Goal: Task Accomplishment & Management: Manage account settings

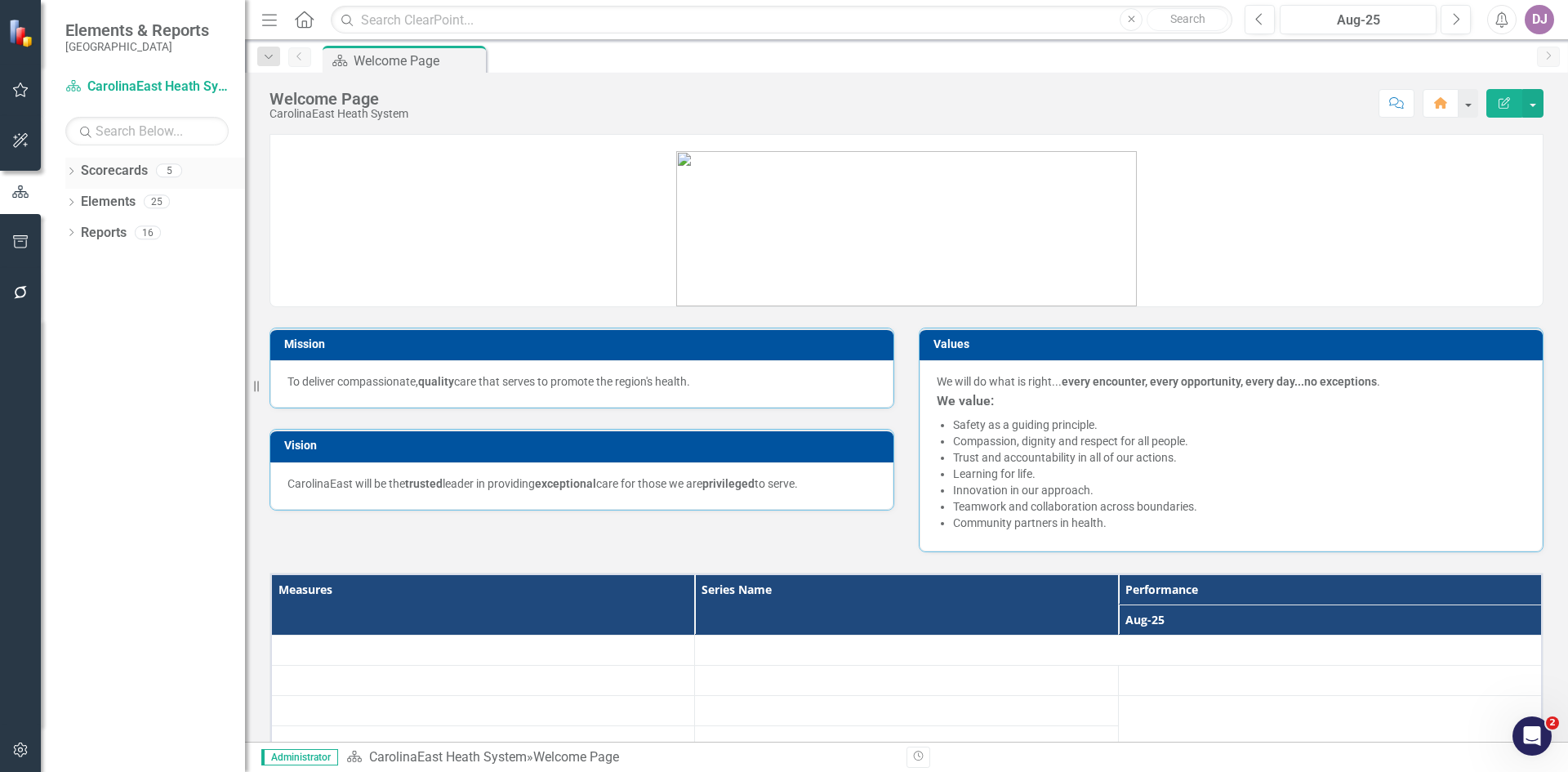
click at [126, 172] on link "Scorecards" at bounding box center [114, 171] width 67 height 18
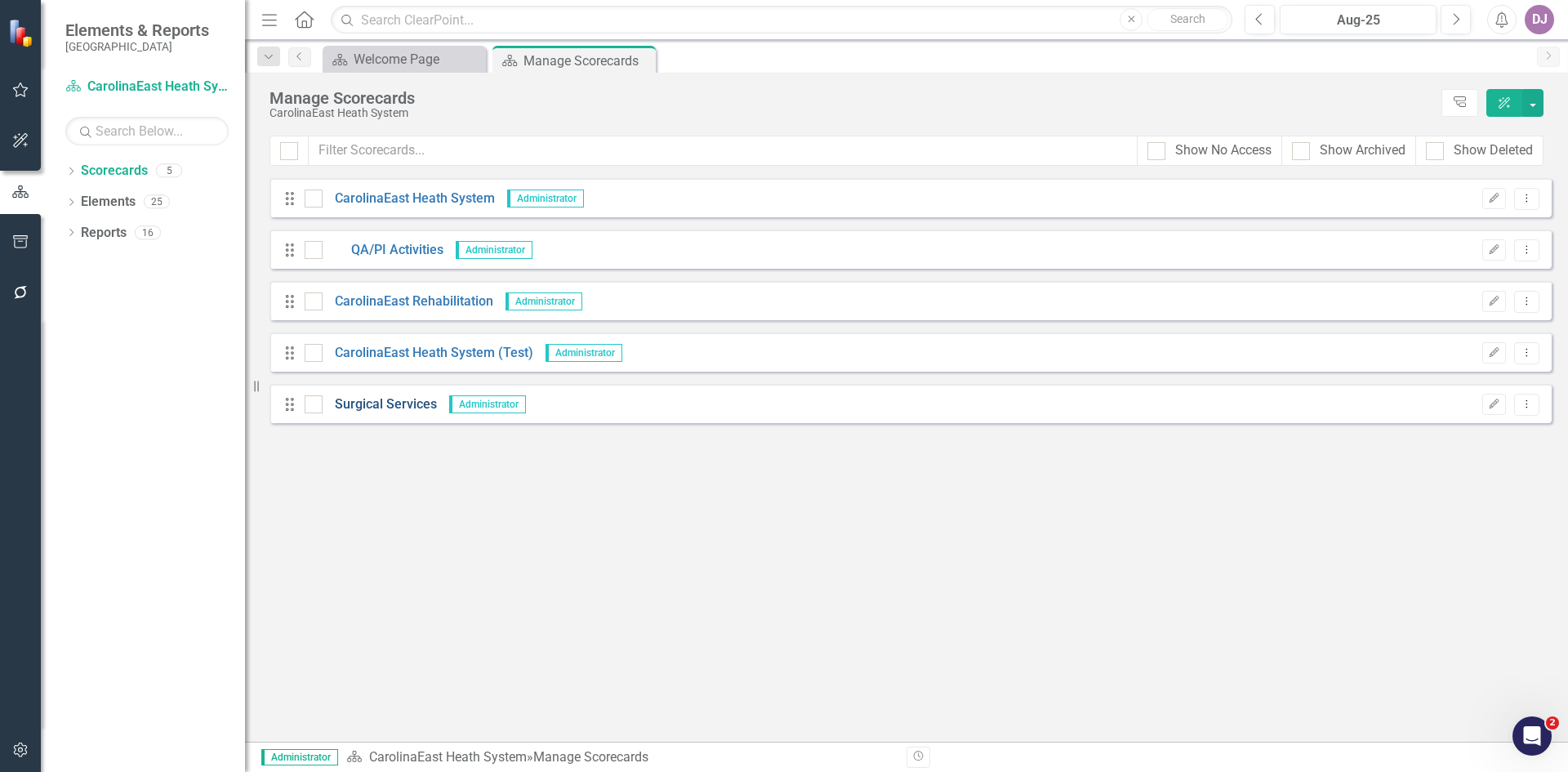
click at [360, 401] on link "Surgical Services" at bounding box center [380, 404] width 115 height 18
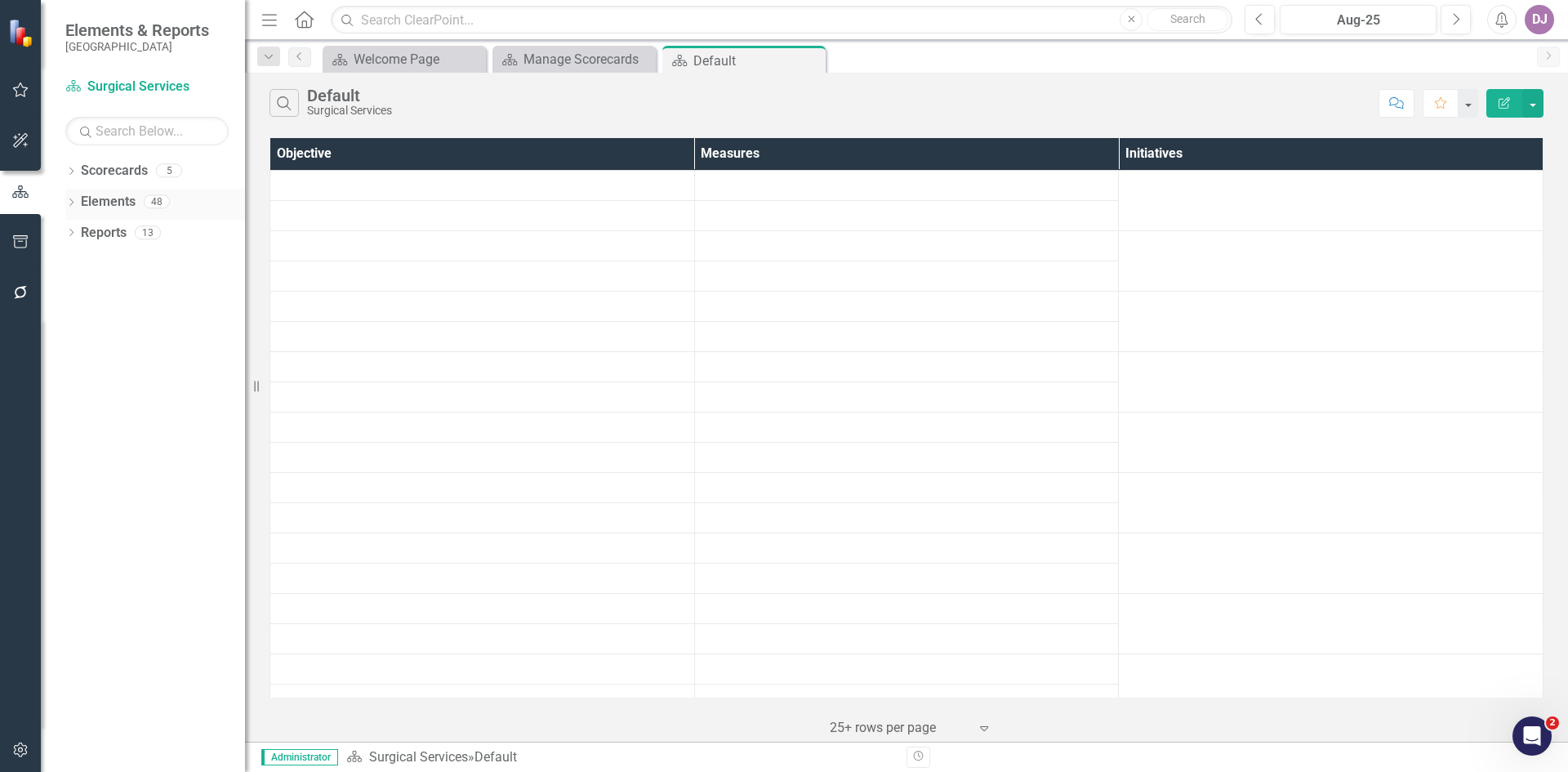
click at [119, 202] on link "Elements" at bounding box center [108, 201] width 55 height 18
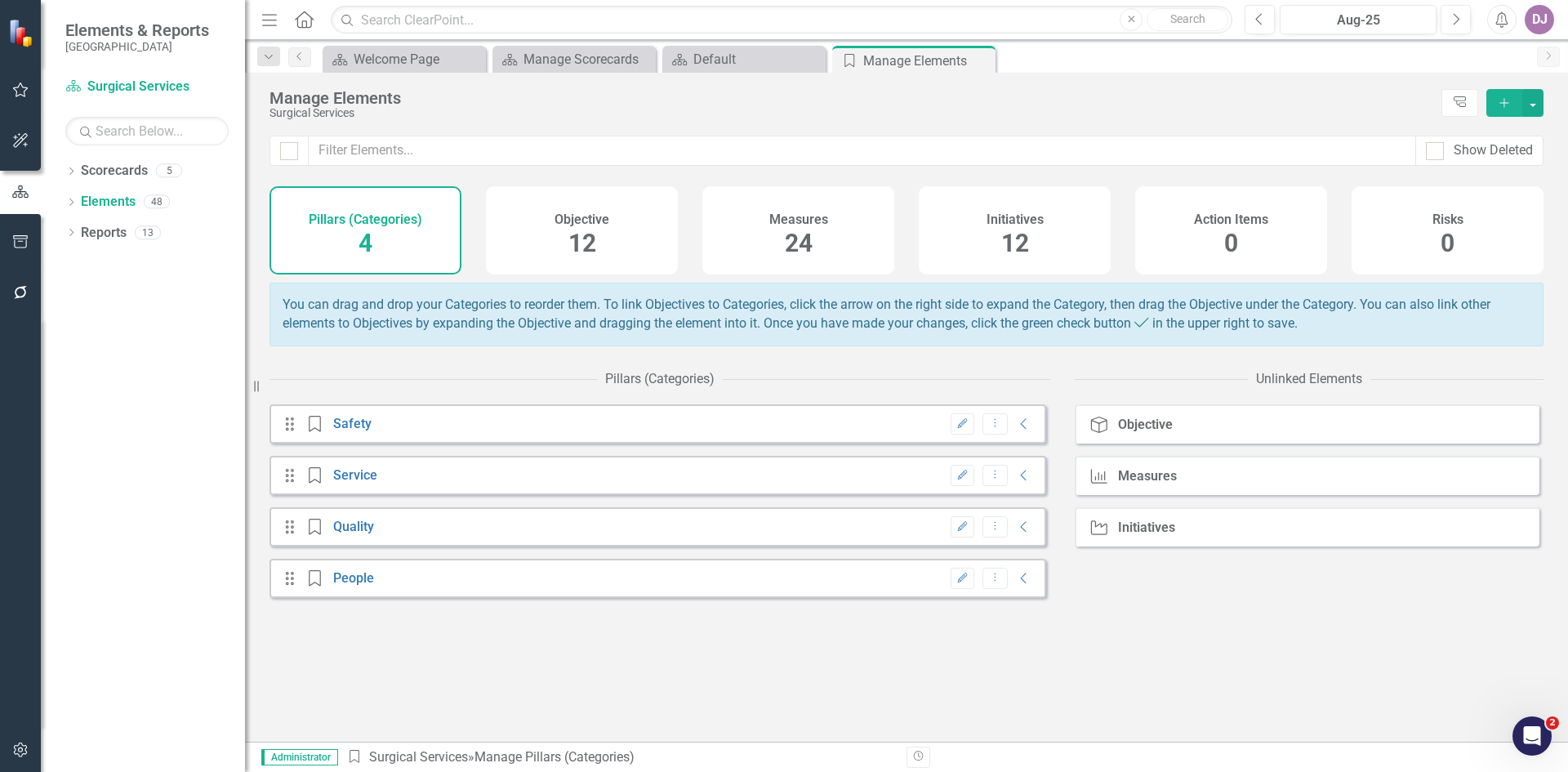
click at [796, 245] on span "24" at bounding box center [799, 242] width 28 height 29
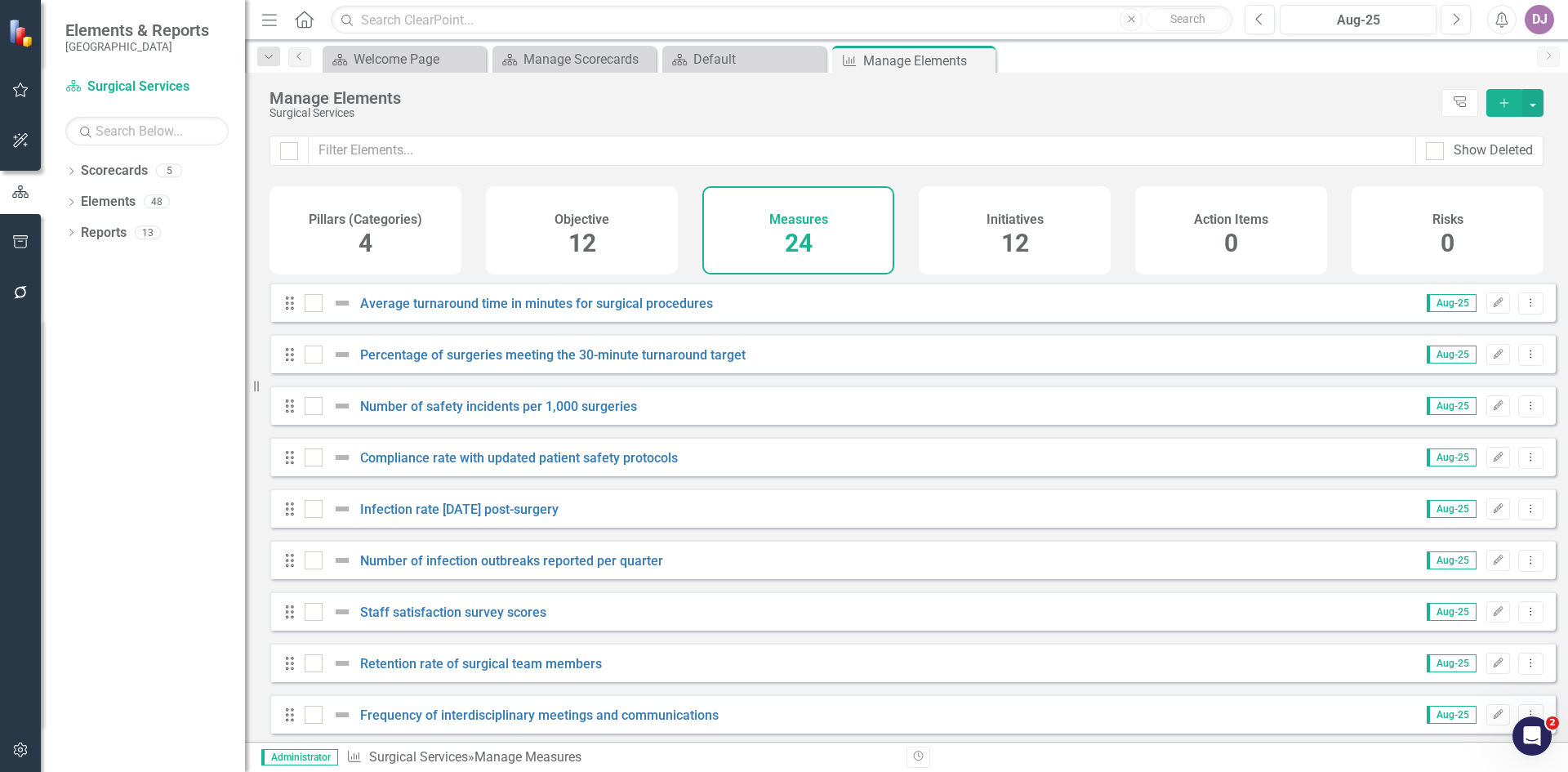
click at [796, 247] on span "24" at bounding box center [799, 242] width 28 height 29
click at [589, 242] on span "12" at bounding box center [583, 242] width 28 height 29
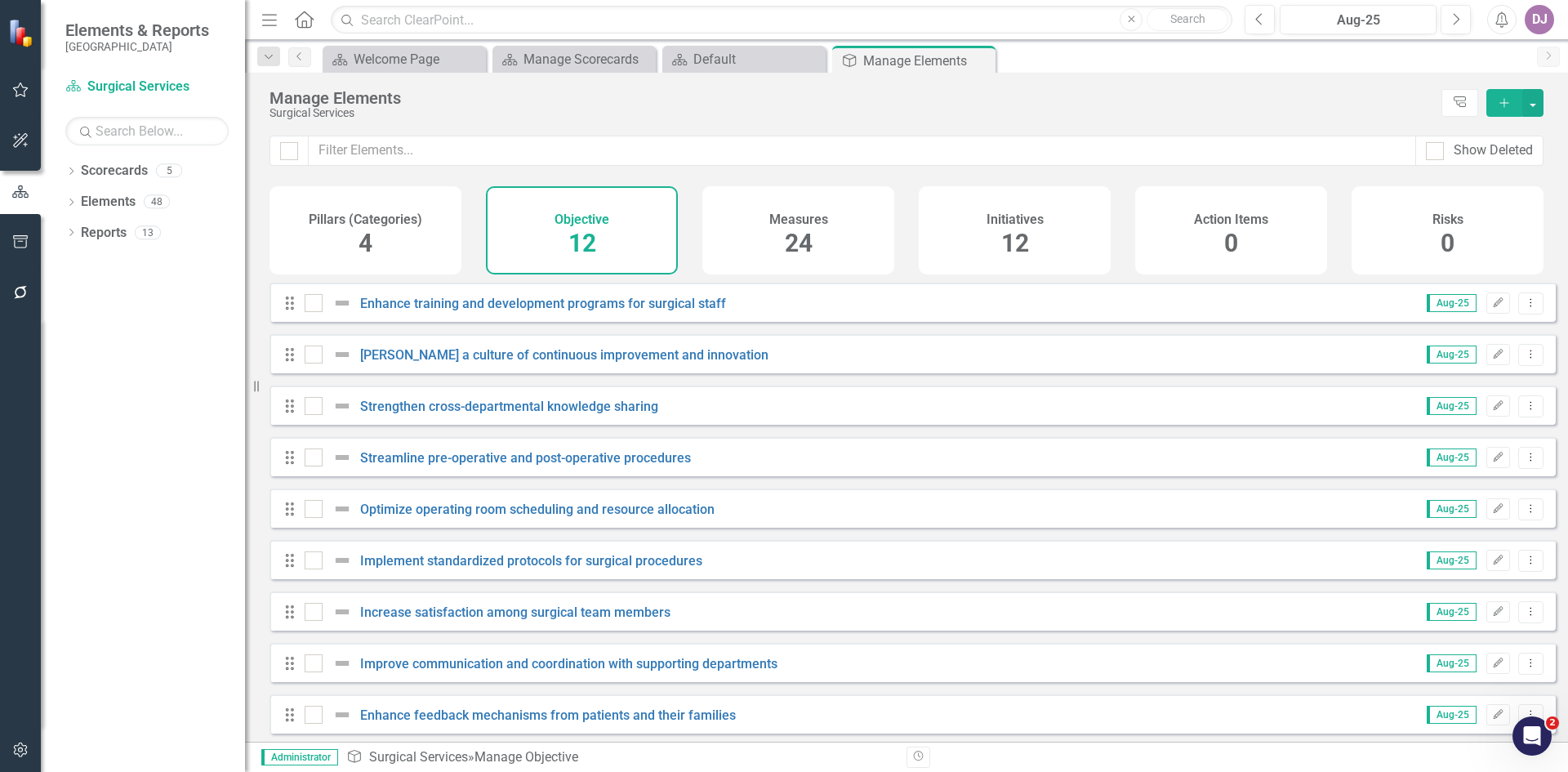
click at [807, 238] on span "24" at bounding box center [799, 242] width 28 height 29
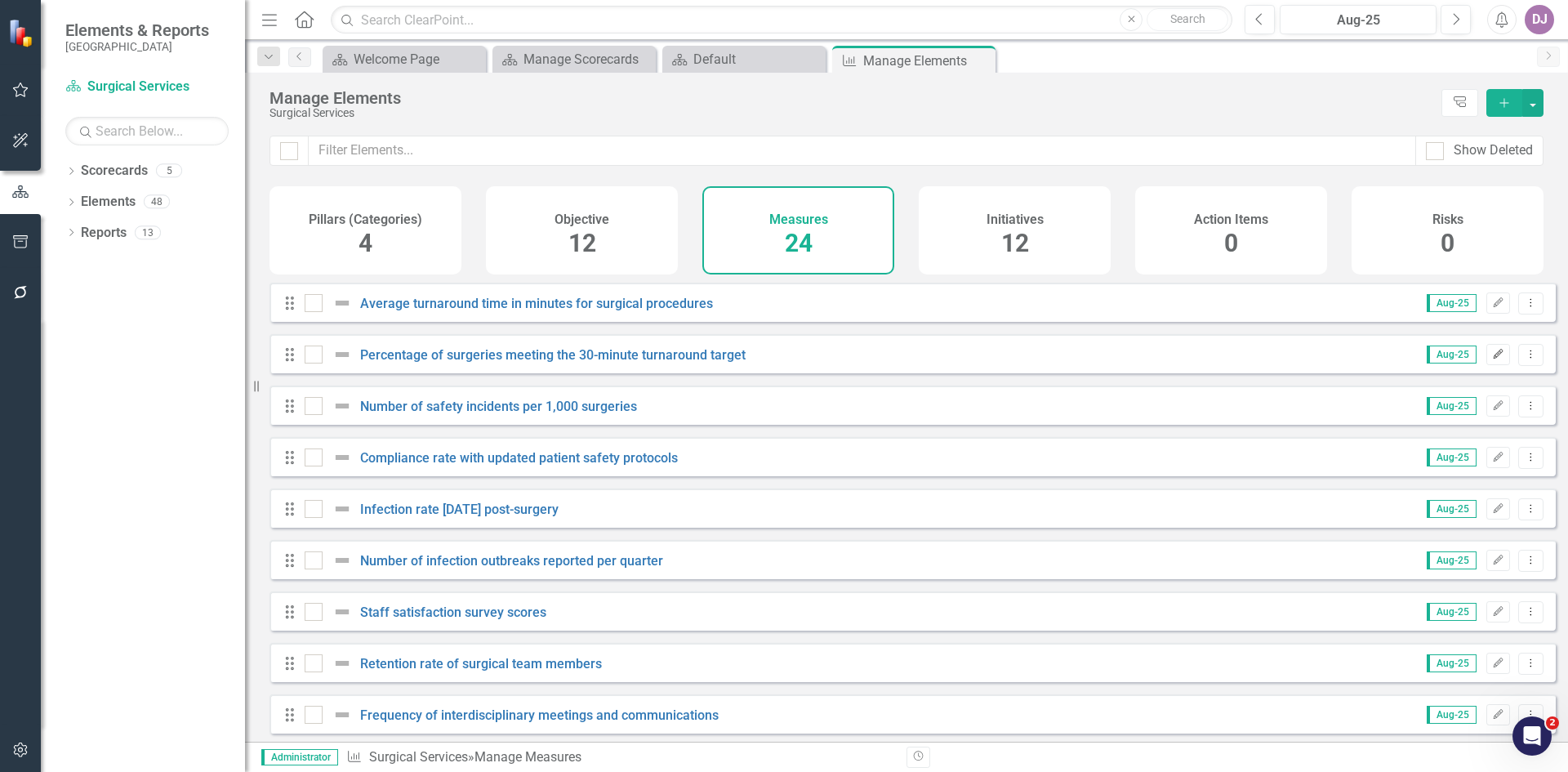
click at [1494, 359] on icon "button" at bounding box center [1498, 354] width 10 height 10
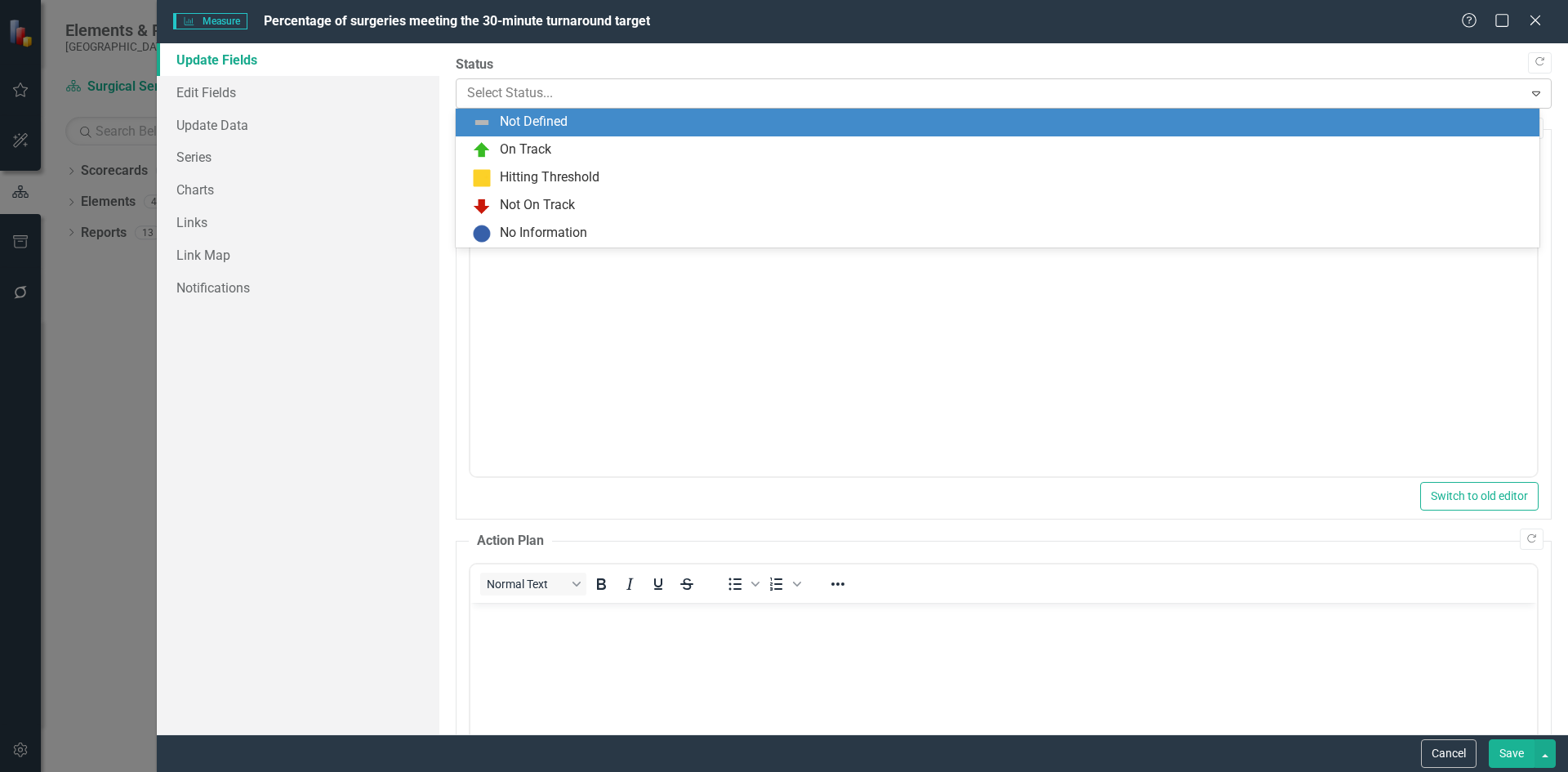
click at [1529, 88] on icon "Expand" at bounding box center [1536, 93] width 17 height 13
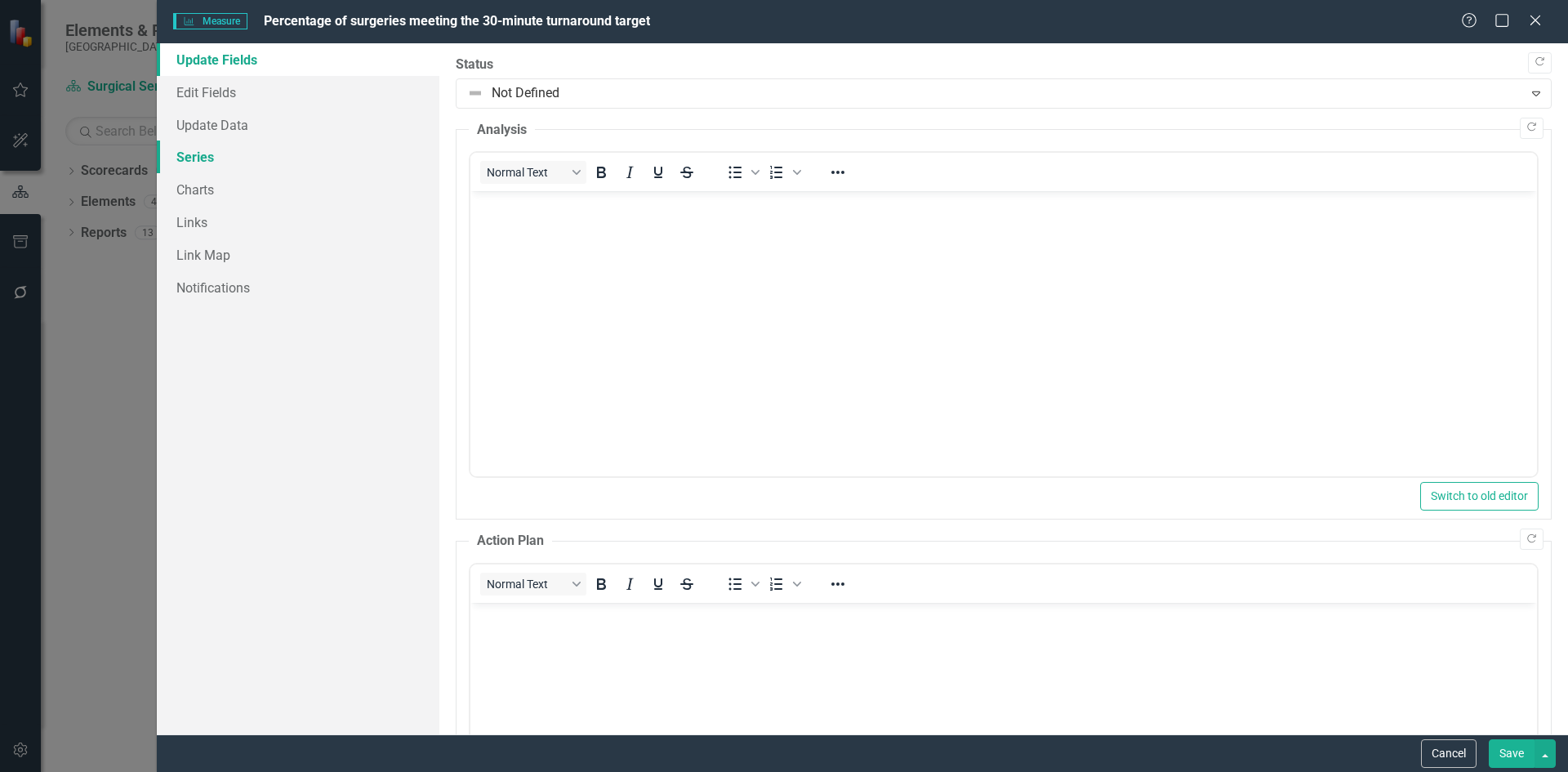
click at [378, 155] on link "Series" at bounding box center [298, 157] width 283 height 32
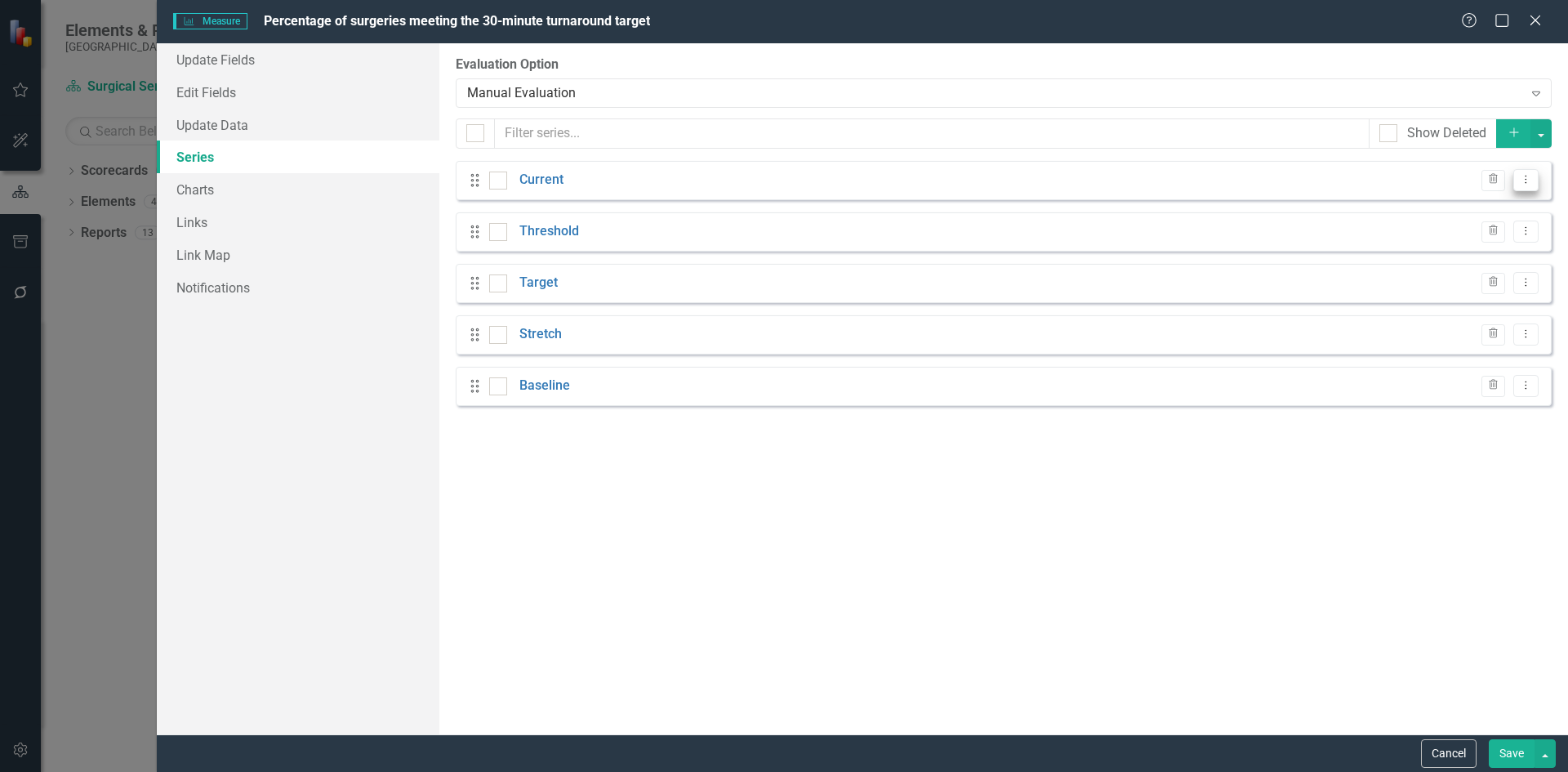
click at [1531, 178] on icon "Dropdown Menu" at bounding box center [1526, 179] width 14 height 11
click at [1457, 532] on div "From this page, you can add, edit, delete, or duplicate the measure series for …" at bounding box center [1004, 389] width 1129 height 691
click at [1531, 231] on icon "Dropdown Menu" at bounding box center [1526, 231] width 14 height 11
click at [1471, 256] on link "Edit Edit Measure Series" at bounding box center [1446, 258] width 186 height 31
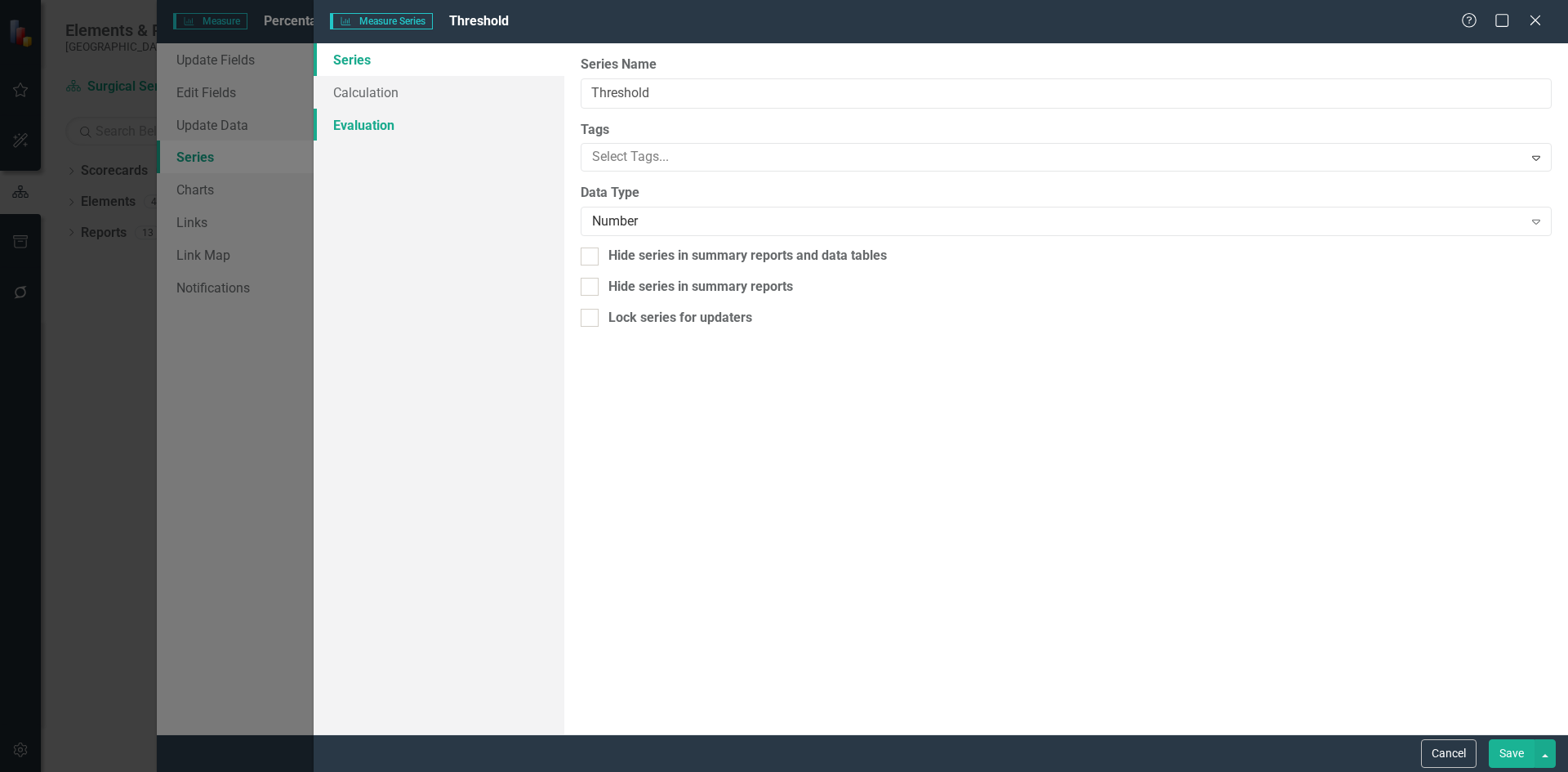
click at [361, 123] on link "Evaluation" at bounding box center [438, 124] width 251 height 32
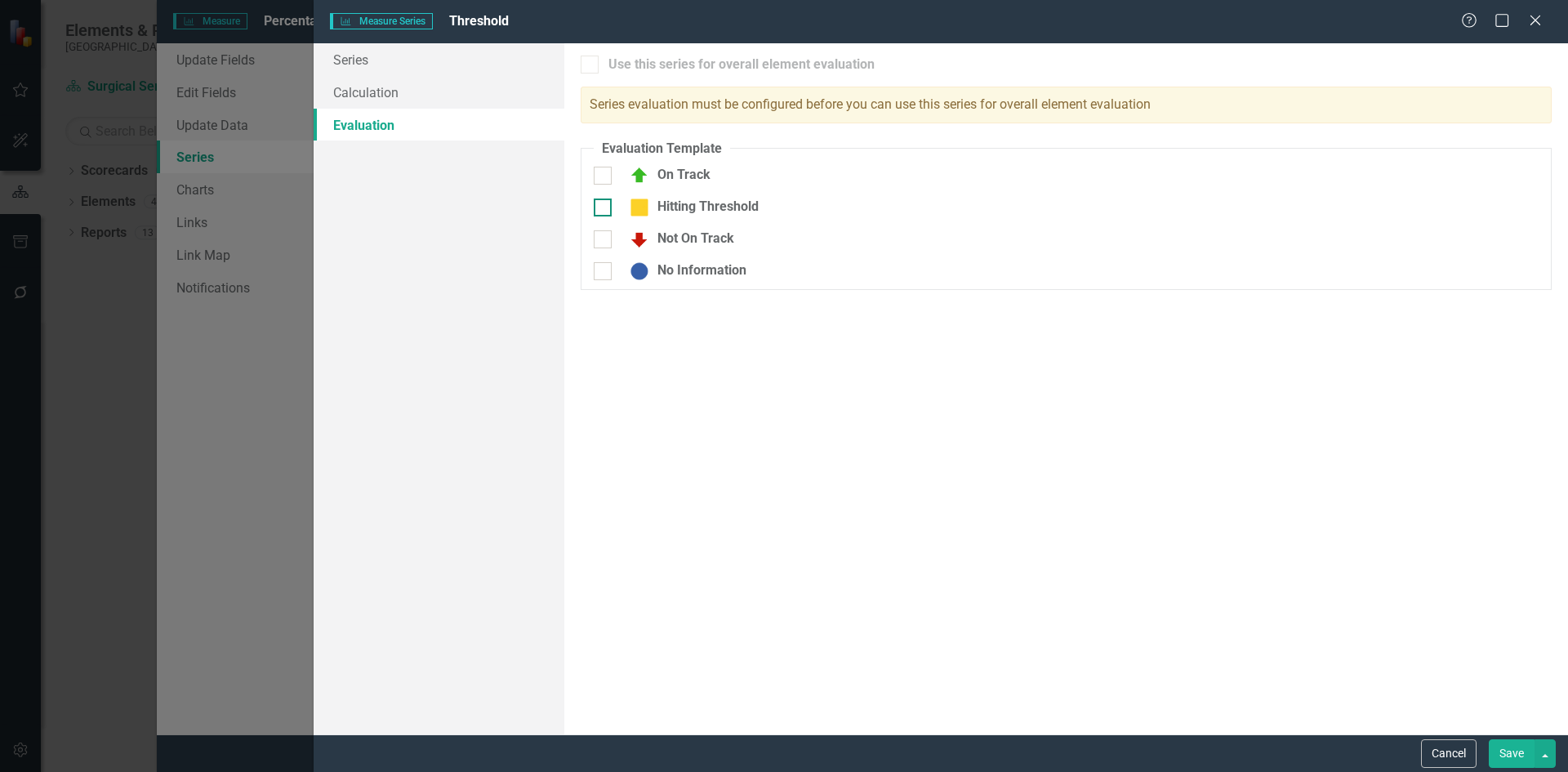
click at [605, 205] on input "Hitting Threshold" at bounding box center [599, 204] width 10 height 11
checkbox input "true"
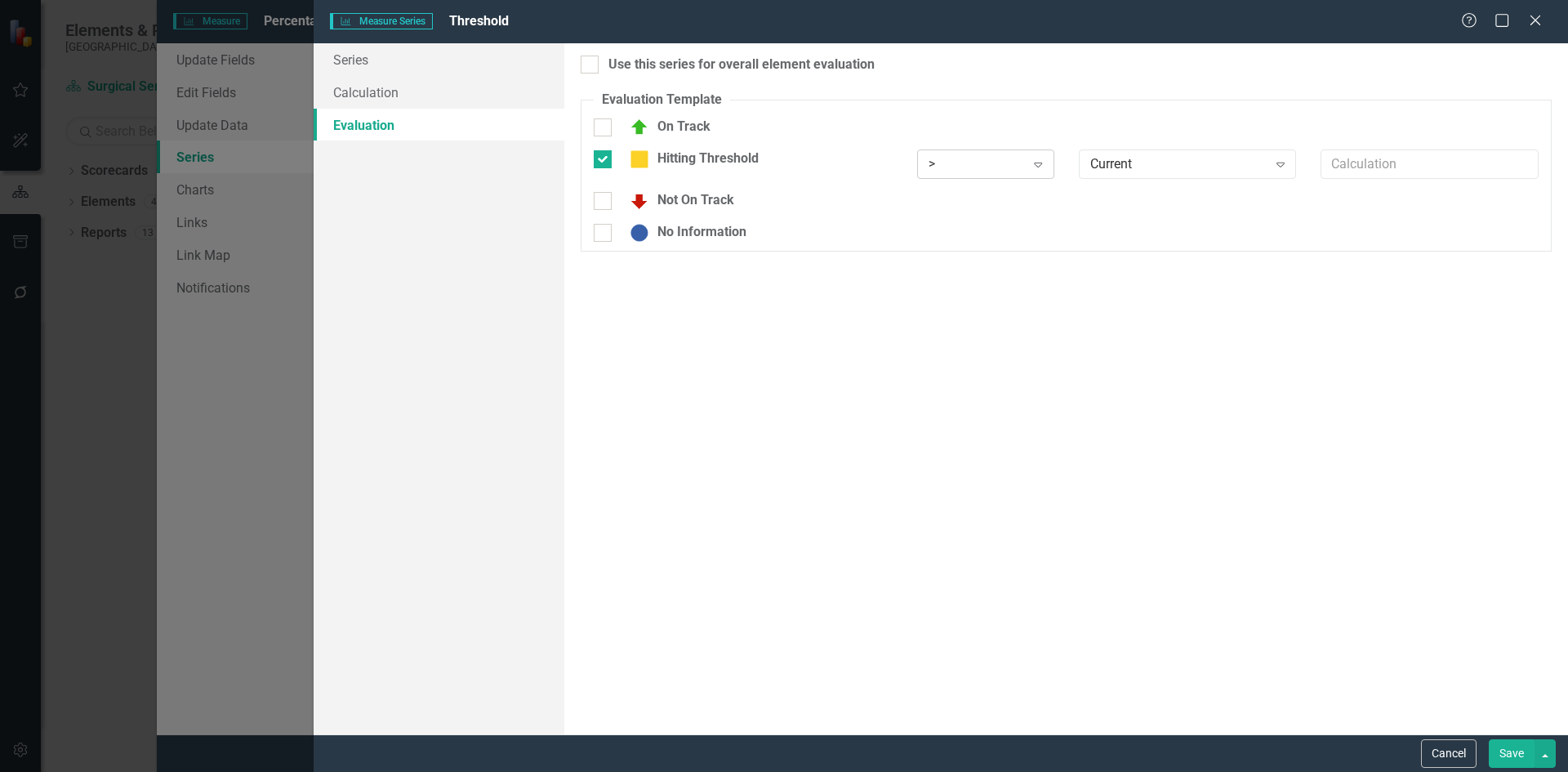
click at [1041, 165] on icon at bounding box center [1038, 165] width 8 height 5
drag, startPoint x: 990, startPoint y: 214, endPoint x: 996, endPoint y: 193, distance: 21.8
click at [996, 193] on div "> >= < <= = != Range Any" at bounding box center [985, 286] width 137 height 215
click at [941, 217] on div ">=" at bounding box center [989, 219] width 111 height 18
click at [1275, 158] on icon "Expand" at bounding box center [1280, 164] width 17 height 13
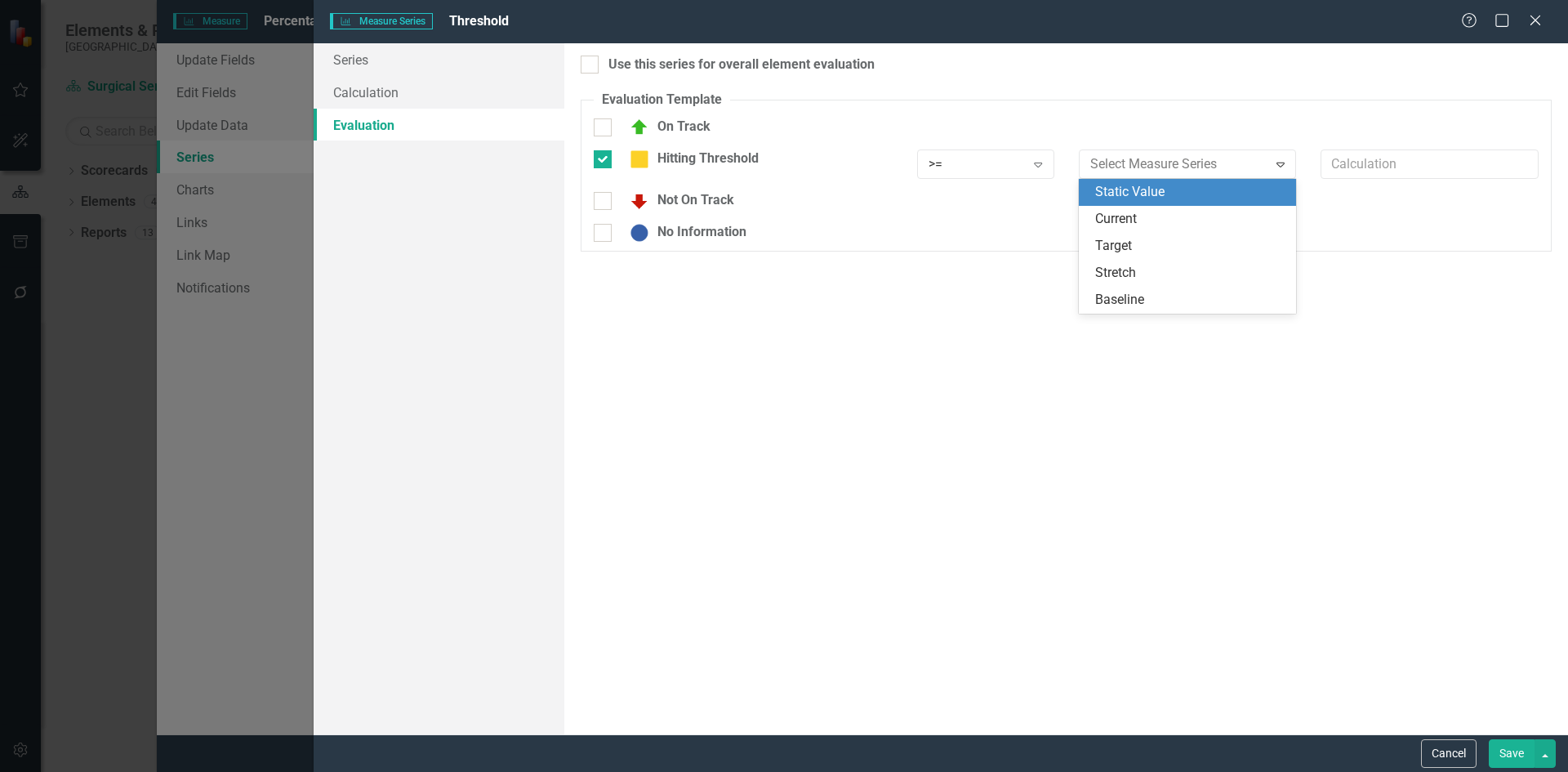
click at [1114, 192] on div "Static Value" at bounding box center [1191, 192] width 192 height 18
click at [1347, 166] on input "text" at bounding box center [1429, 165] width 218 height 31
type input "60"
click at [1353, 317] on div "Use this series for overall element evaluation Evaluation Template You can defi…" at bounding box center [1066, 389] width 1004 height 691
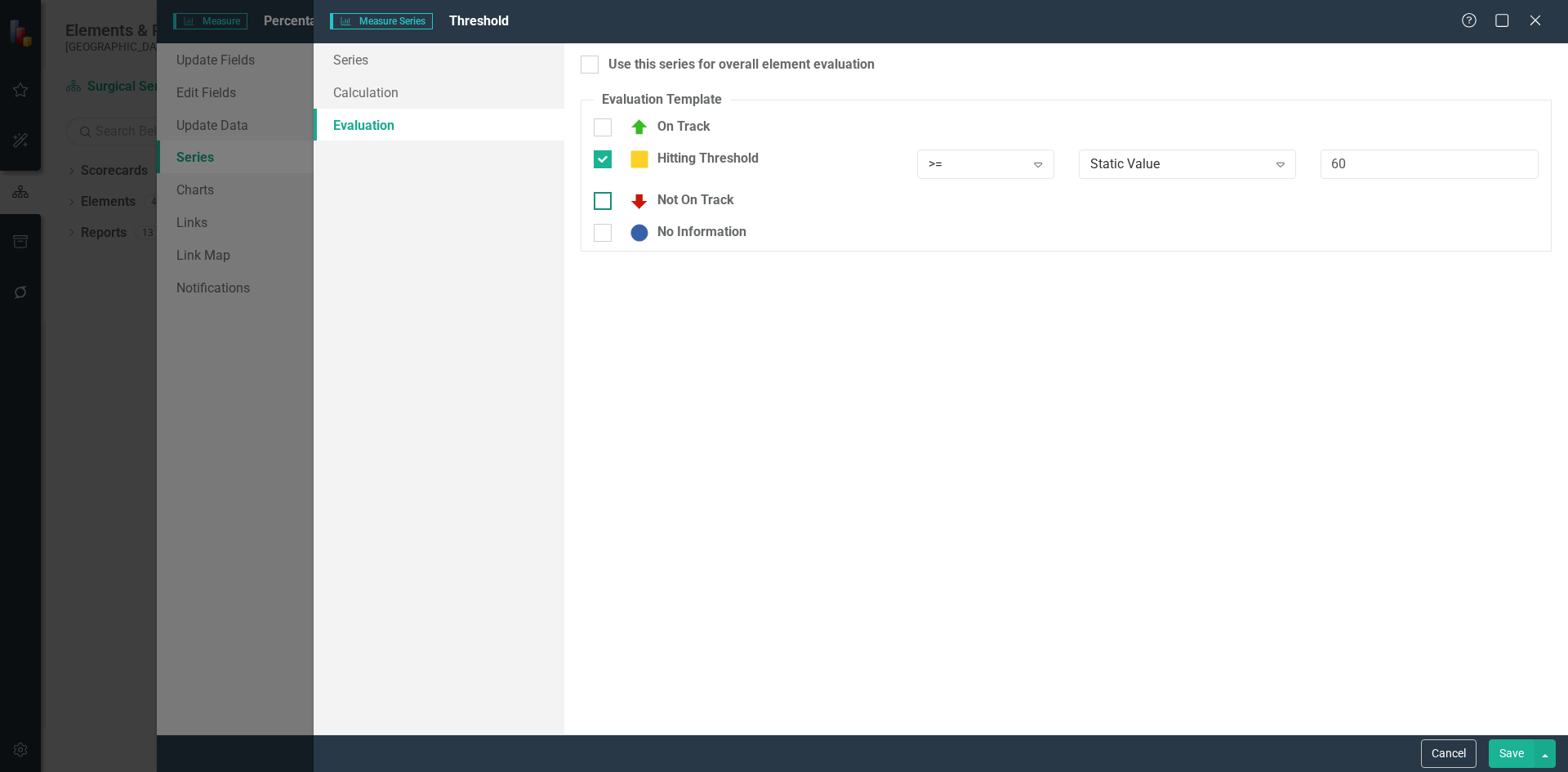
click at [603, 206] on div at bounding box center [603, 200] width 18 height 18
click at [603, 203] on input "Not On Track" at bounding box center [599, 197] width 10 height 11
checkbox input "true"
click at [1036, 207] on icon at bounding box center [1038, 207] width 8 height 5
click at [949, 285] on div "<" at bounding box center [989, 288] width 111 height 18
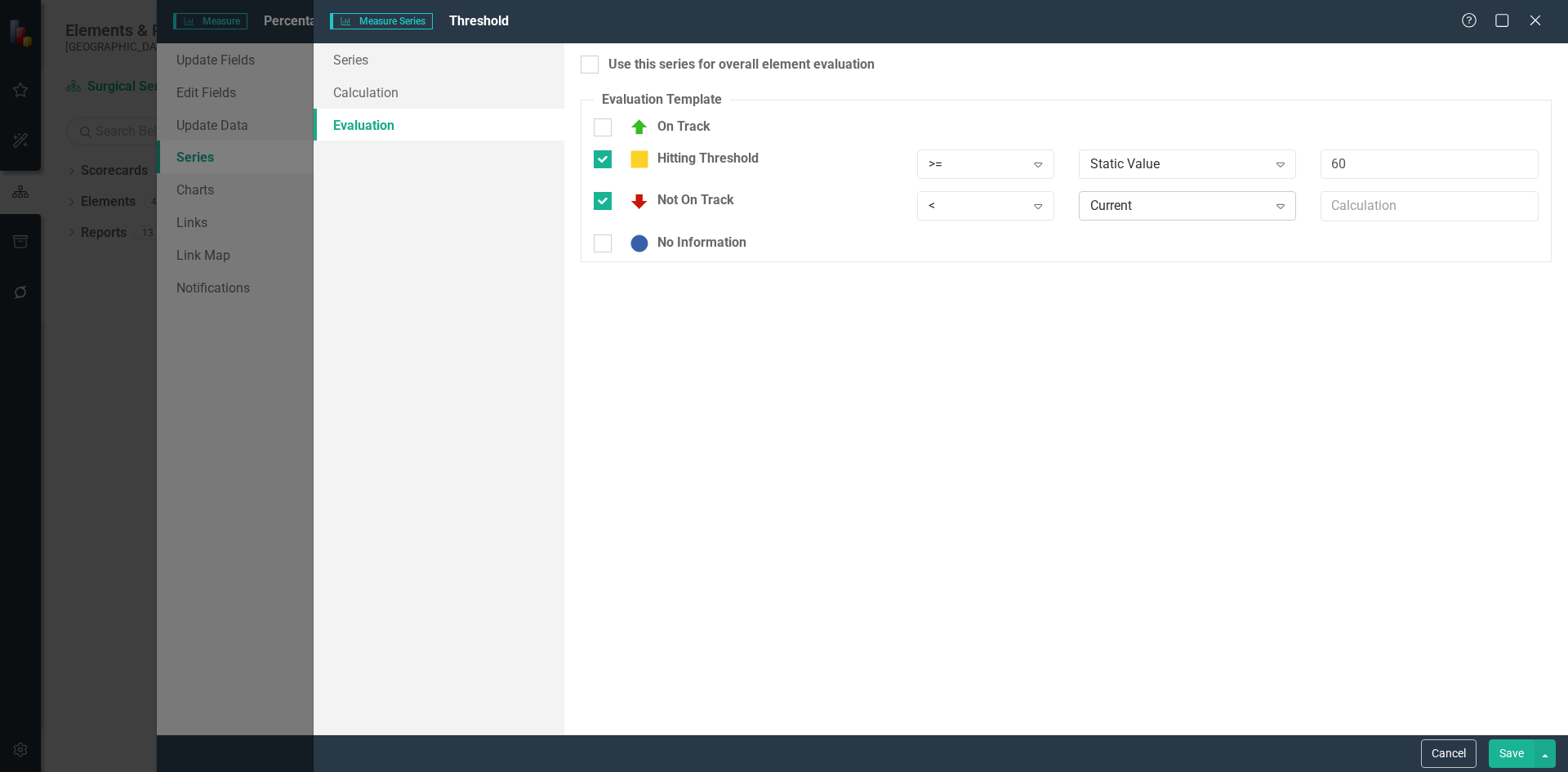
click at [1281, 207] on icon "Expand" at bounding box center [1280, 206] width 17 height 13
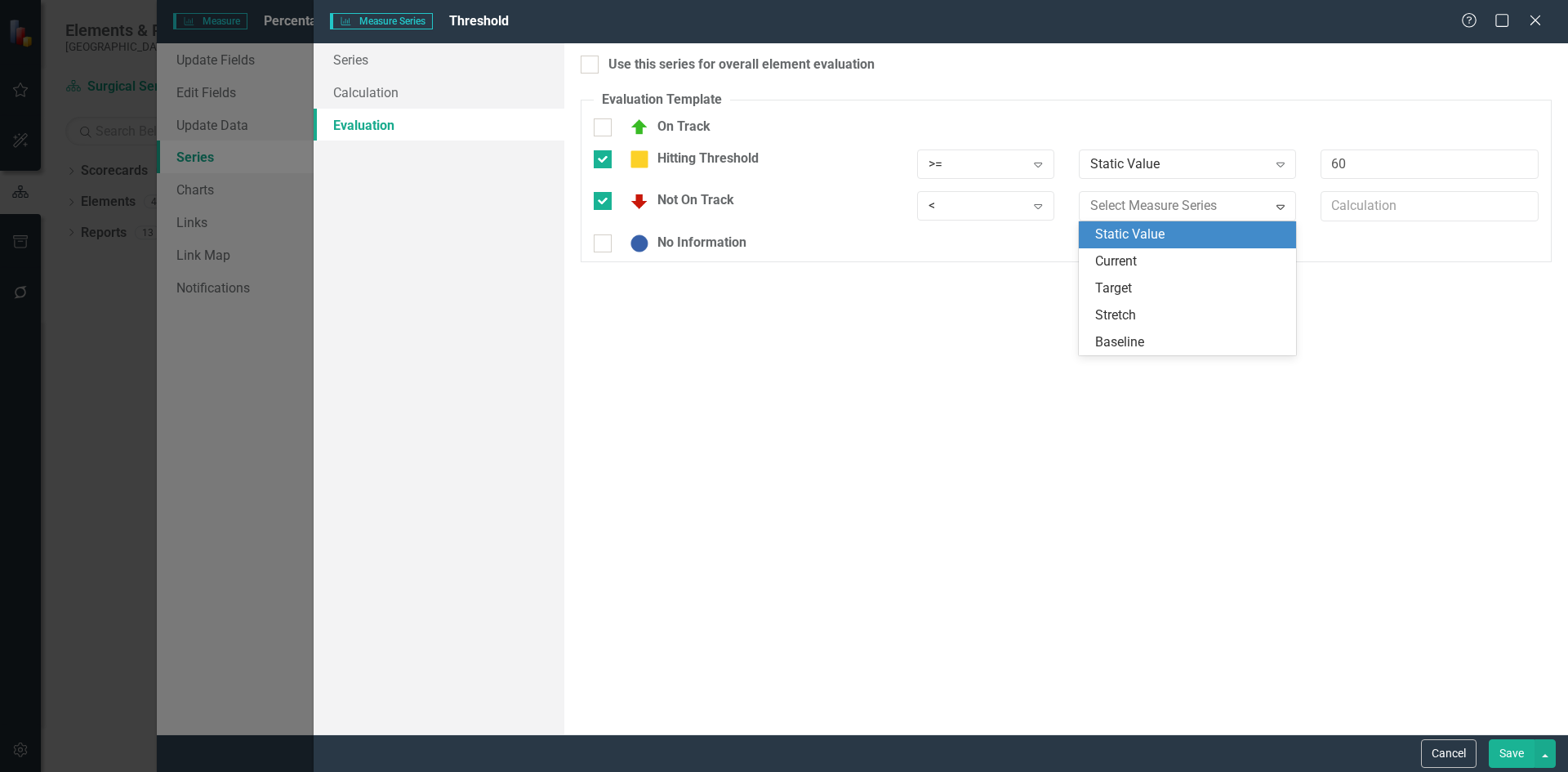
click at [1188, 236] on div "Static Value" at bounding box center [1191, 235] width 192 height 18
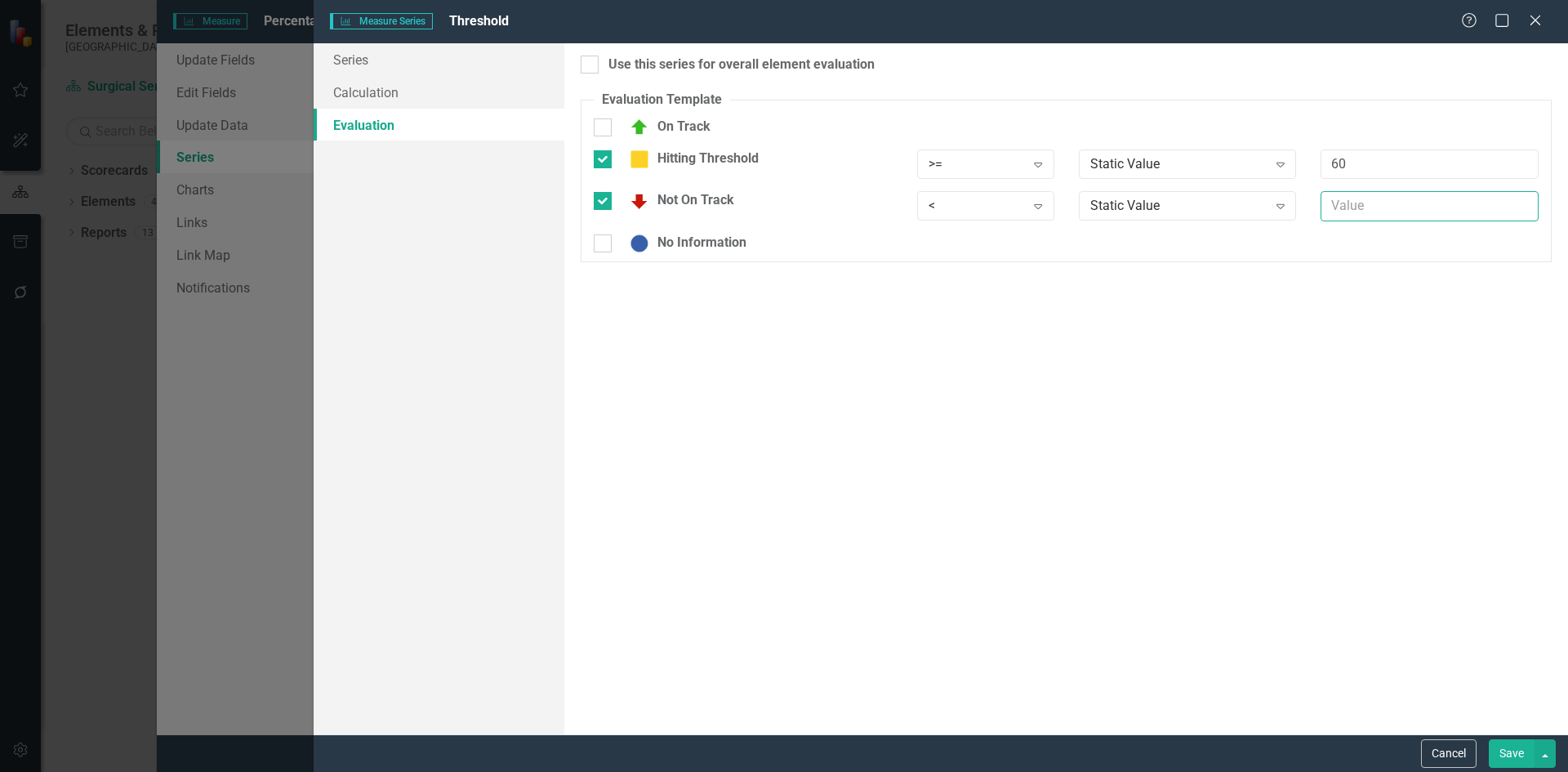
click at [1364, 211] on input "text" at bounding box center [1429, 206] width 218 height 31
type input "60"
click at [743, 383] on div "Use this series for overall element evaluation Evaluation Template You can defi…" at bounding box center [1066, 389] width 1004 height 691
click at [606, 136] on div at bounding box center [603, 127] width 18 height 18
click at [605, 129] on input "On Track" at bounding box center [599, 123] width 10 height 11
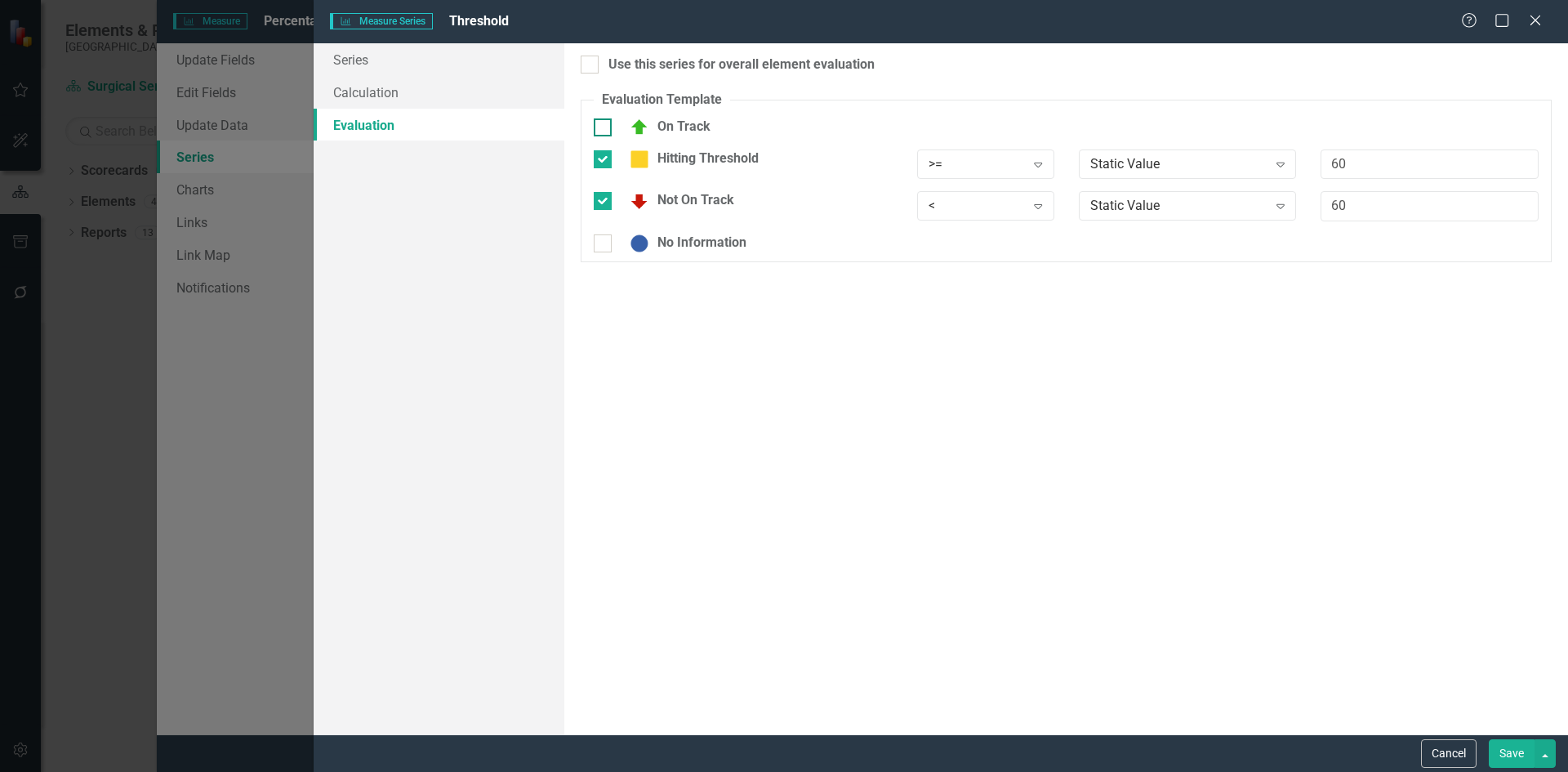
checkbox input "true"
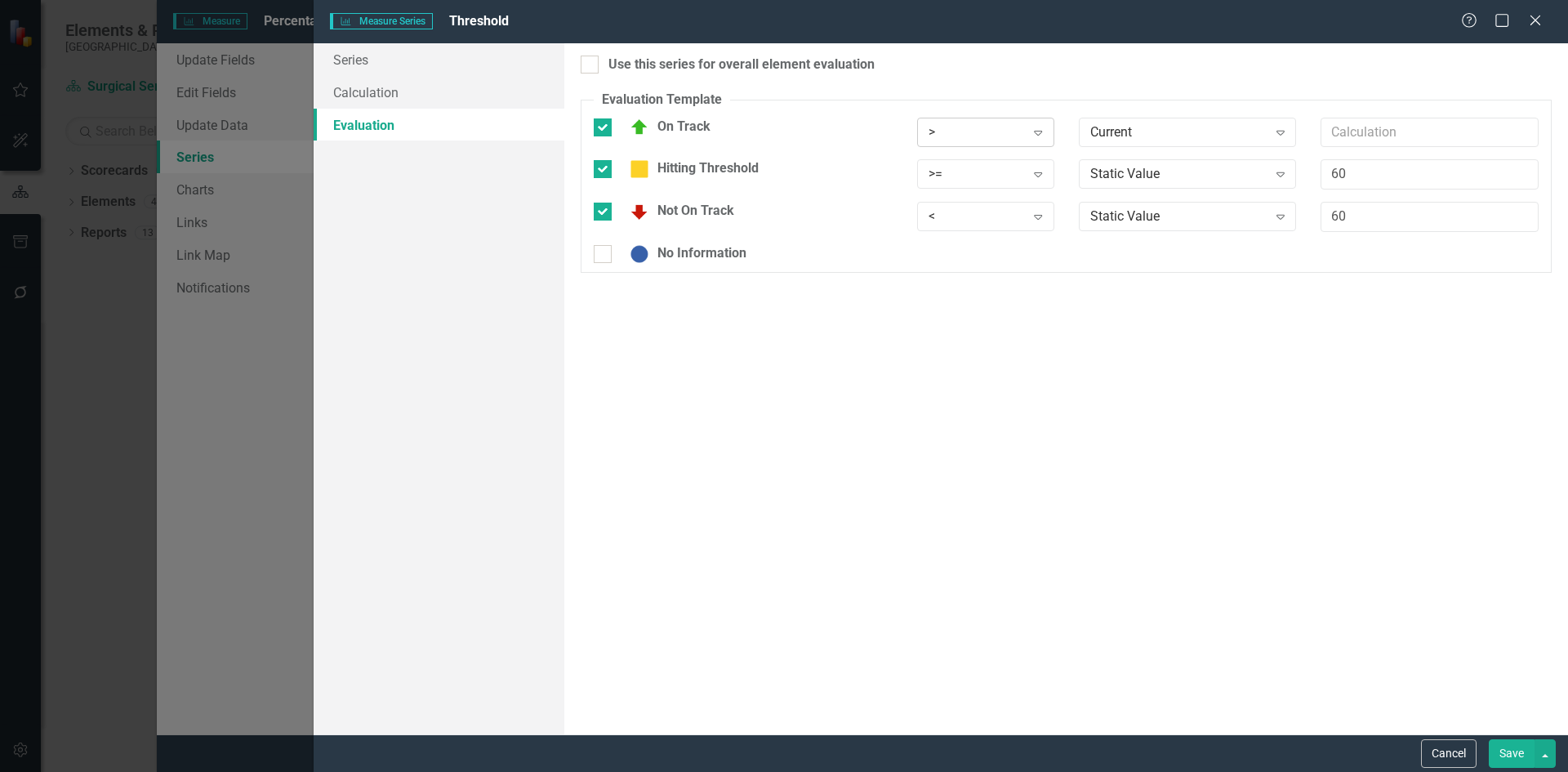
click at [1042, 131] on icon at bounding box center [1038, 133] width 8 height 5
click at [978, 159] on div ">" at bounding box center [989, 160] width 111 height 18
click at [1102, 132] on div "Current" at bounding box center [1179, 131] width 178 height 18
click at [1118, 169] on div "Static Value" at bounding box center [1191, 160] width 192 height 18
click at [1344, 132] on input "text" at bounding box center [1429, 132] width 218 height 31
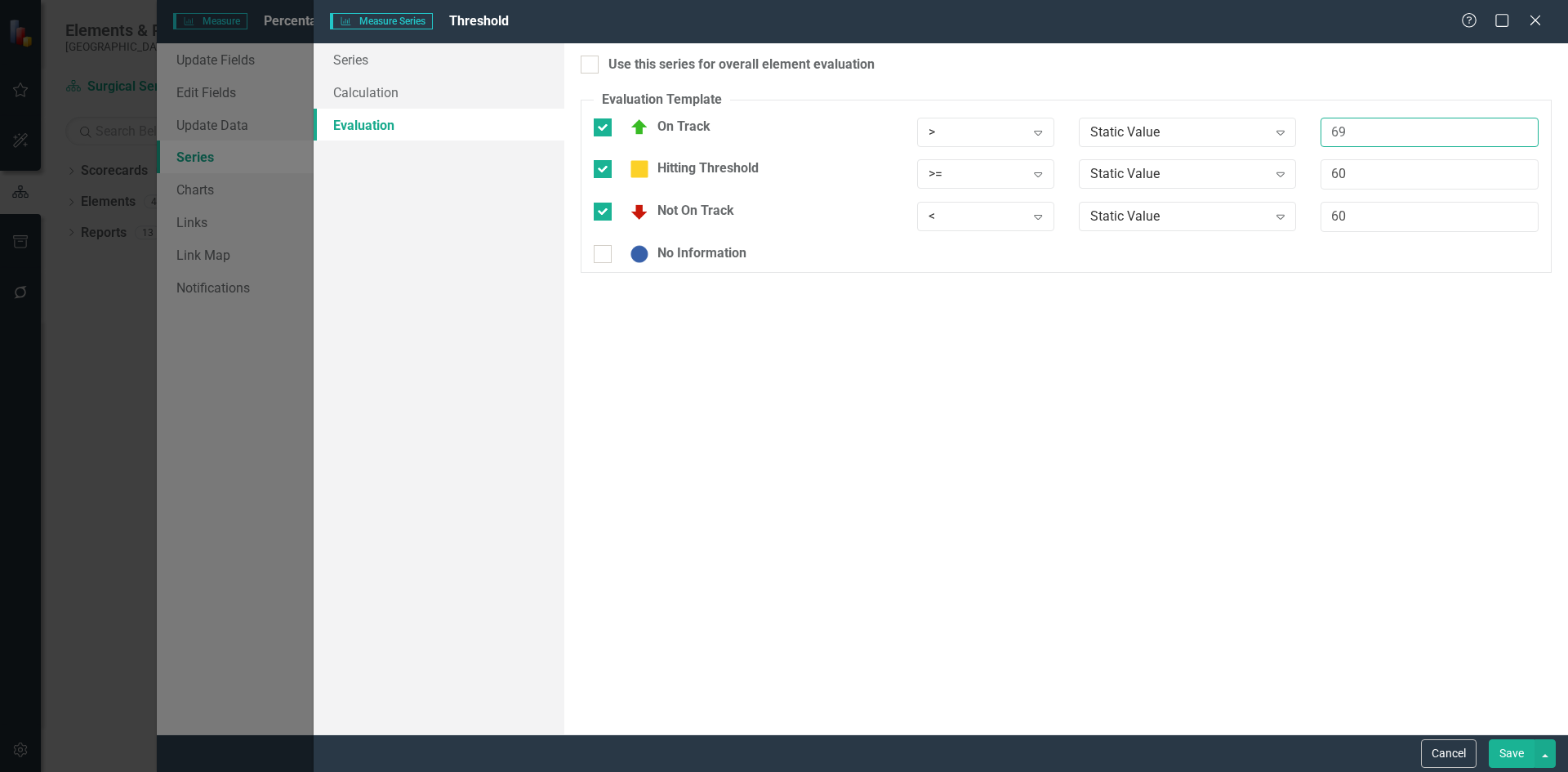
type input "69"
click at [1033, 384] on div "Use this series for overall element evaluation Evaluation Template You can defi…" at bounding box center [1066, 389] width 1004 height 691
click at [606, 263] on div at bounding box center [603, 254] width 18 height 18
click at [605, 256] on input "No Information" at bounding box center [599, 250] width 10 height 11
checkbox input "true"
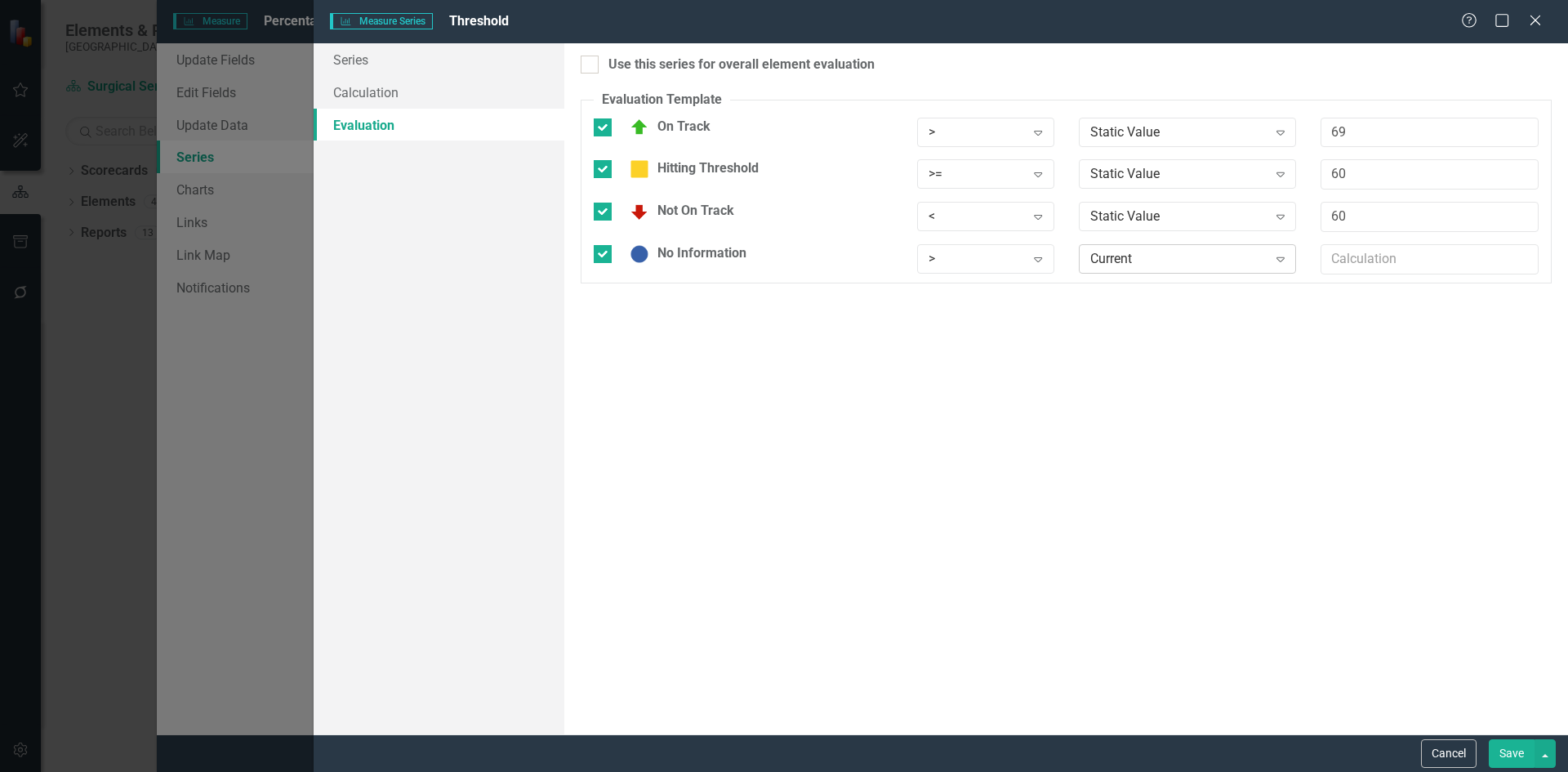
click at [1282, 265] on icon "Expand" at bounding box center [1280, 258] width 17 height 13
click at [1455, 349] on div "Use this series for overall element evaluation Evaluation Template You can defi…" at bounding box center [1066, 389] width 1004 height 691
click at [1509, 761] on button "Save" at bounding box center [1512, 754] width 46 height 29
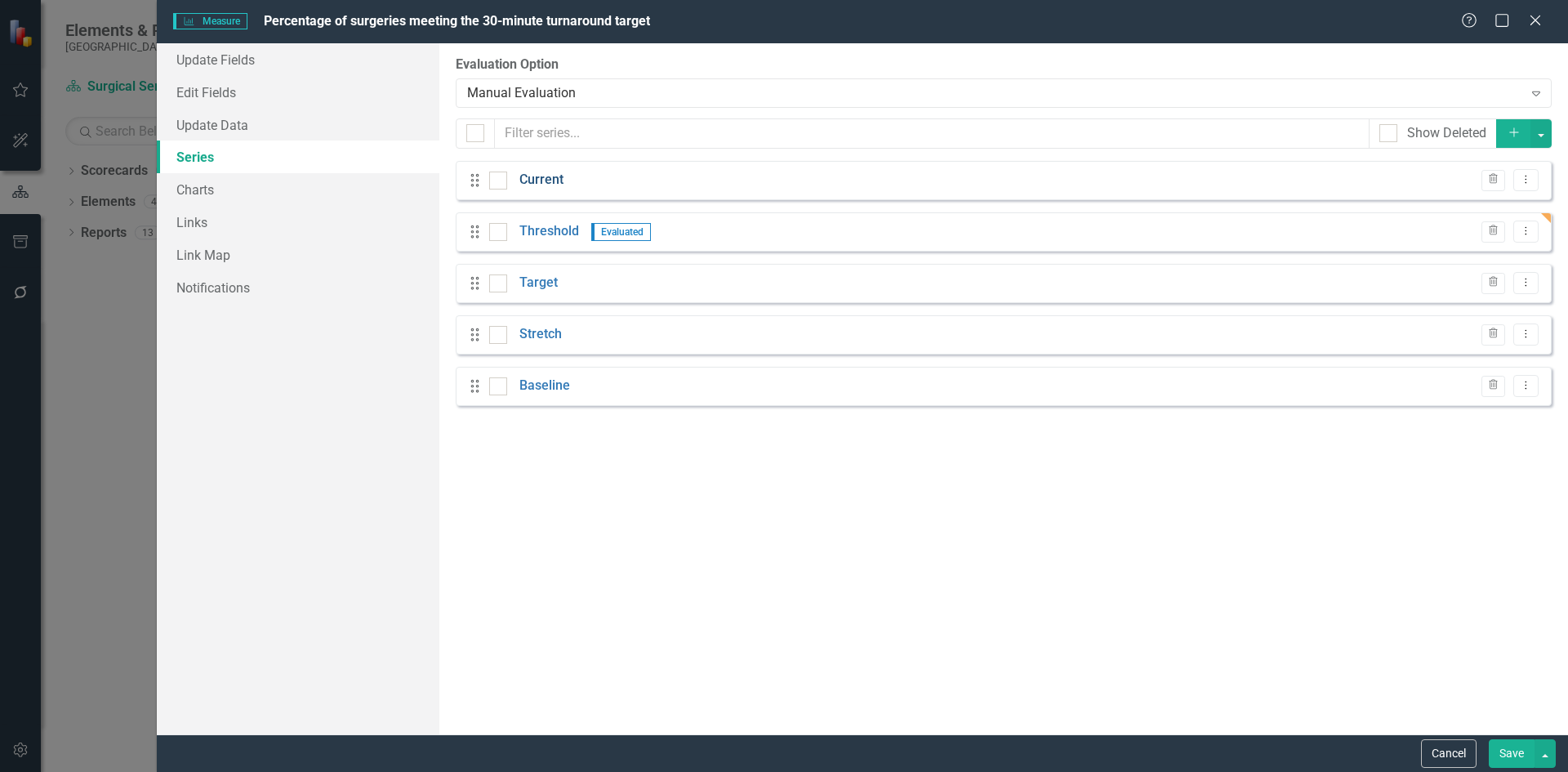
click at [543, 182] on link "Current" at bounding box center [542, 179] width 44 height 18
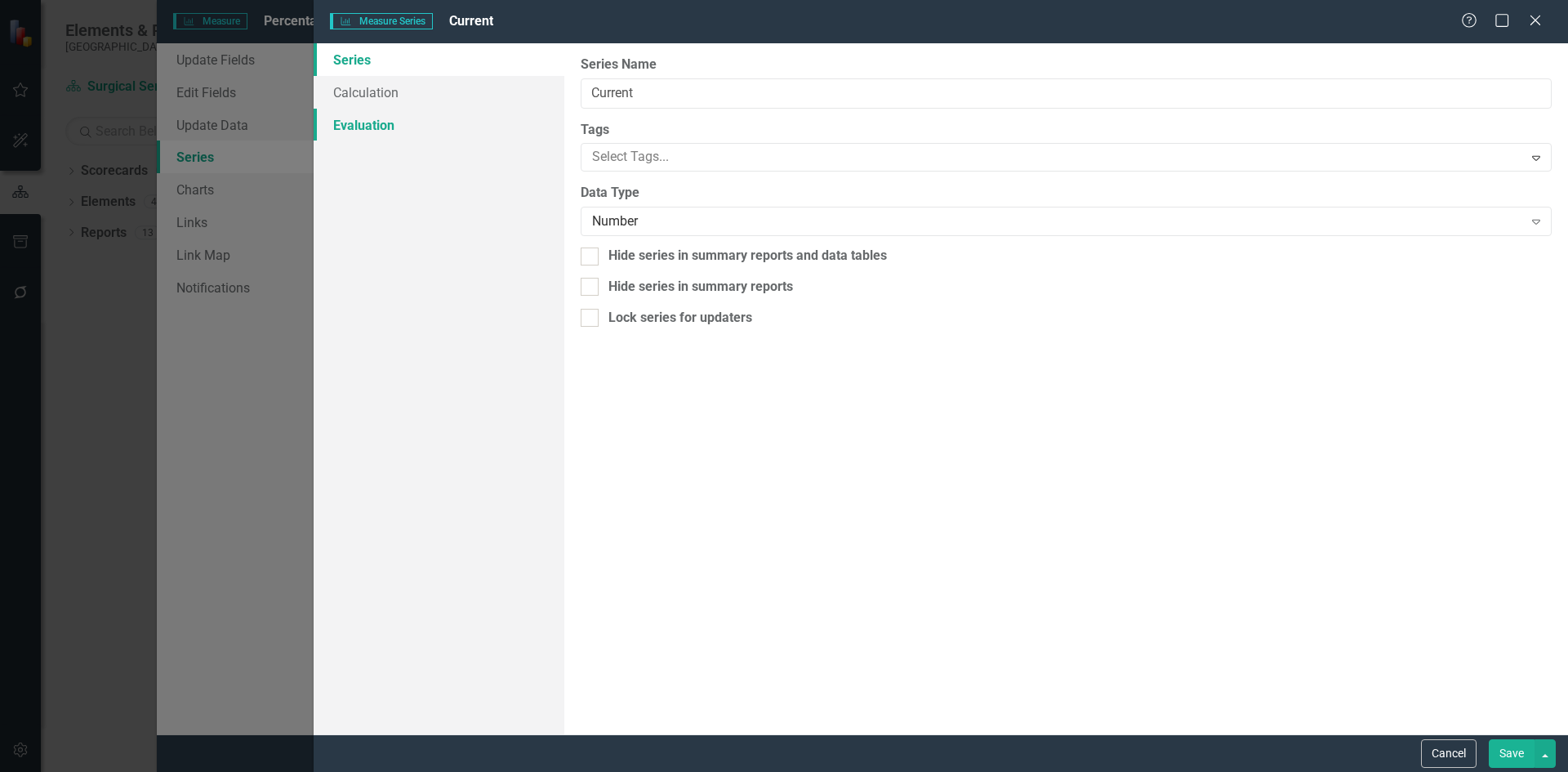
click at [374, 124] on link "Evaluation" at bounding box center [438, 124] width 251 height 32
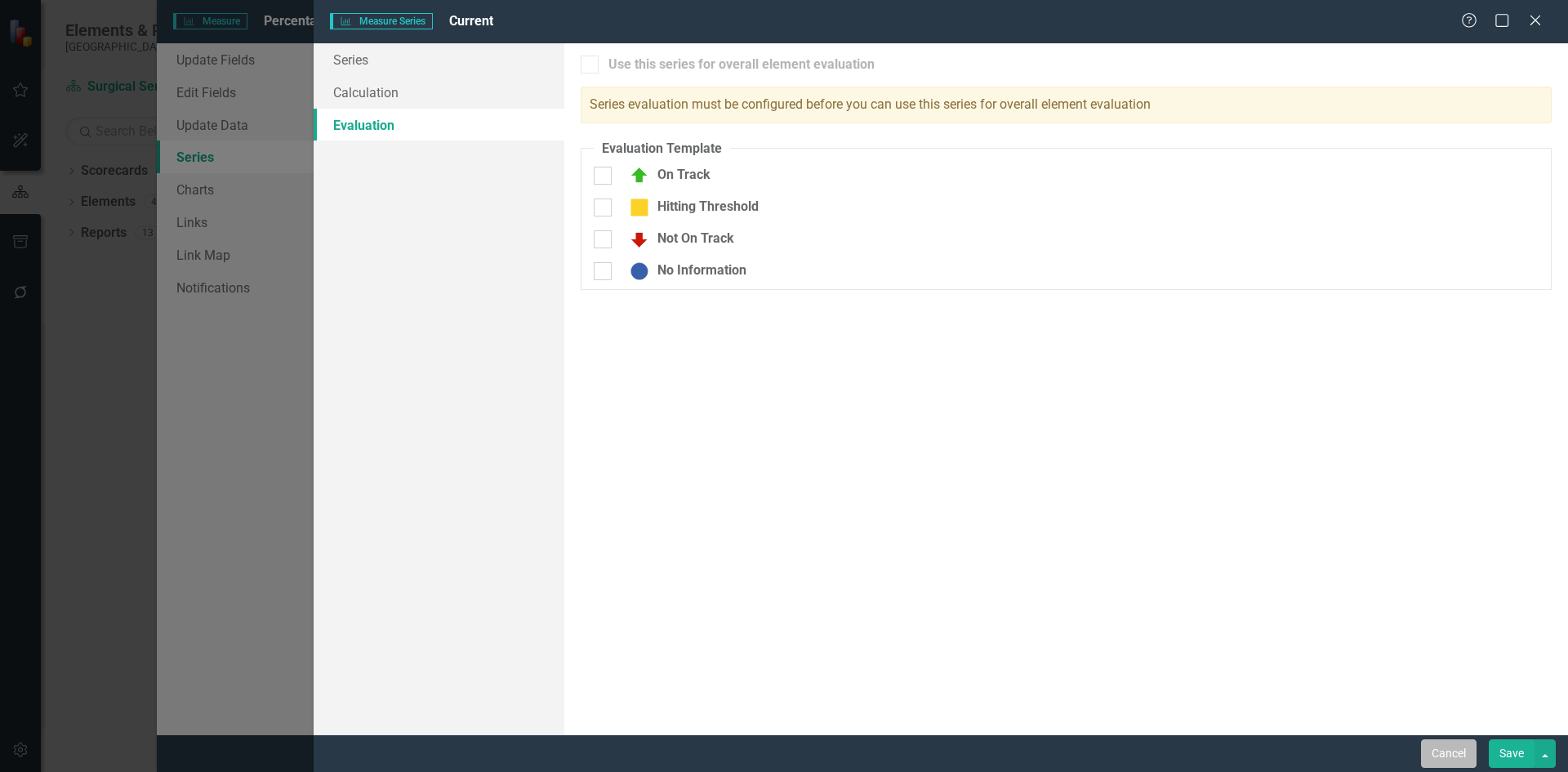
click at [1465, 760] on button "Cancel" at bounding box center [1448, 754] width 55 height 29
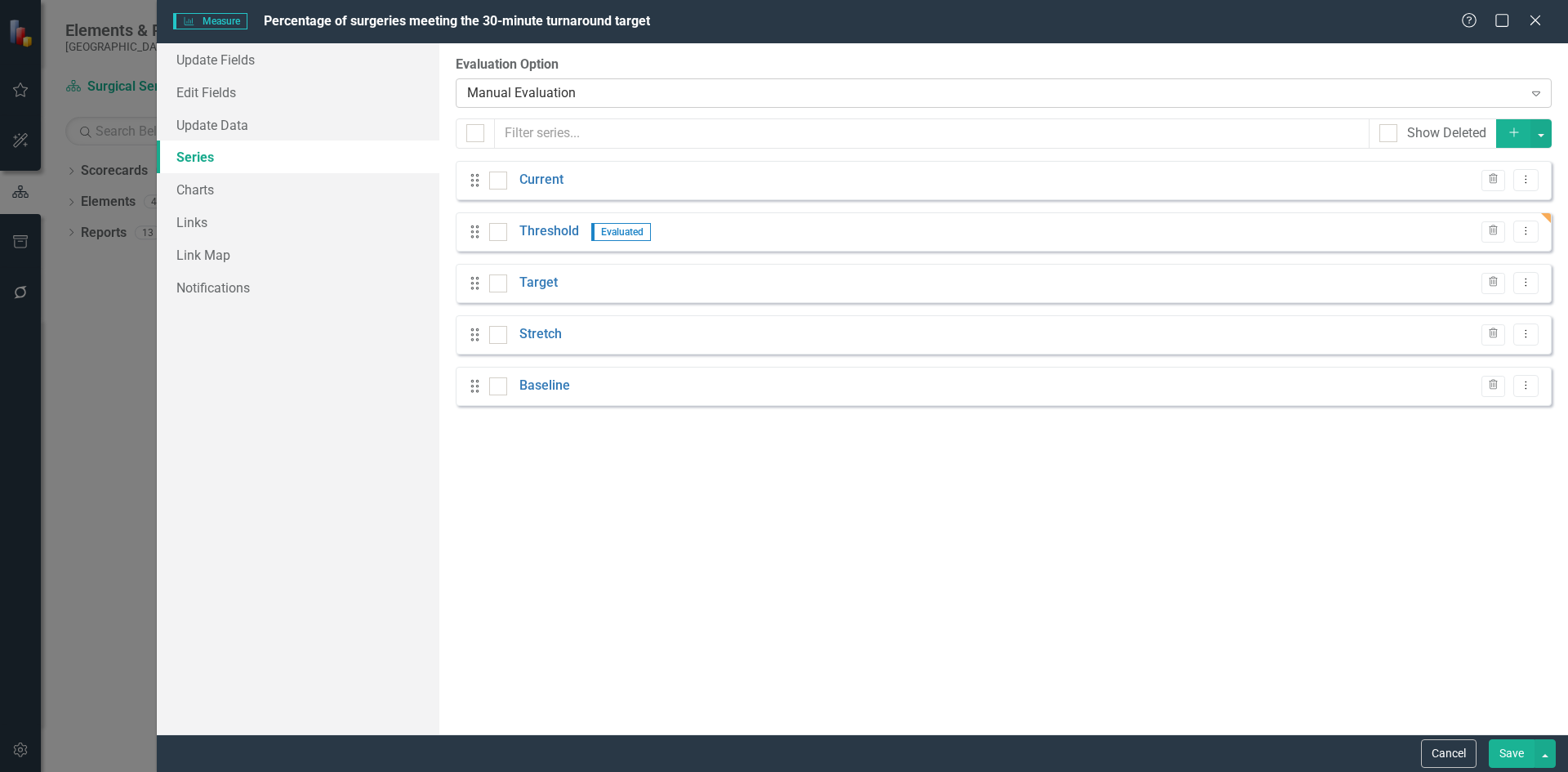
click at [1536, 95] on icon "Expand" at bounding box center [1536, 93] width 17 height 13
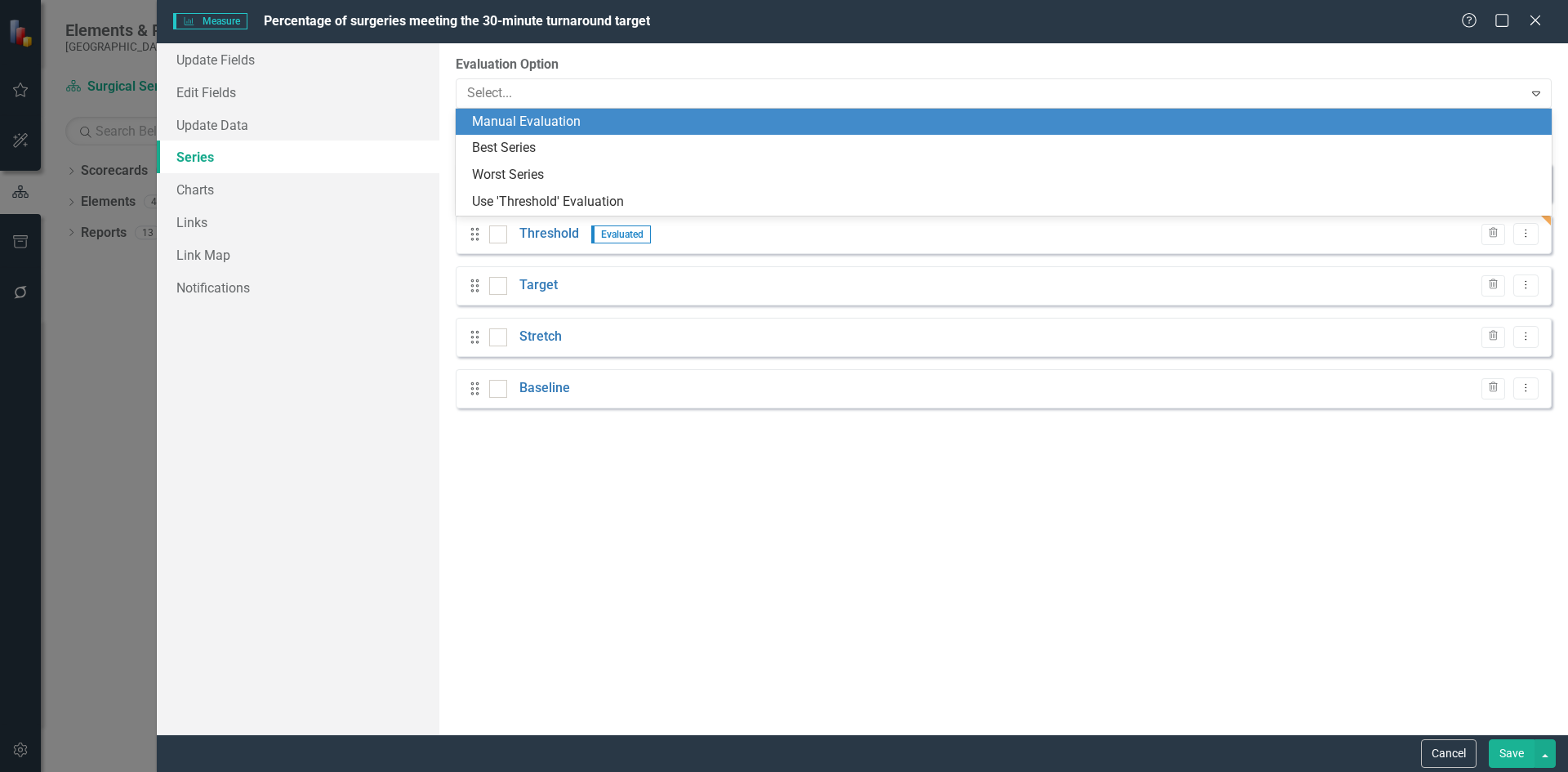
click at [557, 116] on div "Manual Evaluation" at bounding box center [1007, 122] width 1070 height 18
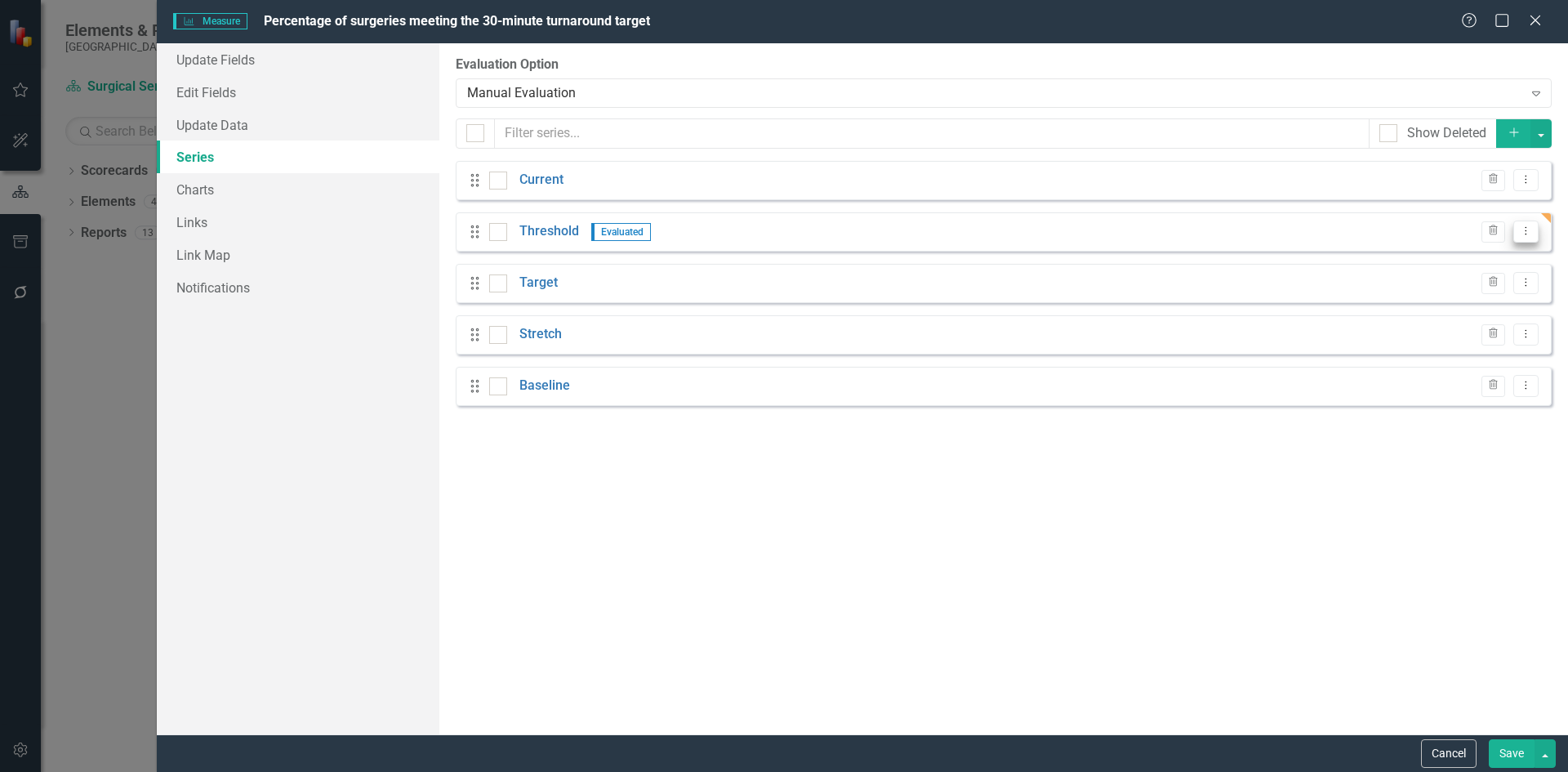
click at [1529, 231] on icon "Dropdown Menu" at bounding box center [1526, 231] width 14 height 11
click at [1489, 269] on link "Edit Edit Measure Series" at bounding box center [1446, 258] width 186 height 31
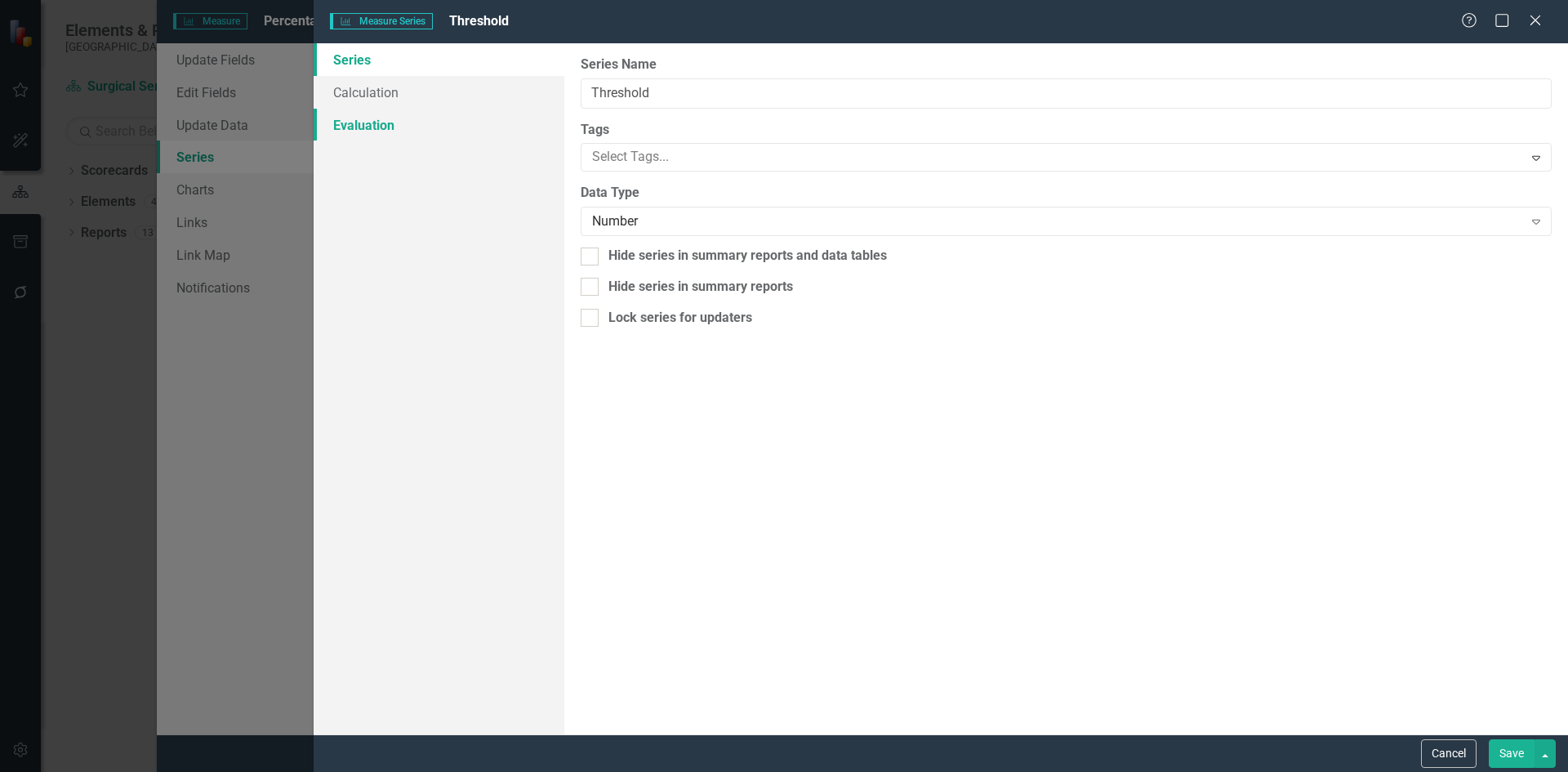
click at [367, 118] on link "Evaluation" at bounding box center [438, 124] width 251 height 32
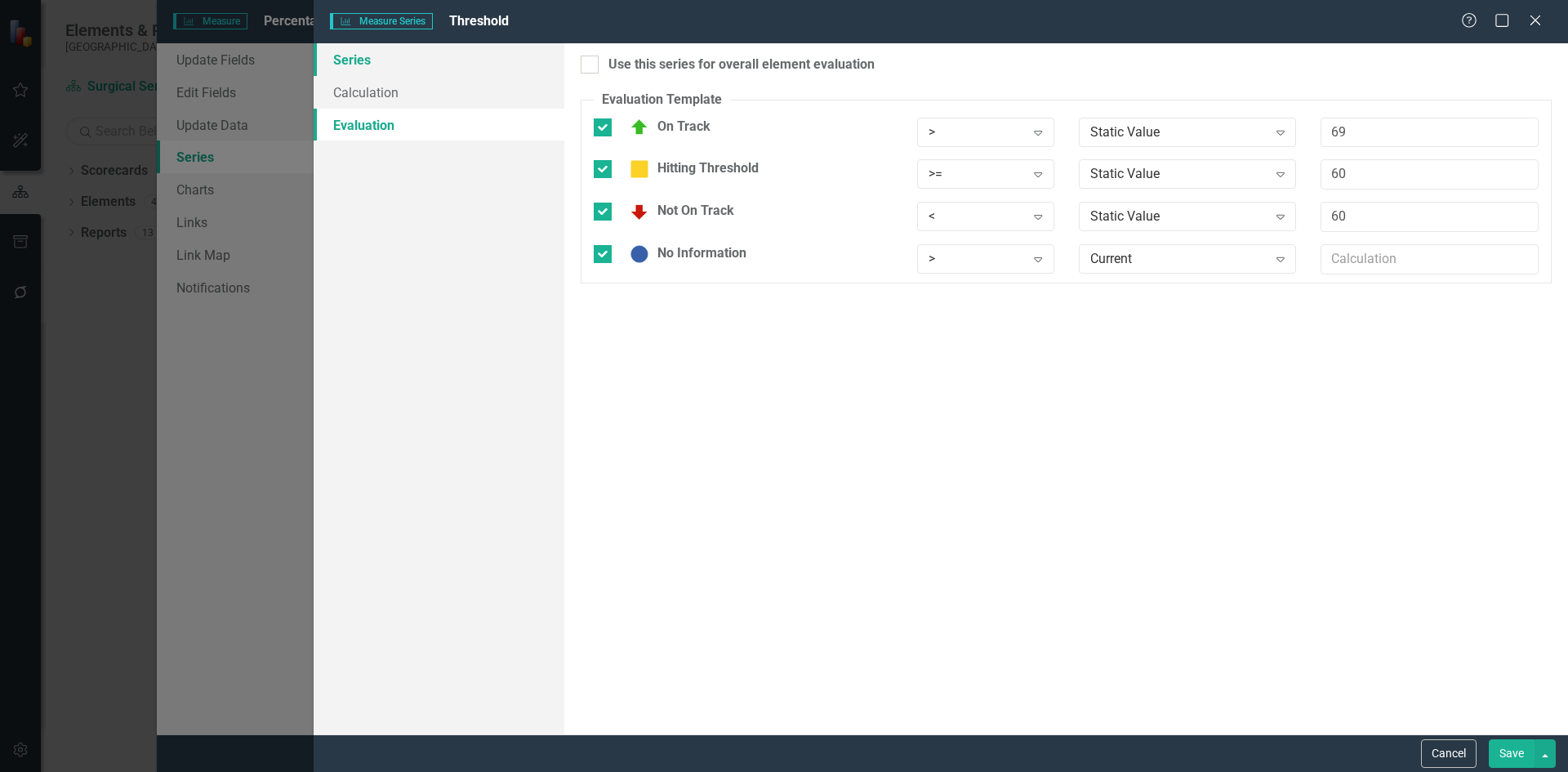
click at [374, 64] on link "Series" at bounding box center [438, 59] width 251 height 32
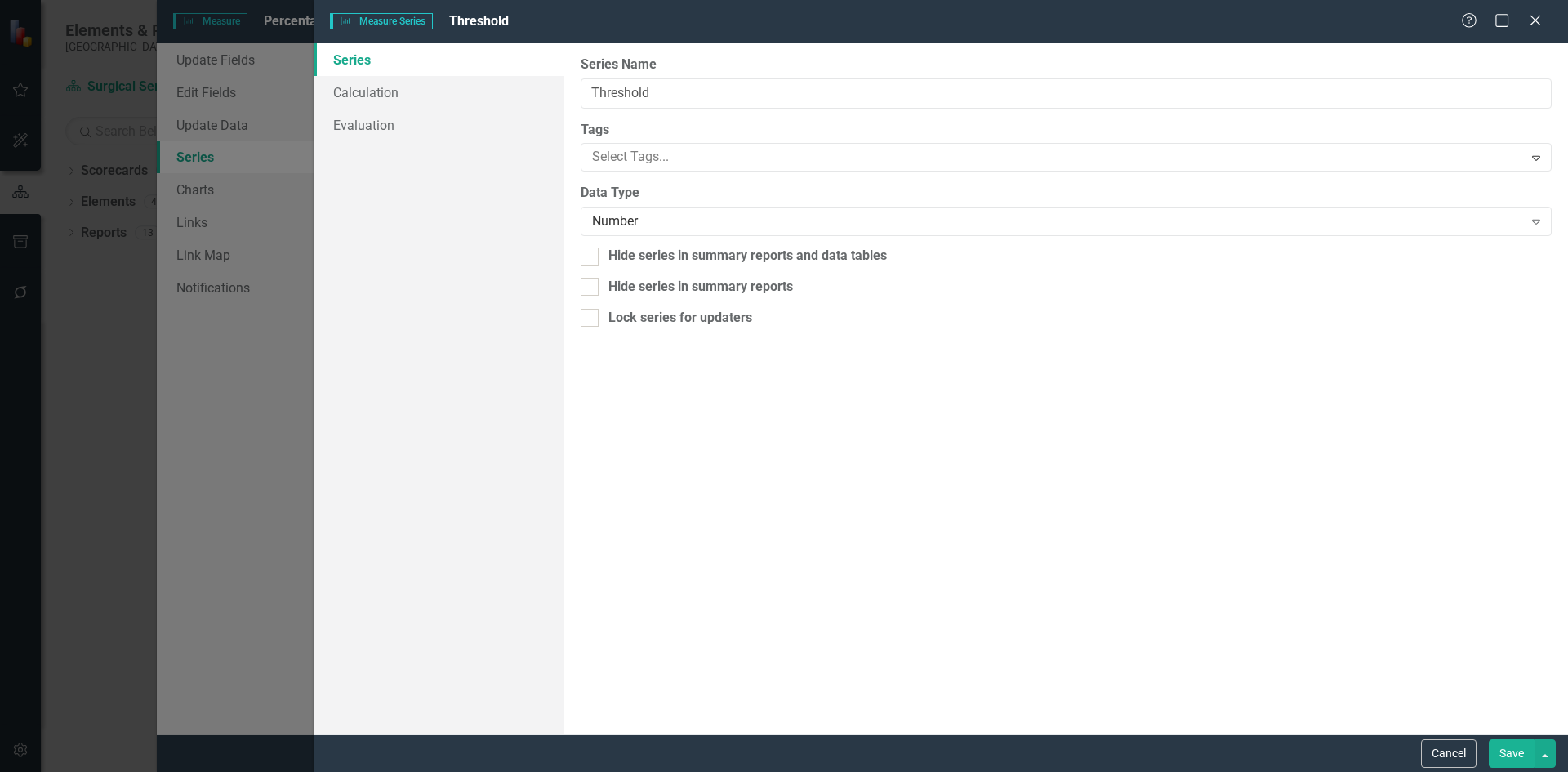
click at [1517, 760] on button "Save" at bounding box center [1512, 754] width 46 height 29
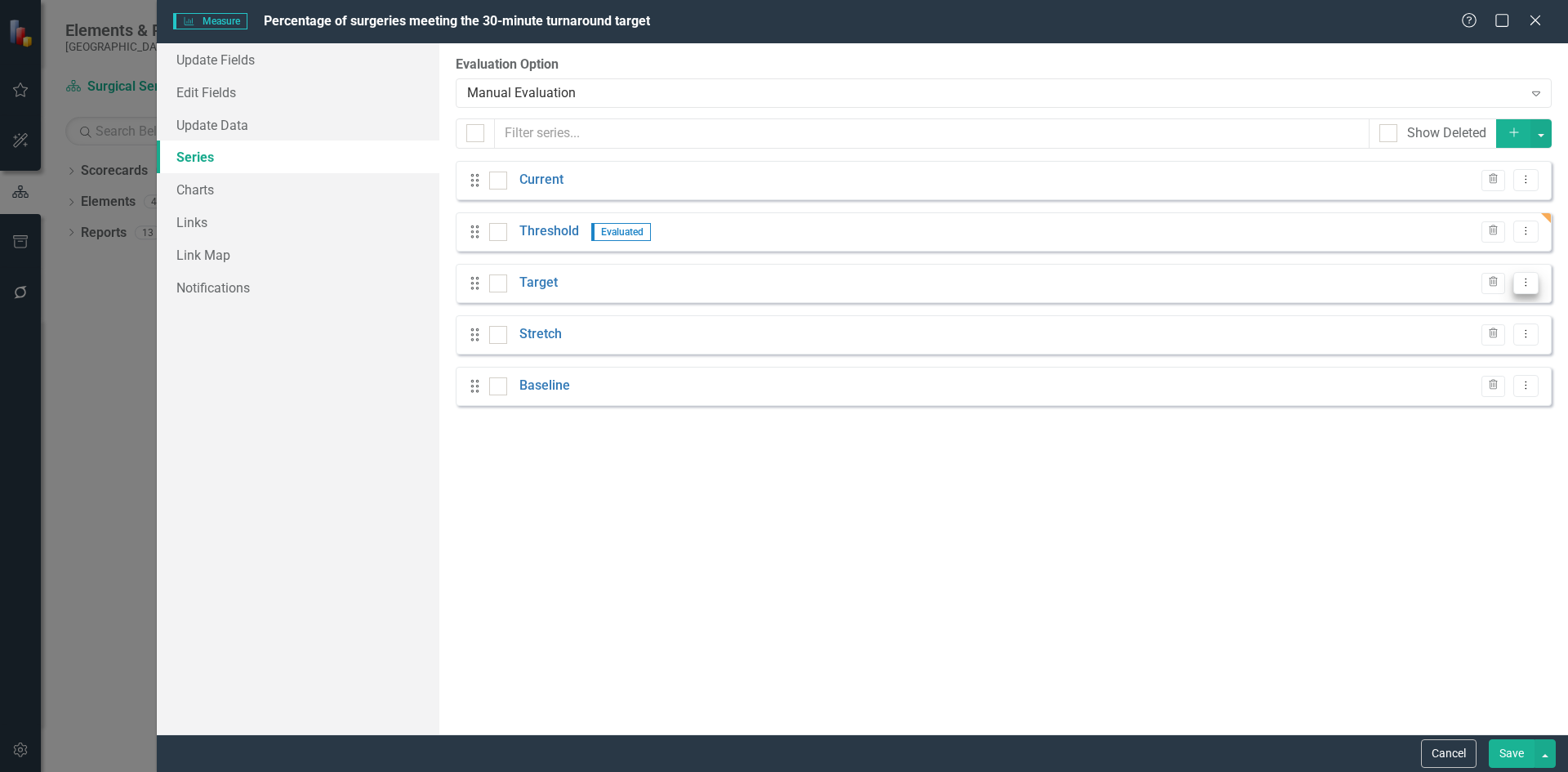
click at [1533, 283] on button "Dropdown Menu" at bounding box center [1526, 283] width 25 height 22
click at [1505, 305] on link "Edit Edit Measure Series" at bounding box center [1446, 310] width 186 height 31
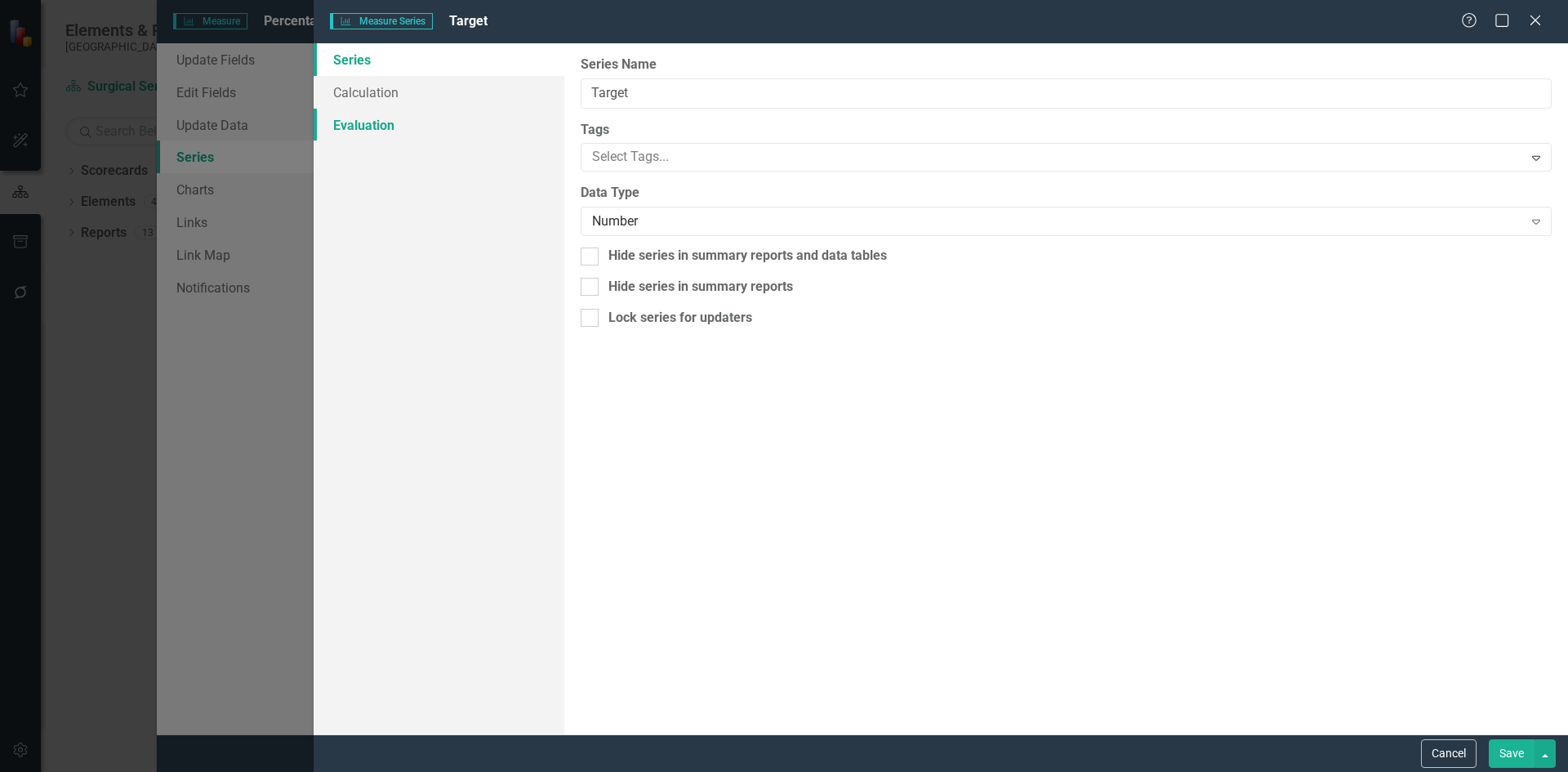
click at [374, 125] on link "Evaluation" at bounding box center [438, 124] width 251 height 32
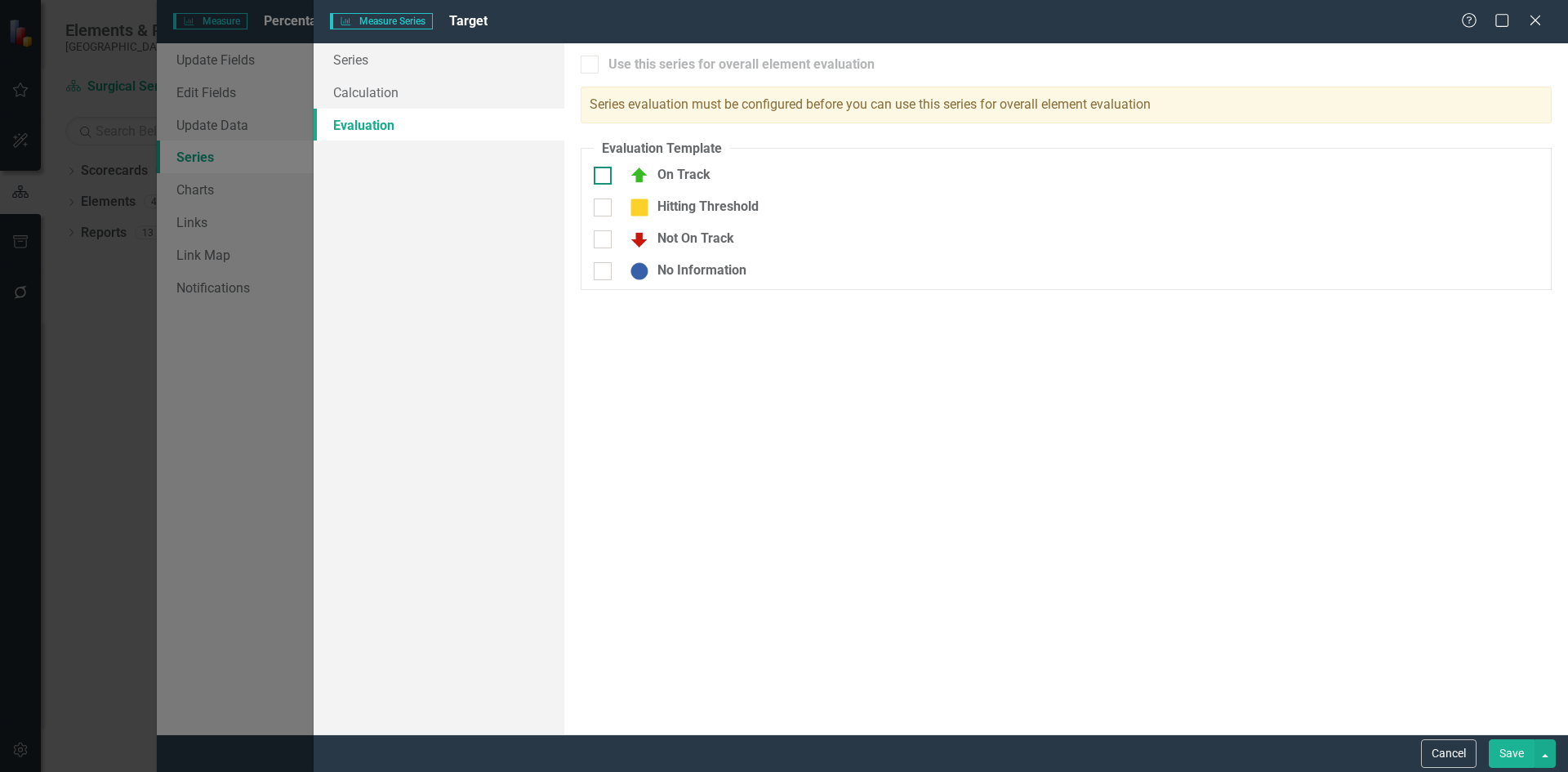
click at [606, 173] on div at bounding box center [603, 175] width 18 height 18
click at [605, 173] on input "On Track" at bounding box center [599, 172] width 10 height 11
checkbox input "true"
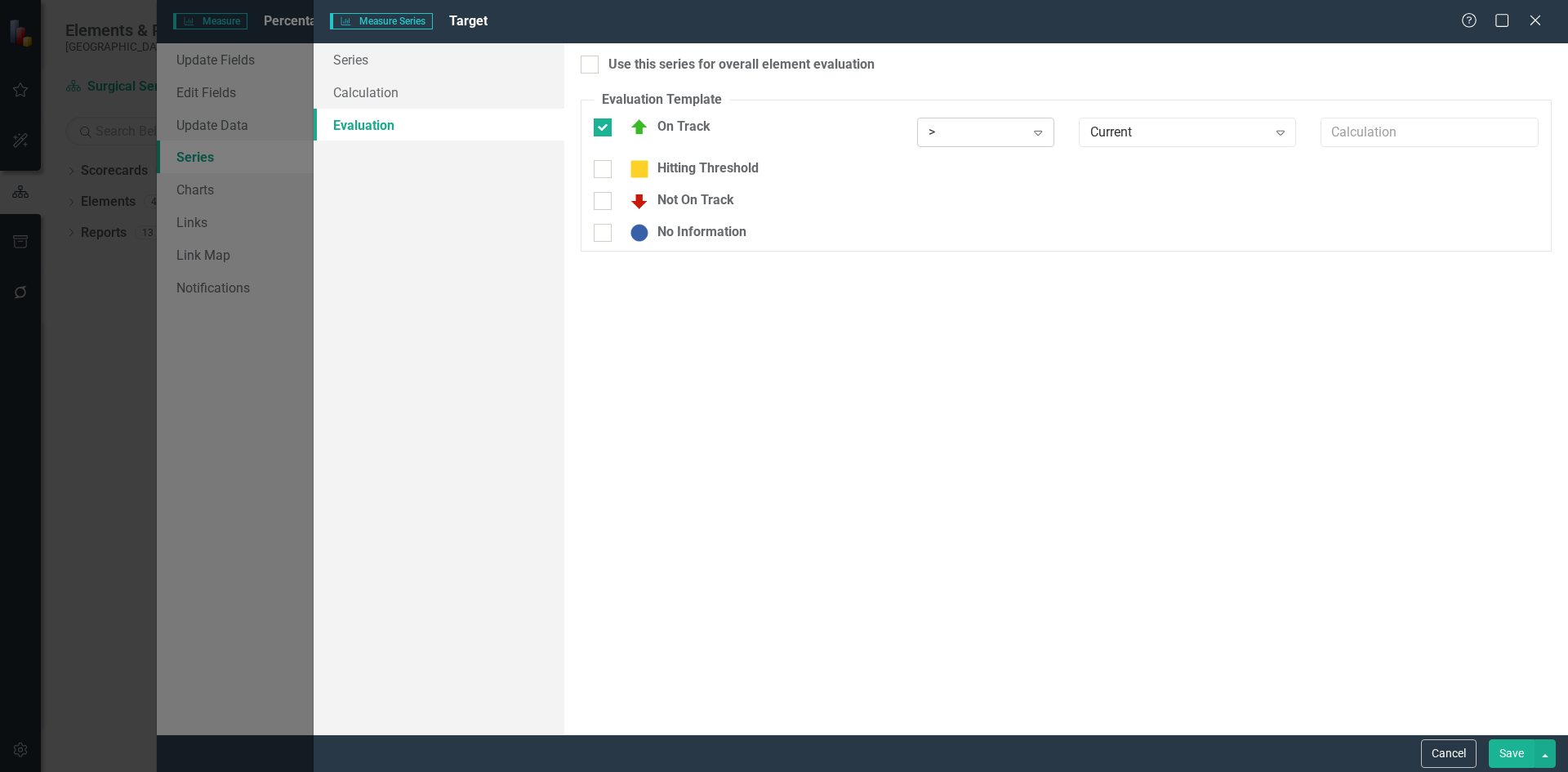
click at [1038, 135] on icon "Expand" at bounding box center [1038, 132] width 17 height 13
click at [984, 179] on div ">=" at bounding box center [989, 186] width 111 height 18
click at [1282, 132] on icon "Expand" at bounding box center [1280, 132] width 17 height 13
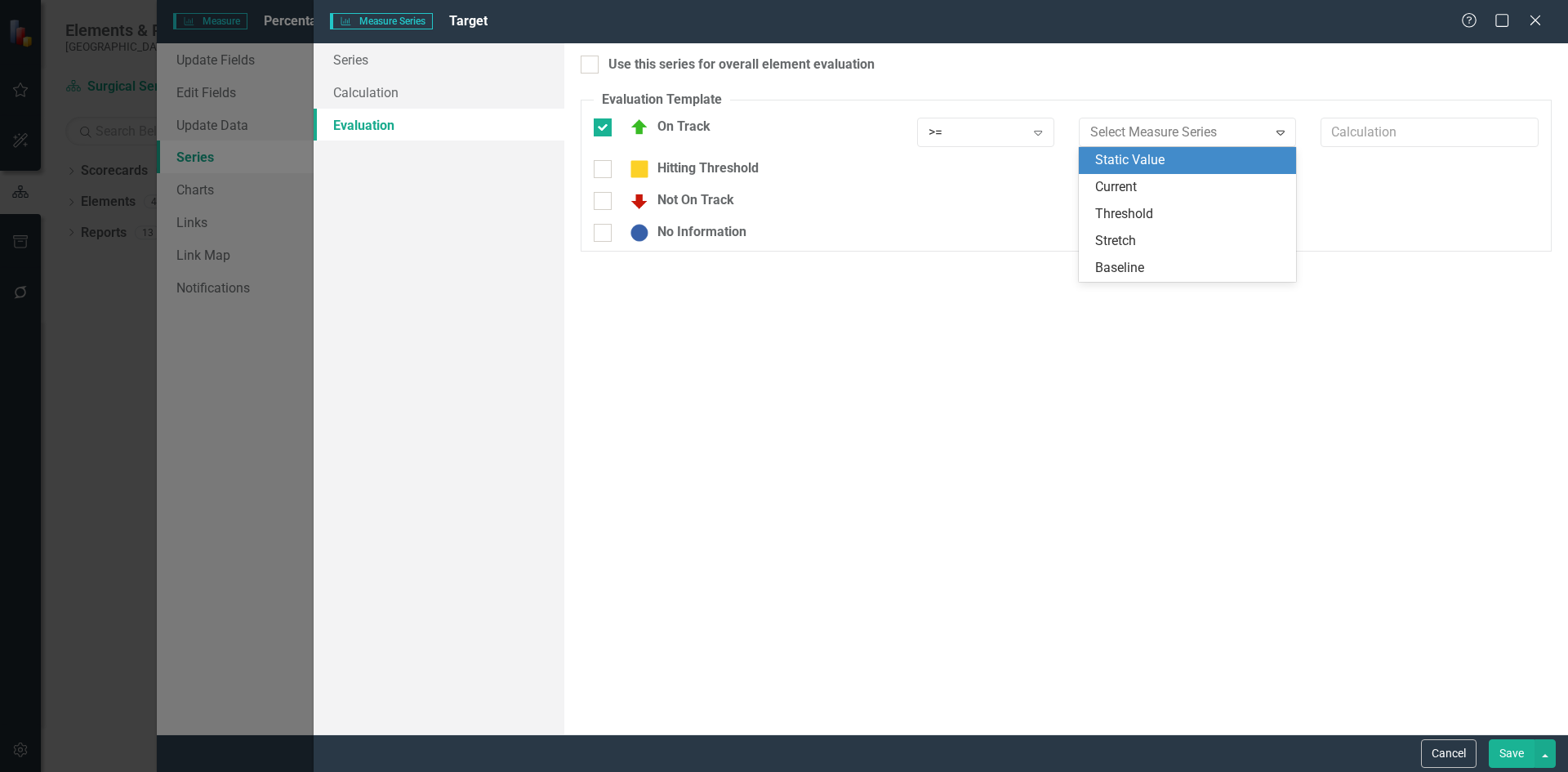
click at [1144, 159] on div "Static Value" at bounding box center [1191, 160] width 192 height 18
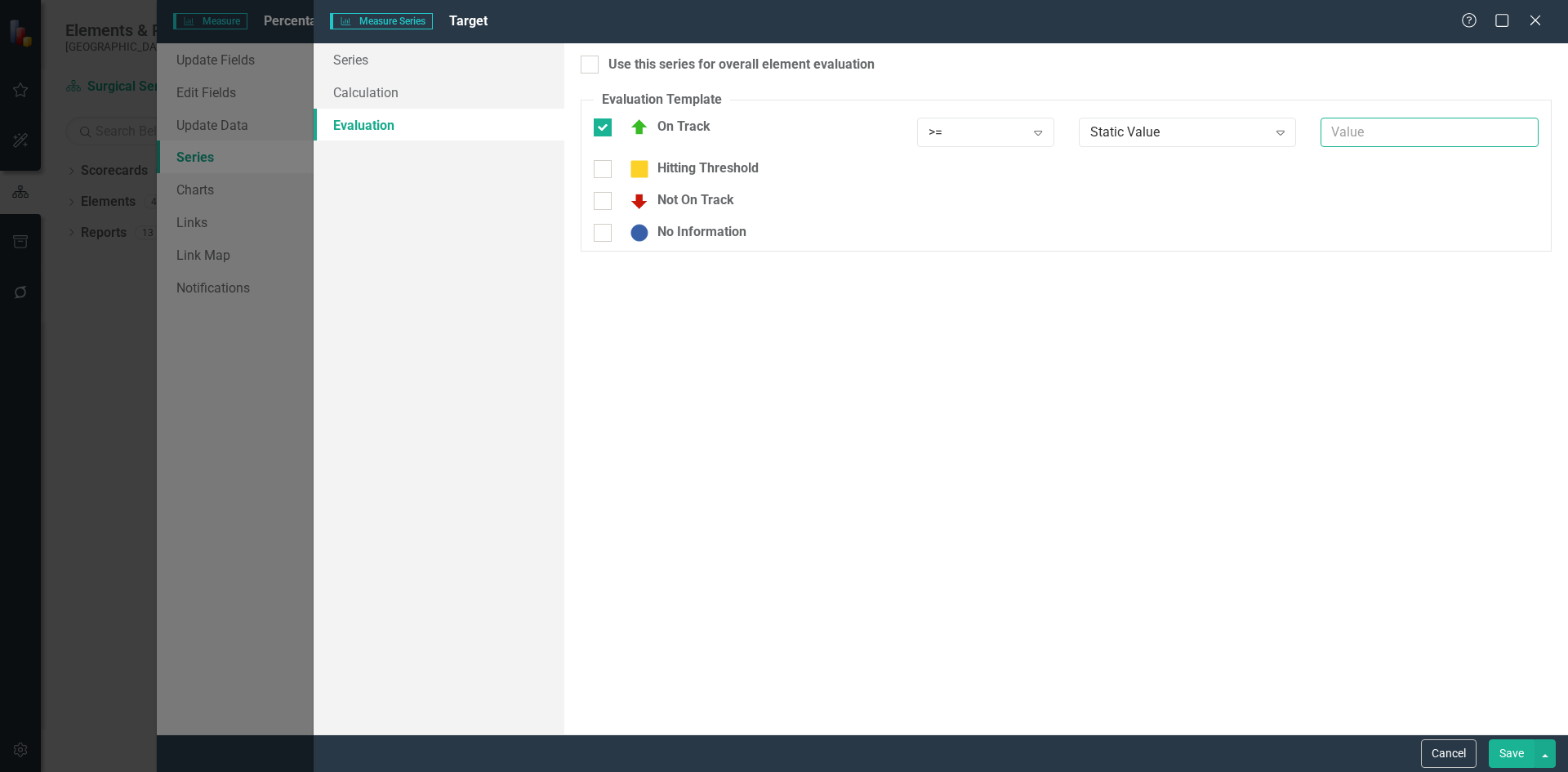
click at [1361, 139] on input "text" at bounding box center [1429, 132] width 218 height 31
type input "70"
click at [1451, 760] on button "Cancel" at bounding box center [1448, 754] width 55 height 29
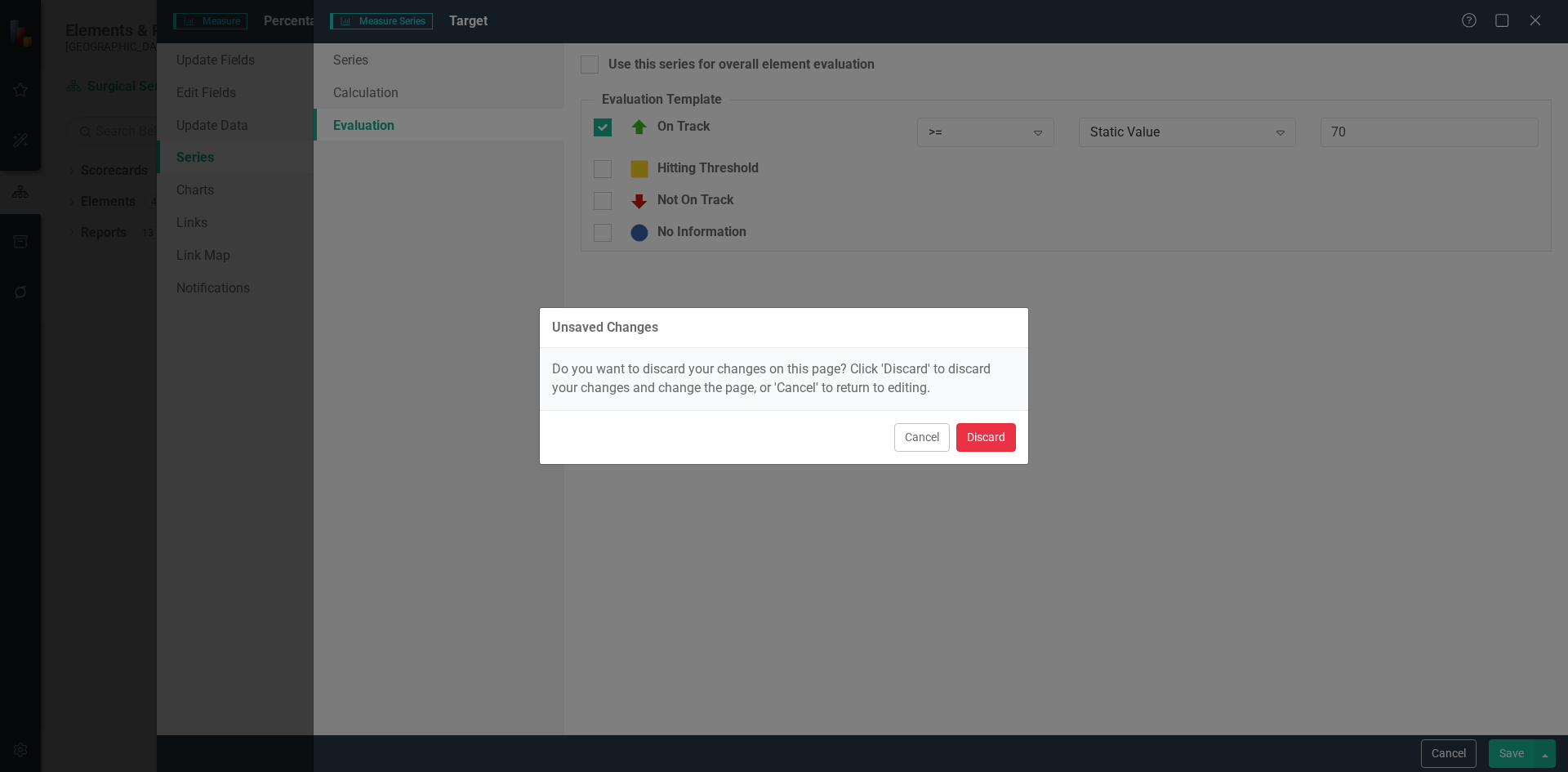
click at [989, 446] on button "Discard" at bounding box center [986, 438] width 60 height 29
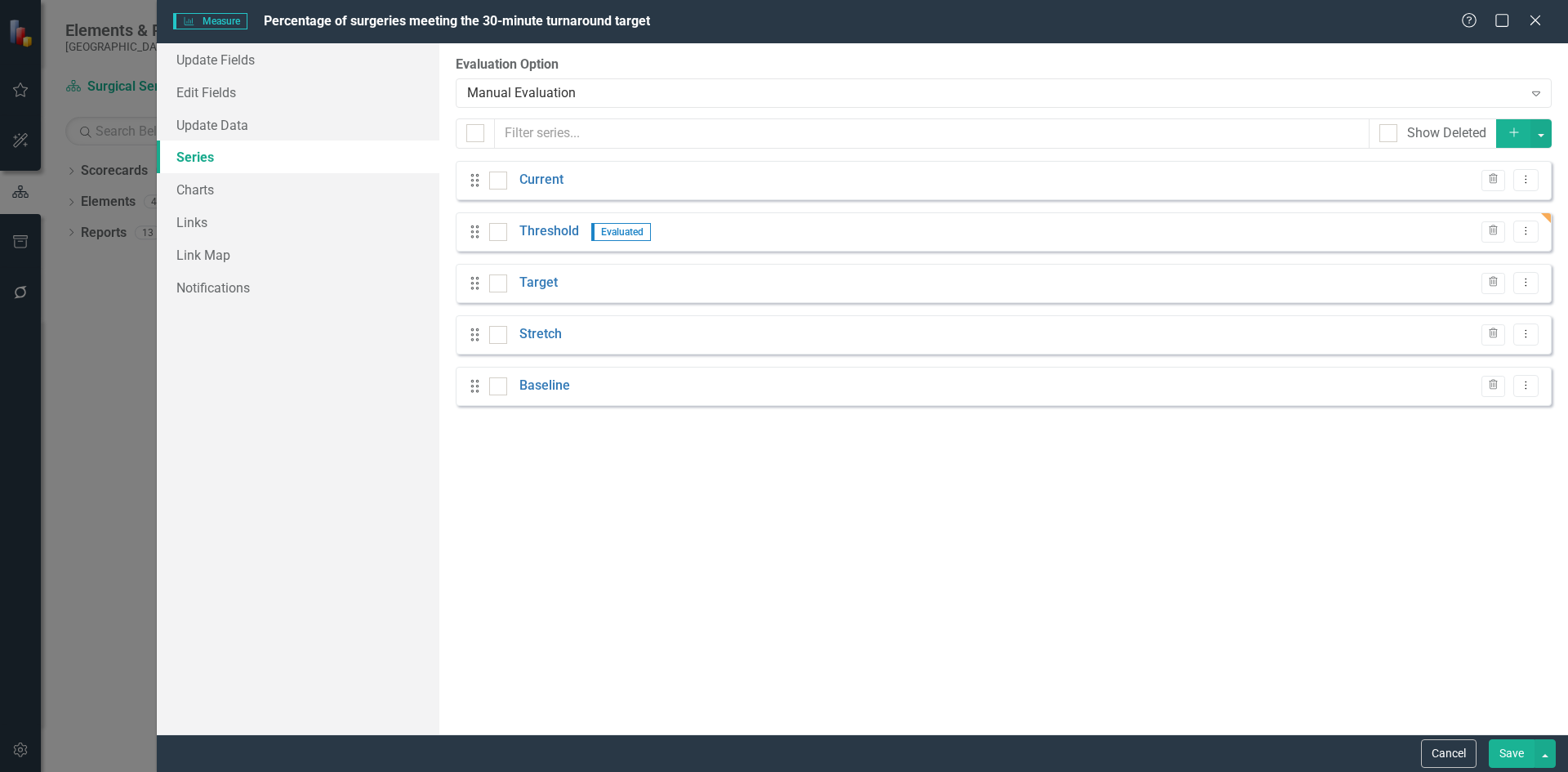
click at [1549, 218] on div "Drag Threshold Evaluated Trash Dropdown Menu" at bounding box center [1004, 232] width 1096 height 39
click at [1522, 233] on icon "Dropdown Menu" at bounding box center [1526, 231] width 14 height 11
click at [1463, 261] on link "Edit Edit Measure Series" at bounding box center [1446, 258] width 186 height 31
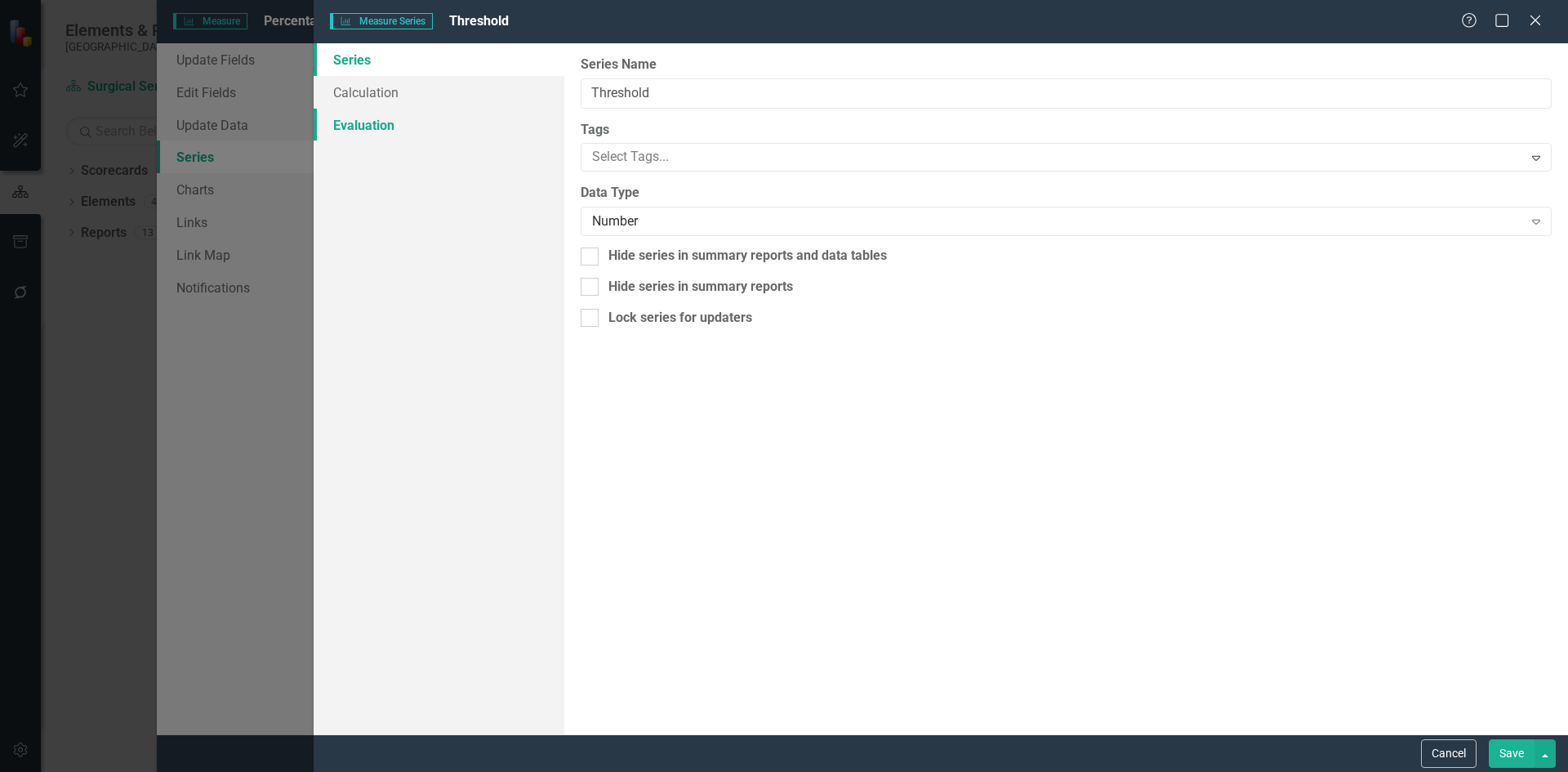
click at [359, 126] on link "Evaluation" at bounding box center [438, 124] width 251 height 32
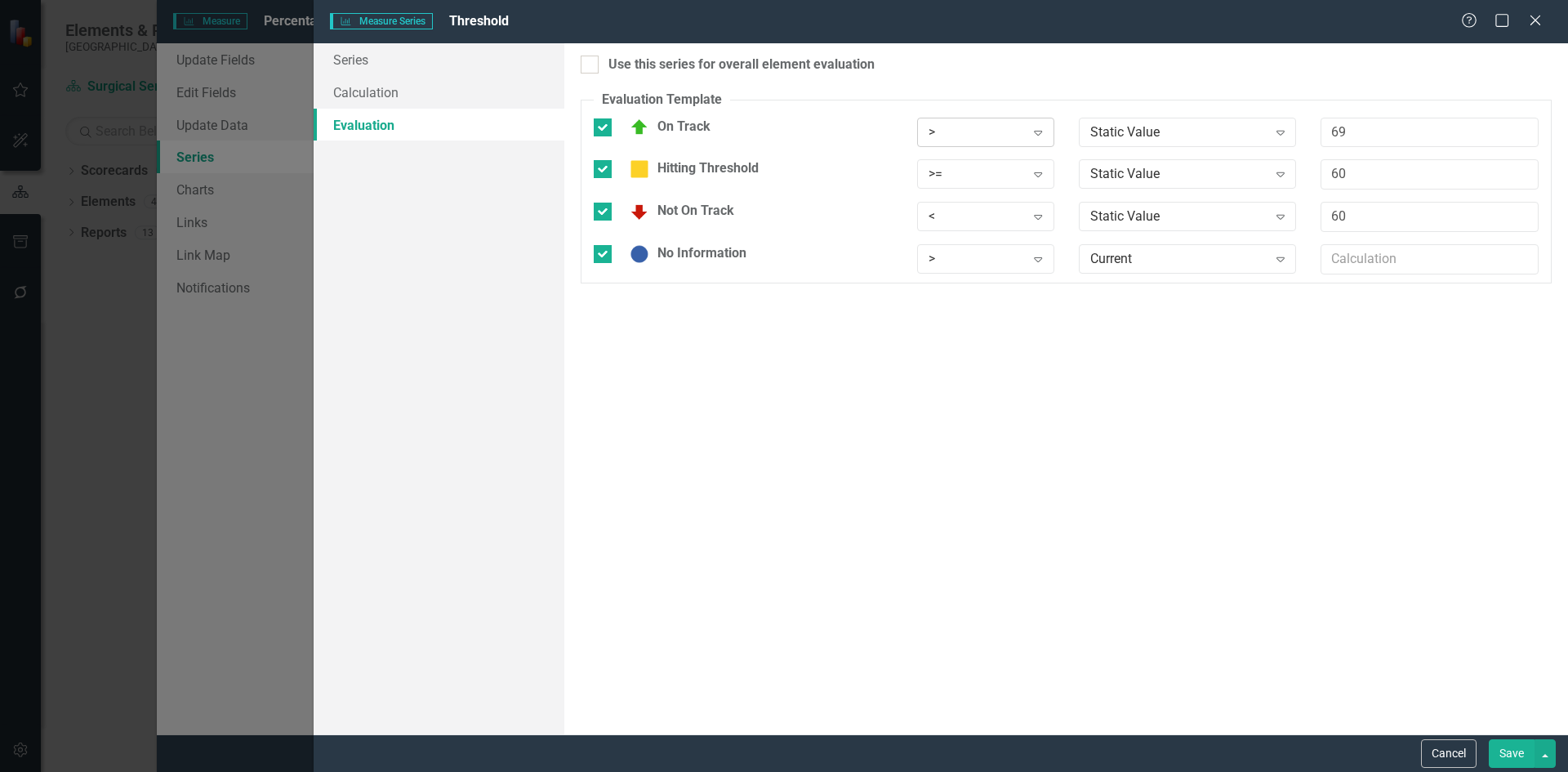
click at [1045, 128] on icon "Expand" at bounding box center [1038, 132] width 17 height 13
click at [1272, 396] on div "Use this series for overall element evaluation Evaluation Template You can defi…" at bounding box center [1066, 389] width 1004 height 691
click at [1436, 748] on button "Cancel" at bounding box center [1448, 754] width 55 height 29
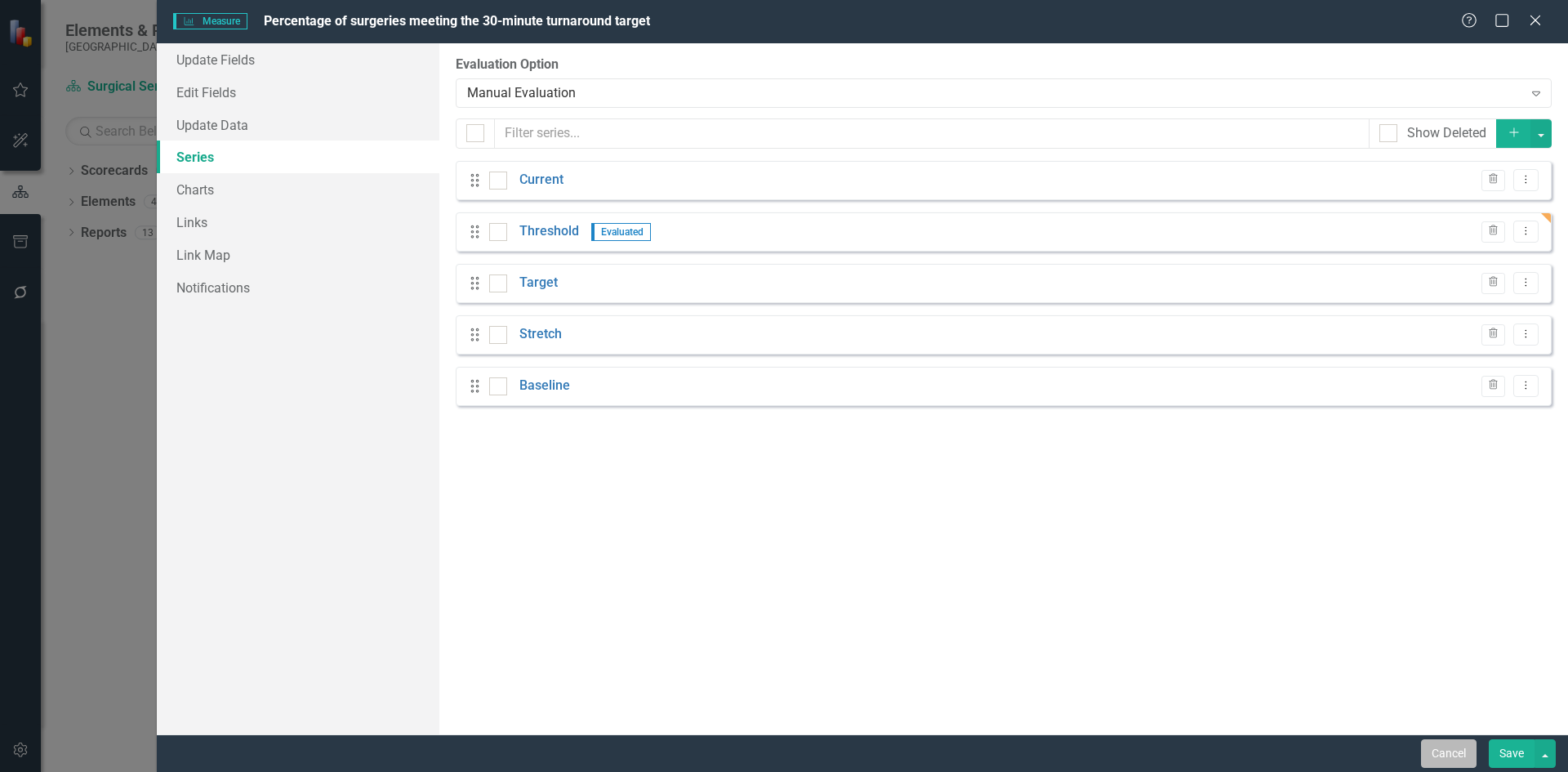
click at [1452, 761] on button "Cancel" at bounding box center [1448, 754] width 55 height 29
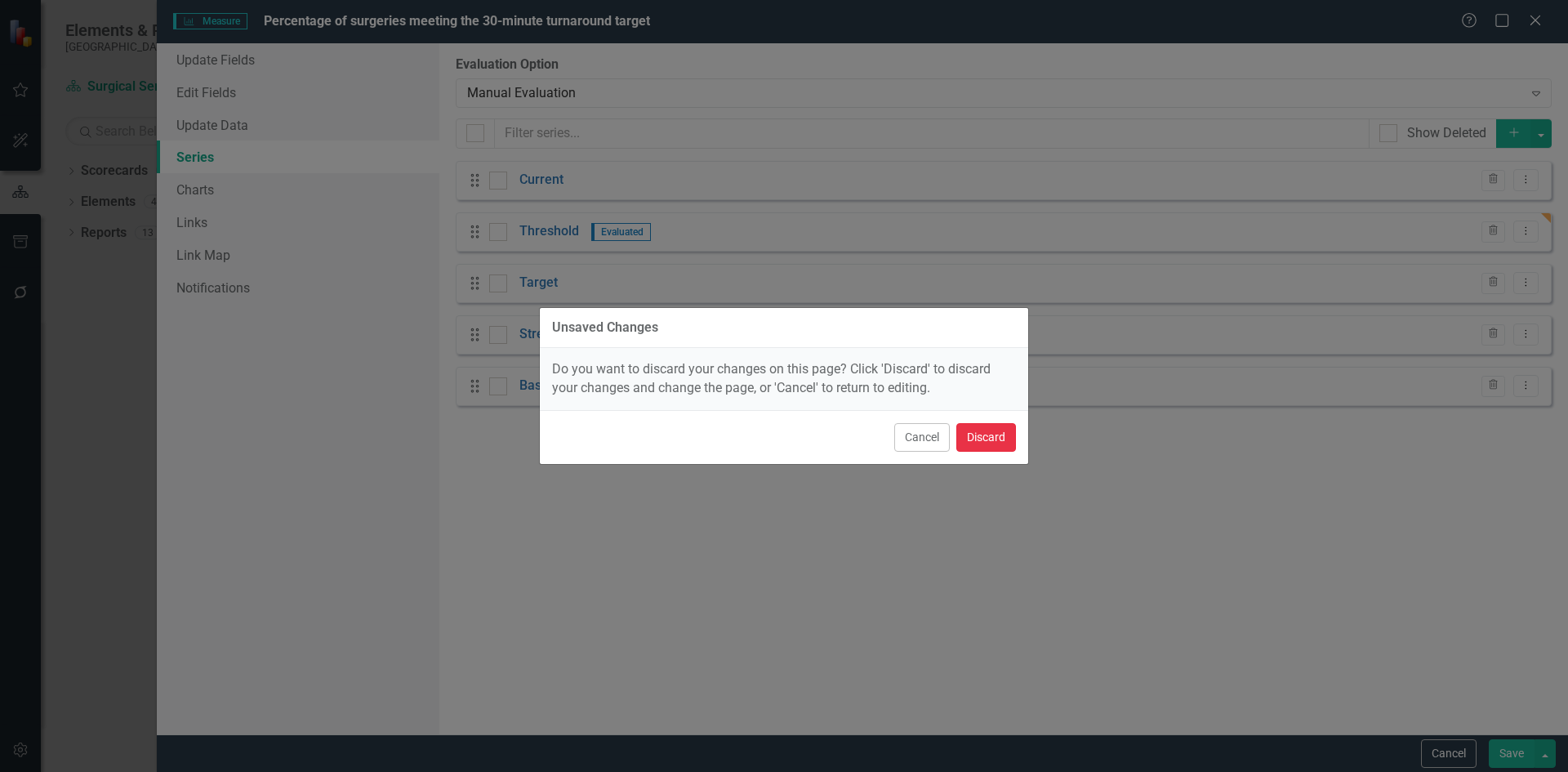
click at [990, 442] on button "Discard" at bounding box center [986, 438] width 60 height 29
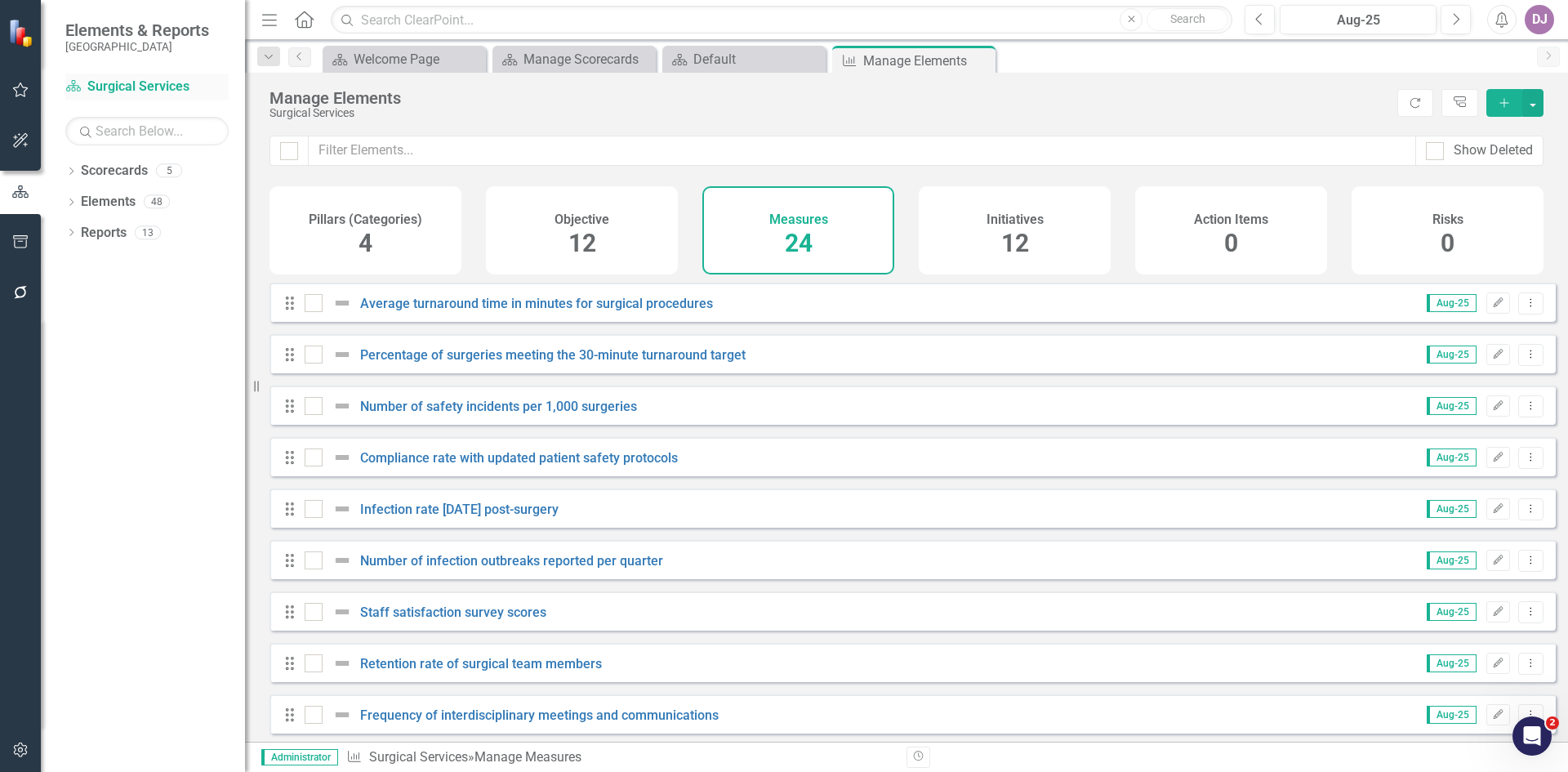
click at [148, 82] on link "Scorecard Surgical Services" at bounding box center [147, 87] width 164 height 18
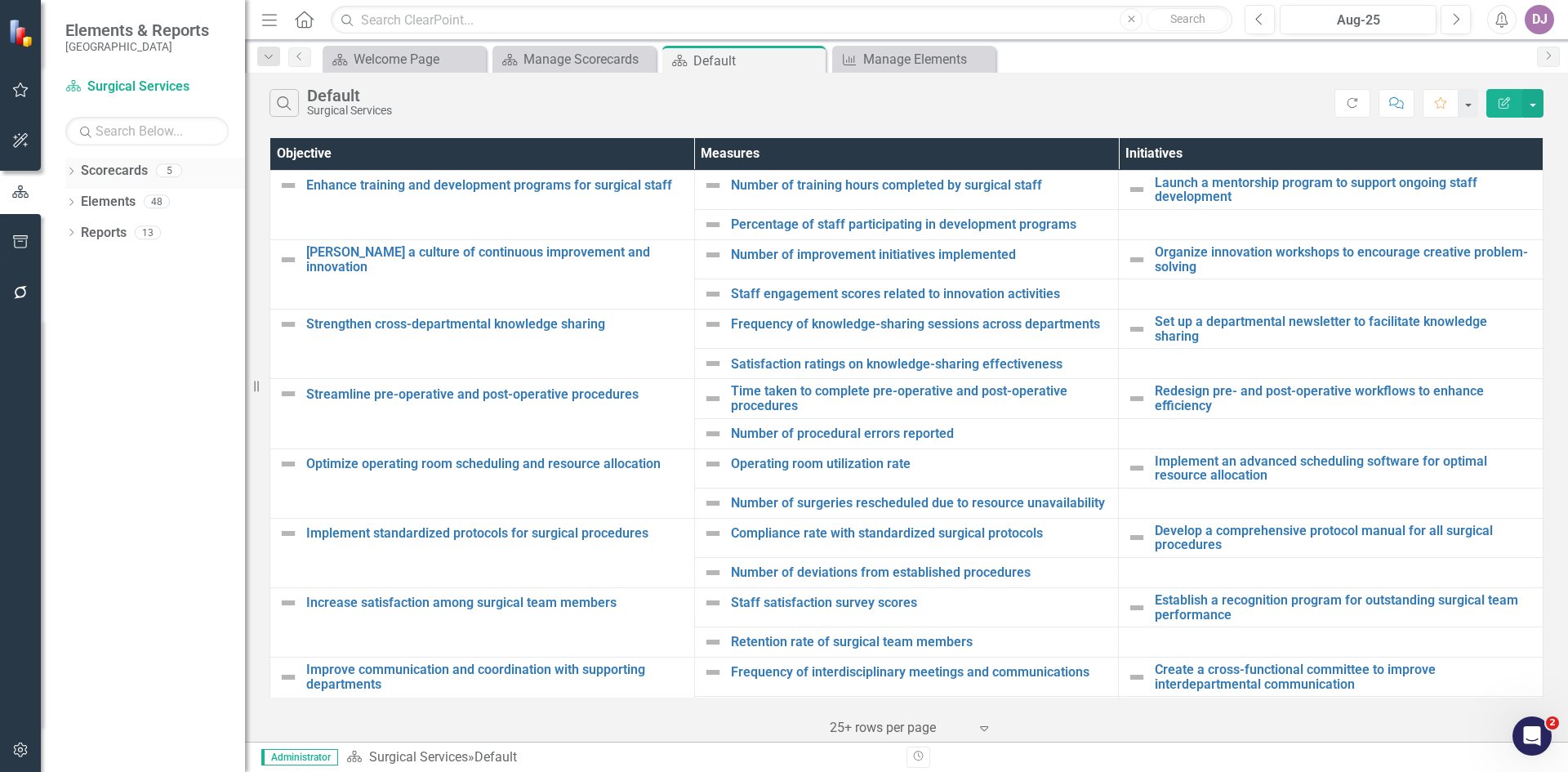
click at [148, 171] on div "Scorecards 5" at bounding box center [163, 172] width 164 height 31
click at [133, 170] on link "Scorecards" at bounding box center [114, 171] width 67 height 18
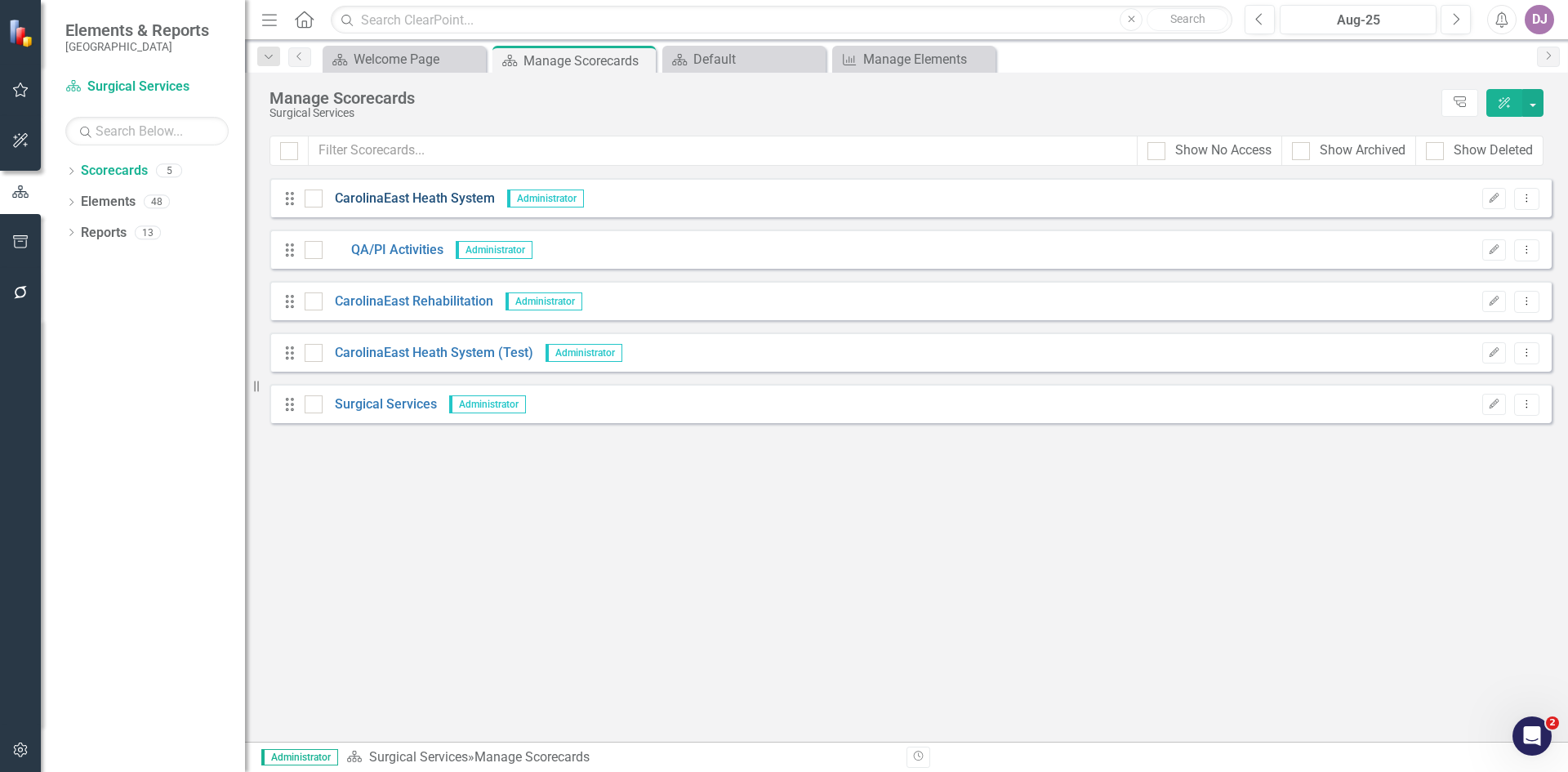
click at [385, 205] on link "CarolinaEast Heath System" at bounding box center [409, 199] width 172 height 18
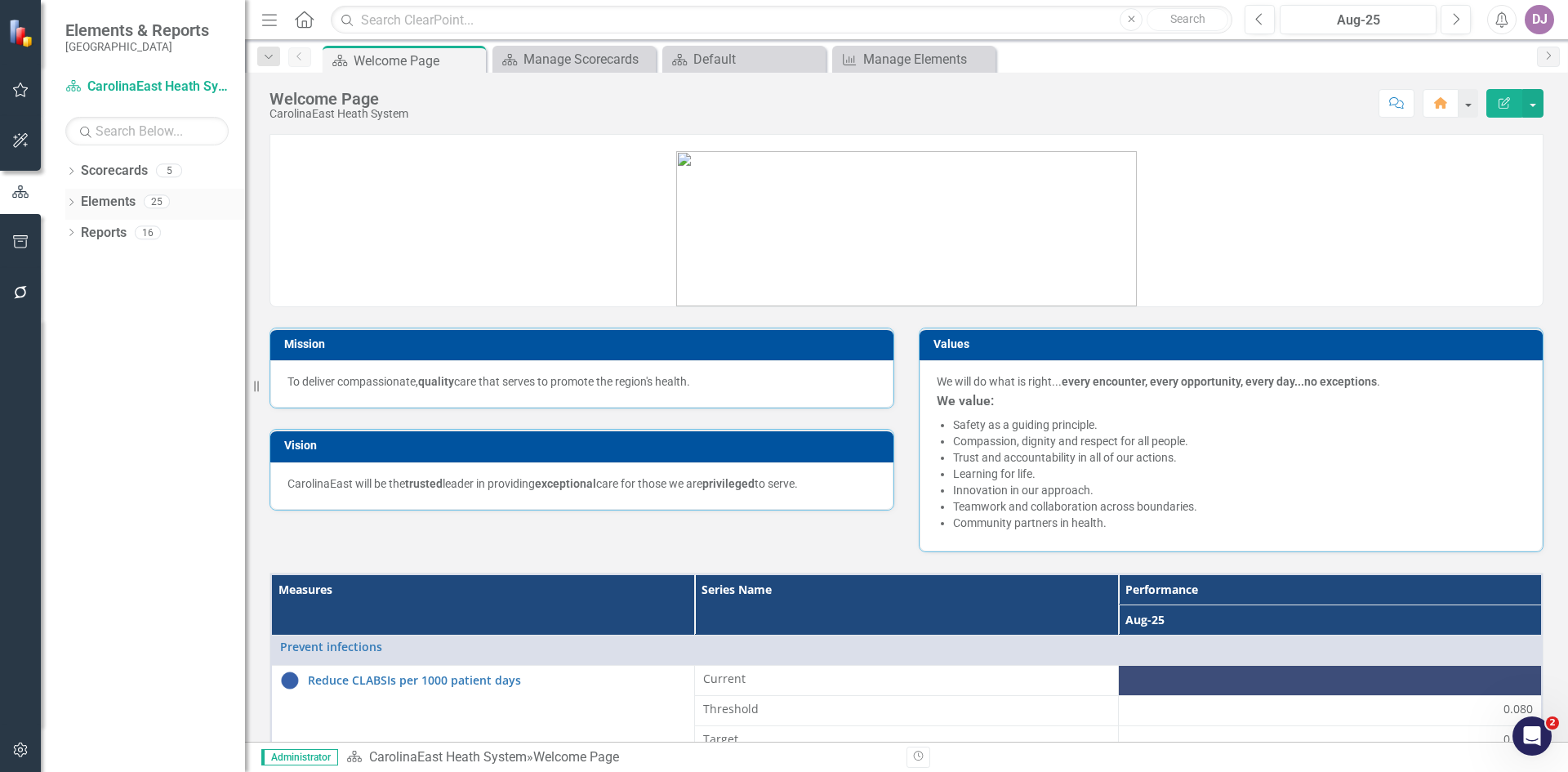
click at [122, 201] on link "Elements" at bounding box center [108, 201] width 55 height 18
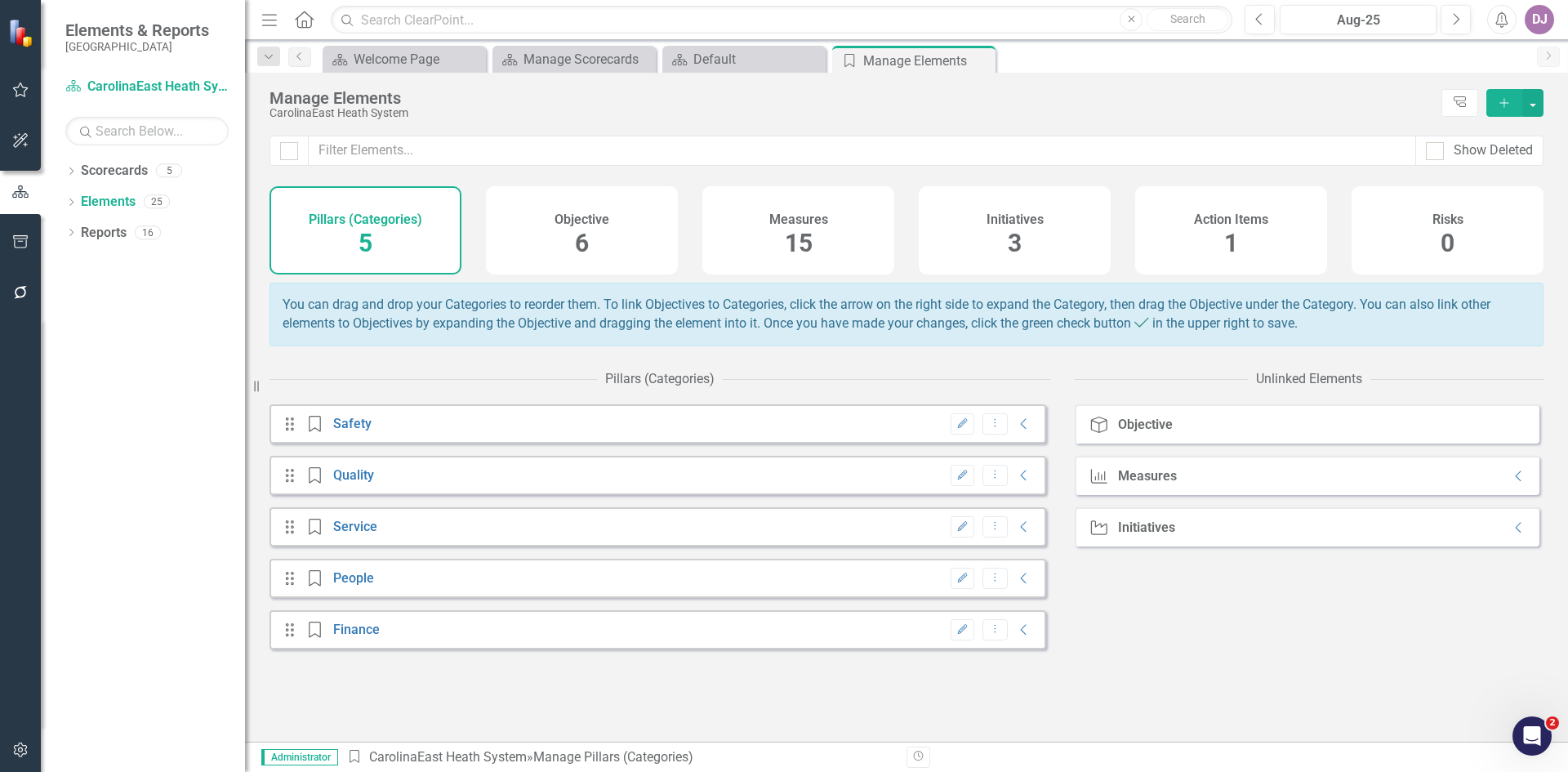
click at [802, 244] on span "15" at bounding box center [799, 242] width 28 height 29
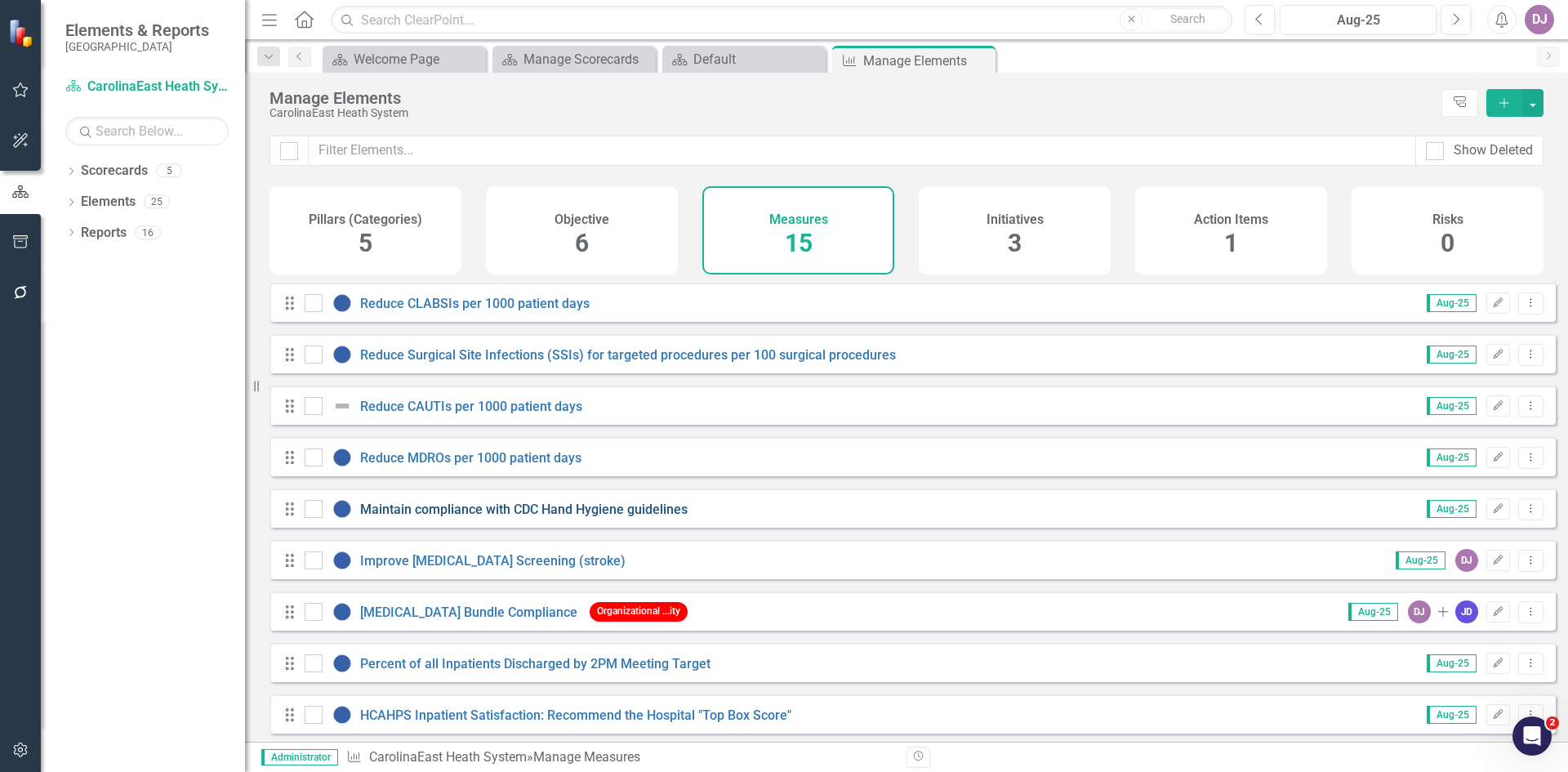
click at [496, 517] on link "Maintain compliance with CDC Hand Hygiene guidelines" at bounding box center [524, 509] width 327 height 16
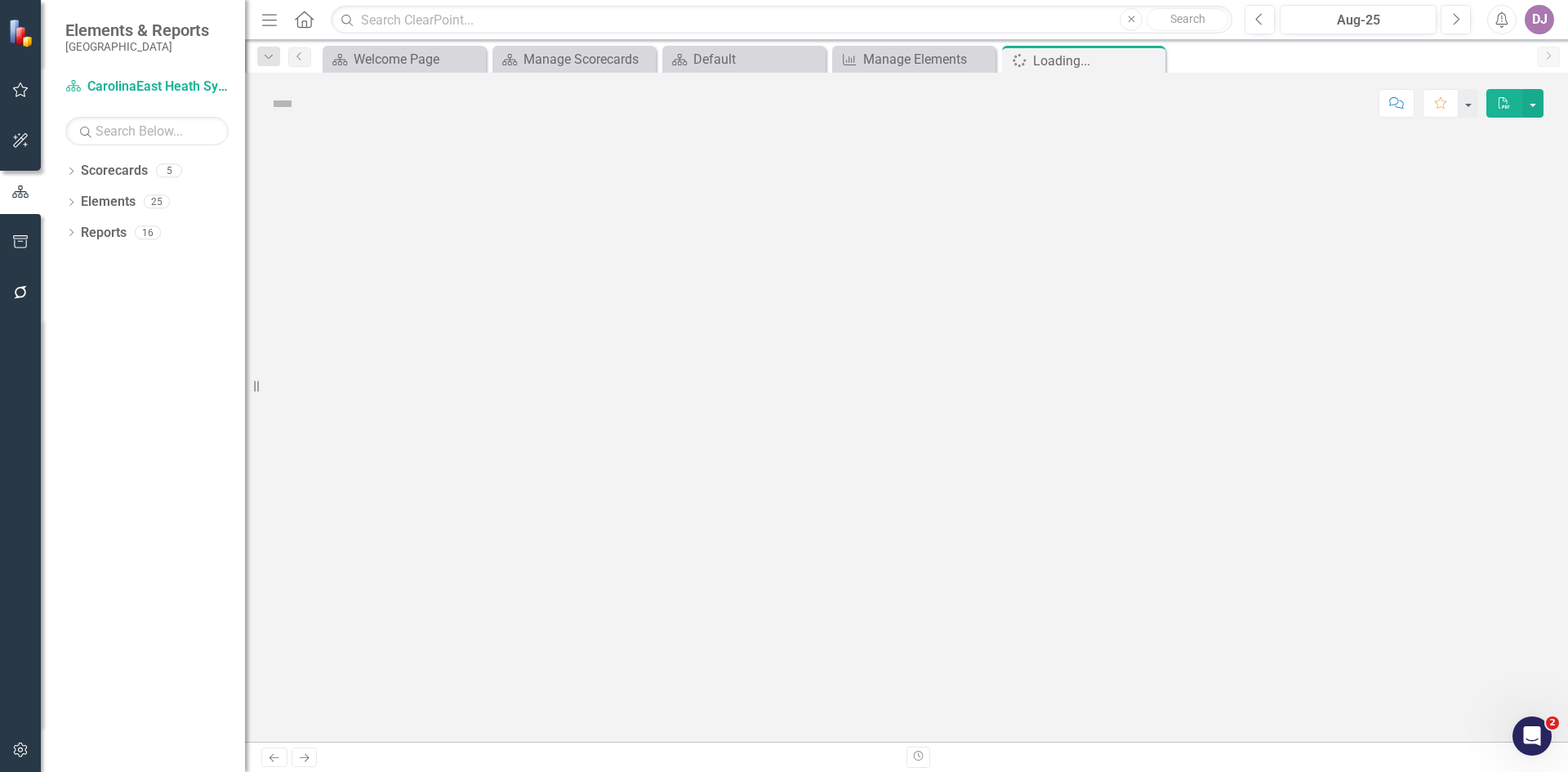
click at [496, 517] on div at bounding box center [906, 438] width 1323 height 608
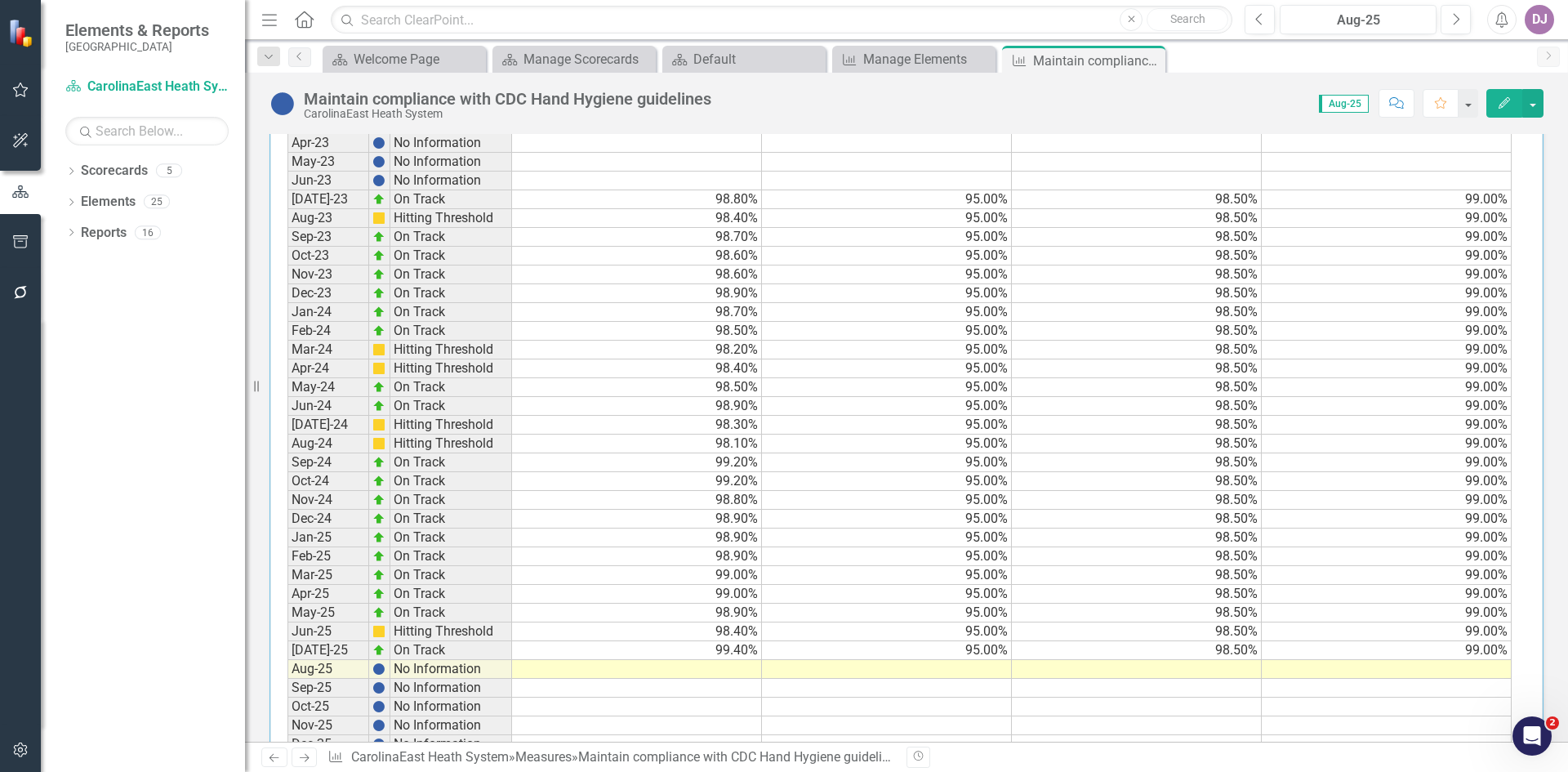
scroll to position [629, 0]
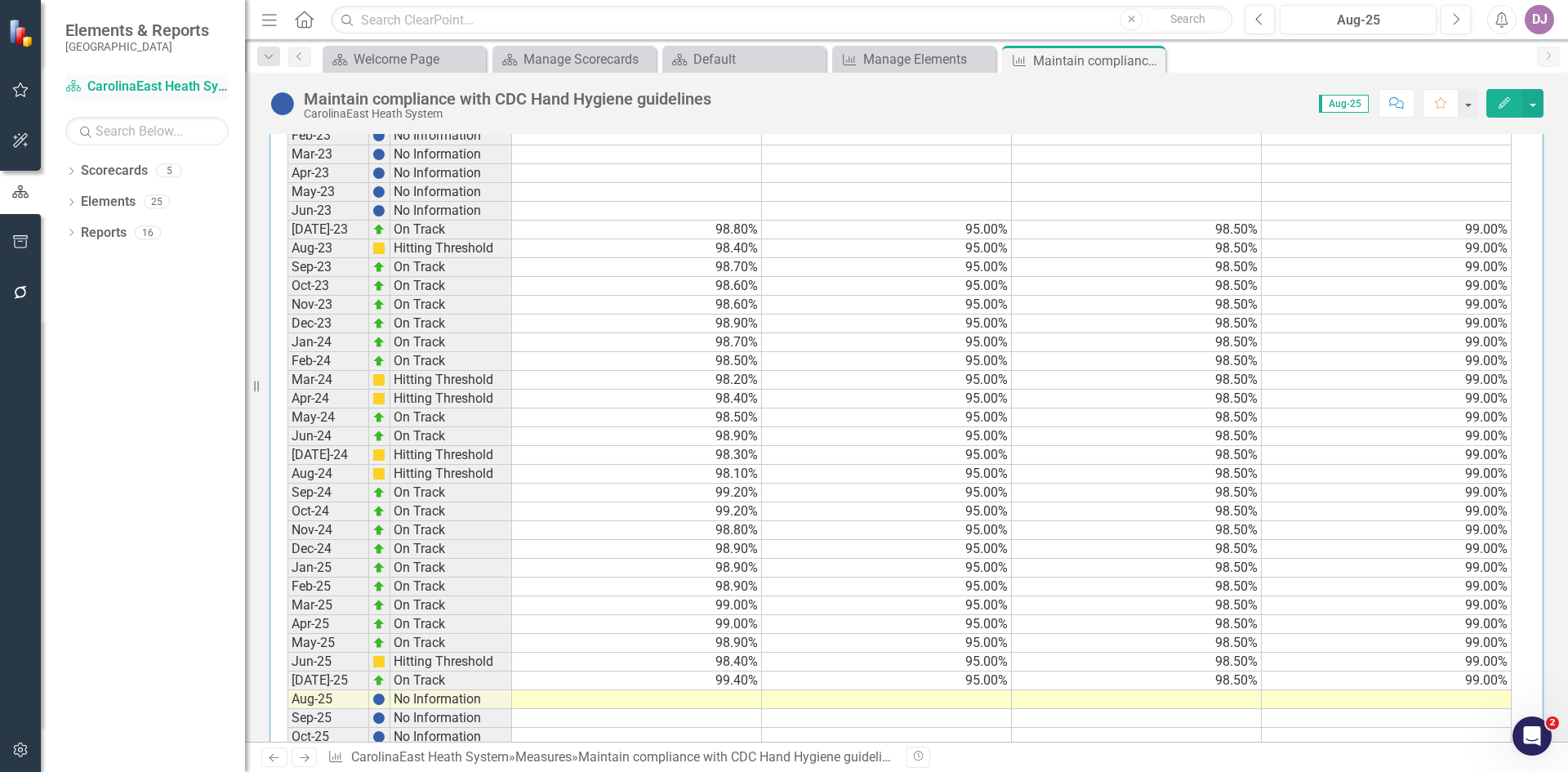
click at [209, 88] on link "Scorecard CarolinaEast Heath System" at bounding box center [147, 87] width 164 height 18
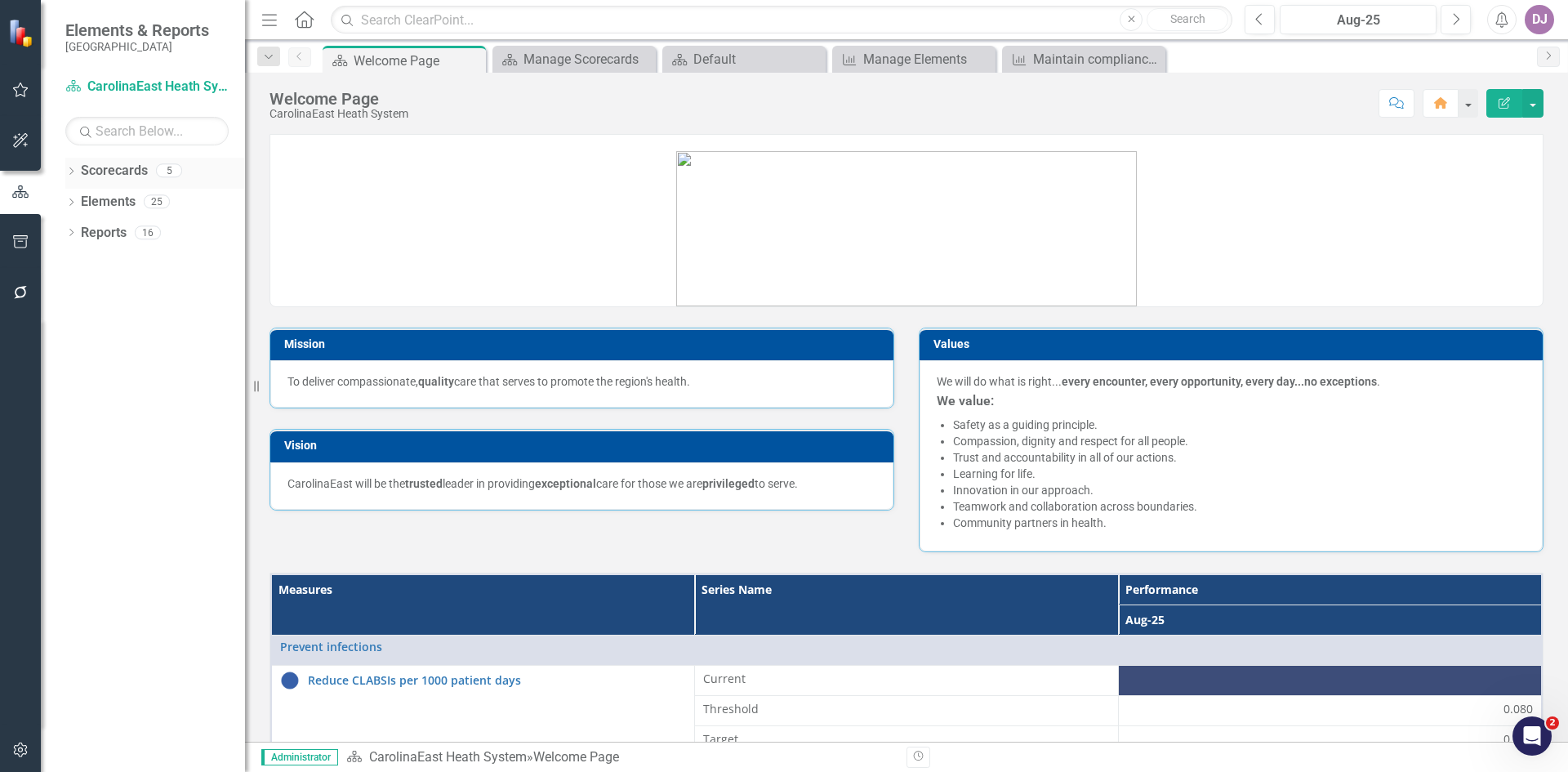
click at [116, 169] on link "Scorecards" at bounding box center [114, 171] width 67 height 18
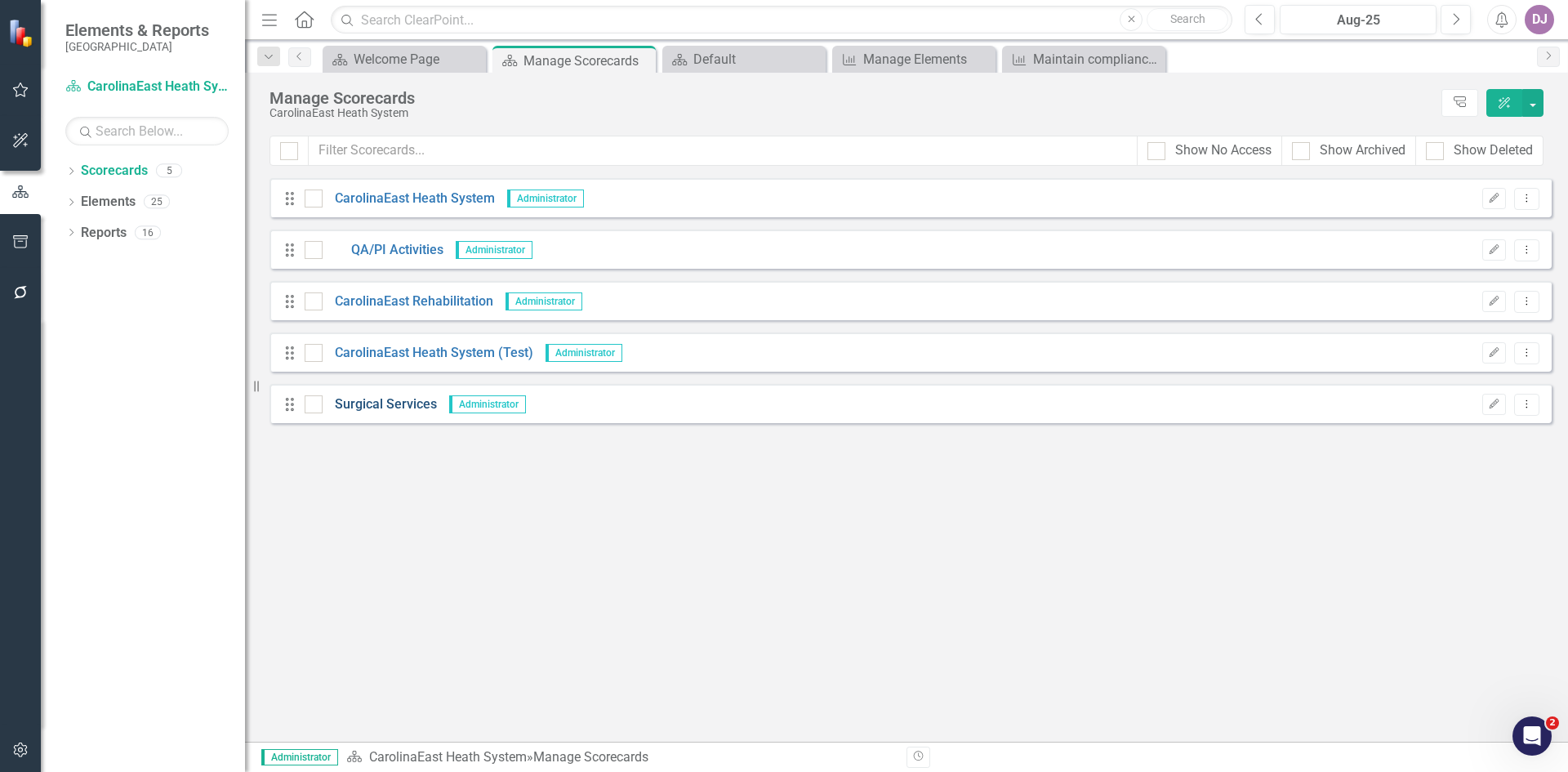
click at [387, 404] on link "Surgical Services" at bounding box center [380, 404] width 115 height 18
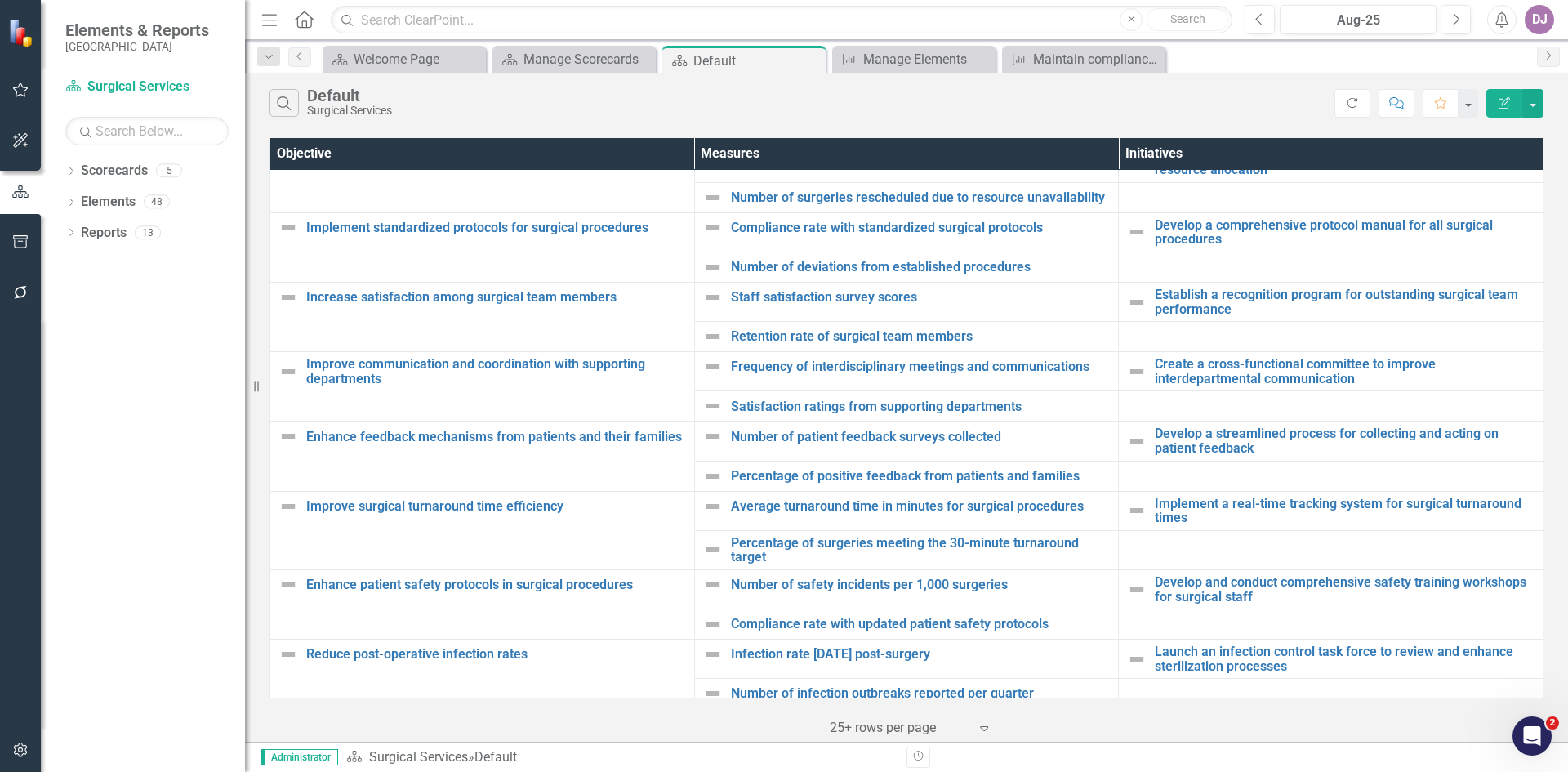
scroll to position [317, 0]
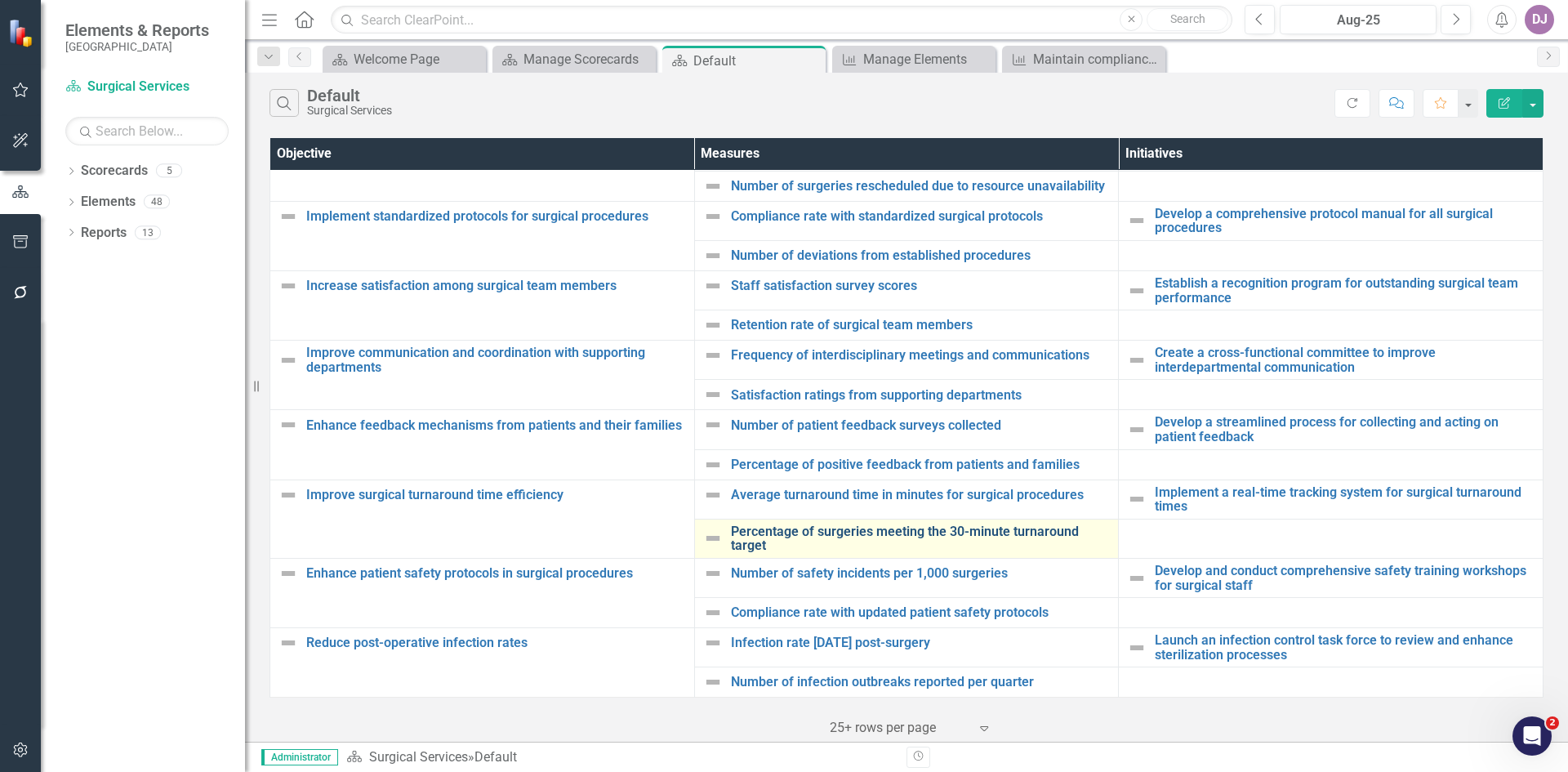
click at [871, 535] on link "Percentage of surgeries meeting the 30-minute turnaround target" at bounding box center [920, 538] width 380 height 29
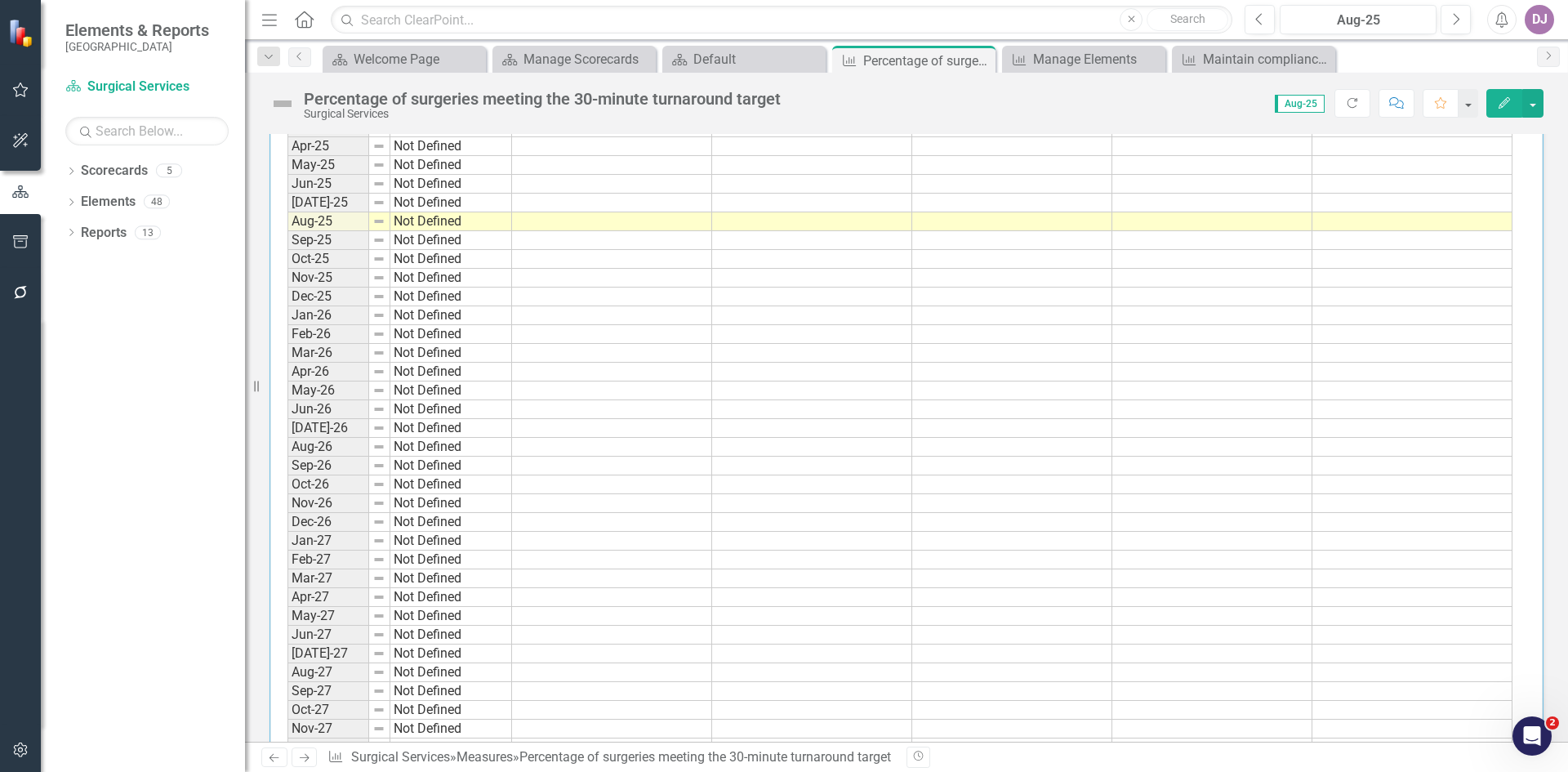
scroll to position [1617, 0]
click at [583, 219] on td at bounding box center [612, 219] width 200 height 18
click at [778, 215] on td at bounding box center [812, 219] width 200 height 18
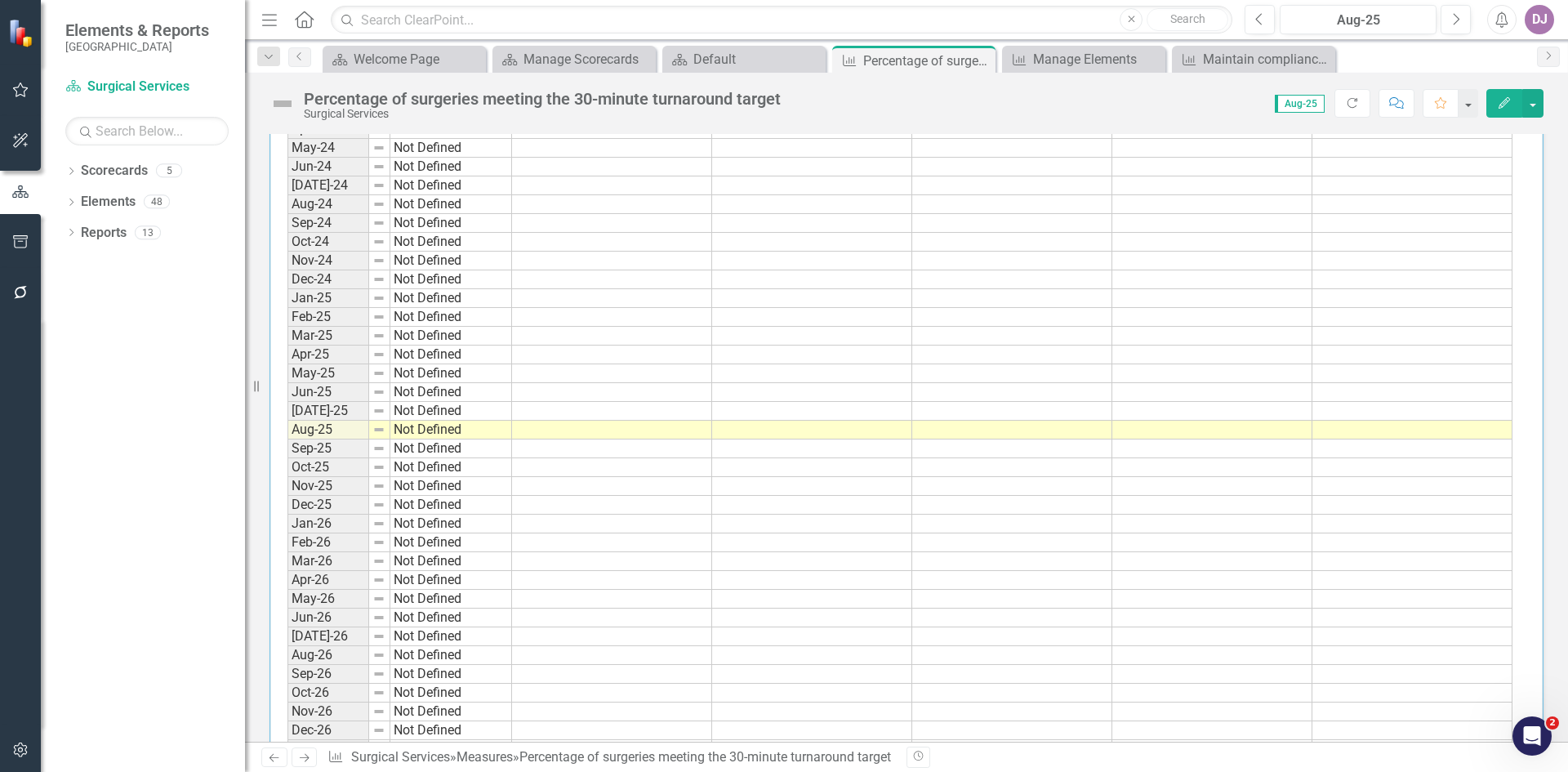
scroll to position [1412, 0]
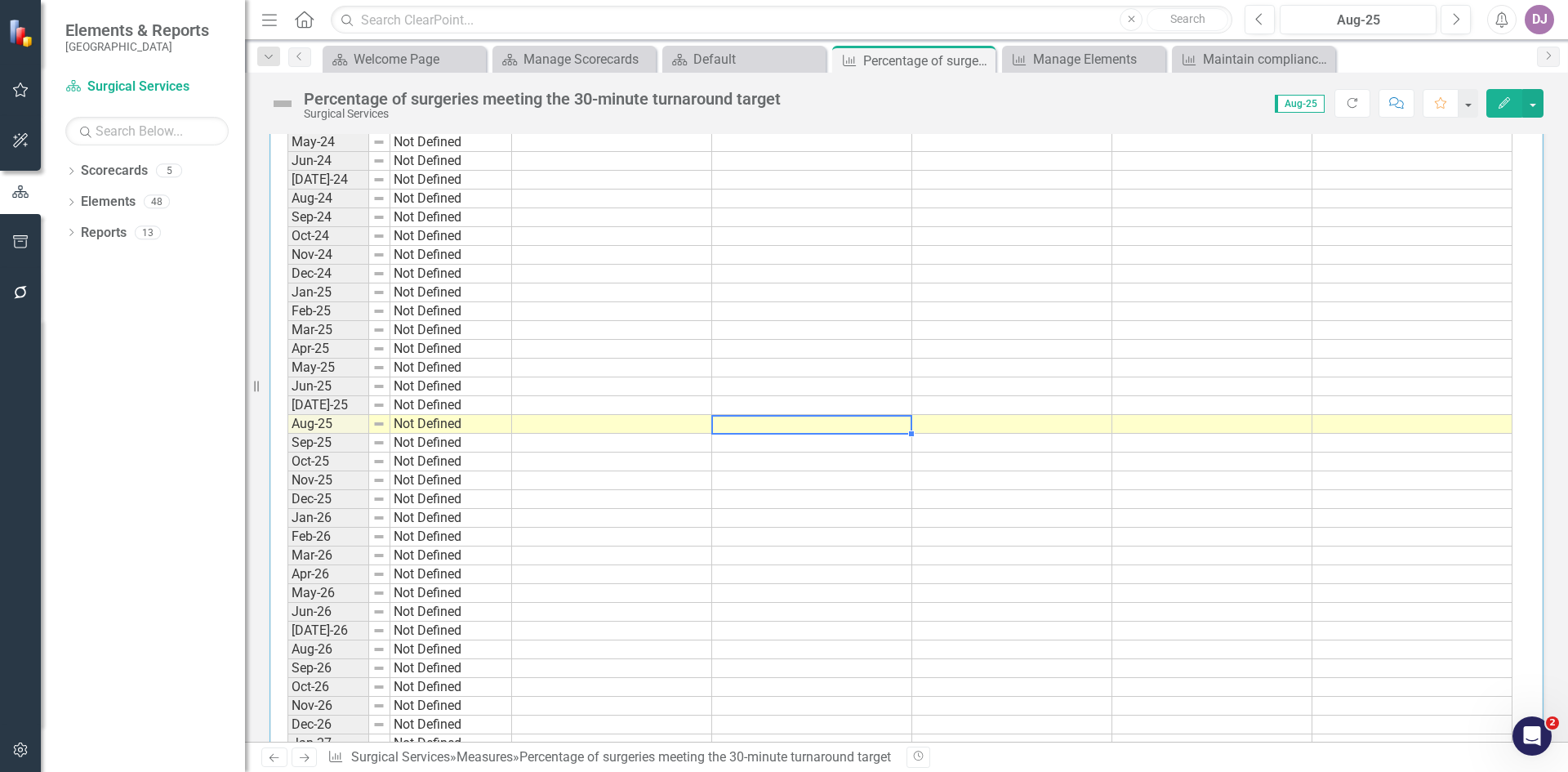
click at [792, 425] on td at bounding box center [812, 424] width 200 height 18
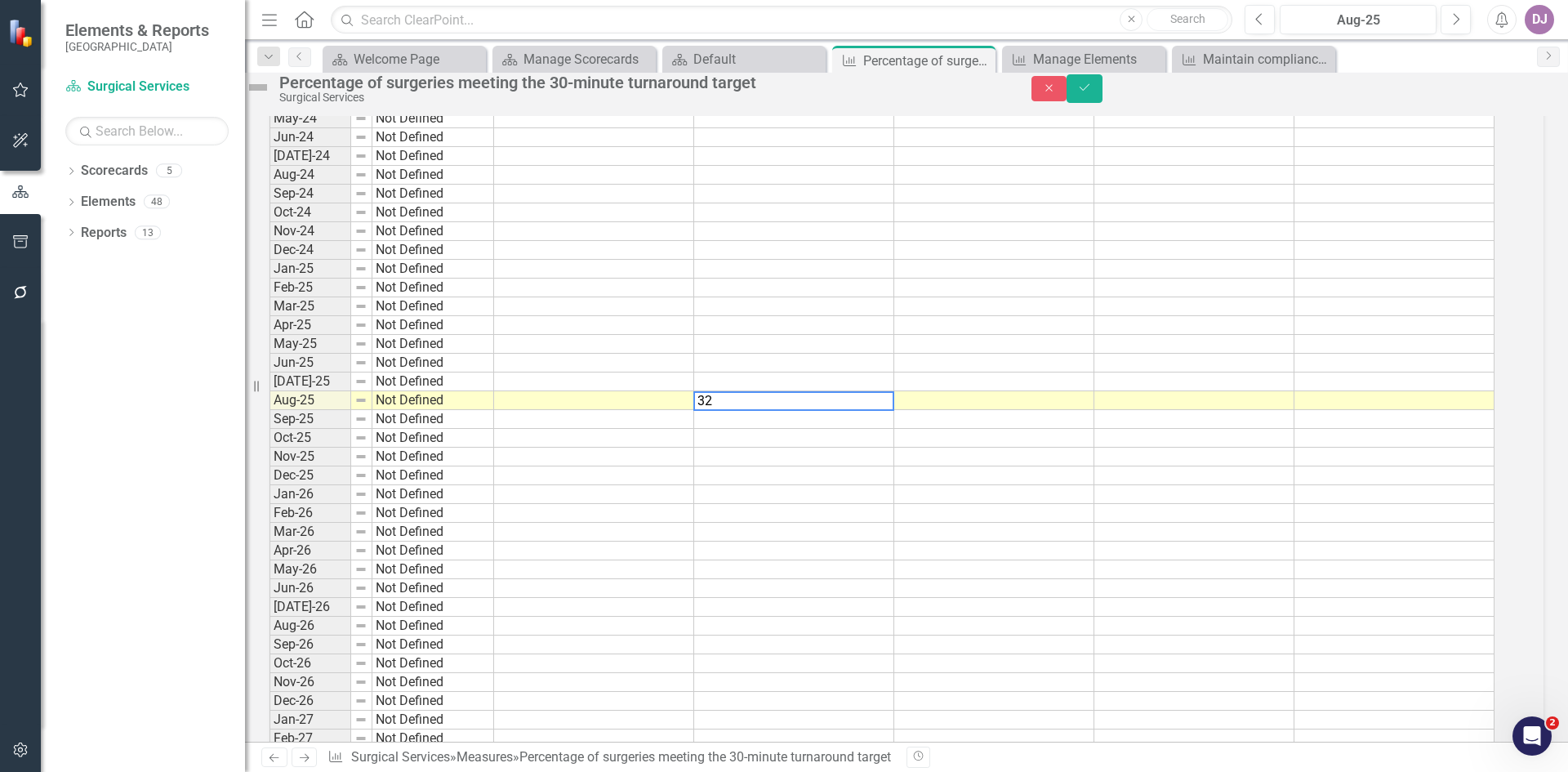
scroll to position [1419, 0]
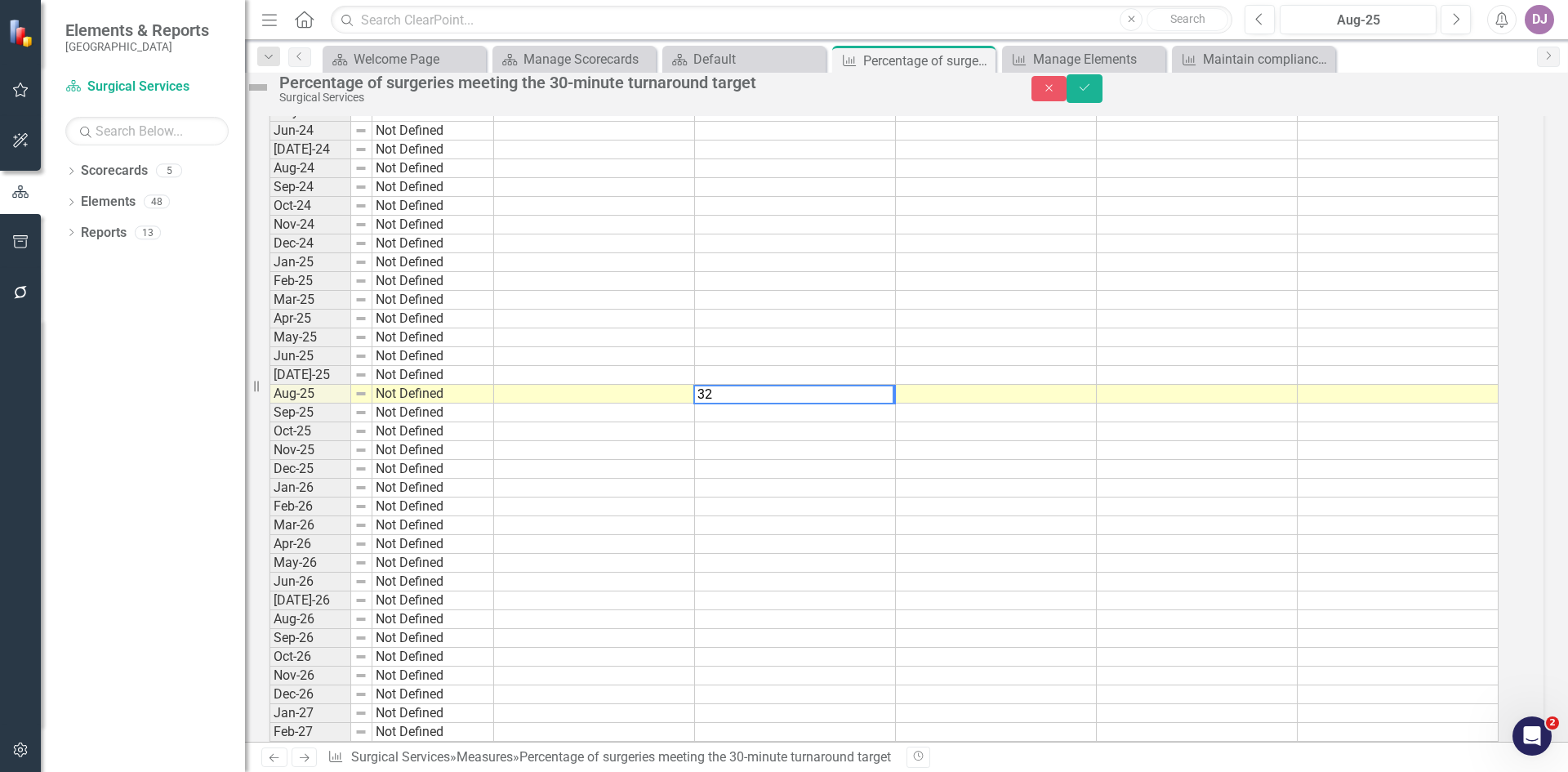
click at [1038, 404] on td at bounding box center [997, 394] width 201 height 18
click at [1223, 404] on td at bounding box center [1198, 394] width 201 height 18
click at [615, 497] on td at bounding box center [595, 488] width 201 height 18
click at [896, 404] on td "32.00" at bounding box center [795, 394] width 201 height 18
drag, startPoint x: 910, startPoint y: 432, endPoint x: 910, endPoint y: 373, distance: 59.0
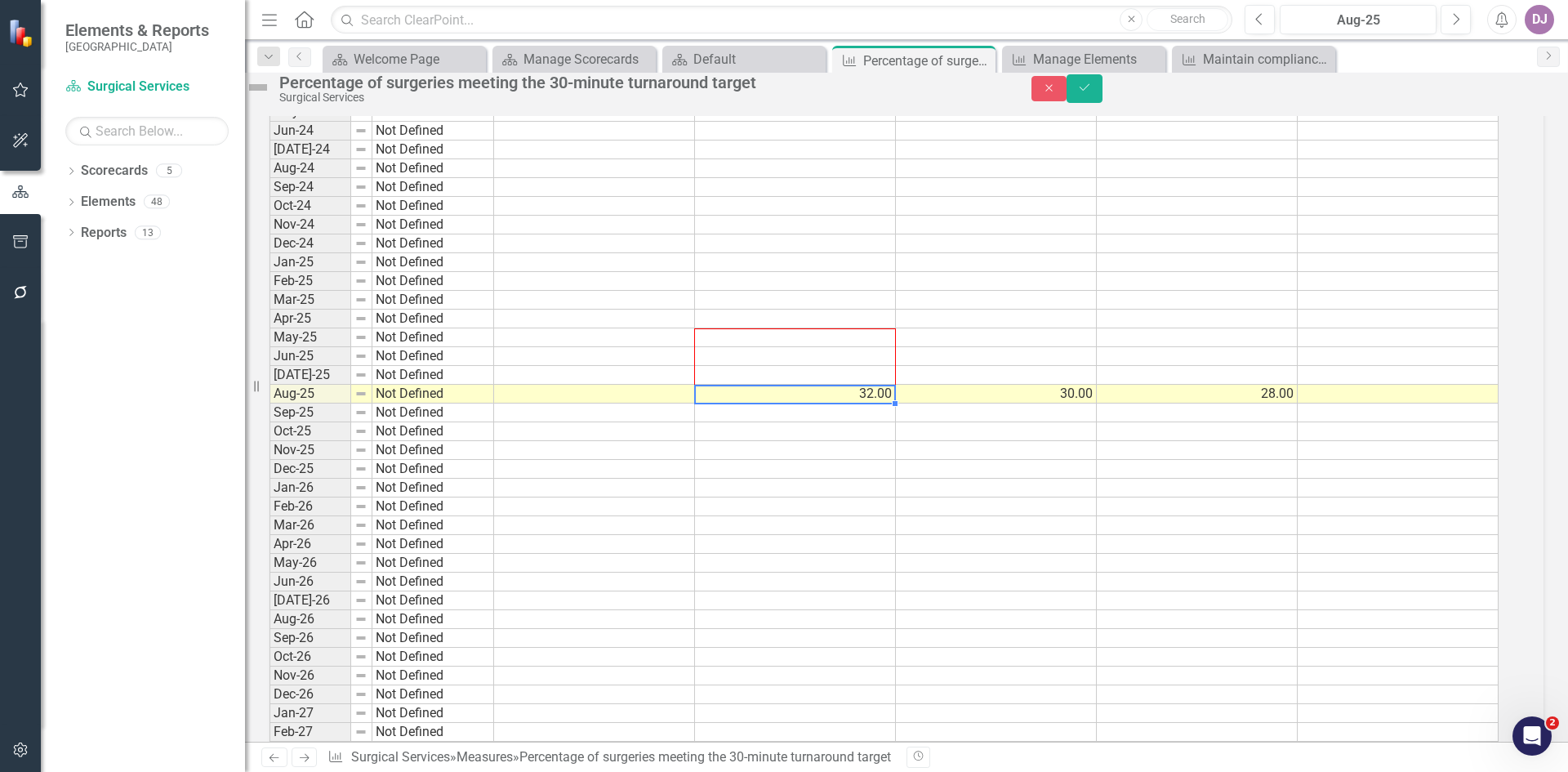
click at [270, 373] on div "Period Status Current Threshold Target Stretch Baseline Dec-19 Not Defined Jun-…" at bounding box center [270, 102] width 0 height 1654
click at [1074, 404] on td "30.00" at bounding box center [997, 394] width 201 height 18
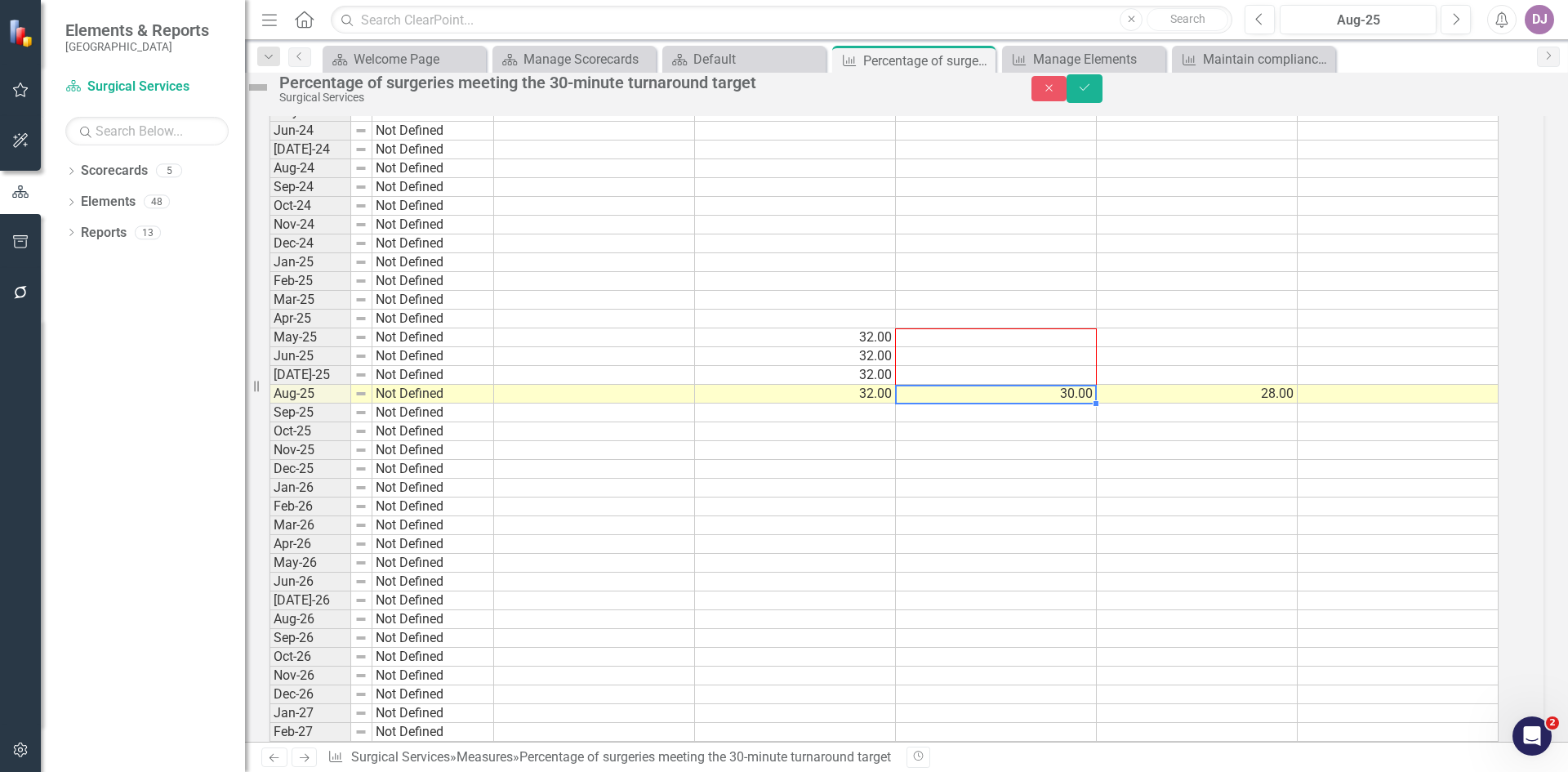
drag, startPoint x: 1111, startPoint y: 434, endPoint x: 1096, endPoint y: 367, distance: 68.7
click at [270, 367] on div "Period Status Current Threshold Target Stretch Baseline Dec-19 Not Defined Jun-…" at bounding box center [270, 102] width 0 height 1654
click at [1283, 404] on td "28.00" at bounding box center [1198, 394] width 201 height 18
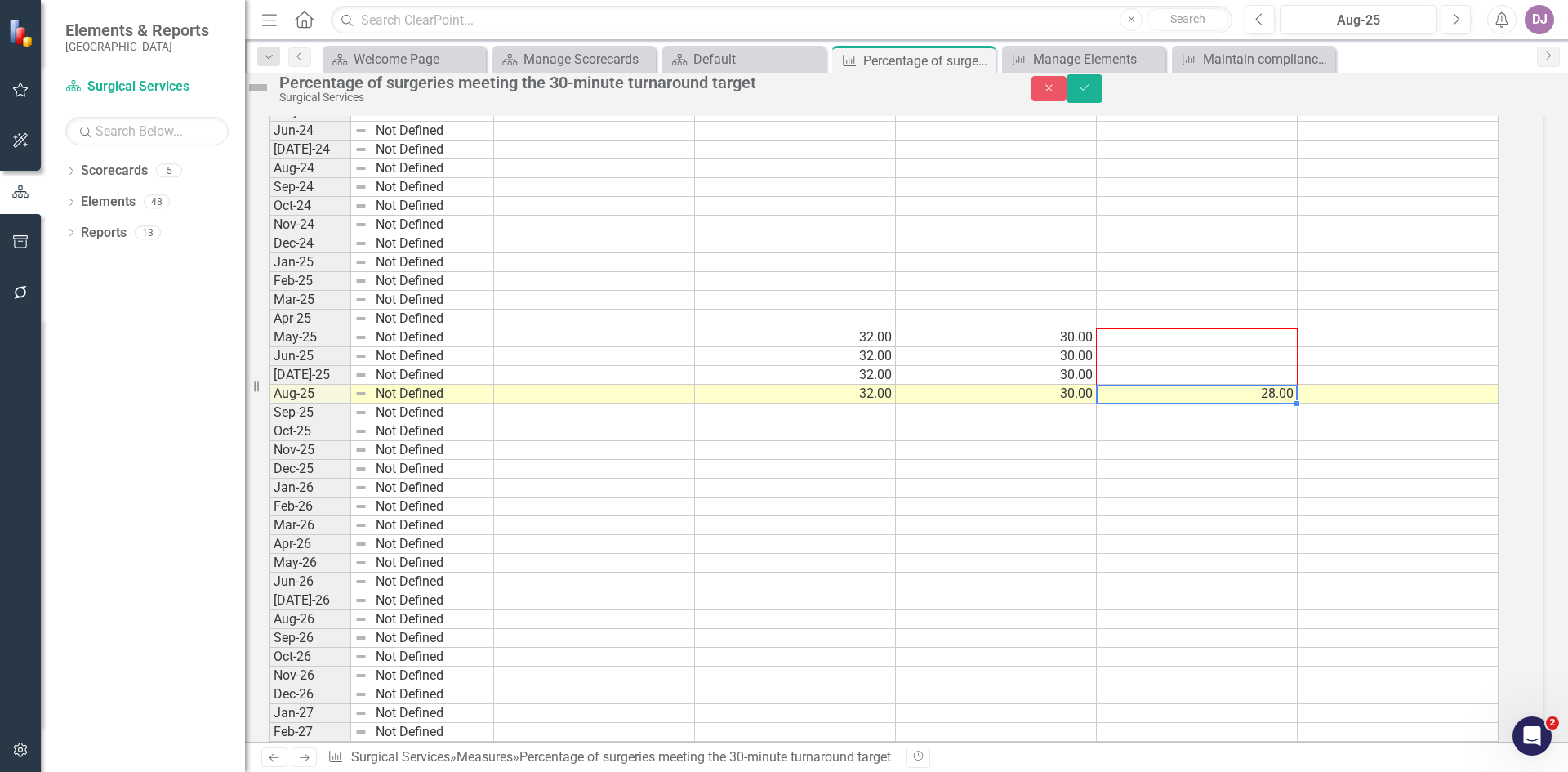
drag, startPoint x: 1314, startPoint y: 434, endPoint x: 1305, endPoint y: 374, distance: 60.7
click at [270, 374] on div "Period Status Current Threshold Target Stretch Baseline Dec-19 Not Defined Jun-…" at bounding box center [270, 102] width 0 height 1654
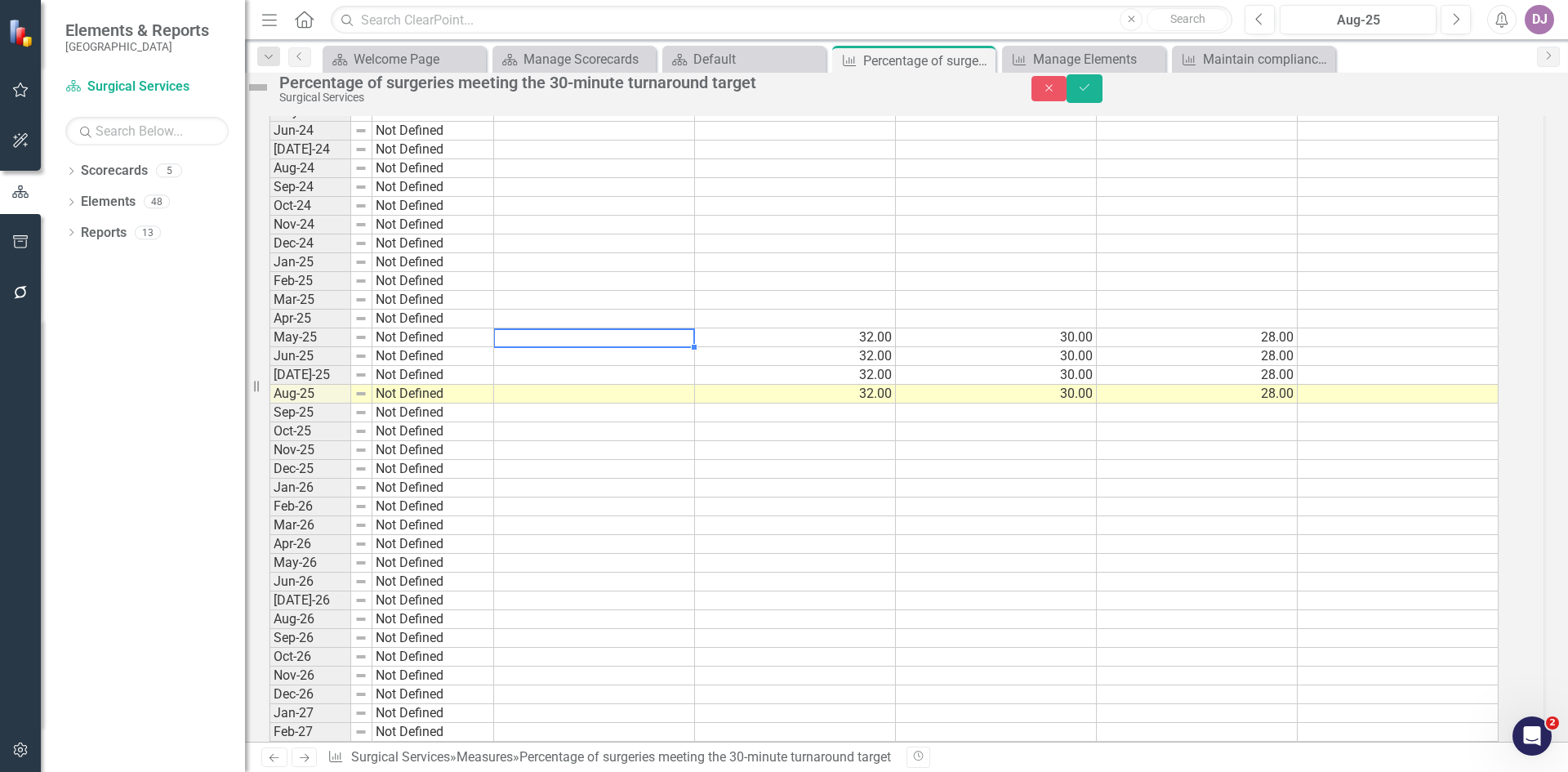
click at [612, 347] on td at bounding box center [595, 337] width 201 height 18
click at [561, 366] on td at bounding box center [595, 356] width 201 height 18
click at [599, 385] on td at bounding box center [595, 375] width 201 height 18
type textarea "32"
click at [616, 441] on td at bounding box center [595, 432] width 201 height 18
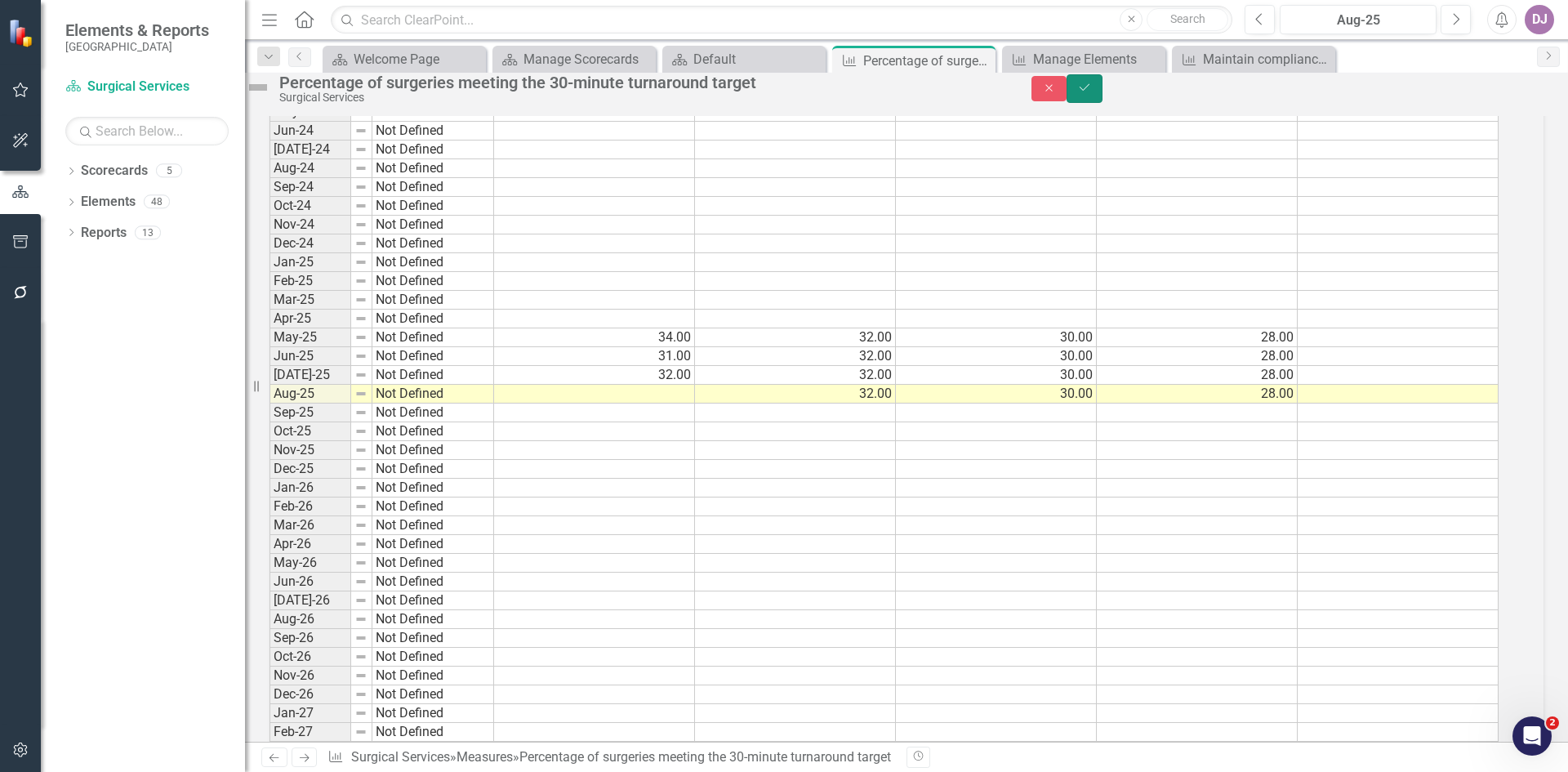
click at [1102, 100] on button "Save" at bounding box center [1084, 88] width 36 height 29
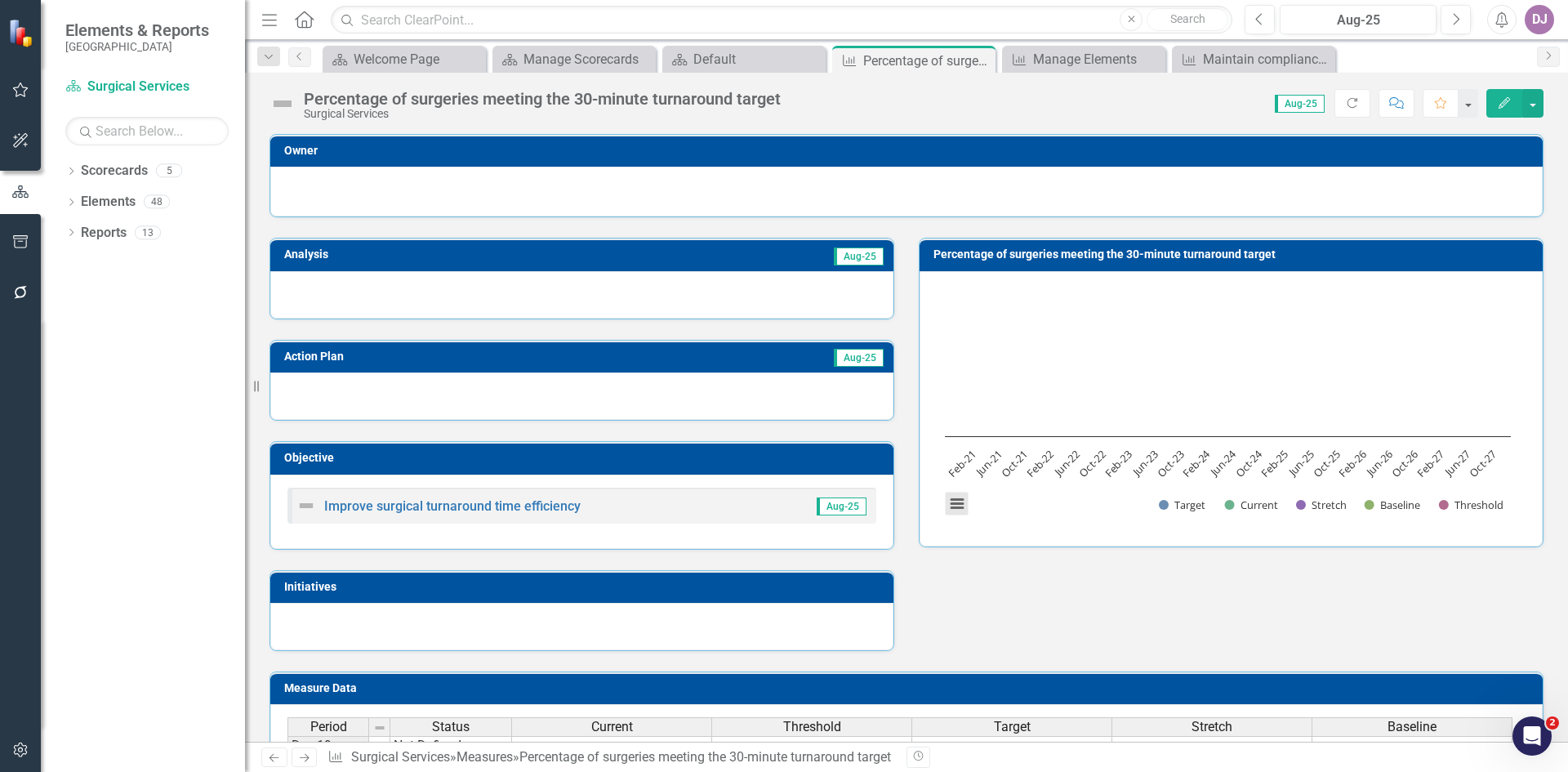
click at [951, 503] on button "View chart menu, Chart" at bounding box center [957, 504] width 23 height 23
click at [951, 503] on div "Download PNG image Download JPEG image Download PDF document Download SVG vecto…" at bounding box center [1025, 435] width 206 height 159
click at [951, 503] on button "View chart menu, Chart" at bounding box center [957, 504] width 23 height 23
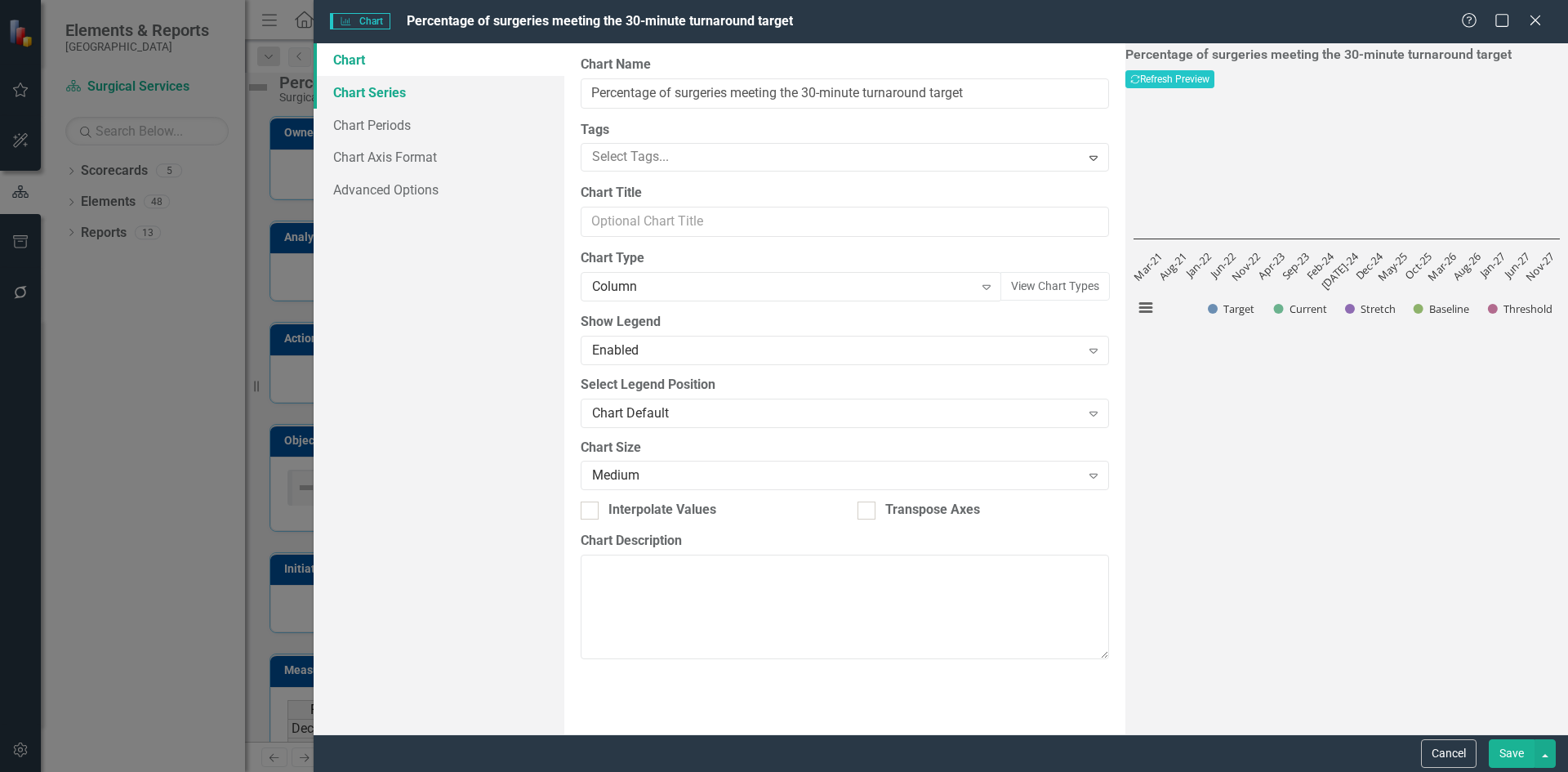
click at [387, 95] on link "Chart Series" at bounding box center [438, 92] width 251 height 32
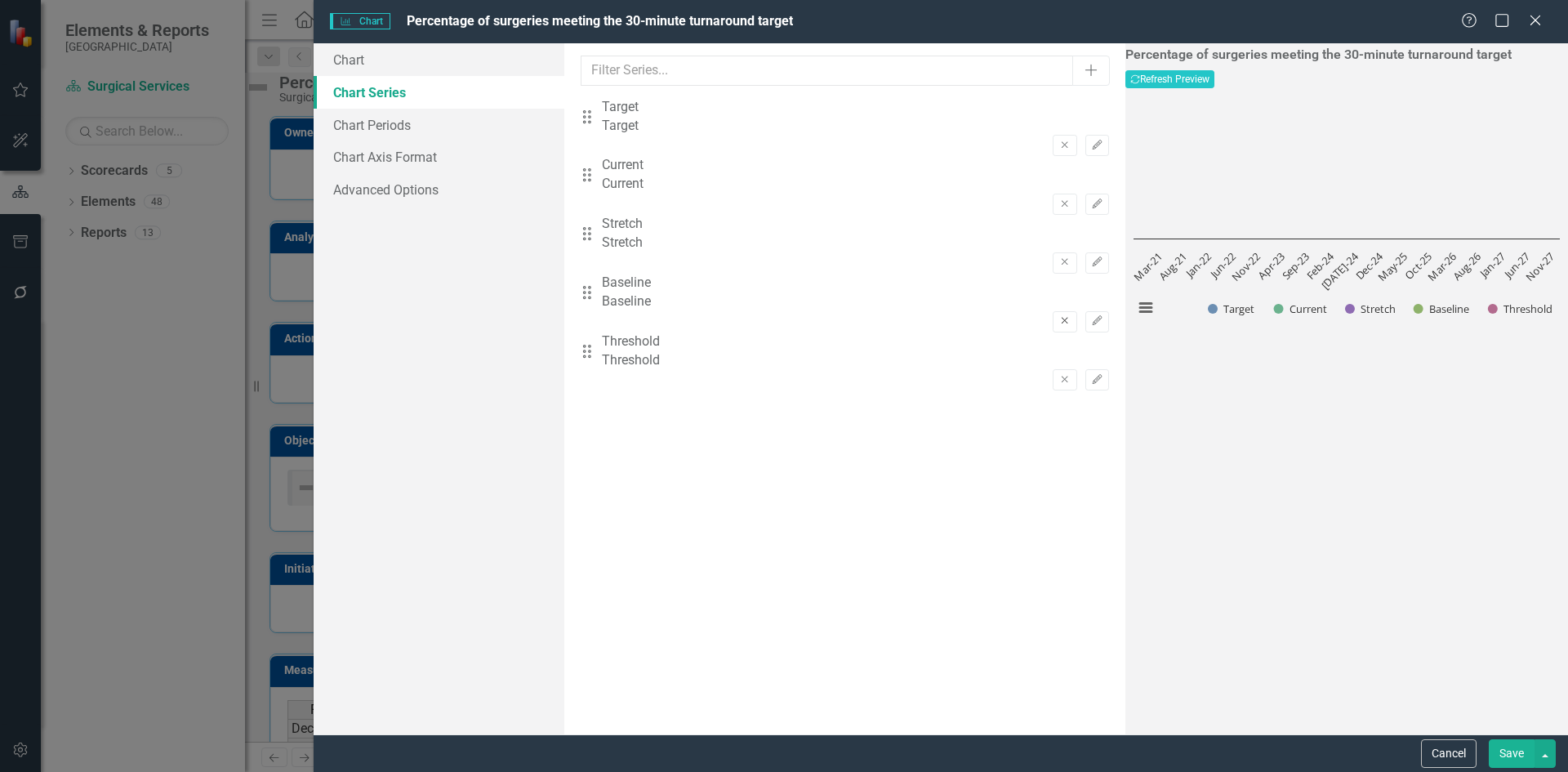
click at [1059, 316] on icon "Remove" at bounding box center [1065, 320] width 12 height 10
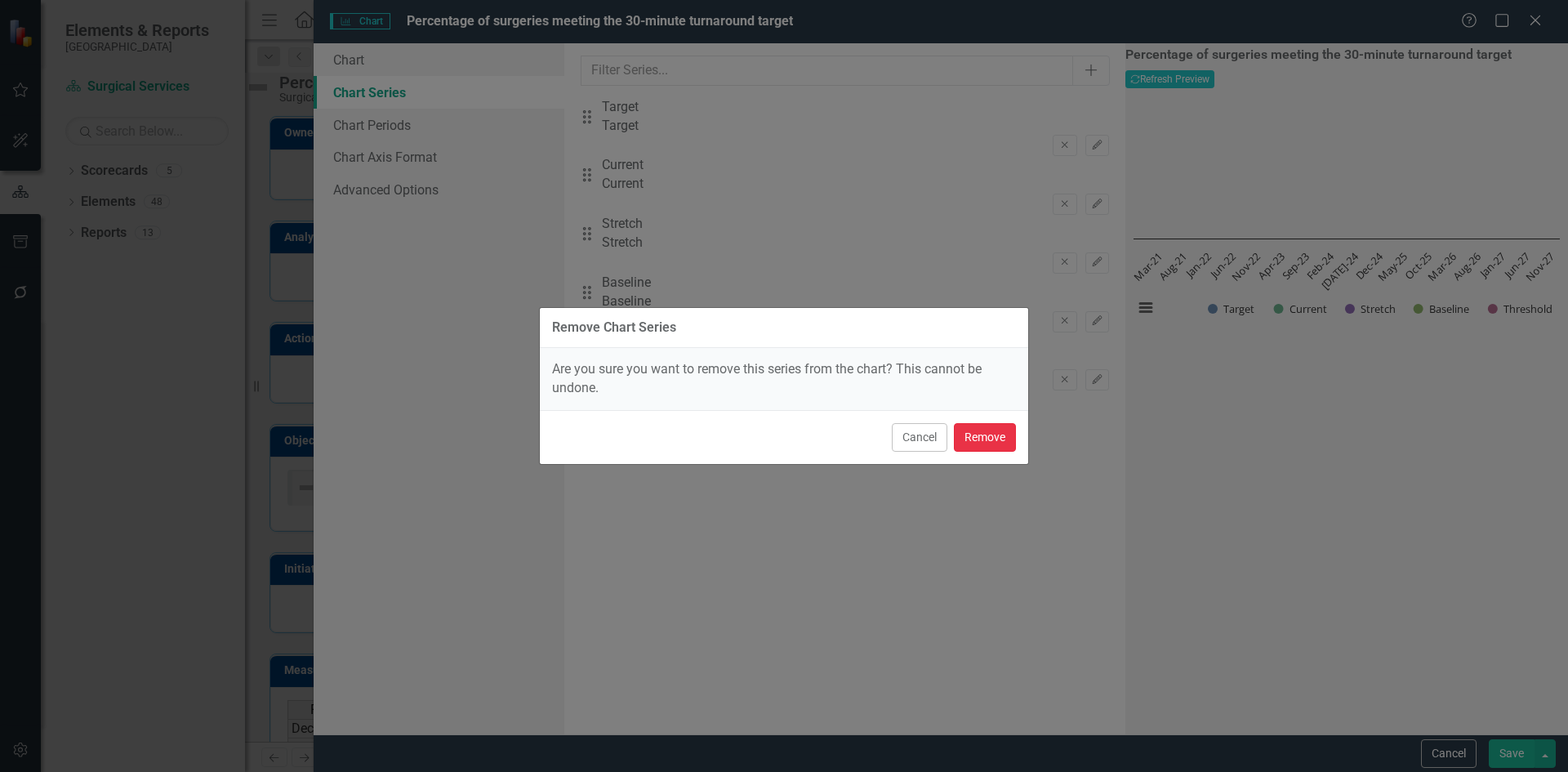
click at [995, 439] on button "Remove" at bounding box center [984, 438] width 62 height 29
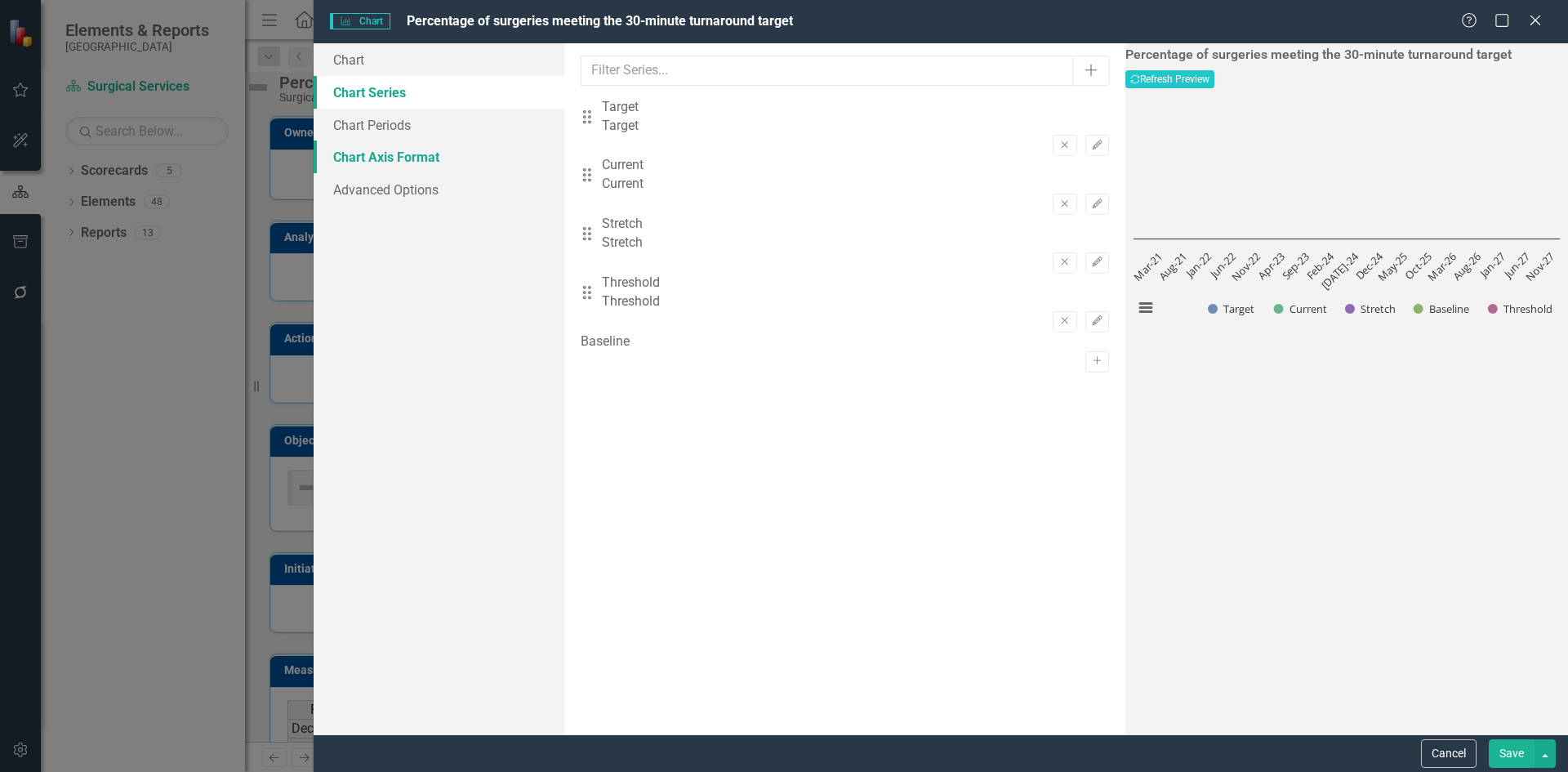
click at [388, 158] on link "Chart Axis Format" at bounding box center [438, 157] width 251 height 32
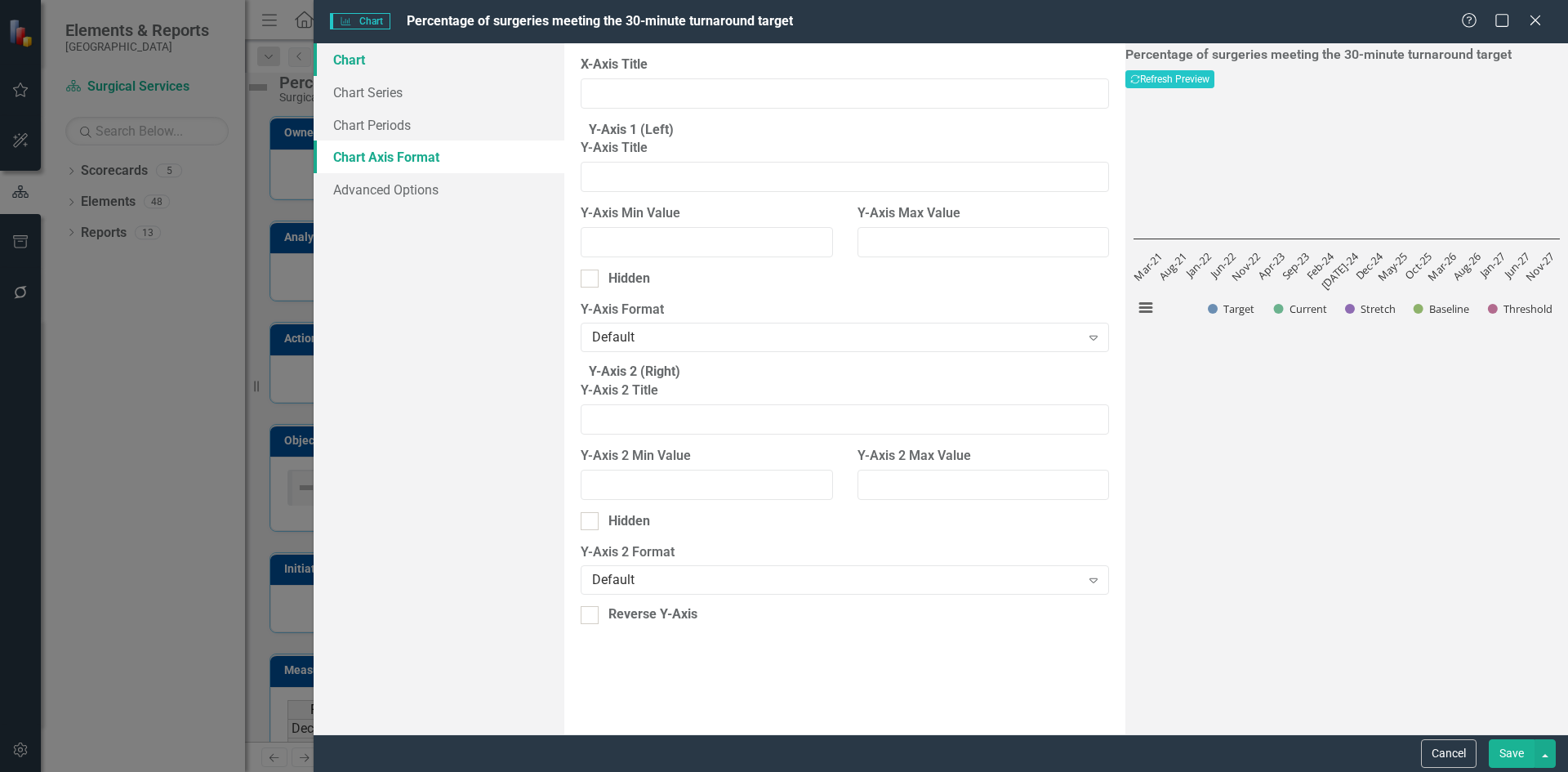
click at [374, 66] on link "Chart" at bounding box center [438, 59] width 251 height 32
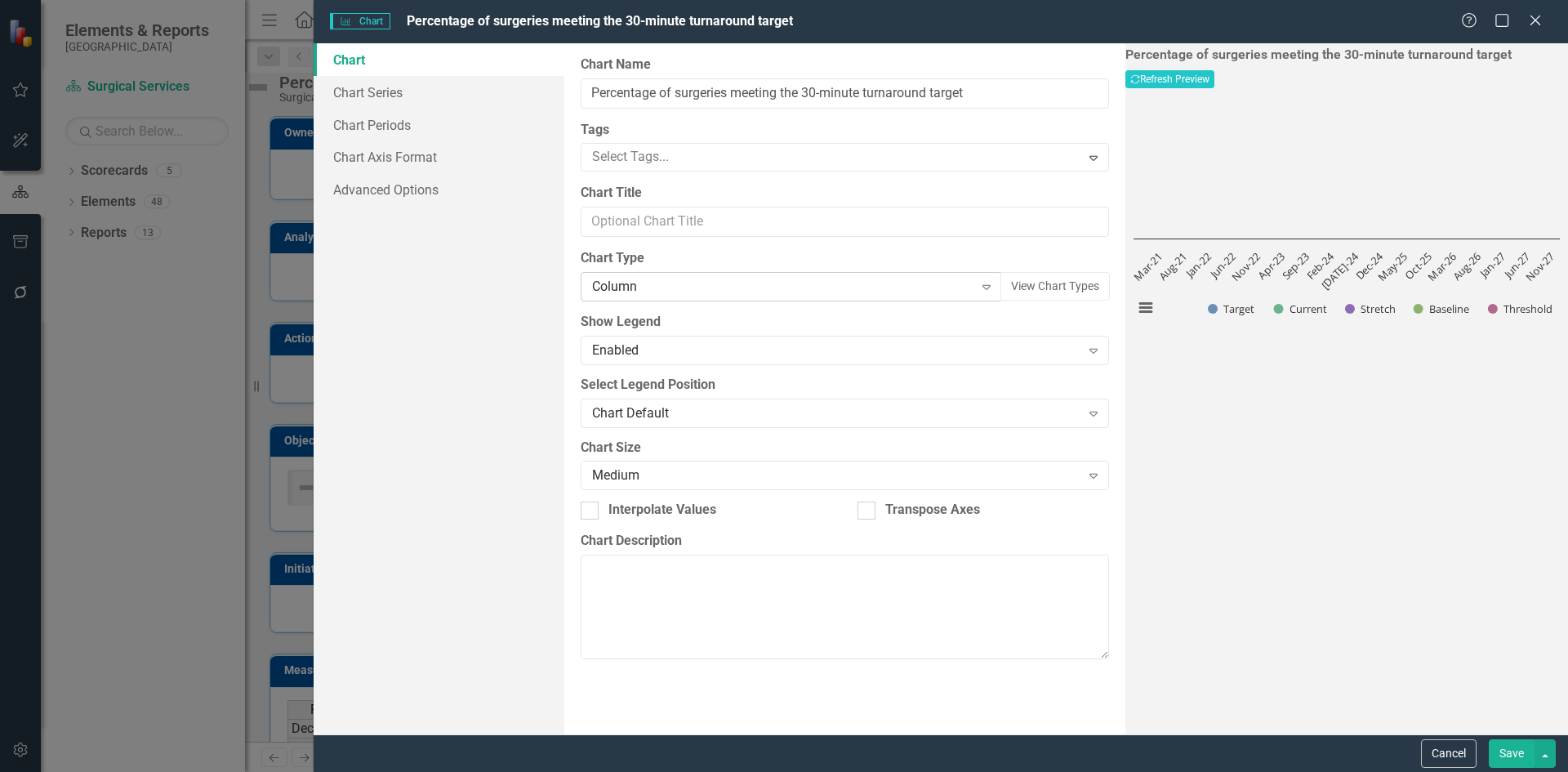
click at [983, 288] on icon at bounding box center [986, 288] width 8 height 5
click at [404, 128] on link "Chart Periods" at bounding box center [438, 124] width 251 height 32
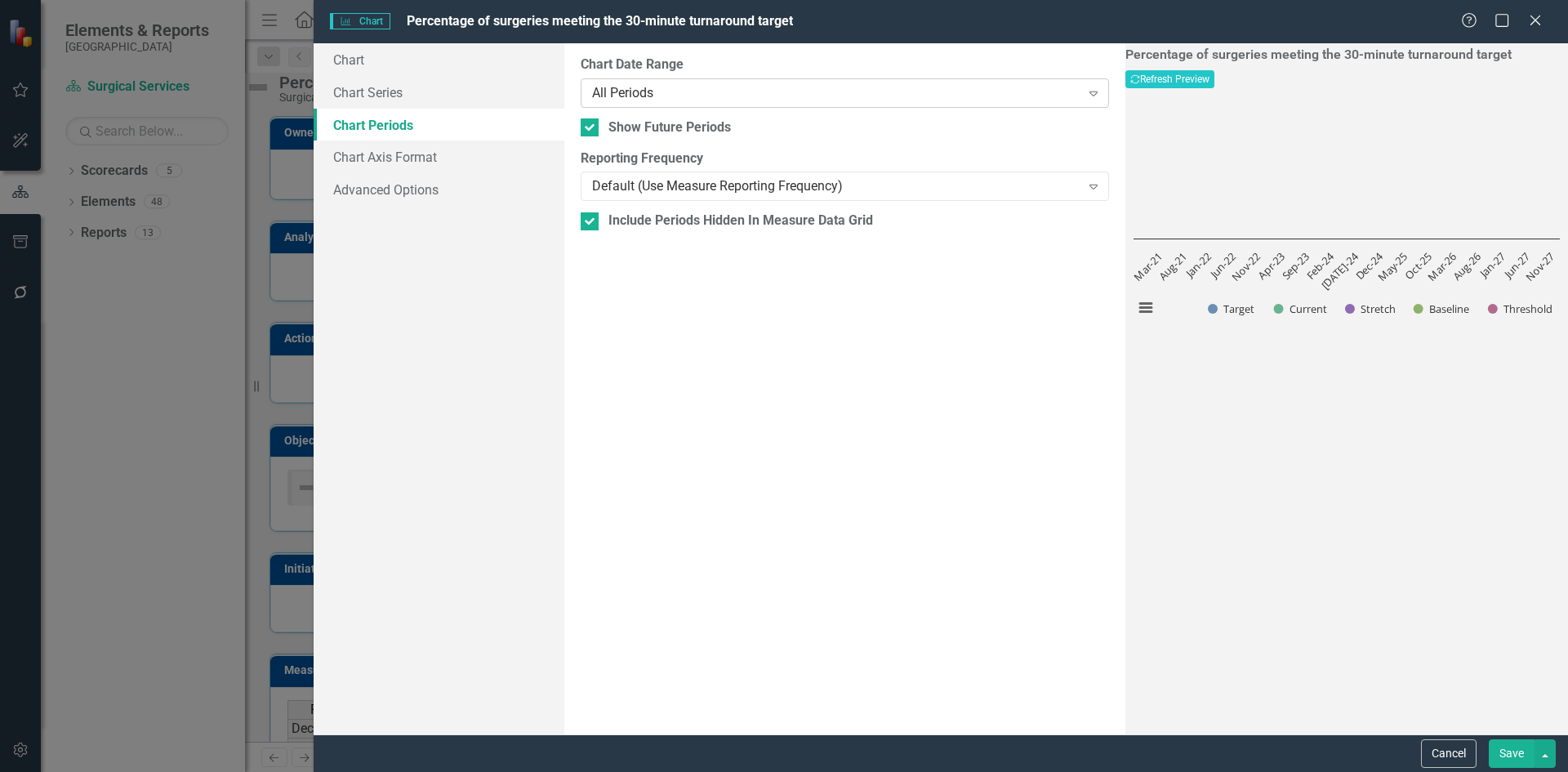
click at [1089, 93] on icon at bounding box center [1093, 95] width 8 height 5
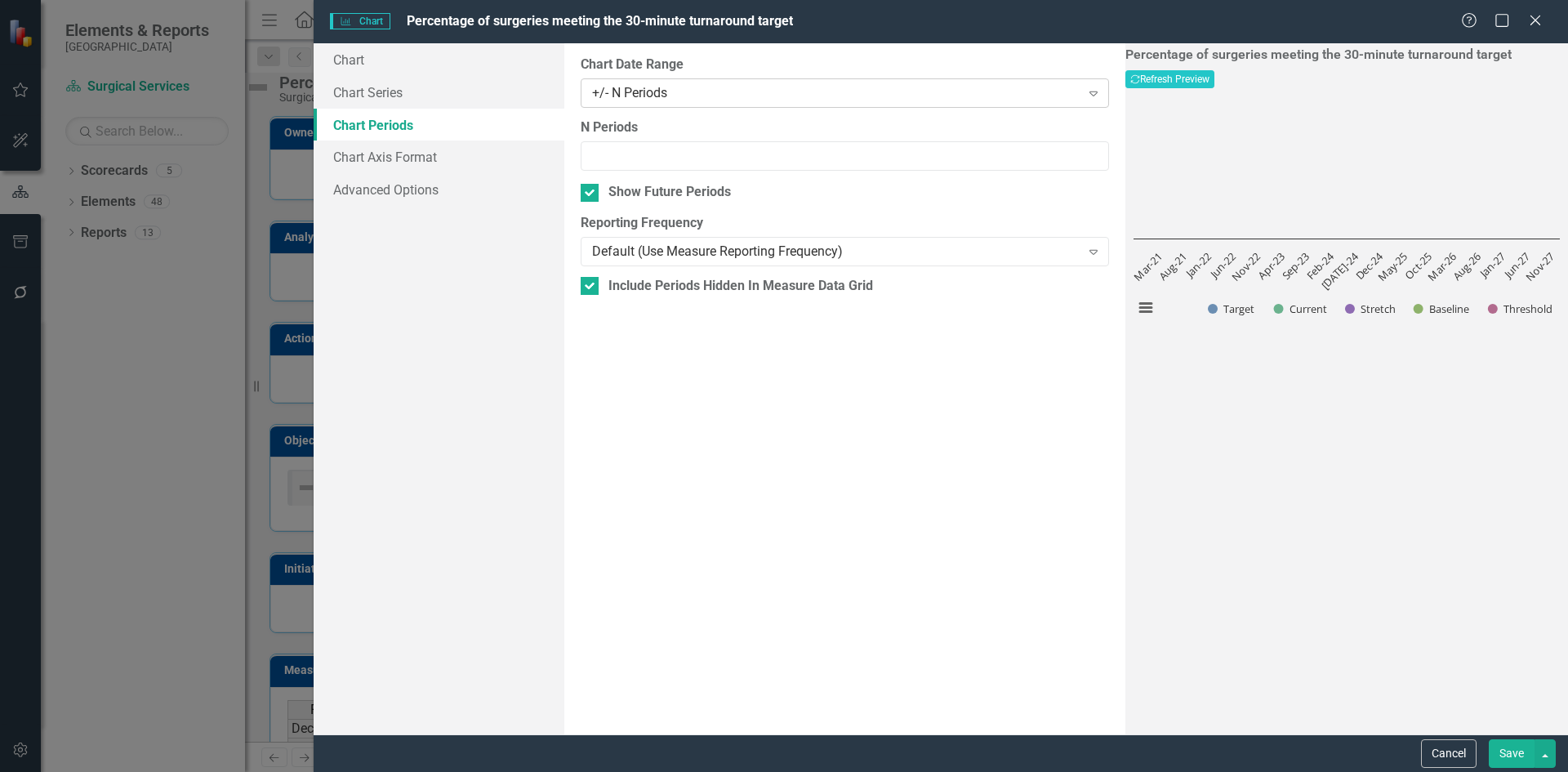
click at [1086, 97] on icon "Expand" at bounding box center [1094, 93] width 17 height 13
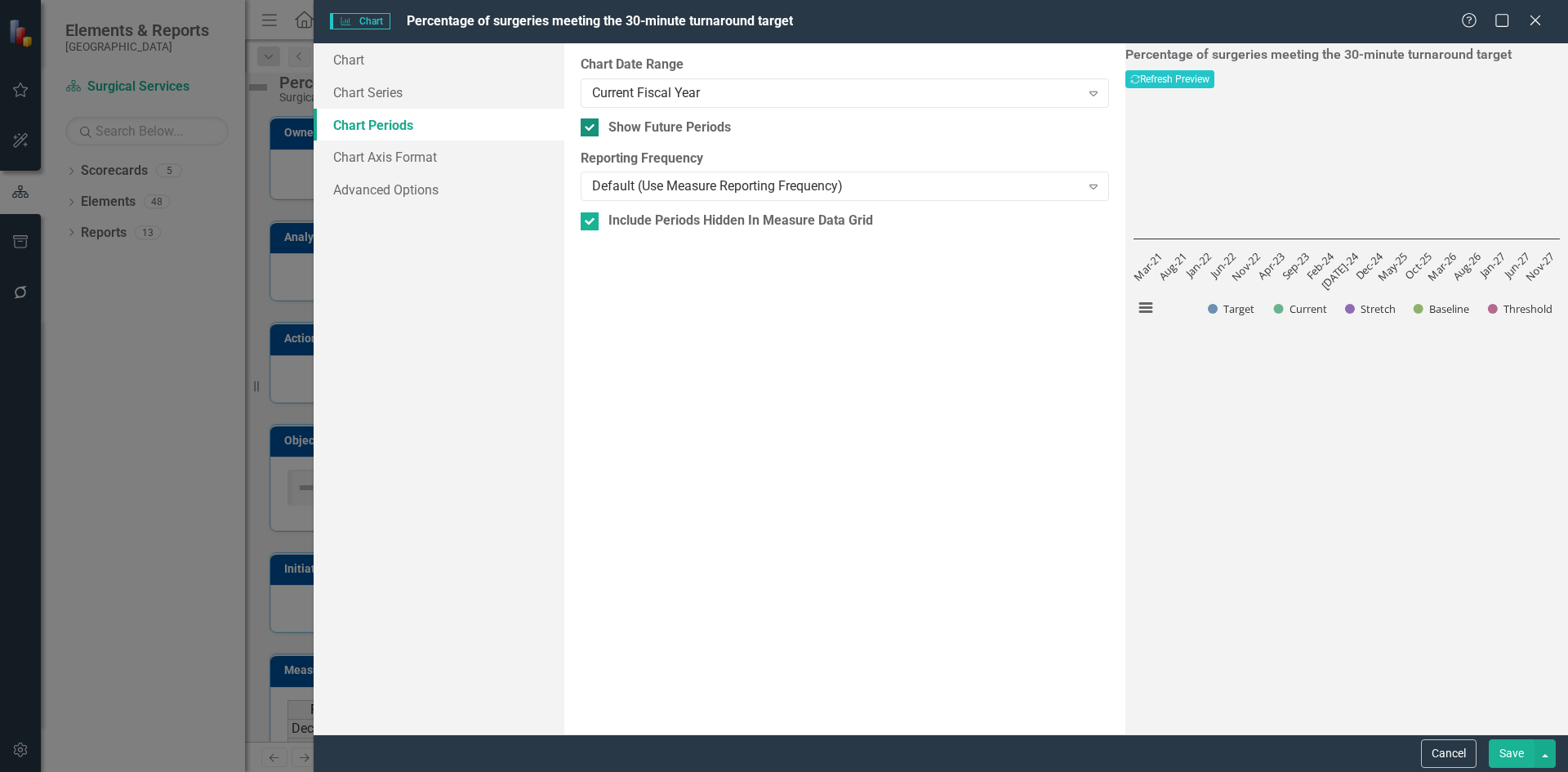
click at [587, 125] on input "Show Future Periods" at bounding box center [586, 123] width 10 height 11
checkbox input "false"
click at [1512, 754] on button "Save" at bounding box center [1512, 754] width 46 height 29
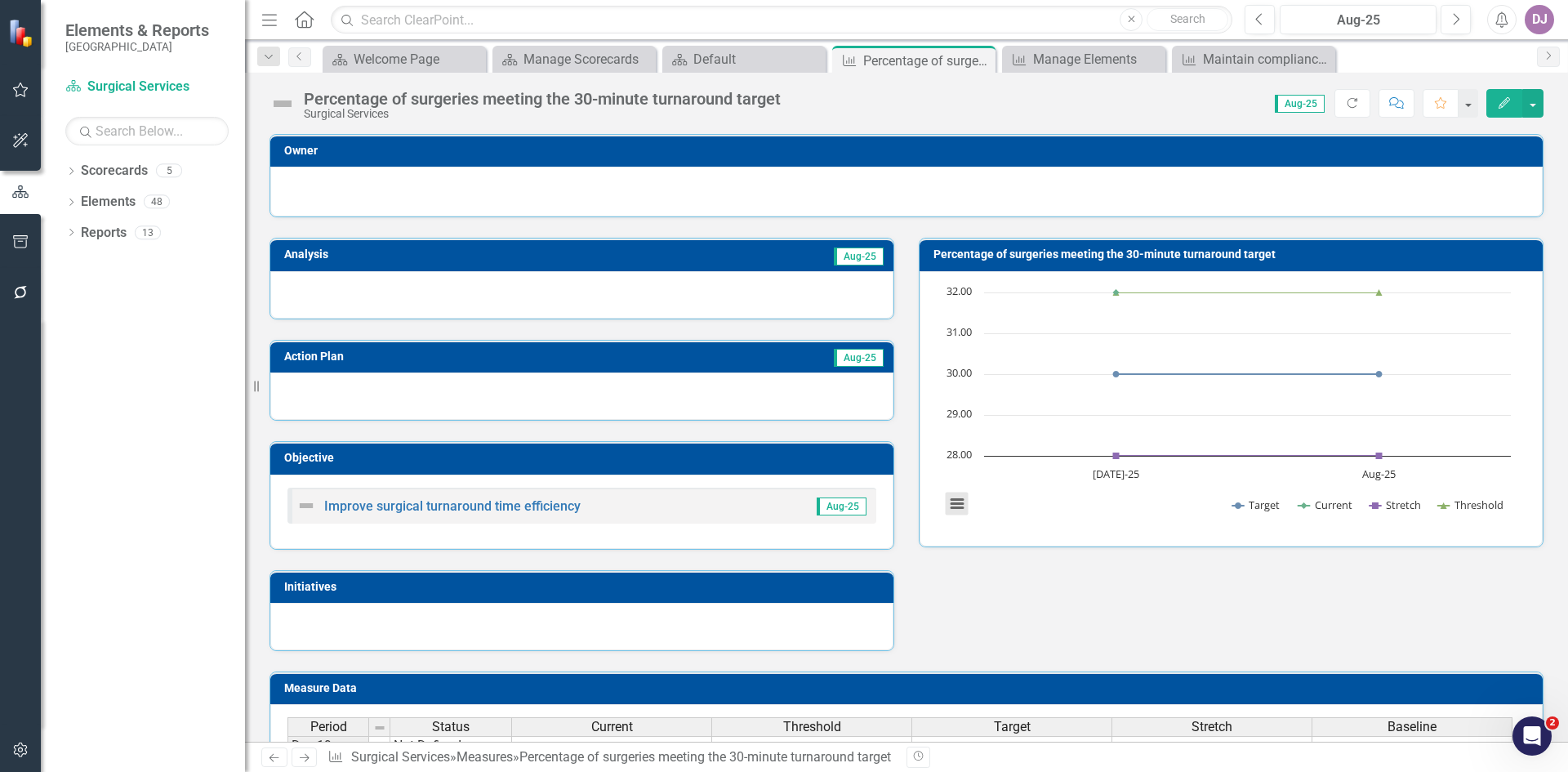
click at [950, 507] on button "View chart menu, Chart" at bounding box center [957, 504] width 23 height 23
click at [950, 507] on div "Download PNG image Download JPEG image Download PDF document Download SVG vecto…" at bounding box center [1025, 435] width 206 height 159
click at [950, 507] on button "View chart menu, Chart" at bounding box center [957, 504] width 23 height 23
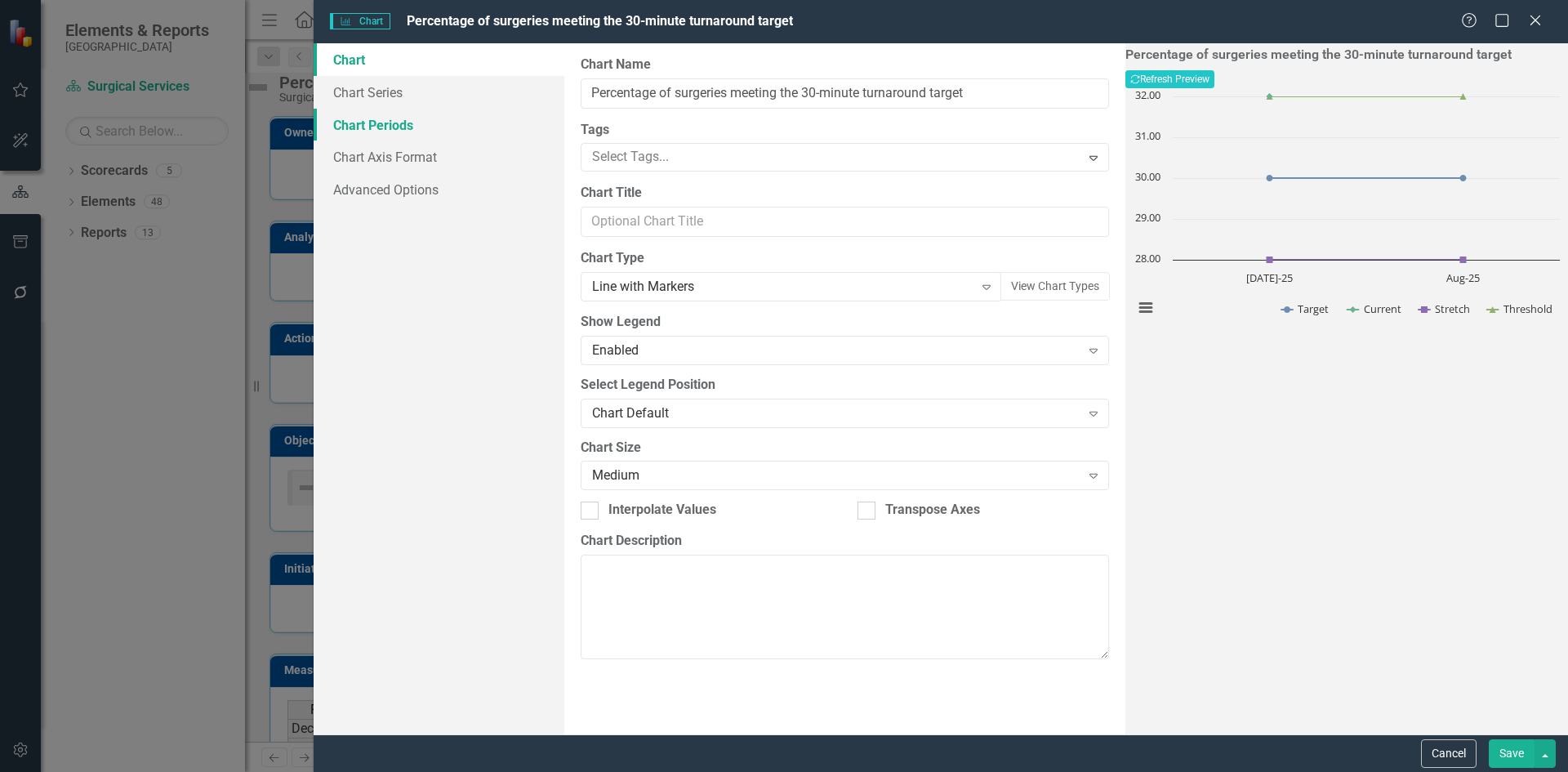
click at [416, 130] on link "Chart Periods" at bounding box center [438, 124] width 251 height 32
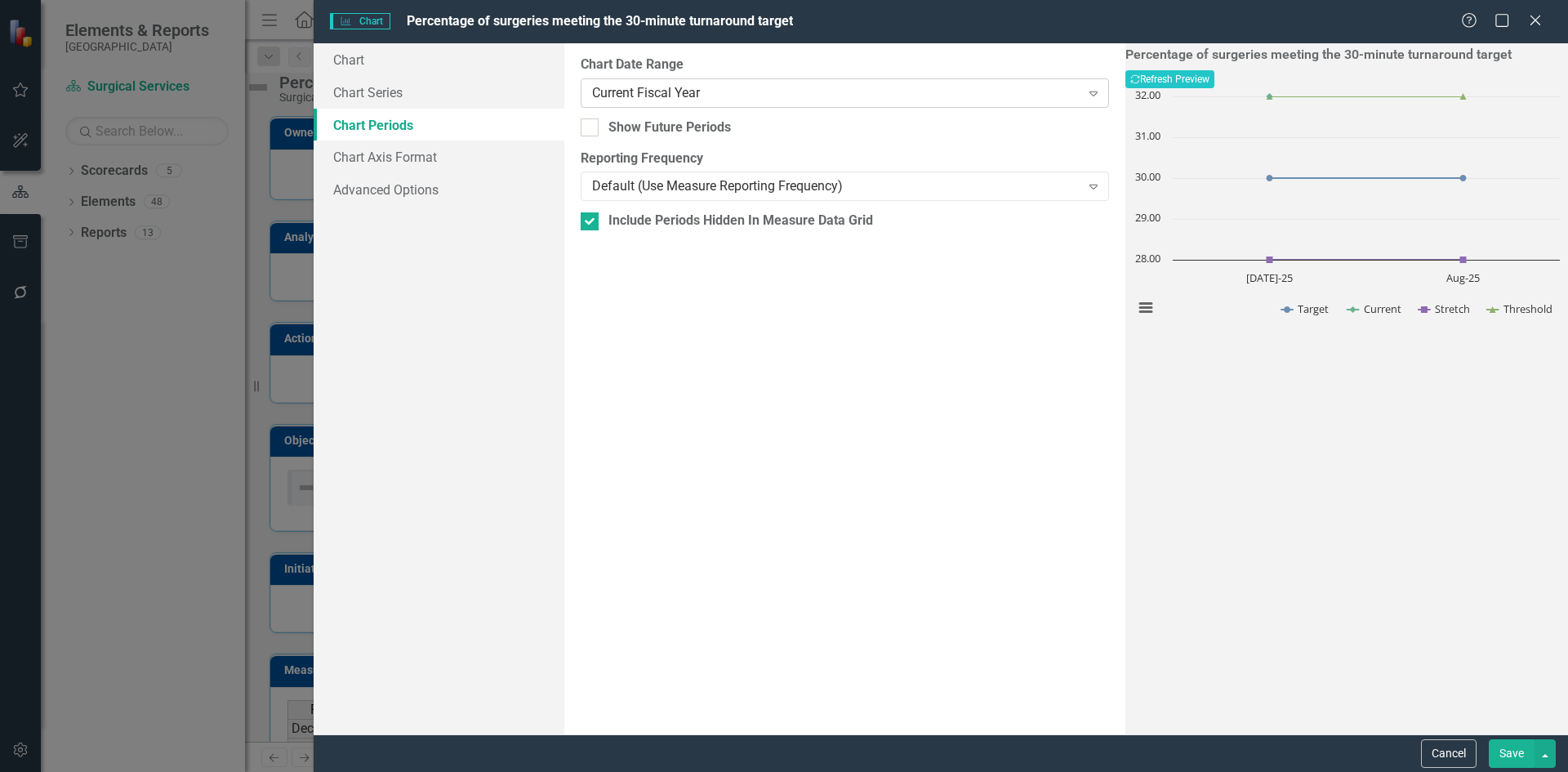
click at [1086, 95] on icon "Expand" at bounding box center [1094, 93] width 17 height 13
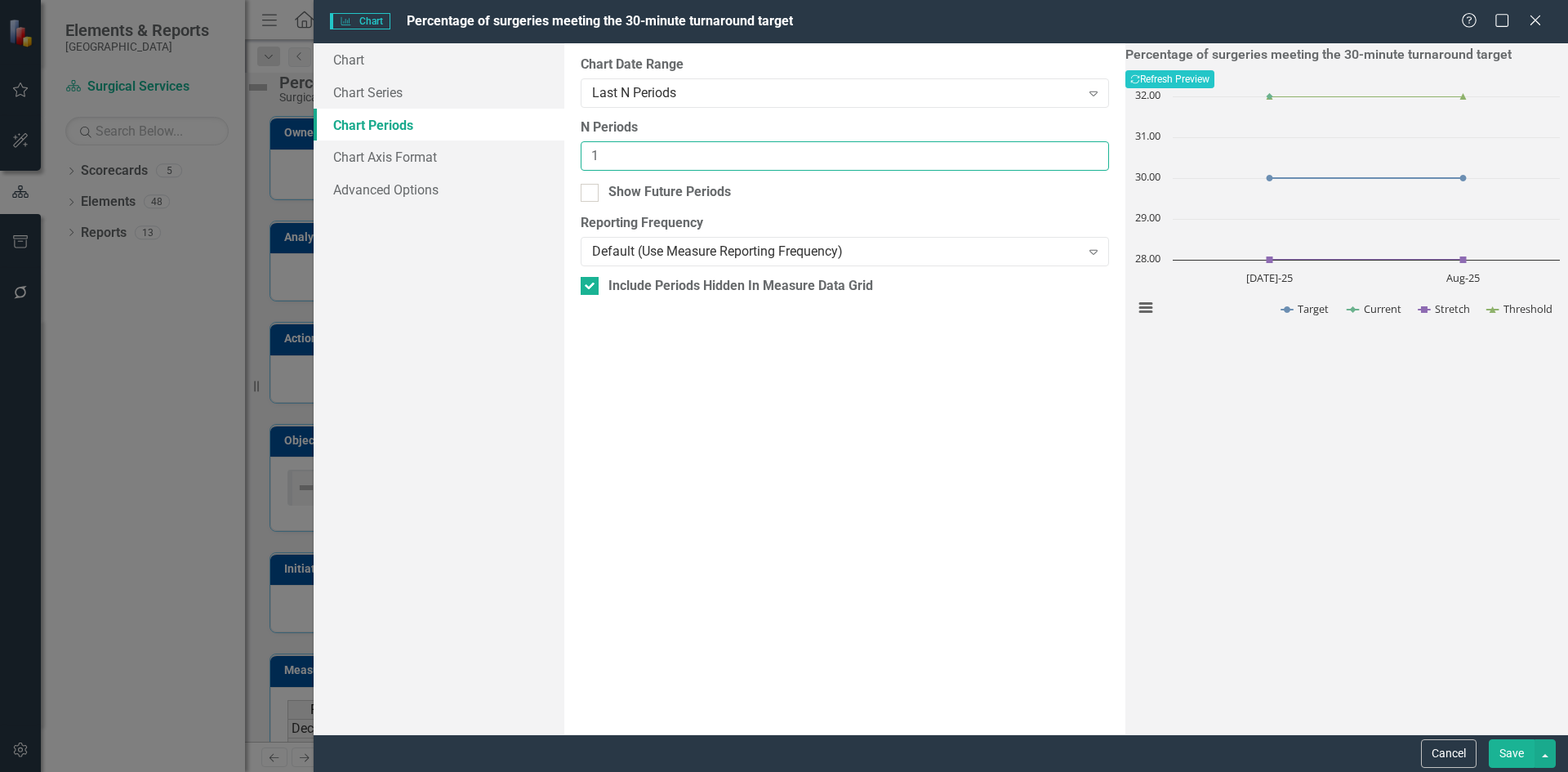
click at [1032, 151] on input "1" at bounding box center [845, 156] width 528 height 31
click at [1032, 151] on input "2" at bounding box center [845, 156] width 528 height 31
click at [1032, 151] on input "3" at bounding box center [845, 156] width 528 height 31
type input "4"
click at [1033, 151] on input "4" at bounding box center [845, 156] width 528 height 31
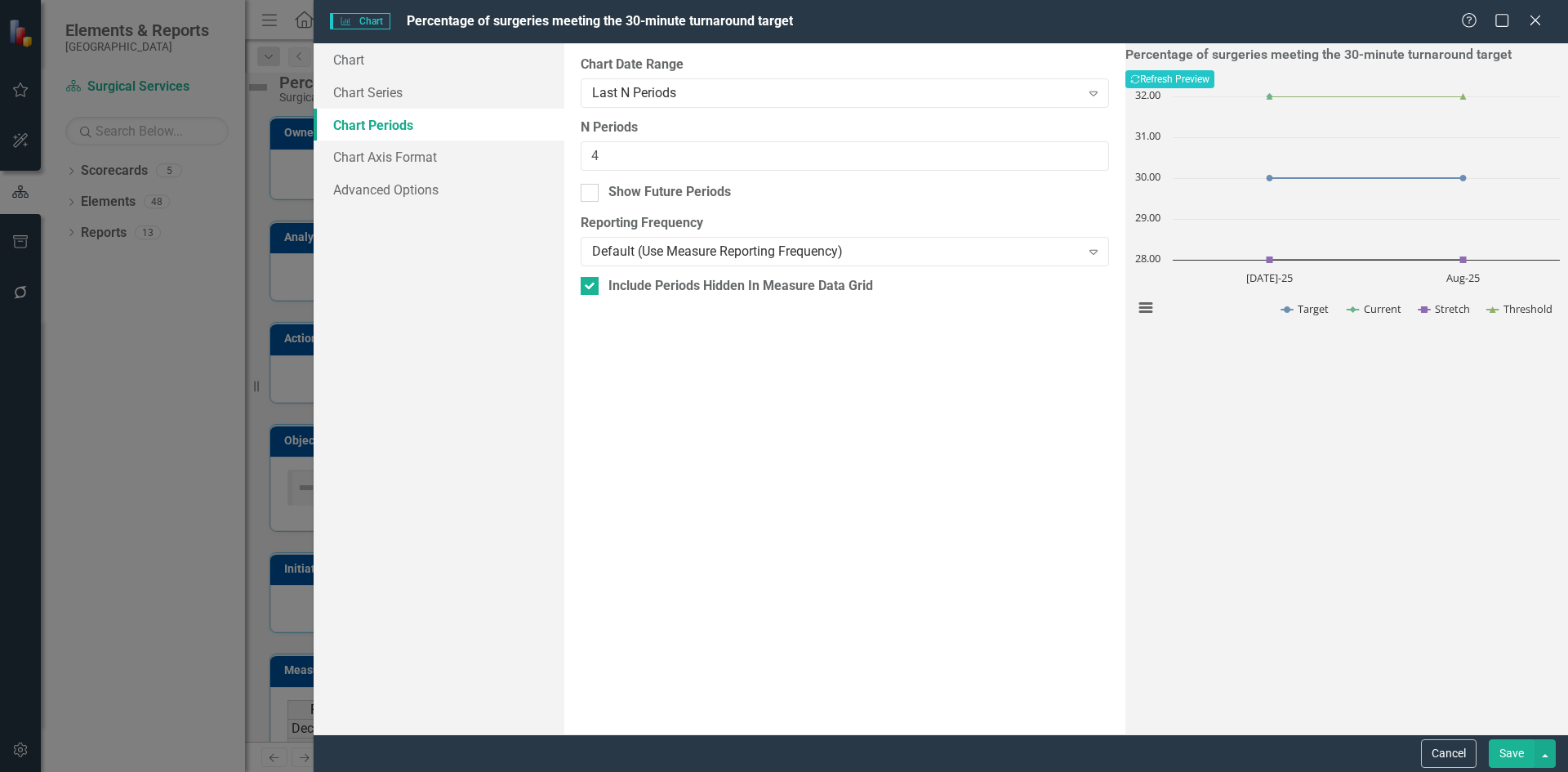
click at [1511, 756] on button "Save" at bounding box center [1512, 754] width 46 height 29
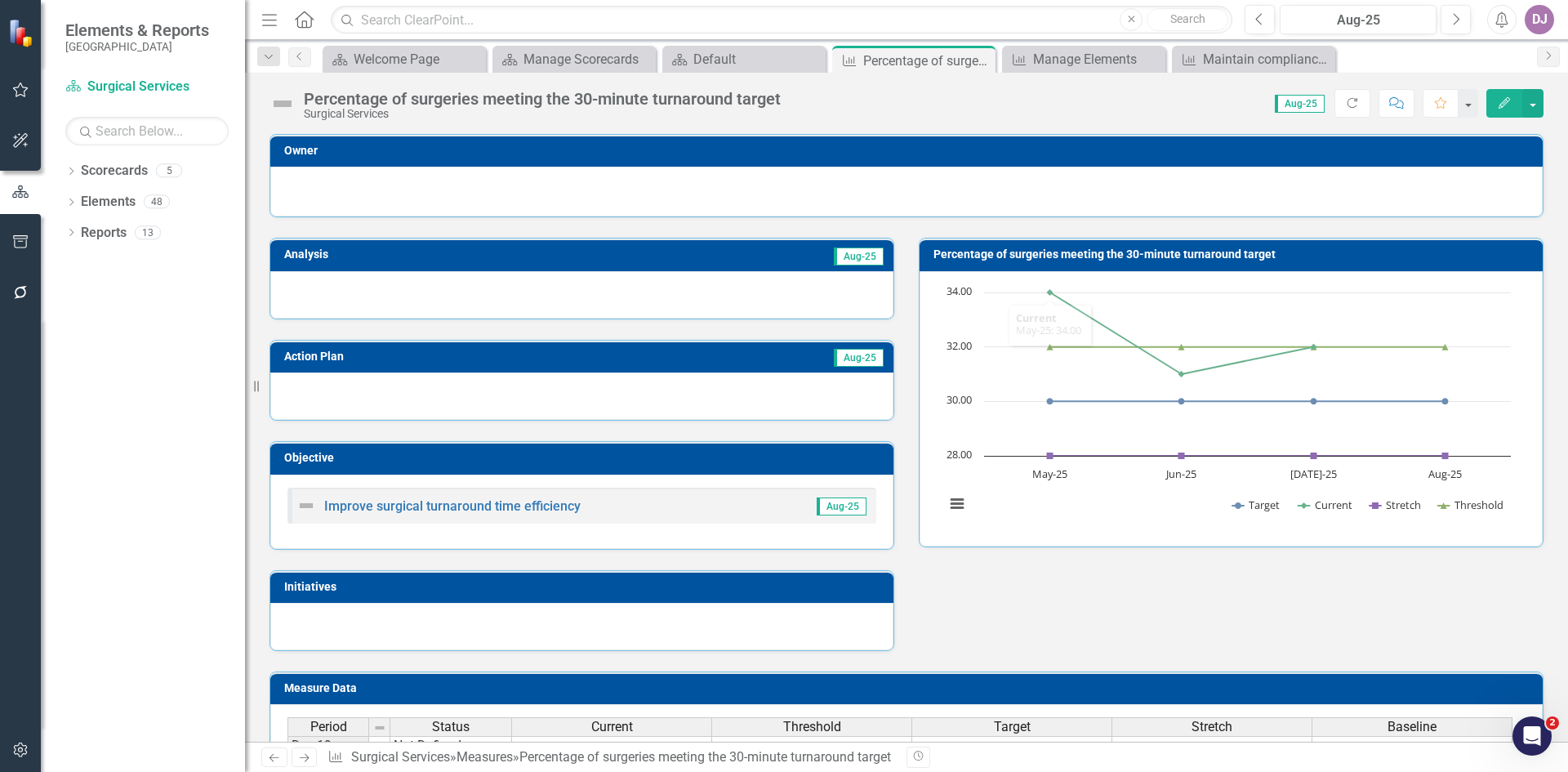
click at [1022, 251] on h3 "Percentage of surgeries meeting the 30-minute turnaround target" at bounding box center [1234, 255] width 601 height 12
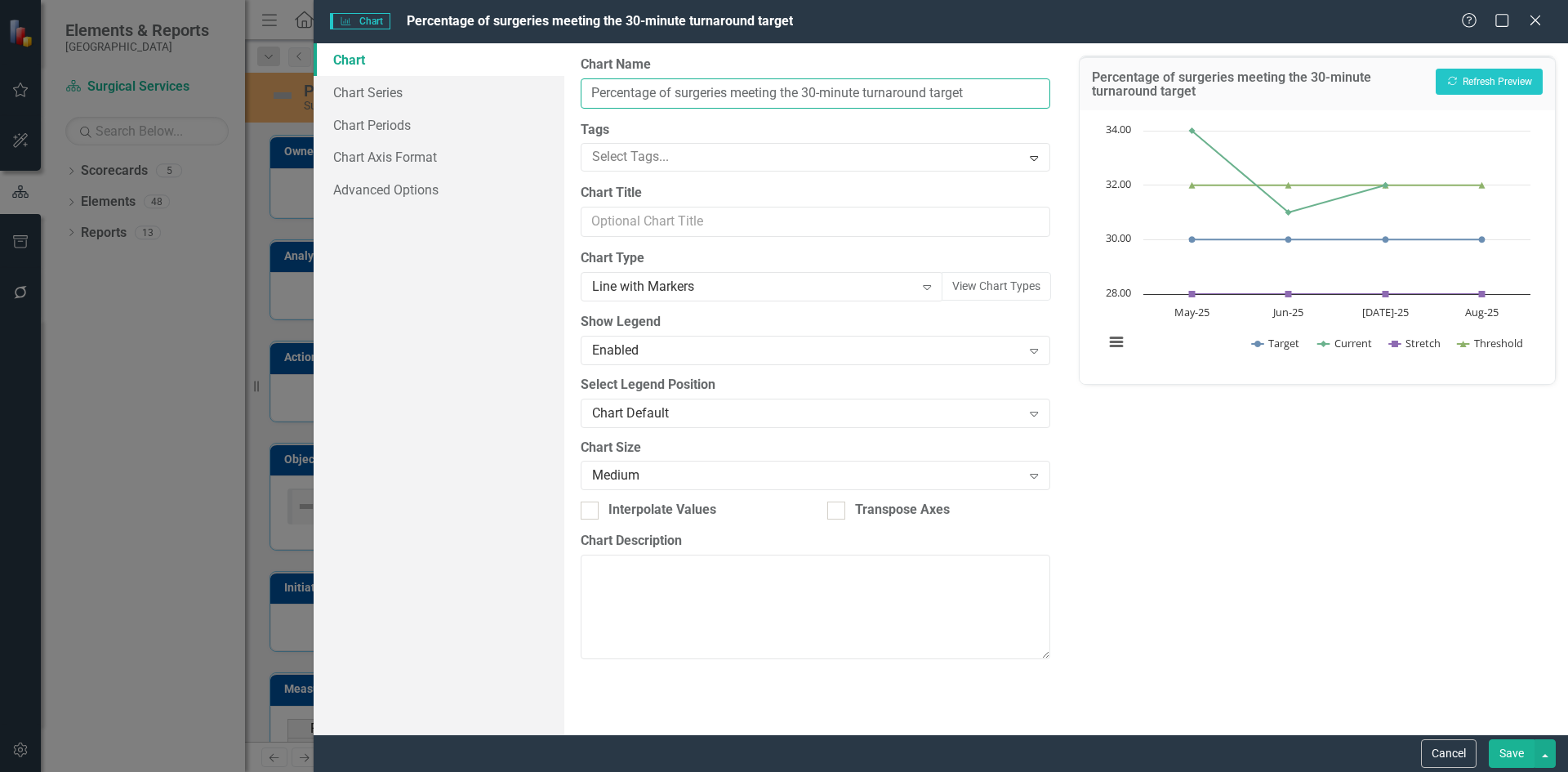
drag, startPoint x: 593, startPoint y: 91, endPoint x: 671, endPoint y: 95, distance: 78.1
click at [671, 95] on input "Percentage of surgeries meeting the 30-minute turnaround target" at bounding box center [816, 94] width 469 height 31
click at [640, 95] on input "Average surgeries meeting the 30-minute turnaround target" at bounding box center [816, 94] width 469 height 31
click at [845, 88] on input "Average number of minutes for surgery Turn around time" at bounding box center [816, 94] width 469 height 31
type input "Average number of minutes for surgery turnaround time"
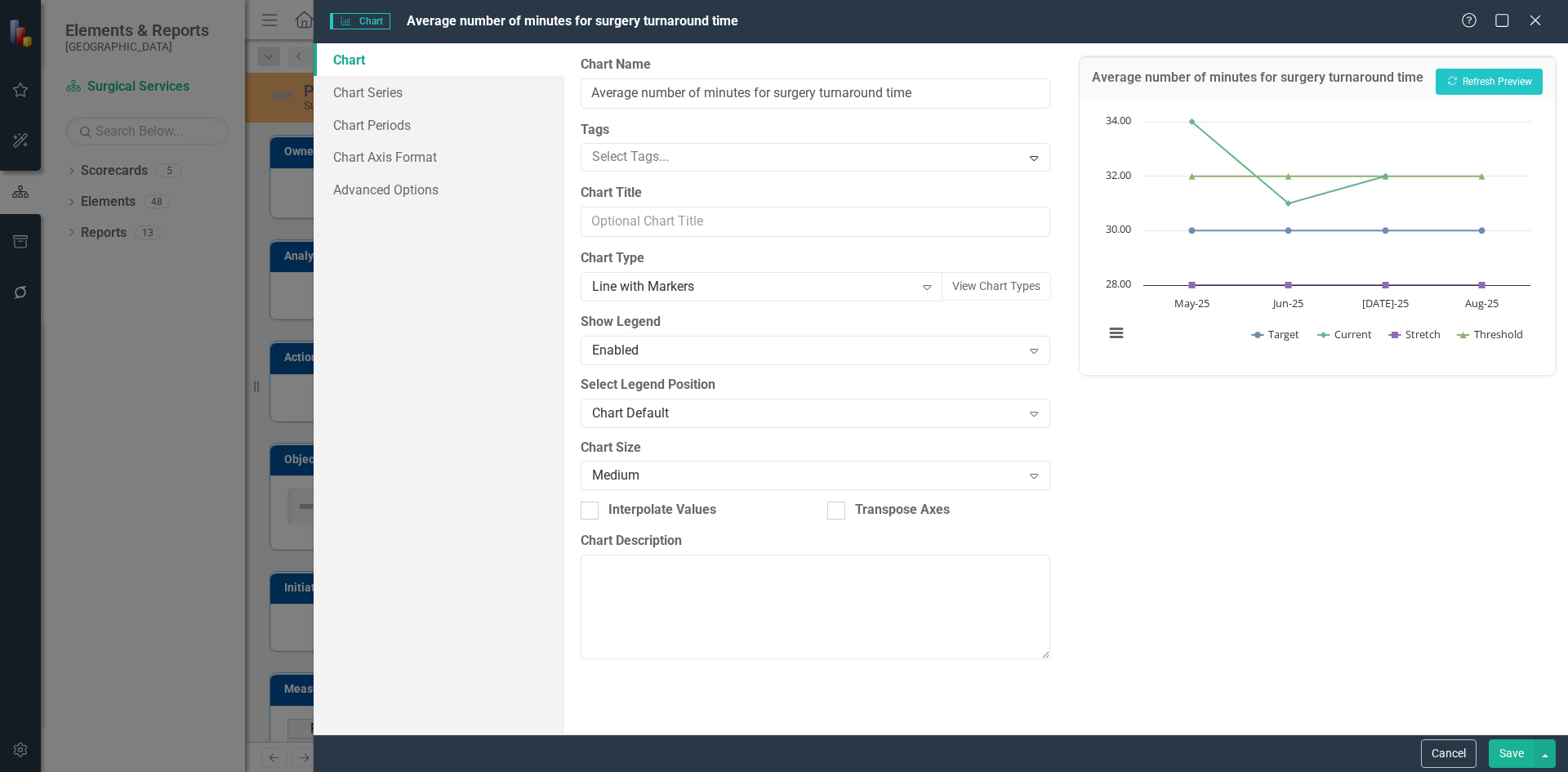
click at [1516, 754] on button "Save" at bounding box center [1512, 754] width 46 height 29
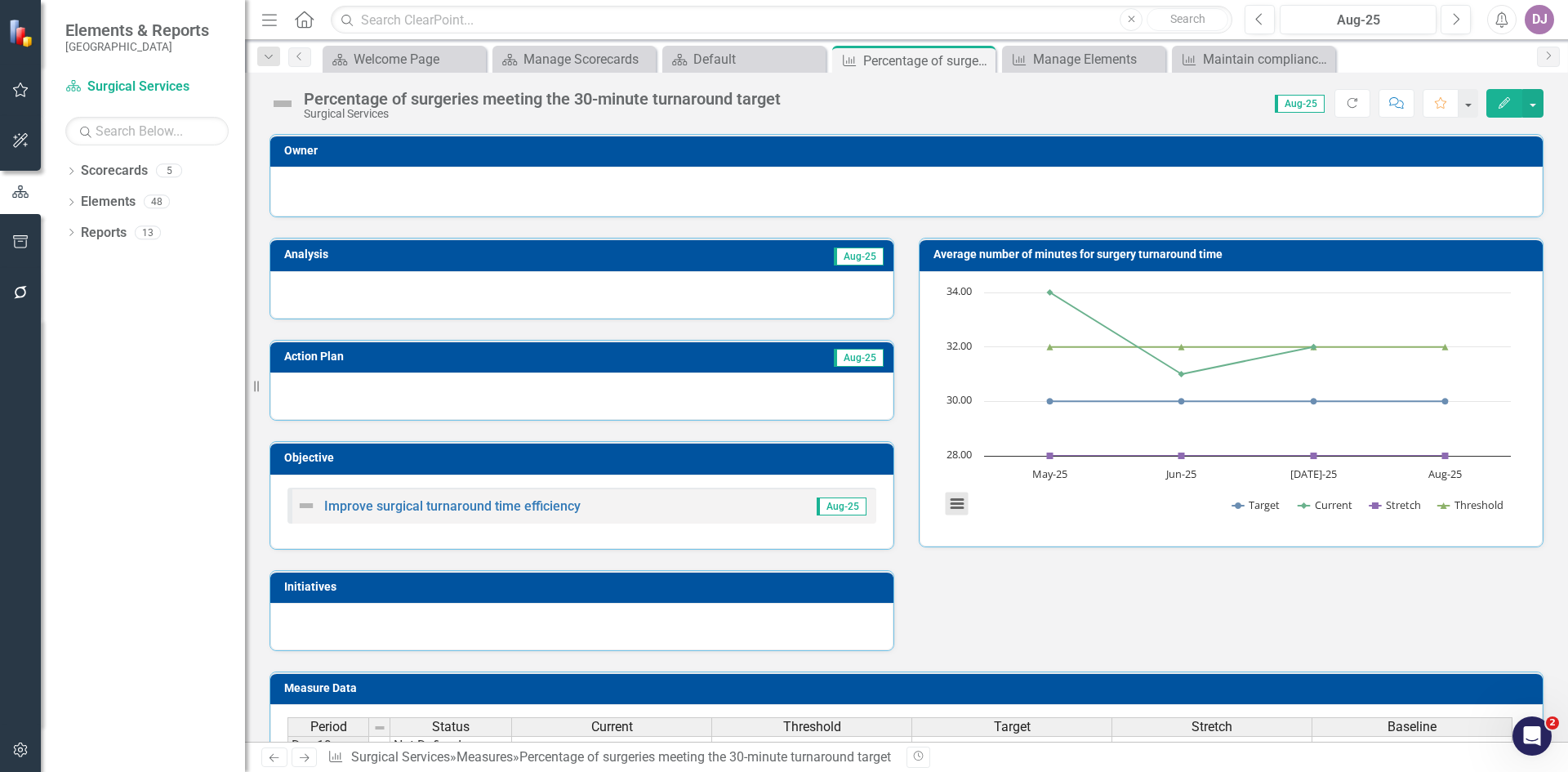
click at [949, 508] on button "View chart menu, Chart" at bounding box center [957, 504] width 23 height 23
click at [949, 508] on div "Download PNG image Download JPEG image Download PDF document Download SVG vecto…" at bounding box center [1025, 435] width 206 height 159
click at [949, 508] on button "View chart menu, Chart" at bounding box center [957, 504] width 23 height 23
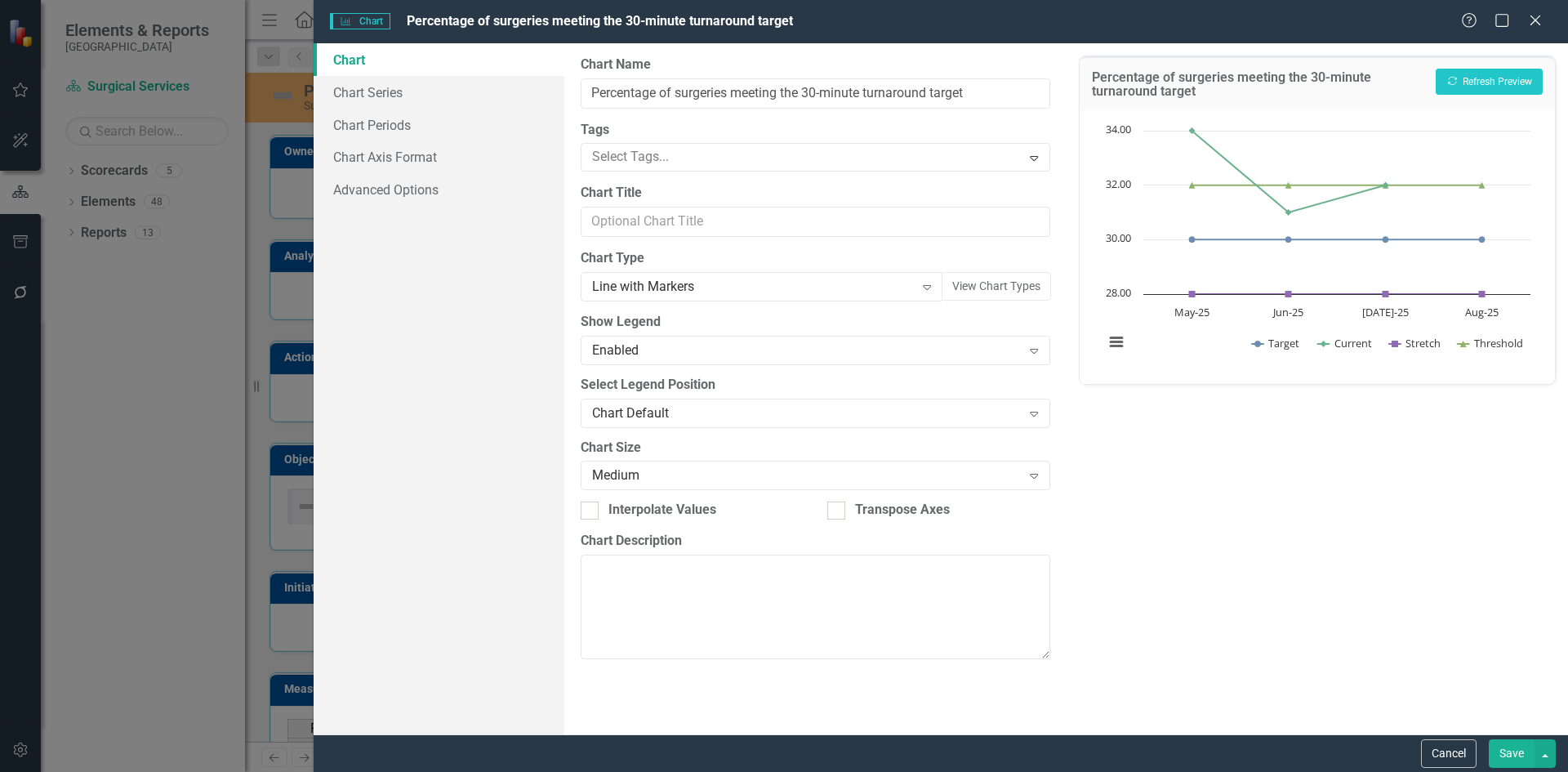
type input "Average number of minutes for surgery turnaround time"
click at [390, 194] on link "Advanced Options" at bounding box center [438, 189] width 251 height 32
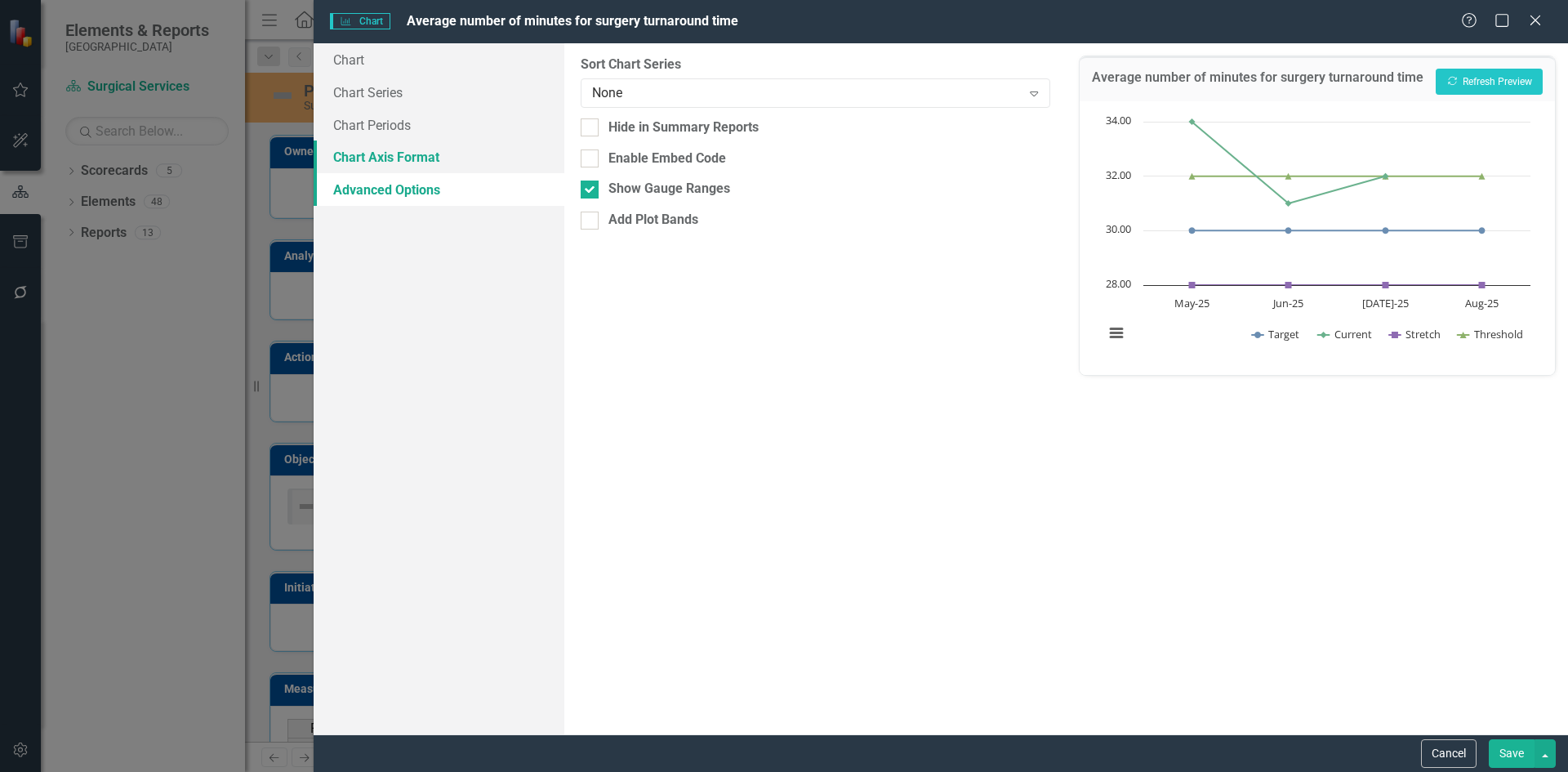
click at [410, 162] on link "Chart Axis Format" at bounding box center [438, 157] width 251 height 32
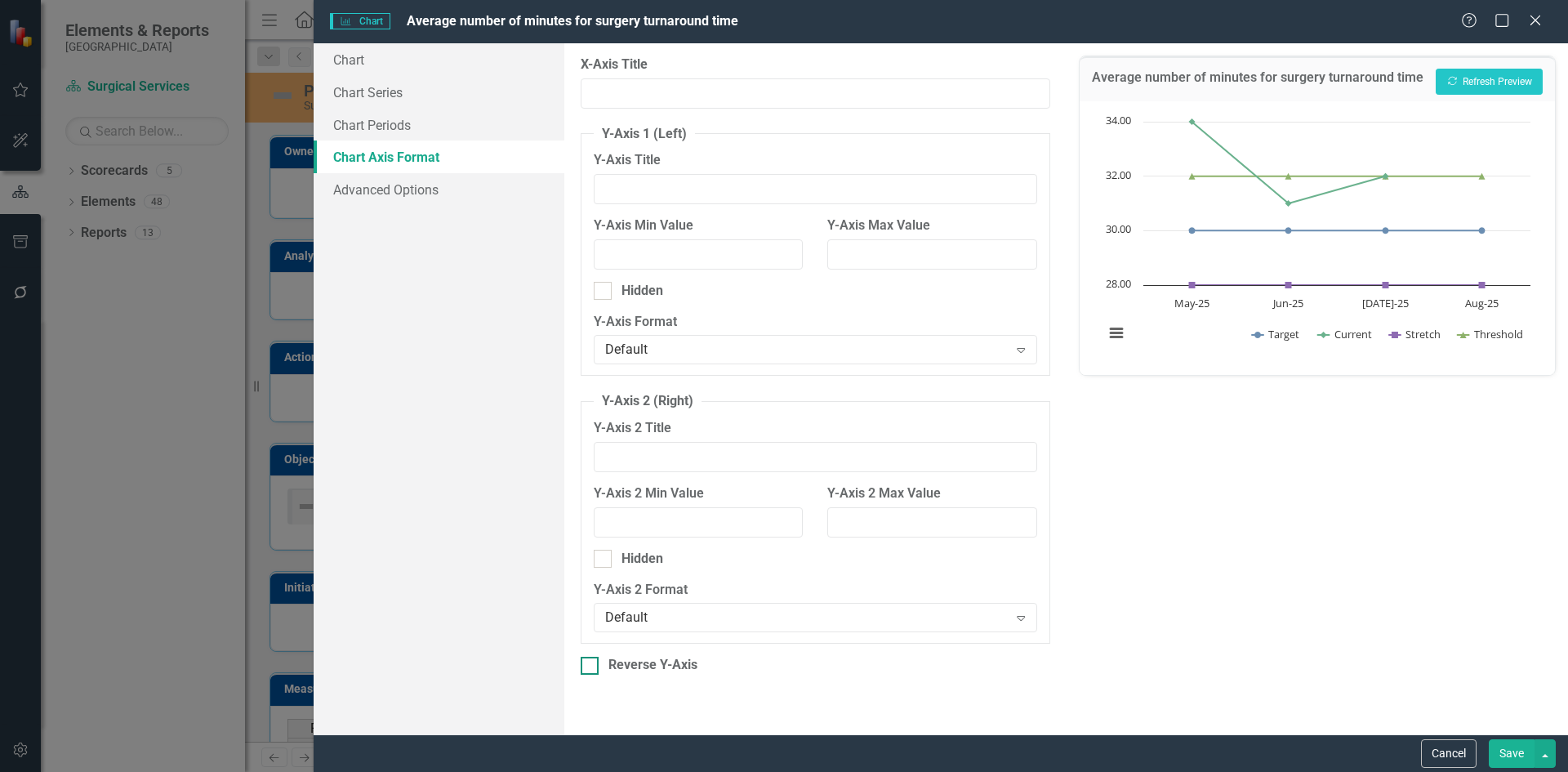
click at [584, 670] on div at bounding box center [590, 666] width 18 height 18
click at [584, 668] on input "Reverse Y-Axis" at bounding box center [586, 663] width 10 height 11
checkbox input "true"
click at [1504, 758] on button "Save" at bounding box center [1512, 754] width 46 height 29
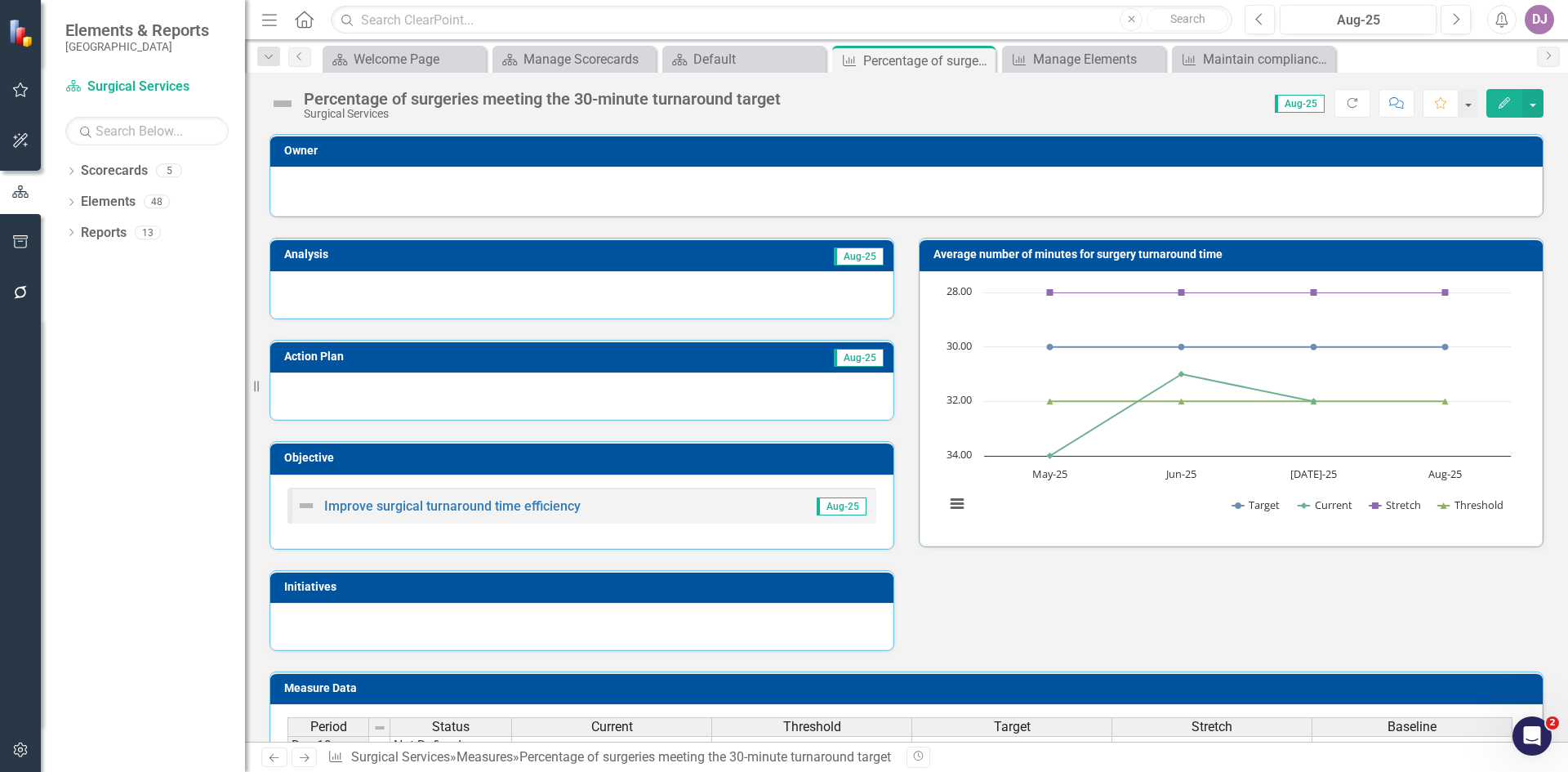
click at [853, 257] on span "Aug-25" at bounding box center [858, 256] width 50 height 18
click at [755, 256] on td "Aug-25" at bounding box center [724, 256] width 324 height 25
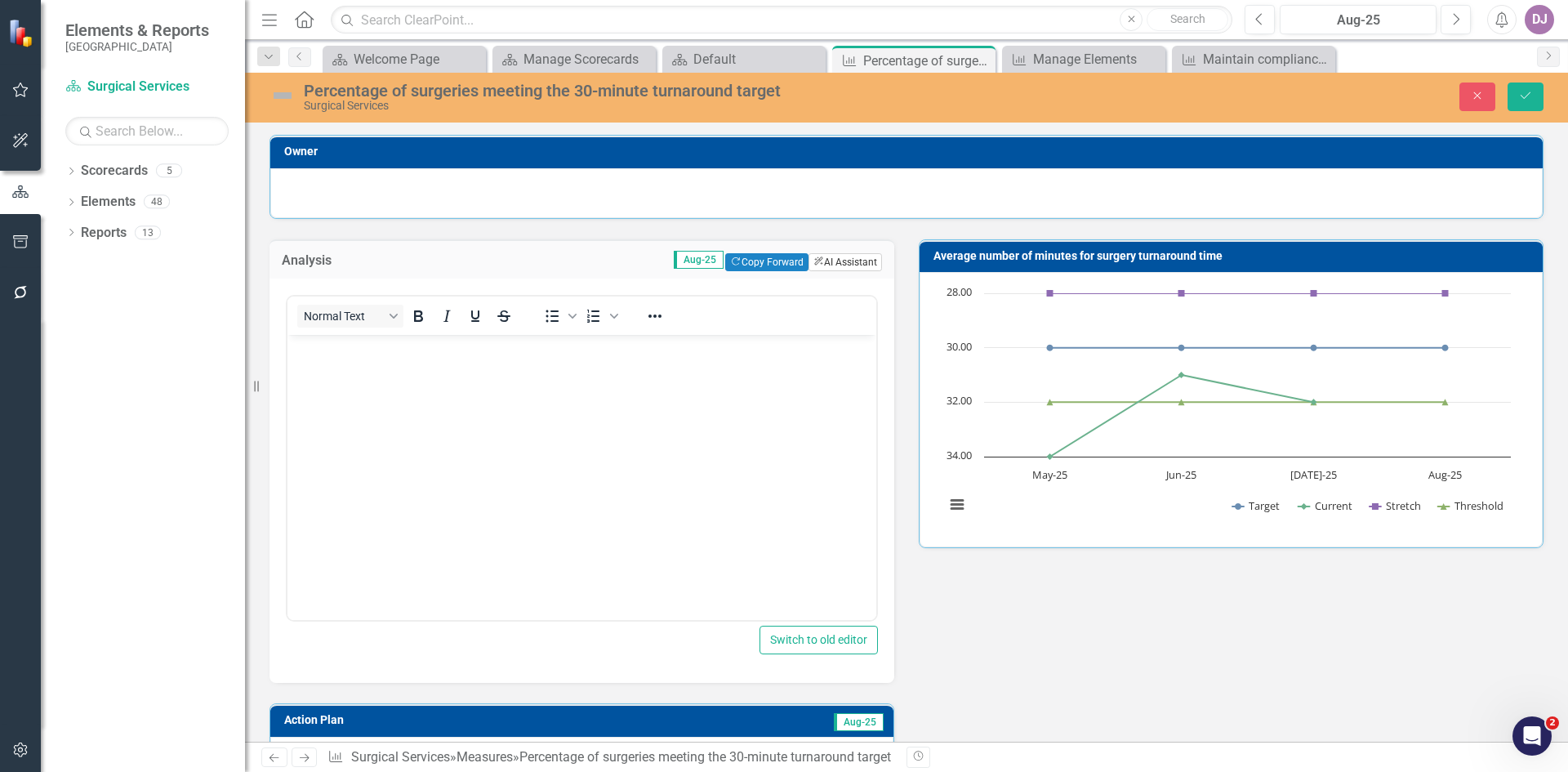
click at [822, 258] on button "ClearPoint AI AI Assistant" at bounding box center [845, 262] width 74 height 18
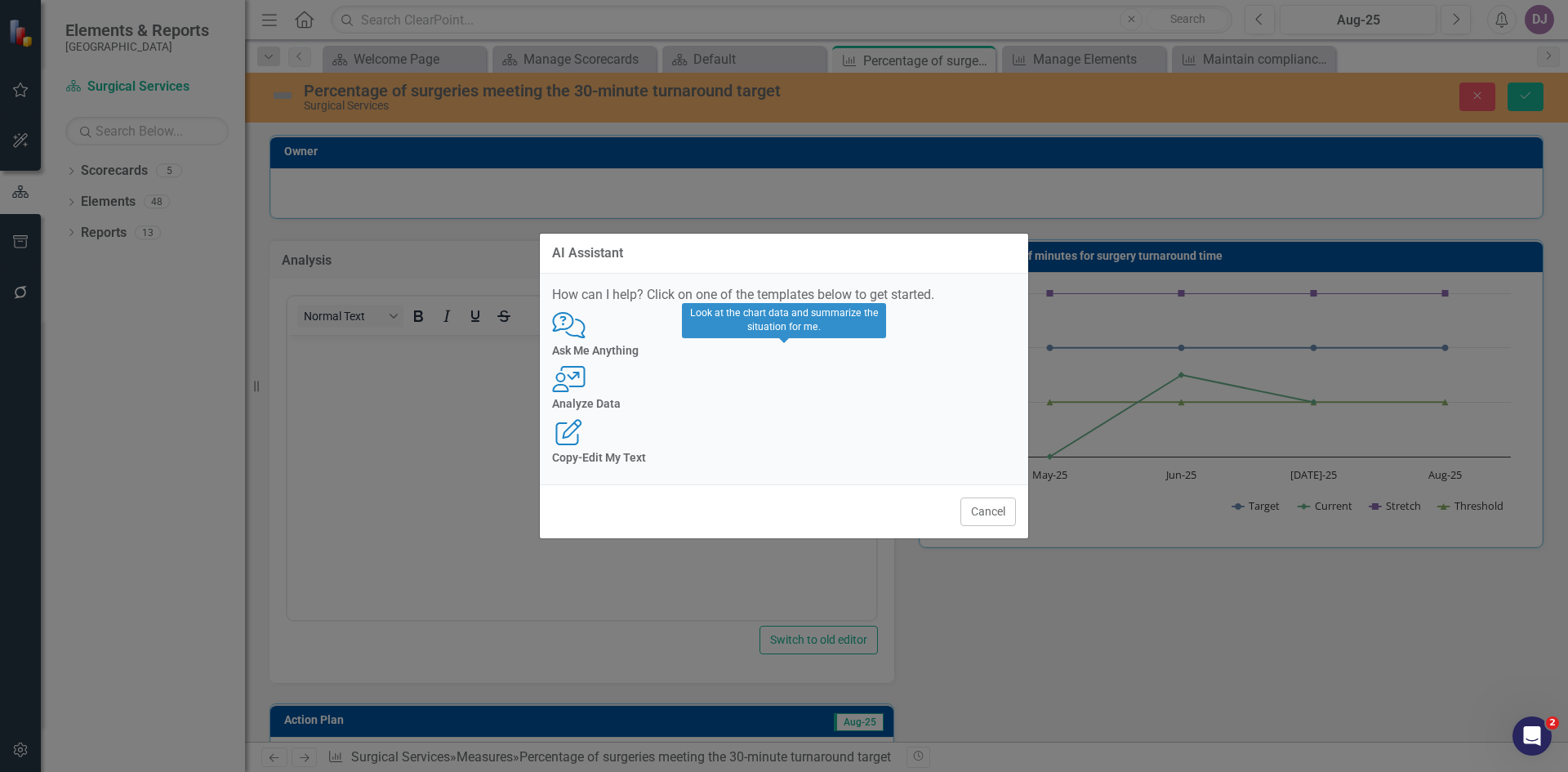
click at [807, 395] on div "User with Chart Analyze Data" at bounding box center [784, 388] width 464 height 45
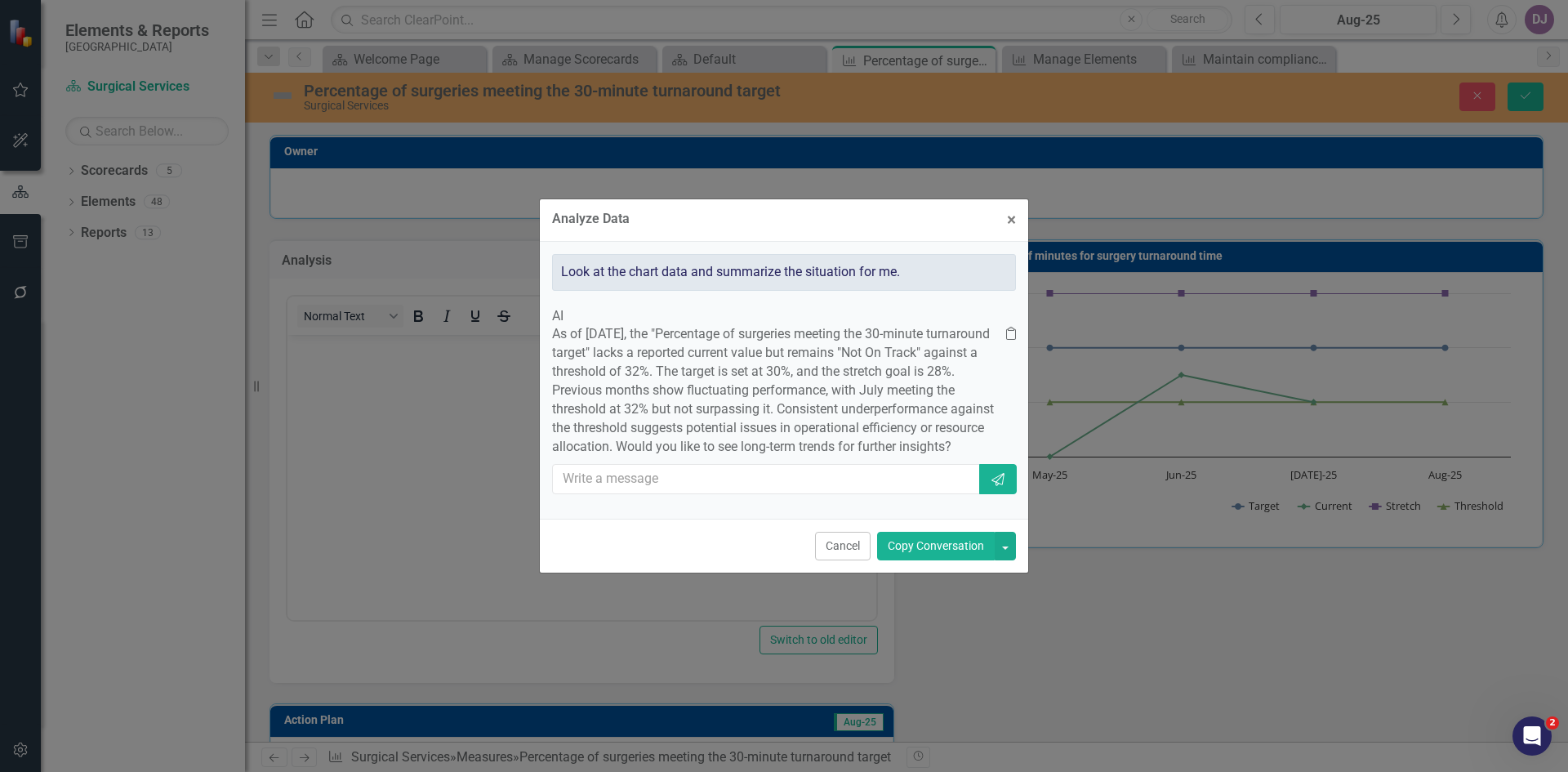
click at [926, 560] on button "Copy Conversation" at bounding box center [936, 546] width 117 height 29
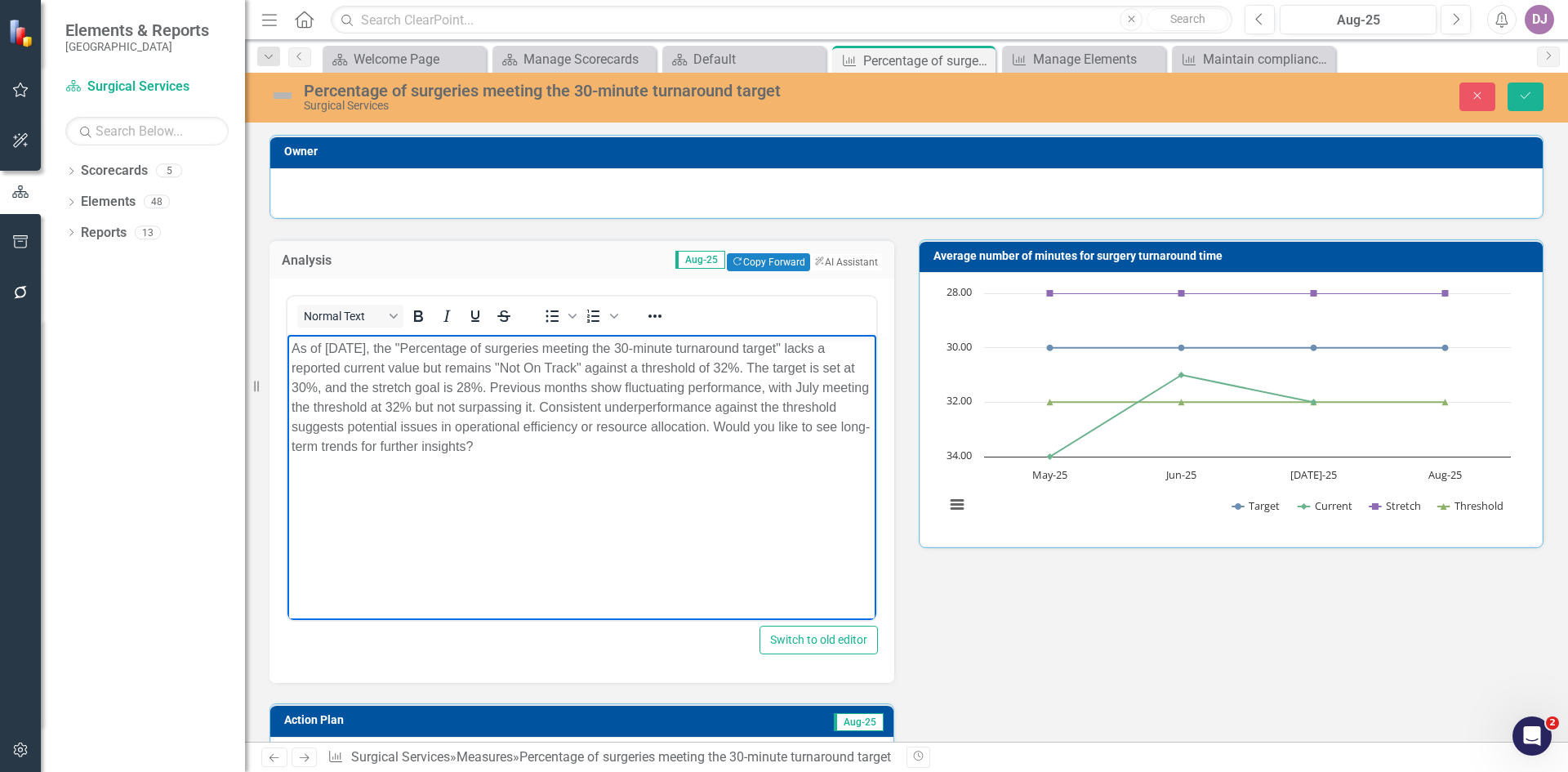
drag, startPoint x: 773, startPoint y: 426, endPoint x: 781, endPoint y: 448, distance: 23.4
click at [781, 448] on p "As of August 2025, the "Percentage of surgeries meeting the 30-minute turnaroun…" at bounding box center [582, 397] width 581 height 117
click at [1534, 94] on button "Save" at bounding box center [1525, 96] width 36 height 29
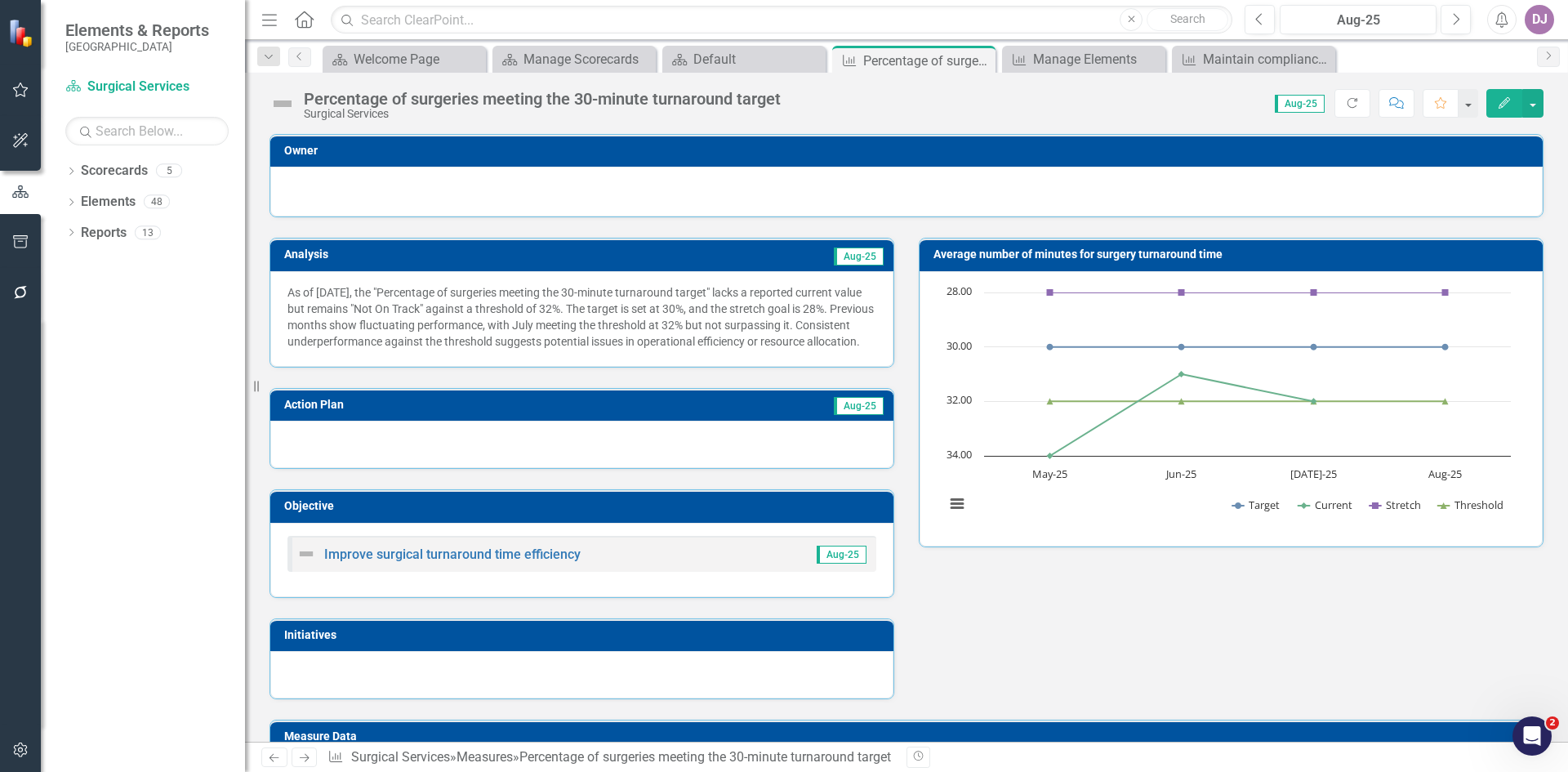
click at [1078, 254] on h3 "Average number of minutes for surgery turnaround time" at bounding box center [1234, 255] width 601 height 12
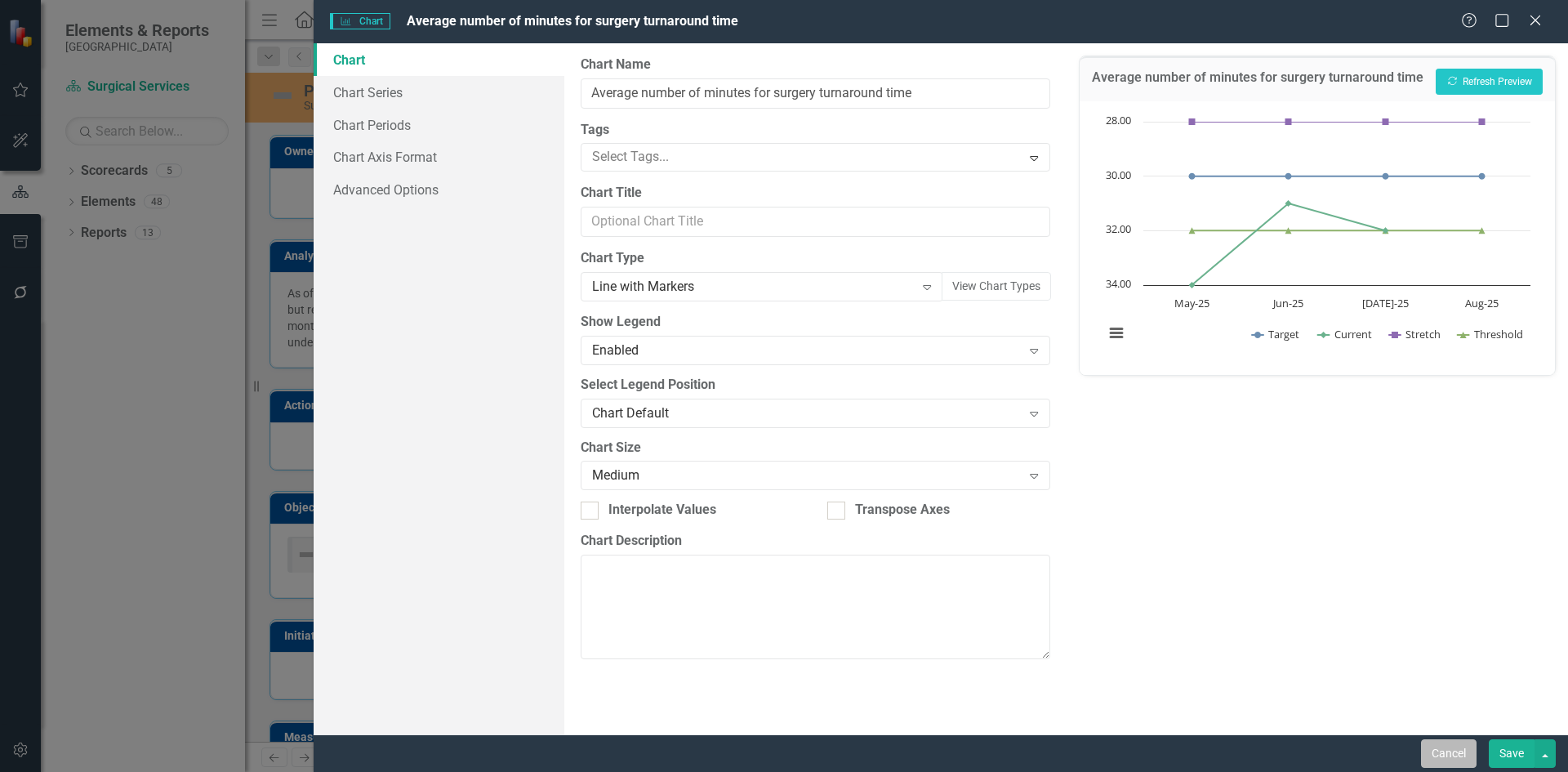
click at [1452, 752] on button "Cancel" at bounding box center [1448, 754] width 55 height 29
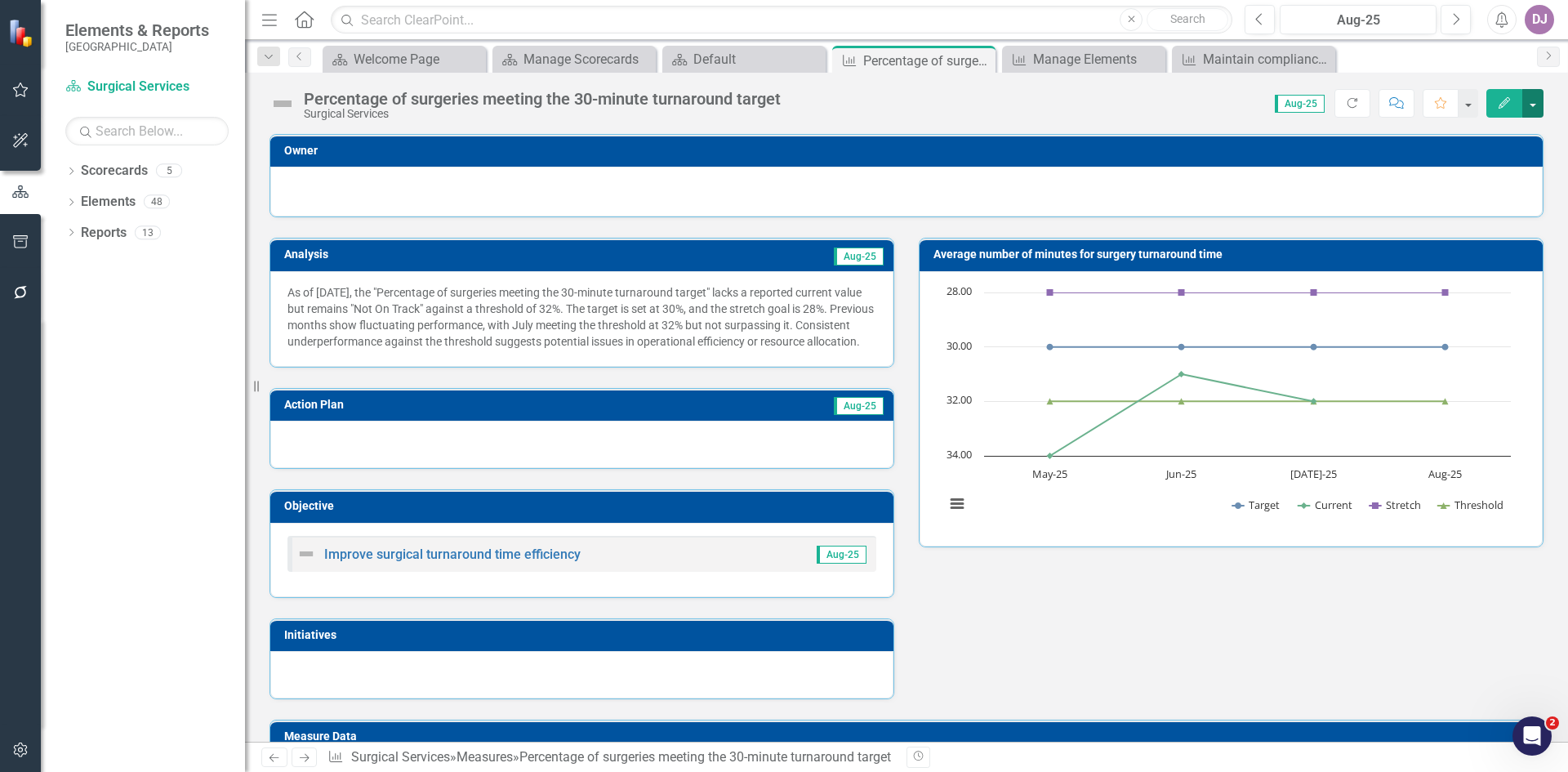
click at [1532, 102] on button "button" at bounding box center [1533, 103] width 21 height 29
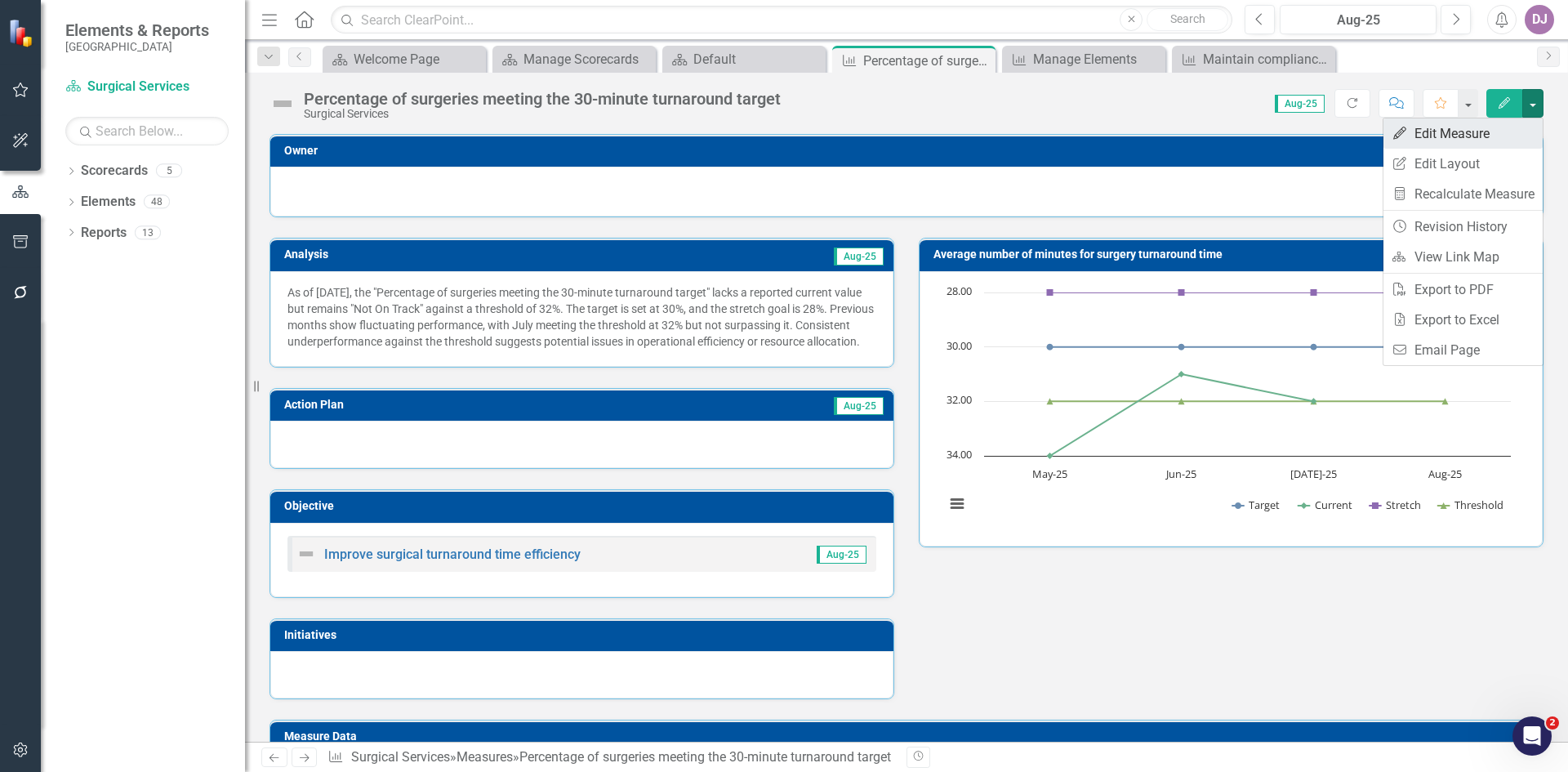
click at [1461, 136] on link "Edit Edit Measure" at bounding box center [1463, 133] width 159 height 31
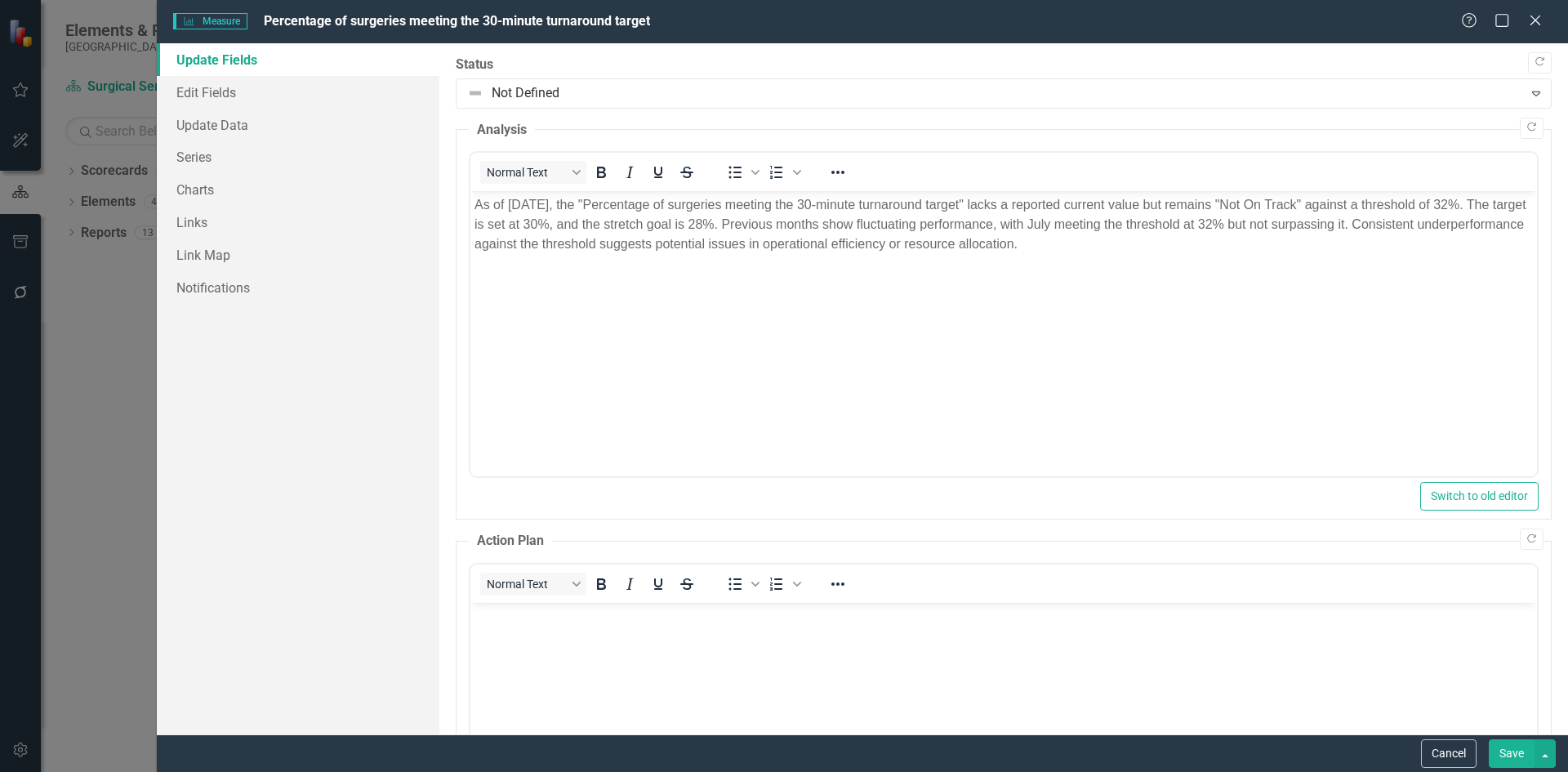
click at [228, 66] on link "Update Fields" at bounding box center [298, 59] width 283 height 32
click at [220, 85] on link "Edit Fields" at bounding box center [298, 92] width 283 height 32
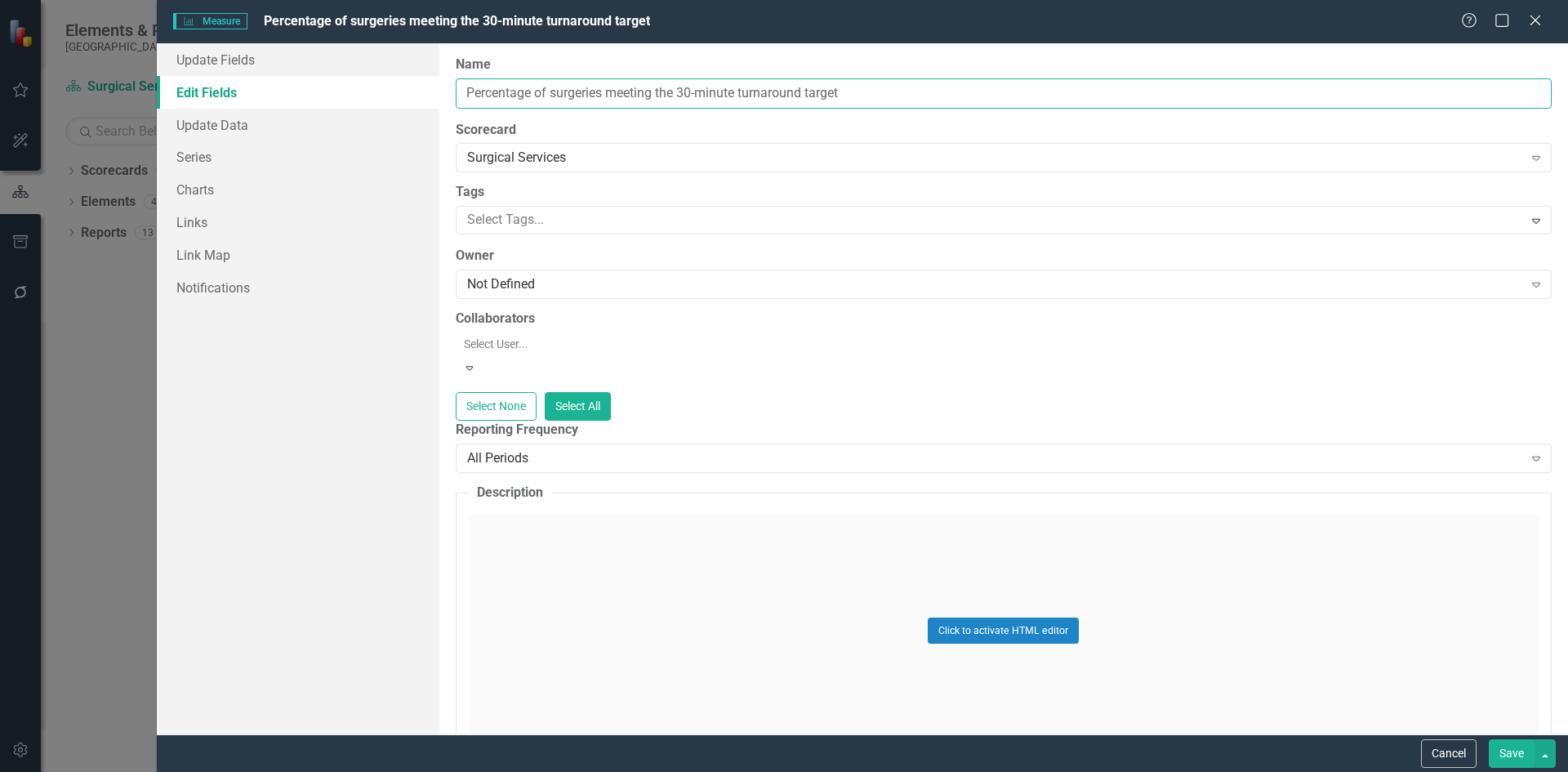
drag, startPoint x: 470, startPoint y: 90, endPoint x: 1007, endPoint y: 116, distance: 537.6
click at [1007, 116] on div "ClearPoint Can Do More! How ClearPoint Can Help Close Enterprise plans can auto…" at bounding box center [1004, 389] width 1129 height 691
click at [636, 93] on input "Average Turnaround time for OR Percentage" at bounding box center [1004, 94] width 1096 height 31
drag, startPoint x: 910, startPoint y: 94, endPoint x: 467, endPoint y: 92, distance: 443.0
click at [467, 92] on input "Average Turnaround time for consecutive RN cases, excluding add ons" at bounding box center [1004, 94] width 1096 height 31
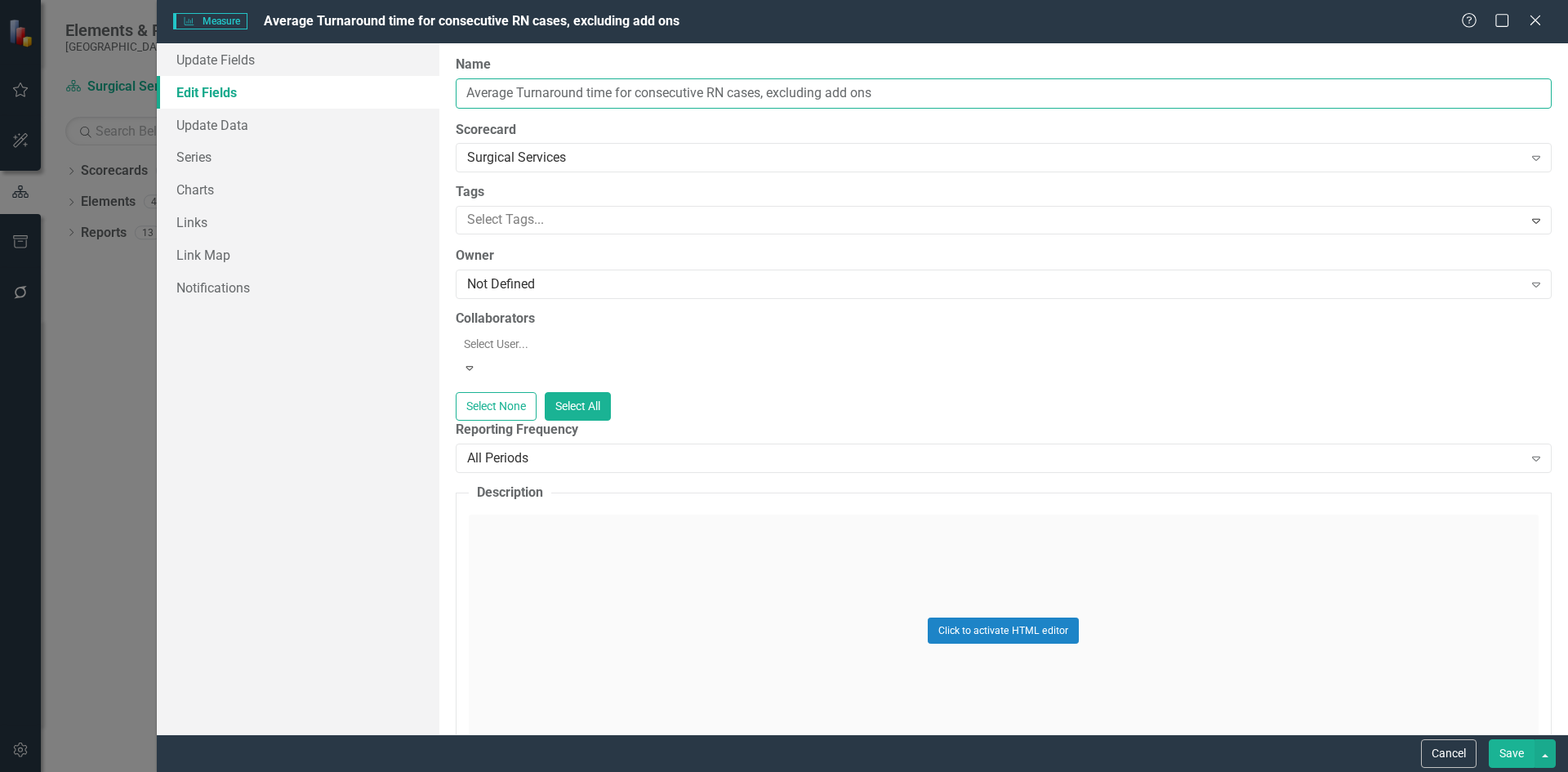
click at [708, 91] on input "Average Turnaround time for consecutive RN cases, excluding add ons" at bounding box center [1004, 94] width 1096 height 31
drag, startPoint x: 887, startPoint y: 95, endPoint x: 454, endPoint y: 75, distance: 433.5
click at [454, 75] on div "ClearPoint Can Do More! How ClearPoint Can Help Close Enterprise plans can auto…" at bounding box center [1004, 389] width 1129 height 691
type input "Average Turnaround time for consecutive OR cases, excluding add ons"
click at [1529, 452] on icon "Expand" at bounding box center [1536, 458] width 17 height 13
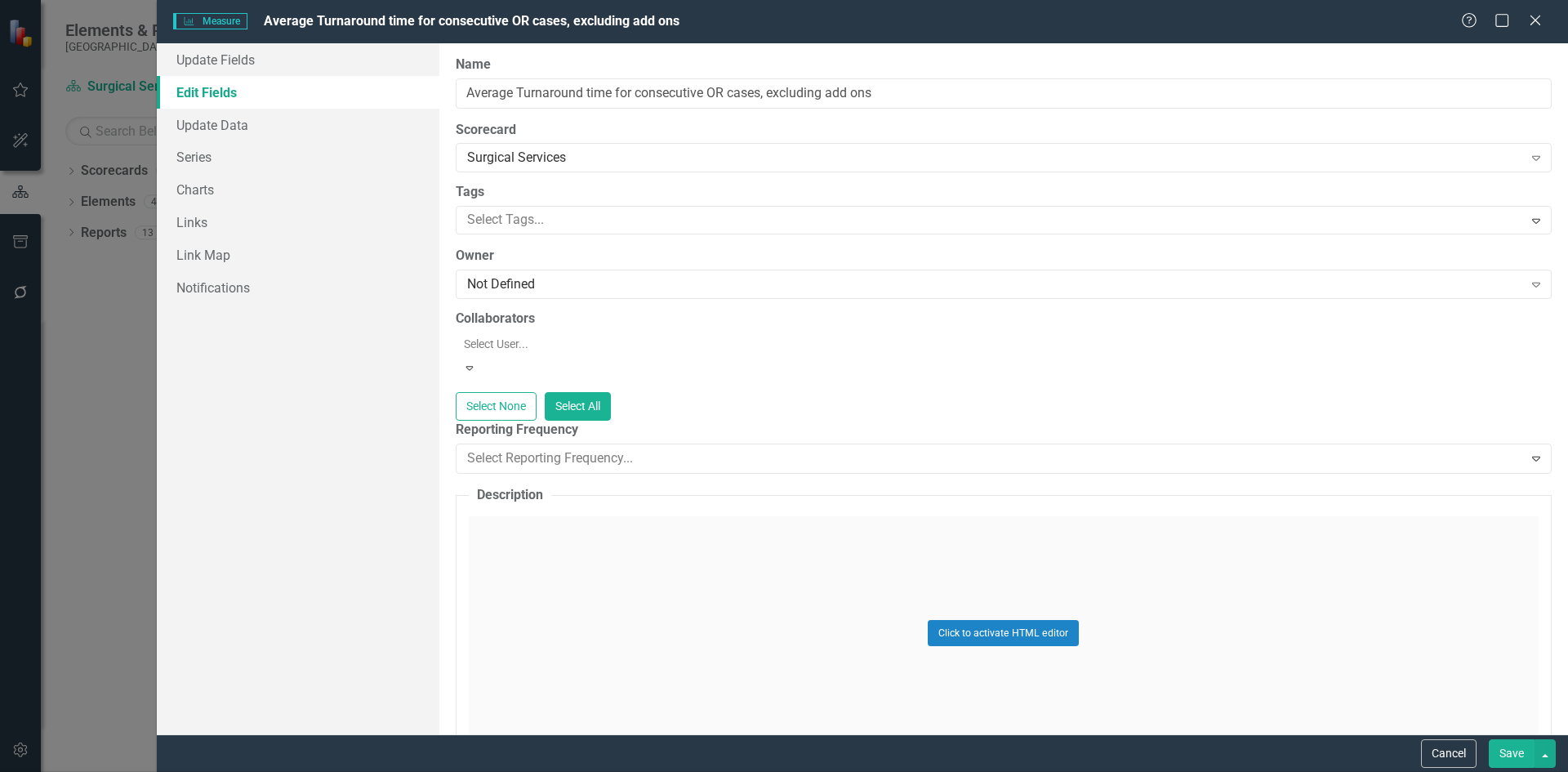
click at [1513, 754] on button "Save" at bounding box center [1512, 754] width 46 height 29
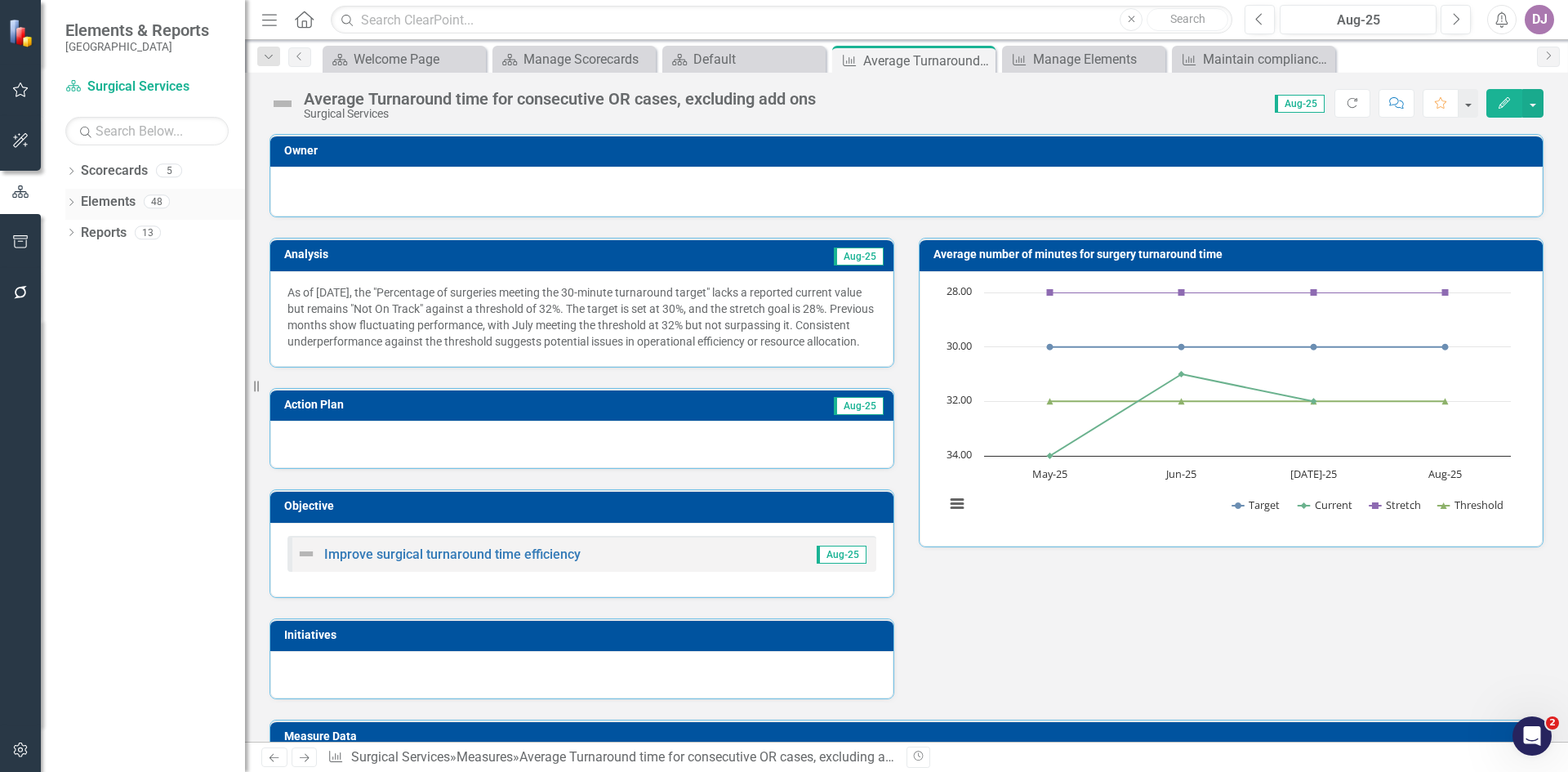
click at [124, 208] on link "Elements" at bounding box center [108, 201] width 55 height 18
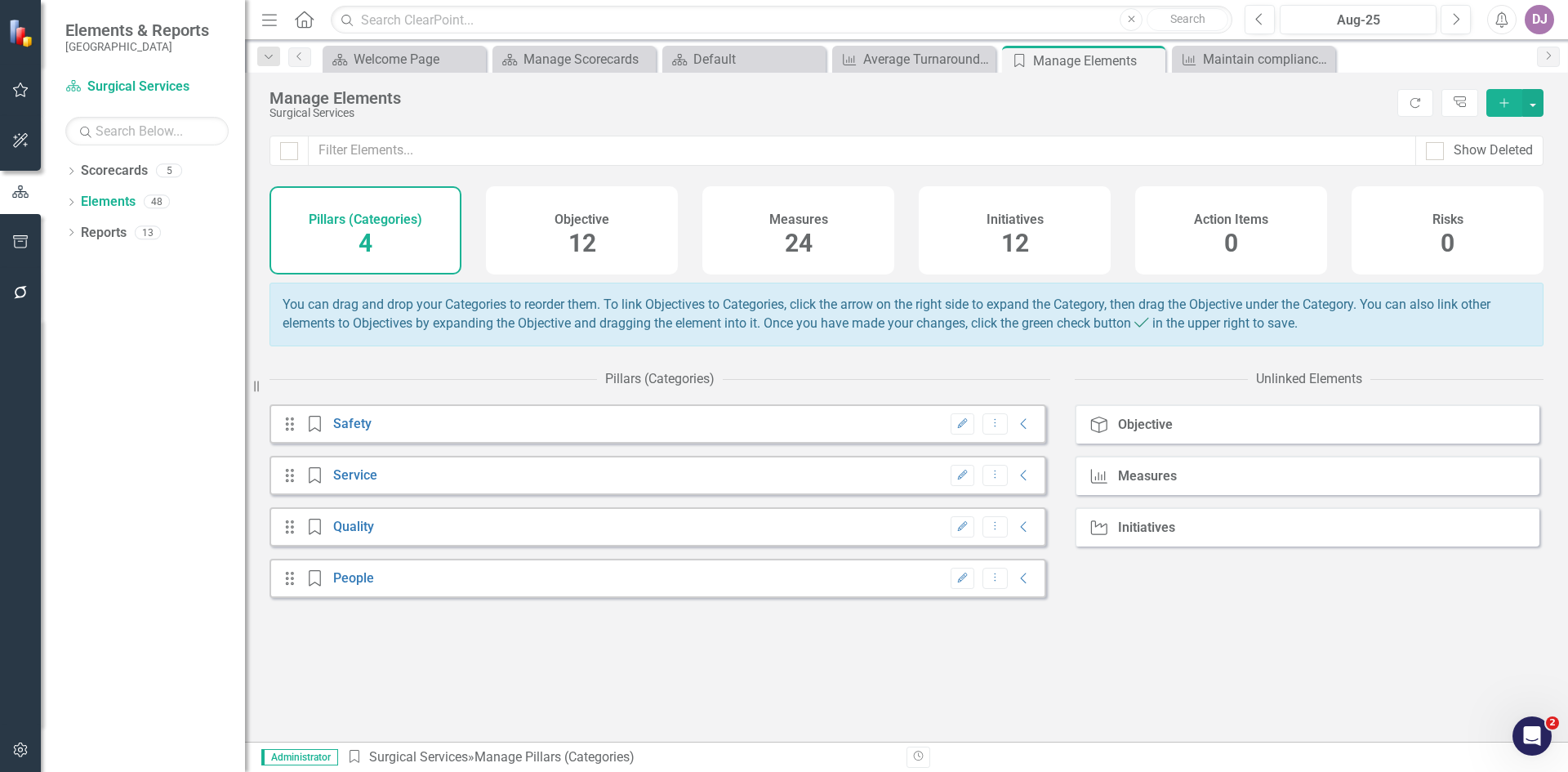
click at [794, 240] on span "24" at bounding box center [799, 242] width 28 height 29
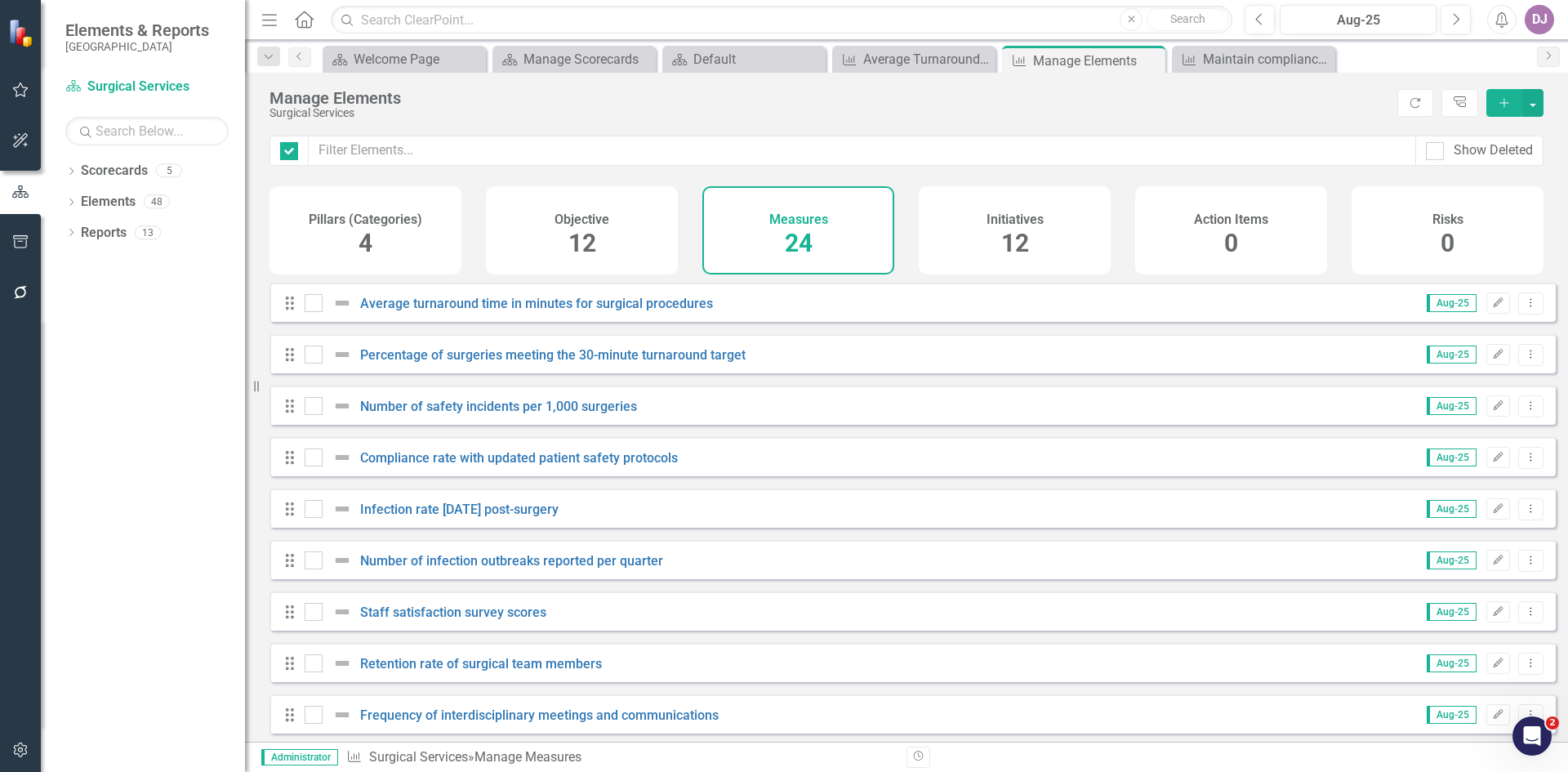
checkbox input "false"
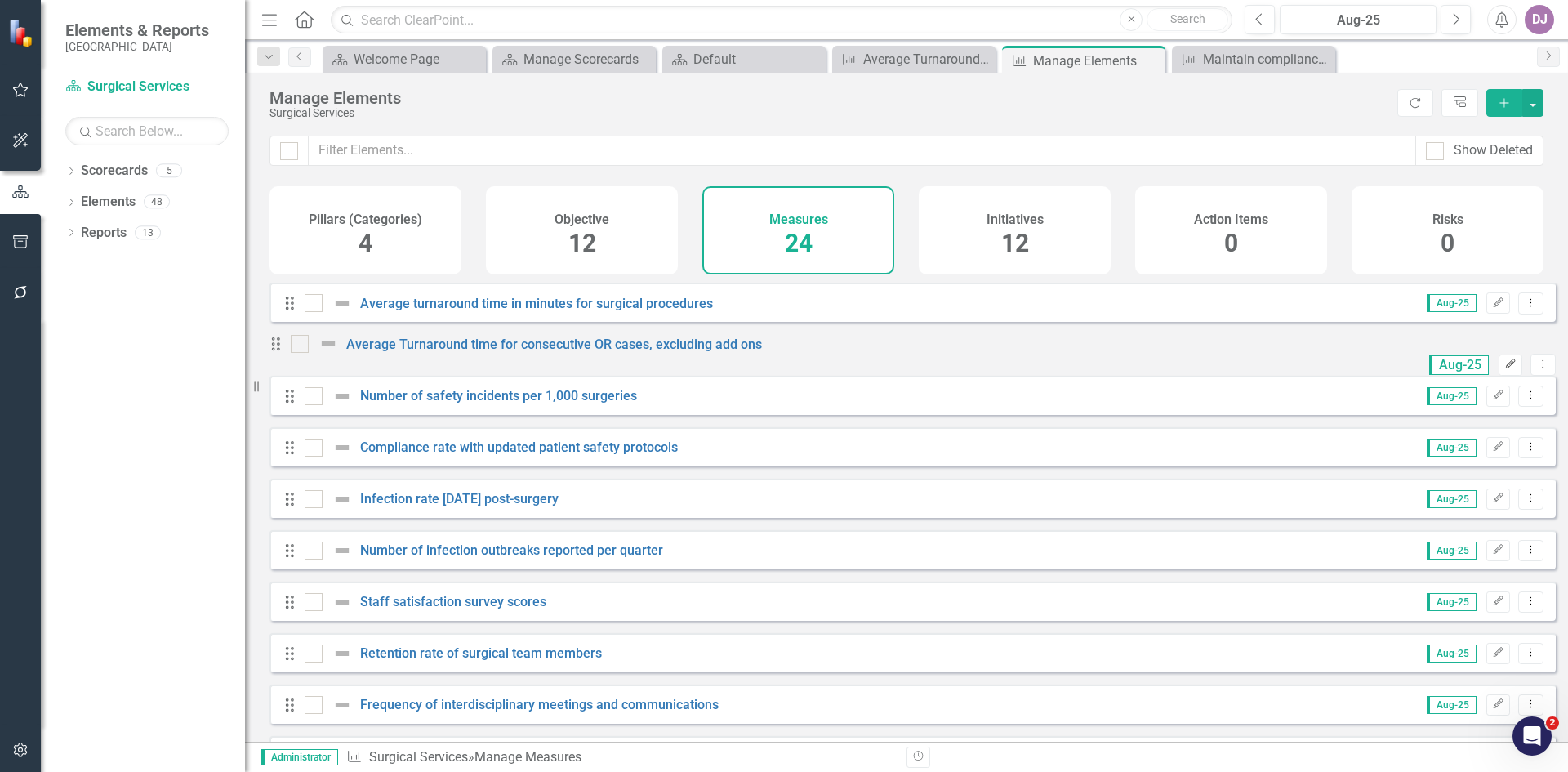
click at [1504, 369] on icon "Edit" at bounding box center [1510, 364] width 12 height 10
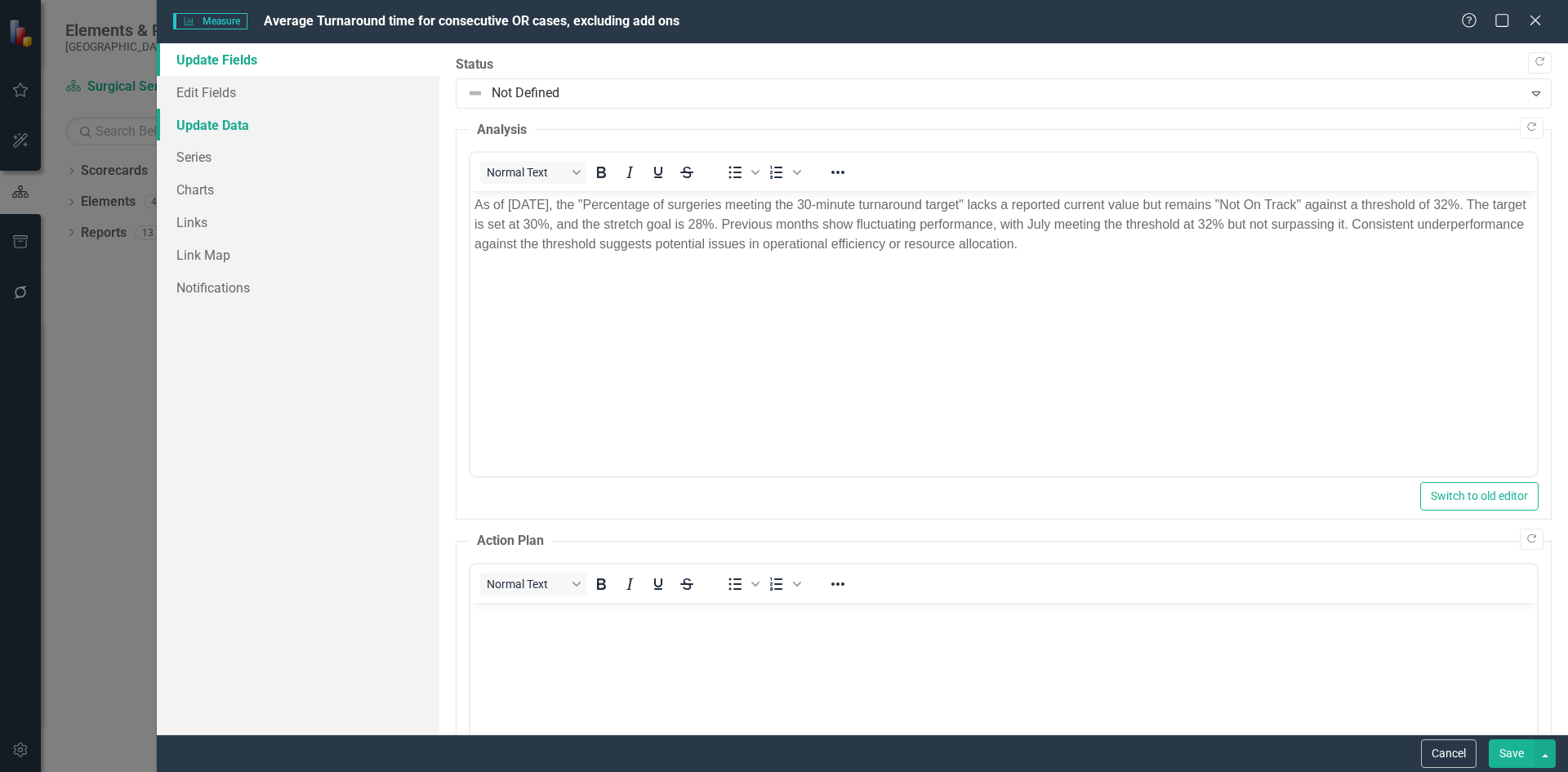
click at [233, 125] on link "Update Data" at bounding box center [298, 124] width 283 height 32
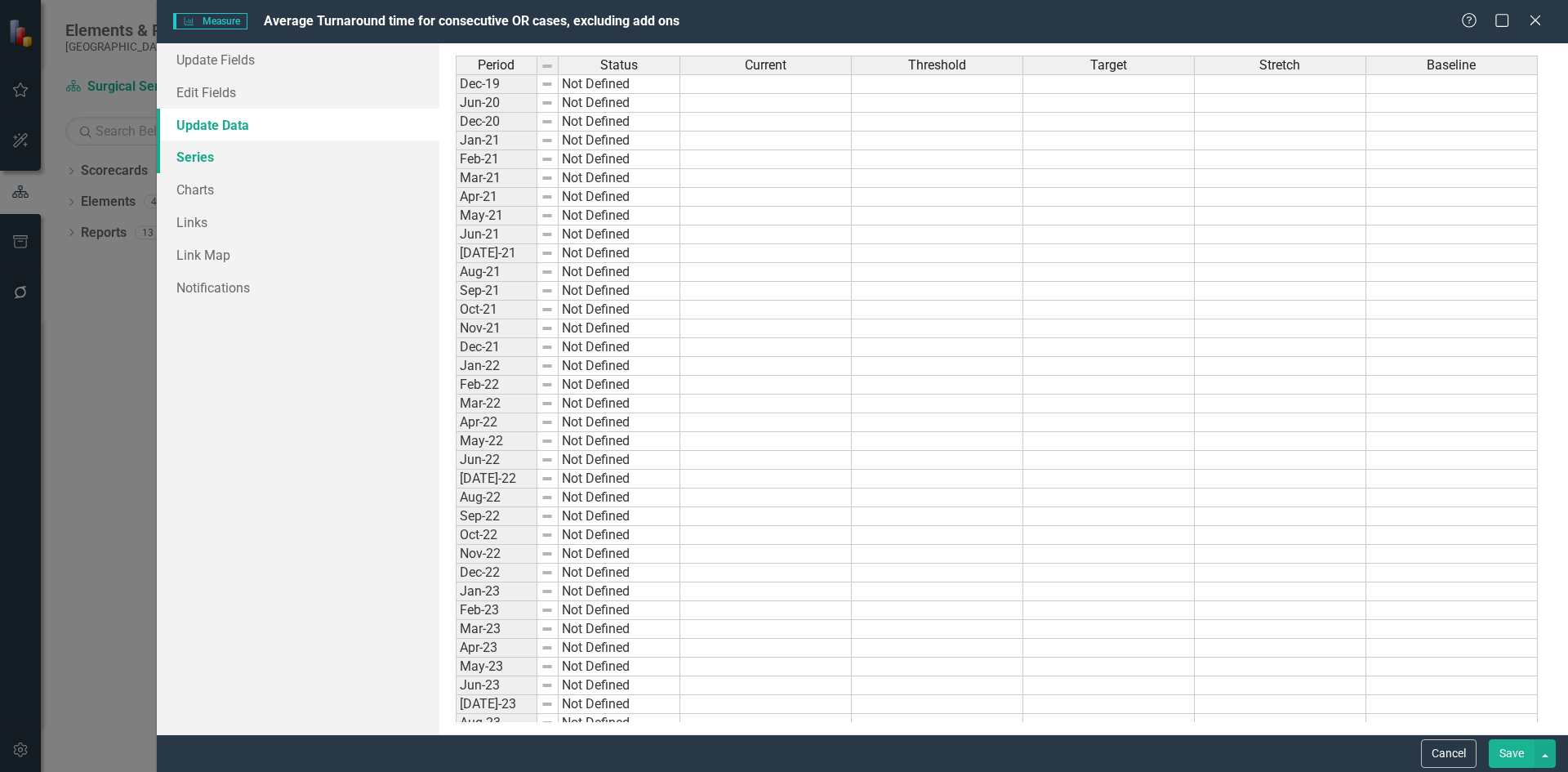
click at [200, 153] on link "Series" at bounding box center [298, 157] width 283 height 32
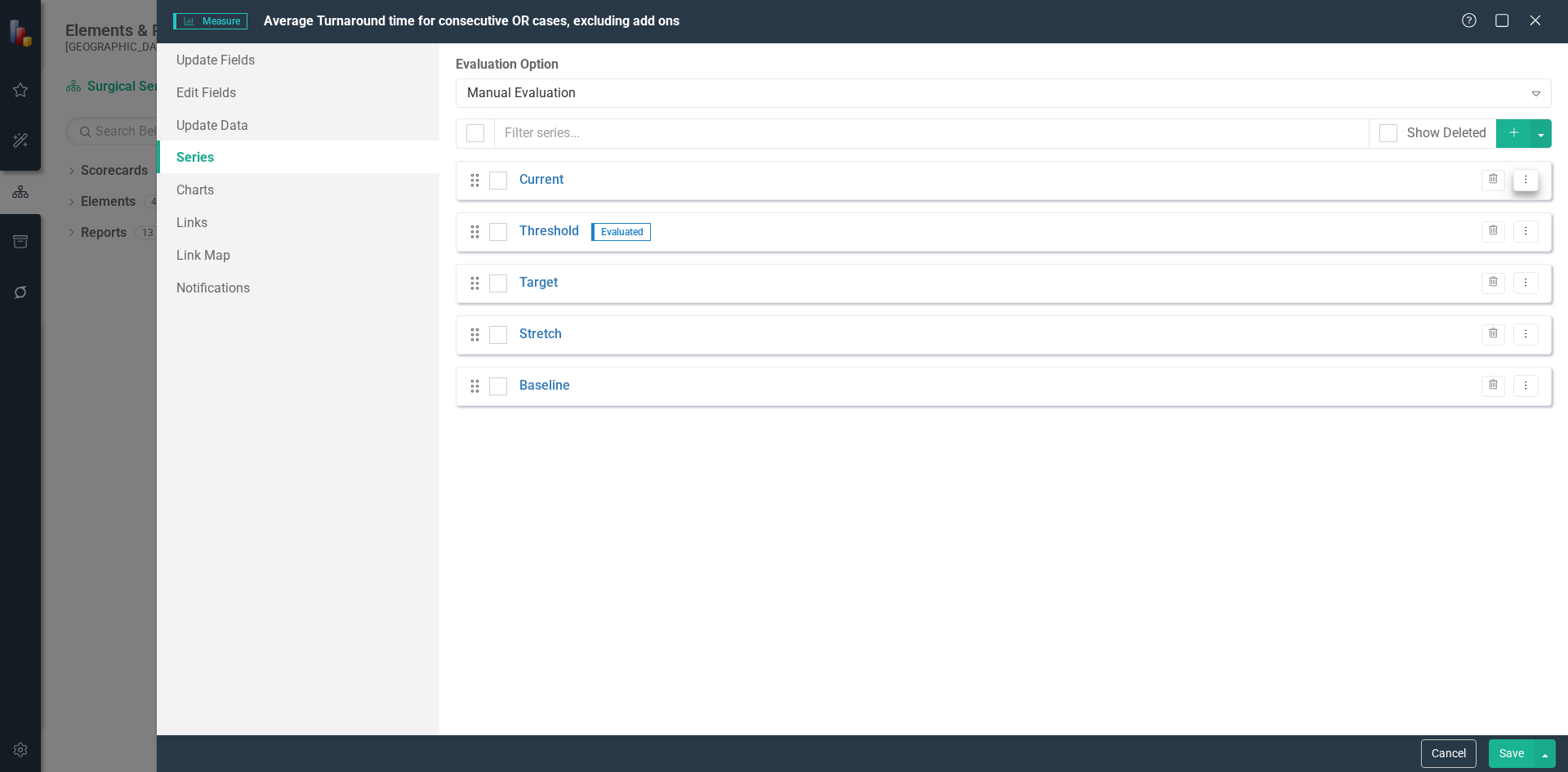
click at [1536, 185] on button "Dropdown Menu" at bounding box center [1526, 179] width 25 height 22
click at [1474, 202] on link "Edit Edit Measure Series" at bounding box center [1446, 207] width 186 height 31
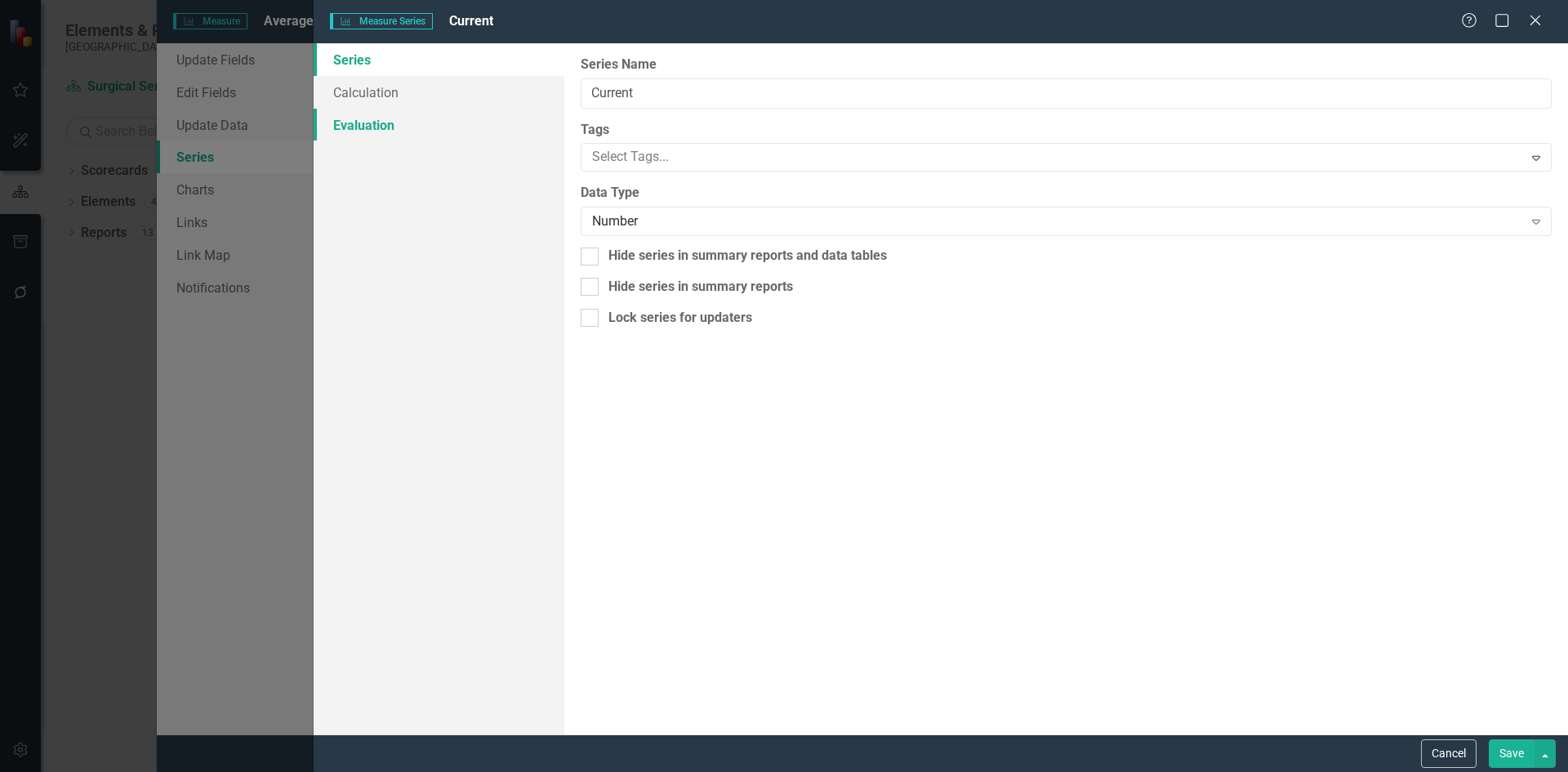
click at [378, 123] on link "Evaluation" at bounding box center [438, 124] width 251 height 32
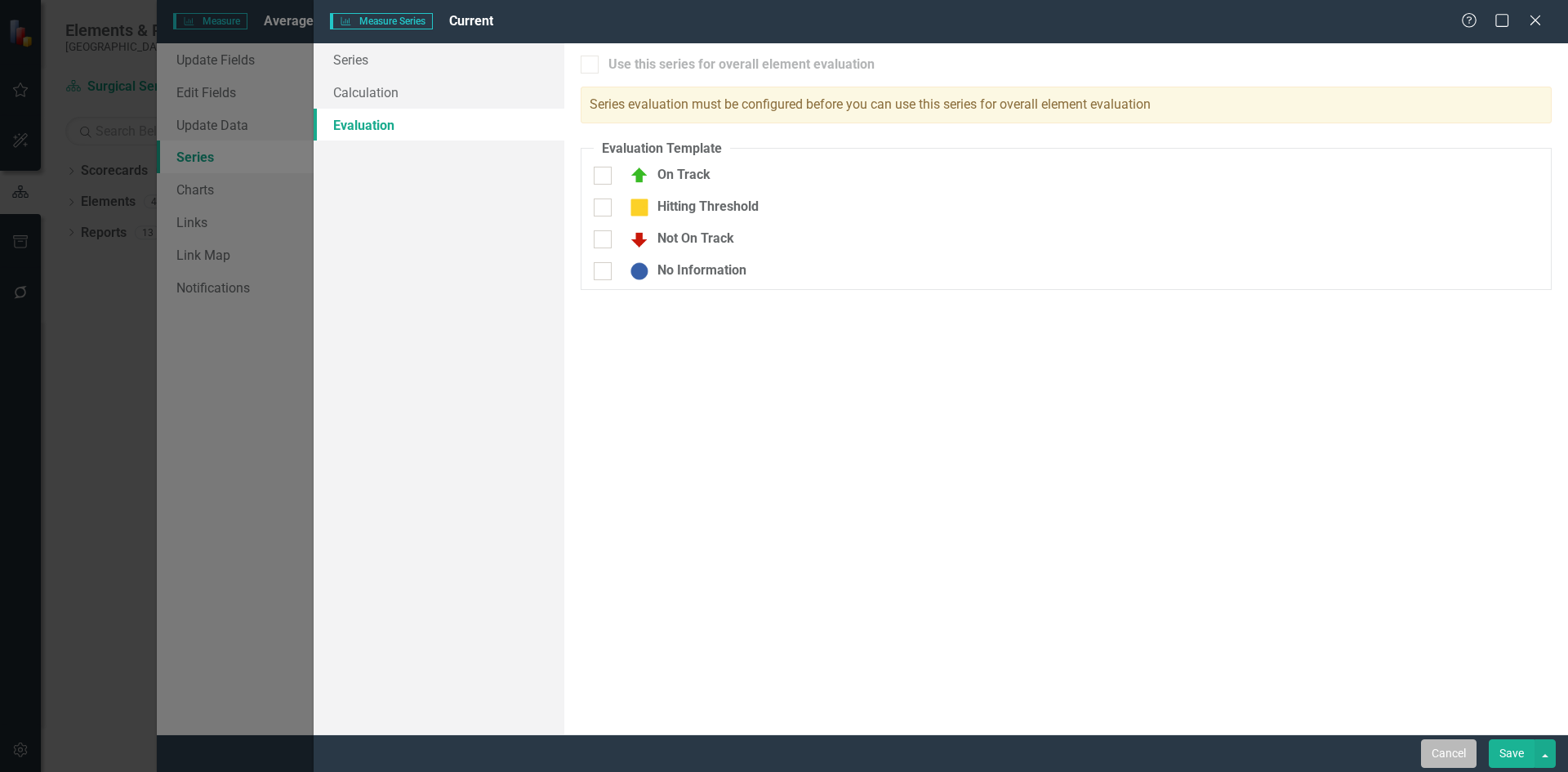
click at [1443, 755] on button "Cancel" at bounding box center [1448, 754] width 55 height 29
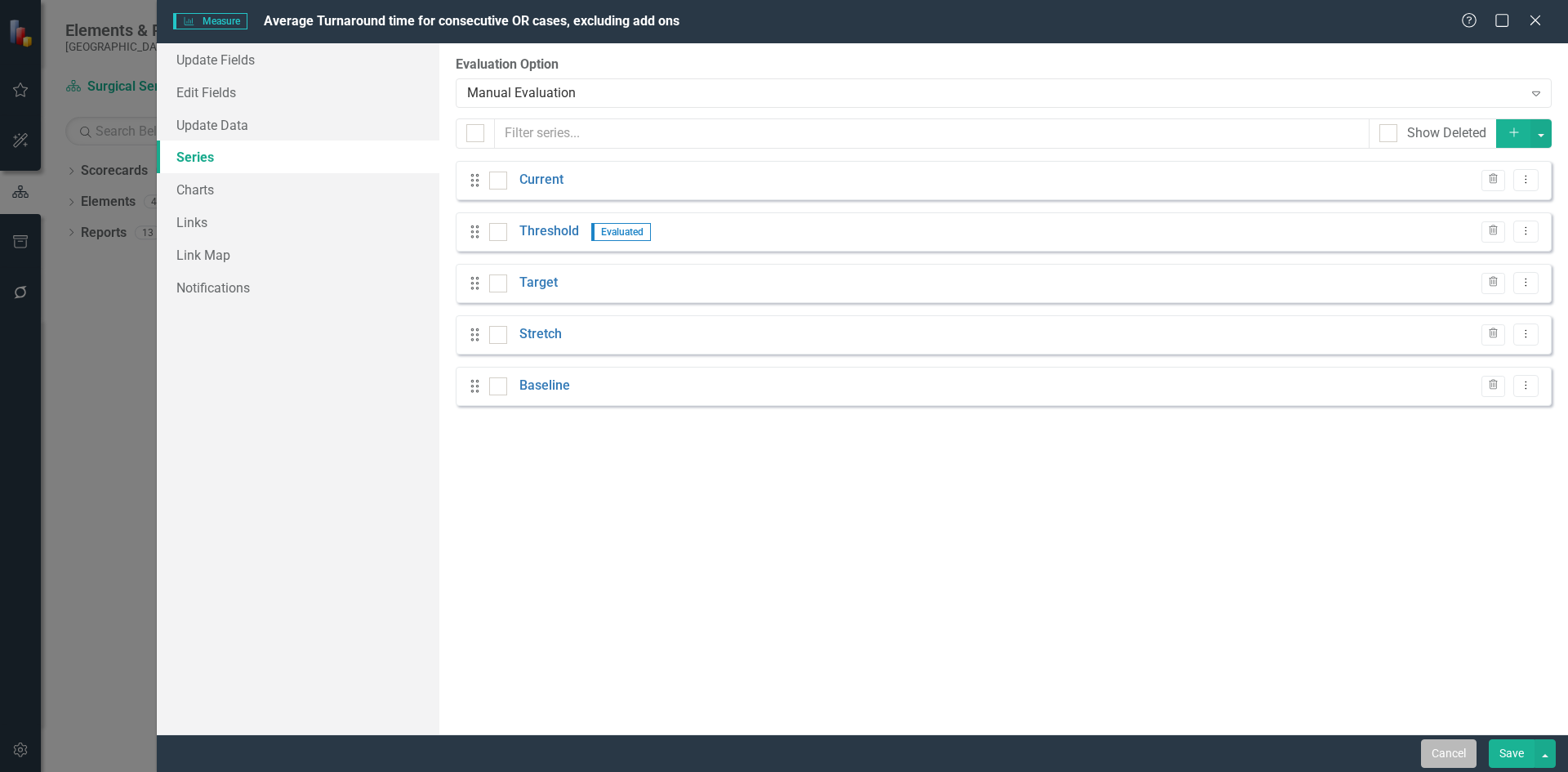
click at [1436, 760] on button "Cancel" at bounding box center [1448, 754] width 55 height 29
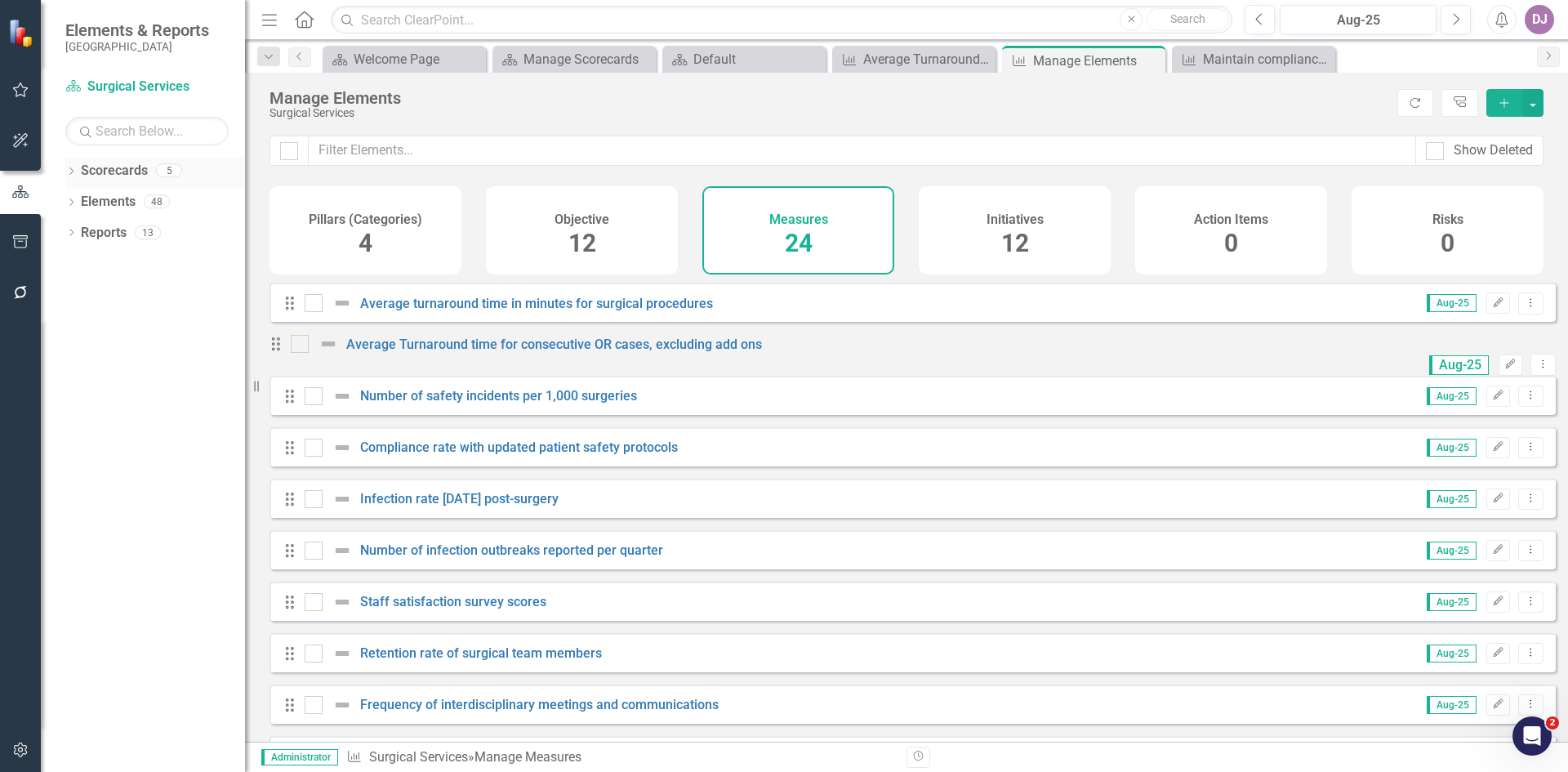
click at [130, 174] on link "Scorecards" at bounding box center [114, 171] width 67 height 18
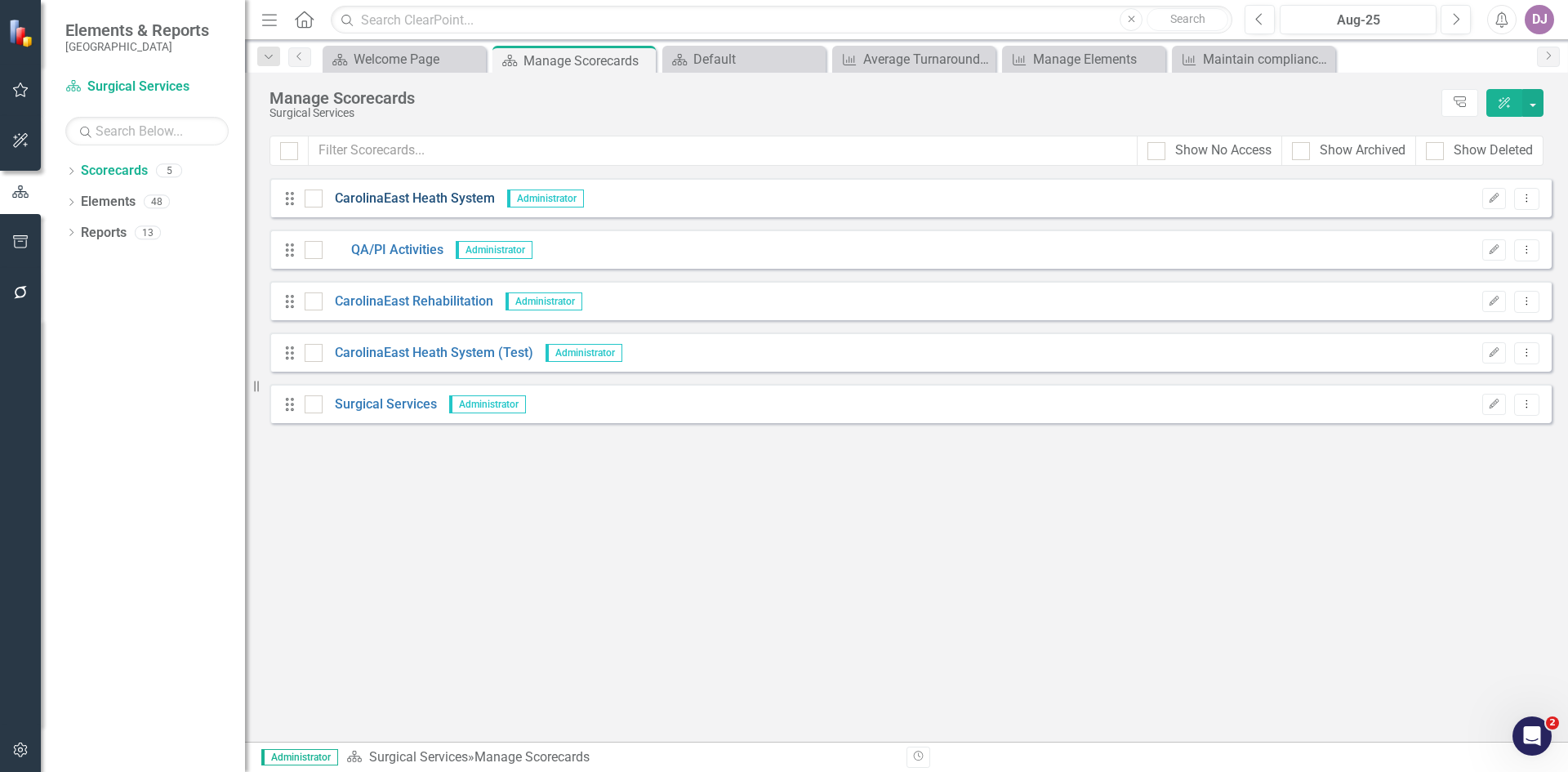
click at [423, 197] on link "CarolinaEast Heath System" at bounding box center [409, 199] width 172 height 18
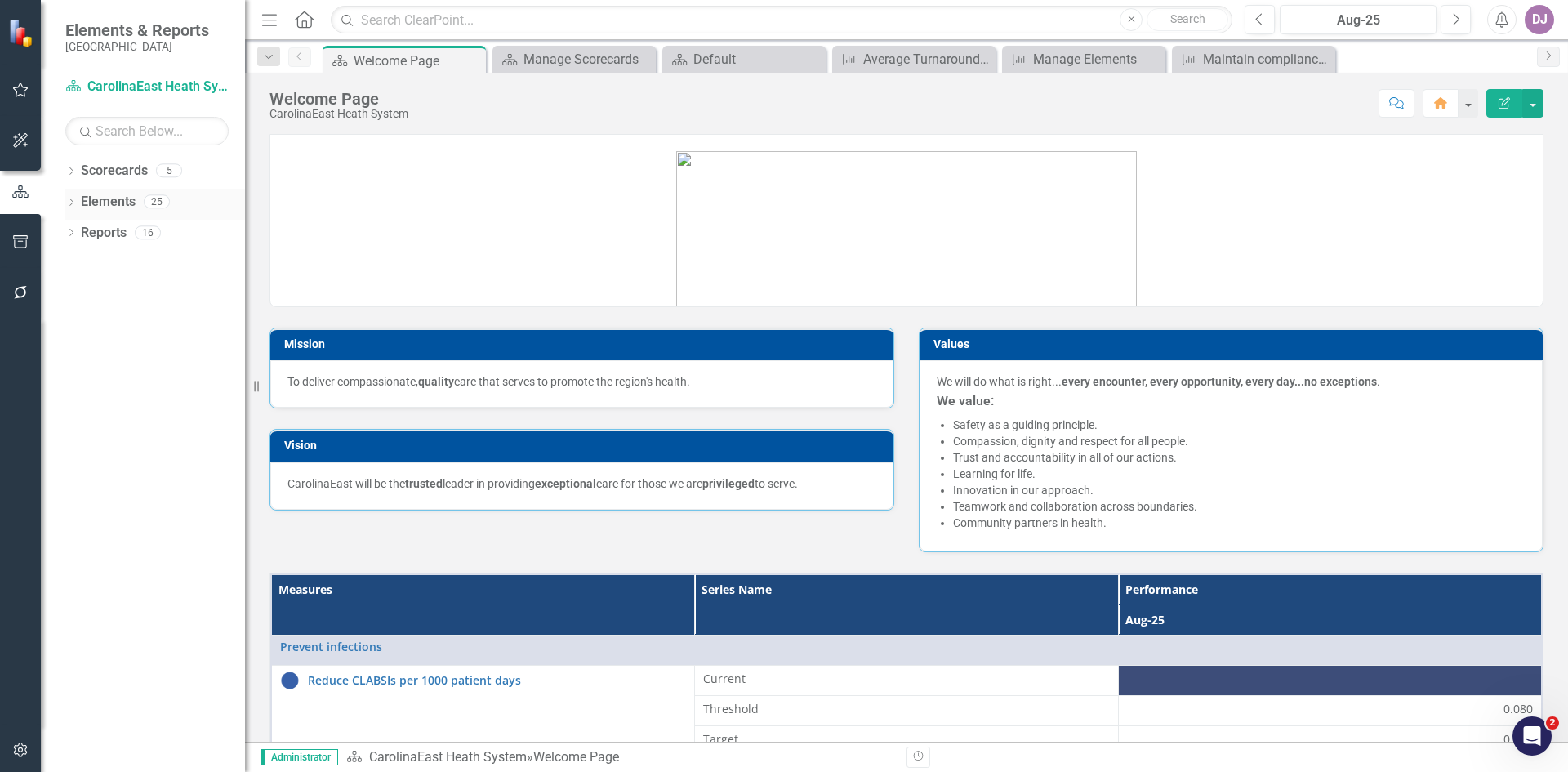
click at [114, 200] on link "Elements" at bounding box center [108, 201] width 55 height 18
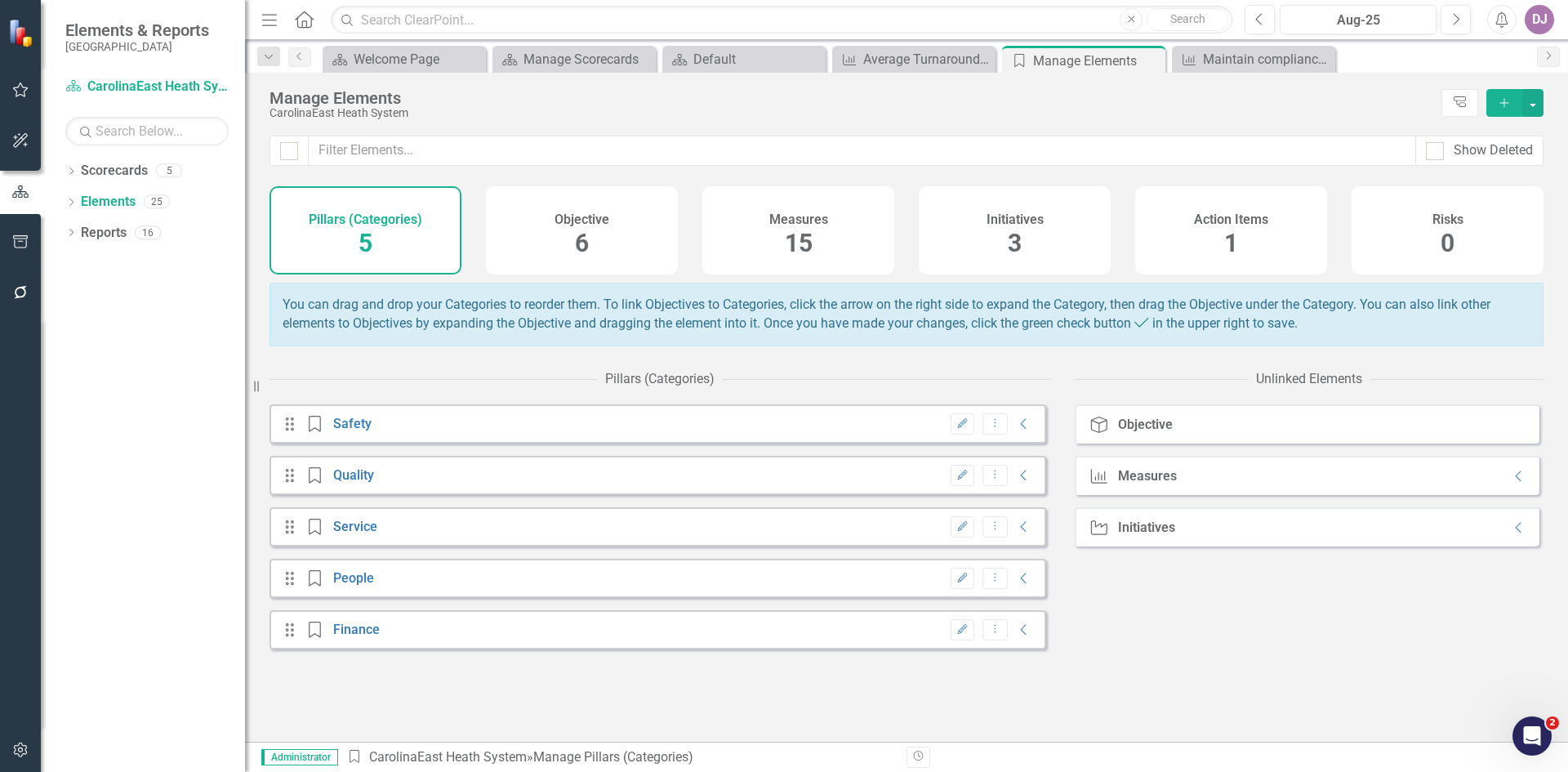
click at [809, 249] on span "15" at bounding box center [799, 242] width 28 height 29
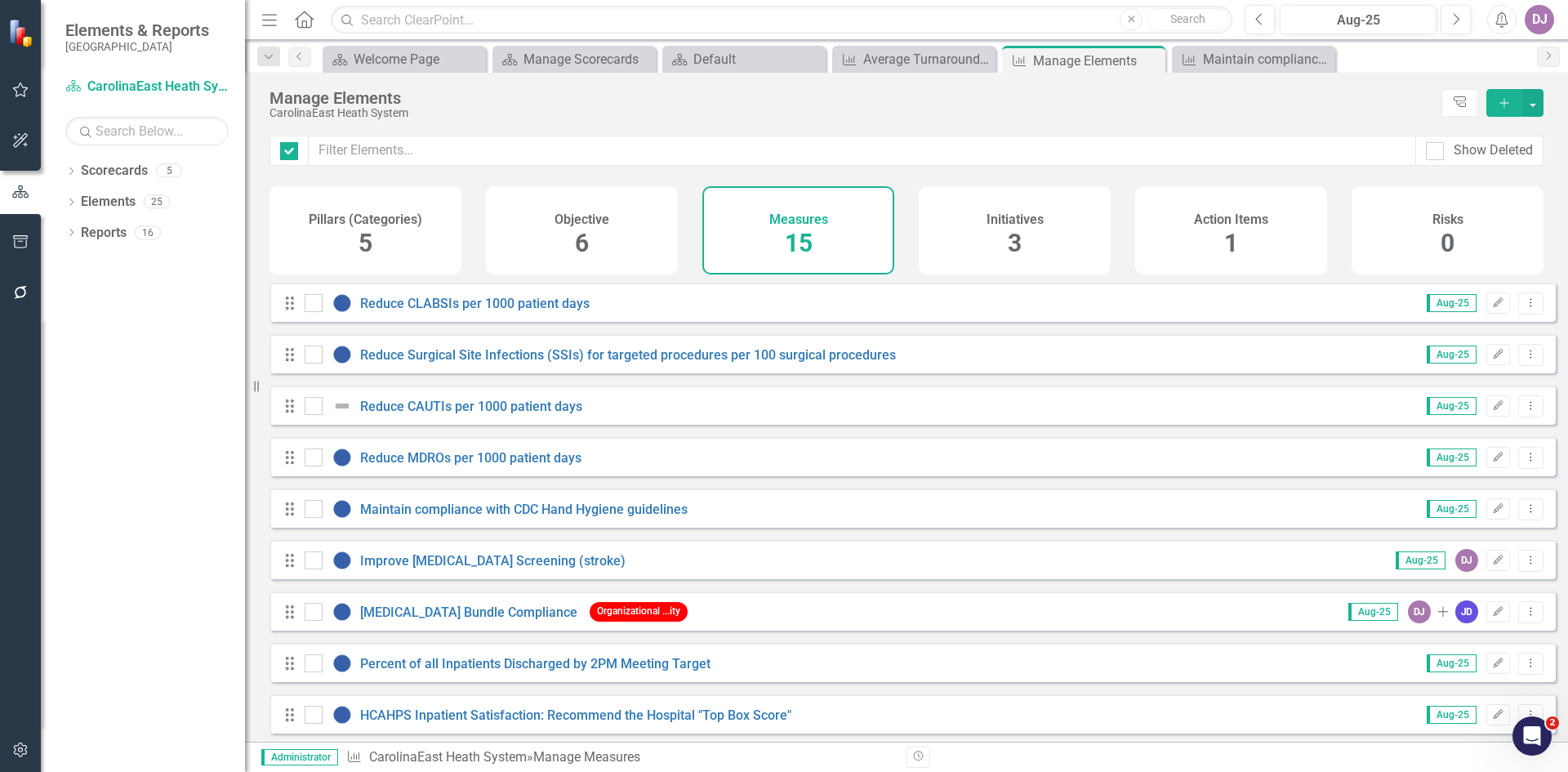
checkbox input "false"
click at [467, 517] on link "Maintain compliance with CDC Hand Hygiene guidelines" at bounding box center [524, 509] width 327 height 16
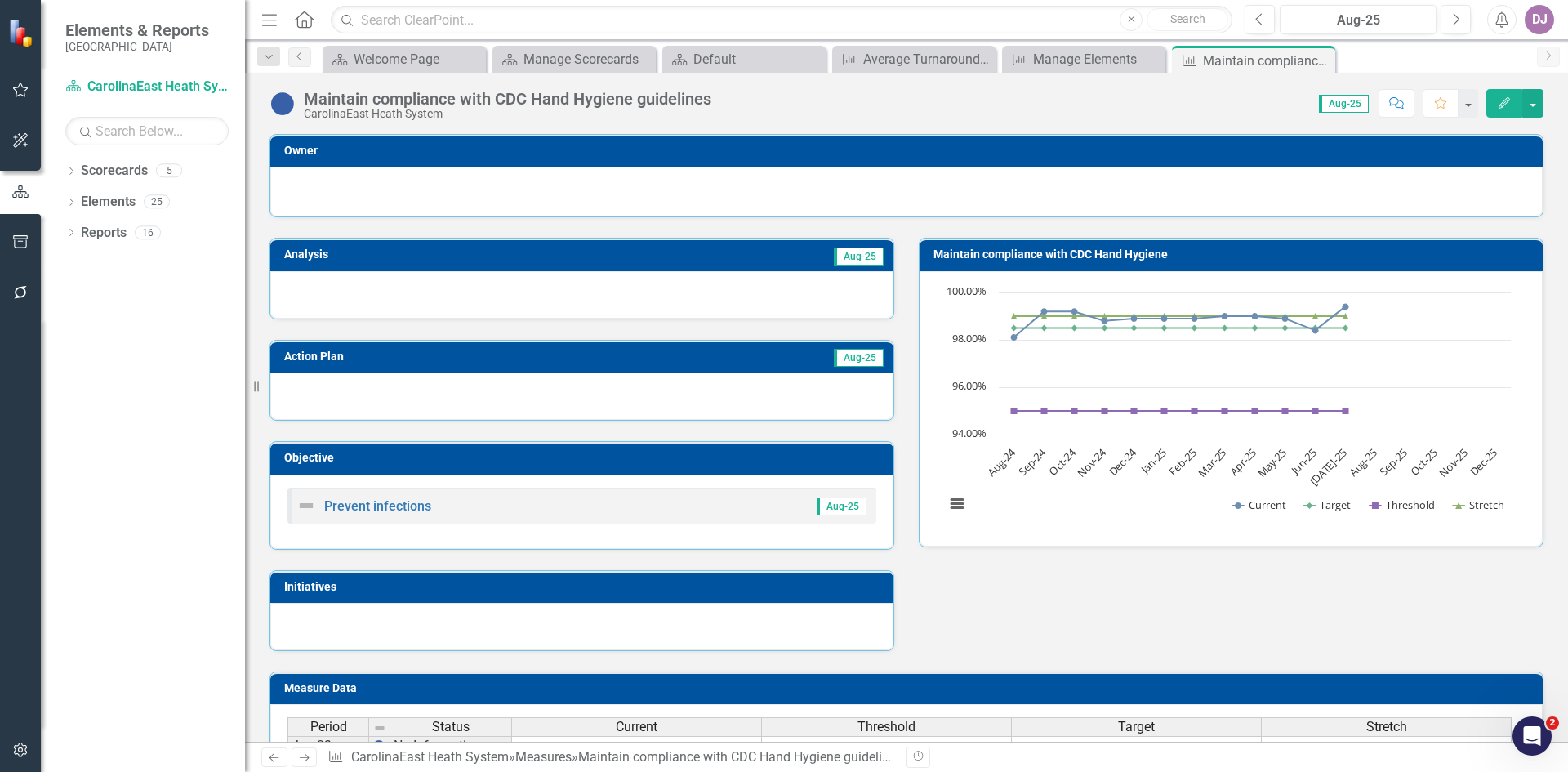
click at [1071, 253] on h3 "Maintain compliance with CDC Hand Hygiene" at bounding box center [1234, 255] width 601 height 12
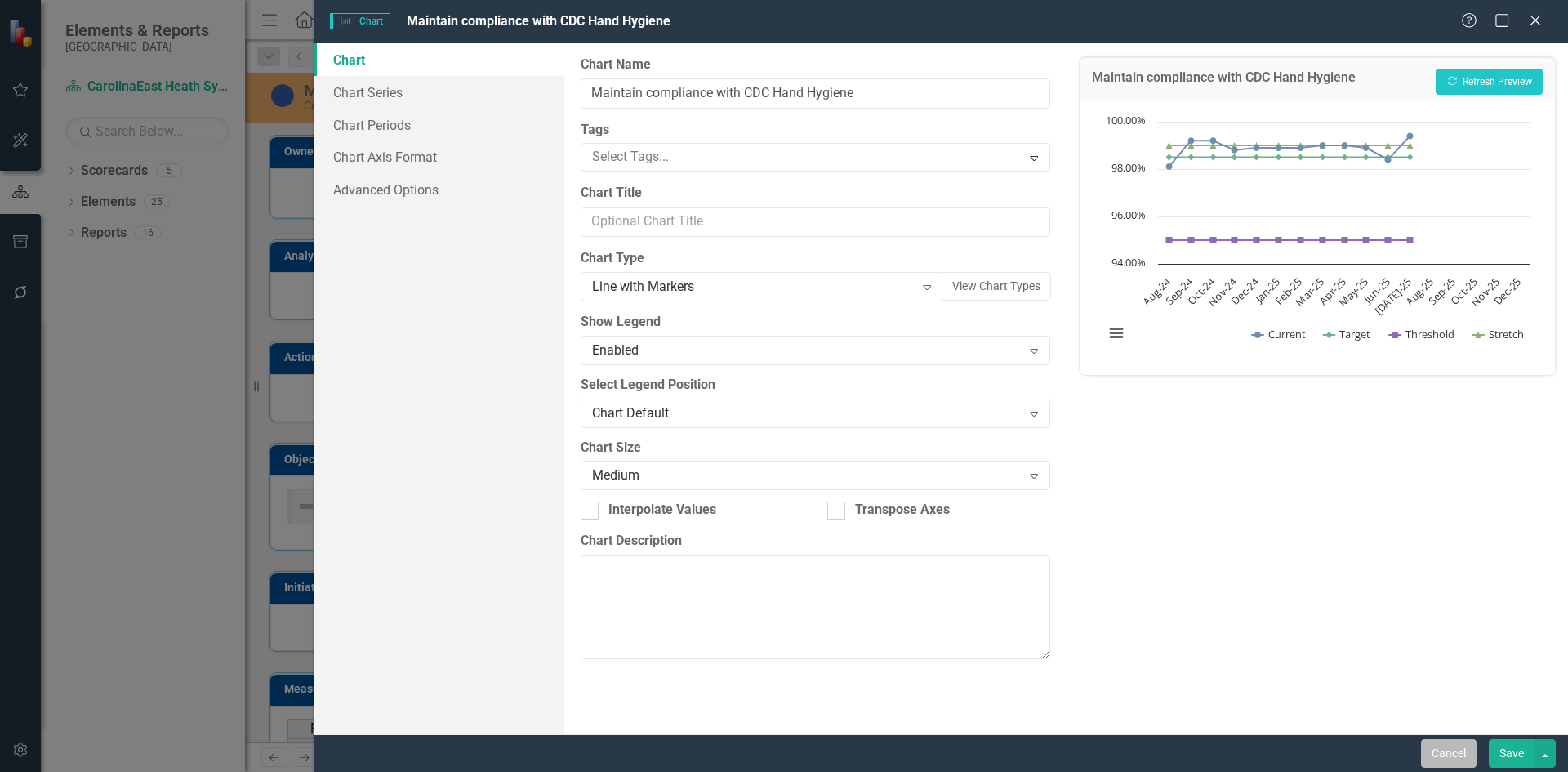
click at [1455, 754] on button "Cancel" at bounding box center [1448, 754] width 55 height 29
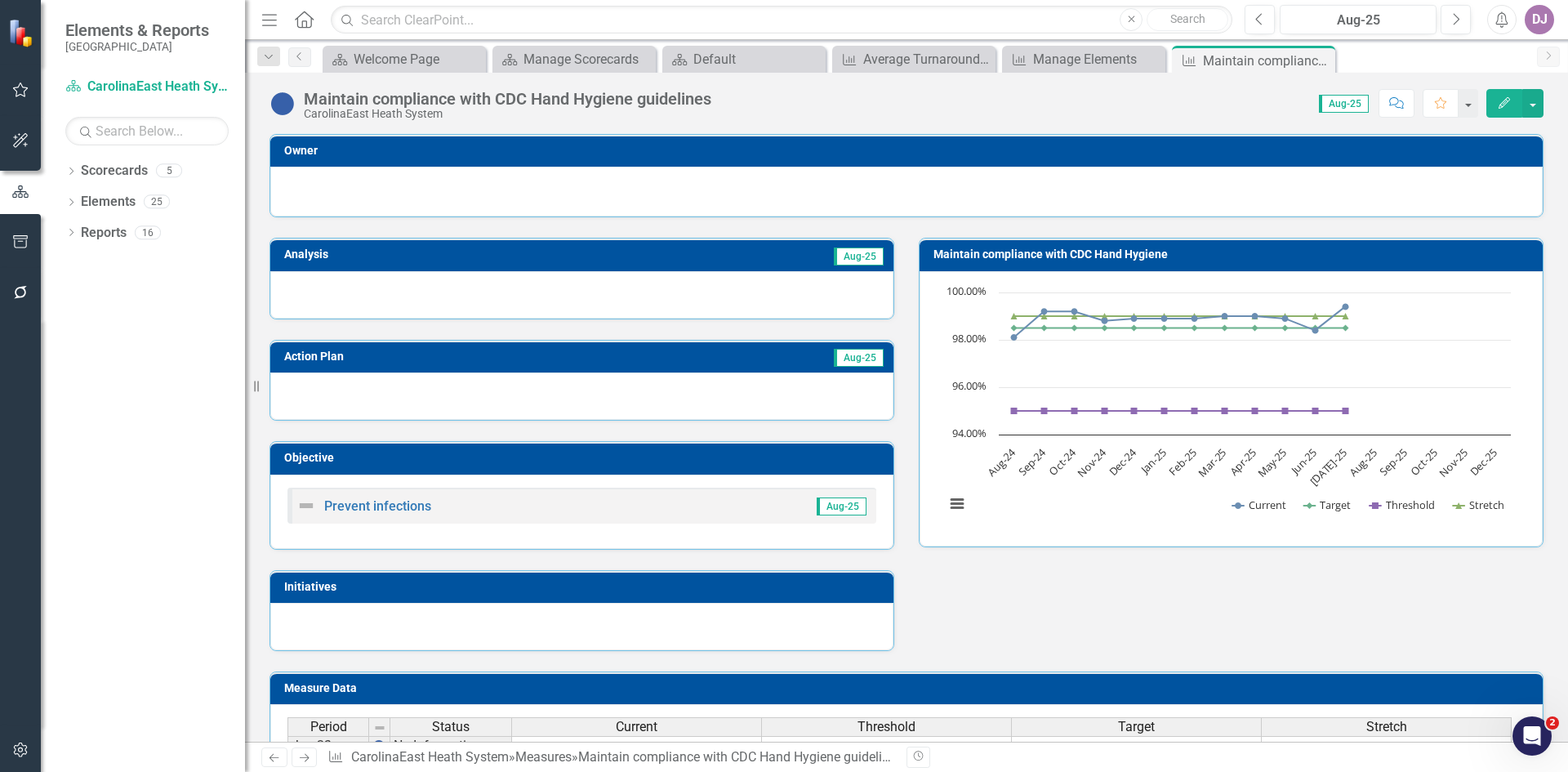
click at [1502, 97] on icon "Edit" at bounding box center [1504, 102] width 15 height 11
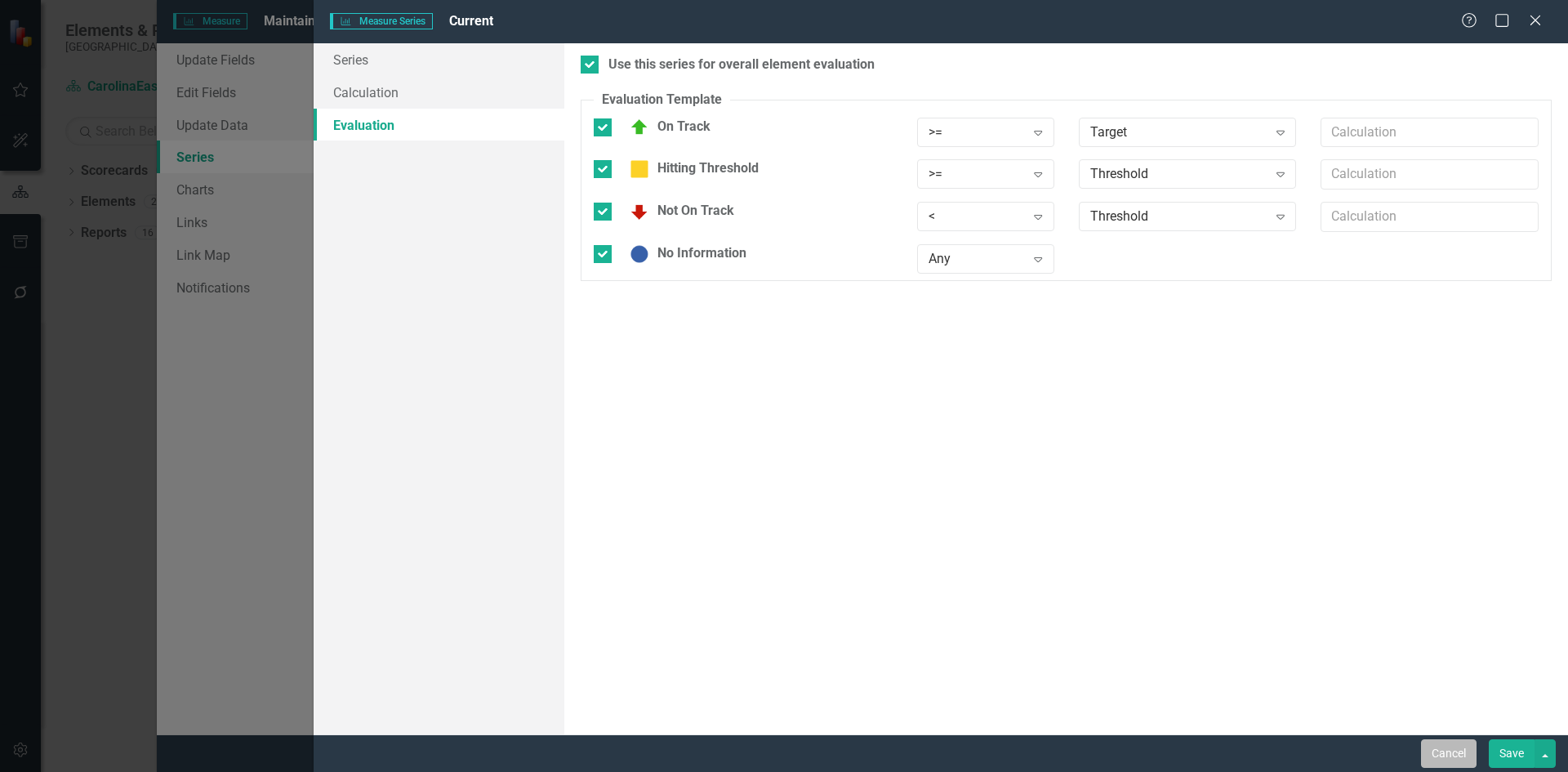
click at [1448, 761] on button "Cancel" at bounding box center [1448, 754] width 55 height 29
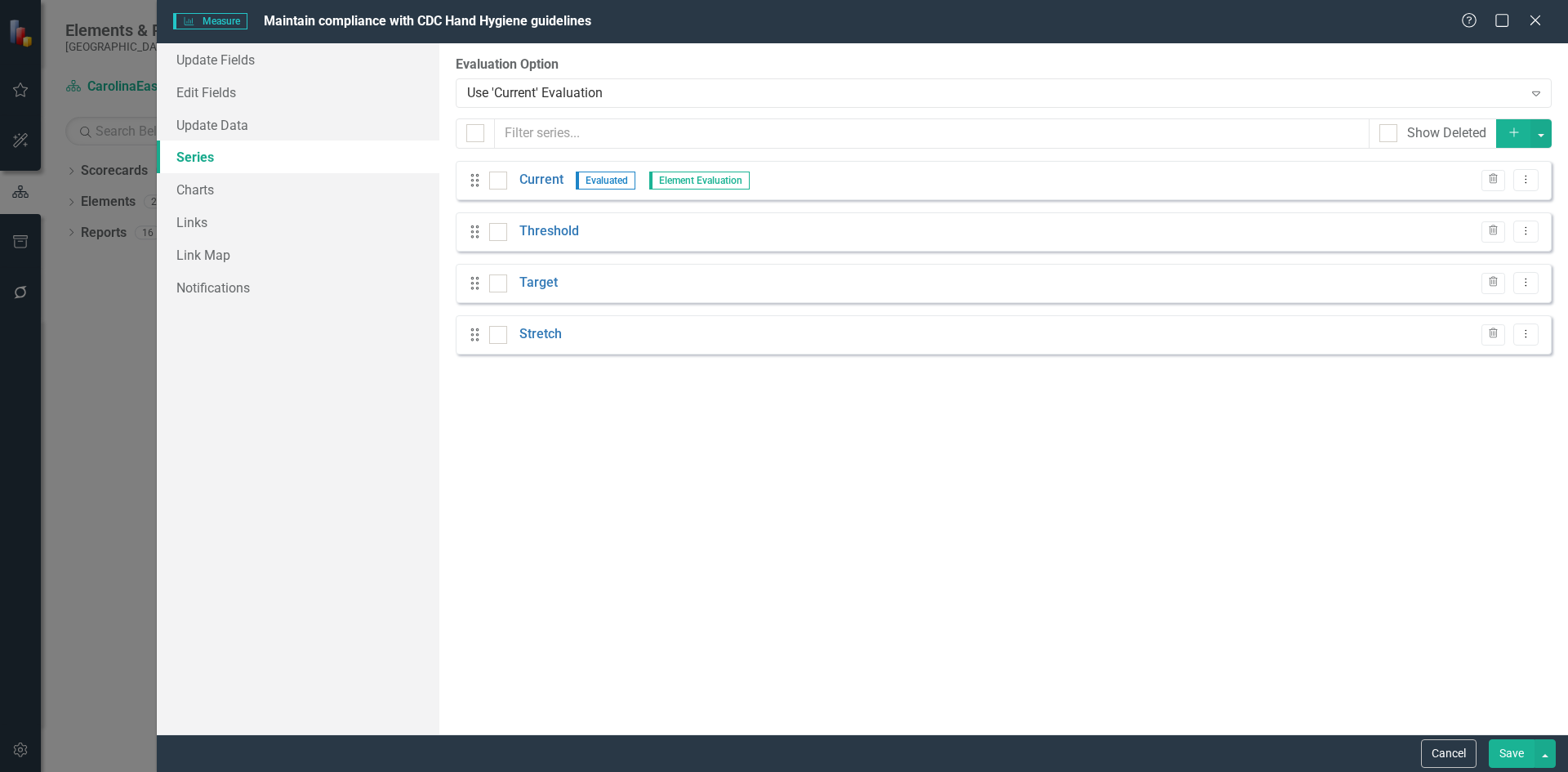
click at [1448, 761] on button "Cancel" at bounding box center [1448, 754] width 55 height 29
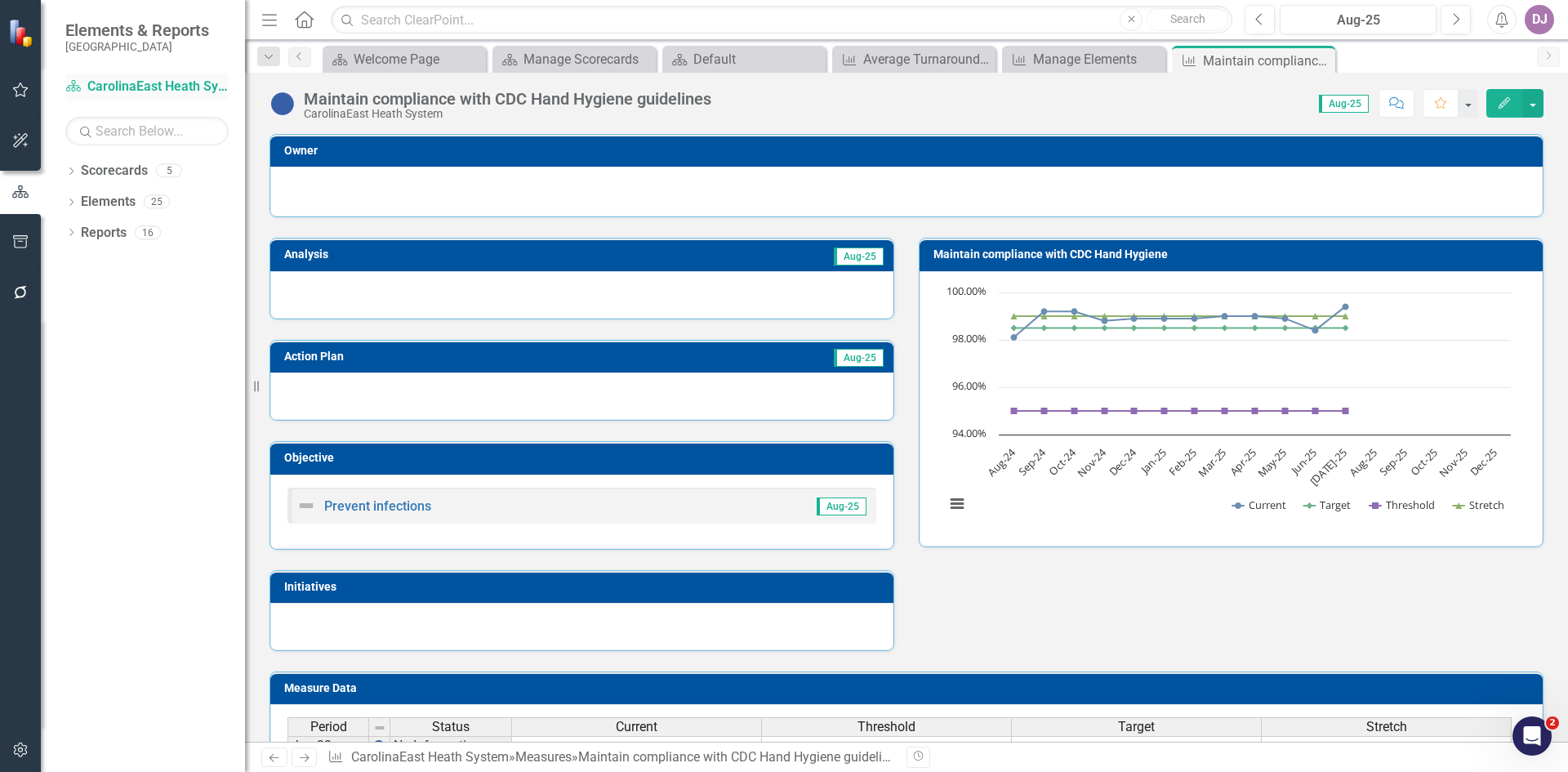
click at [172, 81] on link "Scorecard CarolinaEast Heath System" at bounding box center [147, 87] width 164 height 18
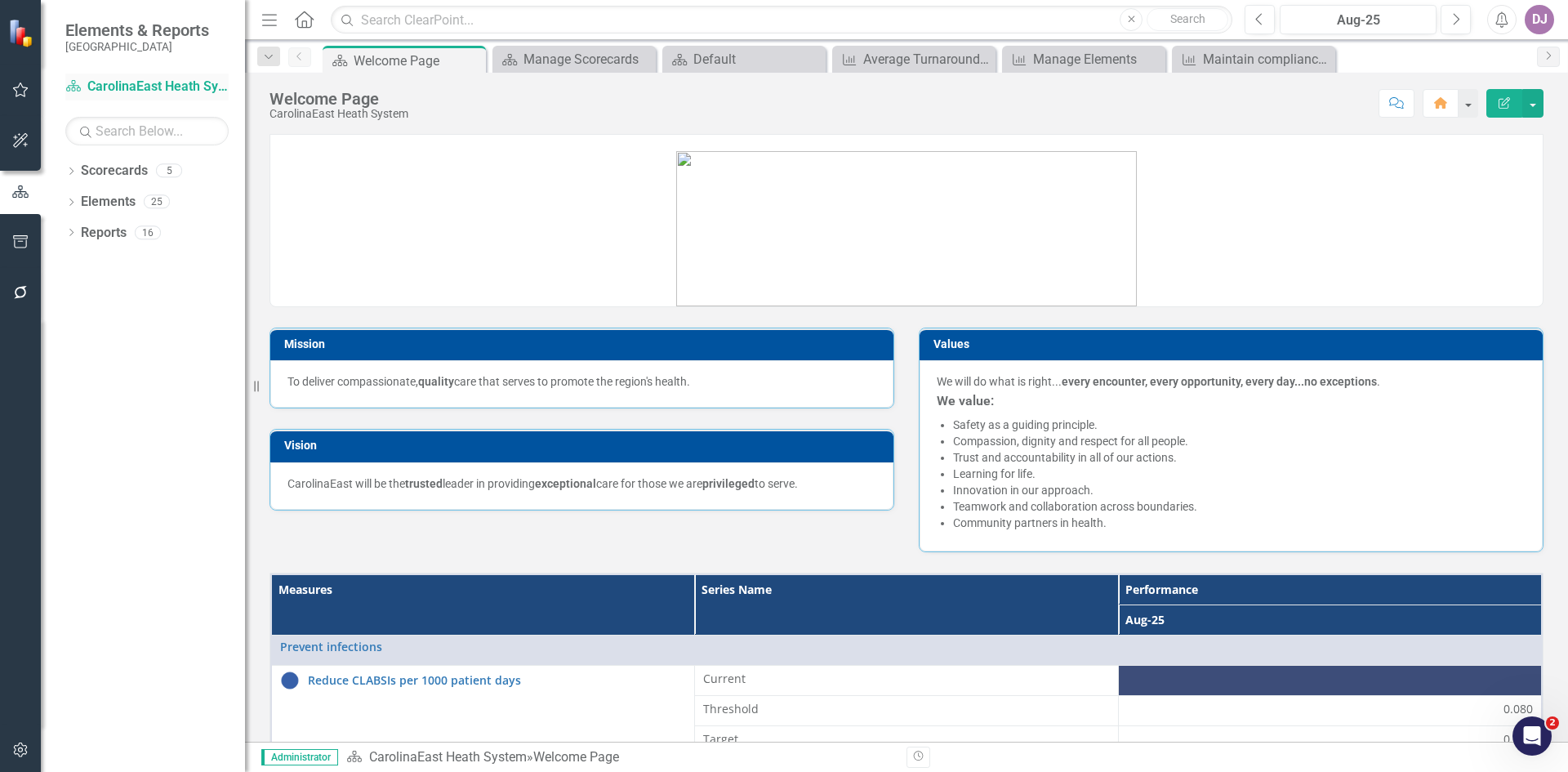
click at [172, 81] on link "Scorecard CarolinaEast Heath System" at bounding box center [147, 87] width 164 height 18
click at [124, 195] on link "Elements" at bounding box center [108, 201] width 55 height 18
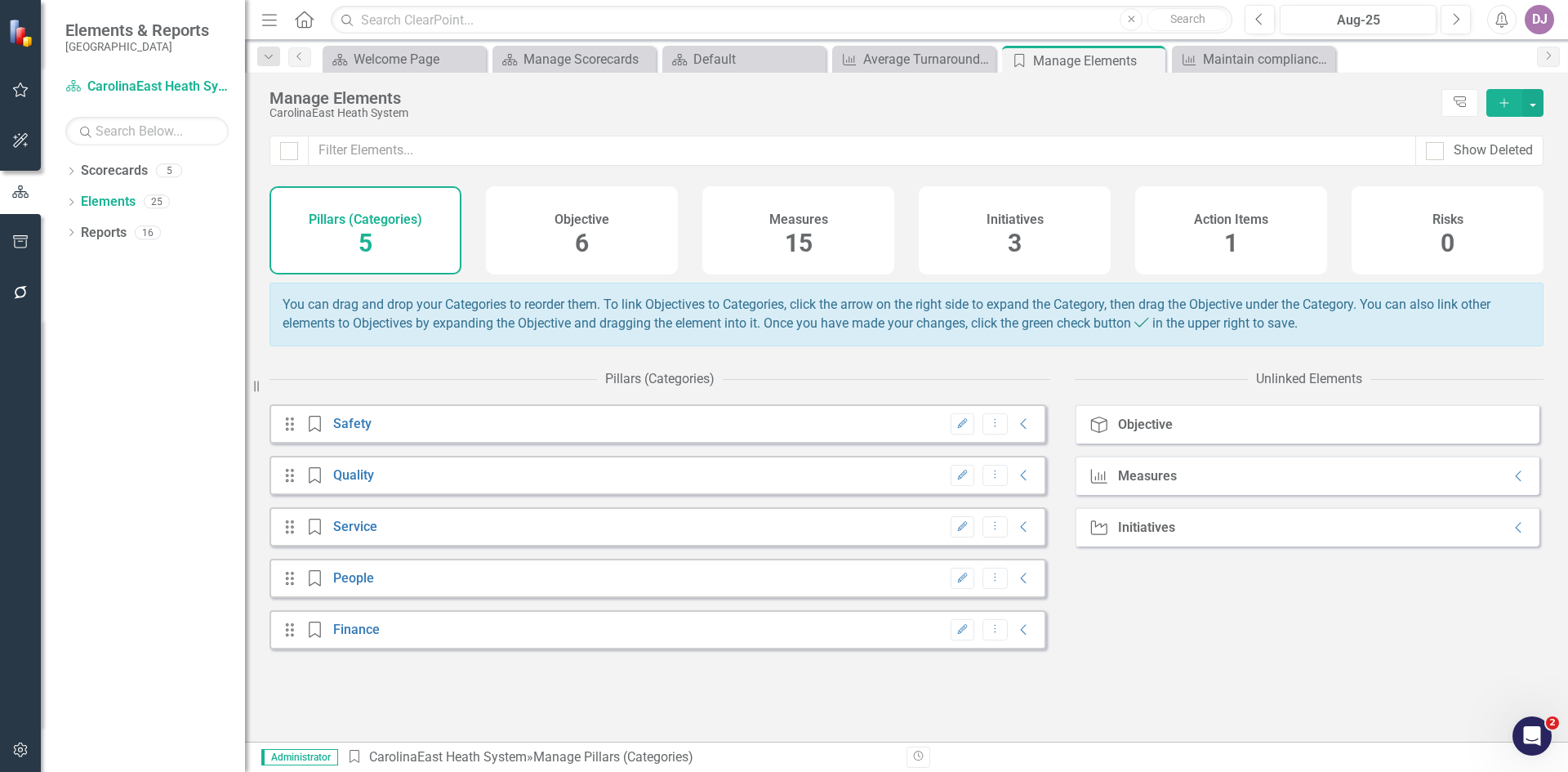
click at [808, 246] on span "15" at bounding box center [799, 242] width 28 height 29
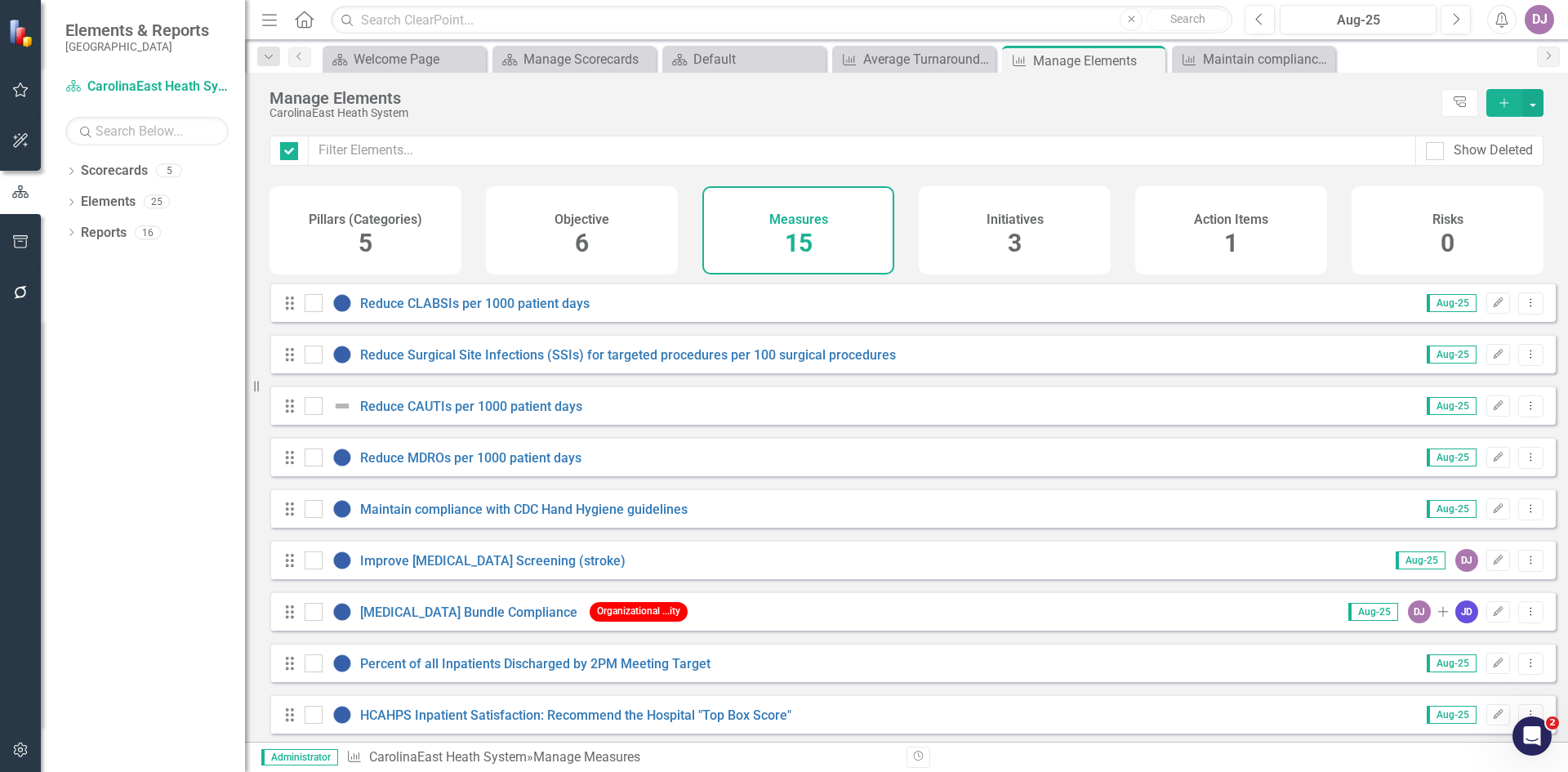
checkbox input "false"
click at [200, 88] on link "Scorecard CarolinaEast Heath System" at bounding box center [147, 87] width 164 height 18
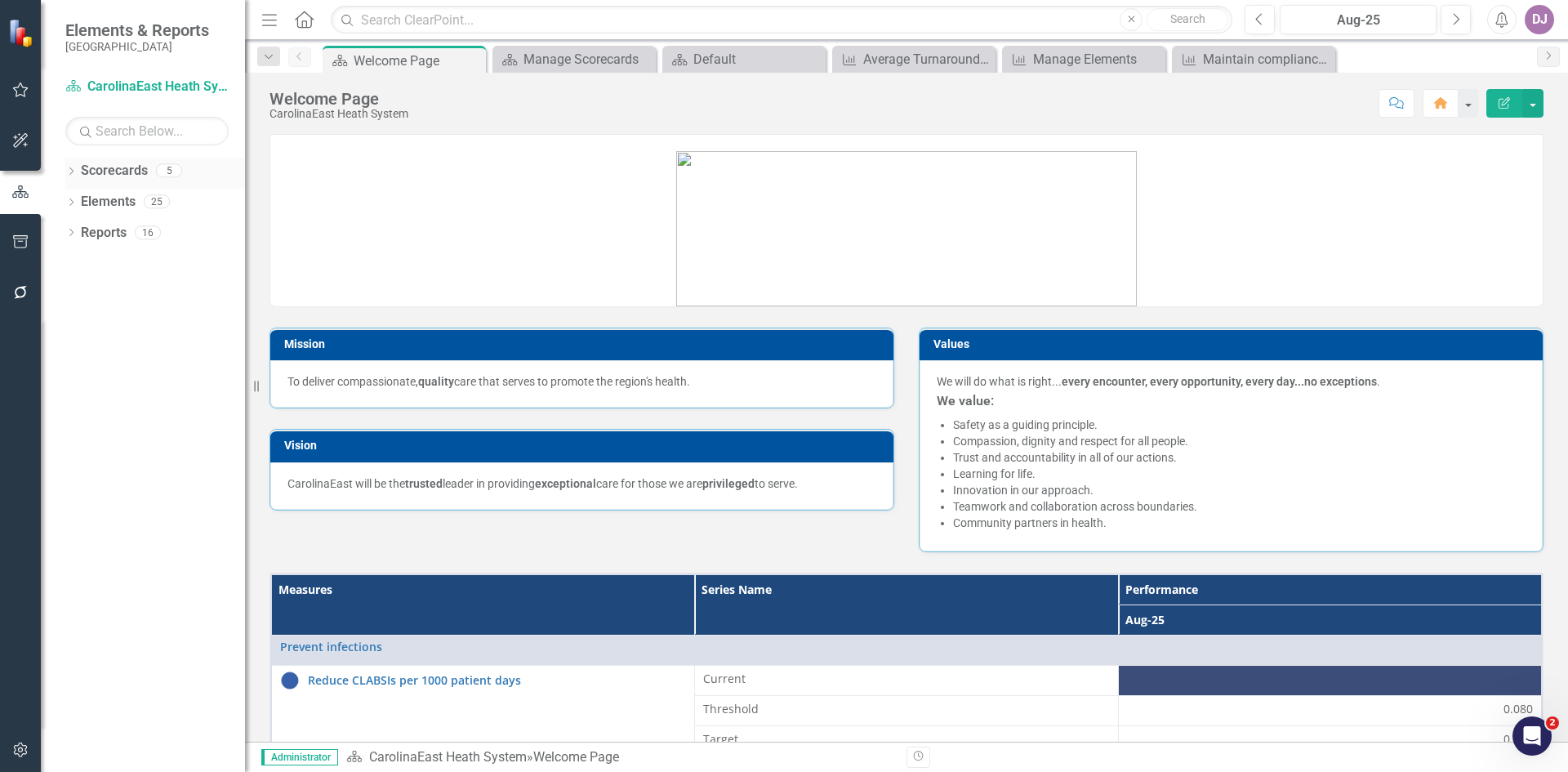
click at [122, 172] on link "Scorecards" at bounding box center [114, 171] width 67 height 18
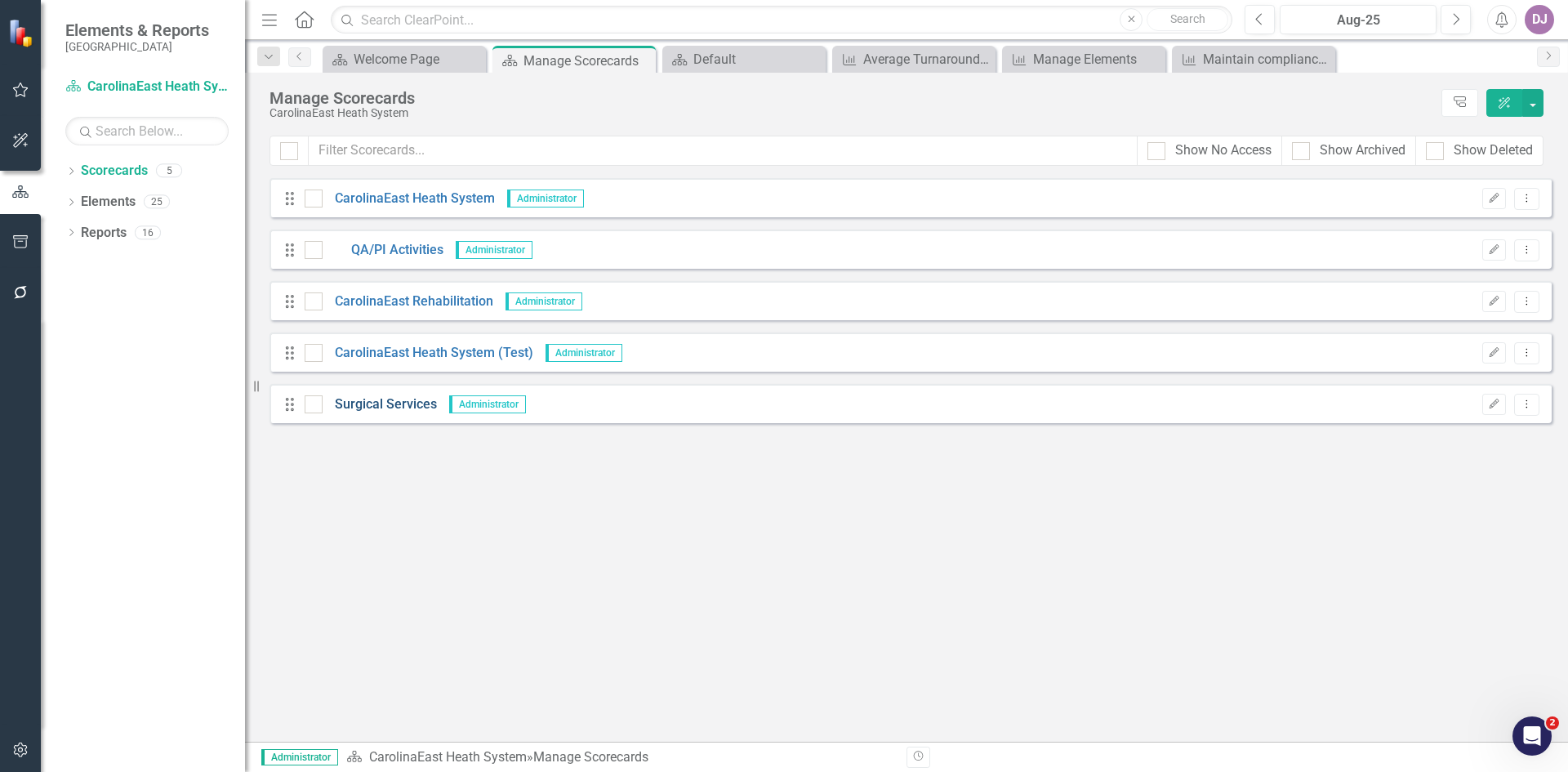
click at [362, 400] on link "Surgical Services" at bounding box center [380, 404] width 115 height 18
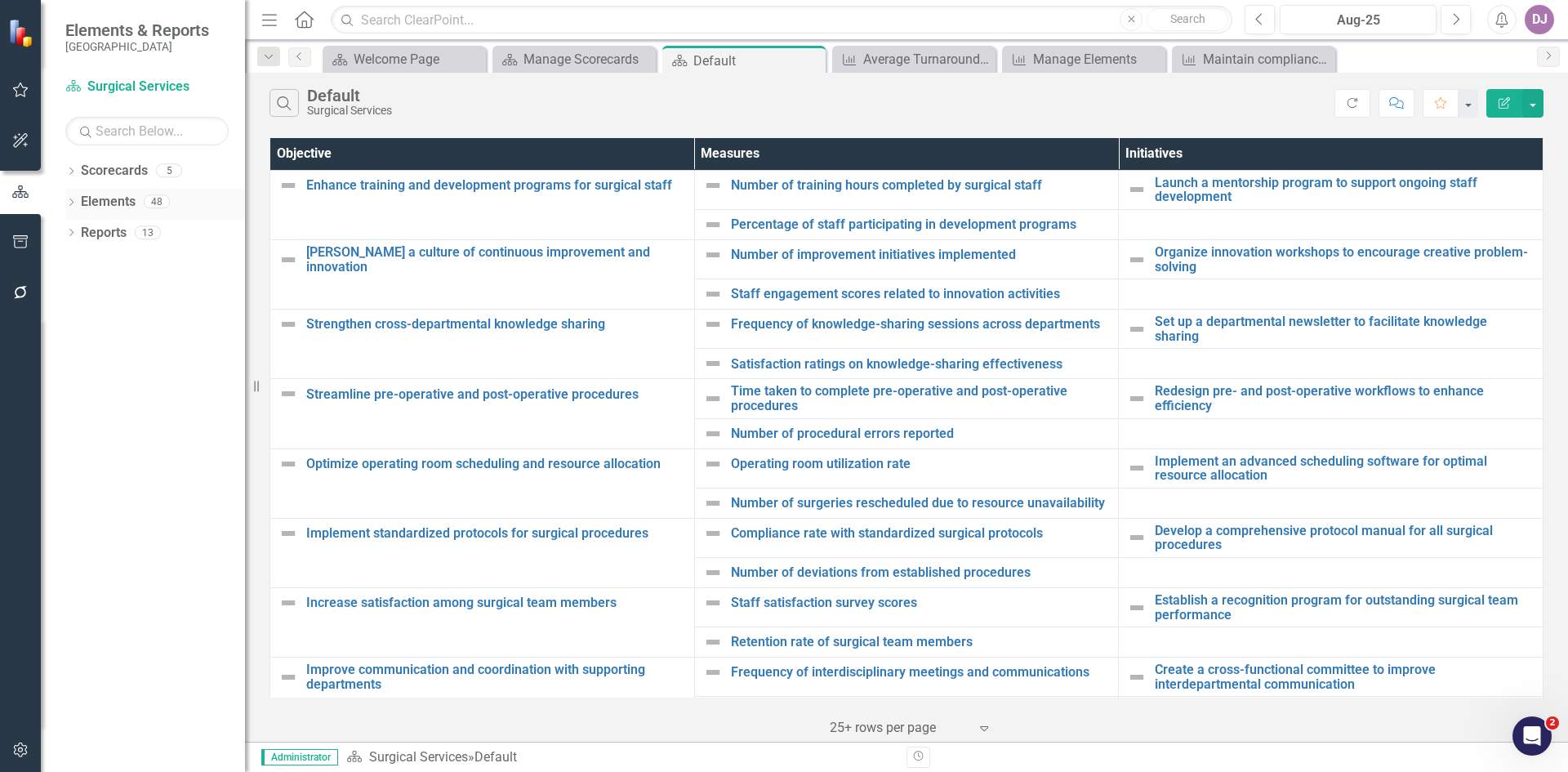
click at [113, 198] on link "Elements" at bounding box center [108, 201] width 55 height 18
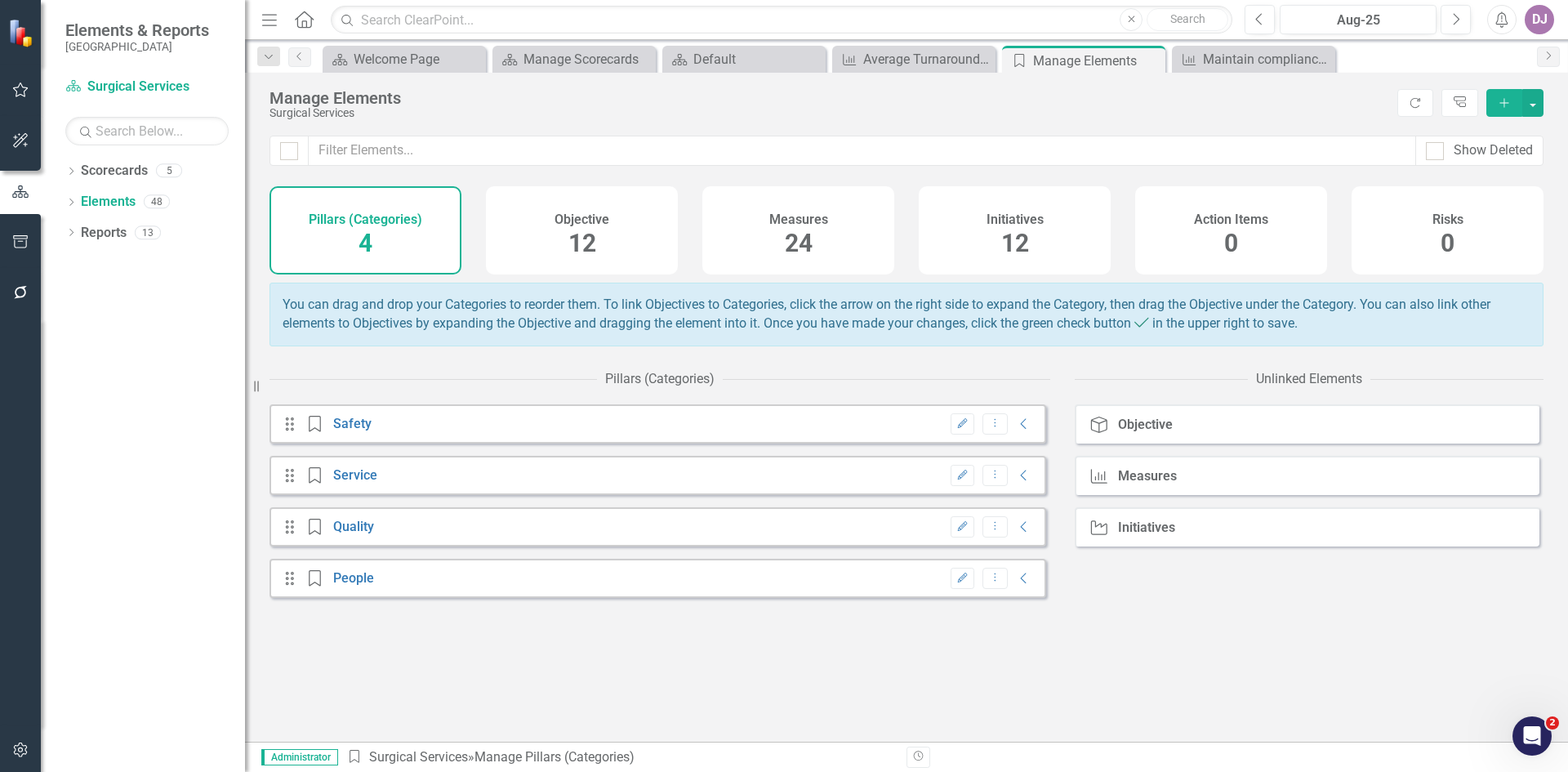
click at [805, 240] on span "24" at bounding box center [799, 242] width 28 height 29
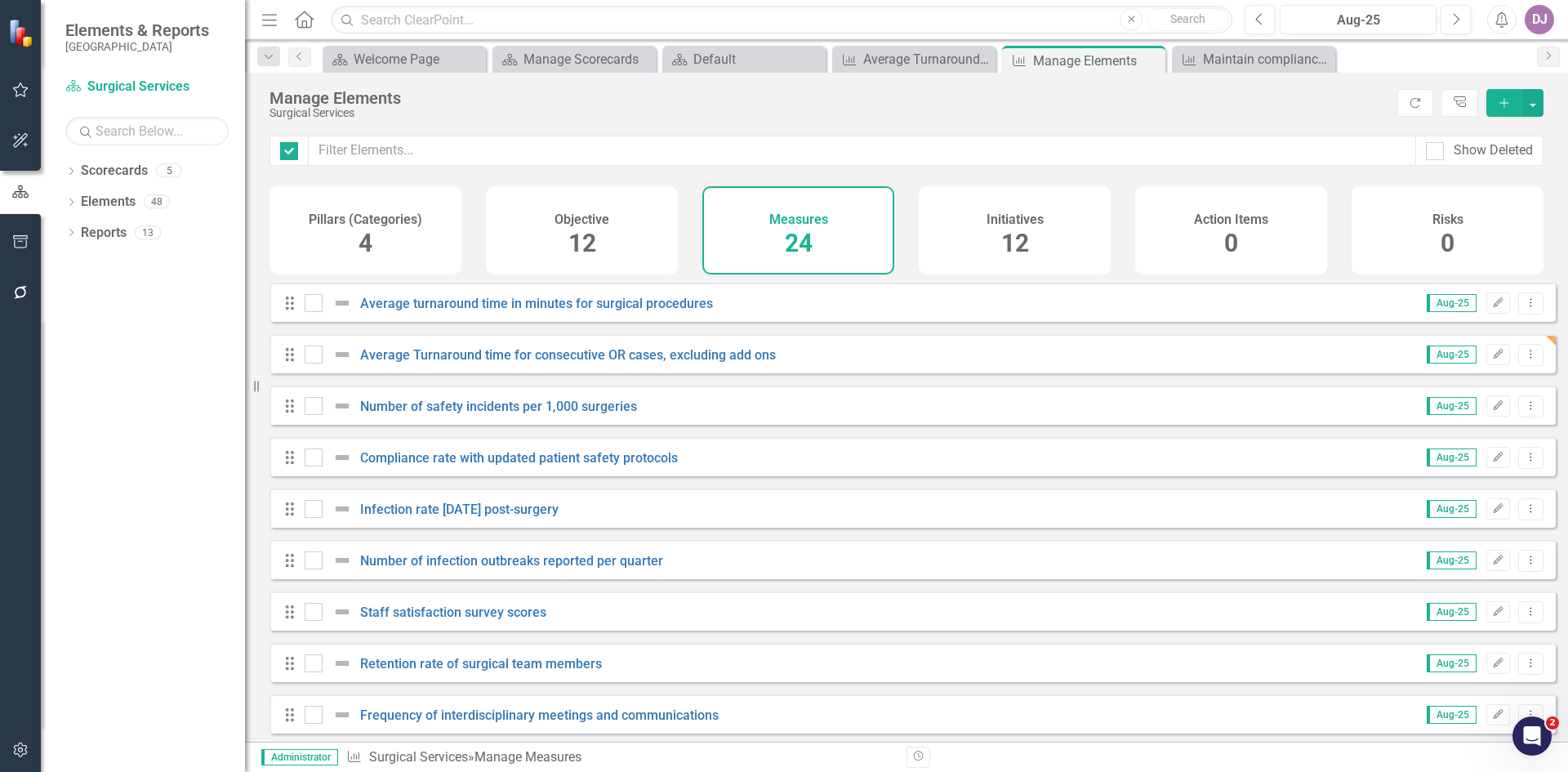
checkbox input "false"
click at [1492, 360] on icon "Edit" at bounding box center [1498, 354] width 12 height 10
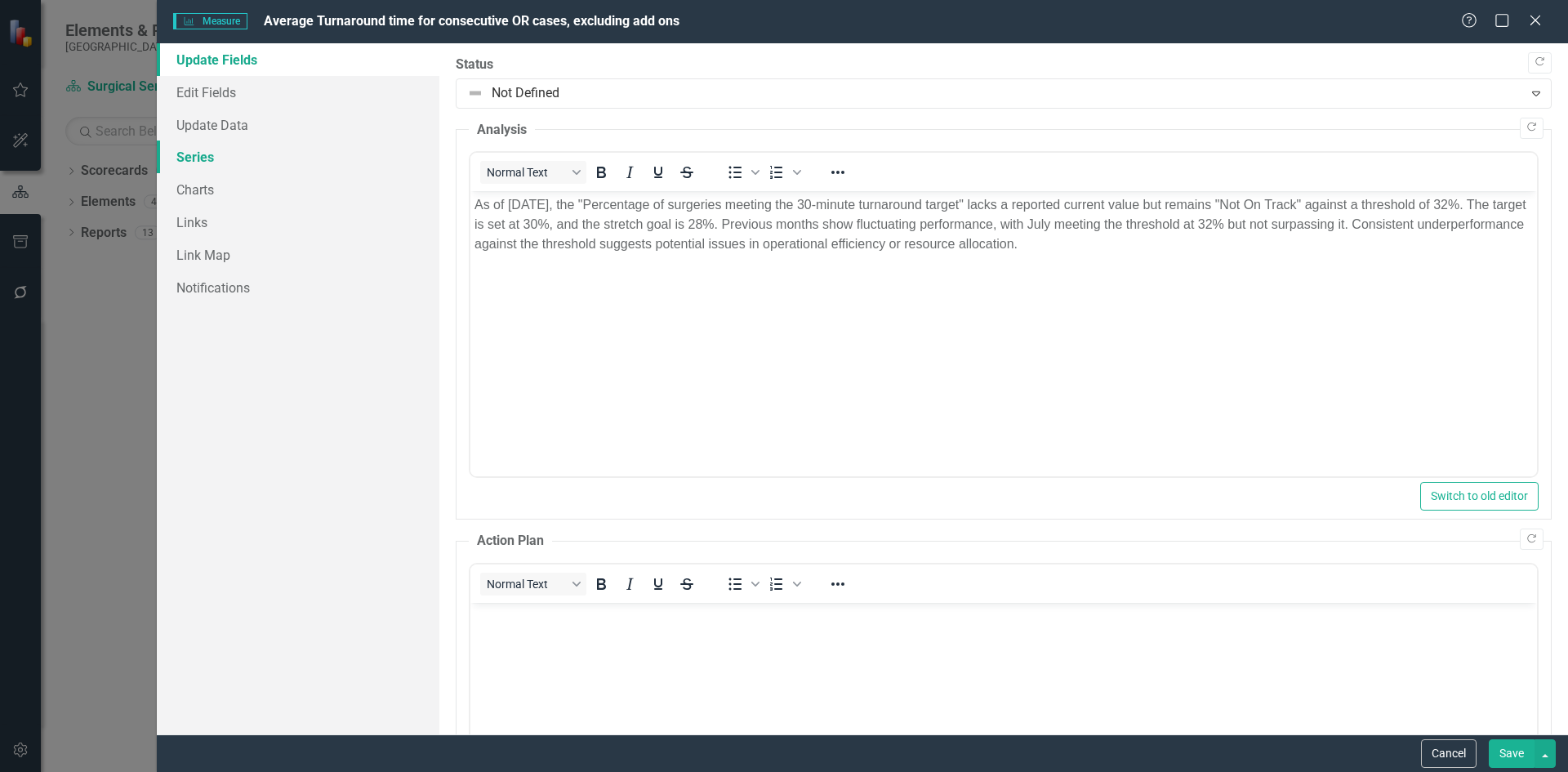
click at [212, 159] on link "Series" at bounding box center [298, 157] width 283 height 32
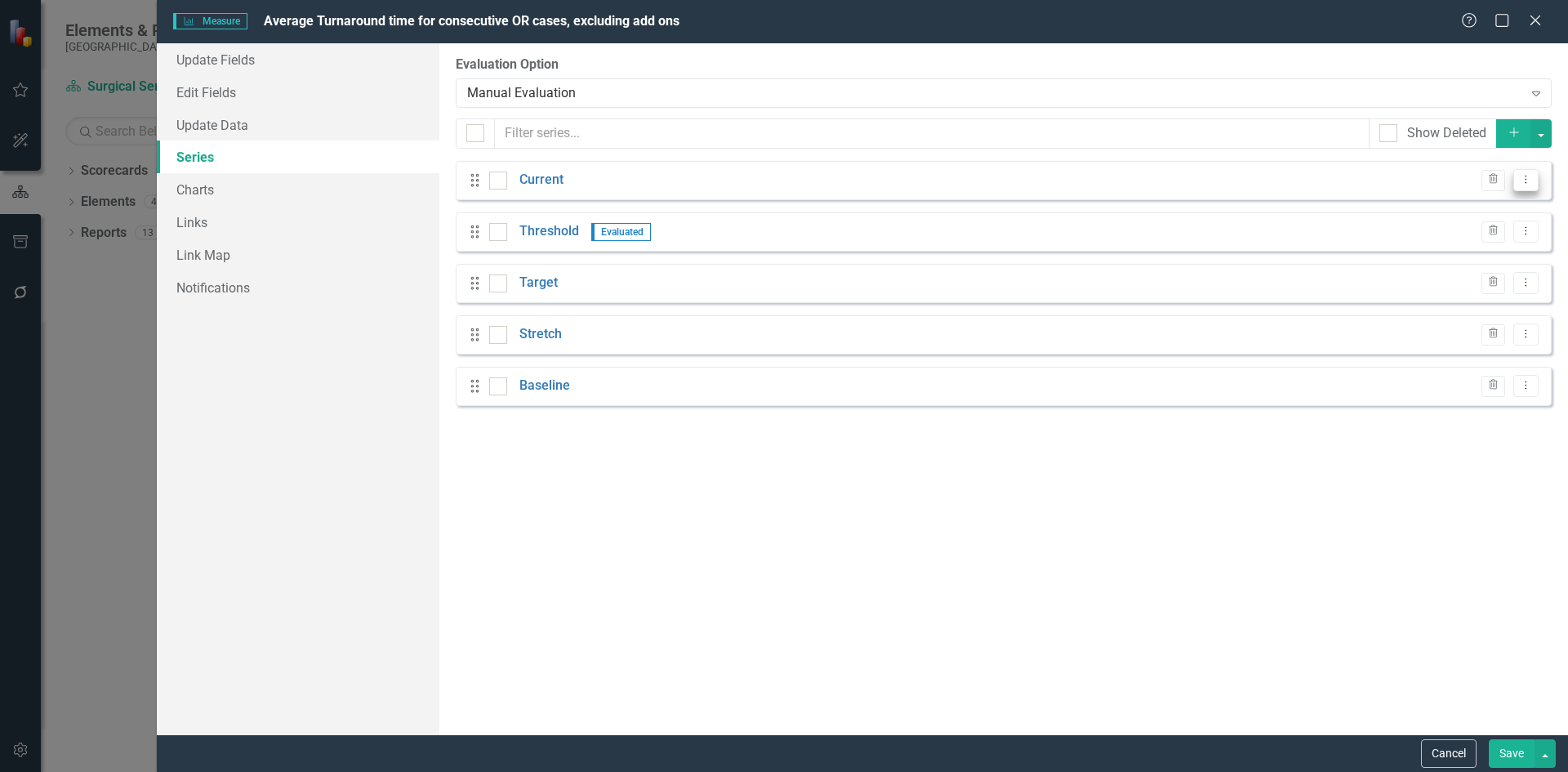
click at [1530, 179] on icon "Dropdown Menu" at bounding box center [1526, 179] width 14 height 11
click at [1488, 207] on link "Edit Edit Measure Series" at bounding box center [1446, 207] width 186 height 31
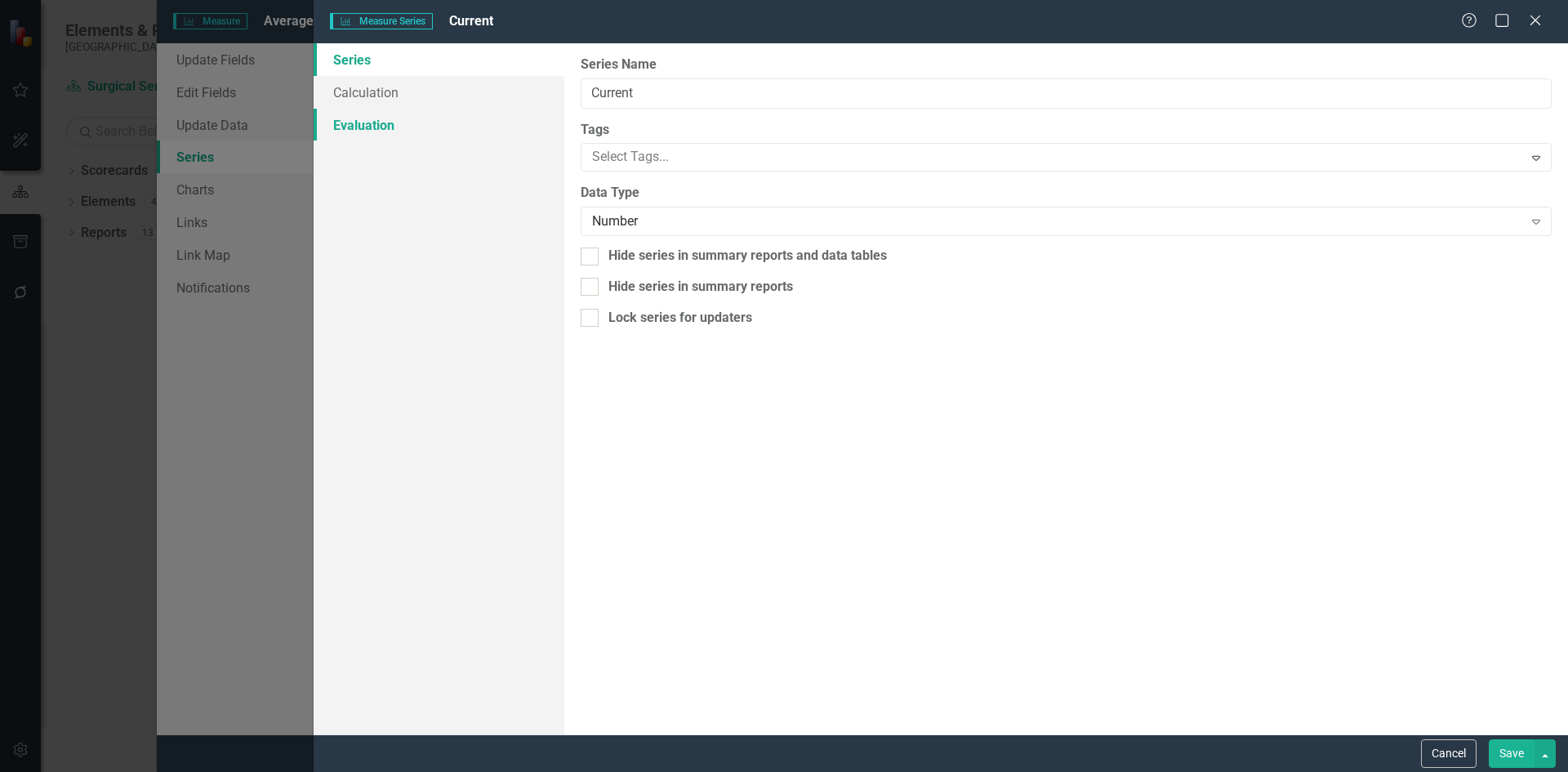
click at [370, 119] on link "Evaluation" at bounding box center [438, 124] width 251 height 32
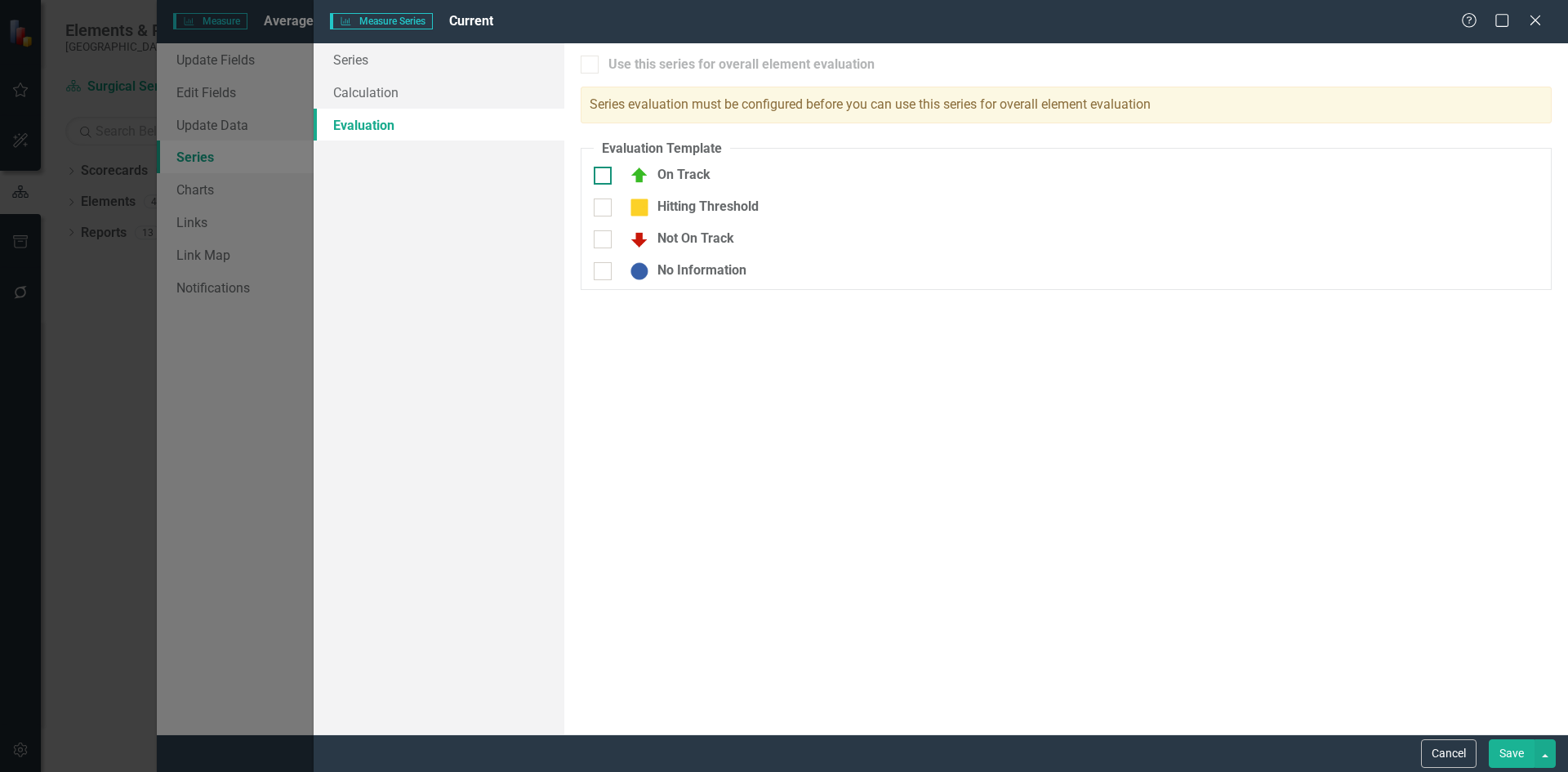
click at [601, 179] on div at bounding box center [603, 175] width 18 height 18
click at [601, 178] on input "On Track" at bounding box center [599, 172] width 10 height 11
checkbox input "true"
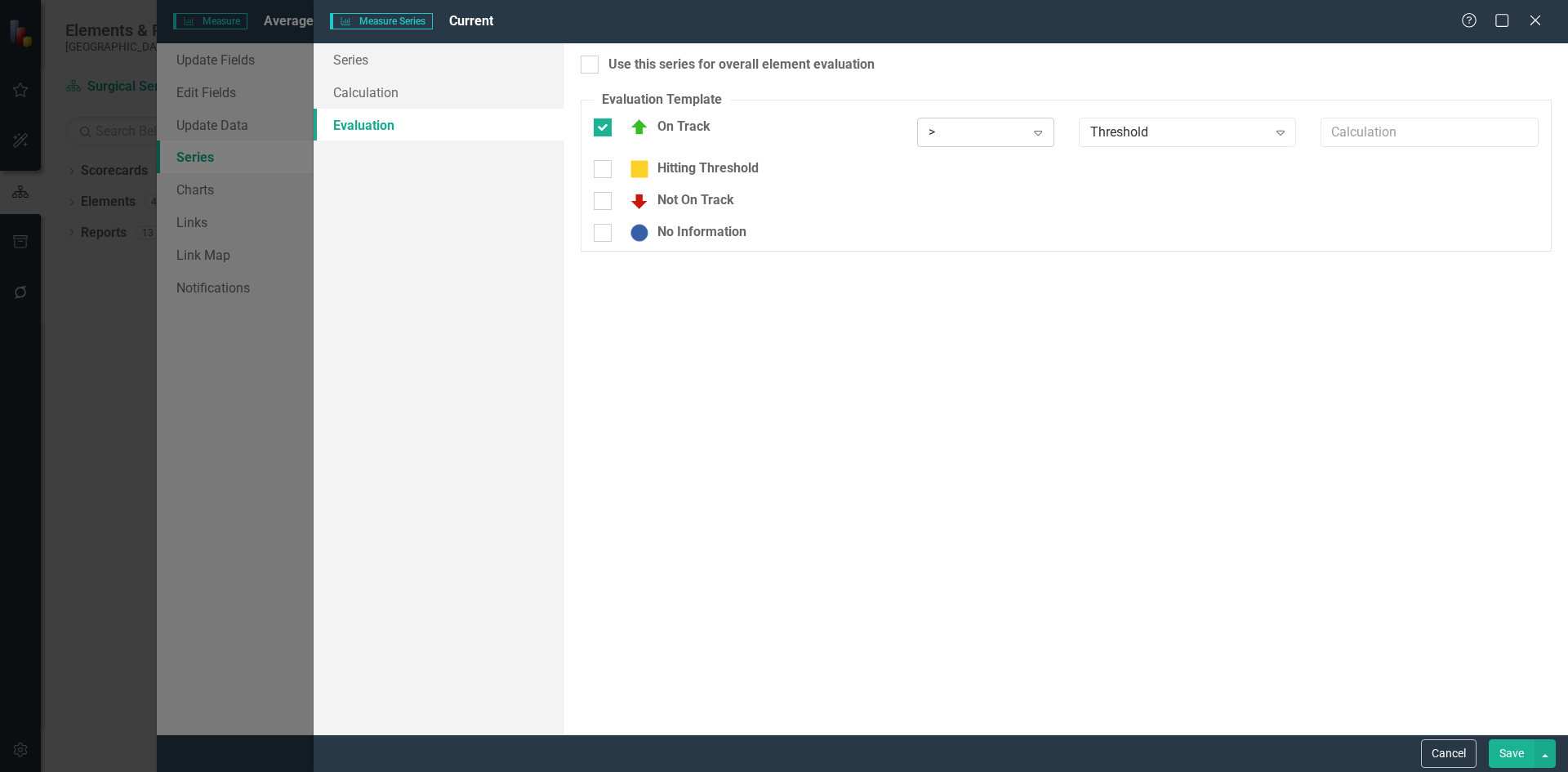
click at [1034, 126] on icon "Expand" at bounding box center [1038, 132] width 17 height 13
click at [954, 182] on div ">=" at bounding box center [989, 186] width 111 height 18
click at [1278, 130] on icon at bounding box center [1280, 133] width 8 height 5
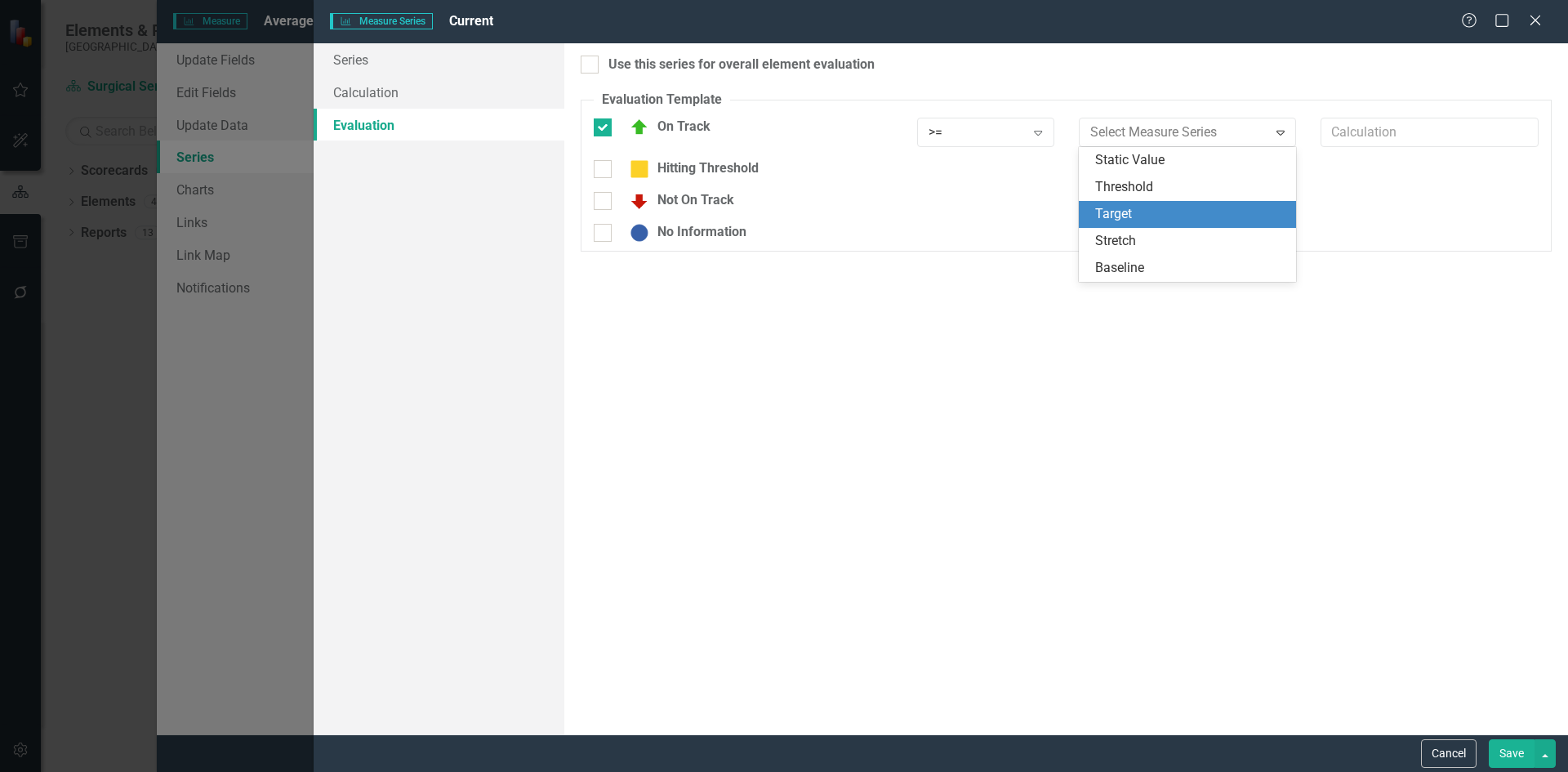
click at [1180, 207] on div "Target" at bounding box center [1191, 214] width 192 height 18
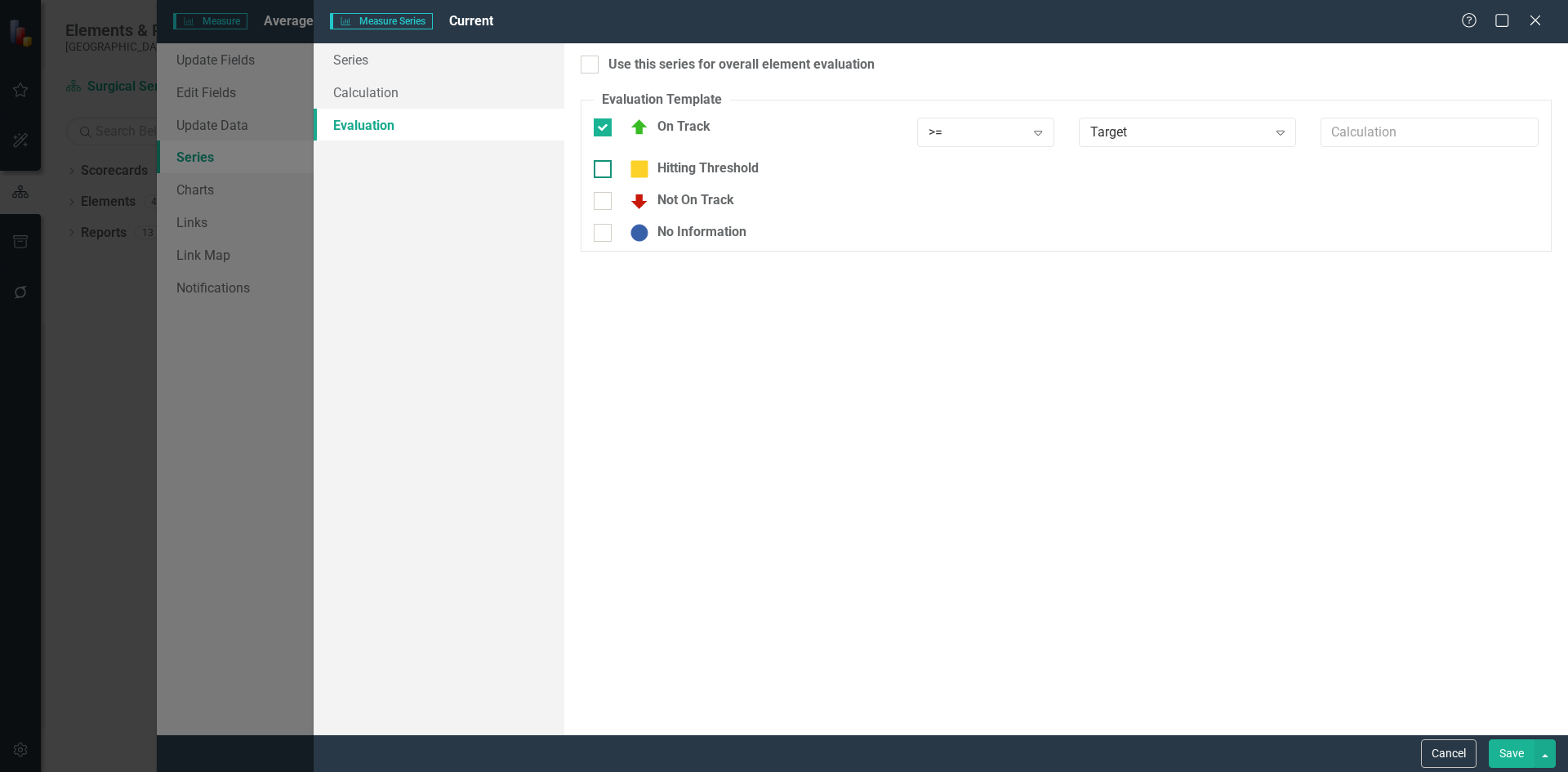
click at [605, 169] on input "Hitting Threshold" at bounding box center [599, 165] width 10 height 11
checkbox input "true"
click at [1038, 172] on icon "Expand" at bounding box center [1038, 173] width 17 height 13
click at [1281, 175] on icon "Expand" at bounding box center [1280, 173] width 17 height 13
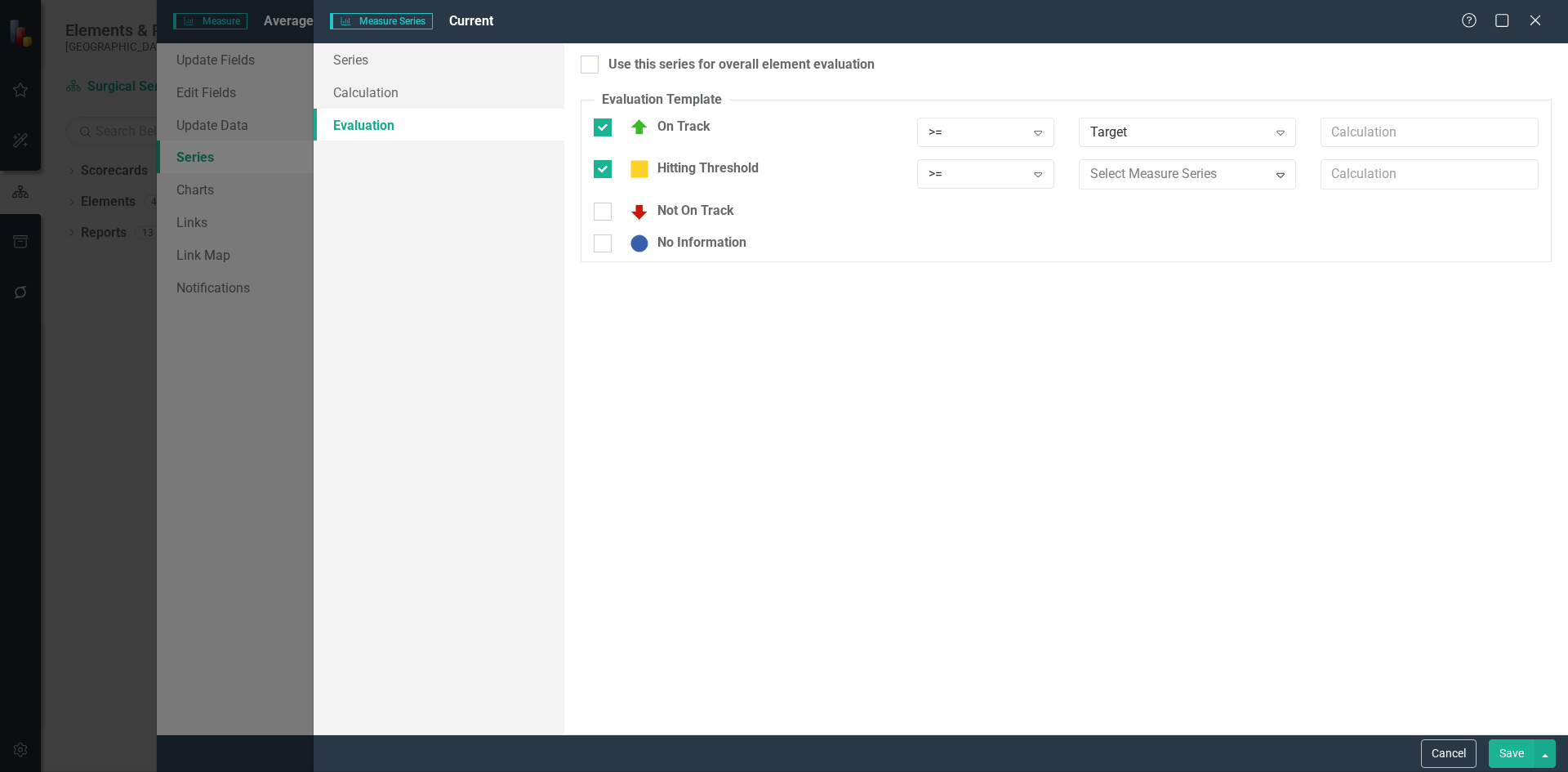
click at [606, 208] on div at bounding box center [603, 212] width 18 height 18
click at [605, 208] on input "Not On Track" at bounding box center [599, 208] width 10 height 11
checkbox input "true"
click at [1043, 219] on icon "Expand" at bounding box center [1038, 216] width 17 height 13
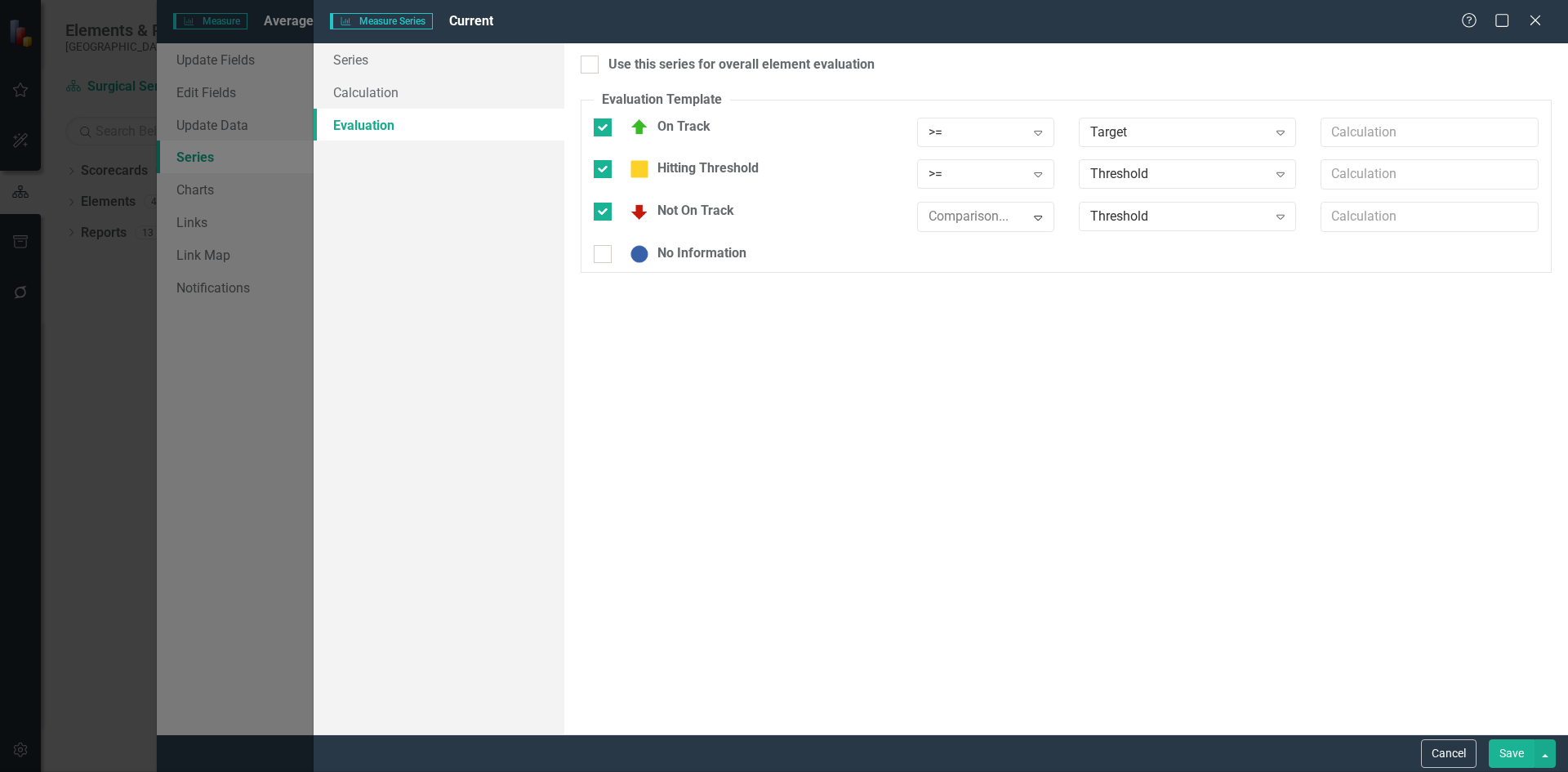
click at [590, 67] on div at bounding box center [590, 64] width 18 height 18
click at [590, 67] on input "Use this series for overall element evaluation" at bounding box center [586, 60] width 10 height 11
checkbox input "true"
click at [1517, 755] on button "Save" at bounding box center [1512, 754] width 46 height 29
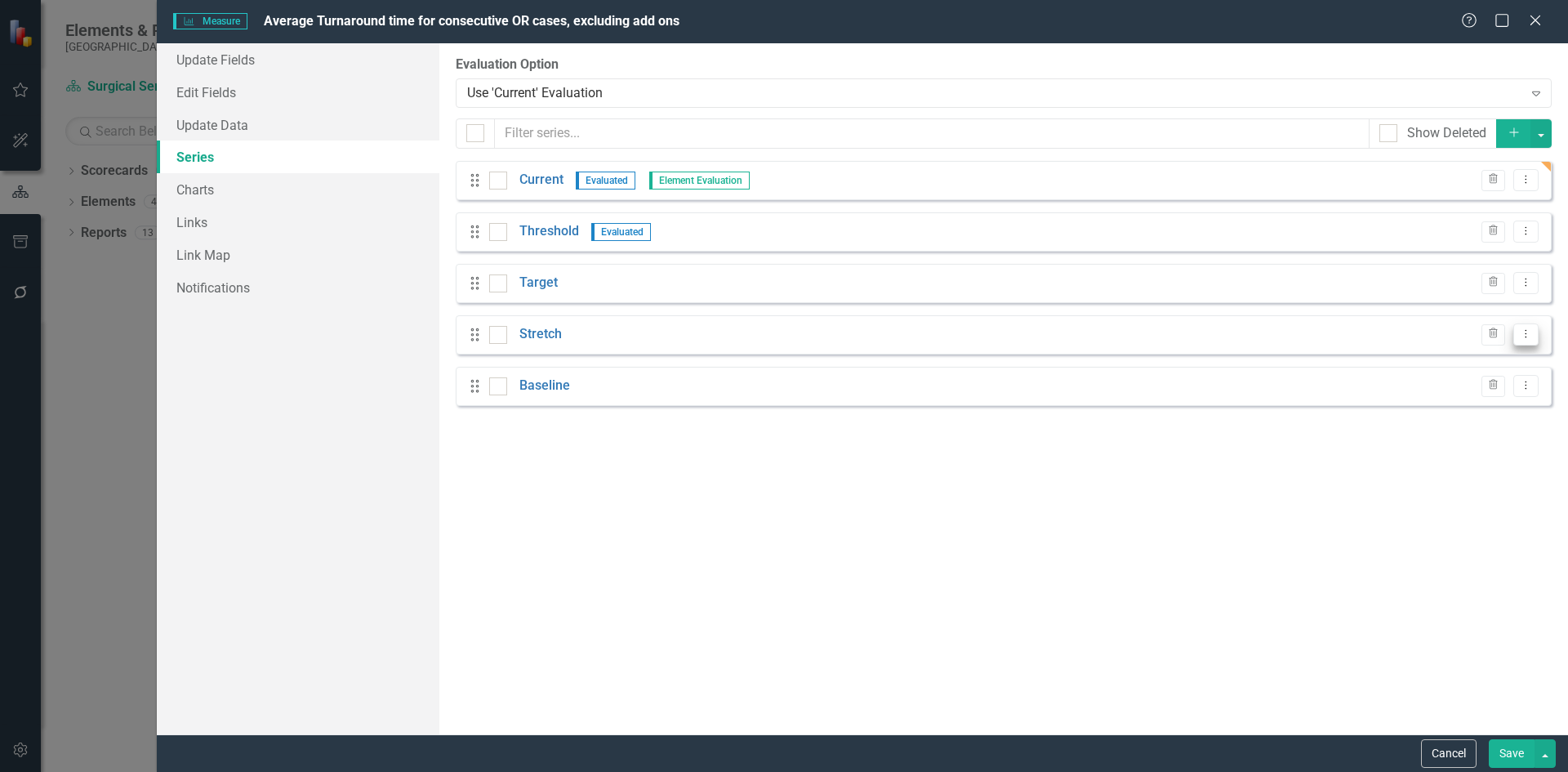
click at [1524, 333] on icon "Dropdown Menu" at bounding box center [1526, 333] width 14 height 11
click at [1488, 360] on link "Edit Edit Measure Series" at bounding box center [1446, 361] width 186 height 31
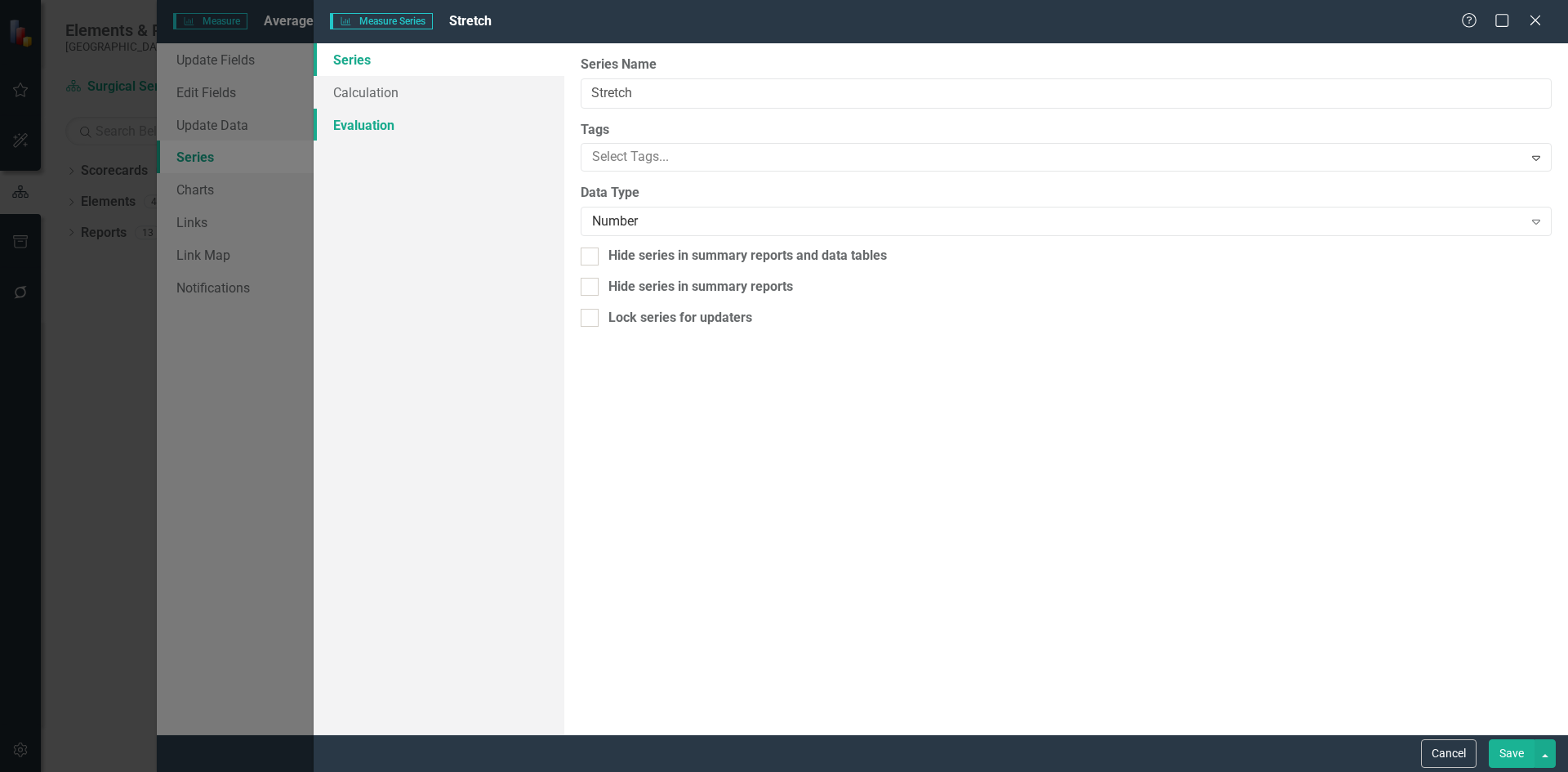
click at [397, 130] on link "Evaluation" at bounding box center [438, 124] width 251 height 32
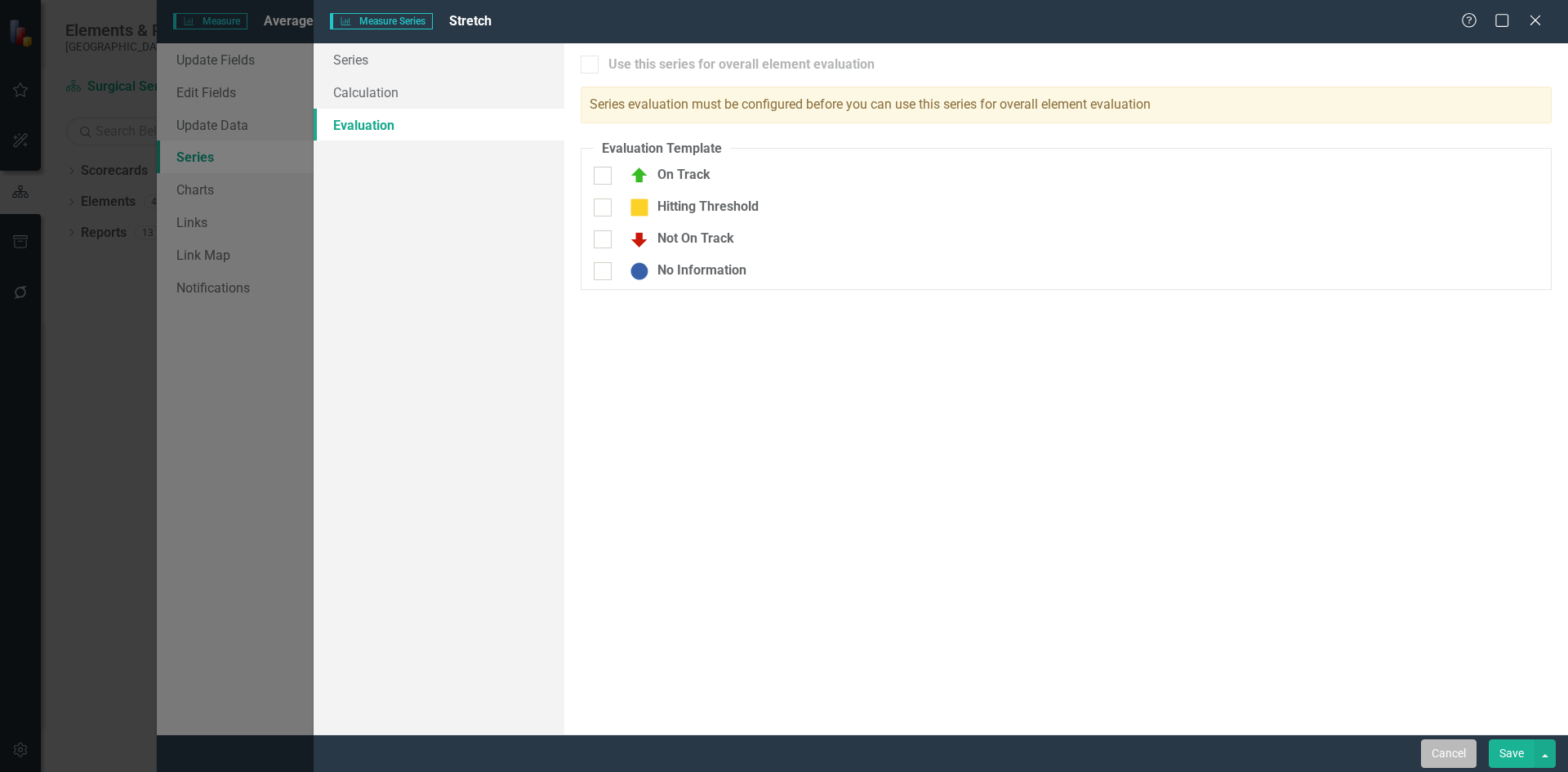
click at [1452, 758] on button "Cancel" at bounding box center [1448, 754] width 55 height 29
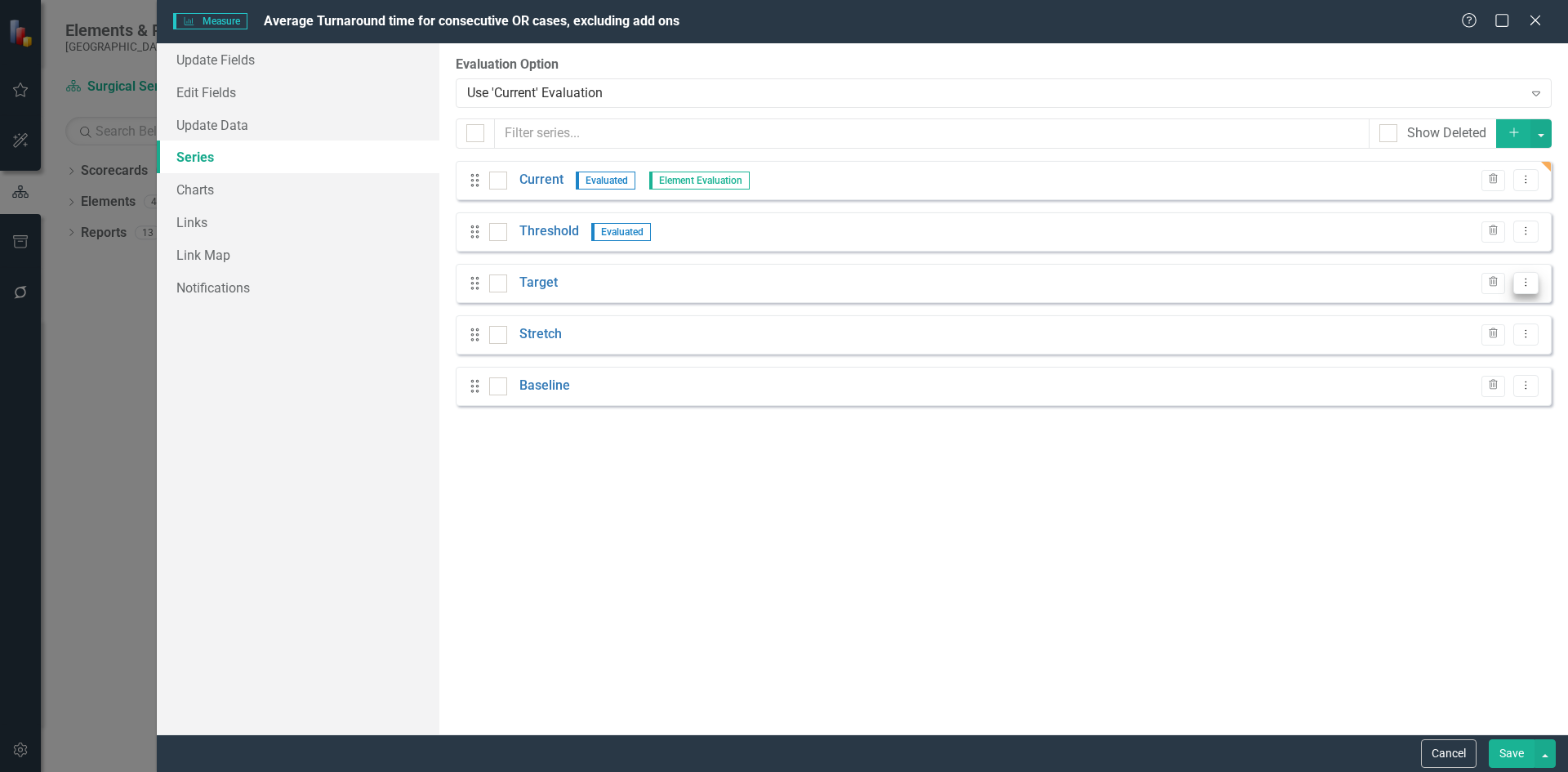
click at [1531, 285] on icon "Dropdown Menu" at bounding box center [1526, 282] width 14 height 11
click at [1499, 312] on link "Edit Edit Measure Series" at bounding box center [1446, 310] width 186 height 31
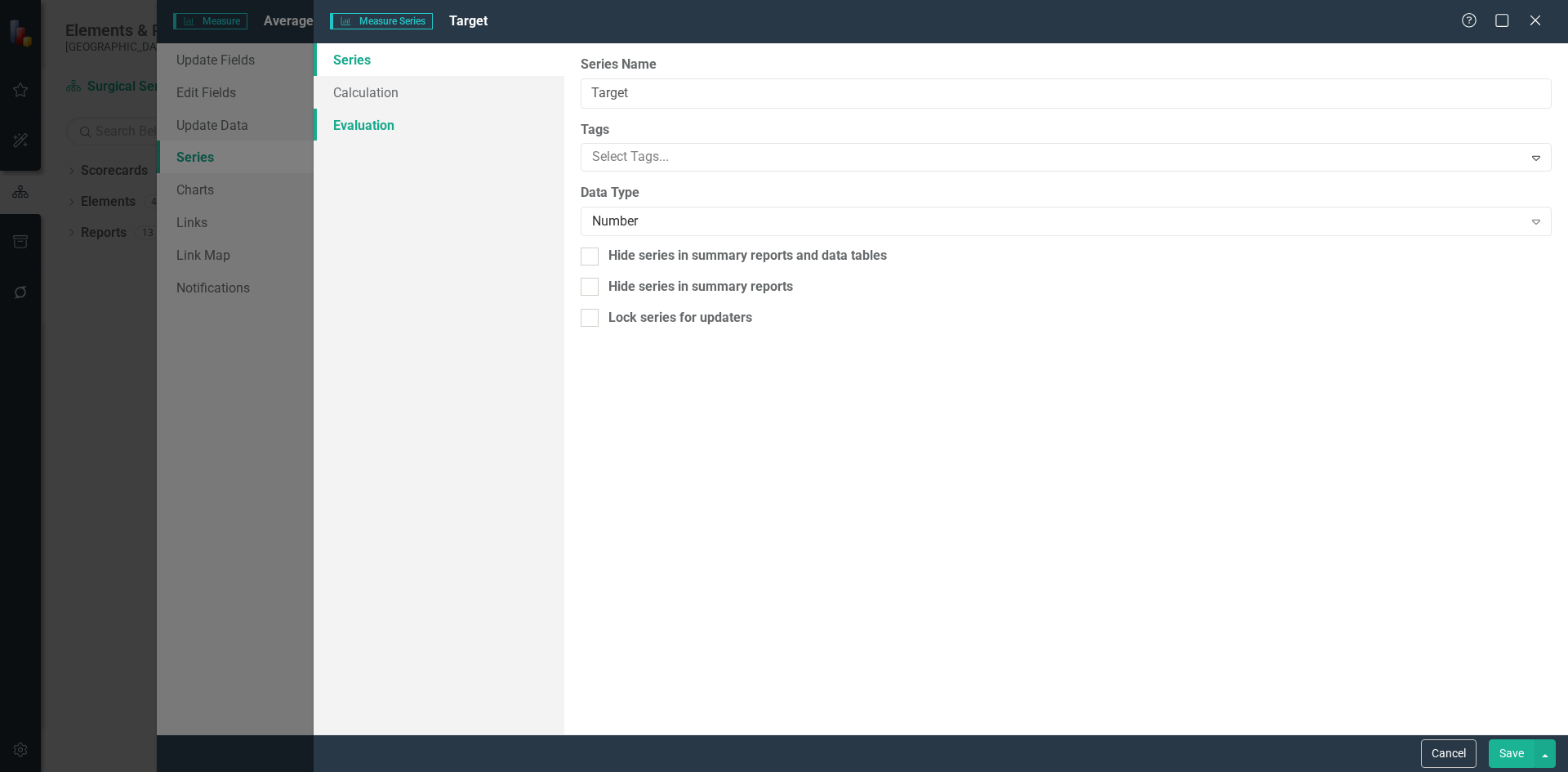
click at [384, 129] on link "Evaluation" at bounding box center [438, 124] width 251 height 32
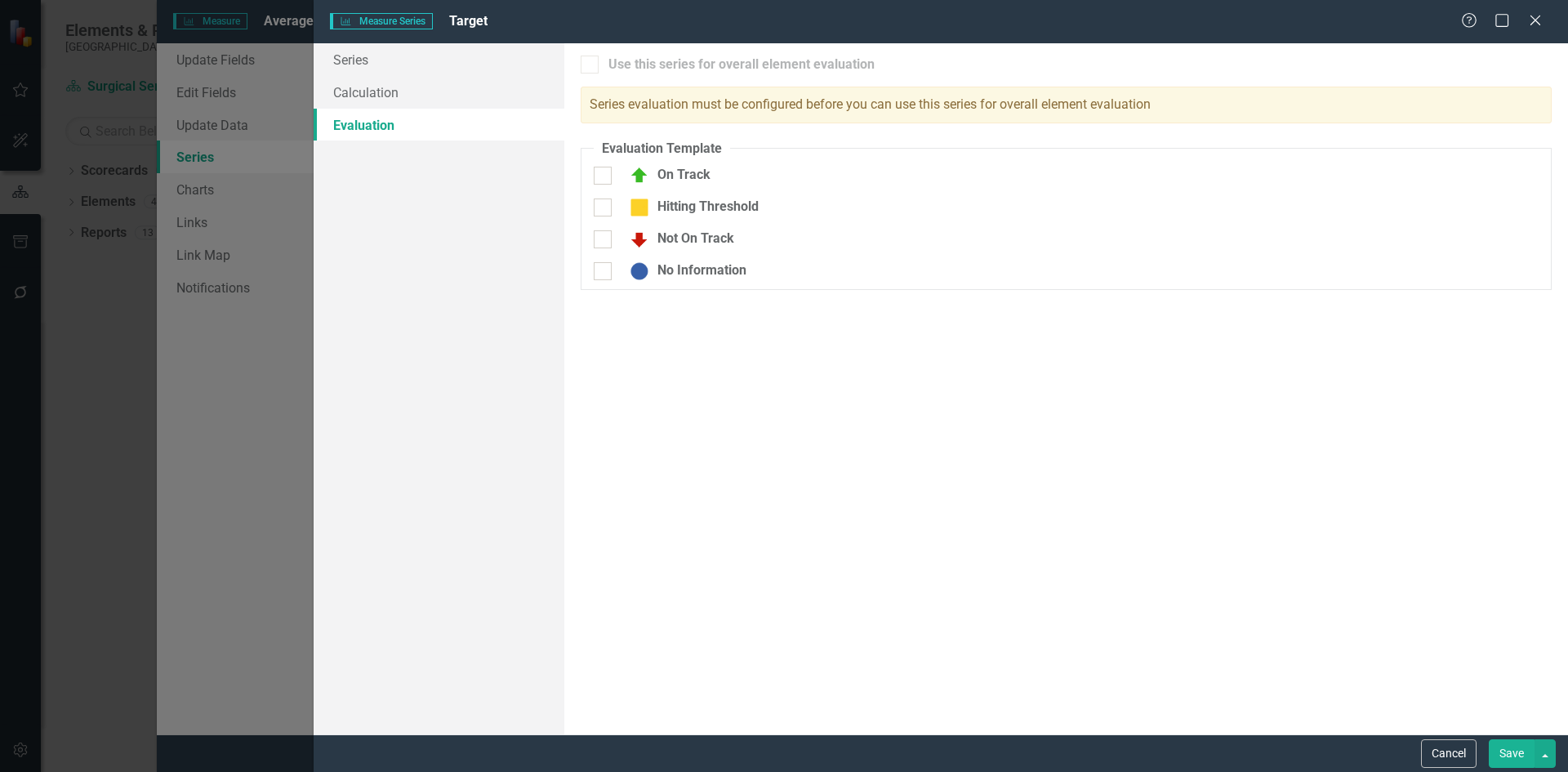
click at [1508, 759] on button "Save" at bounding box center [1512, 754] width 46 height 29
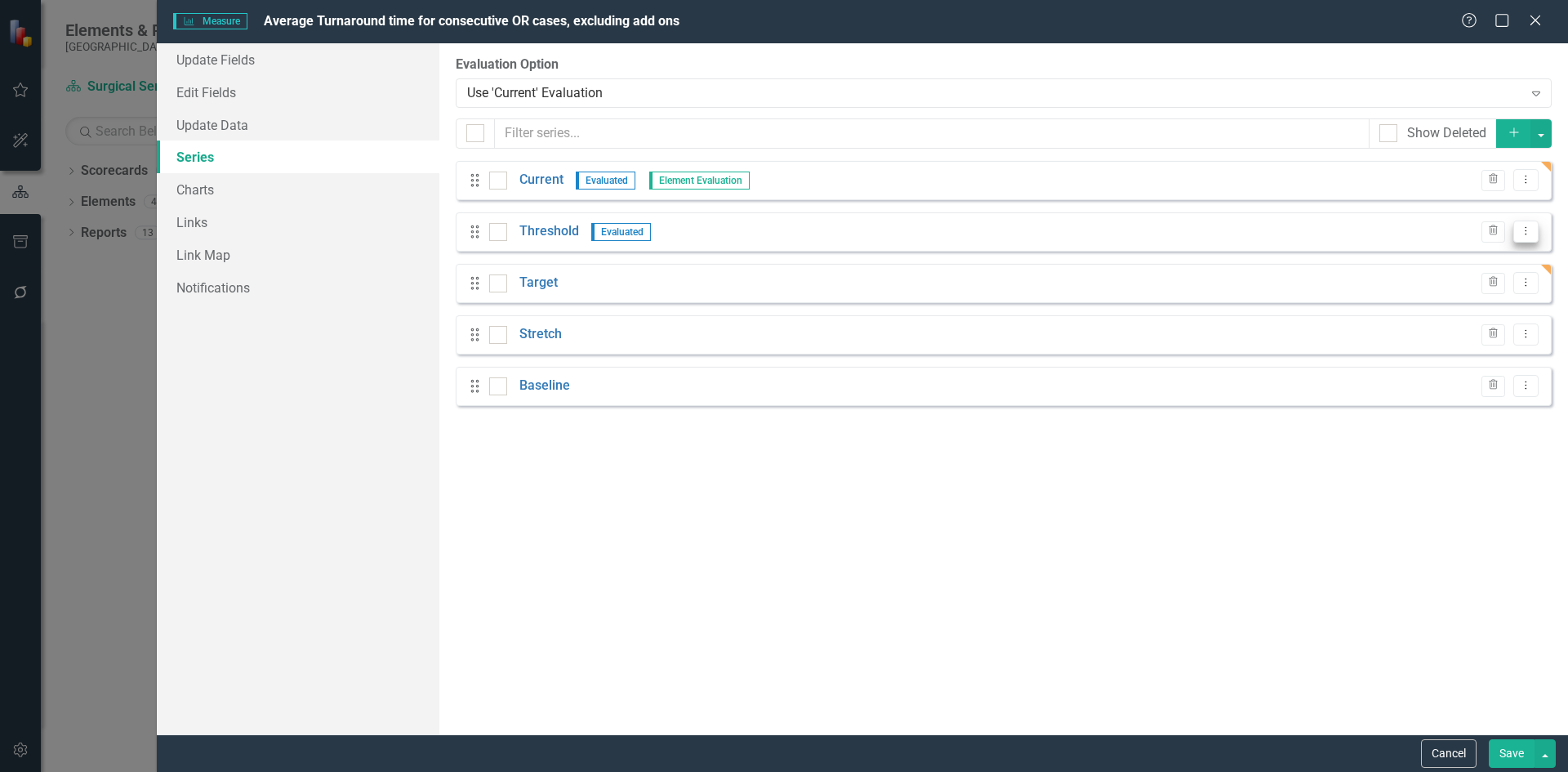
click at [1526, 236] on icon "Dropdown Menu" at bounding box center [1526, 231] width 14 height 11
click at [1482, 257] on link "Edit Edit Measure Series" at bounding box center [1446, 258] width 186 height 31
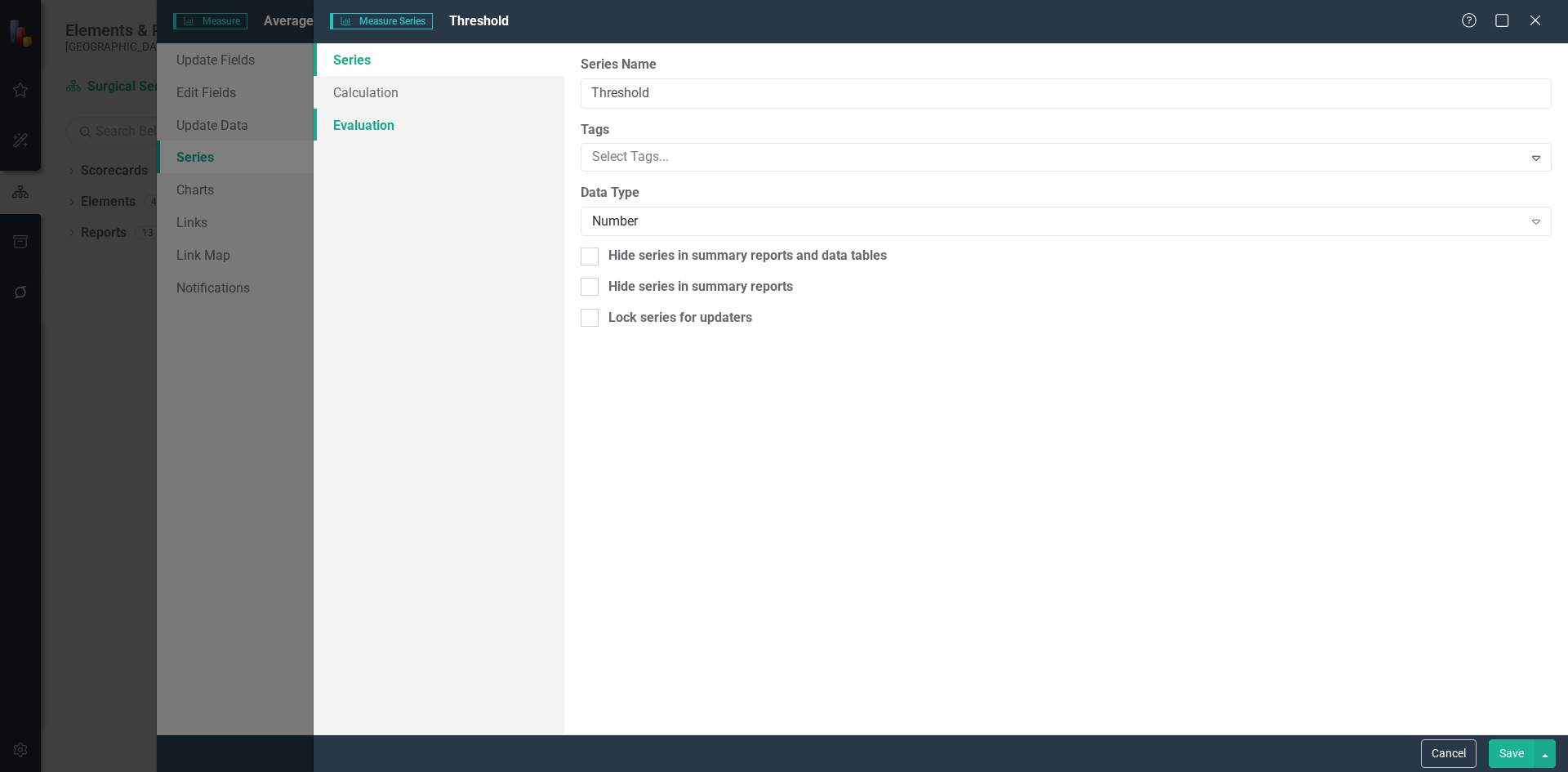
click at [378, 119] on link "Evaluation" at bounding box center [438, 124] width 251 height 32
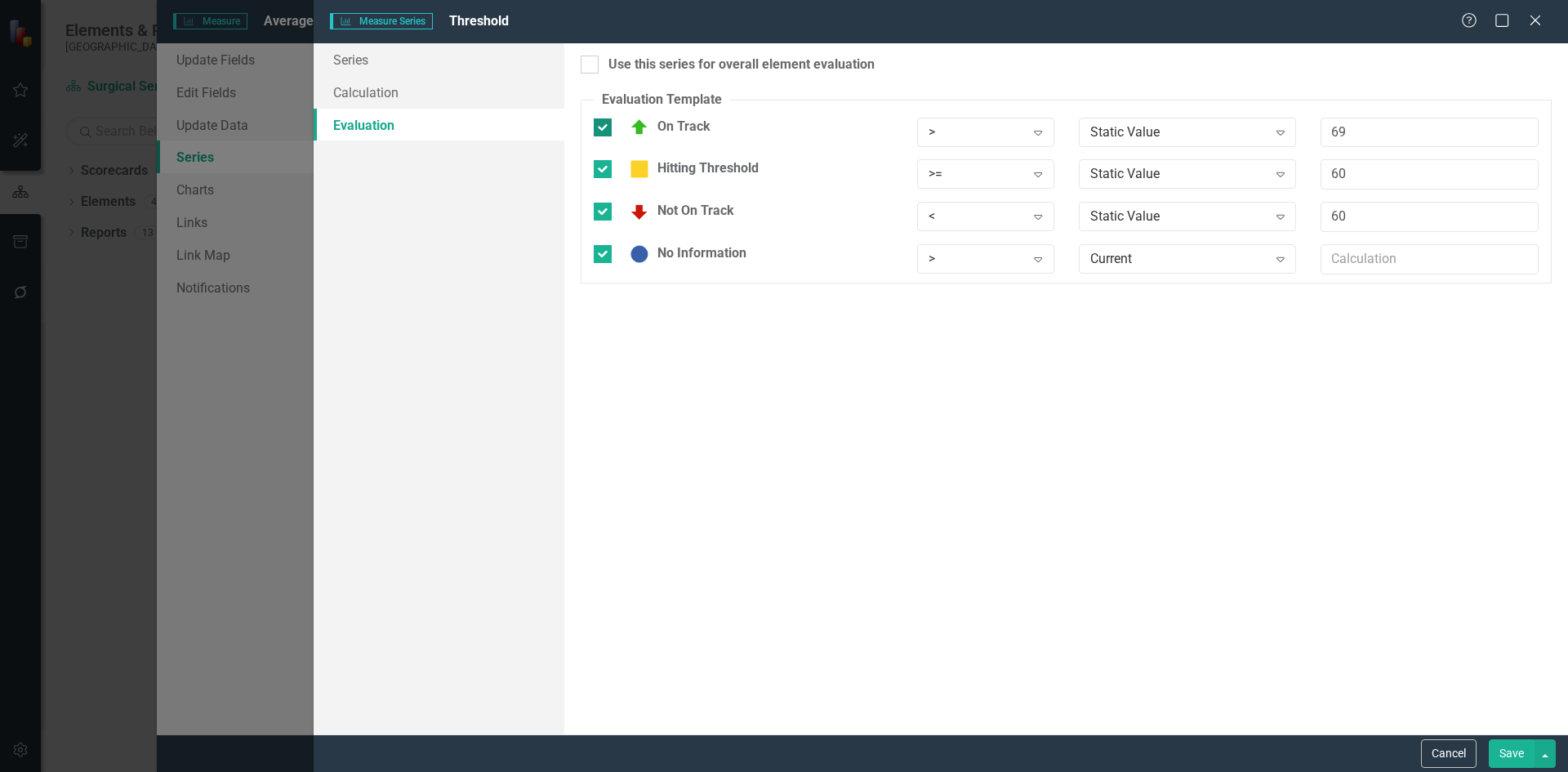
click at [597, 130] on div at bounding box center [603, 127] width 18 height 18
click at [597, 129] on input "On Track" at bounding box center [599, 123] width 10 height 11
checkbox input "false"
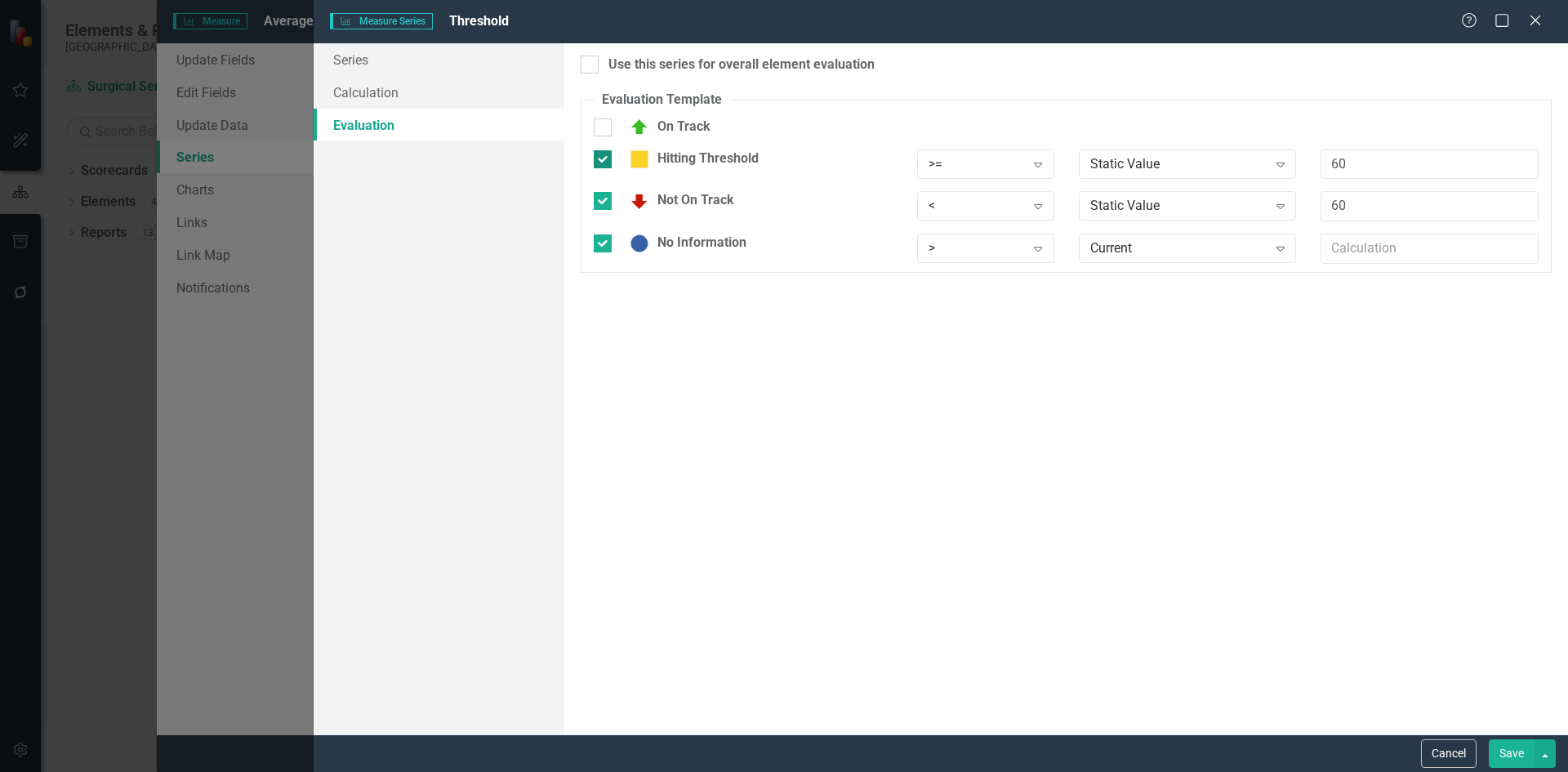
click at [602, 153] on input "Hitting Threshold" at bounding box center [599, 156] width 10 height 11
checkbox input "false"
click at [601, 193] on div at bounding box center [603, 191] width 18 height 18
click at [601, 193] on input "Not On Track" at bounding box center [599, 187] width 10 height 11
checkbox input "false"
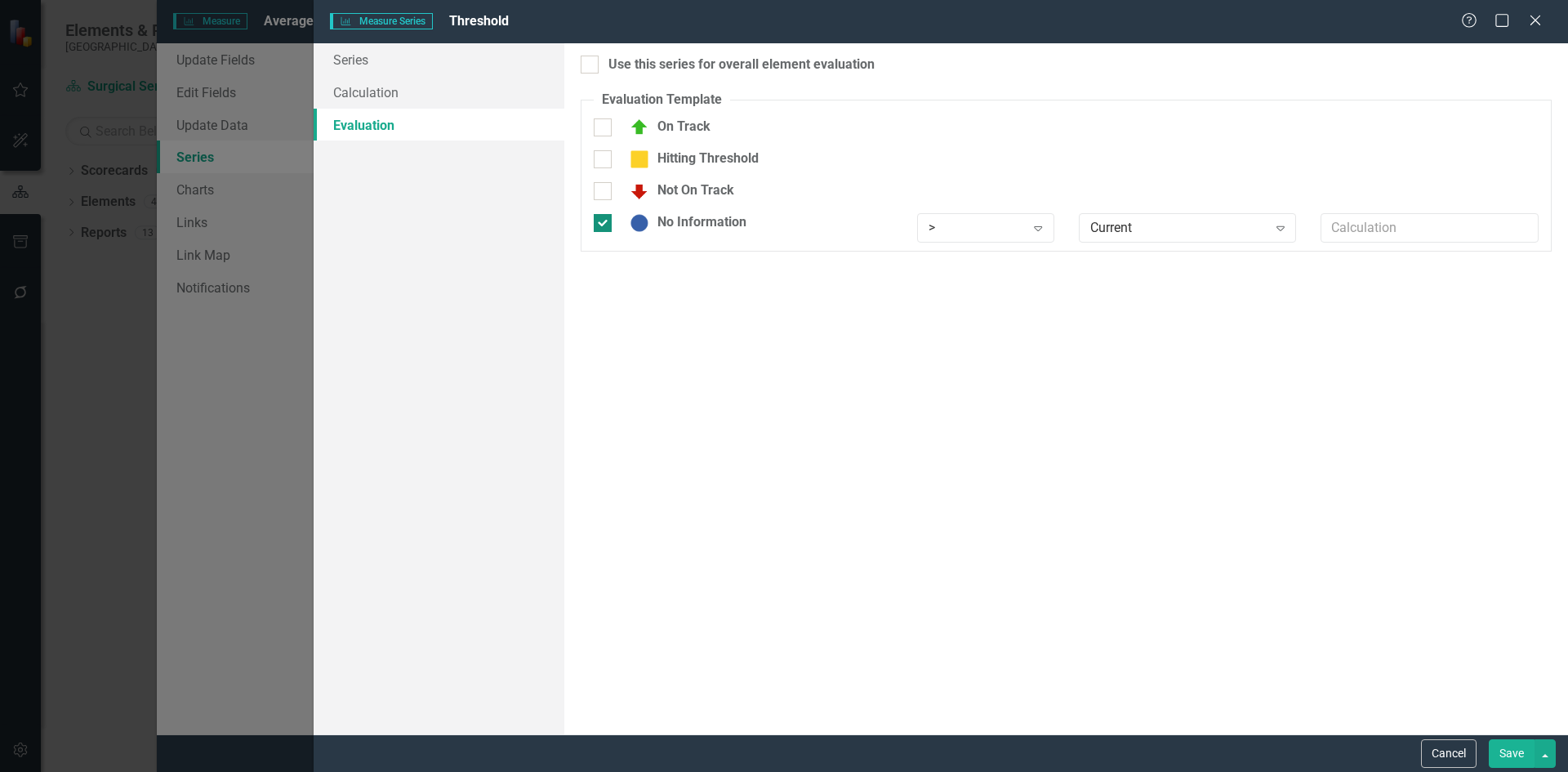
click at [607, 223] on div at bounding box center [603, 223] width 18 height 18
click at [605, 223] on input "No Information" at bounding box center [599, 220] width 10 height 11
checkbox input "false"
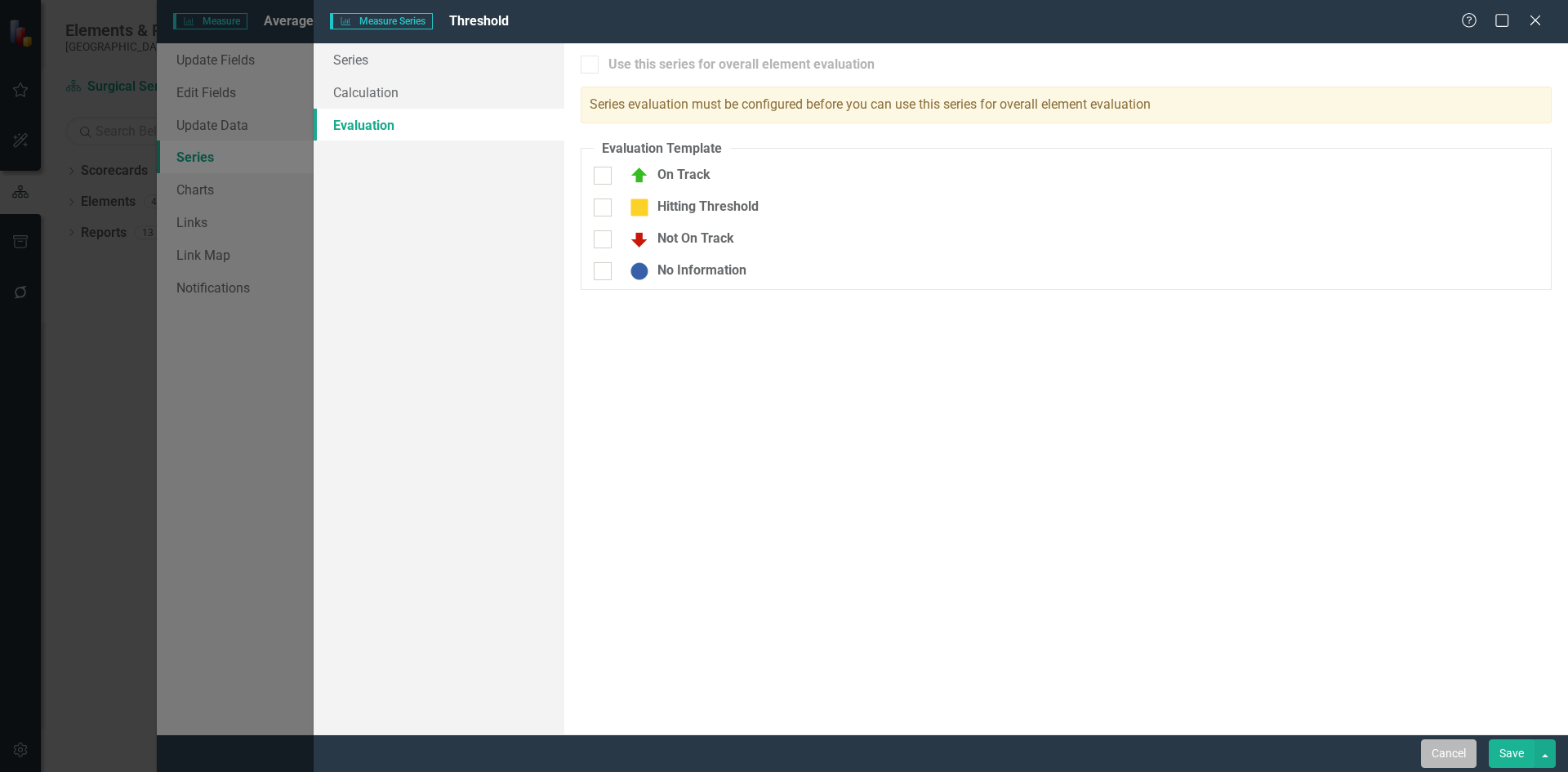
click at [1447, 755] on button "Cancel" at bounding box center [1448, 754] width 55 height 29
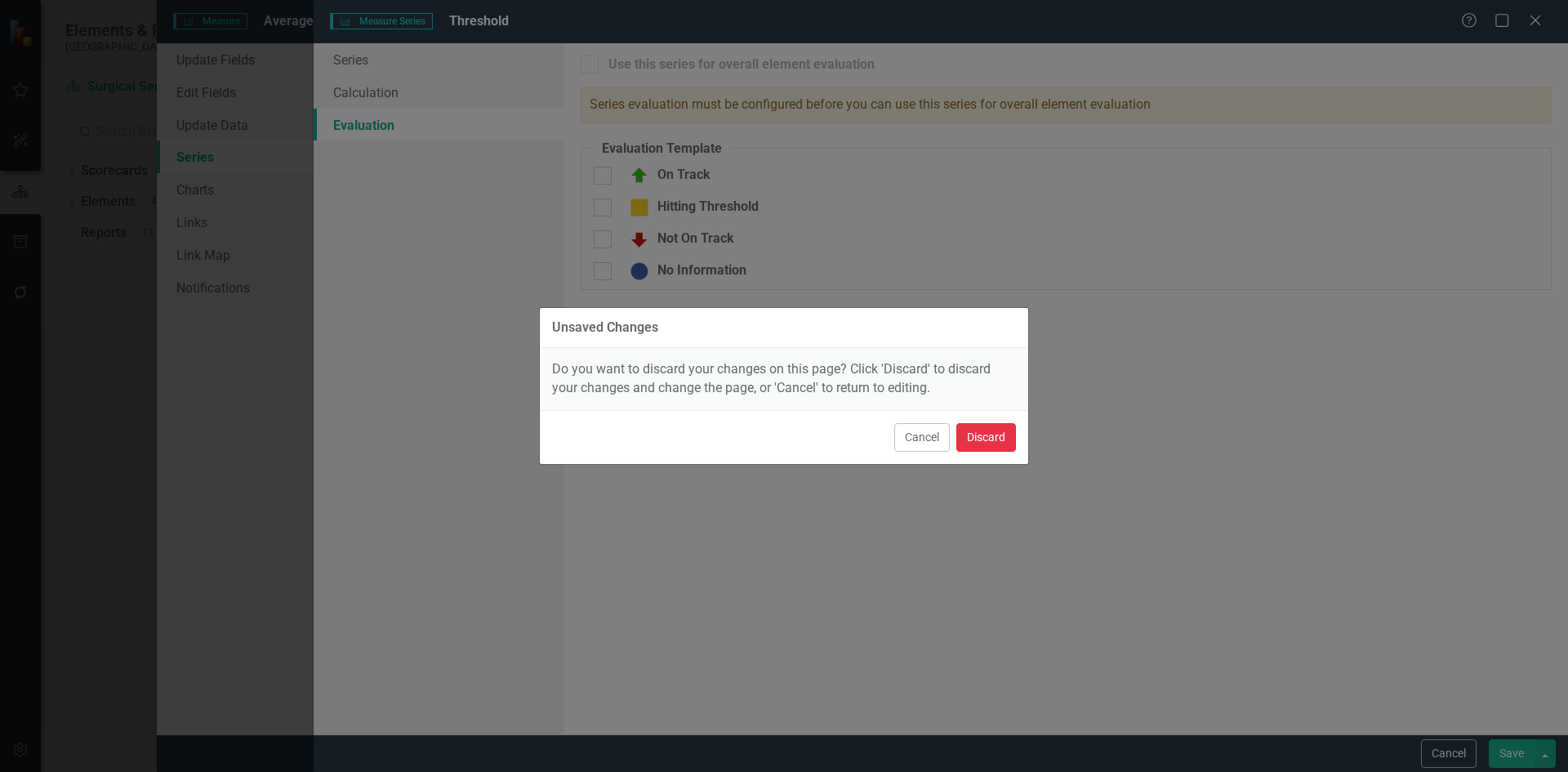
click at [996, 439] on button "Discard" at bounding box center [986, 438] width 60 height 29
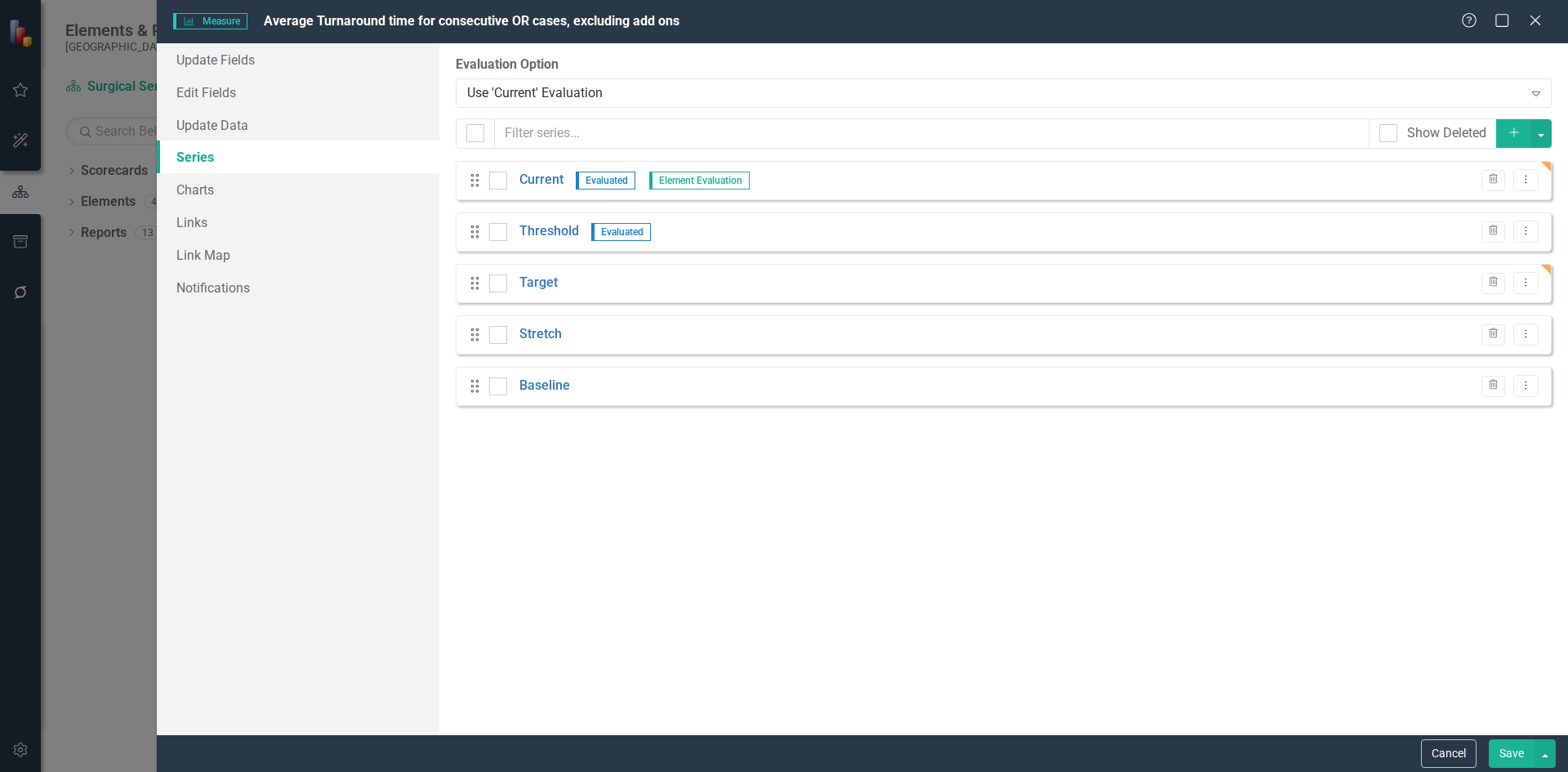
click at [1519, 754] on button "Save" at bounding box center [1512, 754] width 46 height 29
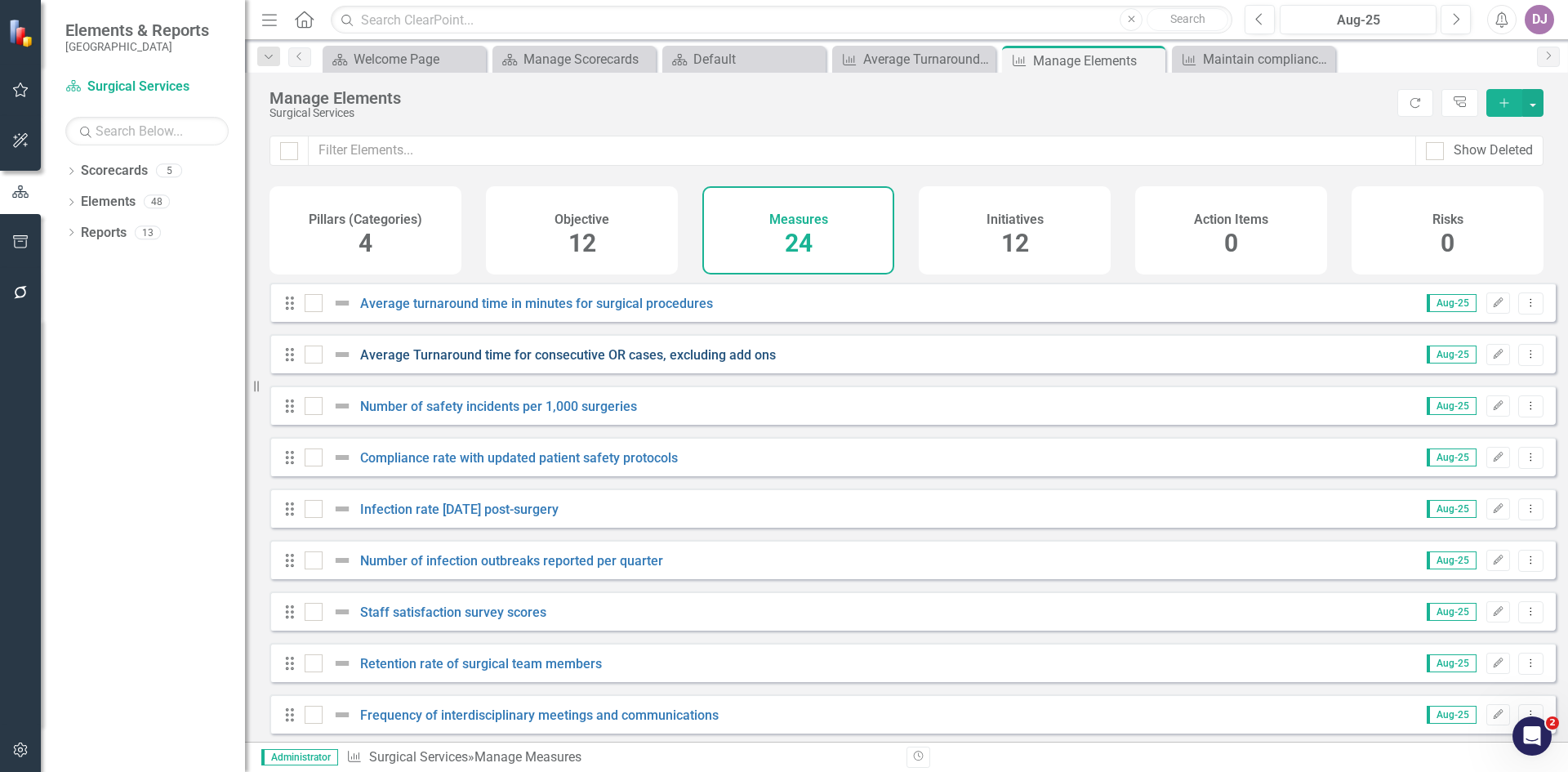
click at [678, 362] on link "Average Turnaround time for consecutive OR cases, excluding add ons" at bounding box center [568, 355] width 416 height 16
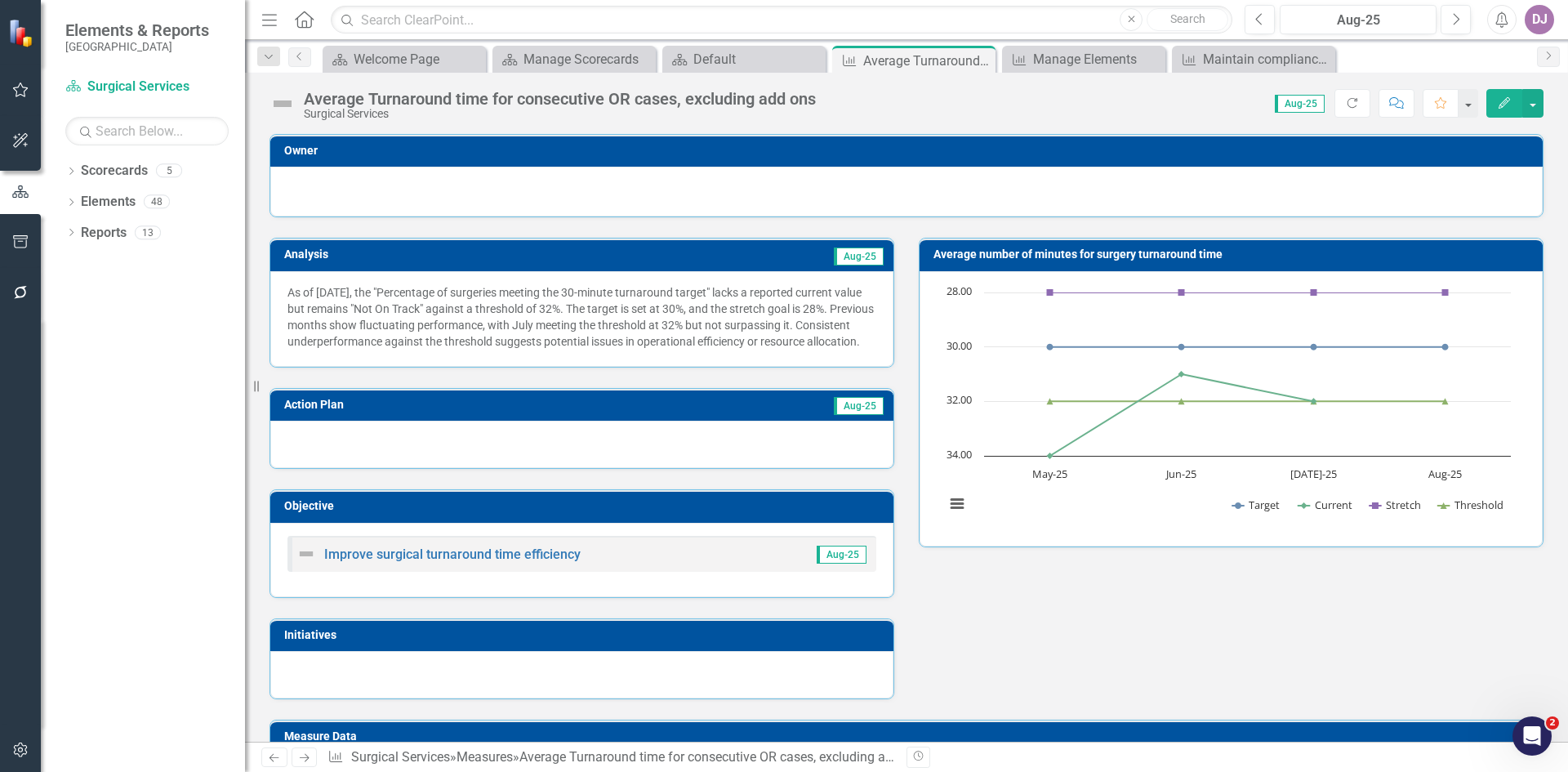
click at [1502, 107] on icon "Edit" at bounding box center [1504, 102] width 15 height 11
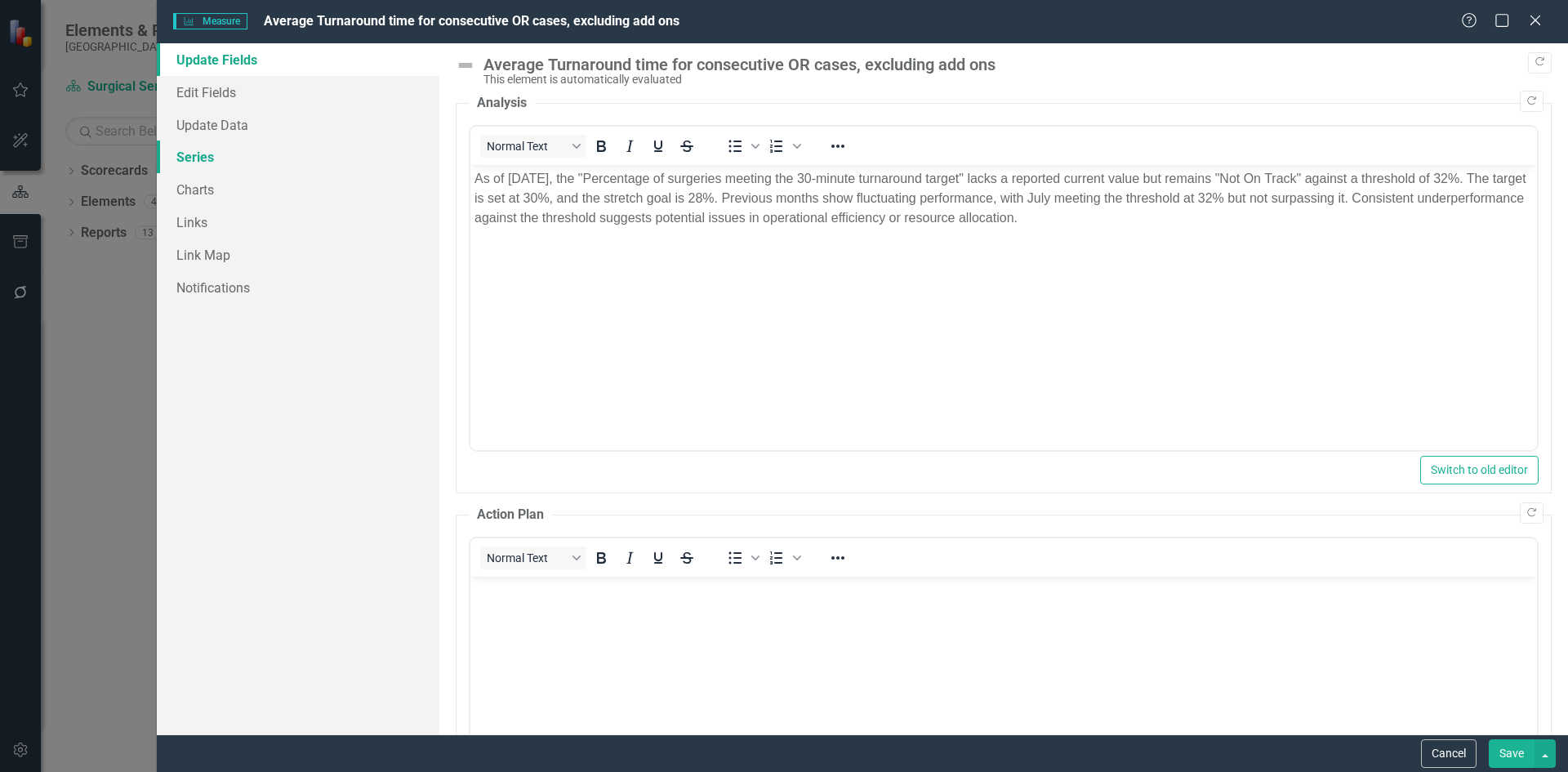
click at [195, 158] on link "Series" at bounding box center [298, 157] width 283 height 32
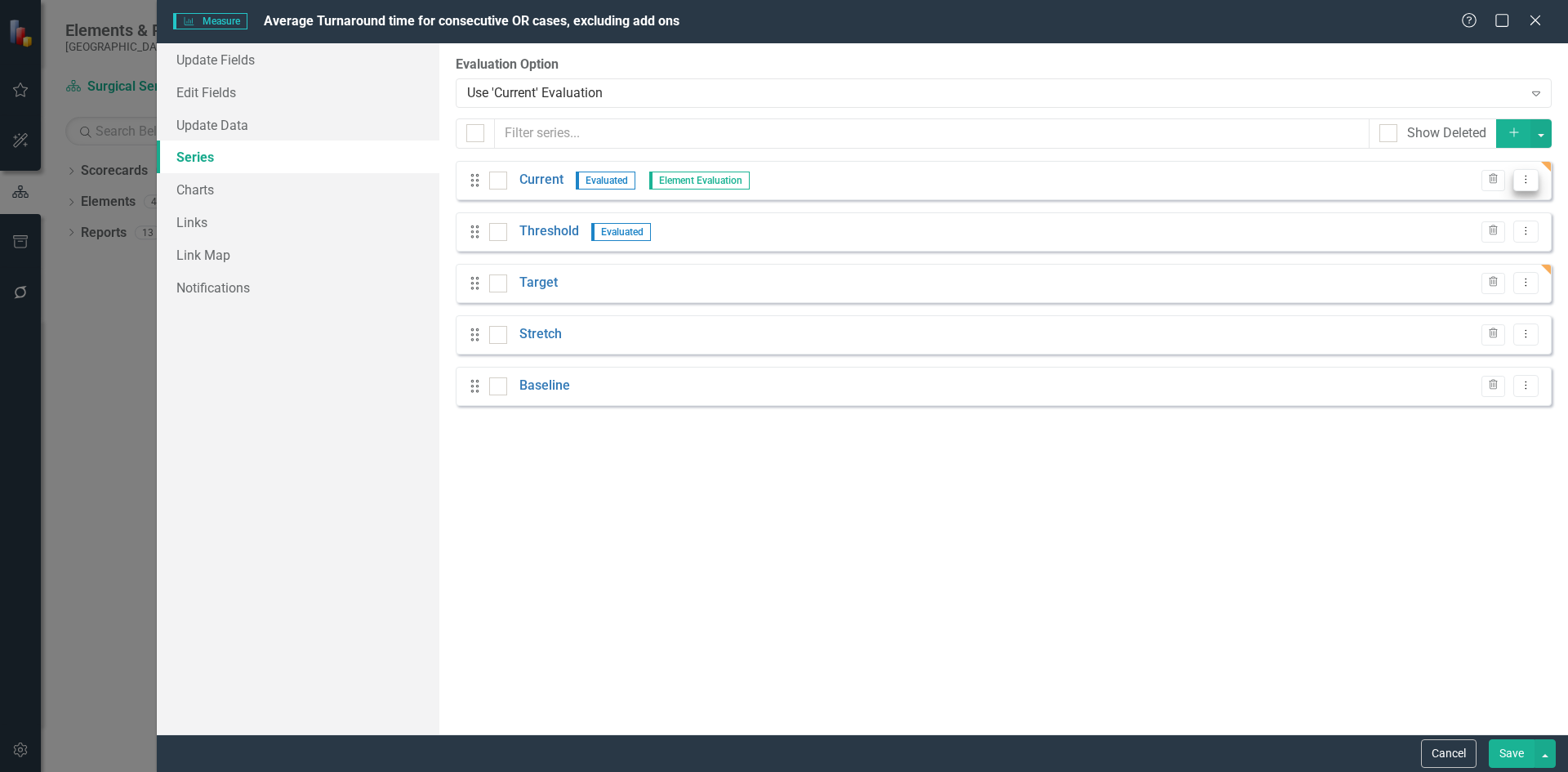
click at [1529, 178] on icon "Dropdown Menu" at bounding box center [1526, 179] width 14 height 11
click at [1496, 207] on link "Edit Edit Measure Series" at bounding box center [1446, 207] width 186 height 31
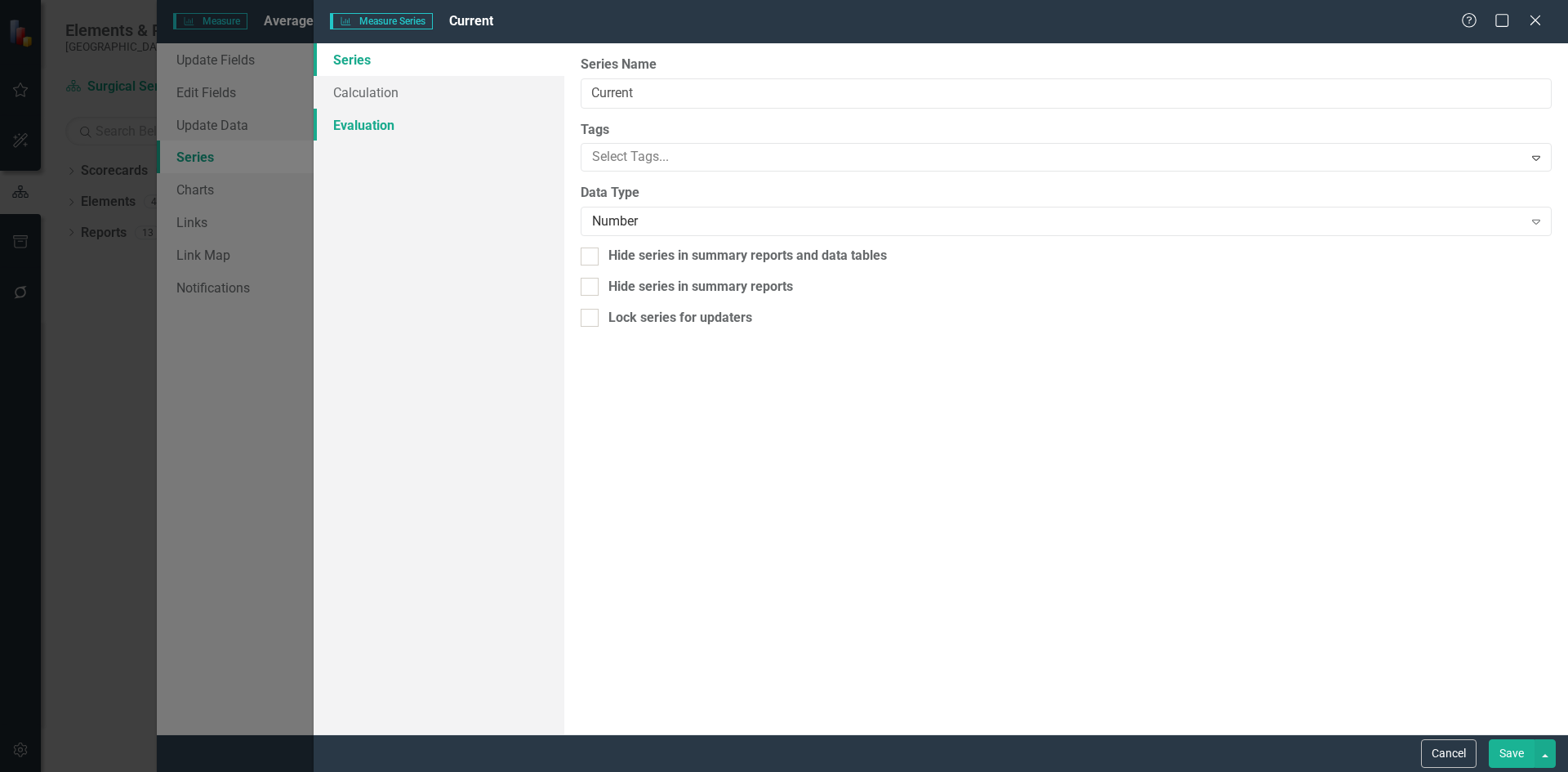
click at [380, 130] on link "Evaluation" at bounding box center [438, 124] width 251 height 32
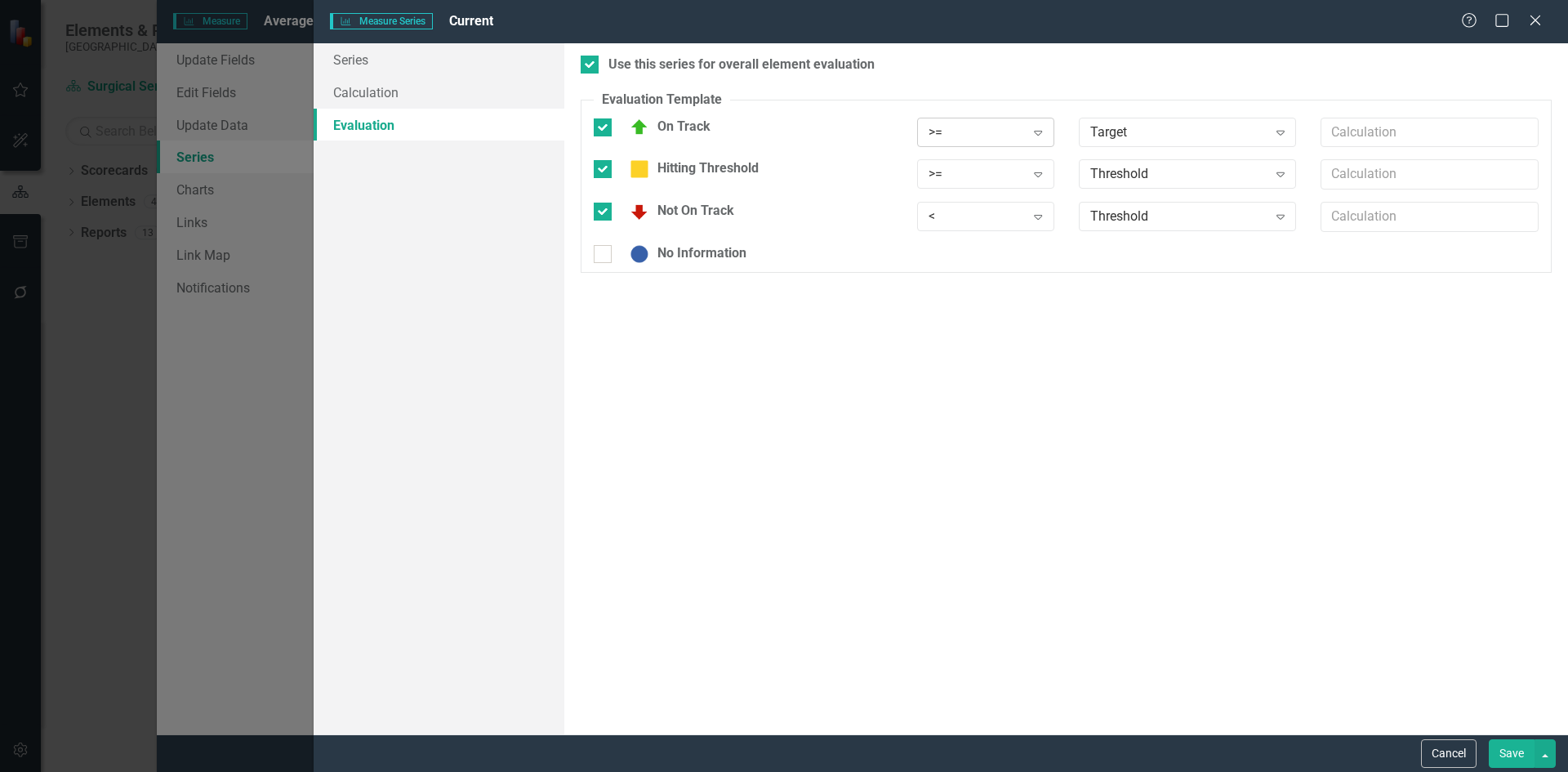
click at [1035, 133] on icon "Expand" at bounding box center [1038, 132] width 17 height 13
click at [956, 233] on div "<=" at bounding box center [989, 241] width 111 height 18
click at [1042, 171] on icon "Expand" at bounding box center [1038, 173] width 17 height 13
click at [1040, 210] on icon "Expand" at bounding box center [1038, 216] width 17 height 13
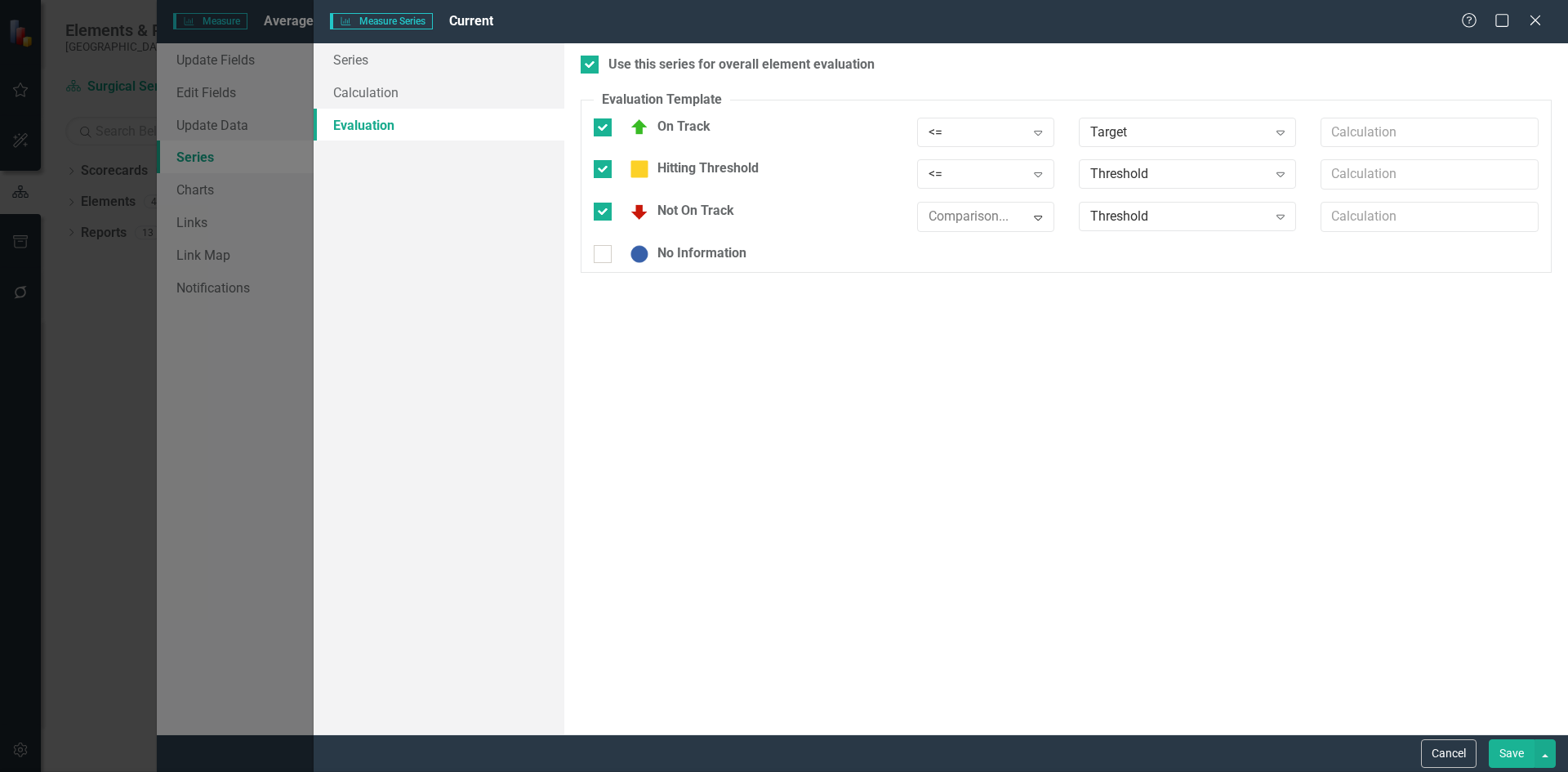
click at [978, 771] on div ">" at bounding box center [788, 785] width 1542 height 18
click at [1504, 757] on button "Save" at bounding box center [1512, 754] width 46 height 29
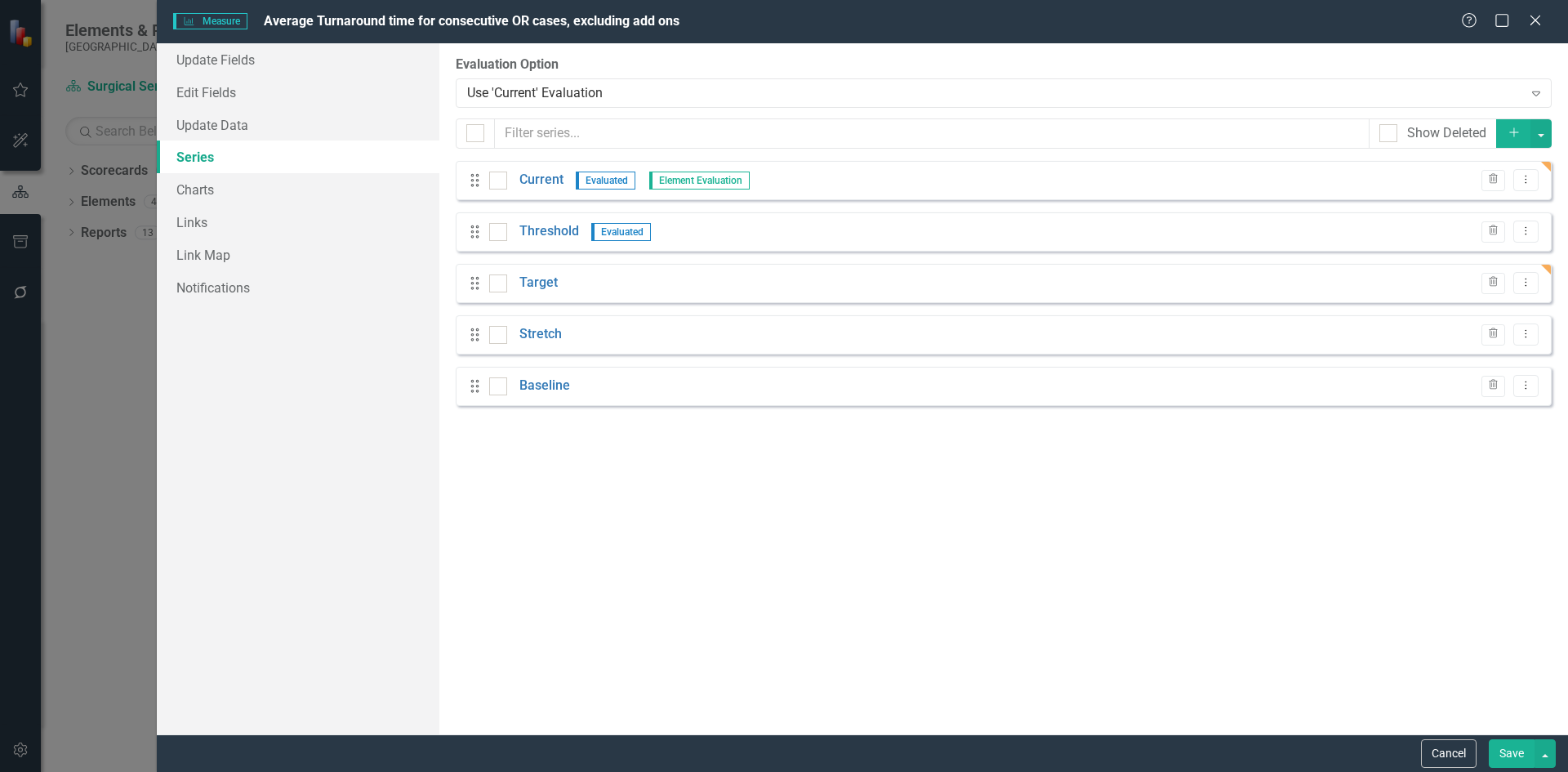
click at [1504, 754] on button "Save" at bounding box center [1512, 754] width 46 height 29
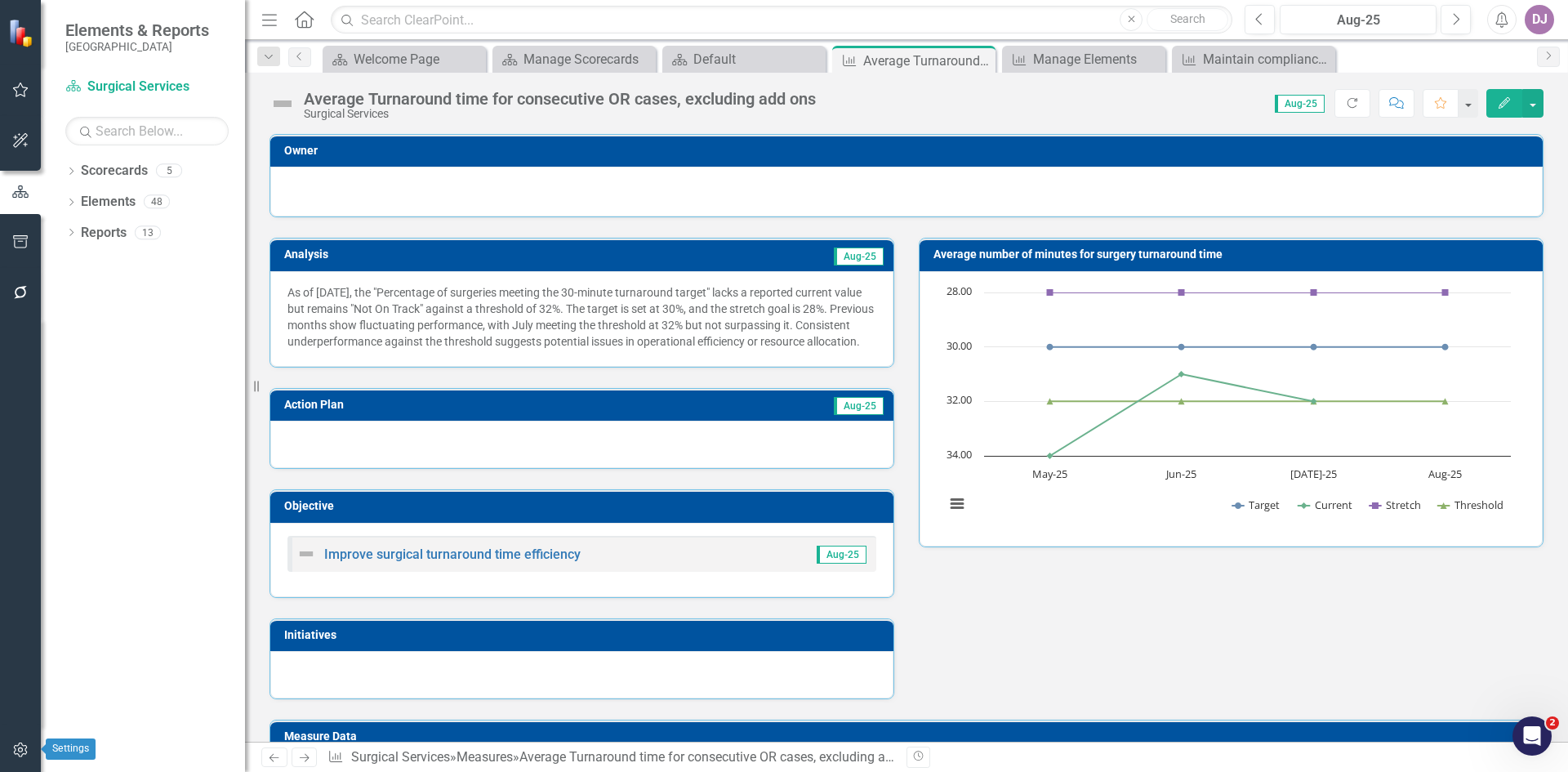
click at [21, 752] on icon "button" at bounding box center [21, 749] width 18 height 13
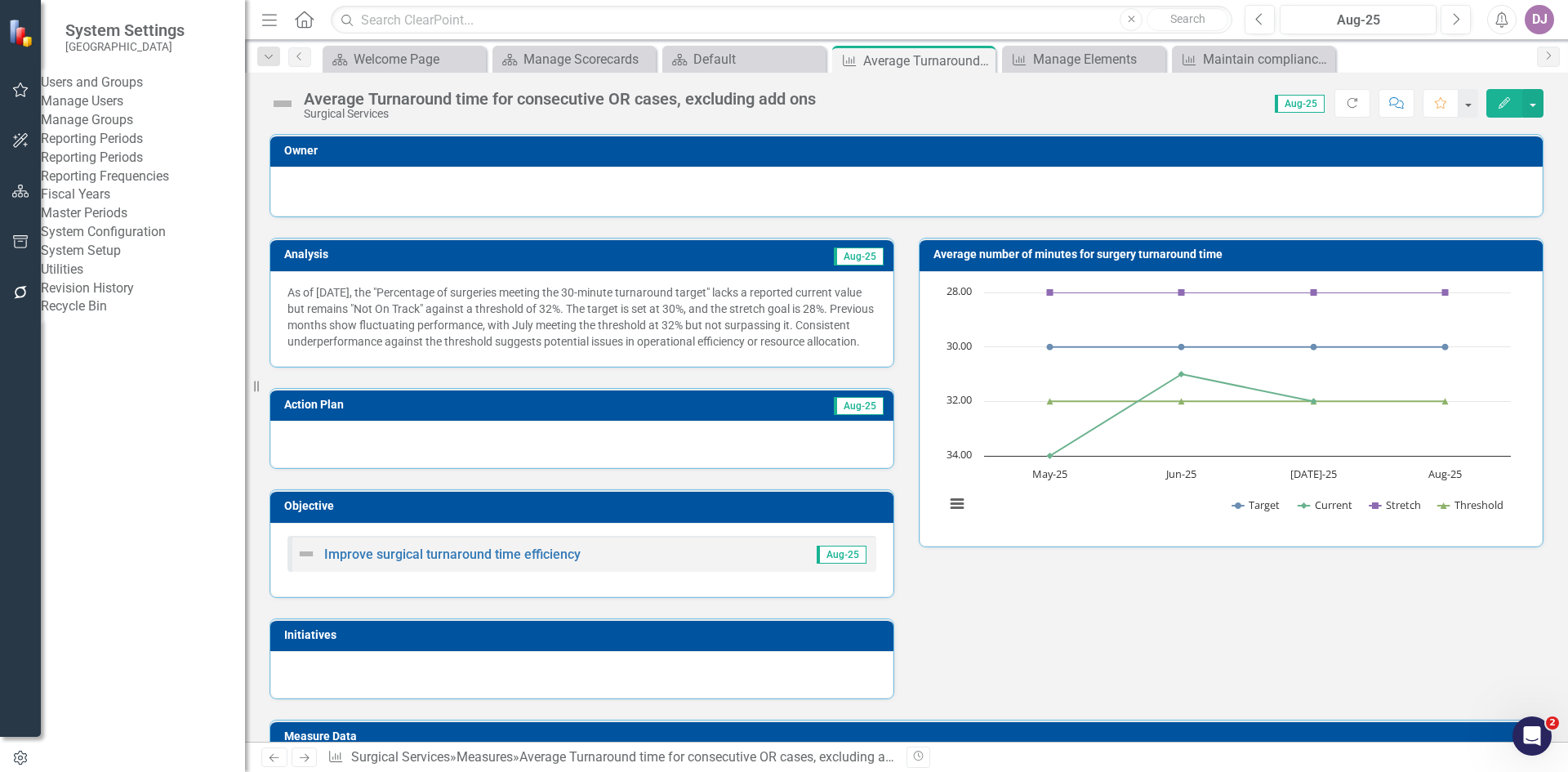
click at [133, 111] on link "Manage Users" at bounding box center [143, 101] width 204 height 18
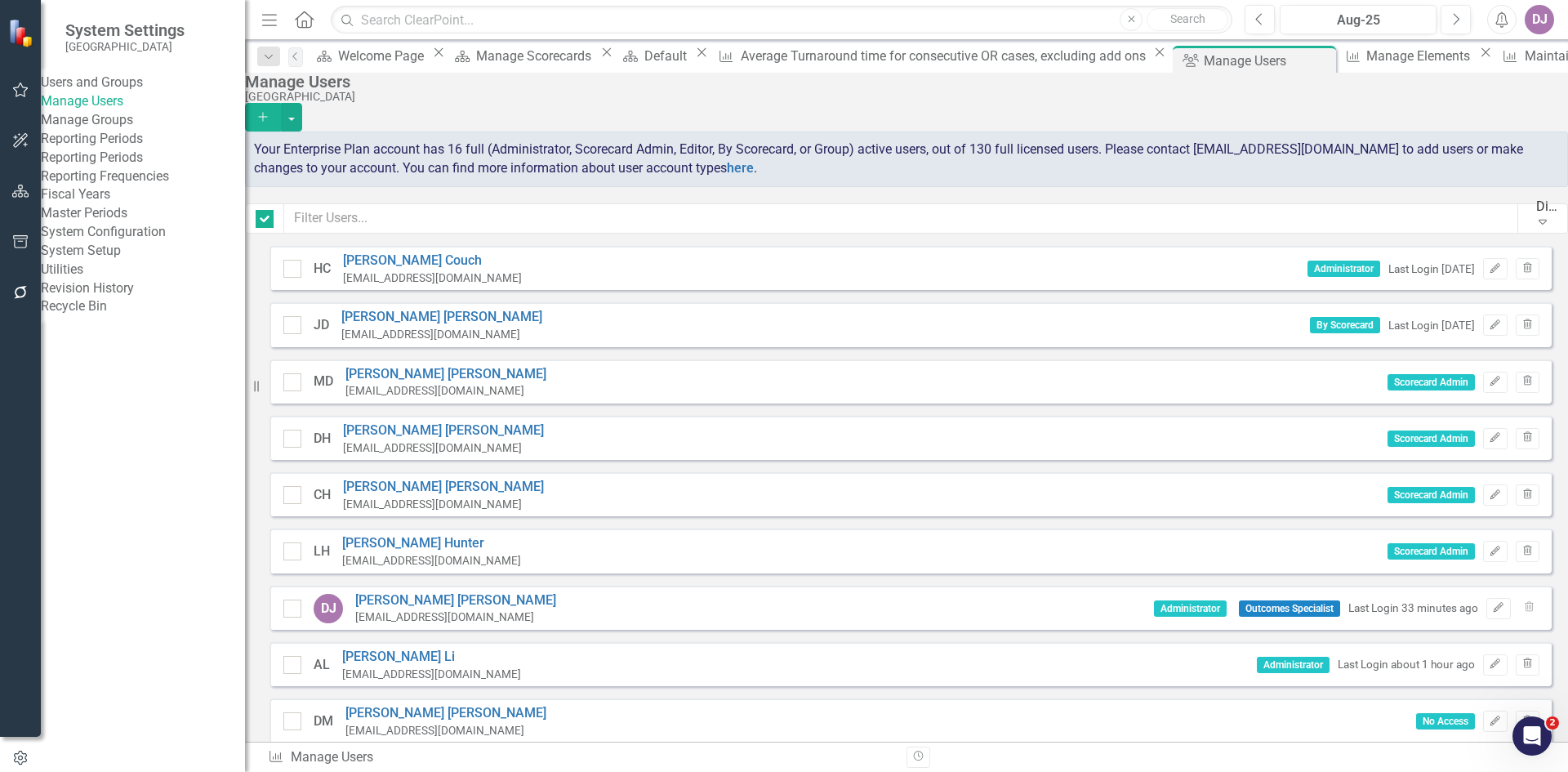
checkbox input "false"
click at [270, 111] on icon "Add" at bounding box center [262, 116] width 15 height 11
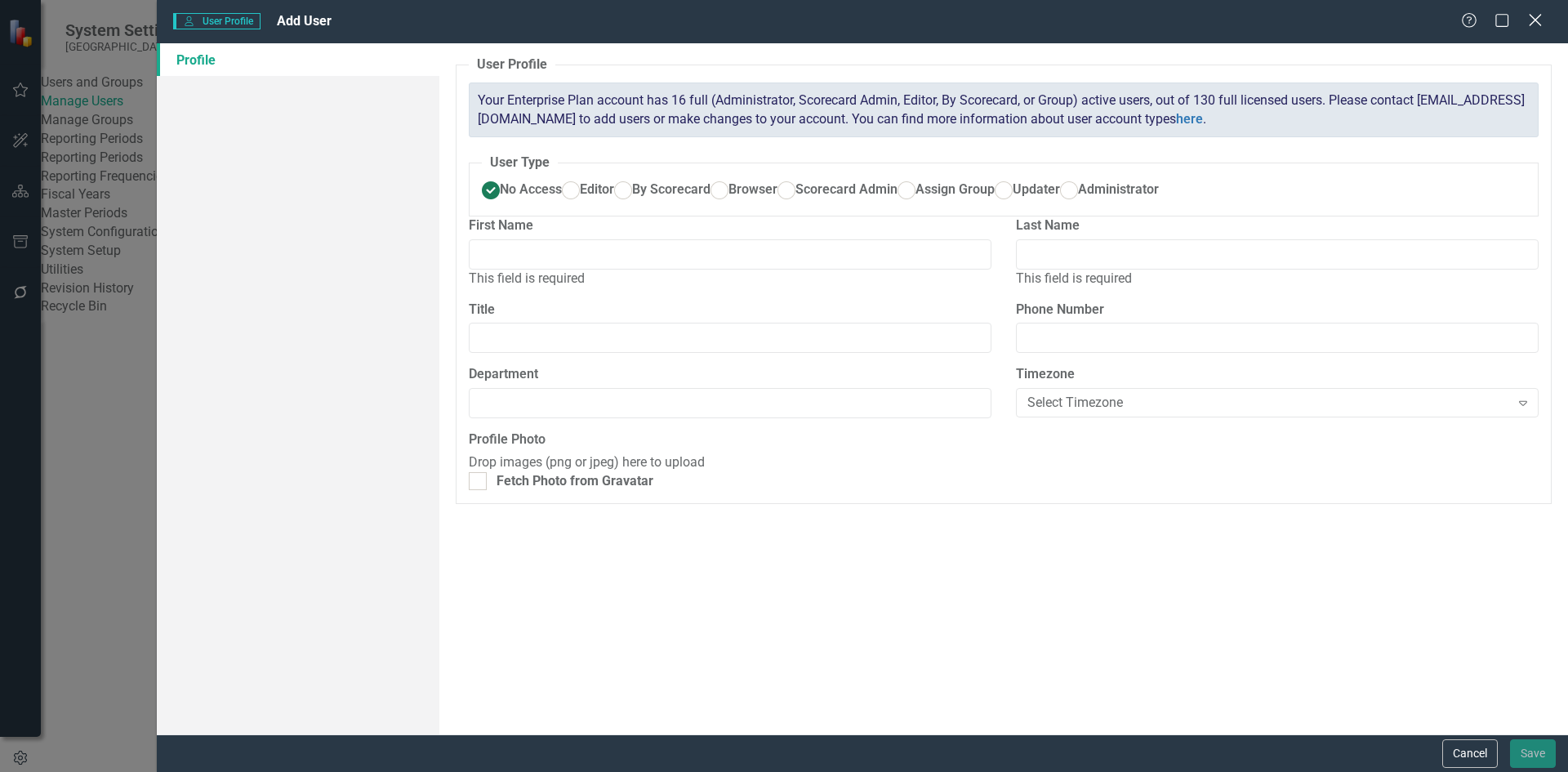
click at [1536, 24] on icon "Close" at bounding box center [1535, 20] width 20 height 16
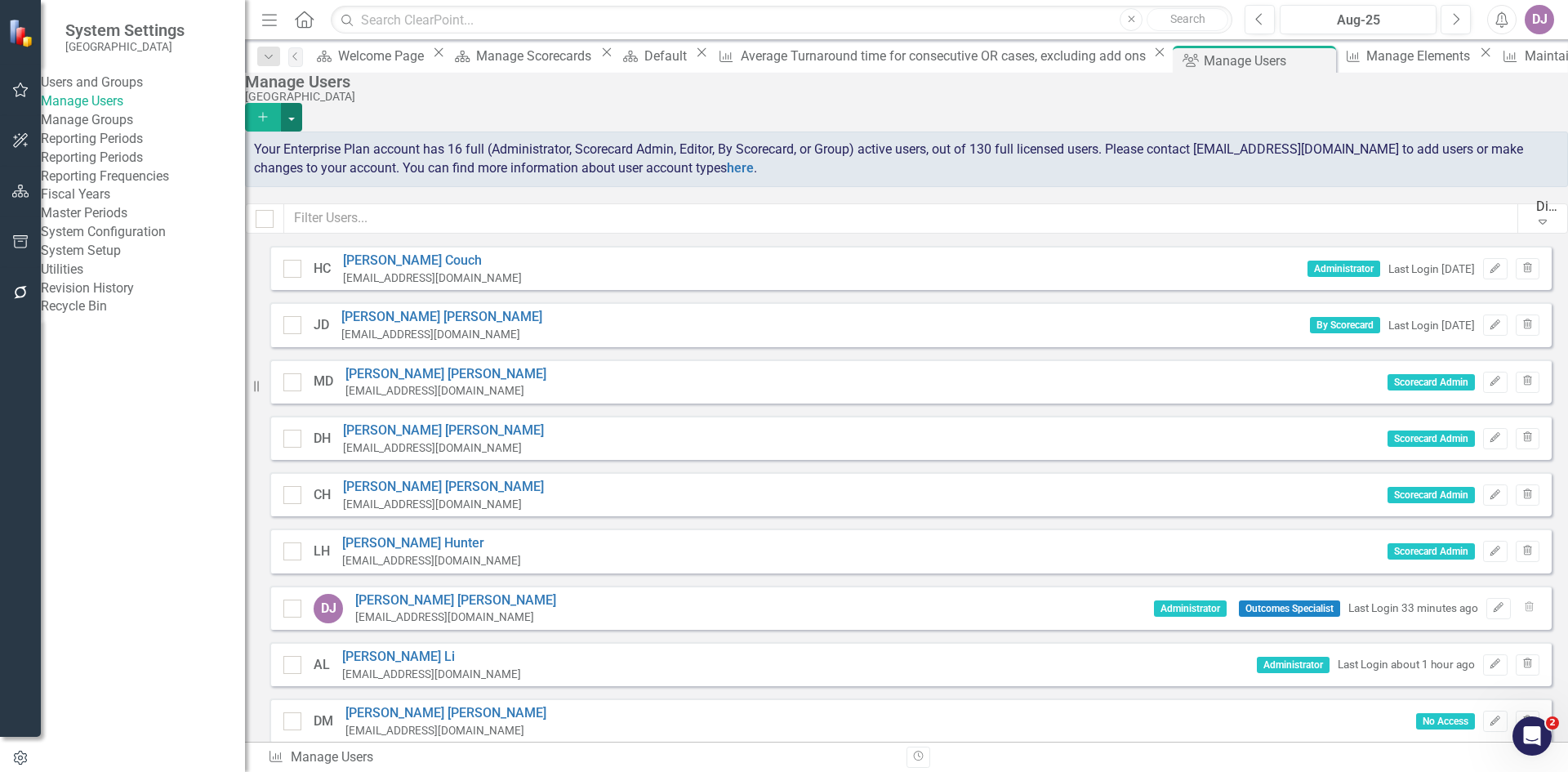
click at [302, 108] on button "button" at bounding box center [291, 117] width 21 height 29
click at [1483, 164] on link "Add Multiple Add Multiple Users" at bounding box center [1467, 163] width 151 height 31
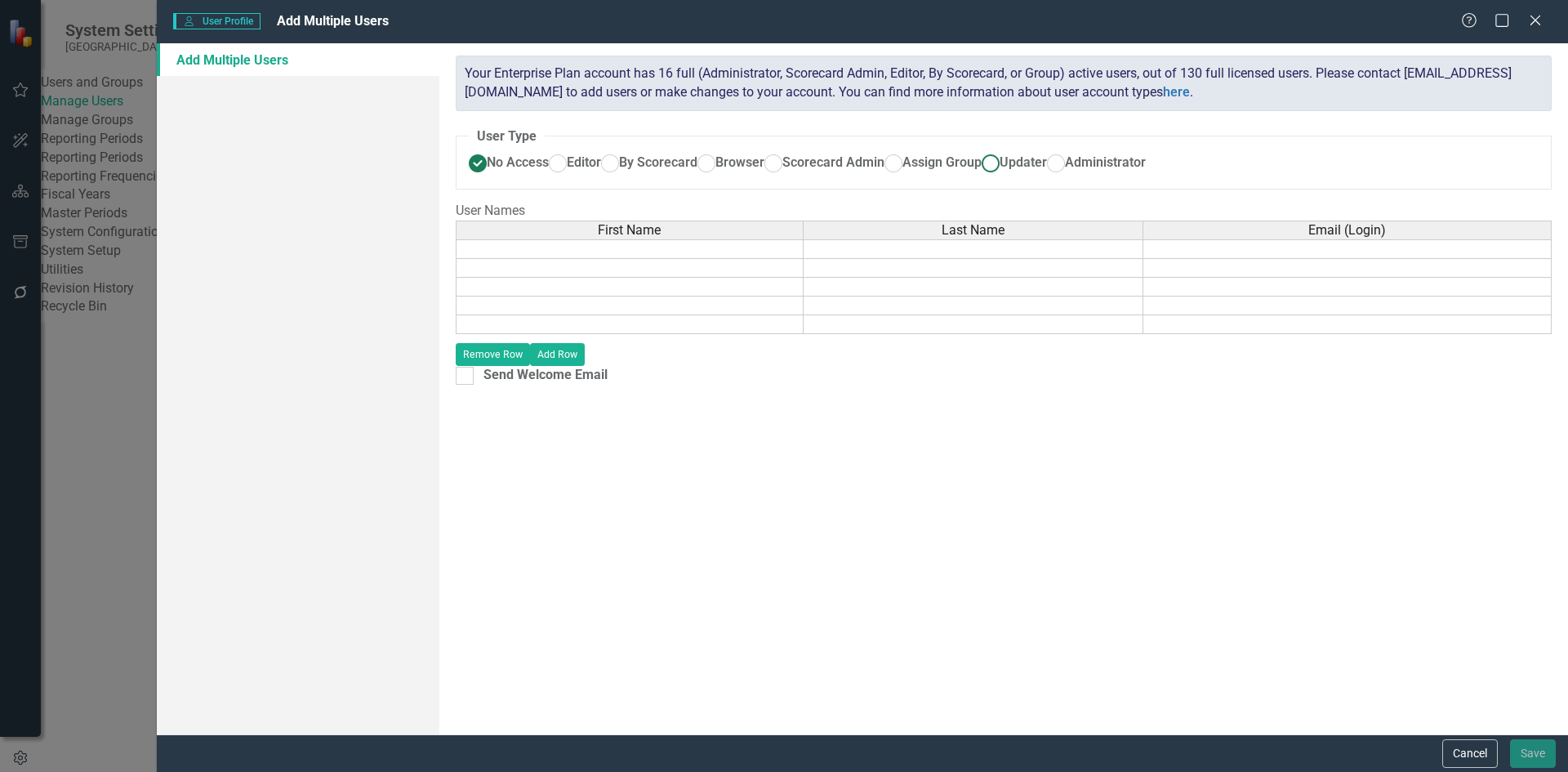
click at [977, 177] on ins at bounding box center [990, 164] width 25 height 25
click at [977, 177] on input "Updater" at bounding box center [990, 164] width 25 height 25
radio input "true"
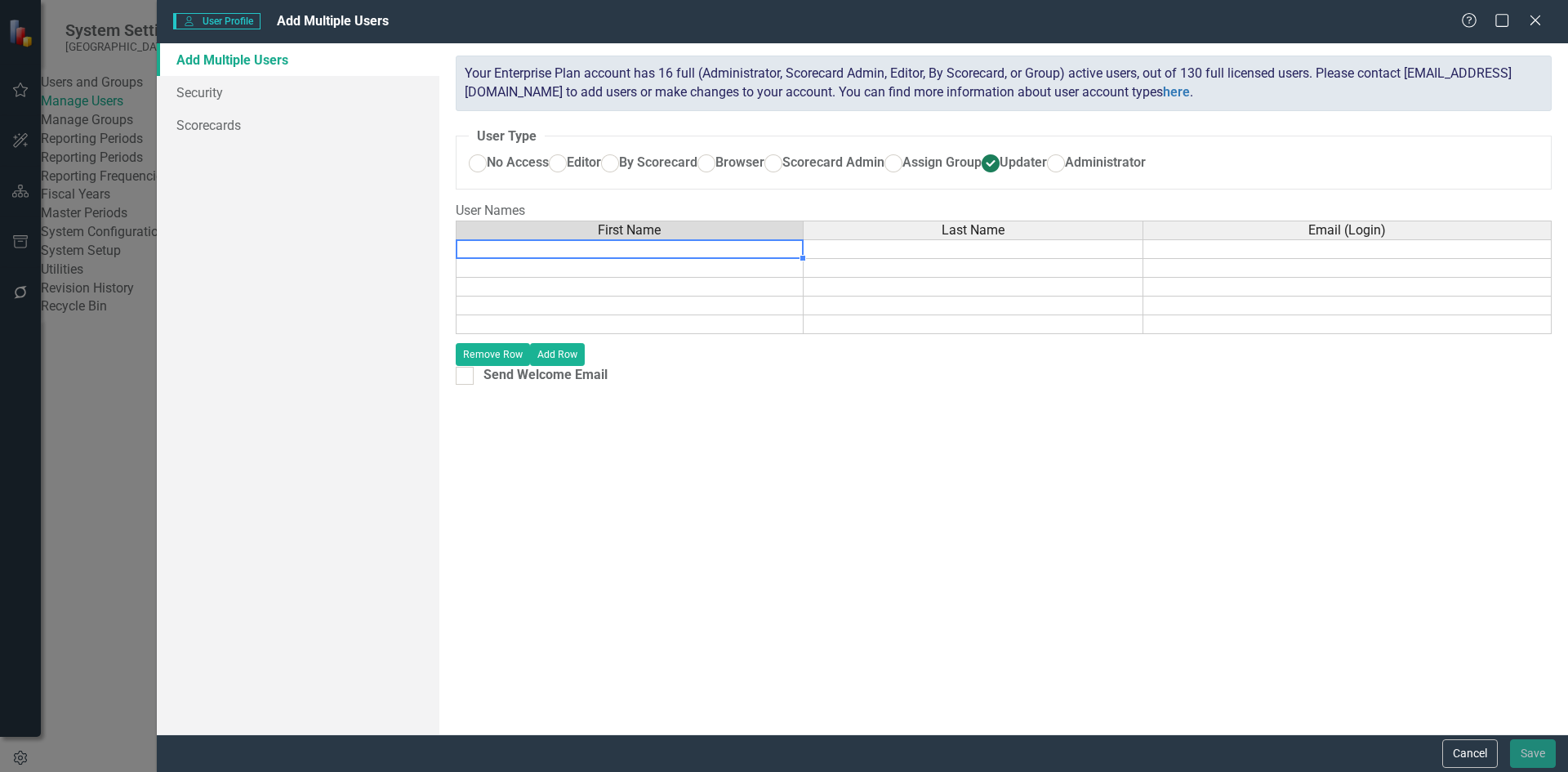
click at [650, 259] on td at bounding box center [630, 249] width 348 height 19
click at [977, 177] on ins at bounding box center [990, 164] width 25 height 25
click at [977, 177] on input "Updater" at bounding box center [990, 164] width 25 height 25
click at [977, 177] on ins at bounding box center [990, 164] width 25 height 25
click at [977, 177] on input "Updater" at bounding box center [990, 164] width 25 height 25
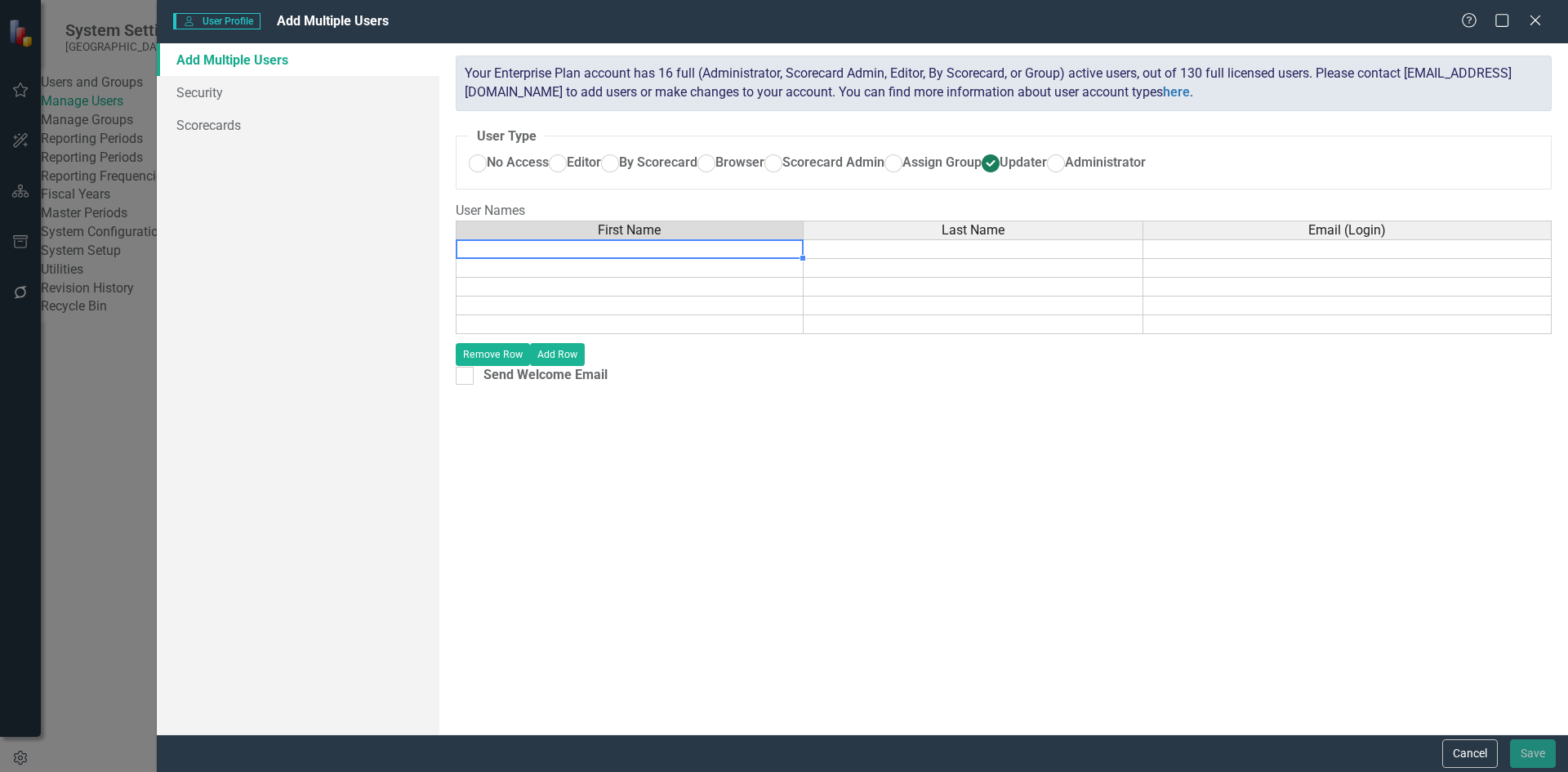
click at [606, 259] on td at bounding box center [630, 249] width 348 height 19
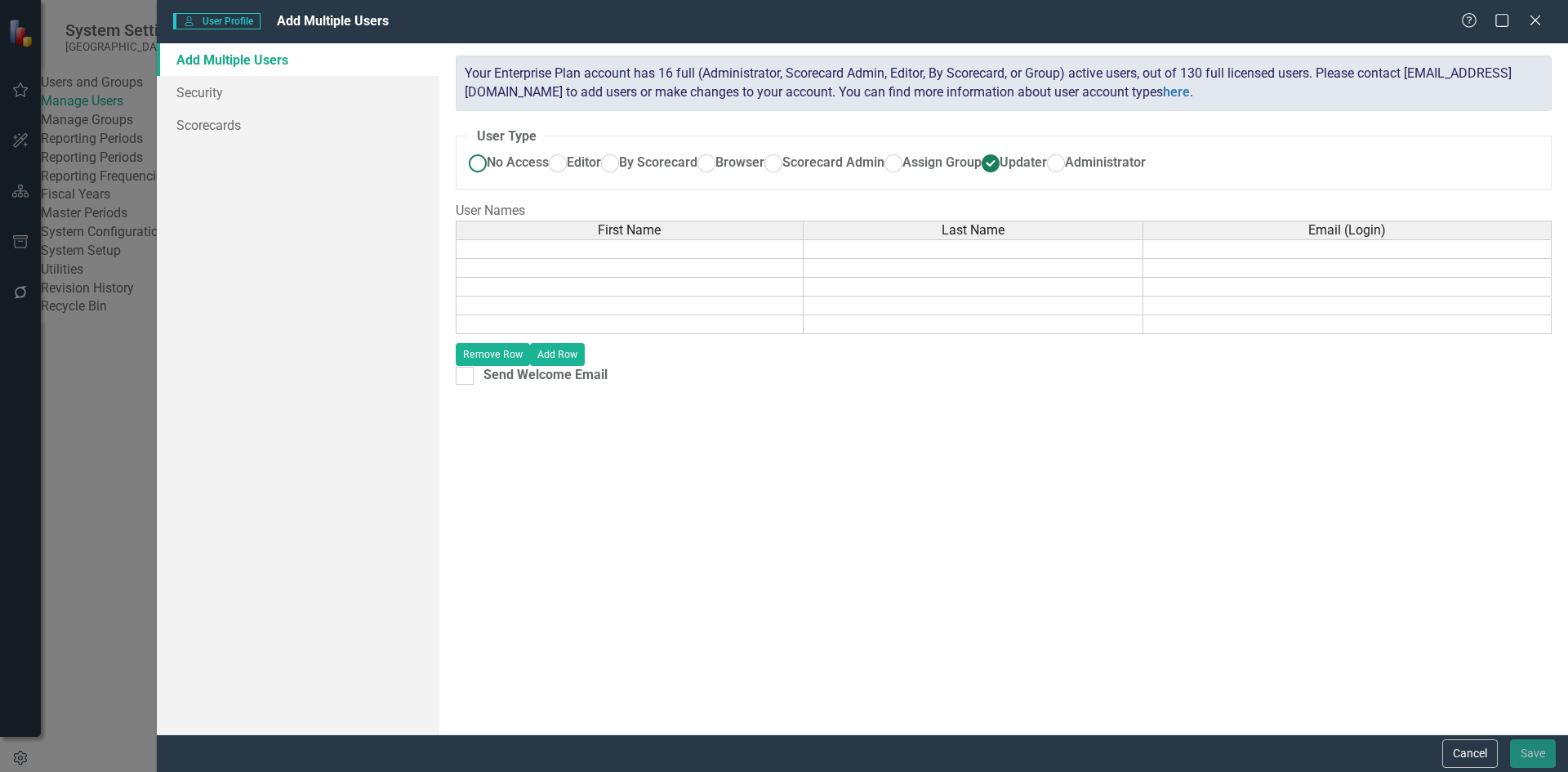
click at [484, 162] on ins at bounding box center [477, 164] width 25 height 25
click at [484, 162] on input "No Access" at bounding box center [477, 164] width 25 height 25
radio input "true"
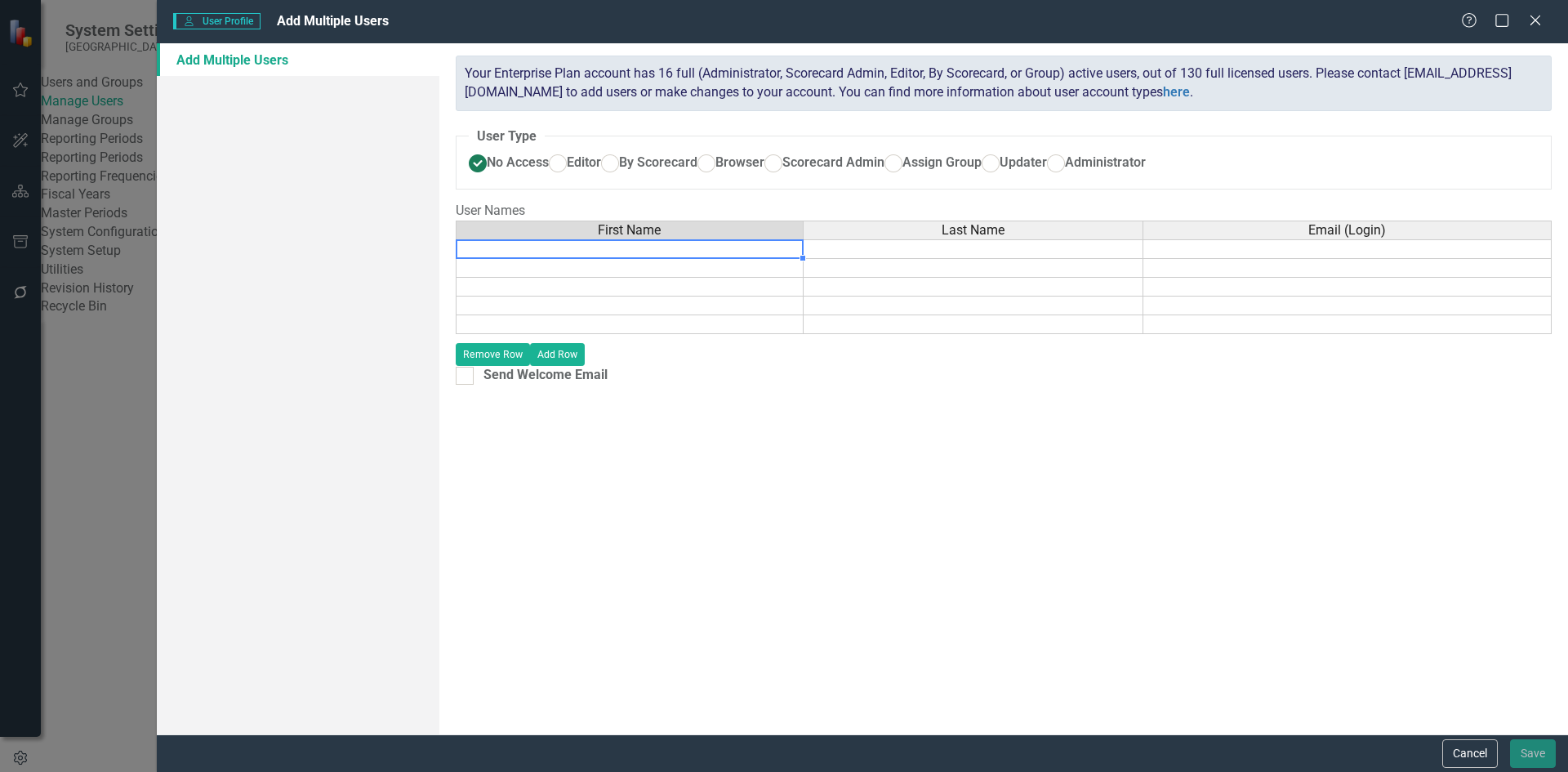
click at [629, 259] on td at bounding box center [630, 249] width 348 height 19
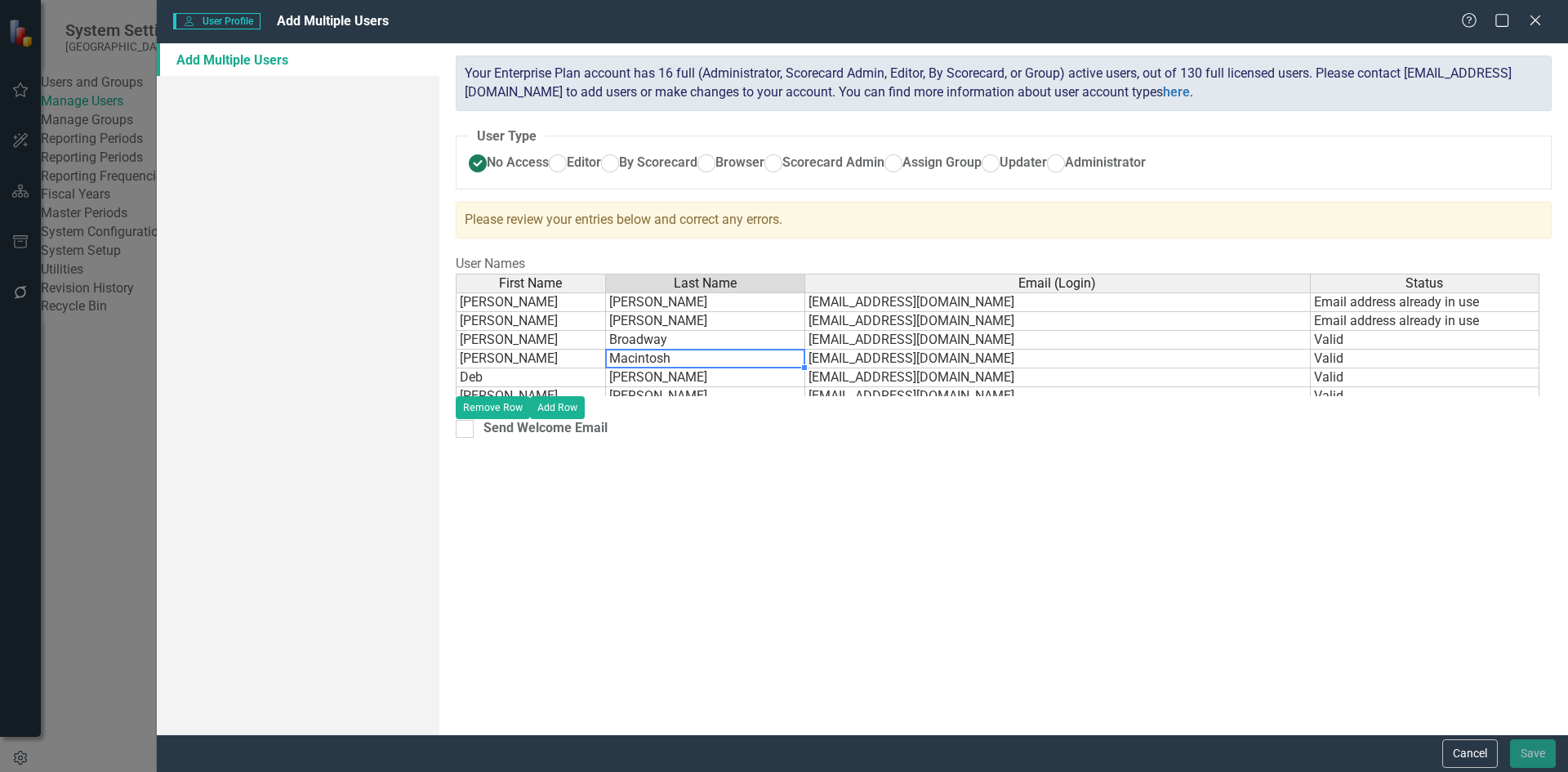
click at [703, 368] on td "Macintosh" at bounding box center [706, 359] width 200 height 18
drag, startPoint x: 695, startPoint y: 333, endPoint x: 697, endPoint y: 350, distance: 17.1
click at [697, 350] on tbody "Dan Mcdonald dmcdonald@carolinaeasthealth.com Email address already in use Eddi…" at bounding box center [998, 358] width 1084 height 132
drag, startPoint x: 697, startPoint y: 349, endPoint x: 533, endPoint y: 340, distance: 164.2
click at [456, 340] on div "First Name Last Name Email (Login) Status Dan Mcdonald dmcdonald@carolinaeasthe…" at bounding box center [456, 349] width 0 height 151
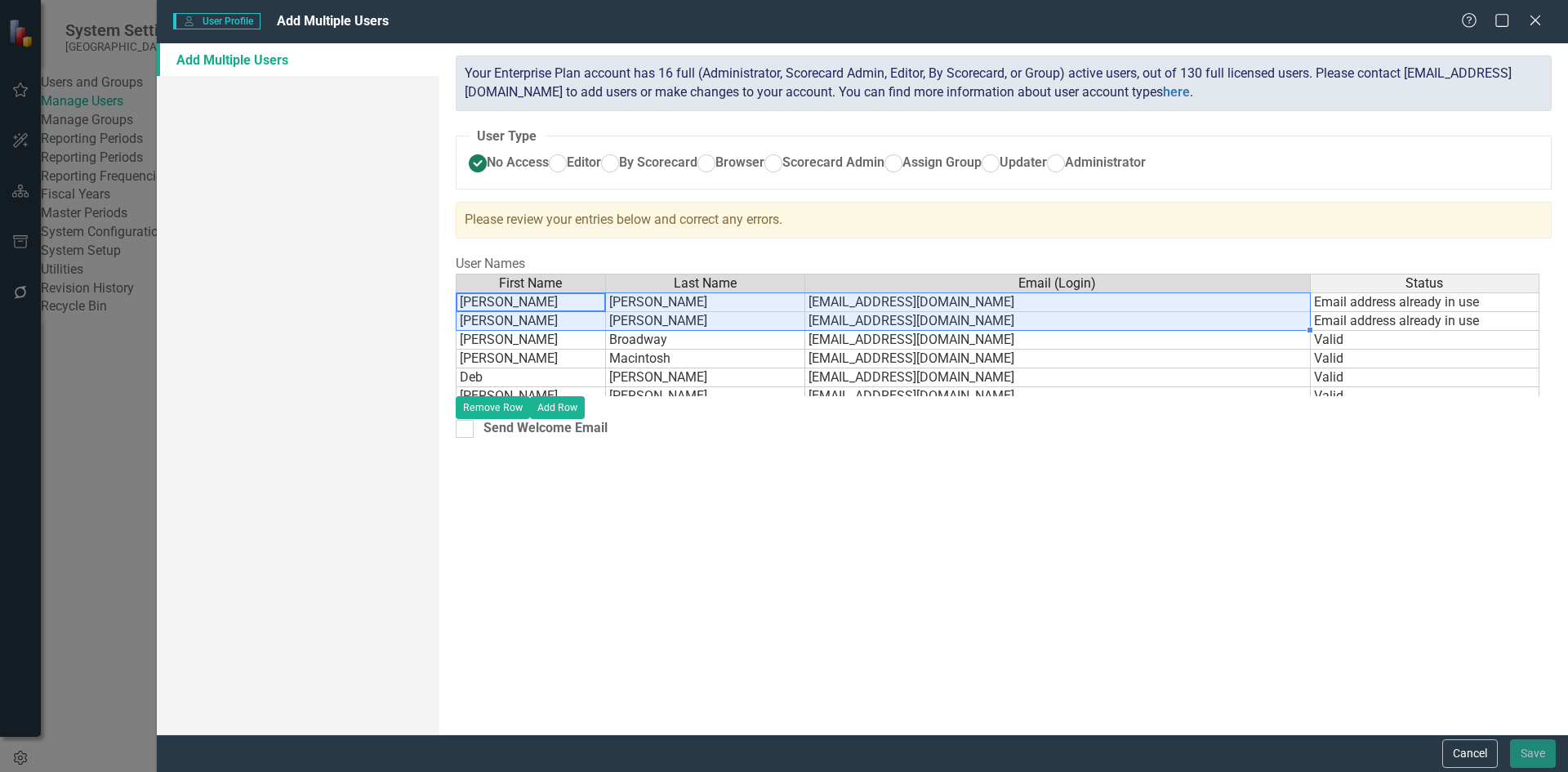
drag, startPoint x: 527, startPoint y: 335, endPoint x: 841, endPoint y: 353, distance: 314.5
click at [841, 353] on tbody "Dan Mcdonald dmcdonald@carolinaeasthealth.com Email address already in use Eddi…" at bounding box center [998, 358] width 1084 height 132
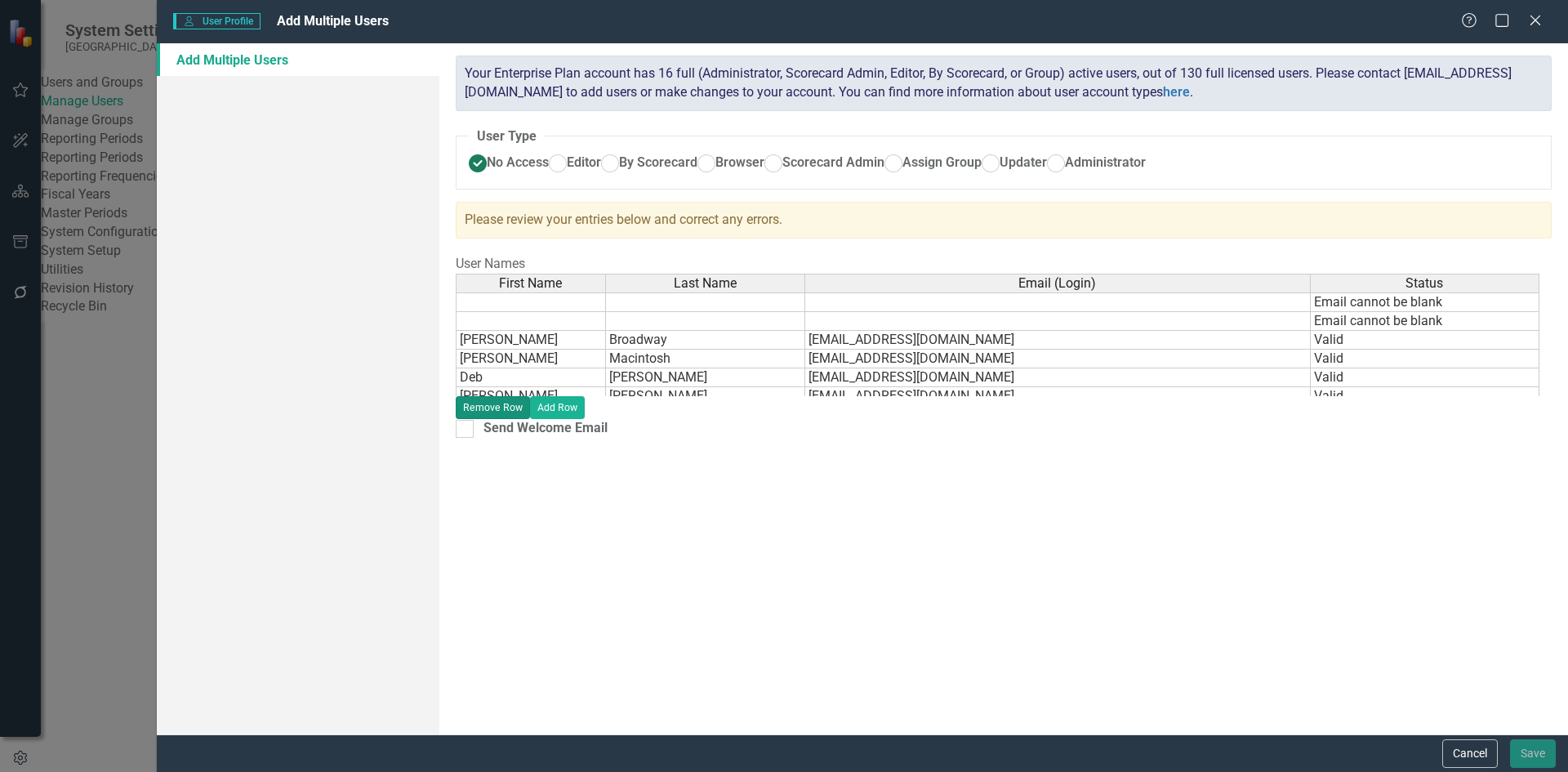
click at [530, 419] on button "Remove Row" at bounding box center [493, 408] width 74 height 23
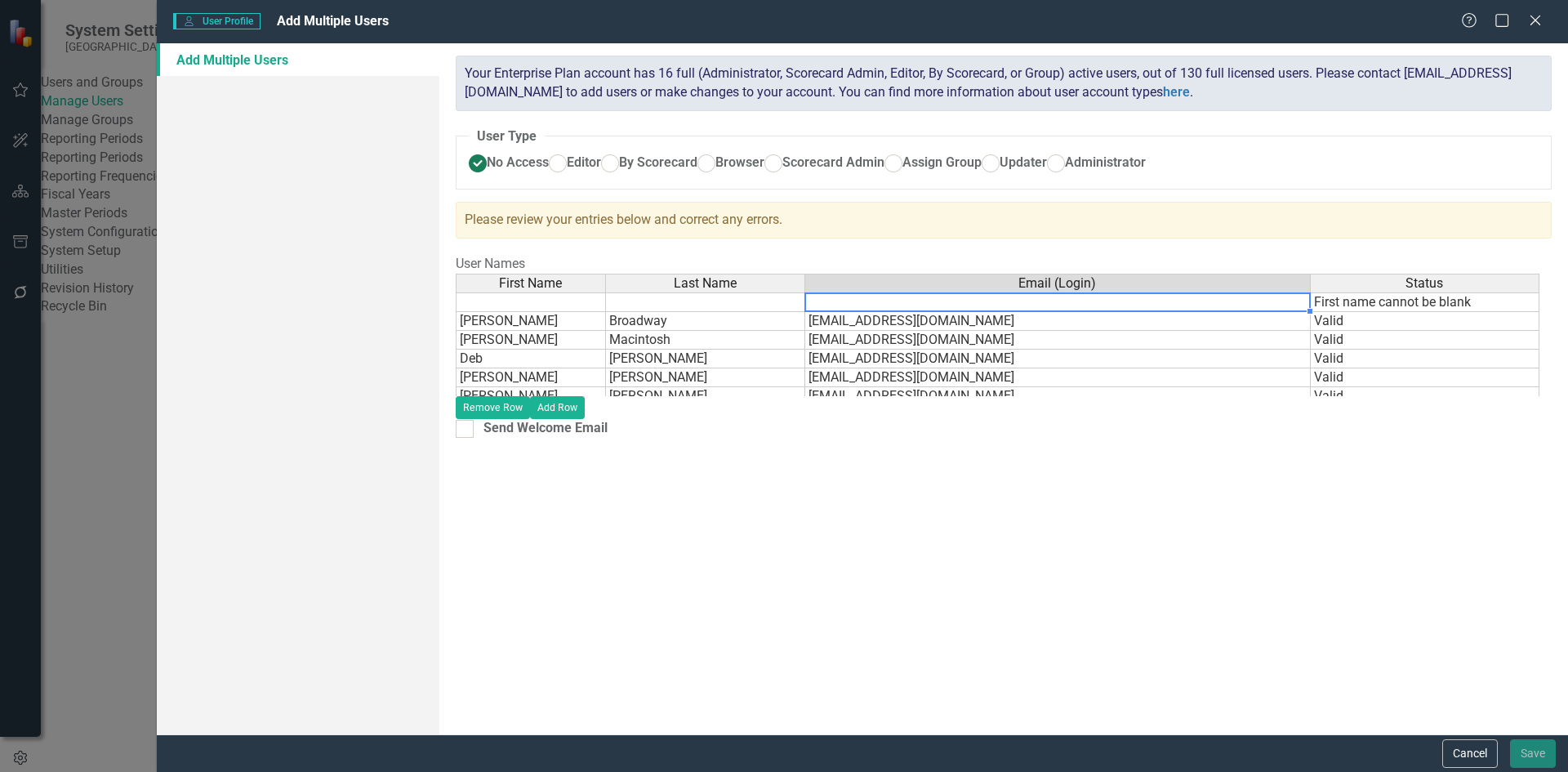
click at [1209, 312] on td at bounding box center [1058, 302] width 506 height 19
click at [530, 419] on button "Remove Row" at bounding box center [493, 408] width 74 height 23
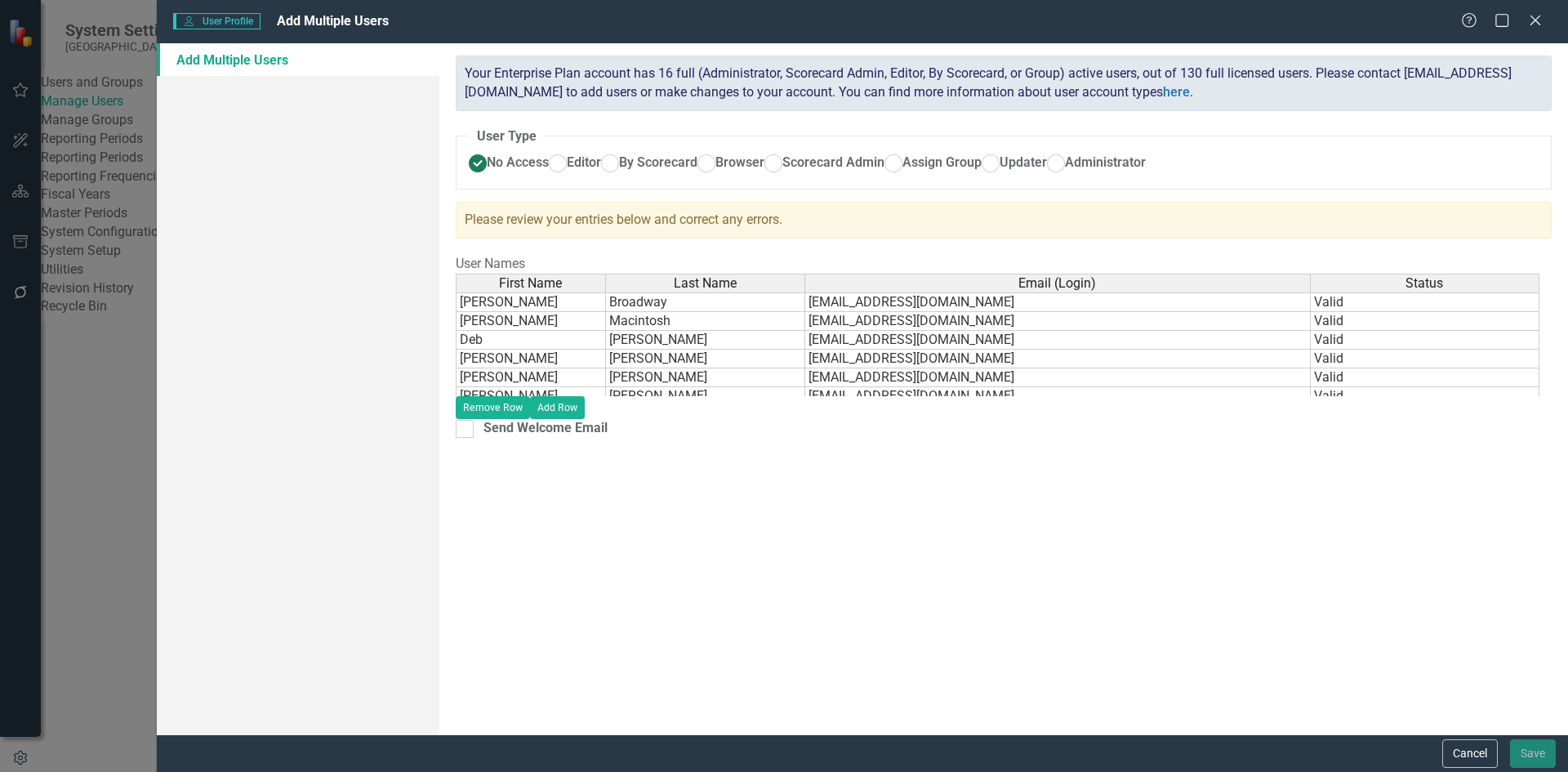
click at [1362, 542] on div "ClearPoint has a wealth of options to help you ensure that people only have acc…" at bounding box center [1004, 389] width 1129 height 691
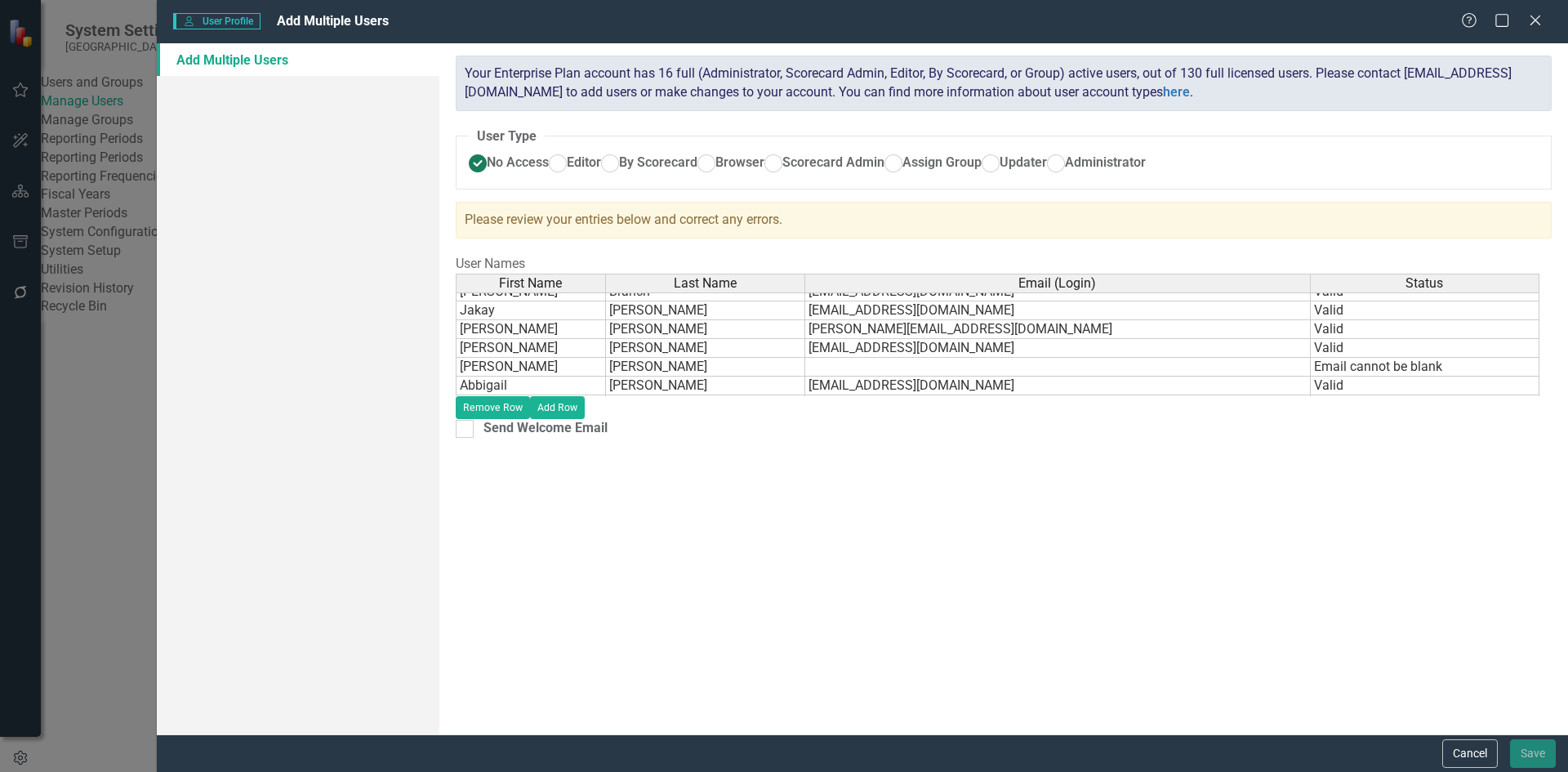
scroll to position [1106, 0]
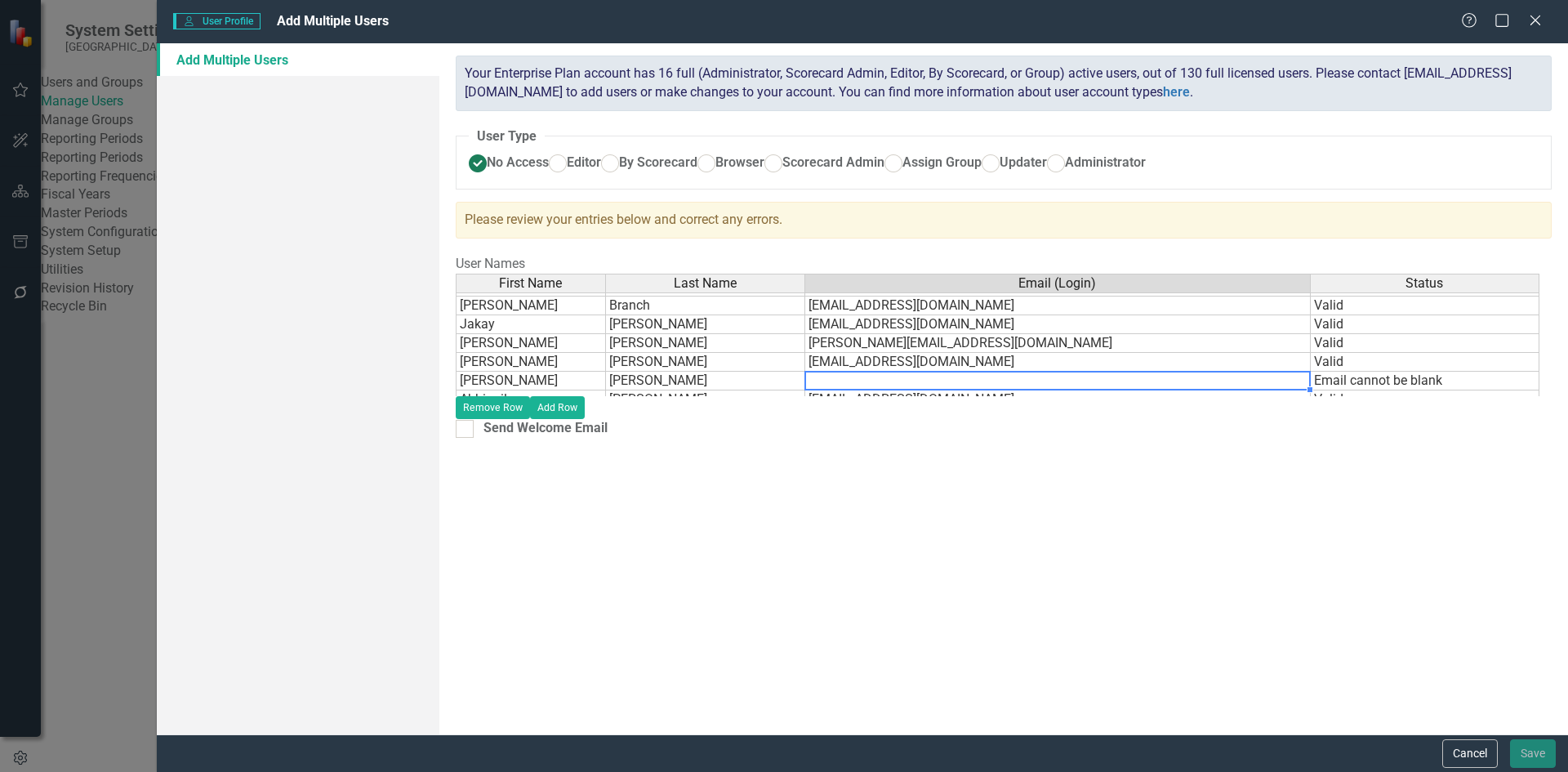
click at [1044, 390] on td at bounding box center [1058, 381] width 506 height 18
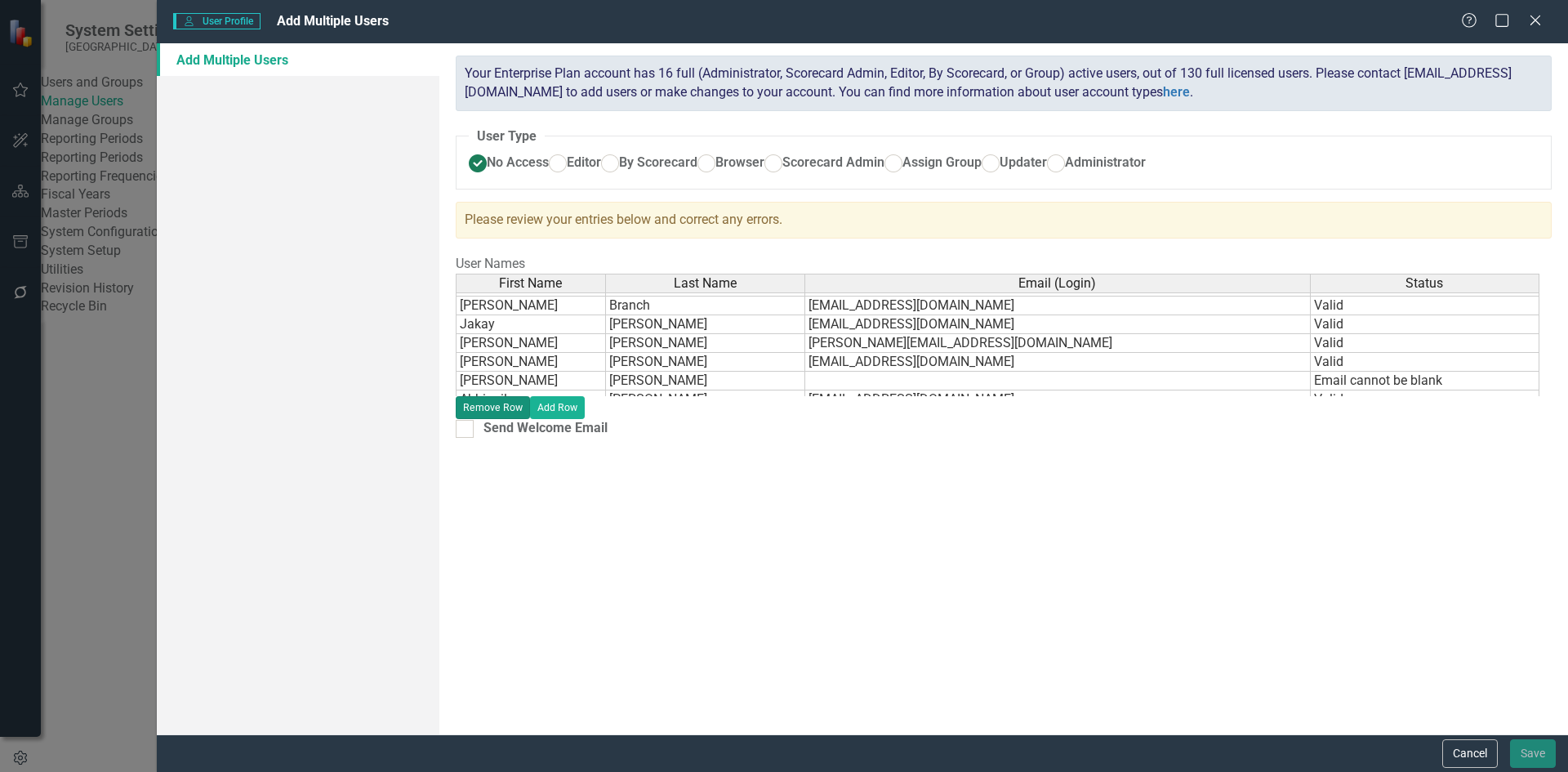
drag, startPoint x: 1044, startPoint y: 409, endPoint x: 1426, endPoint y: 453, distance: 384.5
click at [530, 419] on button "Remove Row" at bounding box center [493, 408] width 74 height 23
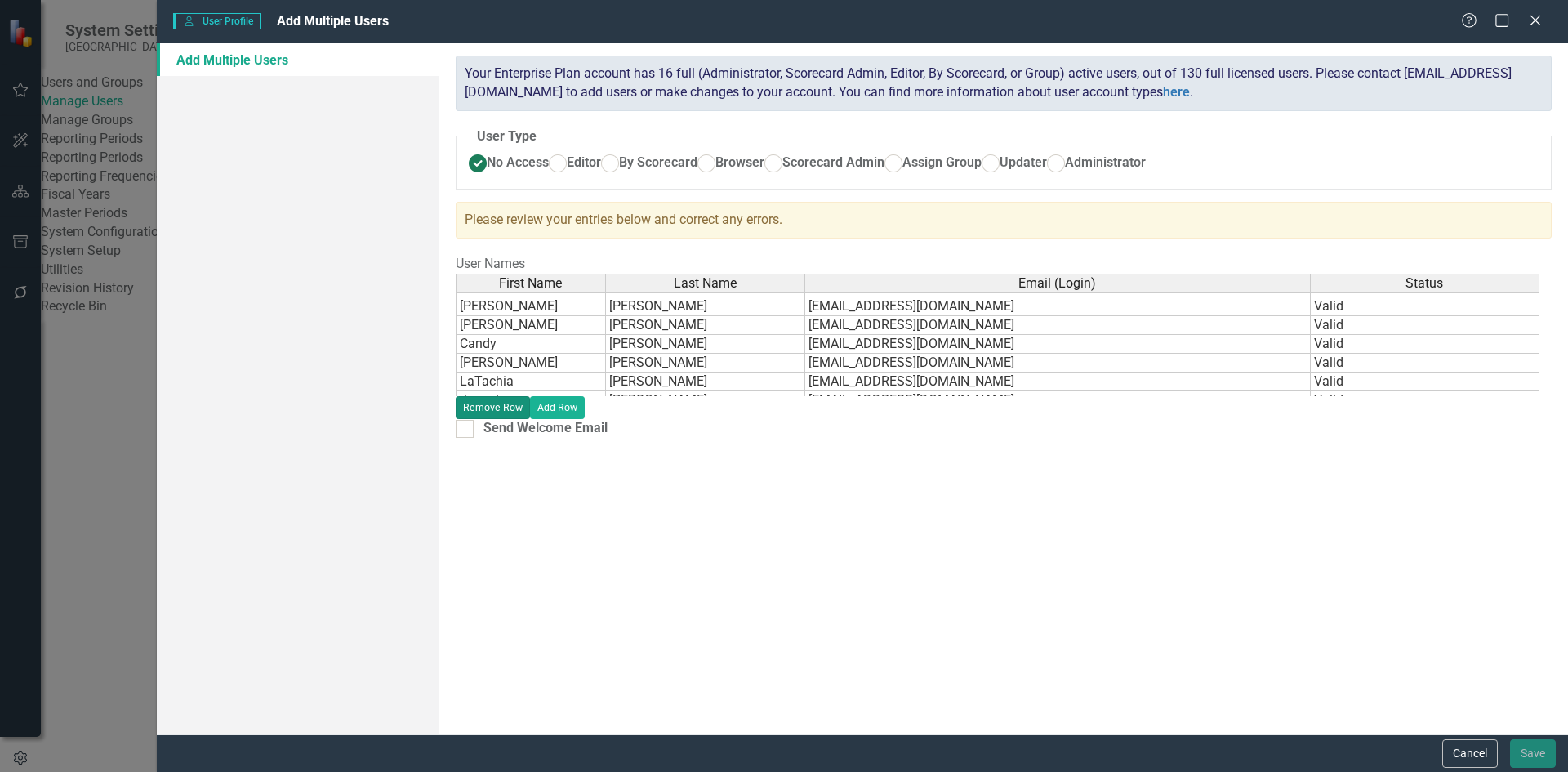
scroll to position [1871, 0]
click at [1399, 600] on div "ClearPoint has a wealth of options to help you ensure that people only have acc…" at bounding box center [1004, 389] width 1129 height 691
click at [1407, 342] on td "Email address already in use" at bounding box center [1424, 333] width 228 height 18
click at [530, 419] on button "Remove Row" at bounding box center [493, 408] width 74 height 23
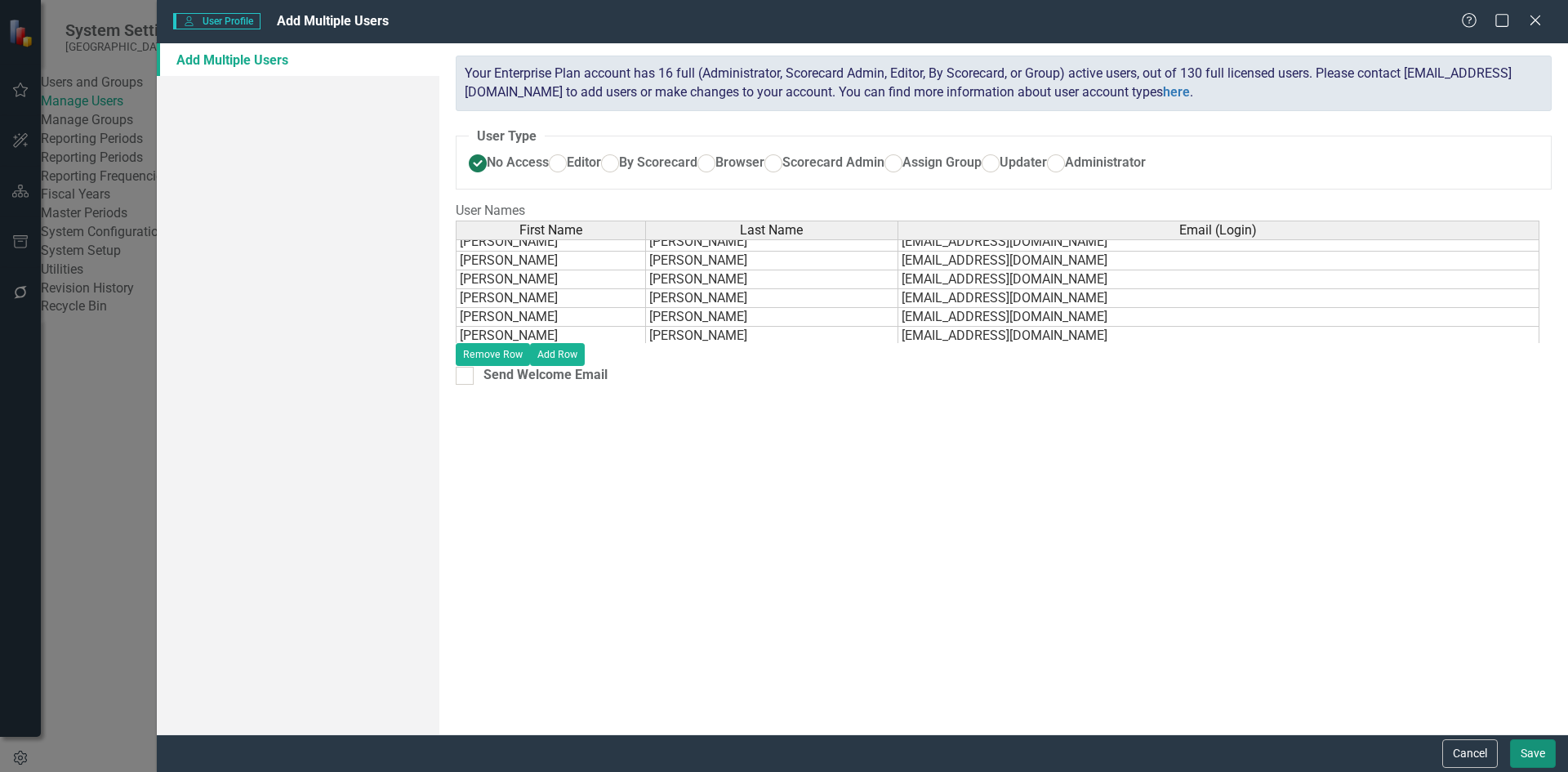
drag, startPoint x: 1531, startPoint y: 758, endPoint x: 676, endPoint y: 607, distance: 868.2
click at [697, 628] on form "User User Profile Add Multiple Users Help Maximize Close Add Multiple Users Cle…" at bounding box center [862, 386] width 1411 height 772
click at [694, 177] on ins at bounding box center [706, 164] width 25 height 25
click at [694, 177] on input "Browser" at bounding box center [706, 164] width 25 height 25
radio input "true"
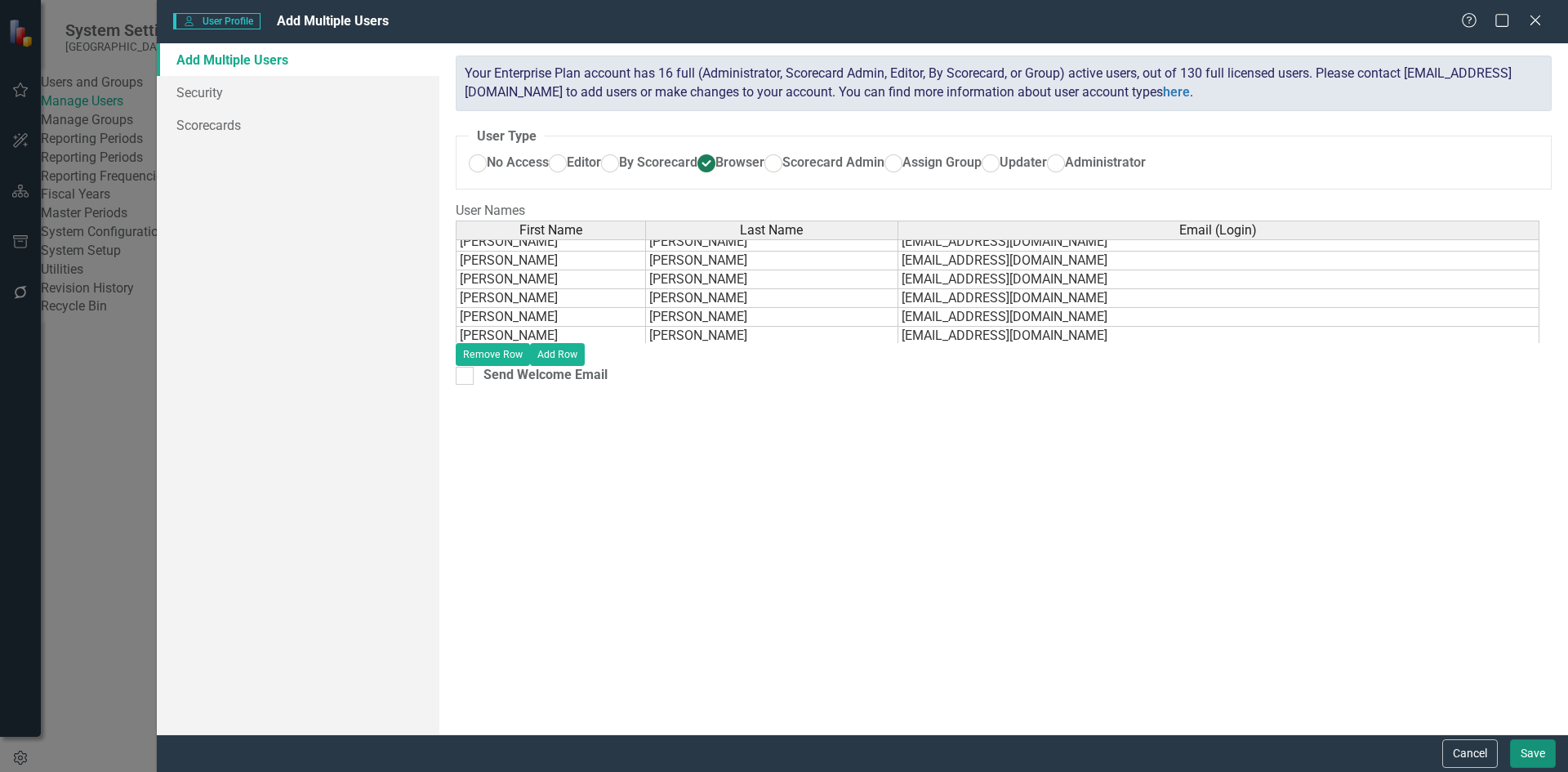
click at [1533, 755] on button "Save" at bounding box center [1533, 754] width 46 height 29
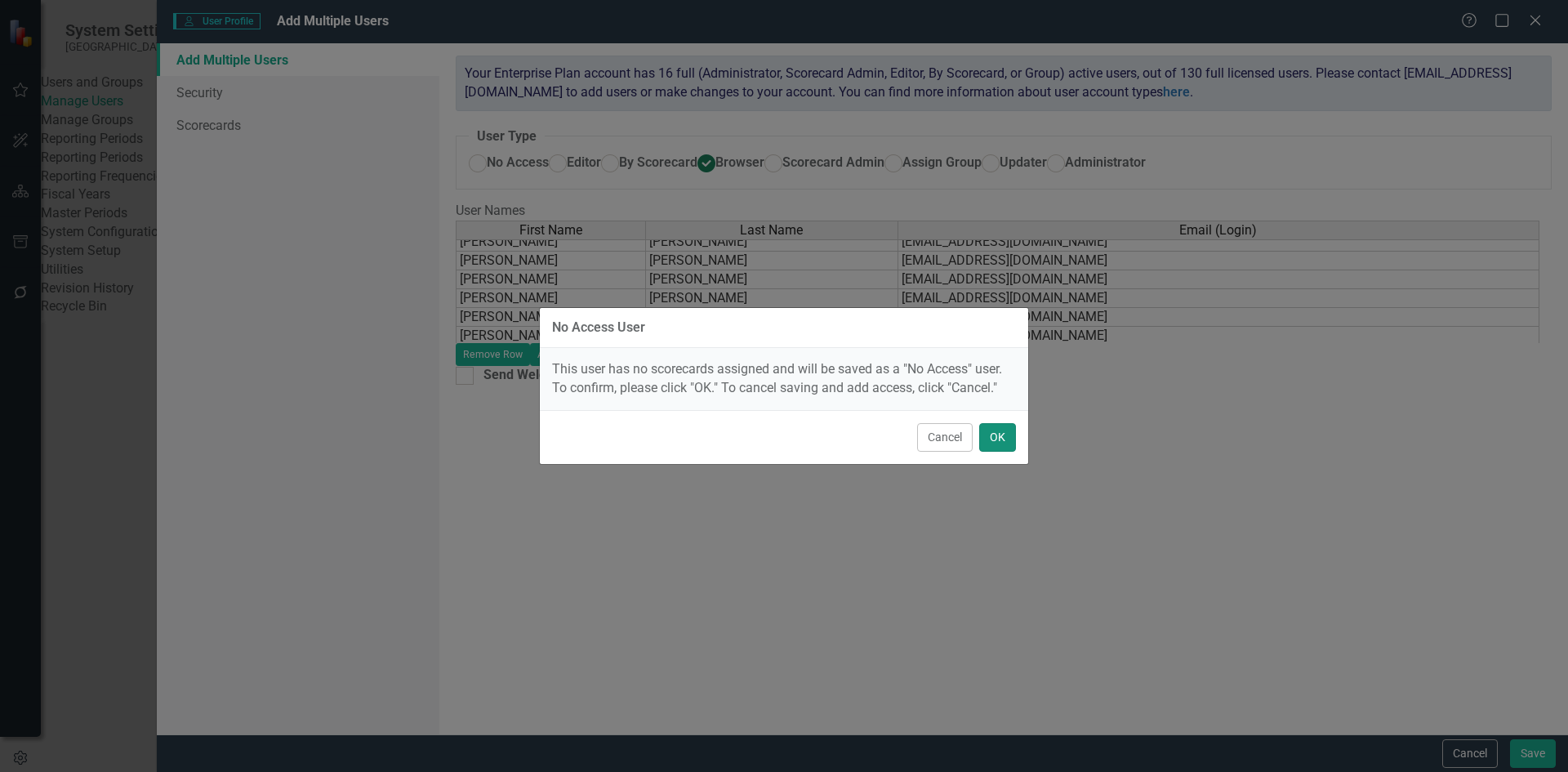
click at [1005, 440] on button "OK" at bounding box center [998, 438] width 37 height 29
radio input "true"
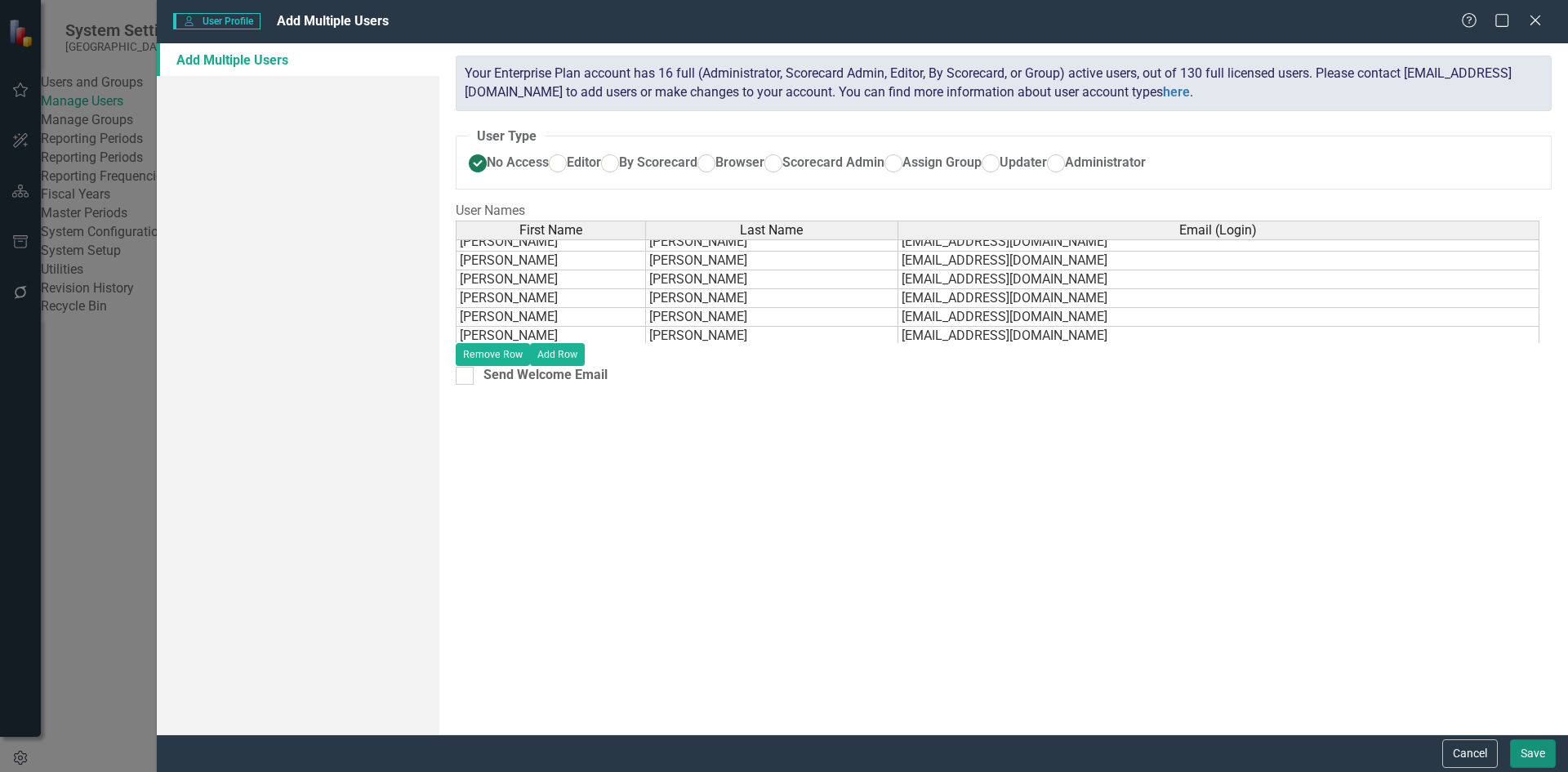
click at [1528, 755] on button "Save" at bounding box center [1533, 754] width 46 height 29
click at [1538, 756] on button "Save" at bounding box center [1533, 754] width 46 height 29
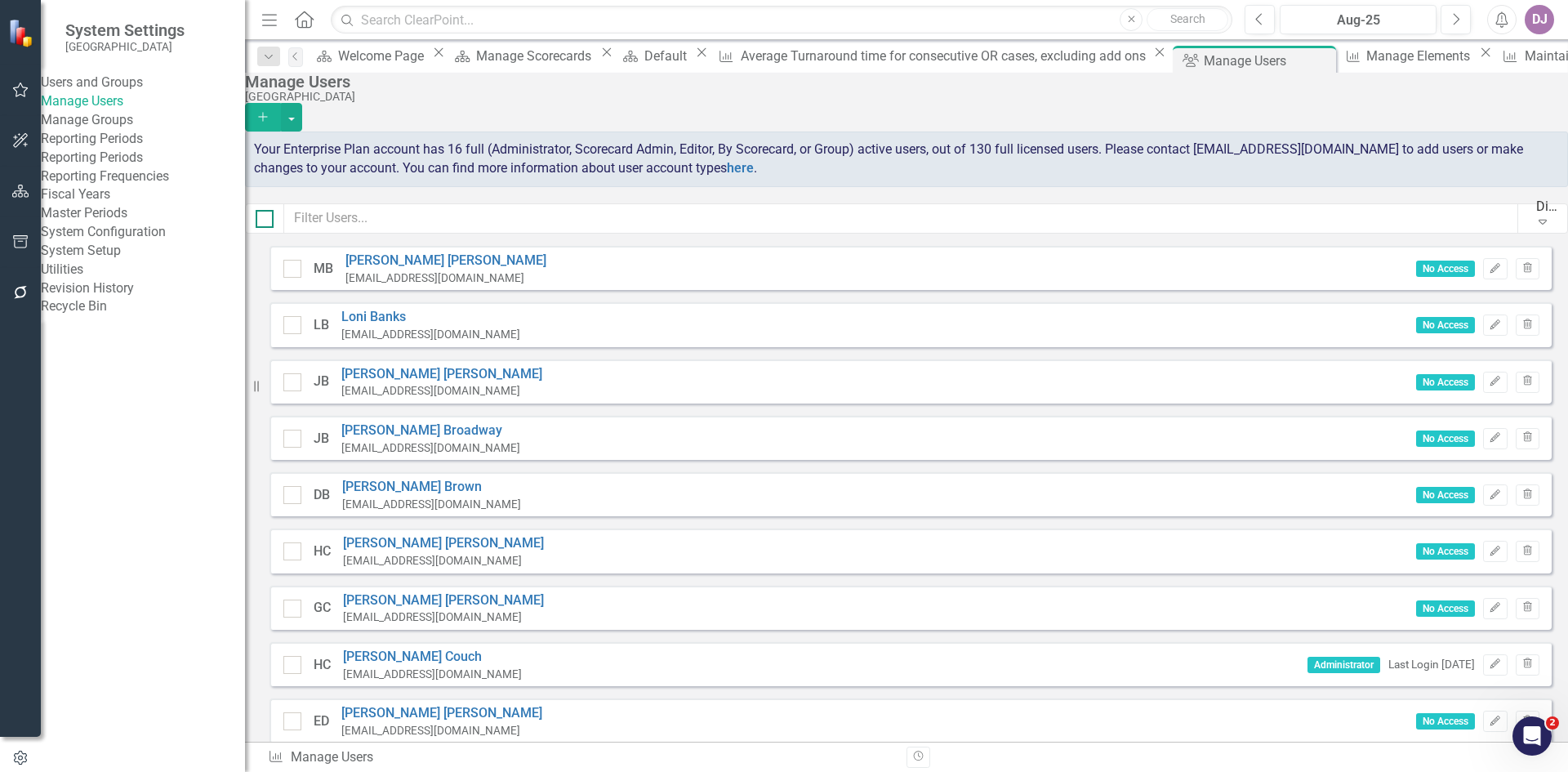
click at [274, 221] on div at bounding box center [264, 219] width 18 height 18
click at [266, 221] on input "checkbox" at bounding box center [261, 215] width 10 height 11
checkbox input "true"
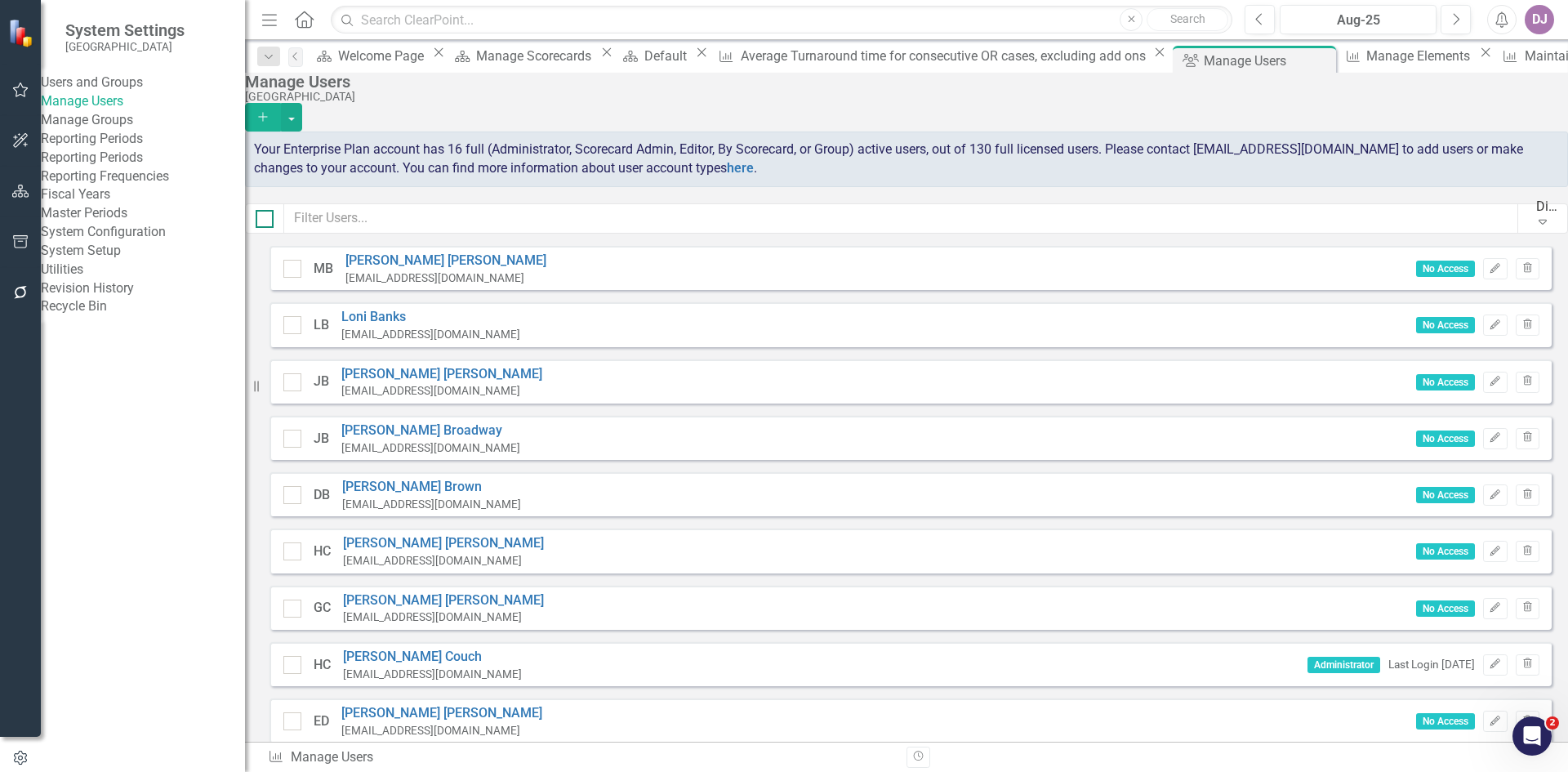
checkbox input "true"
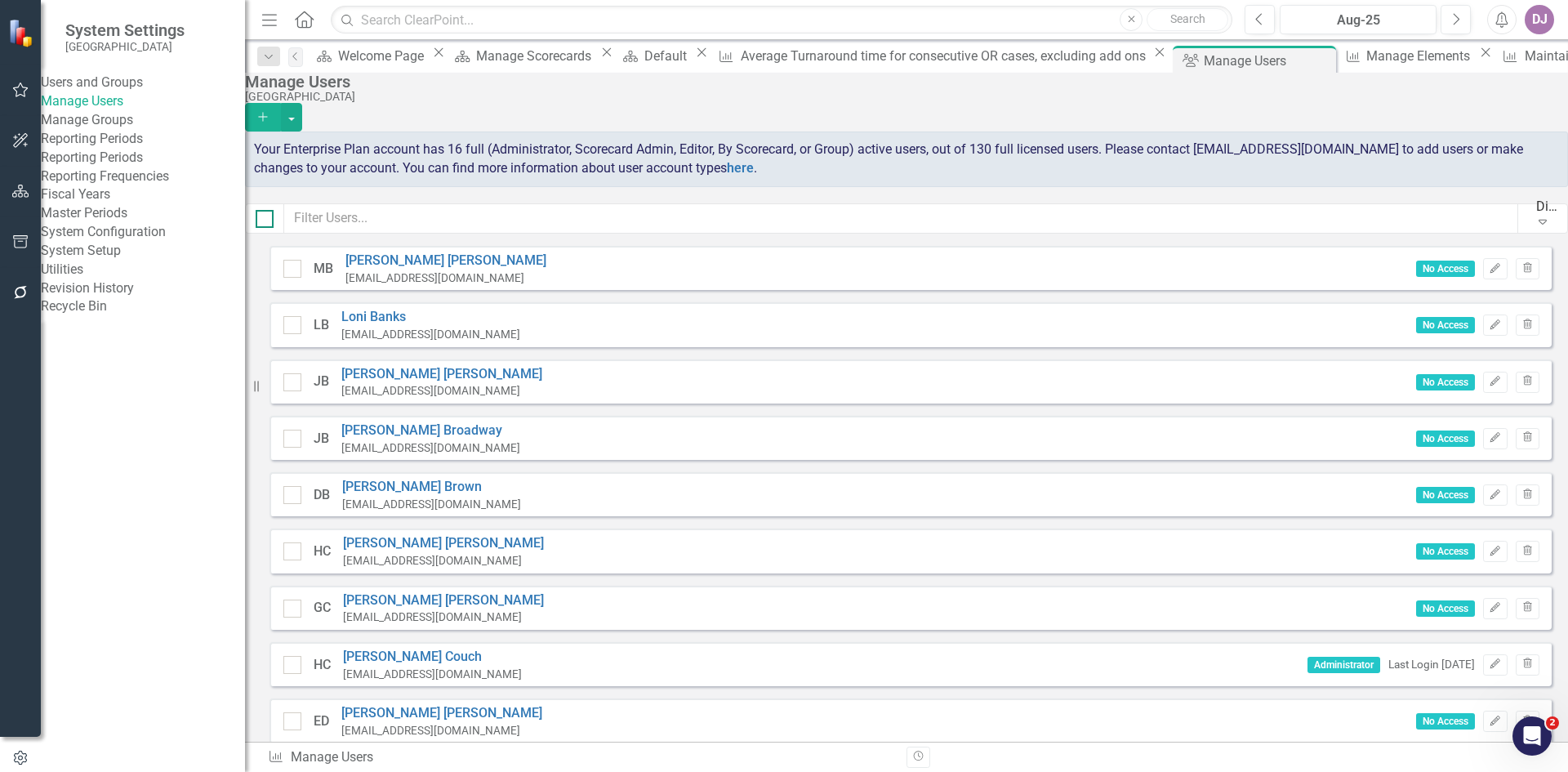
checkbox input "true"
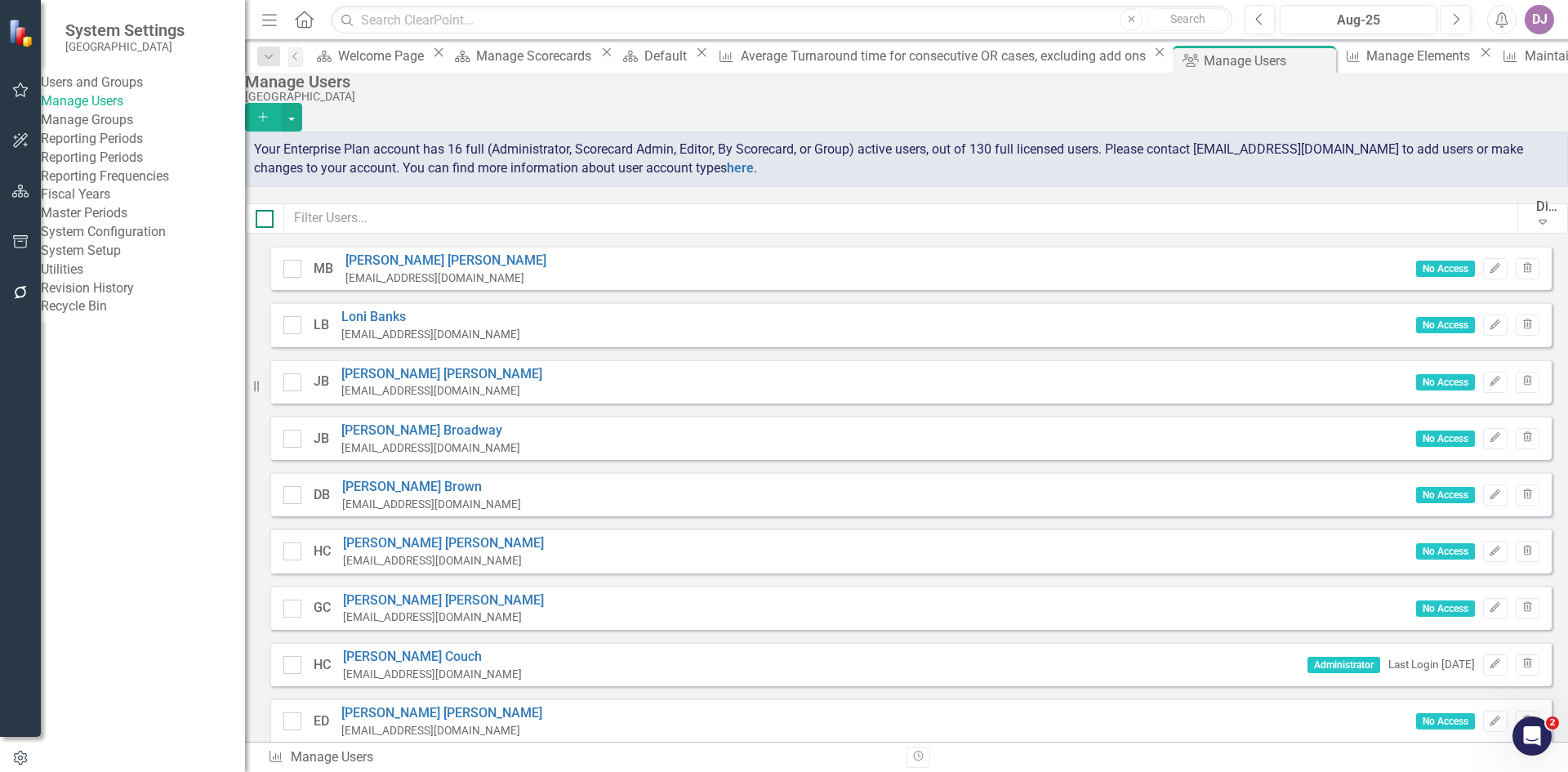
checkbox input "true"
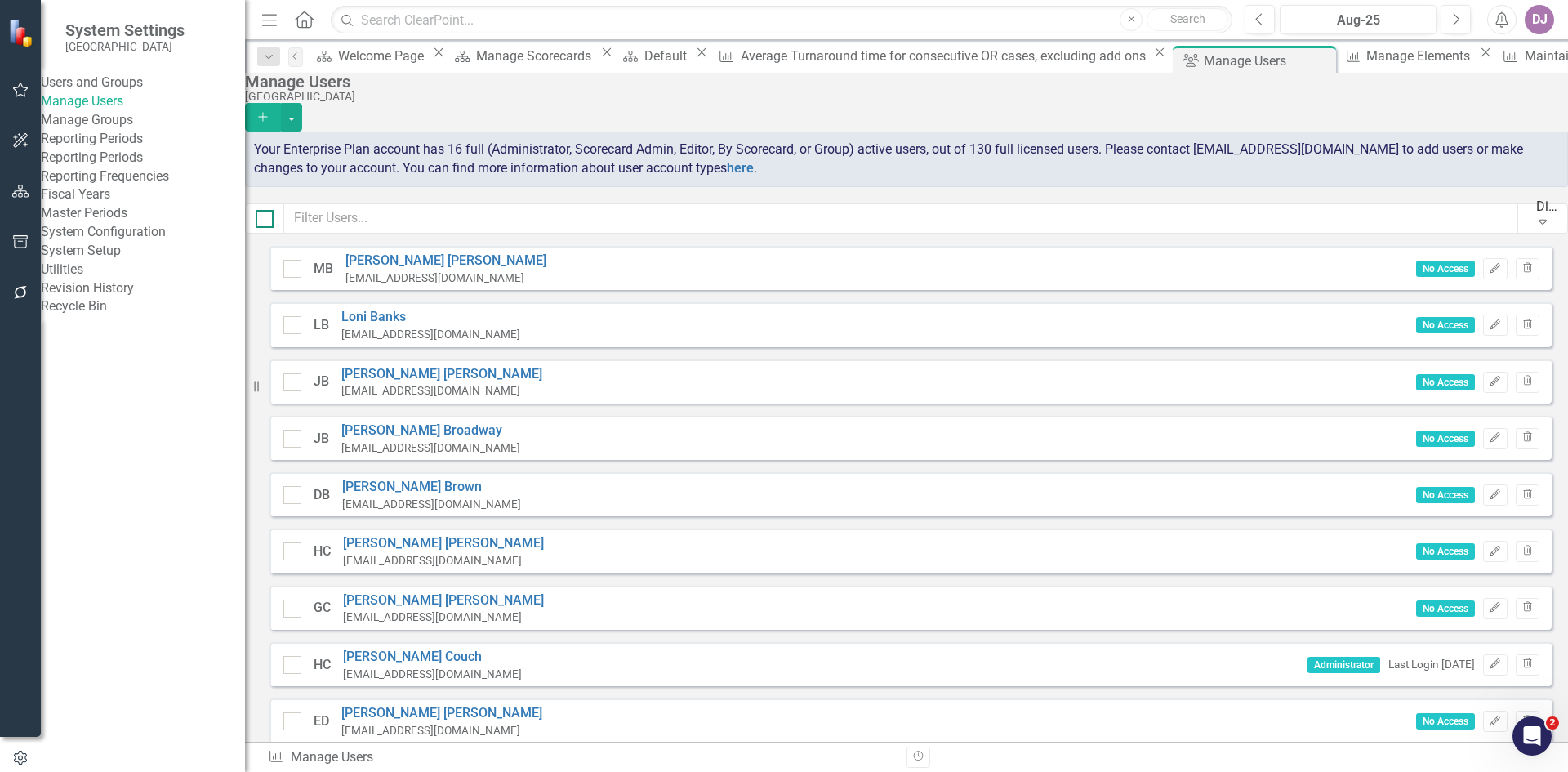
checkbox input "true"
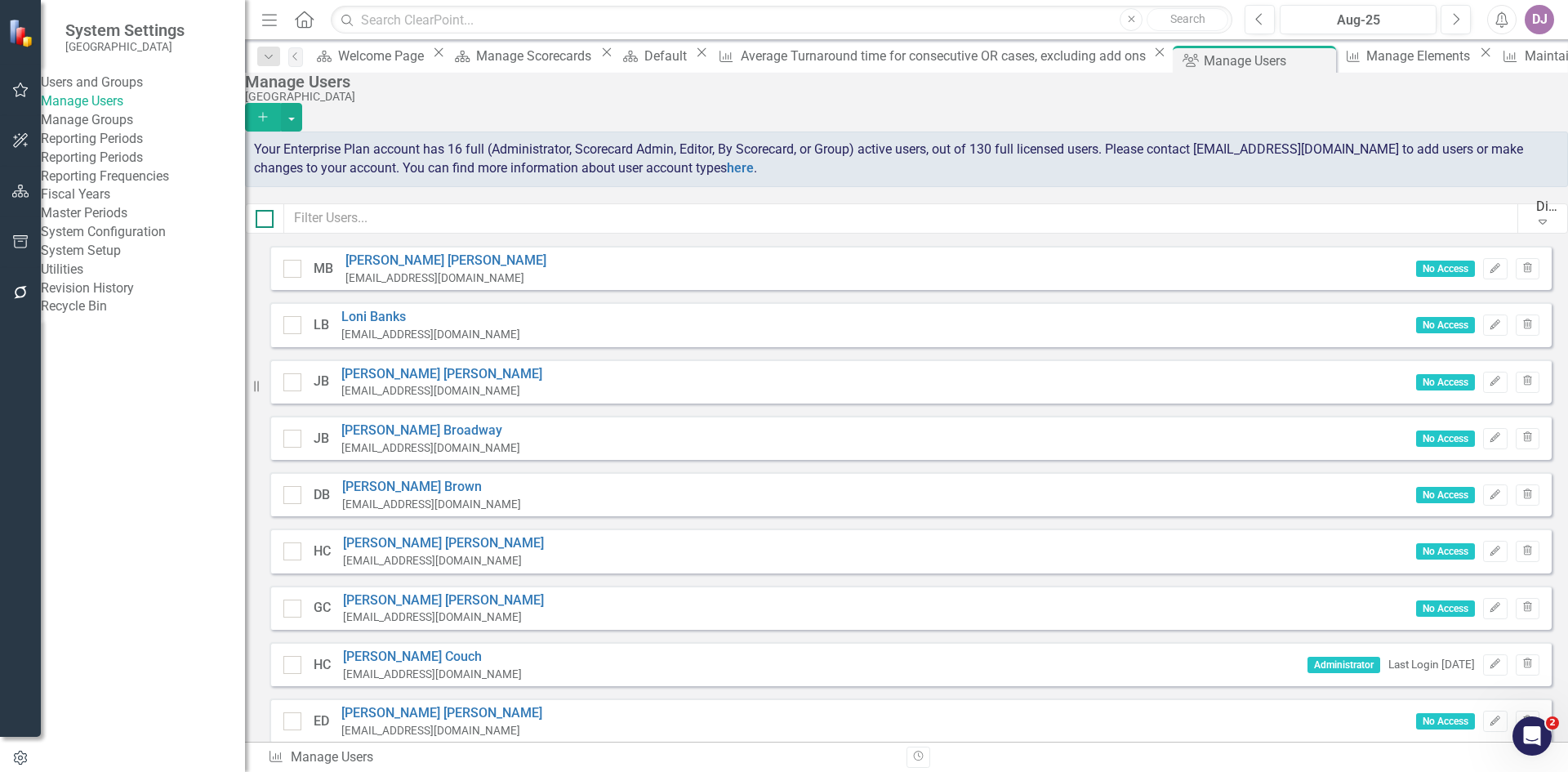
checkbox input "true"
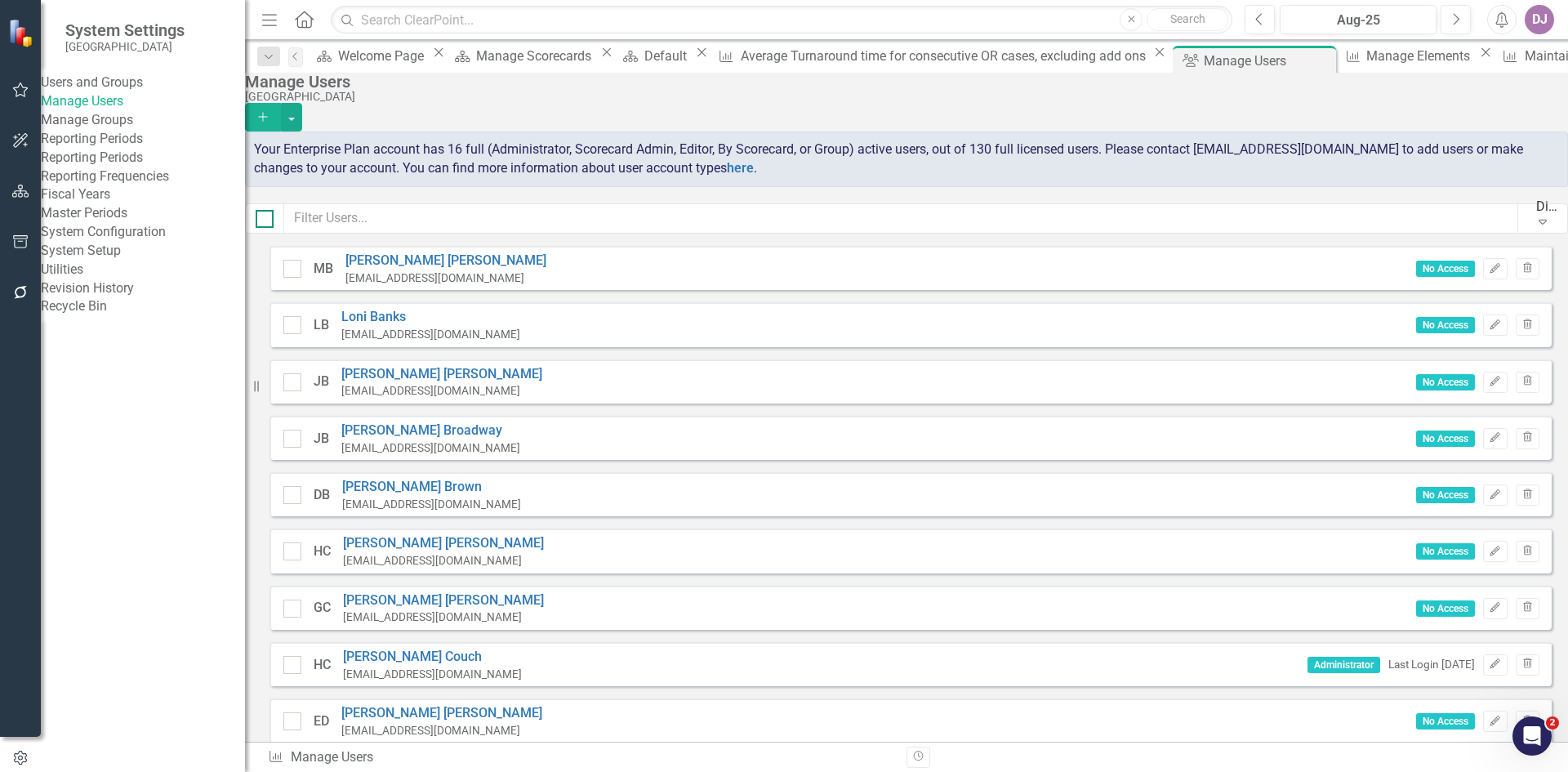
checkbox input "true"
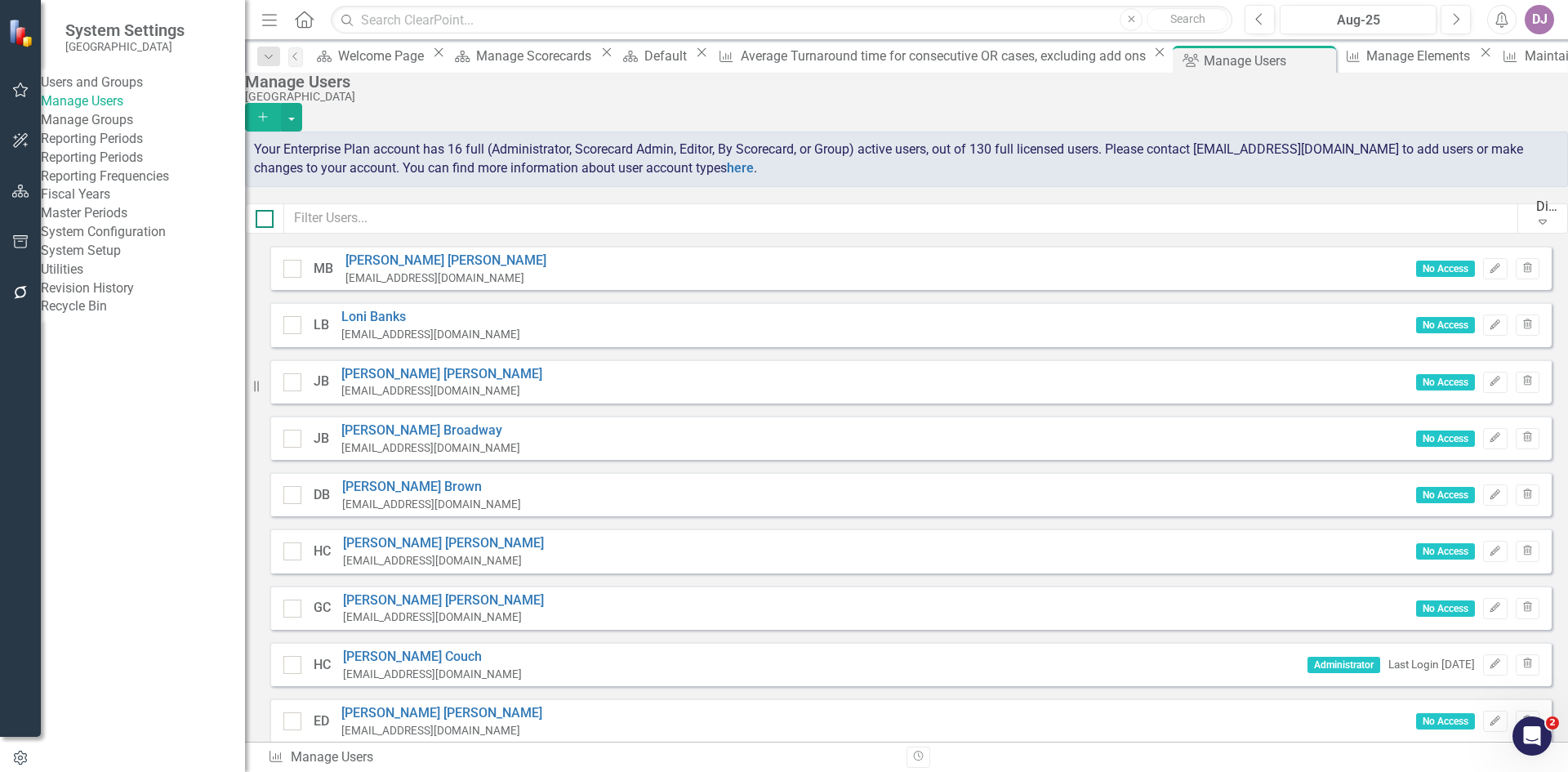
checkbox input "true"
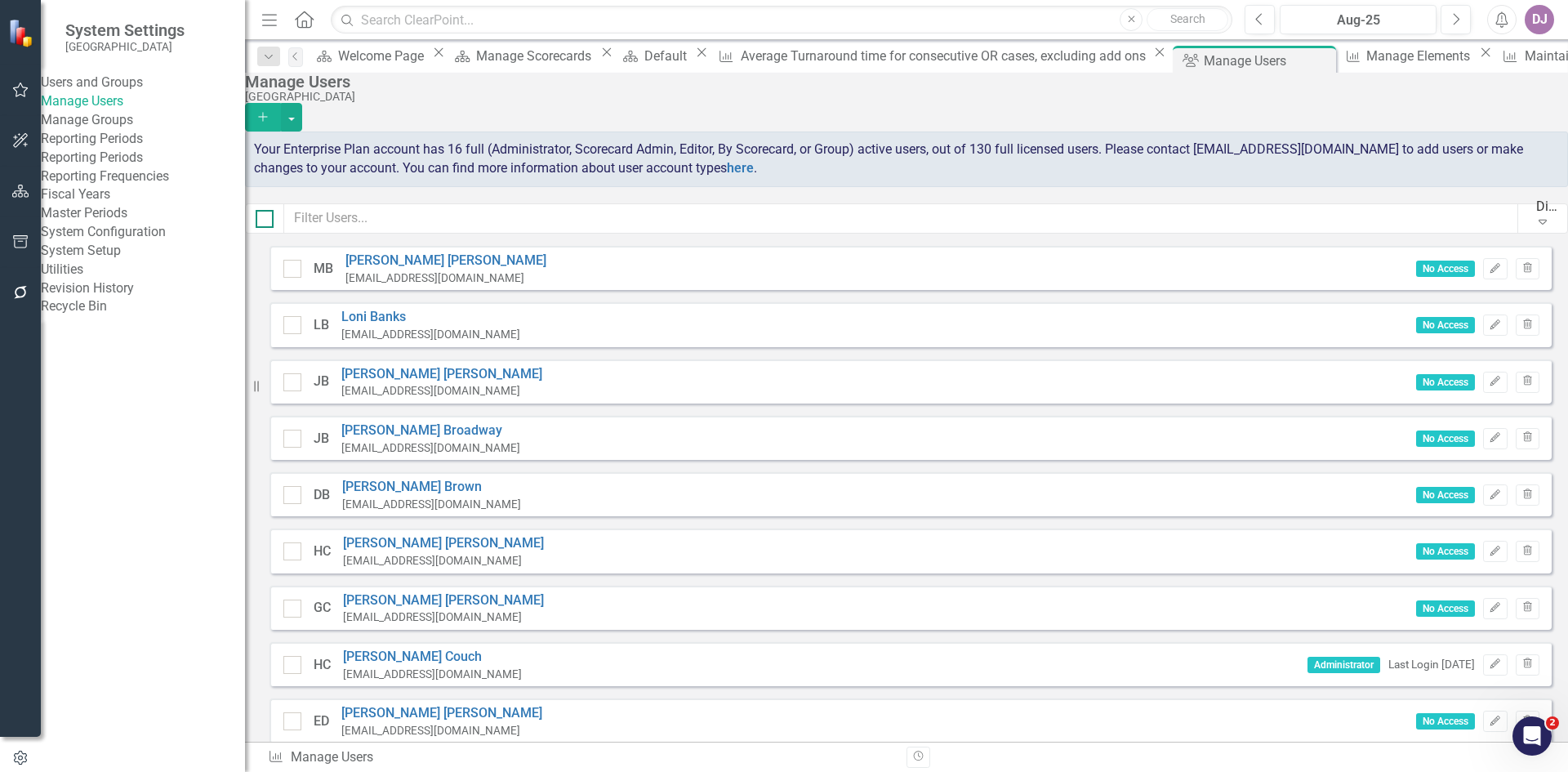
checkbox input "true"
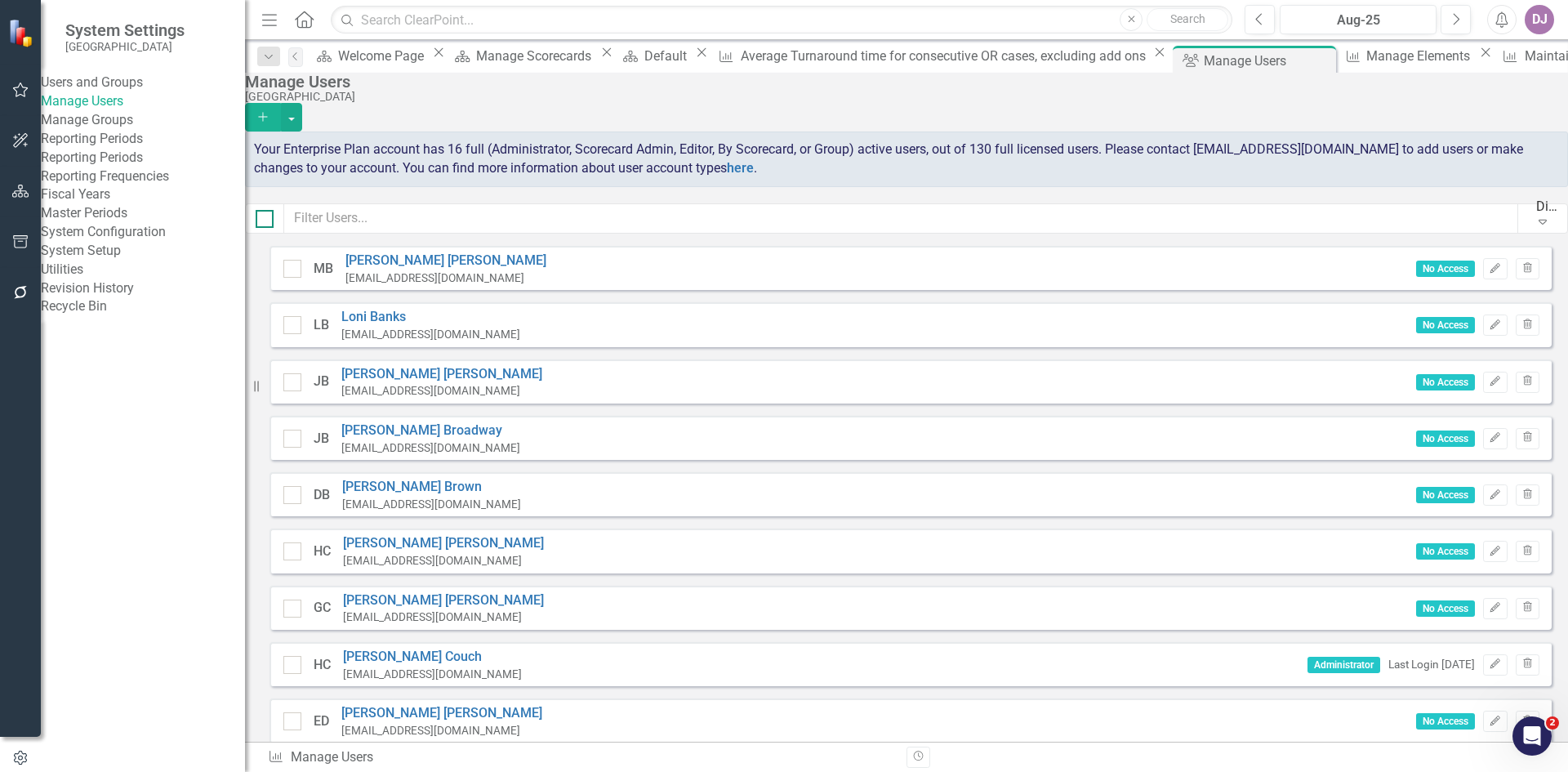
checkbox input "true"
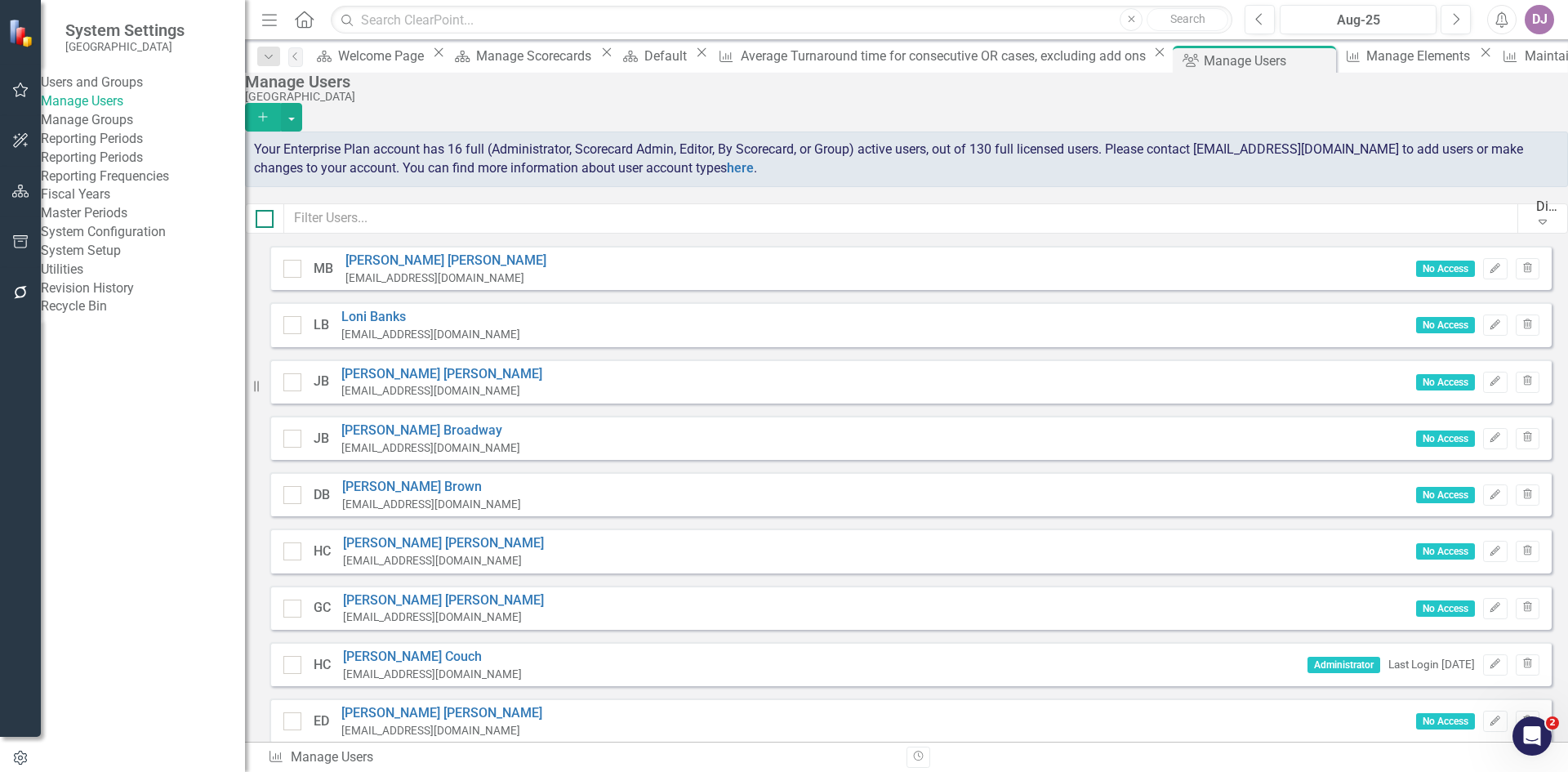
checkbox input "true"
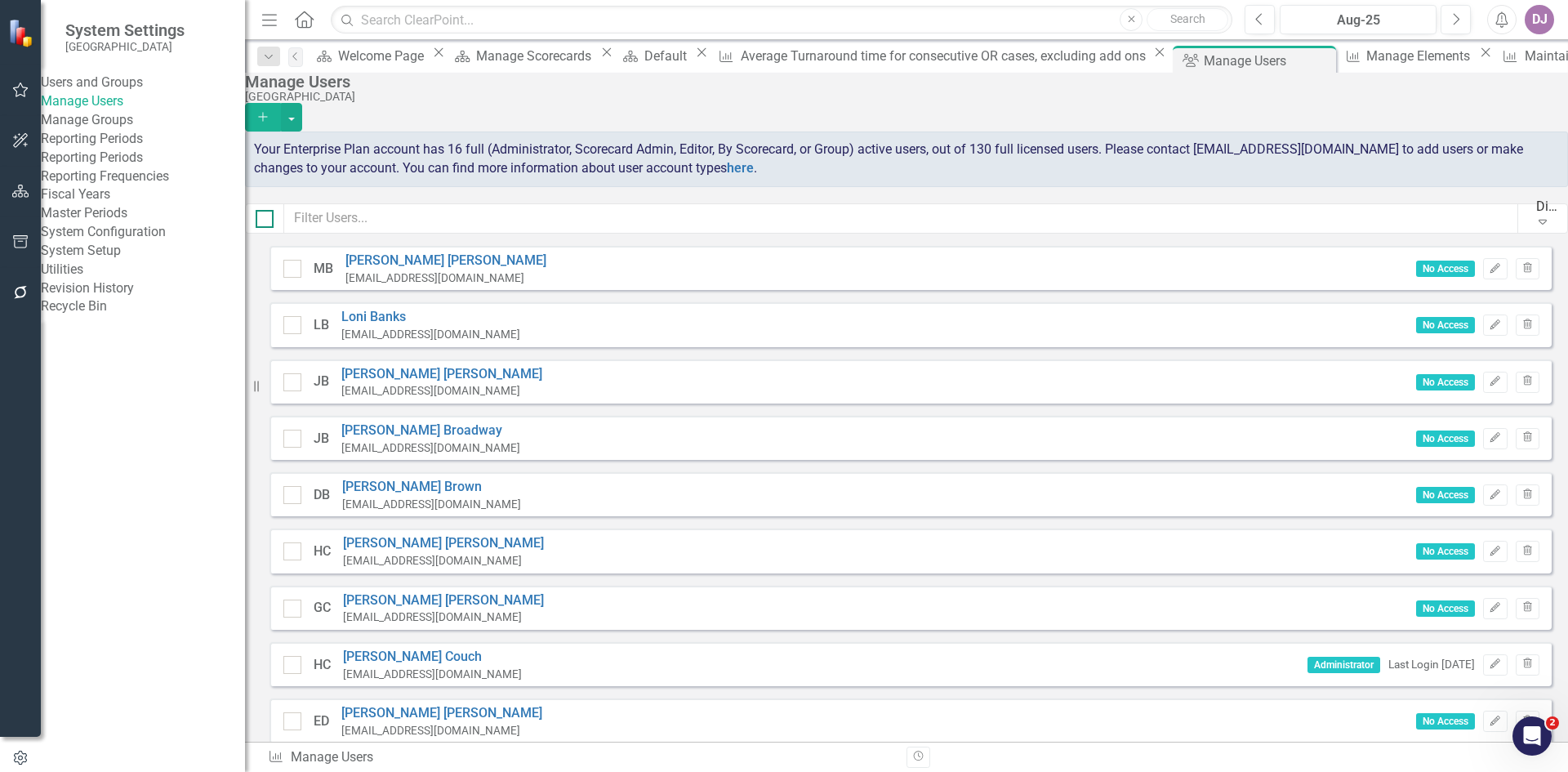
checkbox input "true"
click at [274, 221] on div at bounding box center [264, 219] width 18 height 18
click at [266, 221] on input "checkbox" at bounding box center [261, 215] width 10 height 11
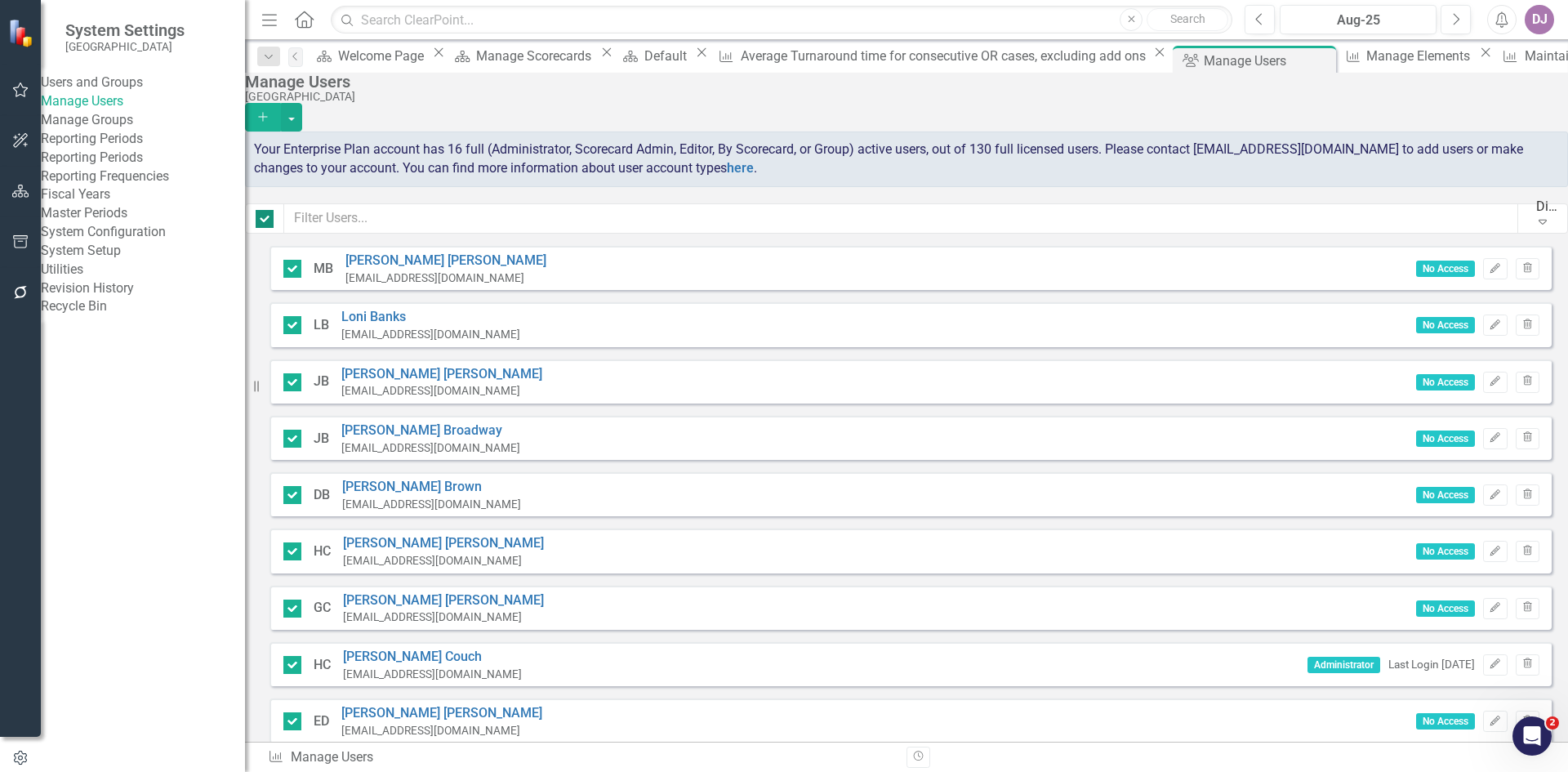
checkbox input "false"
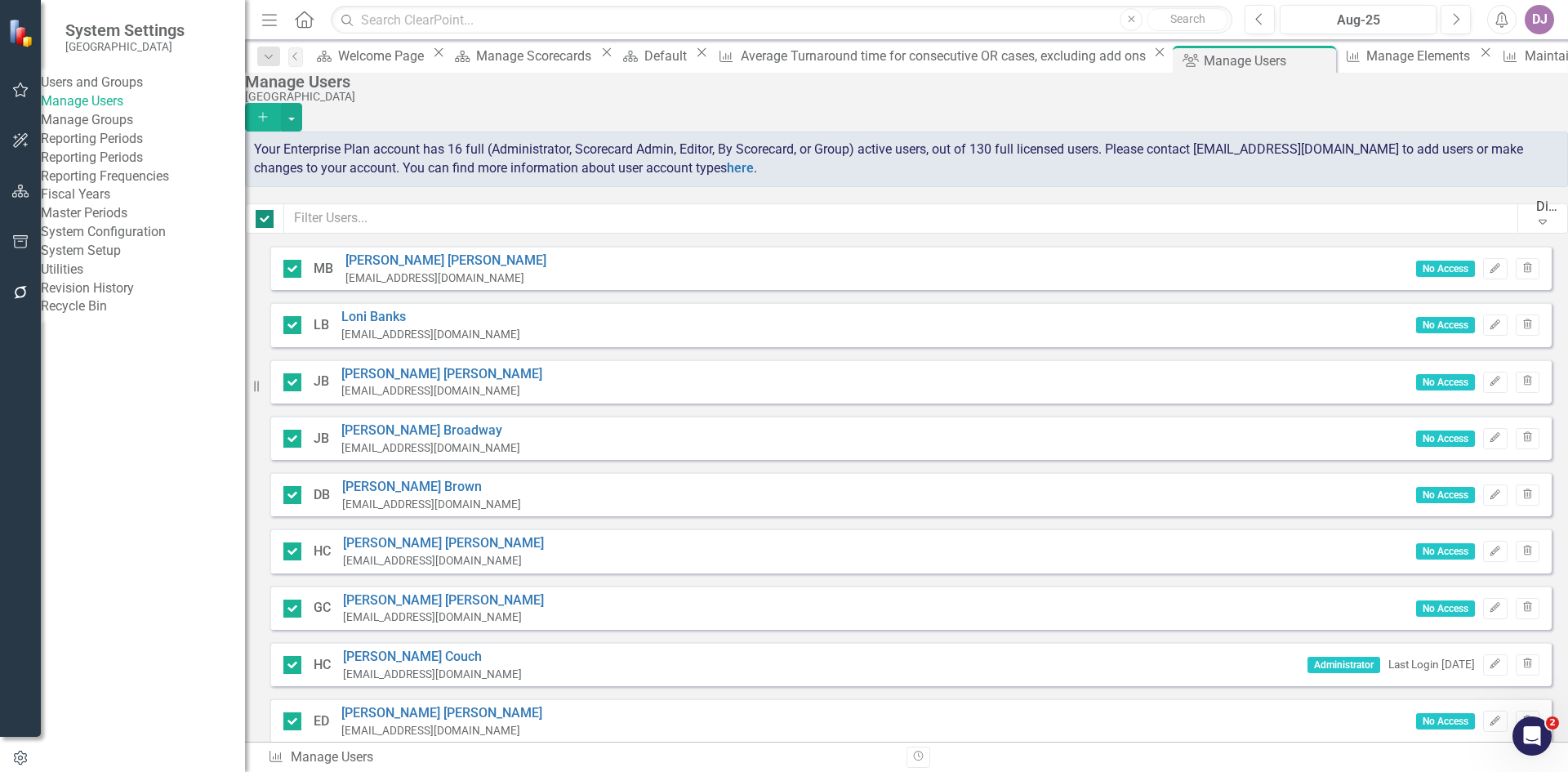
checkbox input "false"
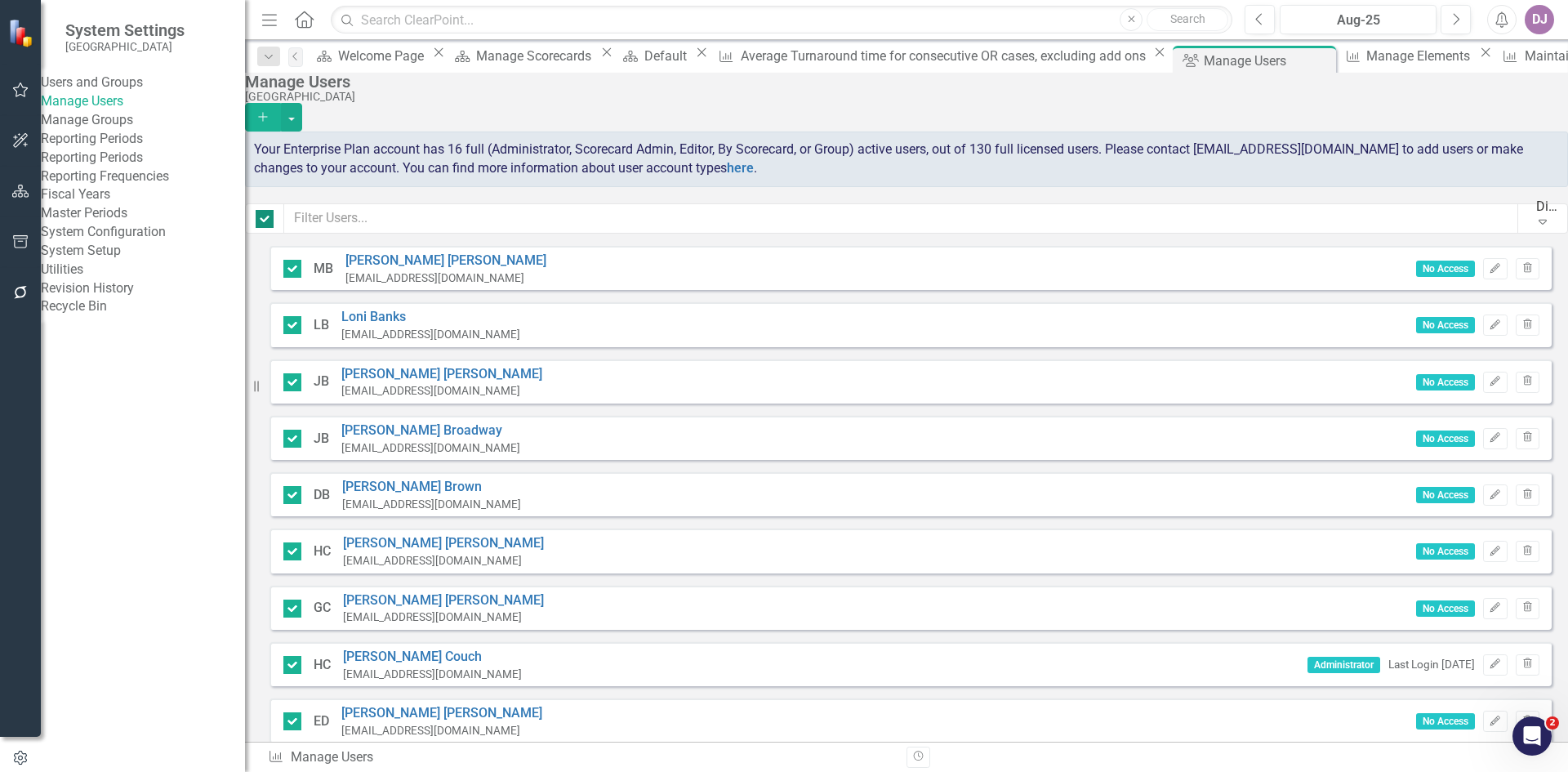
checkbox input "false"
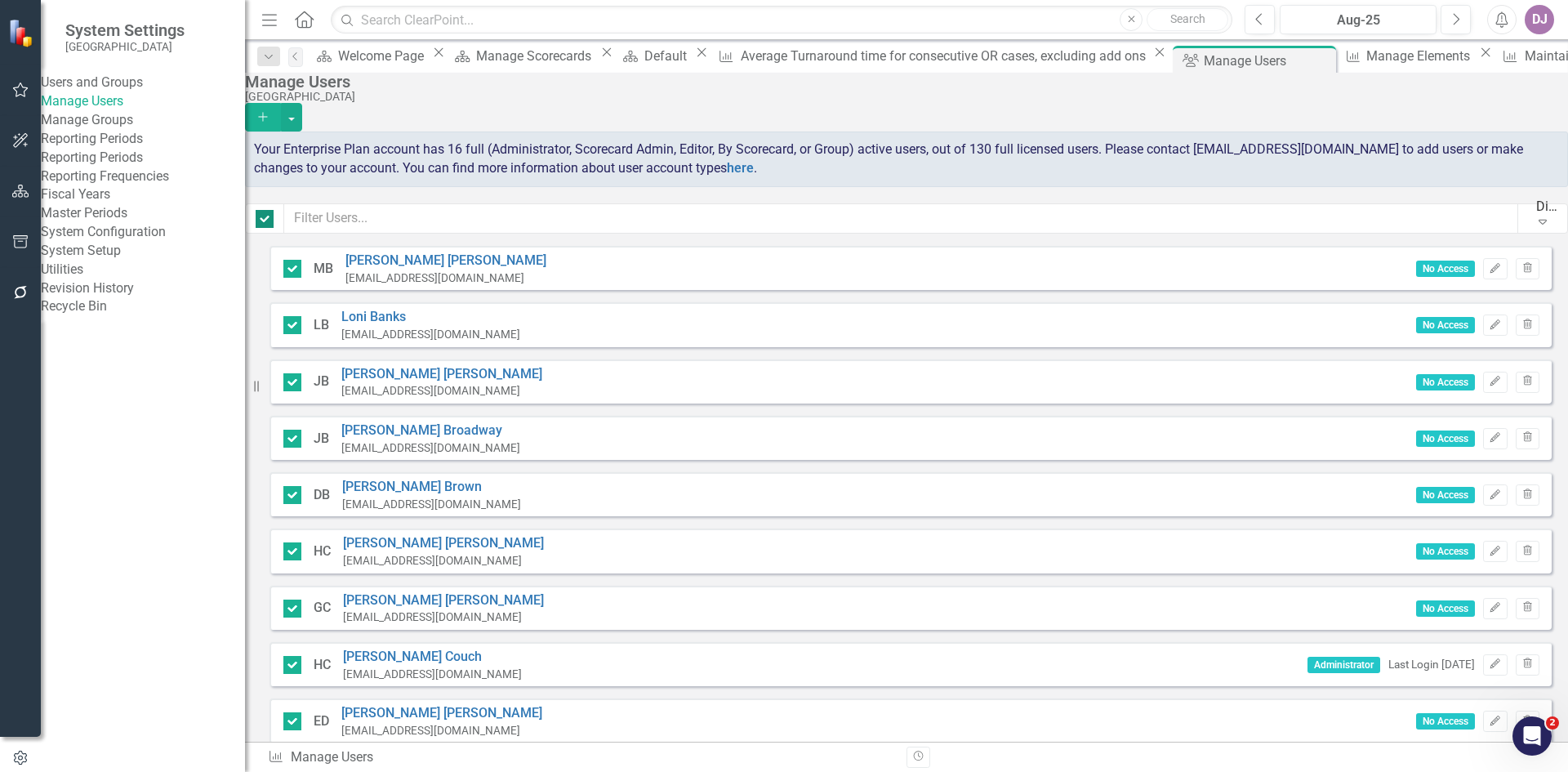
checkbox input "false"
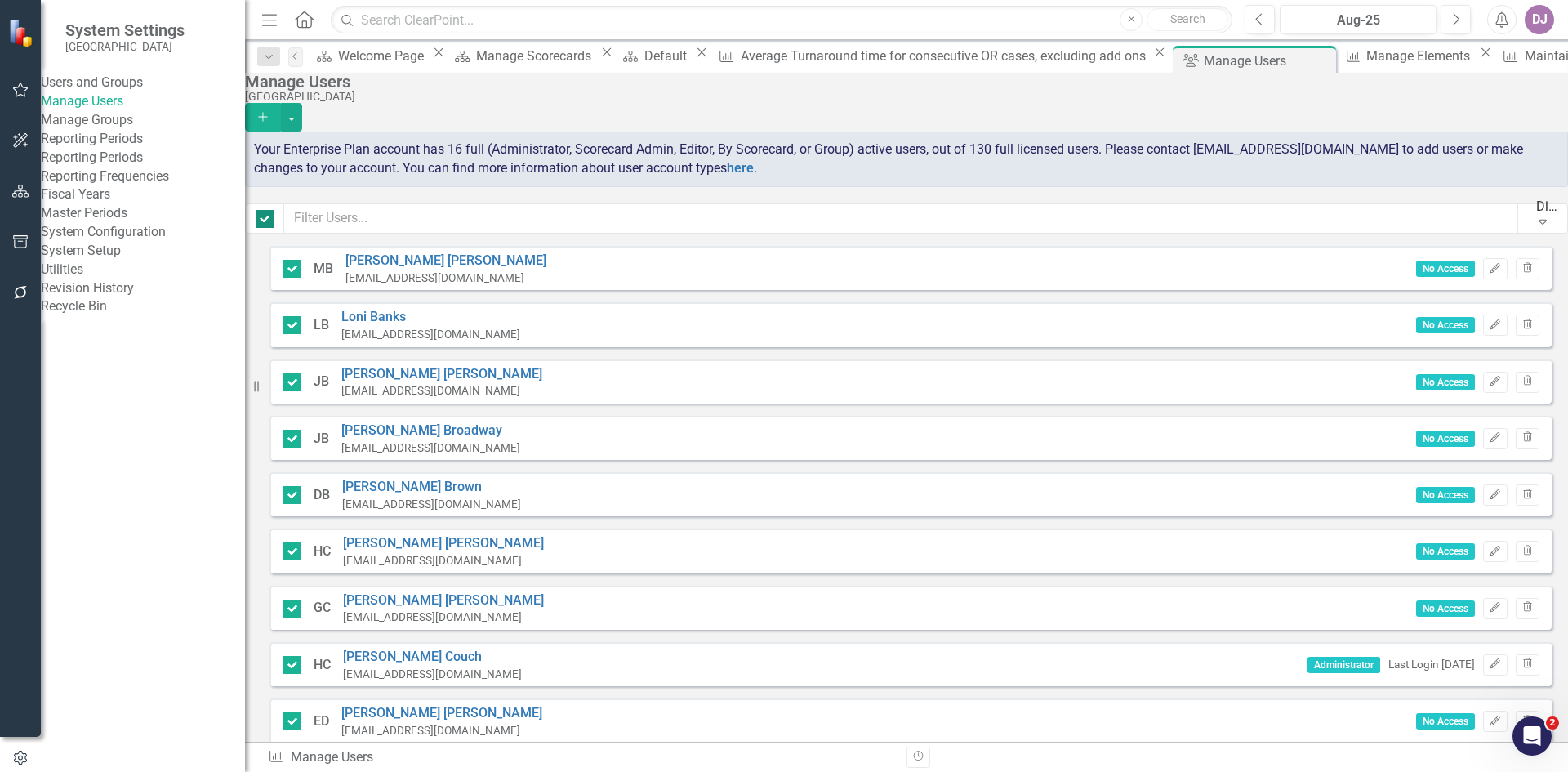
checkbox input "false"
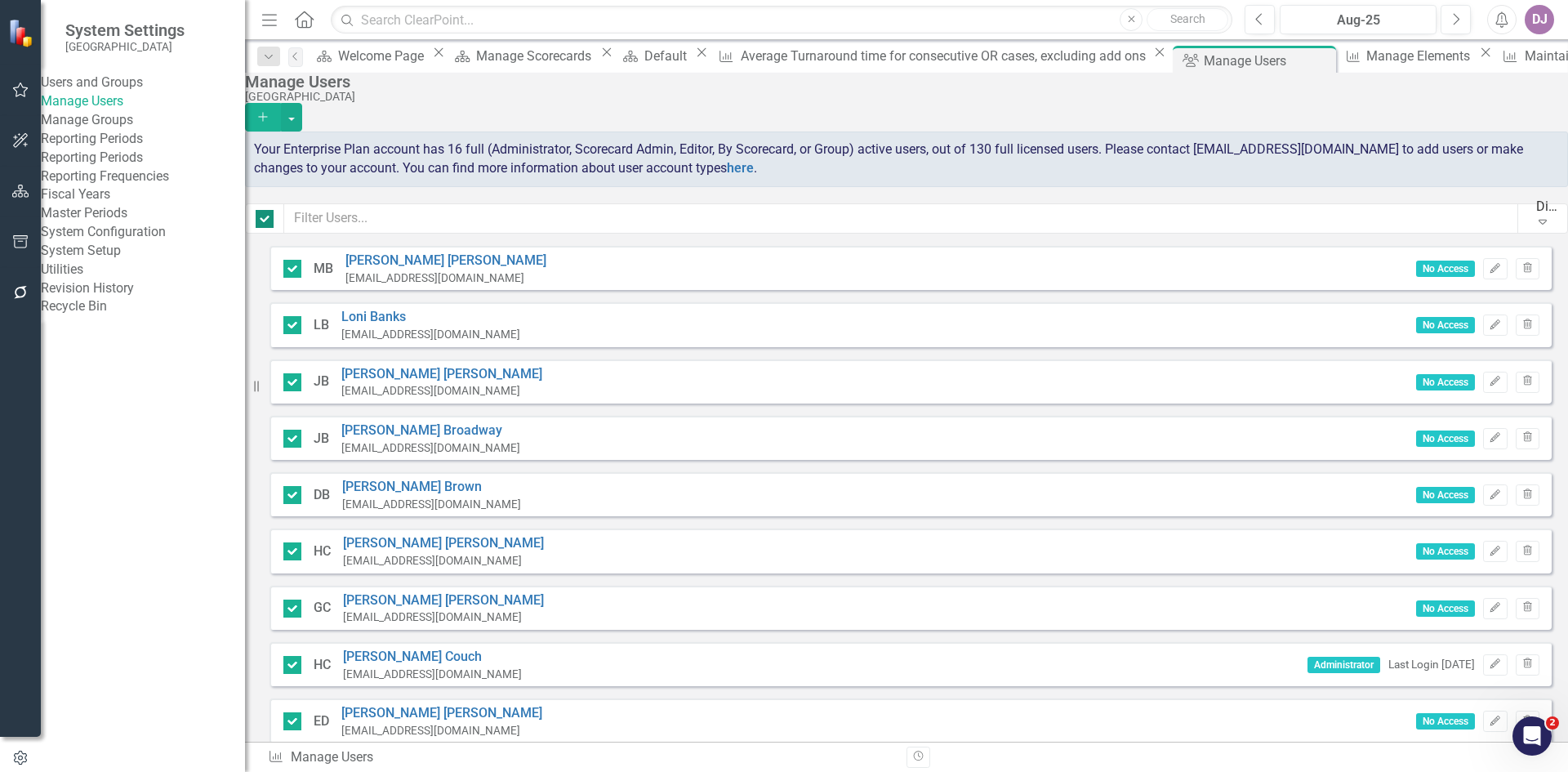
checkbox input "false"
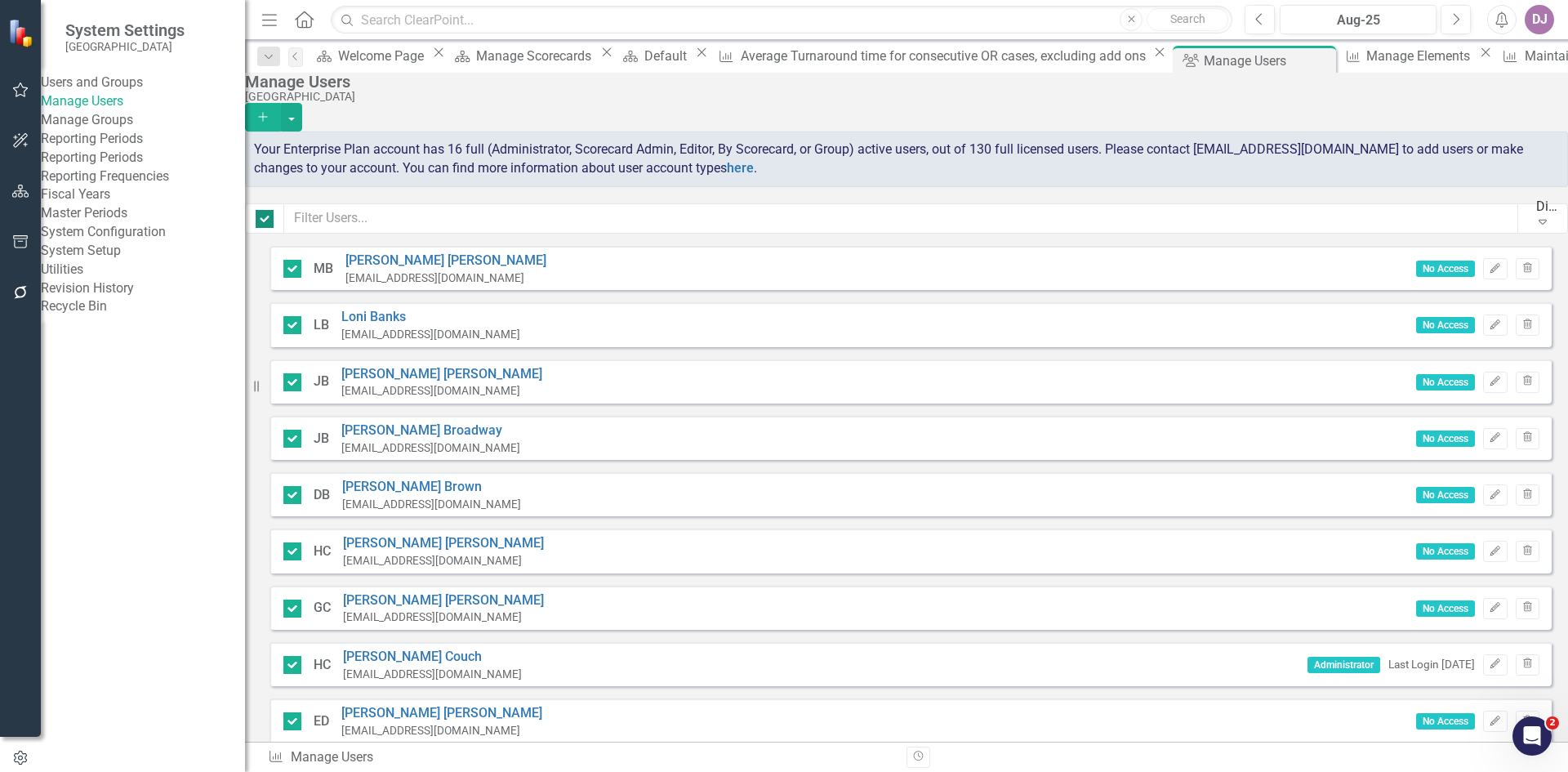
checkbox input "false"
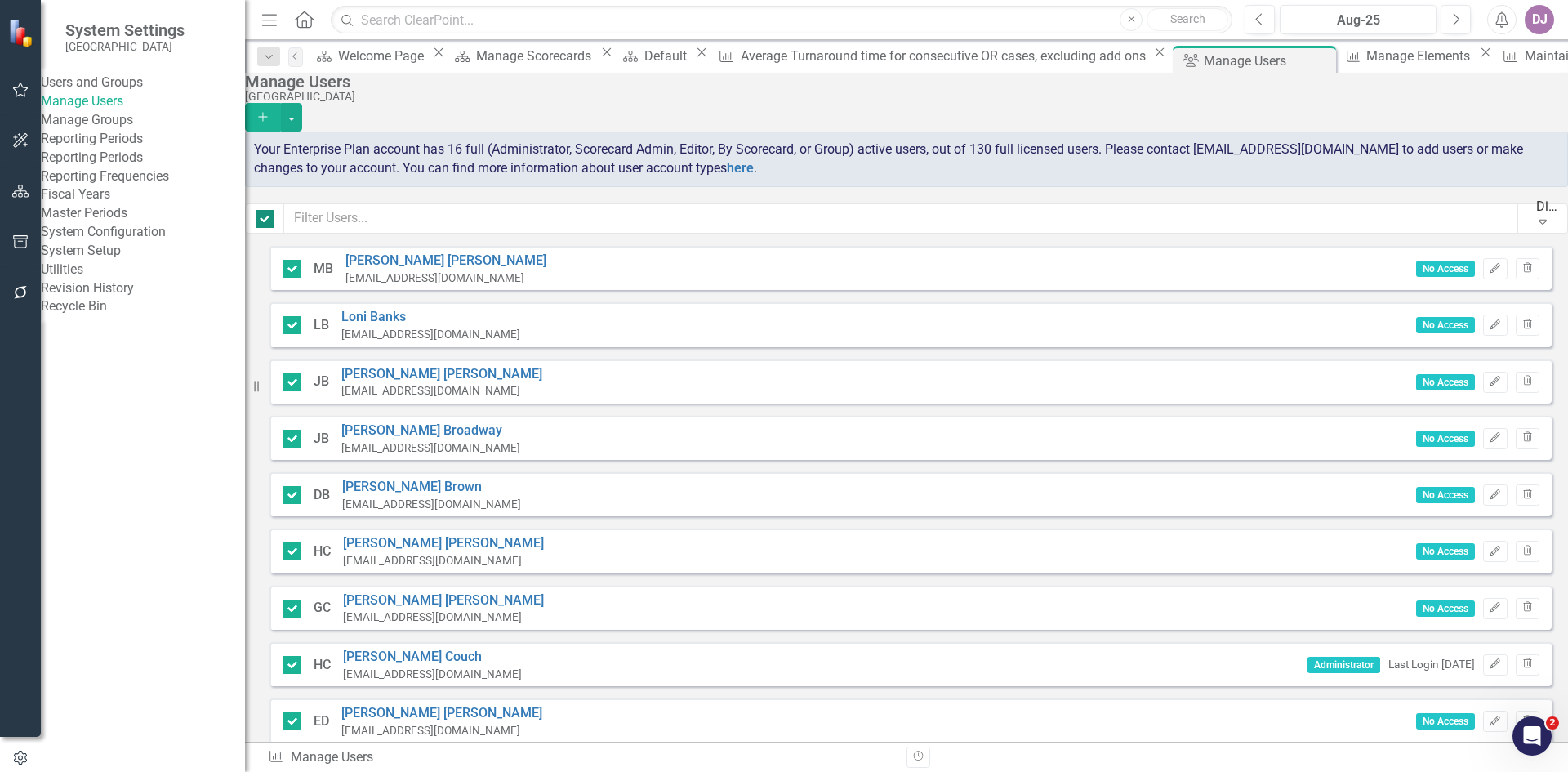
checkbox input "false"
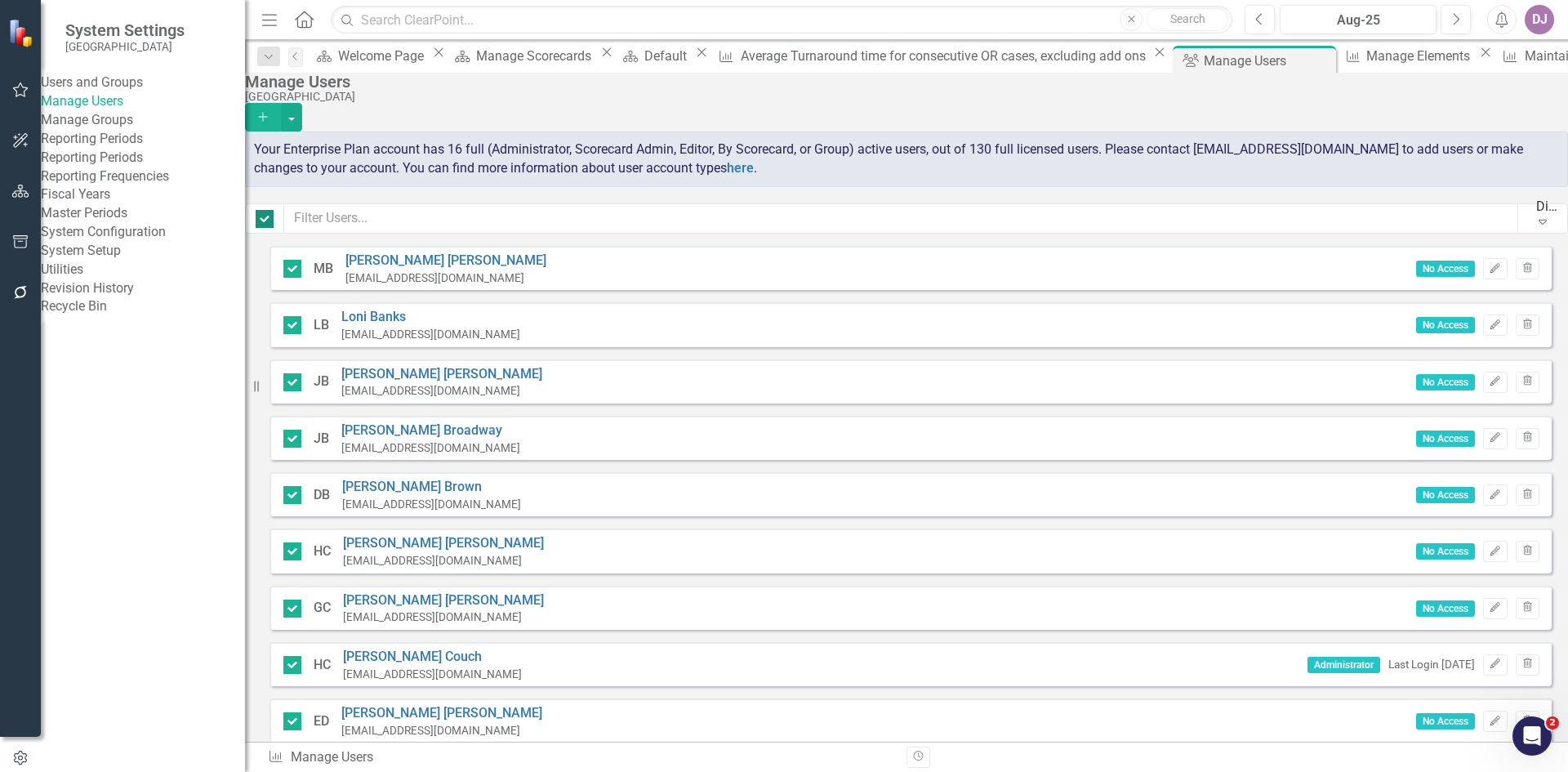
checkbox input "false"
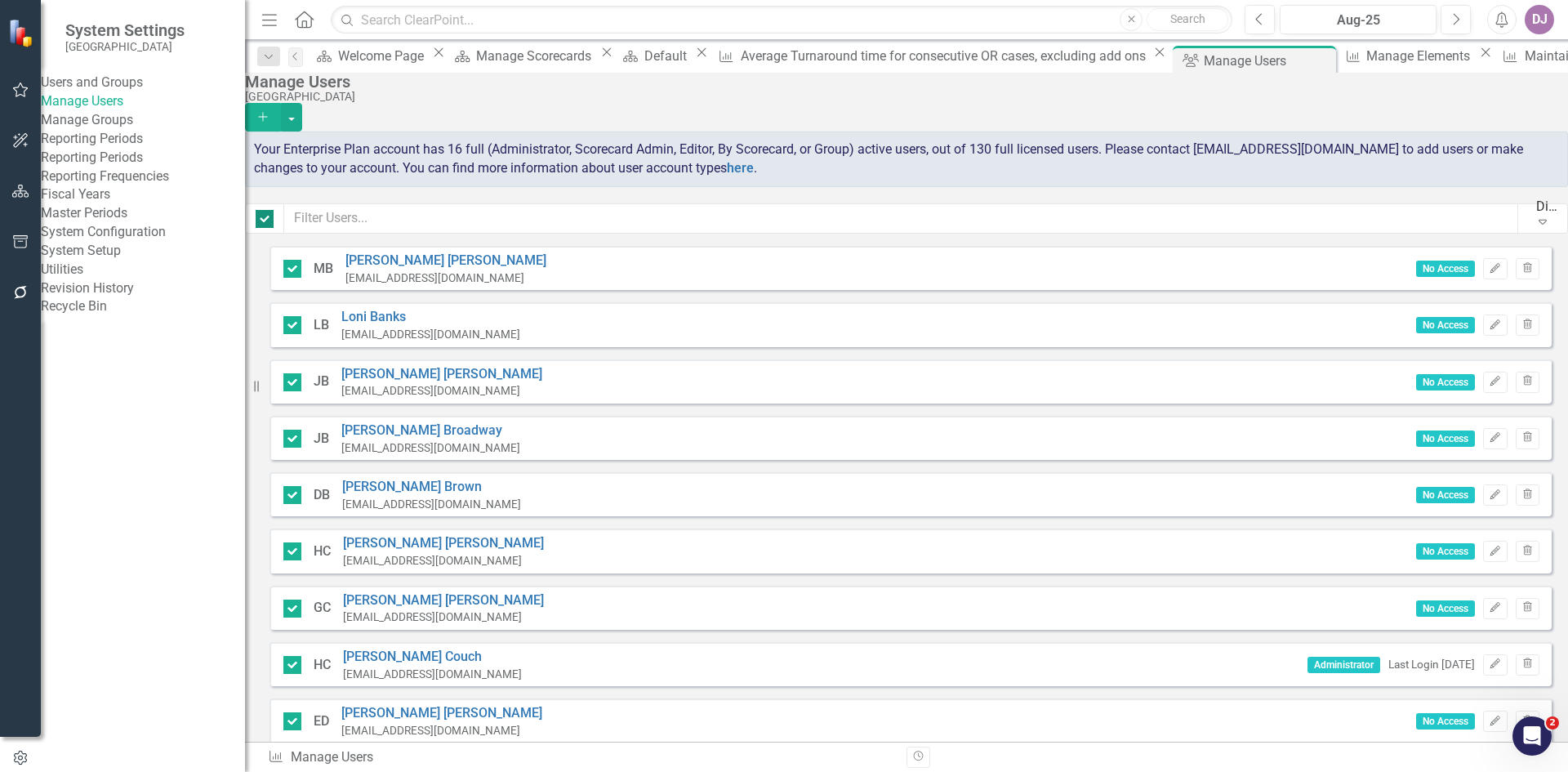
checkbox input "false"
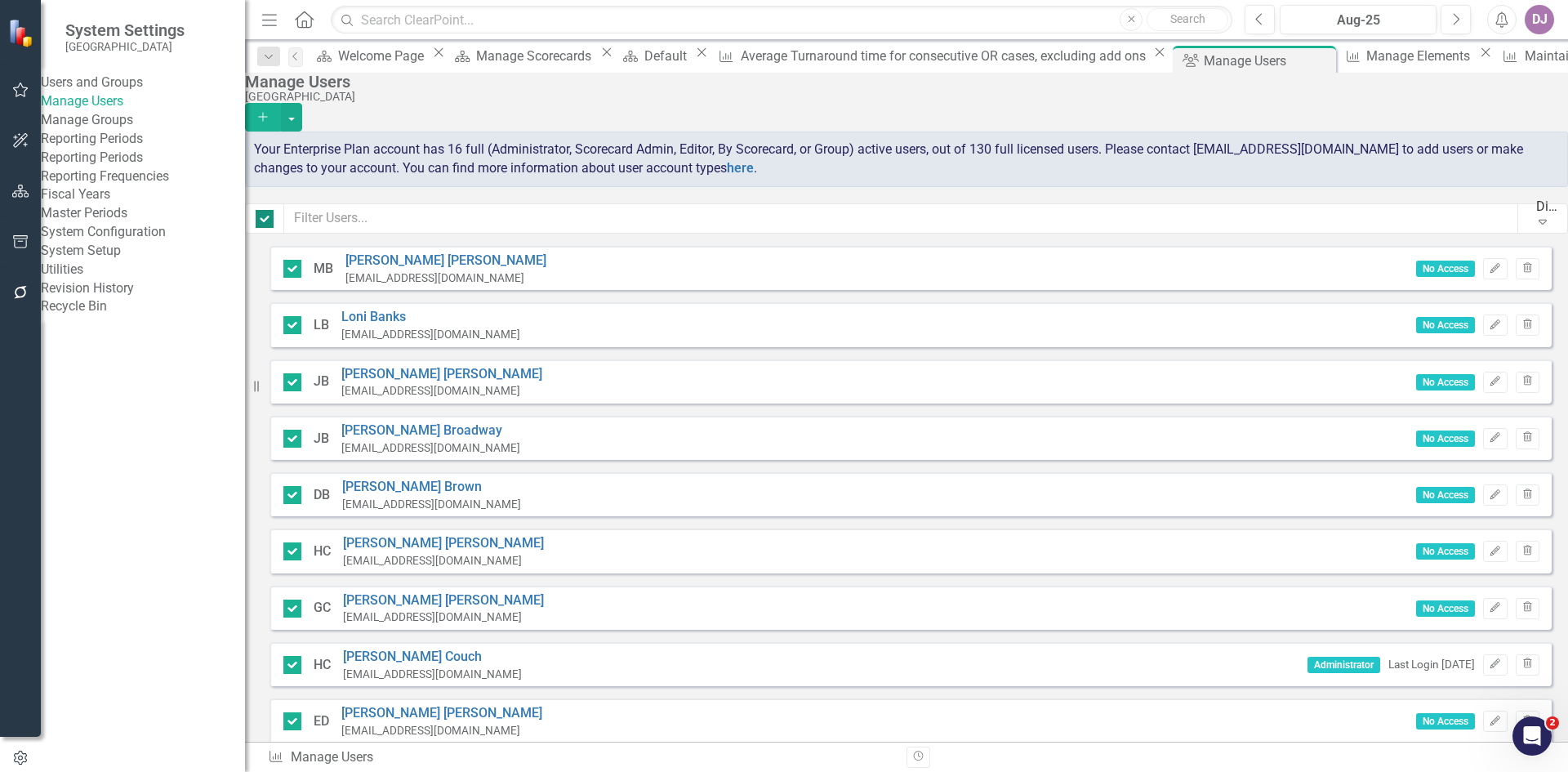
checkbox input "false"
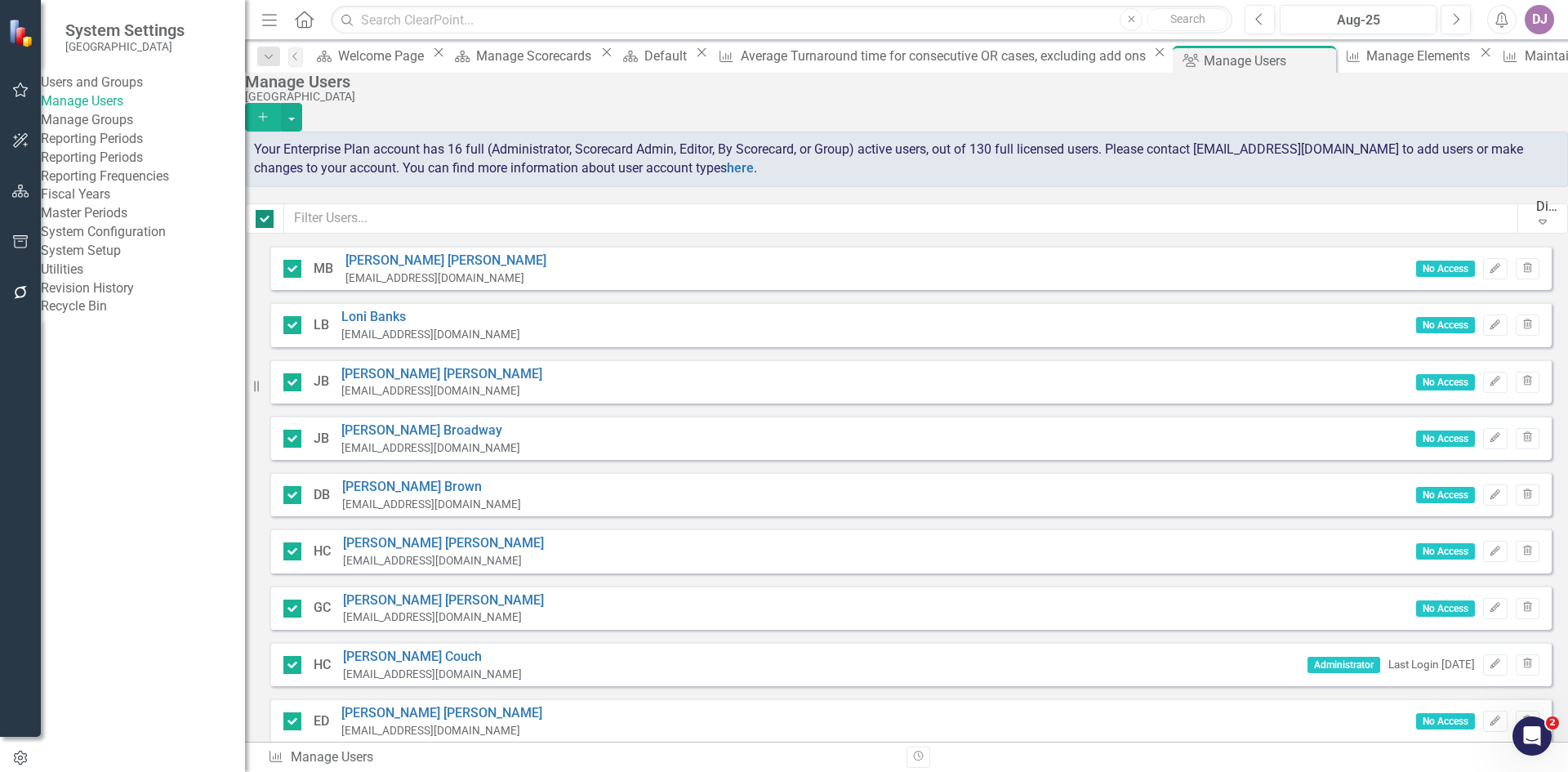
checkbox input "false"
click at [1535, 223] on icon "Expand" at bounding box center [1543, 221] width 17 height 13
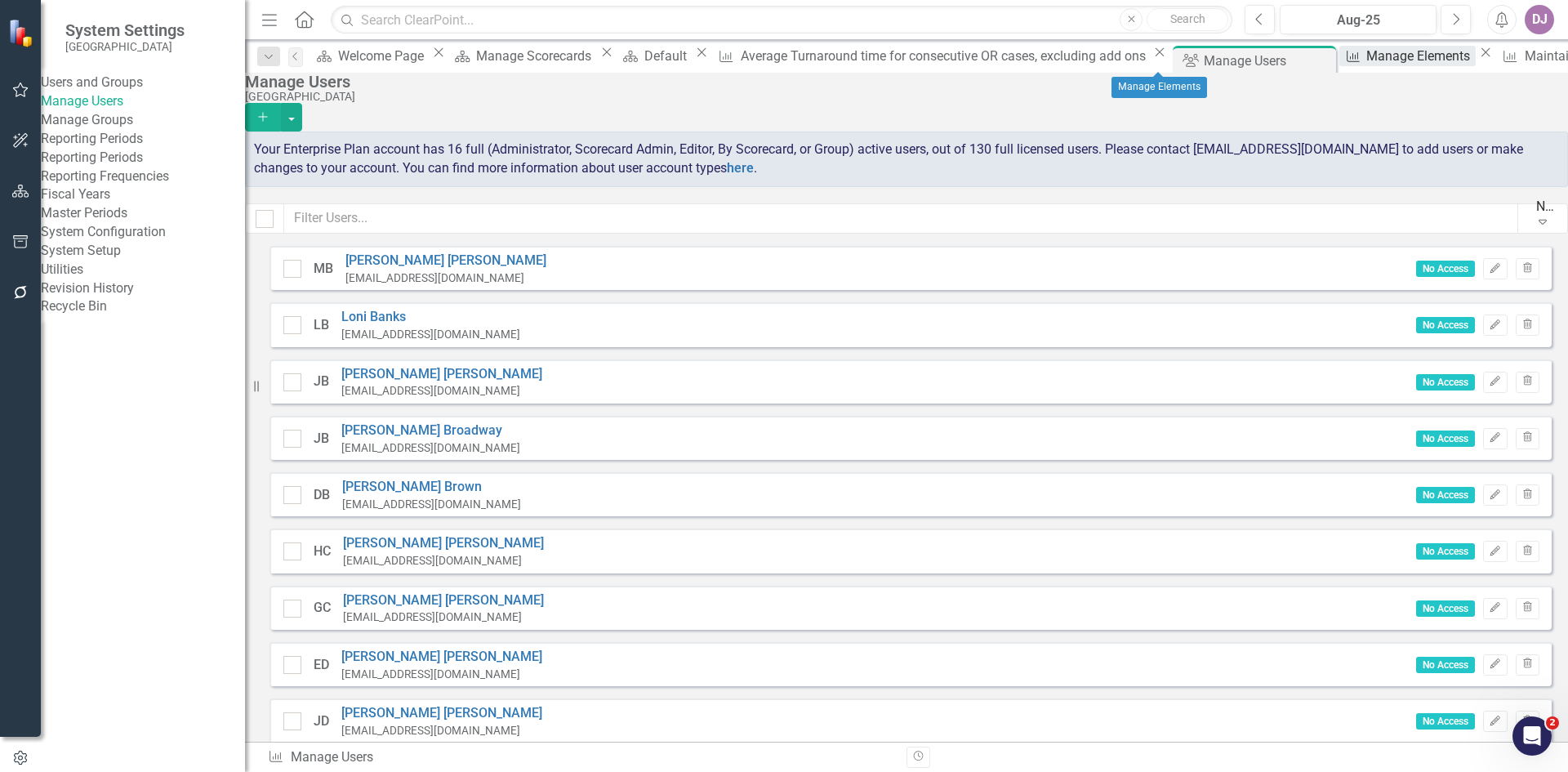
click at [1367, 65] on div "Manage Elements" at bounding box center [1421, 55] width 108 height 20
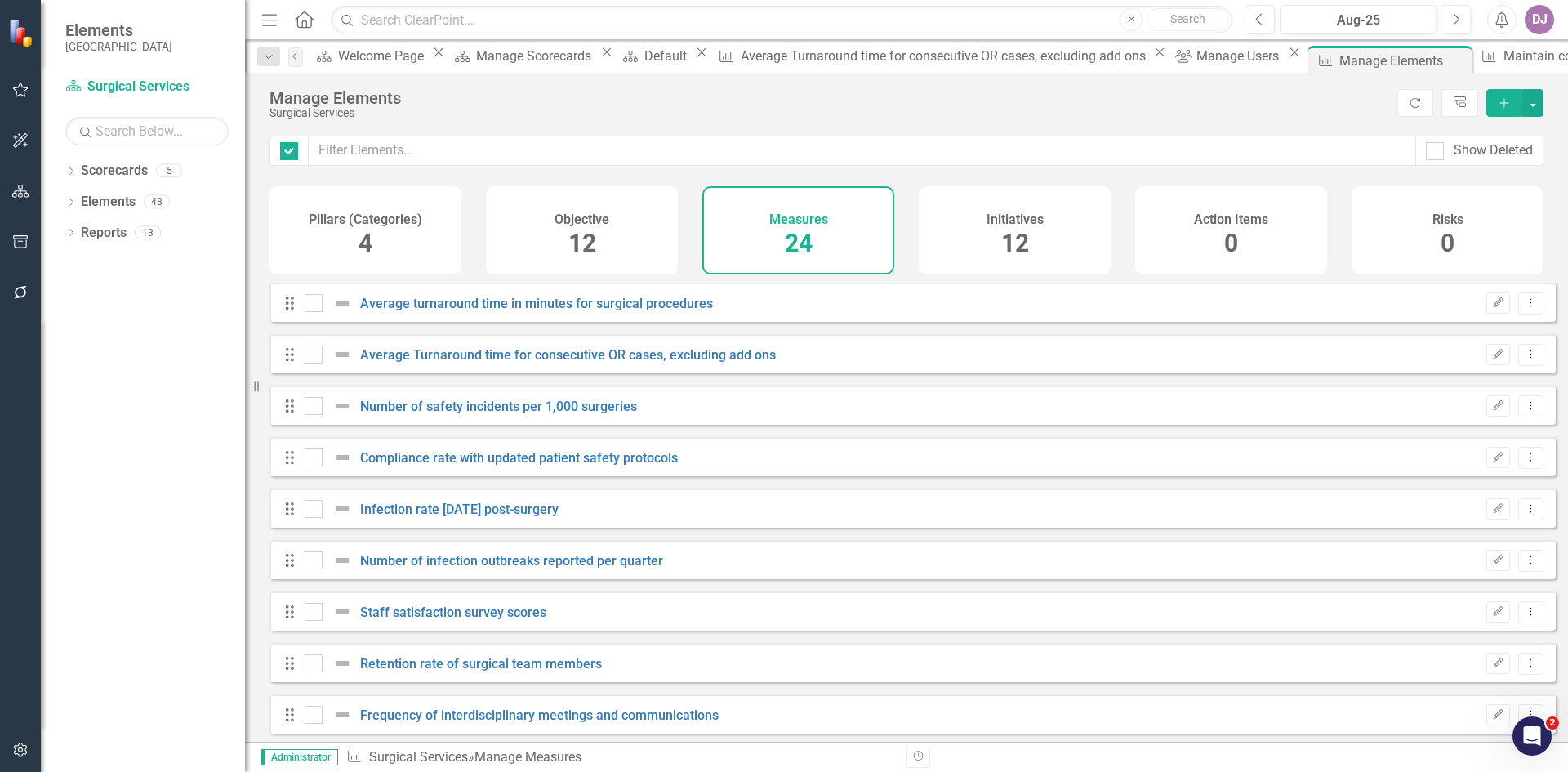
checkbox input "false"
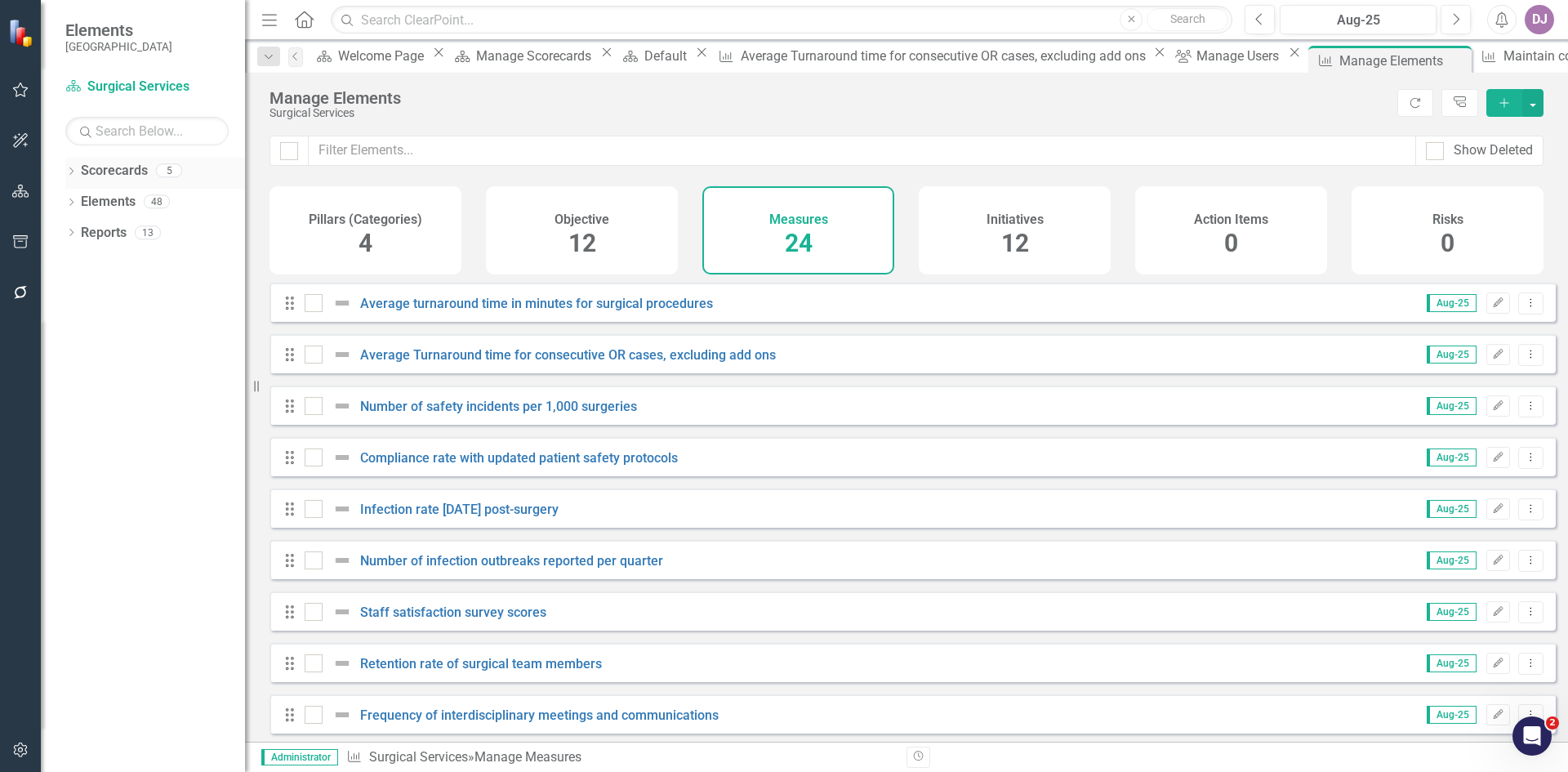
click at [135, 169] on link "Scorecards" at bounding box center [114, 171] width 67 height 18
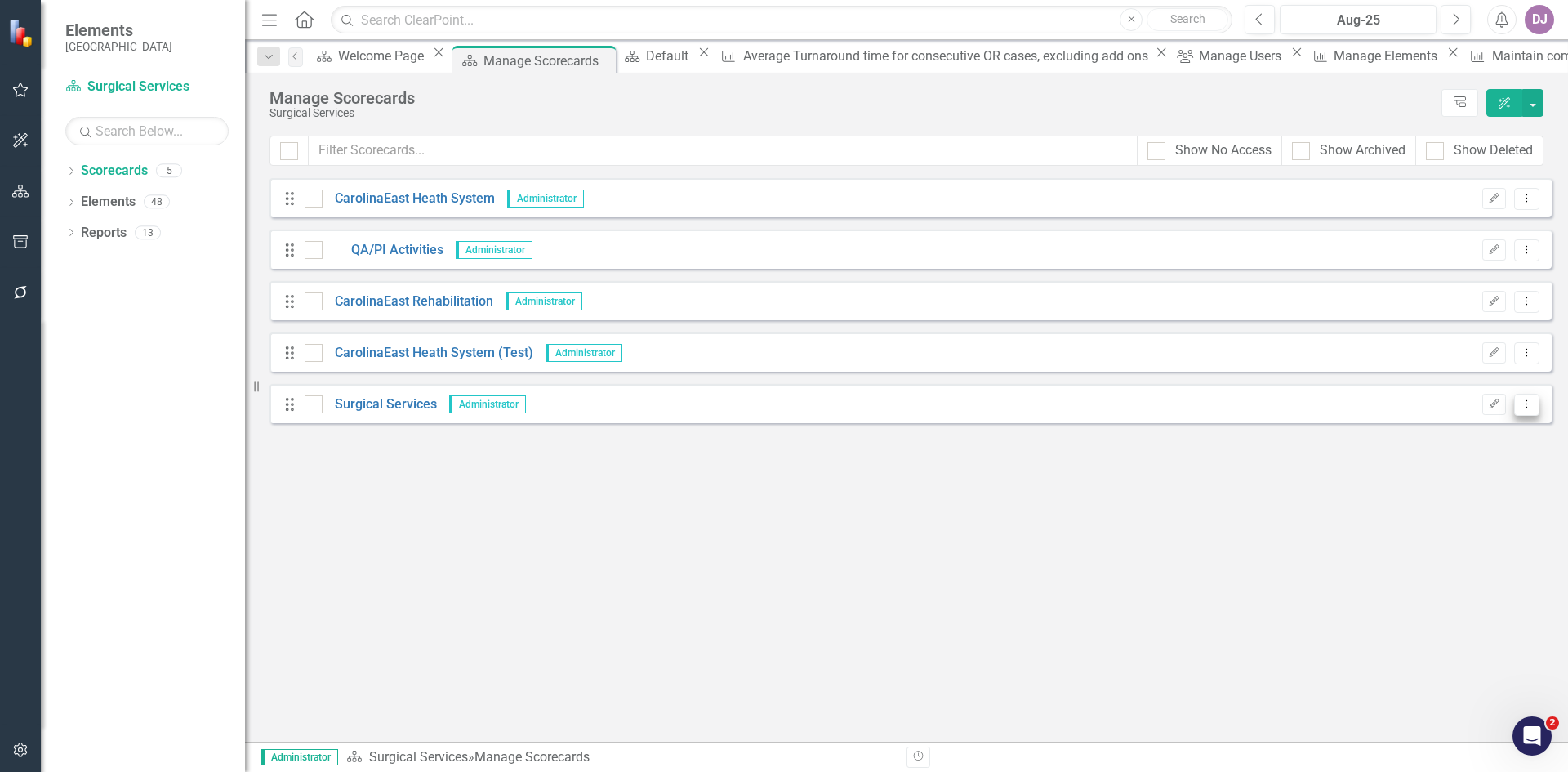
click at [1531, 403] on icon "Dropdown Menu" at bounding box center [1527, 404] width 14 height 11
click at [1483, 425] on link "Edit Edit Scorecard" at bounding box center [1448, 432] width 180 height 31
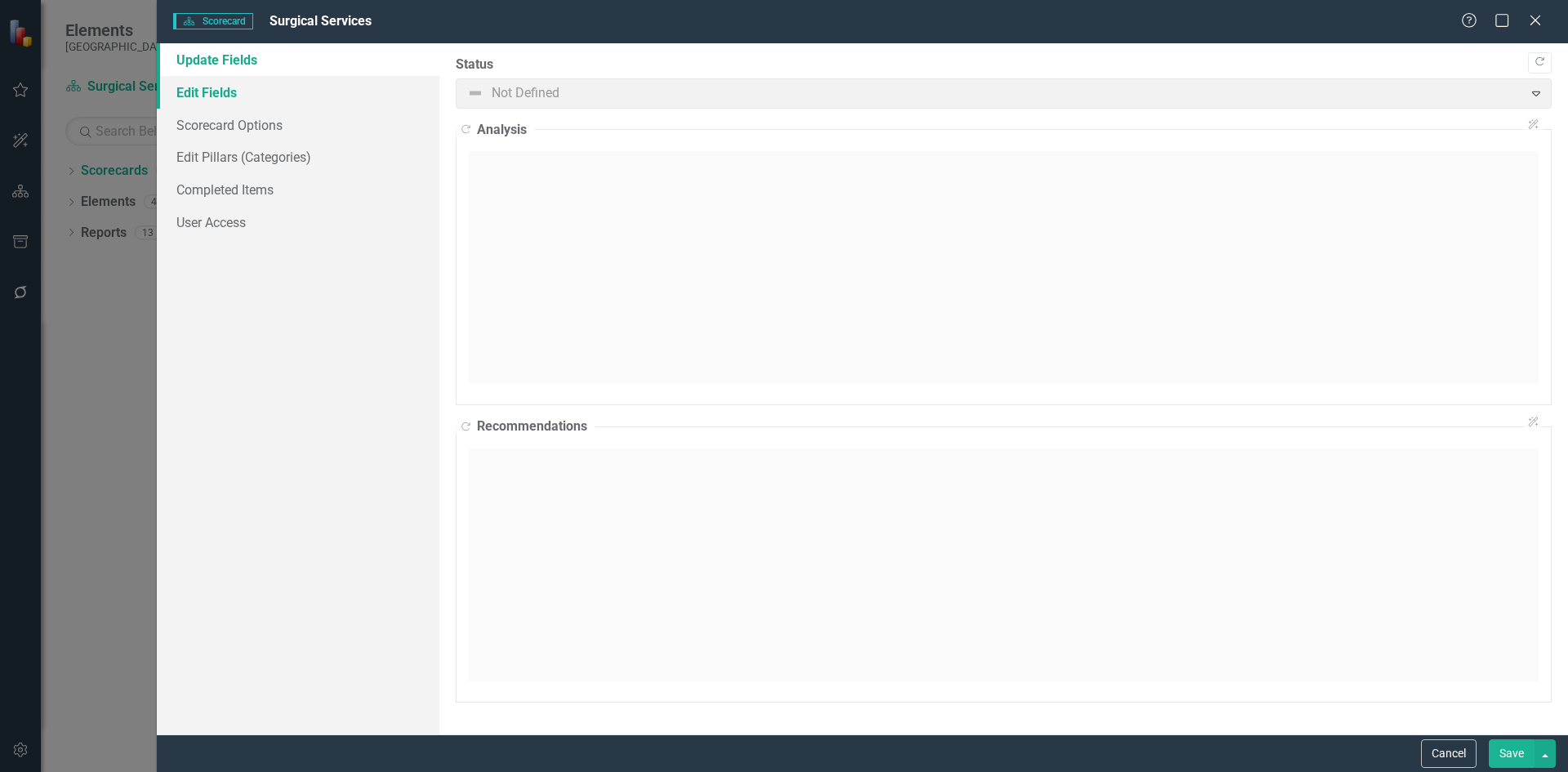
click at [214, 93] on link "Edit Fields" at bounding box center [298, 92] width 283 height 32
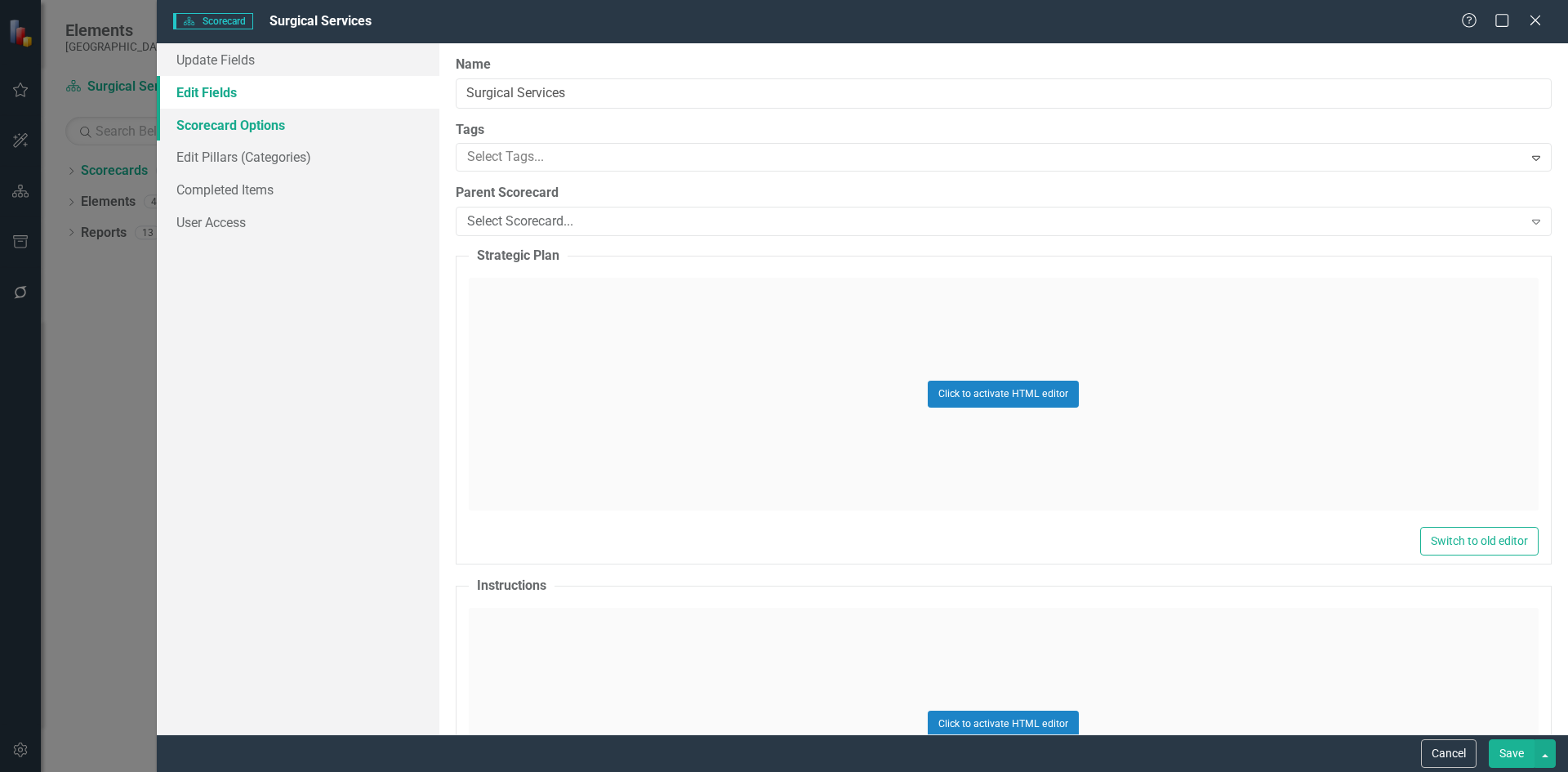
click at [220, 125] on link "Scorecard Options" at bounding box center [298, 124] width 283 height 32
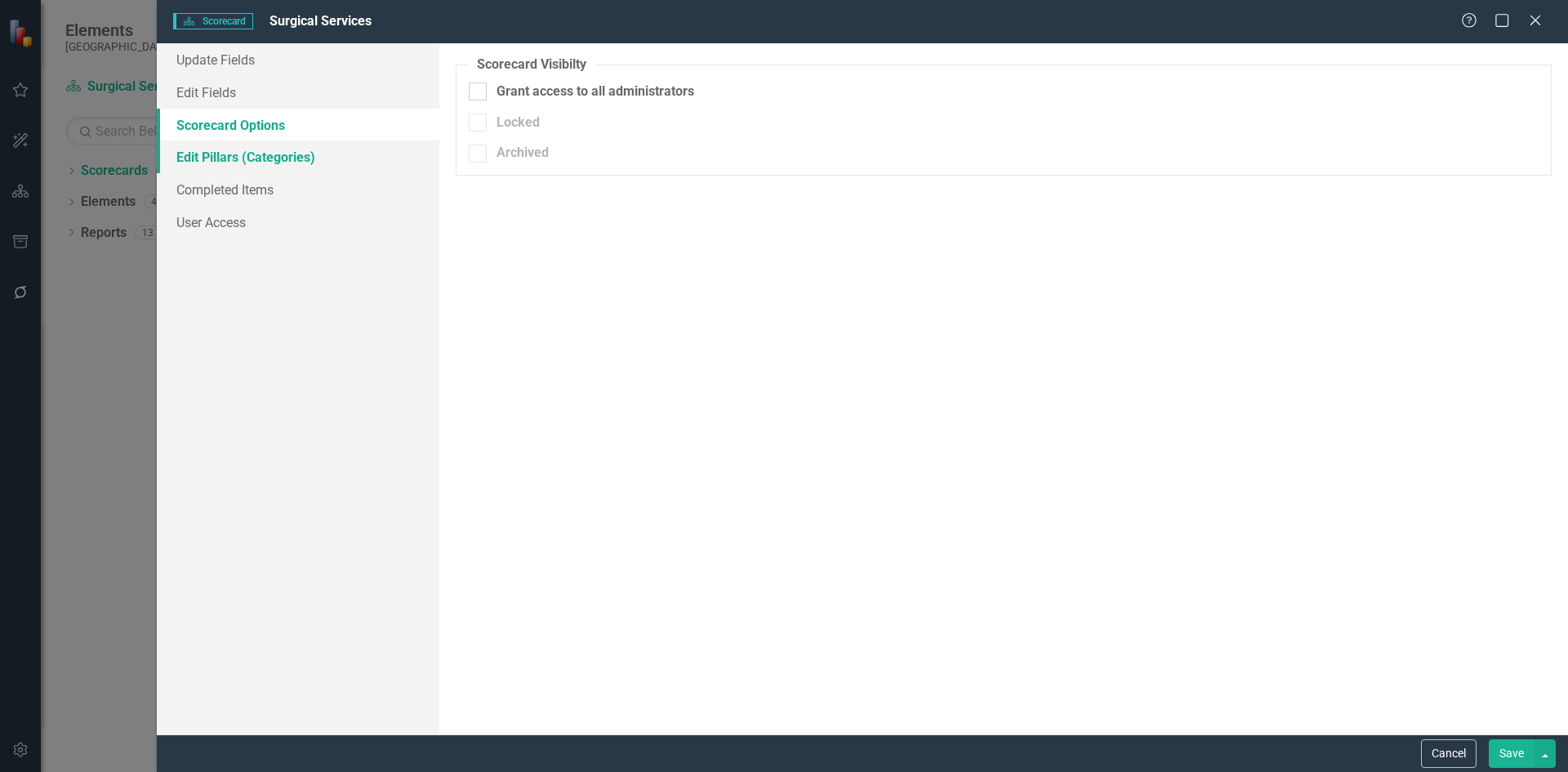
click at [220, 155] on link "Edit Pillars (Categories)" at bounding box center [298, 157] width 283 height 32
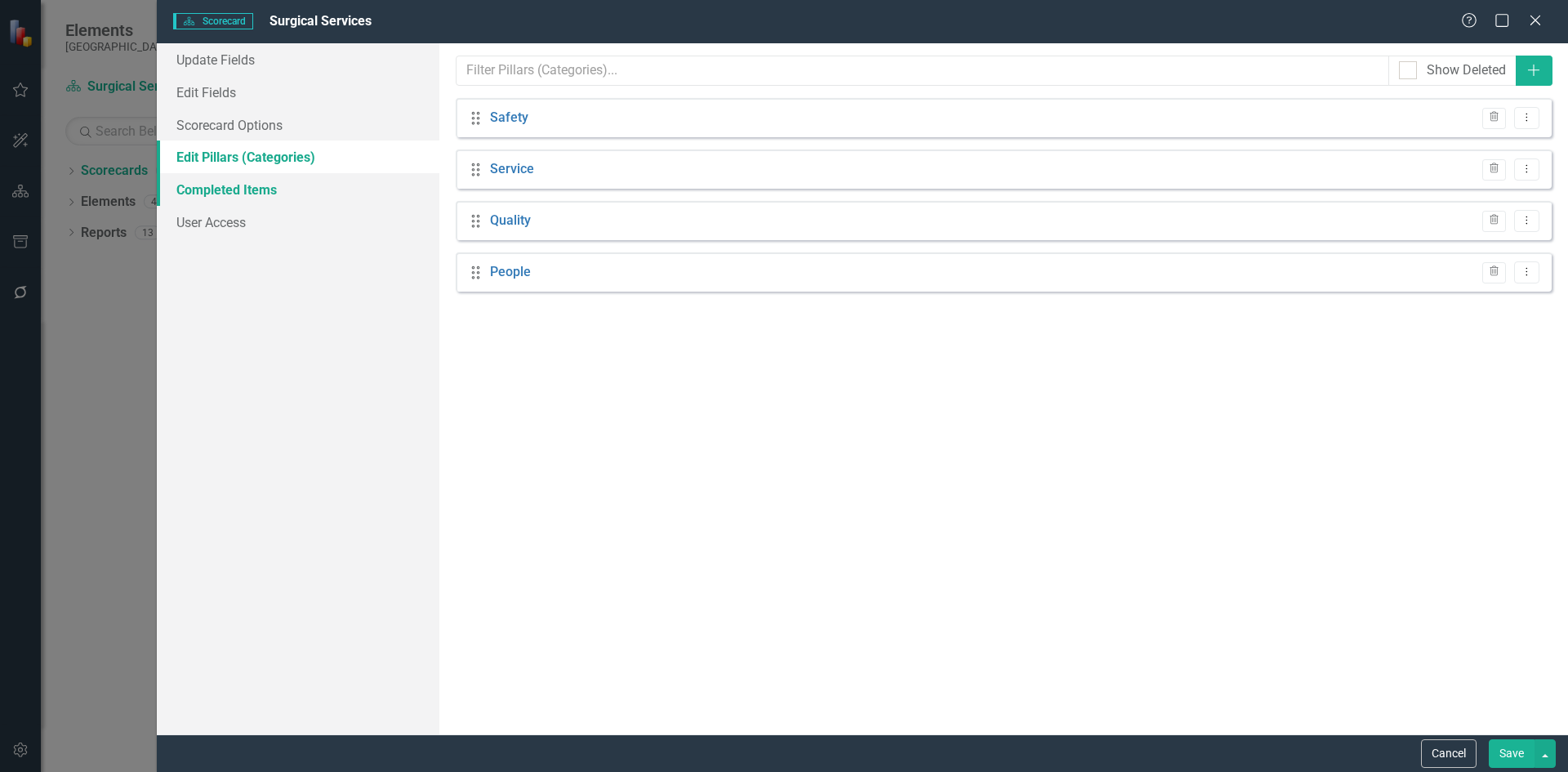
click at [228, 188] on link "Completed Items" at bounding box center [298, 189] width 283 height 32
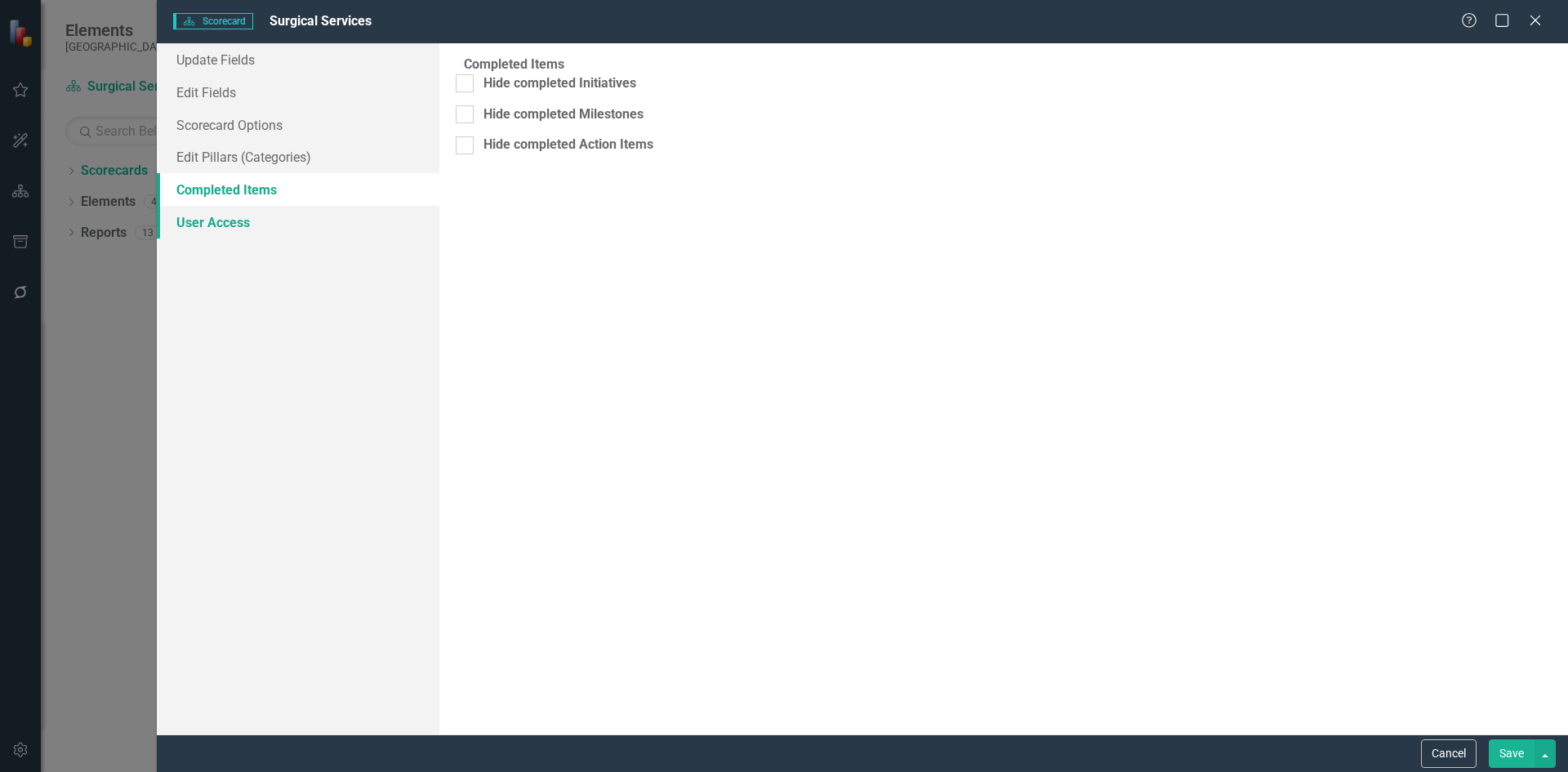
click at [228, 225] on link "User Access" at bounding box center [298, 221] width 283 height 32
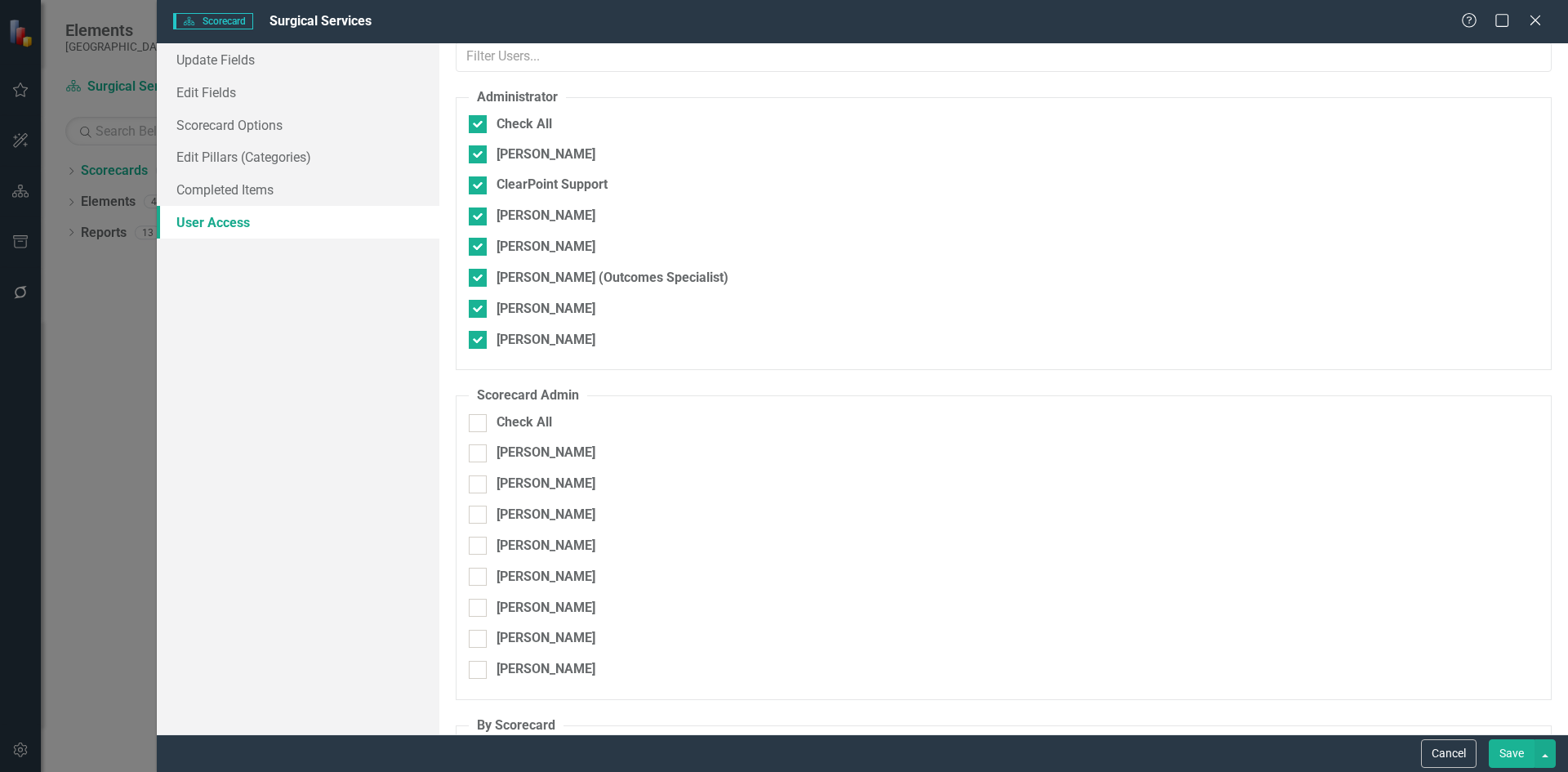
scroll to position [22, 0]
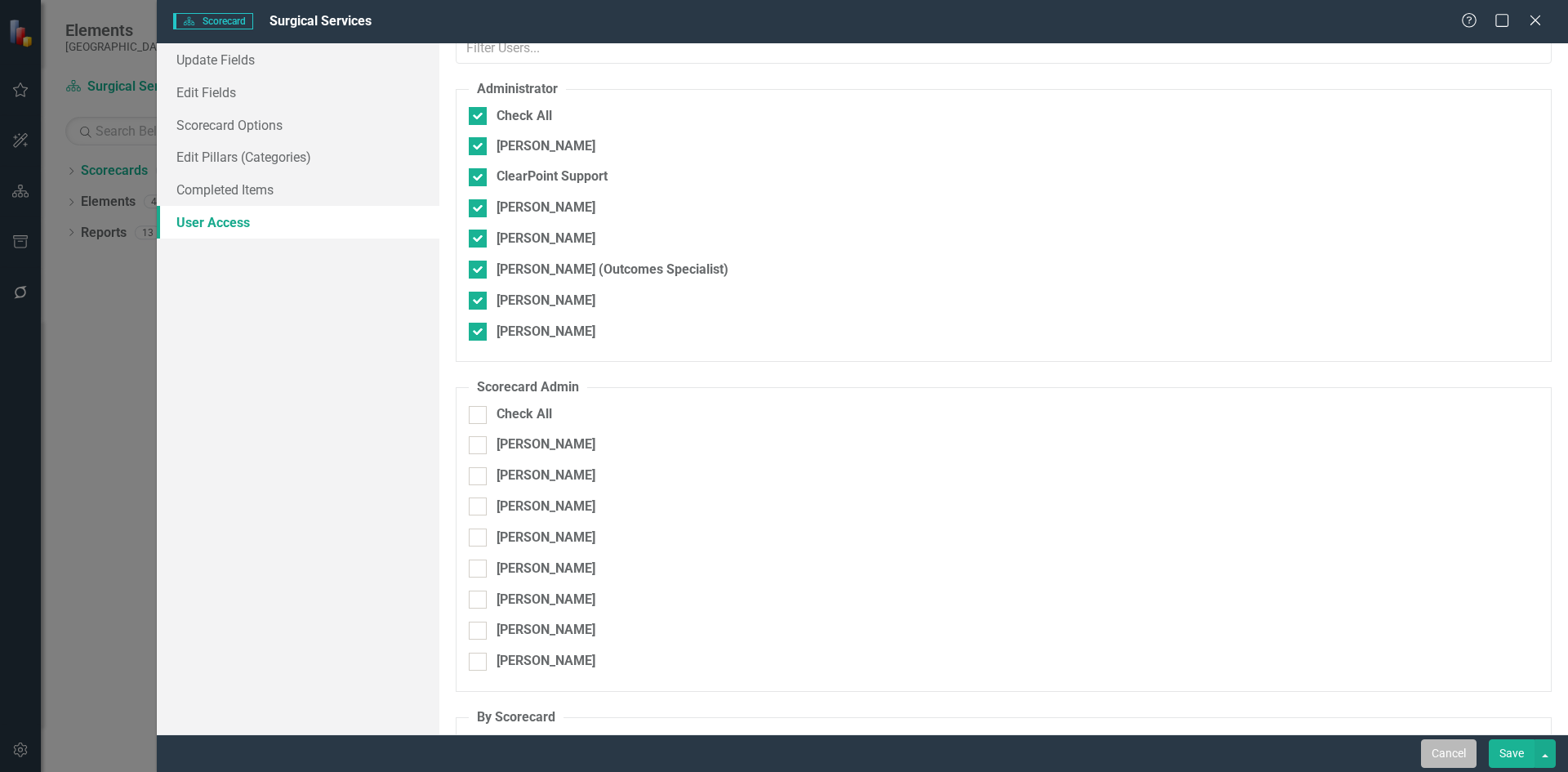
click at [1445, 753] on button "Cancel" at bounding box center [1448, 754] width 55 height 29
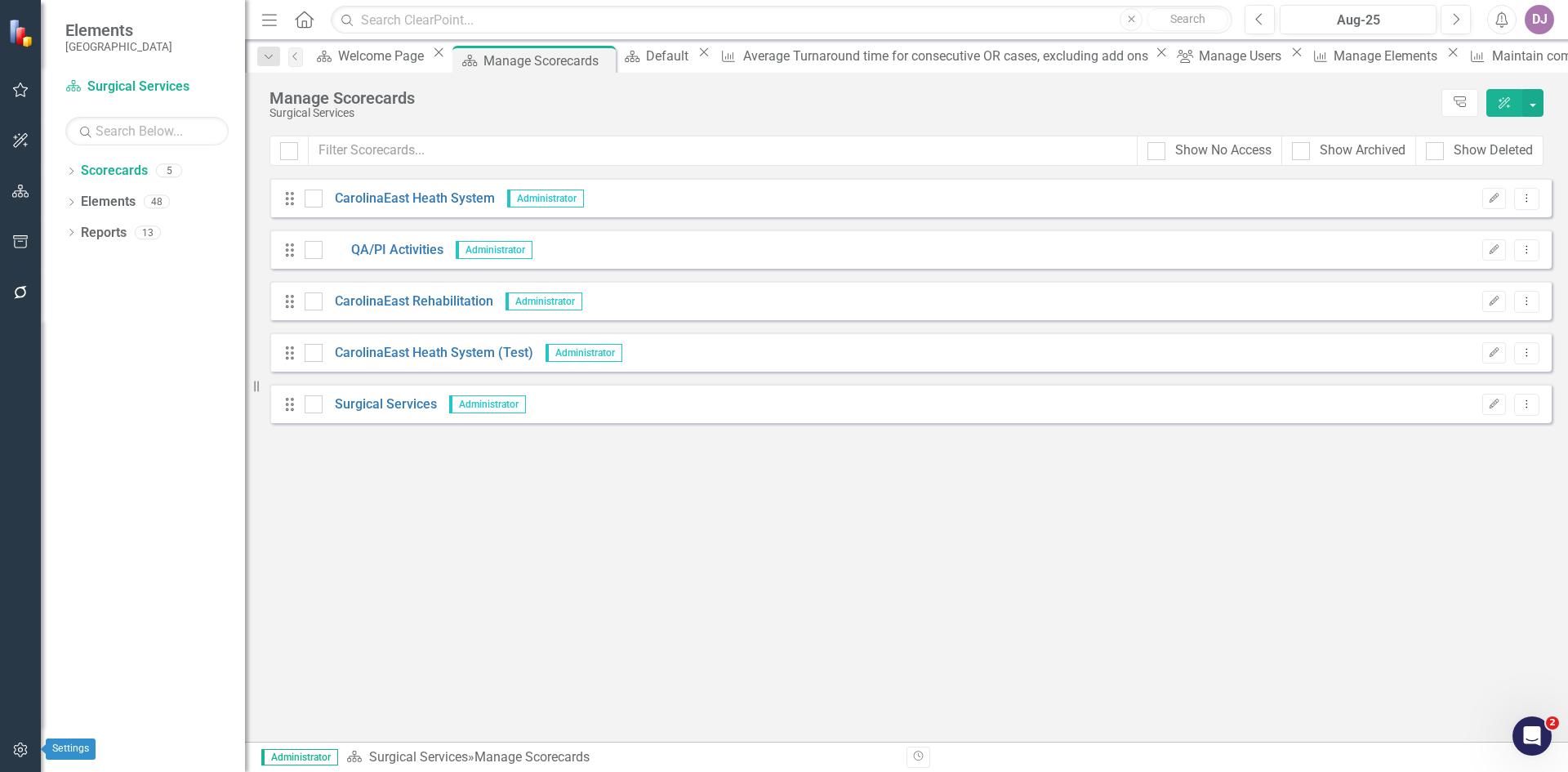
click at [16, 751] on icon "button" at bounding box center [21, 749] width 18 height 13
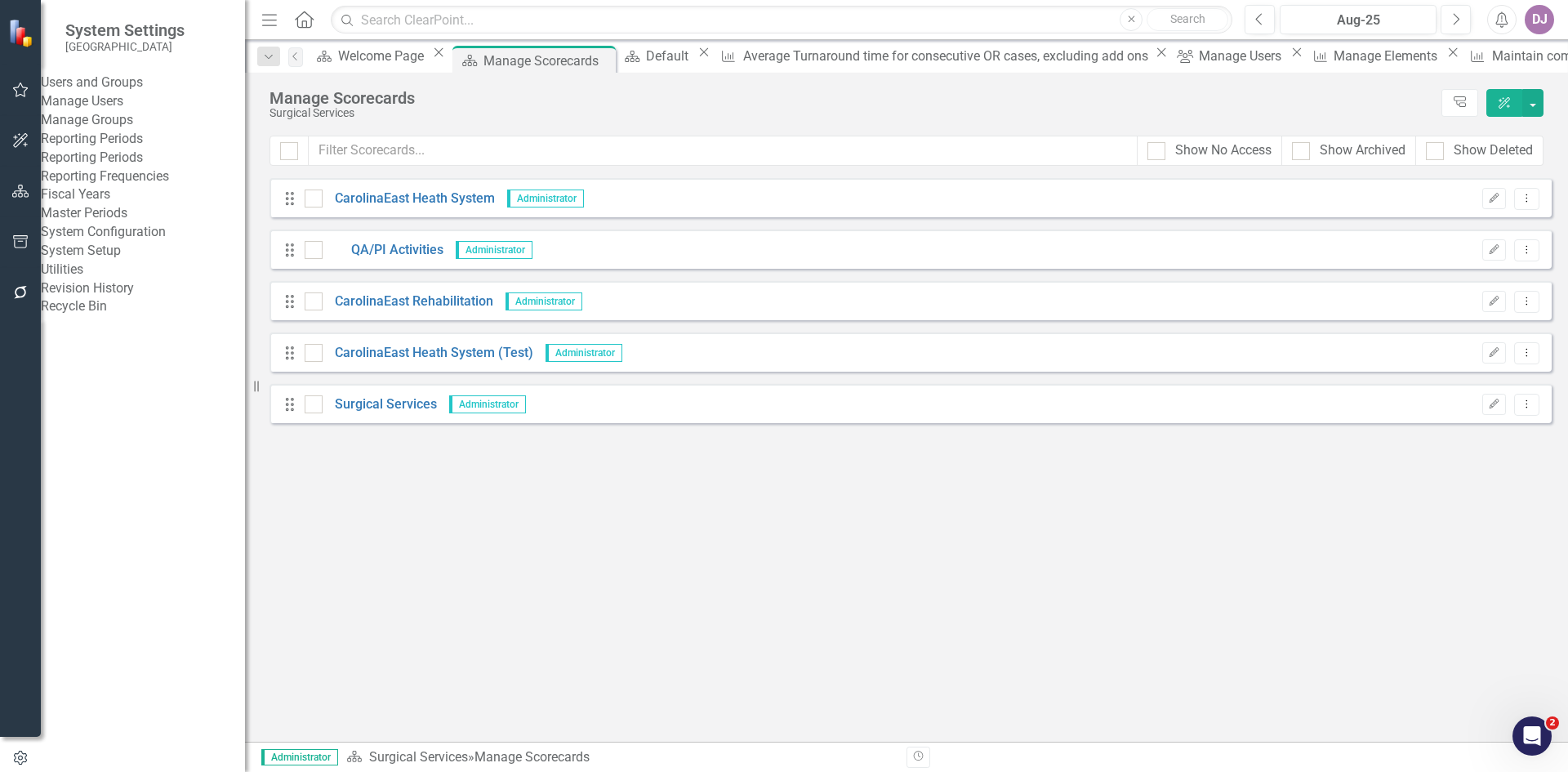
click at [134, 111] on link "Manage Users" at bounding box center [143, 101] width 204 height 18
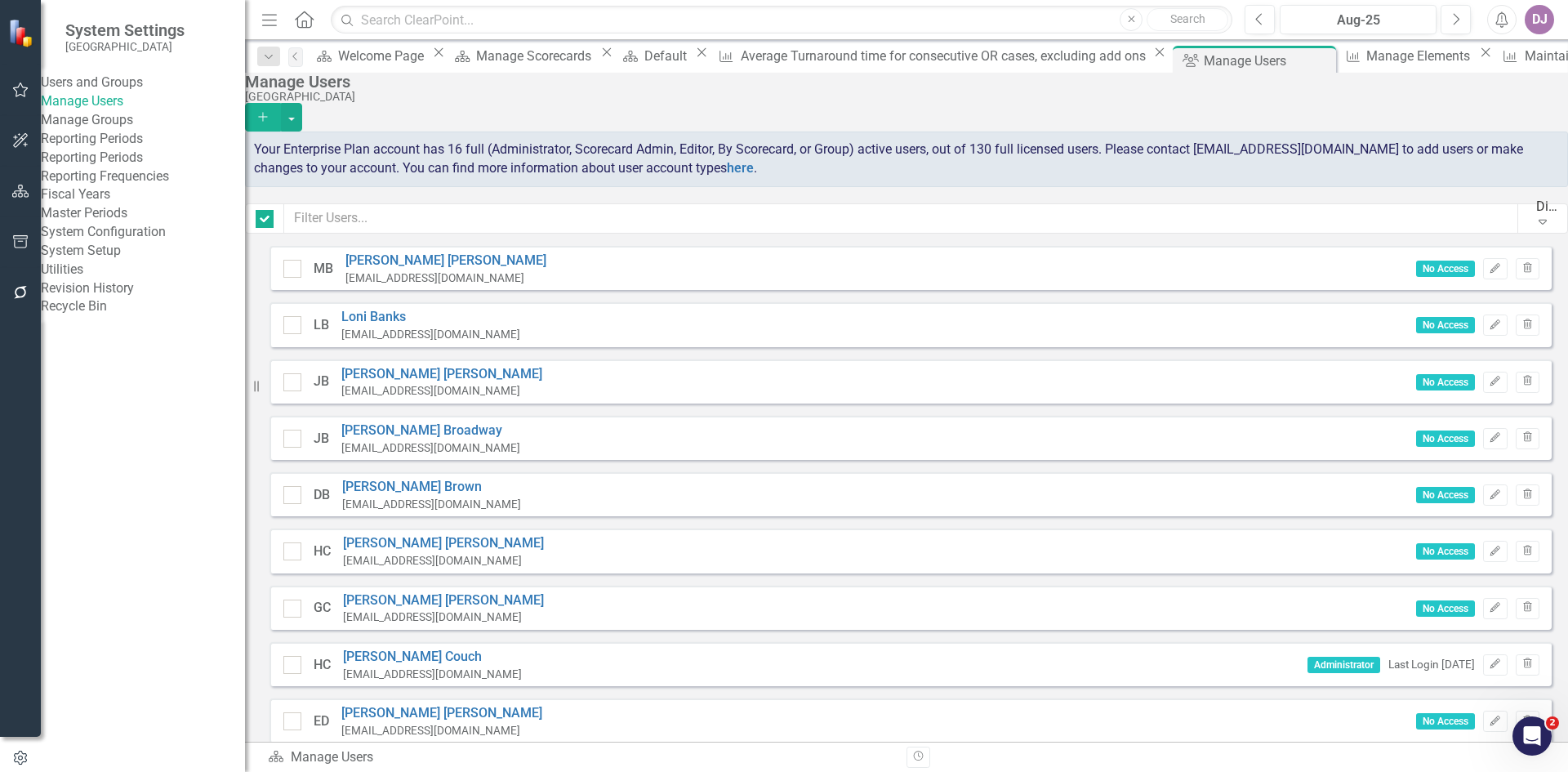
checkbox input "false"
click at [343, 221] on input "text" at bounding box center [901, 218] width 1234 height 31
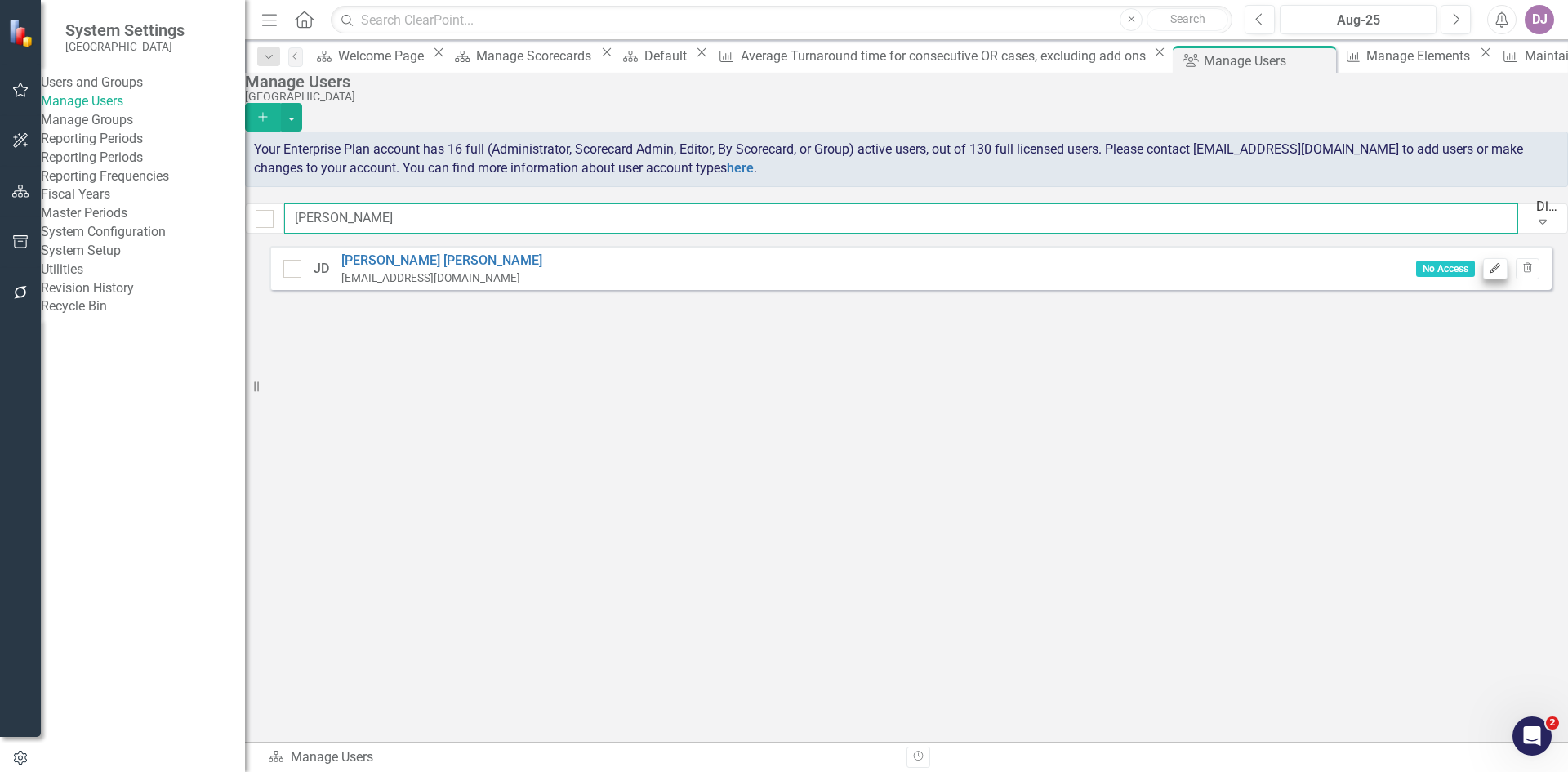
type input "janice"
click at [1489, 274] on icon "Edit" at bounding box center [1495, 269] width 12 height 10
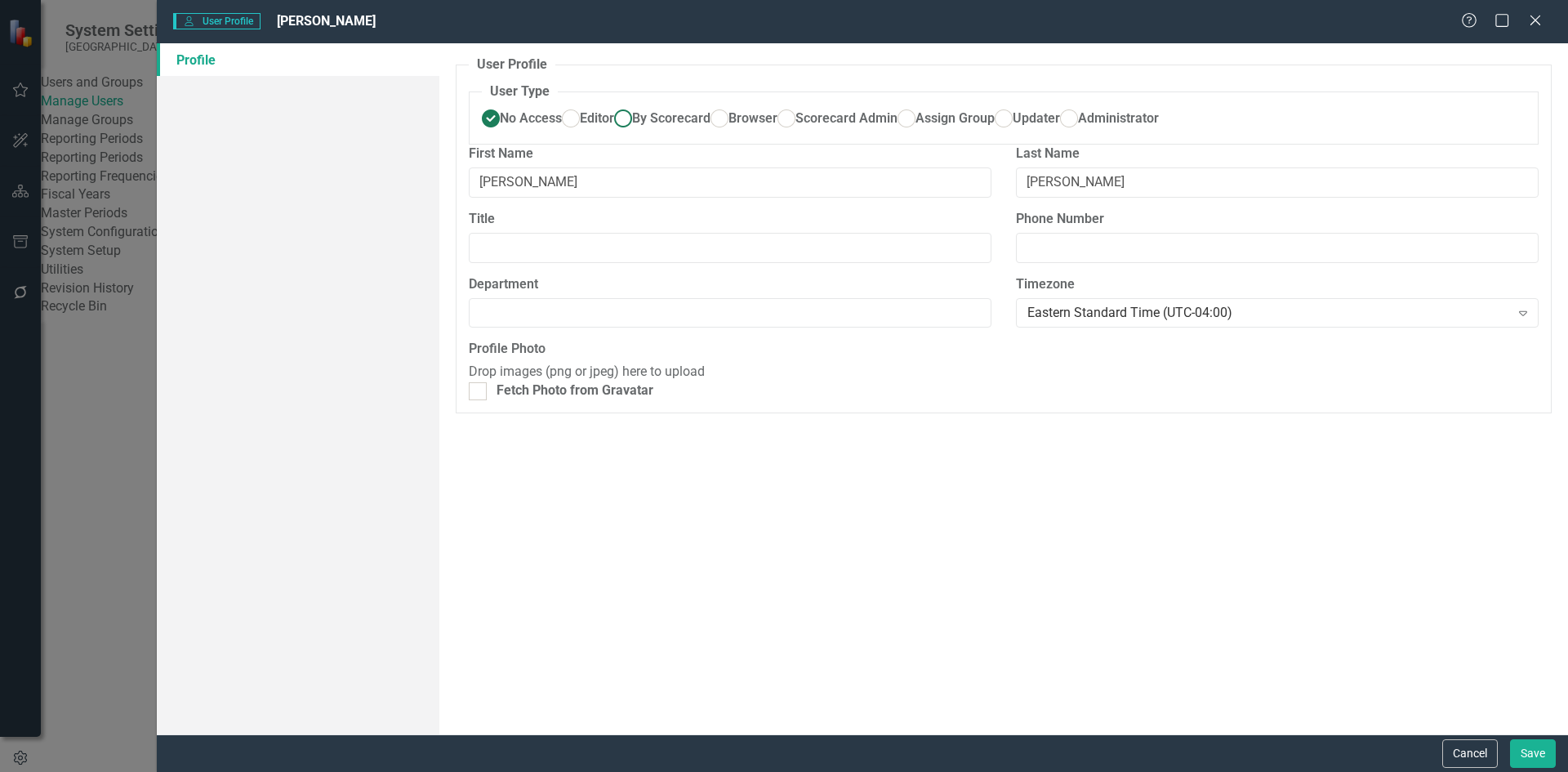
click at [635, 117] on ins at bounding box center [622, 118] width 25 height 25
click at [635, 117] on input "By Scorecard" at bounding box center [622, 118] width 25 height 25
radio input "true"
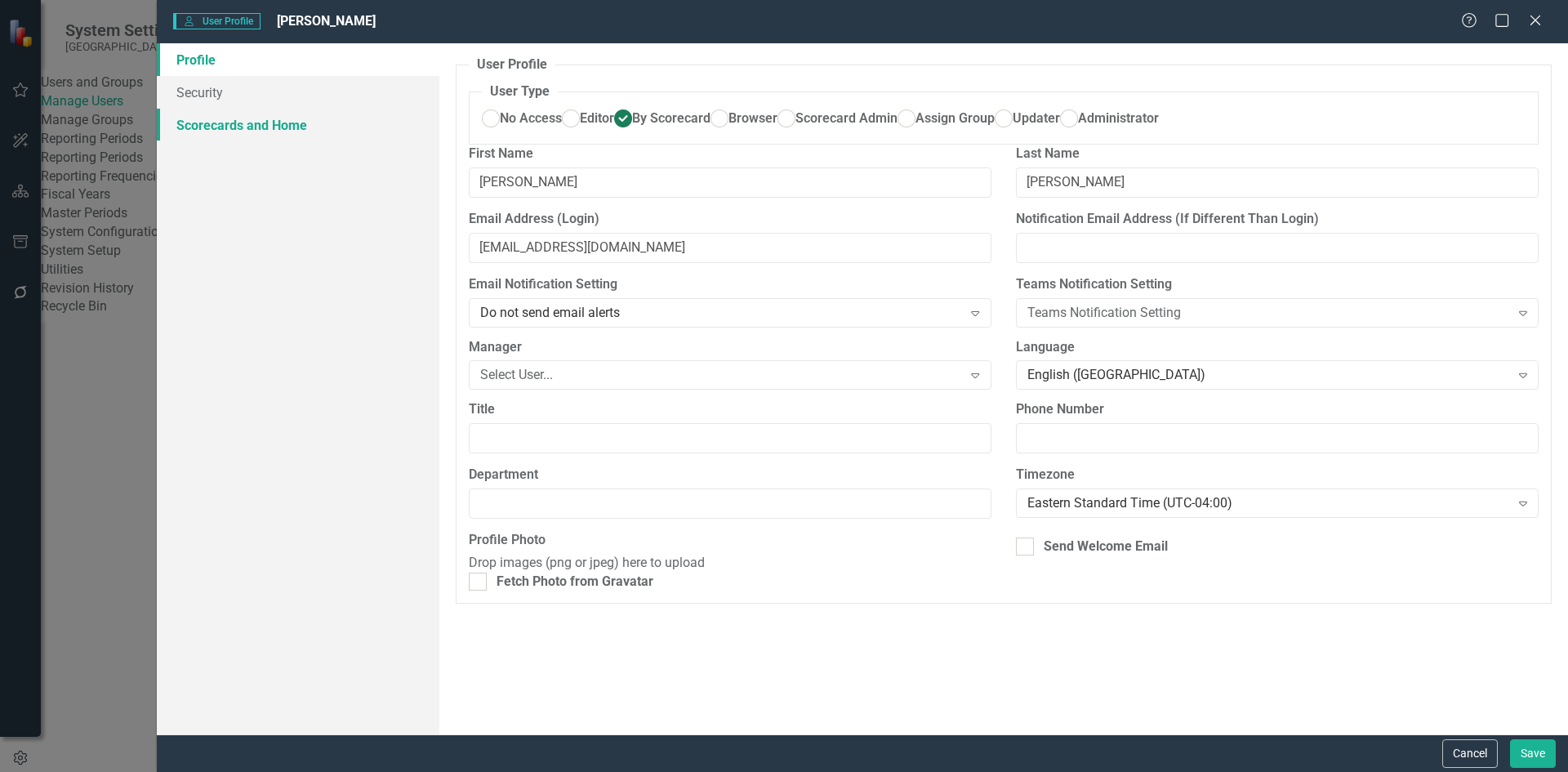
click at [236, 129] on link "Scorecards and Home" at bounding box center [298, 124] width 283 height 32
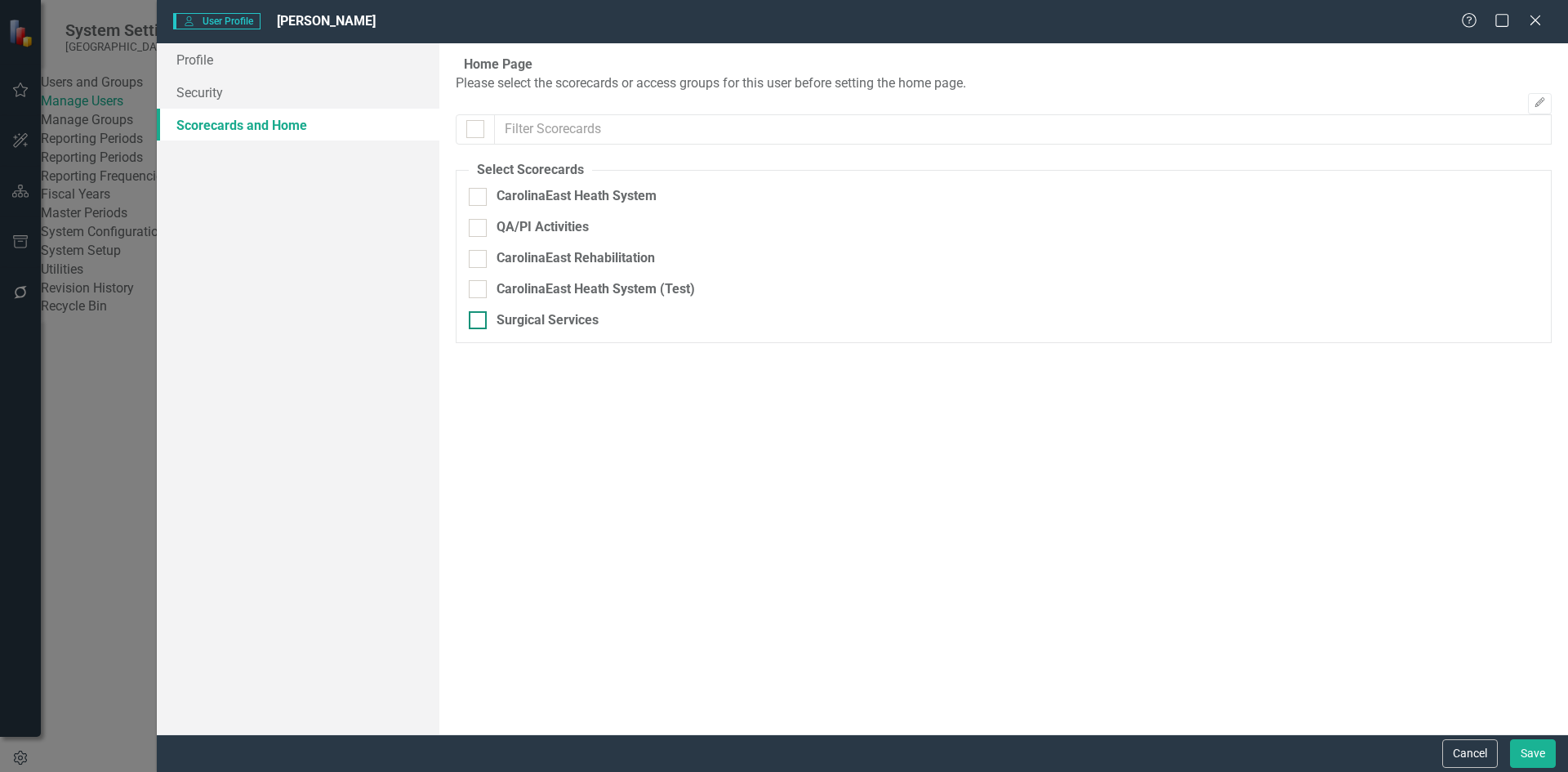
click at [472, 322] on input "Surgical Services" at bounding box center [474, 317] width 10 height 11
checkbox input "true"
click at [1542, 752] on button "Save" at bounding box center [1533, 754] width 46 height 29
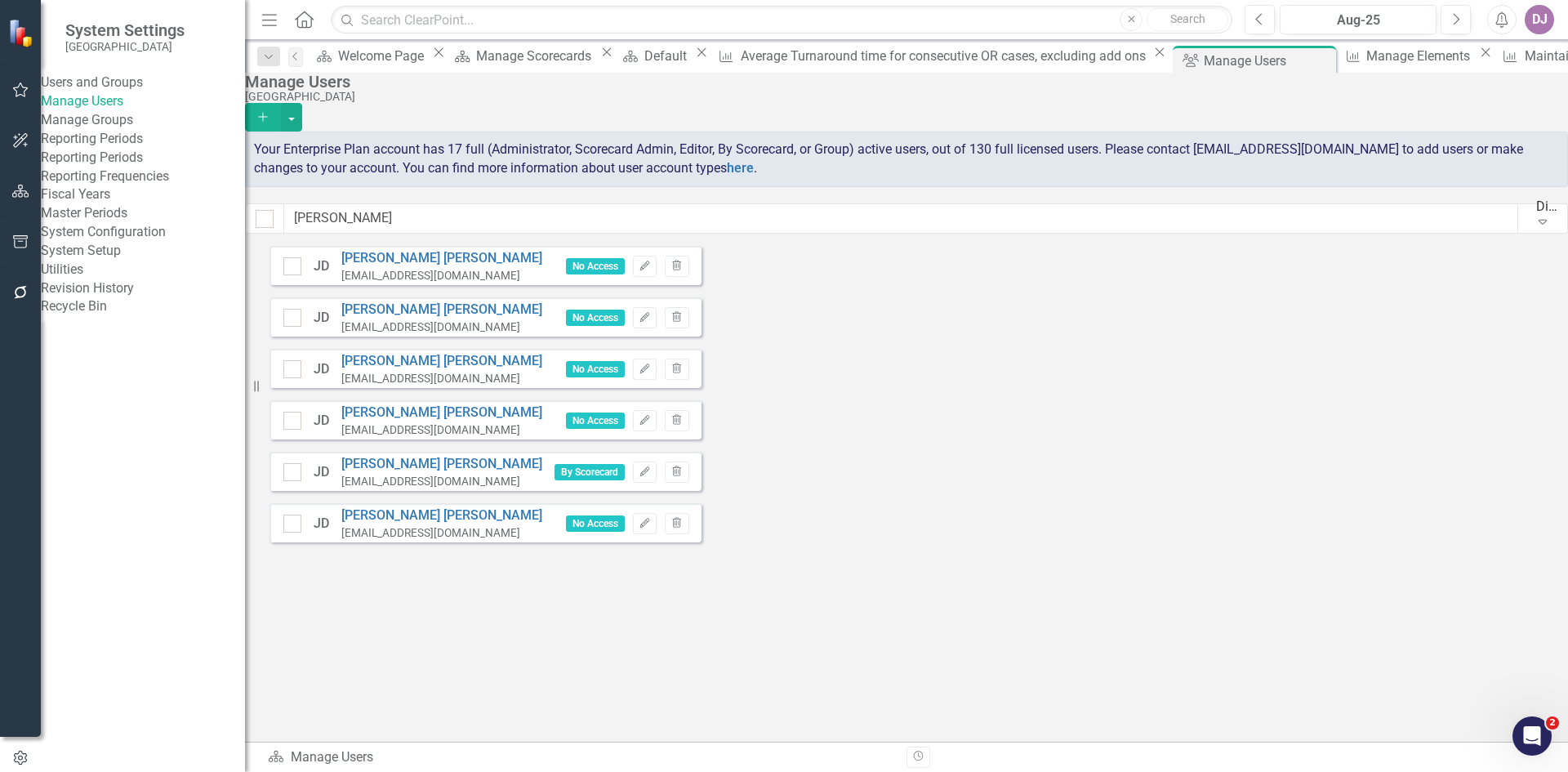
click at [540, 555] on div "JD Janice Desmarais JDesmarais@carolinaeasthealth.com No Access Edit Trash JD J…" at bounding box center [486, 400] width 432 height 309
click at [91, 111] on link "Manage Users" at bounding box center [143, 101] width 204 height 18
click at [93, 111] on link "Manage Users" at bounding box center [143, 101] width 204 height 18
click at [682, 268] on icon "Trash" at bounding box center [676, 266] width 12 height 10
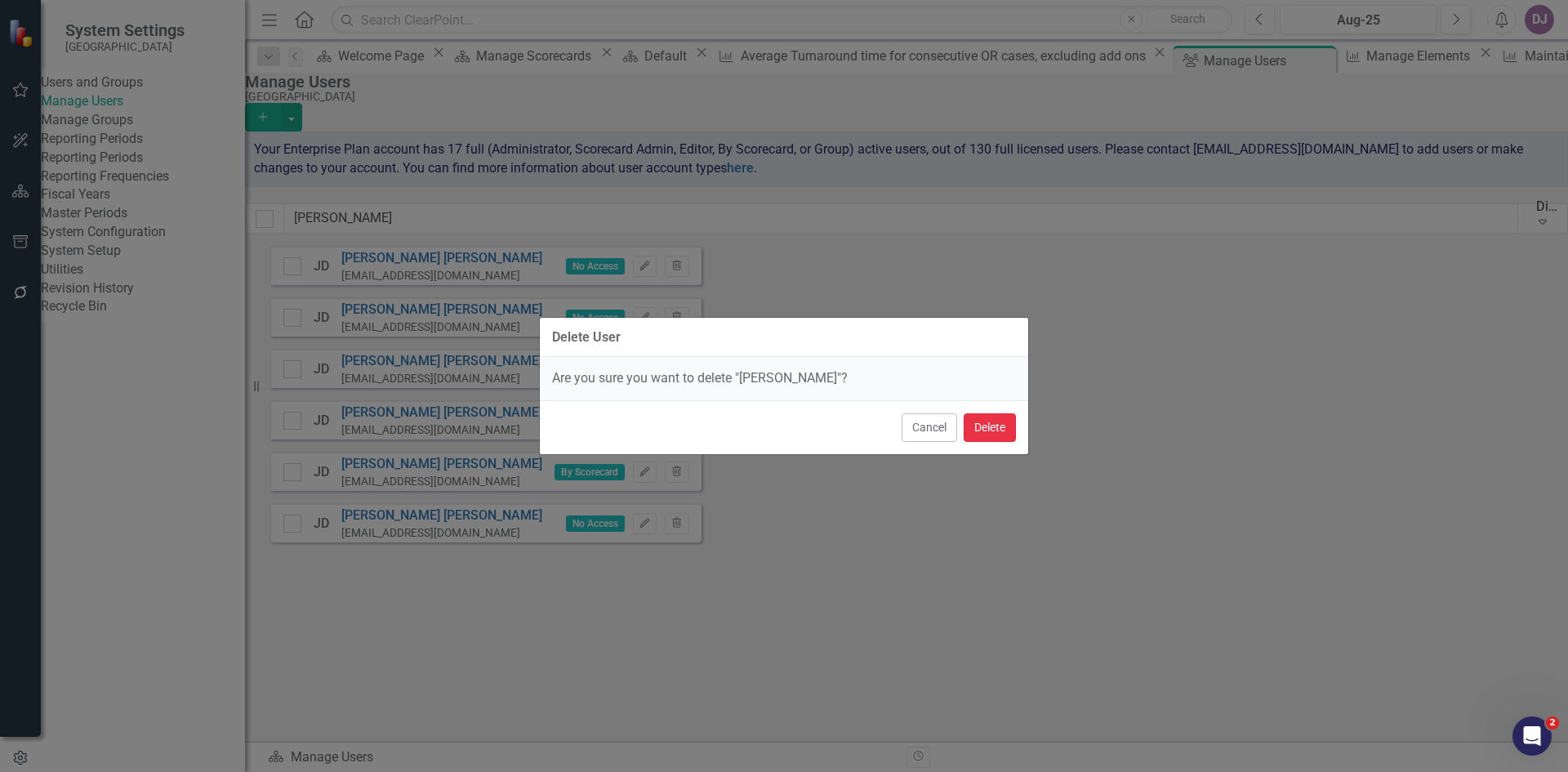
click at [996, 422] on button "Delete" at bounding box center [990, 427] width 52 height 29
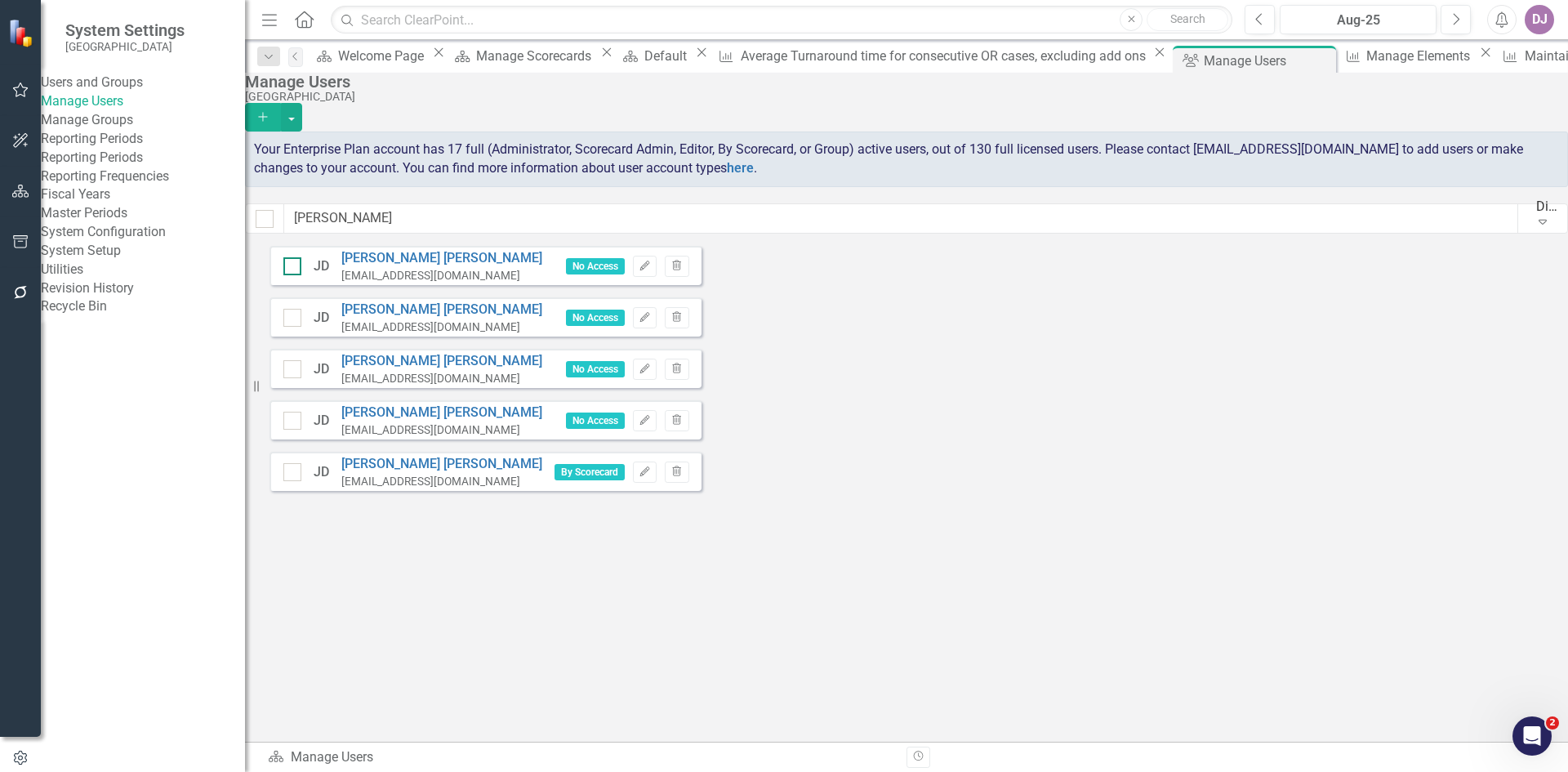
click at [294, 268] on input "checkbox" at bounding box center [289, 263] width 10 height 11
checkbox input "true"
click at [294, 319] on input "checkbox" at bounding box center [289, 314] width 10 height 11
checkbox input "true"
click at [294, 371] on input "checkbox" at bounding box center [289, 366] width 10 height 11
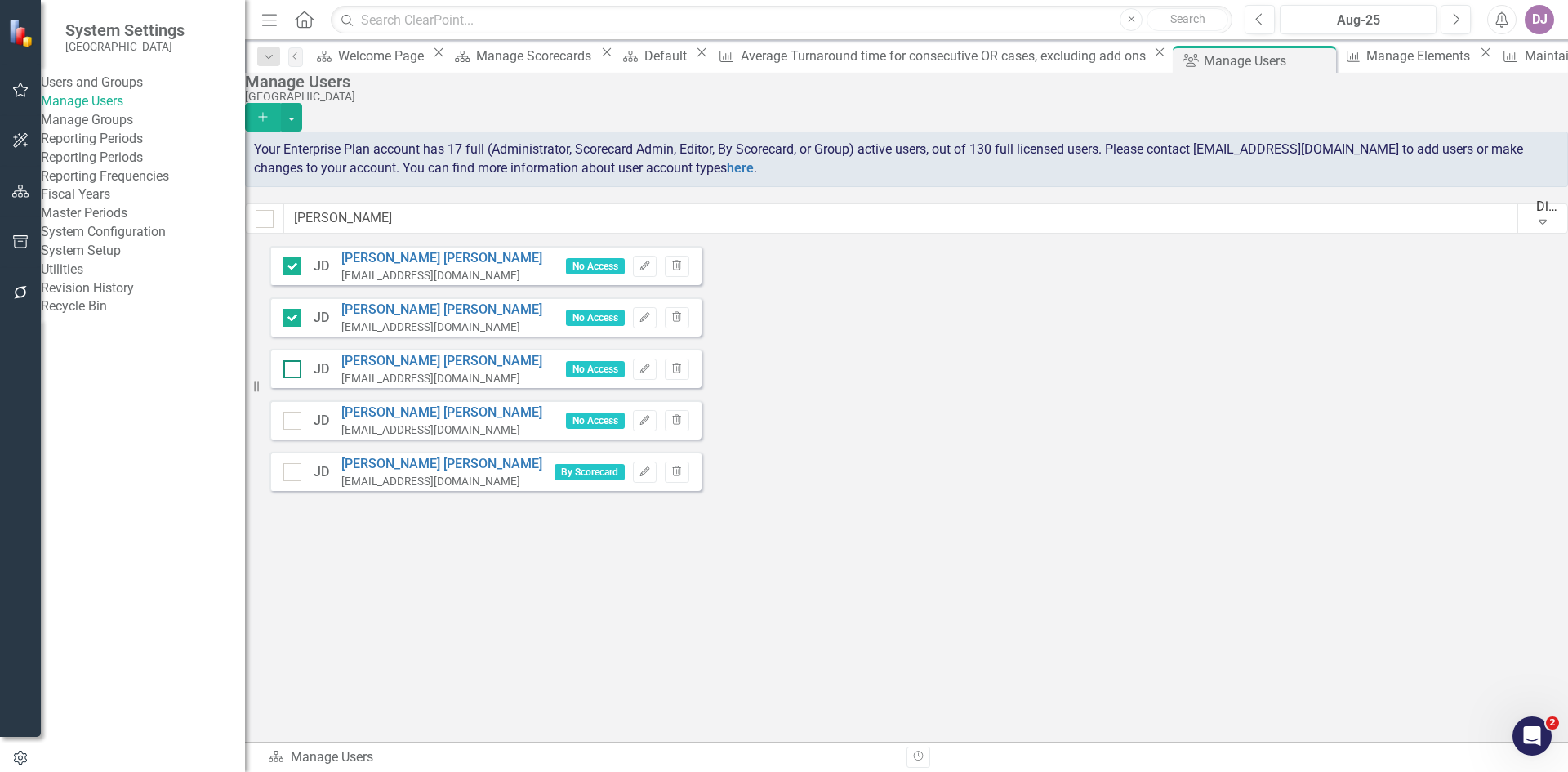
checkbox input "true"
click at [294, 423] on input "checkbox" at bounding box center [289, 417] width 10 height 11
checkbox input "true"
drag, startPoint x: 705, startPoint y: 373, endPoint x: 1121, endPoint y: 663, distance: 507.1
click at [702, 503] on div "JD Janice Desmarais JDesmarais@carolinaeasthealth.com No Access Edit Trash JD J…" at bounding box center [486, 375] width 432 height 257
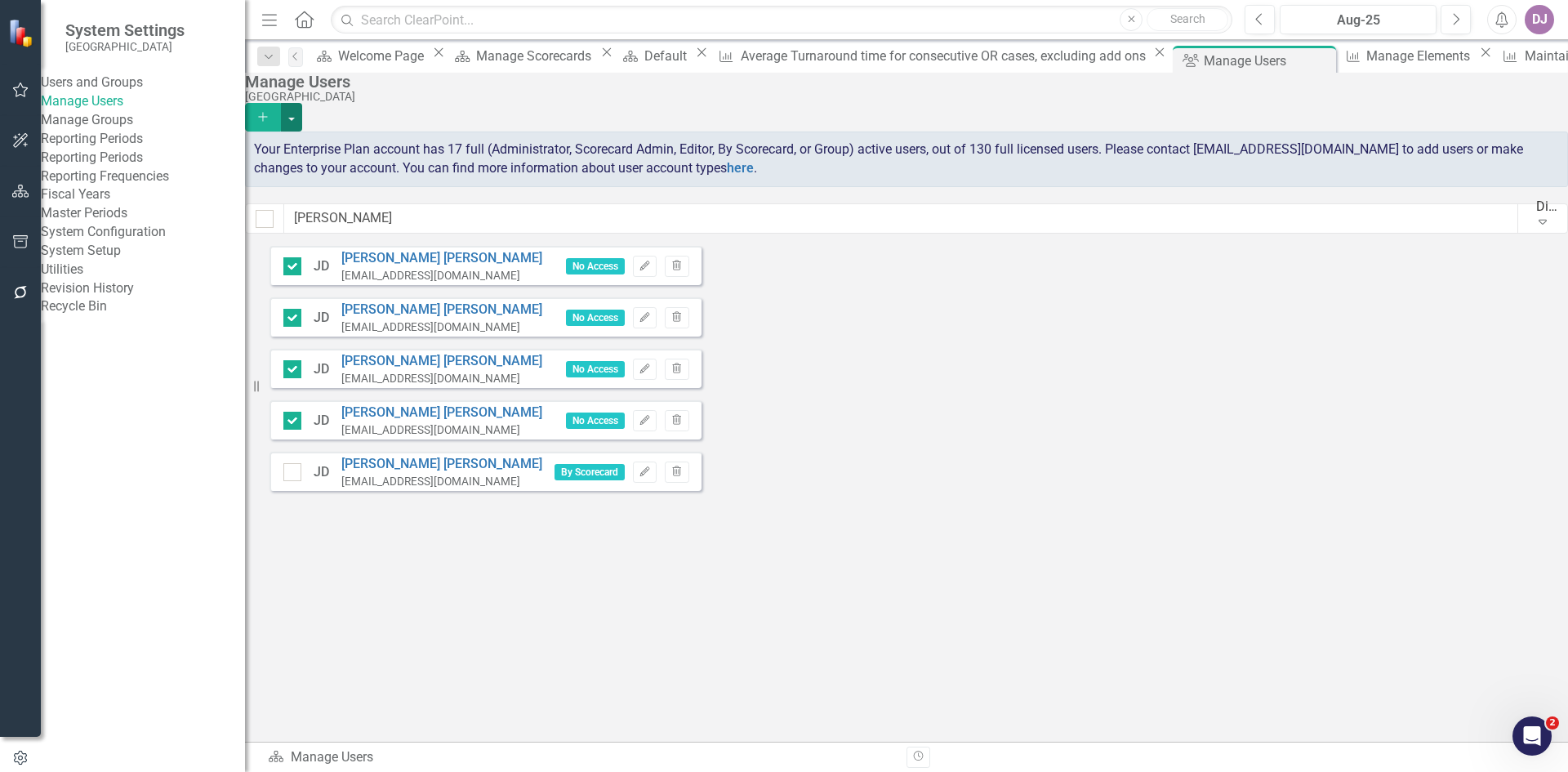
click at [302, 107] on button "button" at bounding box center [291, 117] width 21 height 29
click at [1499, 225] on link "Trash Delete Multiple" at bounding box center [1467, 223] width 151 height 31
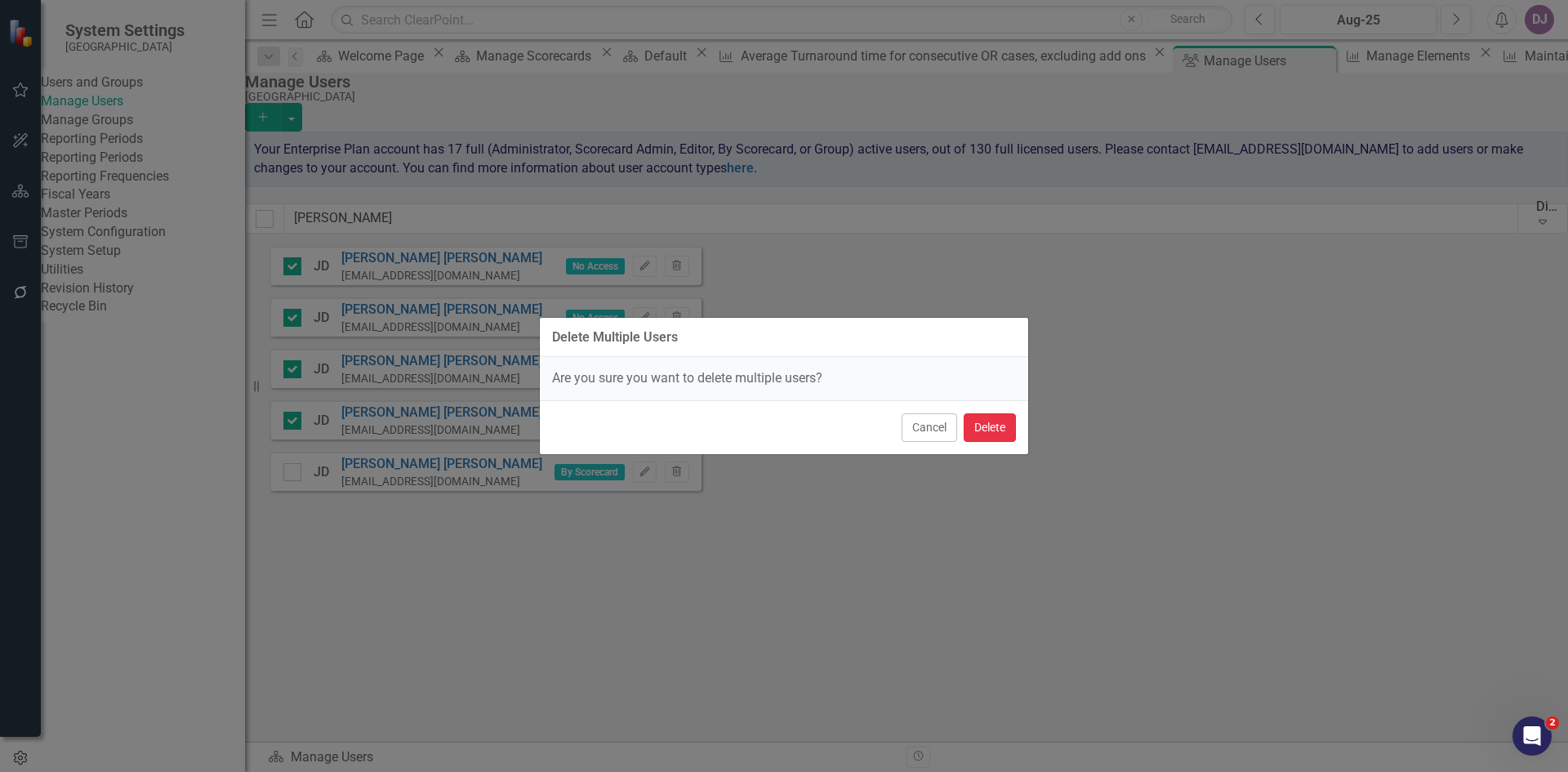
click at [995, 428] on button "Delete" at bounding box center [990, 427] width 52 height 29
checkbox input "false"
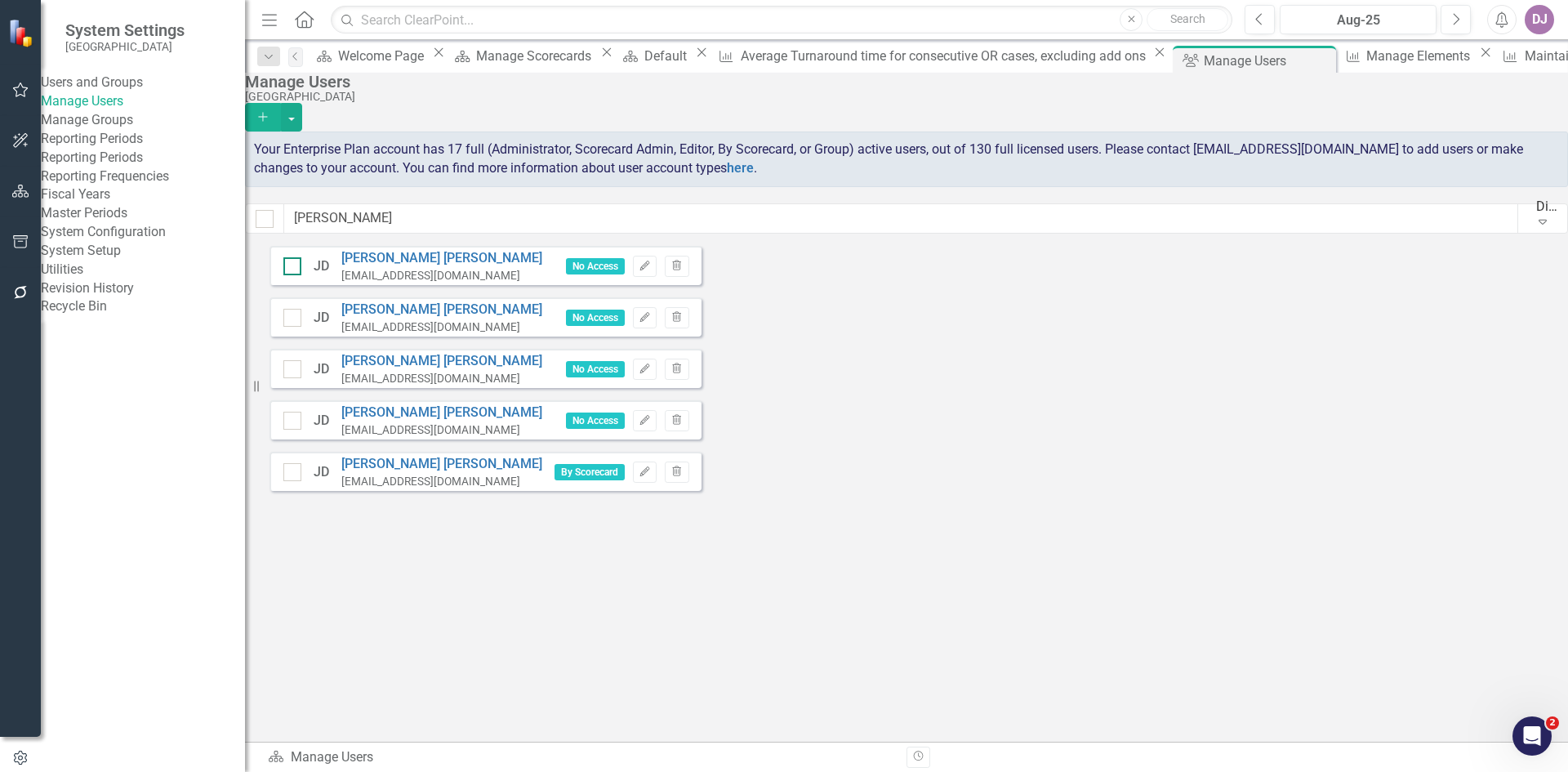
click at [301, 268] on div at bounding box center [292, 266] width 18 height 18
click at [294, 268] on input "checkbox" at bounding box center [289, 263] width 10 height 11
click at [682, 266] on icon "Trash" at bounding box center [676, 266] width 12 height 10
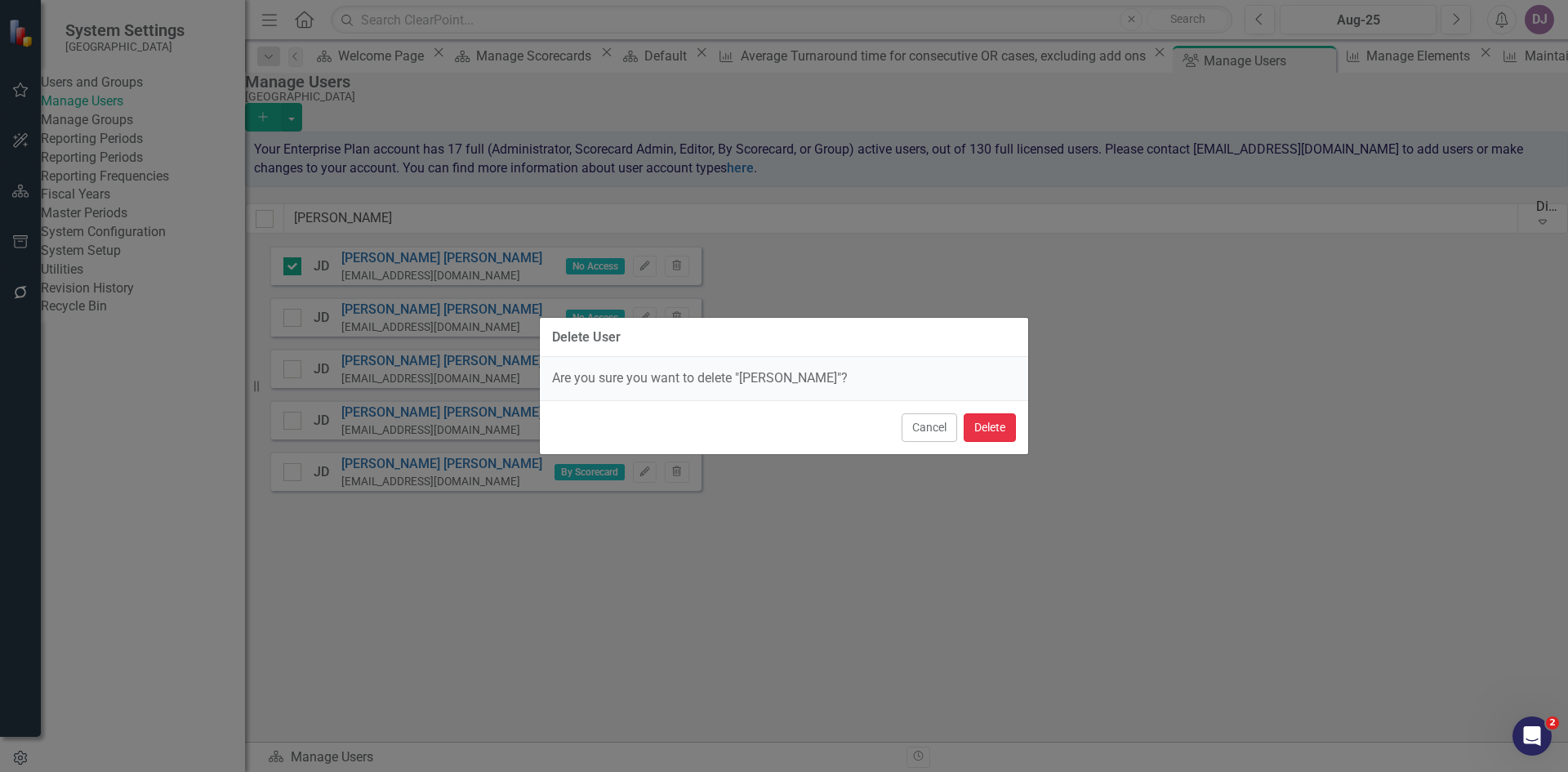
click at [1001, 431] on button "Delete" at bounding box center [990, 427] width 52 height 29
checkbox input "false"
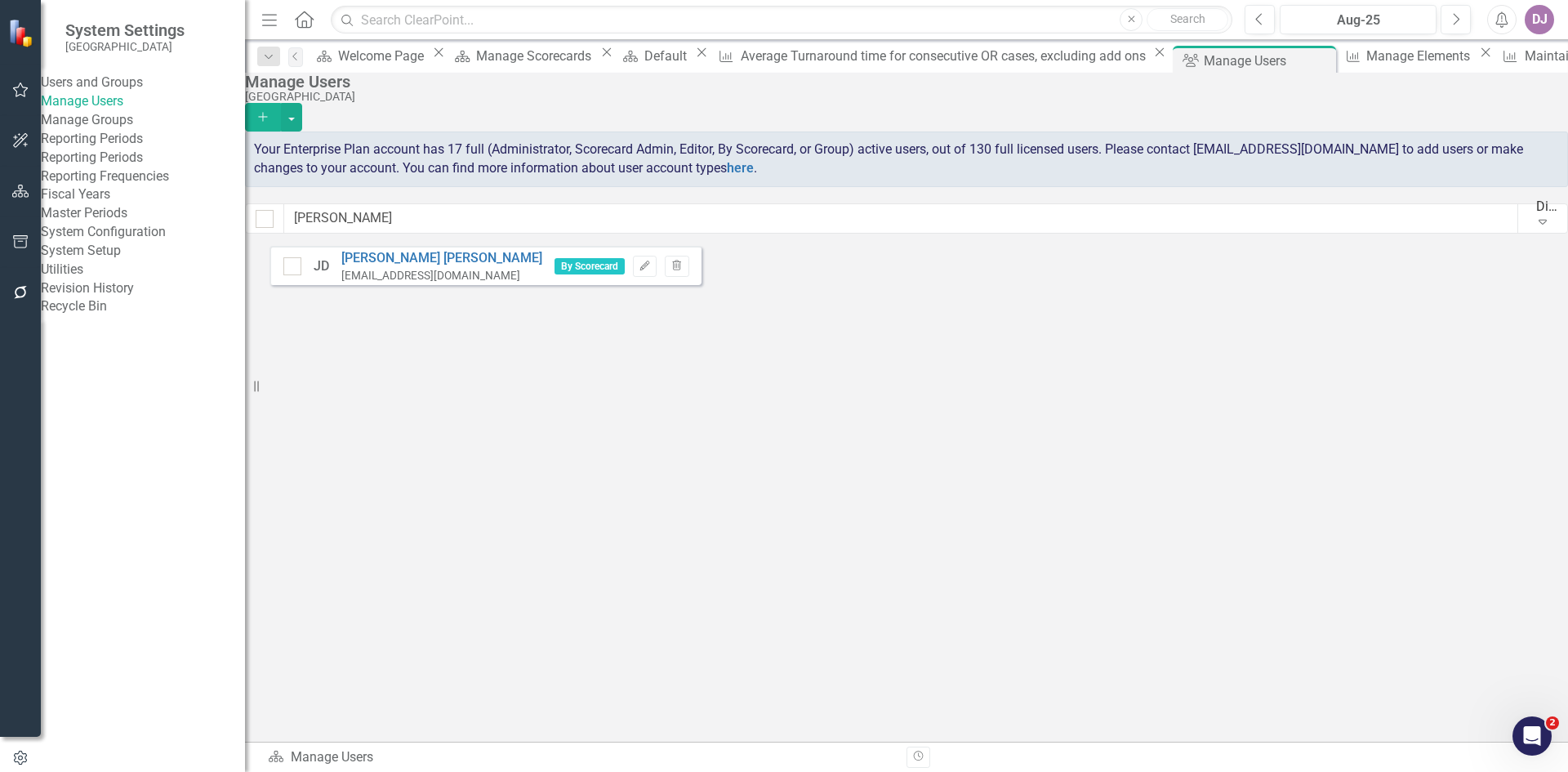
click at [1535, 225] on icon "Expand" at bounding box center [1543, 221] width 17 height 13
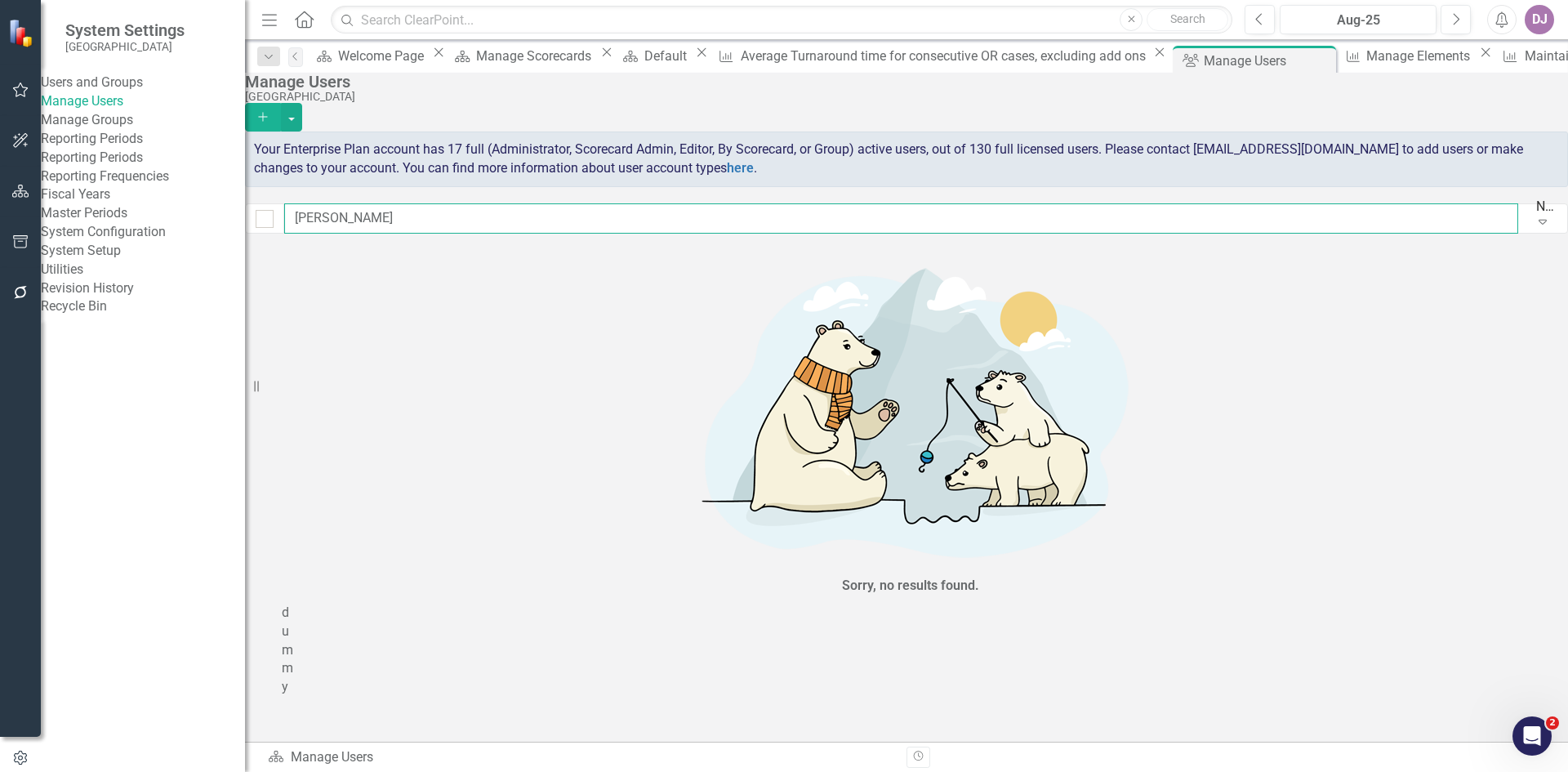
drag, startPoint x: 368, startPoint y: 222, endPoint x: 264, endPoint y: 212, distance: 104.5
click at [264, 212] on div "Manage Users CarolinaEast Medical Center Add Your Enterprise Plan account has 1…" at bounding box center [906, 159] width 1323 height 173
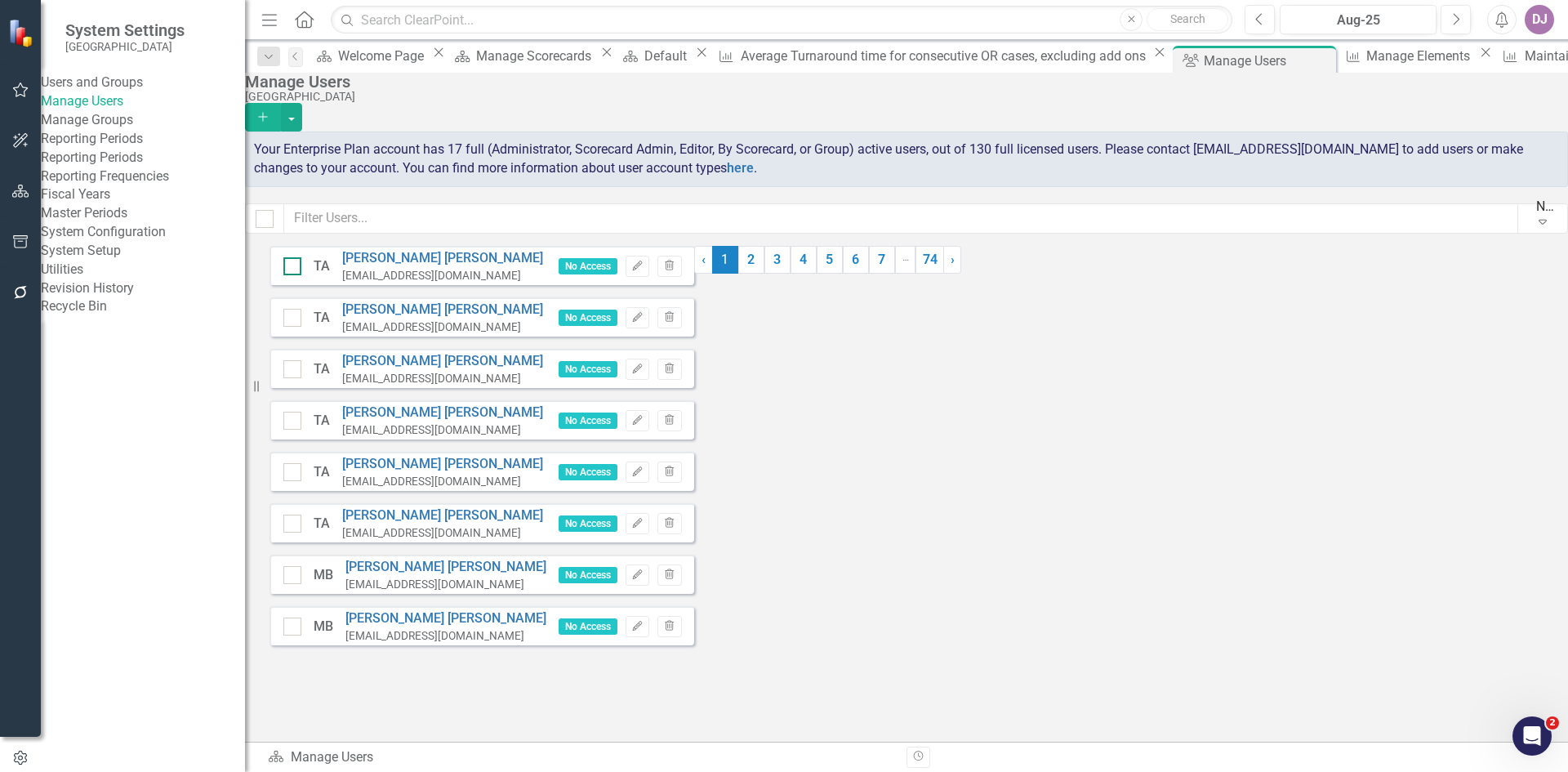
click at [301, 265] on div at bounding box center [292, 266] width 18 height 18
click at [294, 265] on input "checkbox" at bounding box center [289, 263] width 10 height 11
checkbox input "true"
click at [301, 324] on div at bounding box center [292, 318] width 18 height 18
click at [294, 319] on input "checkbox" at bounding box center [289, 314] width 10 height 11
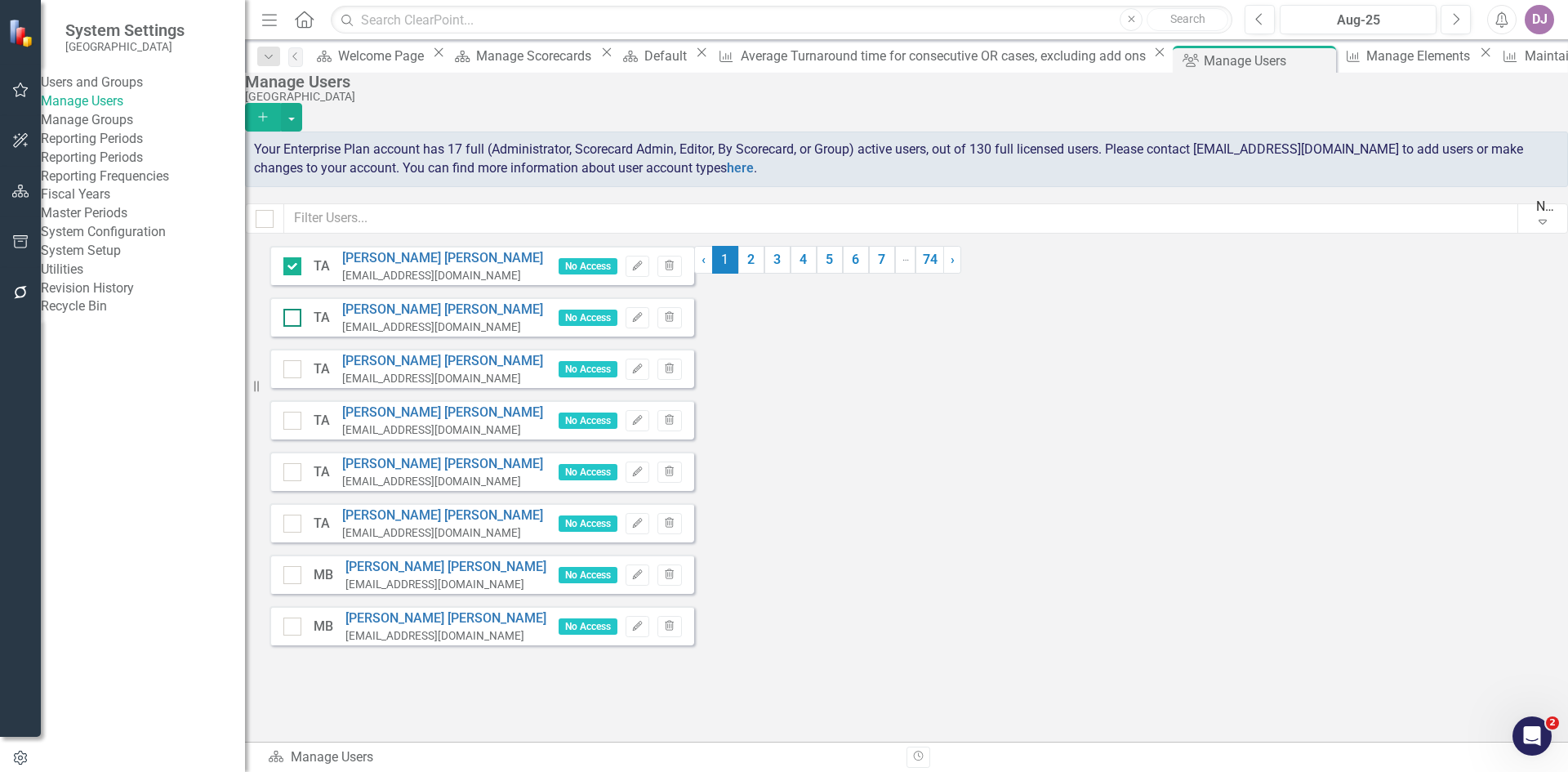
checkbox input "true"
click at [301, 376] on div at bounding box center [292, 369] width 18 height 18
click at [294, 371] on input "checkbox" at bounding box center [289, 366] width 10 height 11
checkbox input "true"
click at [301, 419] on div at bounding box center [292, 420] width 18 height 18
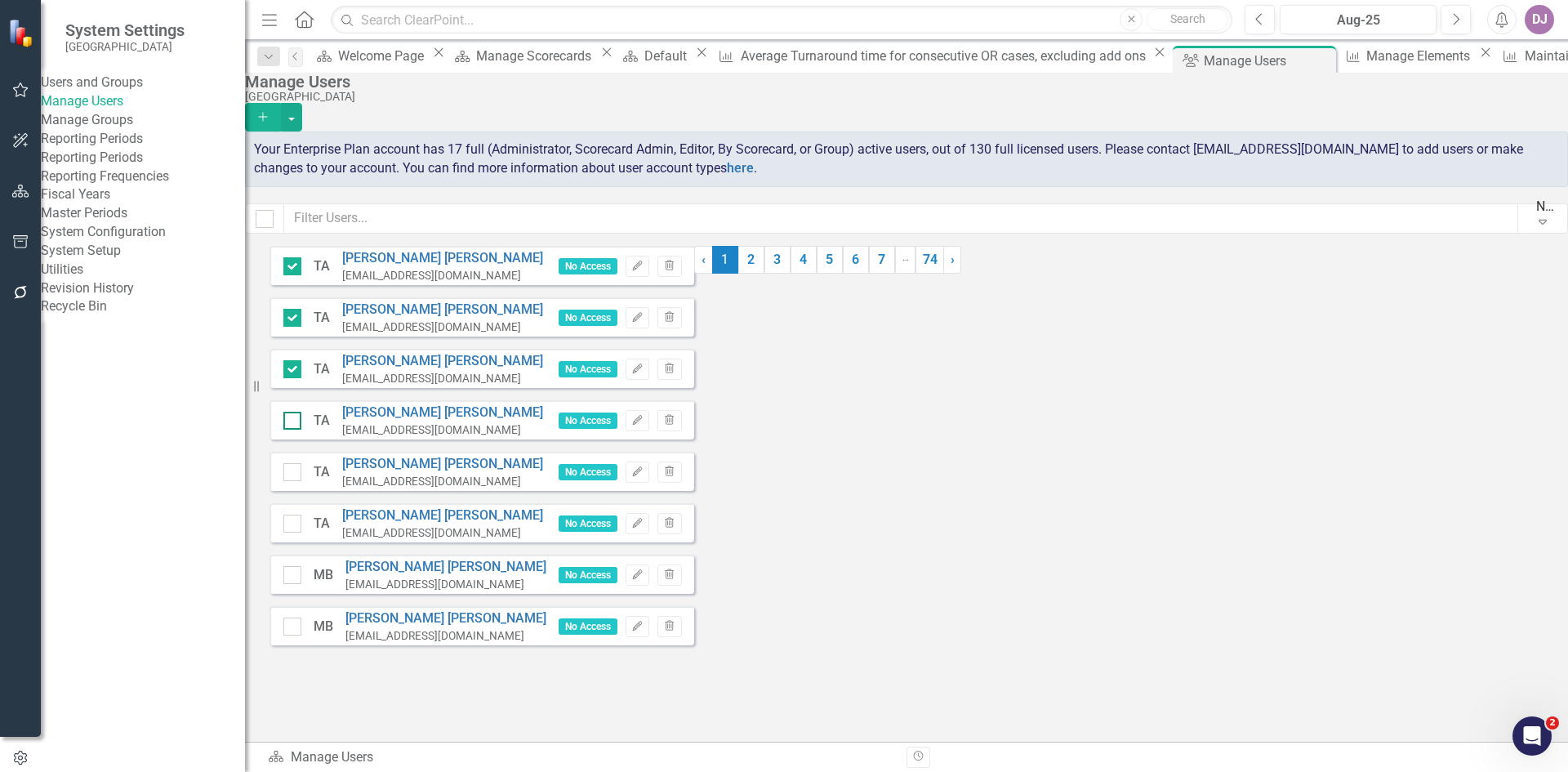
click at [294, 419] on input "checkbox" at bounding box center [289, 417] width 10 height 11
checkbox input "true"
click at [301, 479] on div at bounding box center [292, 472] width 18 height 18
click at [294, 474] on input "checkbox" at bounding box center [289, 468] width 10 height 11
checkbox input "true"
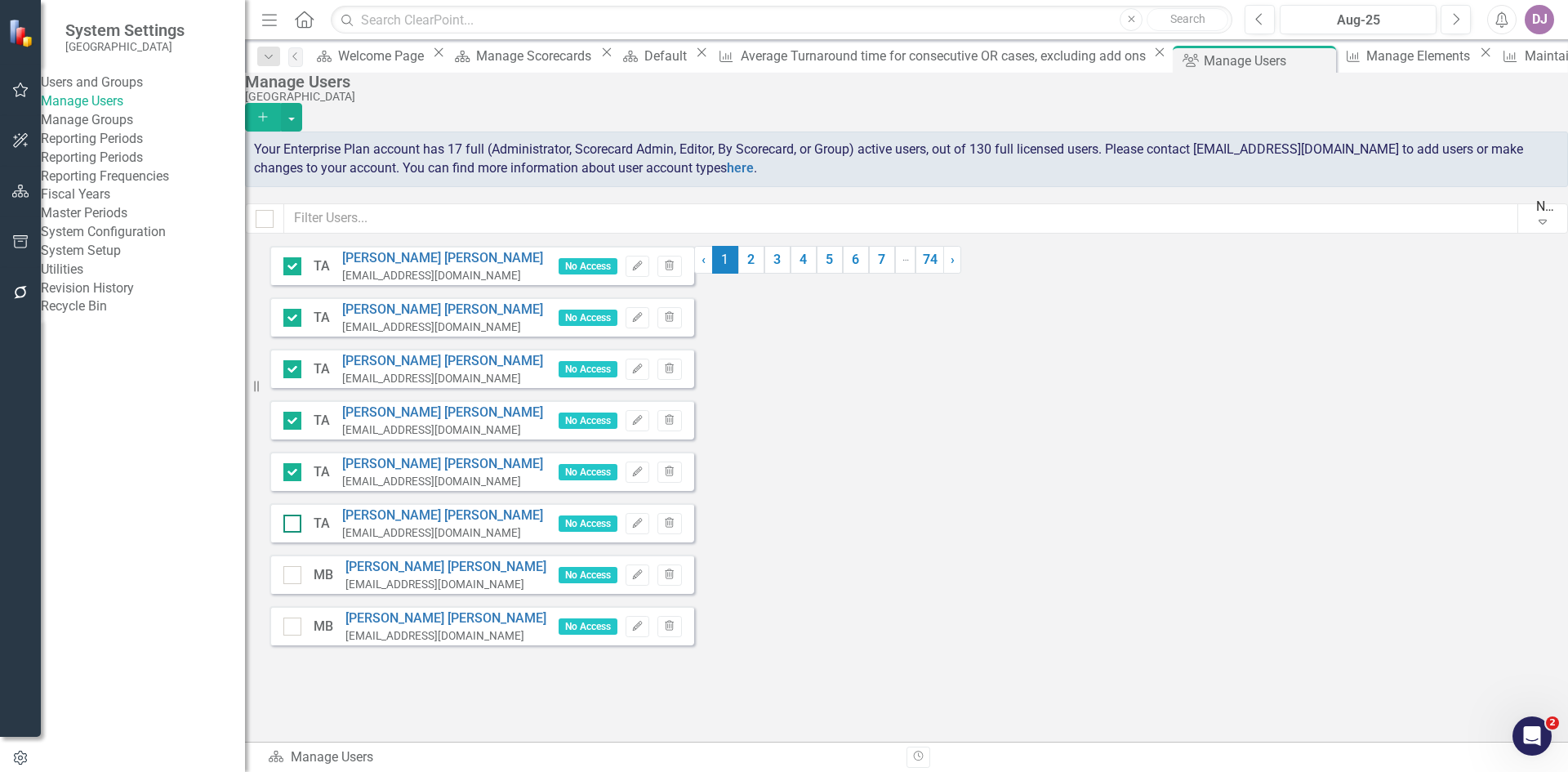
click at [301, 528] on div at bounding box center [292, 523] width 18 height 18
click at [294, 525] on input "checkbox" at bounding box center [289, 520] width 10 height 11
checkbox input "true"
click at [301, 583] on div at bounding box center [292, 575] width 18 height 18
click at [294, 577] on input "checkbox" at bounding box center [289, 572] width 10 height 11
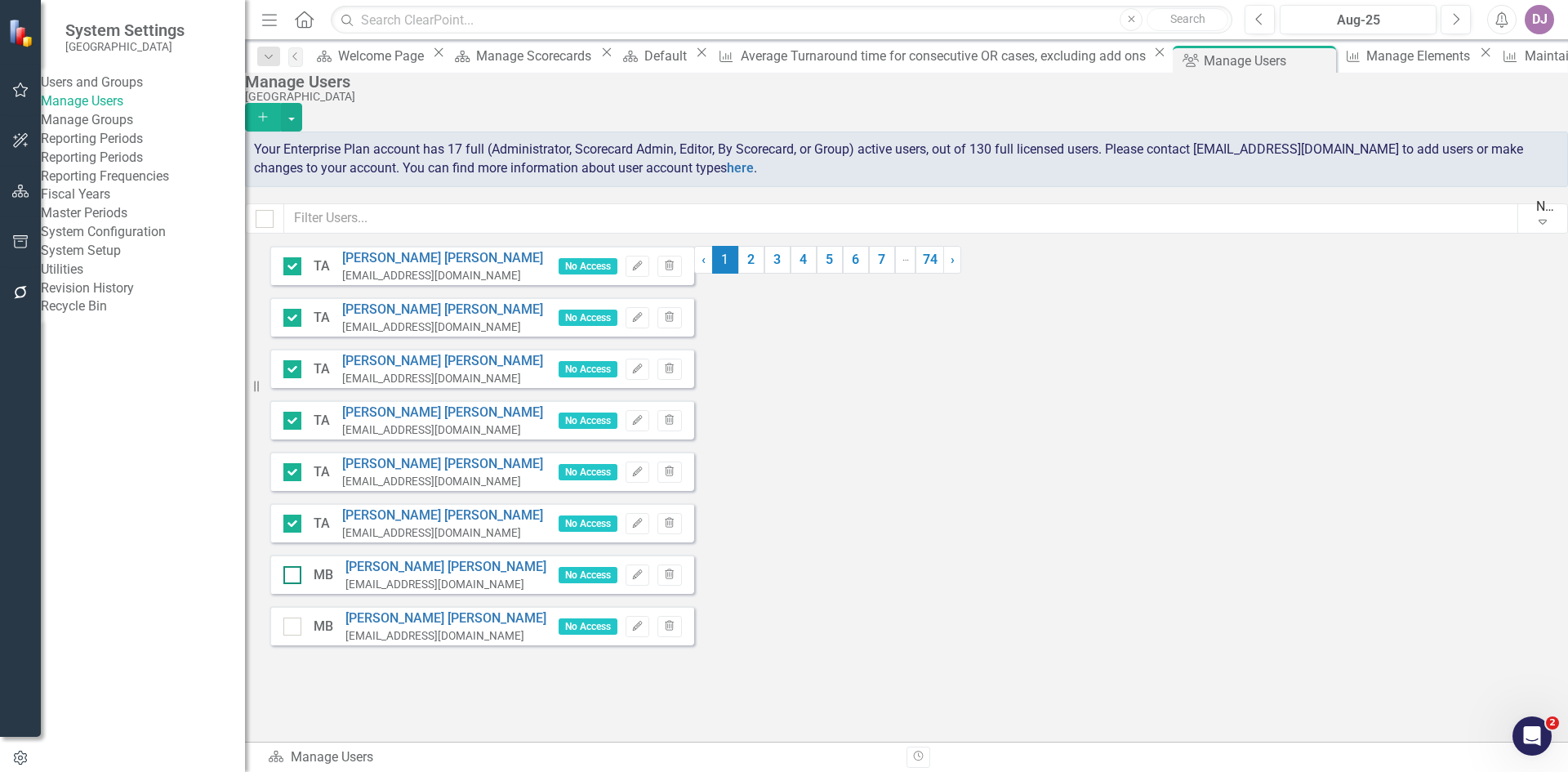
checkbox input "true"
click at [301, 634] on div at bounding box center [292, 627] width 18 height 18
click at [294, 628] on input "checkbox" at bounding box center [289, 623] width 10 height 11
checkbox input "true"
click at [1535, 222] on icon "Expand" at bounding box center [1543, 221] width 17 height 13
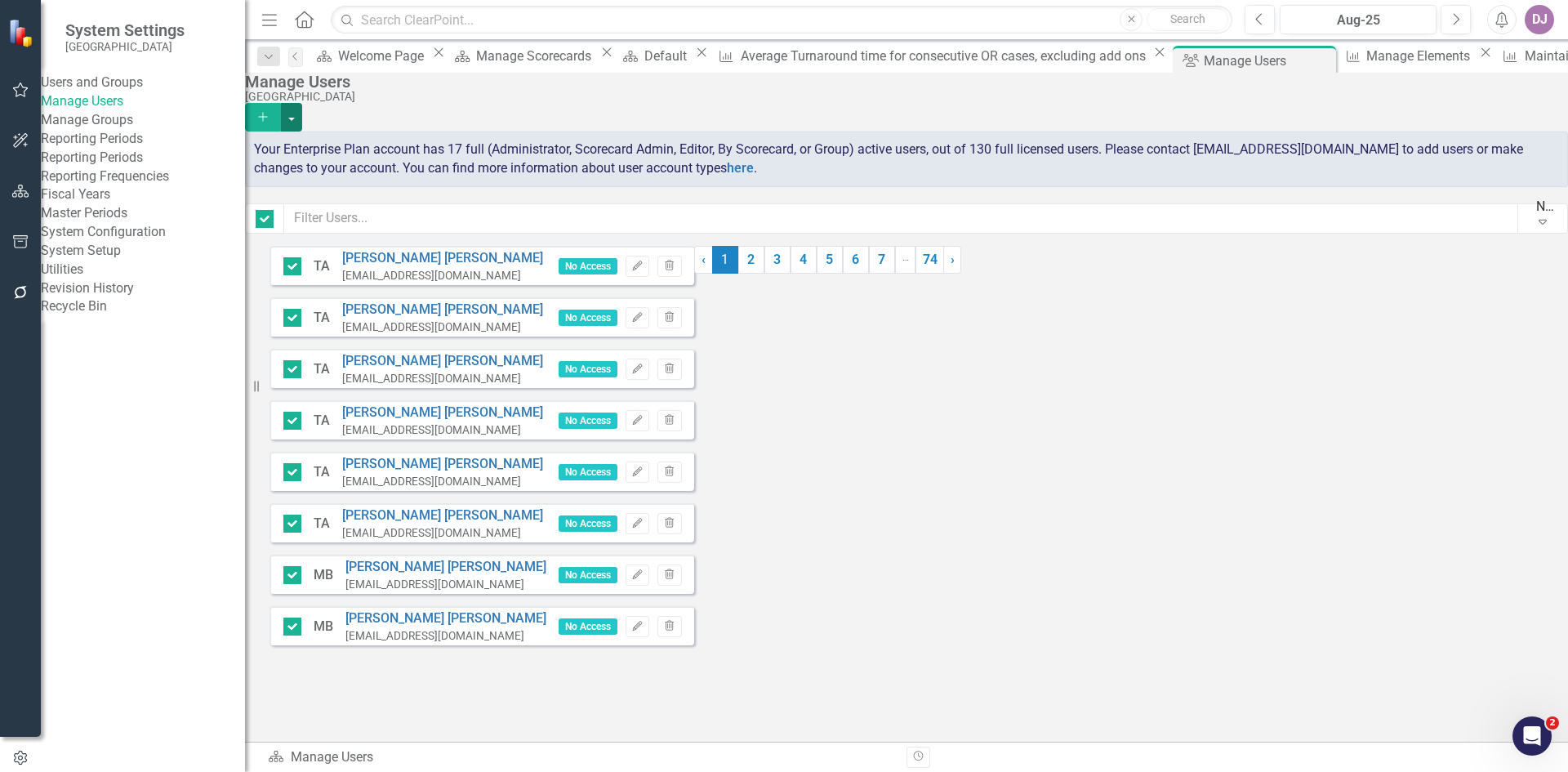
click at [302, 108] on button "button" at bounding box center [291, 117] width 21 height 29
click at [1480, 221] on link "Trash Delete Multiple" at bounding box center [1467, 223] width 151 height 31
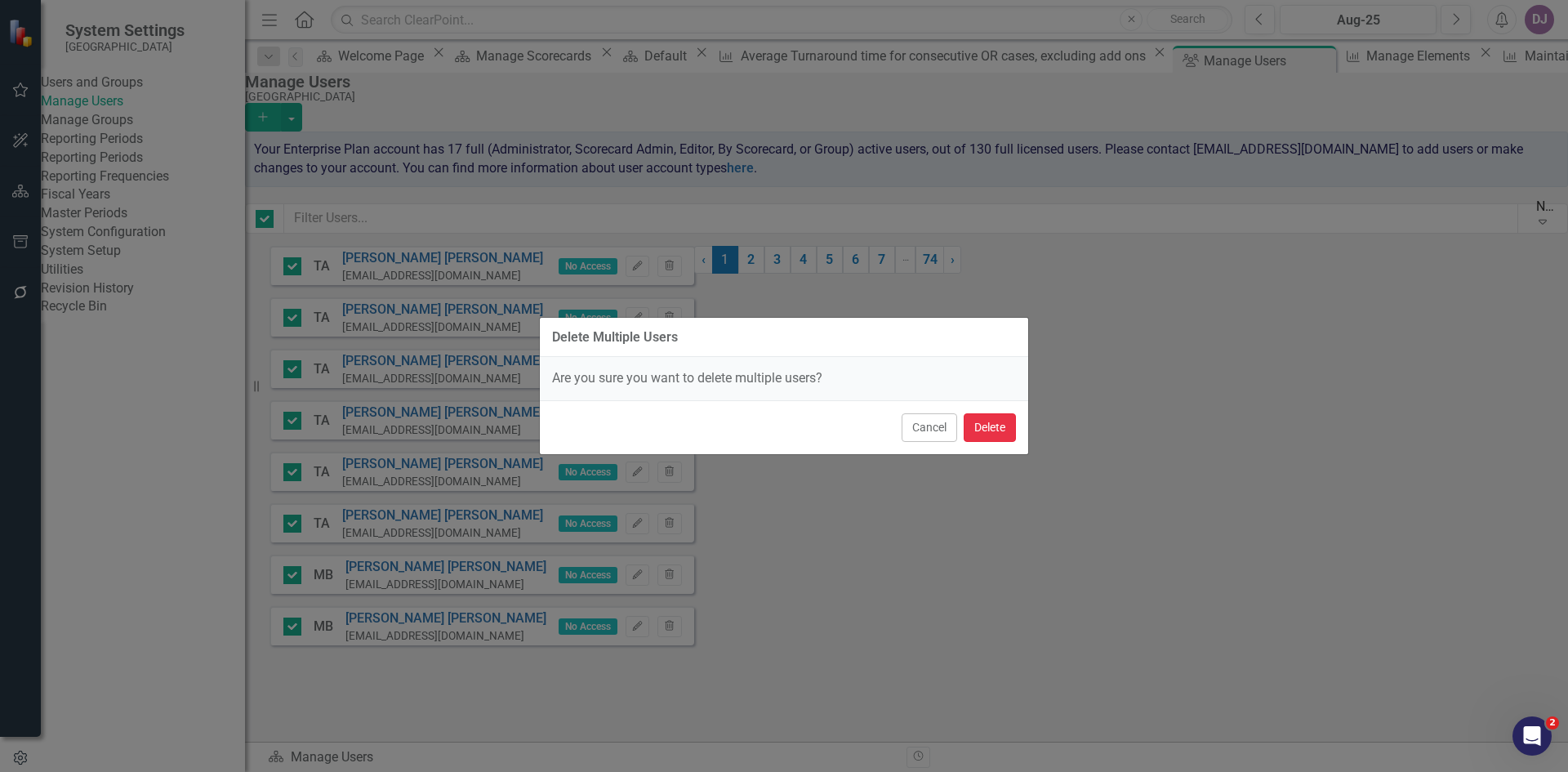
click at [982, 432] on button "Delete" at bounding box center [990, 427] width 52 height 29
checkbox input "false"
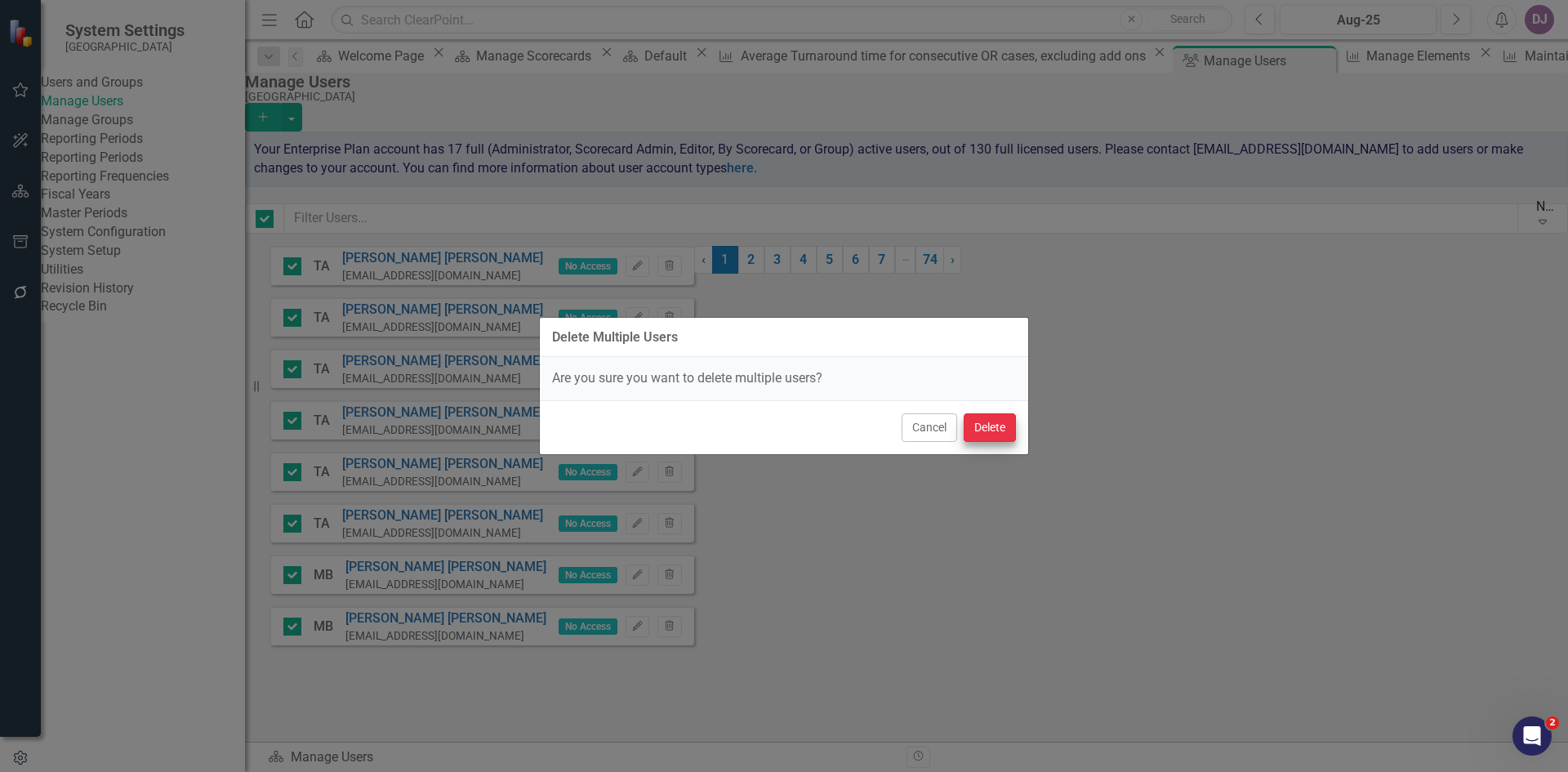
checkbox input "false"
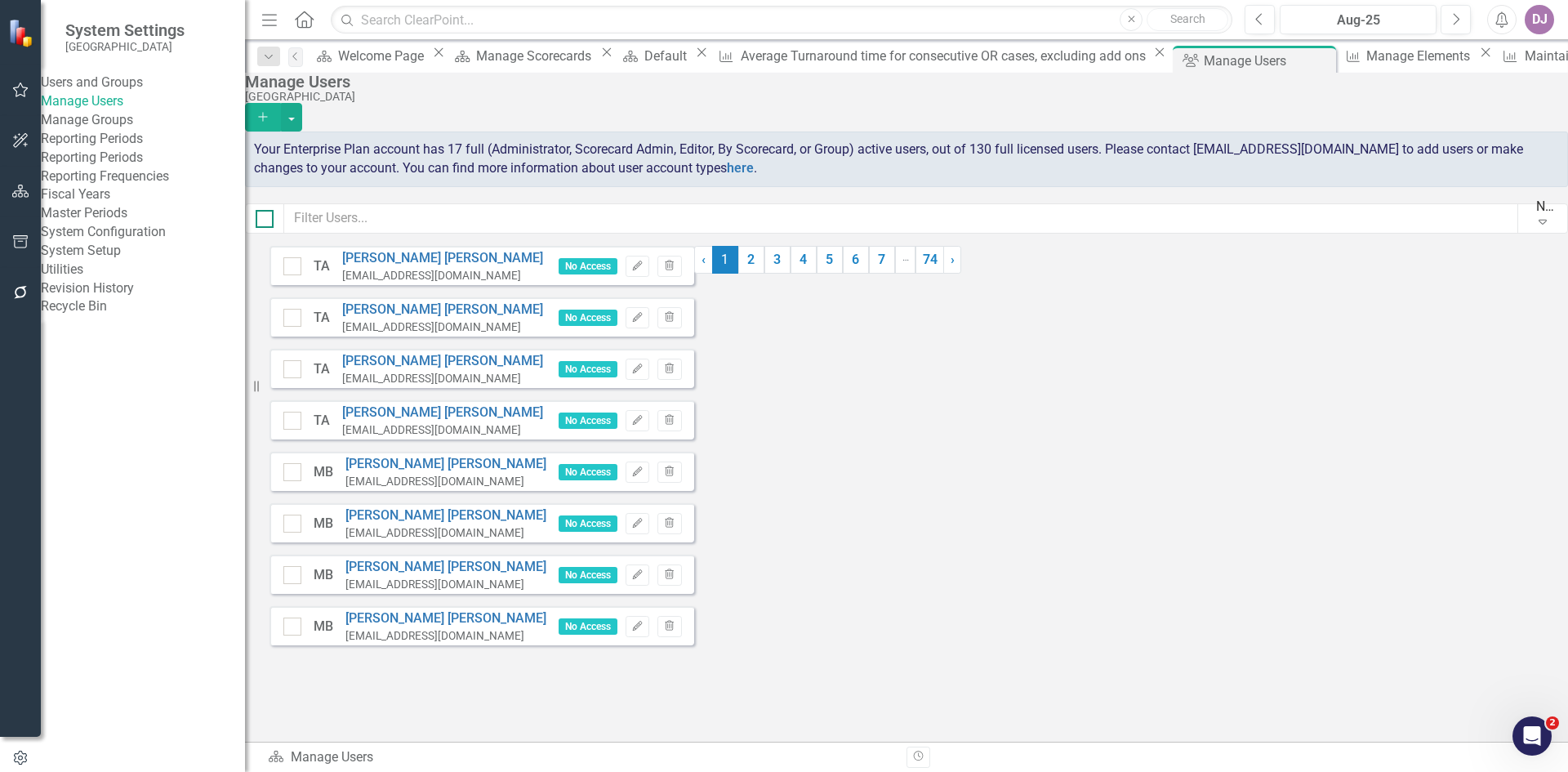
click at [274, 228] on div at bounding box center [264, 219] width 18 height 18
click at [266, 221] on input "checkbox" at bounding box center [261, 215] width 10 height 11
checkbox input "true"
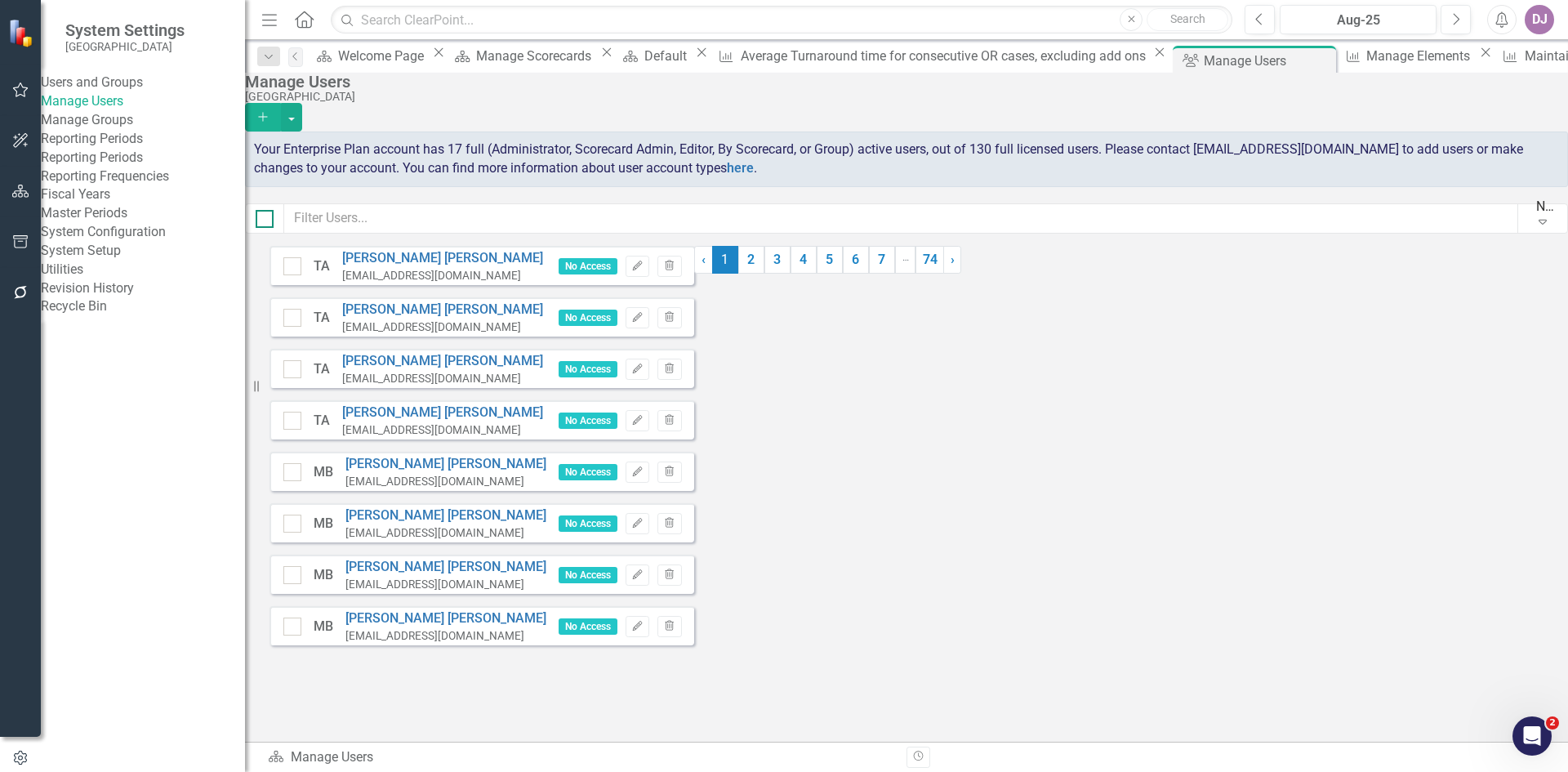
checkbox input "true"
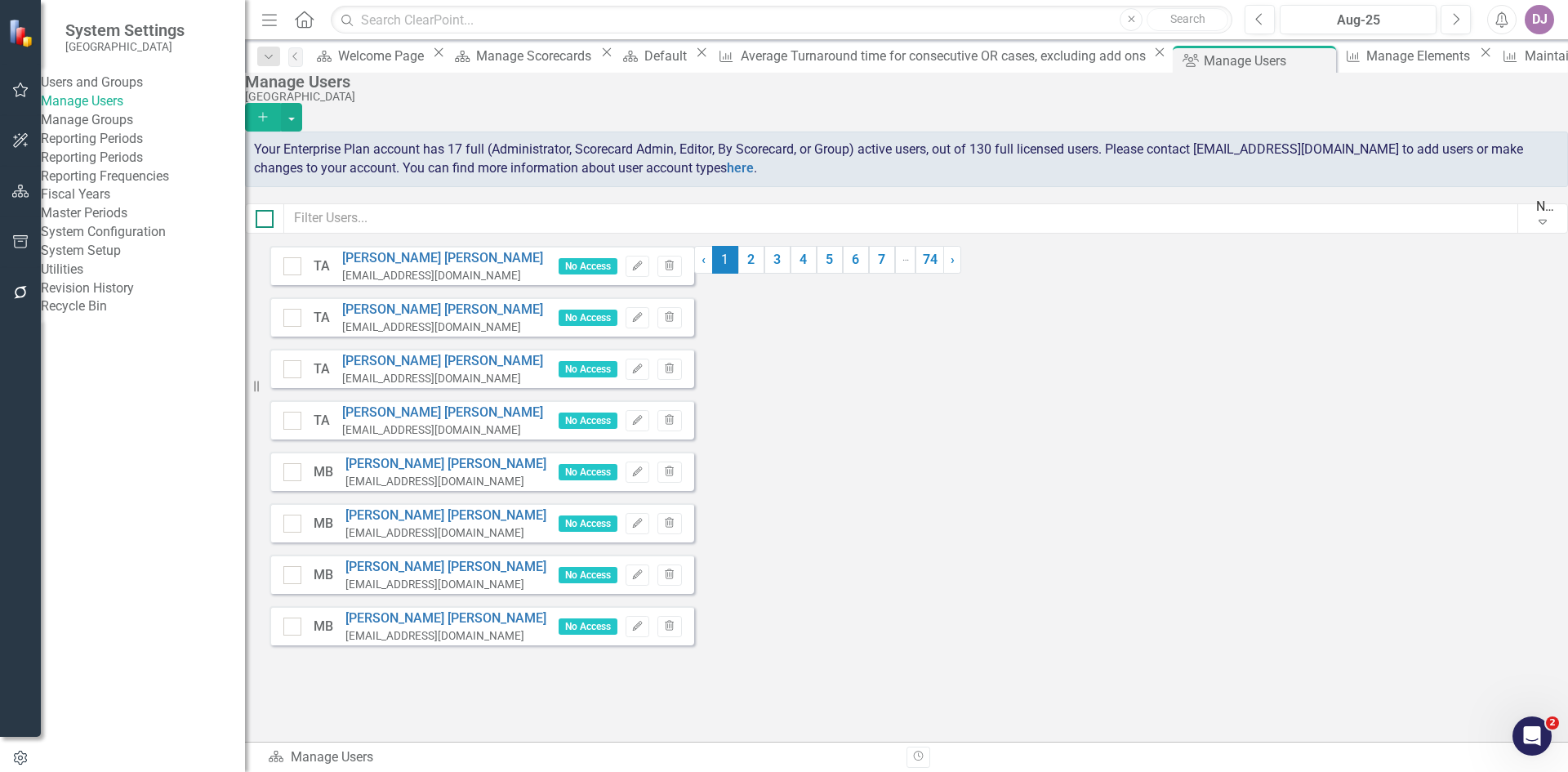
checkbox input "true"
click at [765, 274] on link "2" at bounding box center [752, 260] width 26 height 28
click at [791, 274] on link "3" at bounding box center [778, 260] width 26 height 28
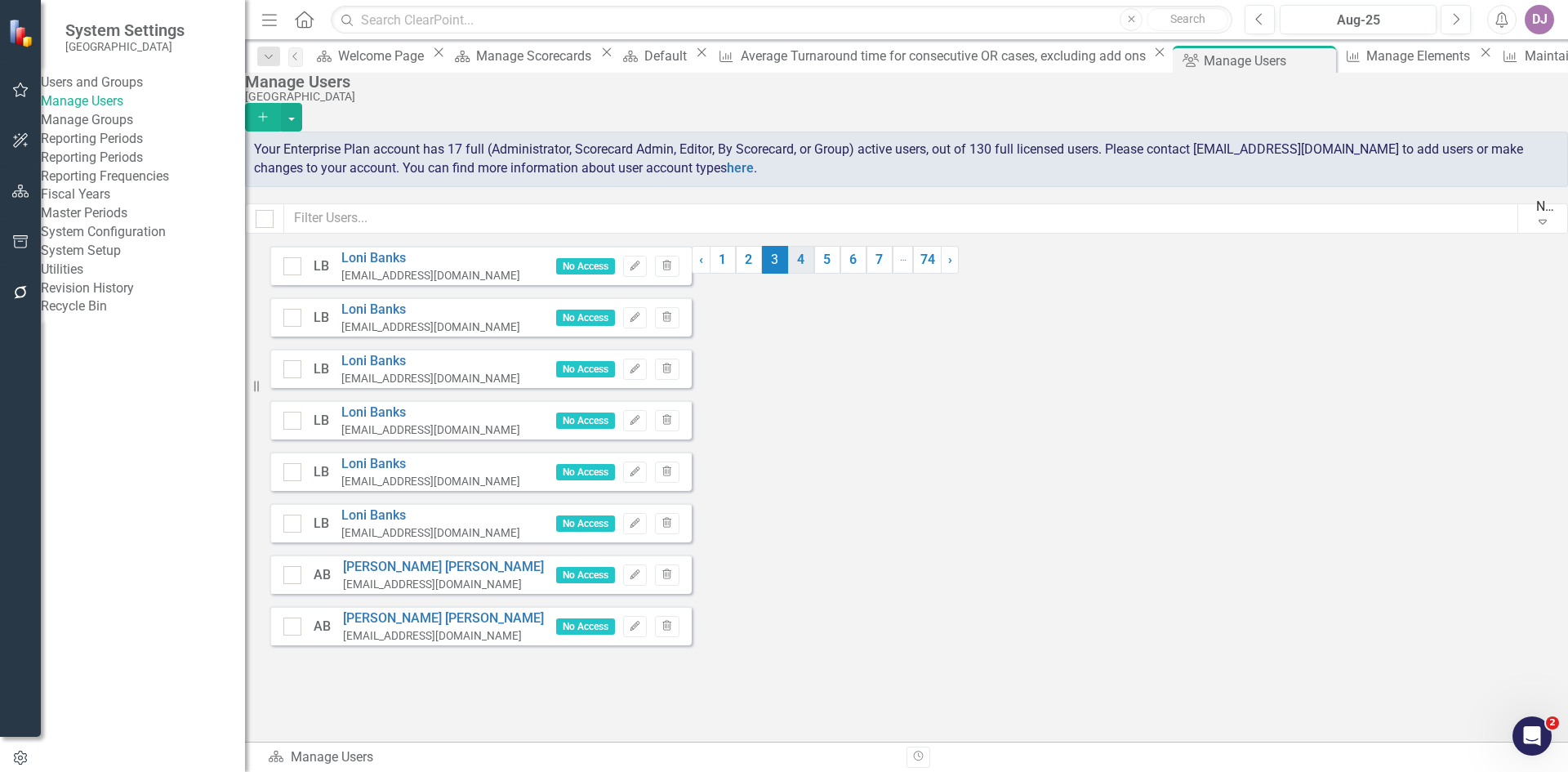
click at [815, 274] on link "4" at bounding box center [802, 260] width 26 height 28
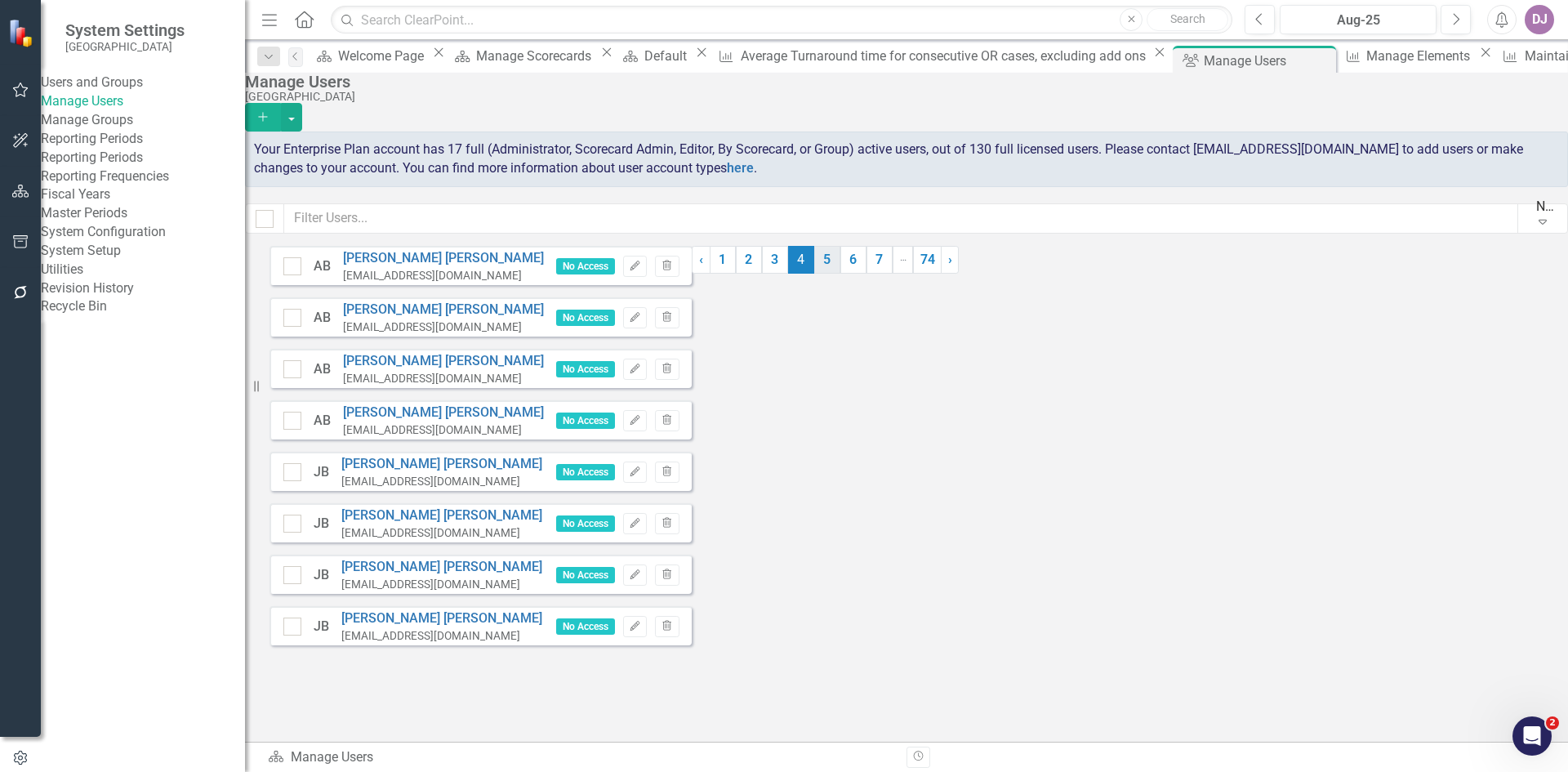
click at [841, 274] on link "5" at bounding box center [828, 260] width 26 height 28
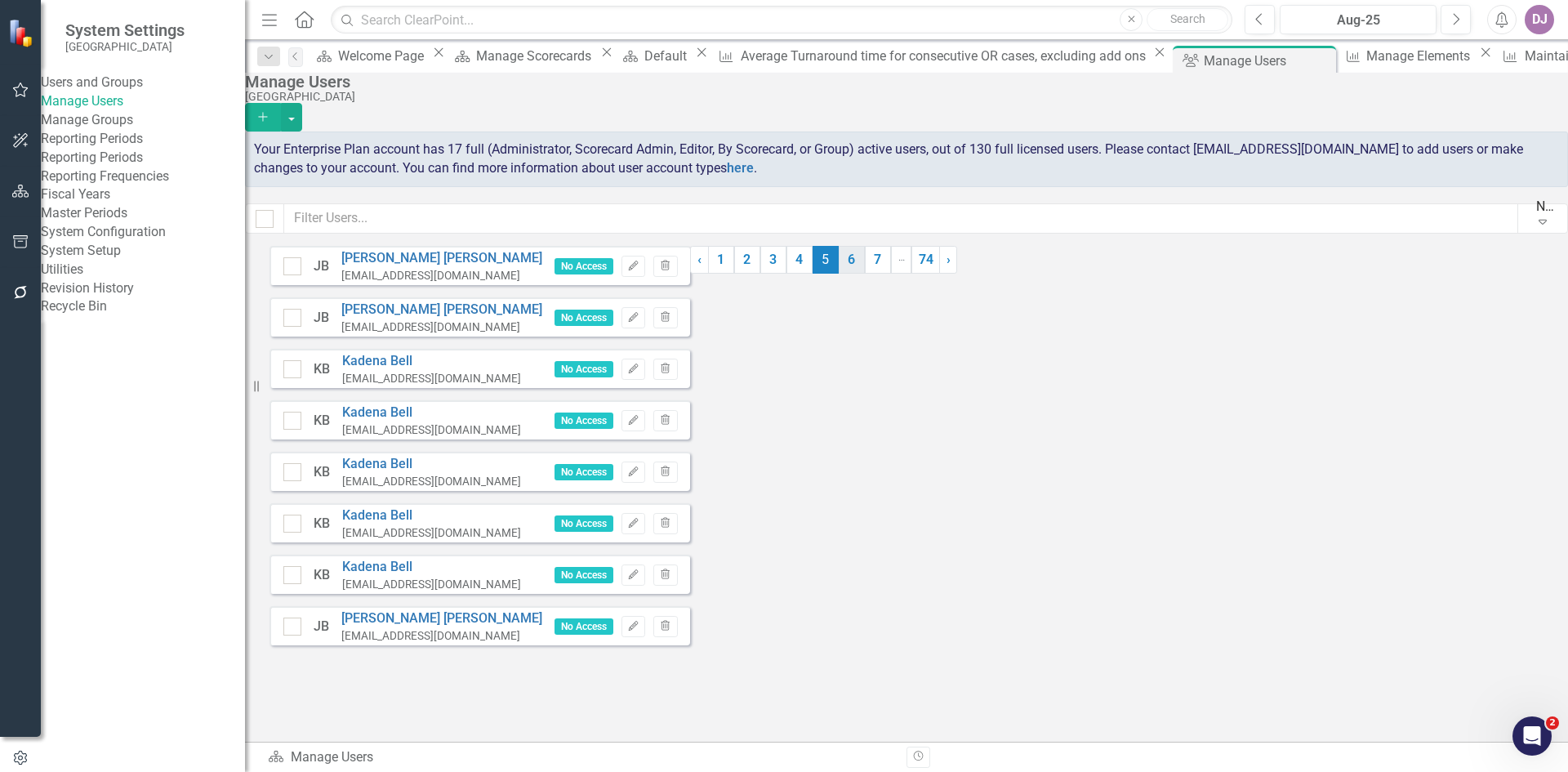
click at [865, 274] on link "6" at bounding box center [852, 260] width 26 height 28
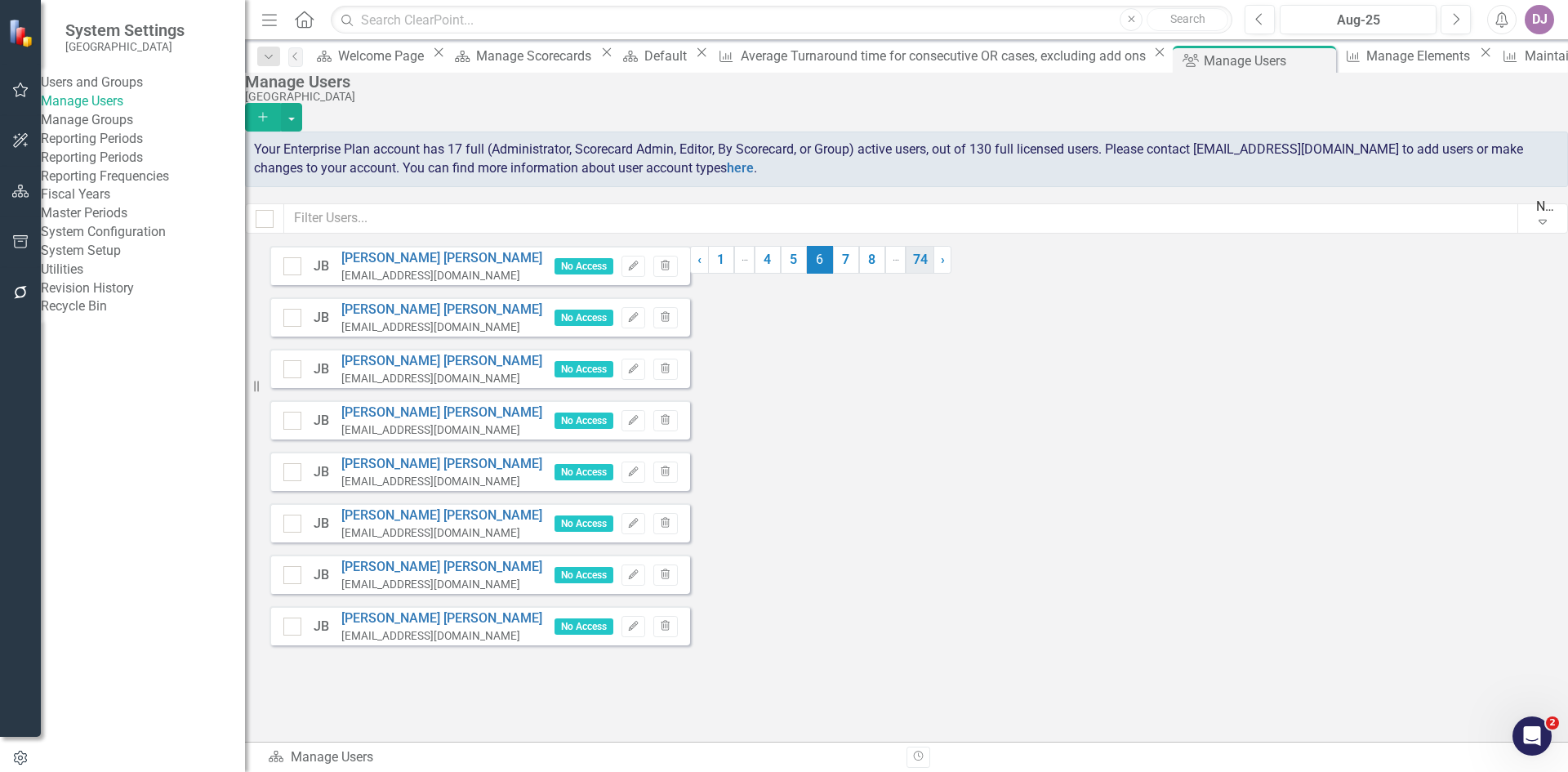
click at [934, 274] on link "74" at bounding box center [920, 260] width 29 height 28
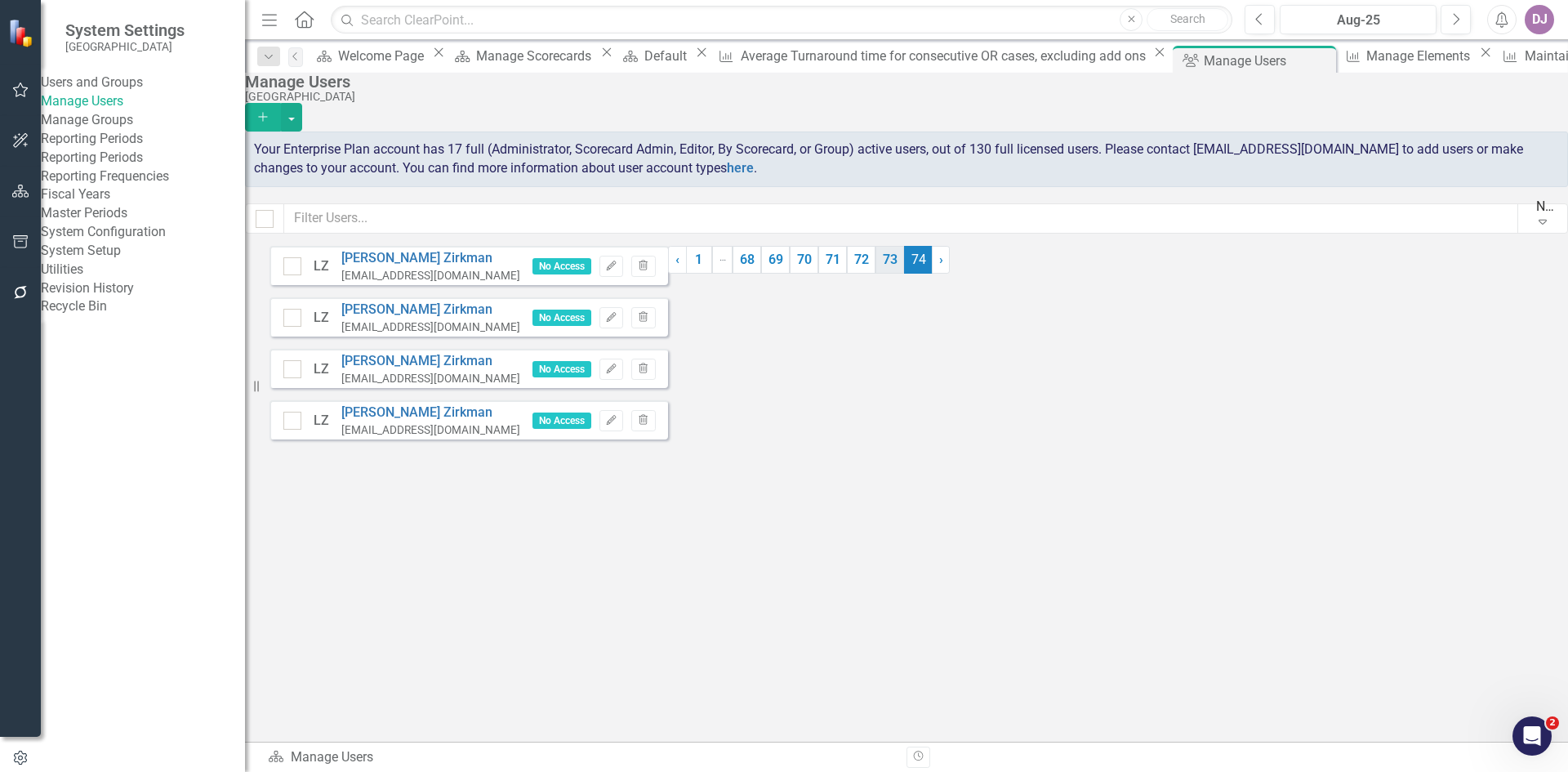
click at [904, 274] on link "73" at bounding box center [890, 260] width 29 height 28
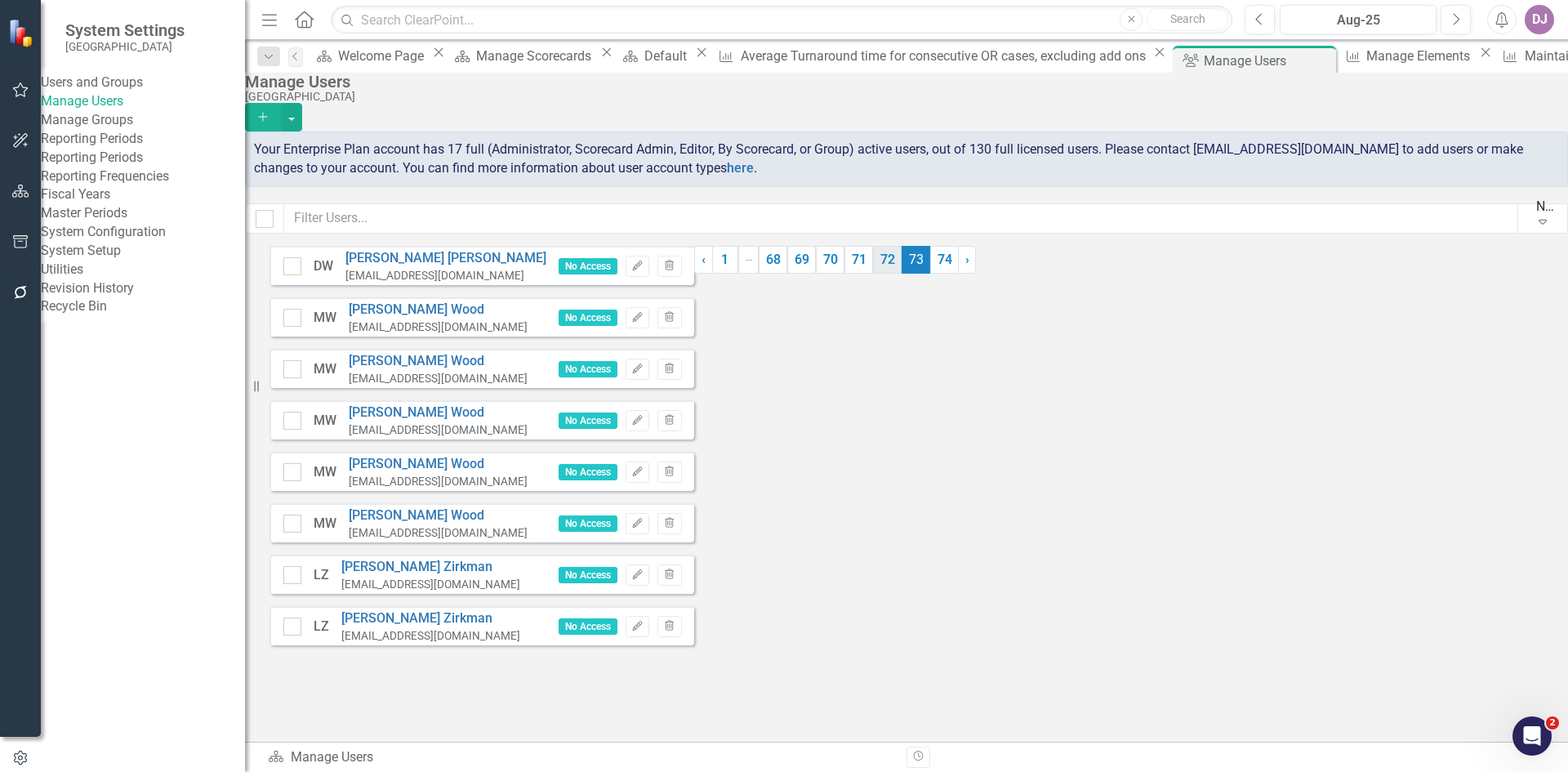
click at [902, 274] on link "72" at bounding box center [887, 260] width 29 height 28
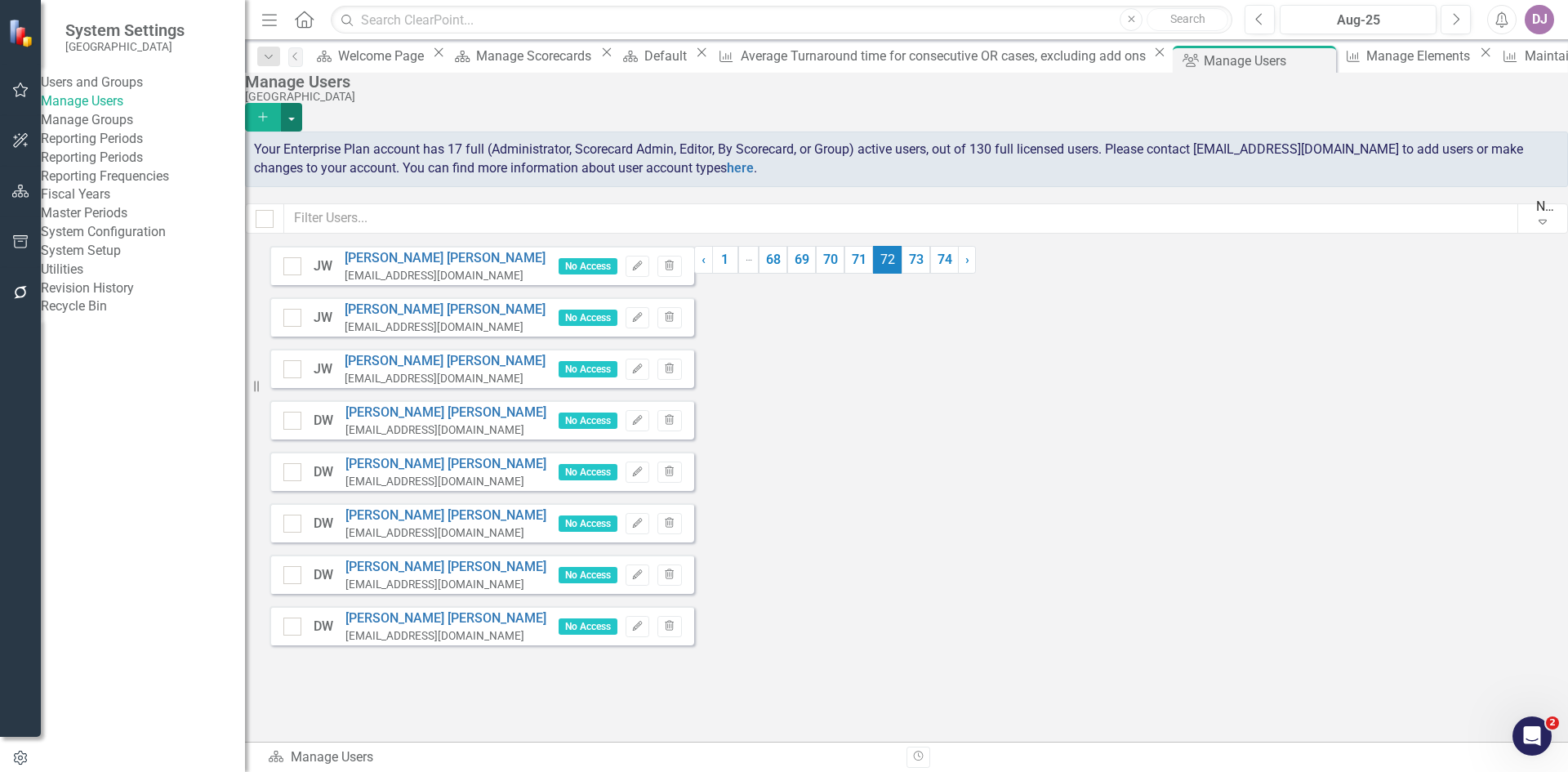
click at [302, 105] on button "button" at bounding box center [291, 117] width 21 height 29
click at [1480, 228] on link "Trash Delete Multiple" at bounding box center [1467, 223] width 151 height 31
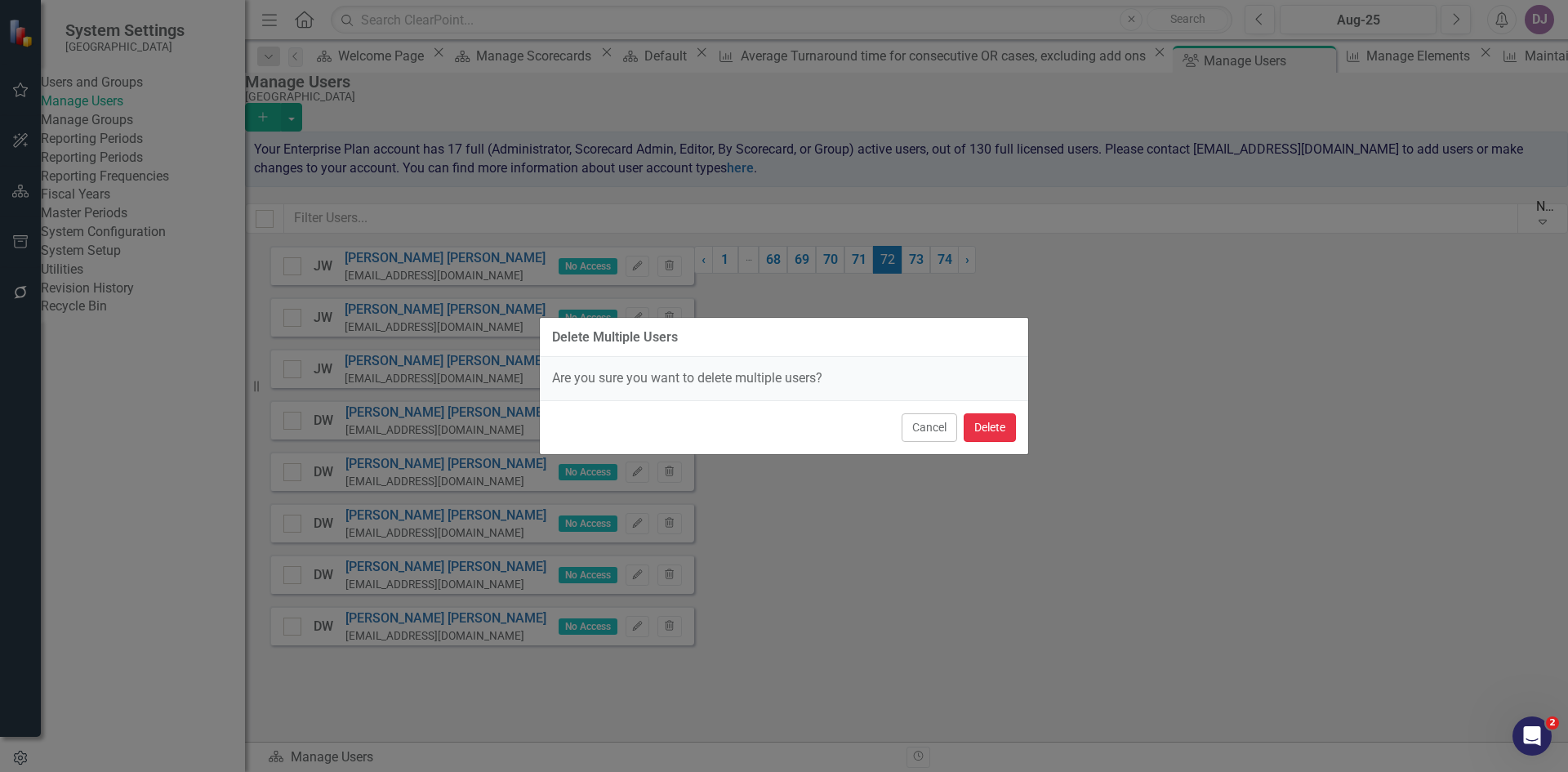
click at [976, 424] on button "Delete" at bounding box center [990, 427] width 52 height 29
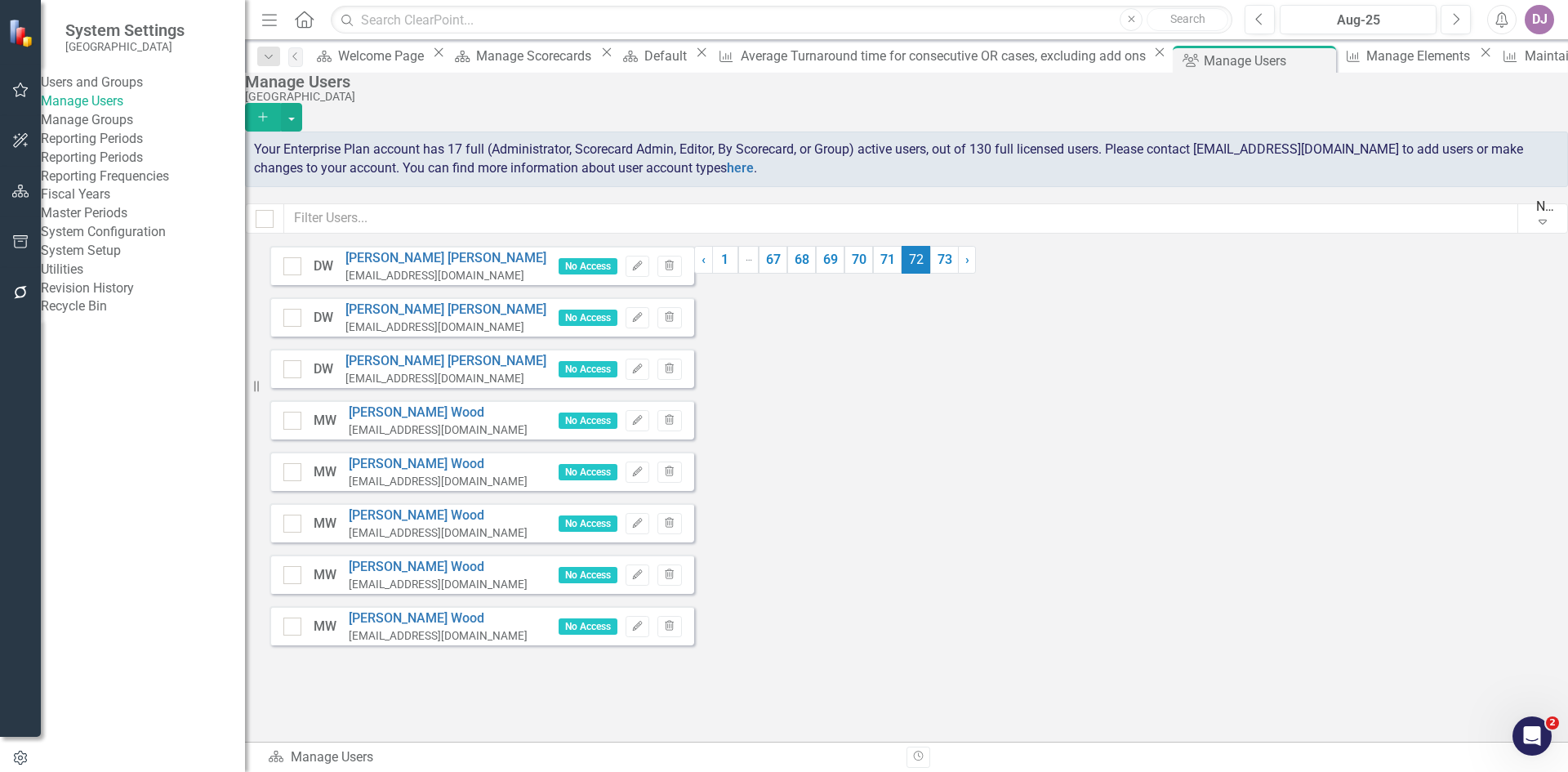
click at [694, 246] on div at bounding box center [835, 246] width 283 height 0
click at [788, 274] on link "67" at bounding box center [773, 260] width 29 height 28
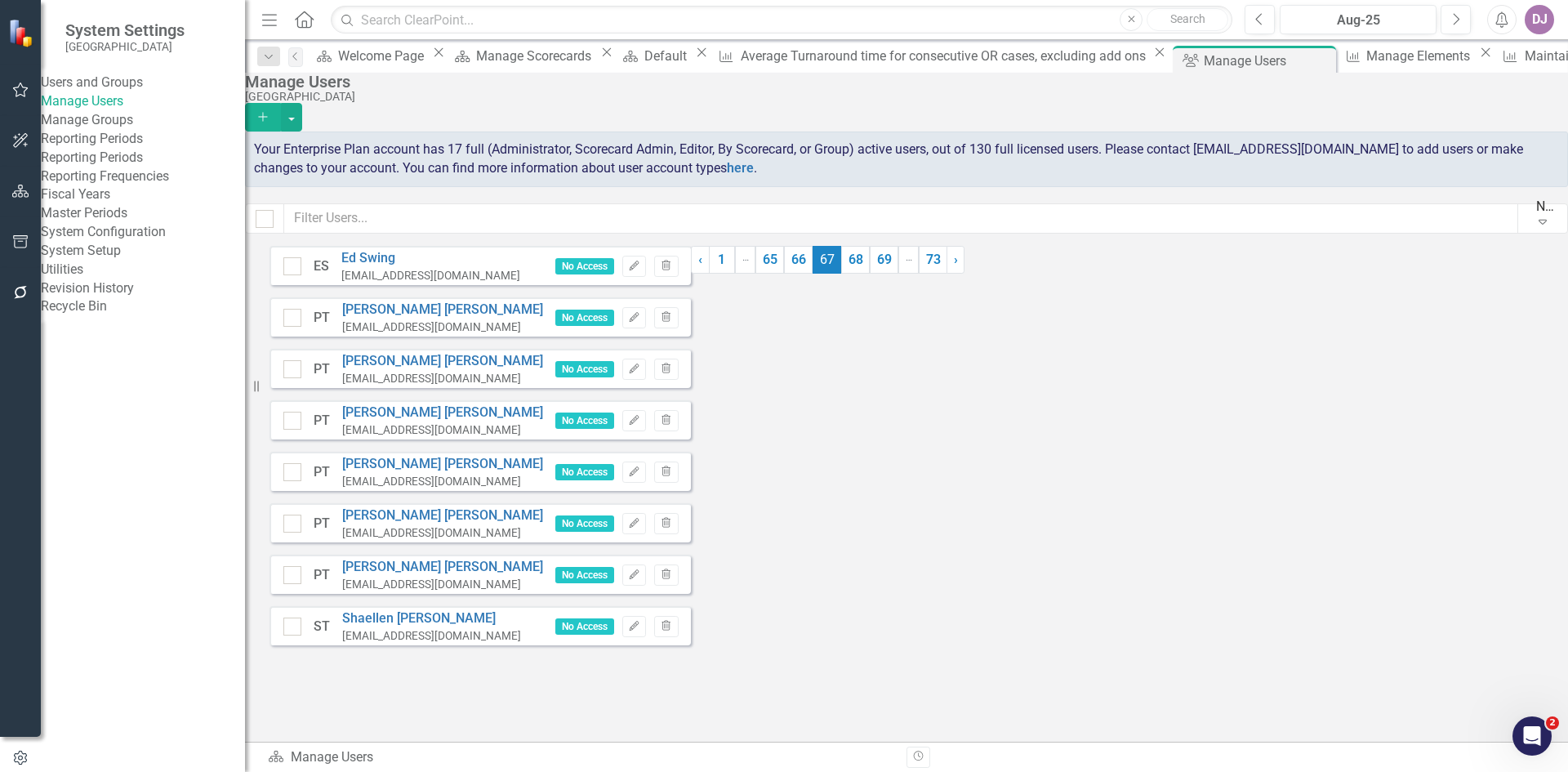
click at [784, 274] on link "65" at bounding box center [769, 260] width 29 height 28
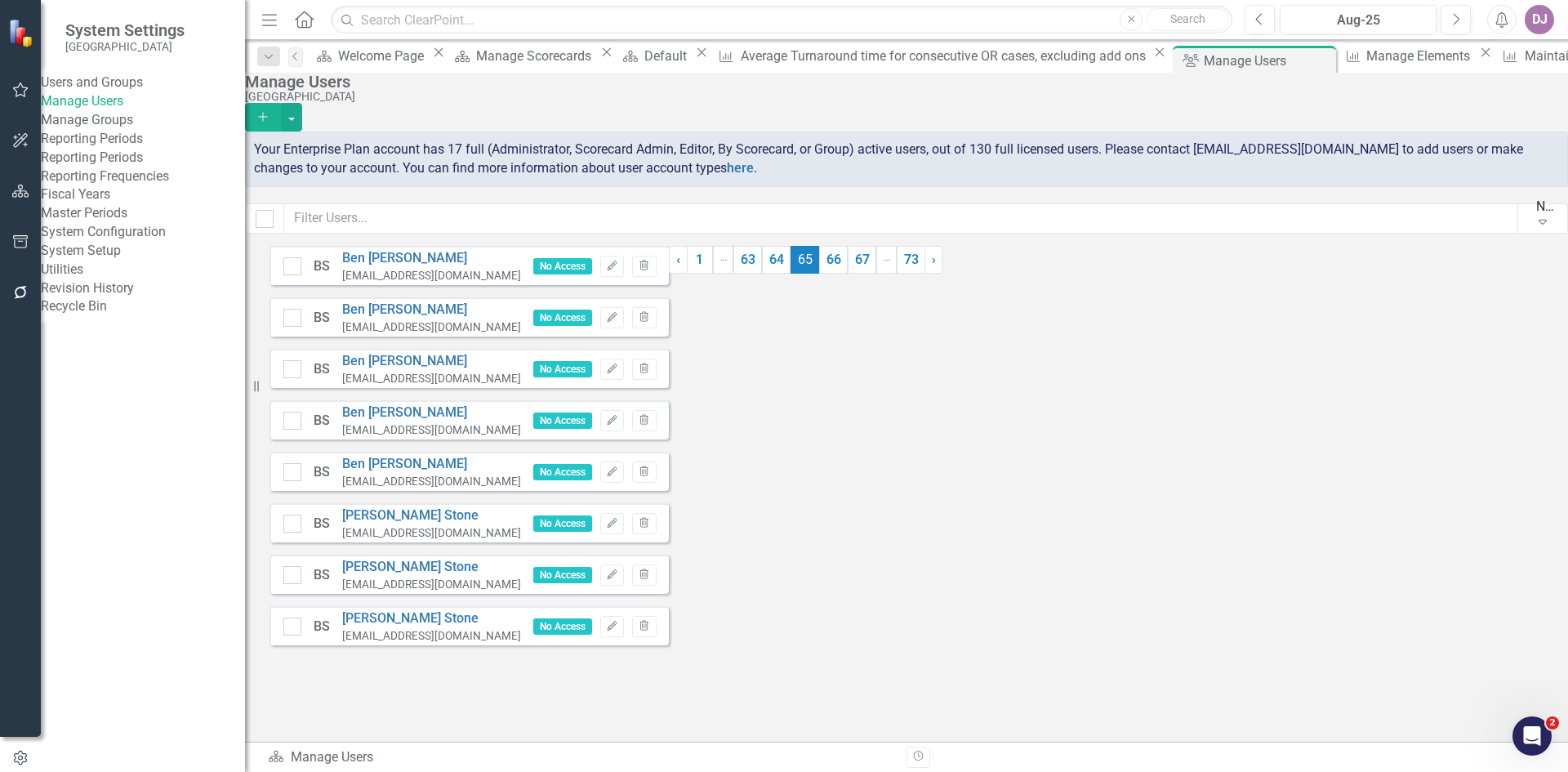
click at [762, 274] on link "63" at bounding box center [747, 260] width 29 height 28
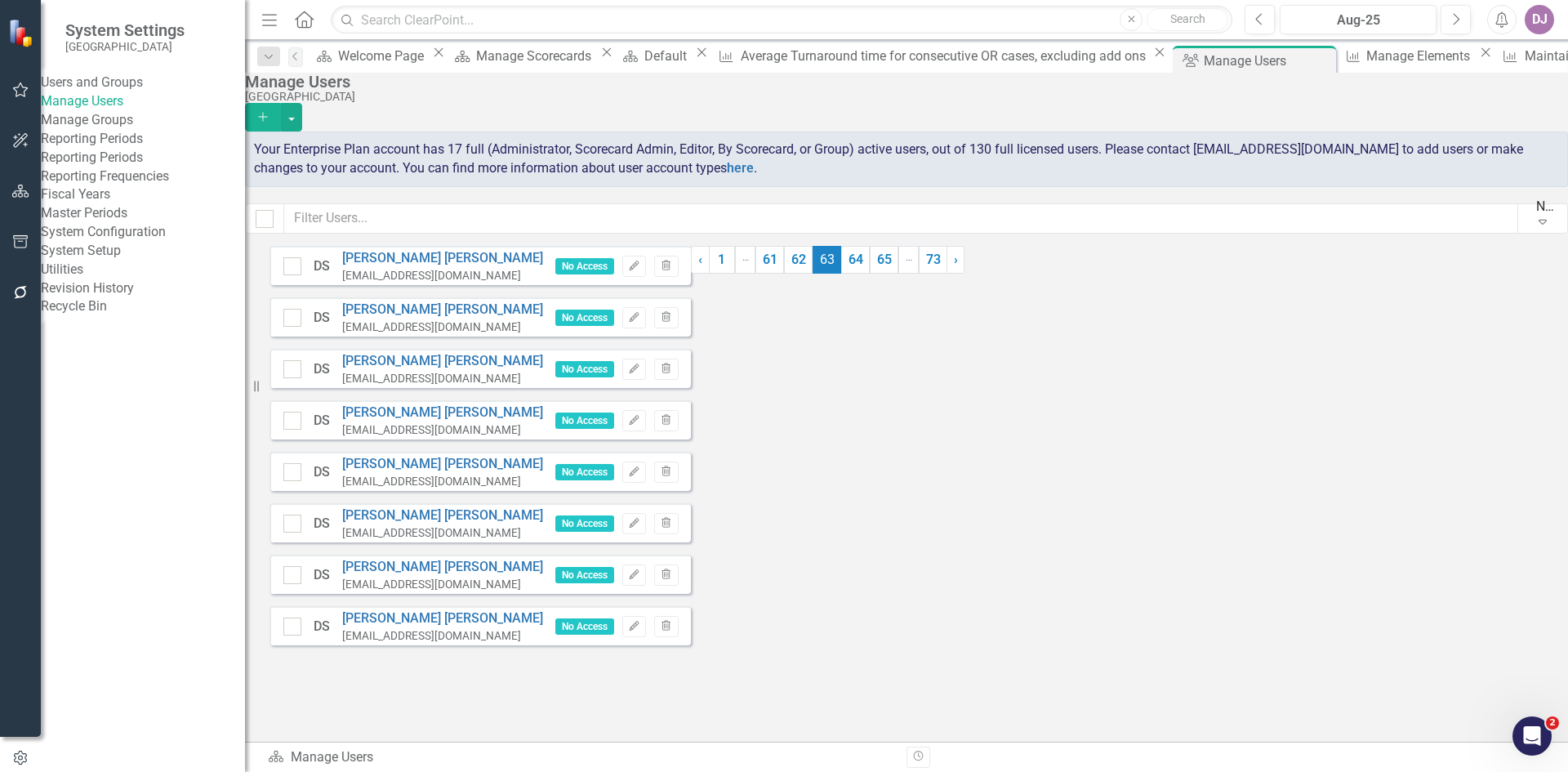
click at [784, 274] on link "61" at bounding box center [769, 260] width 29 height 28
click at [784, 274] on link "59" at bounding box center [769, 260] width 29 height 28
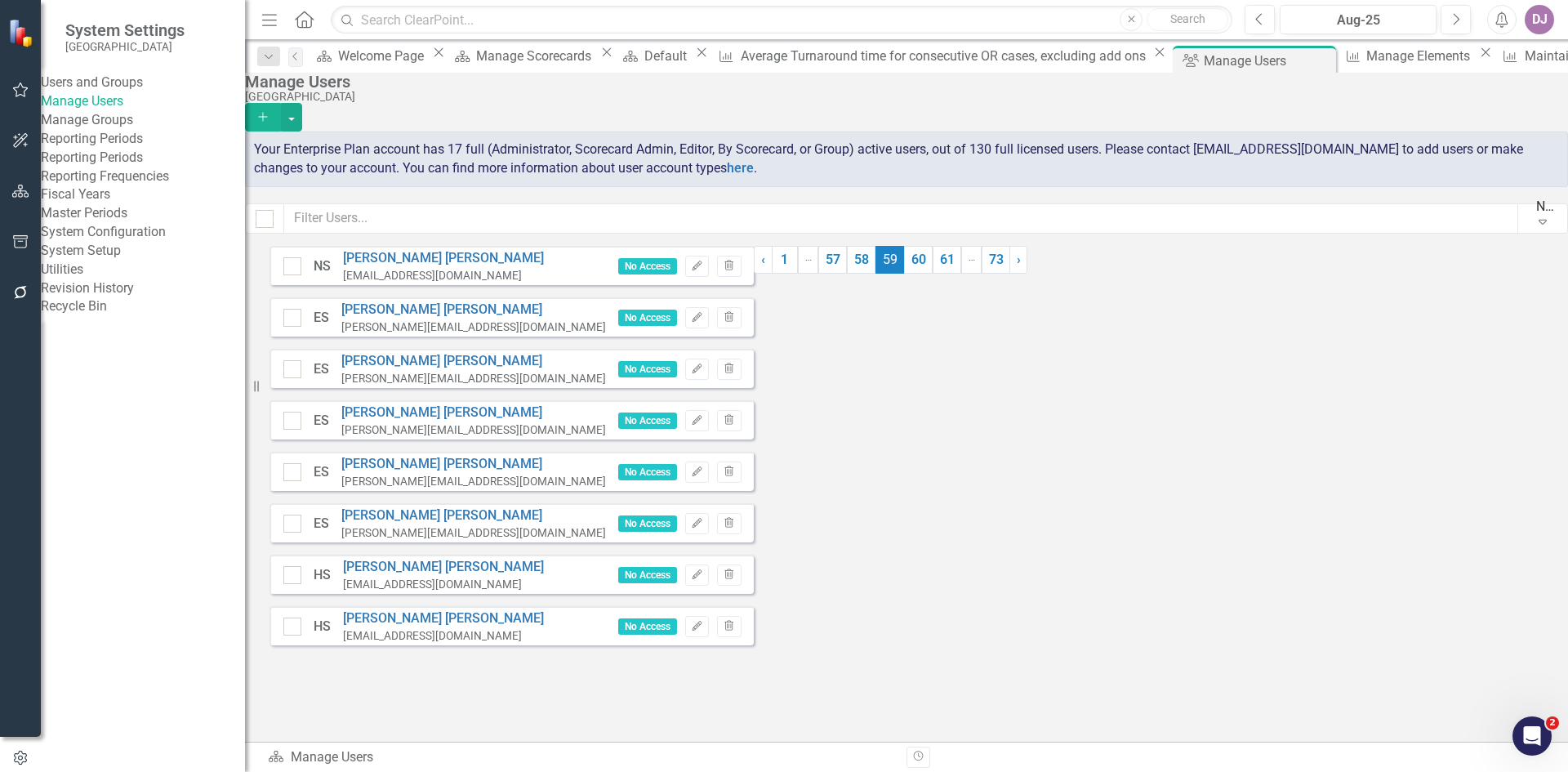
click at [847, 274] on link "57" at bounding box center [832, 260] width 29 height 28
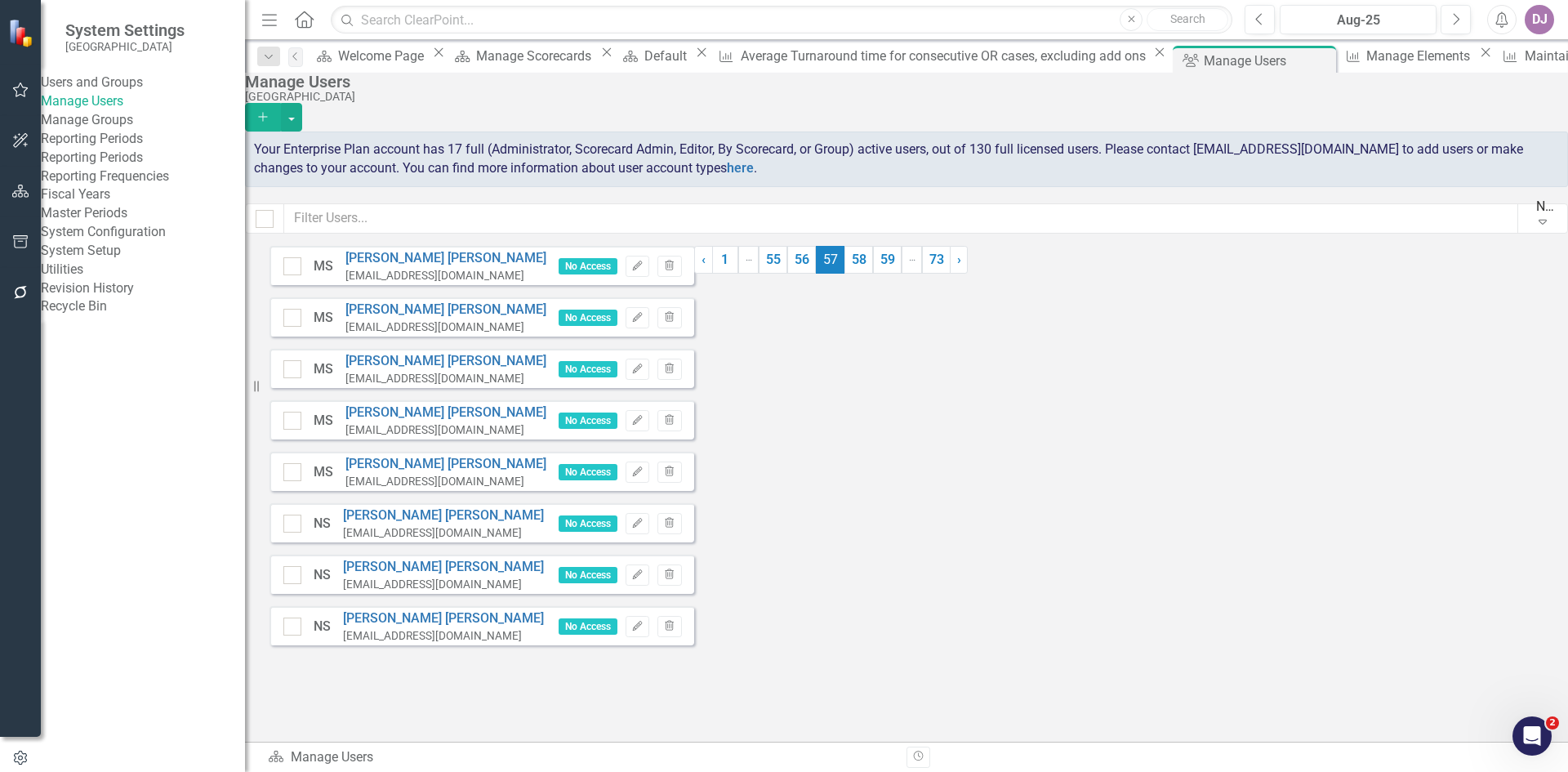
click at [788, 274] on link "55" at bounding box center [773, 260] width 29 height 28
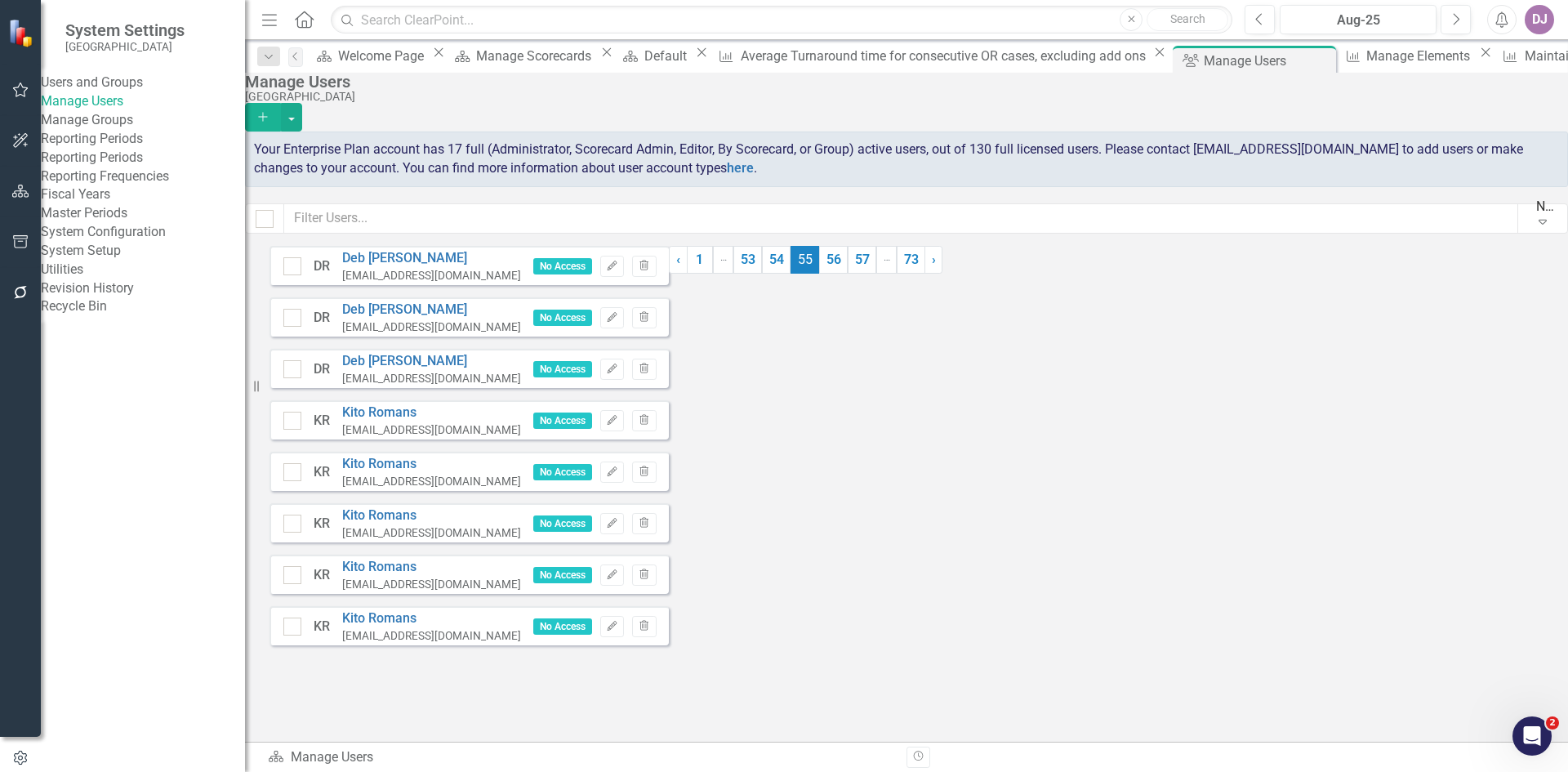
click at [762, 274] on link "53" at bounding box center [747, 260] width 29 height 28
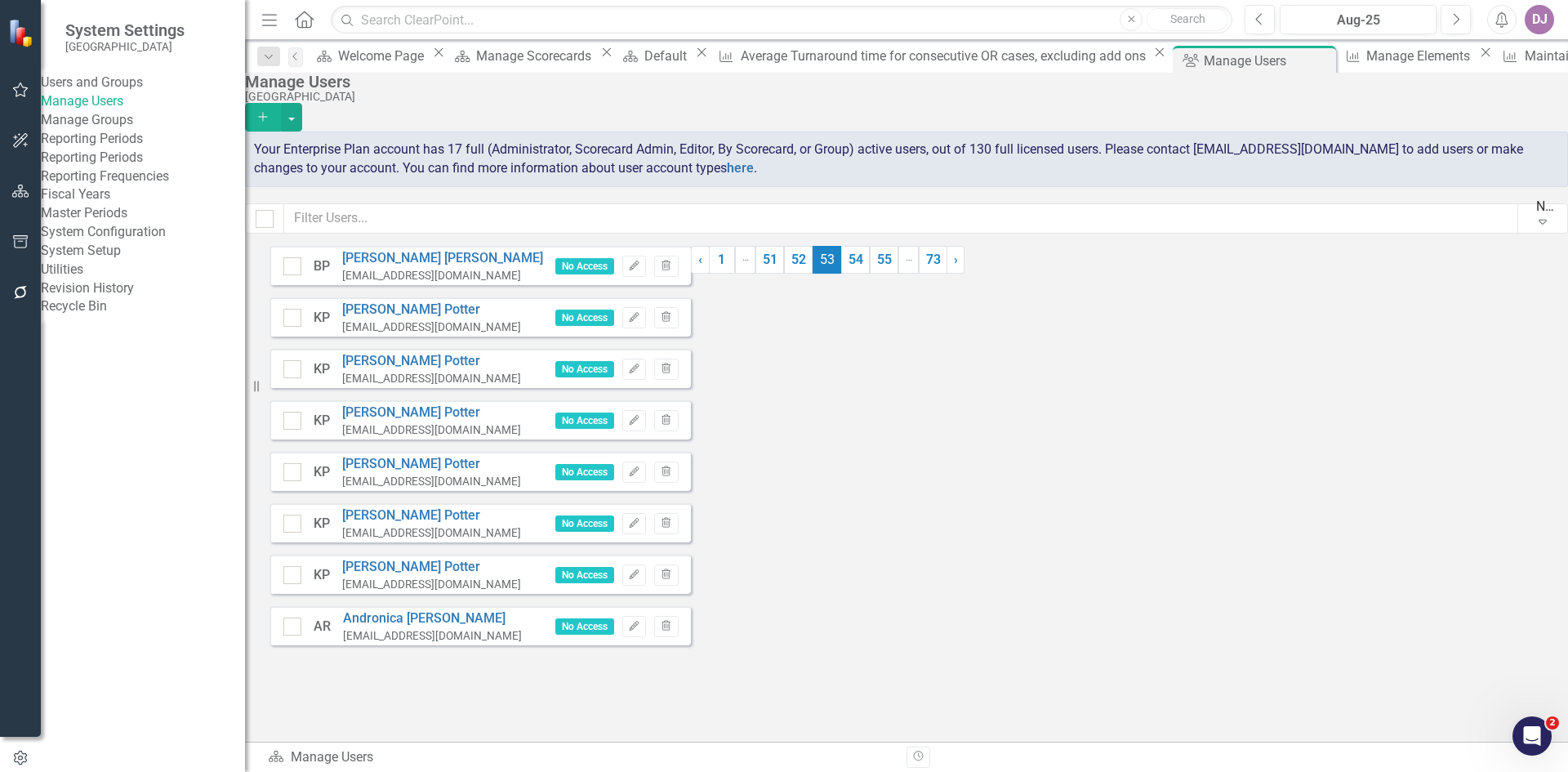
click at [784, 274] on link "51" at bounding box center [769, 260] width 29 height 28
click at [783, 274] on link "49" at bounding box center [769, 260] width 29 height 28
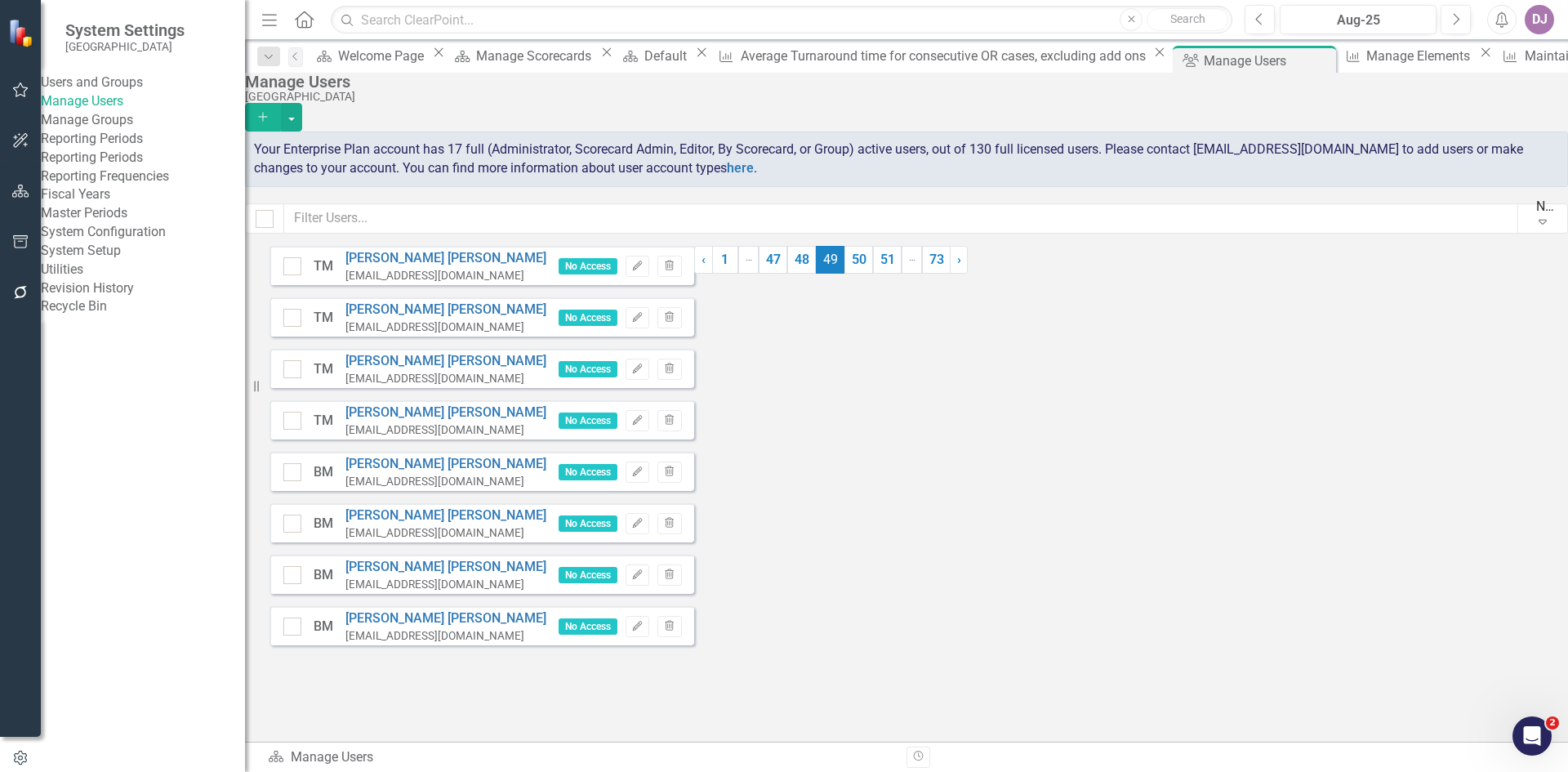
click at [788, 274] on link "47" at bounding box center [773, 260] width 29 height 28
click at [788, 274] on link "45" at bounding box center [774, 260] width 29 height 28
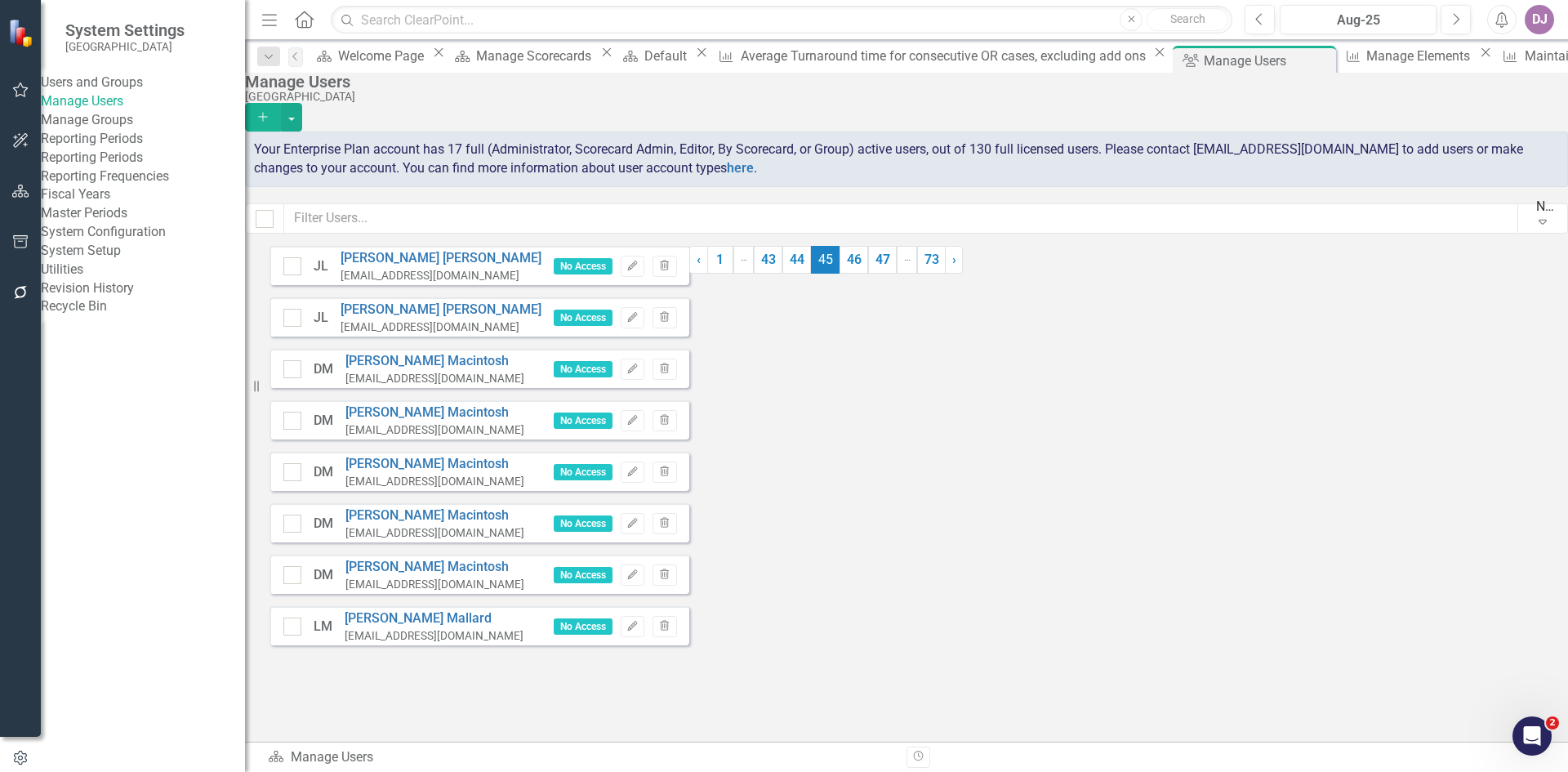
click at [782, 274] on link "43" at bounding box center [768, 260] width 29 height 28
click at [783, 274] on link "41" at bounding box center [769, 260] width 29 height 28
click at [784, 274] on link "39" at bounding box center [769, 260] width 29 height 28
click at [783, 274] on link "37" at bounding box center [769, 260] width 29 height 28
click at [783, 274] on link "35" at bounding box center [769, 260] width 29 height 28
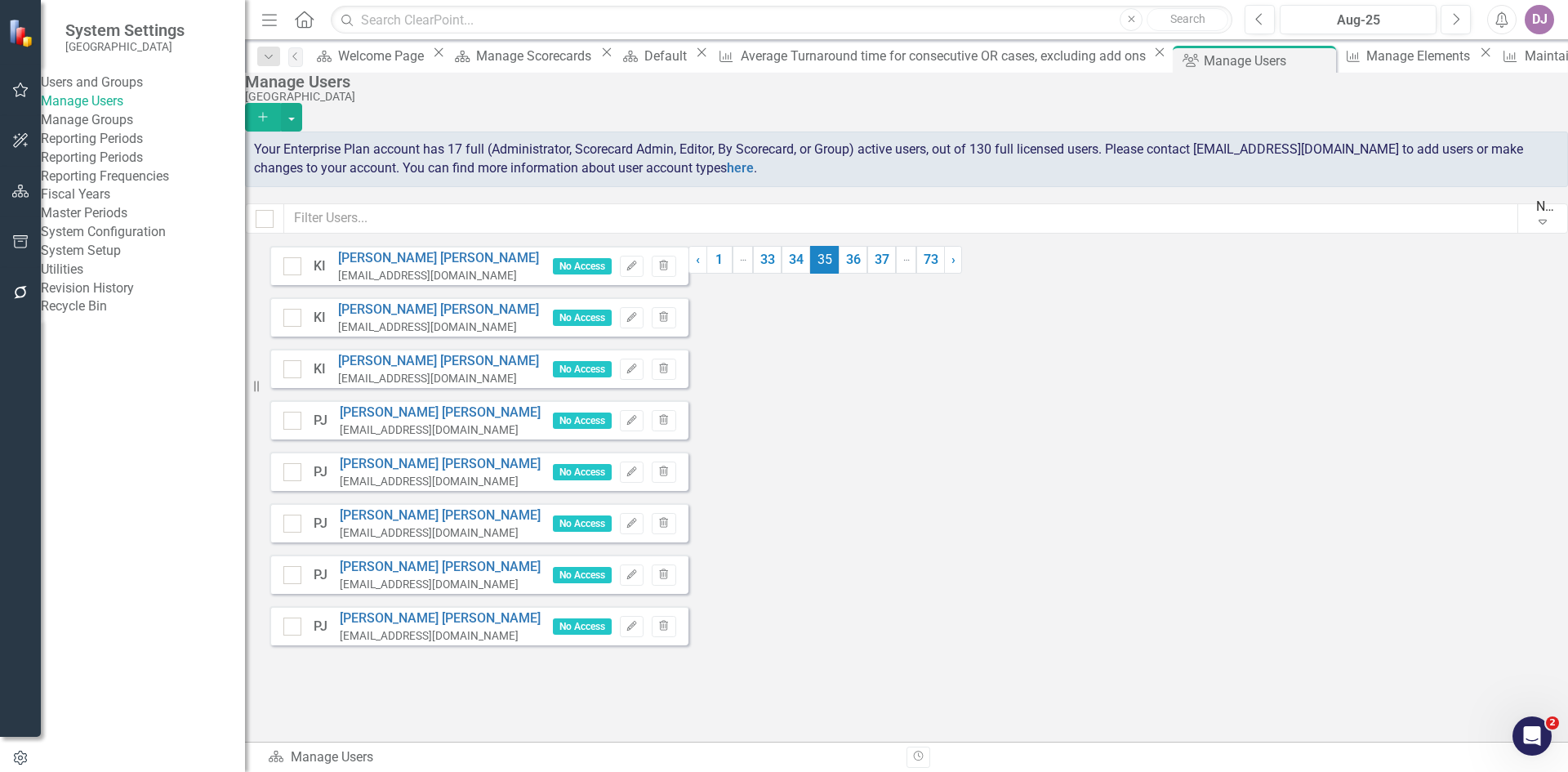
click at [781, 274] on link "33" at bounding box center [767, 260] width 29 height 28
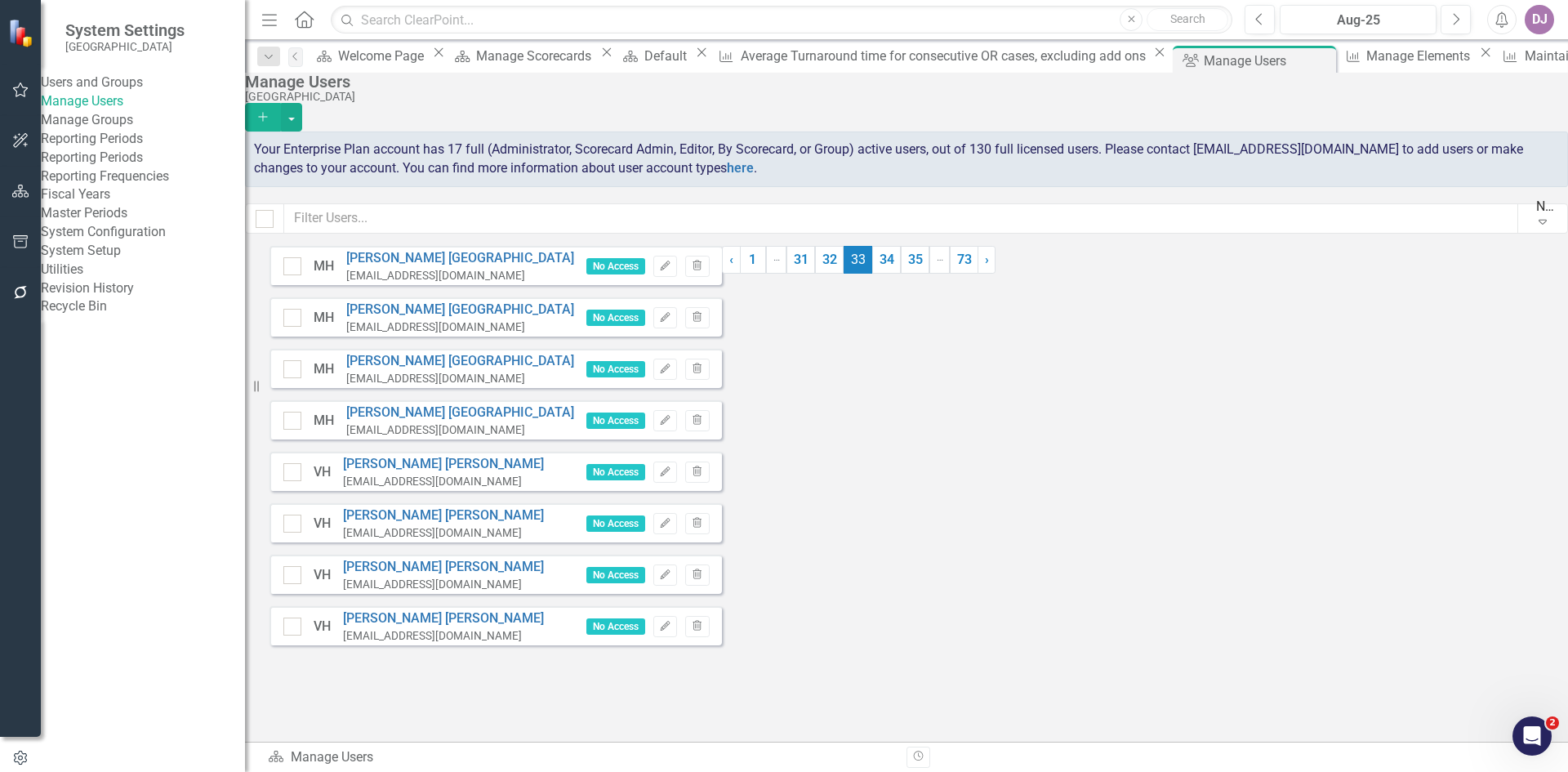
click at [816, 274] on link "31" at bounding box center [801, 260] width 29 height 28
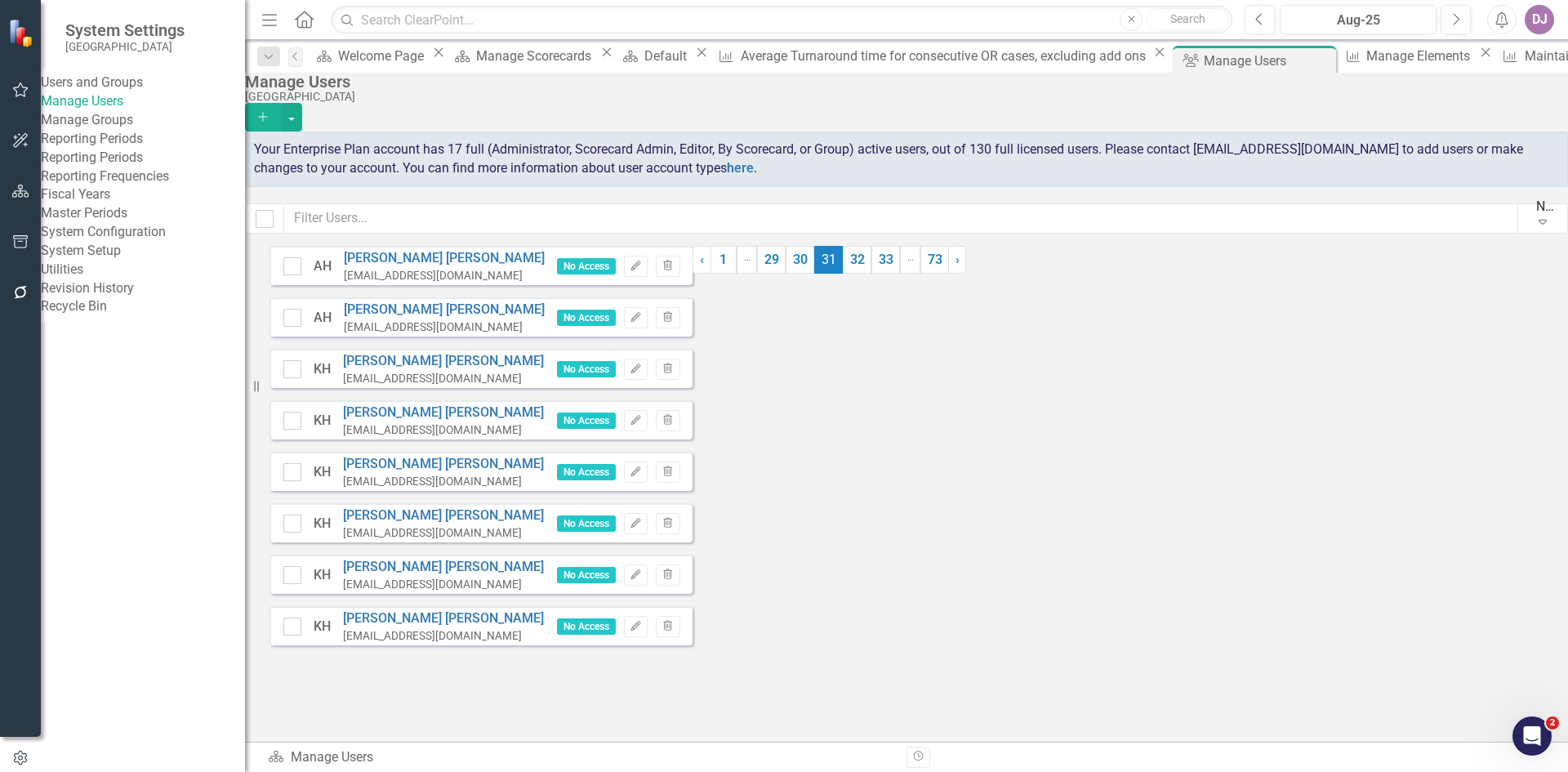
click at [786, 274] on link "29" at bounding box center [771, 260] width 29 height 28
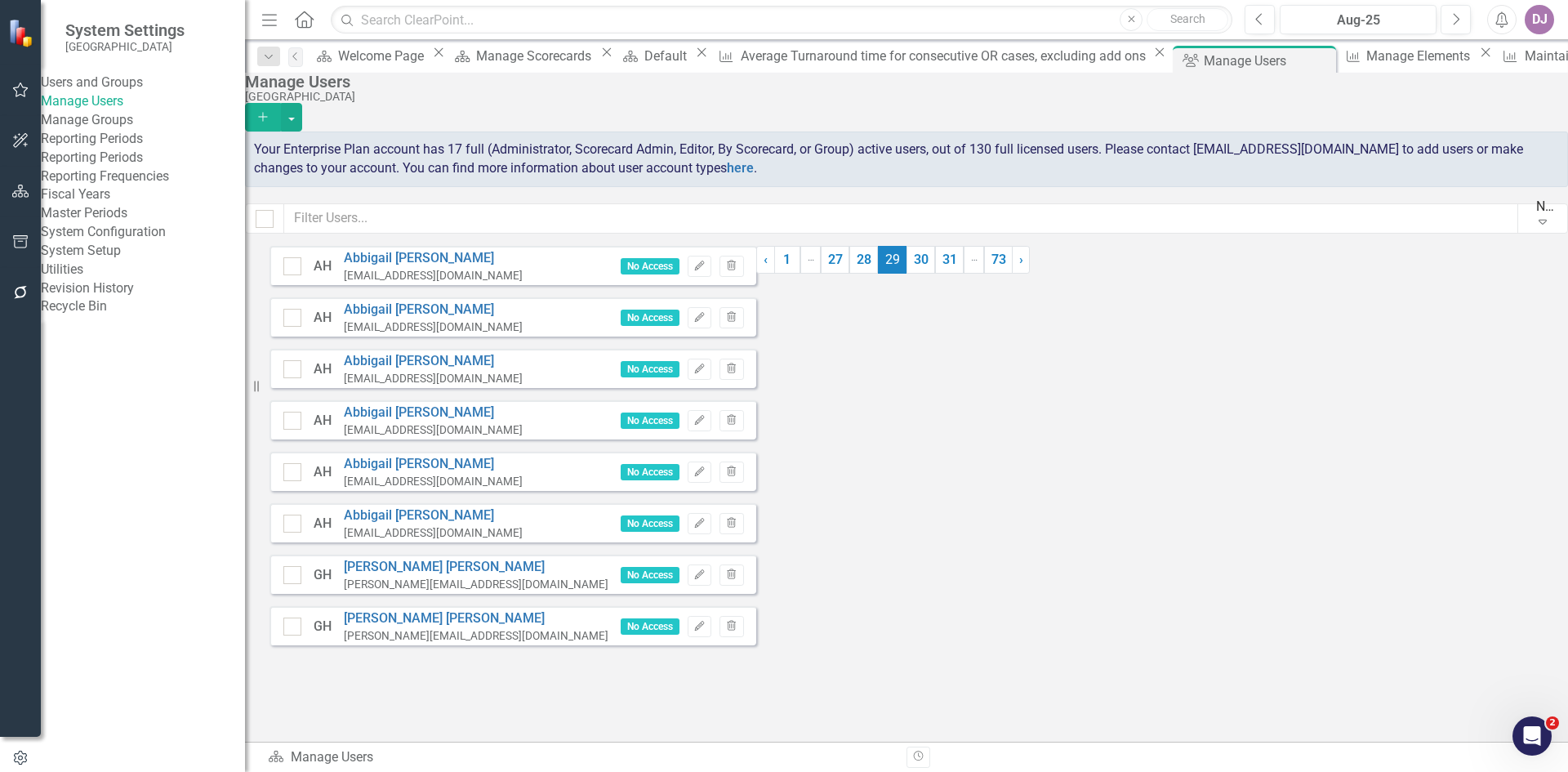
click at [848, 274] on link "27" at bounding box center [835, 260] width 29 height 28
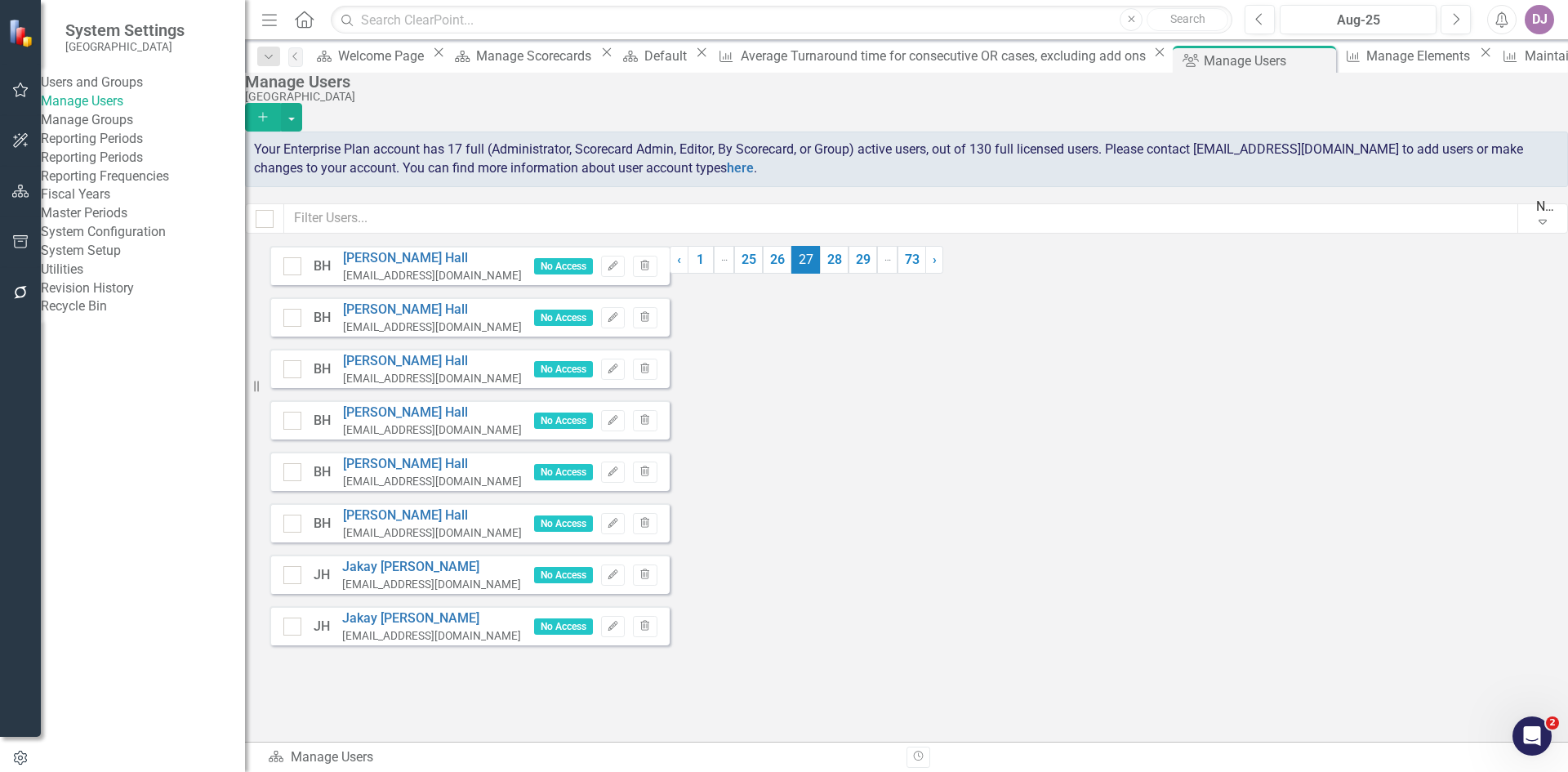
click at [763, 274] on link "25" at bounding box center [748, 260] width 29 height 28
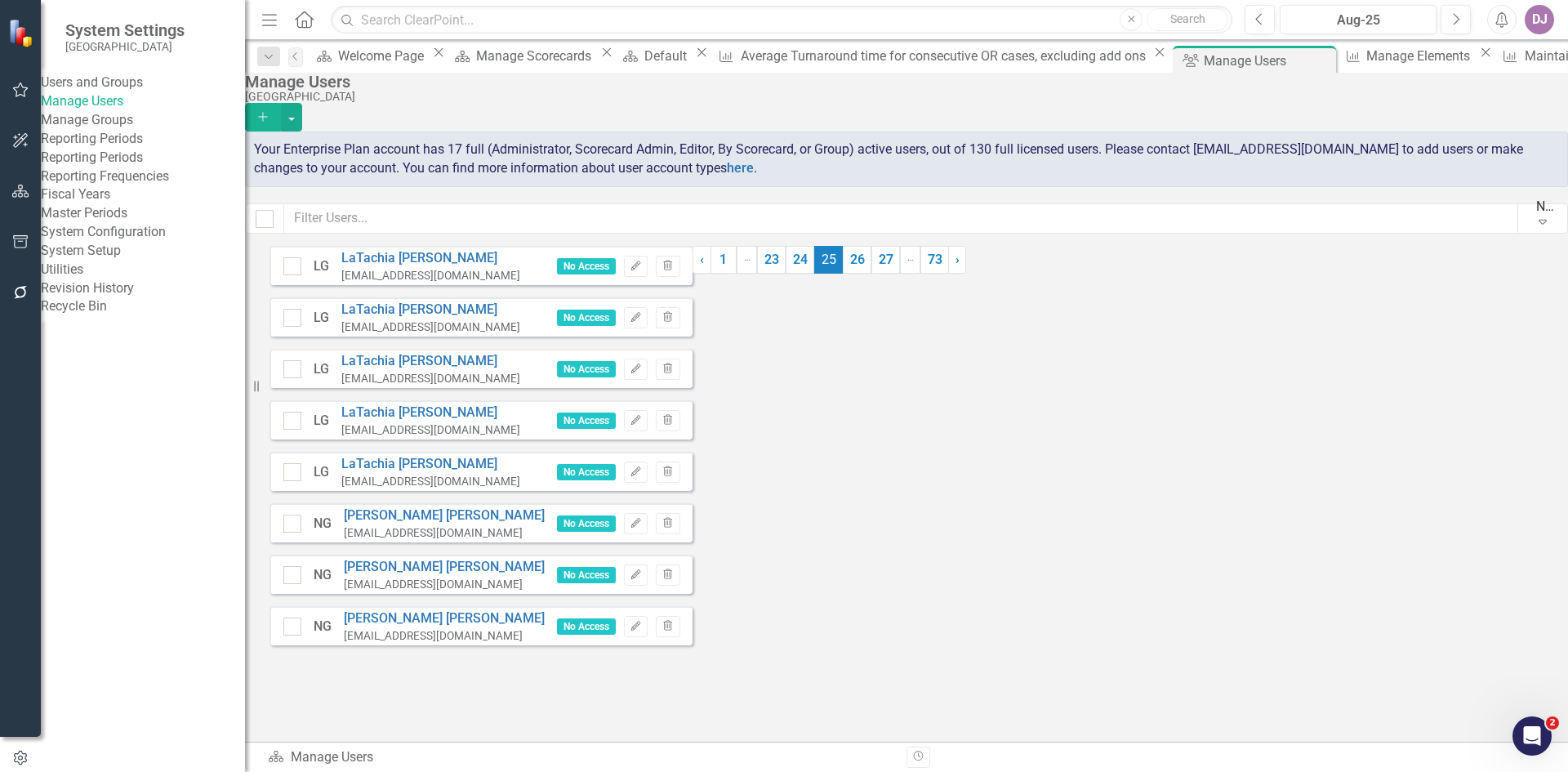
click at [786, 274] on link "23" at bounding box center [771, 260] width 29 height 28
click at [783, 274] on link "21" at bounding box center [769, 260] width 29 height 28
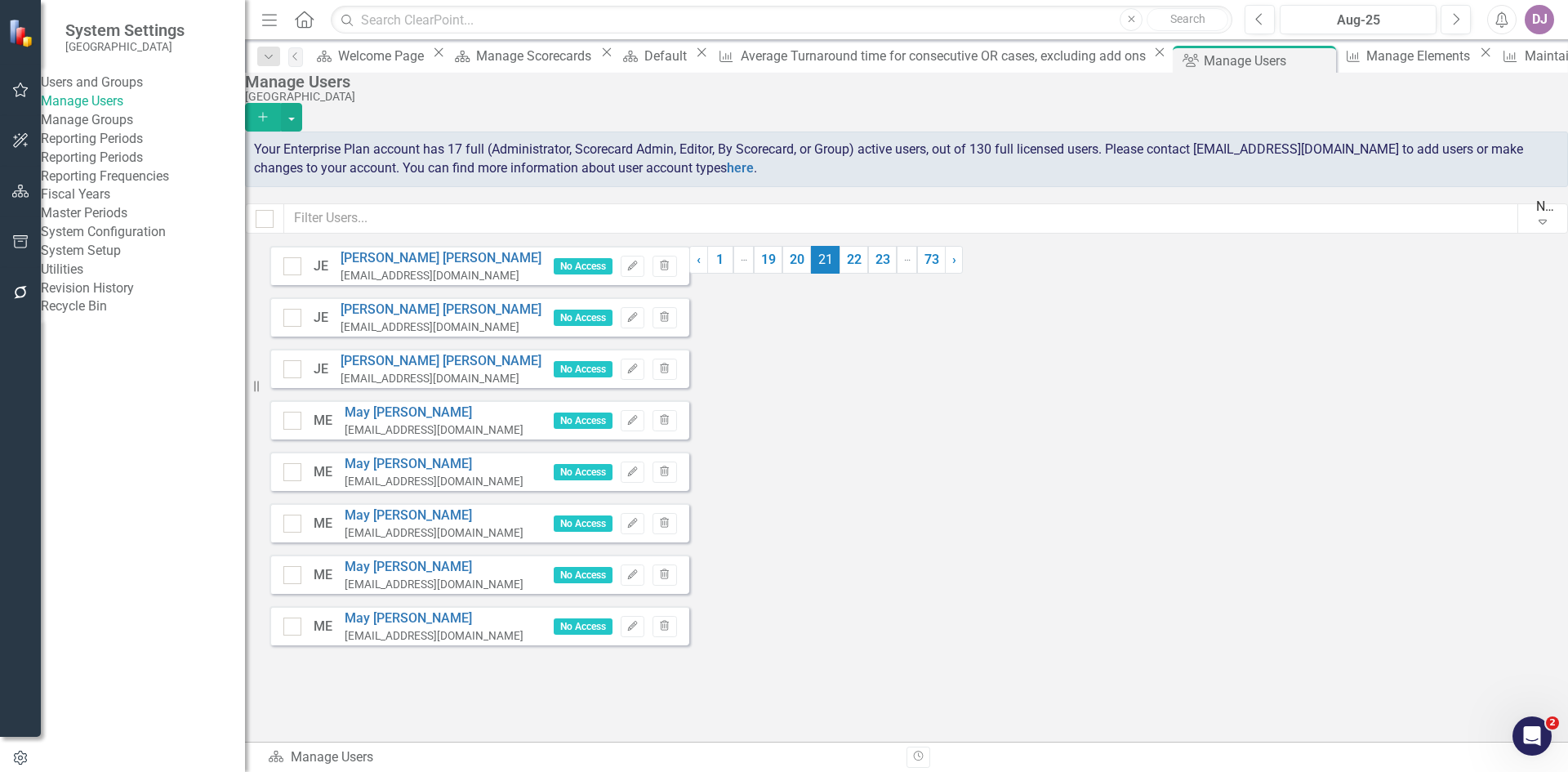
click at [782, 274] on link "19" at bounding box center [768, 260] width 29 height 28
click at [784, 274] on link "17" at bounding box center [769, 260] width 29 height 28
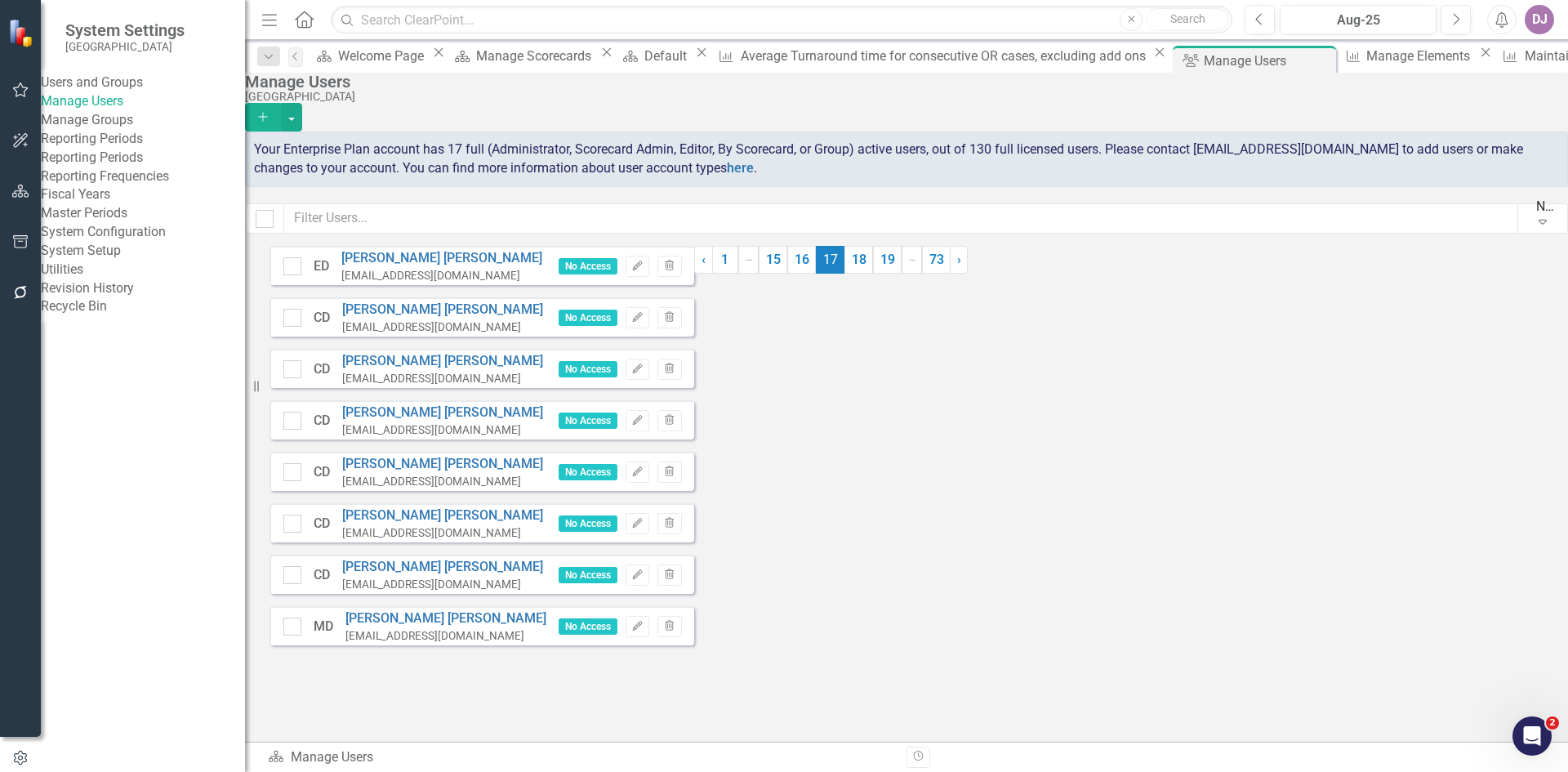
click at [788, 274] on link "15" at bounding box center [773, 260] width 29 height 28
click at [785, 274] on link "13" at bounding box center [770, 260] width 29 height 28
click at [785, 274] on link "11" at bounding box center [770, 260] width 29 height 28
click at [782, 274] on link "9" at bounding box center [769, 260] width 26 height 28
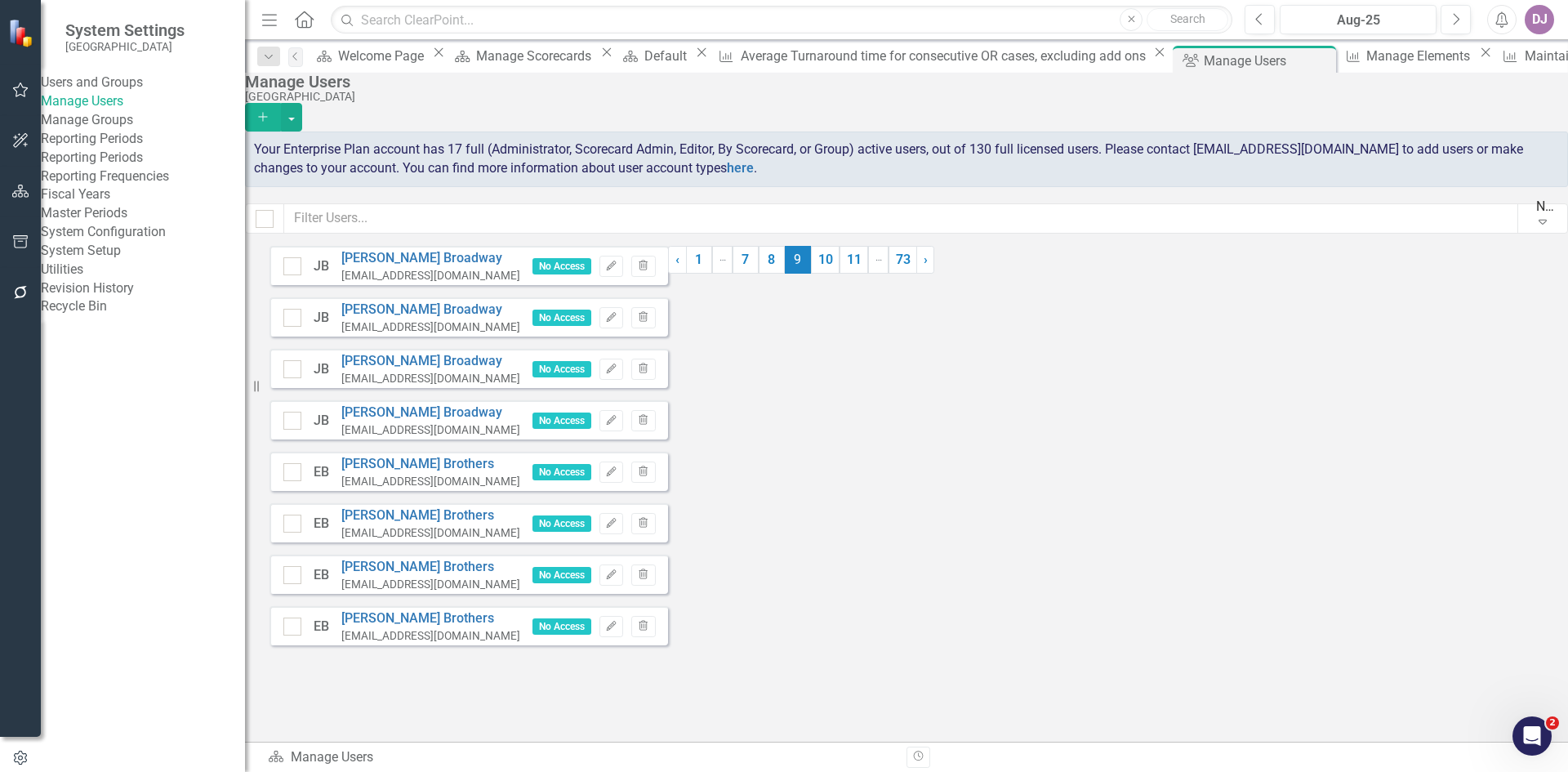
click at [759, 274] on link "7" at bounding box center [746, 260] width 26 height 28
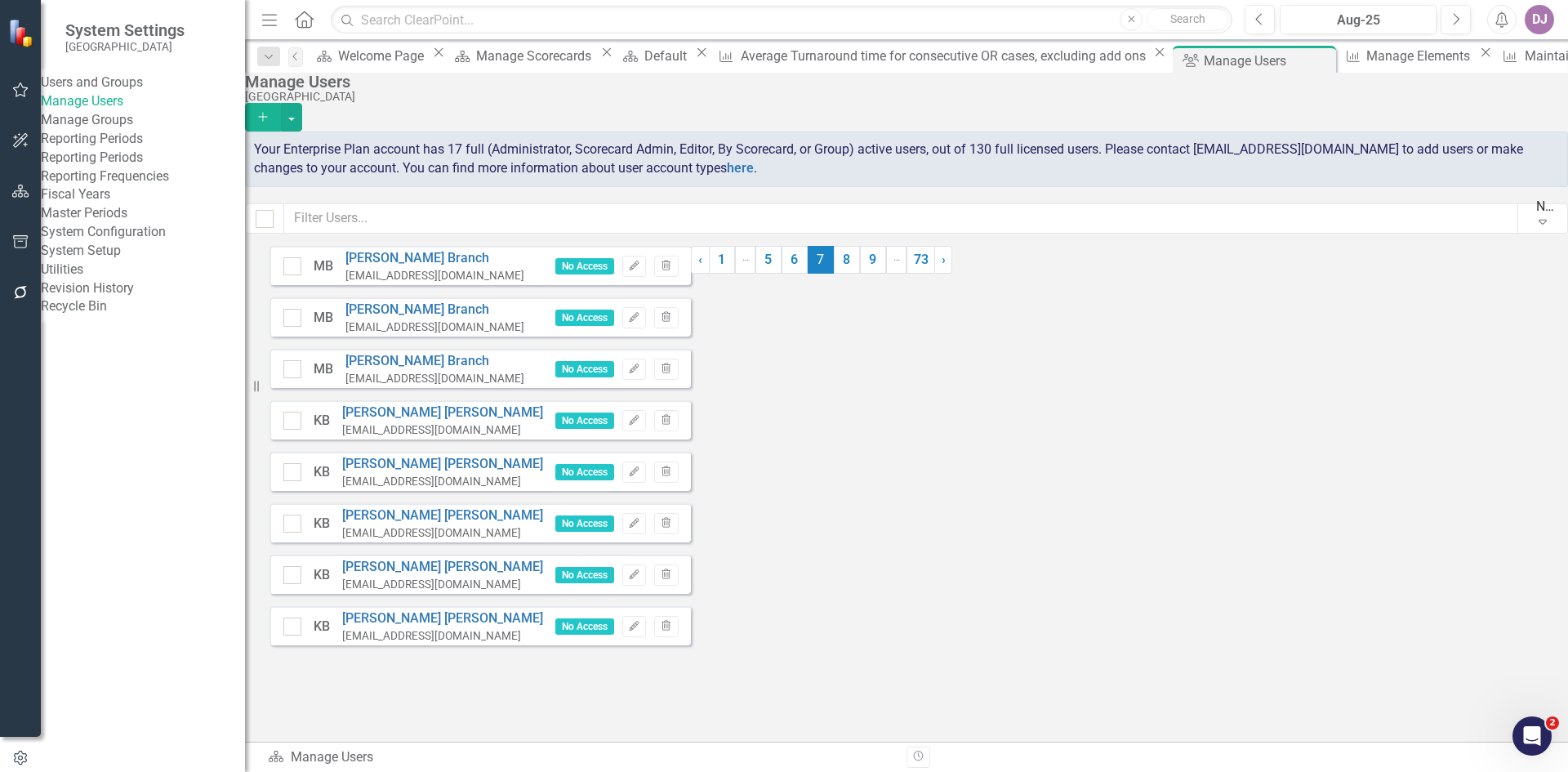
click at [781, 274] on link "5" at bounding box center [768, 260] width 26 height 28
click at [787, 274] on link "3" at bounding box center [774, 260] width 26 height 28
click at [788, 274] on span "3 (current)" at bounding box center [775, 260] width 26 height 28
click at [266, 220] on input "checkbox" at bounding box center [261, 215] width 10 height 11
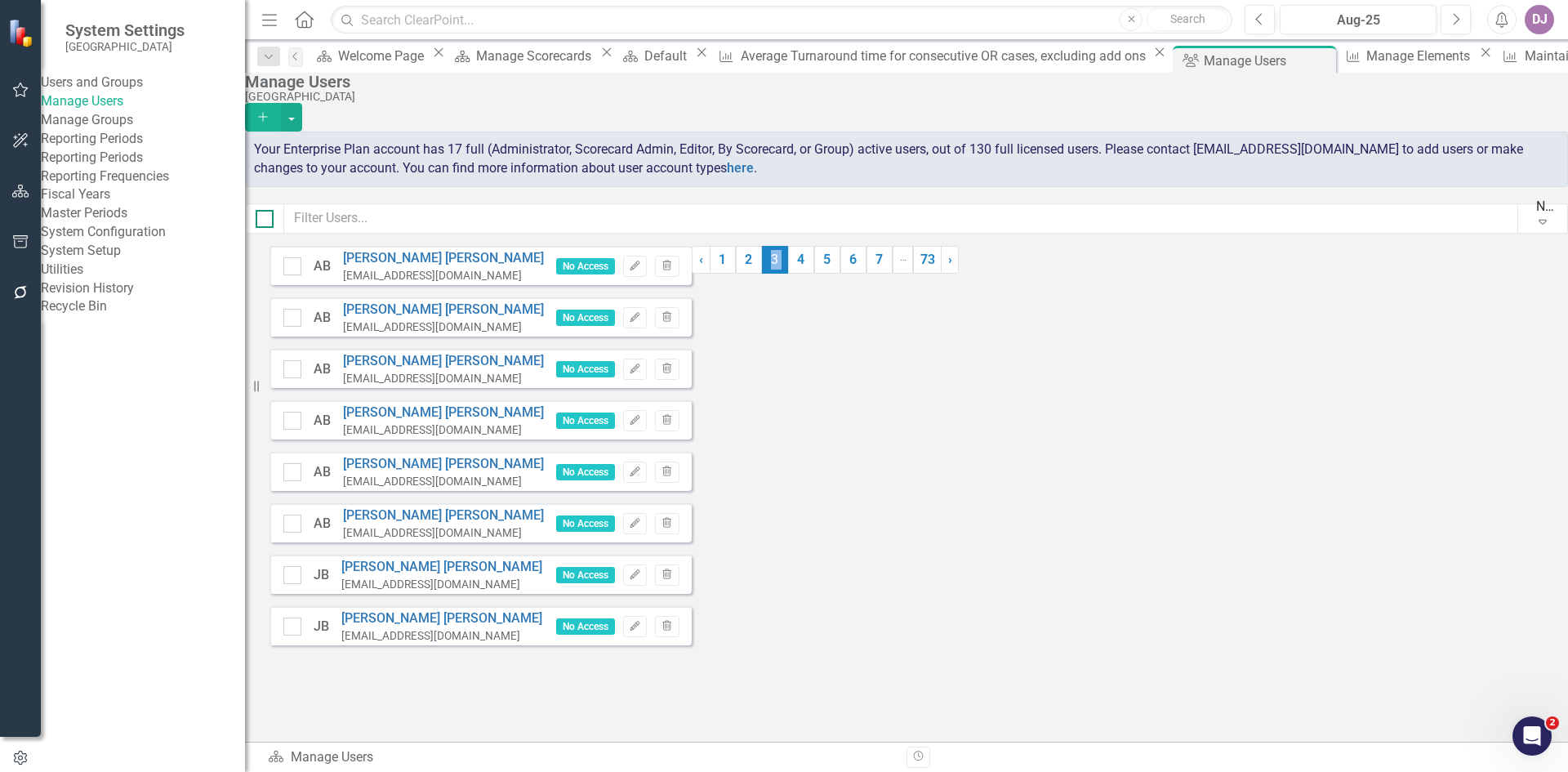
checkbox input "true"
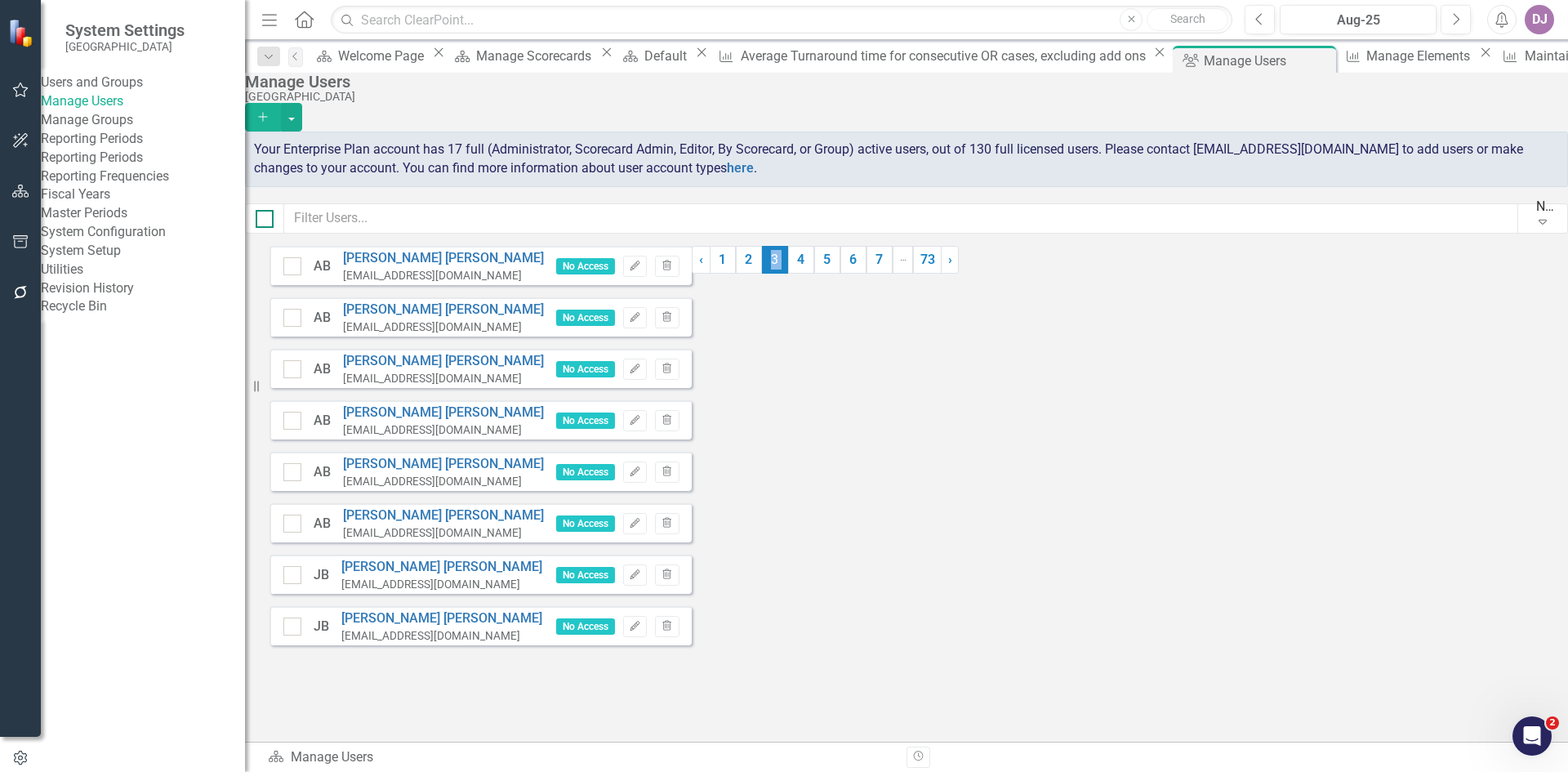
checkbox input "true"
click at [815, 274] on link "4" at bounding box center [802, 260] width 26 height 28
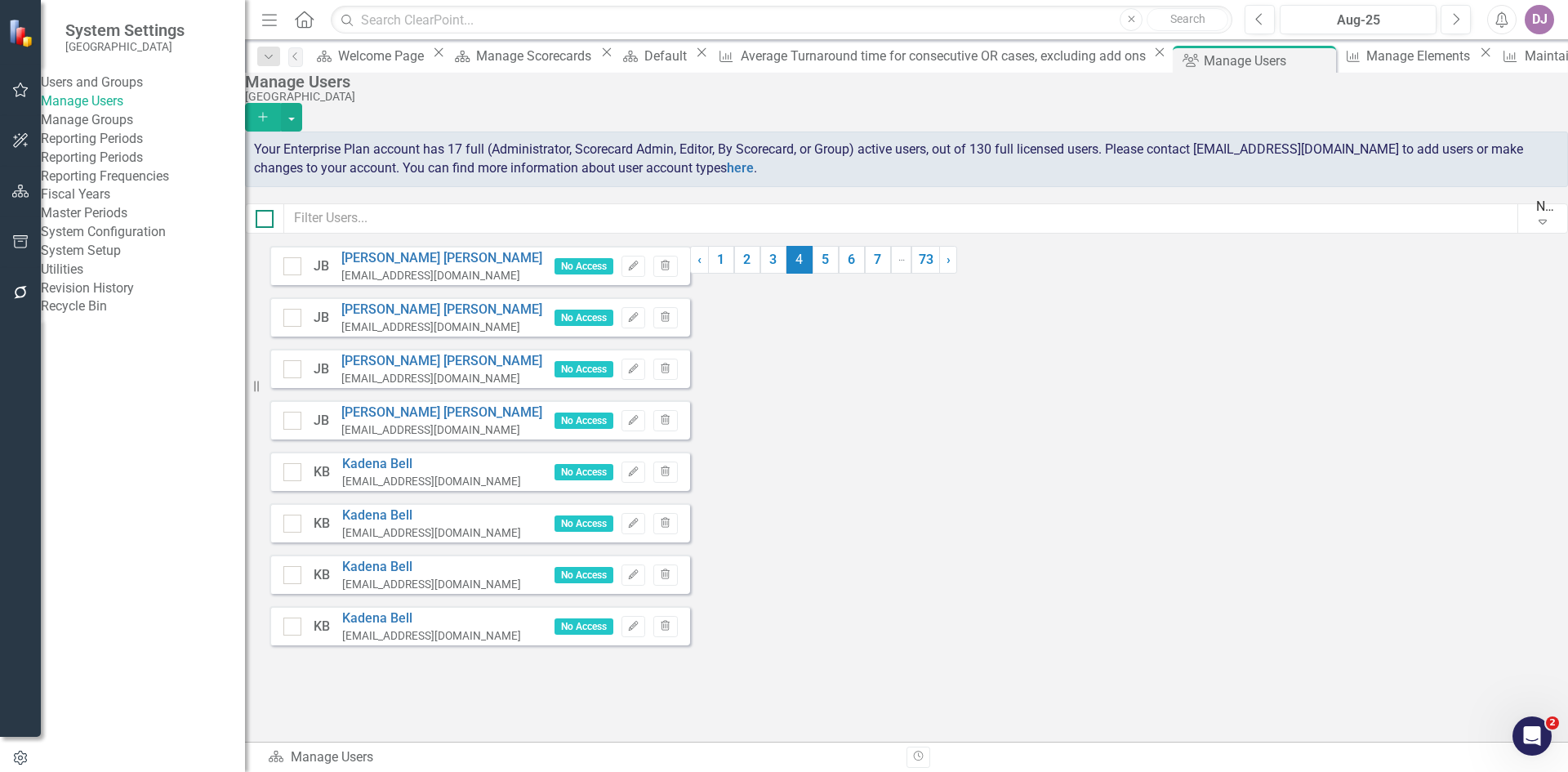
click at [274, 221] on div at bounding box center [264, 219] width 18 height 18
click at [266, 221] on input "checkbox" at bounding box center [261, 215] width 10 height 11
checkbox input "true"
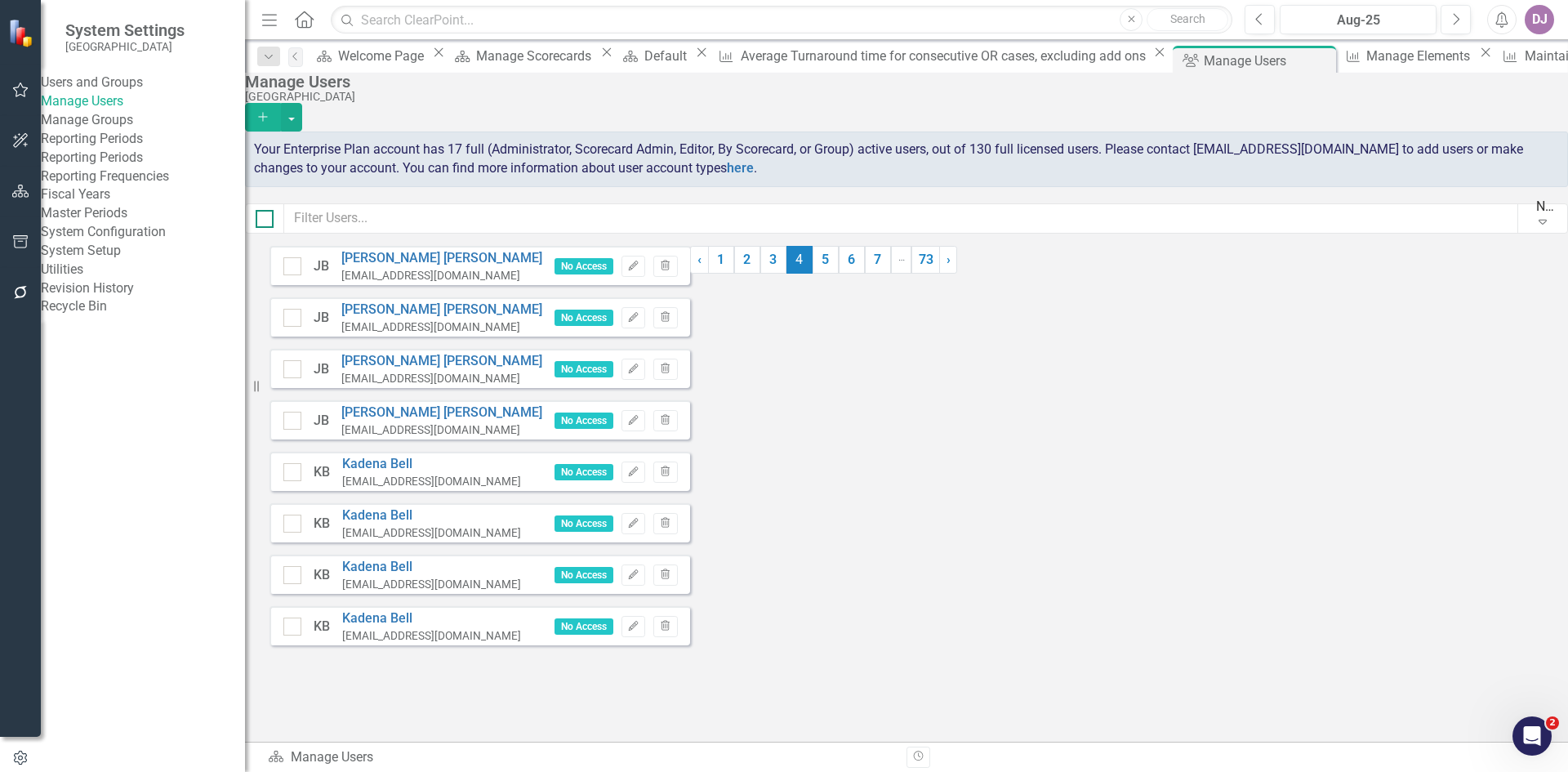
checkbox input "true"
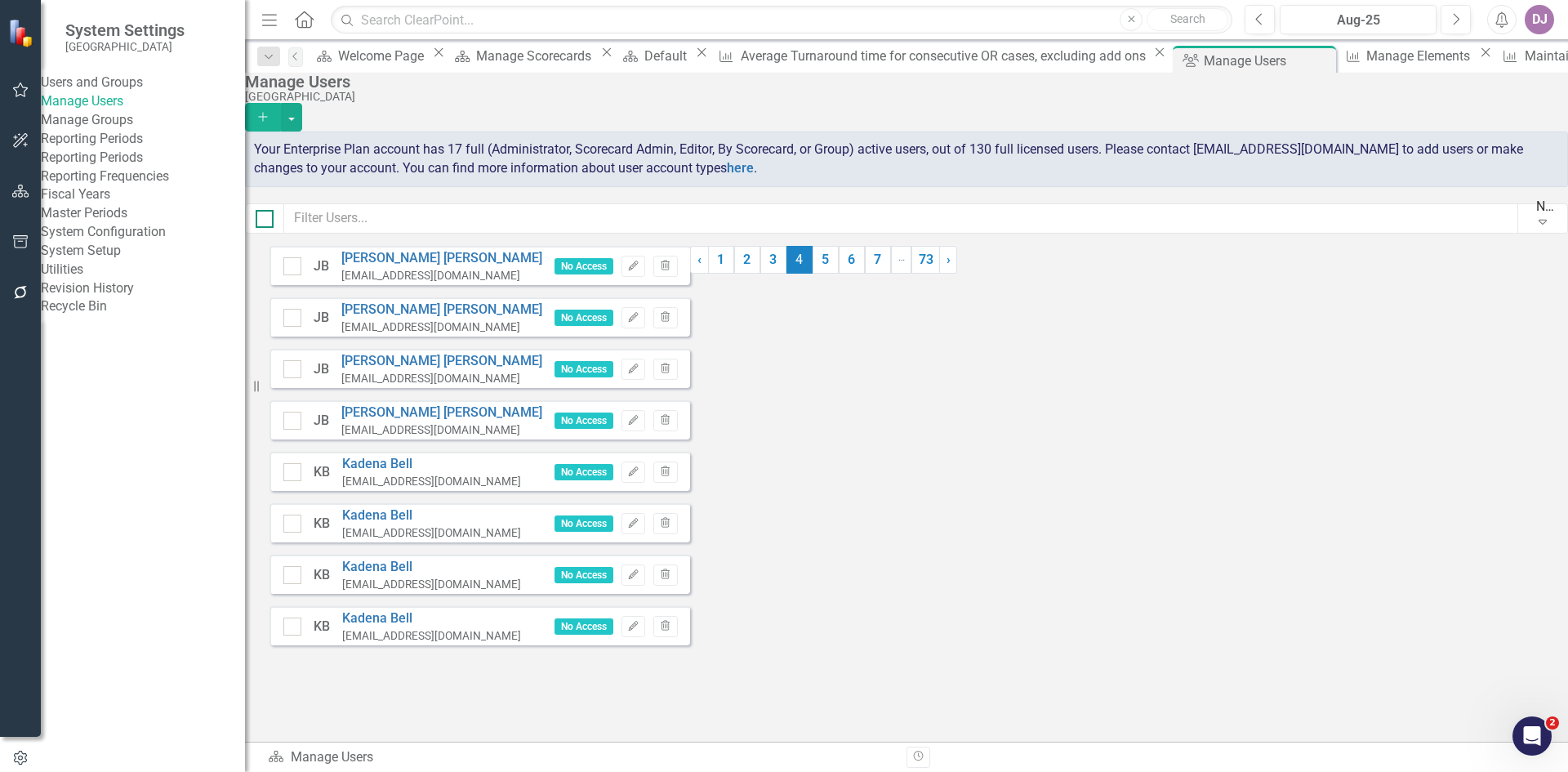
checkbox input "true"
click at [302, 103] on button "button" at bounding box center [291, 117] width 21 height 29
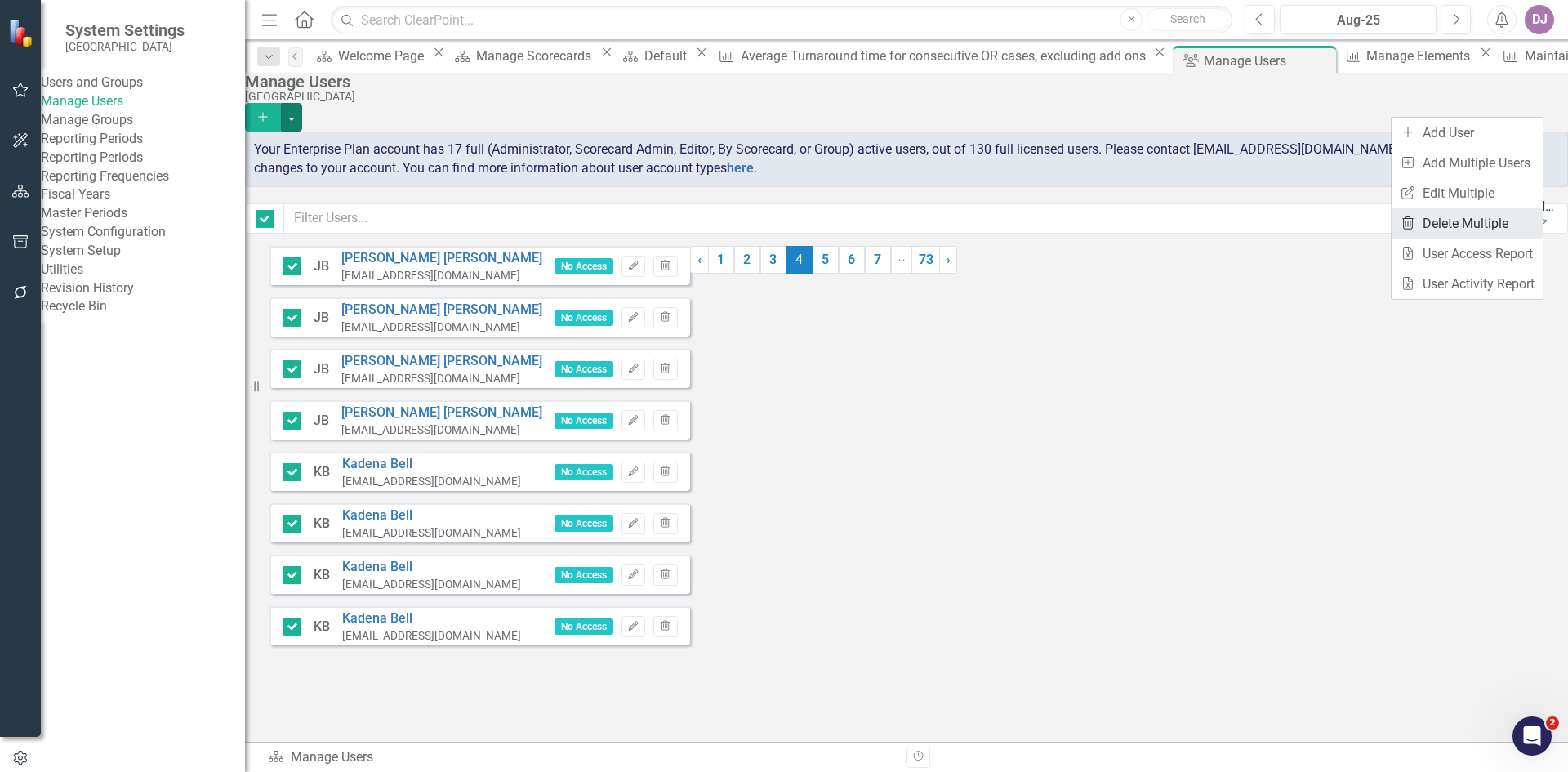
click at [1502, 221] on link "Trash Delete Multiple" at bounding box center [1467, 223] width 151 height 31
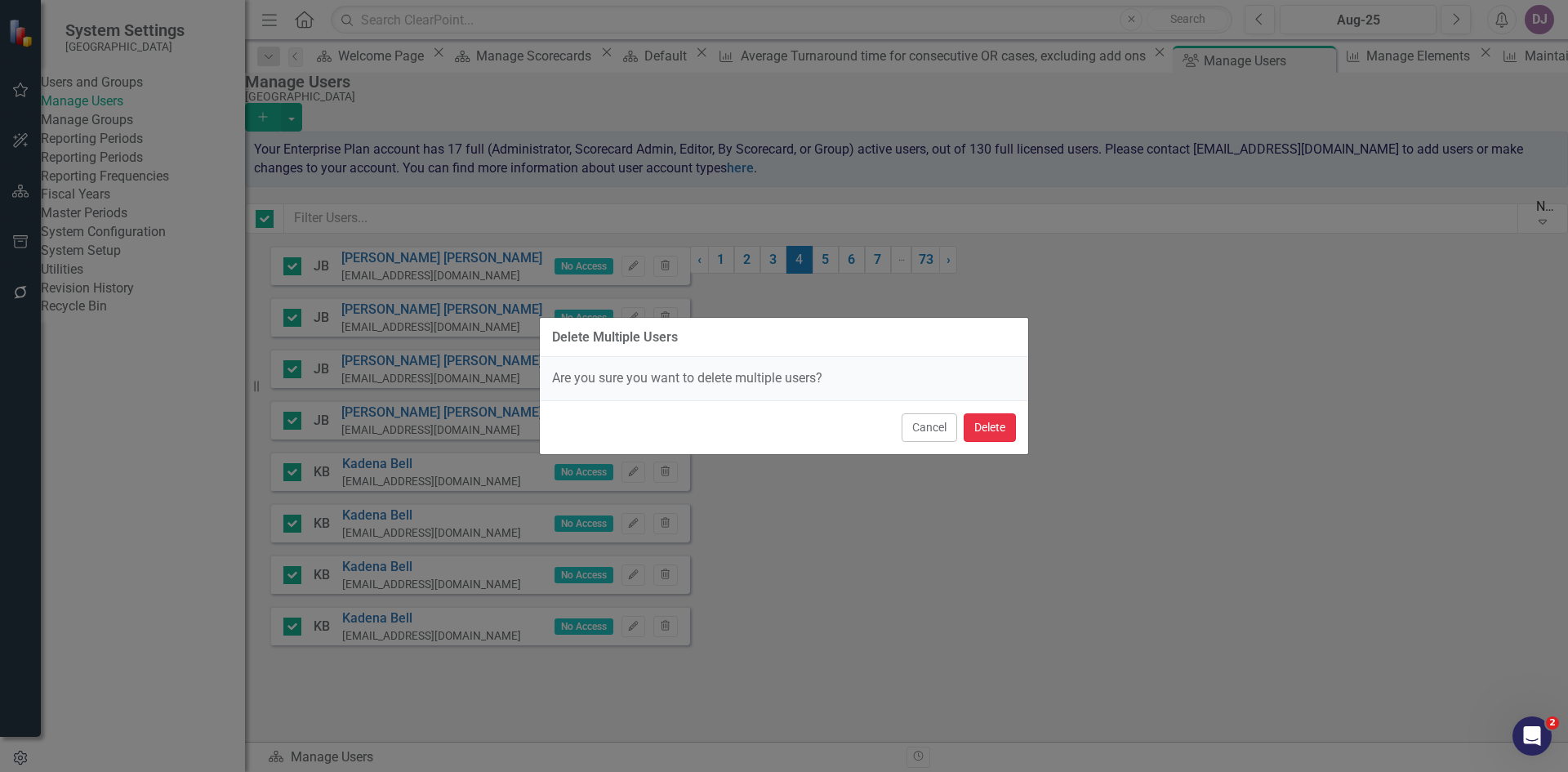
click at [989, 425] on button "Delete" at bounding box center [990, 427] width 52 height 29
checkbox input "false"
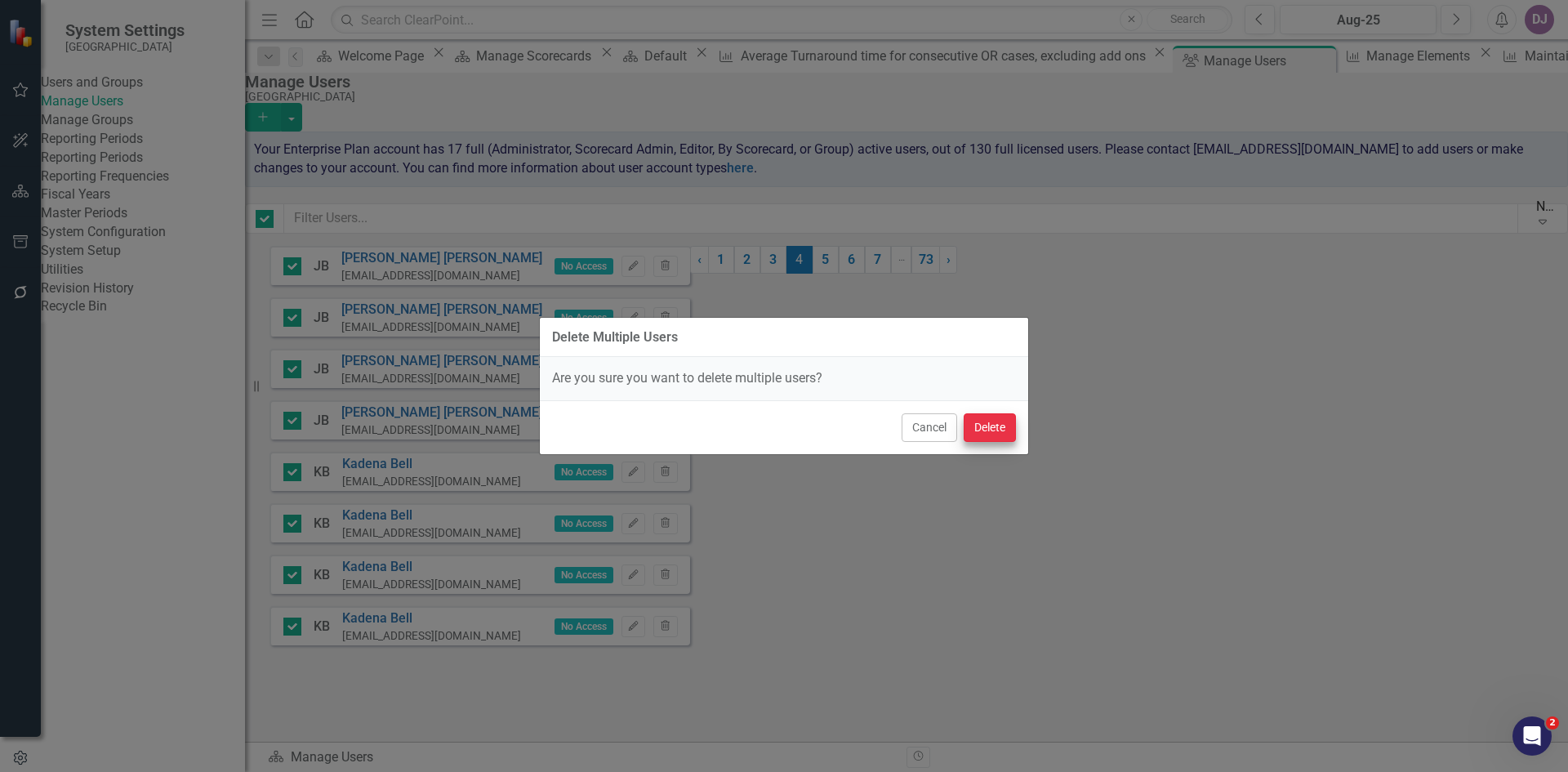
checkbox input "false"
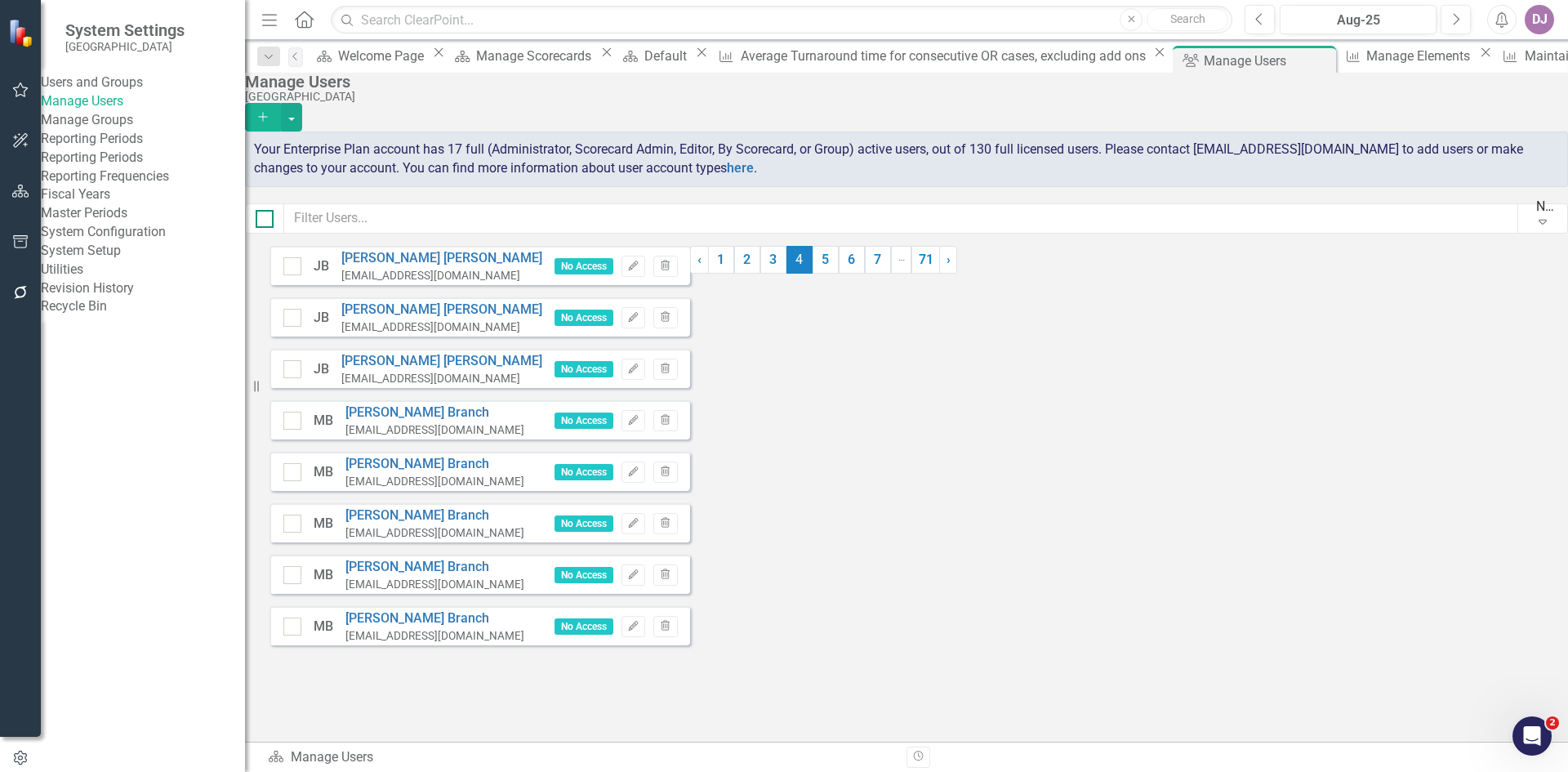
click at [266, 221] on input "checkbox" at bounding box center [261, 215] width 10 height 11
checkbox input "true"
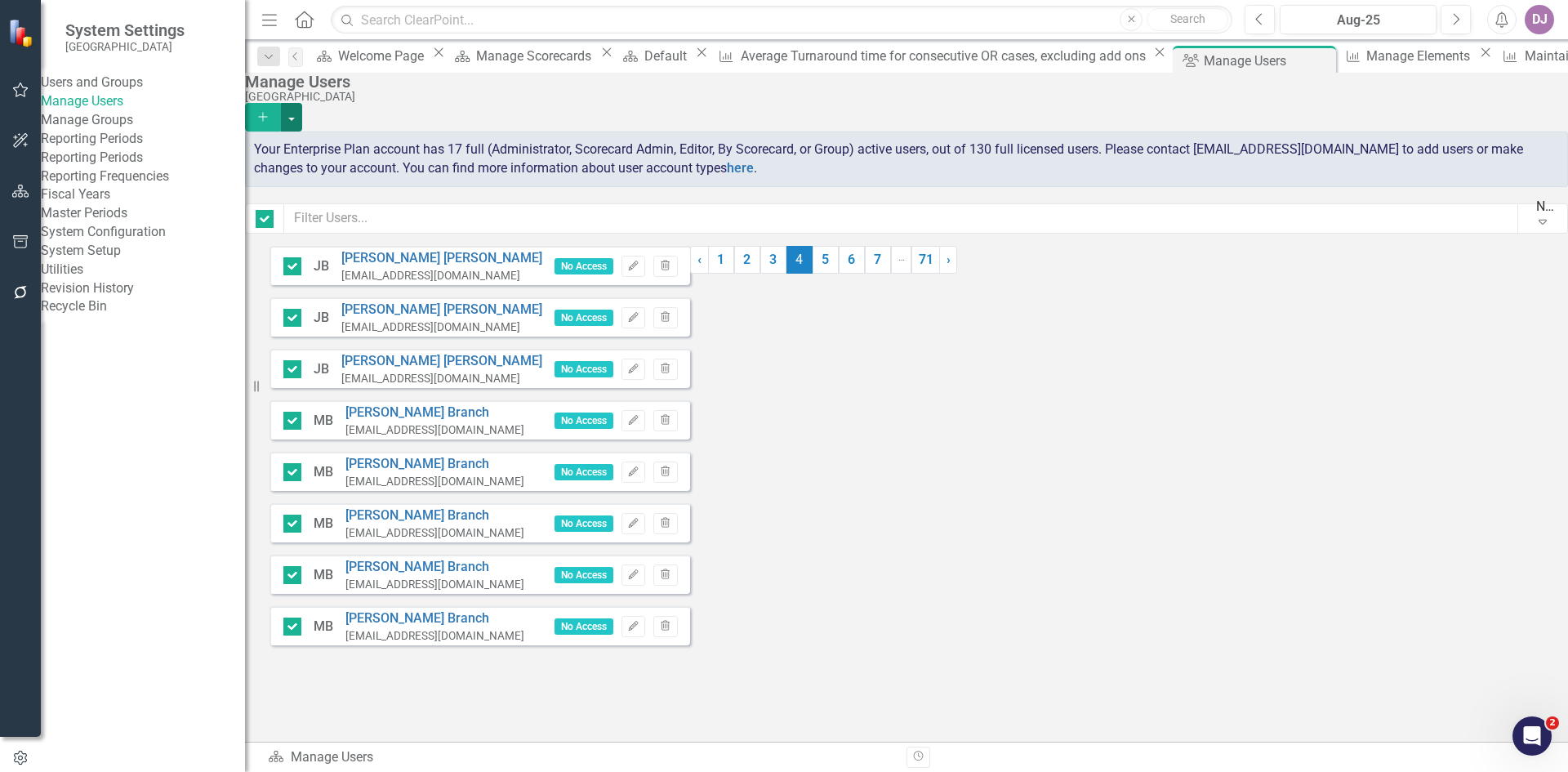
click at [302, 104] on button "button" at bounding box center [291, 117] width 21 height 29
click at [1480, 216] on link "Trash Delete Multiple" at bounding box center [1467, 223] width 151 height 31
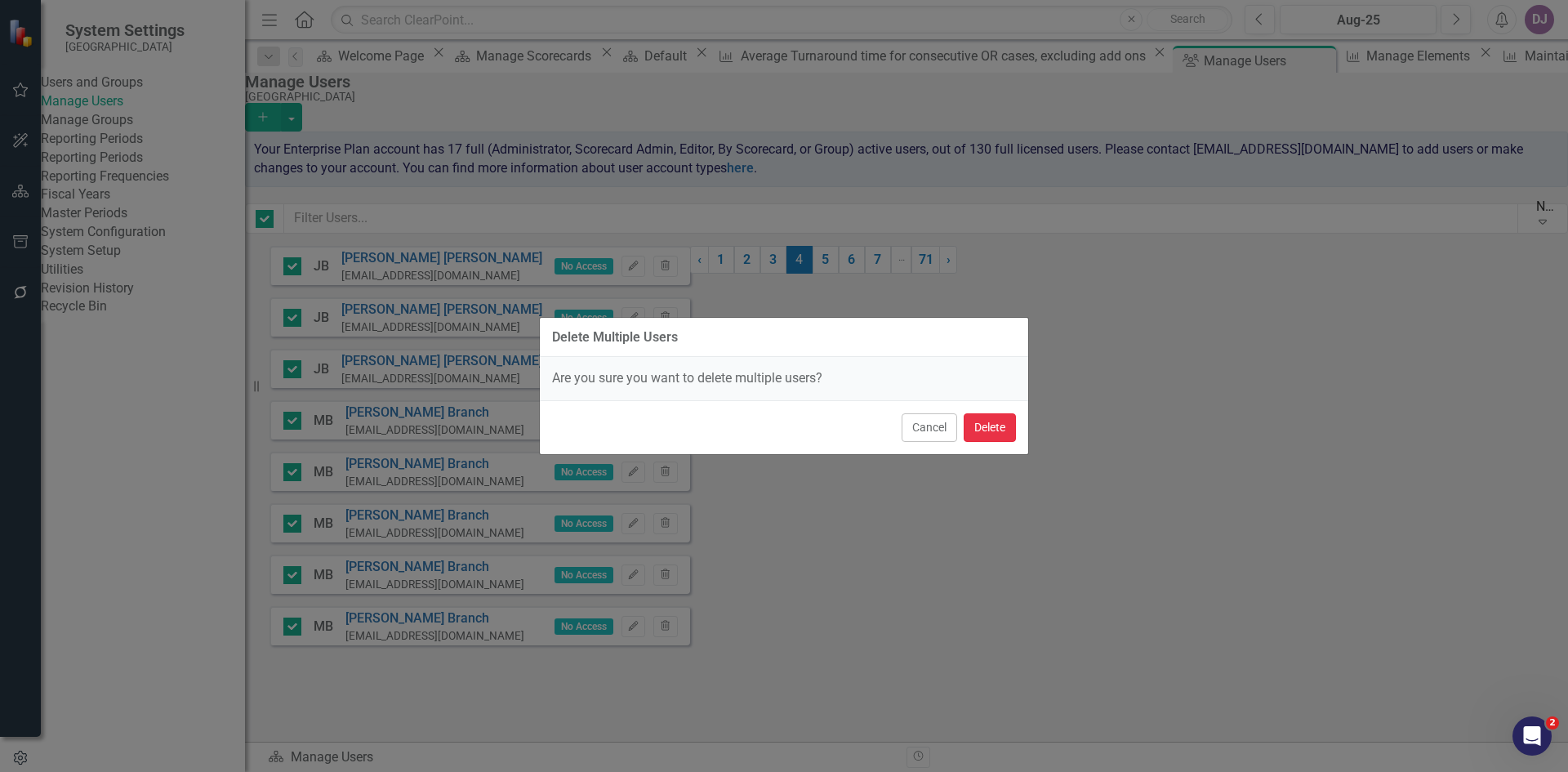
click at [1001, 429] on button "Delete" at bounding box center [990, 427] width 52 height 29
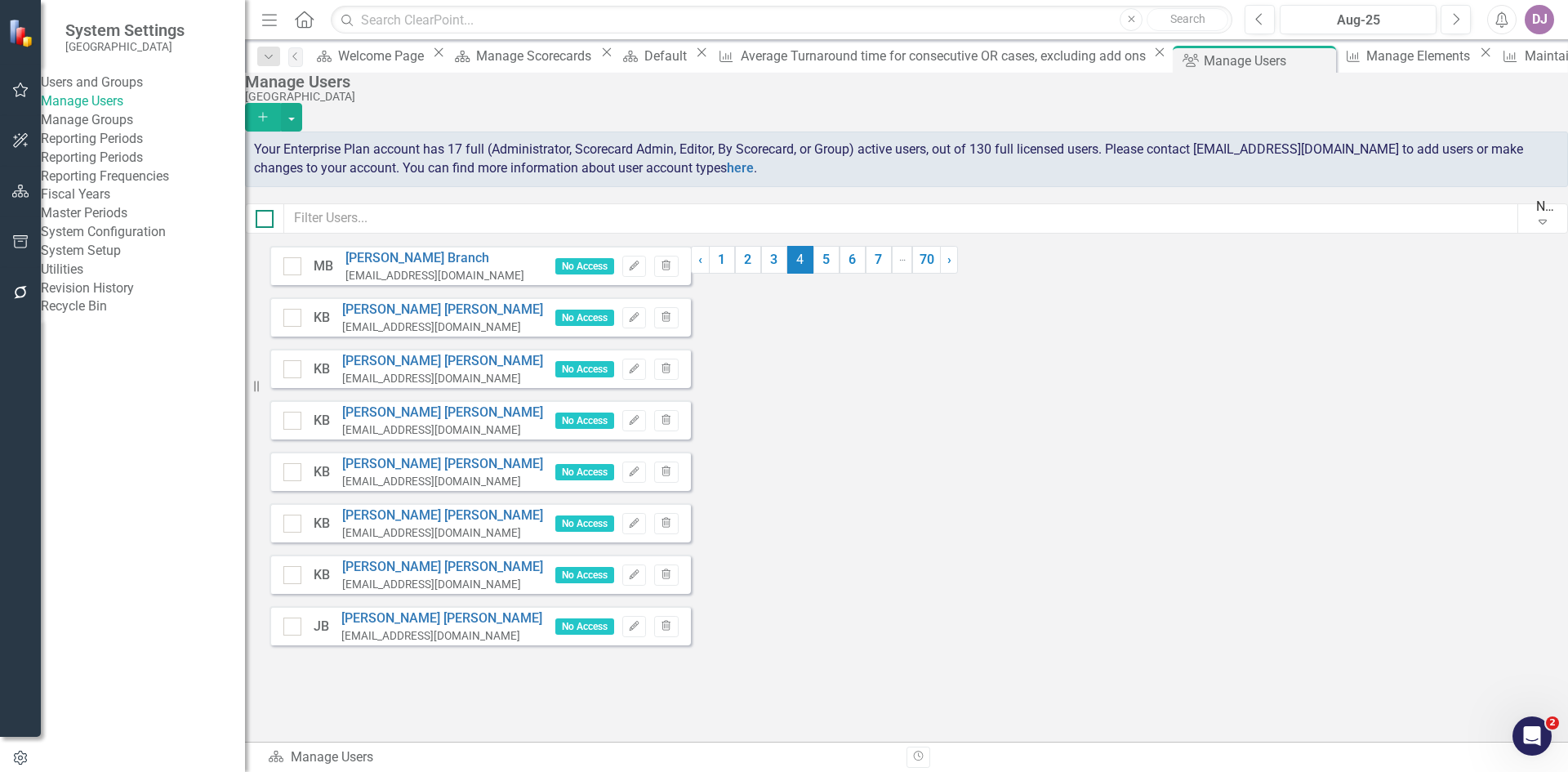
click at [266, 221] on input "checkbox" at bounding box center [261, 215] width 10 height 11
click at [302, 103] on button "button" at bounding box center [291, 117] width 21 height 29
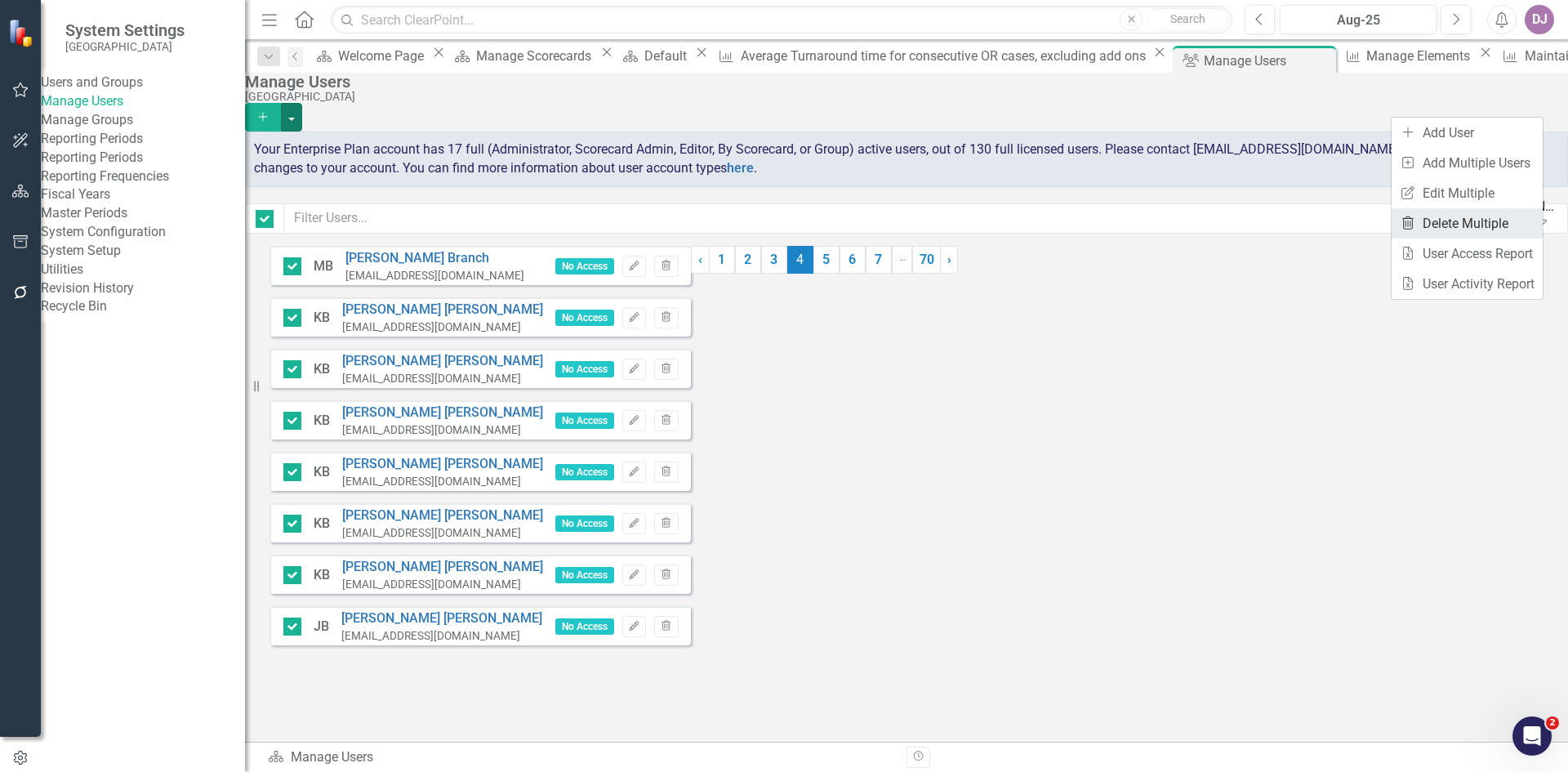
click at [1494, 221] on link "Trash Delete Multiple" at bounding box center [1467, 223] width 151 height 31
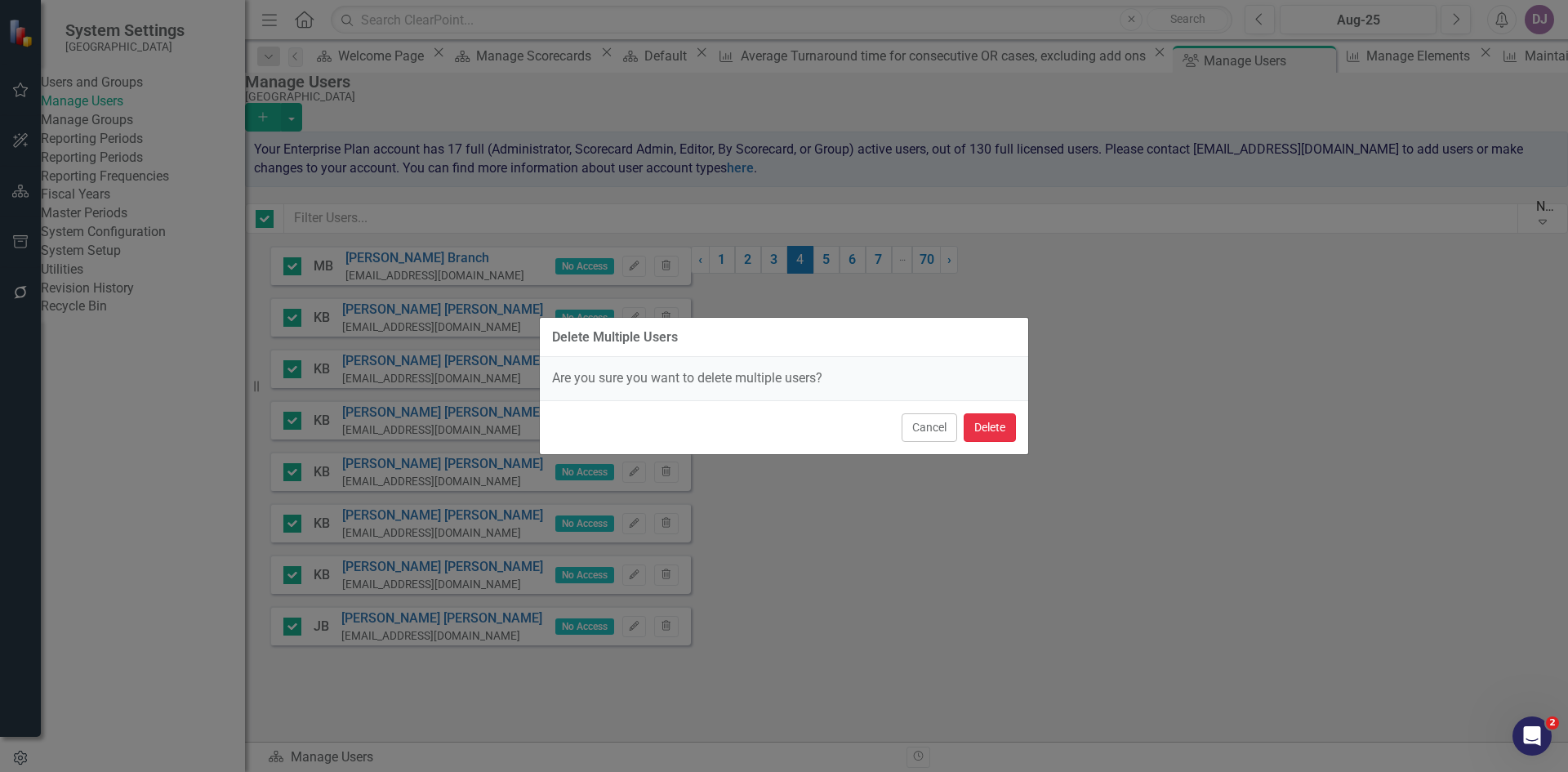
click at [999, 436] on button "Delete" at bounding box center [990, 427] width 52 height 29
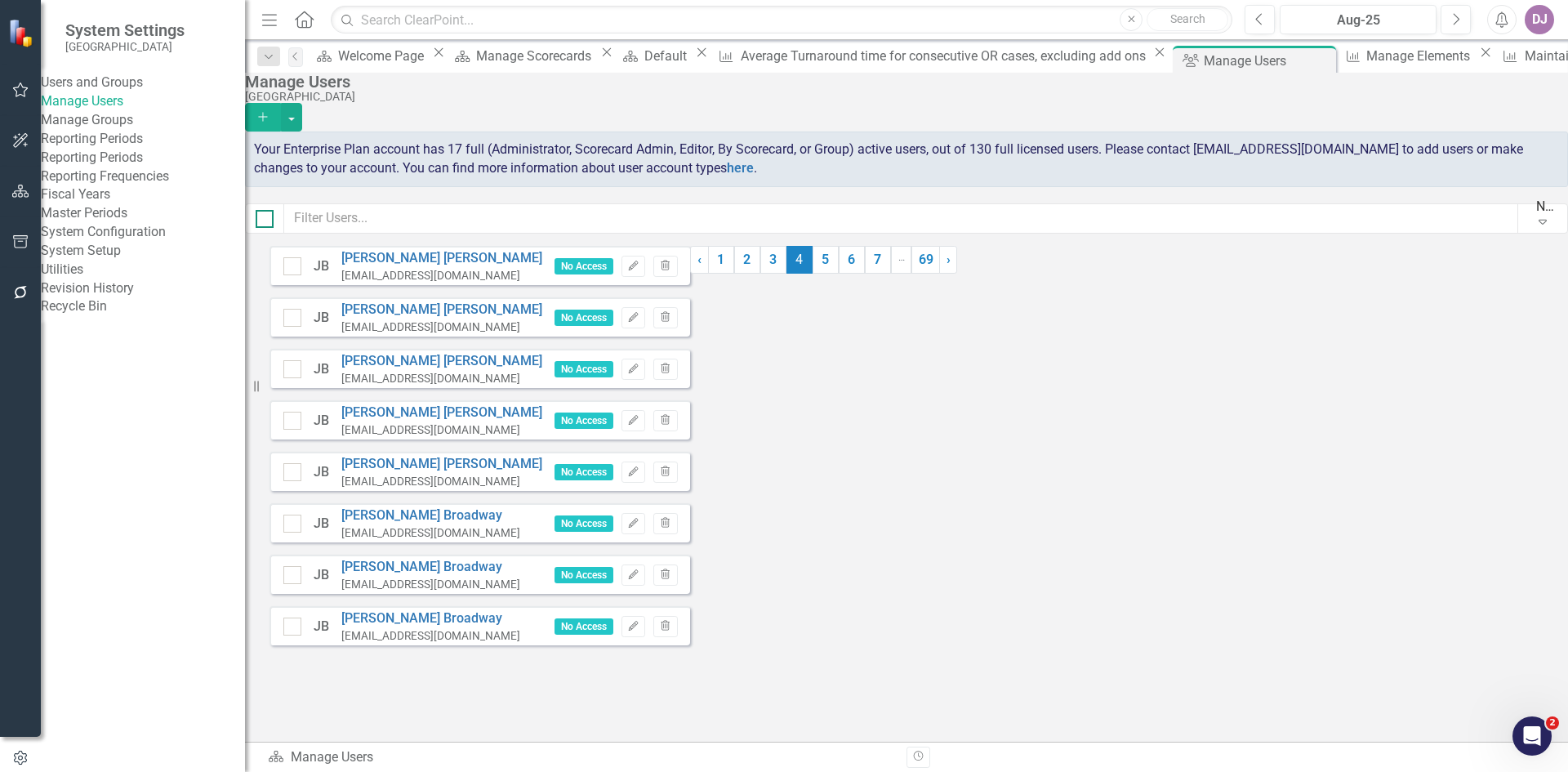
click at [274, 228] on div at bounding box center [264, 219] width 18 height 18
click at [266, 221] on input "checkbox" at bounding box center [261, 215] width 10 height 11
click at [302, 103] on button "button" at bounding box center [291, 117] width 21 height 29
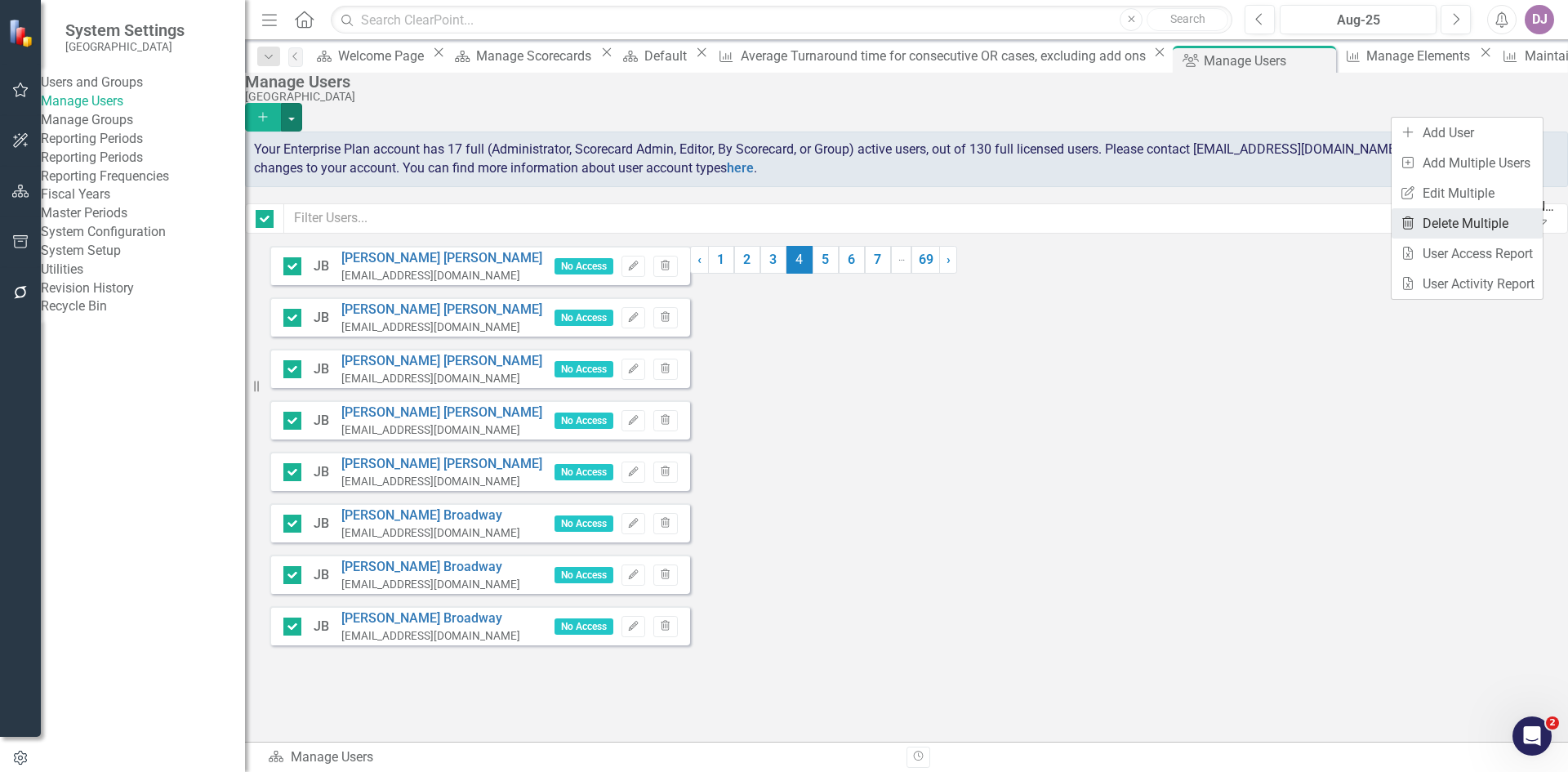
click at [1491, 221] on link "Trash Delete Multiple" at bounding box center [1467, 223] width 151 height 31
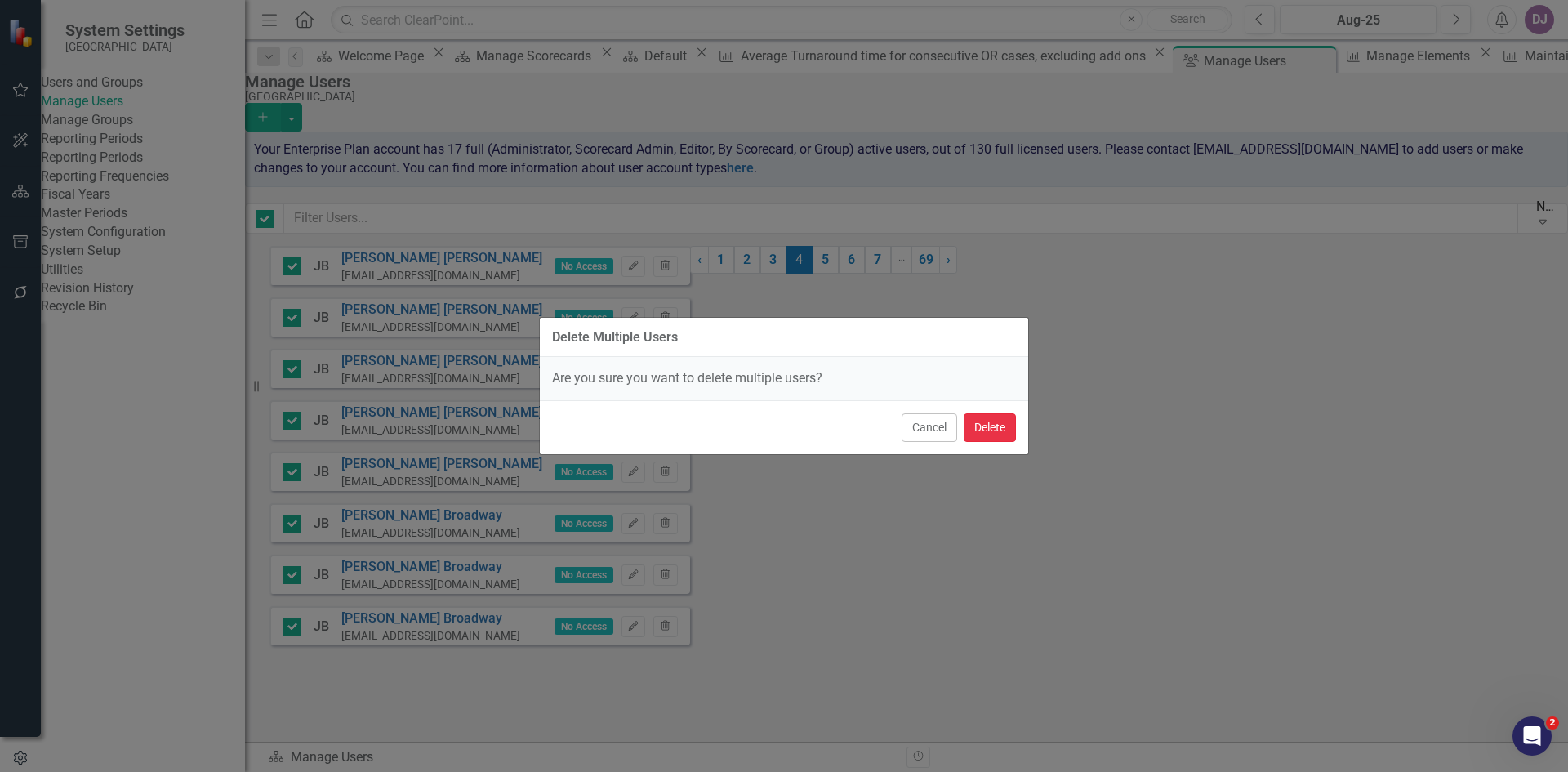
click at [994, 434] on button "Delete" at bounding box center [990, 427] width 52 height 29
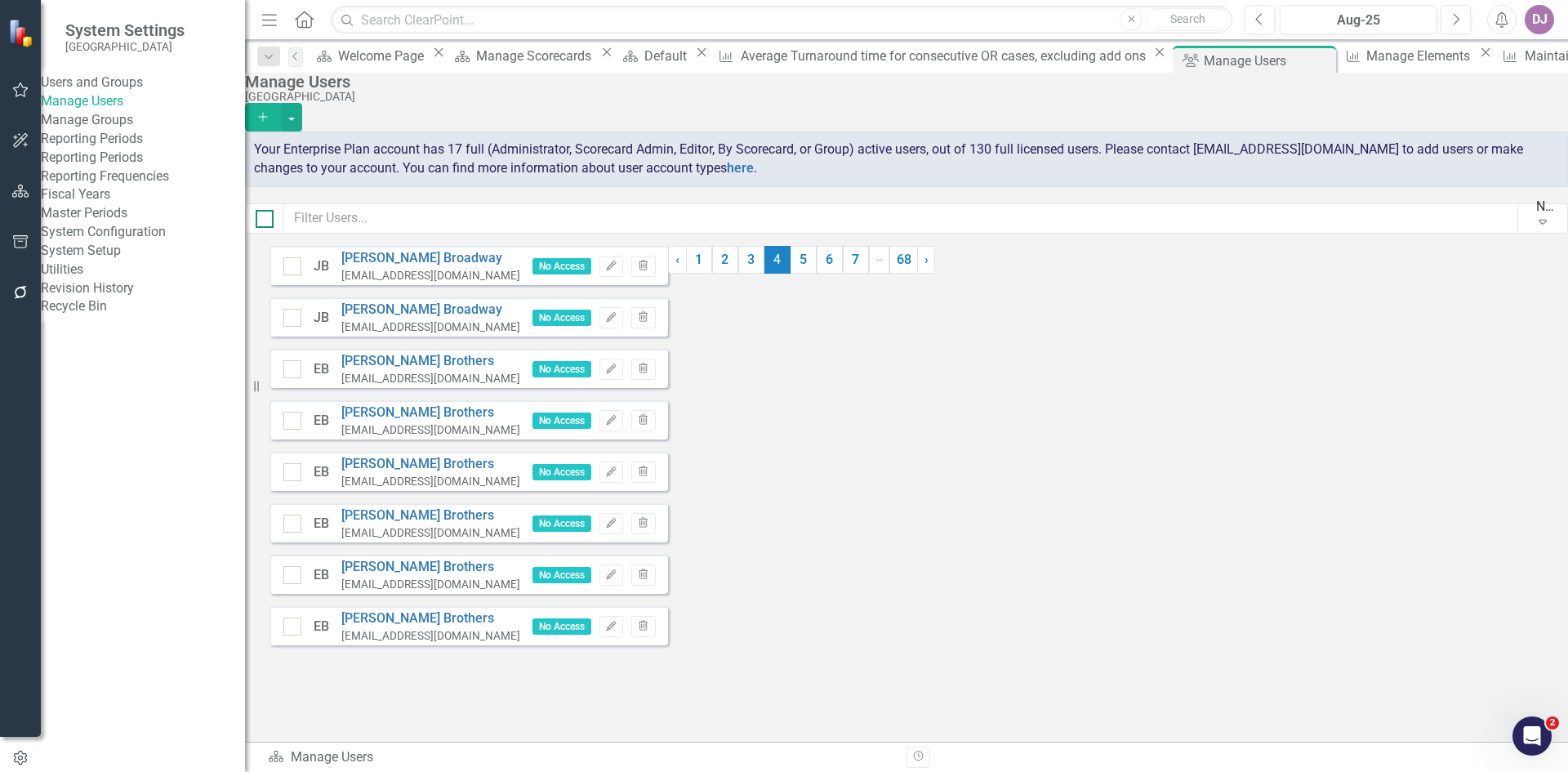
click at [274, 228] on div at bounding box center [264, 219] width 18 height 18
click at [266, 221] on input "checkbox" at bounding box center [261, 215] width 10 height 11
click at [302, 107] on button "button" at bounding box center [291, 117] width 21 height 29
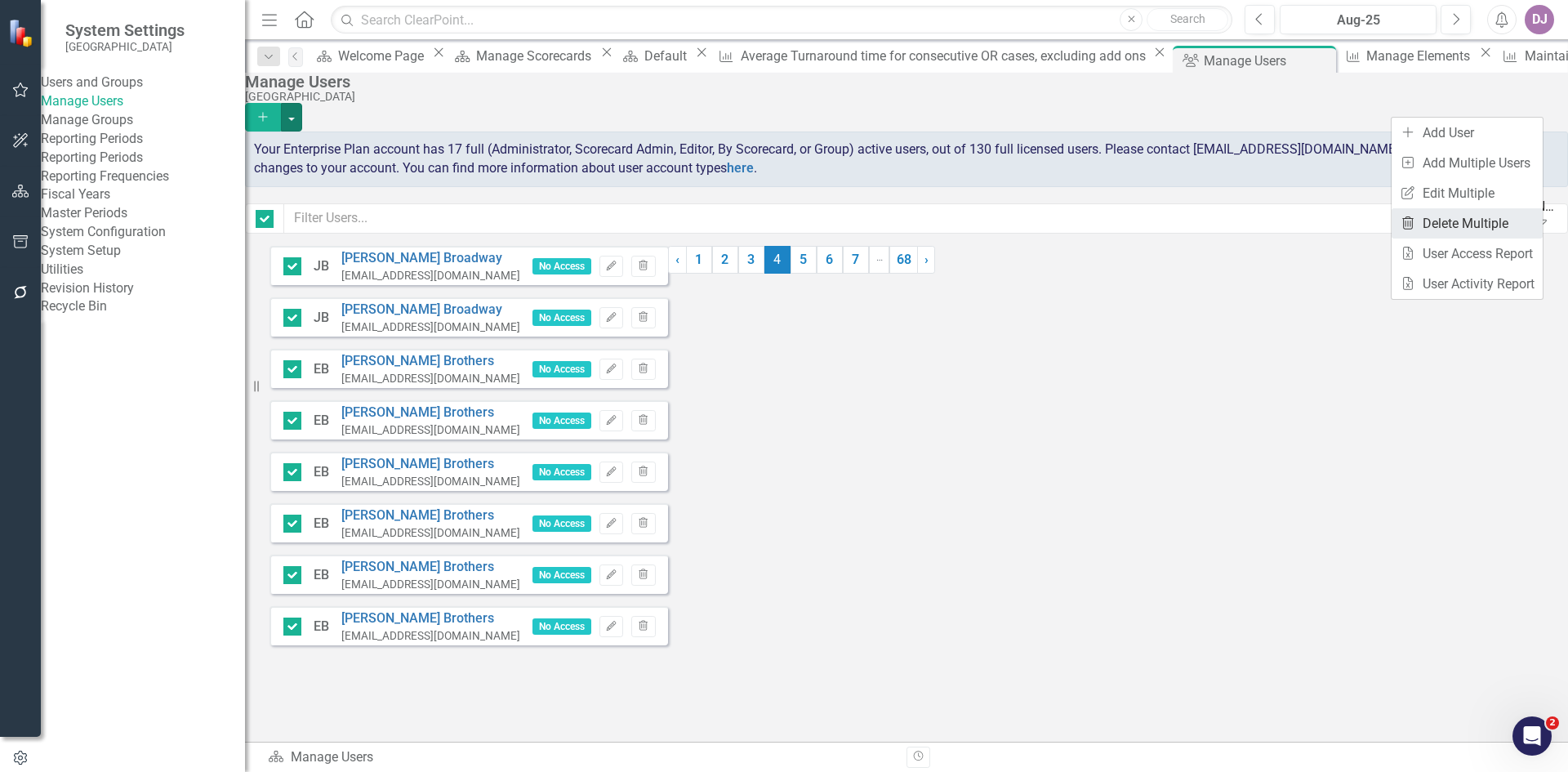
click at [1499, 216] on link "Trash Delete Multiple" at bounding box center [1467, 223] width 151 height 31
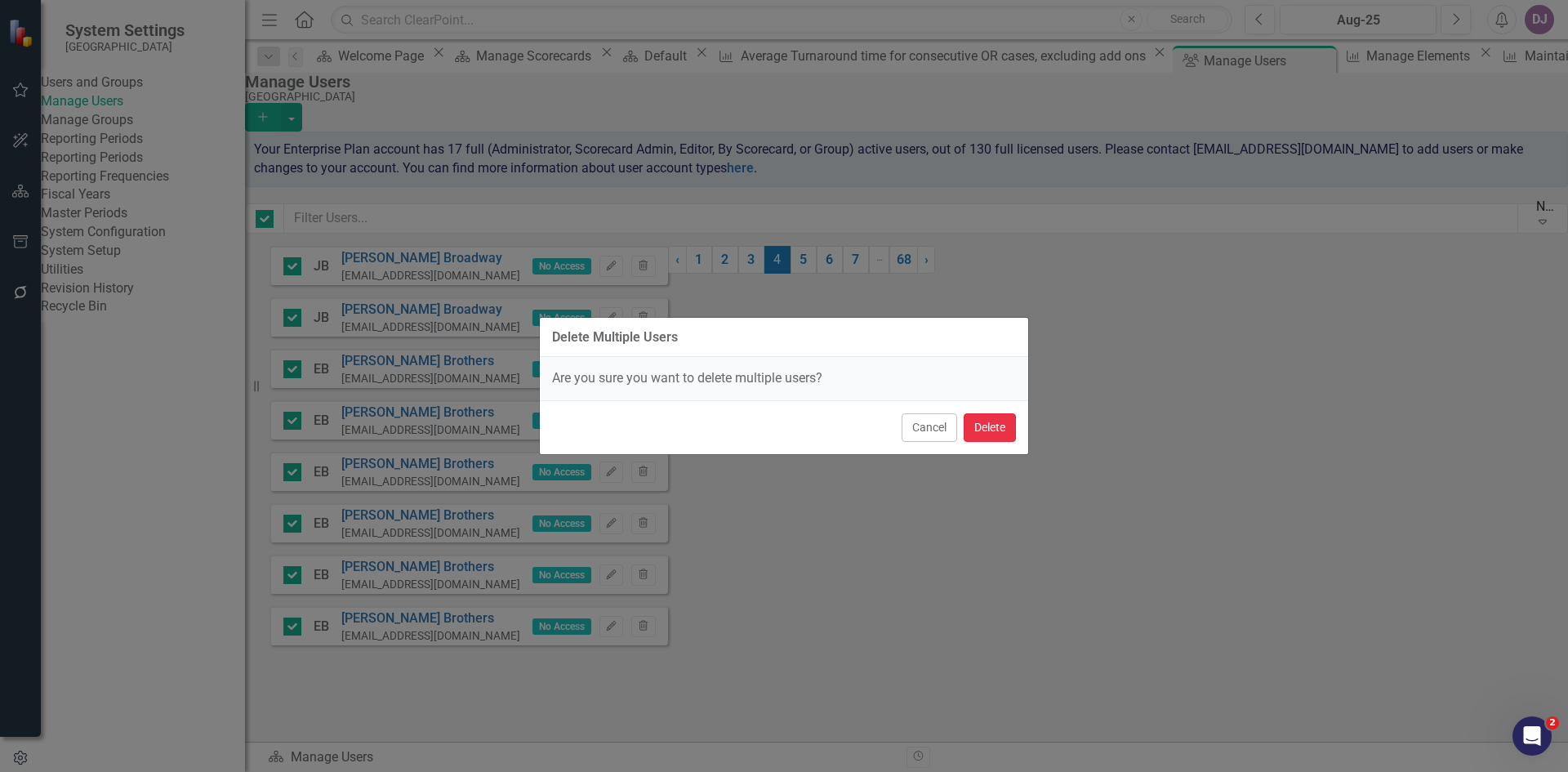
click at [1000, 425] on button "Delete" at bounding box center [990, 427] width 52 height 29
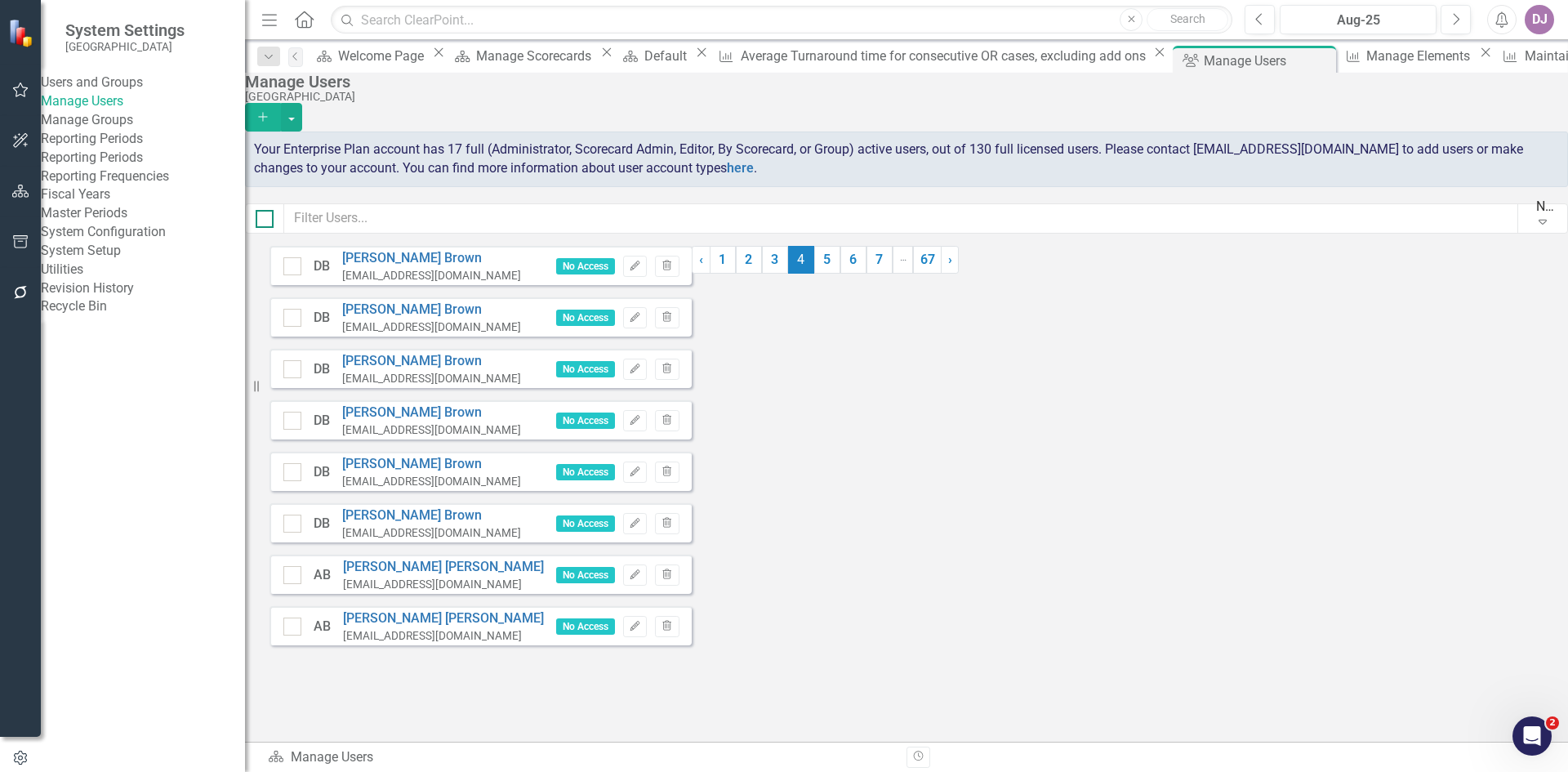
click at [274, 228] on div at bounding box center [264, 219] width 18 height 18
click at [266, 221] on input "checkbox" at bounding box center [261, 215] width 10 height 11
click at [302, 103] on button "button" at bounding box center [291, 117] width 21 height 29
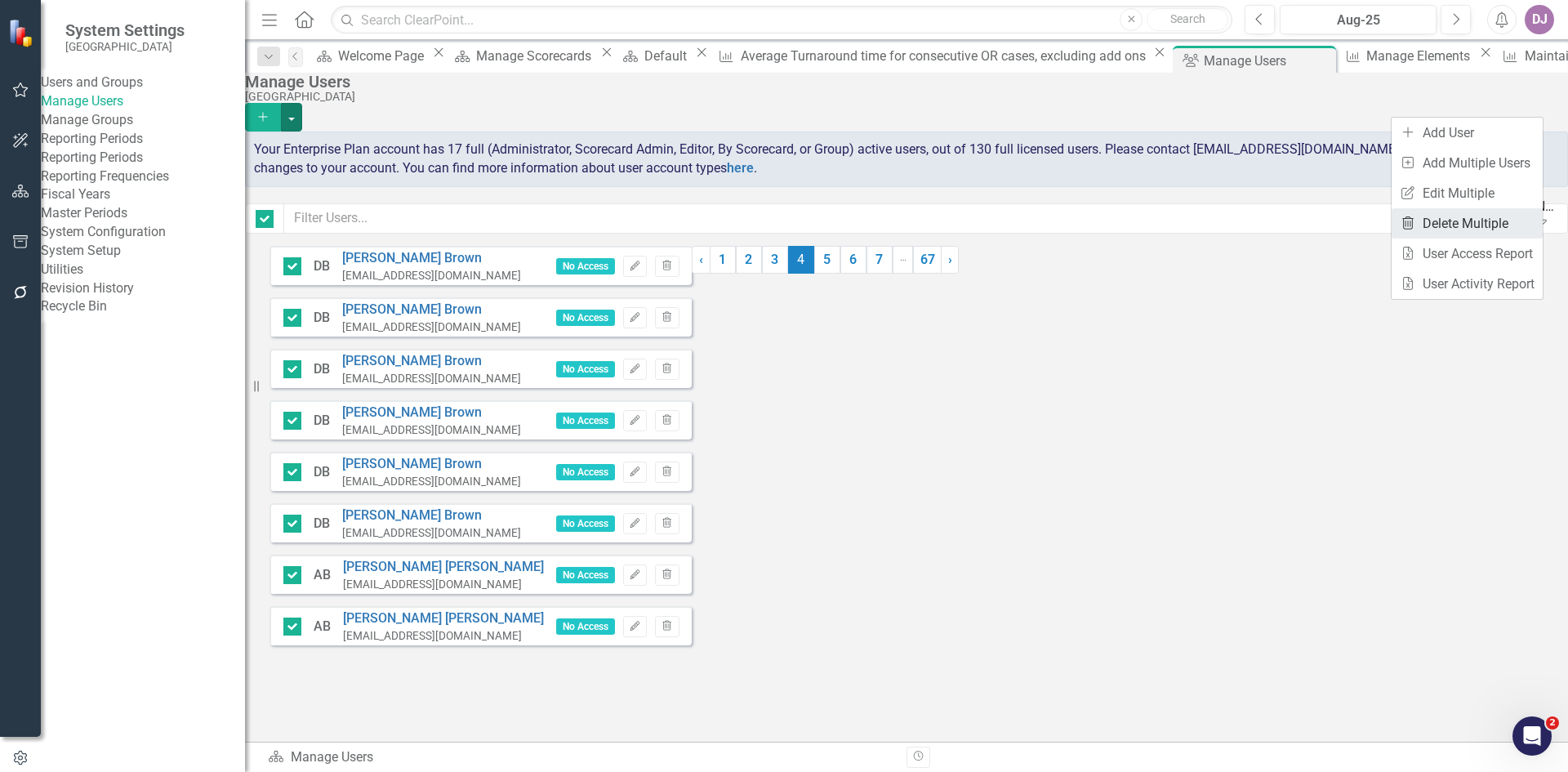
click at [1498, 217] on link "Trash Delete Multiple" at bounding box center [1467, 223] width 151 height 31
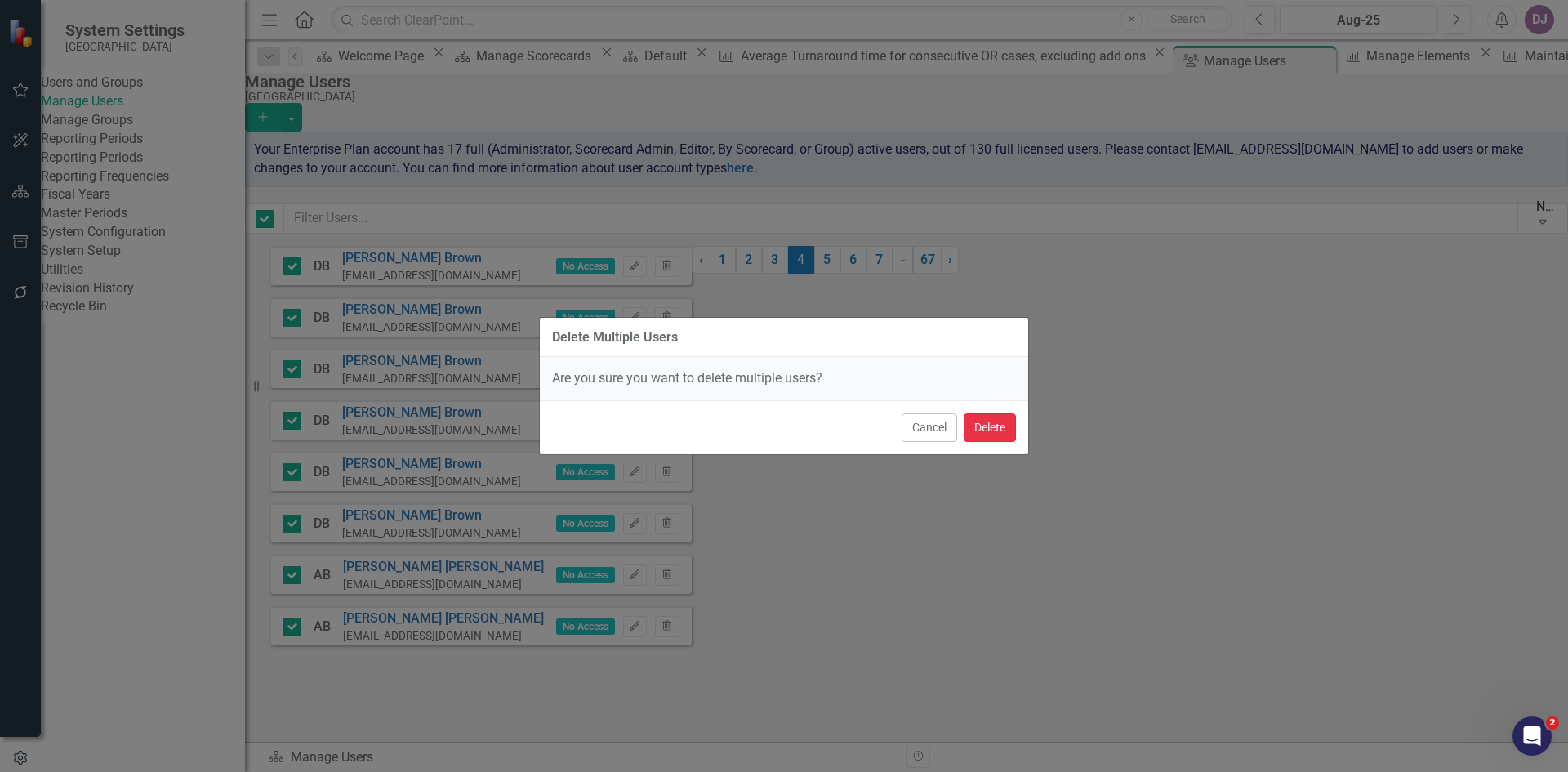
click at [1000, 428] on button "Delete" at bounding box center [990, 427] width 52 height 29
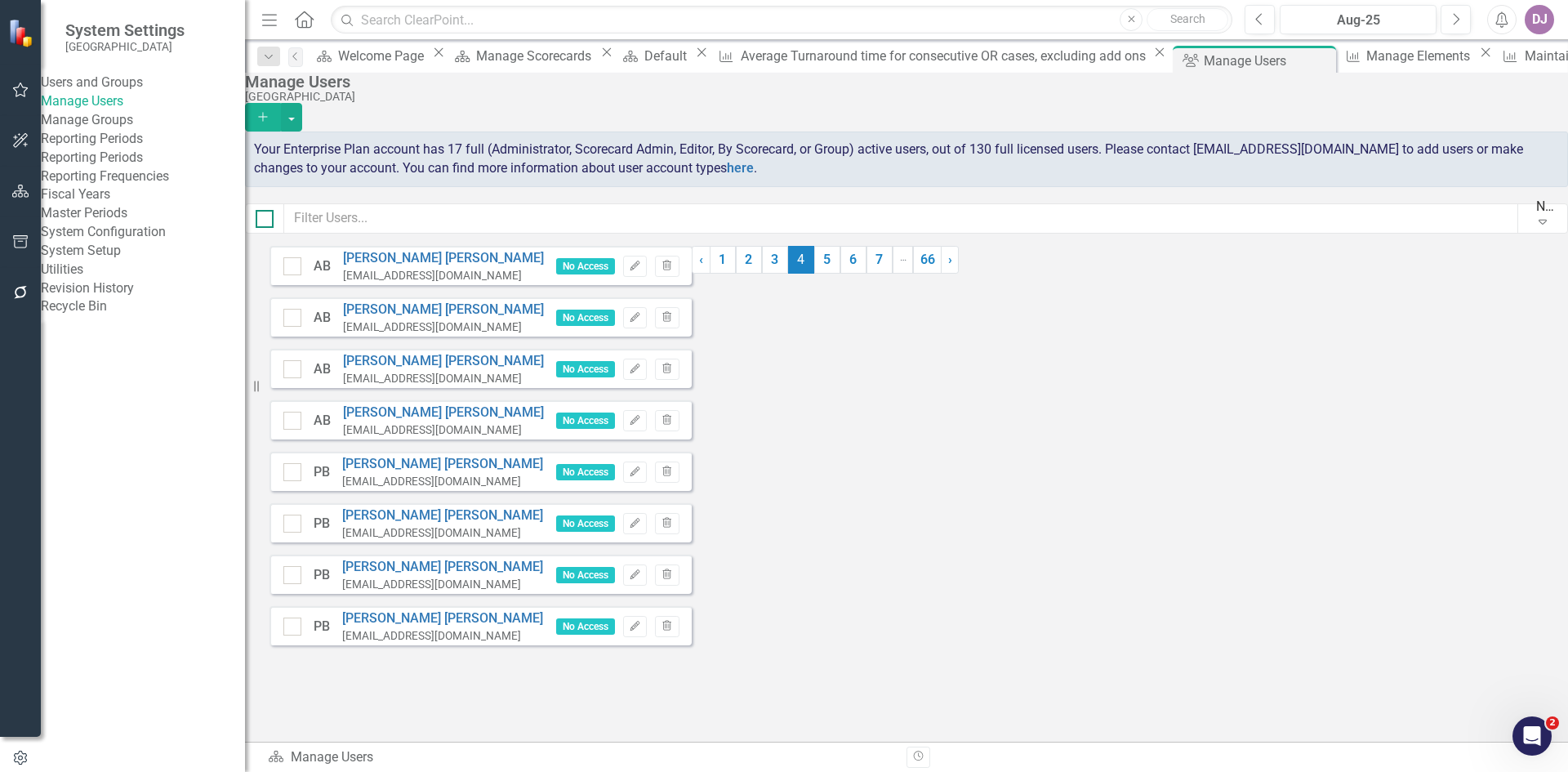
click at [274, 223] on div at bounding box center [264, 219] width 18 height 18
click at [266, 221] on input "checkbox" at bounding box center [261, 215] width 10 height 11
click at [302, 104] on button "button" at bounding box center [291, 117] width 21 height 29
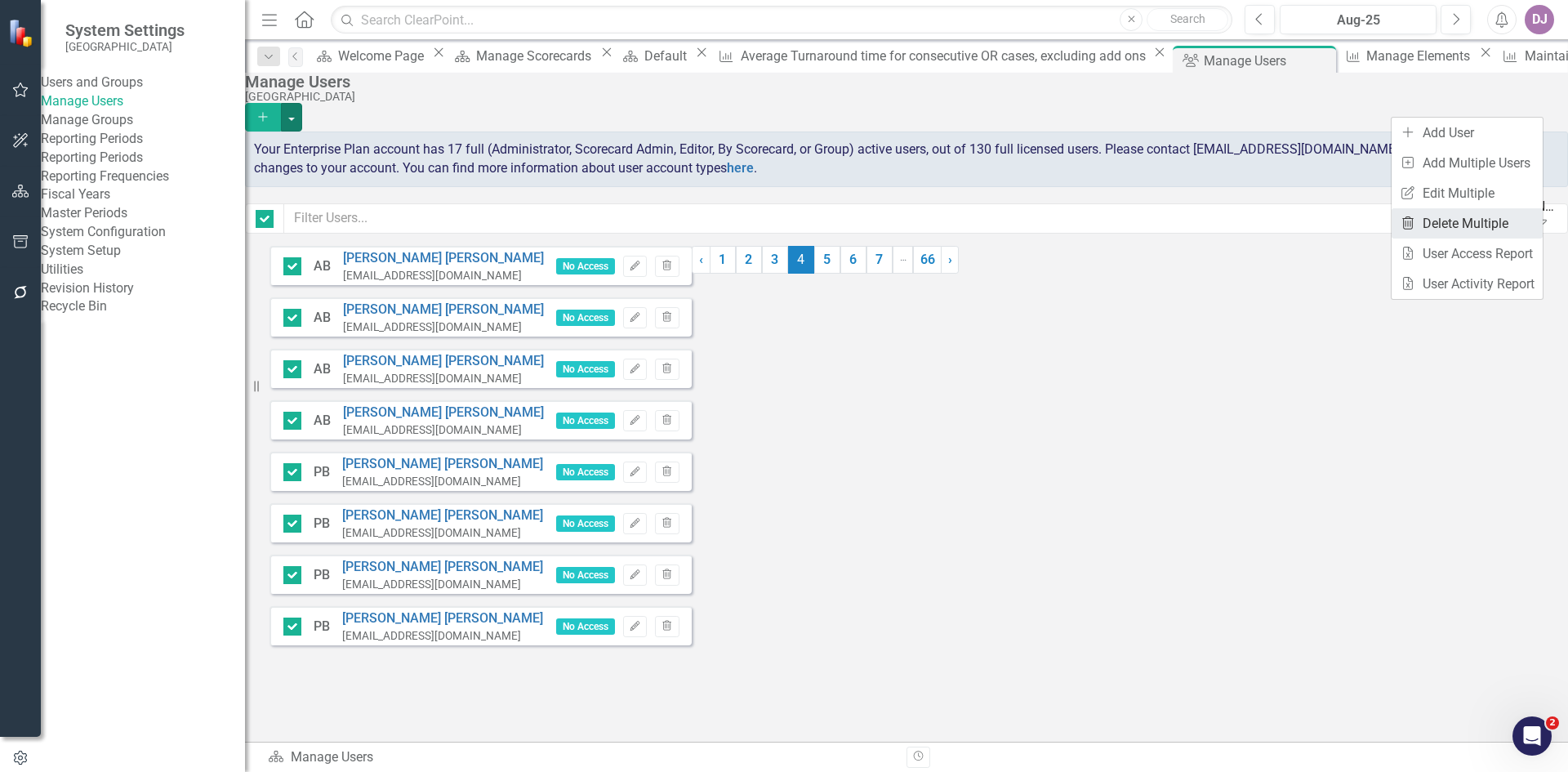
click at [1466, 217] on link "Trash Delete Multiple" at bounding box center [1467, 223] width 151 height 31
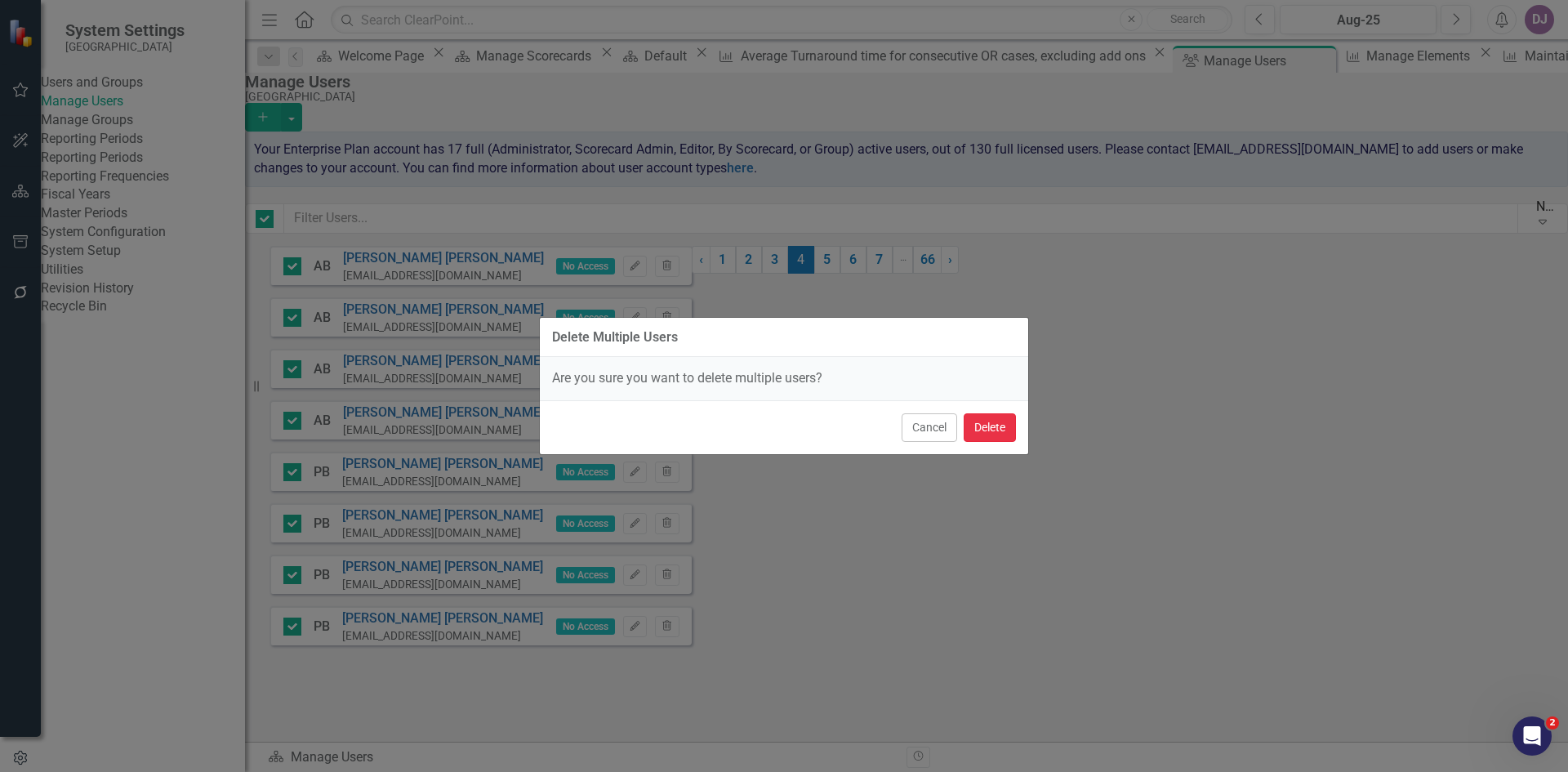
click at [1001, 426] on button "Delete" at bounding box center [990, 427] width 52 height 29
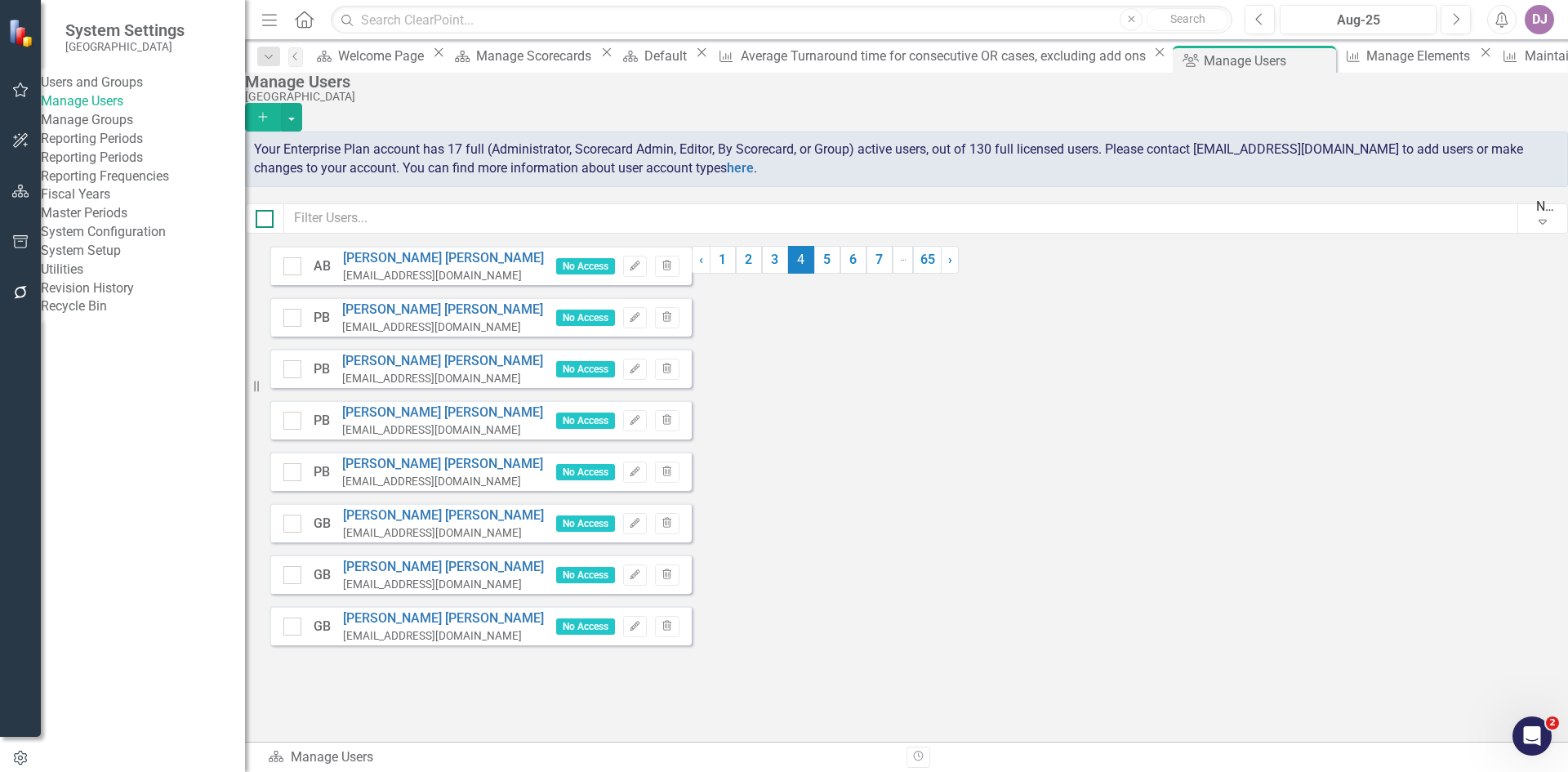
click at [266, 221] on input "checkbox" at bounding box center [261, 215] width 10 height 11
click at [302, 103] on button "button" at bounding box center [291, 117] width 21 height 29
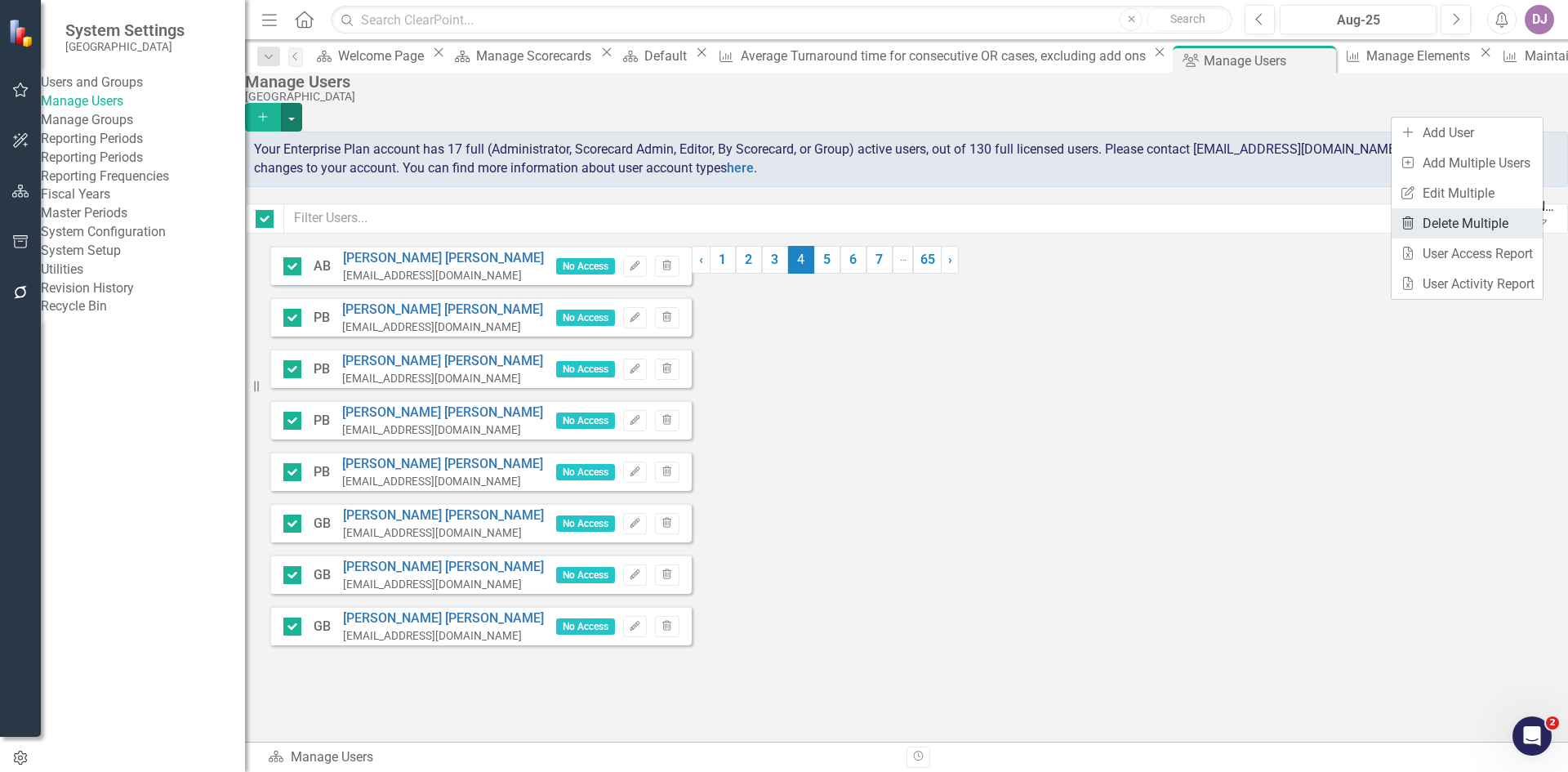
click at [1478, 215] on link "Trash Delete Multiple" at bounding box center [1467, 223] width 151 height 31
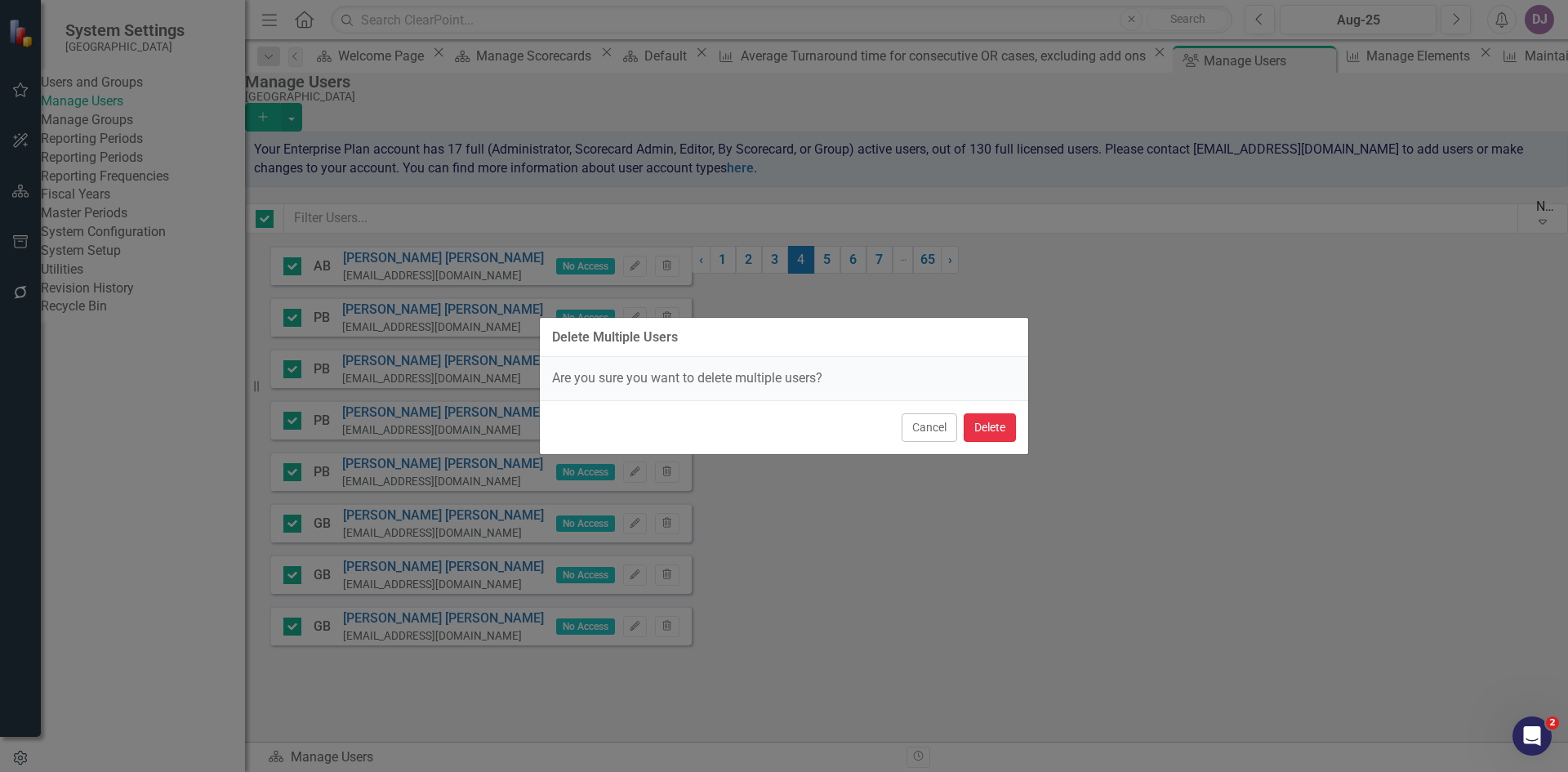
click at [991, 432] on button "Delete" at bounding box center [990, 427] width 52 height 29
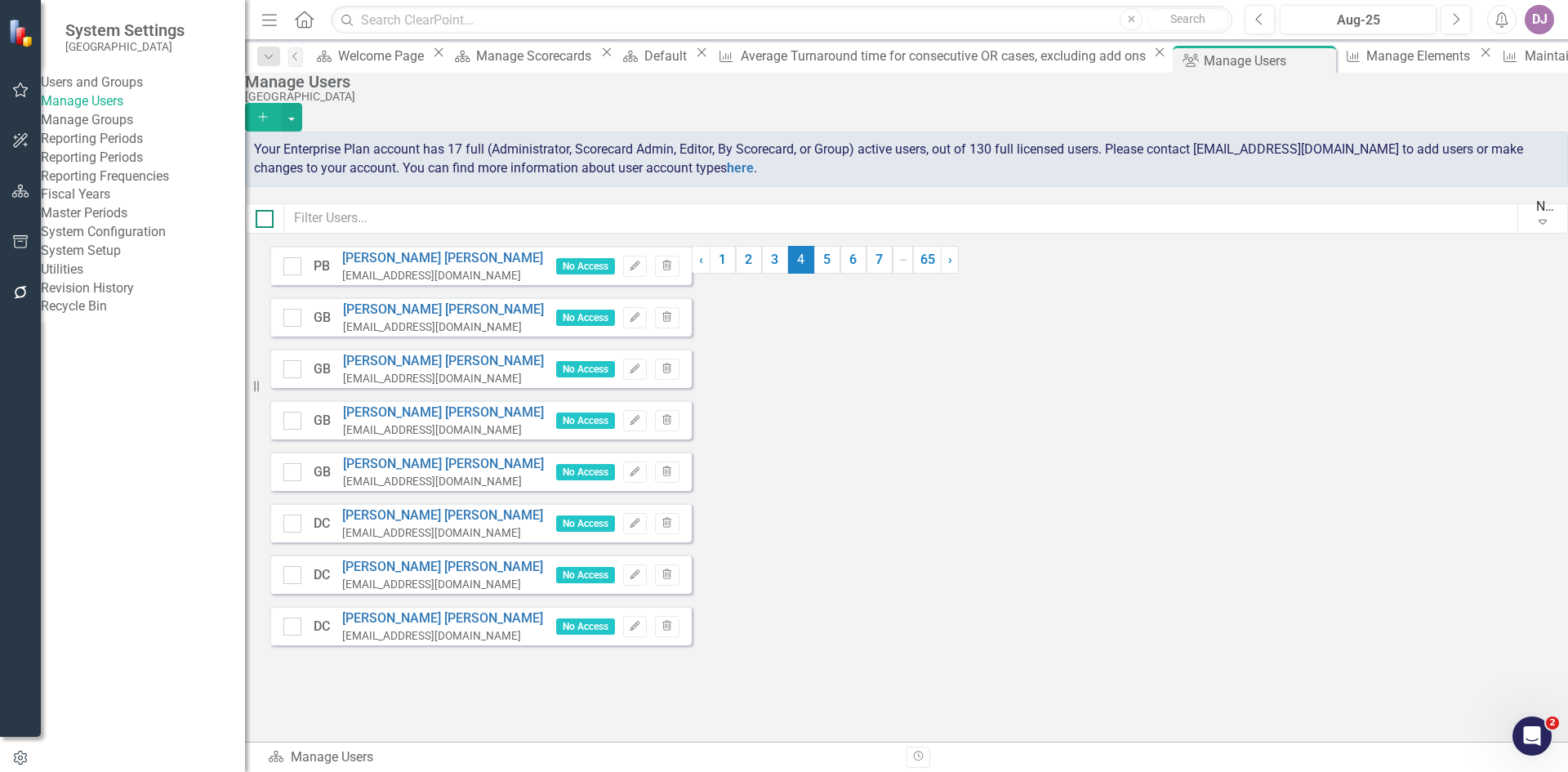
click at [266, 221] on input "checkbox" at bounding box center [261, 215] width 10 height 11
click at [302, 107] on button "button" at bounding box center [291, 117] width 21 height 29
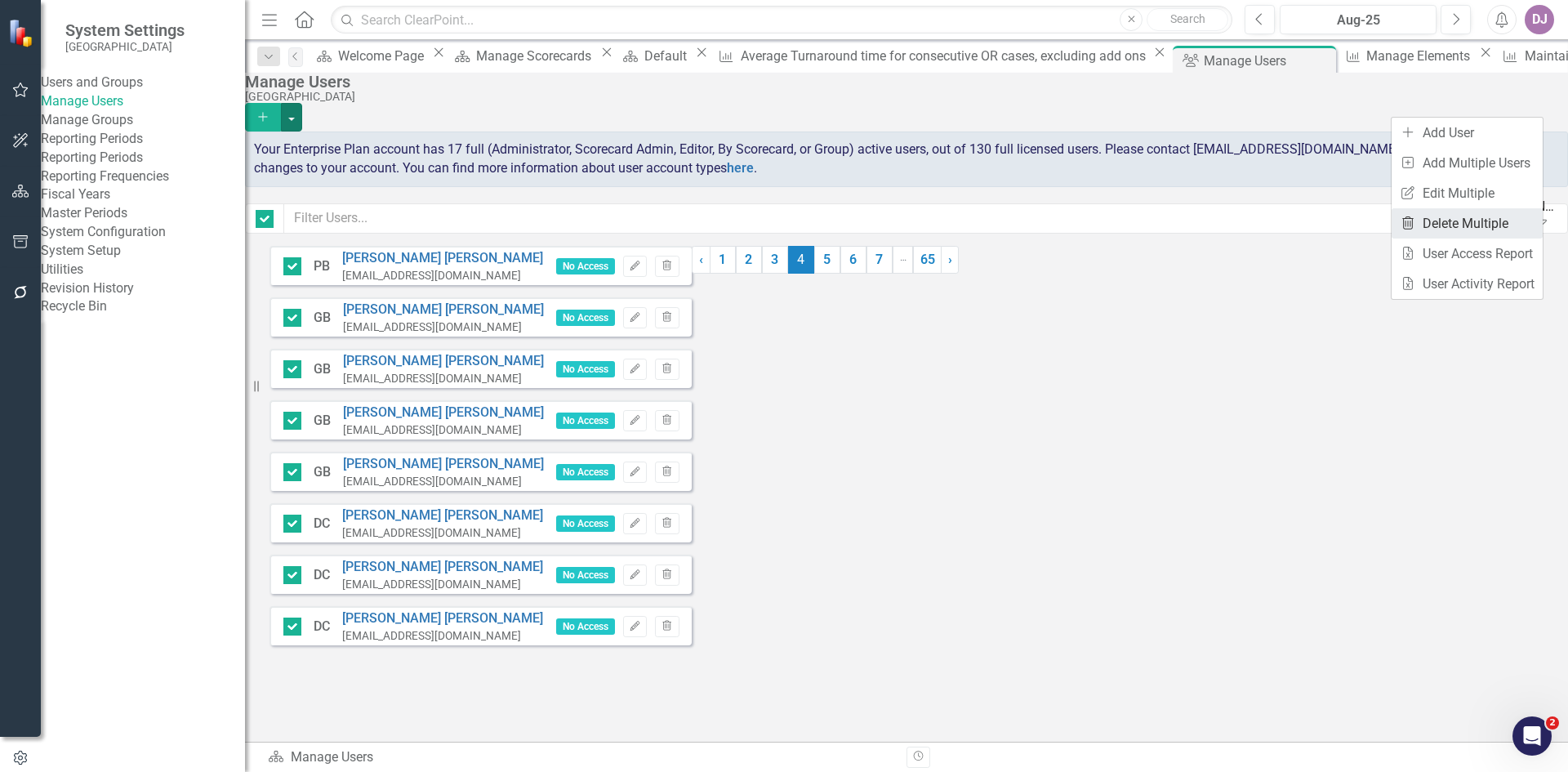
click at [1480, 216] on link "Trash Delete Multiple" at bounding box center [1467, 223] width 151 height 31
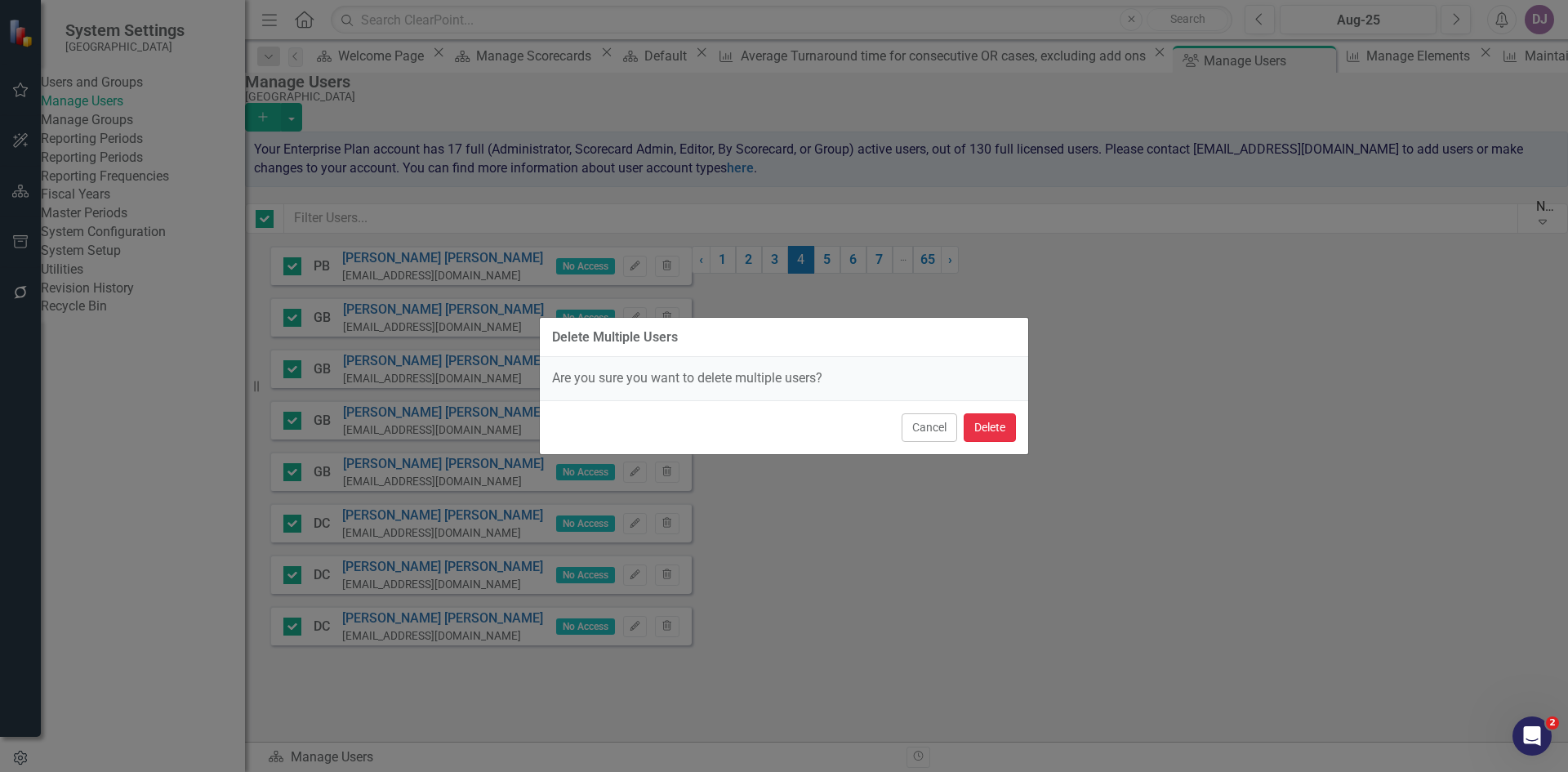
click at [984, 424] on button "Delete" at bounding box center [990, 427] width 52 height 29
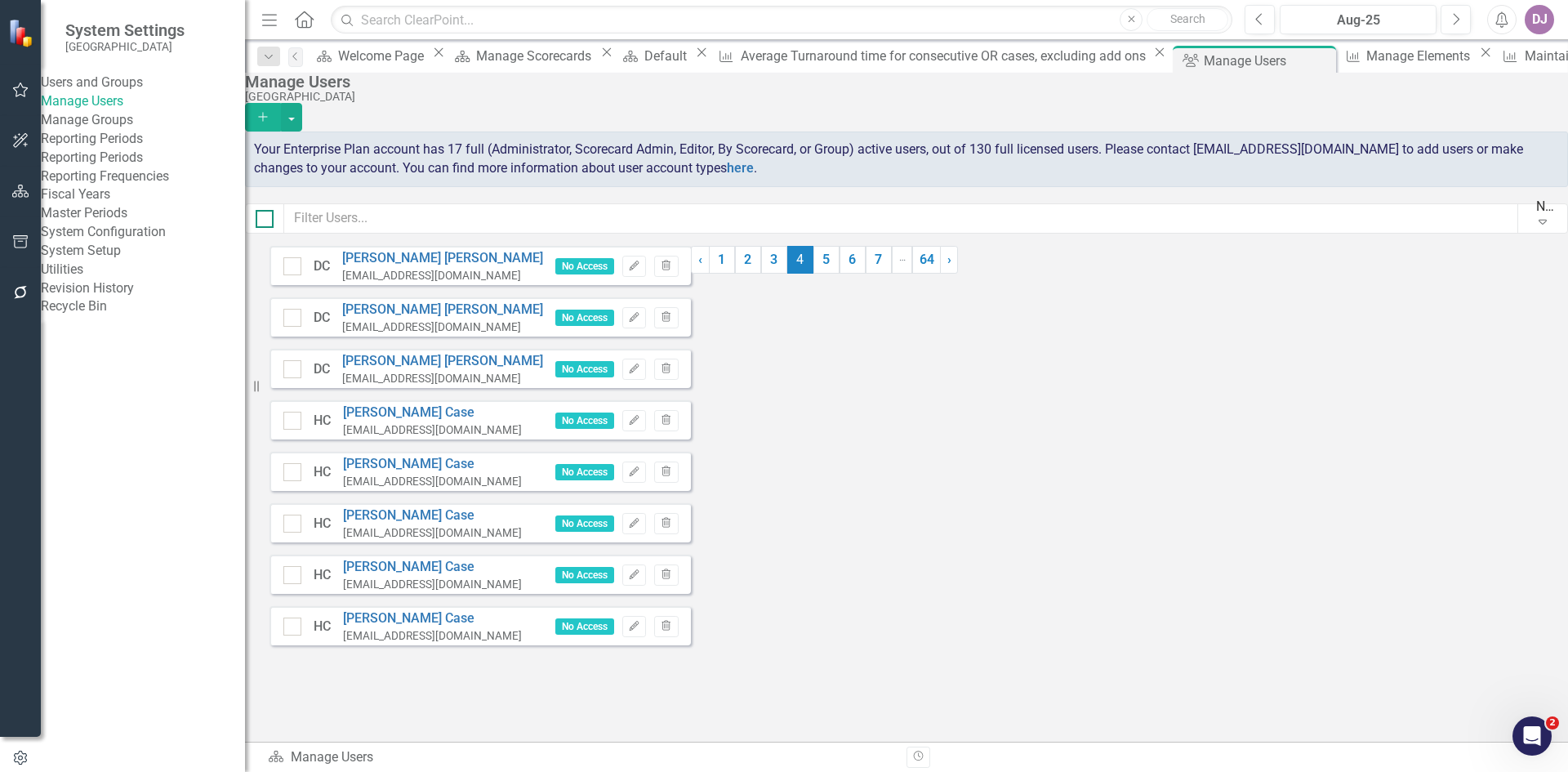
click at [266, 221] on input "checkbox" at bounding box center [261, 215] width 10 height 11
click at [302, 106] on button "button" at bounding box center [291, 117] width 21 height 29
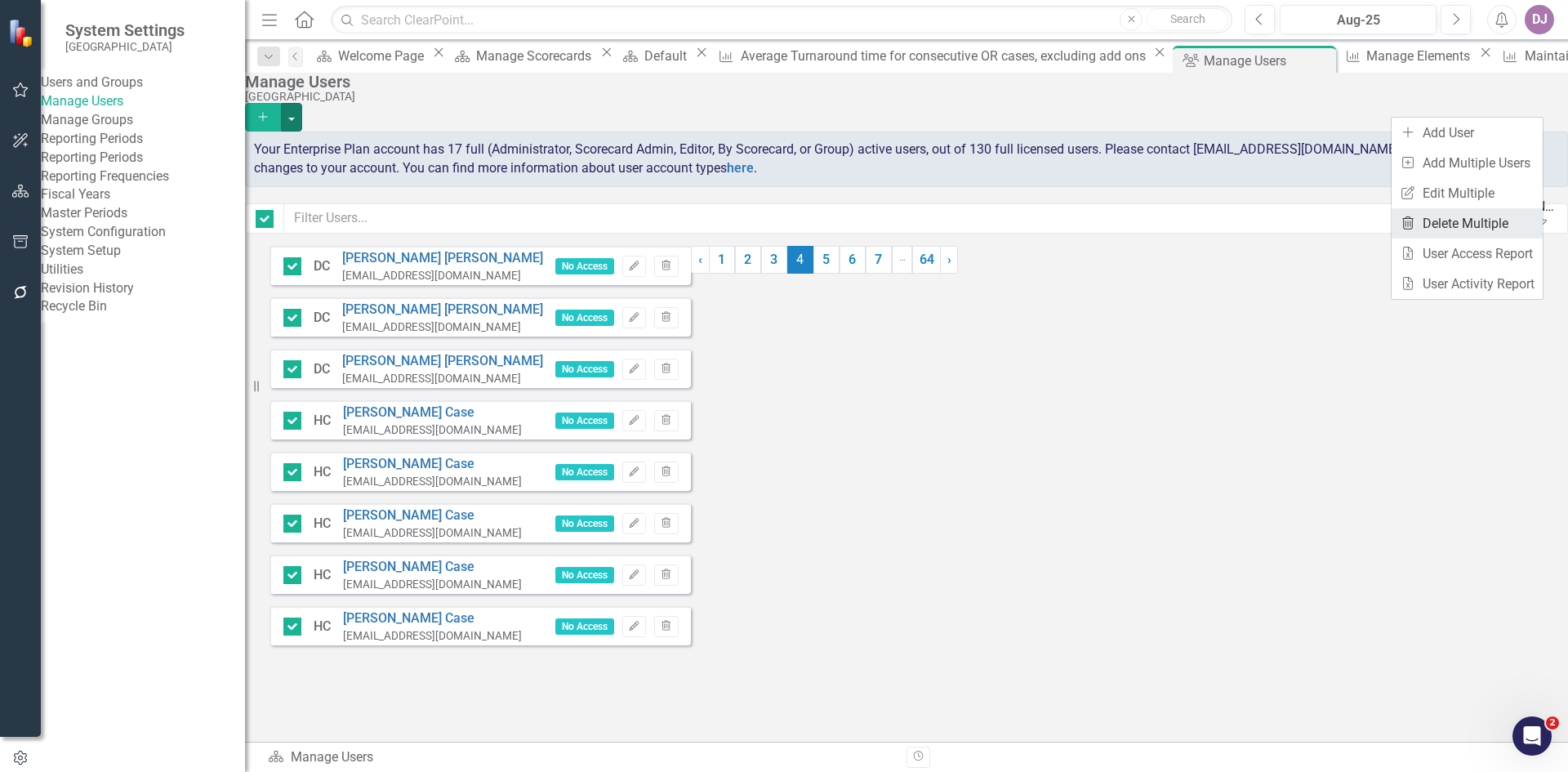
click at [1484, 217] on link "Trash Delete Multiple" at bounding box center [1467, 223] width 151 height 31
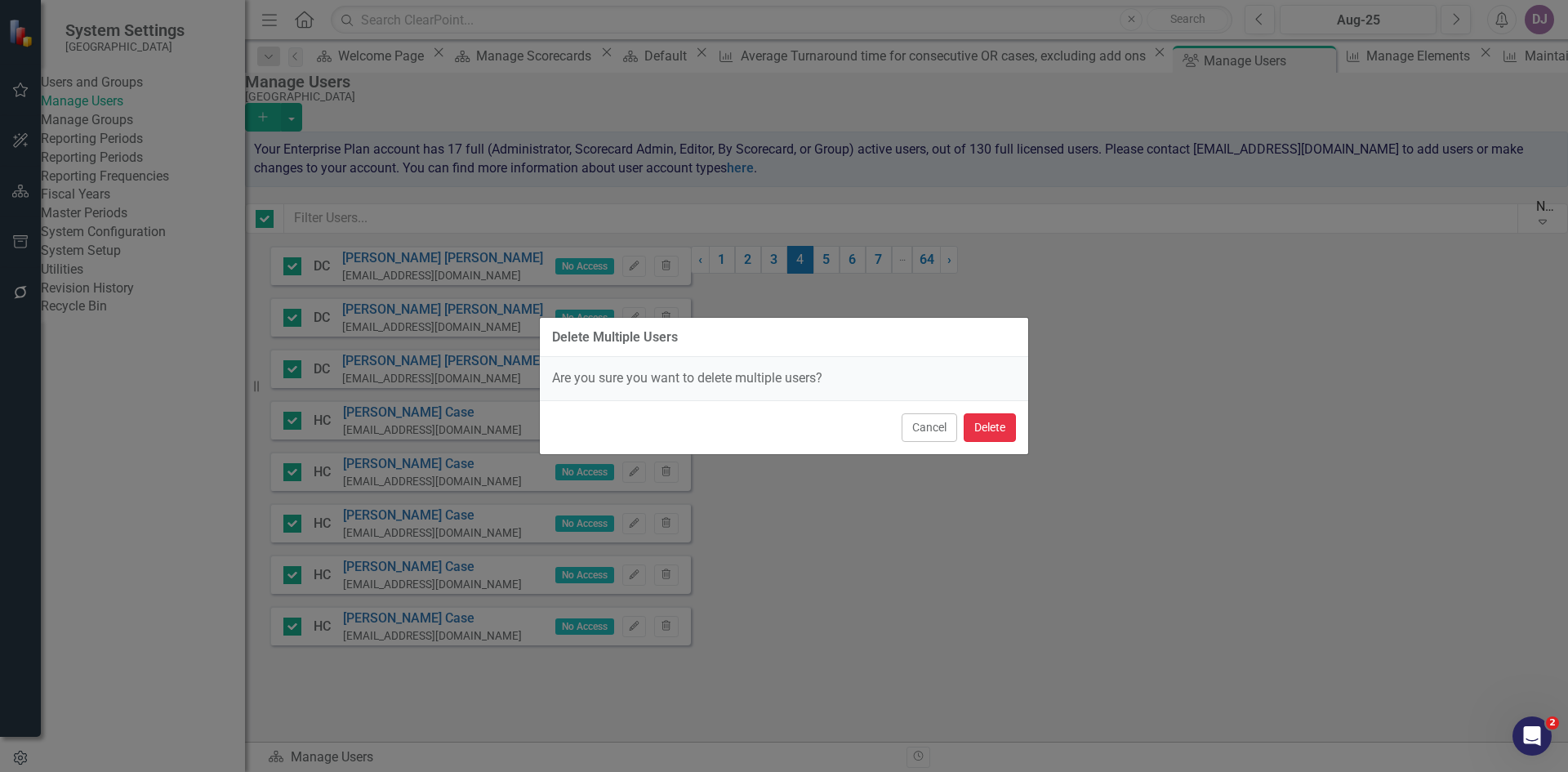
click at [990, 426] on button "Delete" at bounding box center [990, 427] width 52 height 29
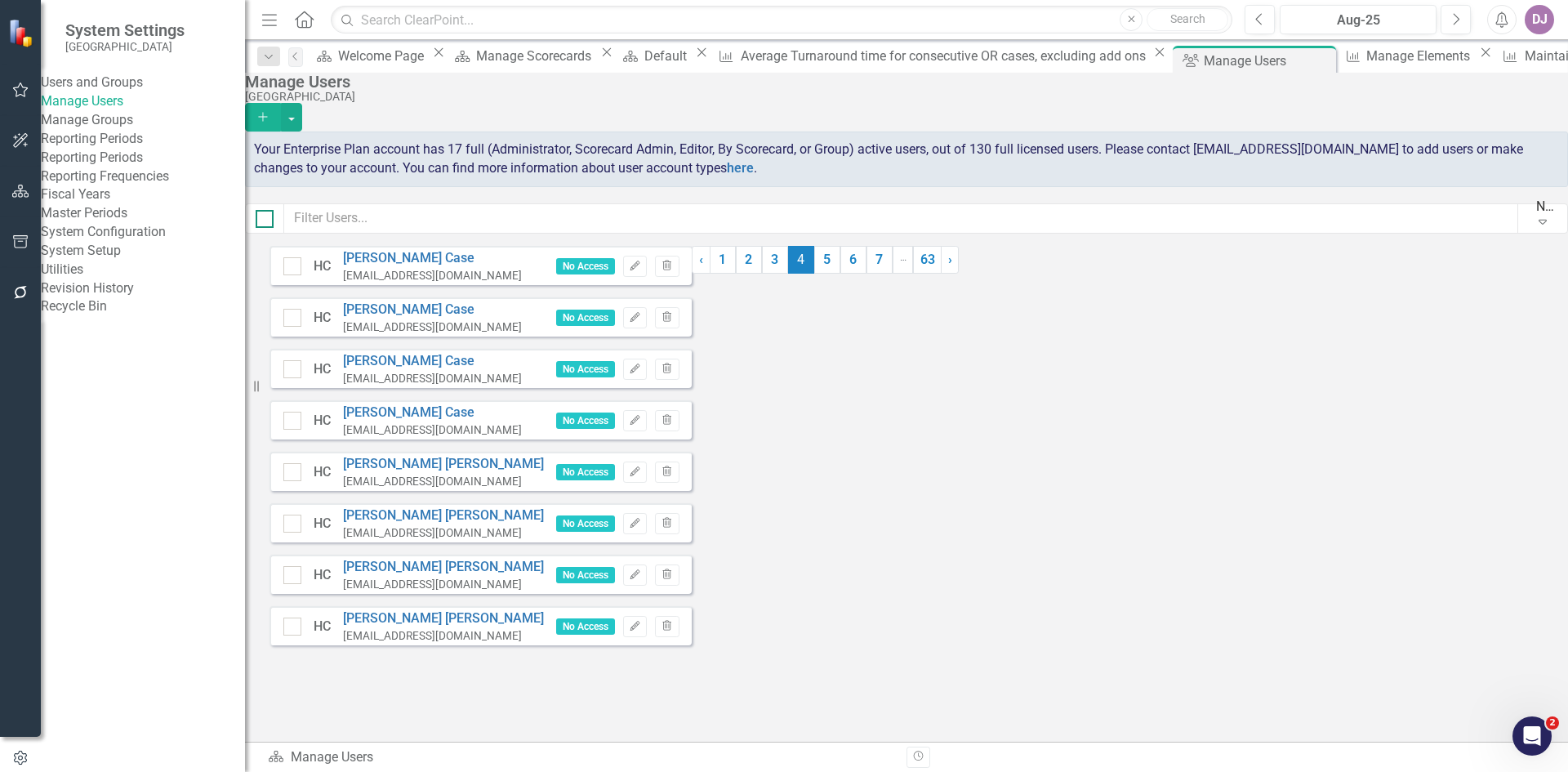
click at [274, 226] on div at bounding box center [264, 219] width 18 height 18
click at [266, 221] on input "checkbox" at bounding box center [261, 215] width 10 height 11
click at [302, 103] on button "button" at bounding box center [291, 117] width 21 height 29
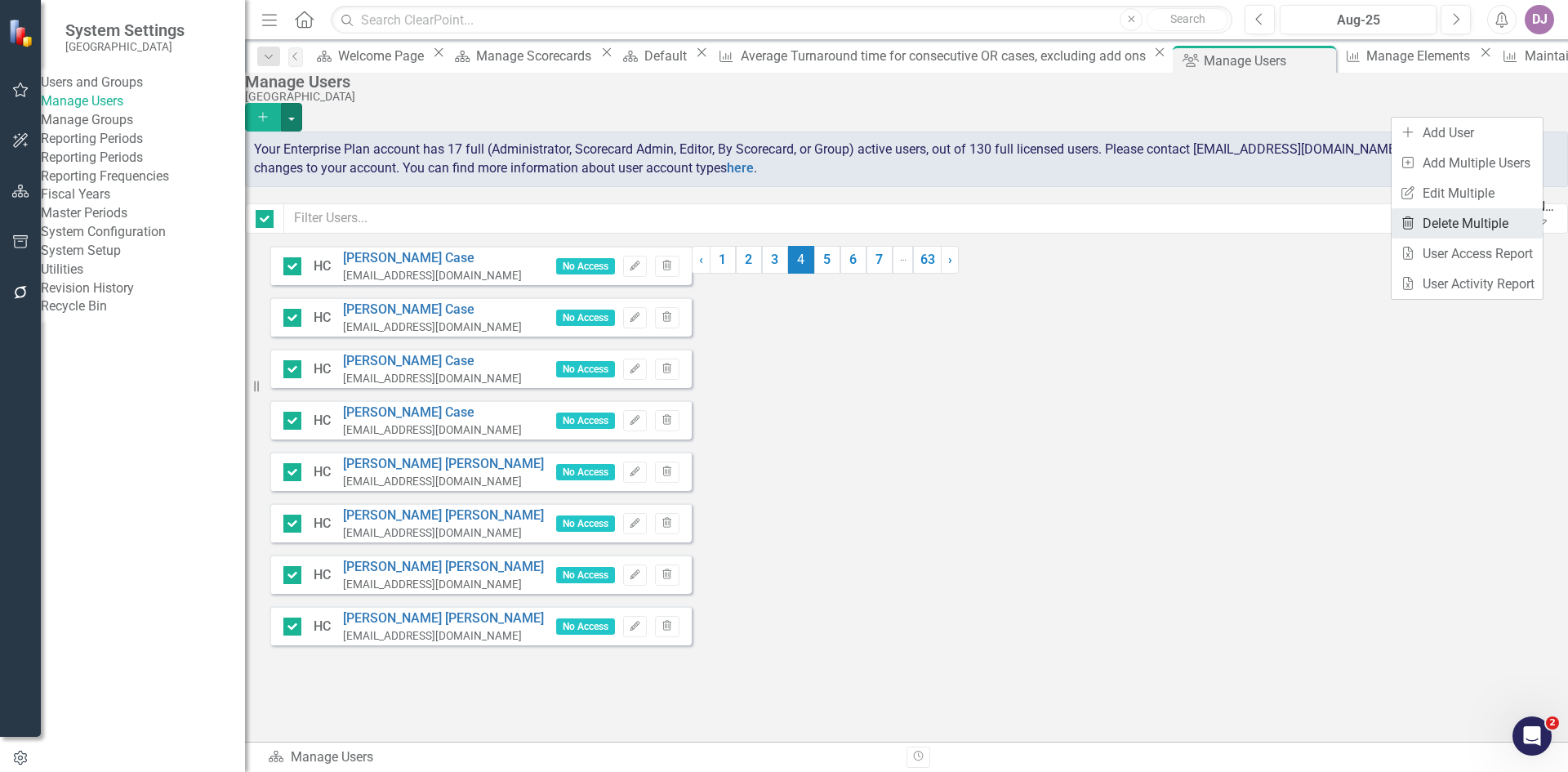
click at [1499, 221] on link "Trash Delete Multiple" at bounding box center [1467, 223] width 151 height 31
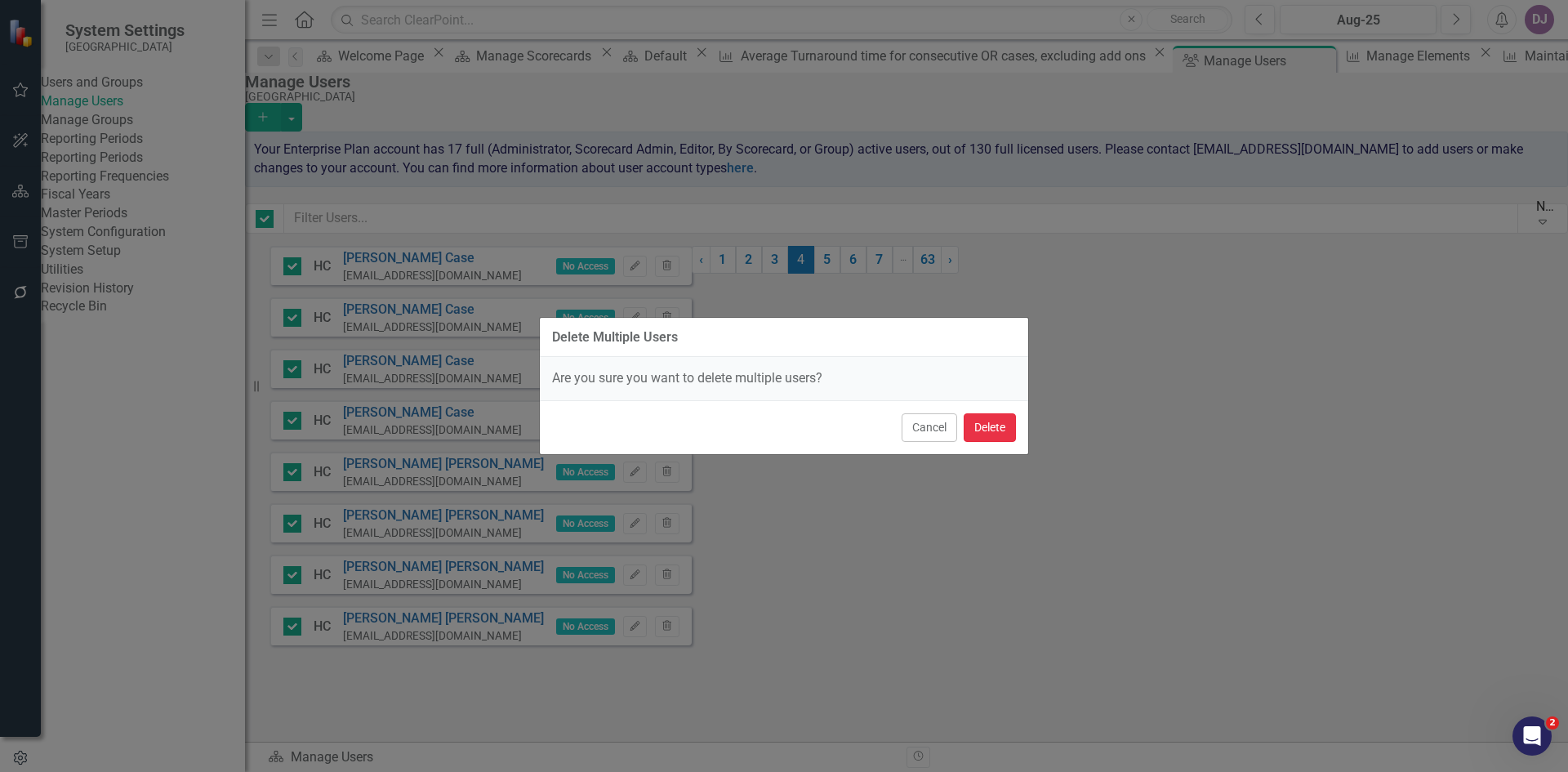
click at [993, 428] on button "Delete" at bounding box center [990, 427] width 52 height 29
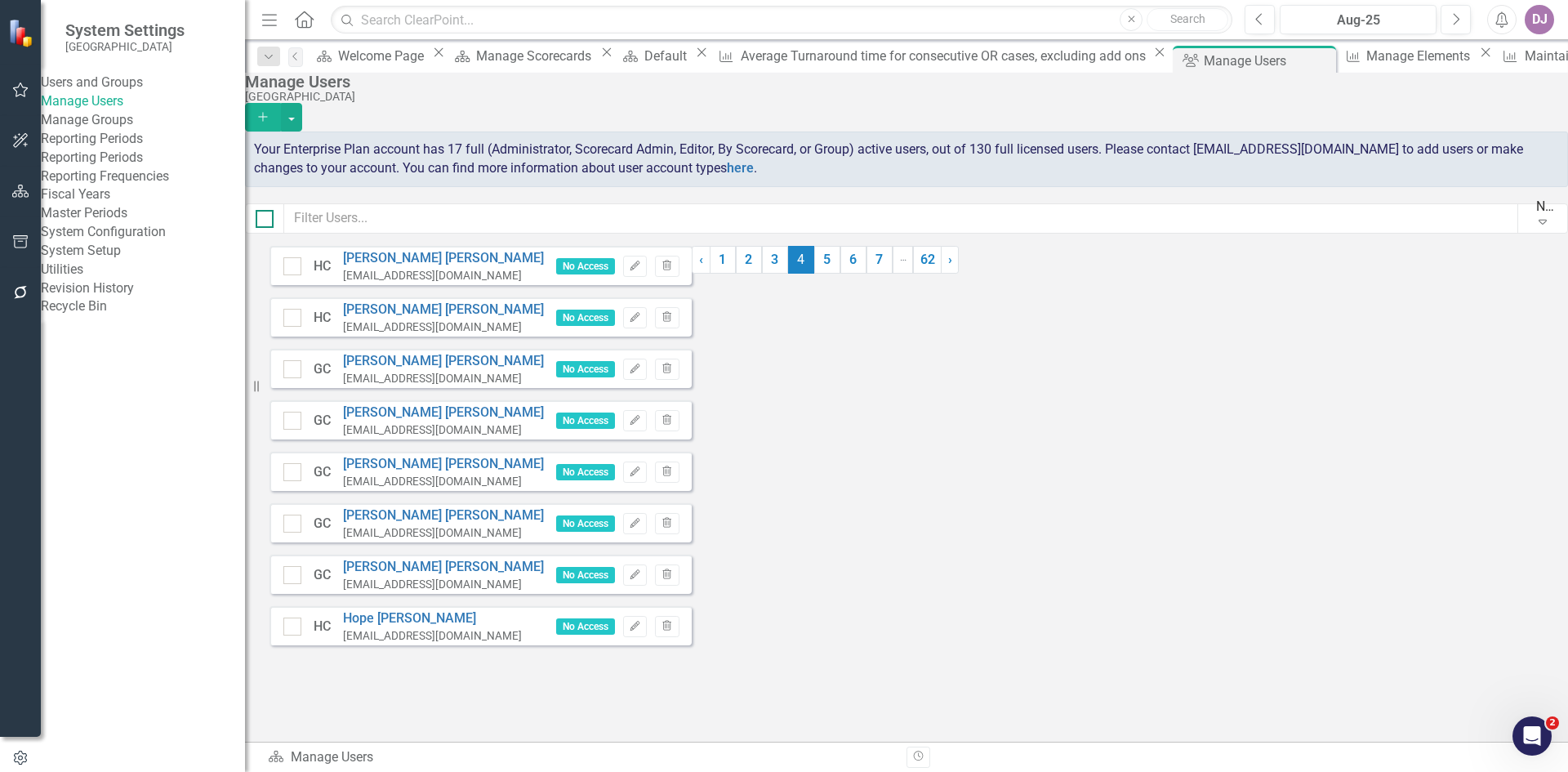
click at [274, 226] on div at bounding box center [264, 219] width 18 height 18
click at [266, 221] on input "checkbox" at bounding box center [261, 215] width 10 height 11
click at [302, 103] on button "button" at bounding box center [291, 117] width 21 height 29
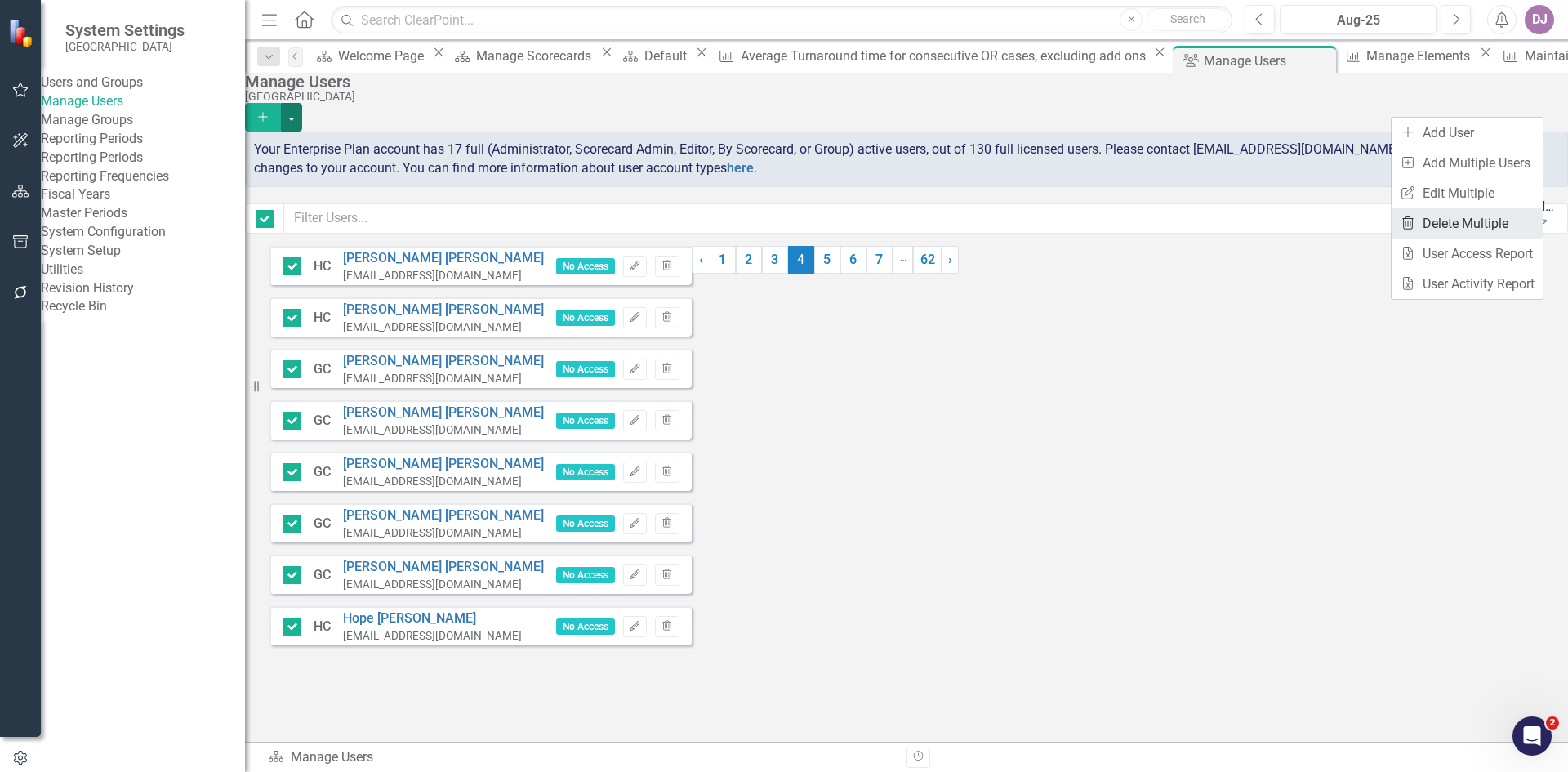
click at [1488, 220] on link "Trash Delete Multiple" at bounding box center [1467, 223] width 151 height 31
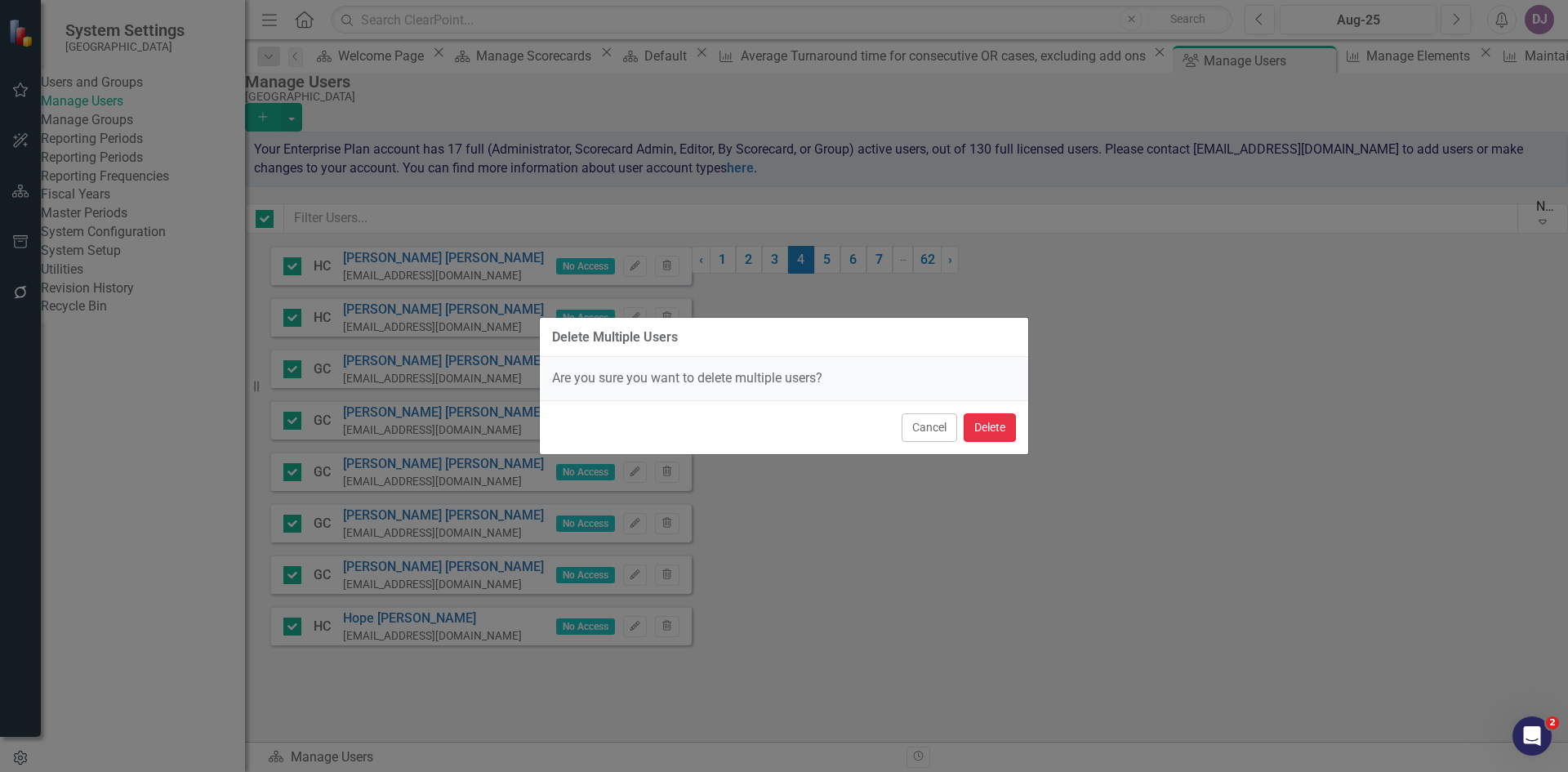
click at [989, 426] on button "Delete" at bounding box center [990, 427] width 52 height 29
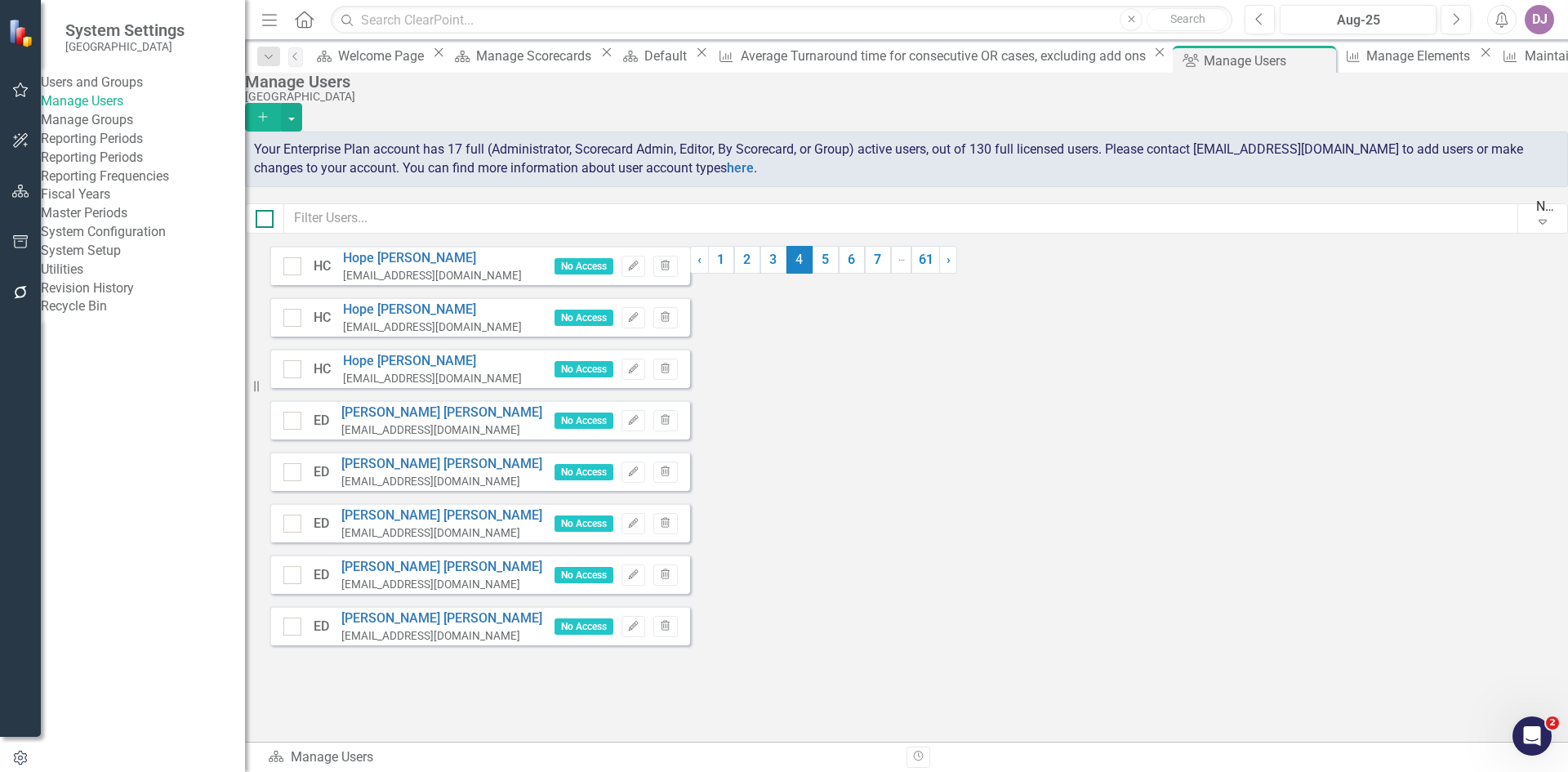
click at [274, 228] on div at bounding box center [264, 219] width 18 height 18
click at [266, 221] on input "checkbox" at bounding box center [261, 215] width 10 height 11
click at [302, 103] on button "button" at bounding box center [291, 117] width 21 height 29
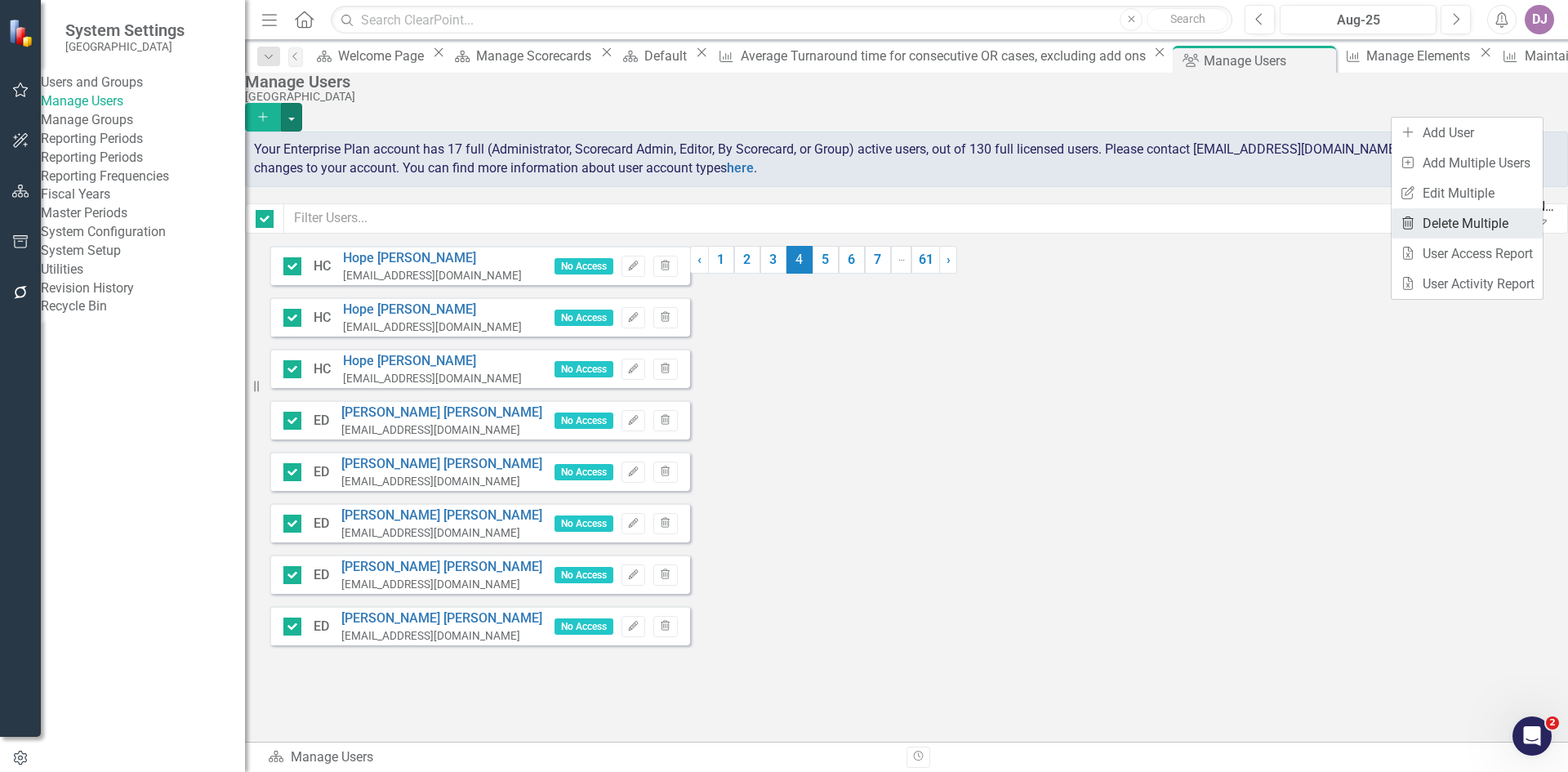
click at [1476, 217] on link "Trash Delete Multiple" at bounding box center [1467, 223] width 151 height 31
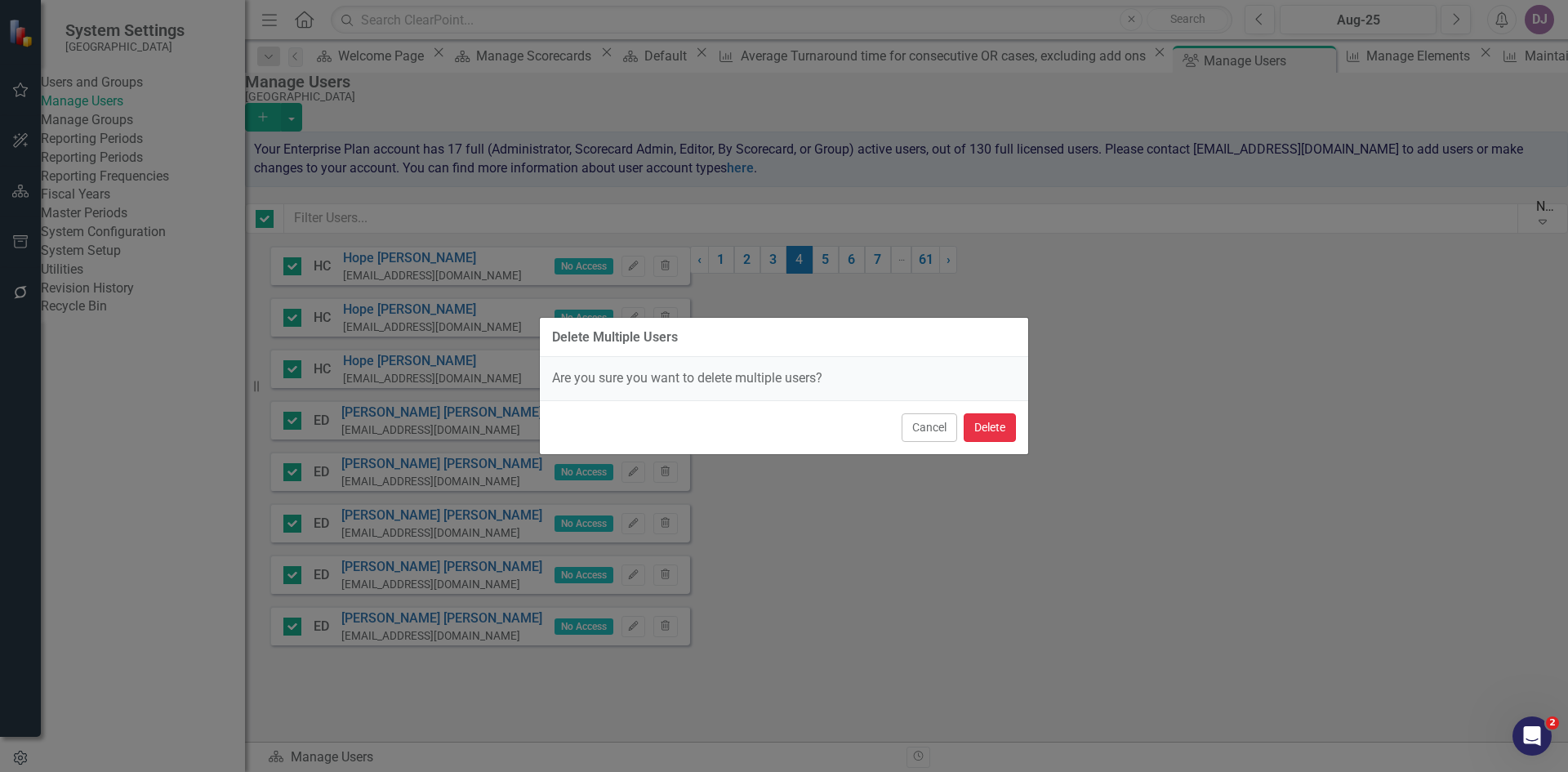
click at [991, 425] on button "Delete" at bounding box center [990, 427] width 52 height 29
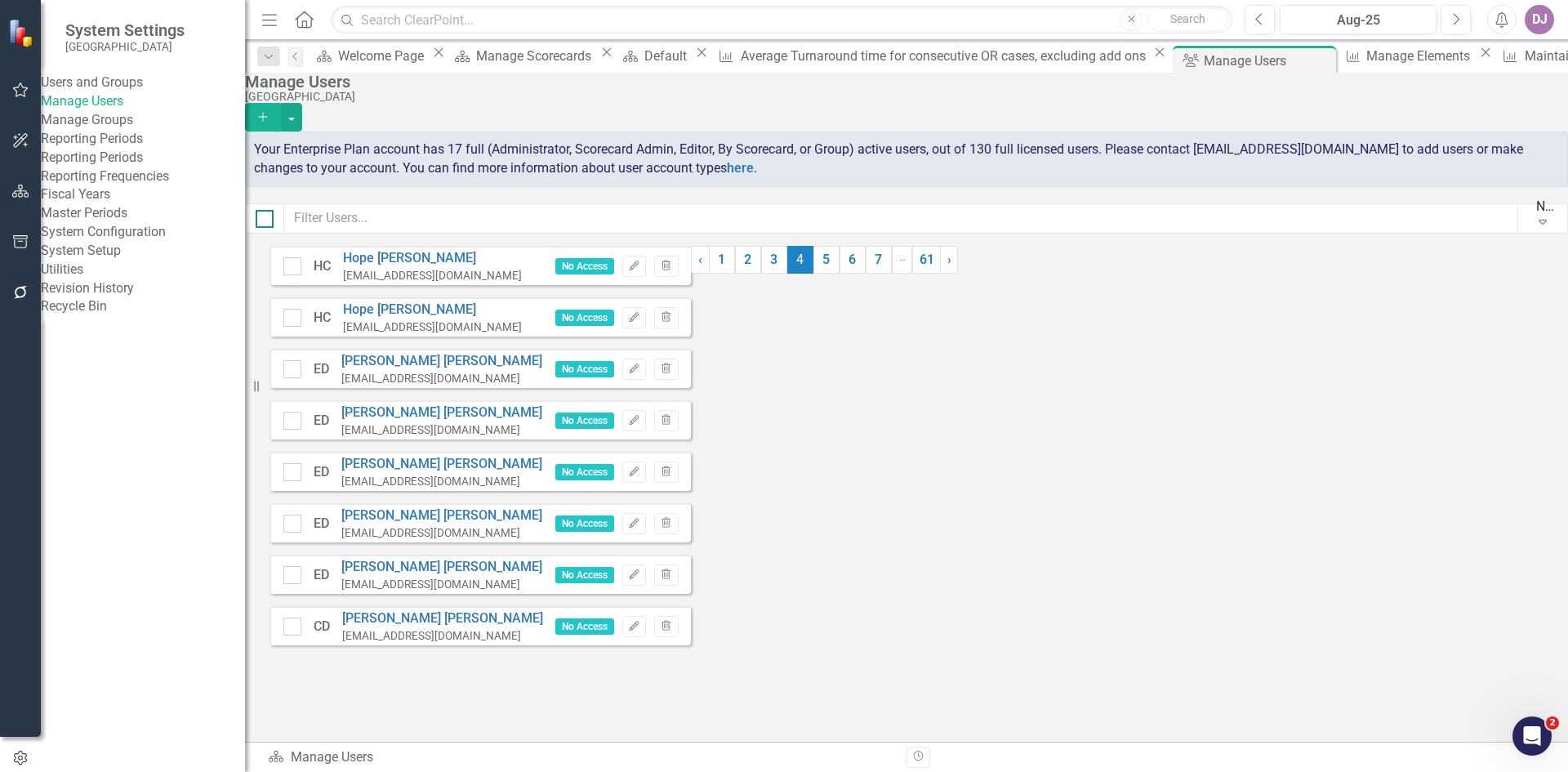
click at [266, 221] on input "checkbox" at bounding box center [261, 215] width 10 height 11
click at [302, 103] on button "button" at bounding box center [291, 117] width 21 height 29
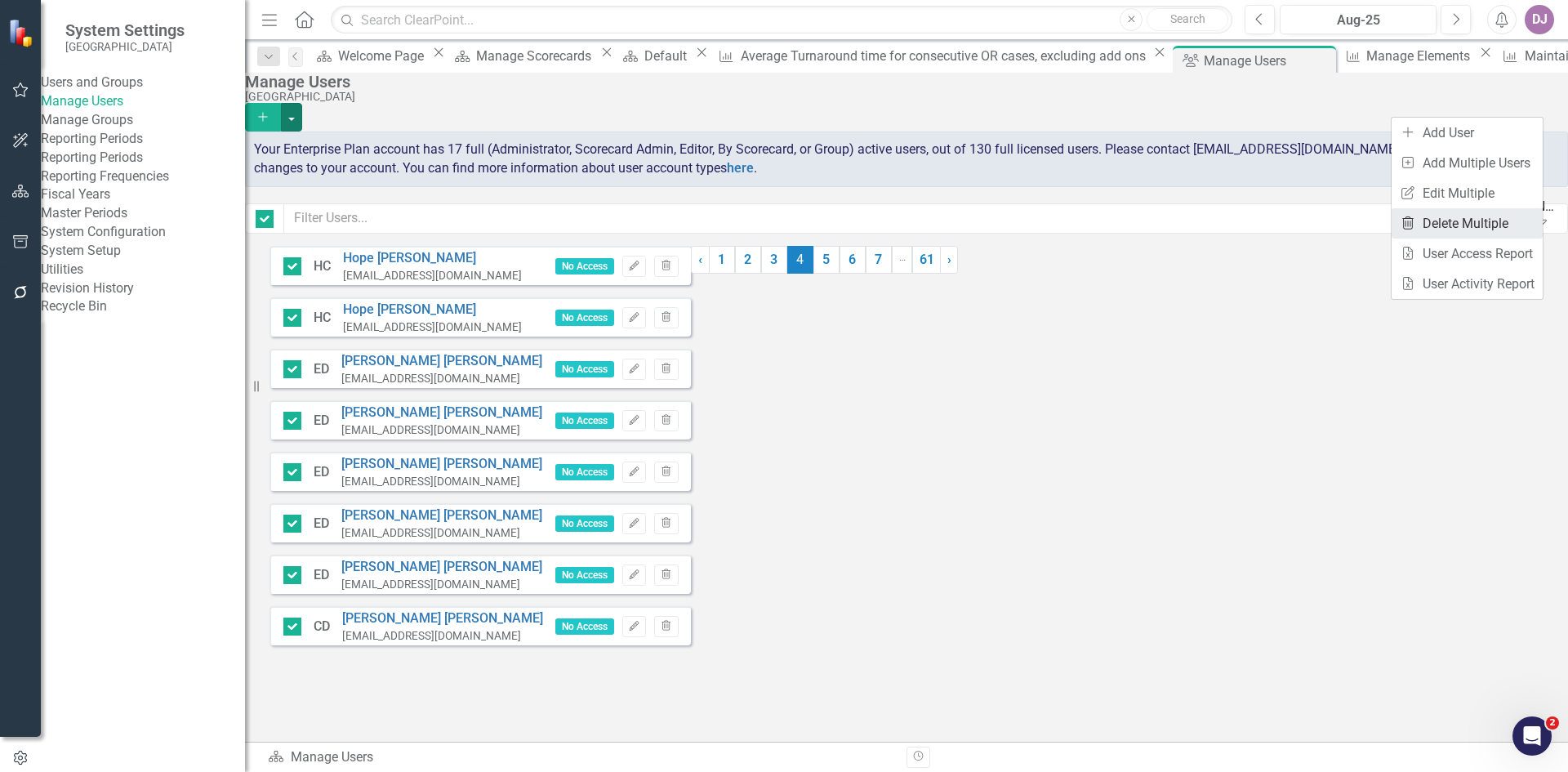
click at [1496, 228] on link "Trash Delete Multiple" at bounding box center [1467, 223] width 151 height 31
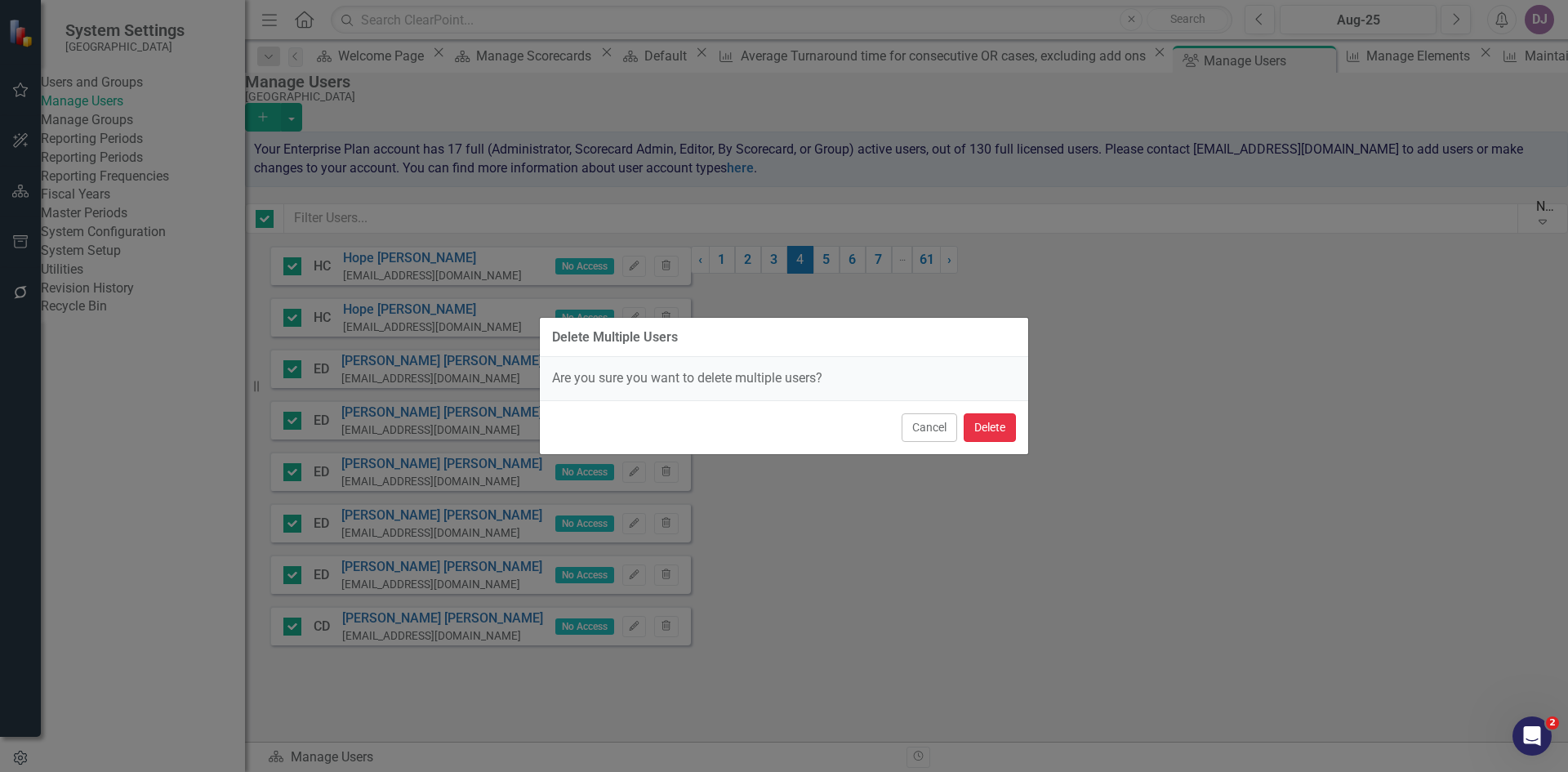
click at [982, 431] on button "Delete" at bounding box center [990, 427] width 52 height 29
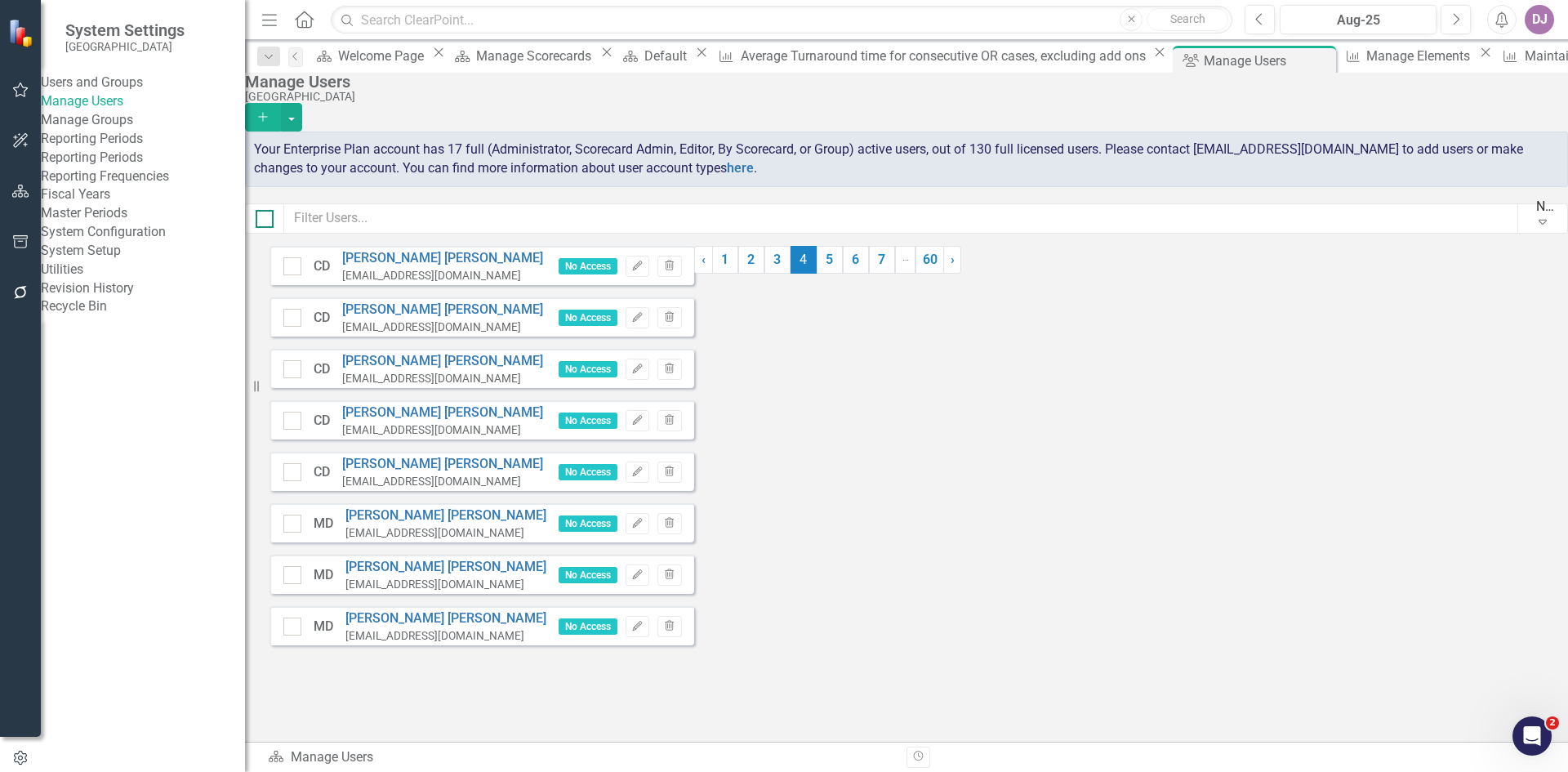
click at [274, 220] on div at bounding box center [264, 219] width 18 height 18
click at [266, 220] on input "checkbox" at bounding box center [261, 215] width 10 height 11
click at [302, 103] on button "button" at bounding box center [291, 117] width 21 height 29
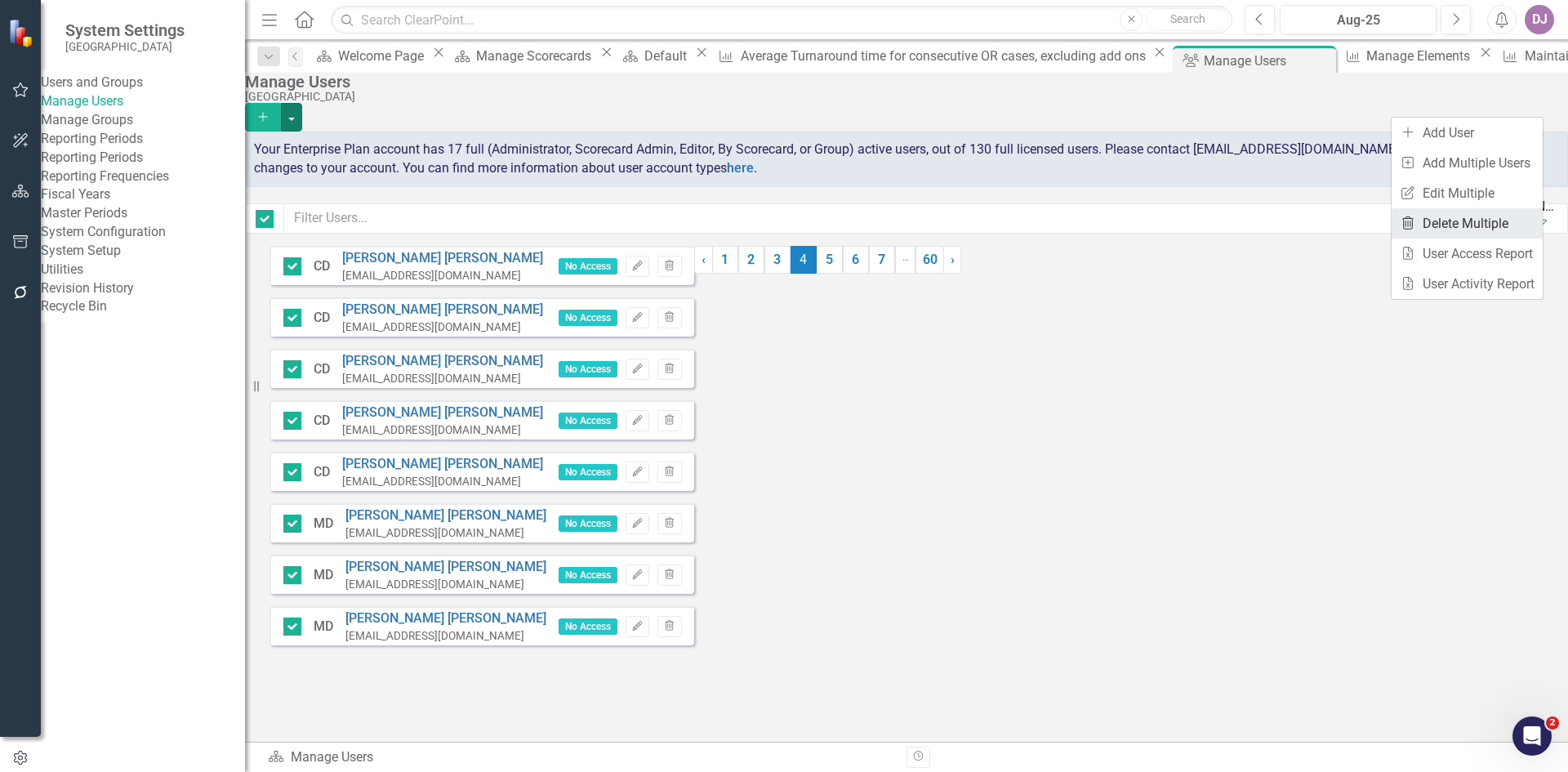
click at [1489, 217] on link "Trash Delete Multiple" at bounding box center [1467, 223] width 151 height 31
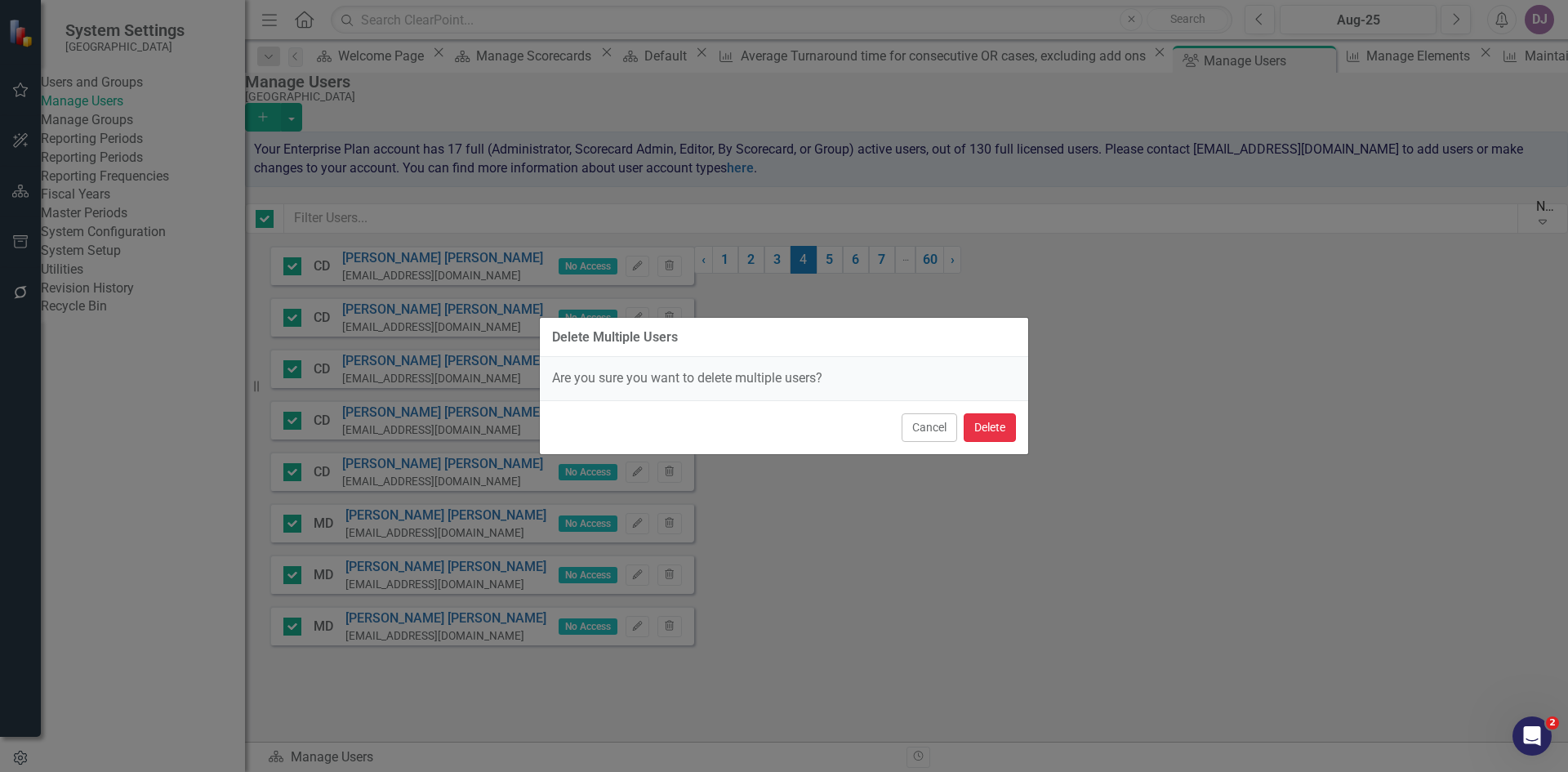
click at [985, 426] on button "Delete" at bounding box center [990, 427] width 52 height 29
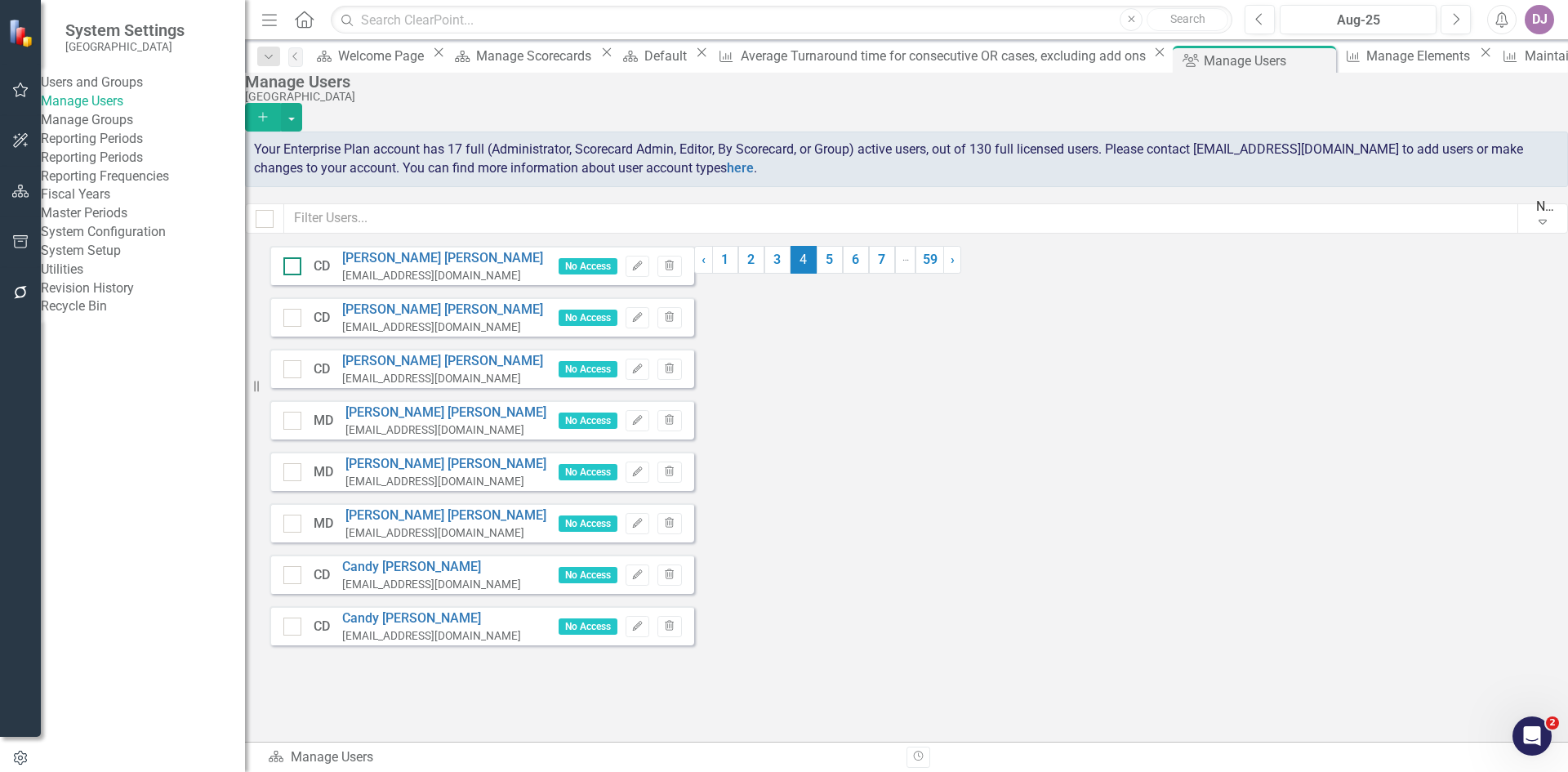
click at [294, 268] on input "checkbox" at bounding box center [289, 263] width 10 height 11
click at [274, 222] on div at bounding box center [264, 219] width 18 height 18
click at [266, 221] on input "checkbox" at bounding box center [261, 215] width 10 height 11
click at [302, 104] on button "button" at bounding box center [291, 117] width 21 height 29
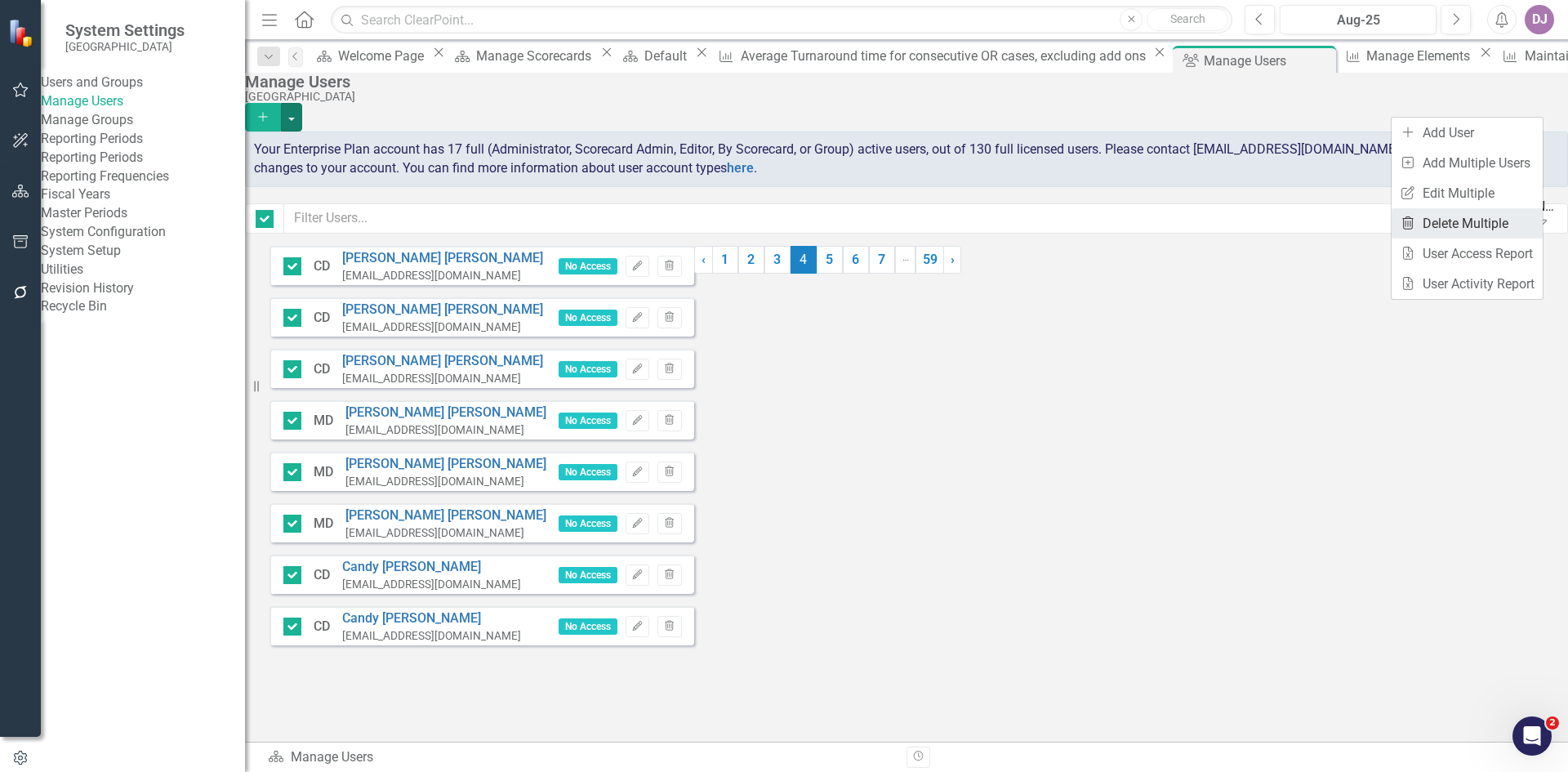
click at [1486, 220] on link "Trash Delete Multiple" at bounding box center [1467, 223] width 151 height 31
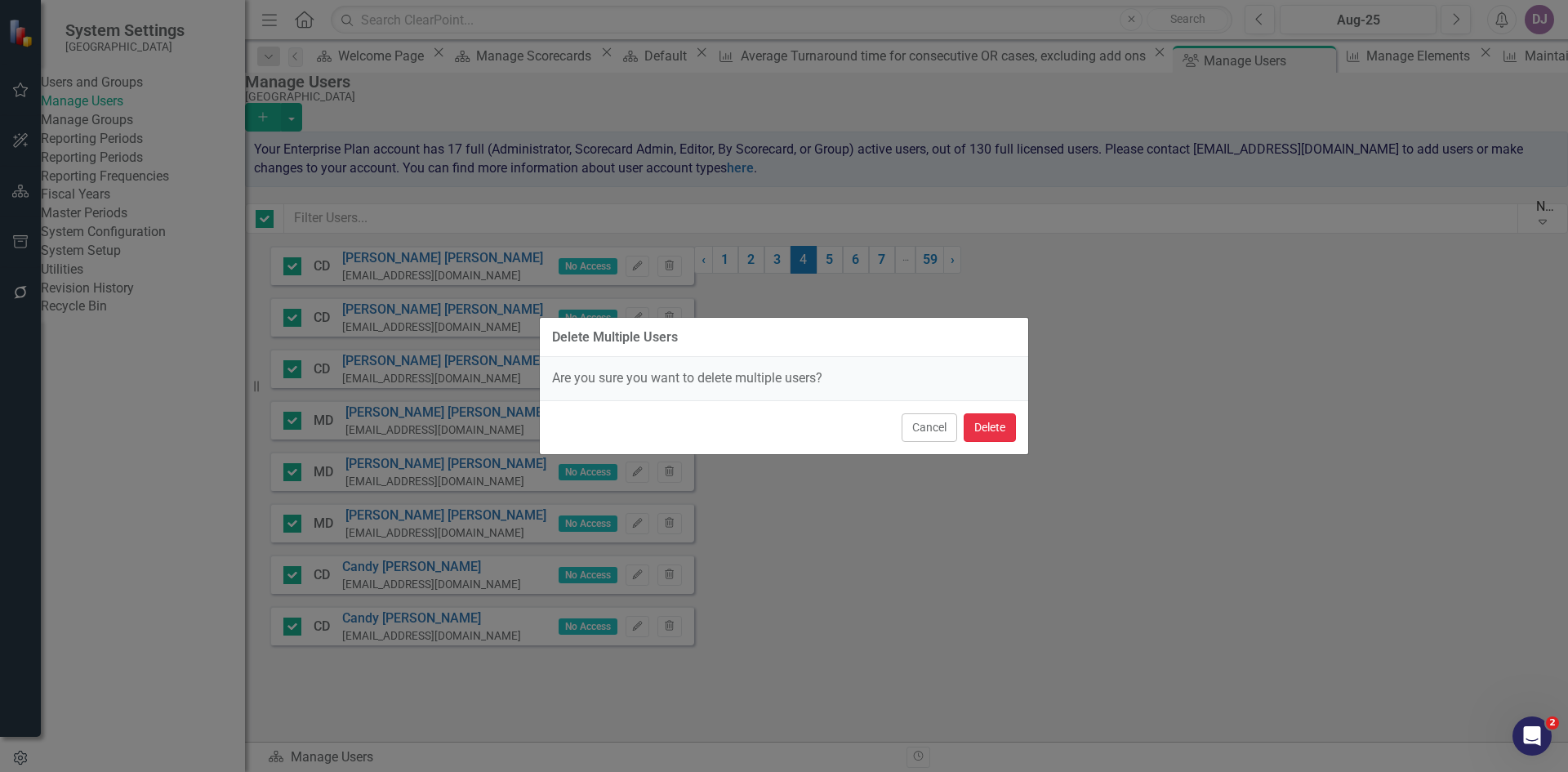
click at [989, 428] on button "Delete" at bounding box center [990, 427] width 52 height 29
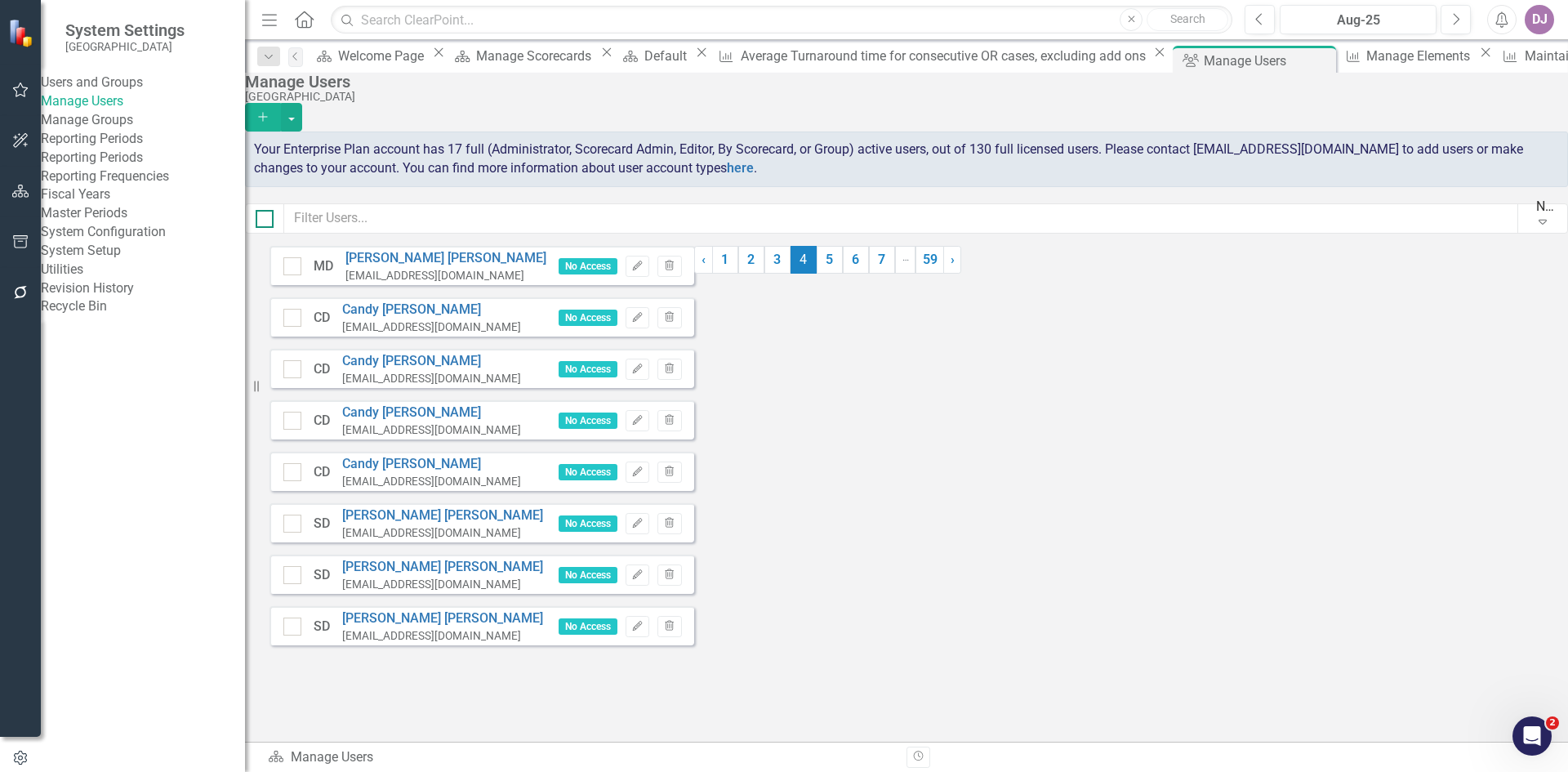
click at [274, 226] on div at bounding box center [264, 219] width 18 height 18
click at [266, 221] on input "checkbox" at bounding box center [261, 215] width 10 height 11
click at [302, 104] on button "button" at bounding box center [291, 117] width 21 height 29
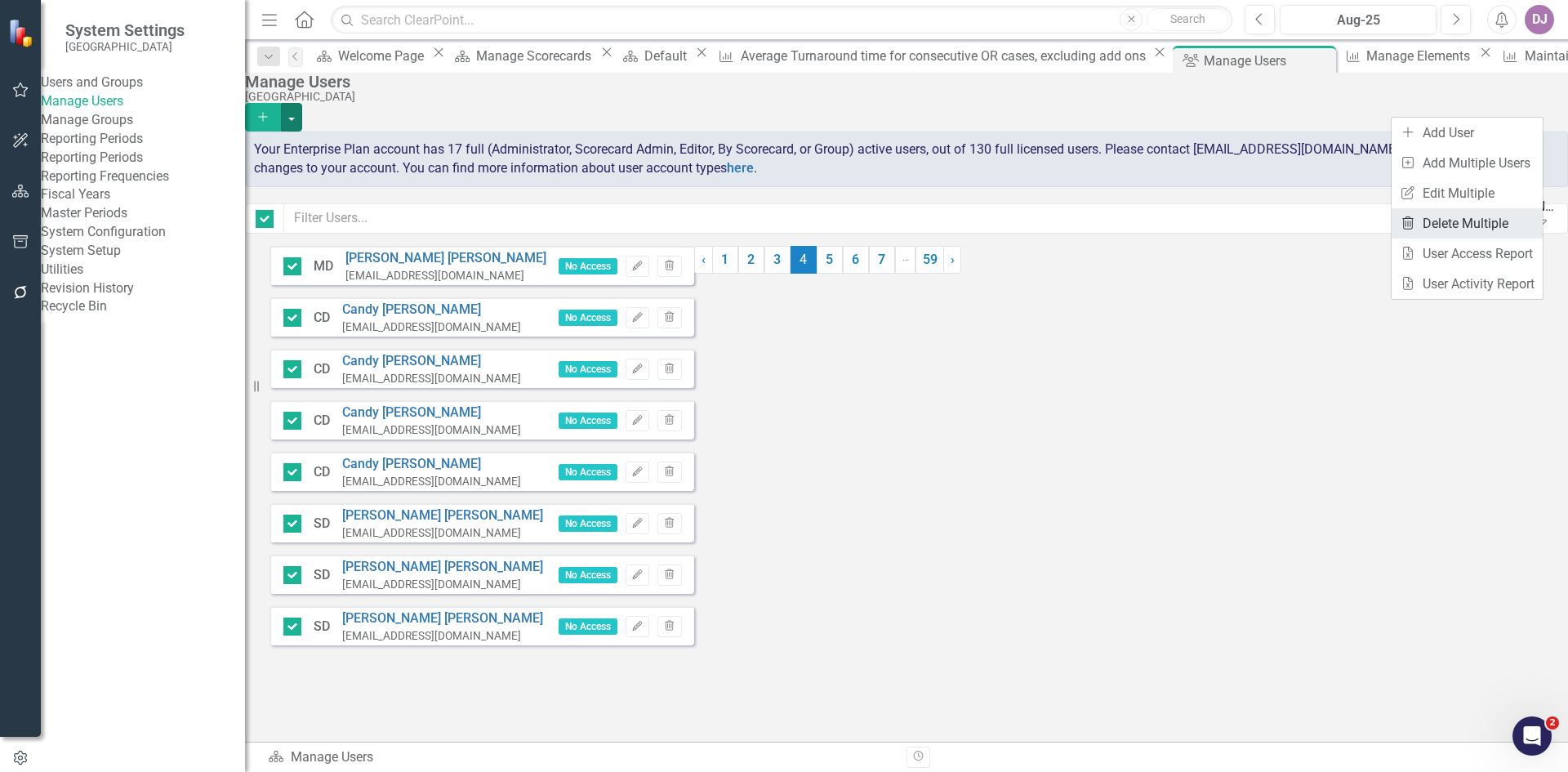
click at [1474, 228] on link "Trash Delete Multiple" at bounding box center [1467, 223] width 151 height 31
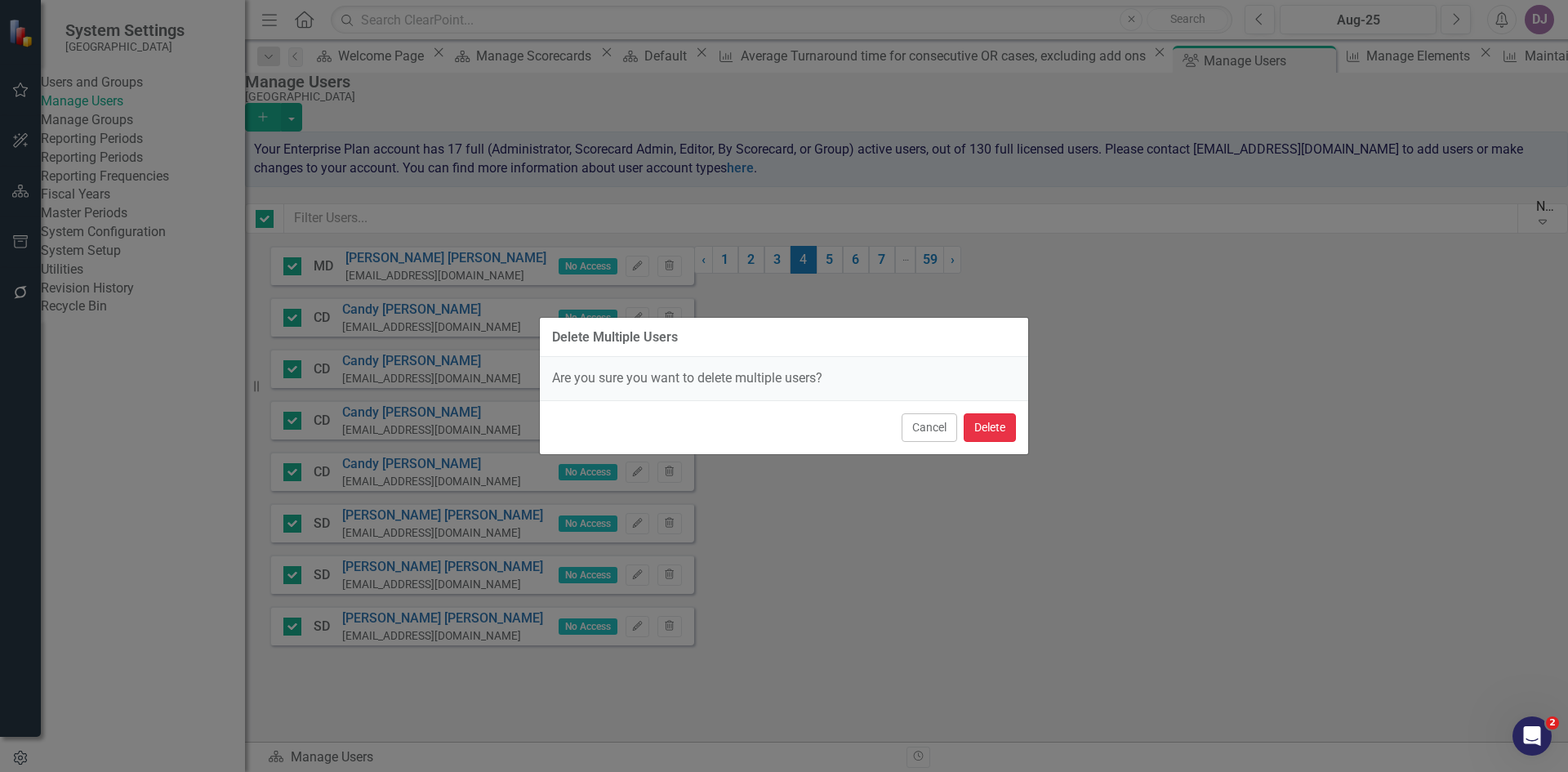
click at [1003, 430] on button "Delete" at bounding box center [990, 427] width 52 height 29
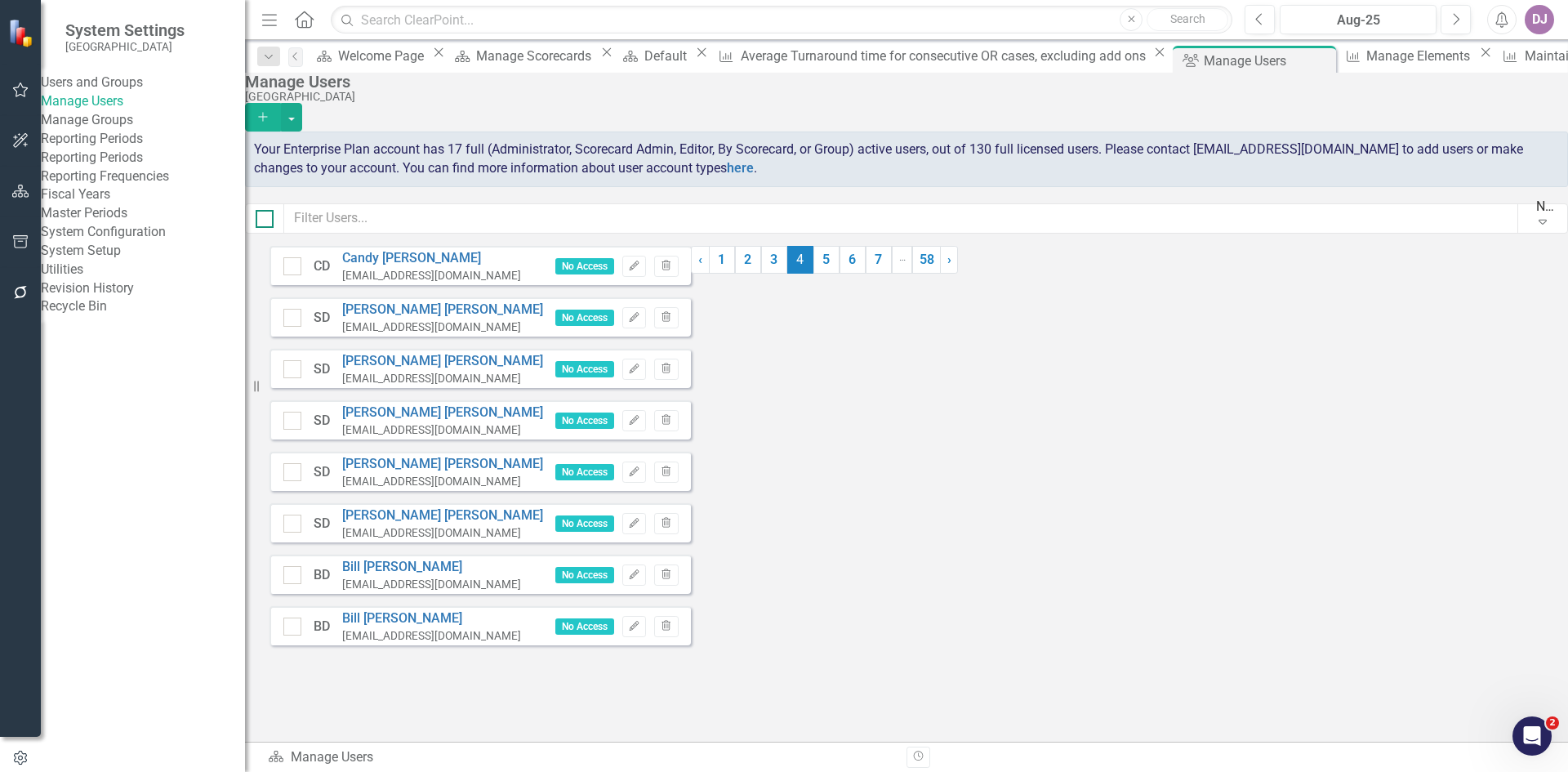
click at [274, 223] on div at bounding box center [264, 219] width 18 height 18
click at [266, 221] on input "checkbox" at bounding box center [261, 215] width 10 height 11
click at [302, 103] on button "button" at bounding box center [291, 117] width 21 height 29
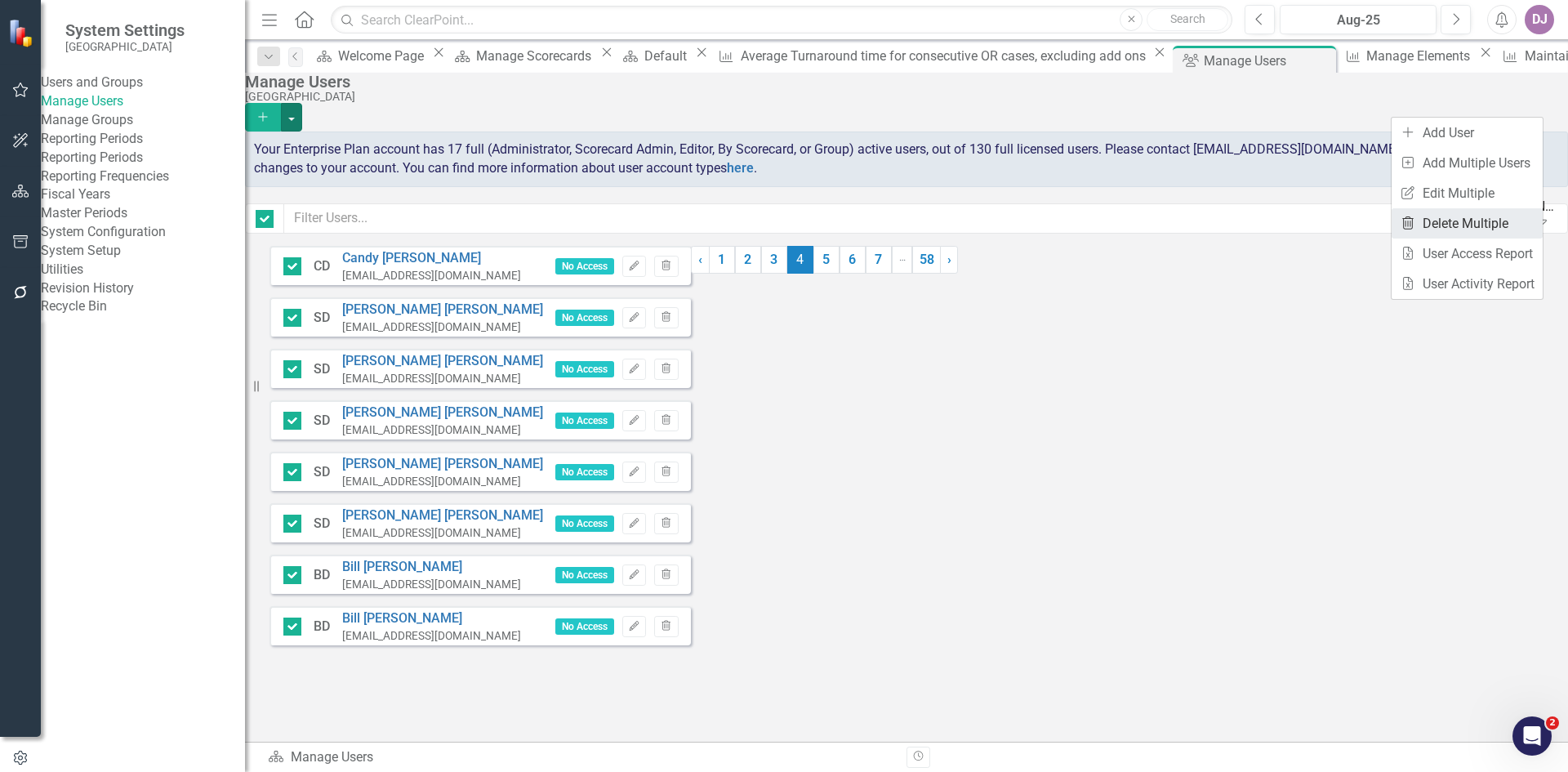
click at [1480, 228] on link "Trash Delete Multiple" at bounding box center [1467, 223] width 151 height 31
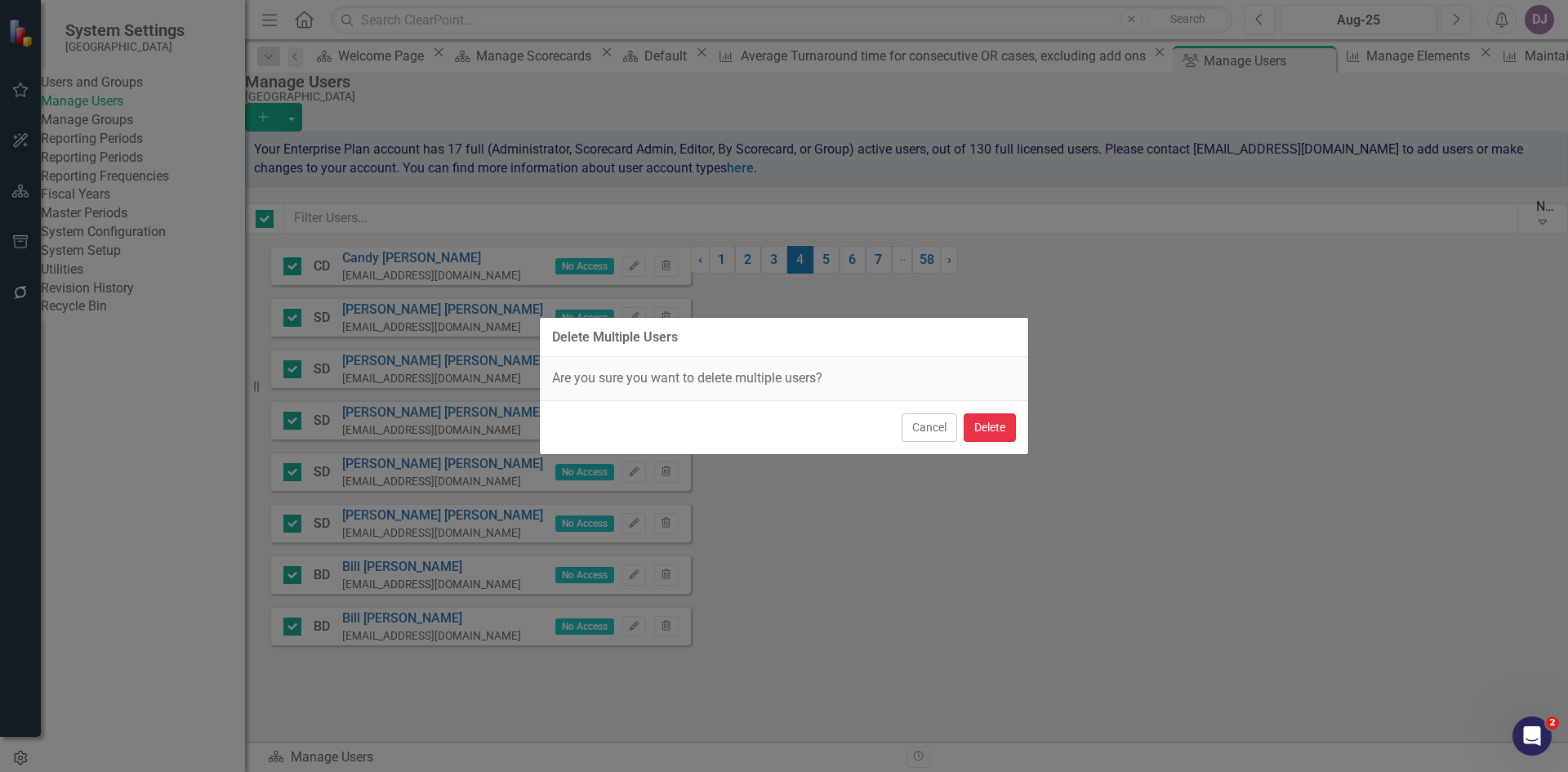
click at [990, 424] on button "Delete" at bounding box center [990, 427] width 52 height 29
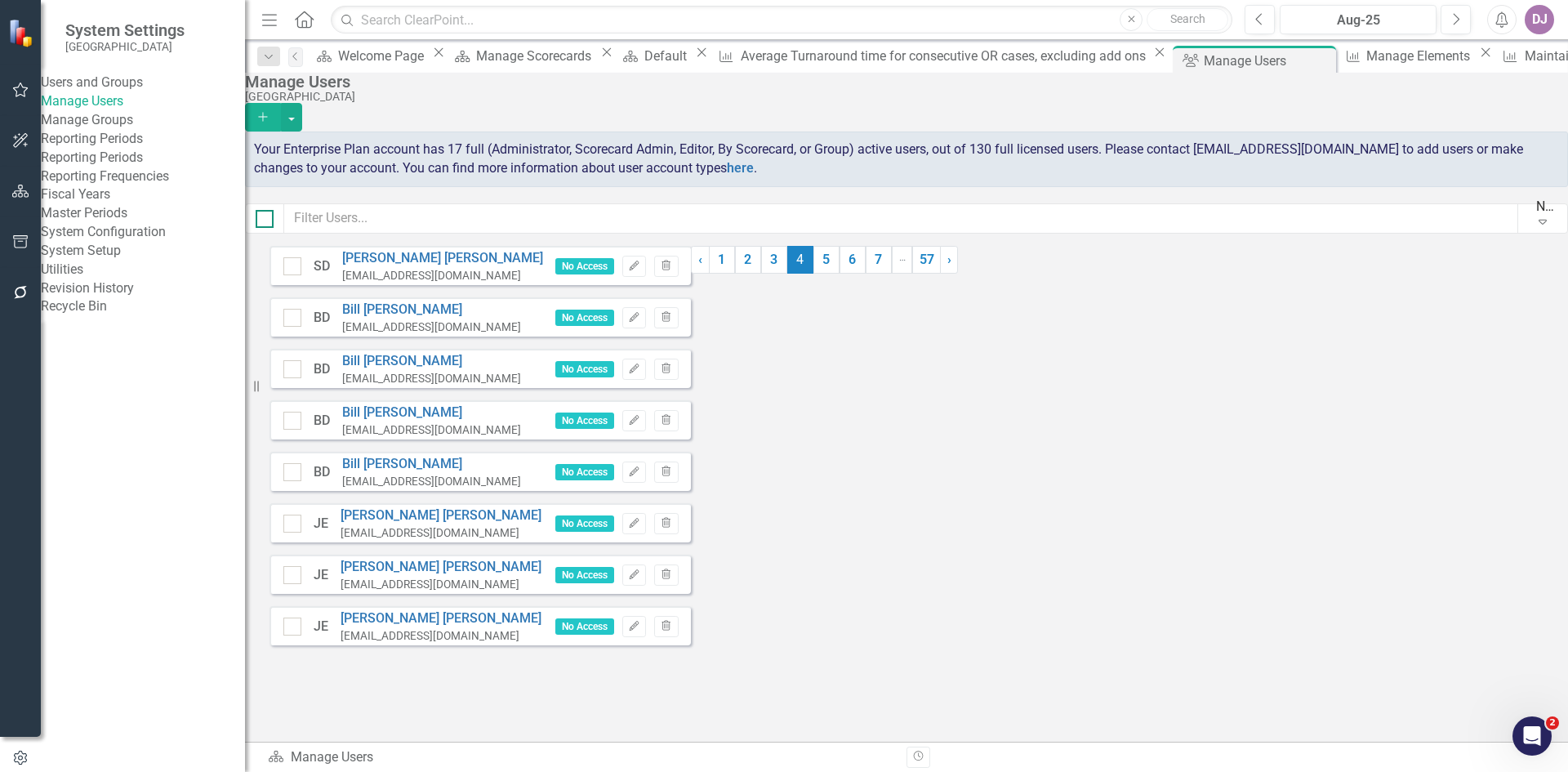
click at [274, 224] on div at bounding box center [264, 219] width 18 height 18
click at [266, 221] on input "checkbox" at bounding box center [261, 215] width 10 height 11
click at [302, 109] on button "button" at bounding box center [291, 117] width 21 height 29
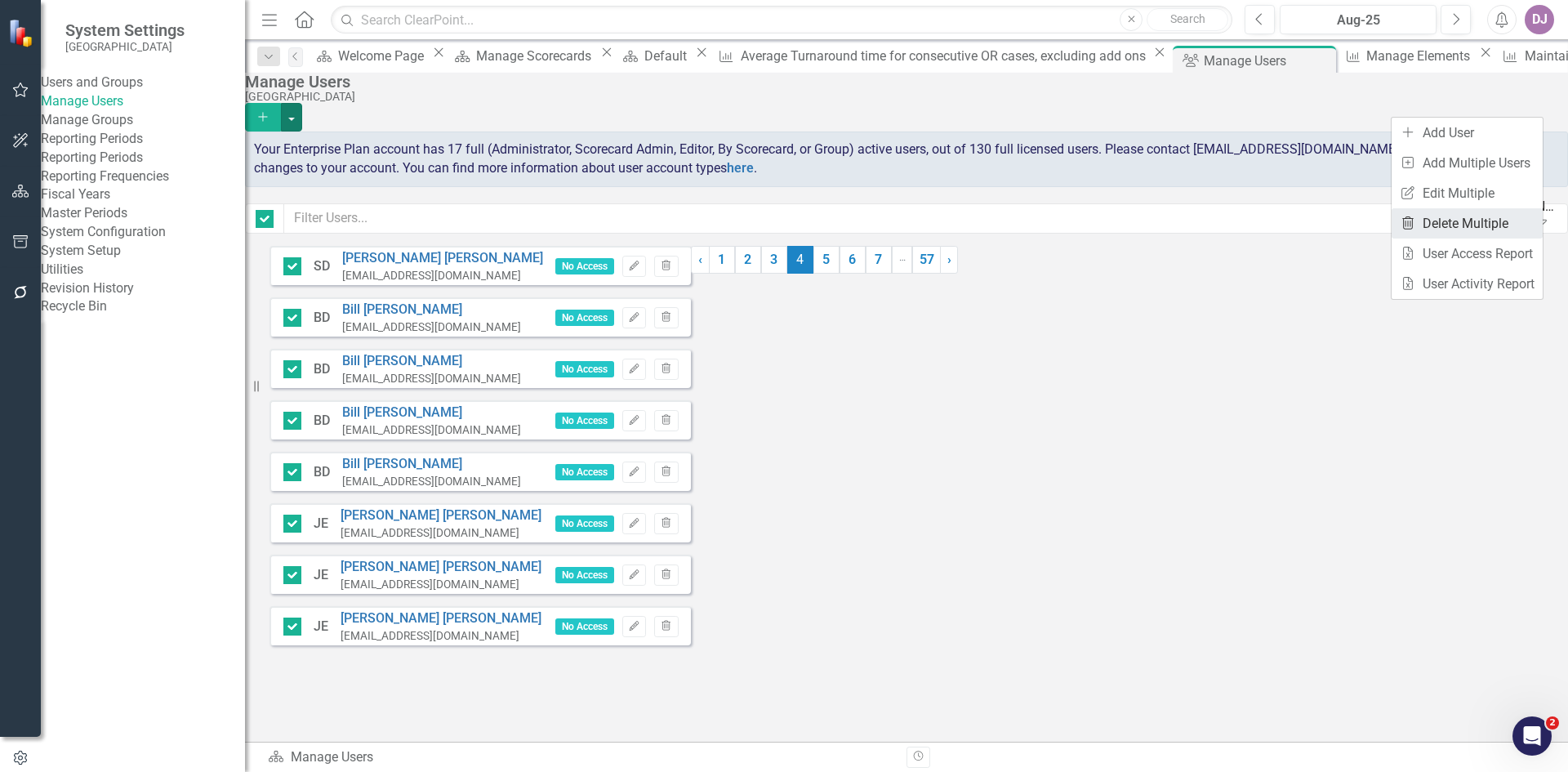
click at [1475, 219] on link "Trash Delete Multiple" at bounding box center [1467, 223] width 151 height 31
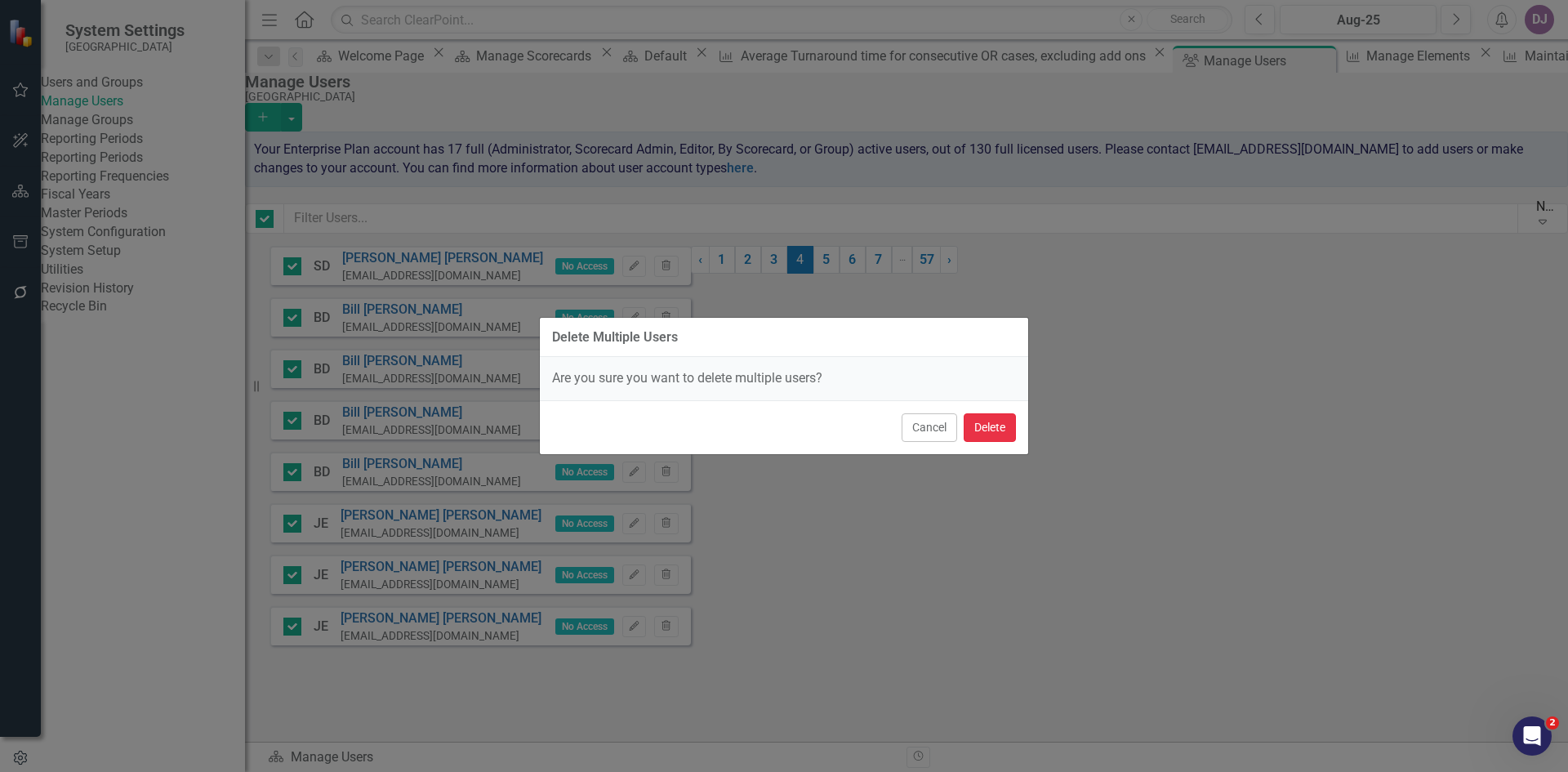
click at [998, 434] on button "Delete" at bounding box center [990, 427] width 52 height 29
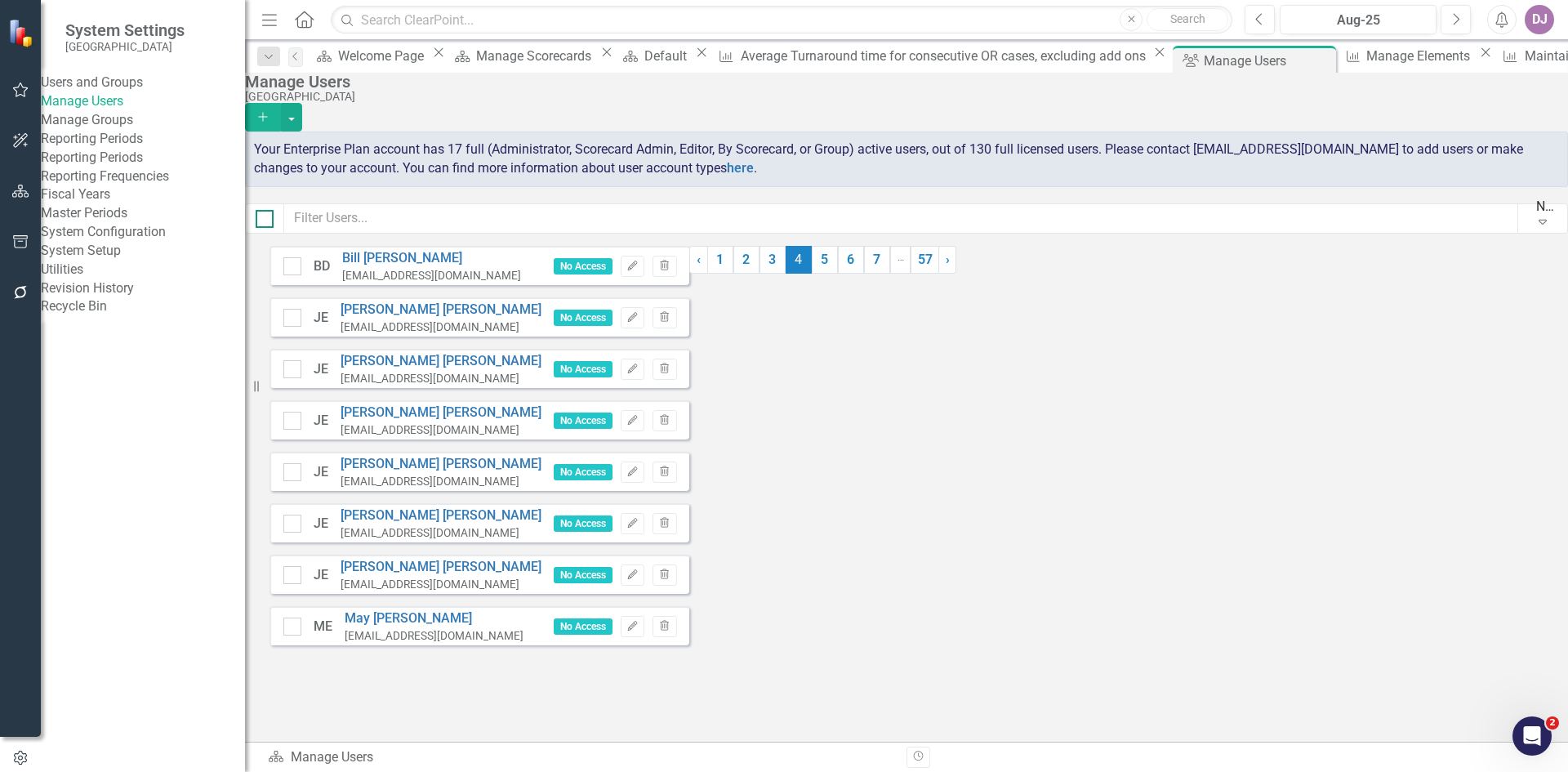
click at [274, 223] on div at bounding box center [264, 219] width 18 height 18
click at [266, 221] on input "checkbox" at bounding box center [261, 215] width 10 height 11
click at [302, 103] on button "button" at bounding box center [291, 117] width 21 height 29
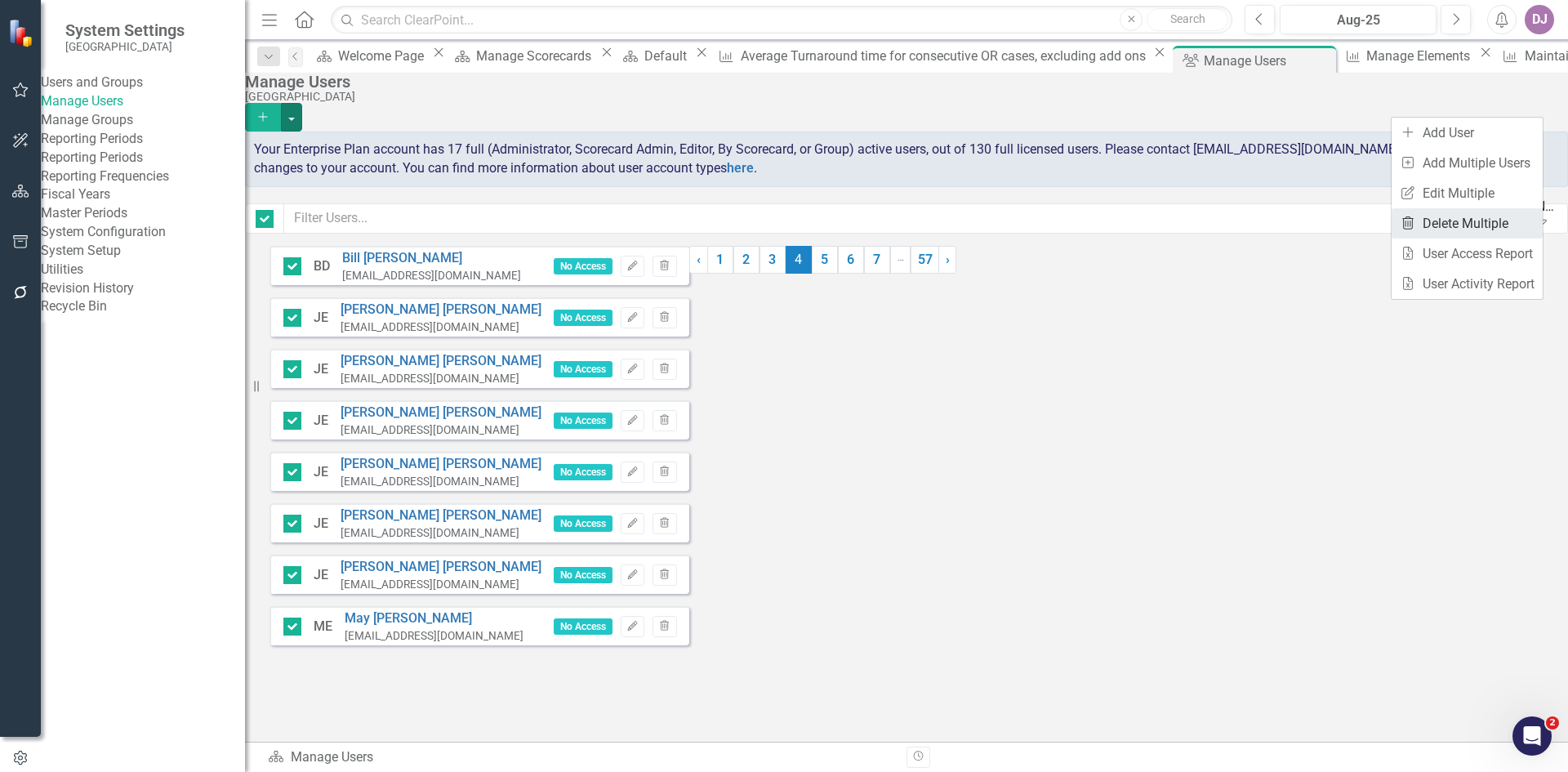
click at [1459, 221] on link "Trash Delete Multiple" at bounding box center [1467, 223] width 151 height 31
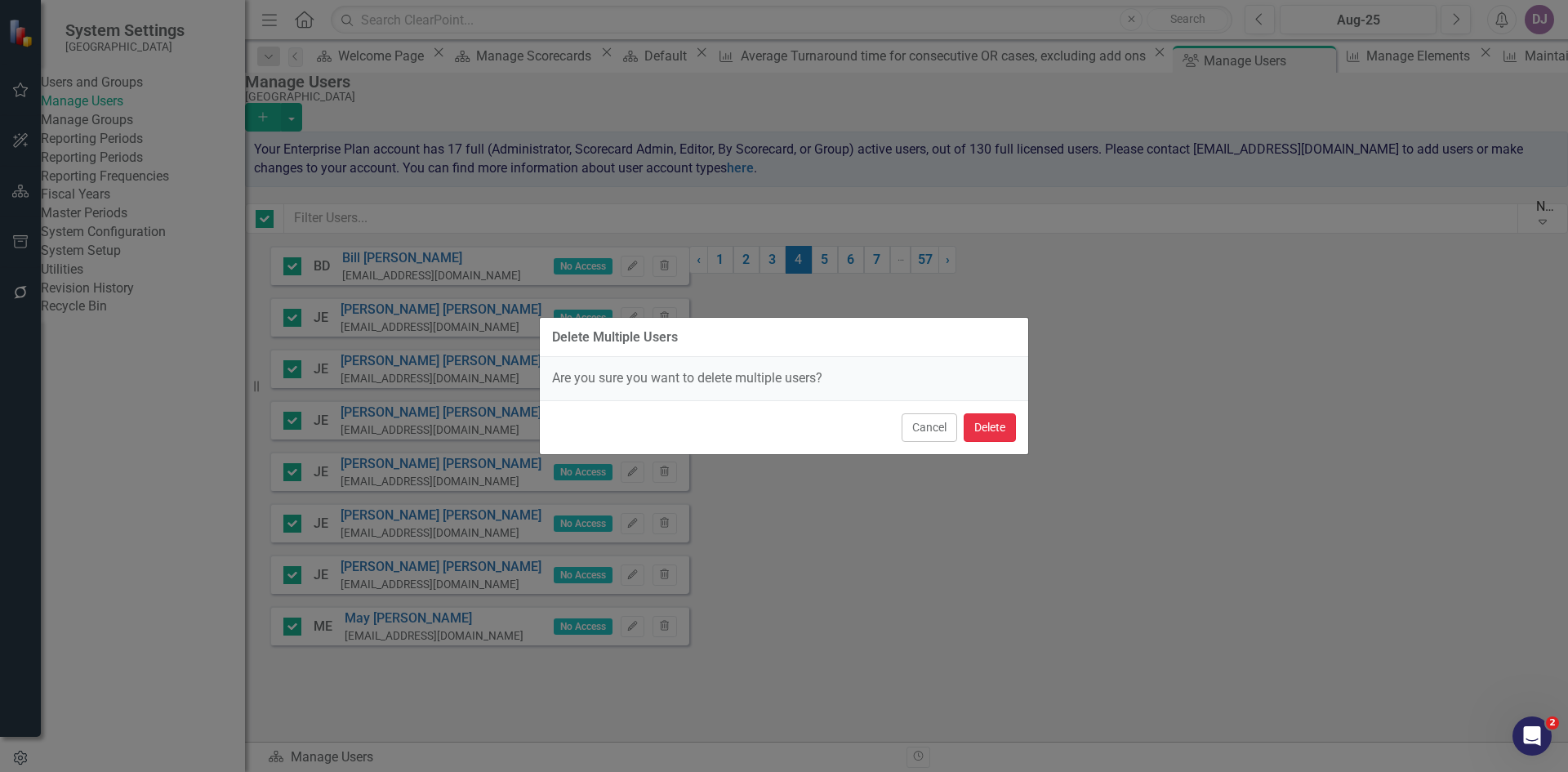
click at [990, 432] on button "Delete" at bounding box center [990, 427] width 52 height 29
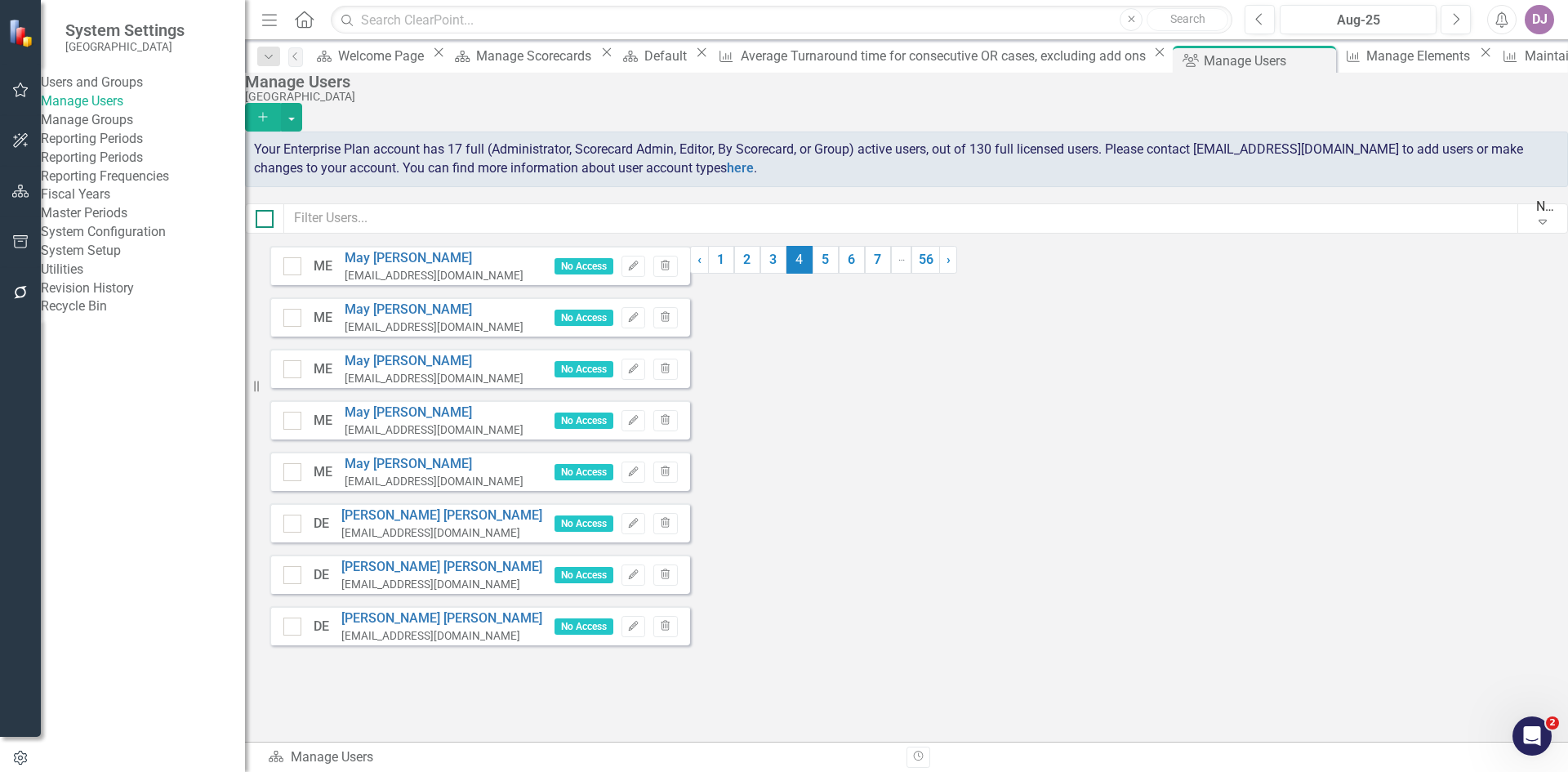
click at [274, 228] on div at bounding box center [264, 219] width 18 height 18
click at [266, 221] on input "checkbox" at bounding box center [261, 215] width 10 height 11
click at [302, 104] on button "button" at bounding box center [291, 117] width 21 height 29
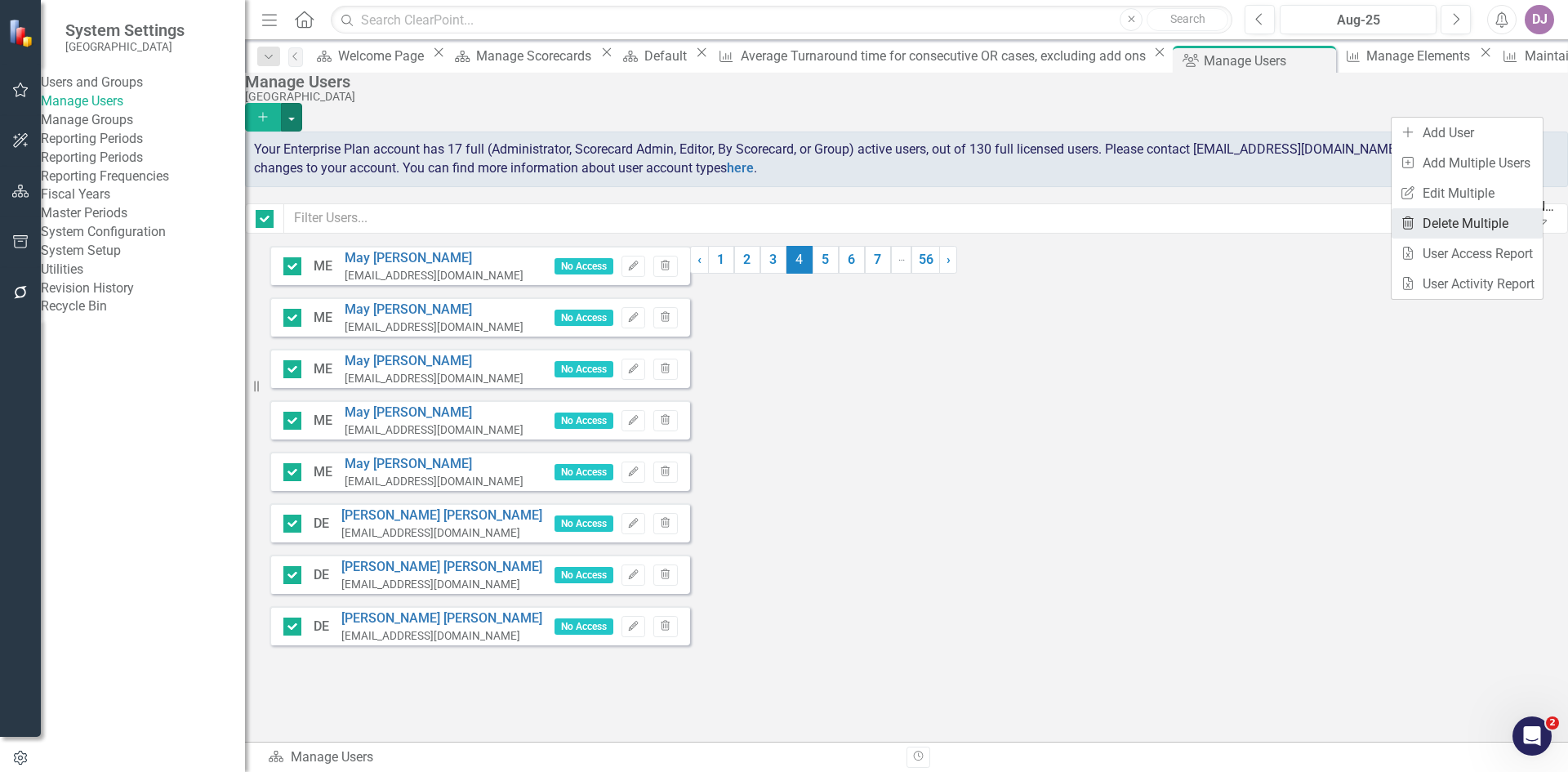
click at [1474, 222] on link "Trash Delete Multiple" at bounding box center [1467, 223] width 151 height 31
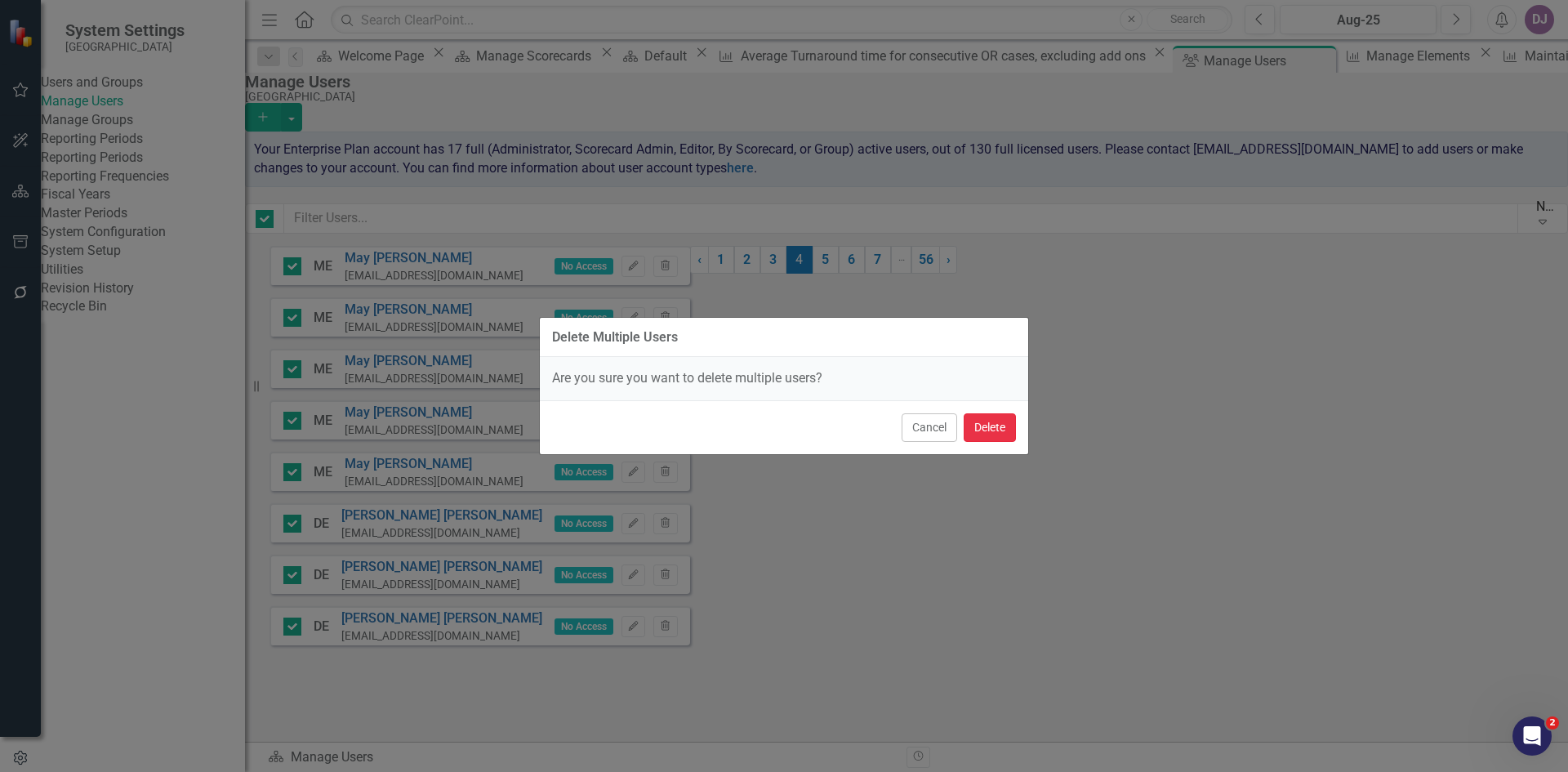
click at [988, 434] on button "Delete" at bounding box center [990, 427] width 52 height 29
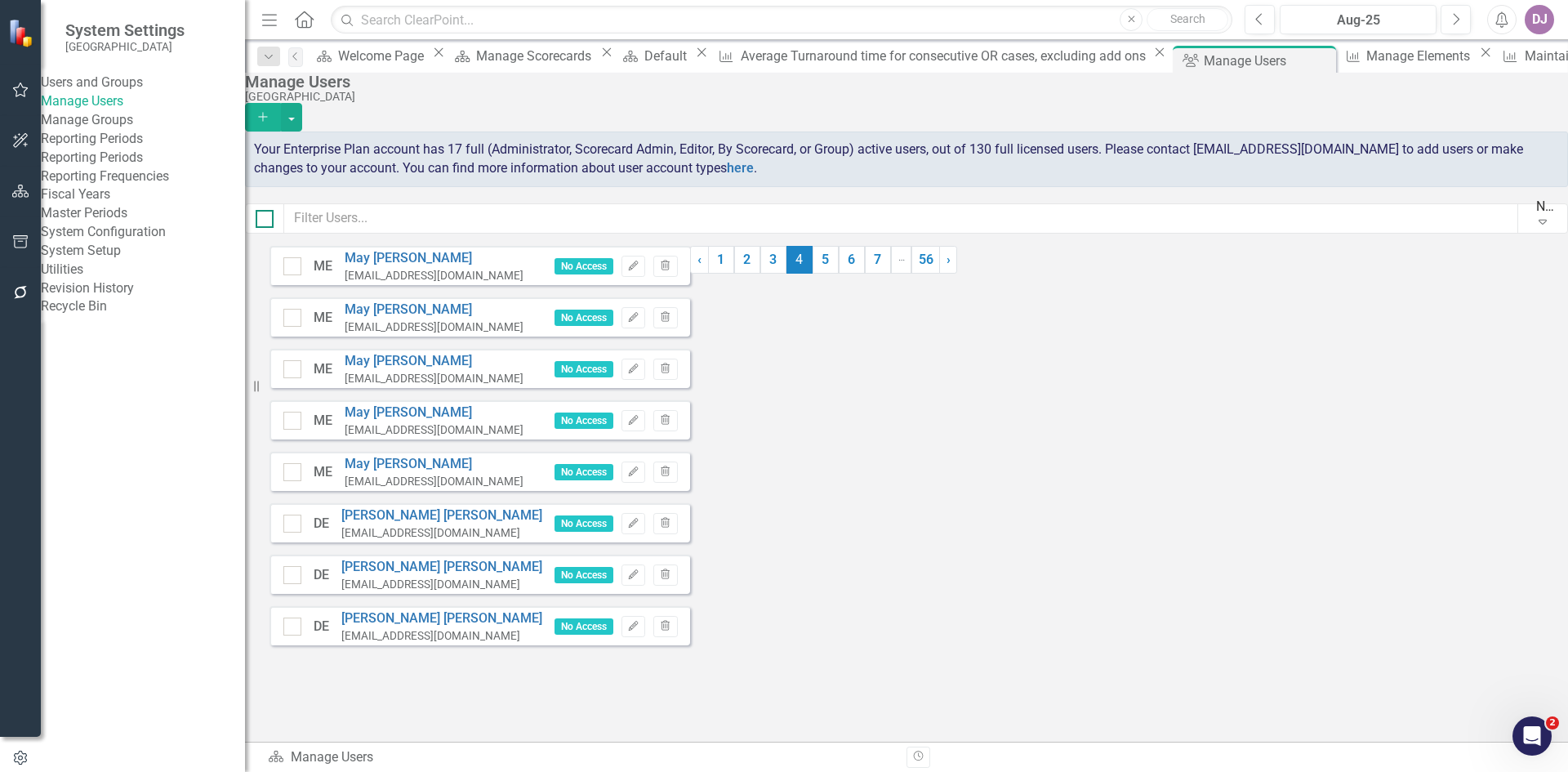
click at [274, 223] on div at bounding box center [264, 219] width 18 height 18
click at [266, 221] on input "checkbox" at bounding box center [261, 215] width 10 height 11
click at [302, 103] on button "button" at bounding box center [291, 117] width 21 height 29
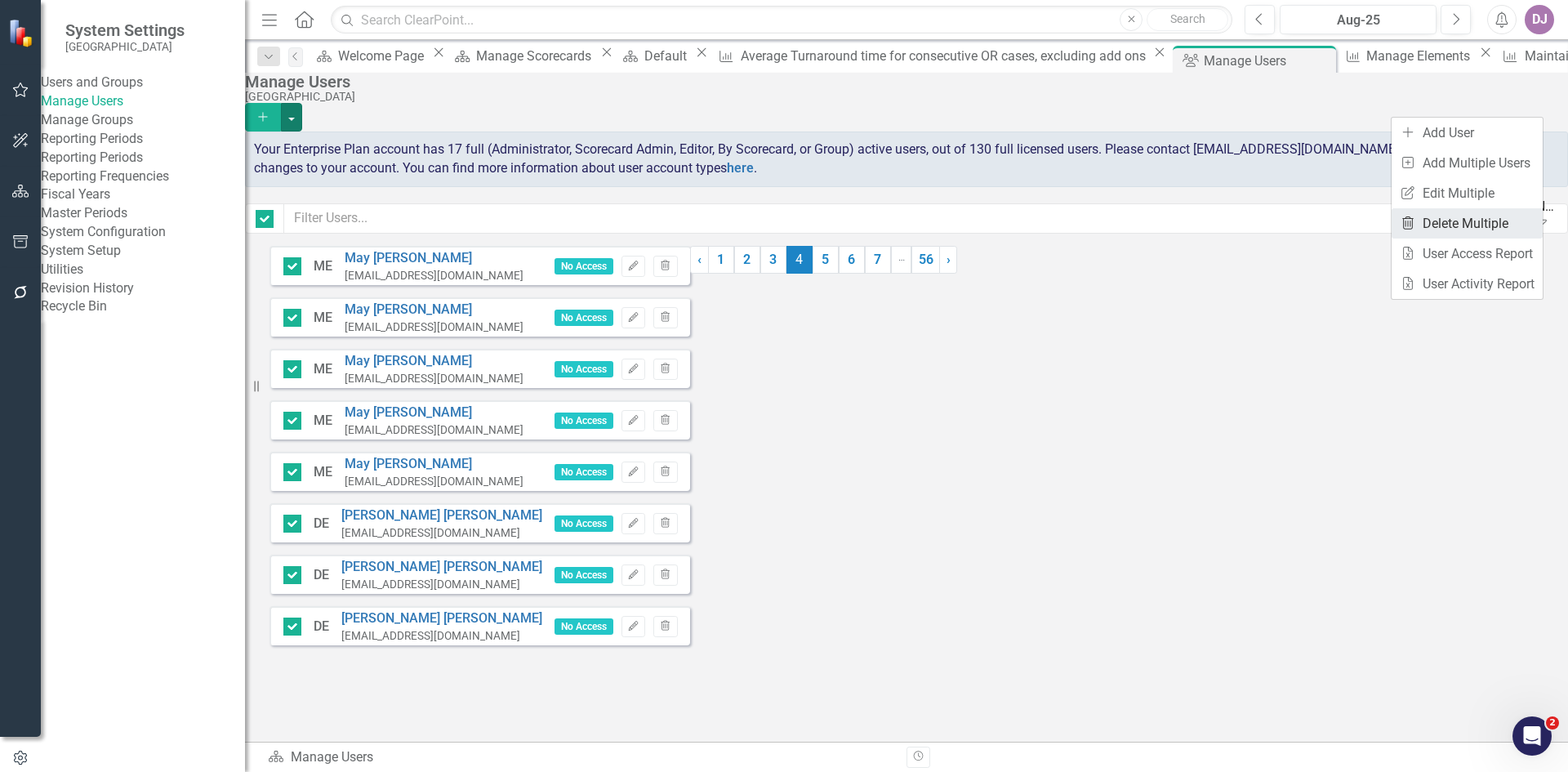
click at [1492, 221] on link "Trash Delete Multiple" at bounding box center [1467, 223] width 151 height 31
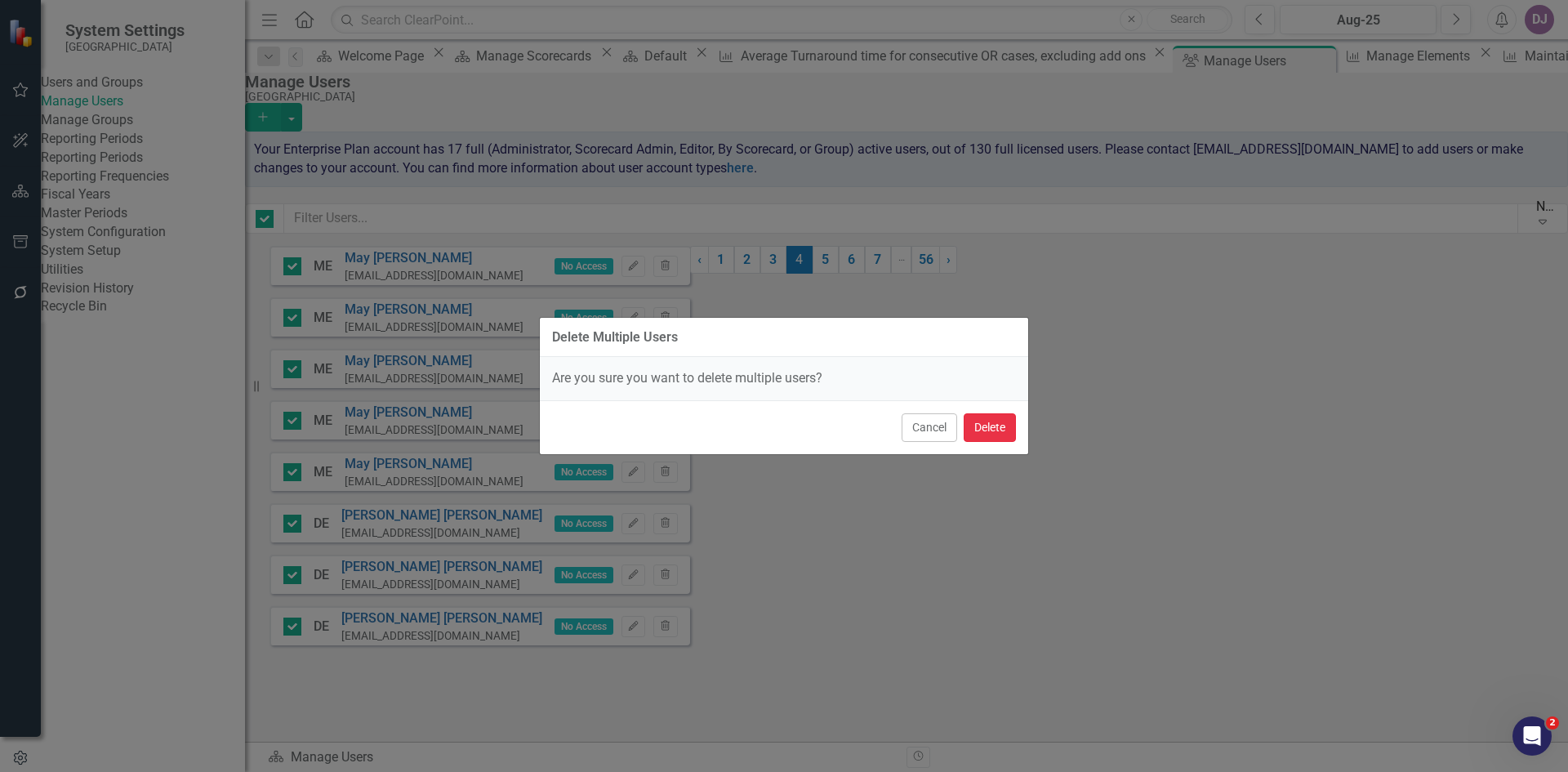
click at [988, 428] on button "Delete" at bounding box center [990, 427] width 52 height 29
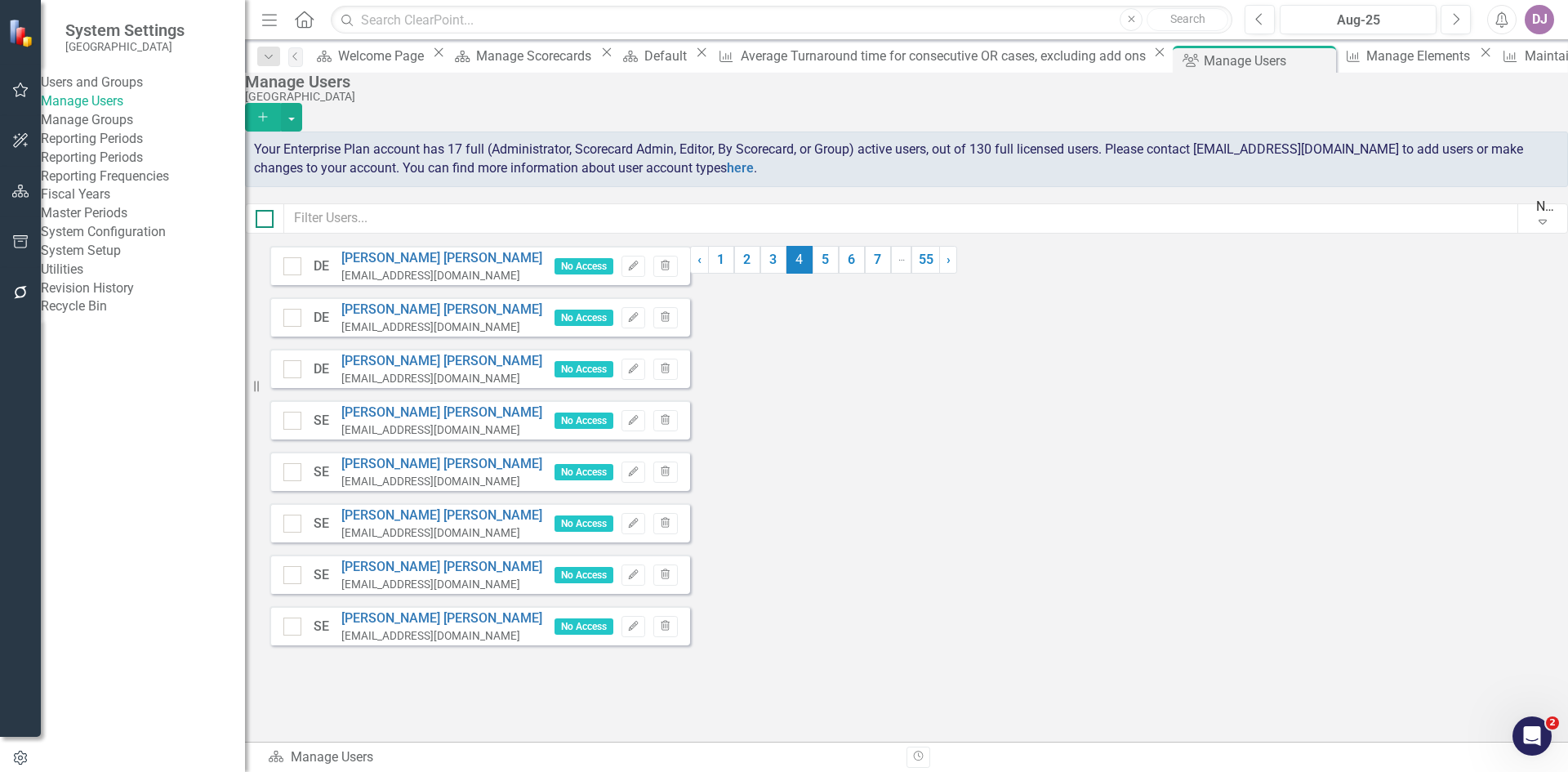
click at [274, 224] on div at bounding box center [264, 219] width 18 height 18
click at [266, 221] on input "checkbox" at bounding box center [261, 215] width 10 height 11
click at [302, 103] on button "button" at bounding box center [291, 117] width 21 height 29
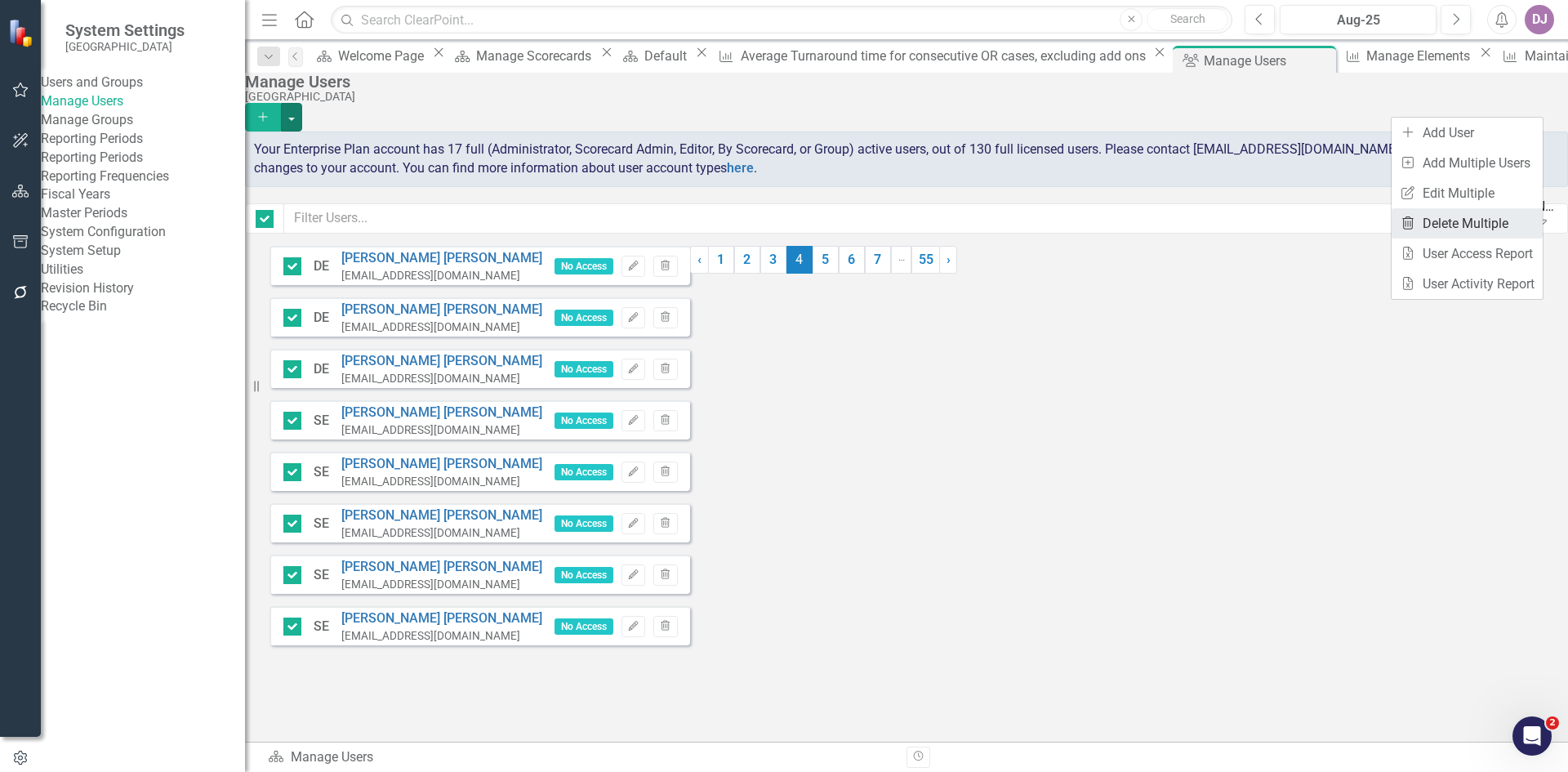
click at [1467, 222] on link "Trash Delete Multiple" at bounding box center [1467, 223] width 151 height 31
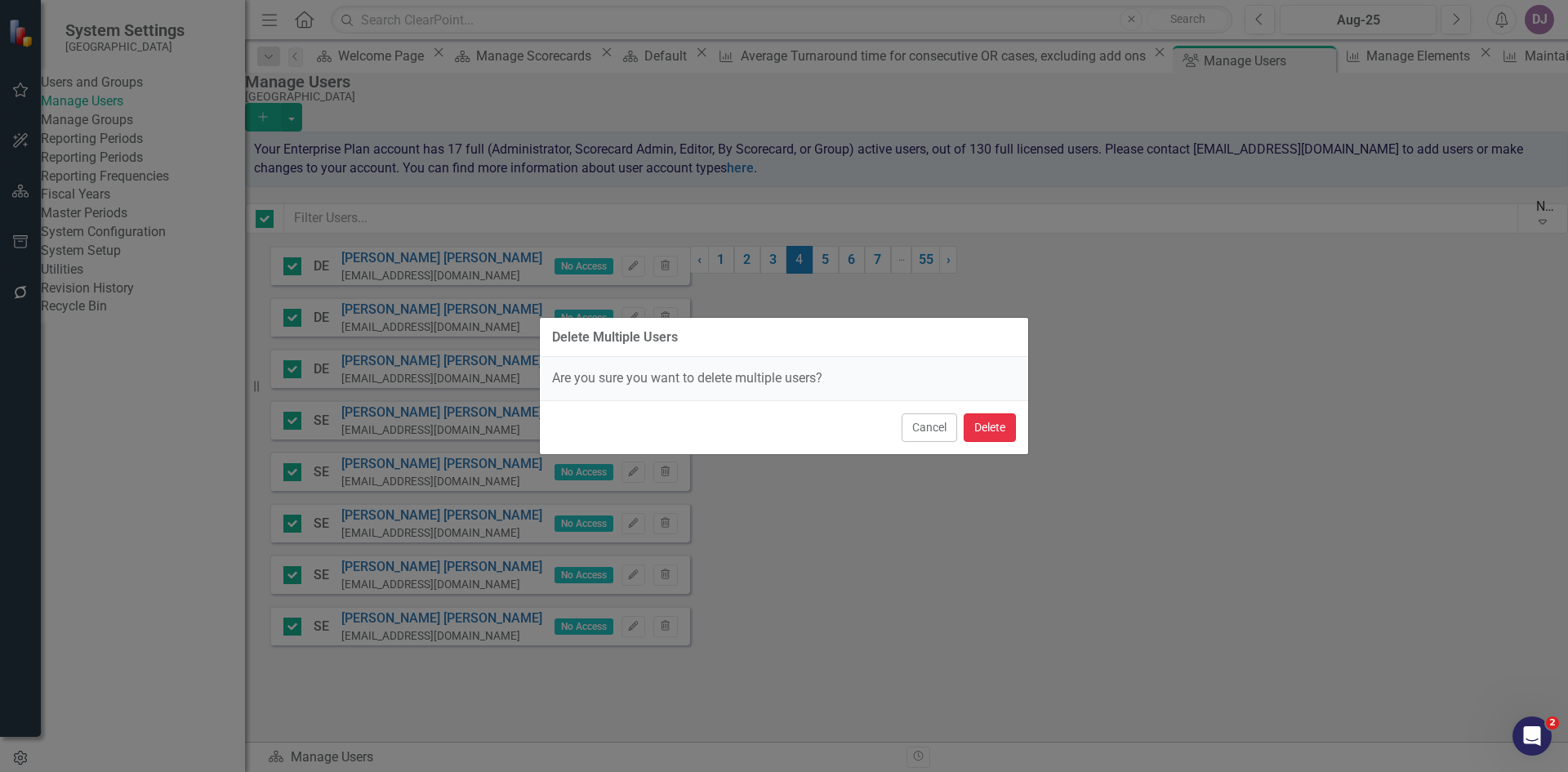
click at [993, 423] on button "Delete" at bounding box center [990, 427] width 52 height 29
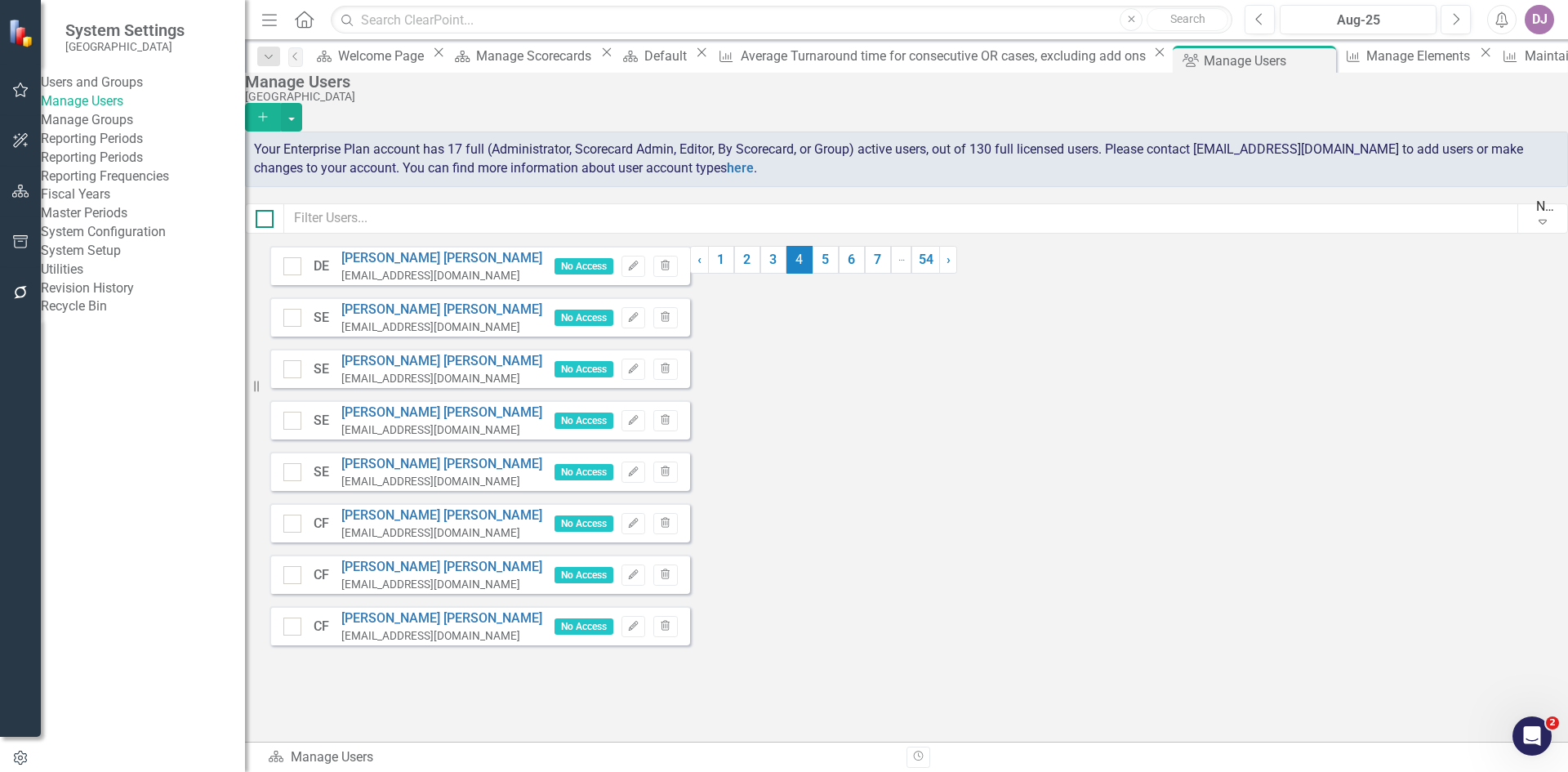
click at [266, 221] on input "checkbox" at bounding box center [261, 215] width 10 height 11
click at [302, 106] on button "button" at bounding box center [291, 117] width 21 height 29
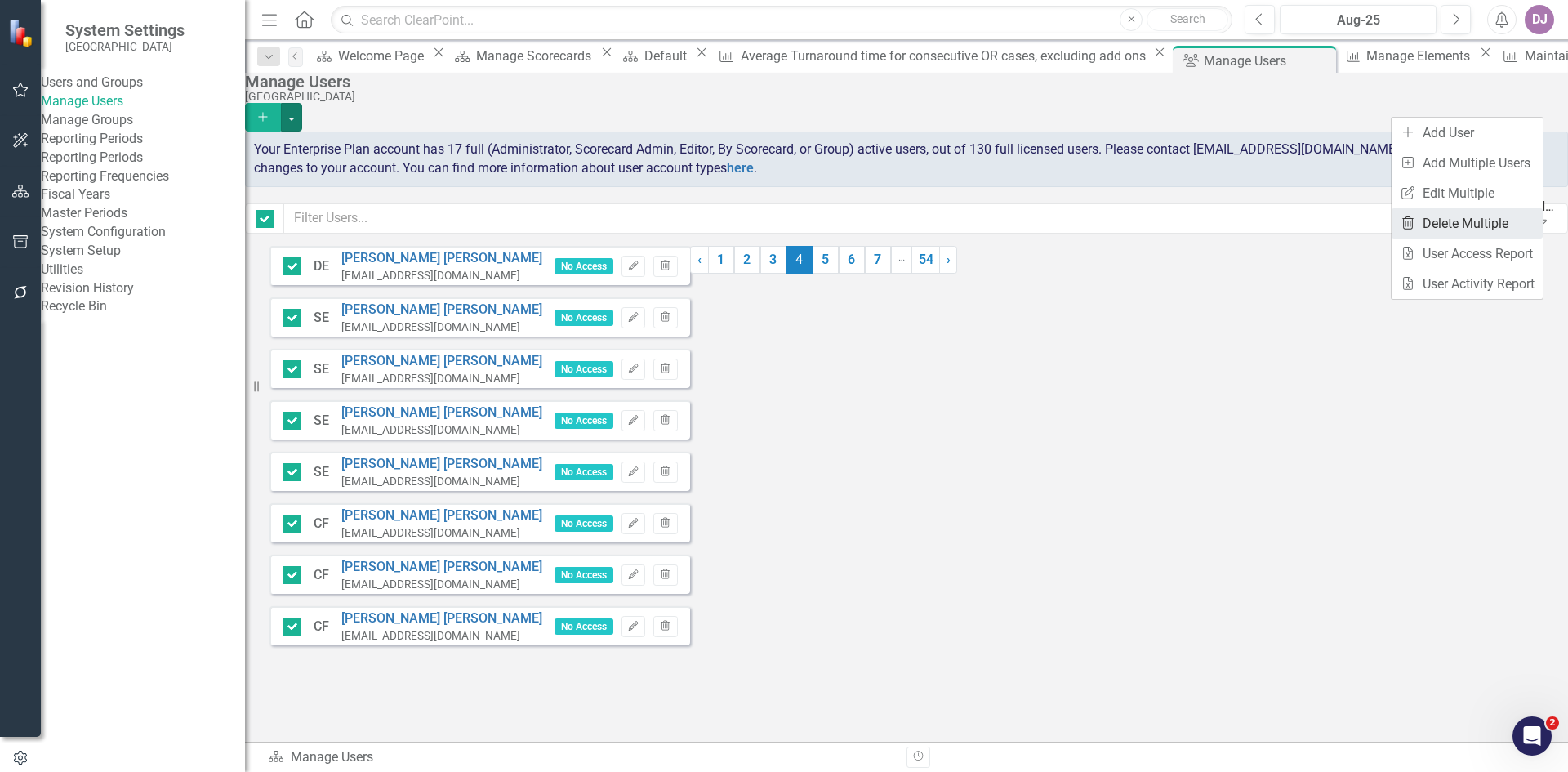
click at [1488, 225] on link "Trash Delete Multiple" at bounding box center [1467, 223] width 151 height 31
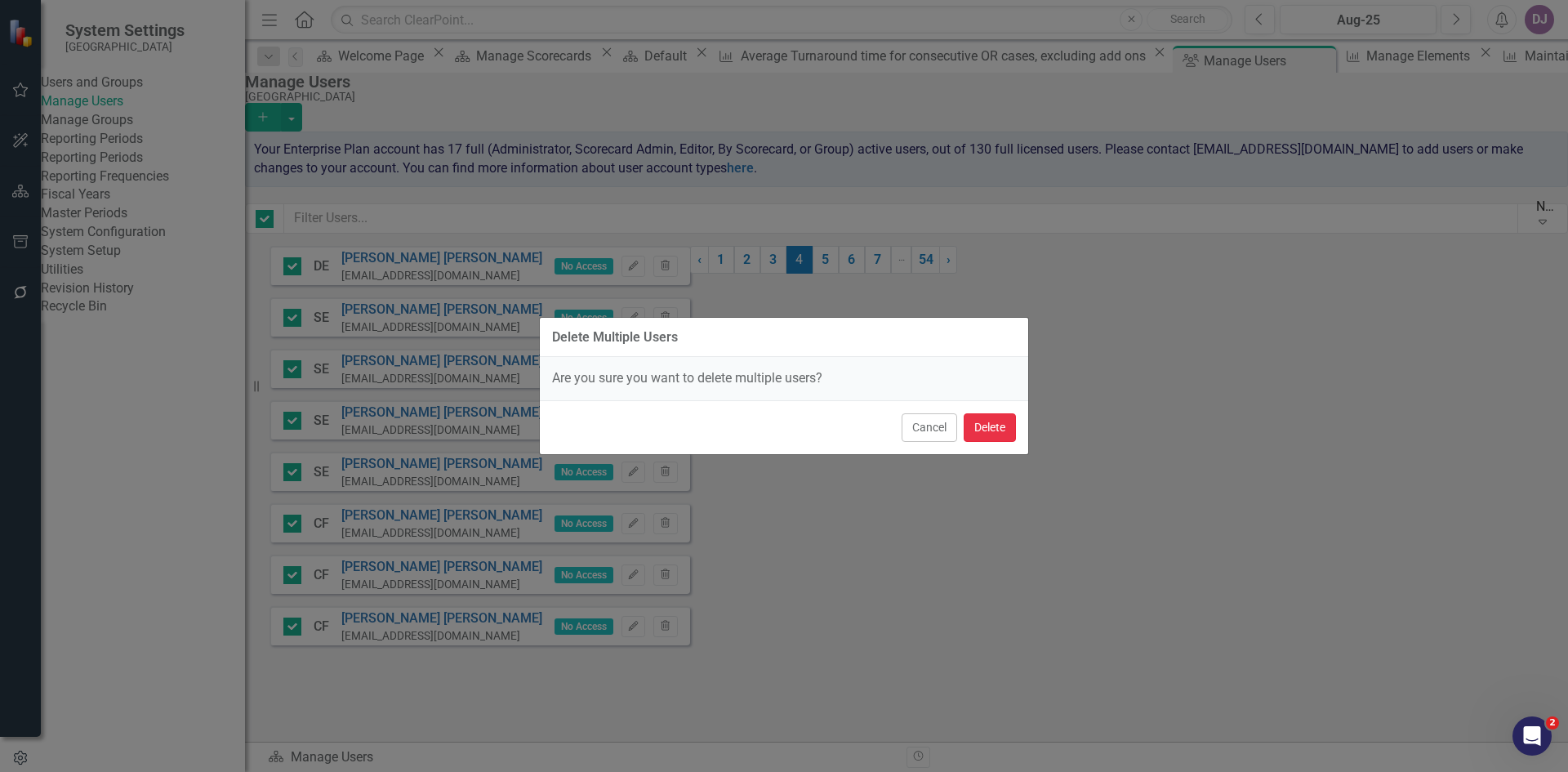
click at [998, 424] on button "Delete" at bounding box center [990, 427] width 52 height 29
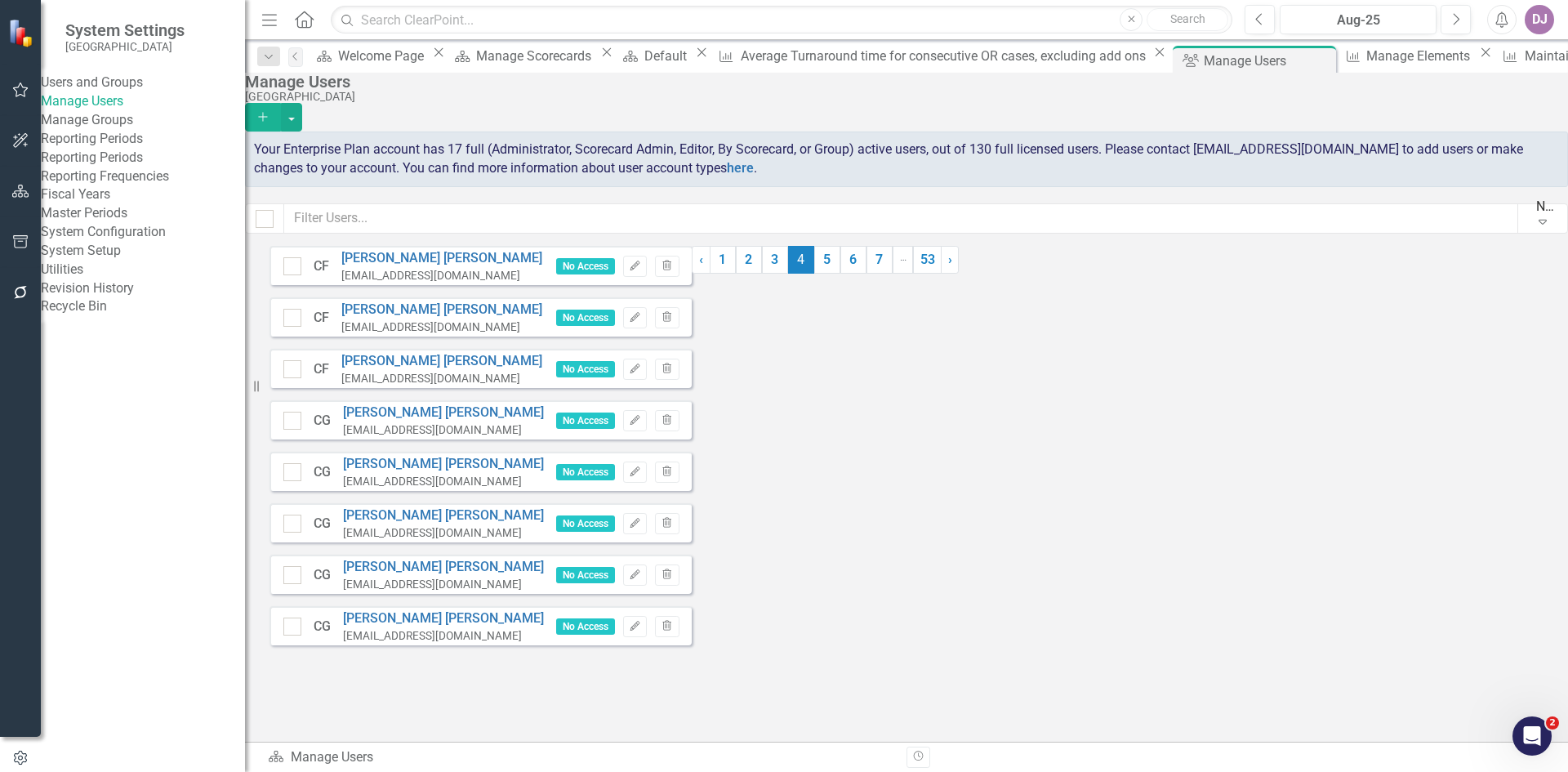
click at [284, 221] on div at bounding box center [264, 218] width 39 height 31
click at [274, 223] on div at bounding box center [264, 219] width 18 height 18
click at [266, 221] on input "checkbox" at bounding box center [261, 215] width 10 height 11
click at [302, 103] on button "button" at bounding box center [291, 117] width 21 height 29
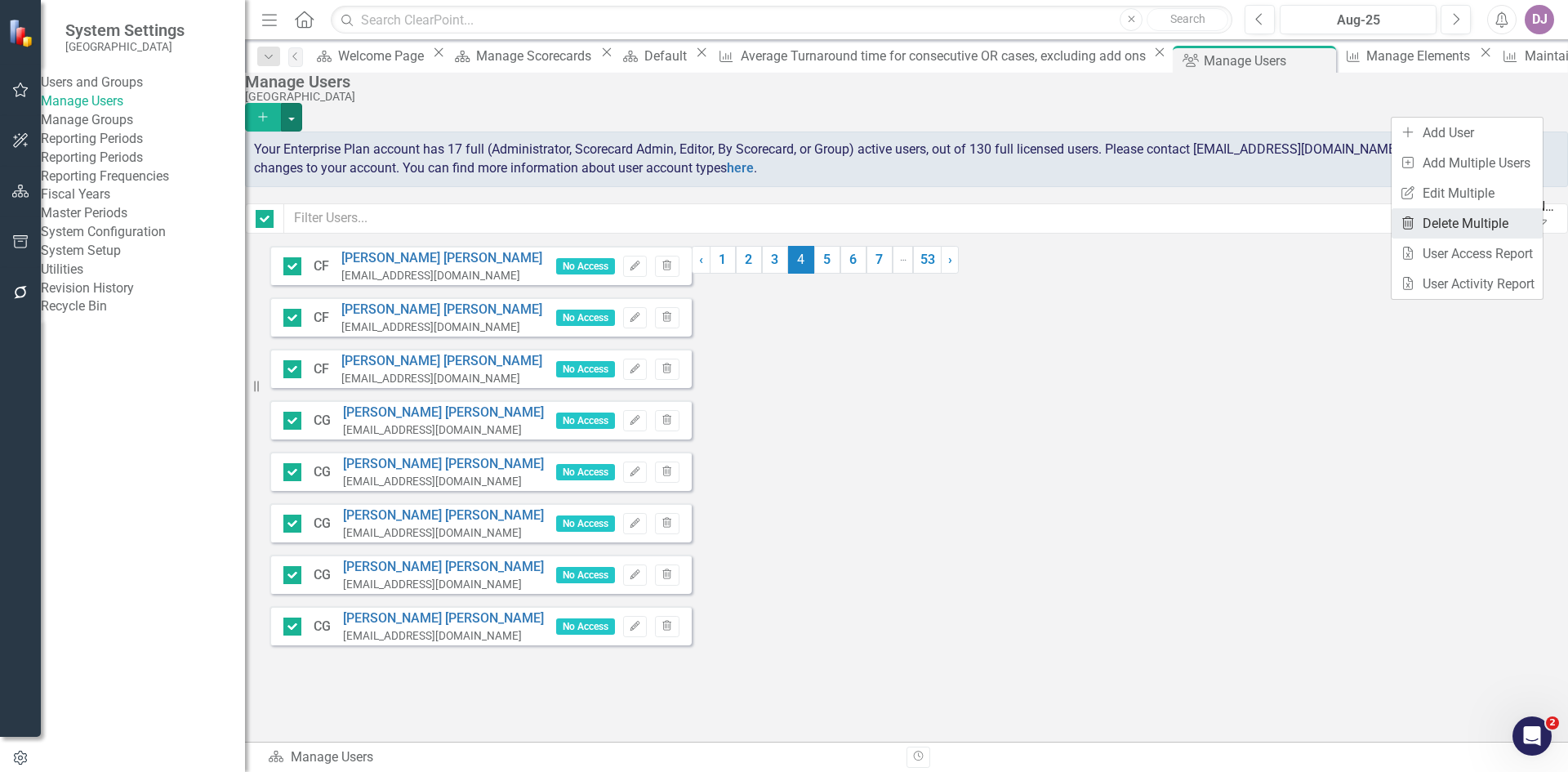
click at [1457, 223] on link "Trash Delete Multiple" at bounding box center [1467, 223] width 151 height 31
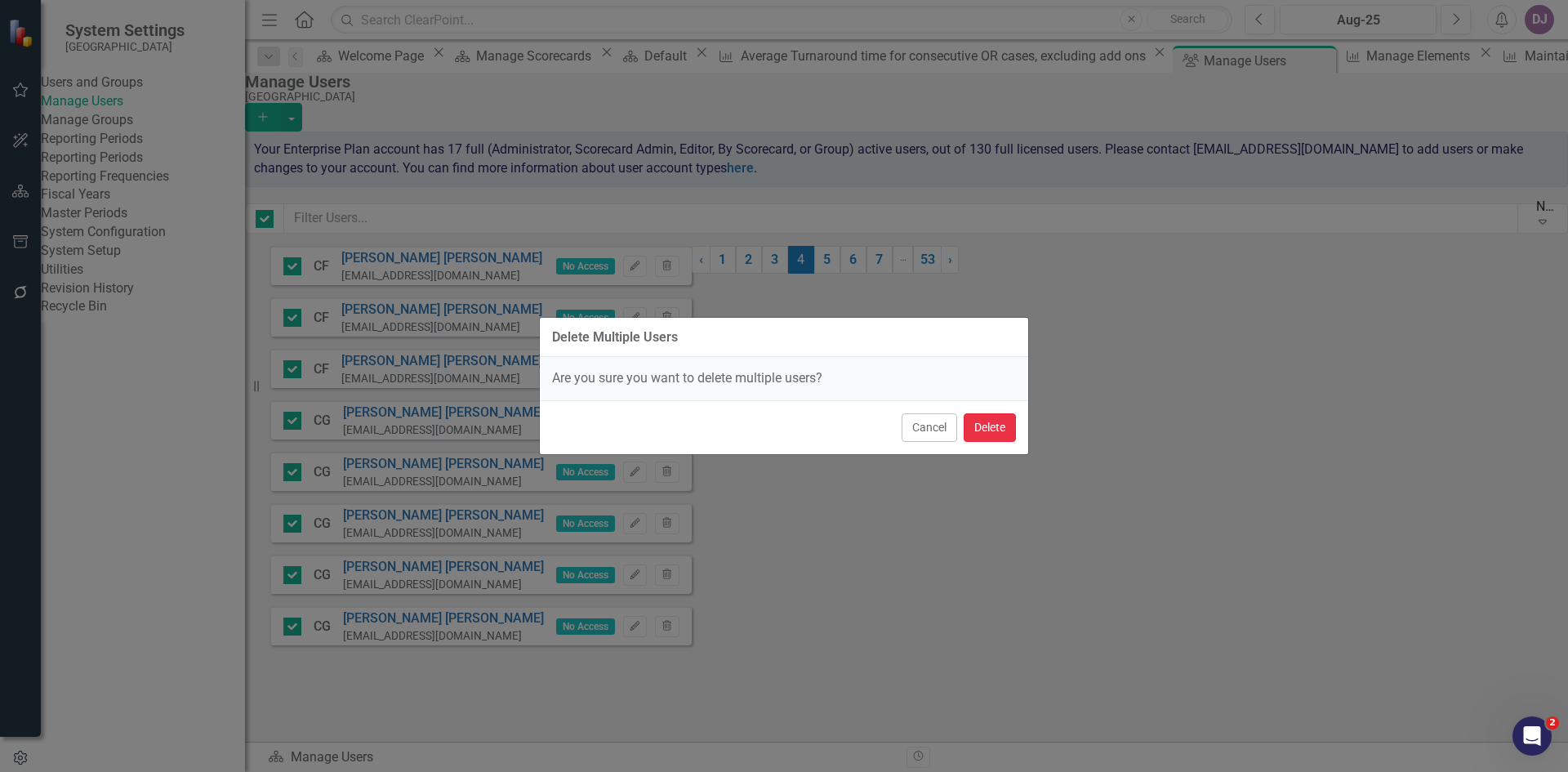
click at [986, 432] on button "Delete" at bounding box center [990, 427] width 52 height 29
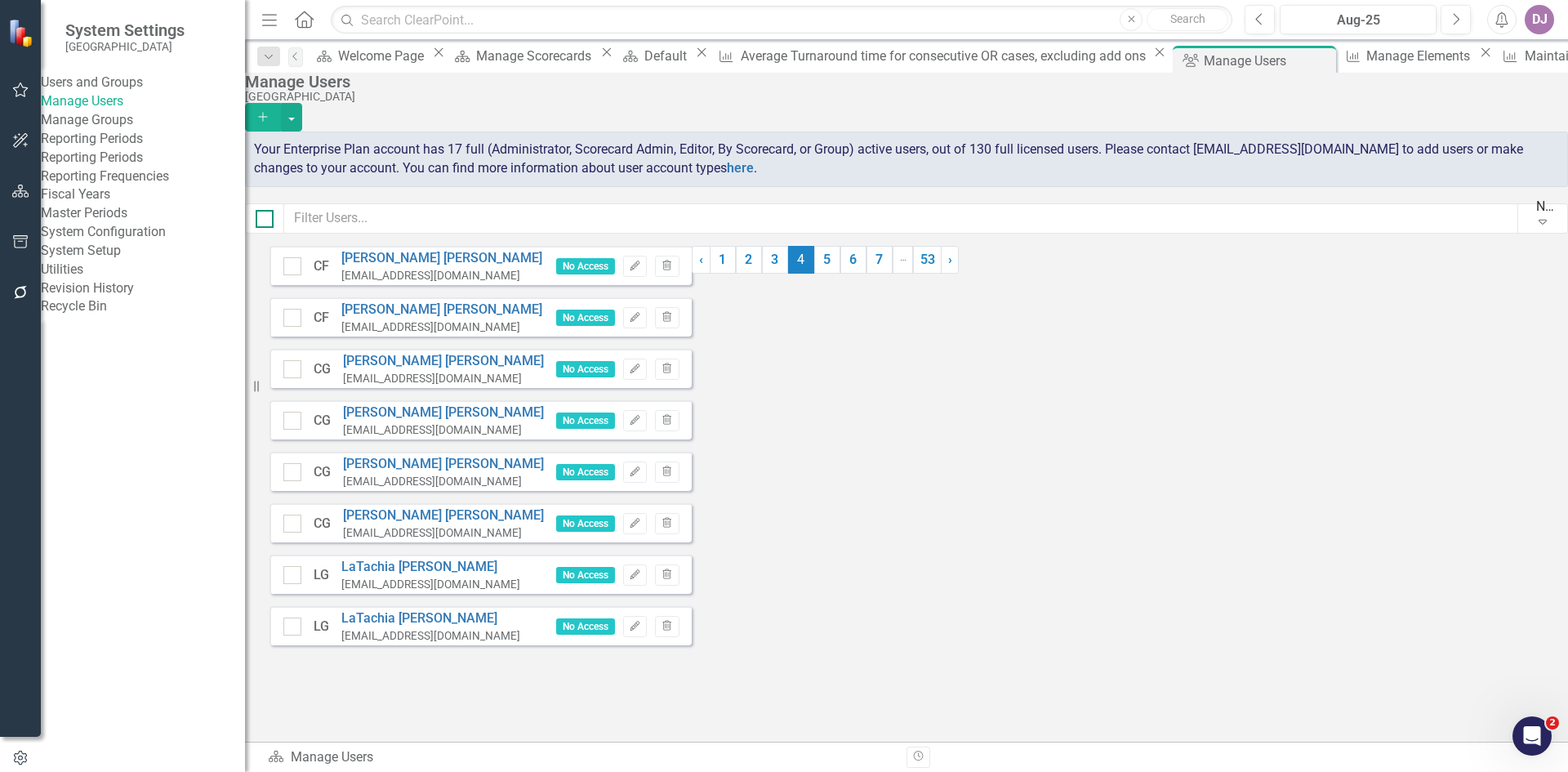
click at [266, 221] on input "checkbox" at bounding box center [261, 215] width 10 height 11
click at [302, 104] on button "button" at bounding box center [291, 117] width 21 height 29
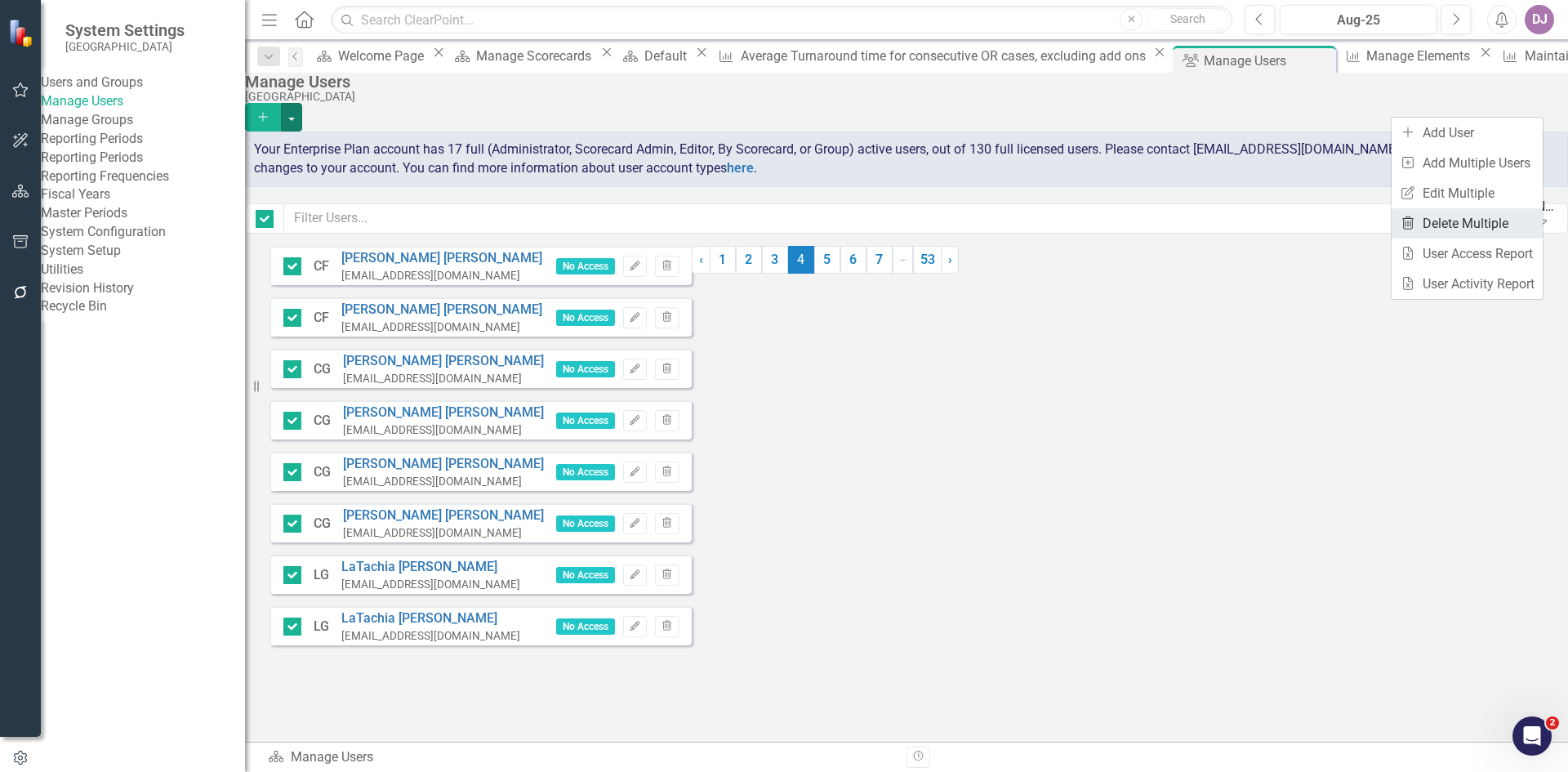
click at [1485, 224] on link "Trash Delete Multiple" at bounding box center [1467, 223] width 151 height 31
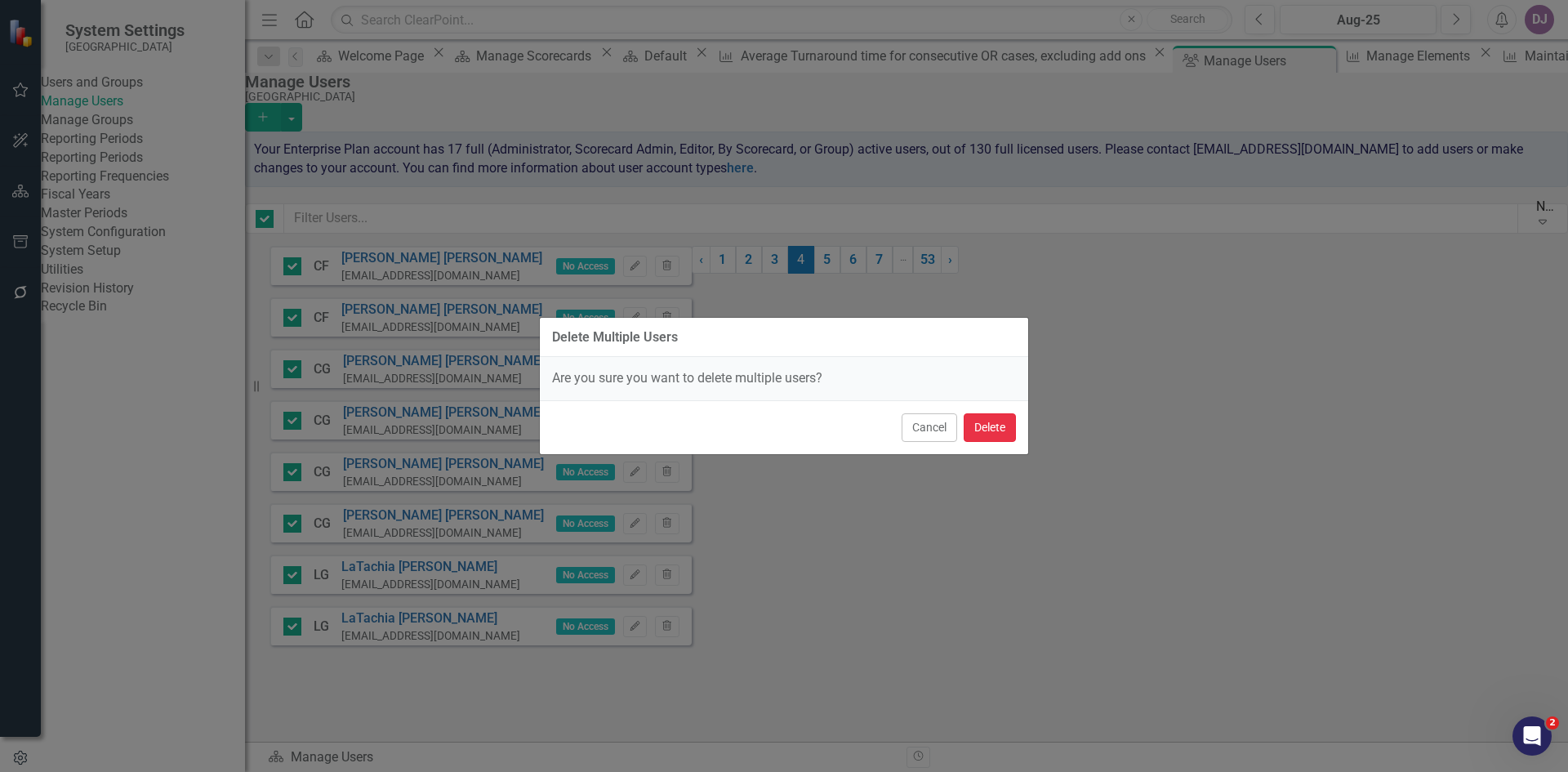
click at [994, 431] on button "Delete" at bounding box center [990, 427] width 52 height 29
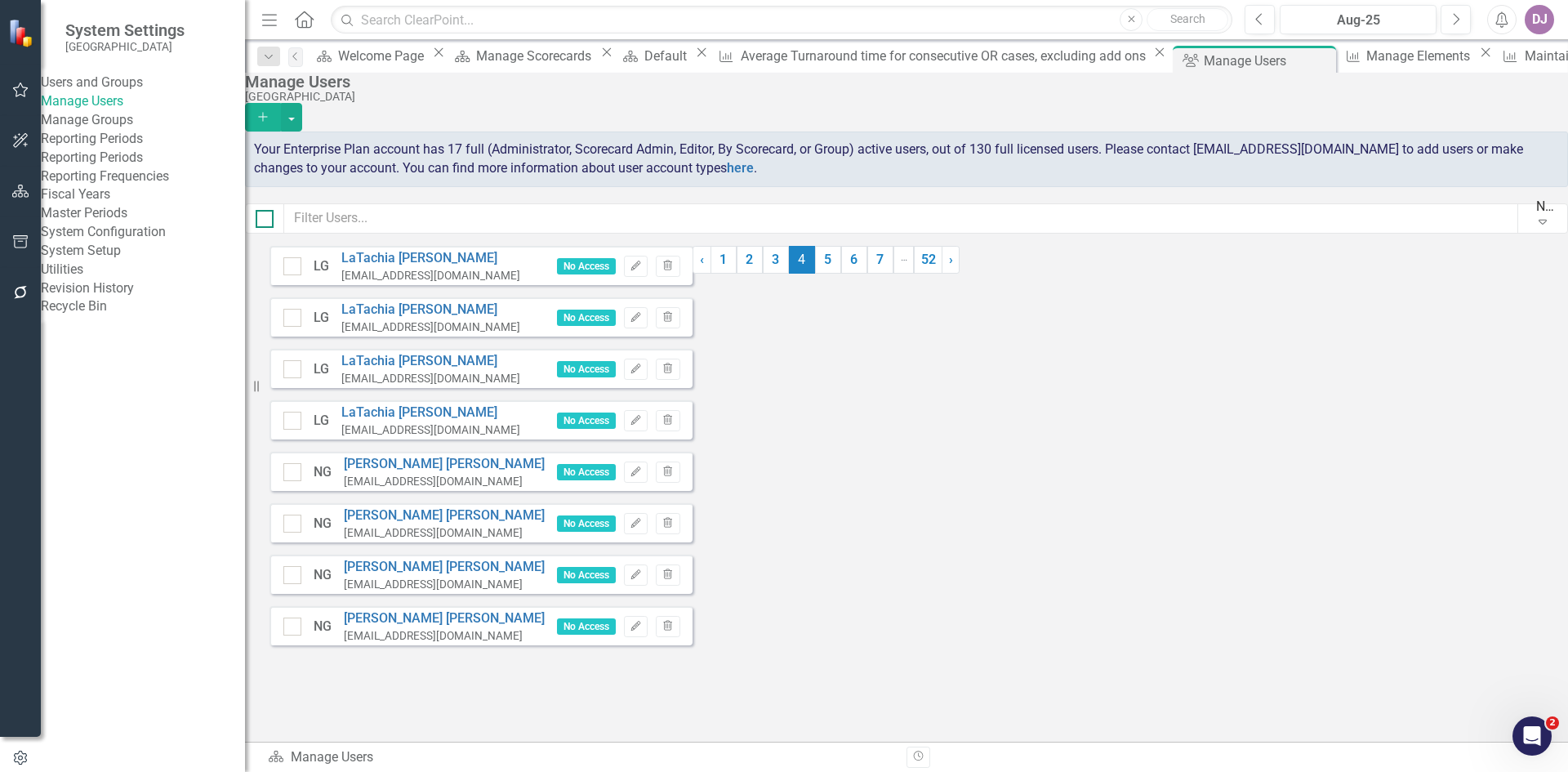
click at [266, 221] on input "checkbox" at bounding box center [261, 215] width 10 height 11
click at [302, 103] on button "button" at bounding box center [291, 117] width 21 height 29
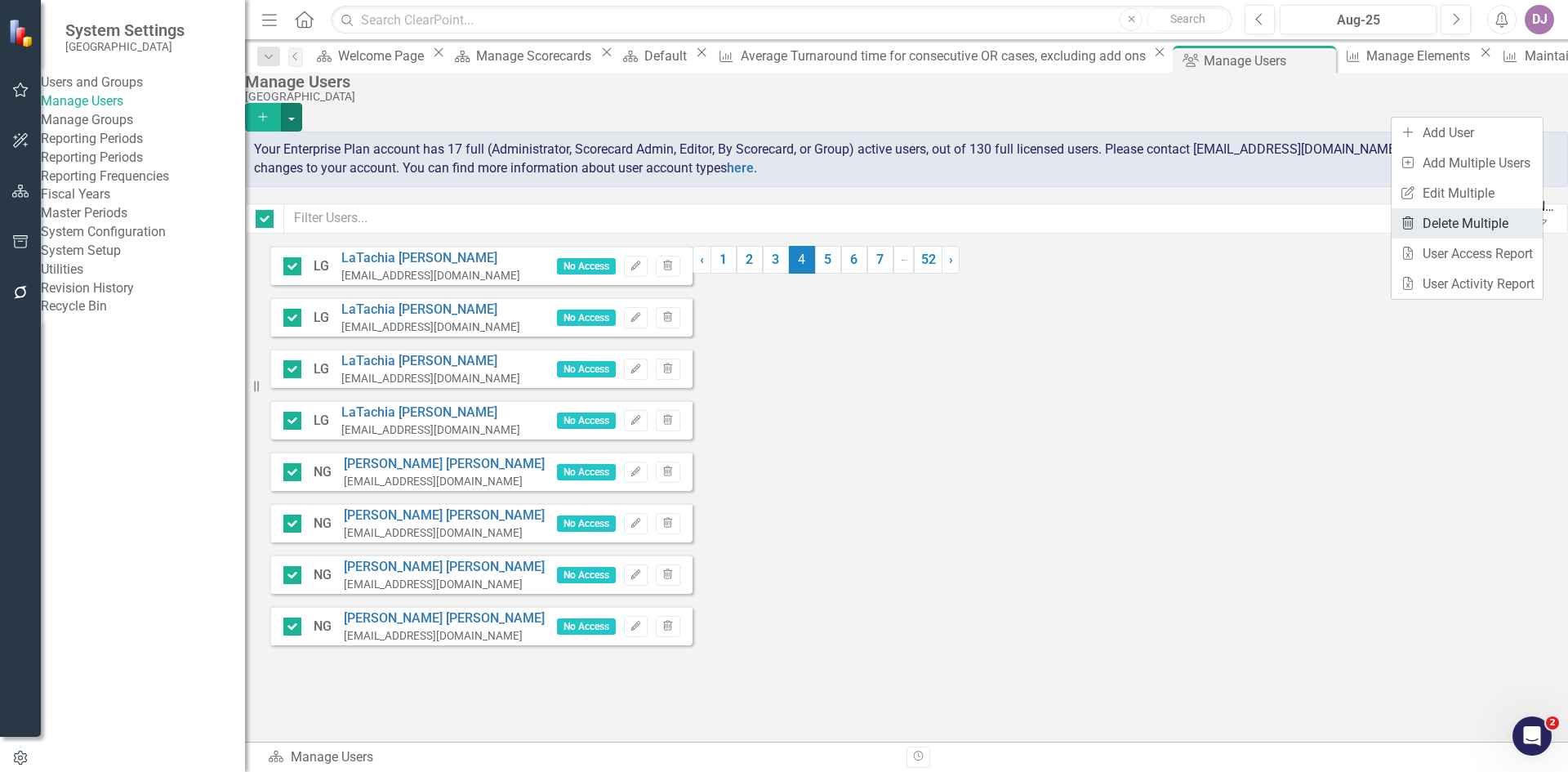
click at [1490, 217] on link "Trash Delete Multiple" at bounding box center [1467, 223] width 151 height 31
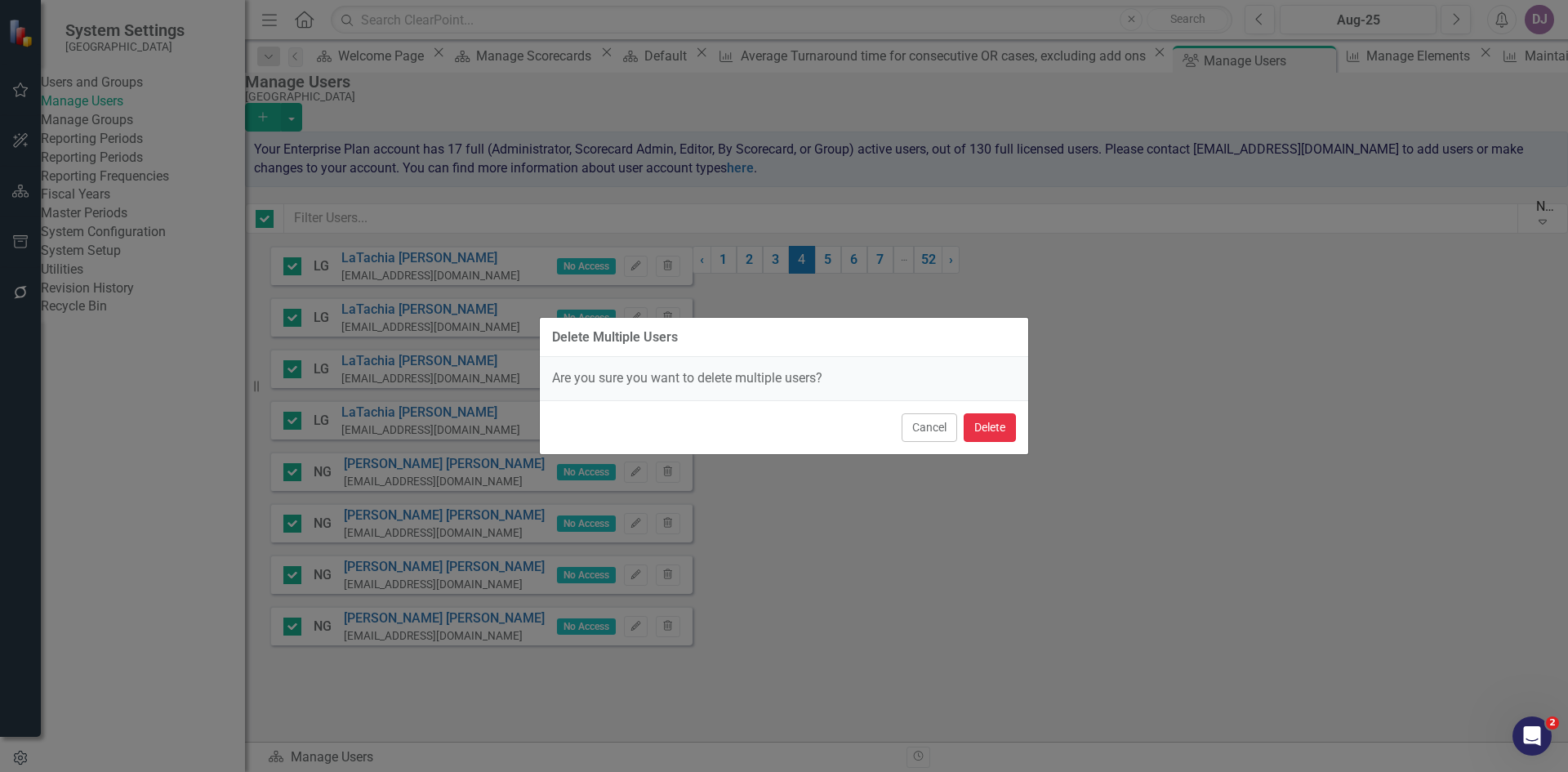
click at [998, 433] on button "Delete" at bounding box center [990, 427] width 52 height 29
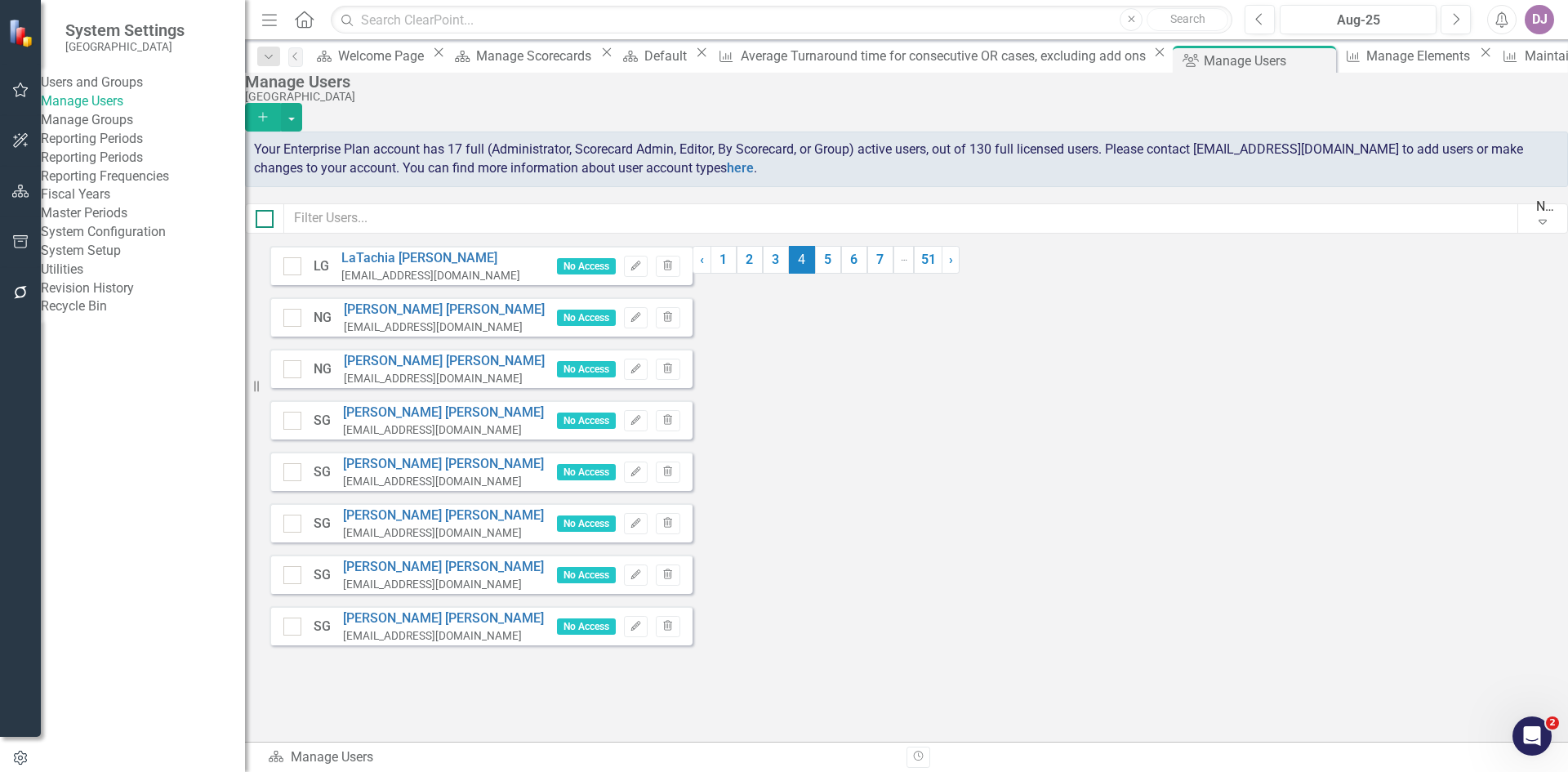
click at [274, 227] on div at bounding box center [264, 219] width 18 height 18
click at [266, 221] on input "checkbox" at bounding box center [261, 215] width 10 height 11
click at [302, 107] on button "button" at bounding box center [291, 117] width 21 height 29
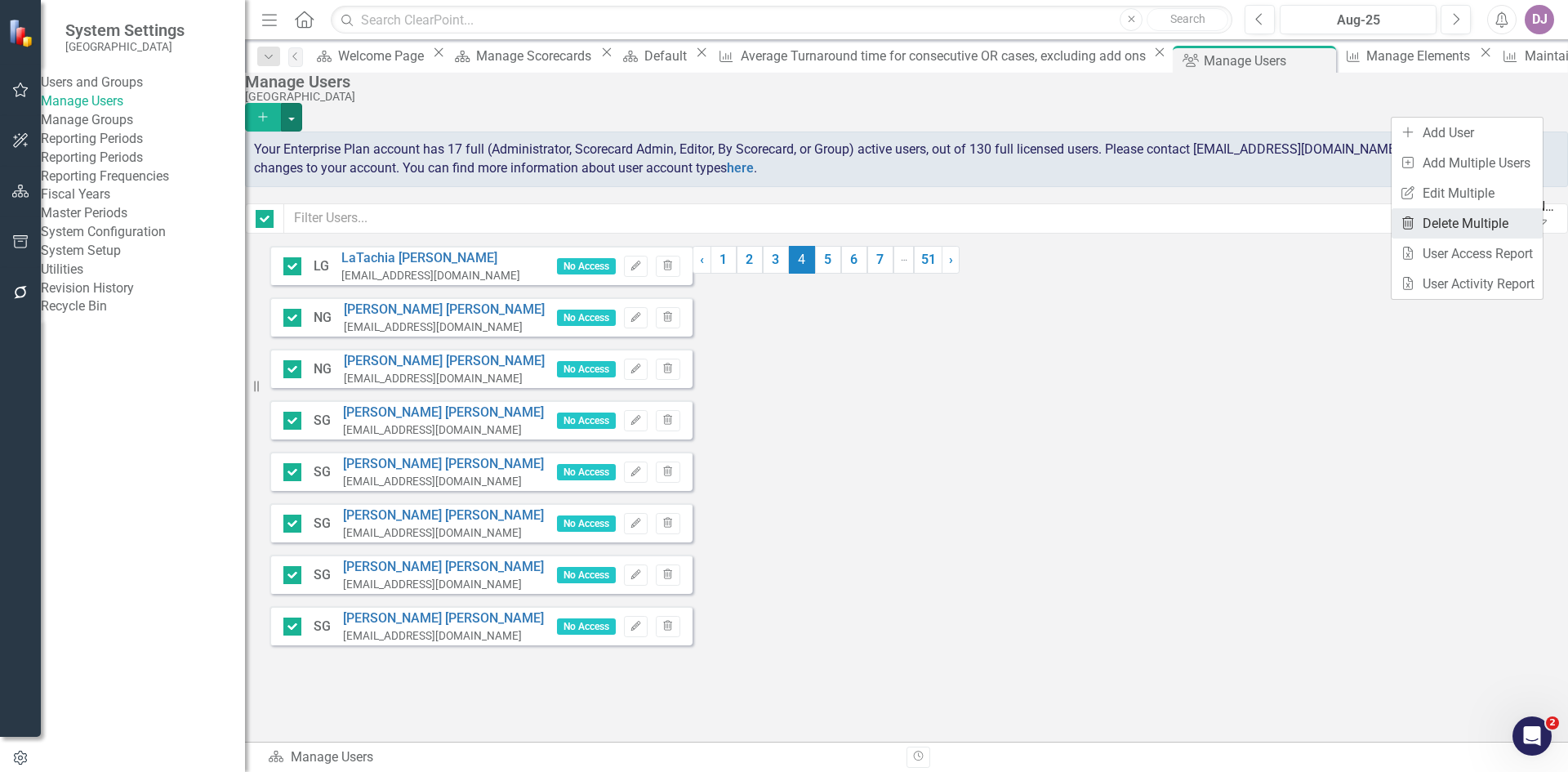
click at [1489, 218] on link "Trash Delete Multiple" at bounding box center [1467, 223] width 151 height 31
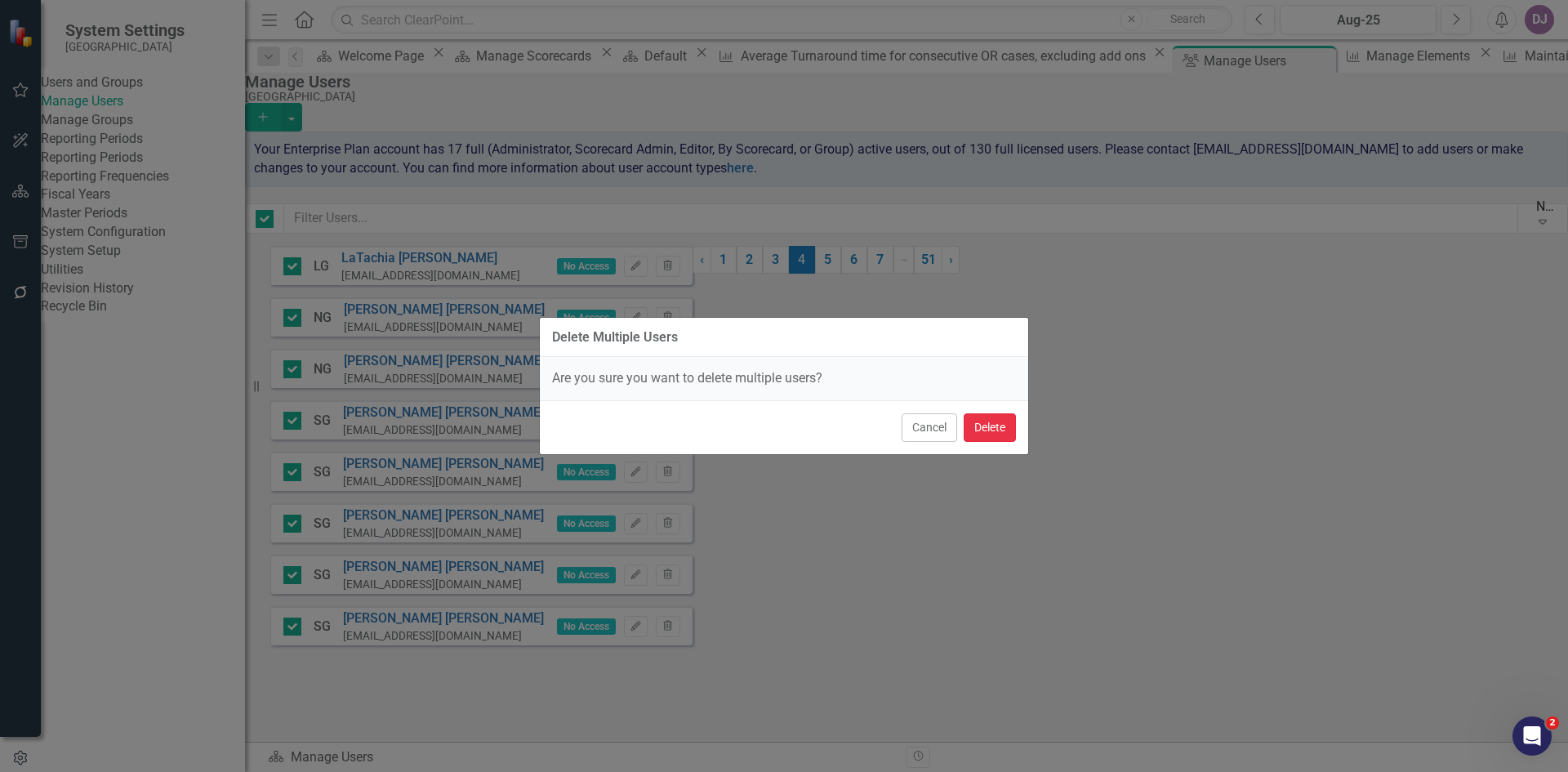
click at [992, 424] on button "Delete" at bounding box center [990, 427] width 52 height 29
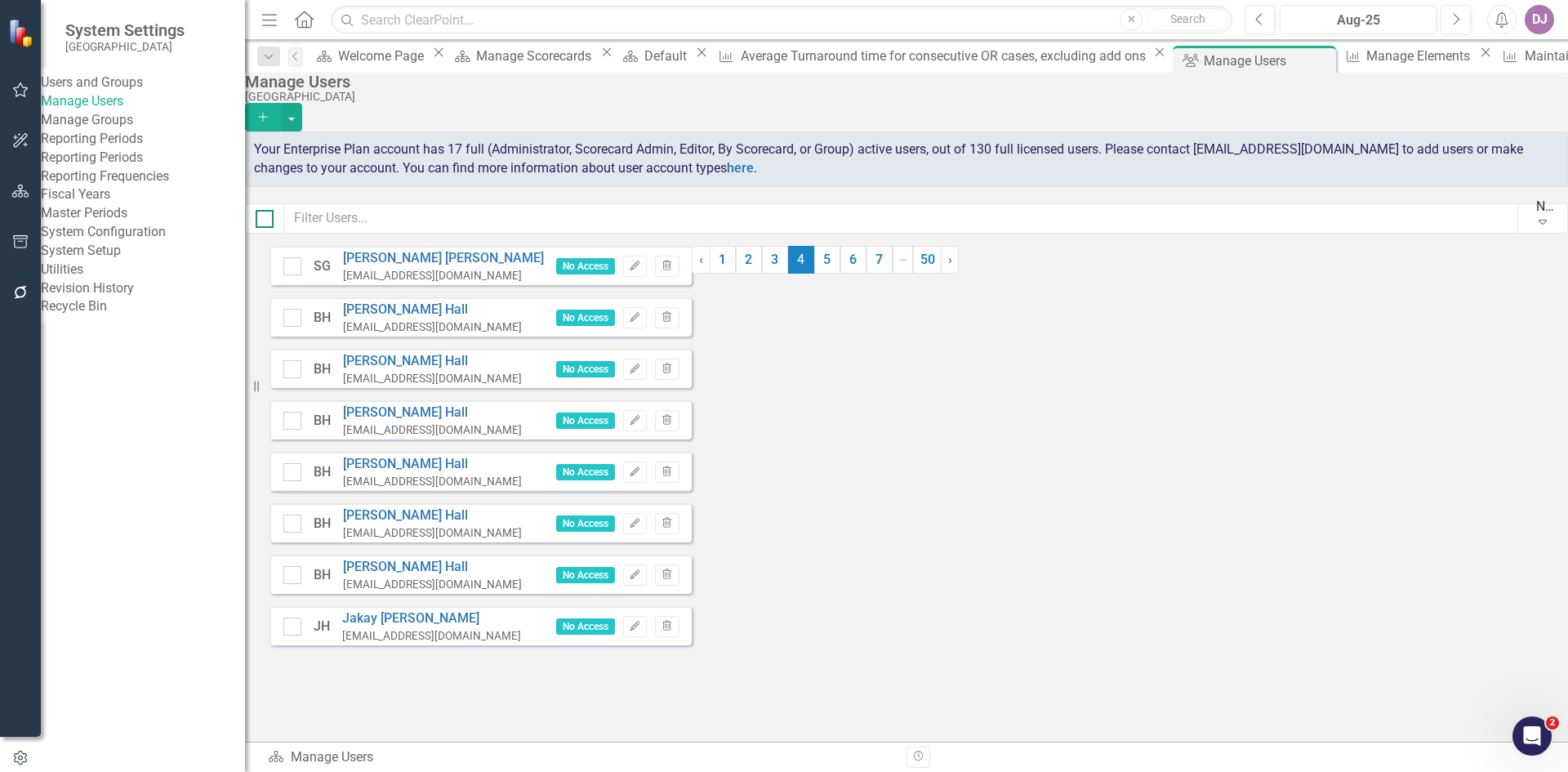
click at [274, 227] on div at bounding box center [264, 219] width 18 height 18
click at [266, 221] on input "checkbox" at bounding box center [261, 215] width 10 height 11
click at [302, 103] on button "button" at bounding box center [291, 117] width 21 height 29
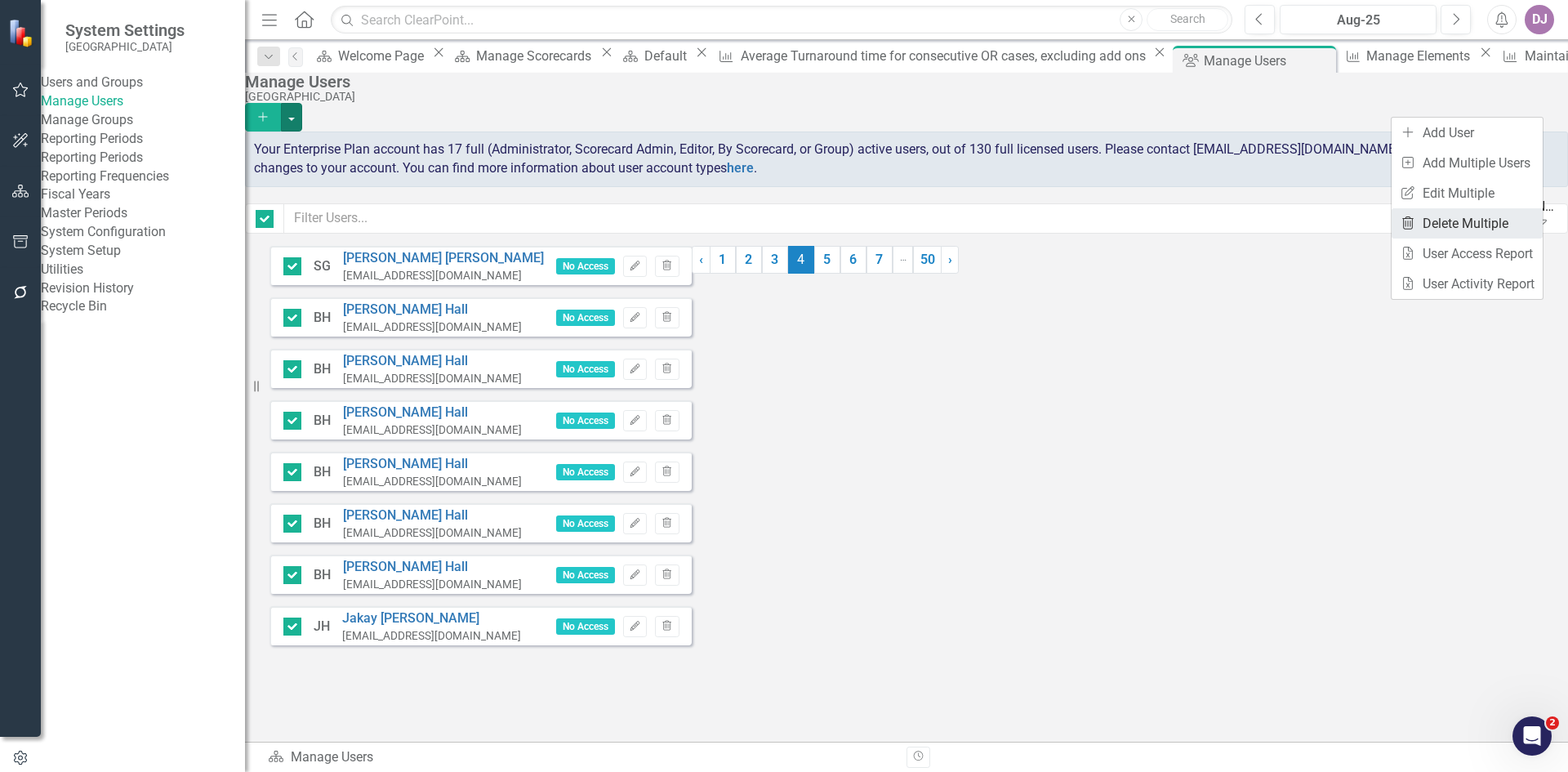
click at [1501, 220] on link "Trash Delete Multiple" at bounding box center [1467, 223] width 151 height 31
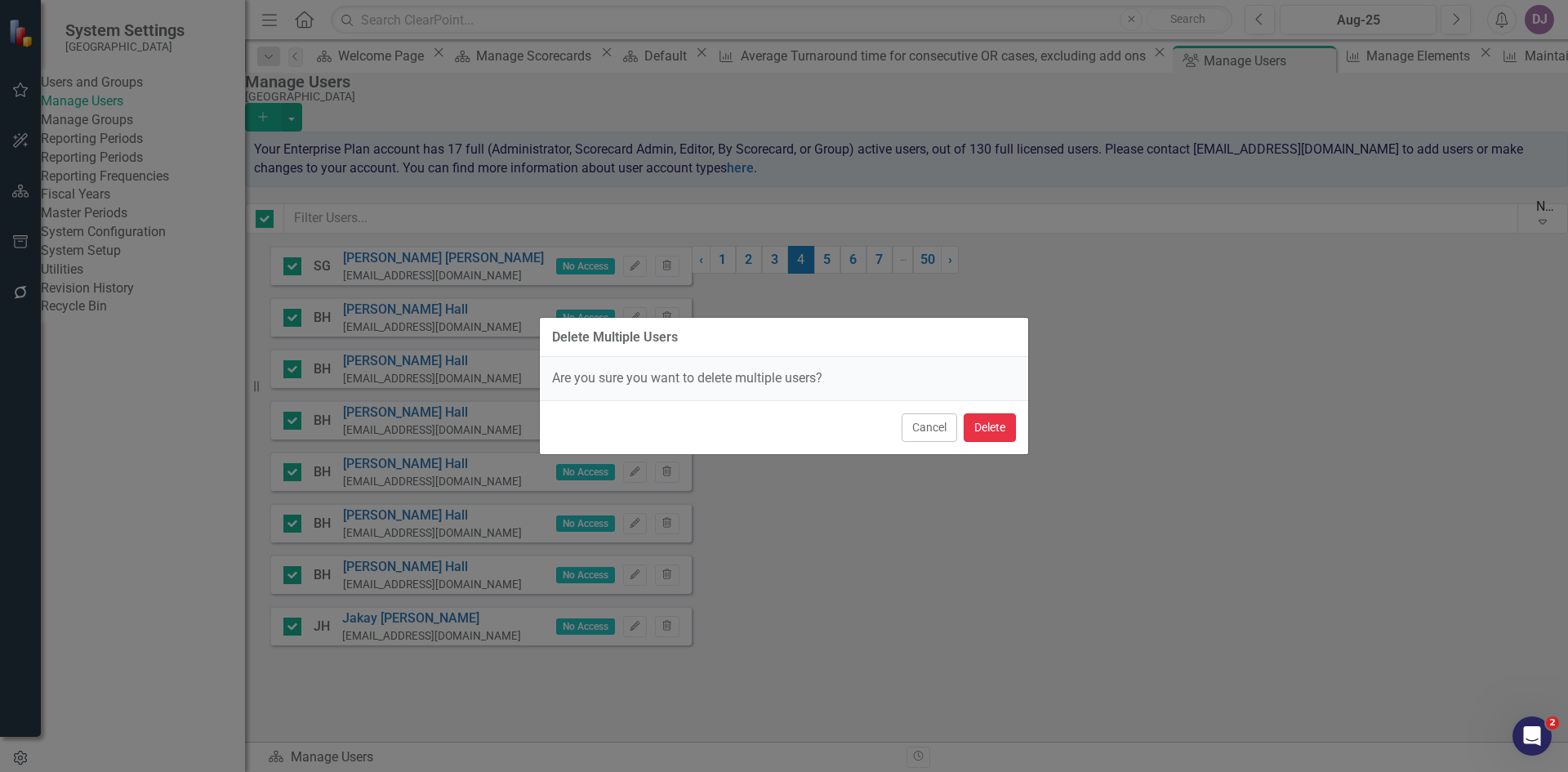
click at [981, 428] on button "Delete" at bounding box center [990, 427] width 52 height 29
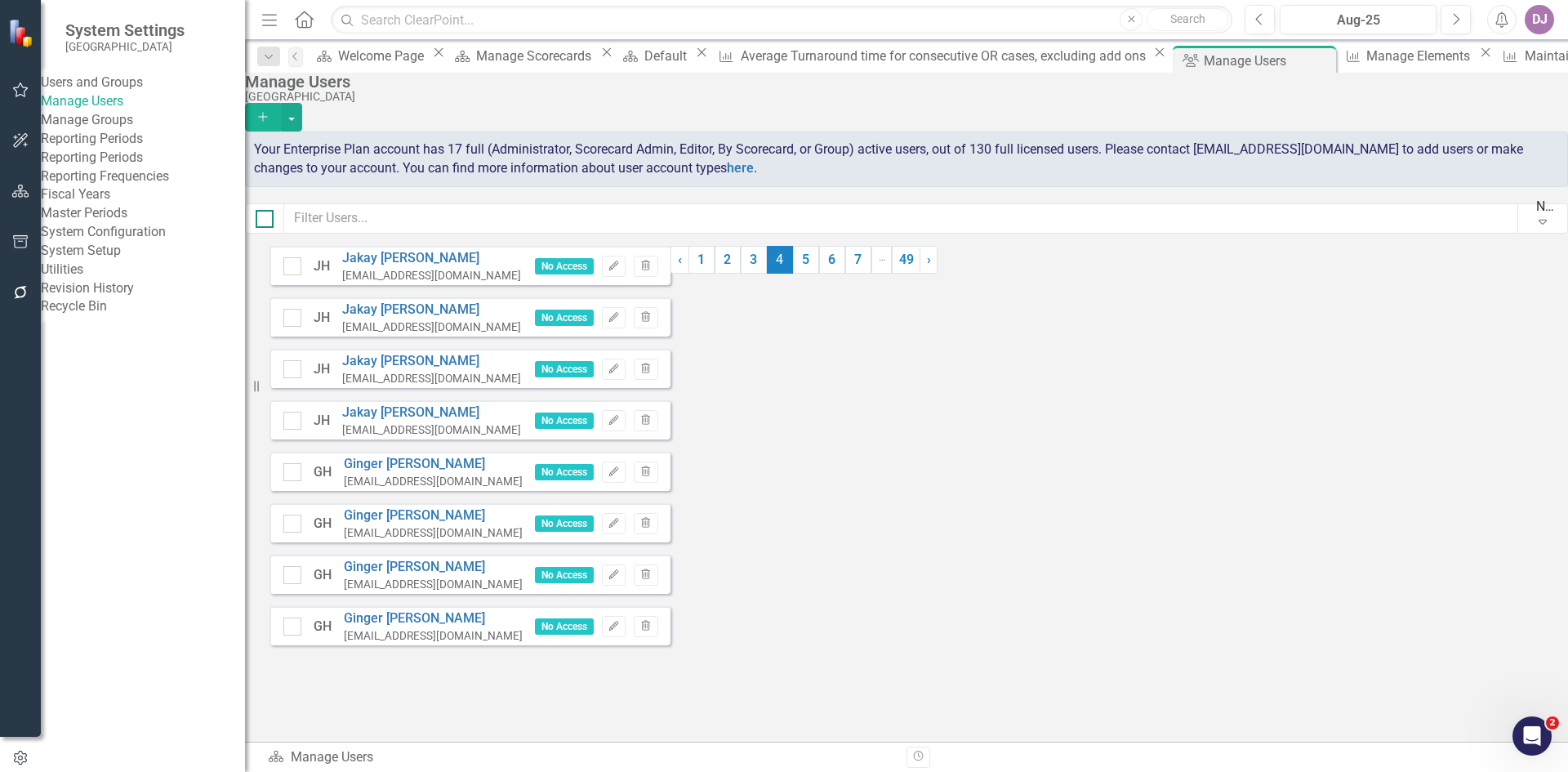
click at [274, 221] on div at bounding box center [264, 219] width 18 height 18
click at [266, 221] on input "checkbox" at bounding box center [261, 215] width 10 height 11
click at [302, 103] on button "button" at bounding box center [291, 117] width 21 height 29
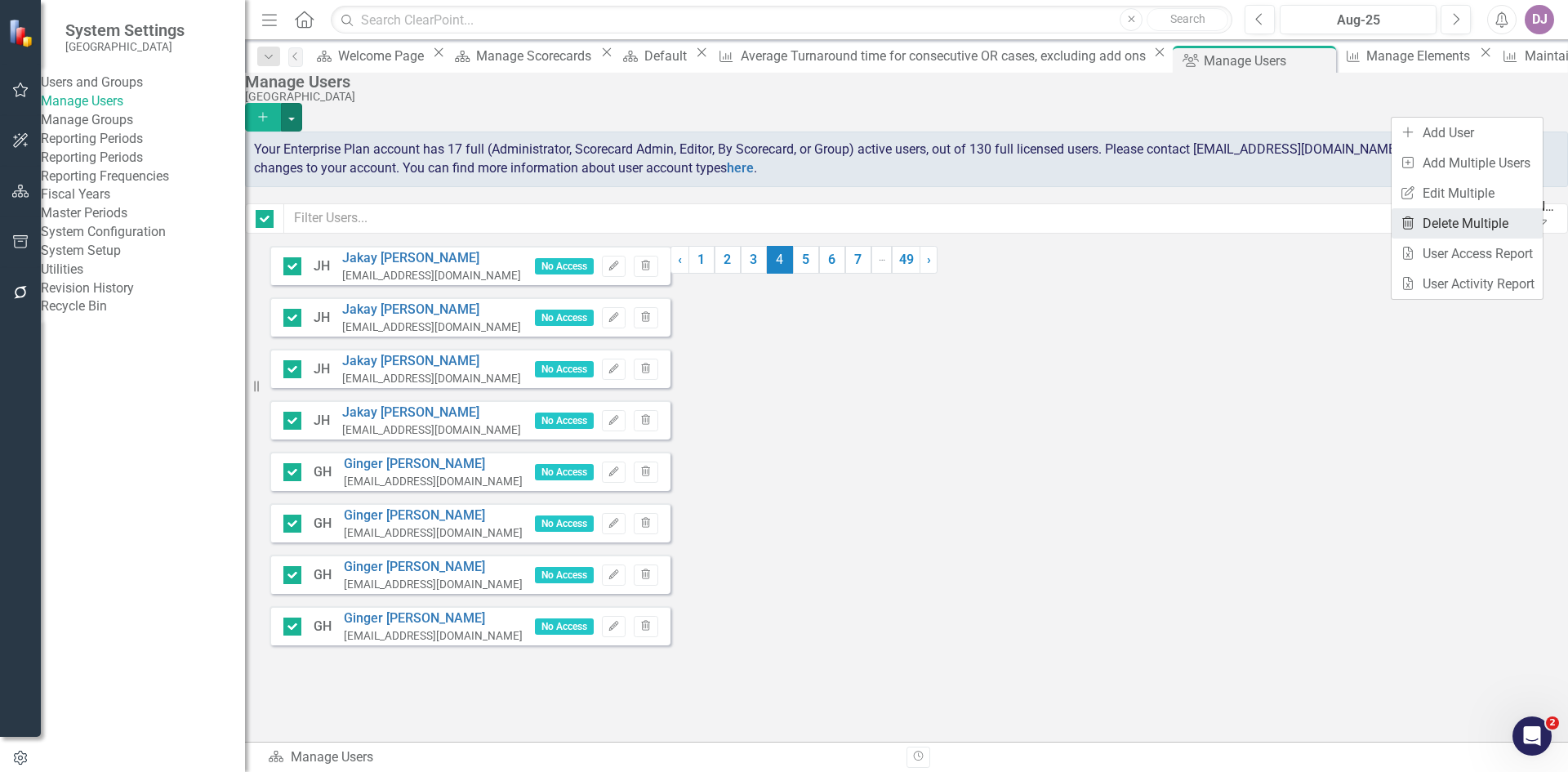
click at [1496, 223] on link "Trash Delete Multiple" at bounding box center [1467, 223] width 151 height 31
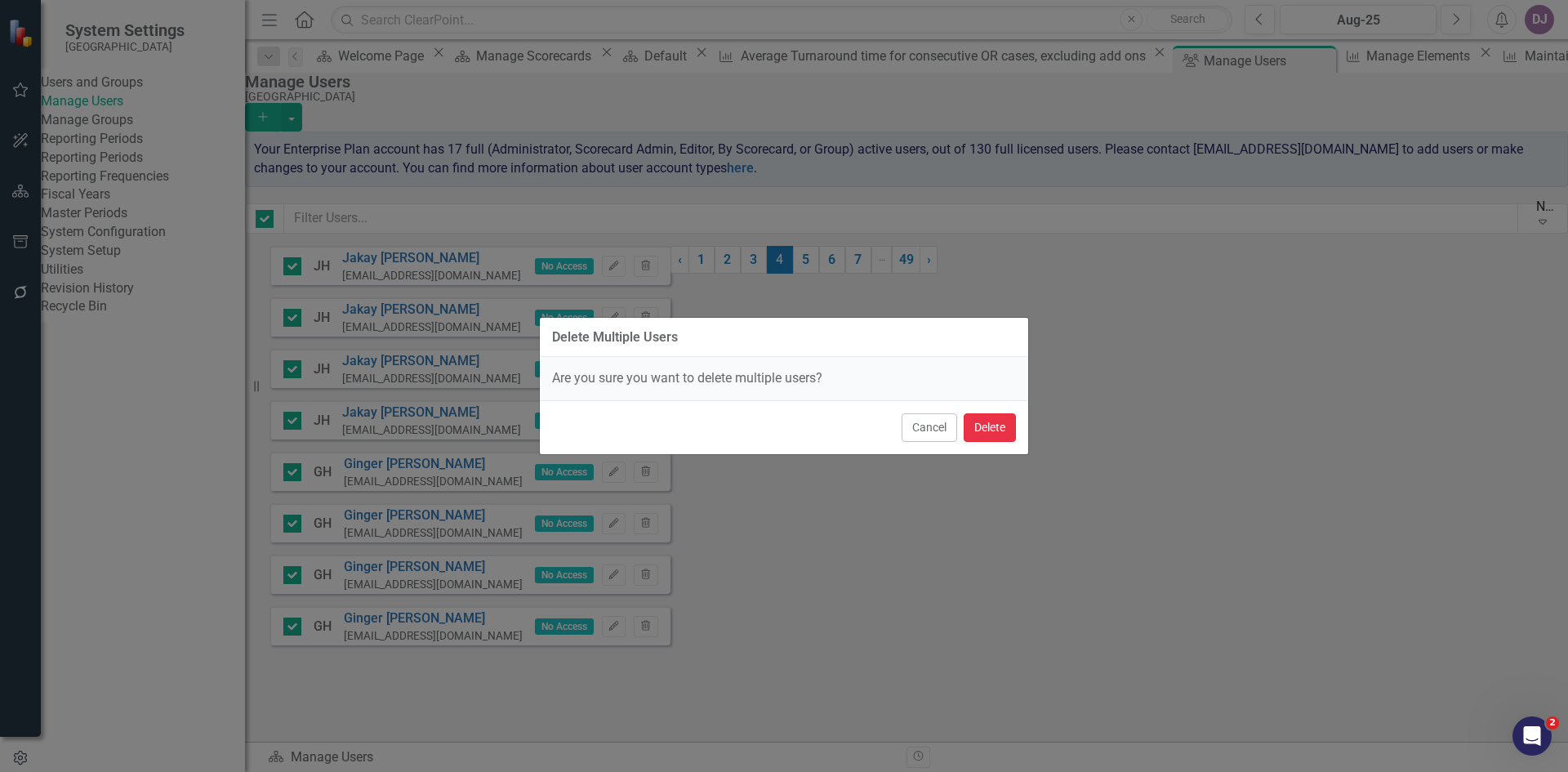
click at [987, 432] on button "Delete" at bounding box center [990, 427] width 52 height 29
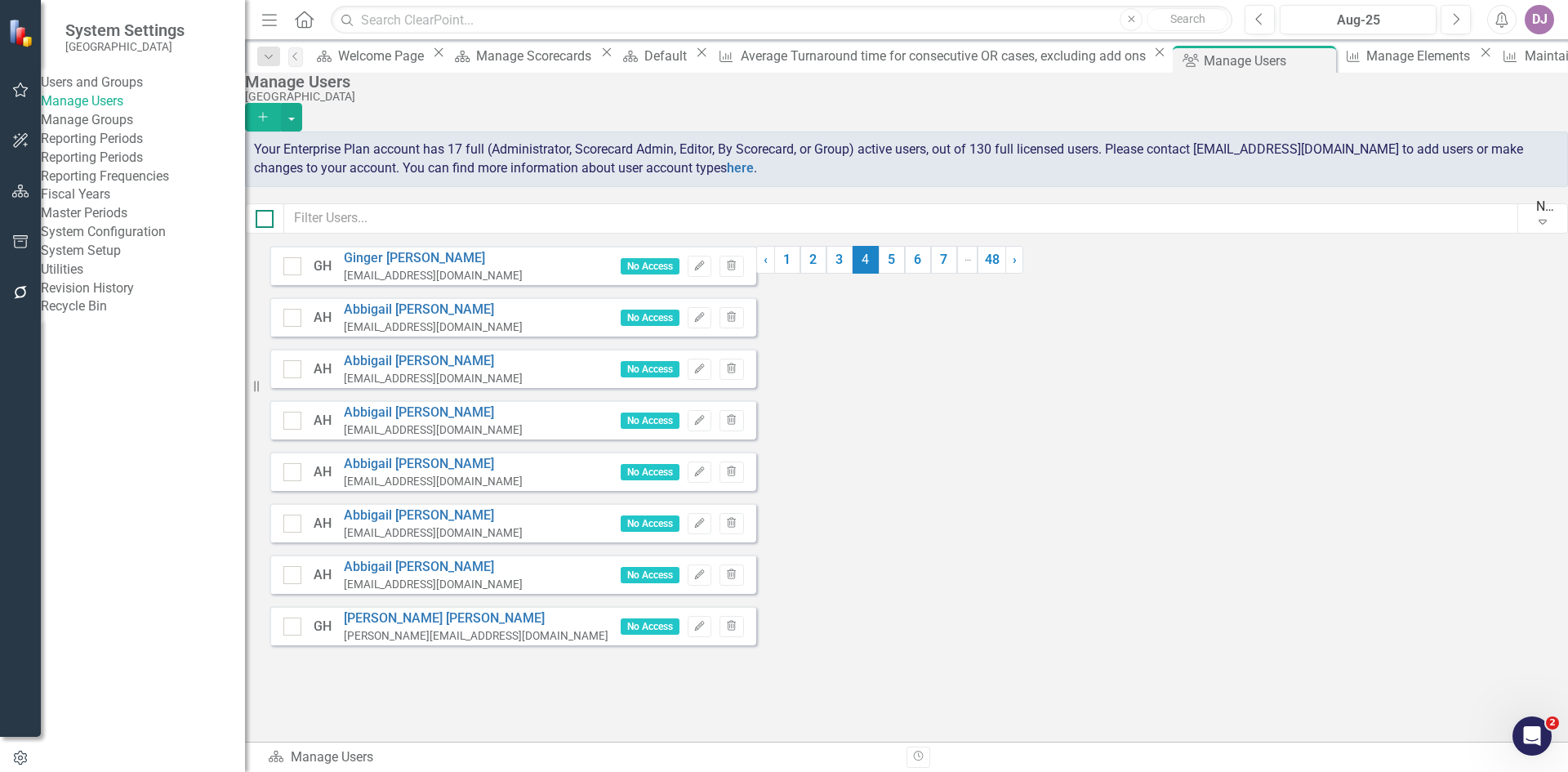
click at [266, 221] on input "checkbox" at bounding box center [261, 215] width 10 height 11
click at [302, 103] on button "button" at bounding box center [291, 117] width 21 height 29
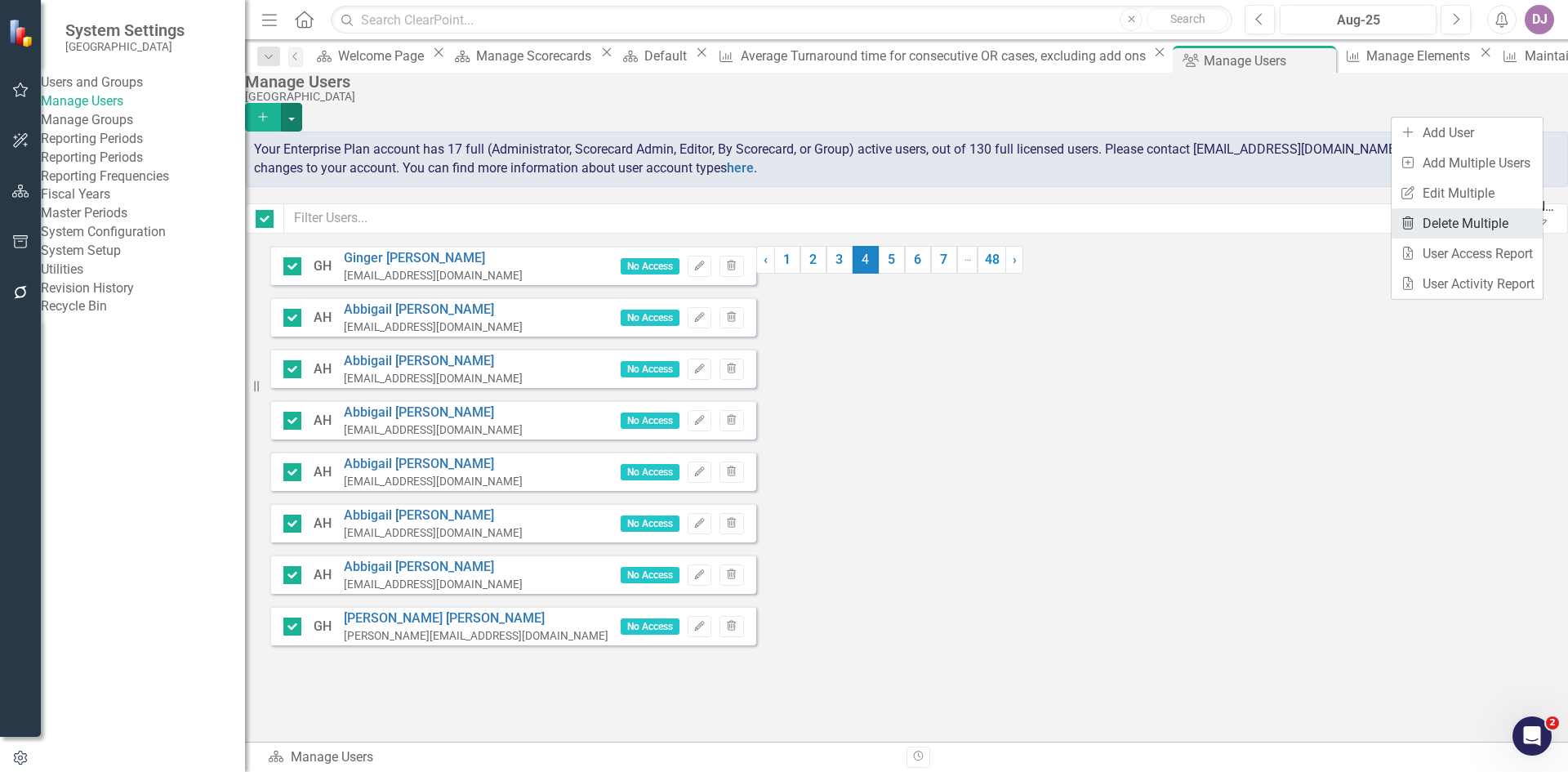
click at [1474, 221] on link "Trash Delete Multiple" at bounding box center [1467, 223] width 151 height 31
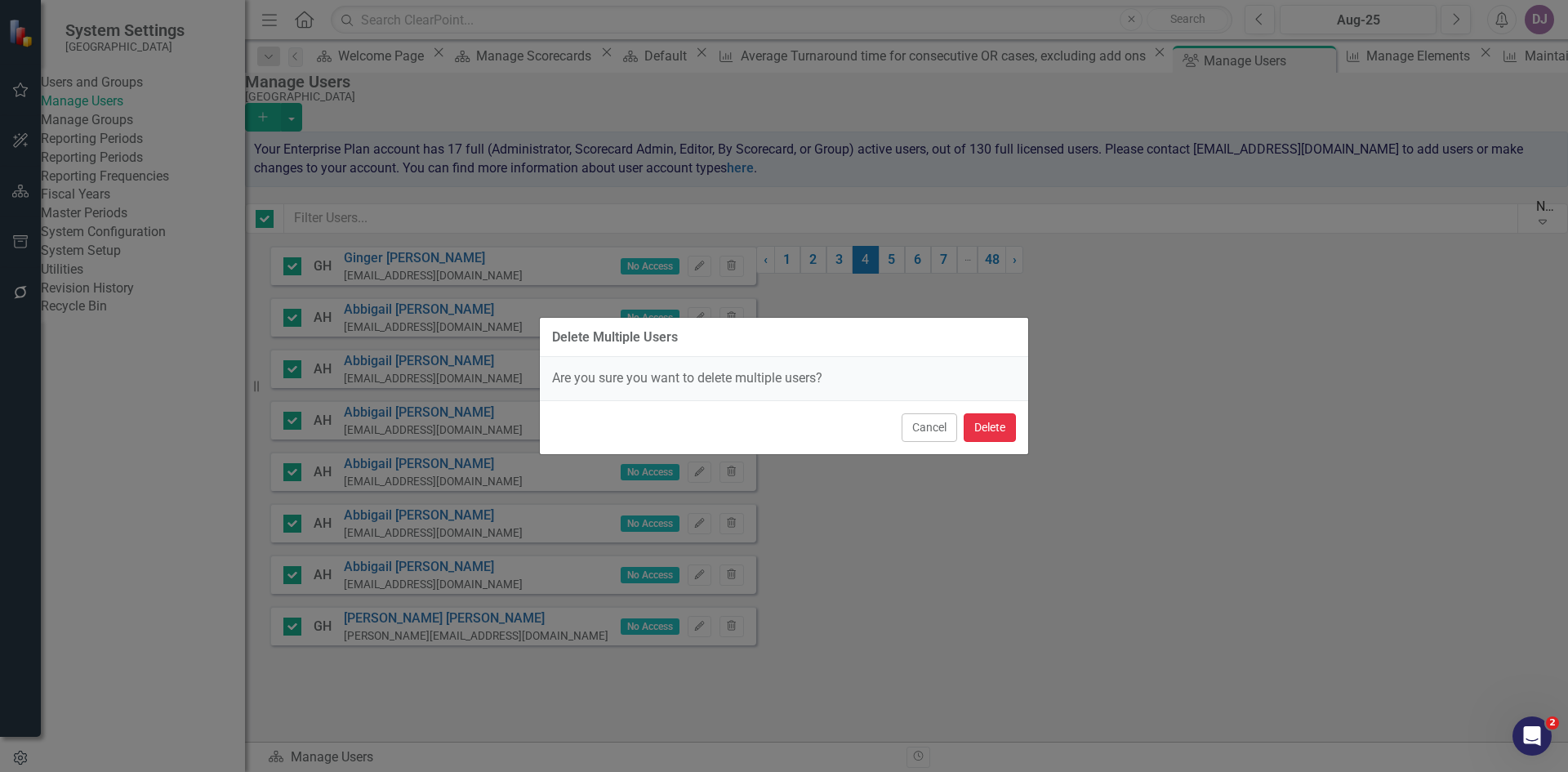
click at [984, 424] on button "Delete" at bounding box center [990, 427] width 52 height 29
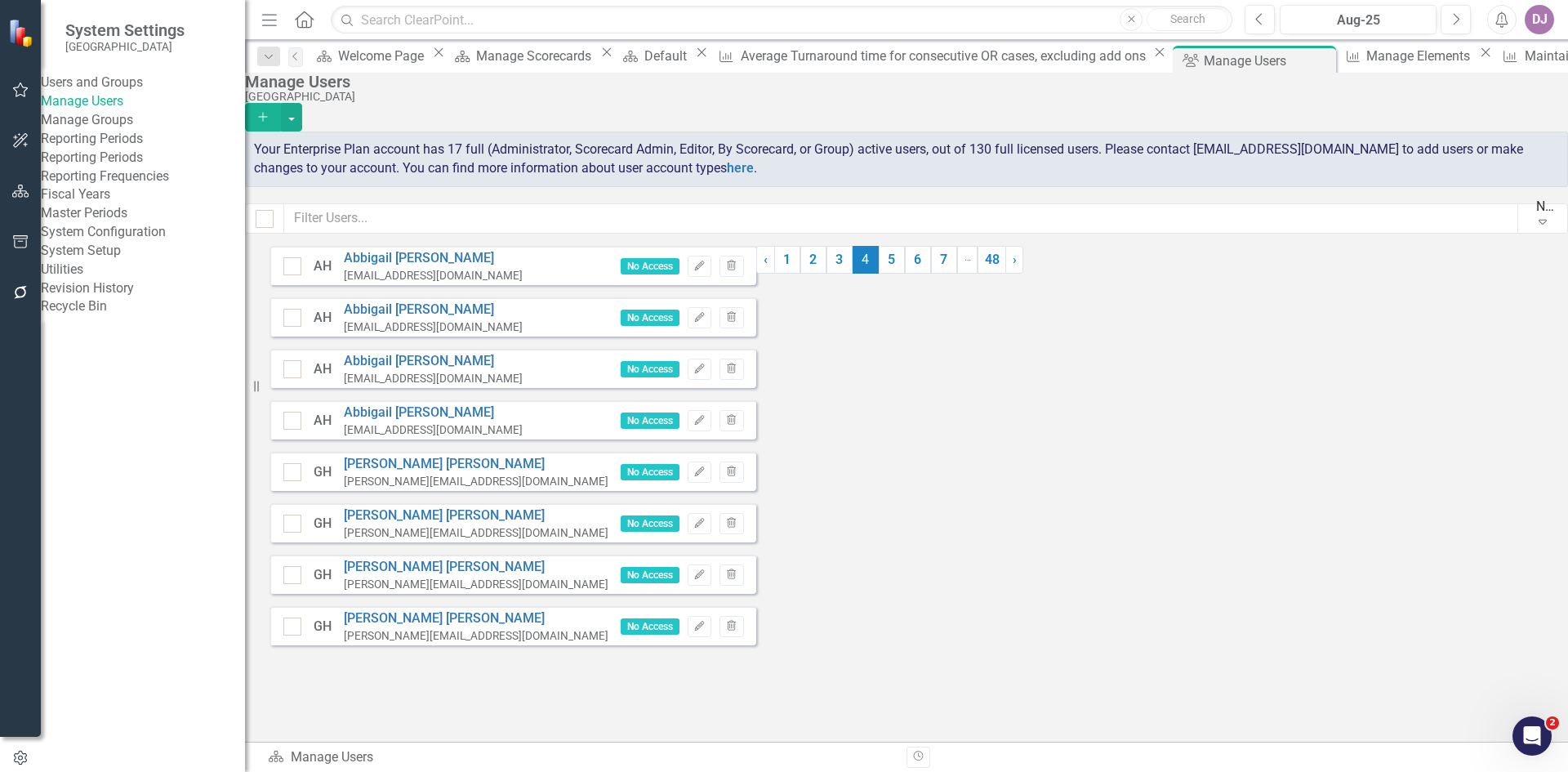
click at [284, 226] on div at bounding box center [264, 218] width 39 height 31
click at [274, 226] on div at bounding box center [264, 219] width 18 height 18
click at [266, 221] on input "checkbox" at bounding box center [261, 215] width 10 height 11
click at [302, 108] on button "button" at bounding box center [291, 117] width 21 height 29
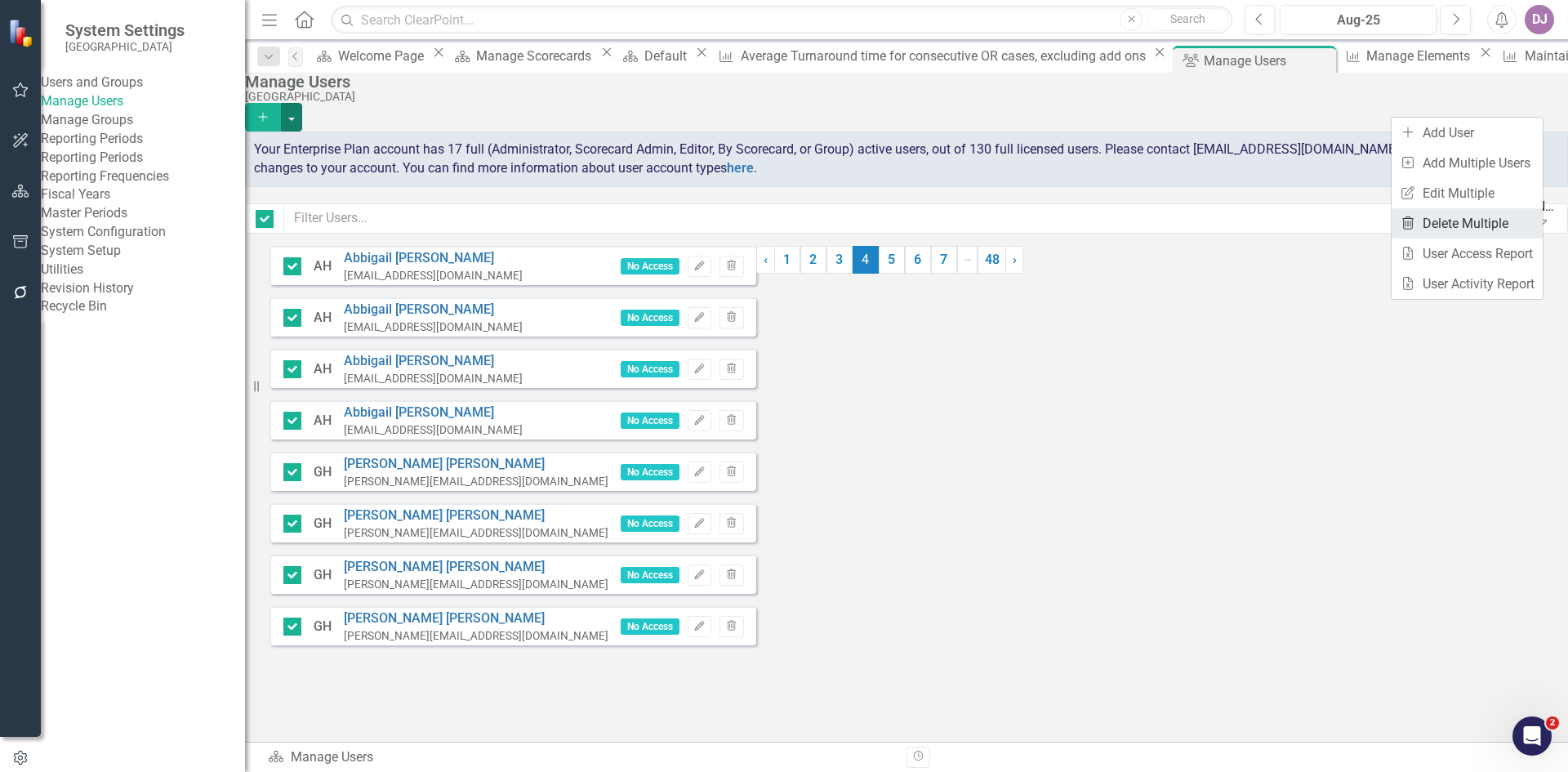
click at [1480, 221] on link "Trash Delete Multiple" at bounding box center [1467, 223] width 151 height 31
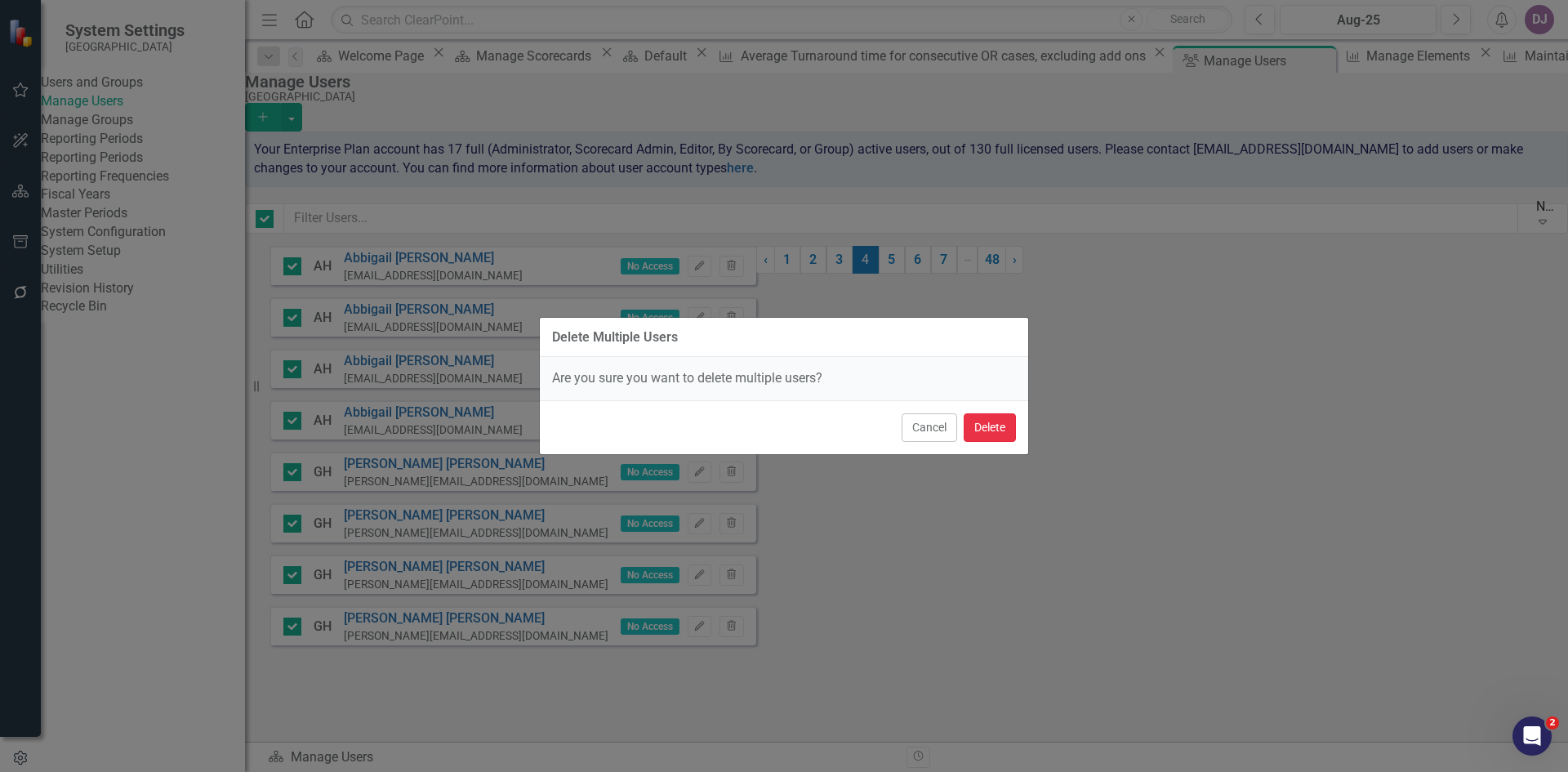
click at [992, 424] on button "Delete" at bounding box center [990, 427] width 52 height 29
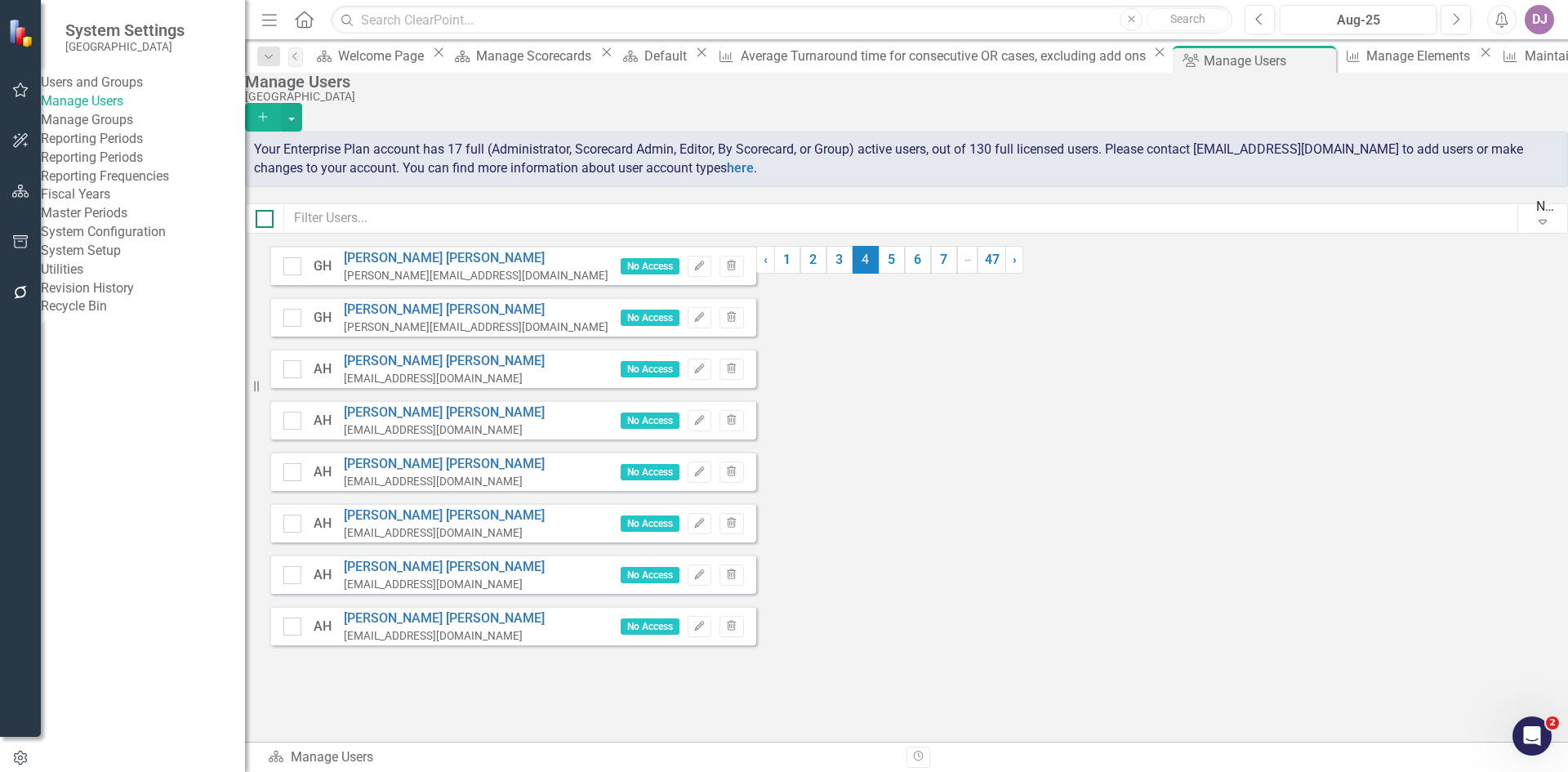
click at [266, 221] on input "checkbox" at bounding box center [261, 215] width 10 height 11
click at [302, 109] on button "button" at bounding box center [291, 117] width 21 height 29
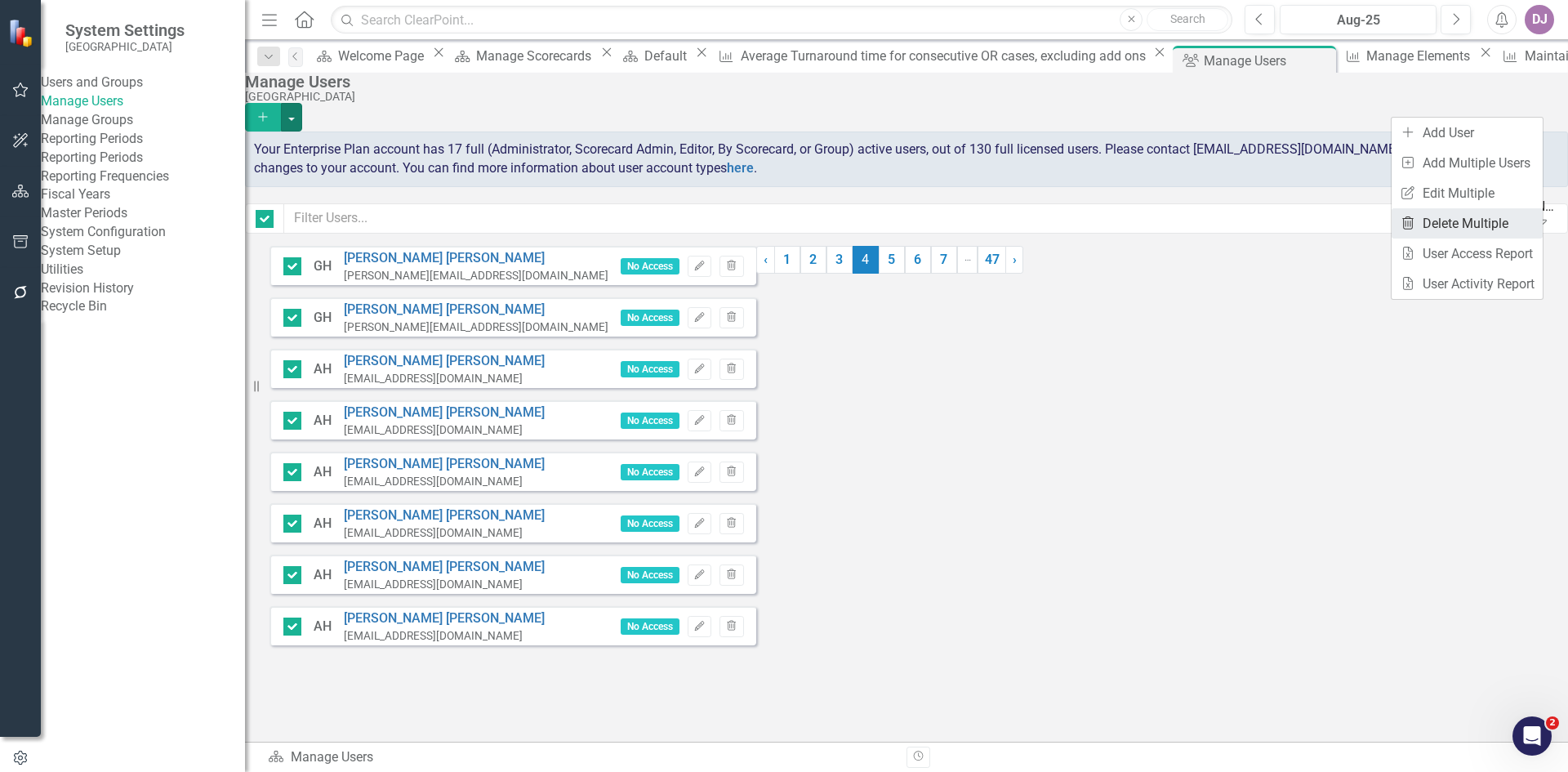
click at [1494, 218] on link "Trash Delete Multiple" at bounding box center [1467, 223] width 151 height 31
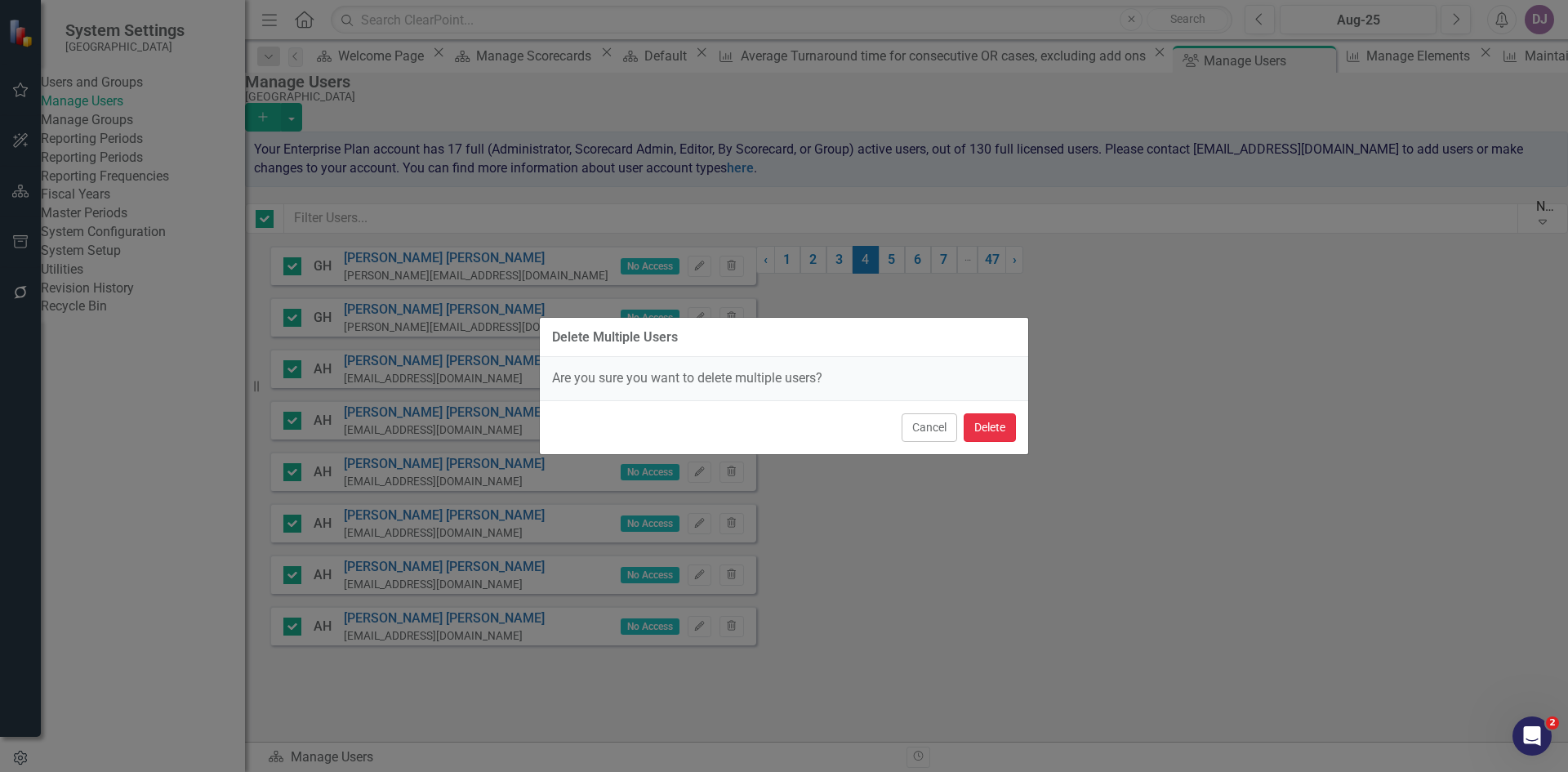
click at [997, 425] on button "Delete" at bounding box center [990, 427] width 52 height 29
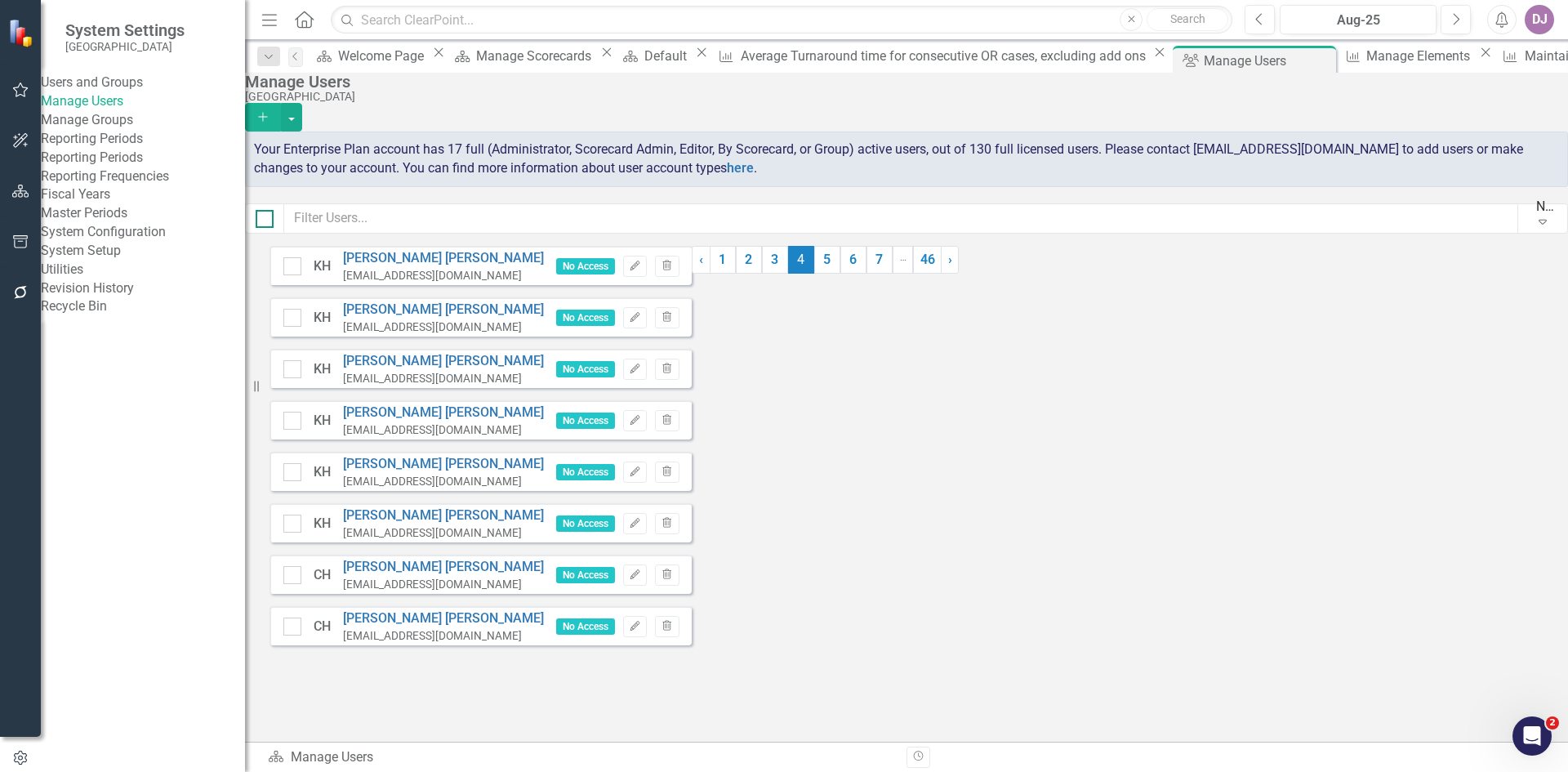
click at [274, 228] on div at bounding box center [264, 219] width 18 height 18
click at [266, 221] on input "checkbox" at bounding box center [261, 215] width 10 height 11
click at [302, 103] on button "button" at bounding box center [291, 117] width 21 height 29
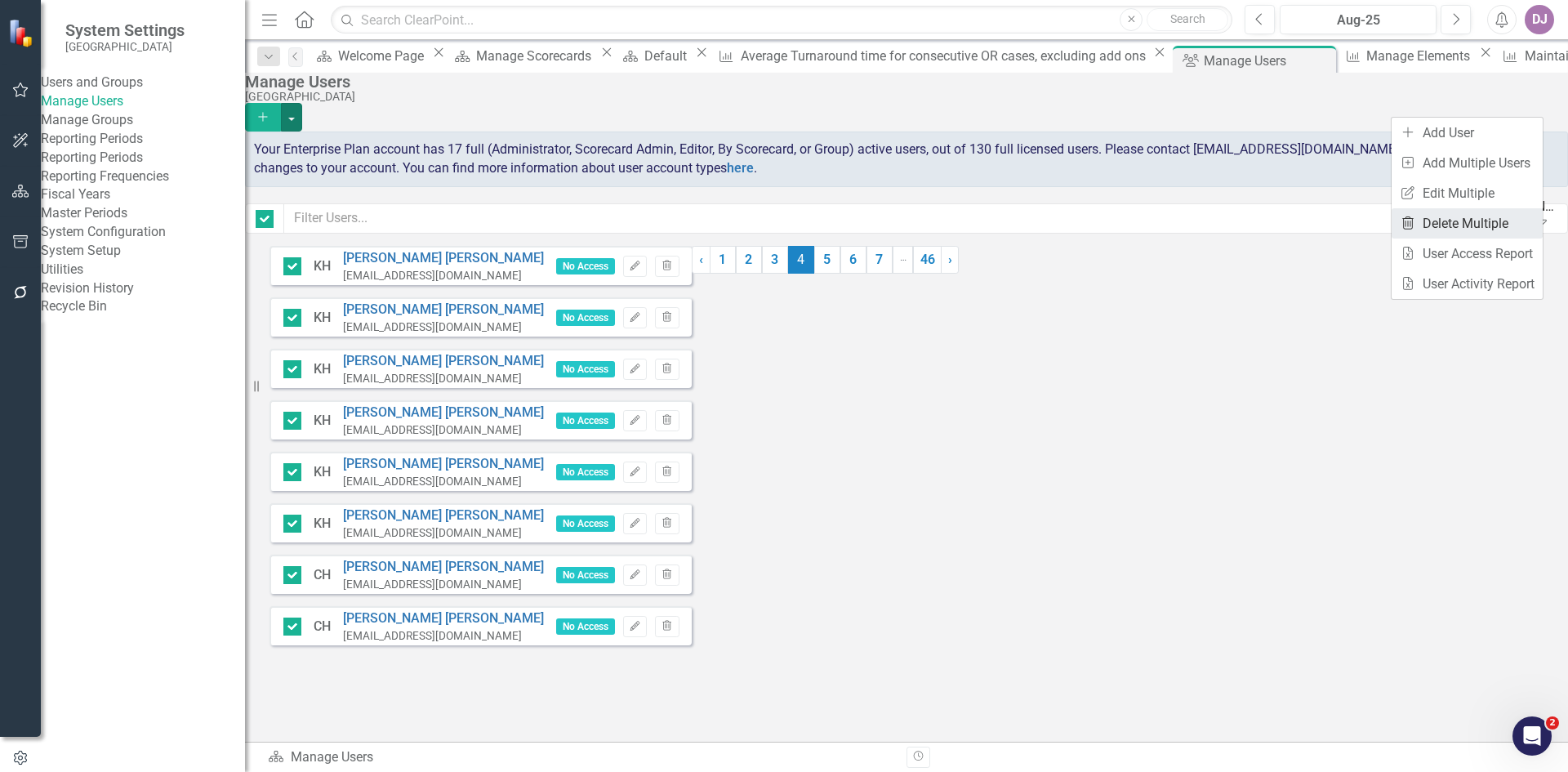
click at [1478, 216] on link "Trash Delete Multiple" at bounding box center [1467, 223] width 151 height 31
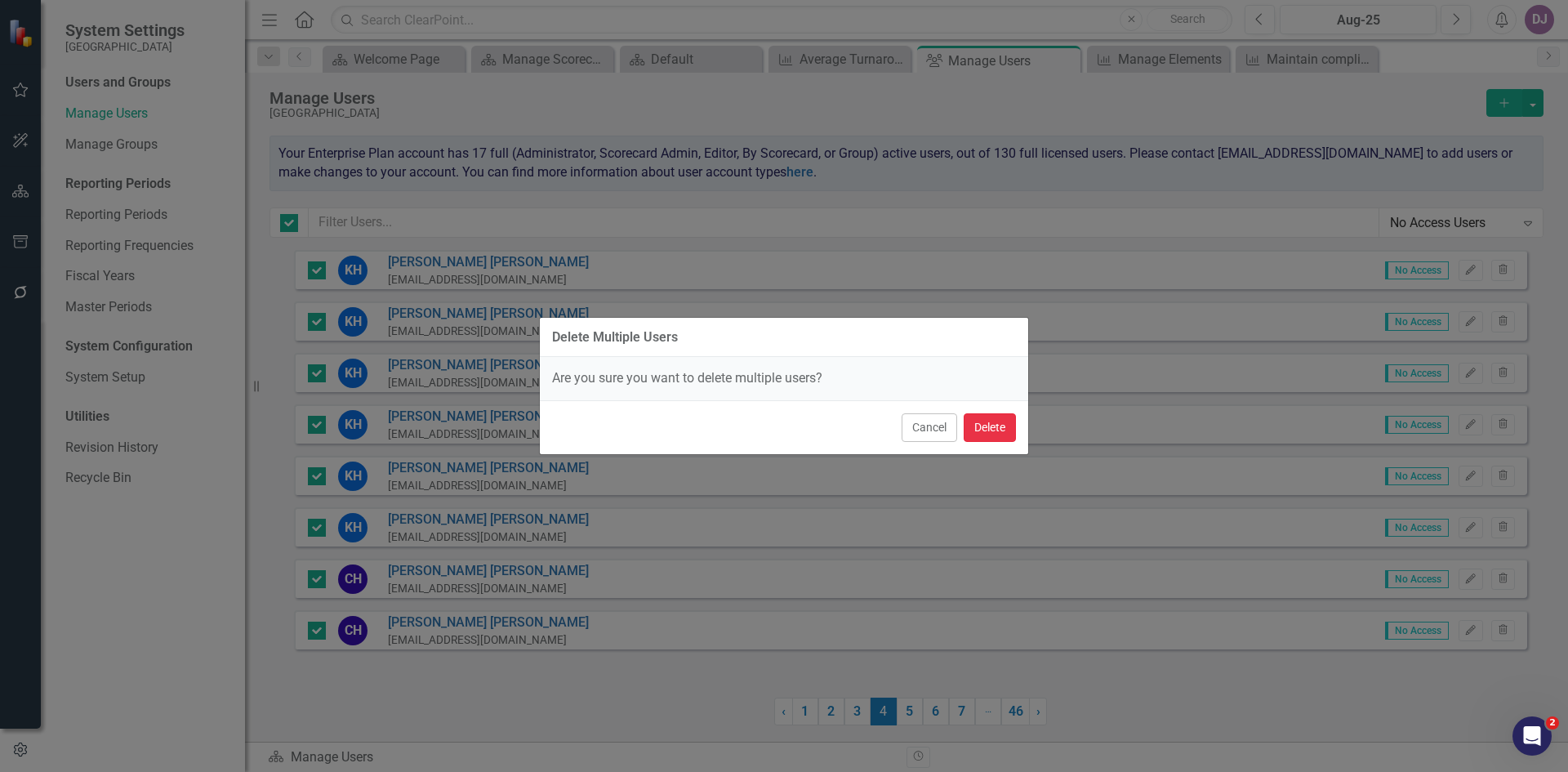
click at [996, 425] on button "Delete" at bounding box center [990, 427] width 52 height 29
checkbox input "false"
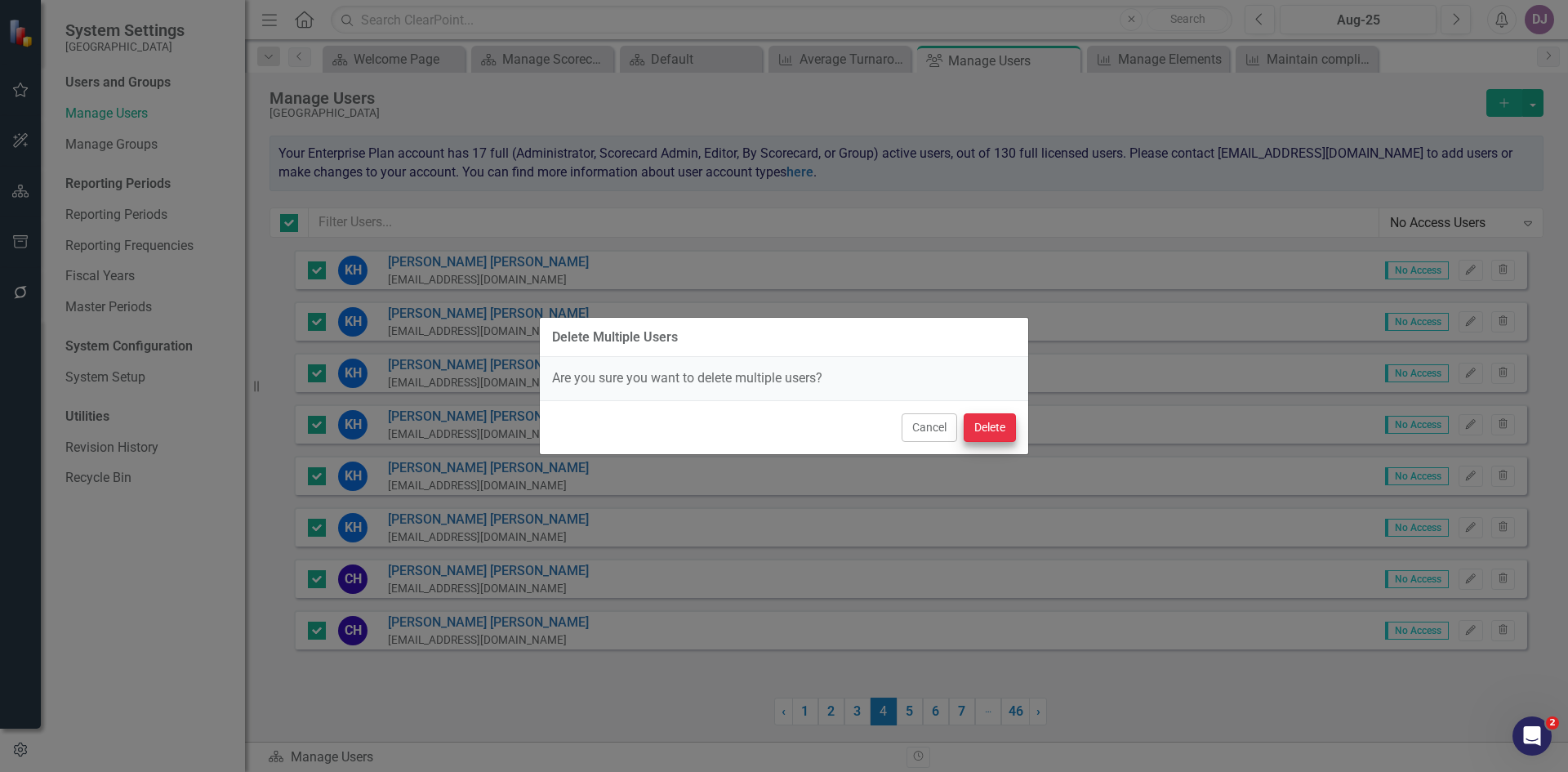
checkbox input "false"
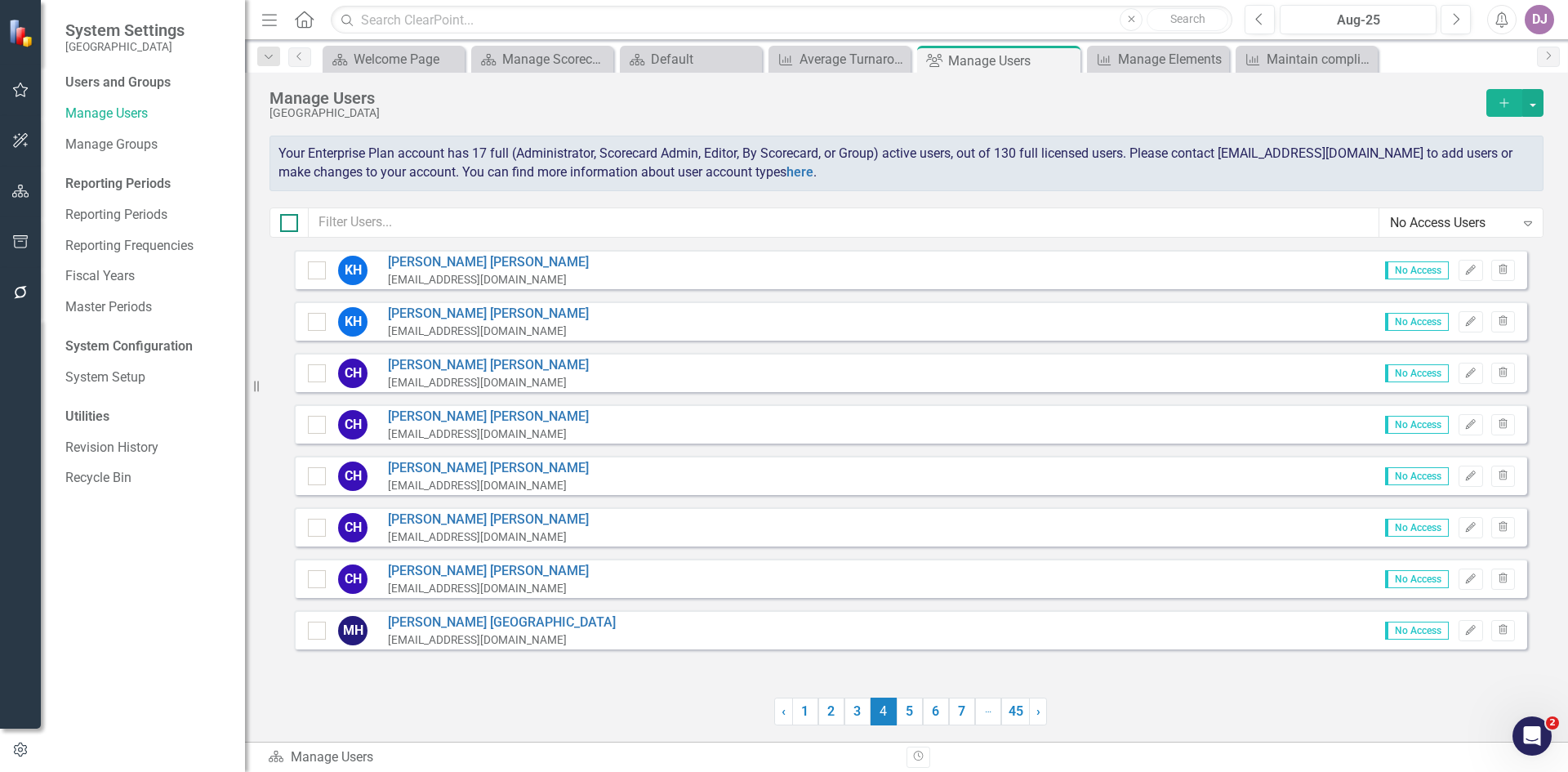
click at [292, 228] on div at bounding box center [289, 223] width 18 height 18
click at [290, 225] on input "checkbox" at bounding box center [285, 220] width 10 height 11
checkbox input "true"
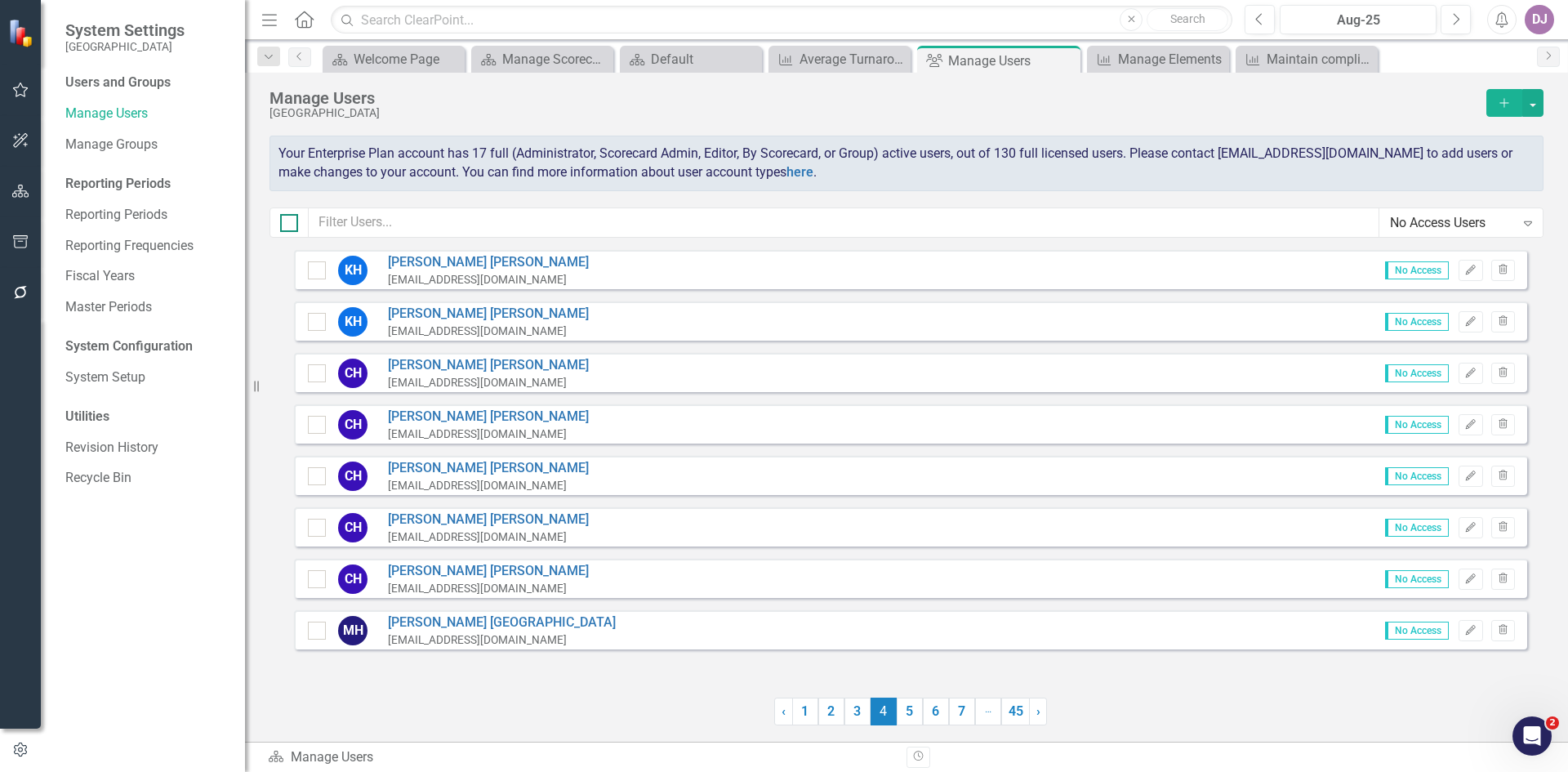
checkbox input "true"
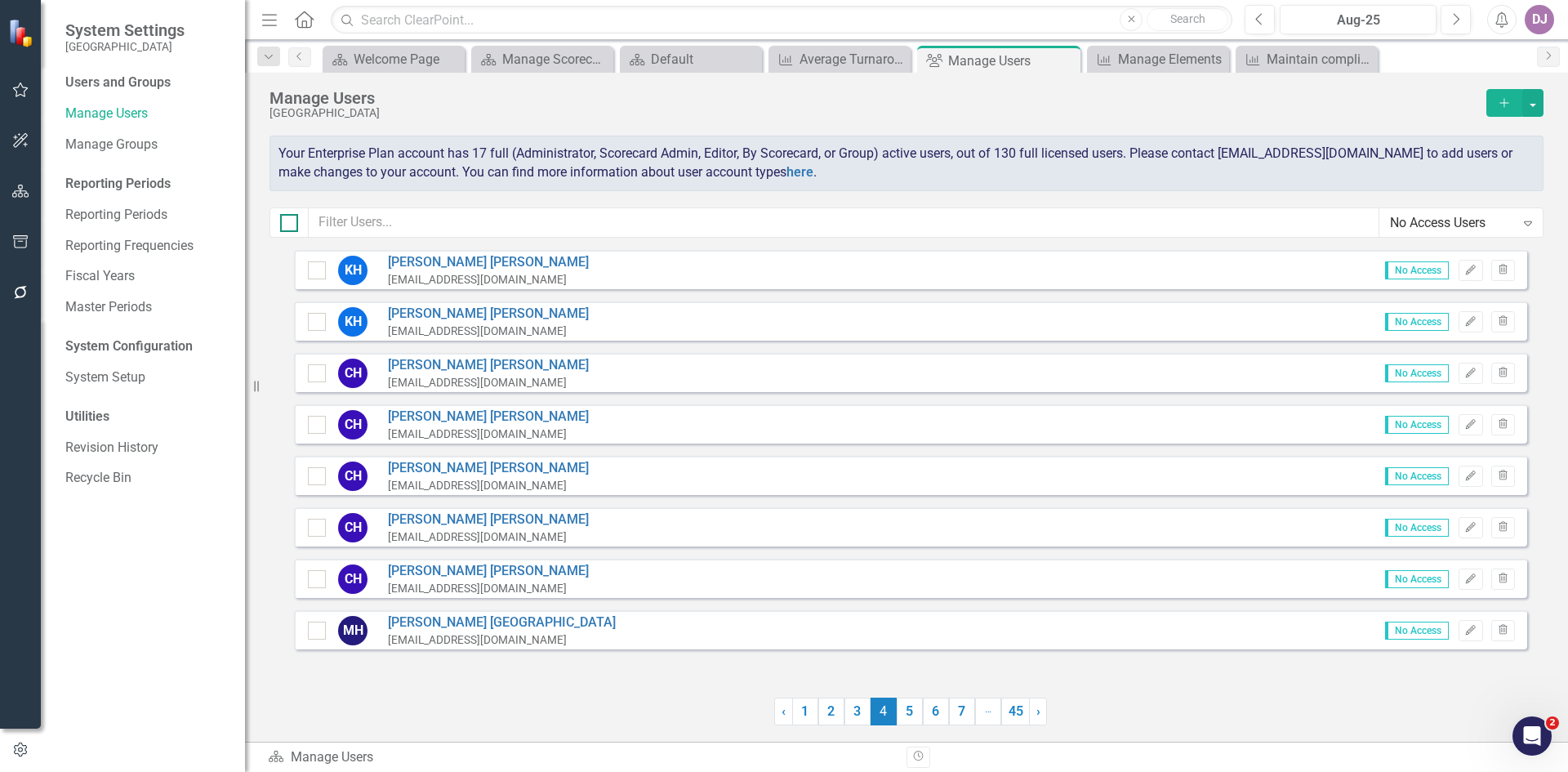
checkbox input "true"
click at [1538, 106] on button "button" at bounding box center [1533, 103] width 21 height 28
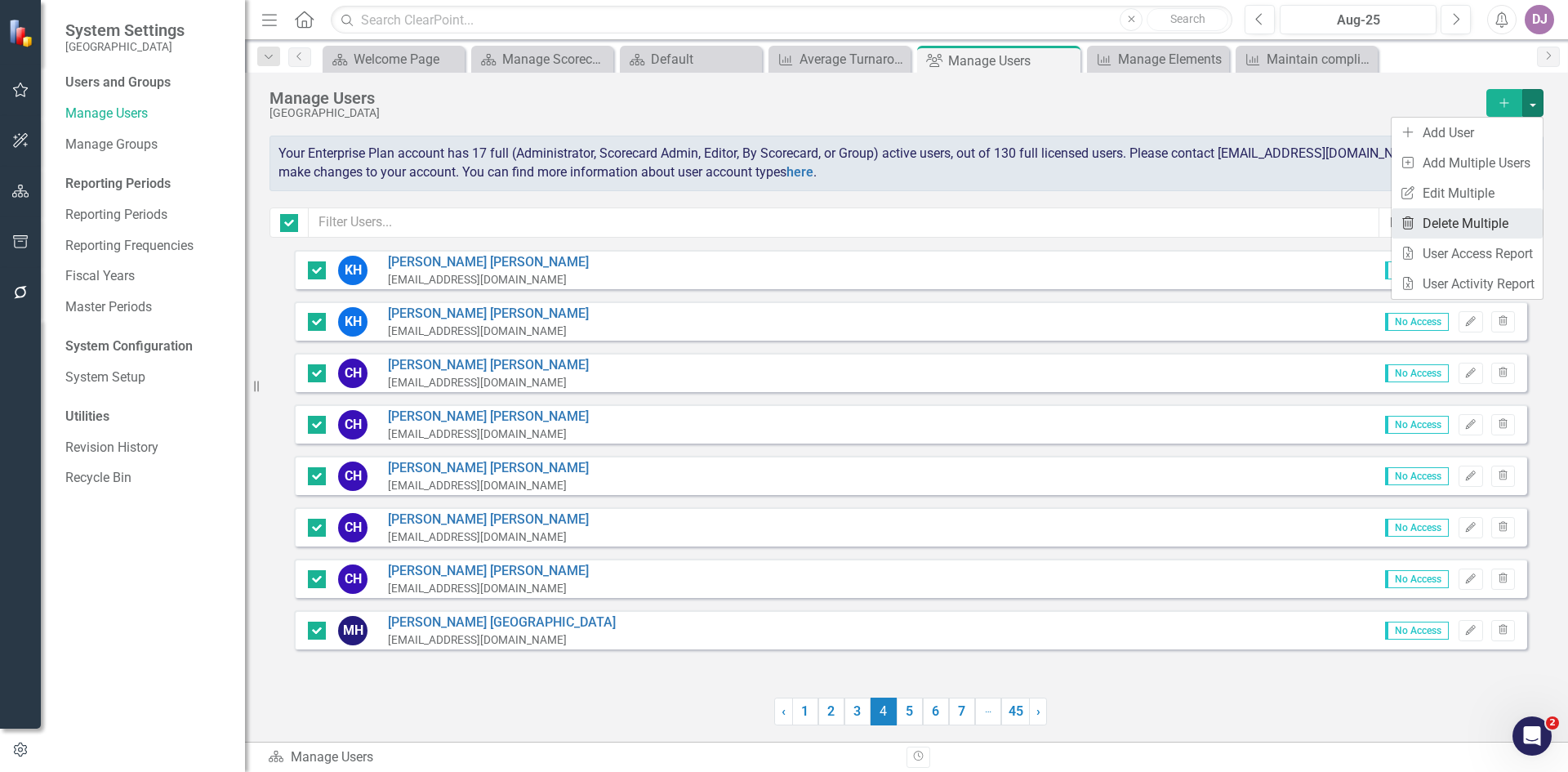
click at [1462, 217] on link "Trash Delete Multiple" at bounding box center [1467, 223] width 151 height 31
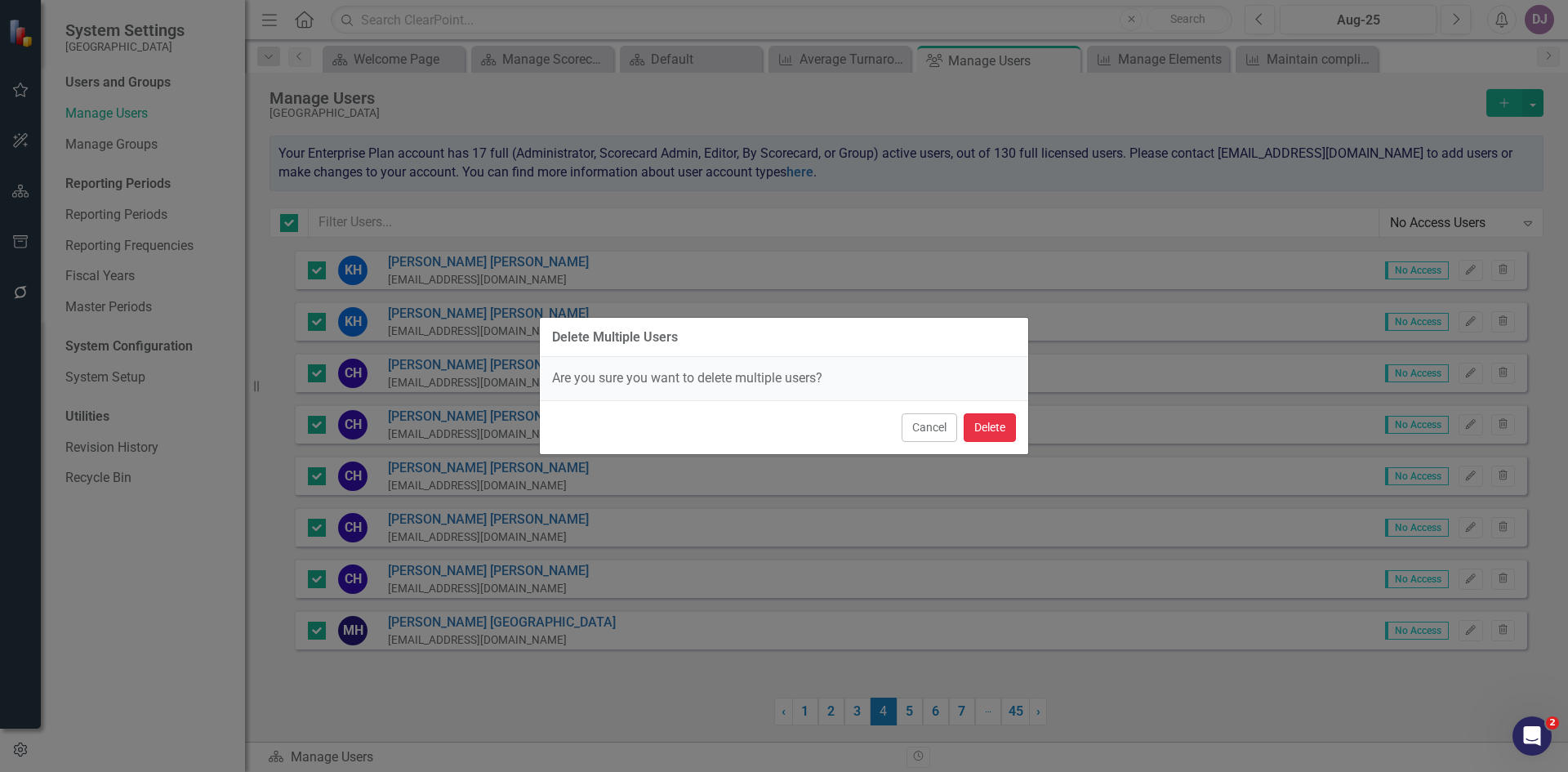
click at [998, 432] on button "Delete" at bounding box center [990, 427] width 52 height 29
checkbox input "false"
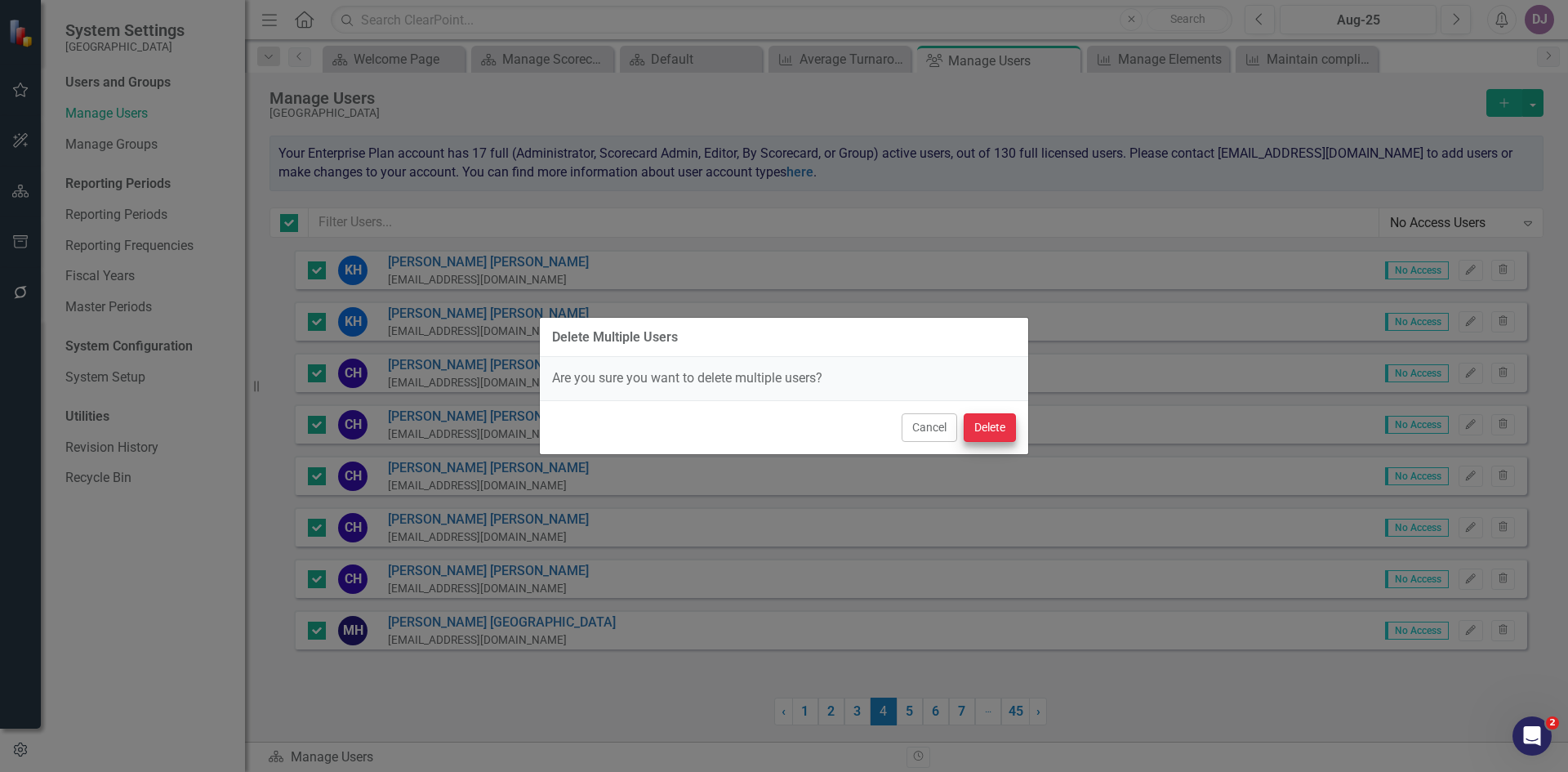
checkbox input "false"
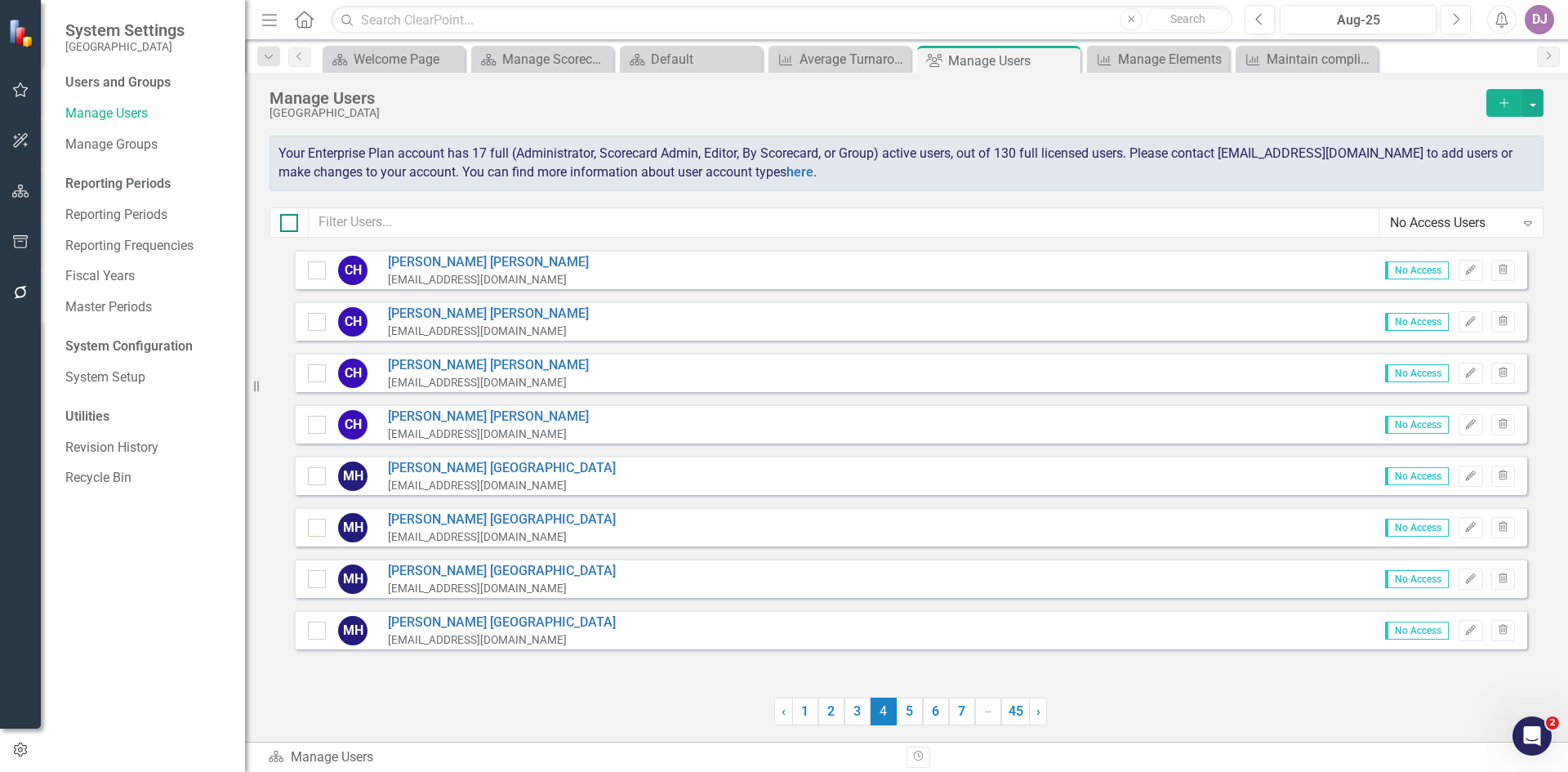
click at [289, 216] on input "checkbox" at bounding box center [285, 220] width 10 height 11
checkbox input "true"
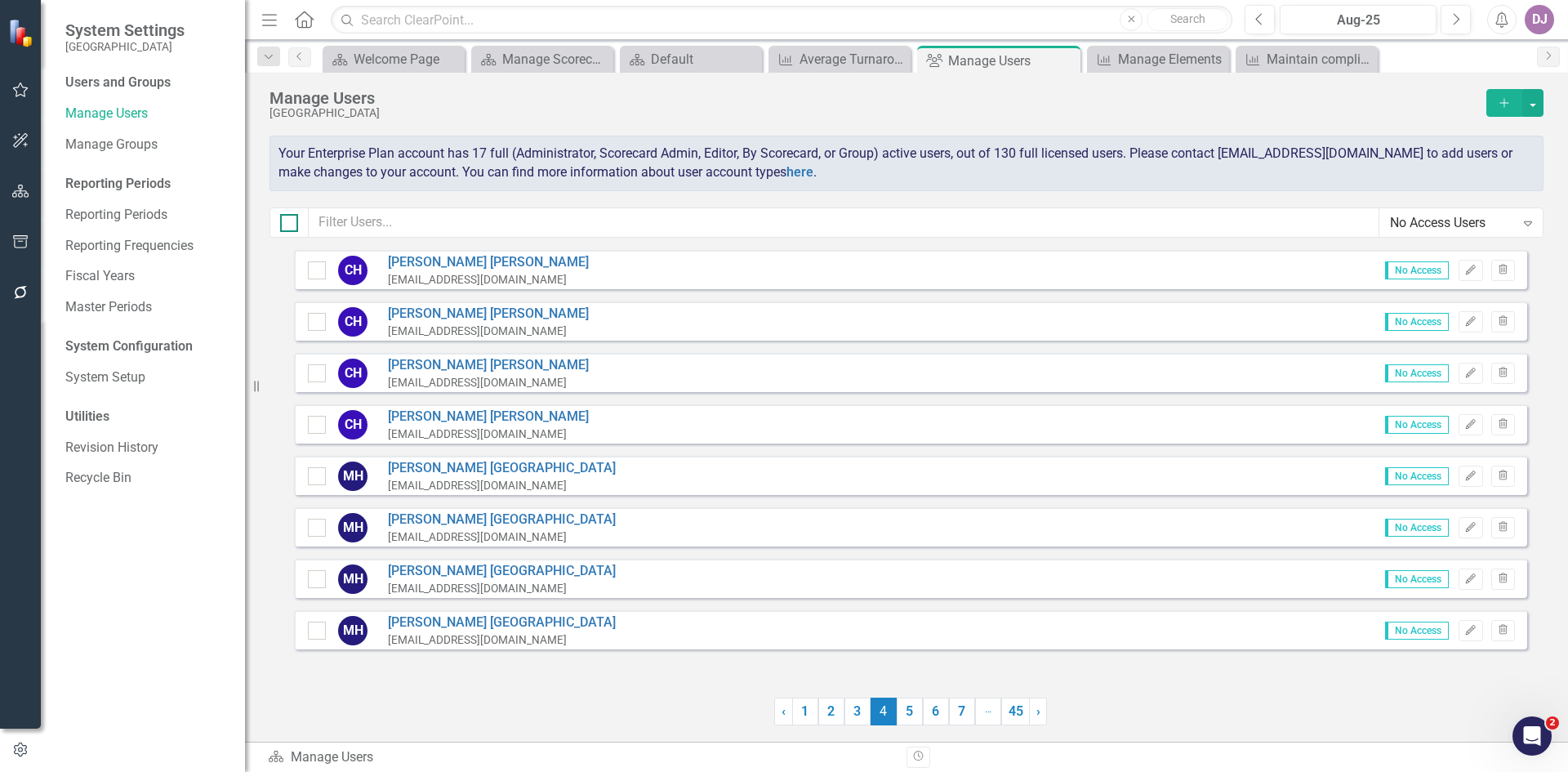
checkbox input "true"
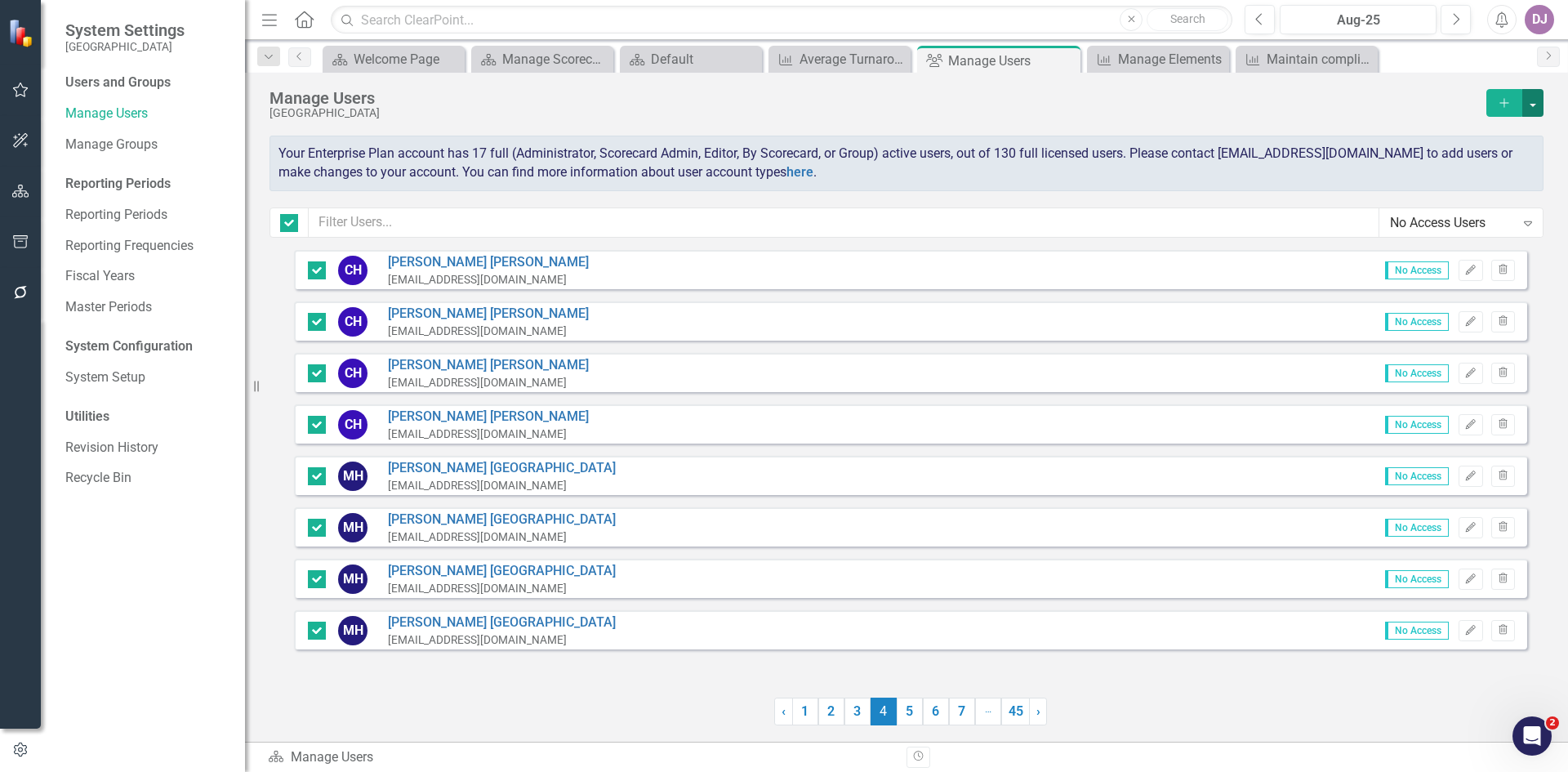
click at [1541, 102] on button "button" at bounding box center [1533, 103] width 21 height 28
click at [1465, 218] on link "Trash Delete Multiple" at bounding box center [1467, 223] width 151 height 31
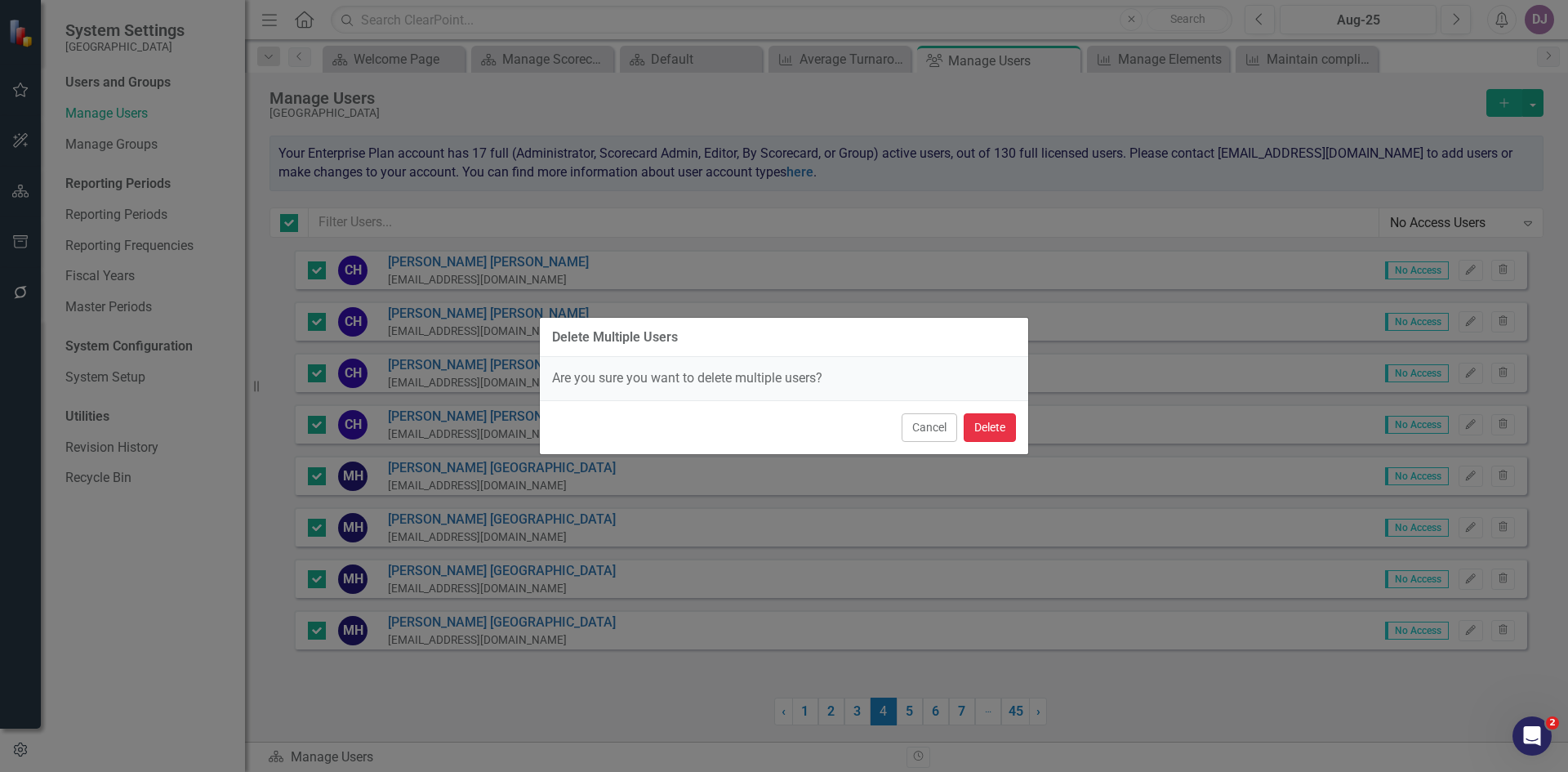
click at [999, 434] on button "Delete" at bounding box center [990, 427] width 52 height 29
checkbox input "false"
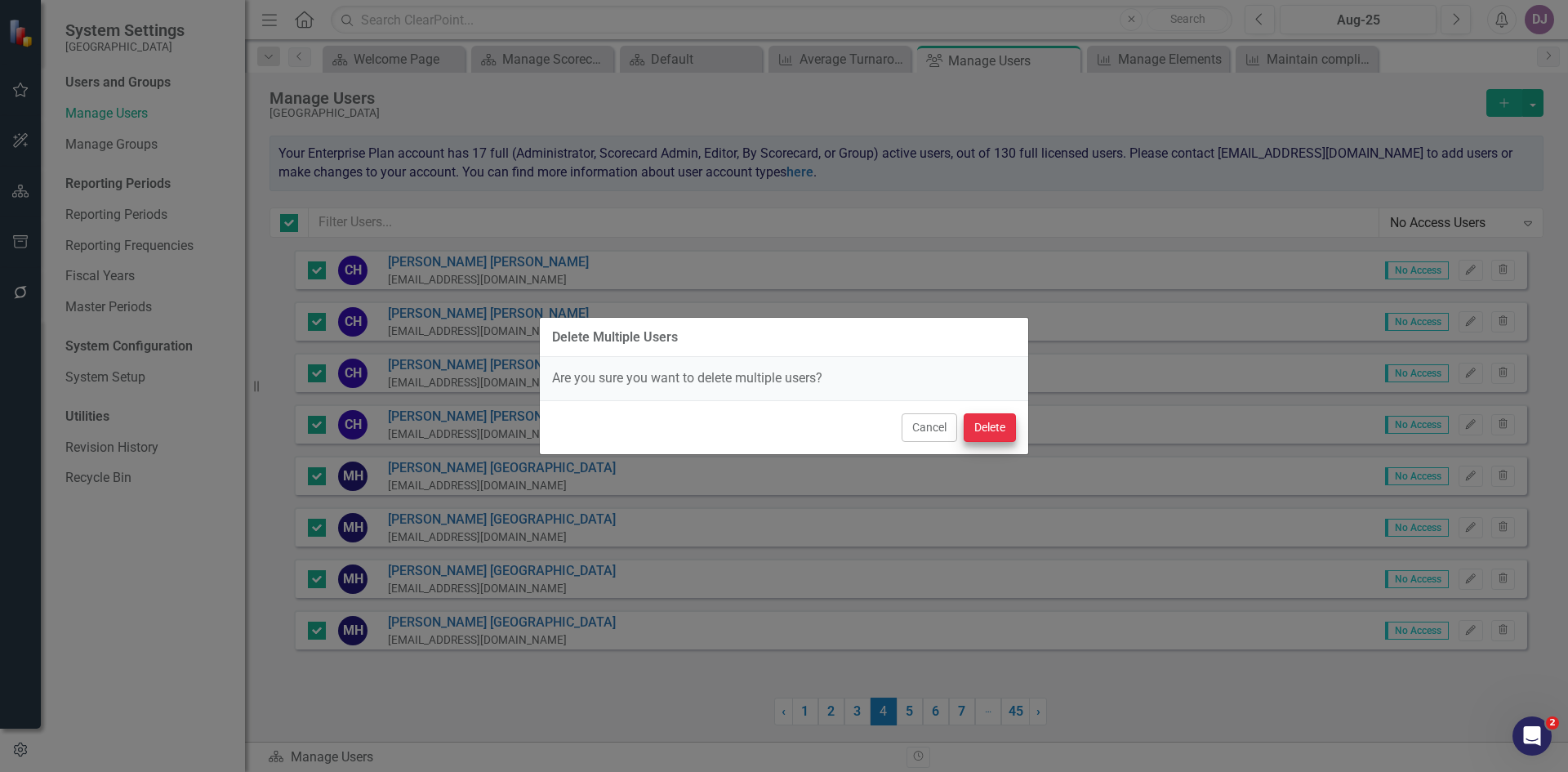
checkbox input "false"
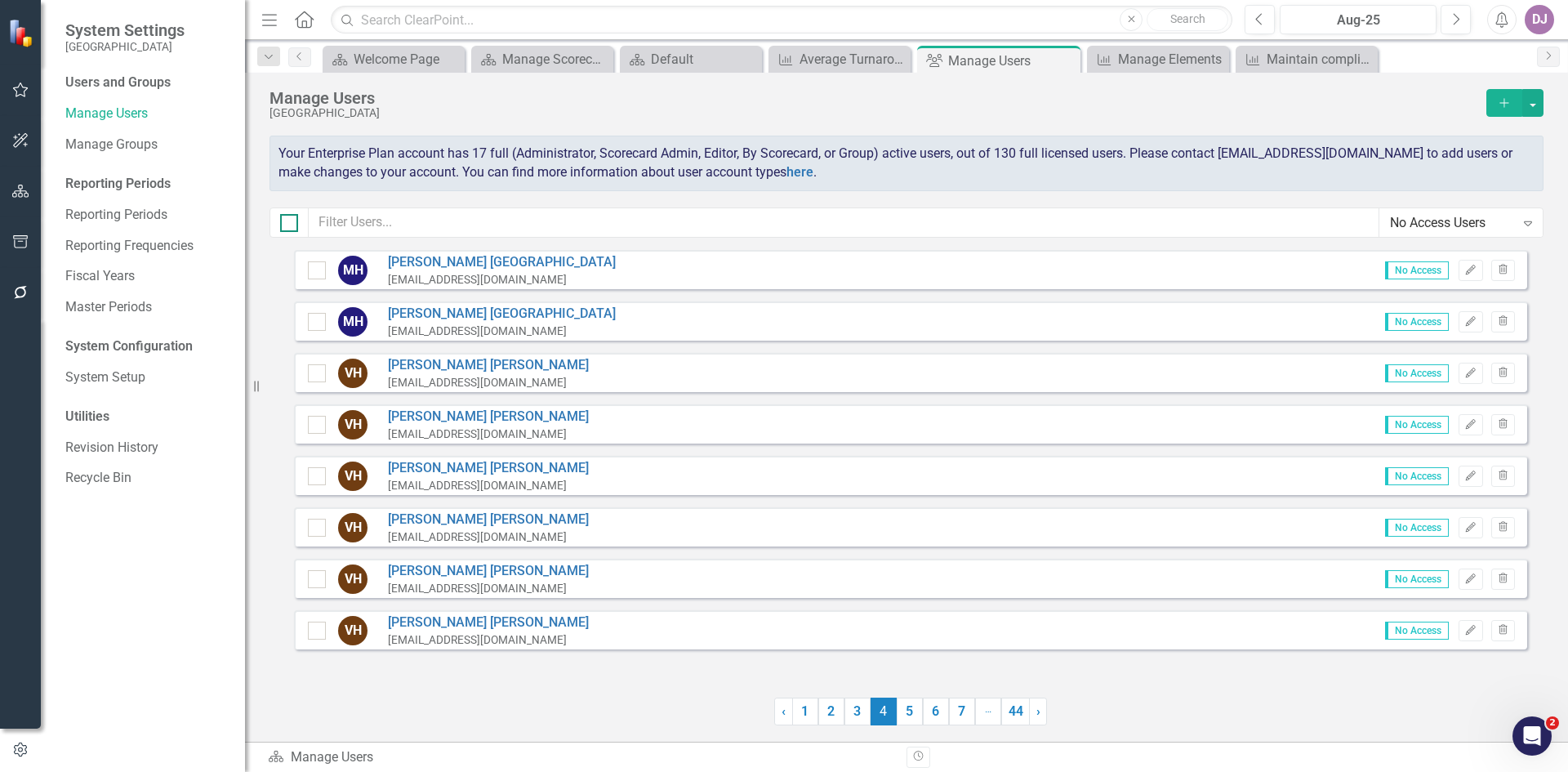
click at [286, 221] on input "checkbox" at bounding box center [285, 220] width 10 height 11
checkbox input "true"
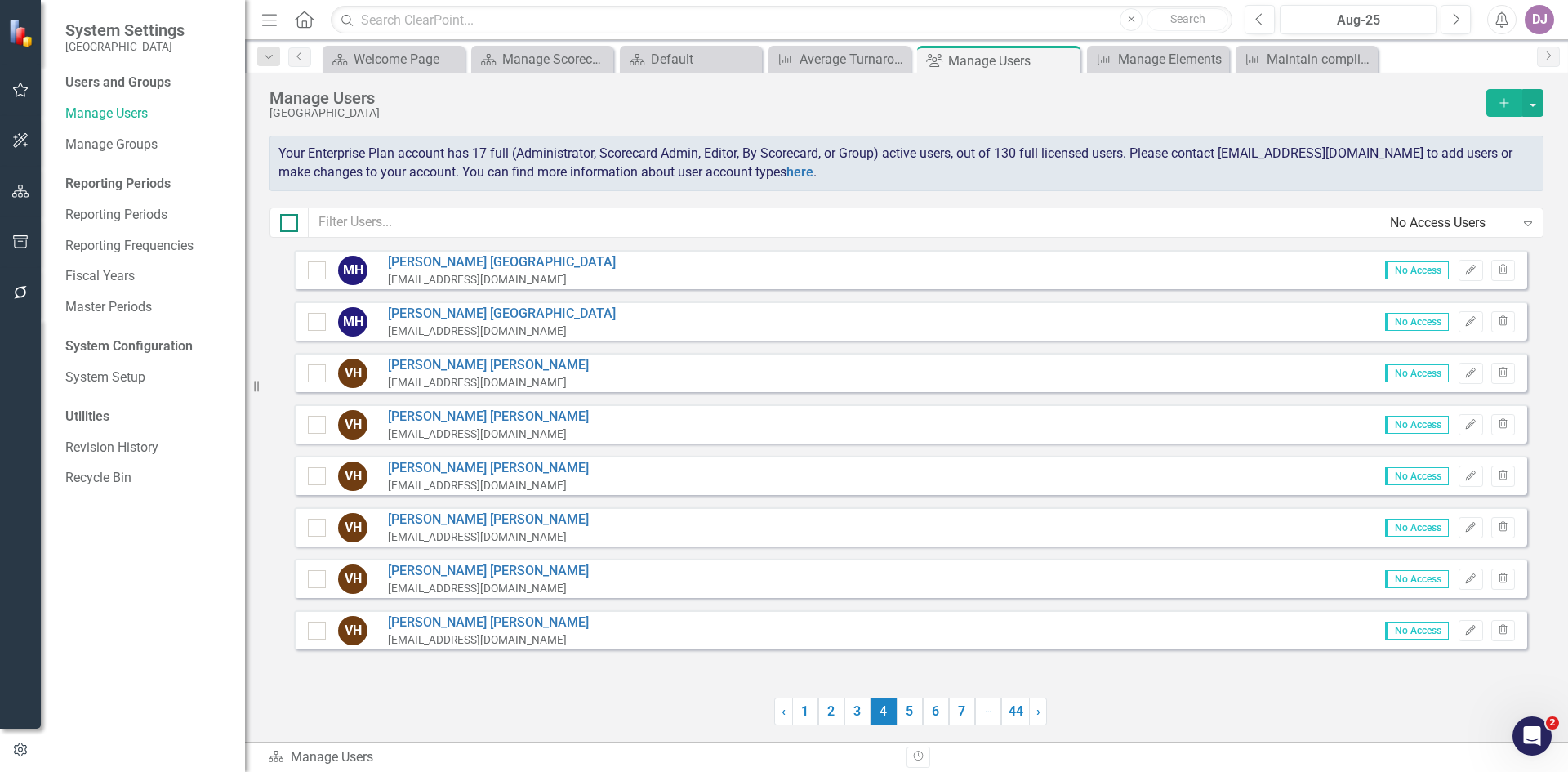
checkbox input "true"
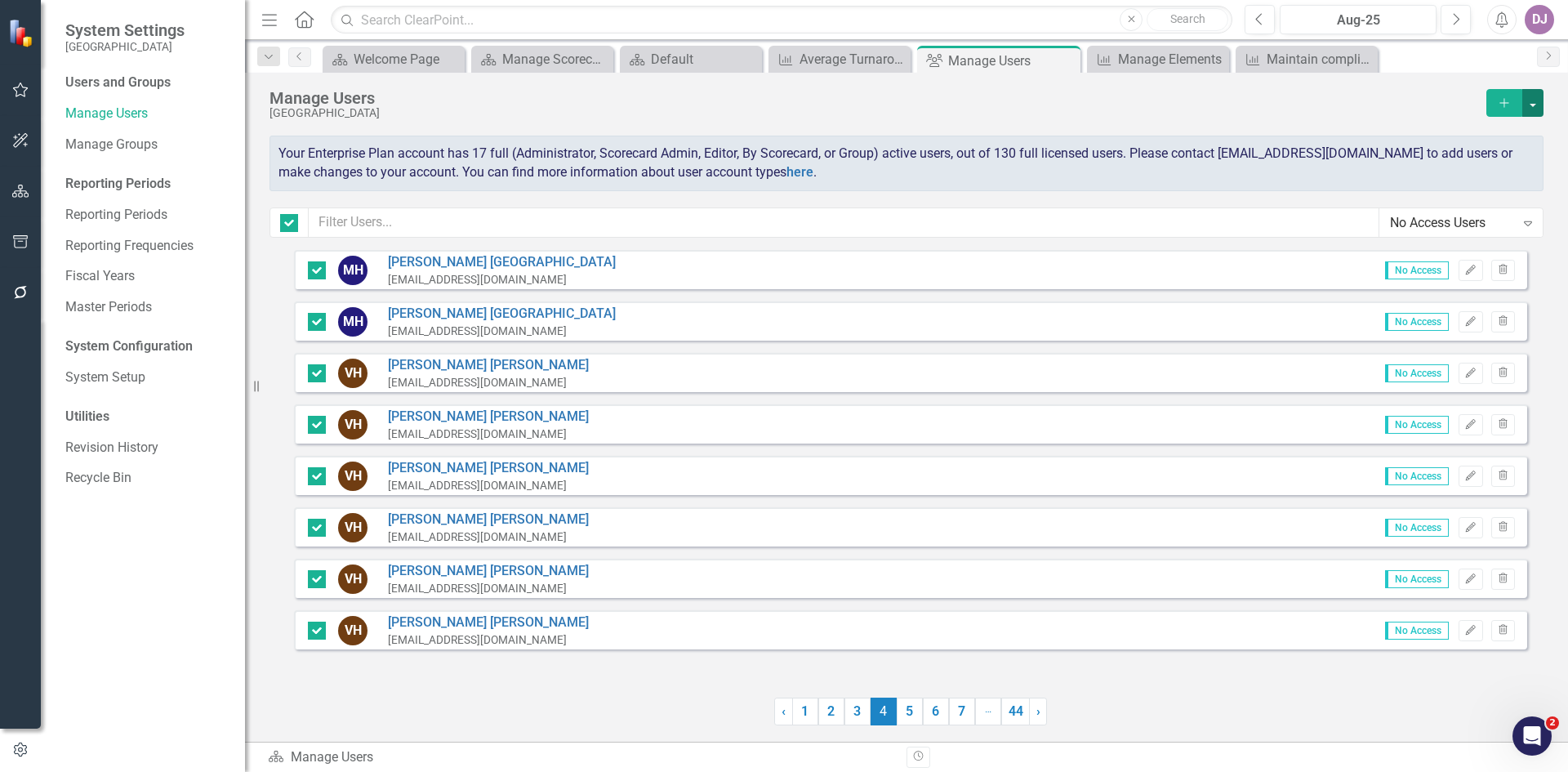
click at [1531, 104] on button "button" at bounding box center [1533, 103] width 21 height 28
click at [1475, 213] on link "Trash Delete Multiple" at bounding box center [1467, 223] width 151 height 31
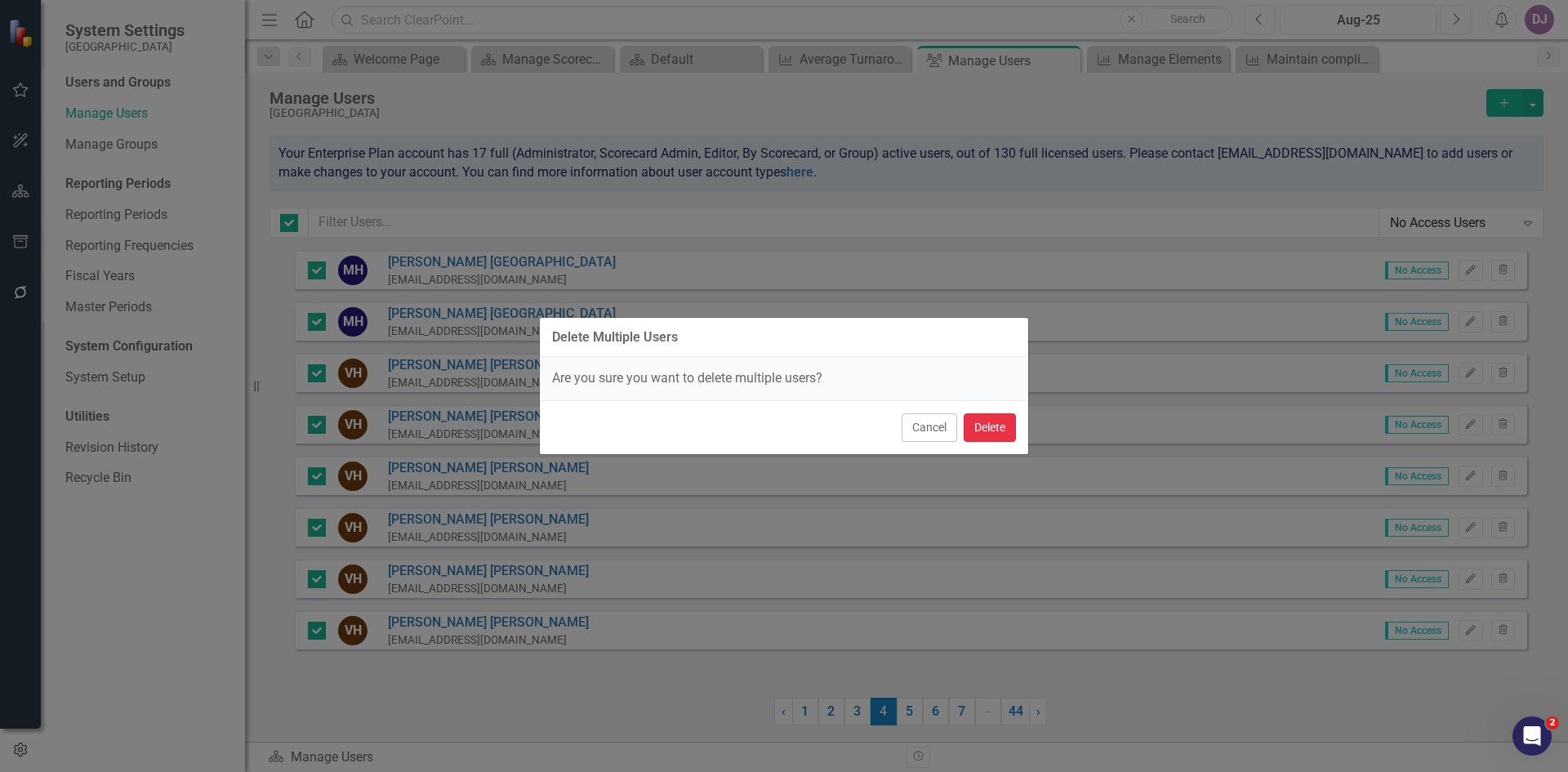
click at [989, 425] on button "Delete" at bounding box center [990, 427] width 52 height 29
checkbox input "false"
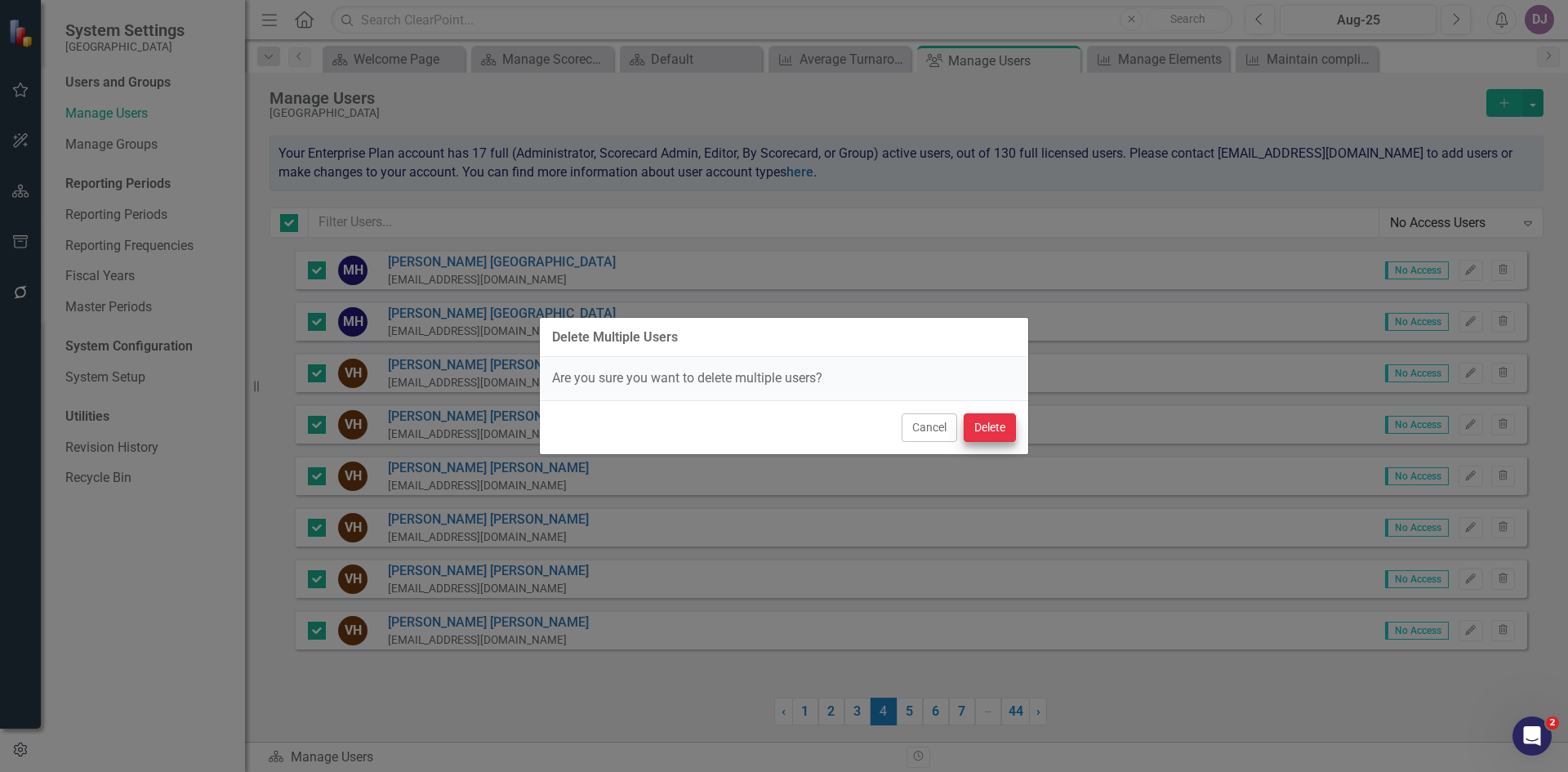
checkbox input "false"
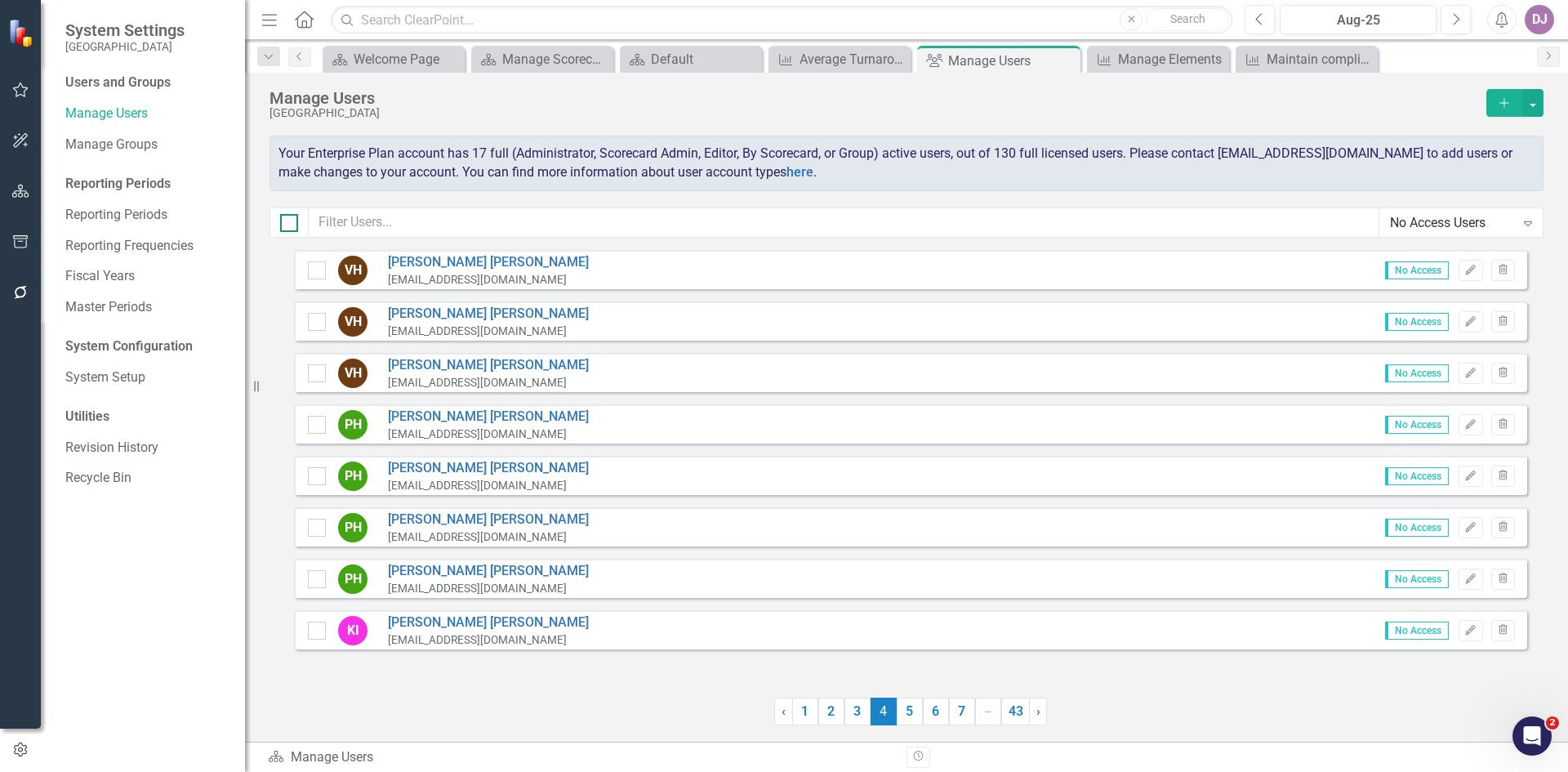
click at [285, 223] on input "checkbox" at bounding box center [285, 220] width 10 height 11
checkbox input "true"
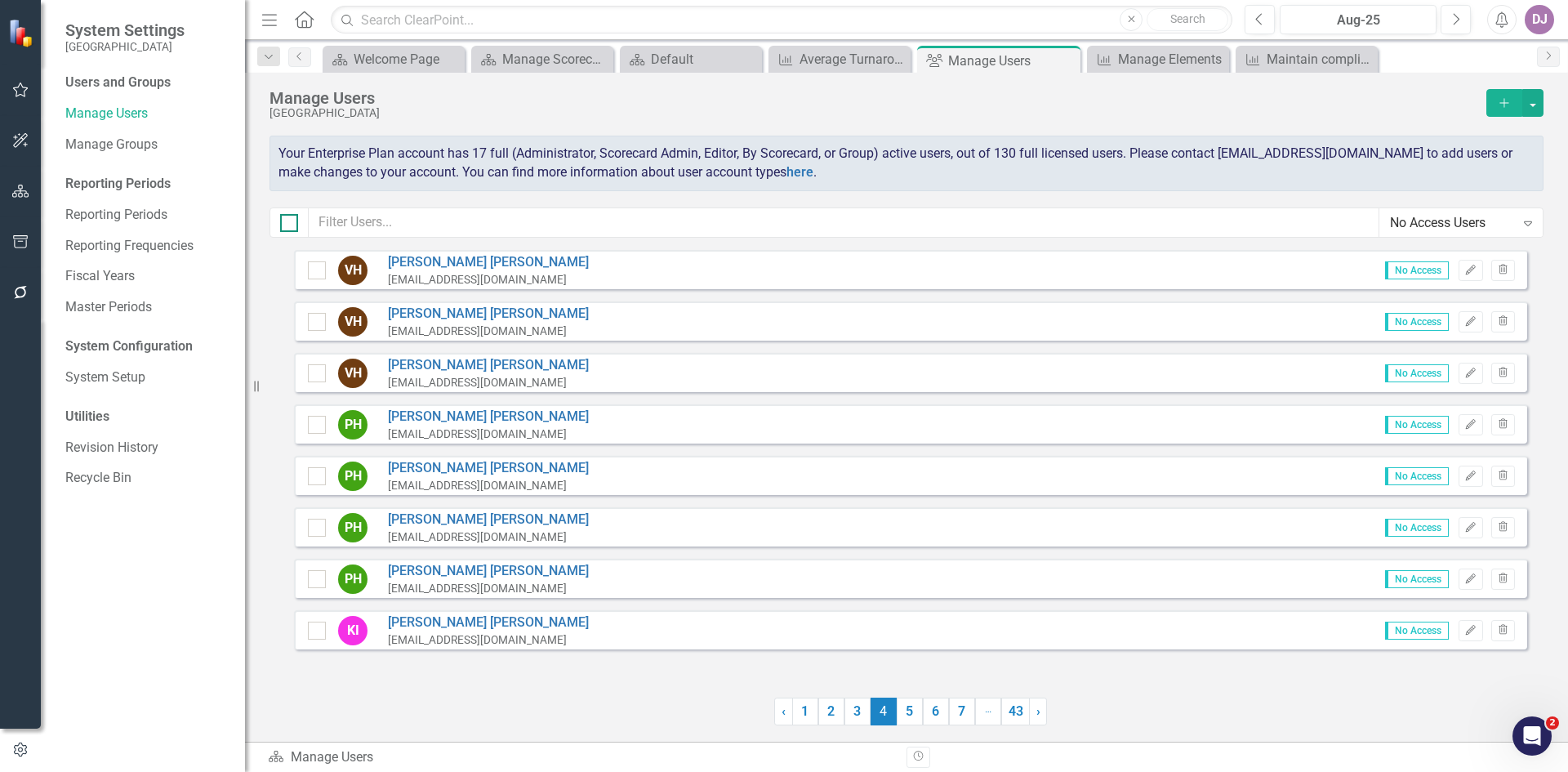
checkbox input "true"
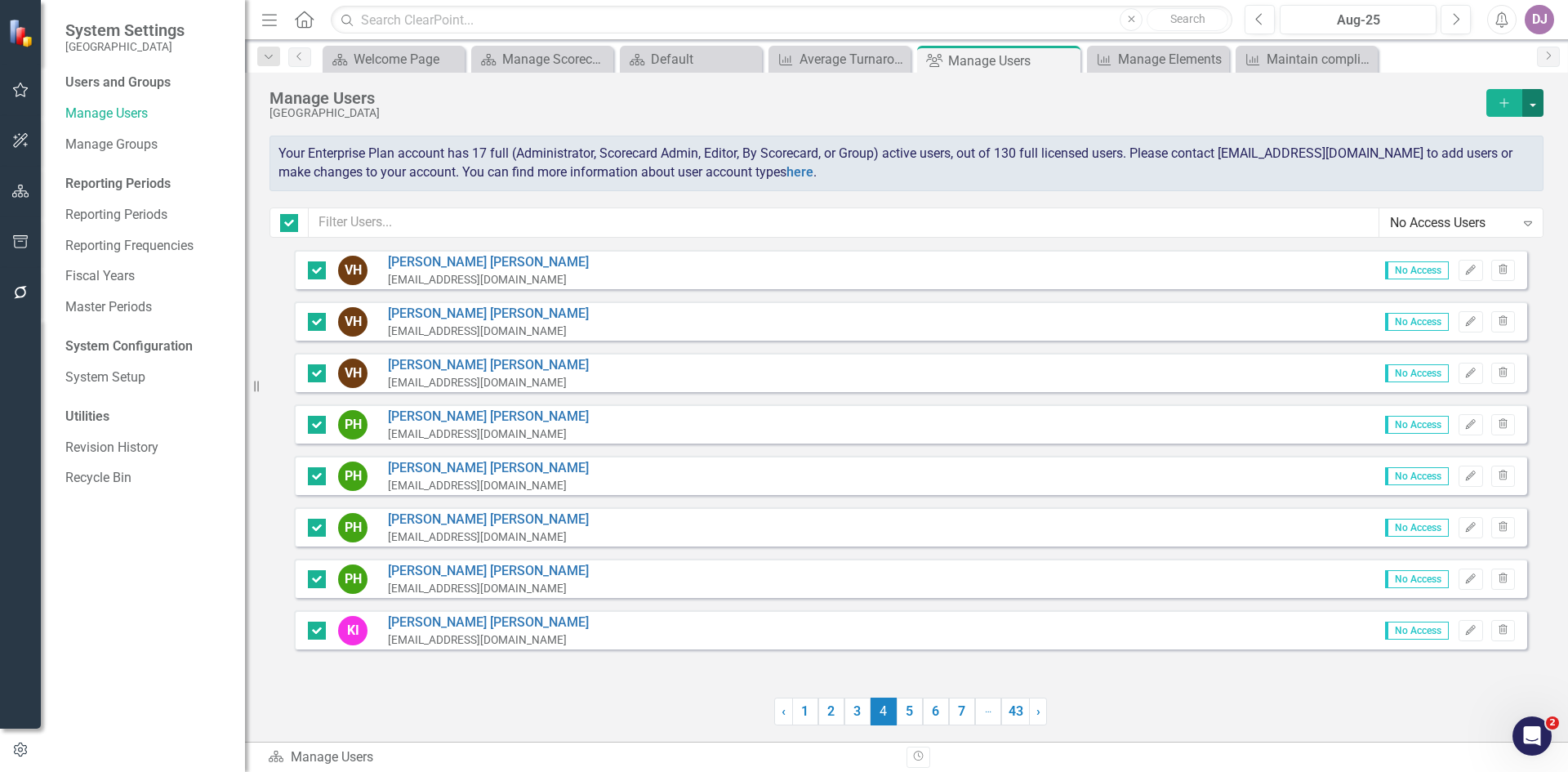
click at [1535, 103] on button "button" at bounding box center [1533, 103] width 21 height 28
click at [1488, 225] on link "Trash Delete Multiple" at bounding box center [1467, 223] width 151 height 31
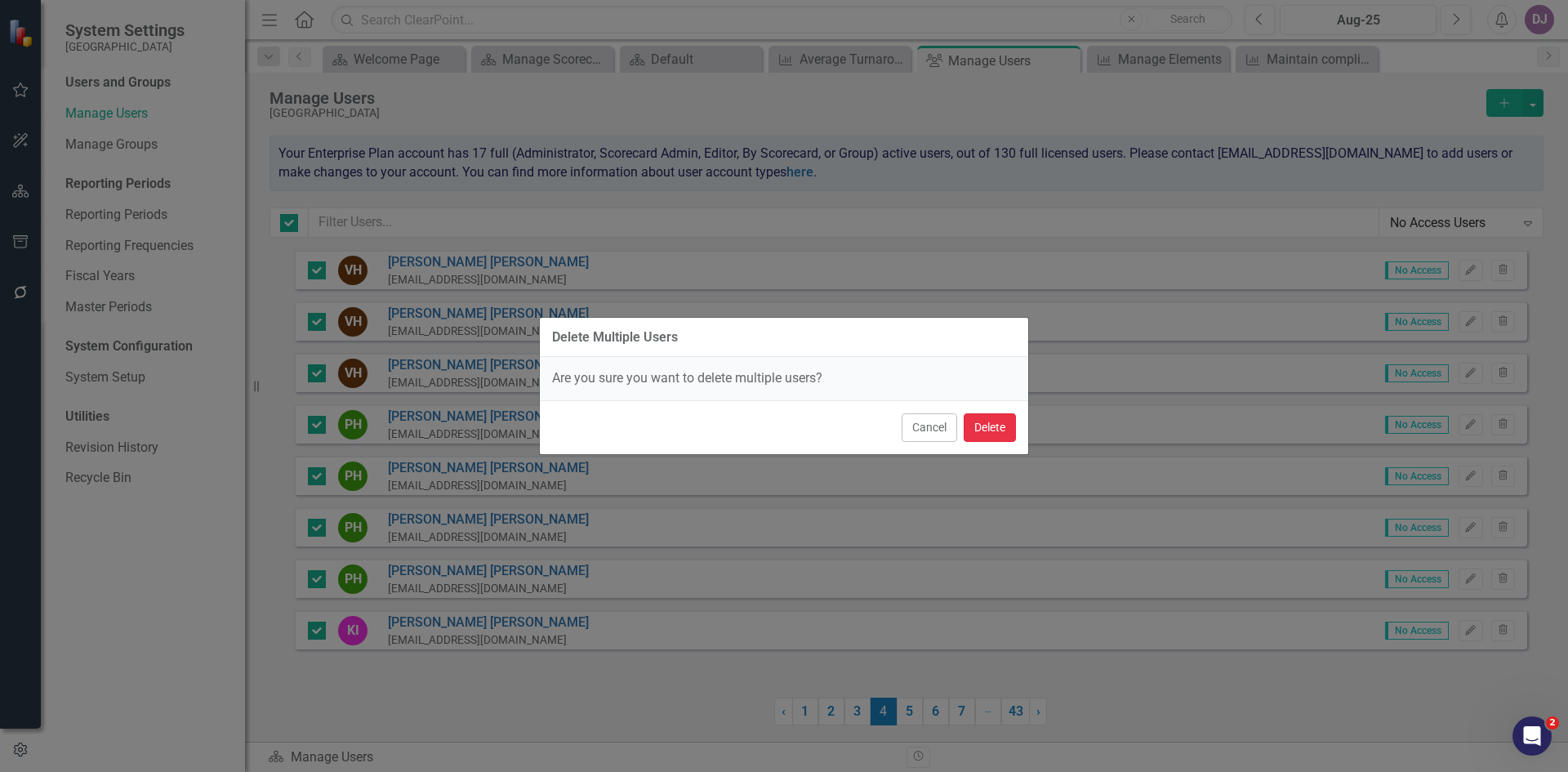
click at [986, 430] on button "Delete" at bounding box center [990, 427] width 52 height 29
checkbox input "false"
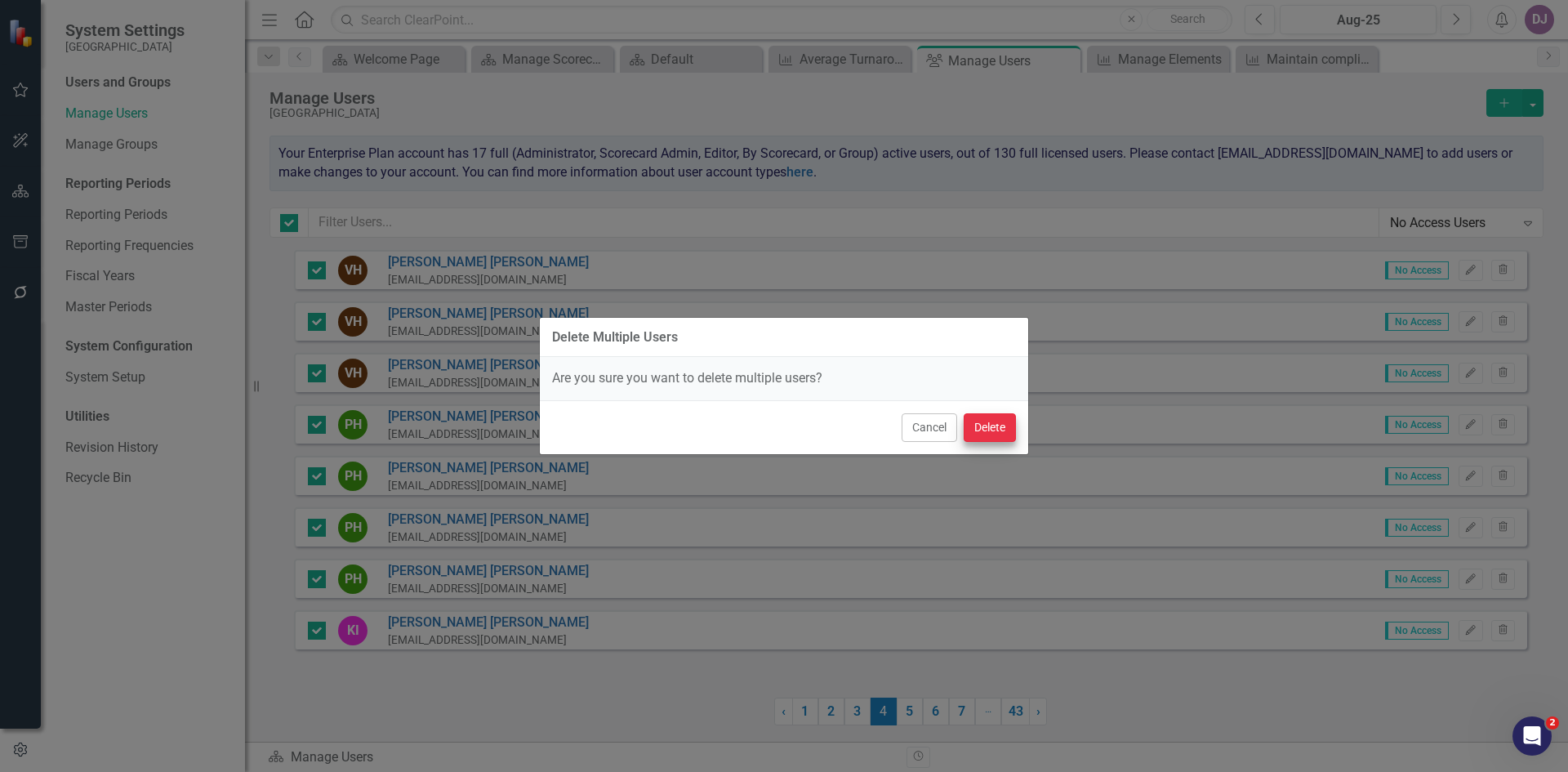
checkbox input "false"
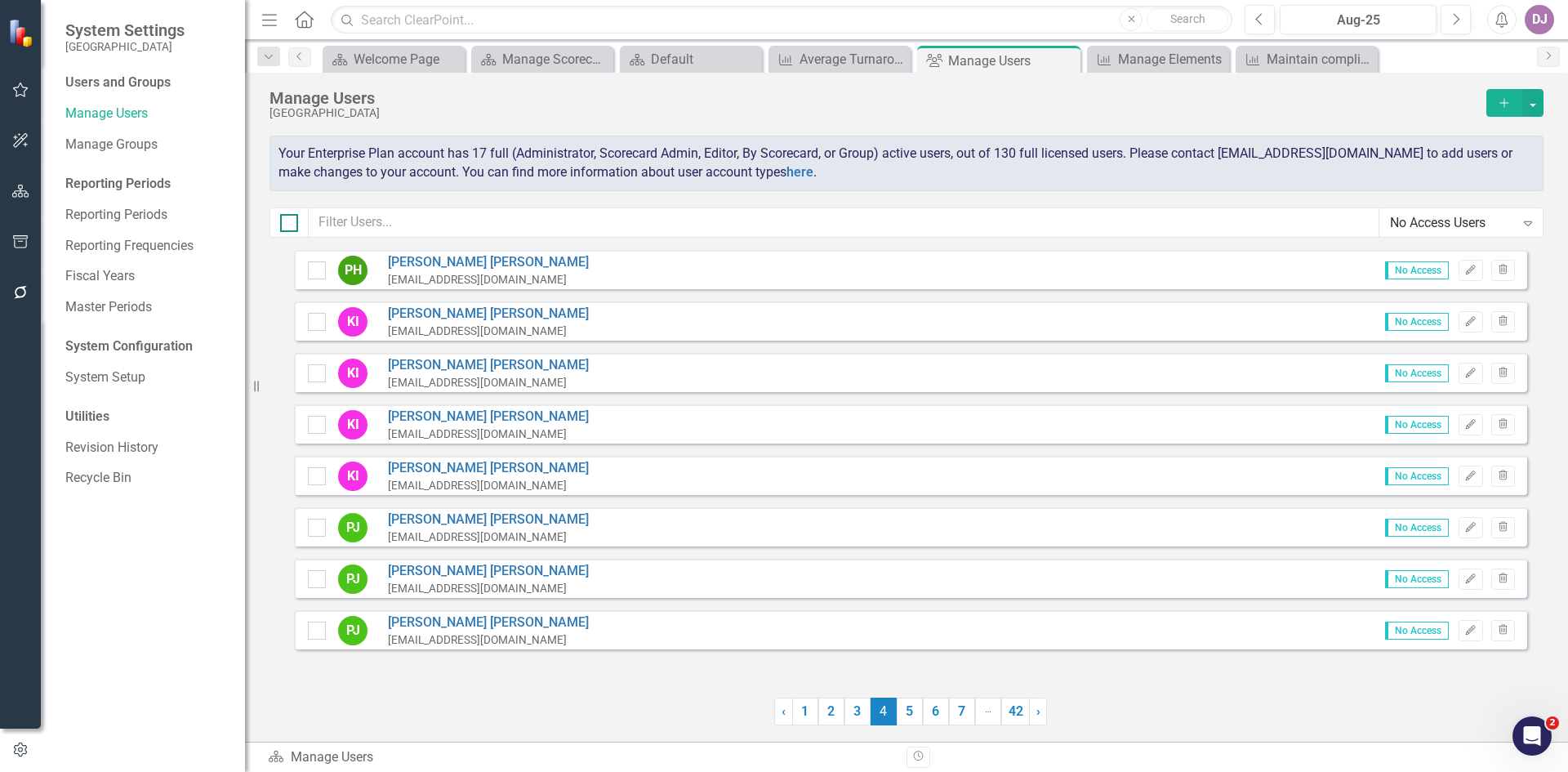
click at [290, 228] on div at bounding box center [289, 223] width 18 height 18
click at [290, 225] on input "checkbox" at bounding box center [285, 220] width 10 height 11
checkbox input "true"
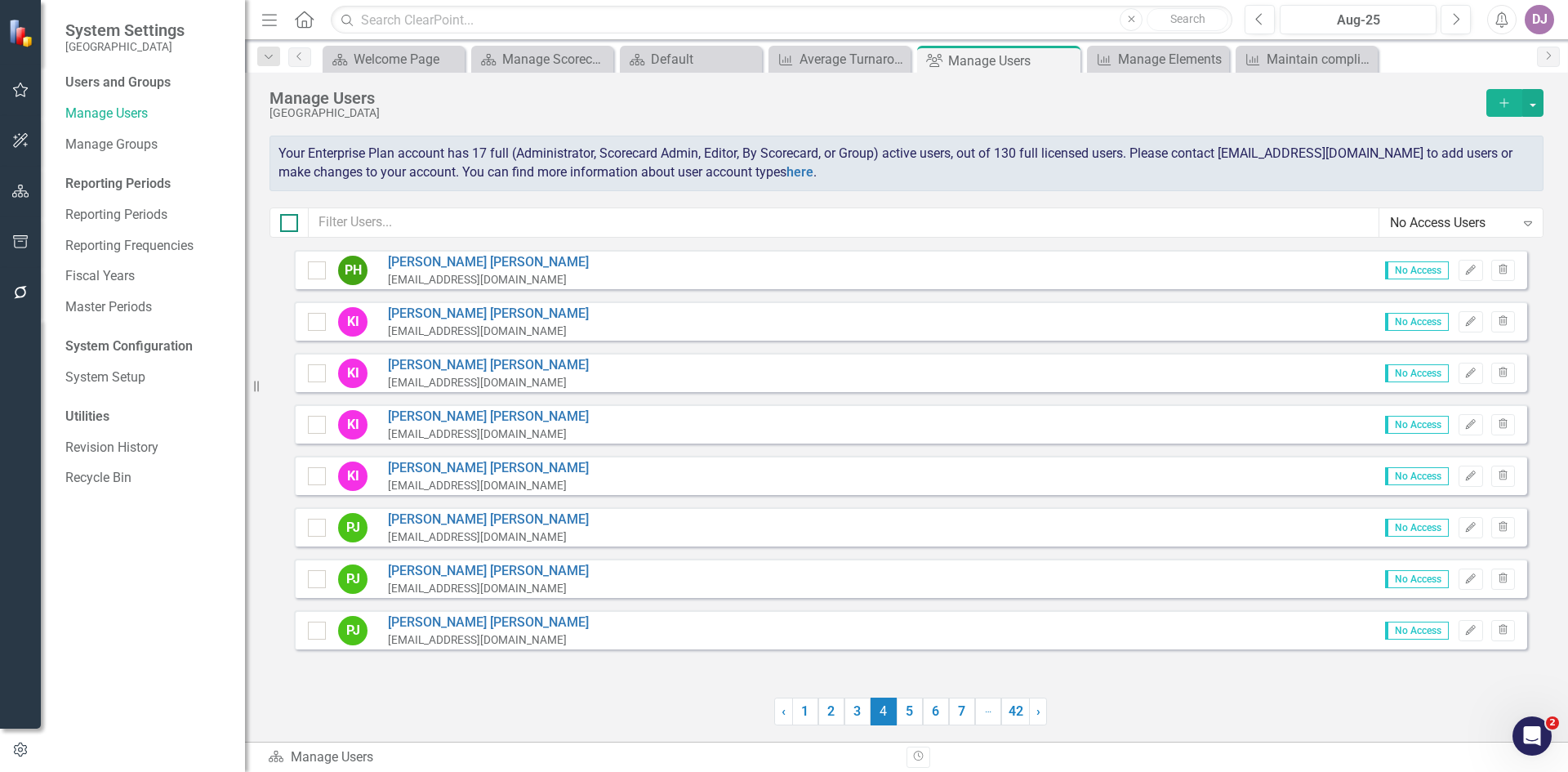
checkbox input "true"
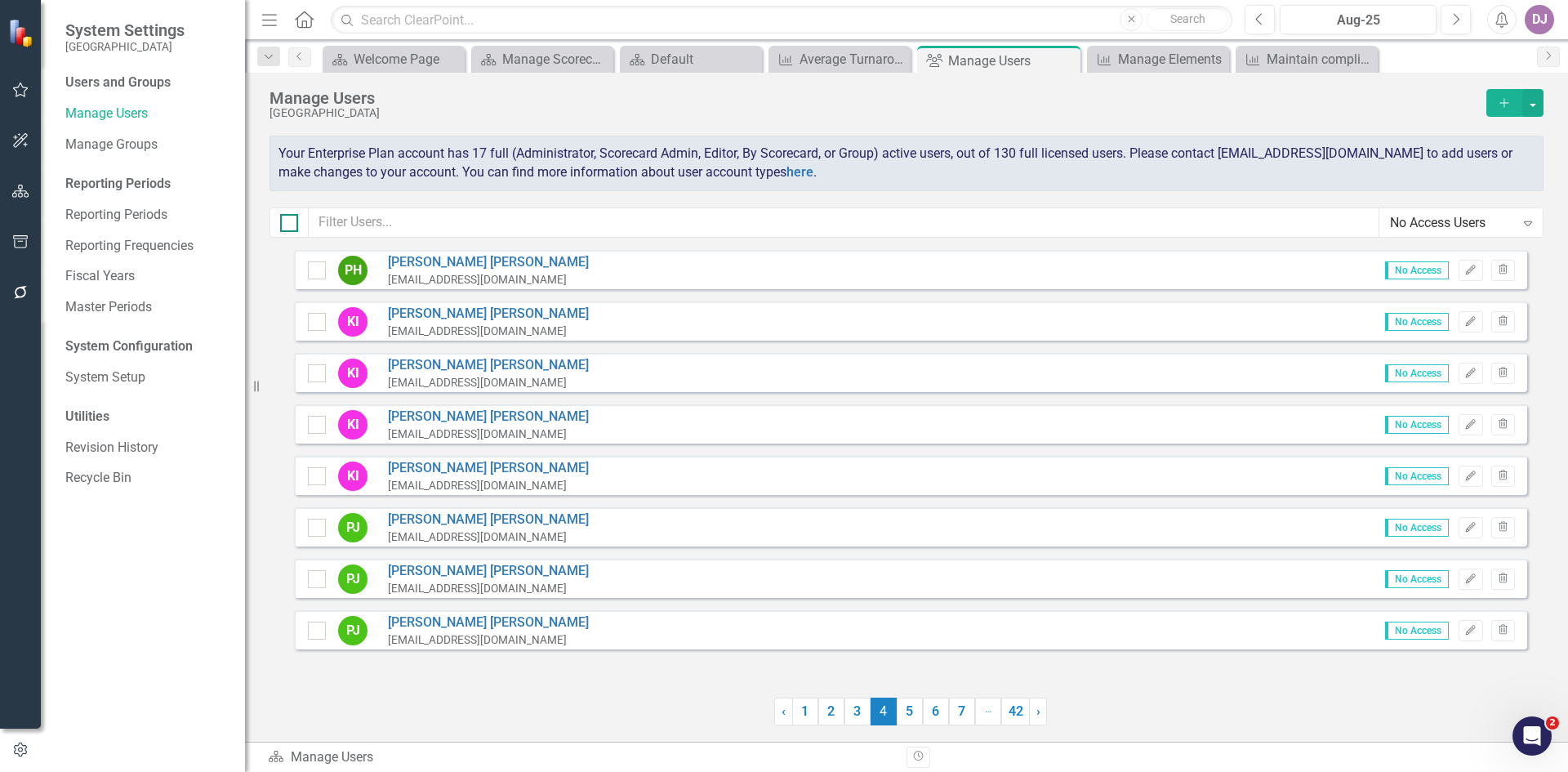
checkbox input "true"
click at [1536, 102] on button "button" at bounding box center [1533, 103] width 21 height 28
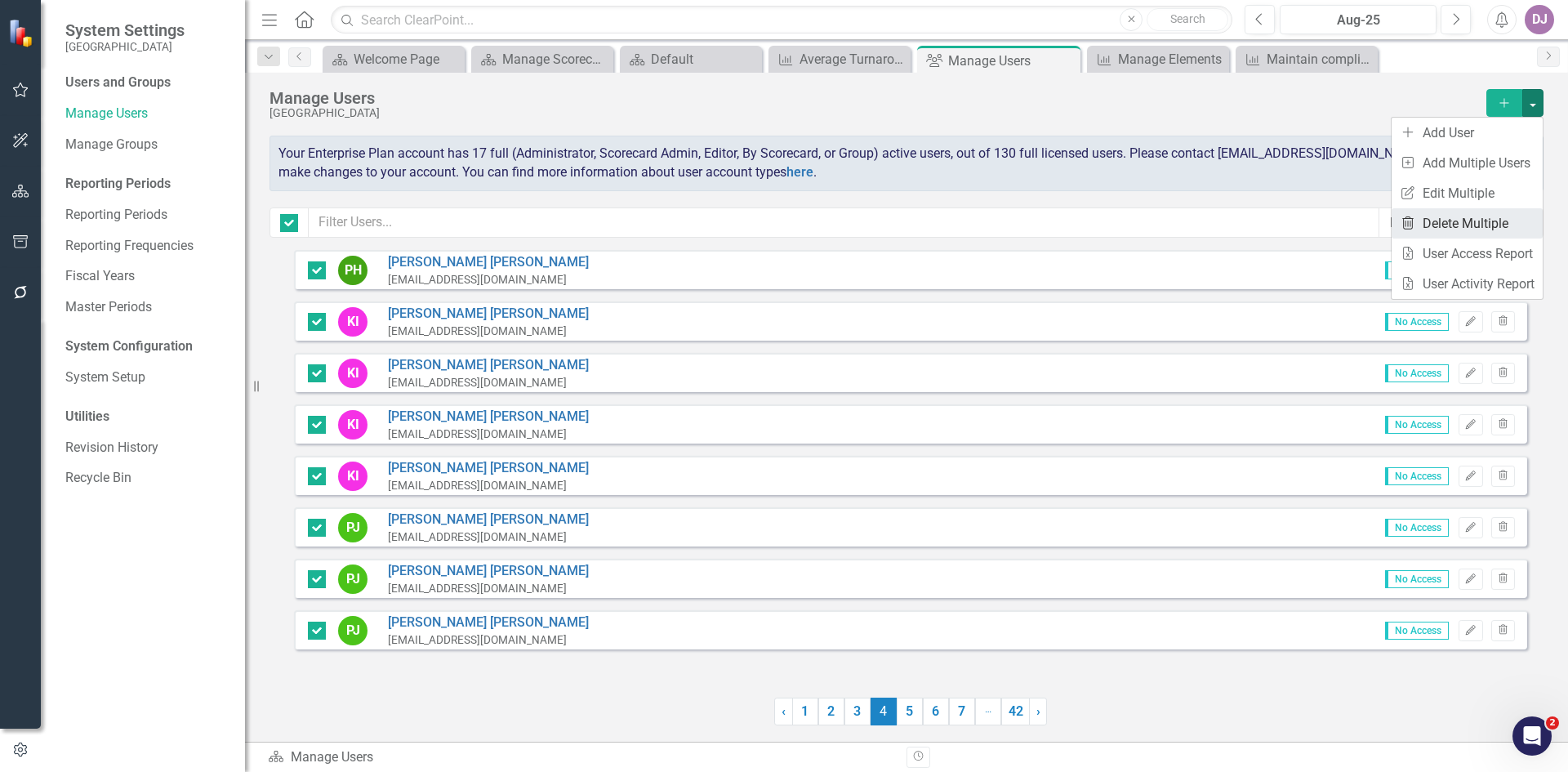
click at [1496, 222] on link "Trash Delete Multiple" at bounding box center [1467, 223] width 151 height 31
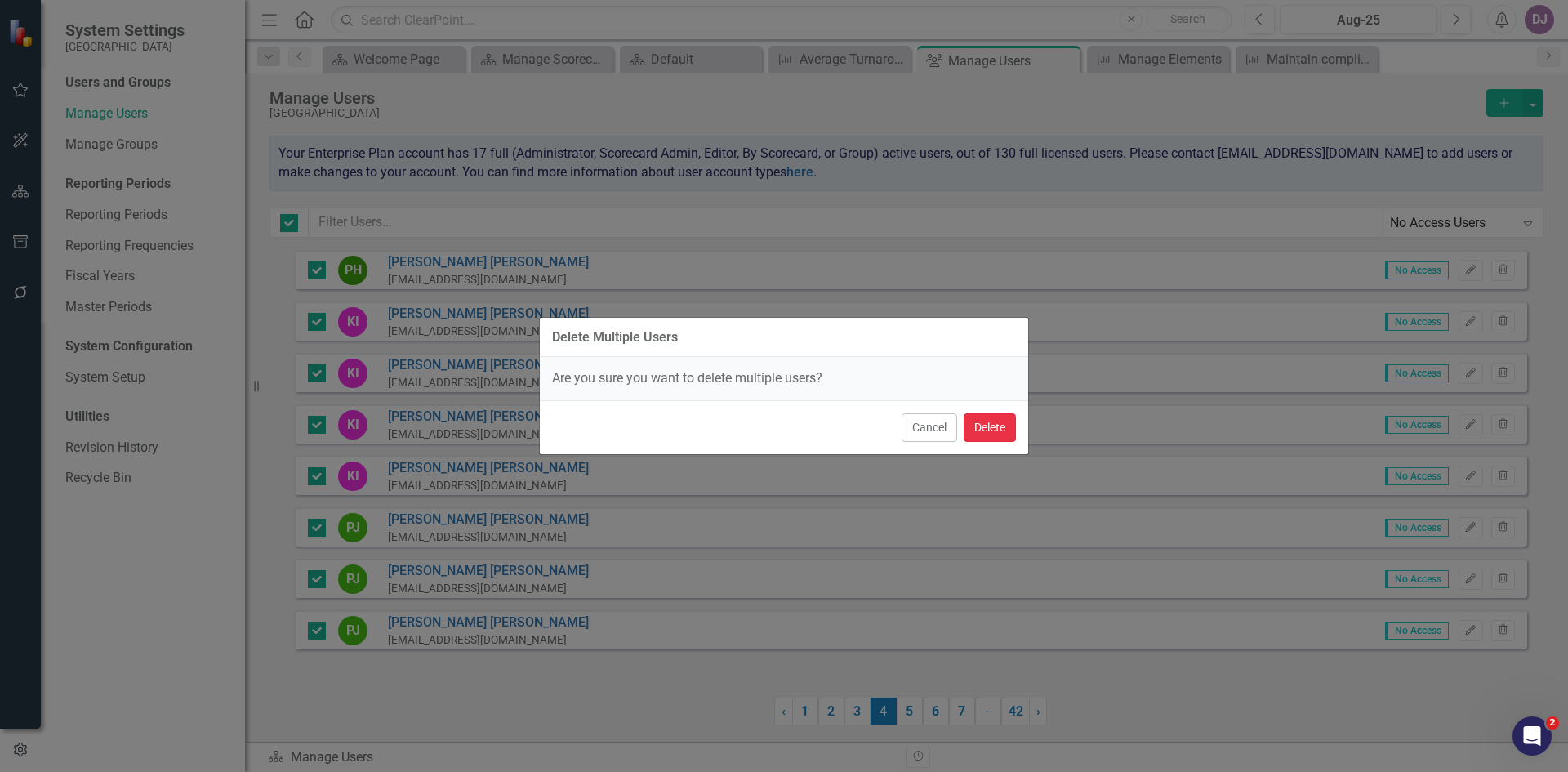
click at [994, 431] on button "Delete" at bounding box center [990, 427] width 52 height 29
checkbox input "false"
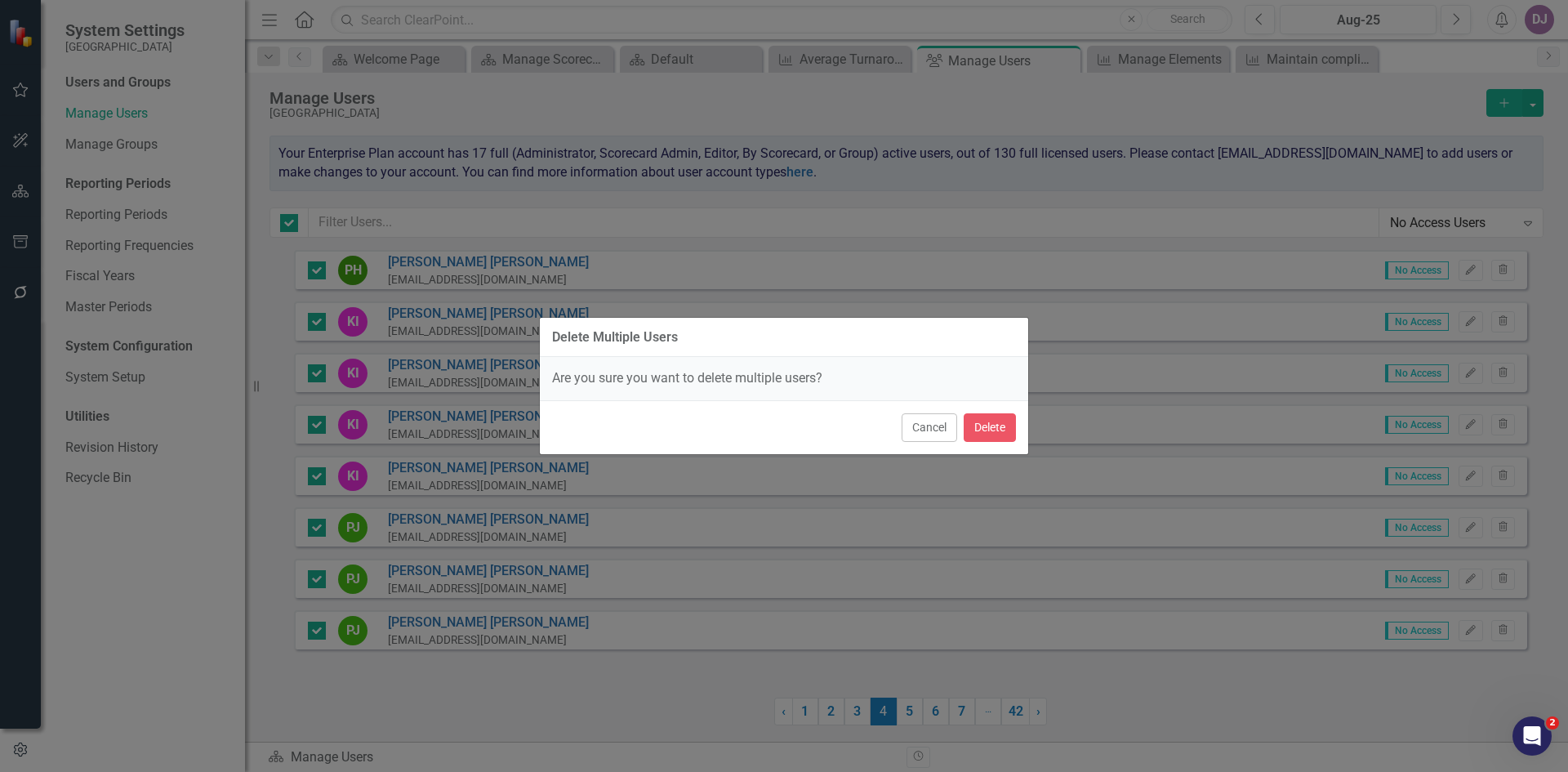
checkbox input "false"
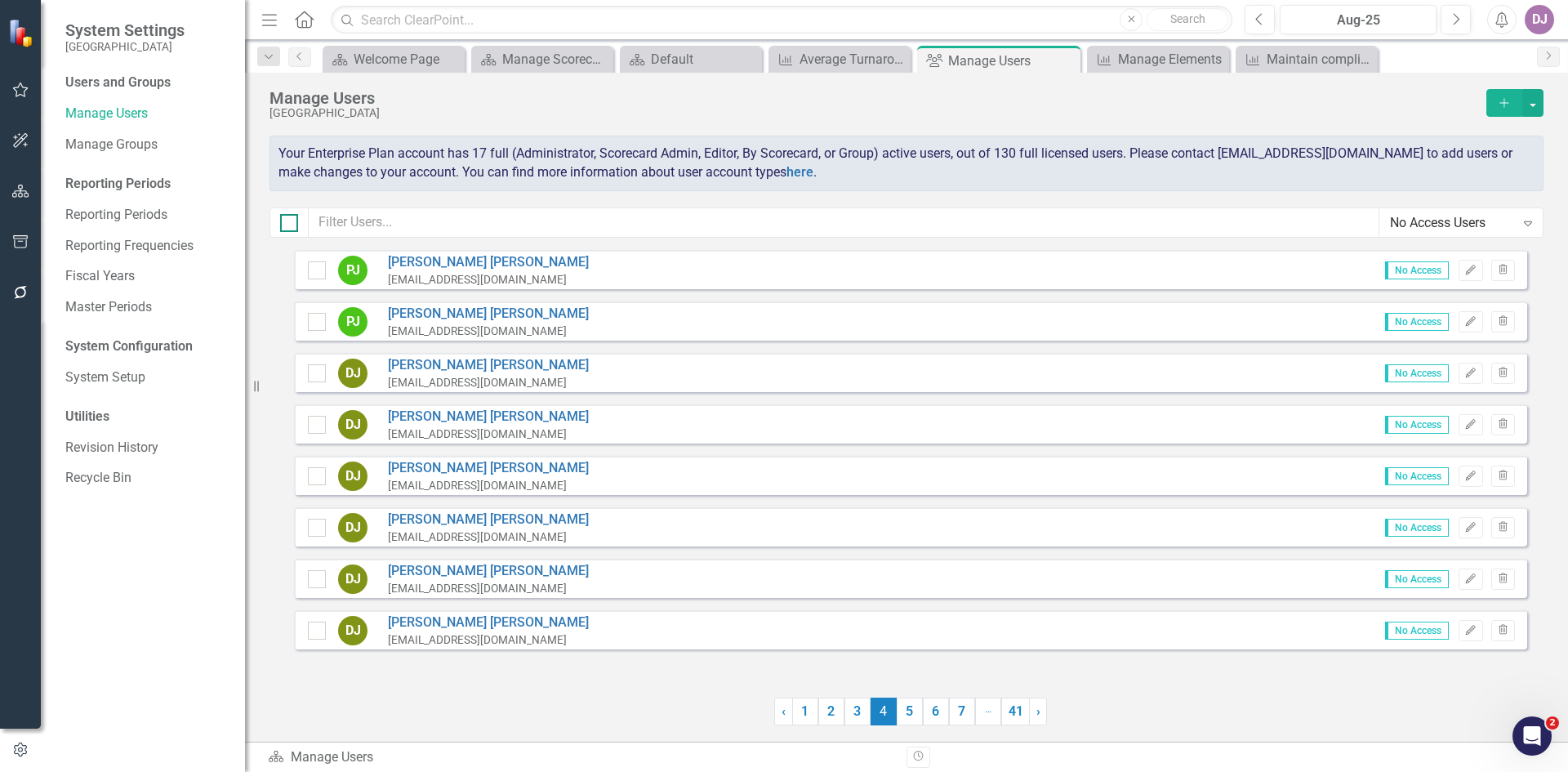
click at [293, 224] on div at bounding box center [289, 223] width 18 height 18
click at [290, 224] on input "checkbox" at bounding box center [285, 220] width 10 height 11
checkbox input "true"
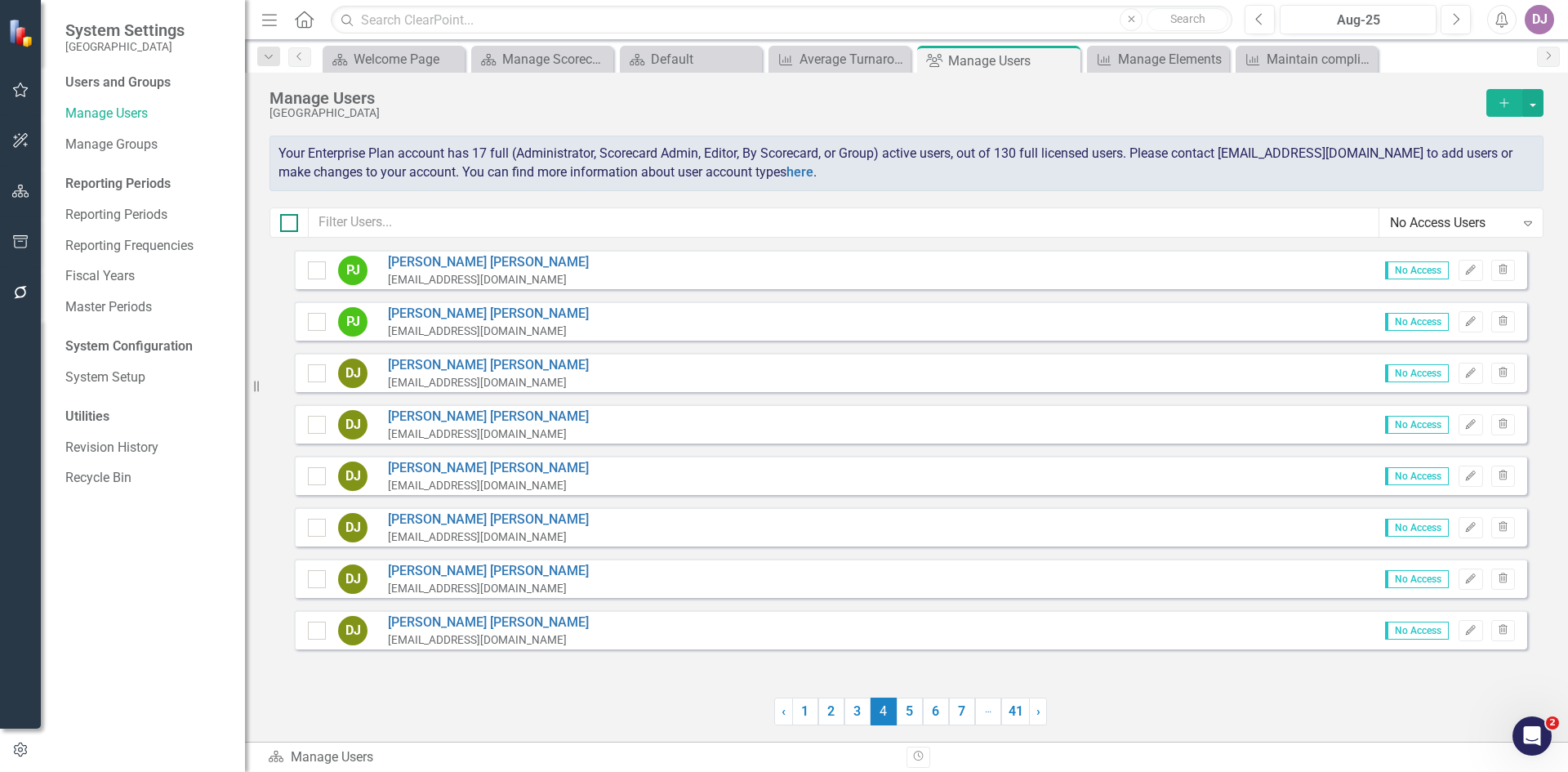
checkbox input "true"
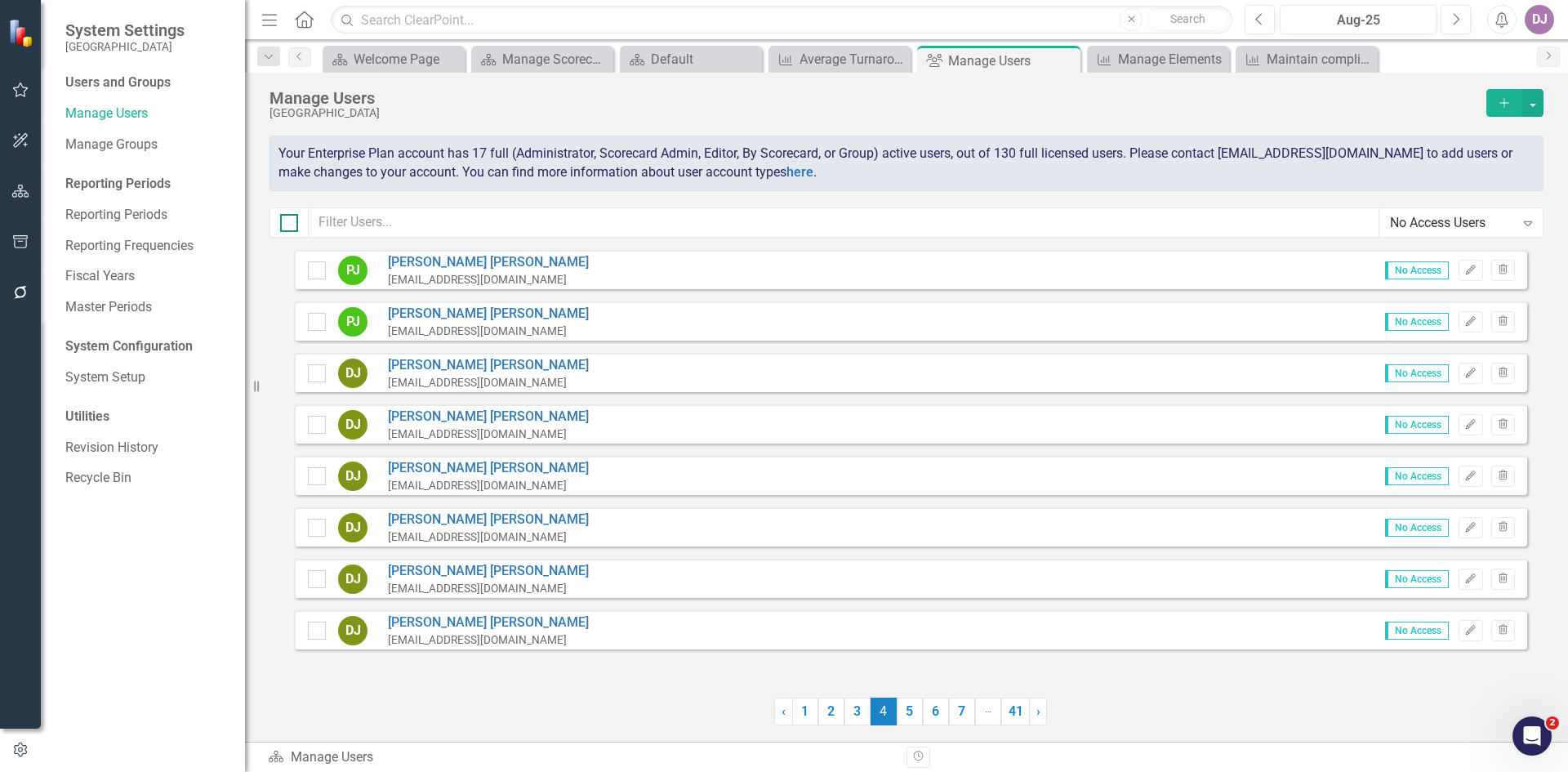
checkbox input "true"
click at [1534, 104] on button "button" at bounding box center [1533, 103] width 21 height 28
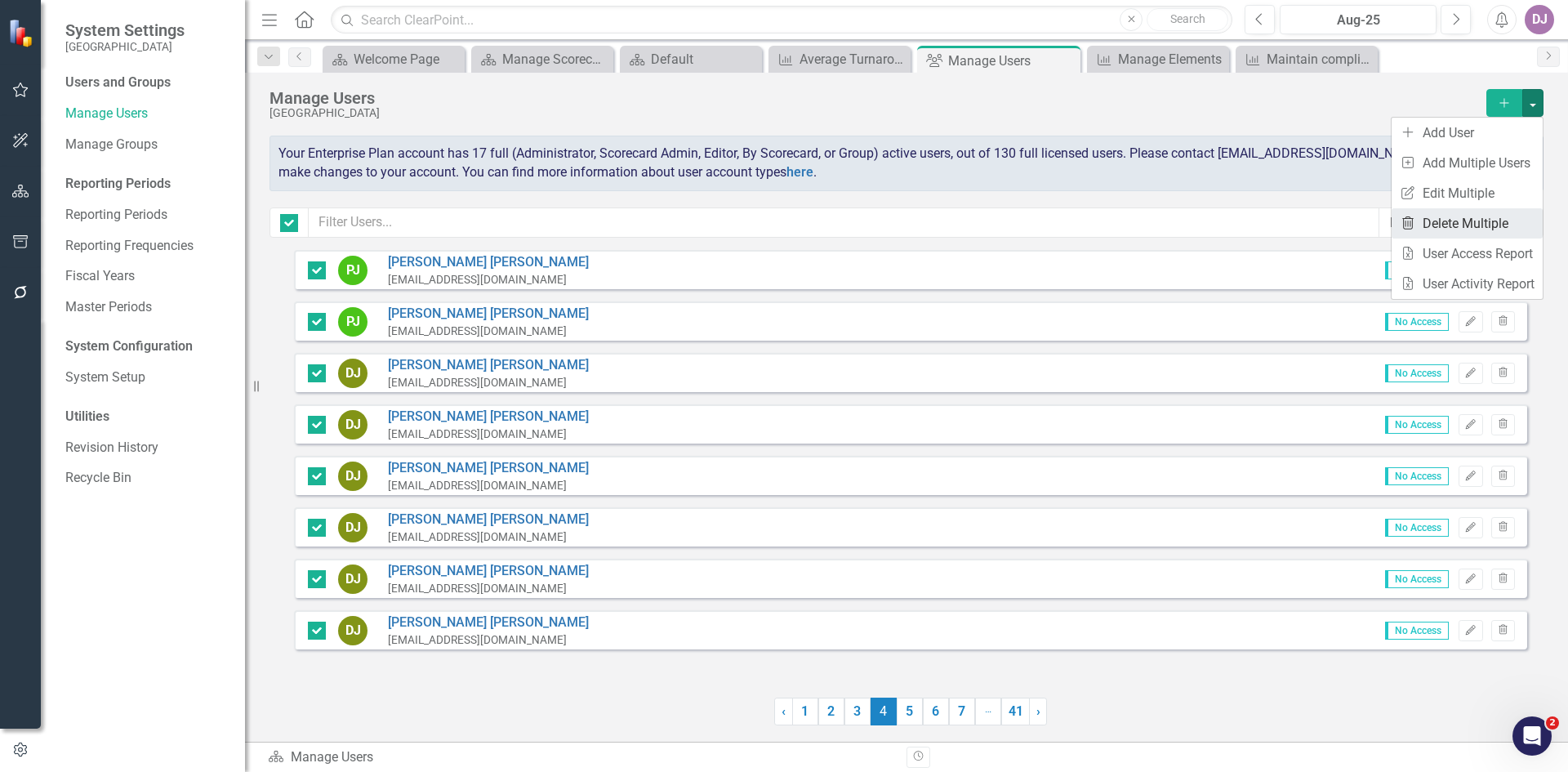
click at [1492, 216] on link "Trash Delete Multiple" at bounding box center [1467, 223] width 151 height 31
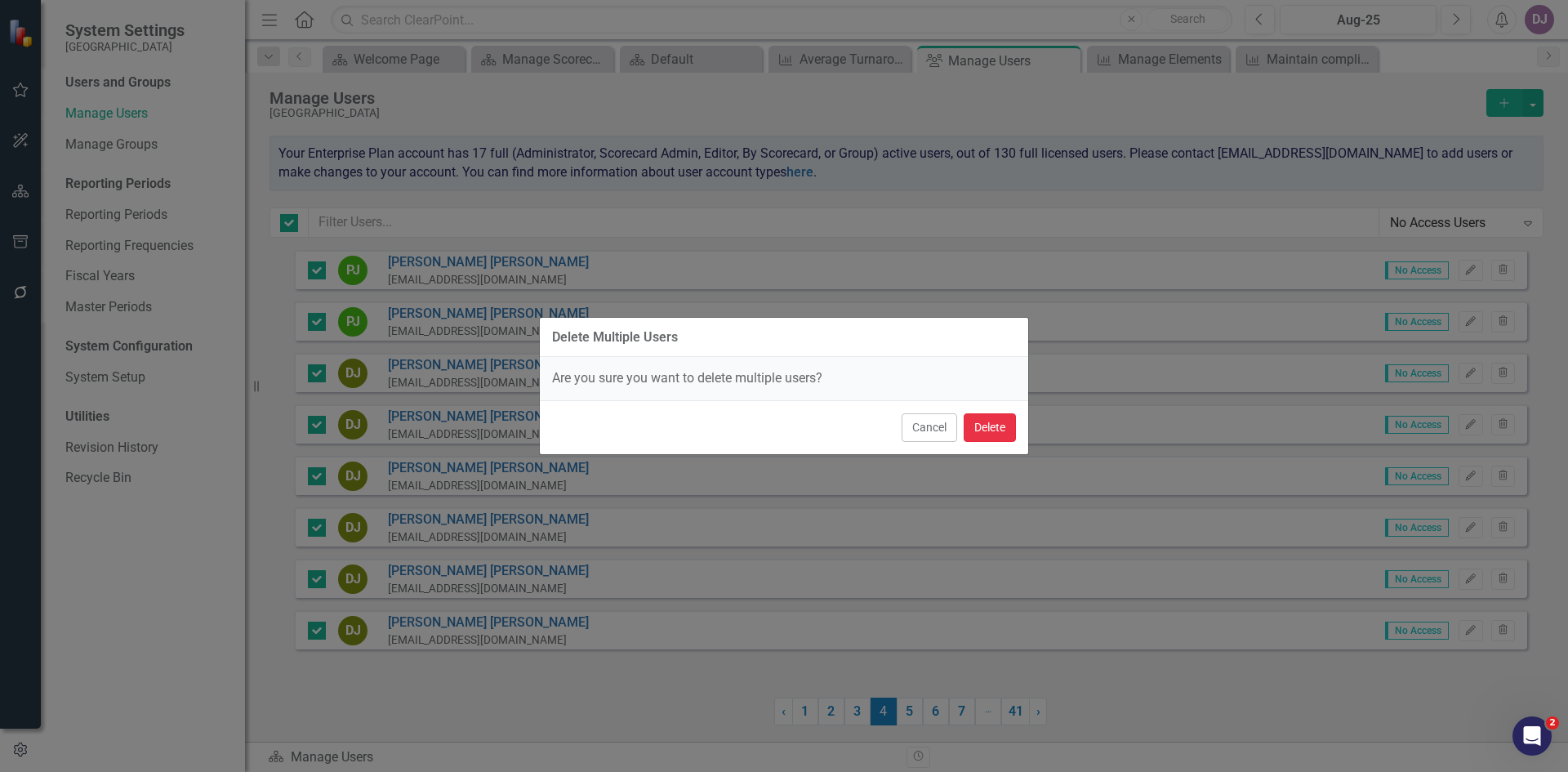
click at [1000, 430] on button "Delete" at bounding box center [990, 427] width 52 height 29
checkbox input "false"
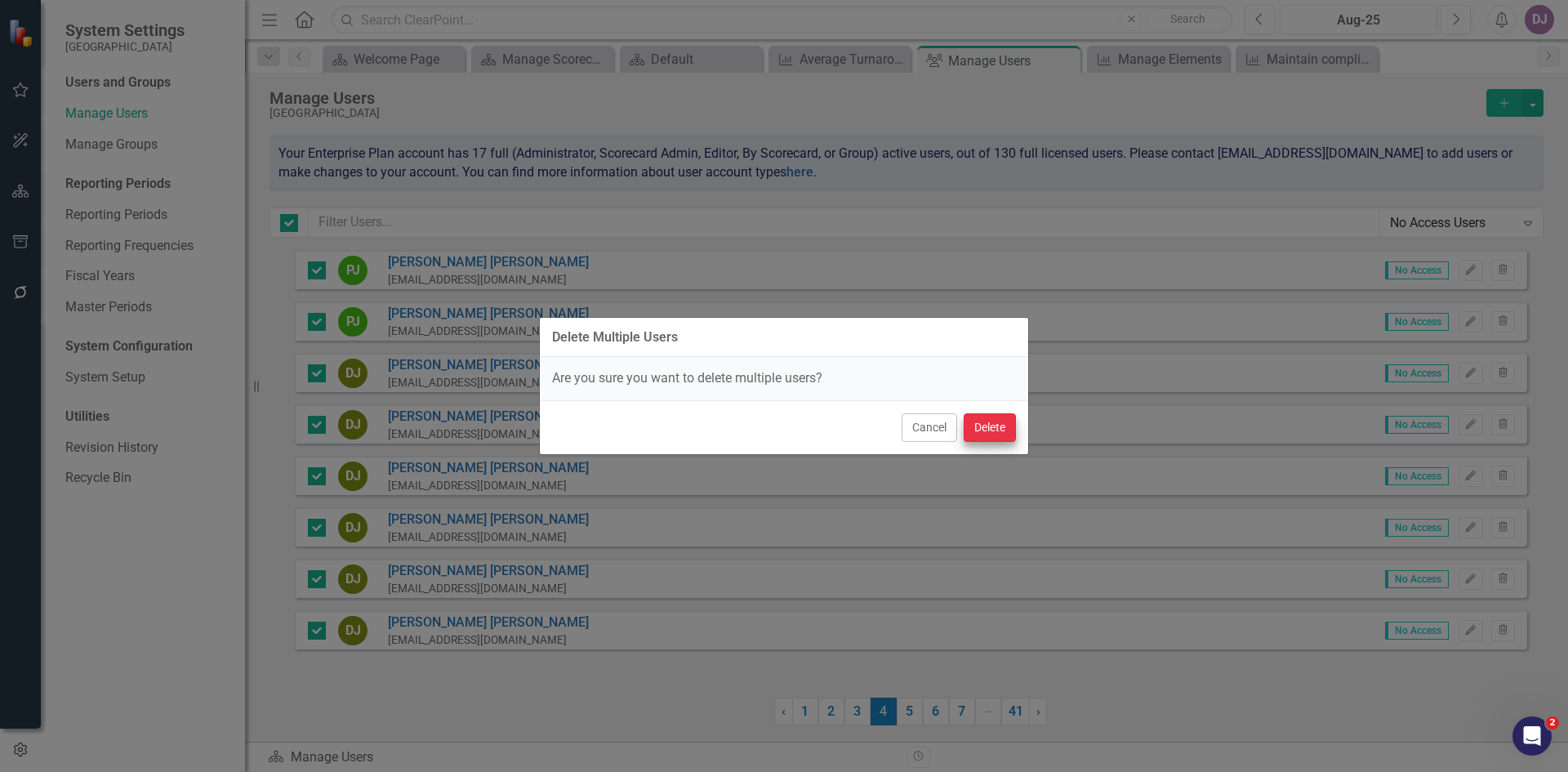
checkbox input "false"
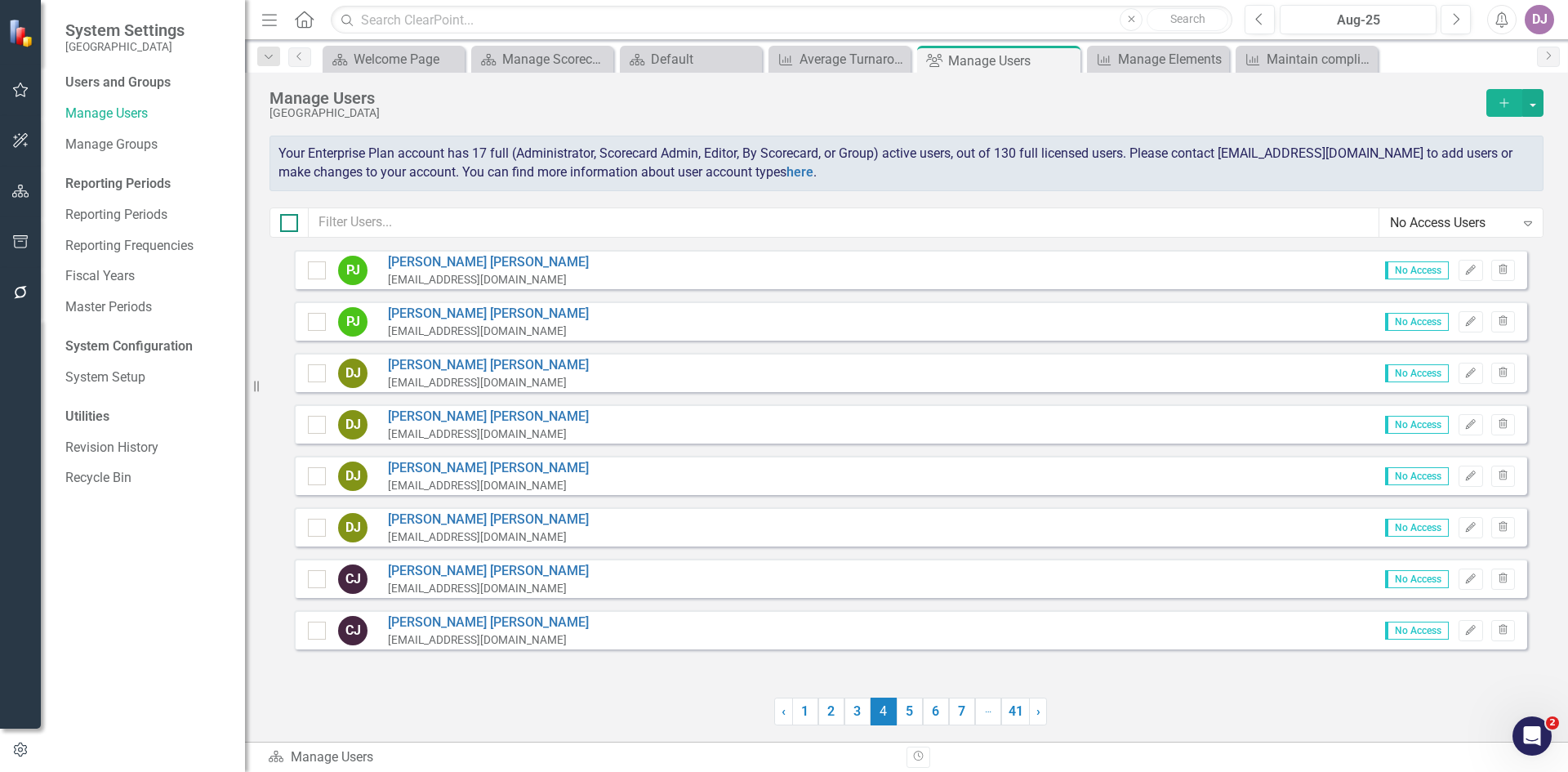
click at [294, 228] on div at bounding box center [289, 223] width 18 height 18
click at [290, 225] on input "checkbox" at bounding box center [285, 220] width 10 height 11
checkbox input "true"
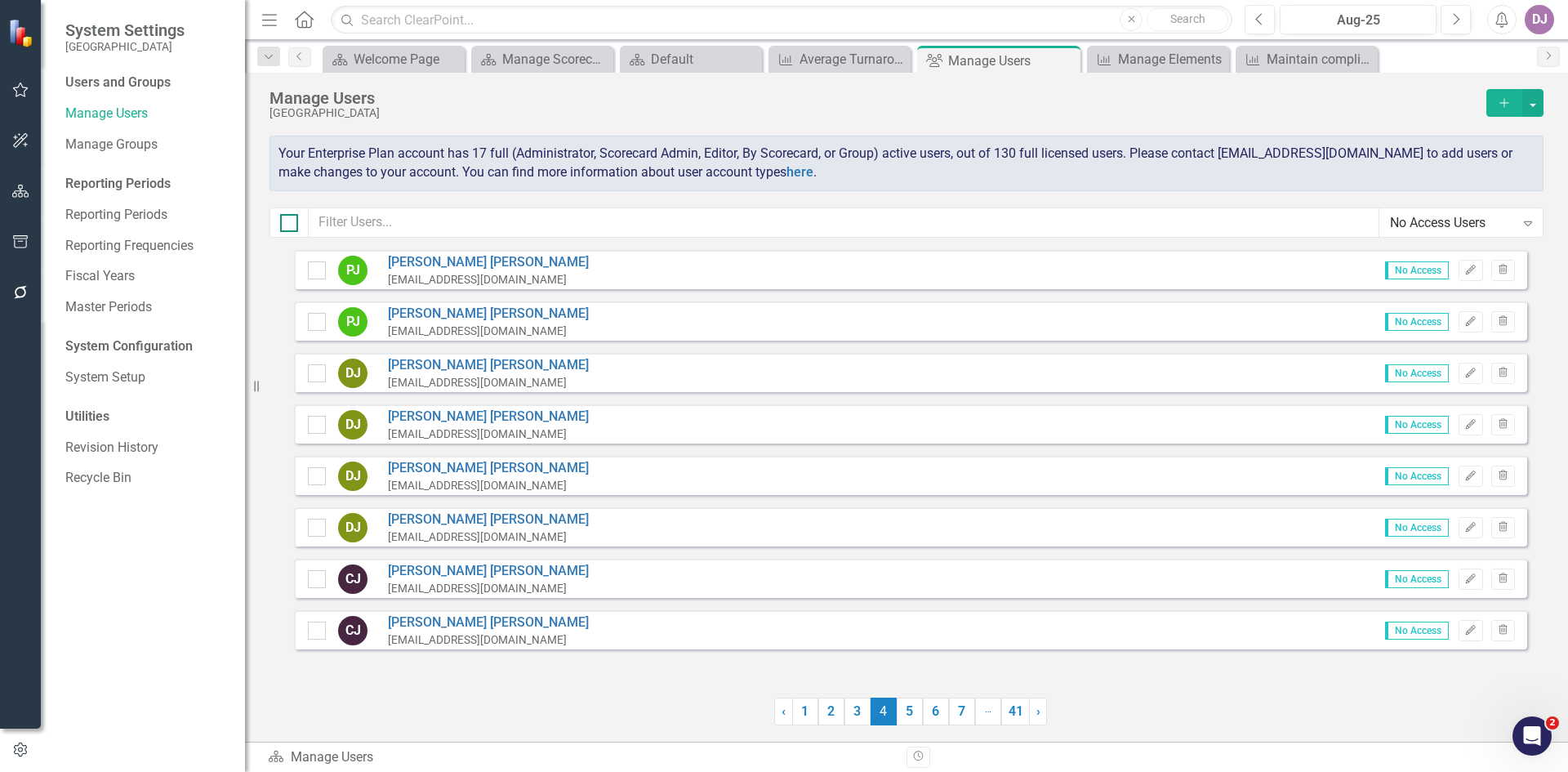
checkbox input "true"
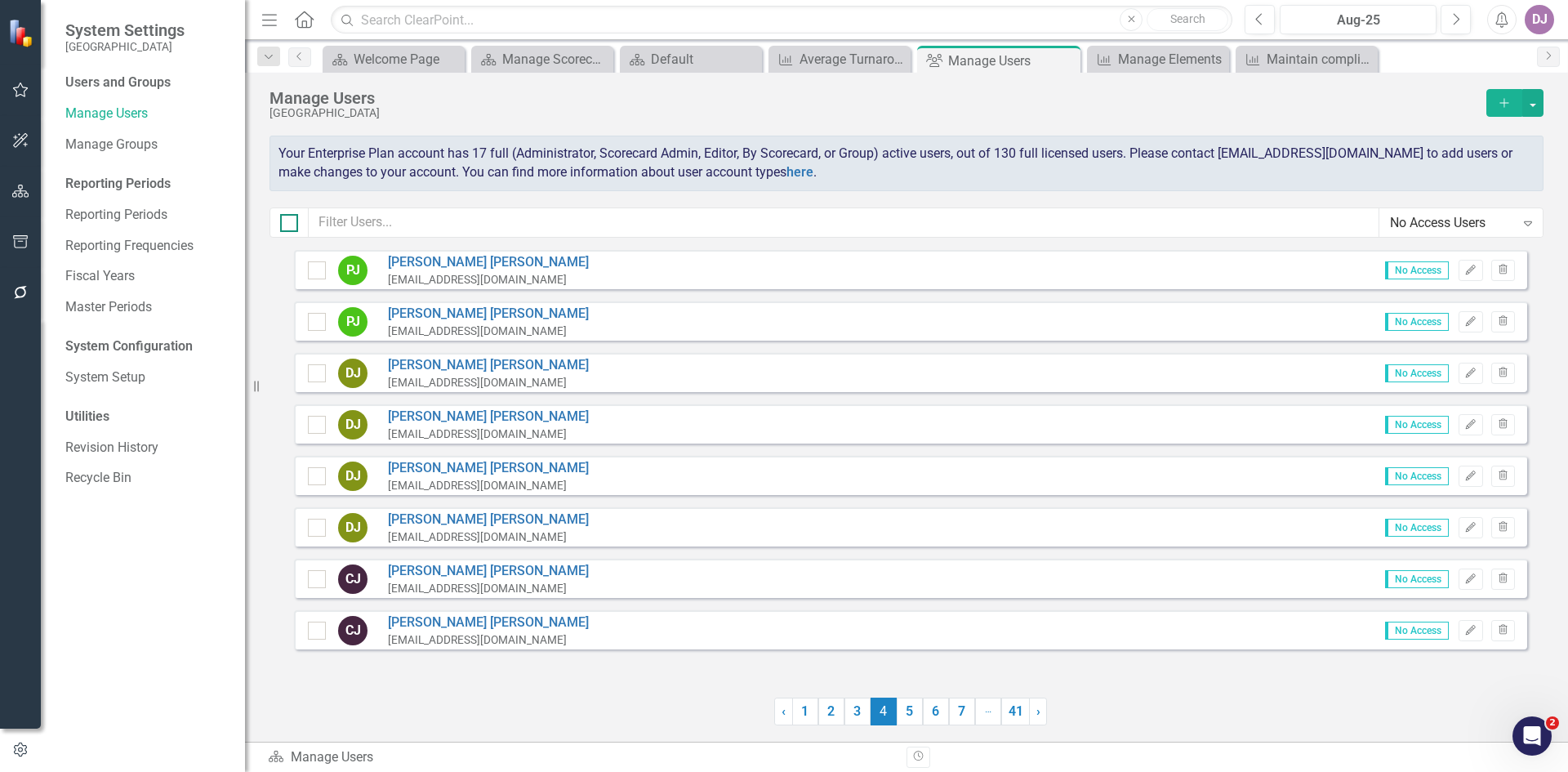
checkbox input "true"
click at [1537, 109] on button "button" at bounding box center [1533, 103] width 21 height 28
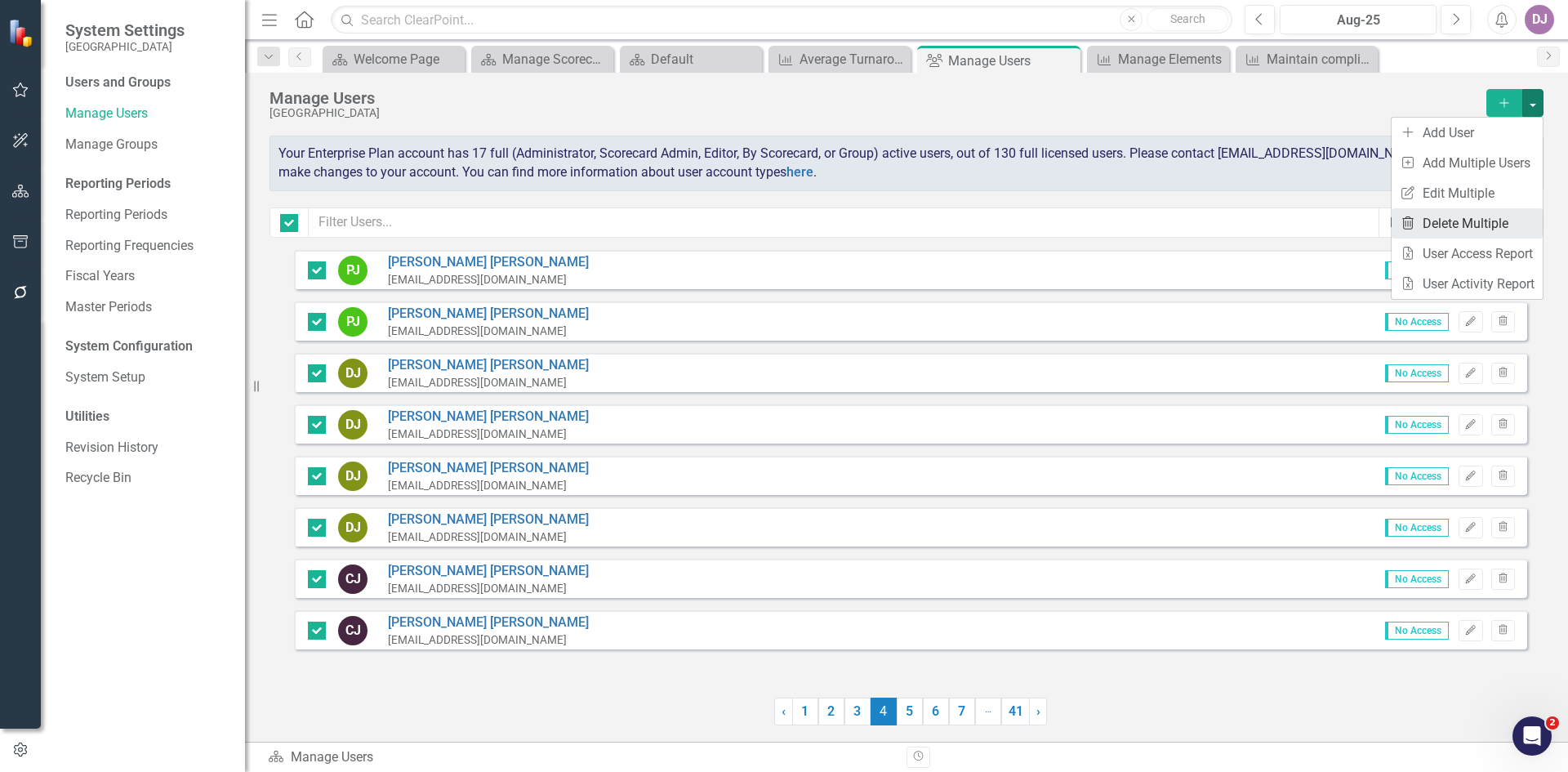
click at [1476, 223] on link "Trash Delete Multiple" at bounding box center [1467, 223] width 151 height 31
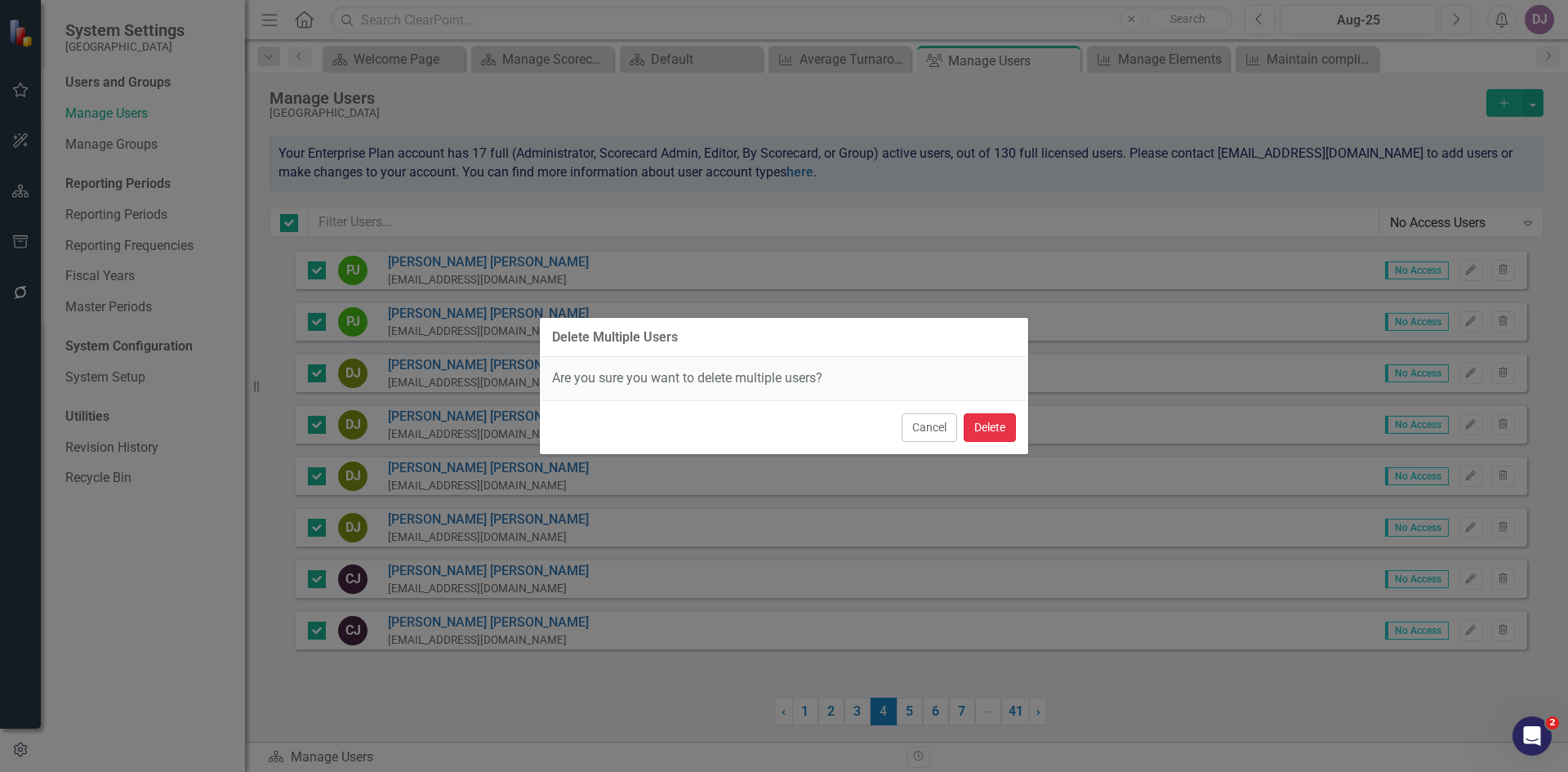
click at [1000, 427] on button "Delete" at bounding box center [990, 427] width 52 height 29
checkbox input "false"
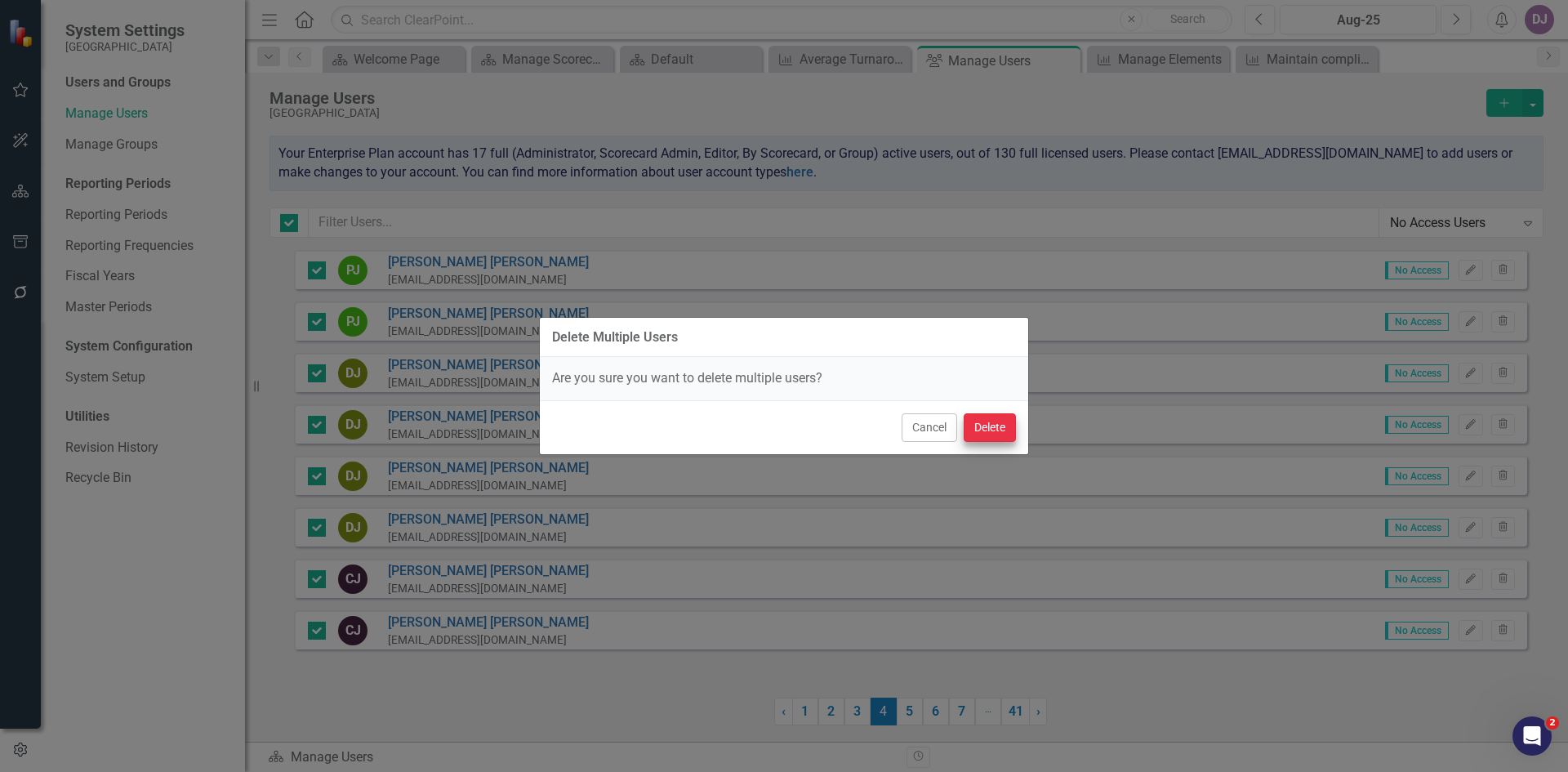
checkbox input "false"
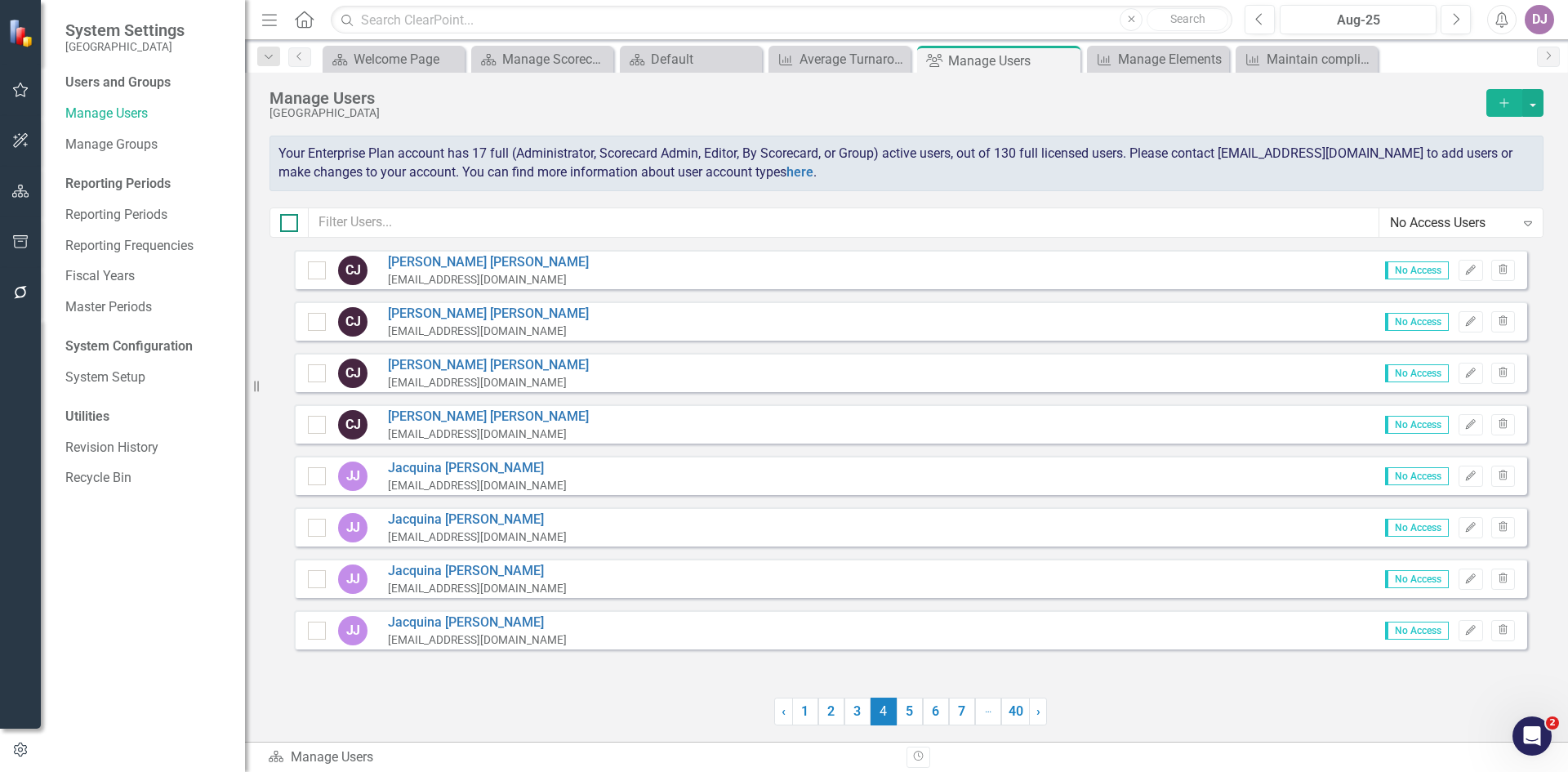
click at [291, 221] on div at bounding box center [289, 223] width 18 height 18
click at [290, 221] on input "checkbox" at bounding box center [285, 220] width 10 height 11
checkbox input "true"
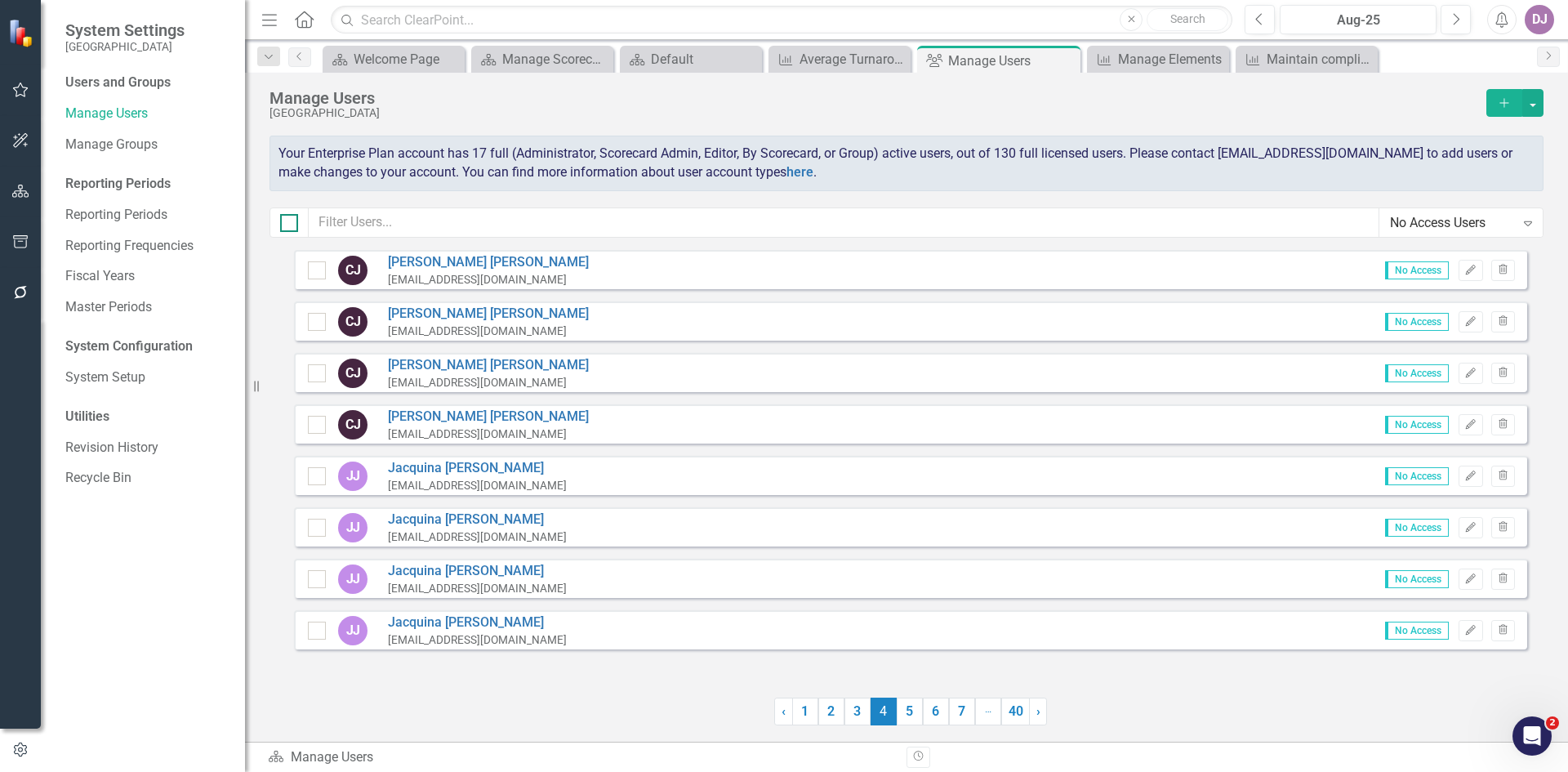
checkbox input "true"
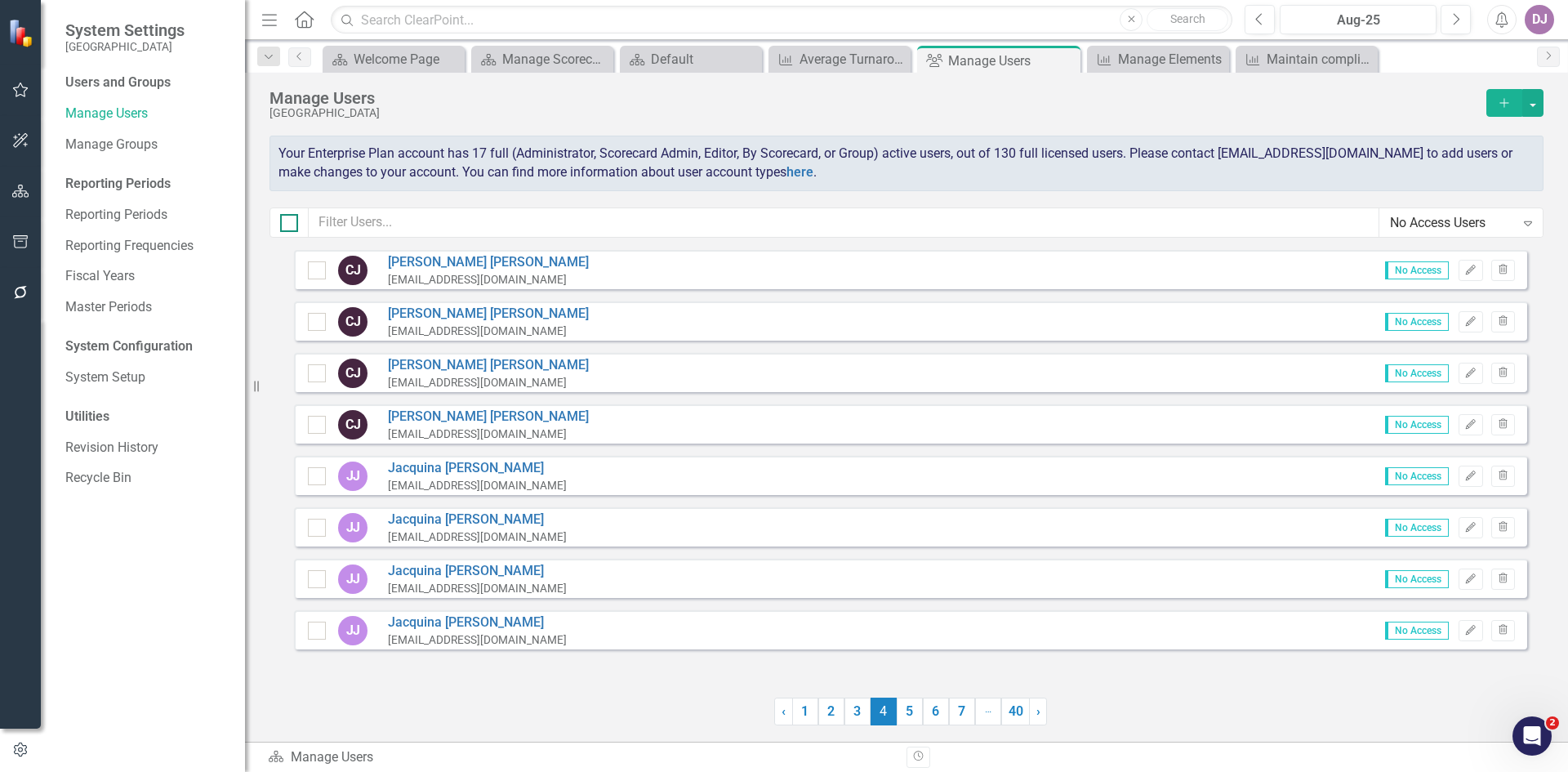
checkbox input "true"
click at [1531, 102] on button "button" at bounding box center [1533, 103] width 21 height 28
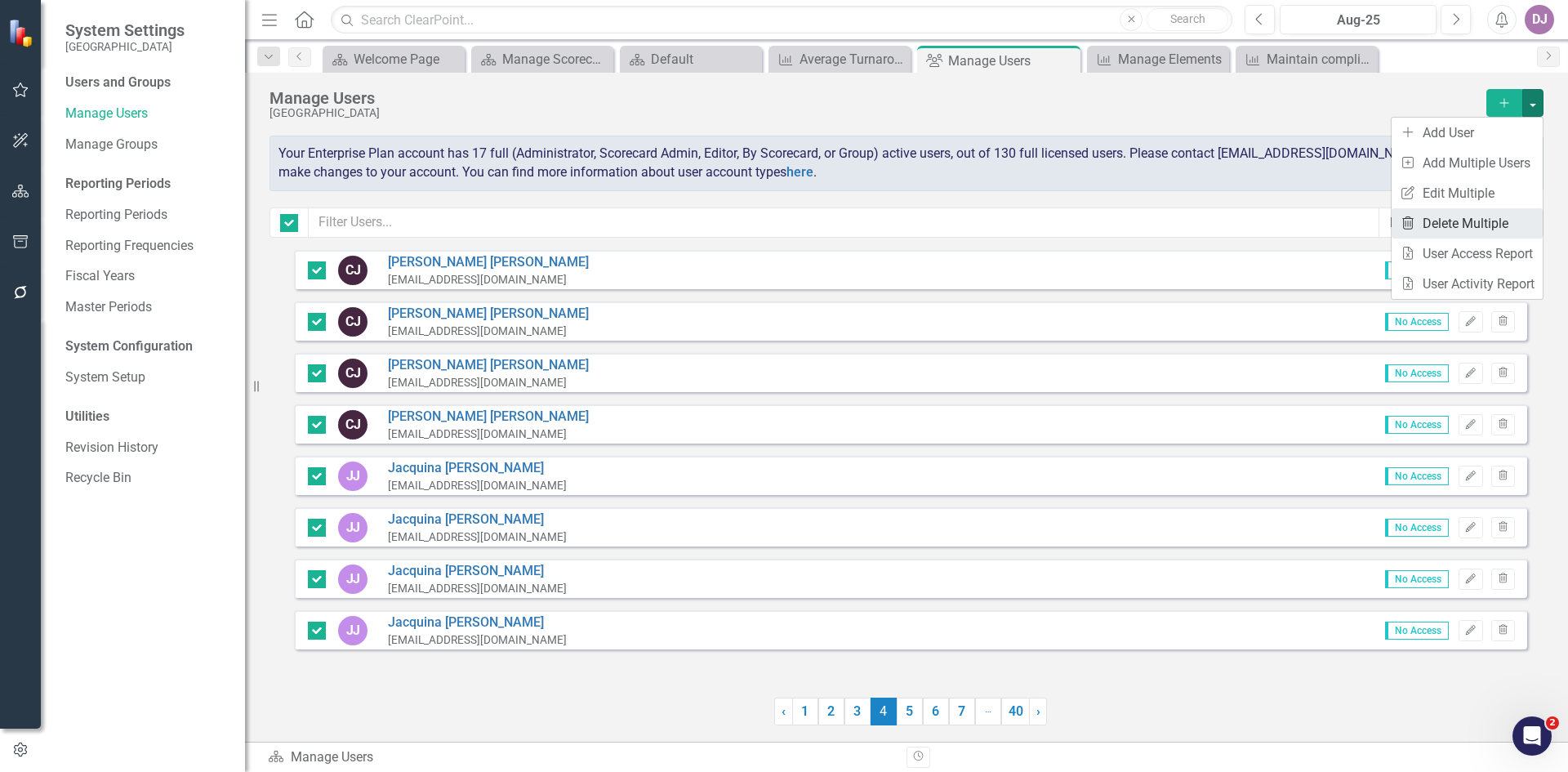
click at [1491, 213] on link "Trash Delete Multiple" at bounding box center [1467, 223] width 151 height 31
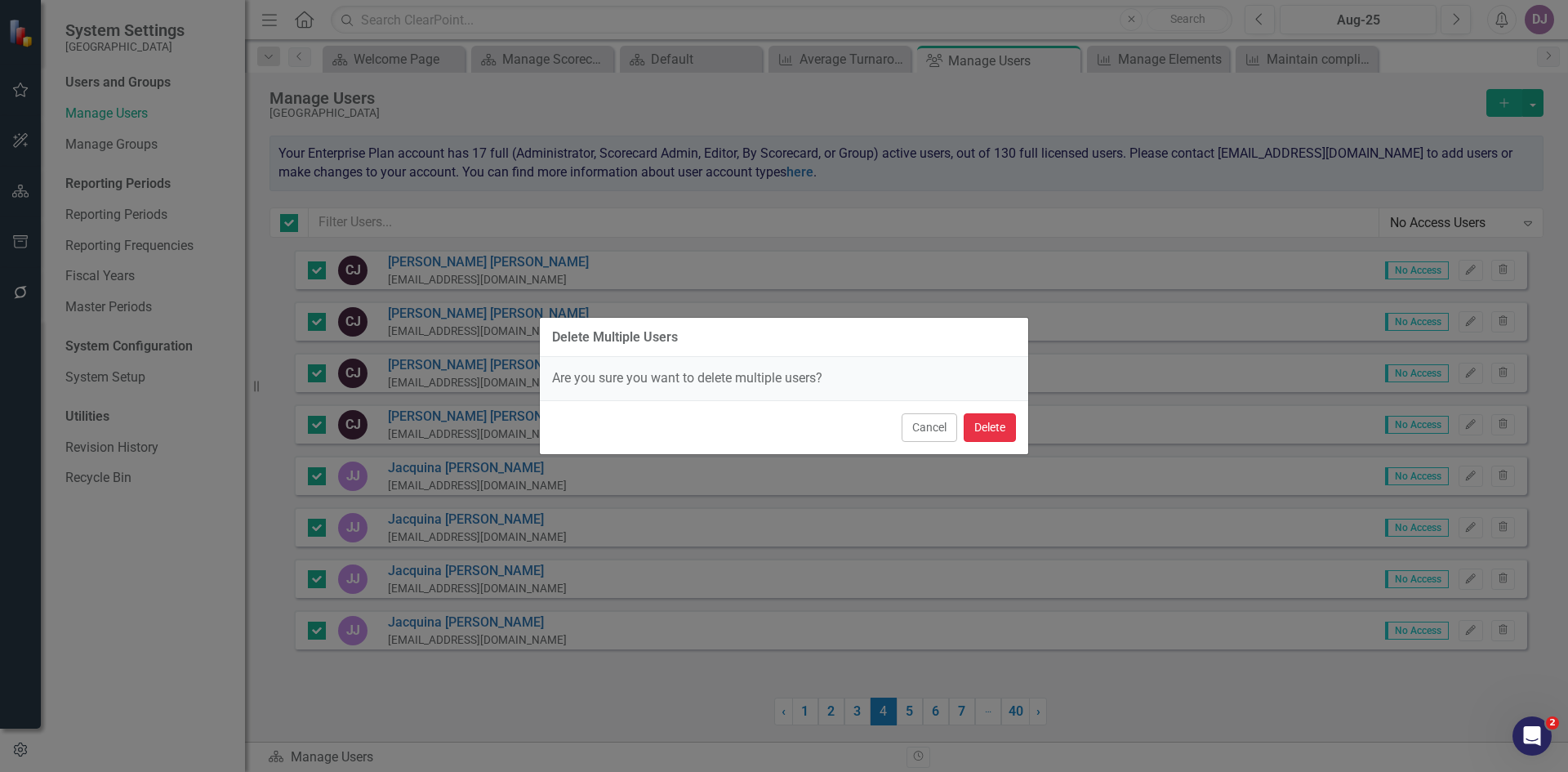
click at [997, 431] on button "Delete" at bounding box center [990, 427] width 52 height 29
checkbox input "false"
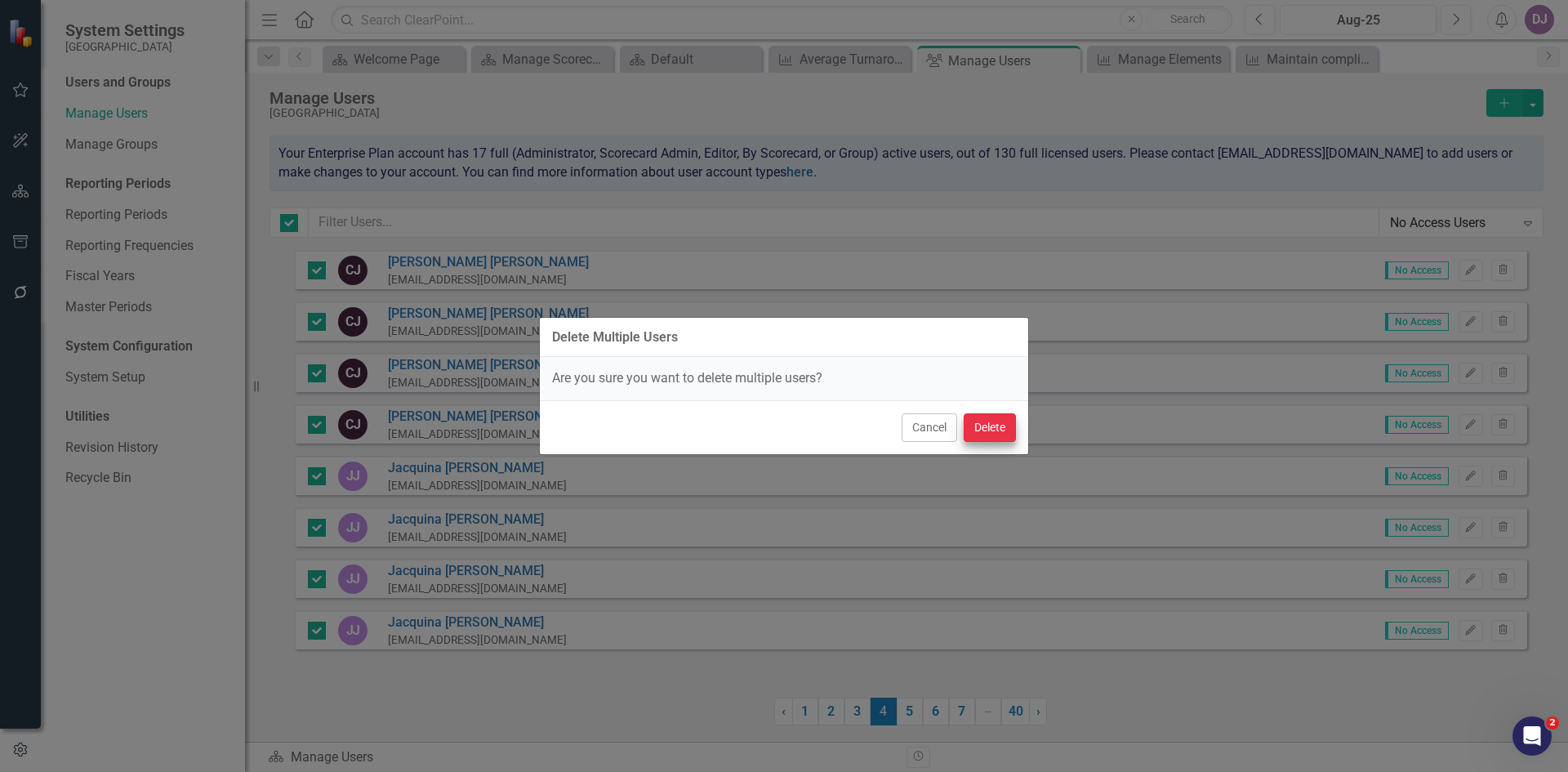
checkbox input "false"
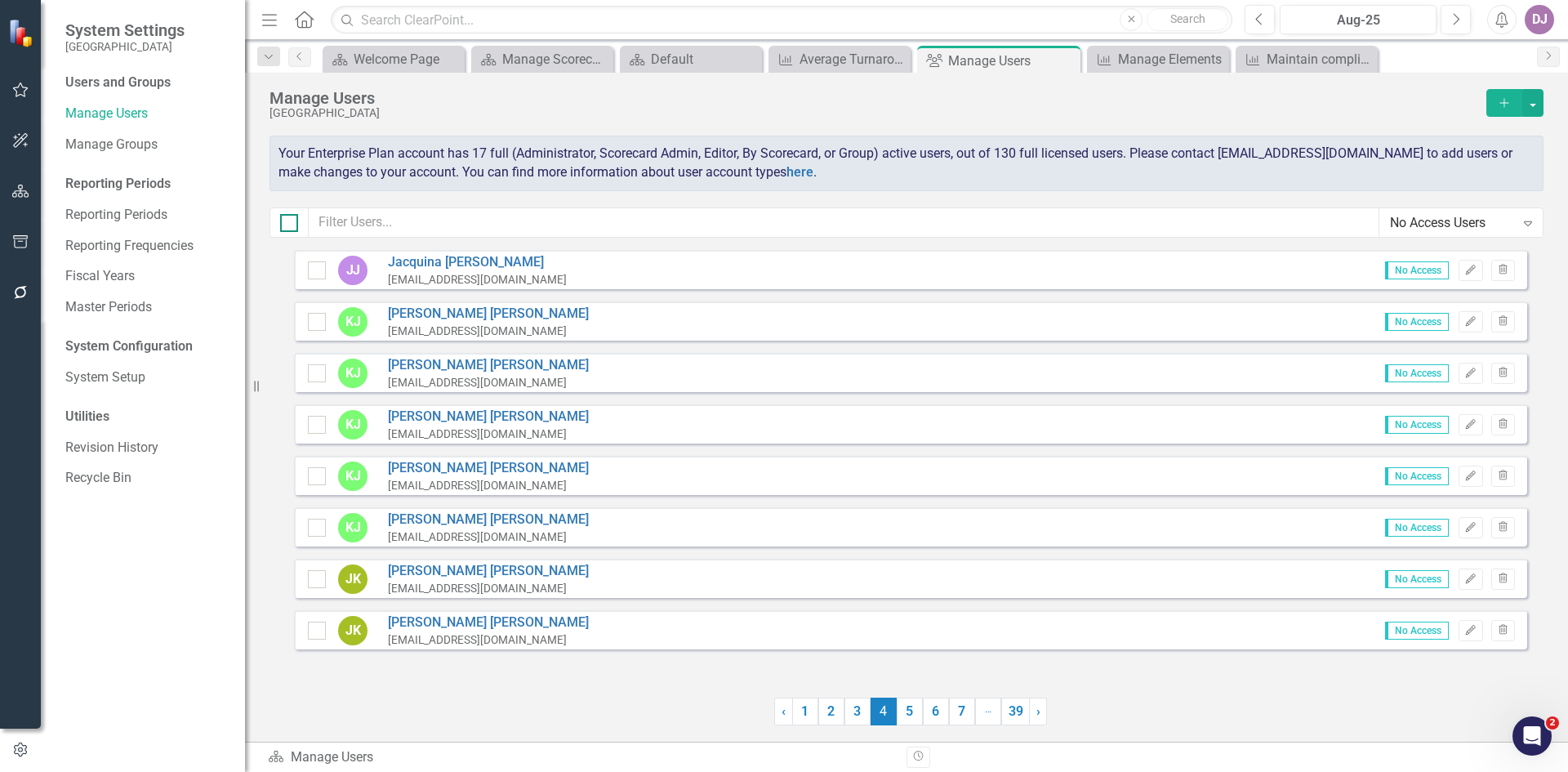
click at [287, 221] on input "checkbox" at bounding box center [285, 220] width 10 height 11
checkbox input "true"
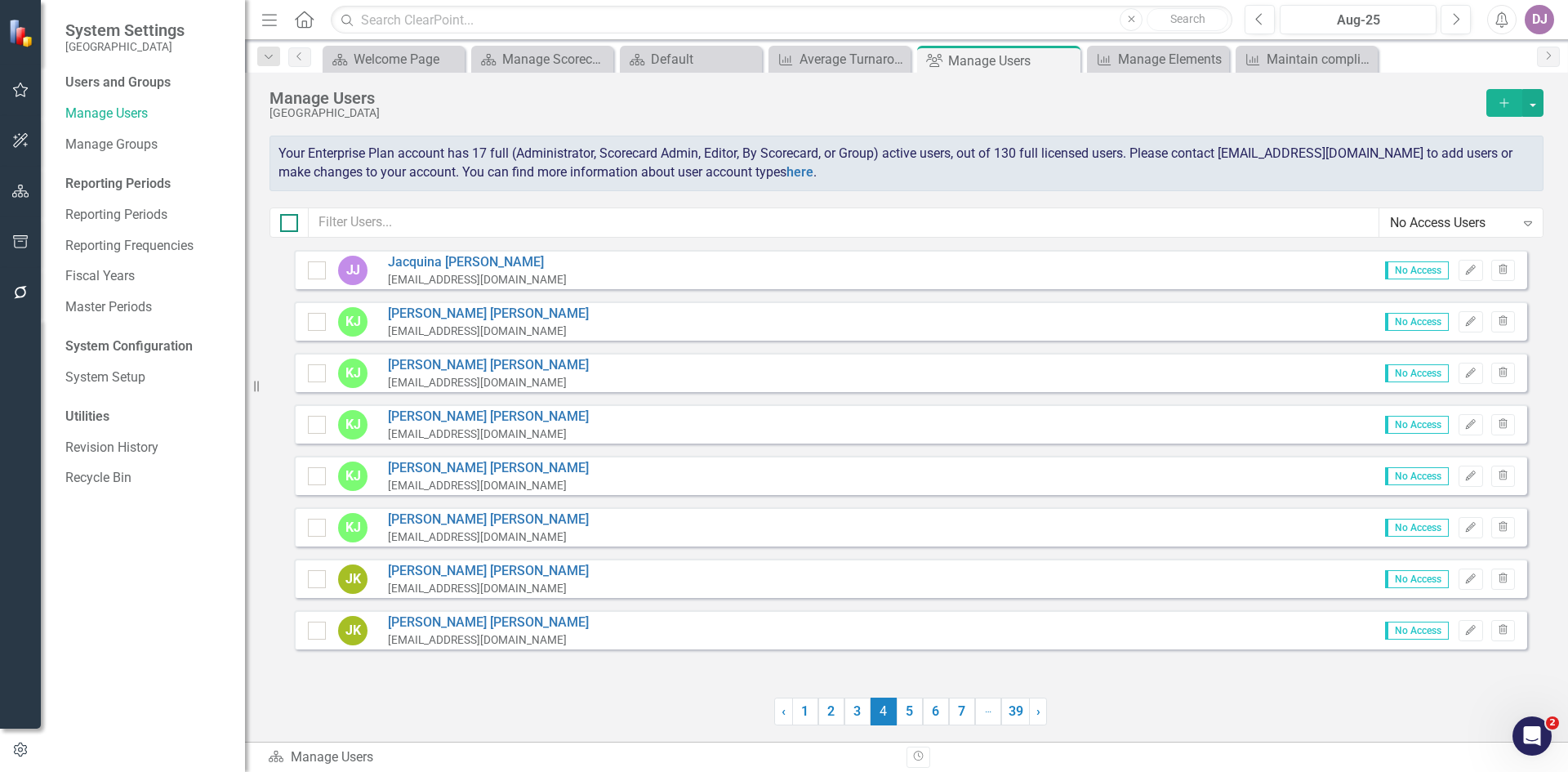
checkbox input "true"
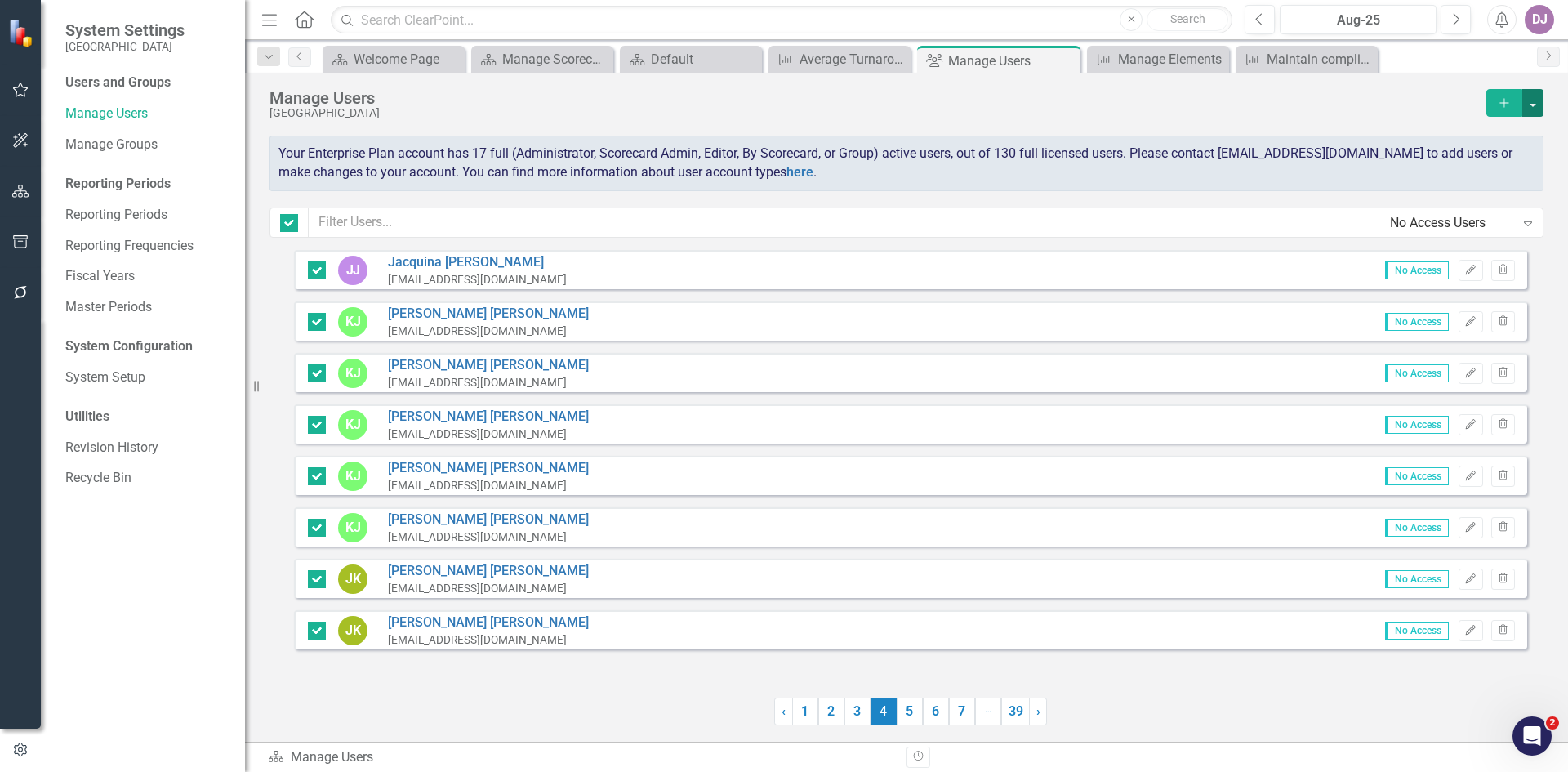
click at [1539, 100] on button "button" at bounding box center [1533, 103] width 21 height 28
click at [1480, 214] on link "Trash Delete Multiple" at bounding box center [1467, 223] width 151 height 31
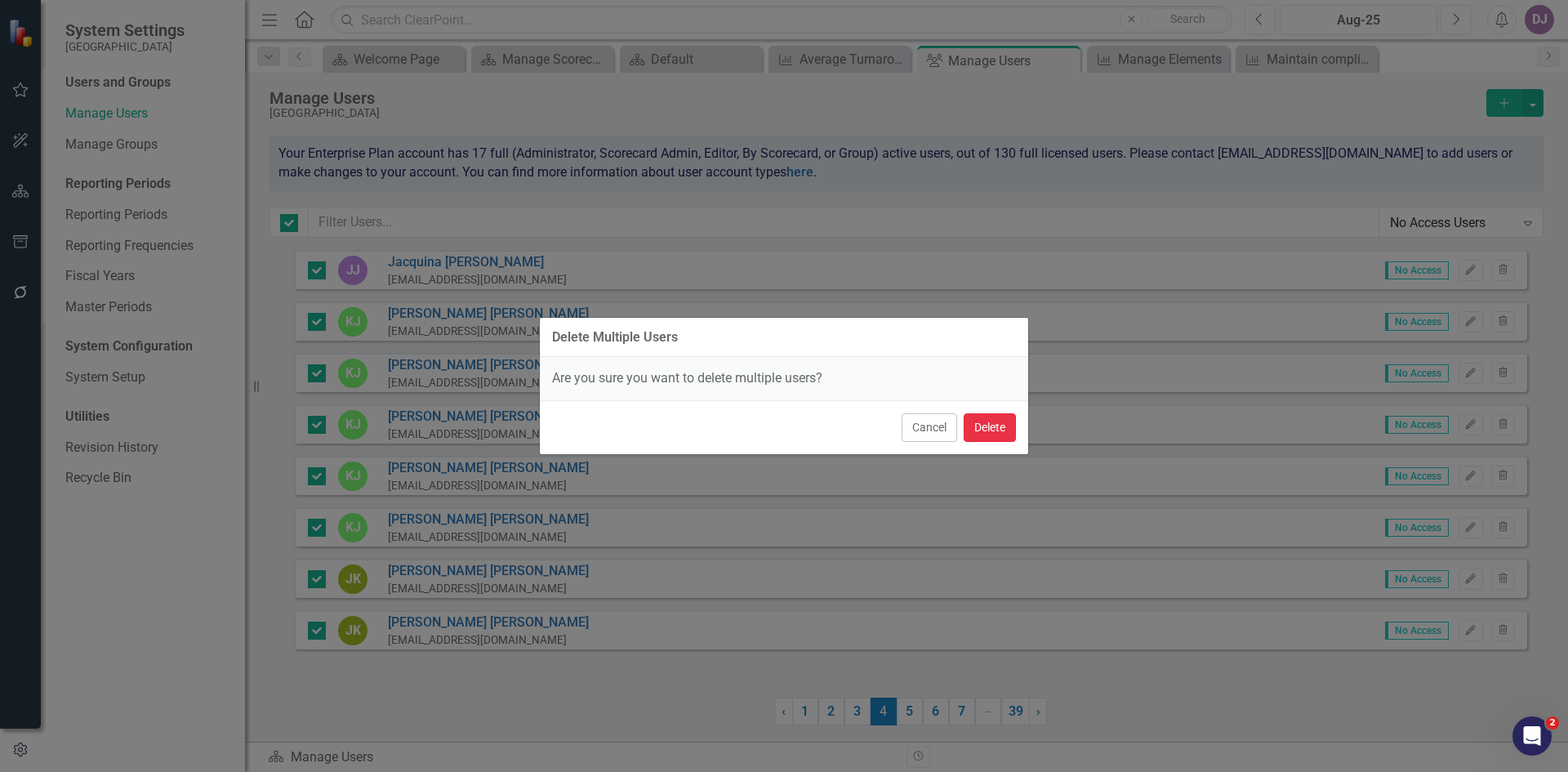
click at [988, 427] on button "Delete" at bounding box center [990, 427] width 52 height 29
checkbox input "false"
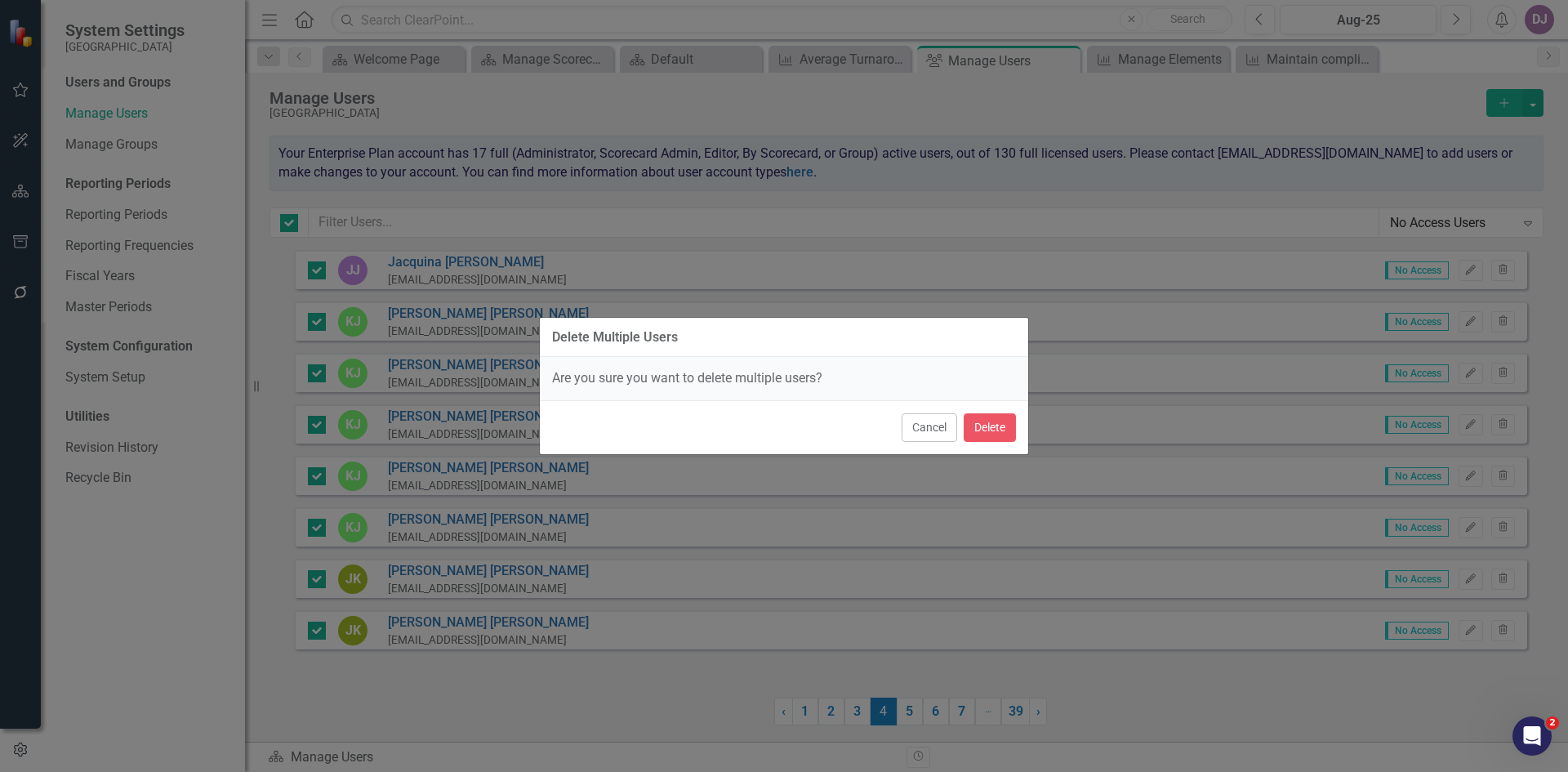
checkbox input "false"
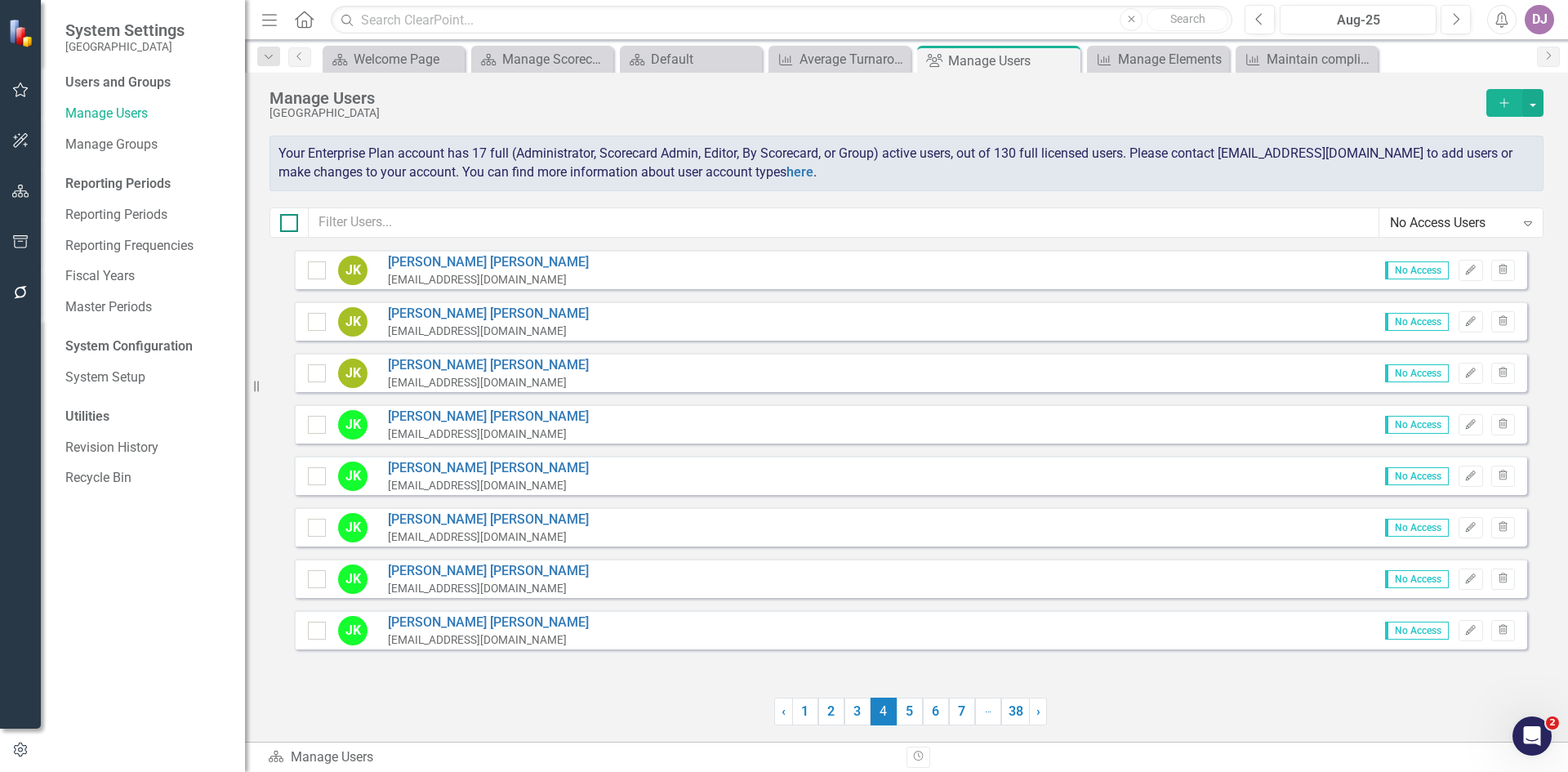
click at [293, 225] on div at bounding box center [289, 223] width 18 height 18
click at [290, 225] on input "checkbox" at bounding box center [285, 220] width 10 height 11
checkbox input "true"
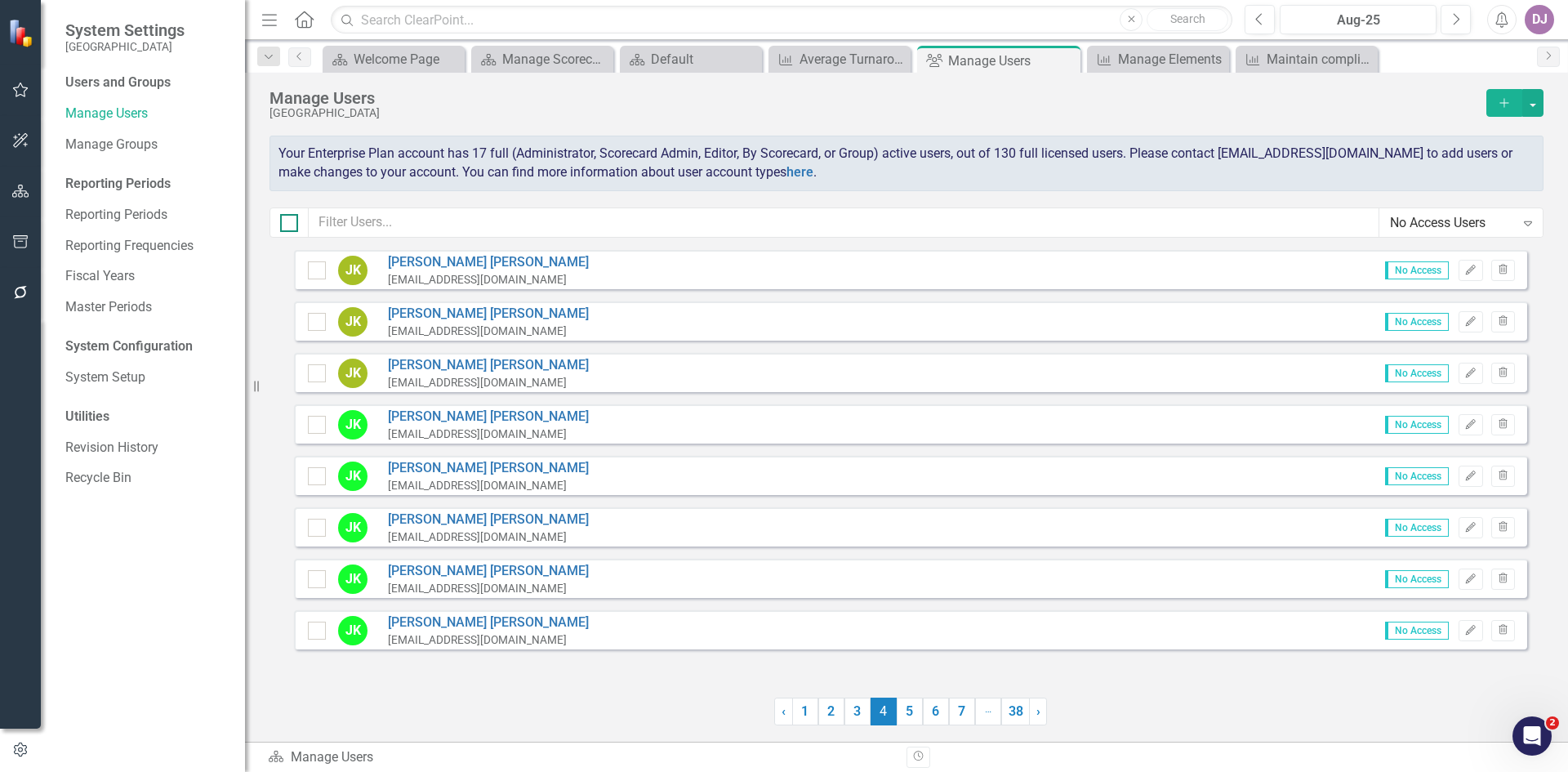
checkbox input "true"
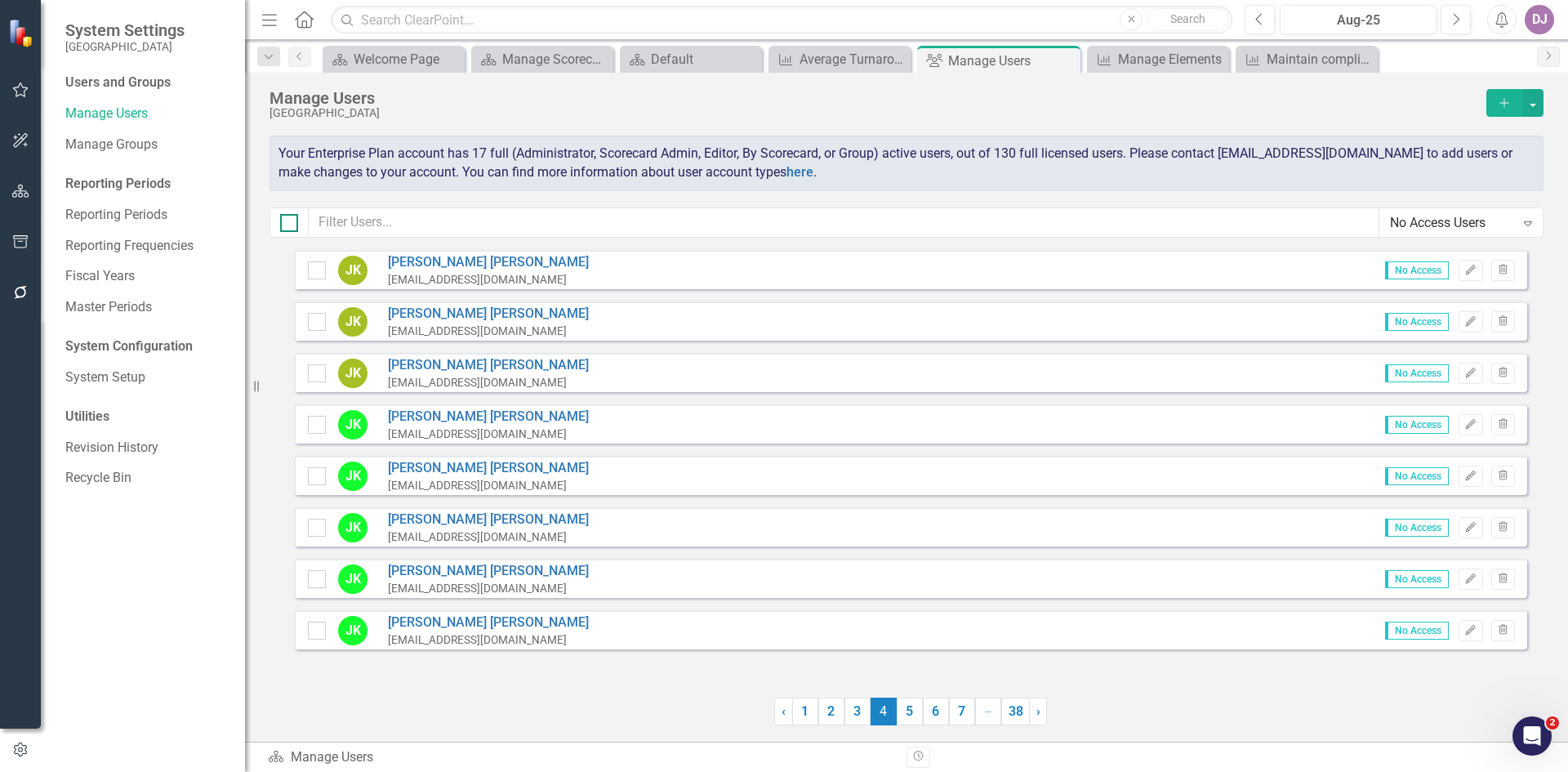
checkbox input "true"
click at [1531, 109] on button "button" at bounding box center [1533, 103] width 21 height 28
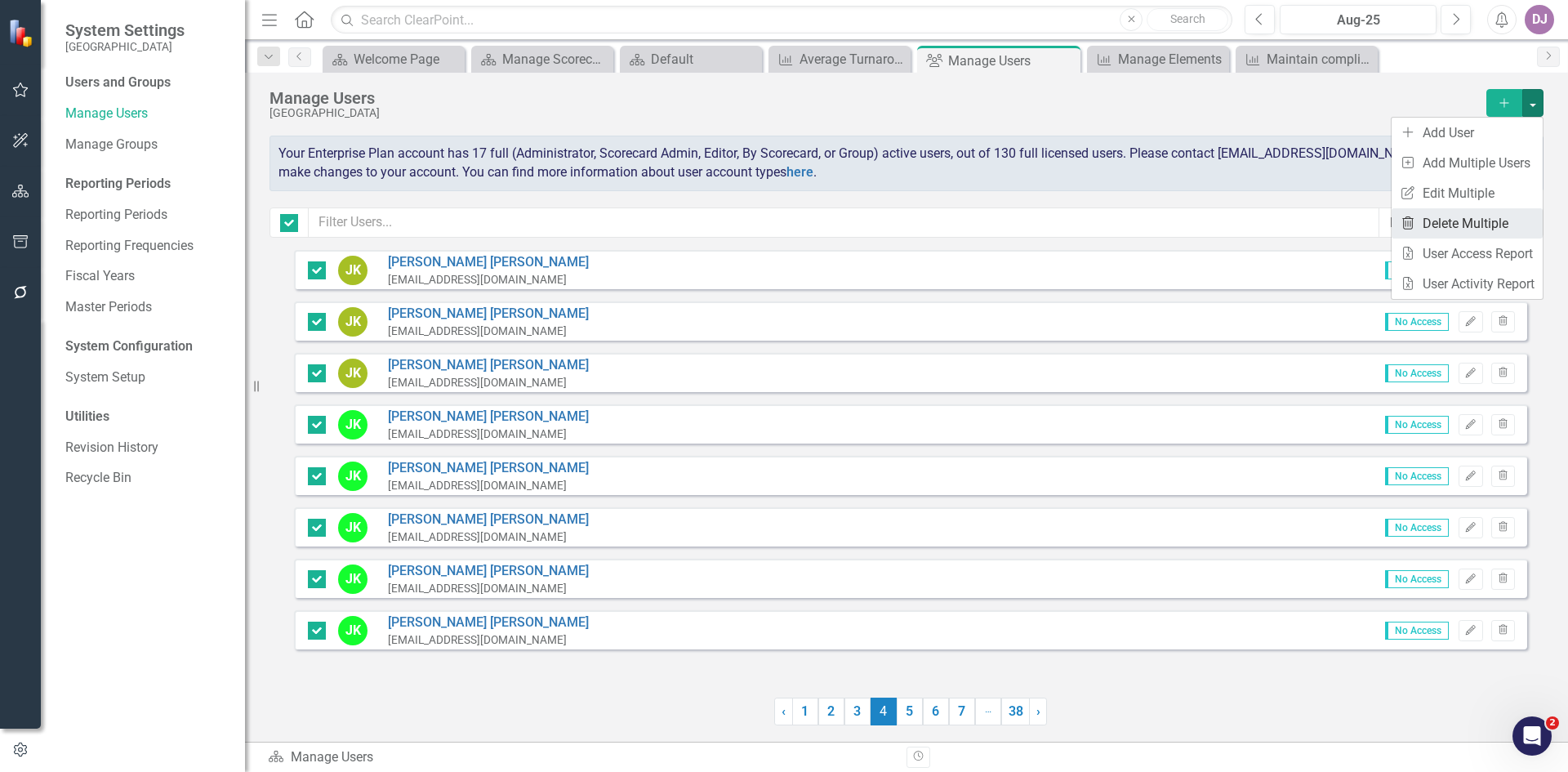
click at [1478, 220] on link "Trash Delete Multiple" at bounding box center [1467, 223] width 151 height 31
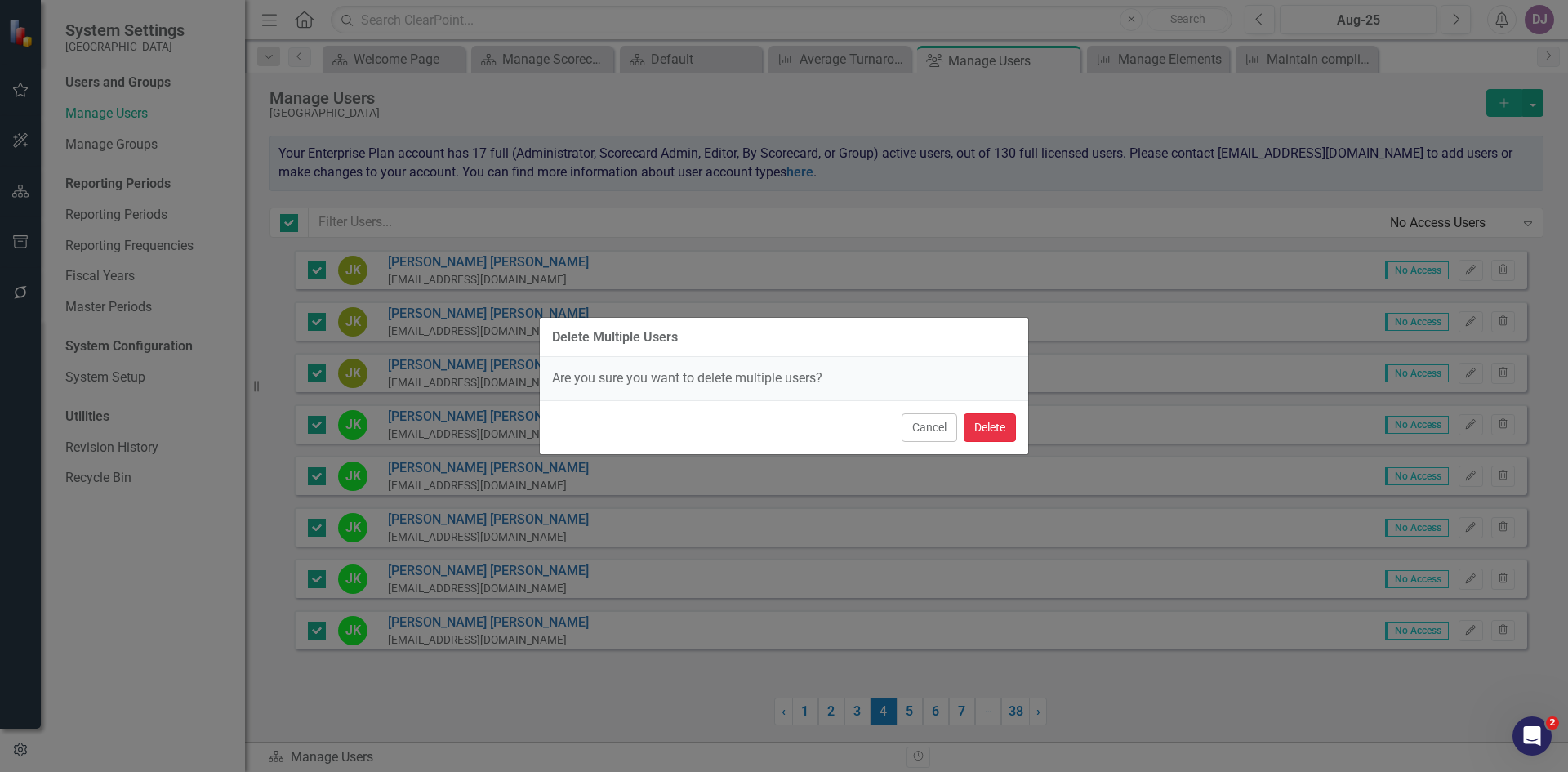
click at [982, 426] on button "Delete" at bounding box center [990, 427] width 52 height 29
checkbox input "false"
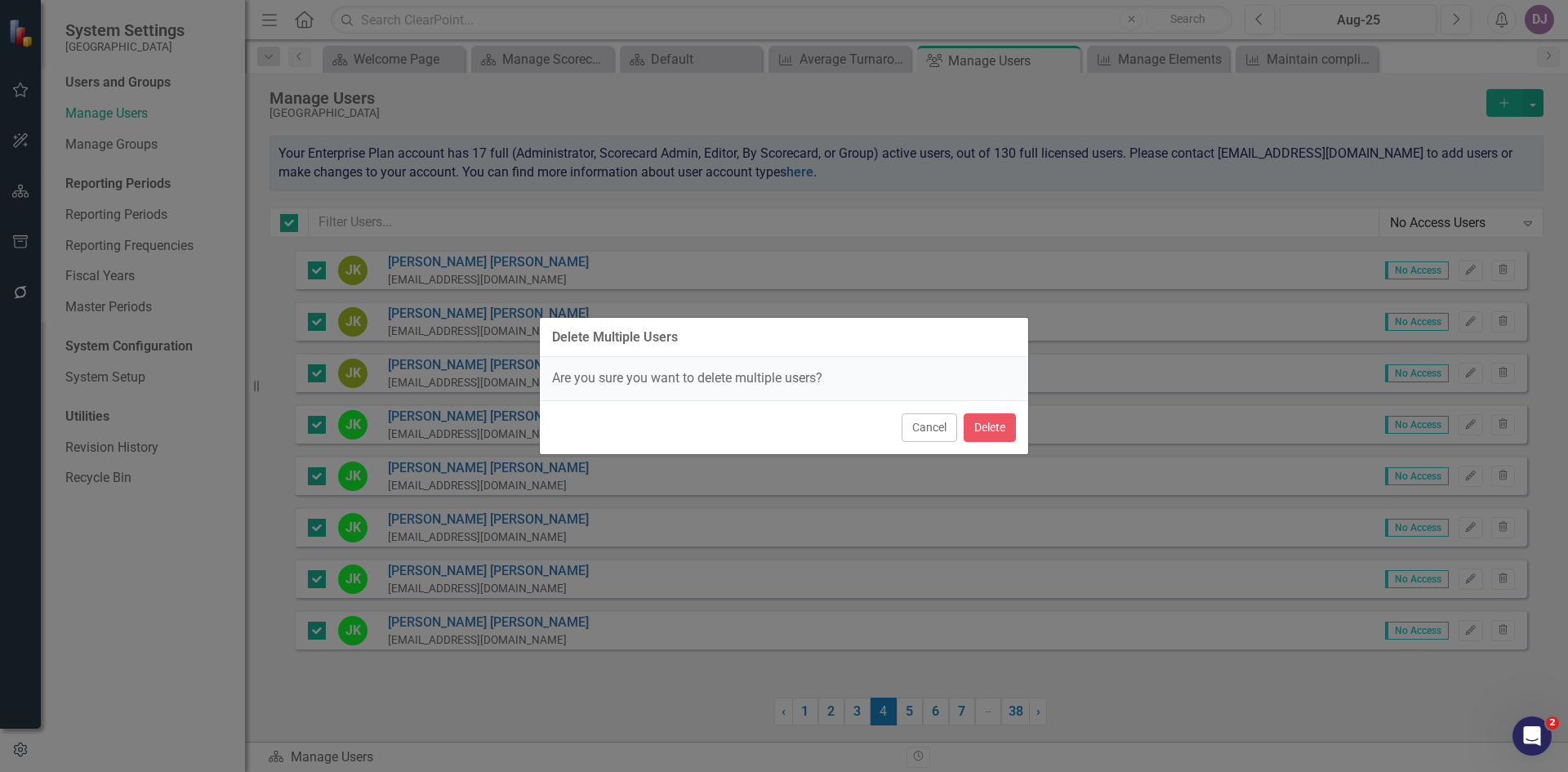
checkbox input "false"
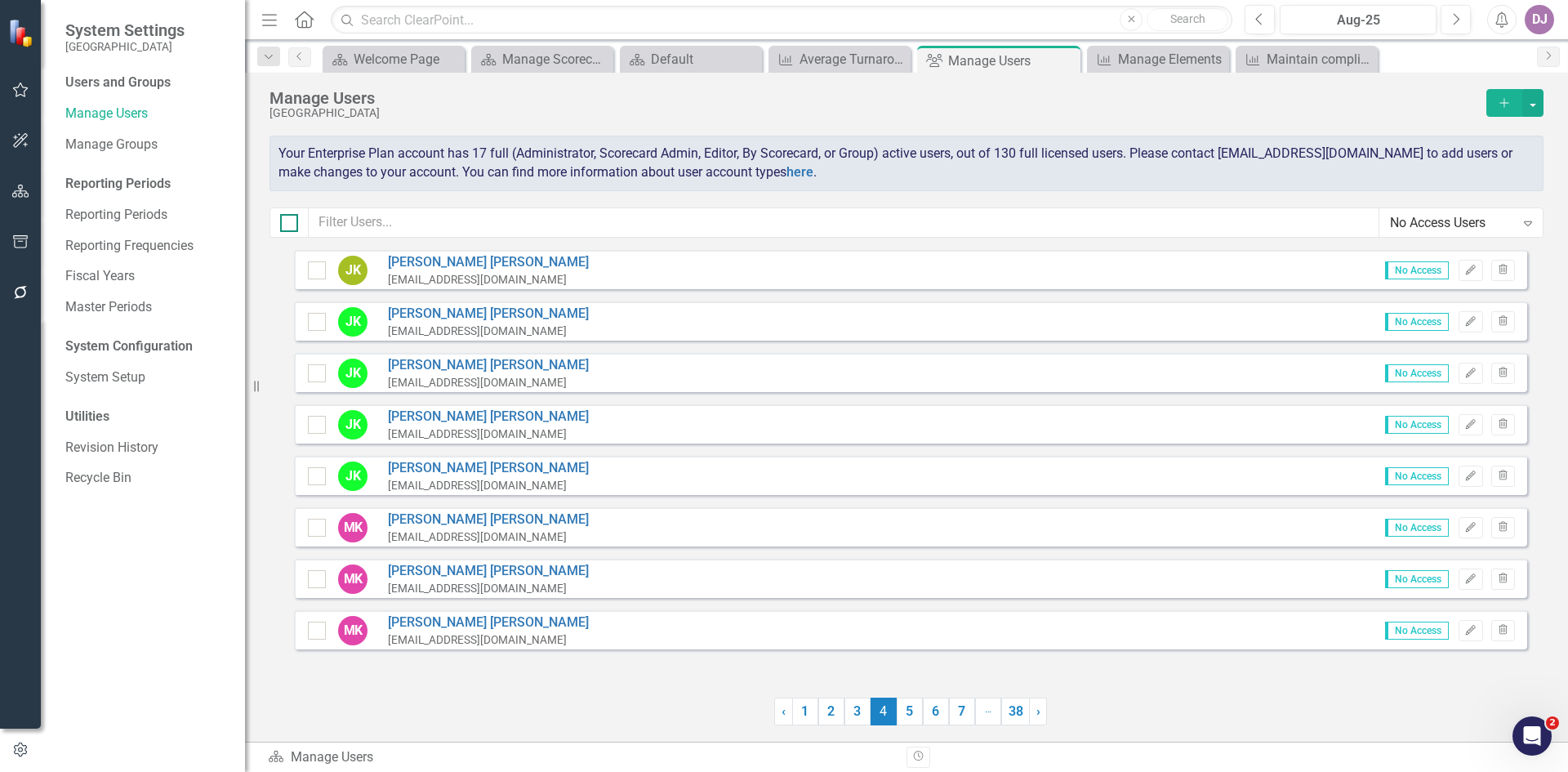
click at [289, 222] on input "checkbox" at bounding box center [285, 220] width 10 height 11
checkbox input "true"
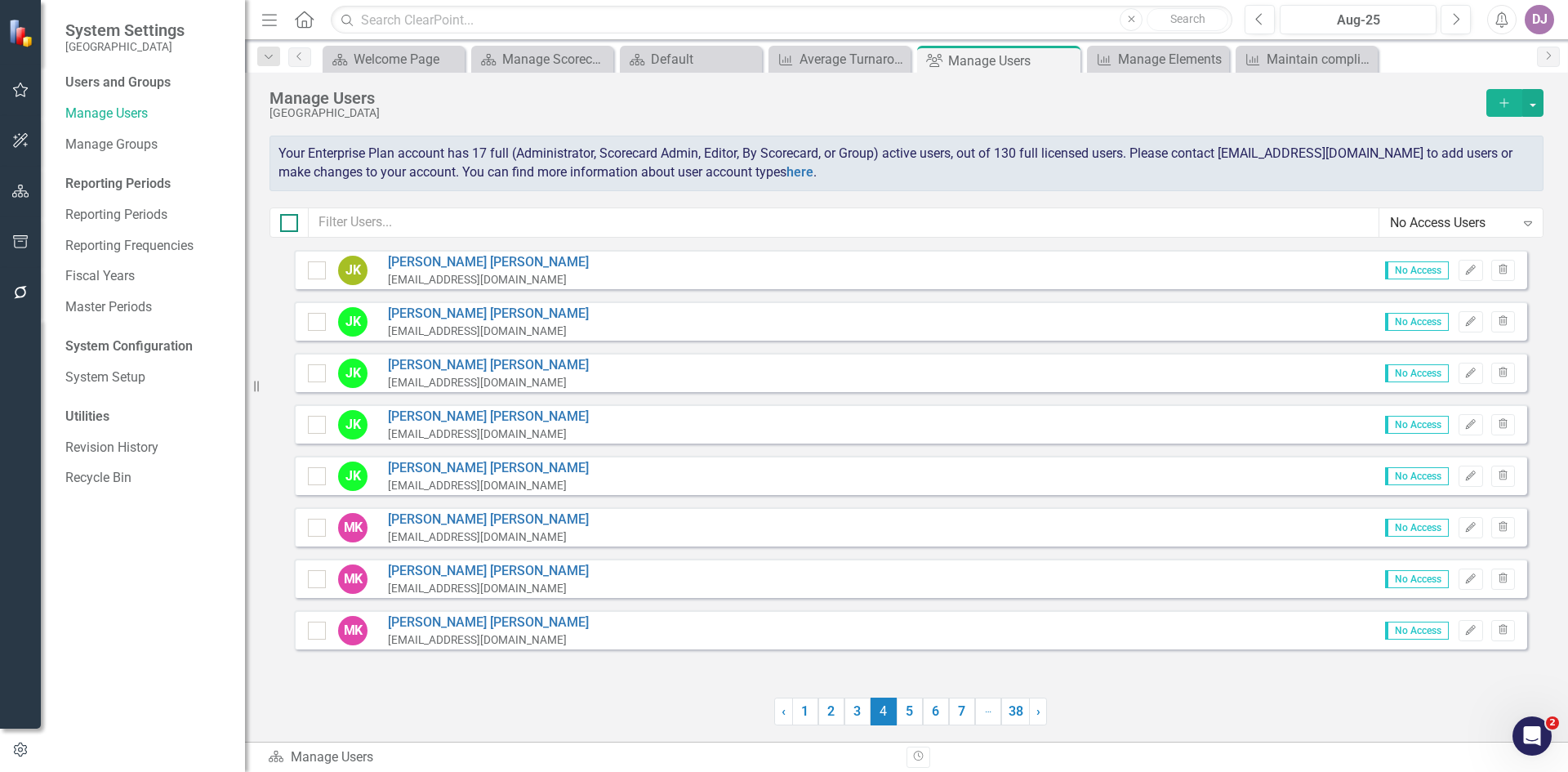
checkbox input "true"
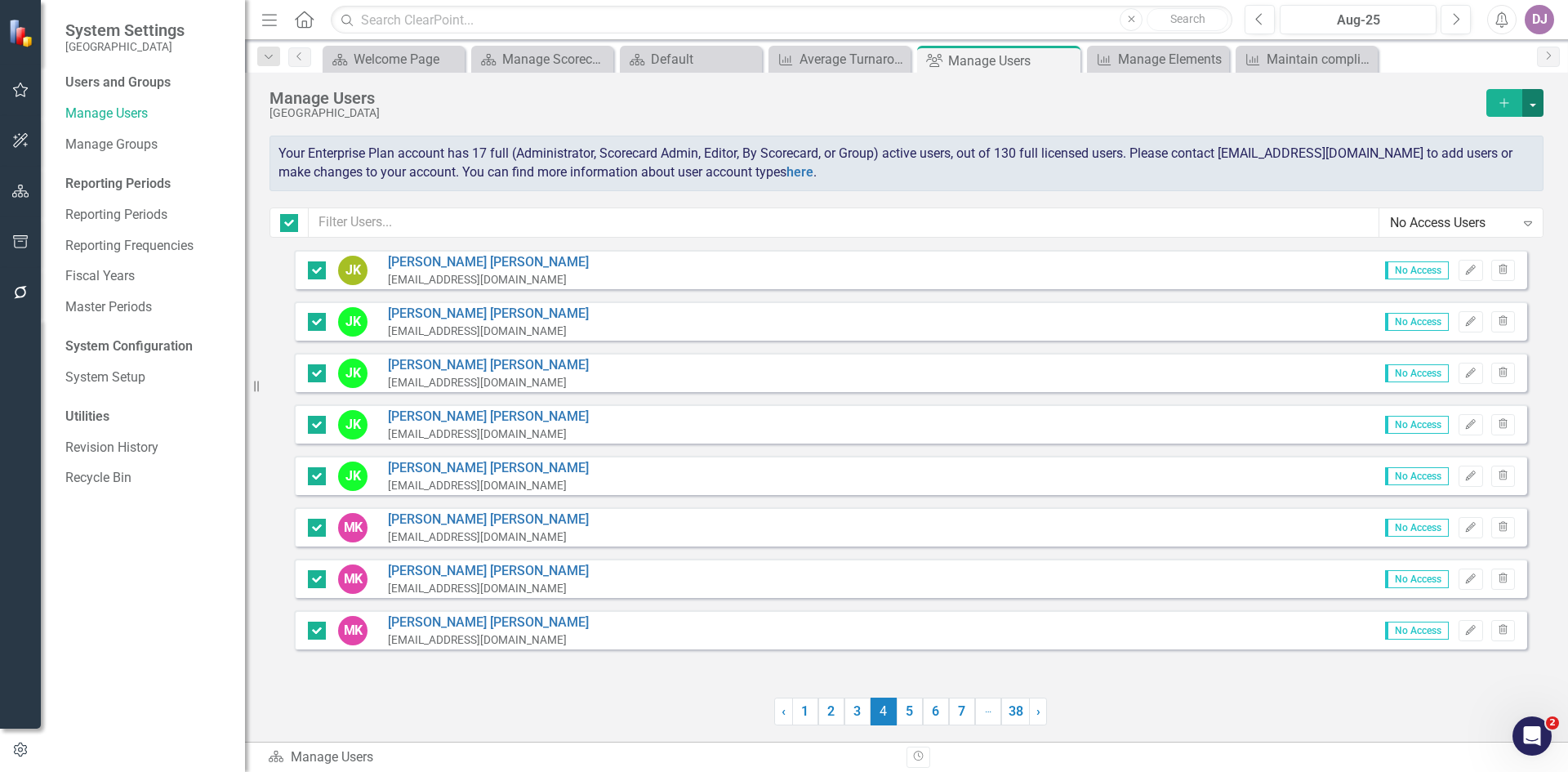
click at [1533, 101] on button "button" at bounding box center [1533, 103] width 21 height 28
click at [1493, 215] on link "Trash Delete Multiple" at bounding box center [1467, 223] width 151 height 31
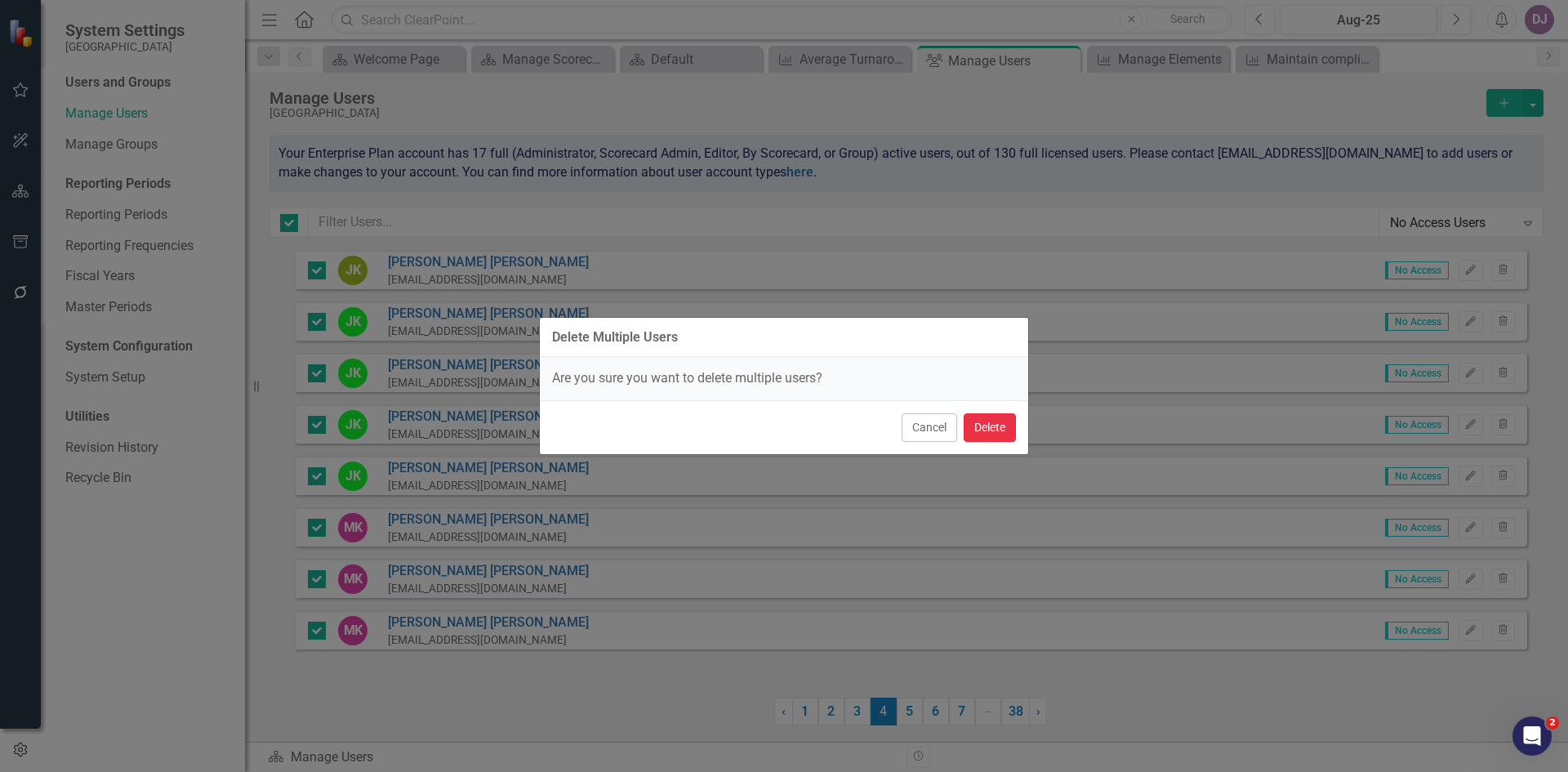
click at [996, 432] on button "Delete" at bounding box center [990, 427] width 52 height 29
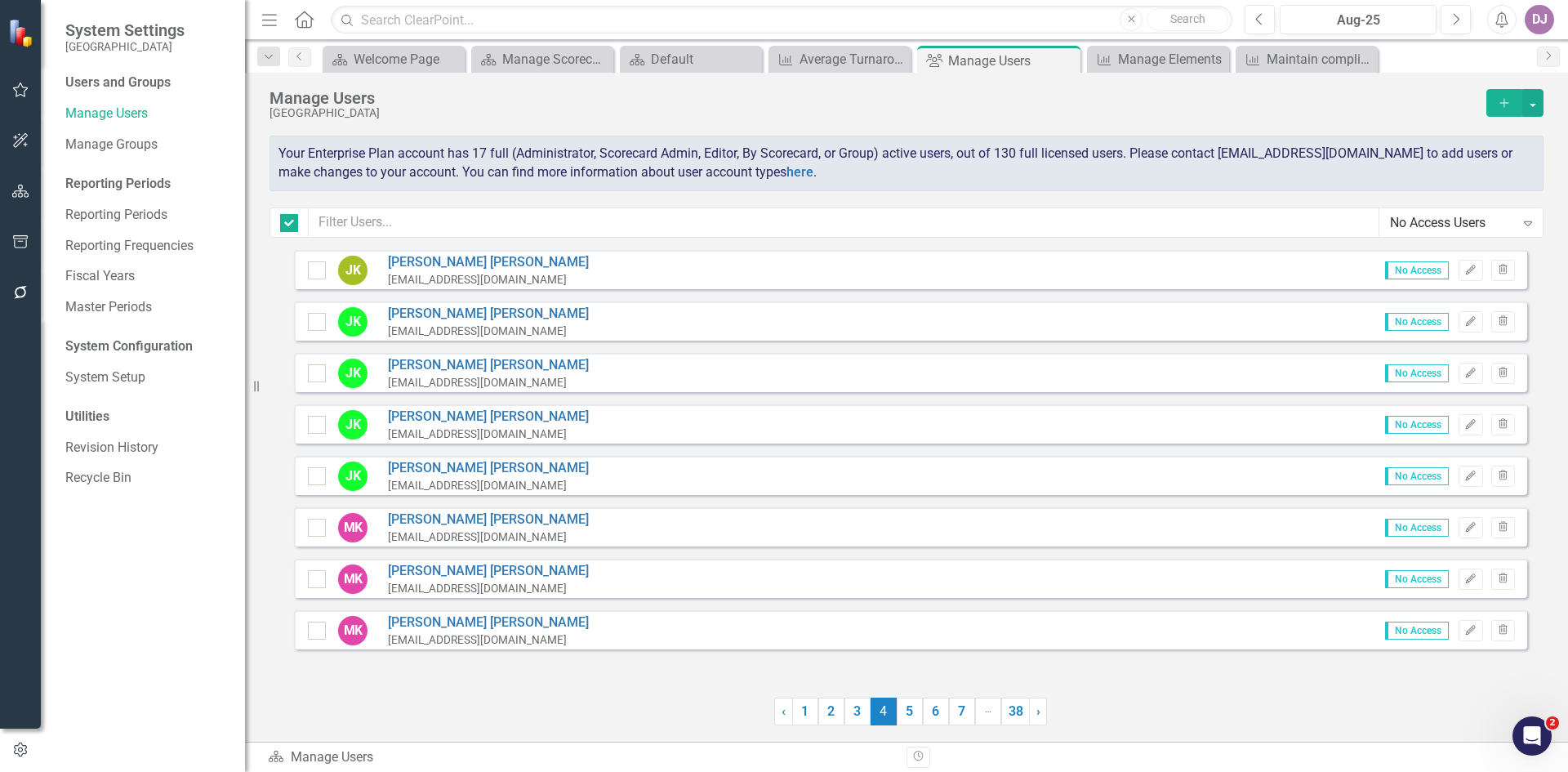
checkbox input "false"
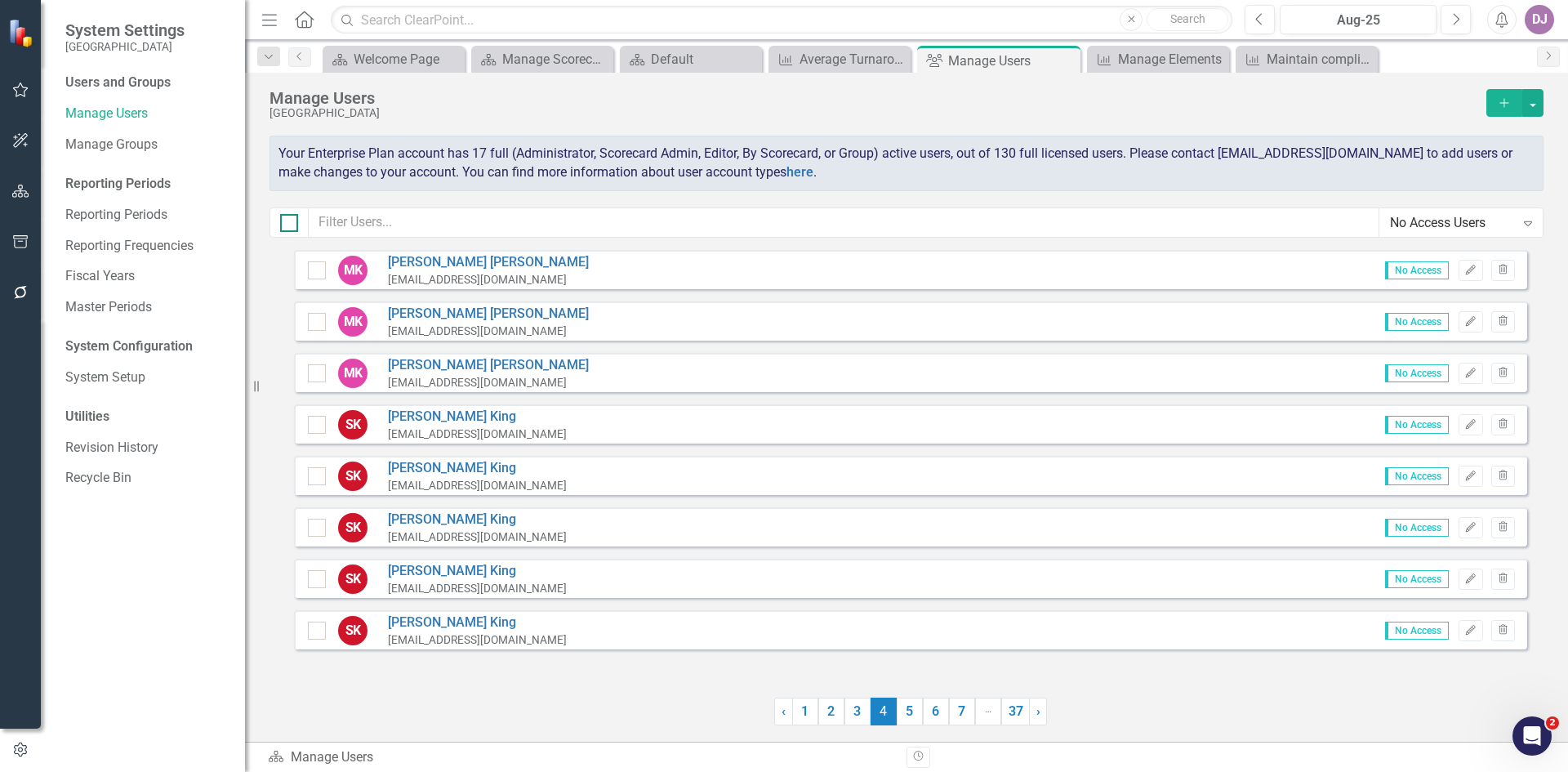
click at [294, 228] on div at bounding box center [289, 223] width 18 height 18
click at [290, 225] on input "checkbox" at bounding box center [285, 220] width 10 height 11
click at [1538, 104] on button "button" at bounding box center [1533, 103] width 21 height 28
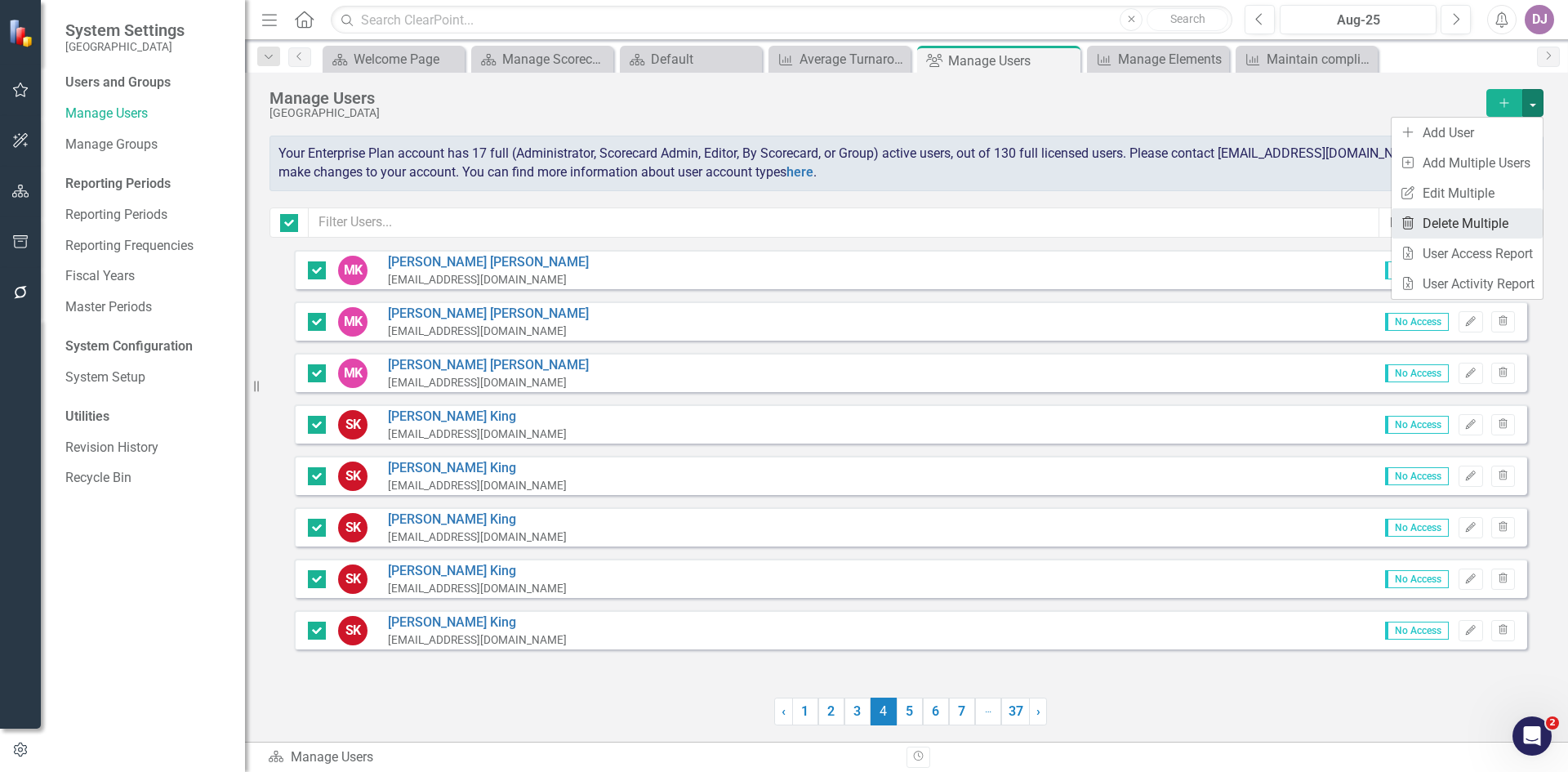
click at [1459, 228] on link "Trash Delete Multiple" at bounding box center [1467, 223] width 151 height 31
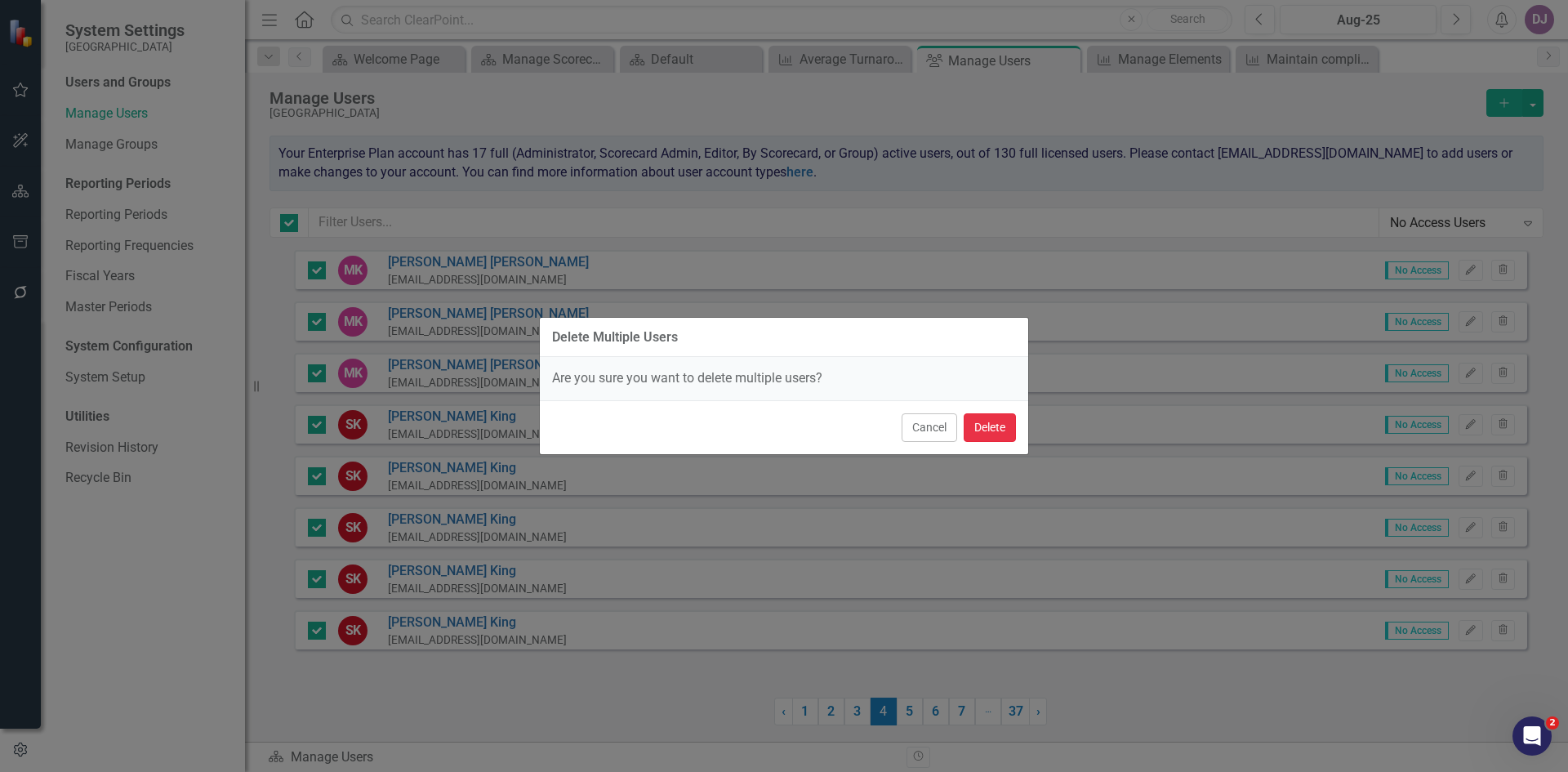
click at [990, 439] on button "Delete" at bounding box center [990, 427] width 52 height 29
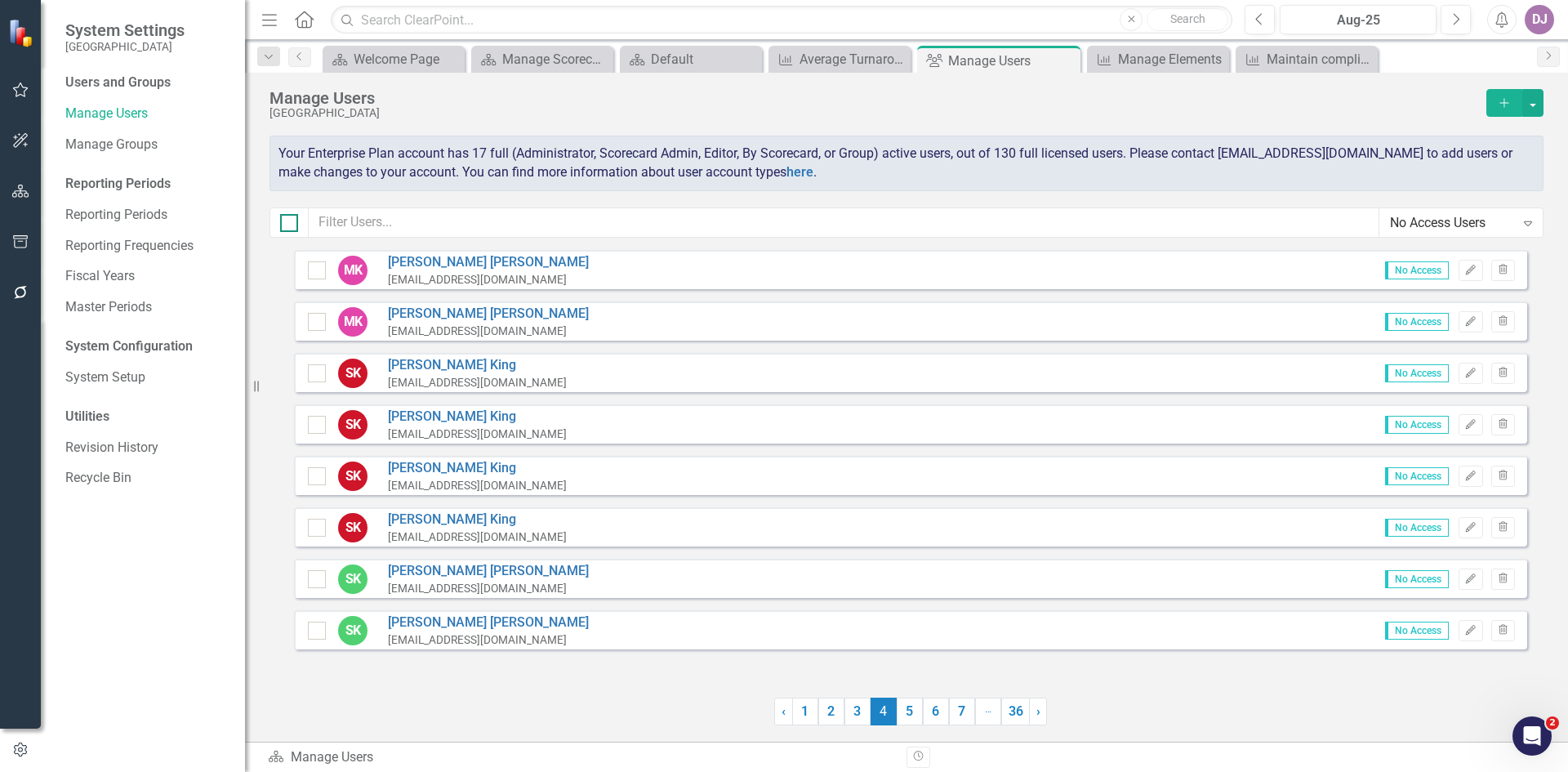
click at [293, 227] on div at bounding box center [289, 223] width 18 height 18
click at [290, 225] on input "checkbox" at bounding box center [285, 220] width 10 height 11
click at [1540, 99] on button "button" at bounding box center [1533, 103] width 21 height 28
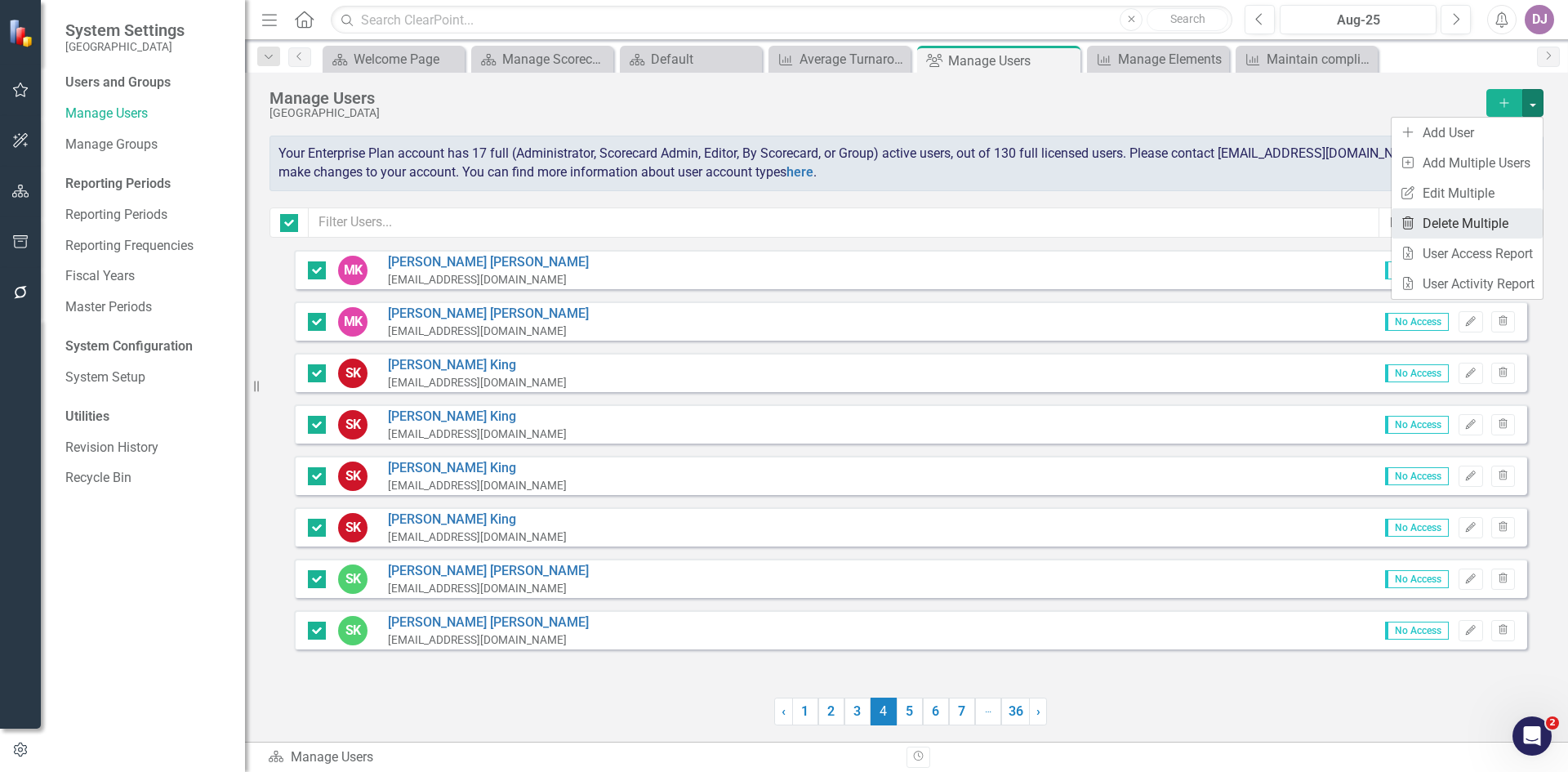
click at [1480, 218] on link "Trash Delete Multiple" at bounding box center [1467, 223] width 151 height 31
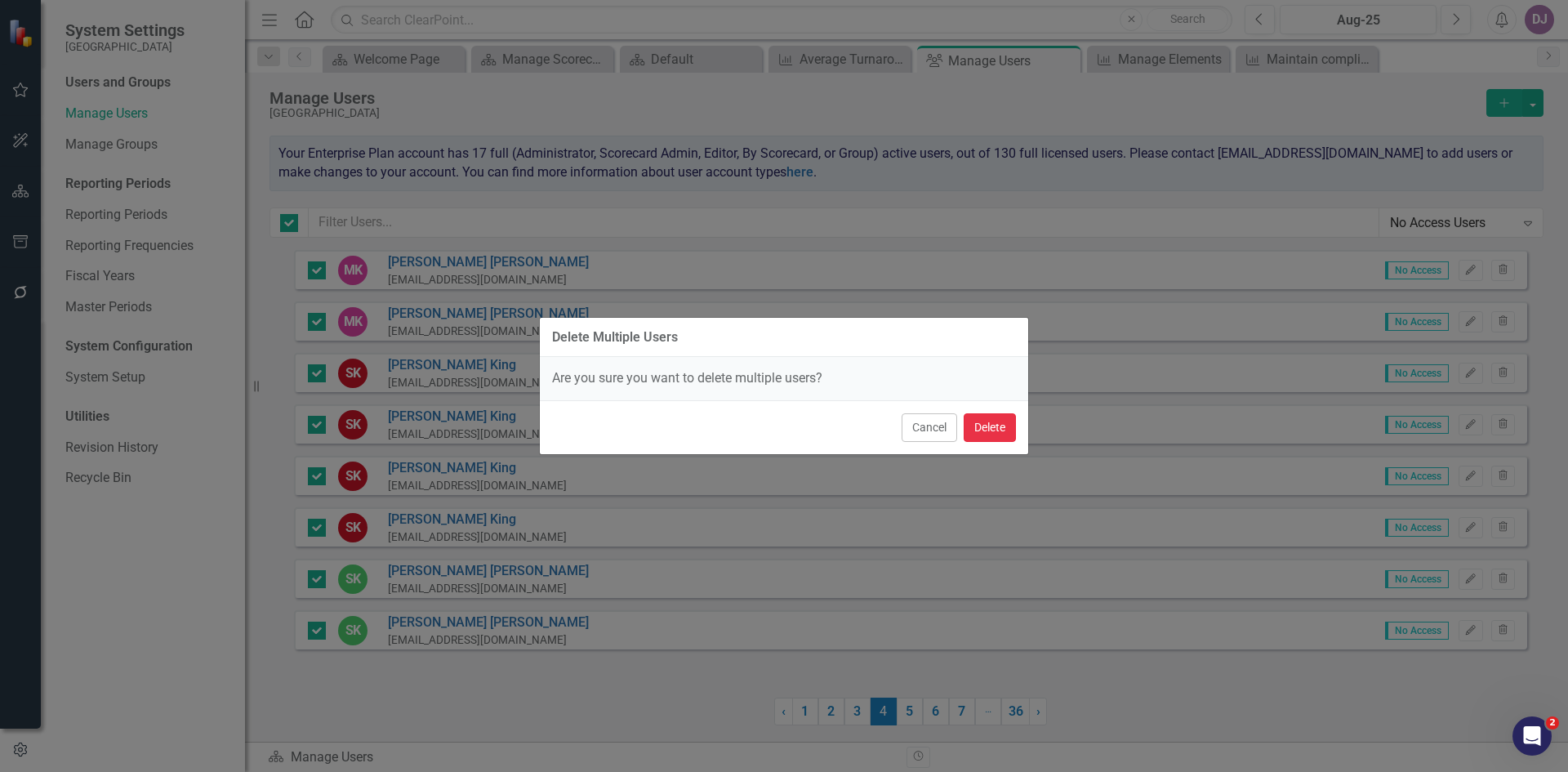
click at [990, 429] on button "Delete" at bounding box center [990, 427] width 52 height 29
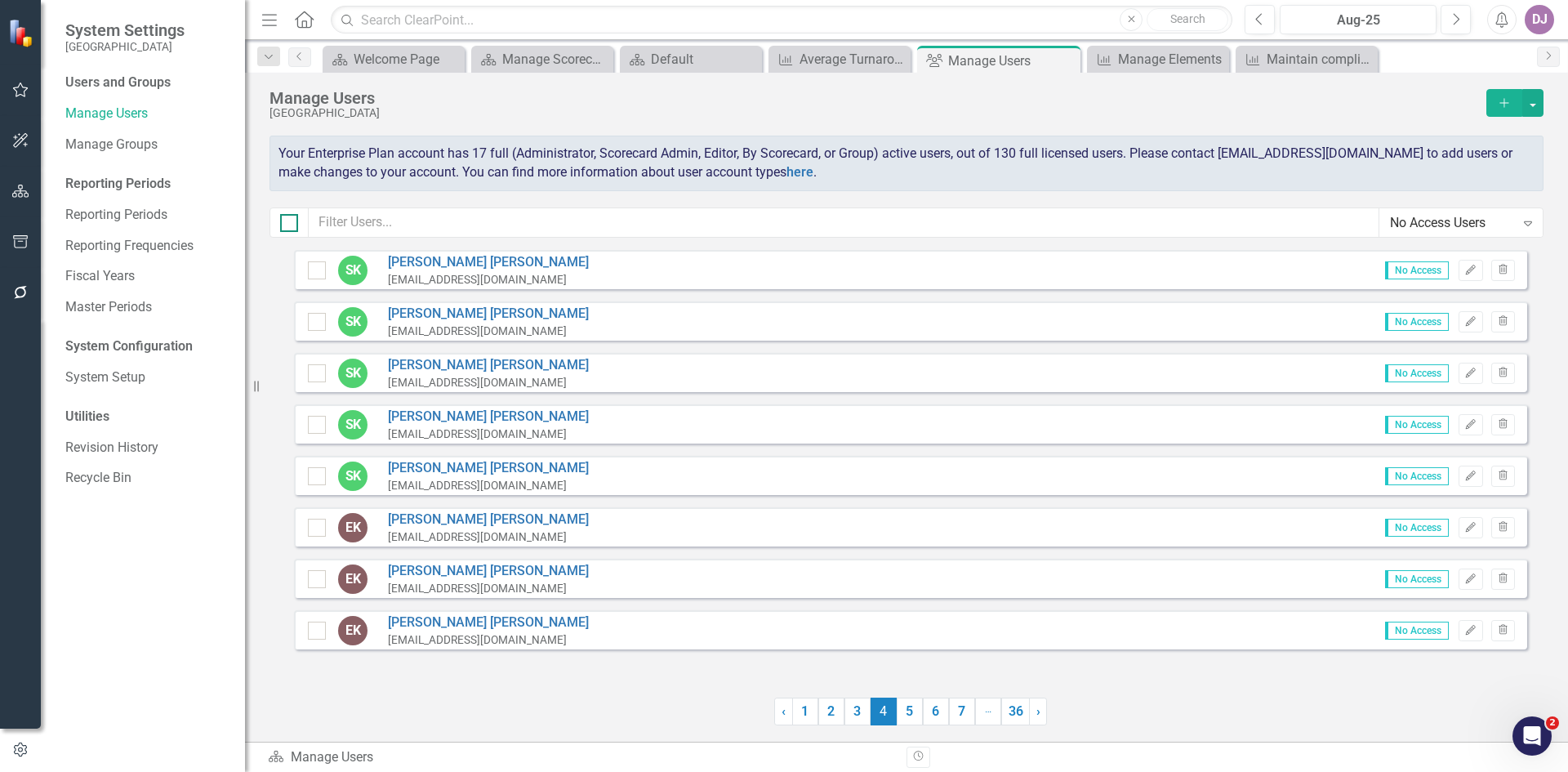
click at [289, 223] on input "checkbox" at bounding box center [285, 220] width 10 height 11
click at [1536, 103] on button "button" at bounding box center [1533, 103] width 21 height 28
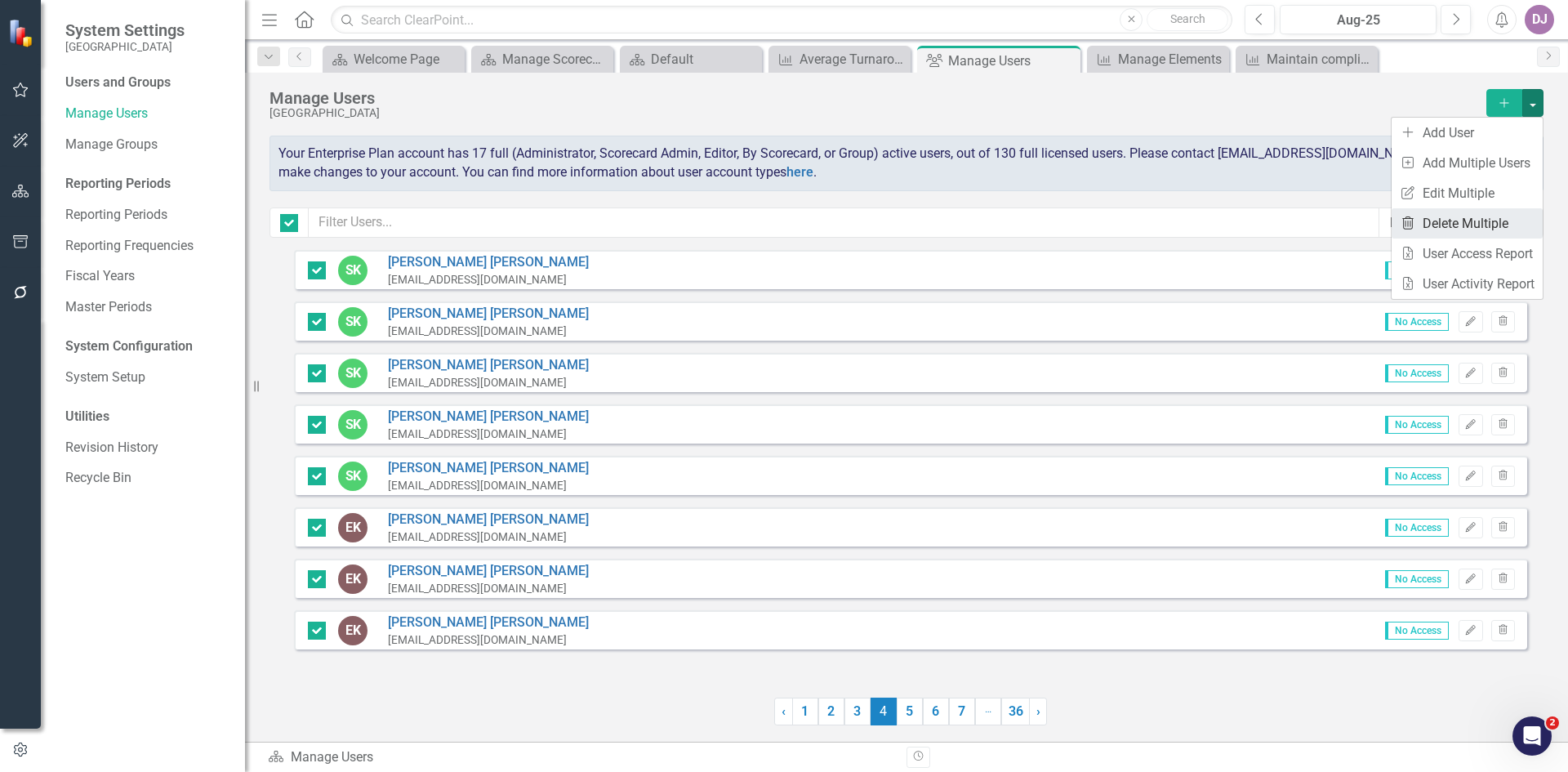
click at [1490, 214] on link "Trash Delete Multiple" at bounding box center [1467, 223] width 151 height 31
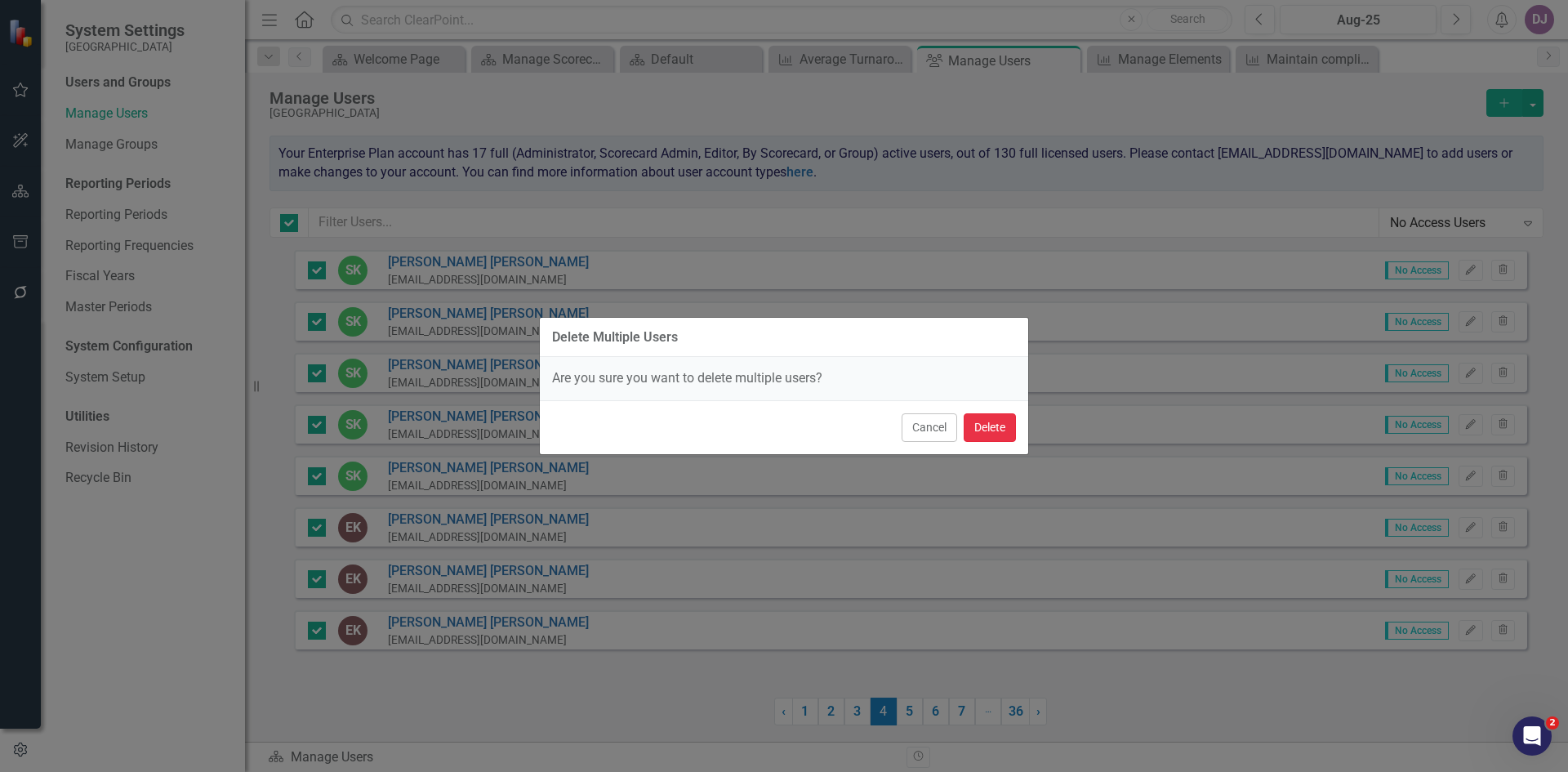
click at [998, 430] on button "Delete" at bounding box center [990, 427] width 52 height 29
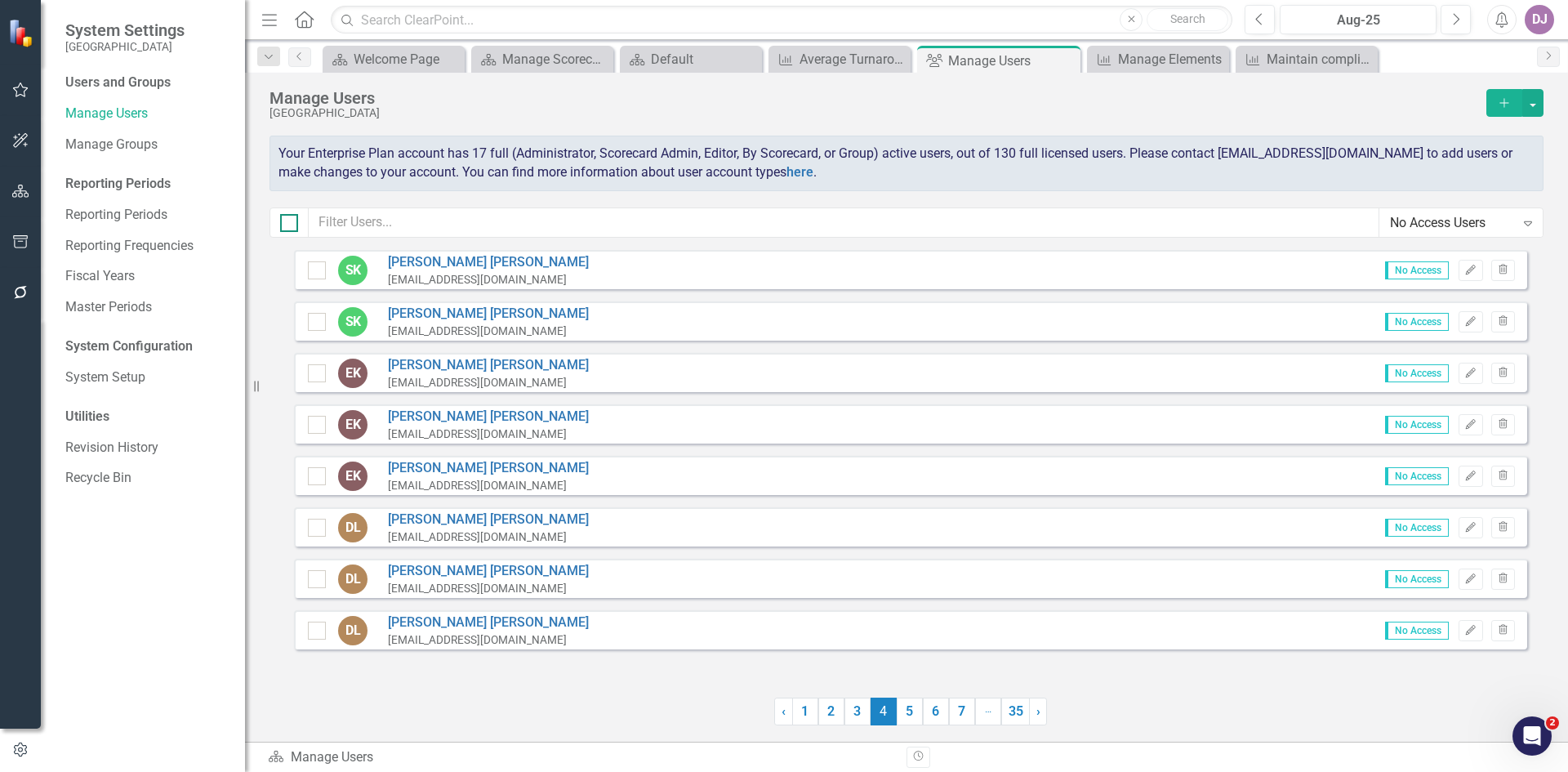
click at [290, 223] on input "checkbox" at bounding box center [285, 220] width 10 height 11
click at [1534, 104] on button "button" at bounding box center [1533, 103] width 21 height 28
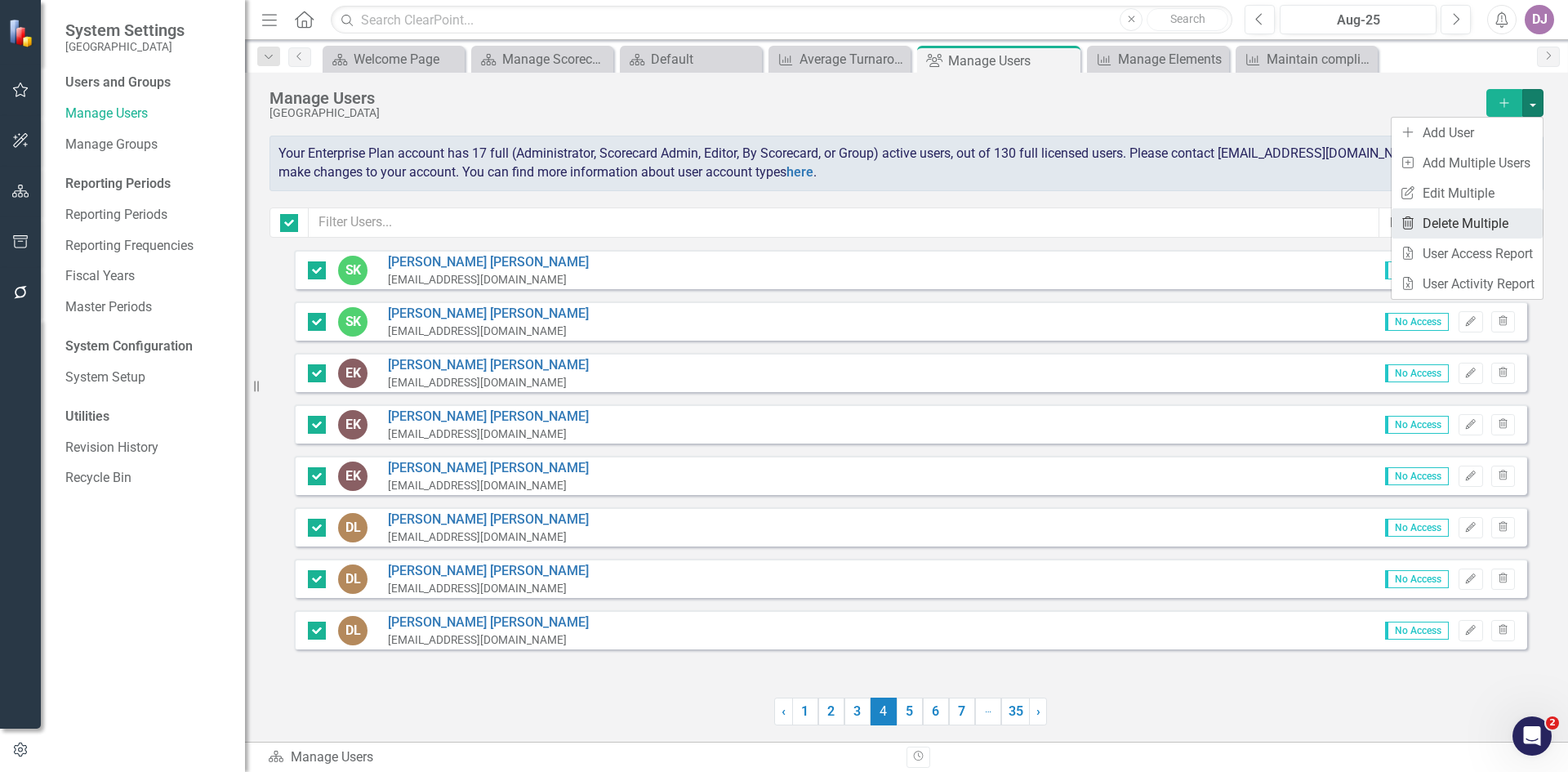
click at [1479, 218] on link "Trash Delete Multiple" at bounding box center [1467, 223] width 151 height 31
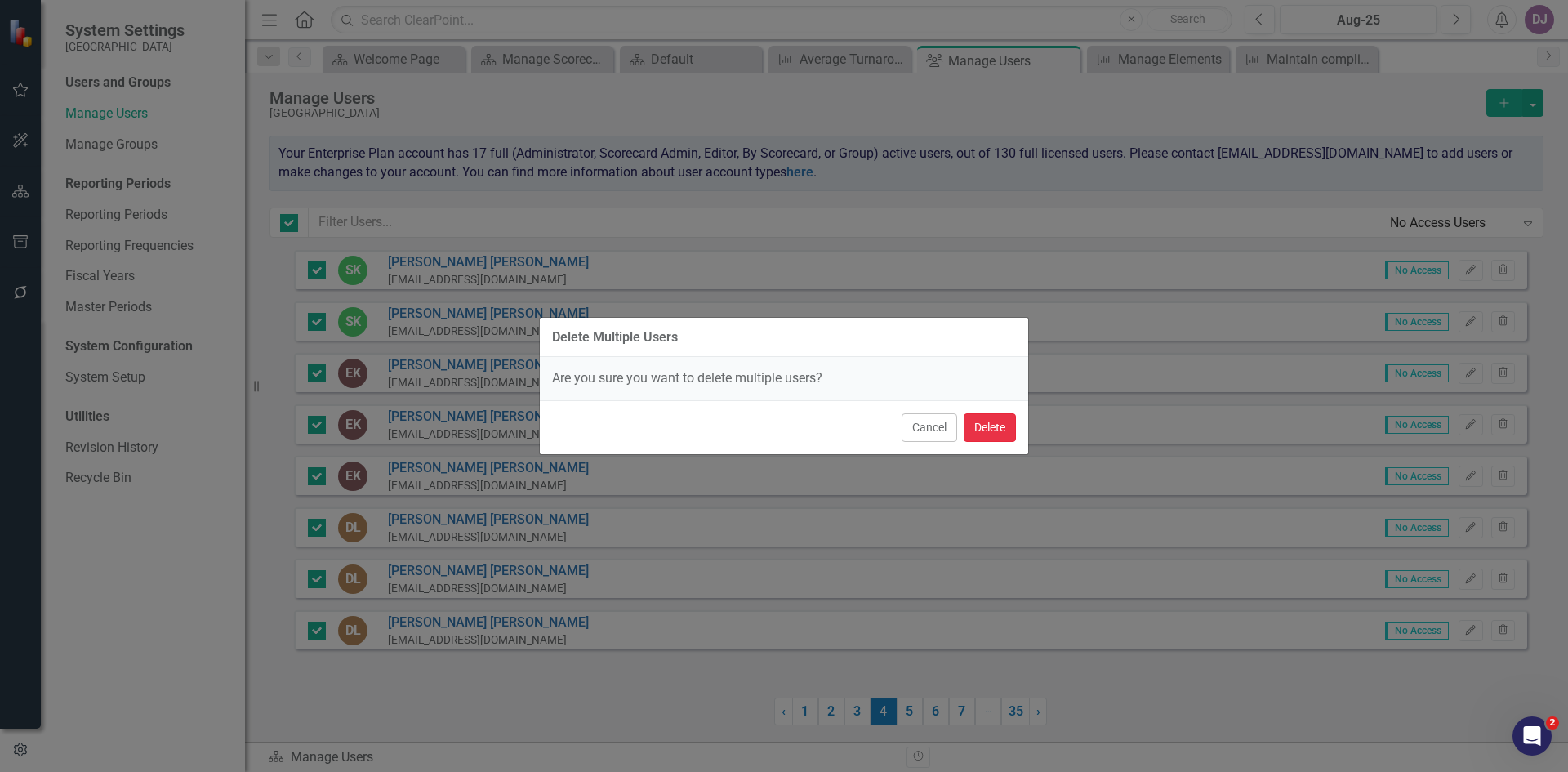
click at [994, 424] on button "Delete" at bounding box center [990, 427] width 52 height 29
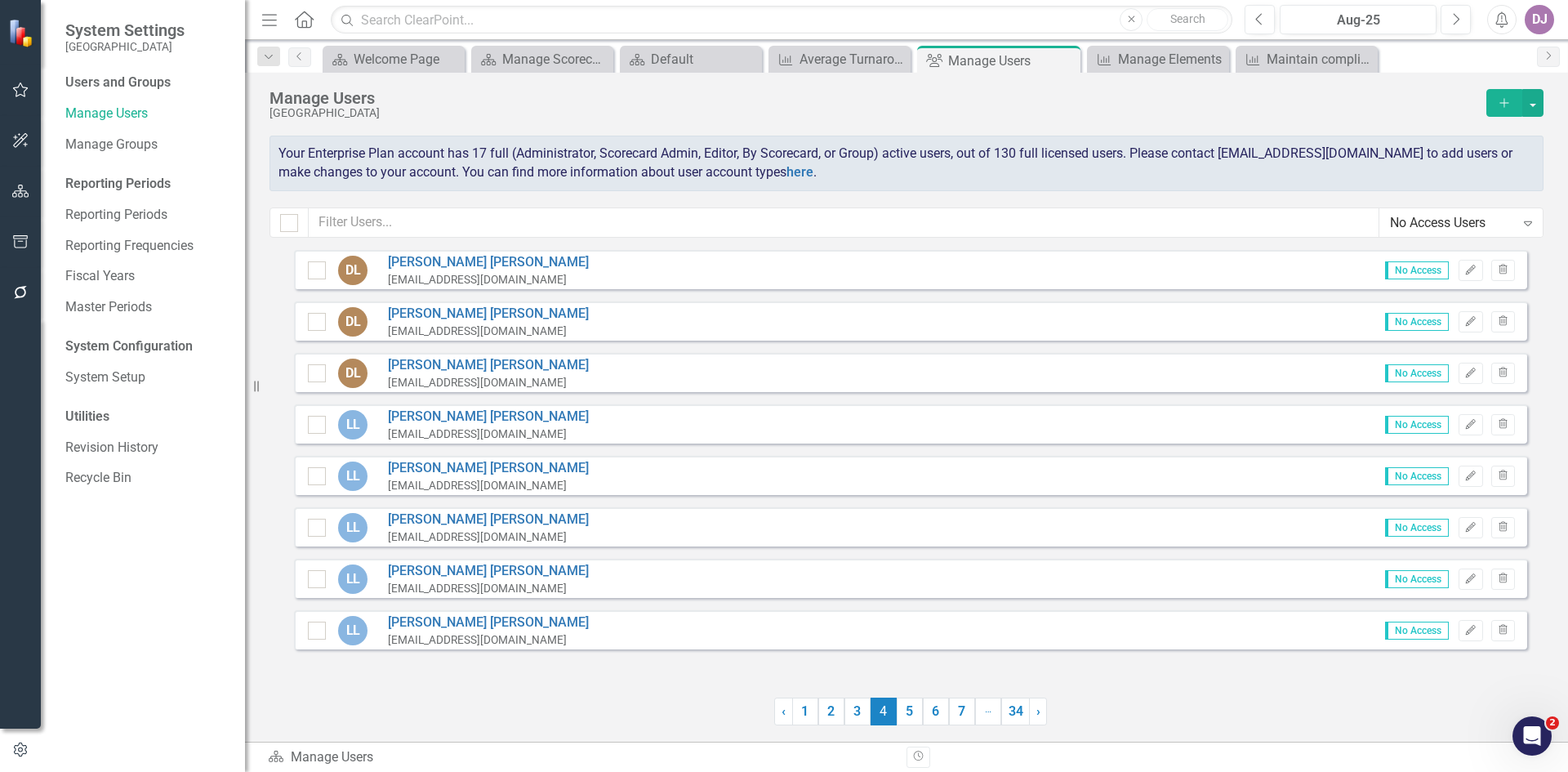
click at [278, 223] on div at bounding box center [289, 222] width 39 height 31
click at [295, 223] on div at bounding box center [289, 223] width 18 height 18
click at [290, 223] on input "checkbox" at bounding box center [285, 220] width 10 height 11
click at [1537, 104] on button "button" at bounding box center [1533, 103] width 21 height 28
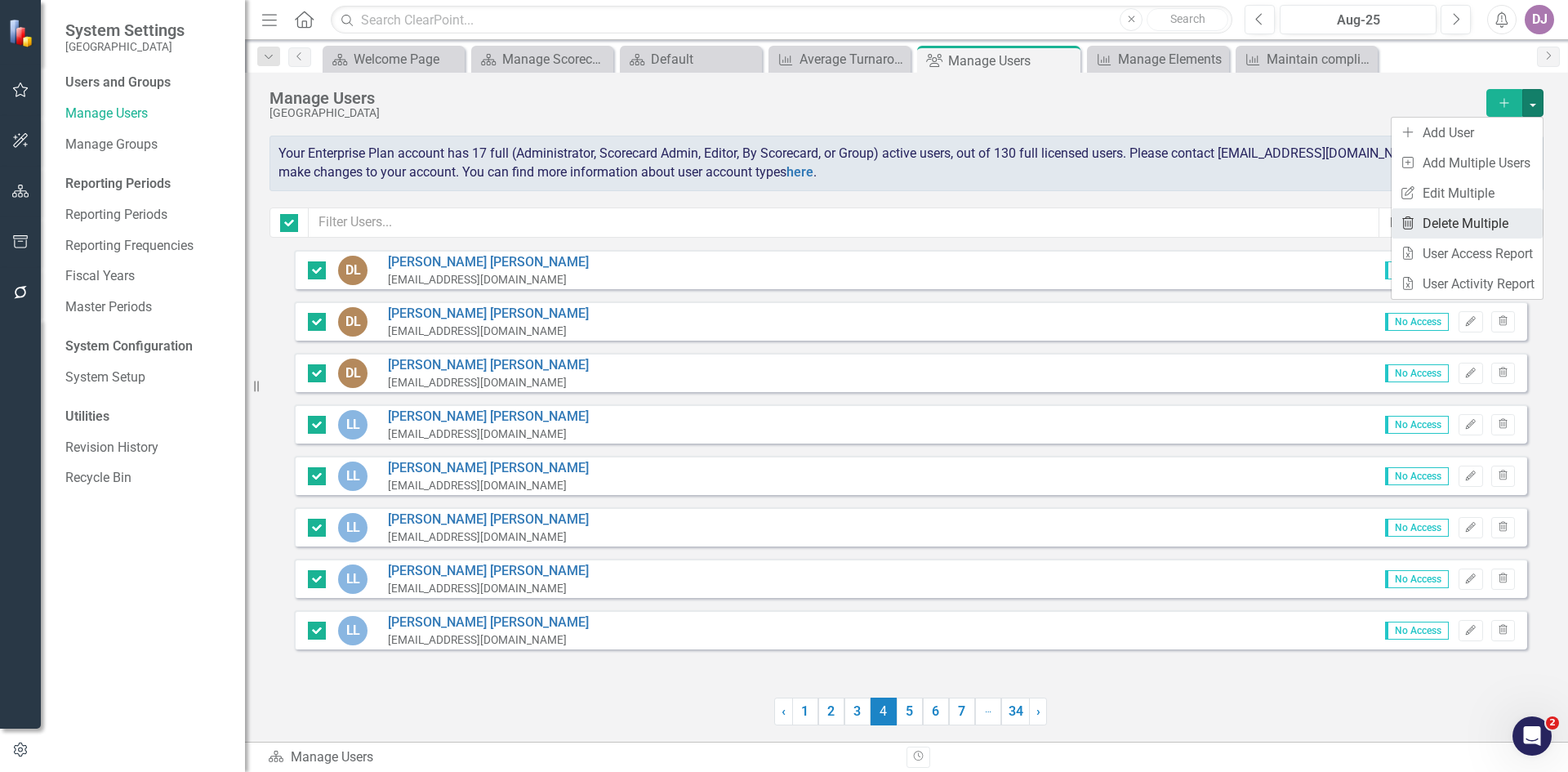
click at [1478, 212] on link "Trash Delete Multiple" at bounding box center [1467, 223] width 151 height 31
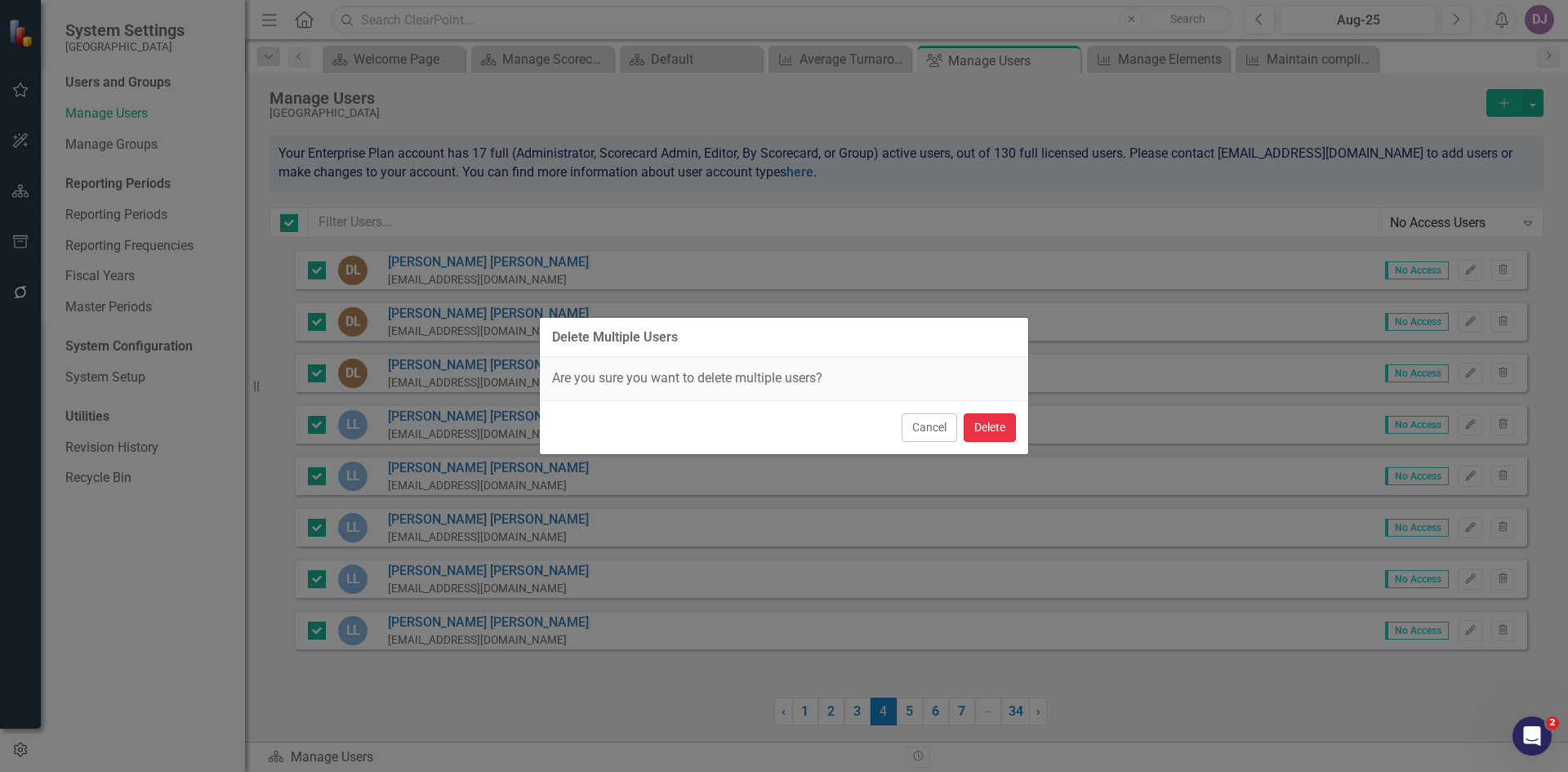
click at [1002, 434] on button "Delete" at bounding box center [990, 427] width 52 height 29
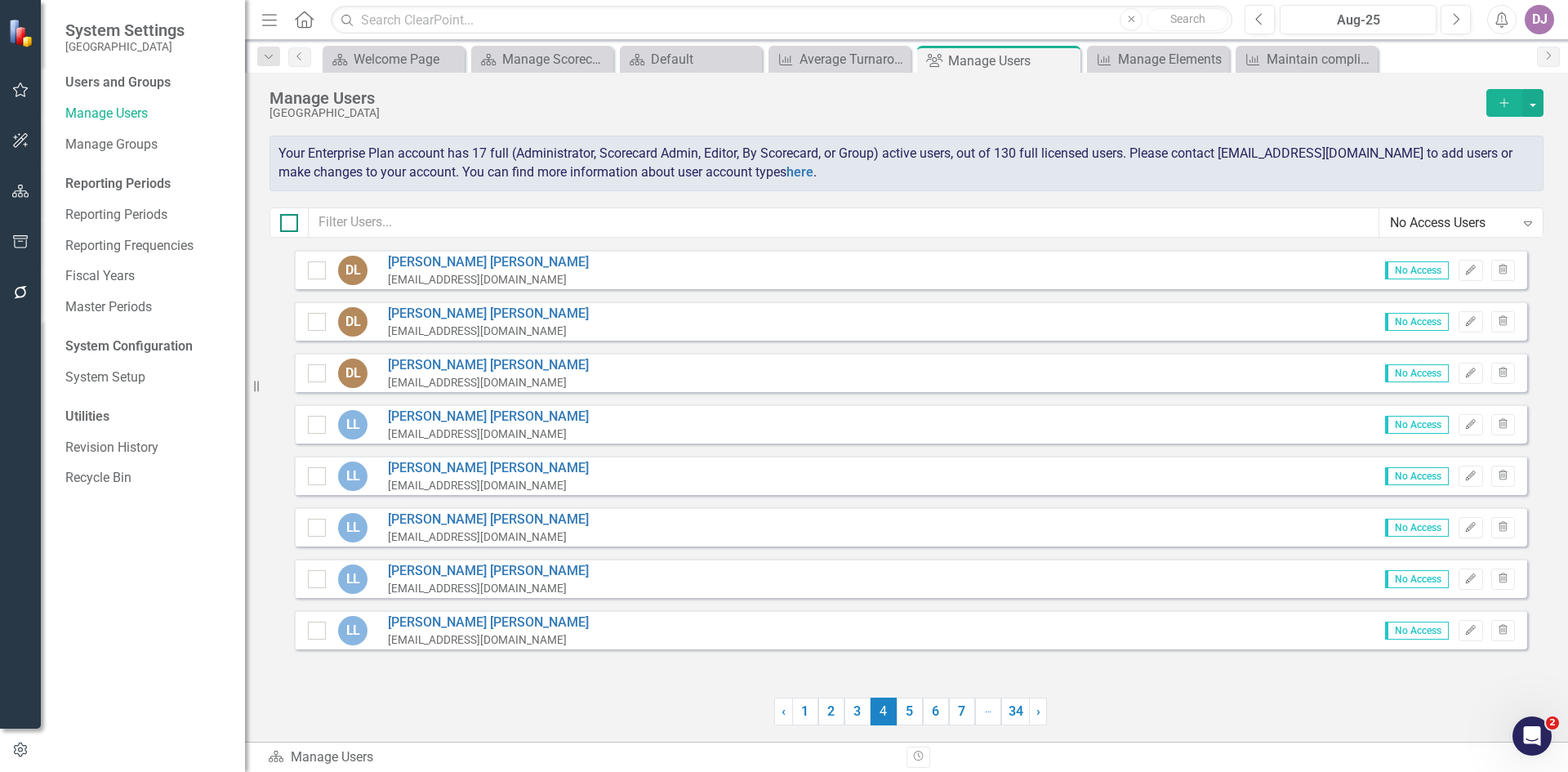
click at [289, 223] on input "checkbox" at bounding box center [285, 220] width 10 height 11
click at [1535, 102] on button "button" at bounding box center [1533, 103] width 21 height 28
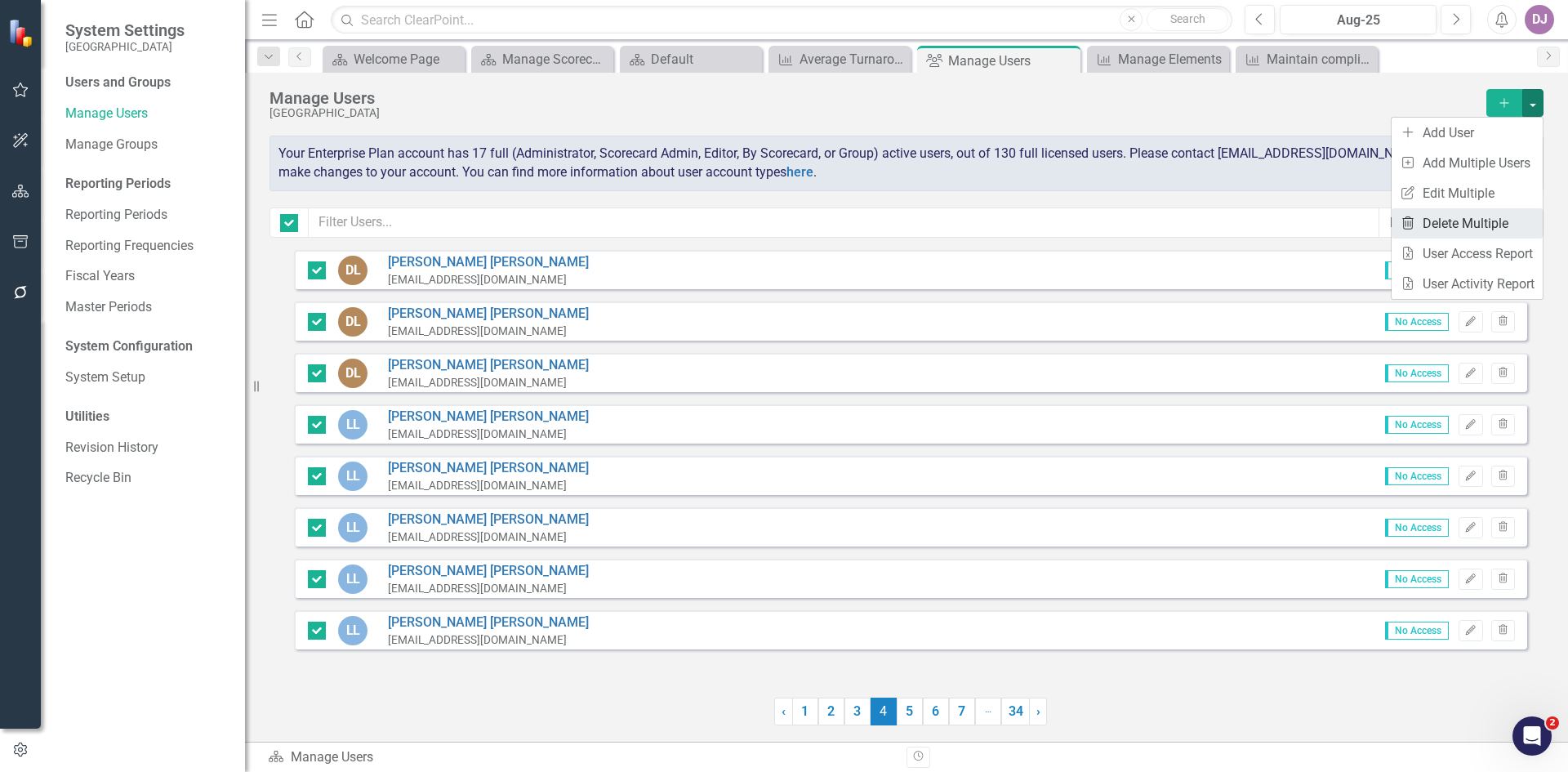
click at [1498, 216] on link "Trash Delete Multiple" at bounding box center [1467, 223] width 151 height 31
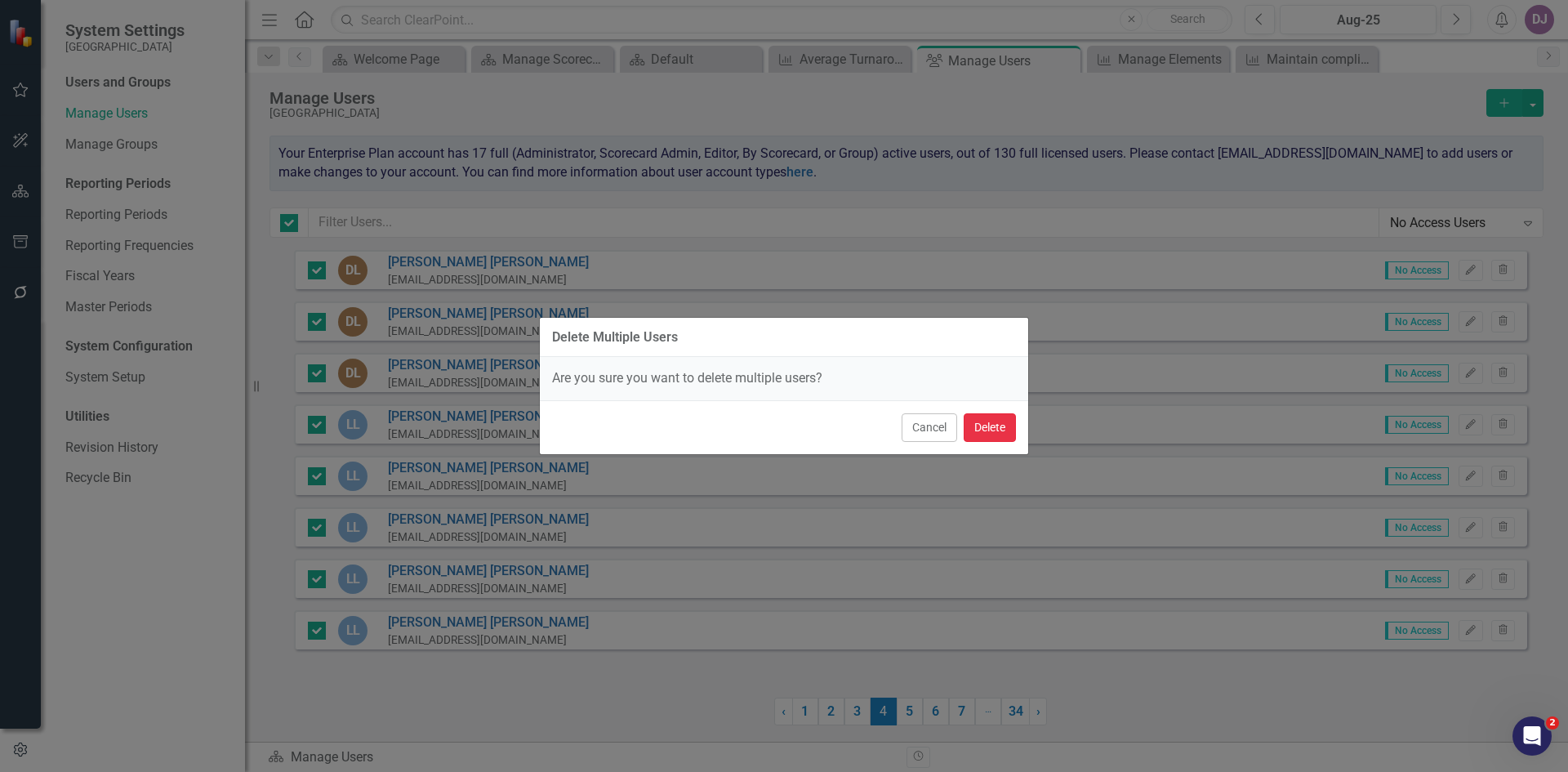
click at [994, 434] on button "Delete" at bounding box center [990, 427] width 52 height 29
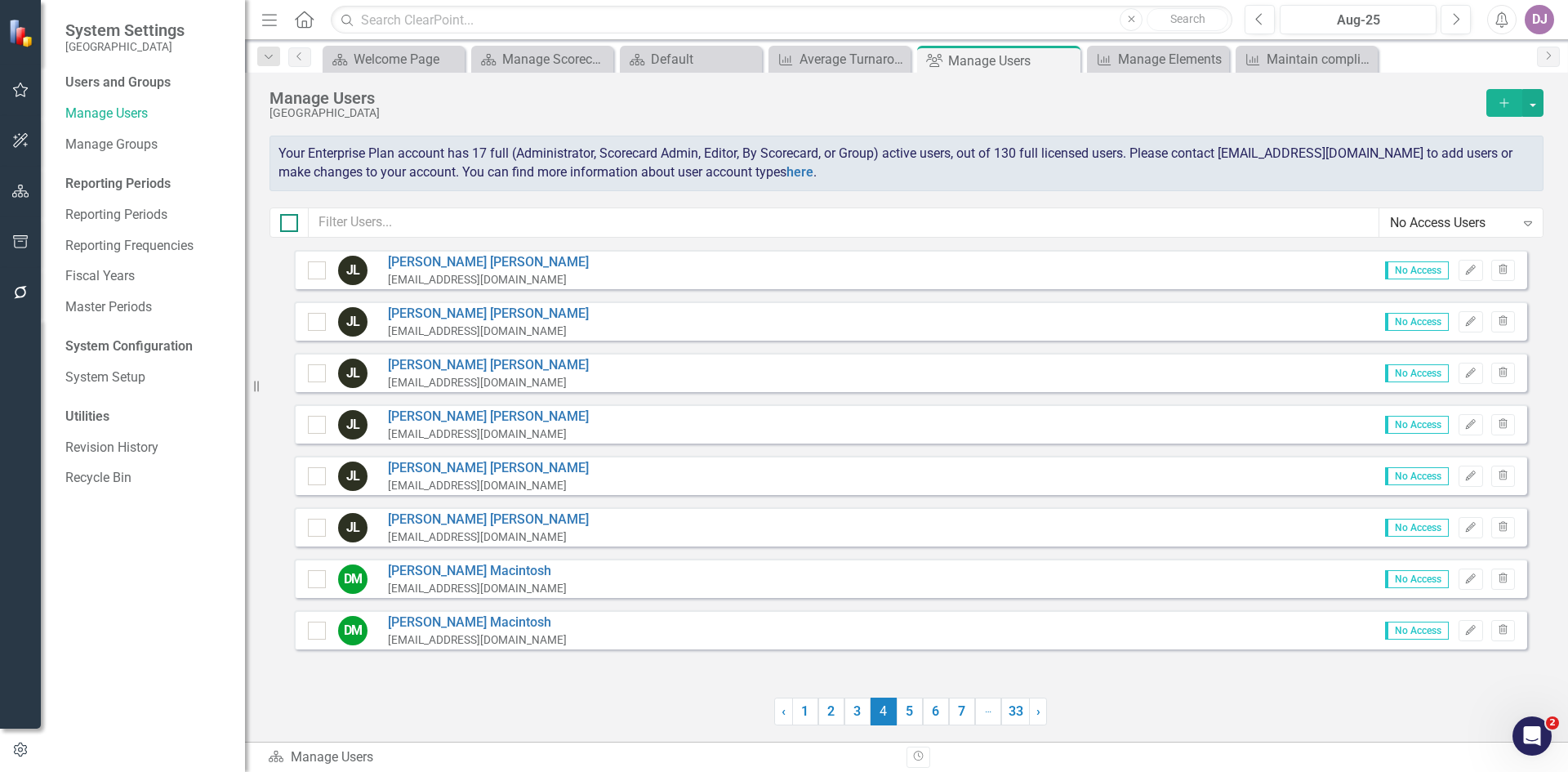
click at [290, 227] on div at bounding box center [289, 223] width 18 height 18
click at [290, 225] on input "checkbox" at bounding box center [285, 220] width 10 height 11
click at [1535, 109] on button "button" at bounding box center [1533, 103] width 21 height 28
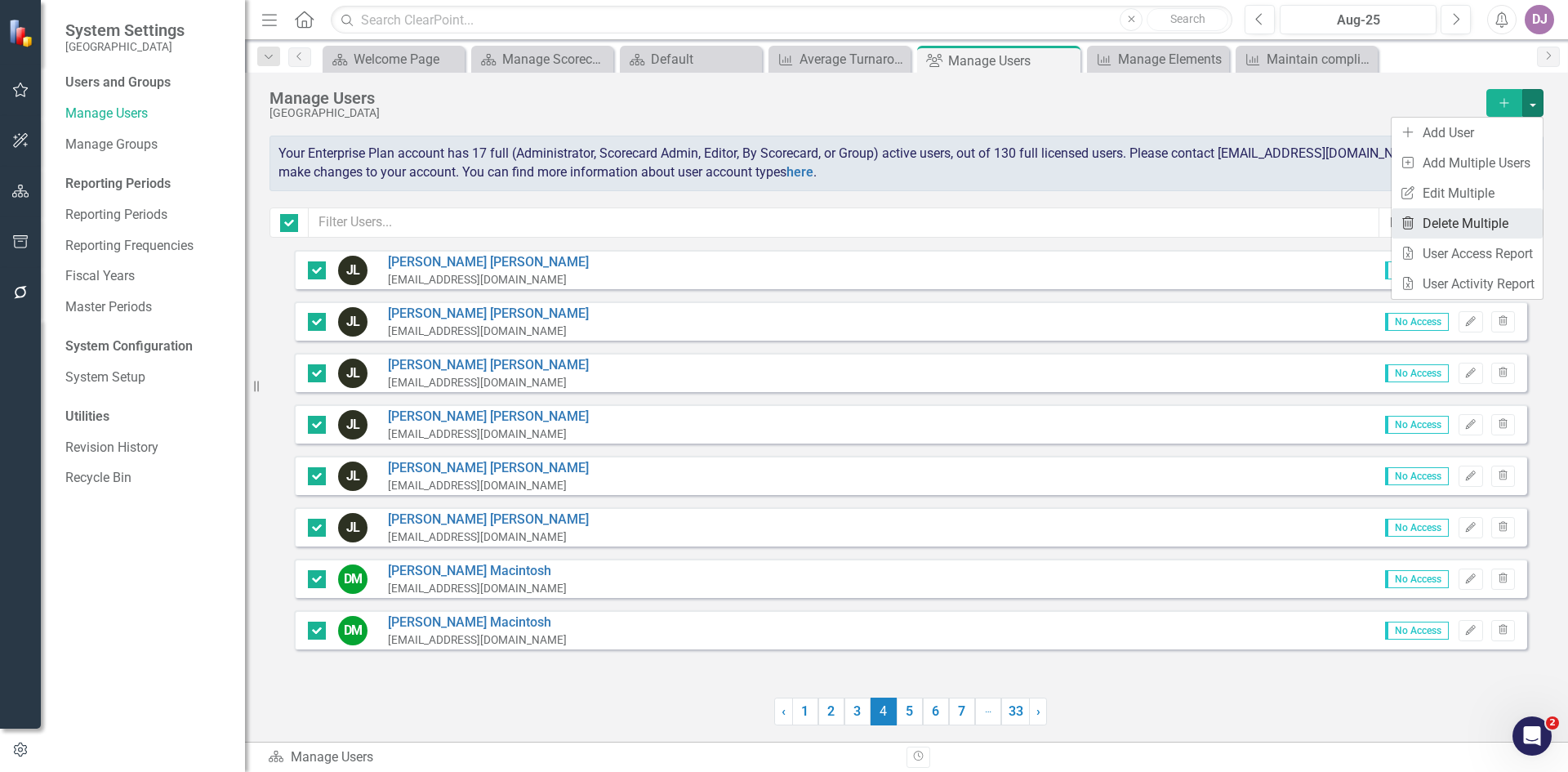
click at [1474, 216] on link "Trash Delete Multiple" at bounding box center [1467, 223] width 151 height 31
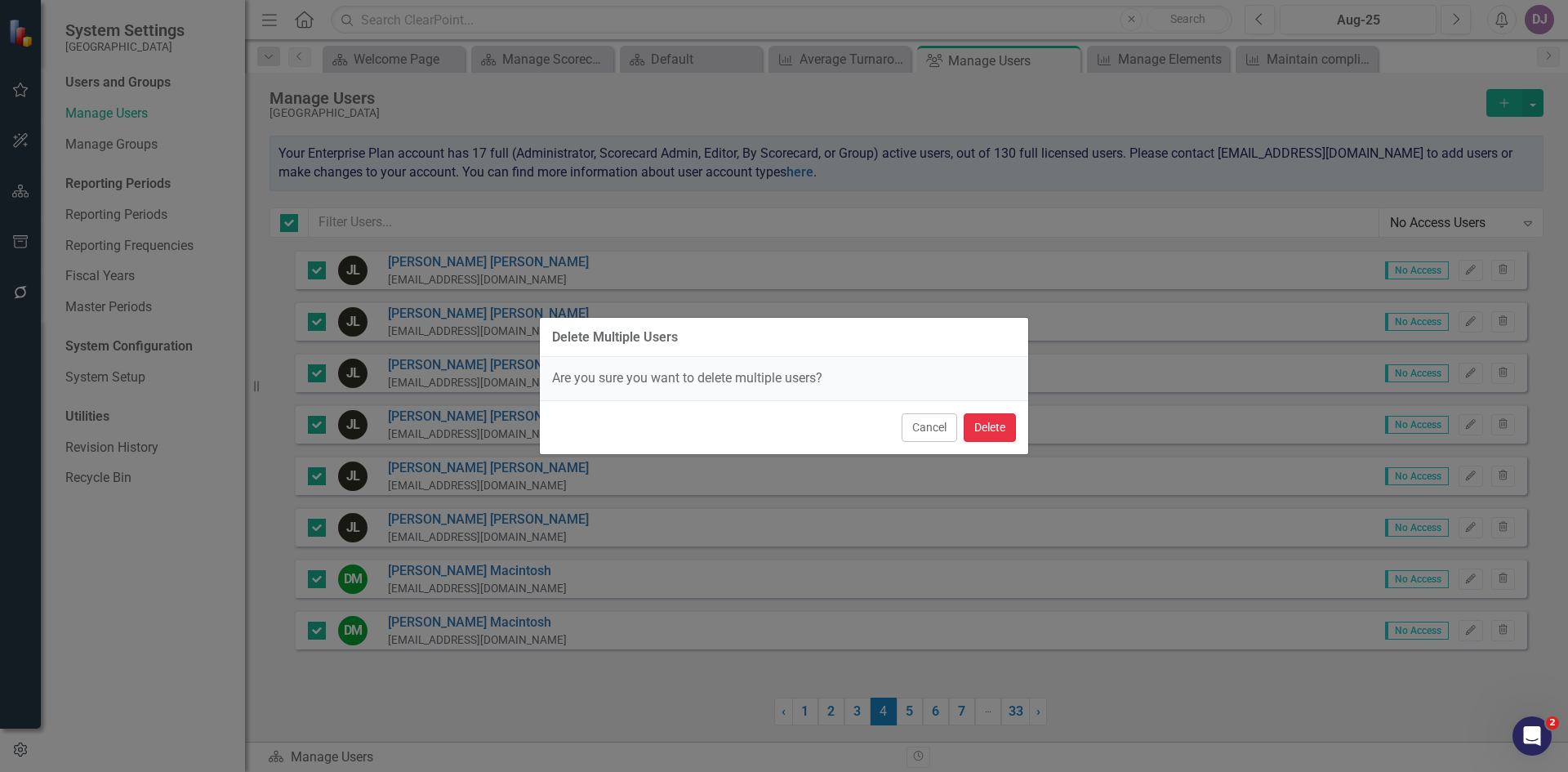
click at [989, 425] on button "Delete" at bounding box center [990, 427] width 52 height 29
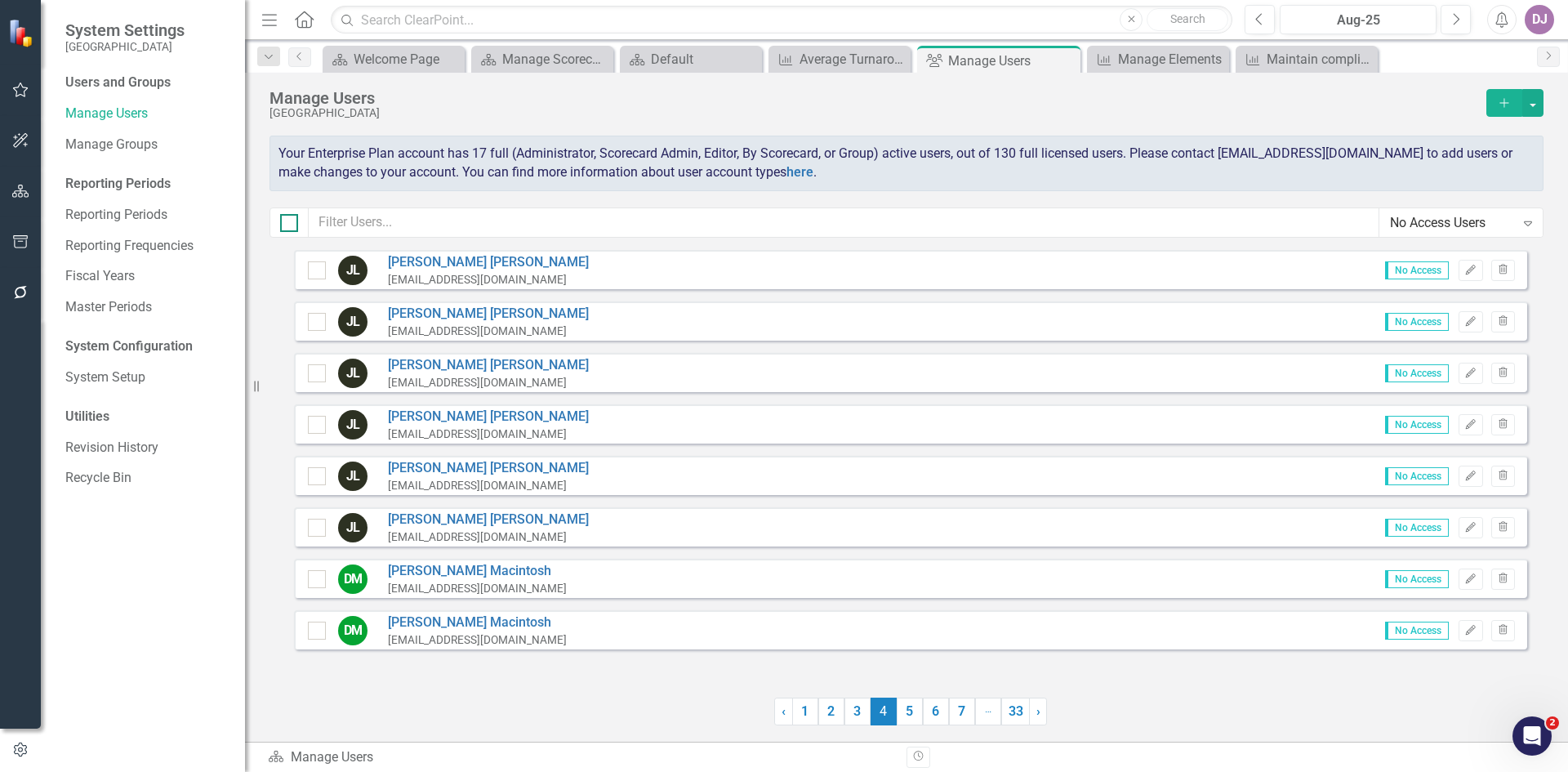
click at [286, 222] on input "checkbox" at bounding box center [285, 220] width 10 height 11
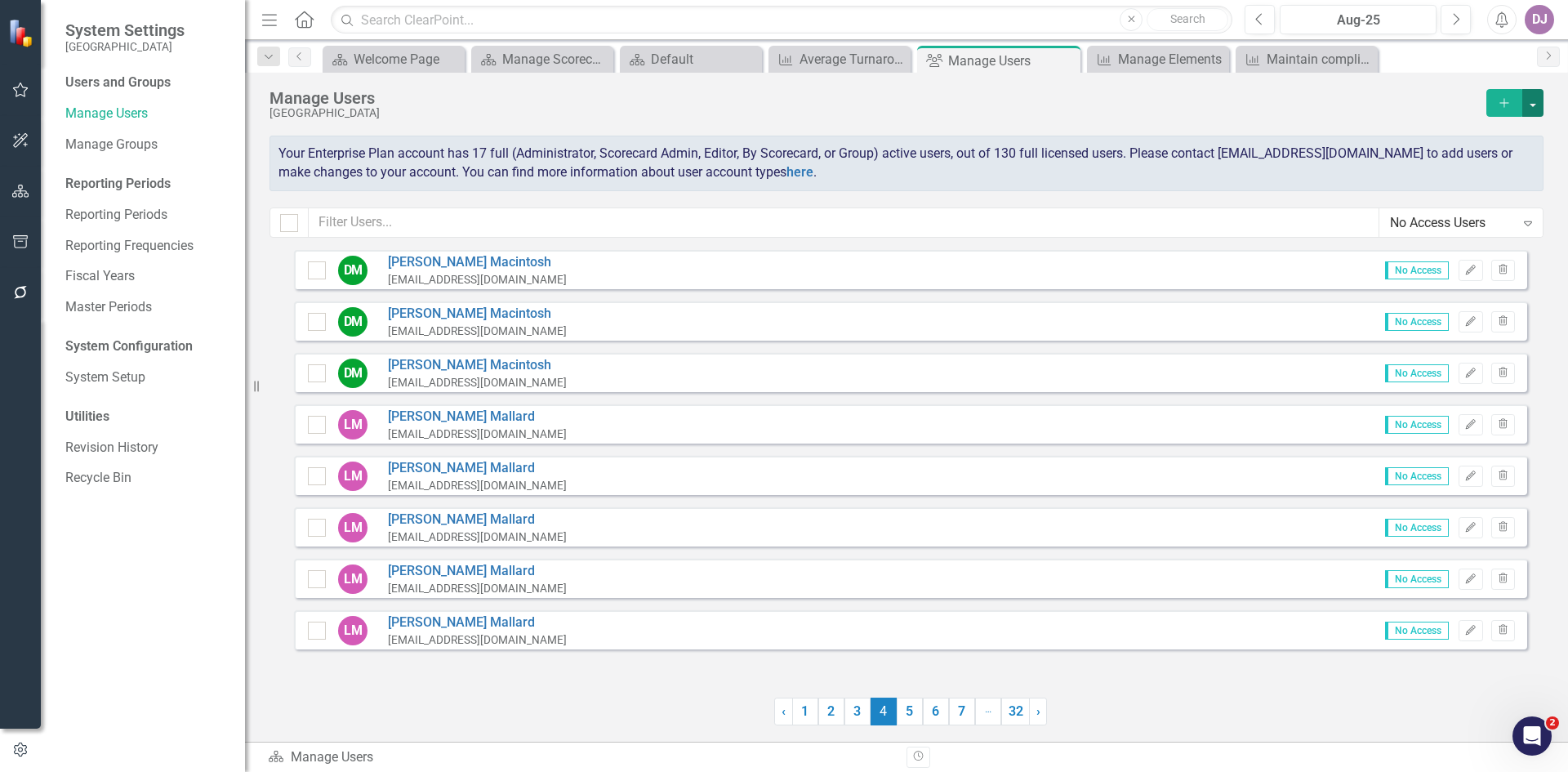
click at [1536, 102] on button "button" at bounding box center [1533, 103] width 21 height 28
click at [1483, 158] on link "Add Multiple Add Multiple Users" at bounding box center [1467, 163] width 151 height 31
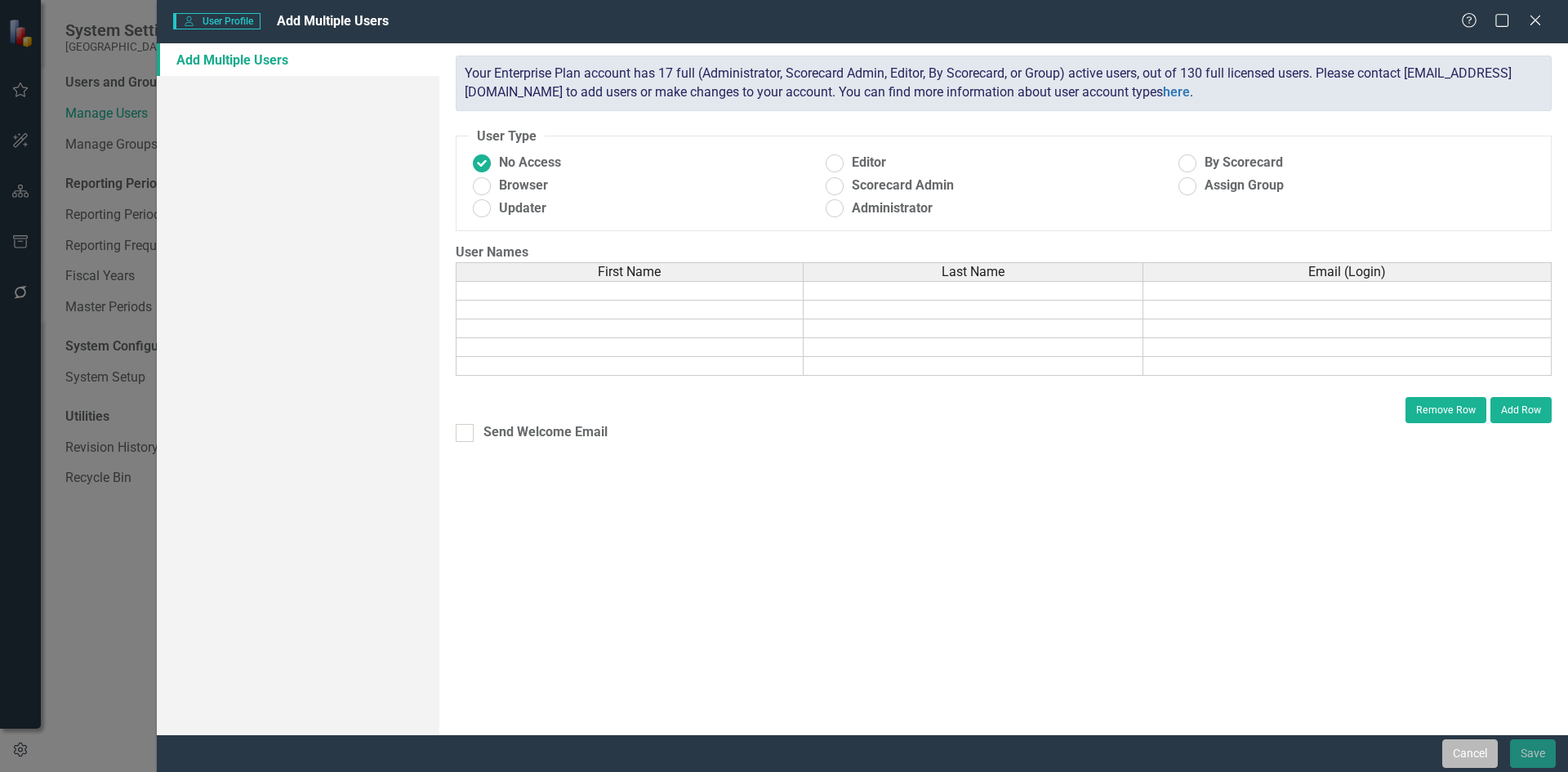
click at [1469, 748] on button "Cancel" at bounding box center [1470, 754] width 55 height 29
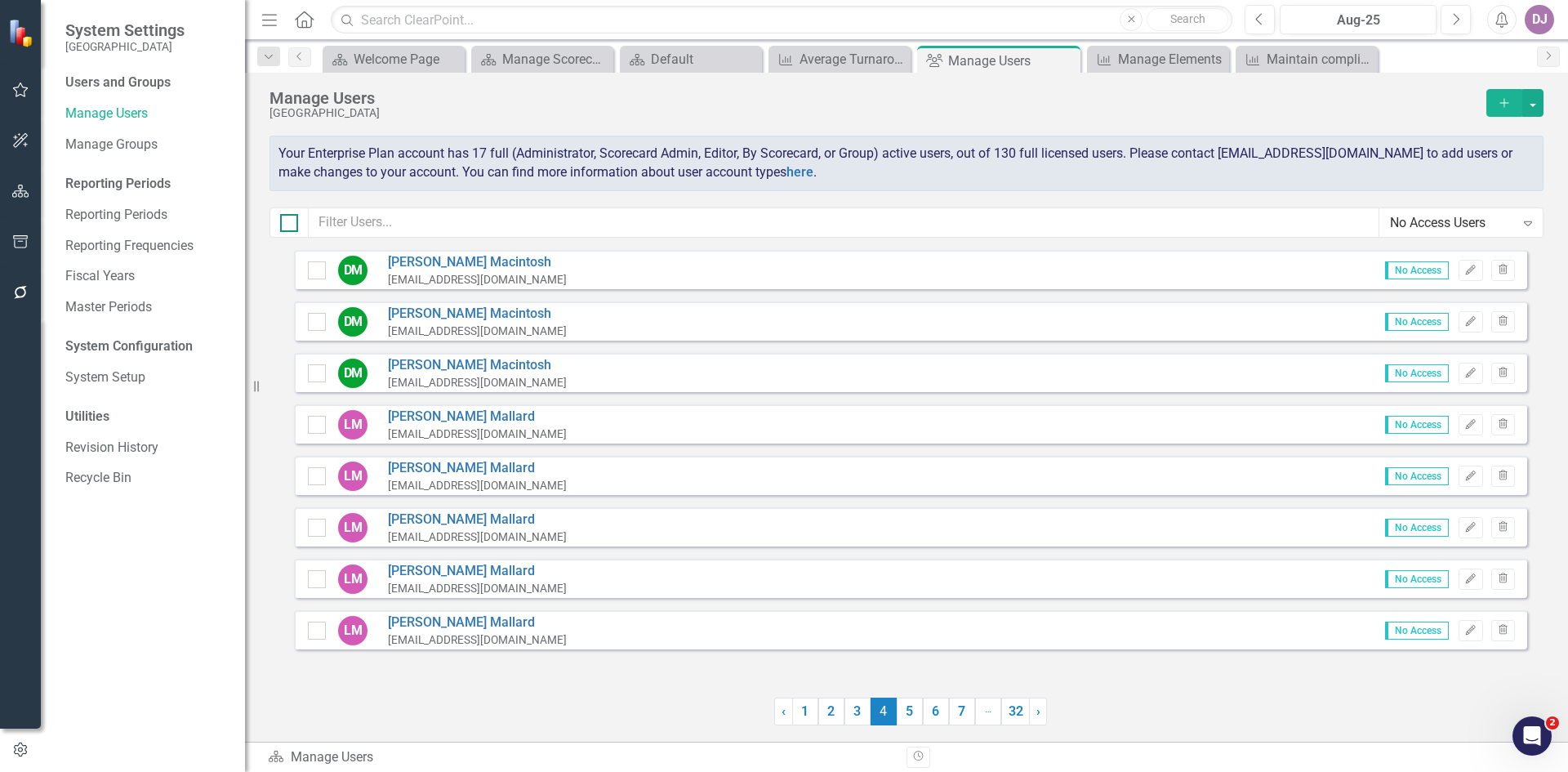
click at [290, 215] on input "checkbox" at bounding box center [285, 220] width 10 height 11
click at [1534, 104] on button "button" at bounding box center [1533, 103] width 21 height 28
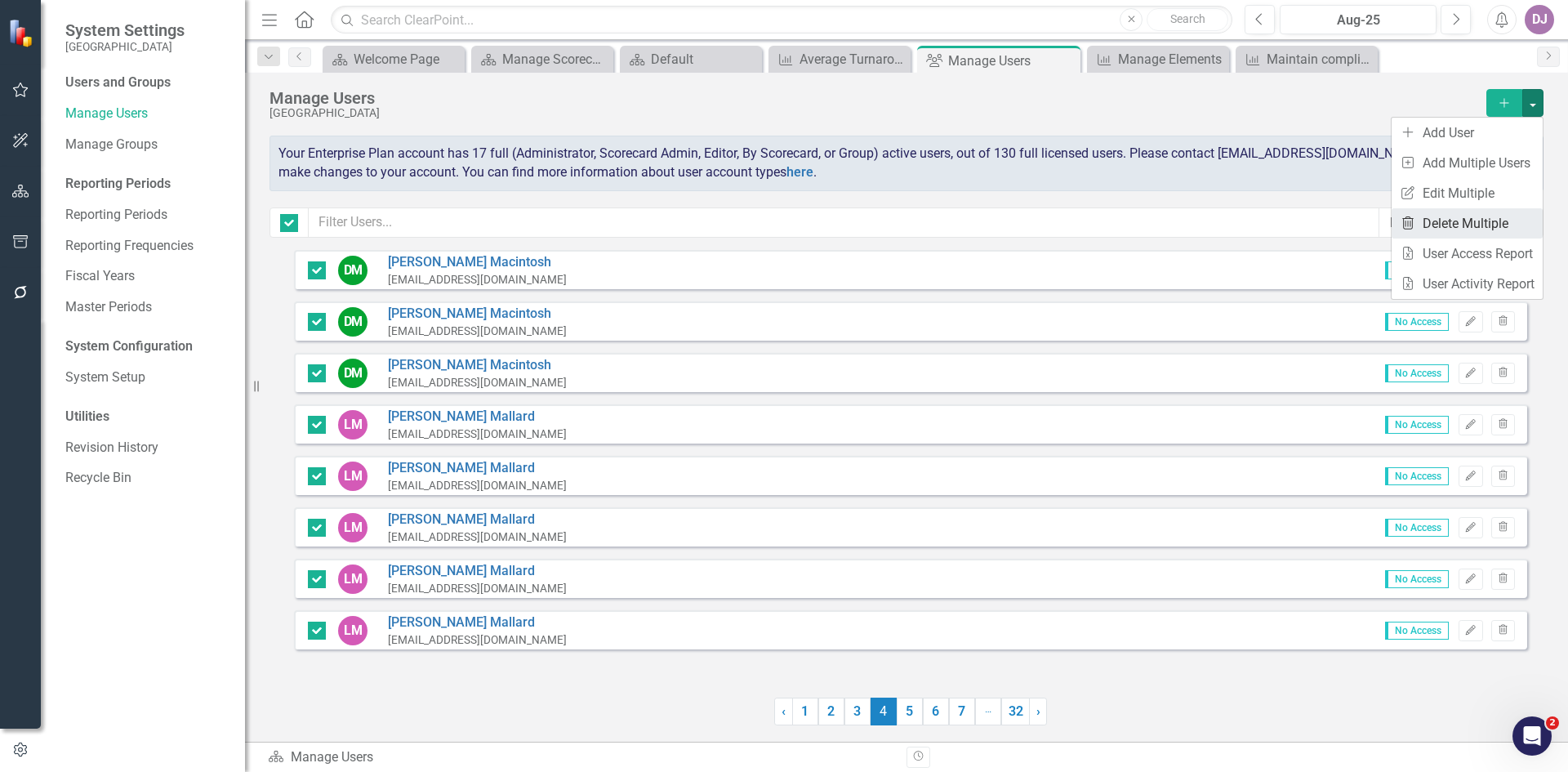
click at [1513, 219] on link "Trash Delete Multiple" at bounding box center [1467, 223] width 151 height 31
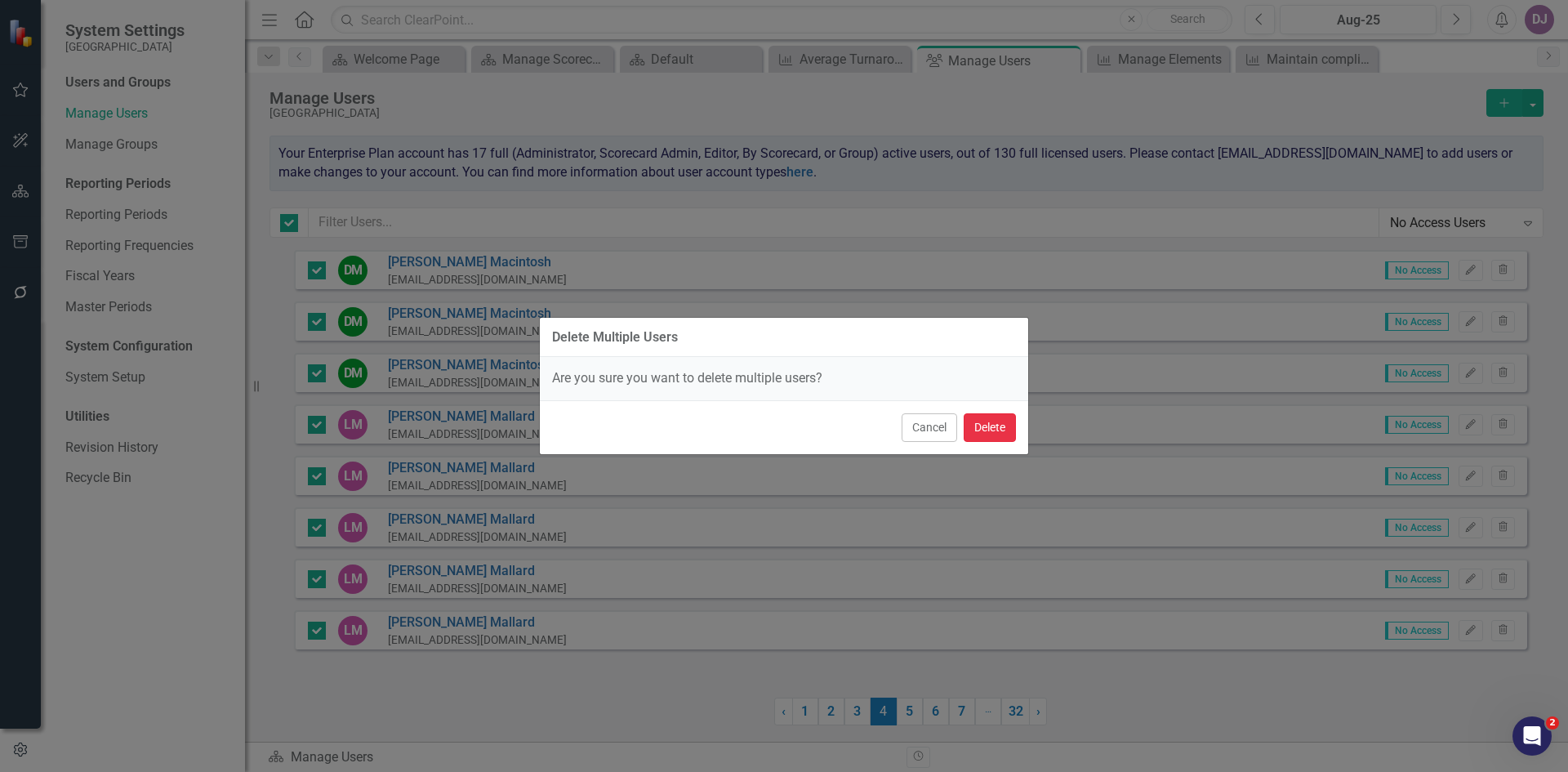
click at [984, 425] on button "Delete" at bounding box center [990, 427] width 52 height 29
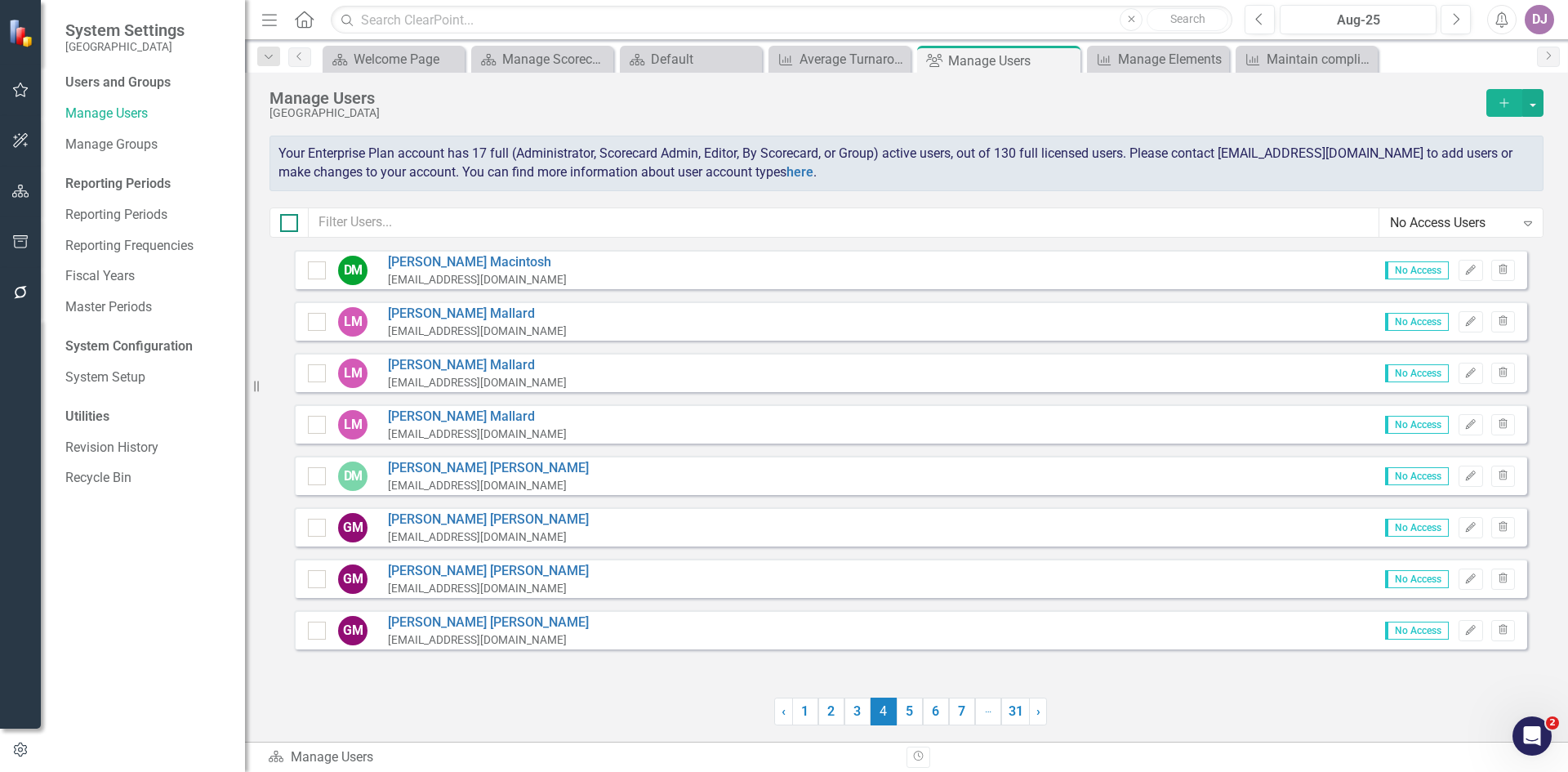
click at [289, 217] on input "checkbox" at bounding box center [285, 220] width 10 height 11
click at [1534, 102] on button "button" at bounding box center [1533, 103] width 21 height 28
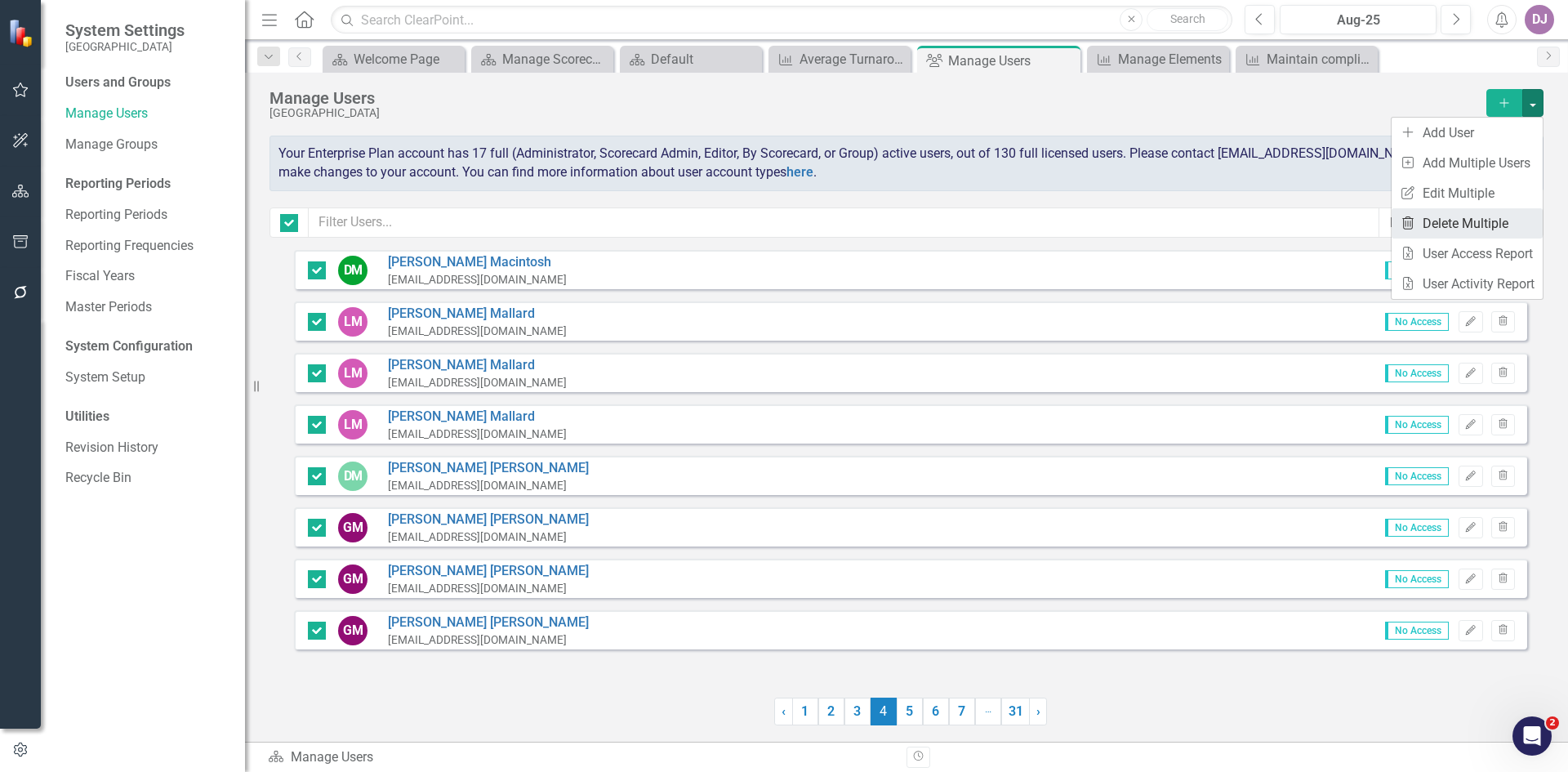
click at [1502, 221] on link "Trash Delete Multiple" at bounding box center [1467, 223] width 151 height 31
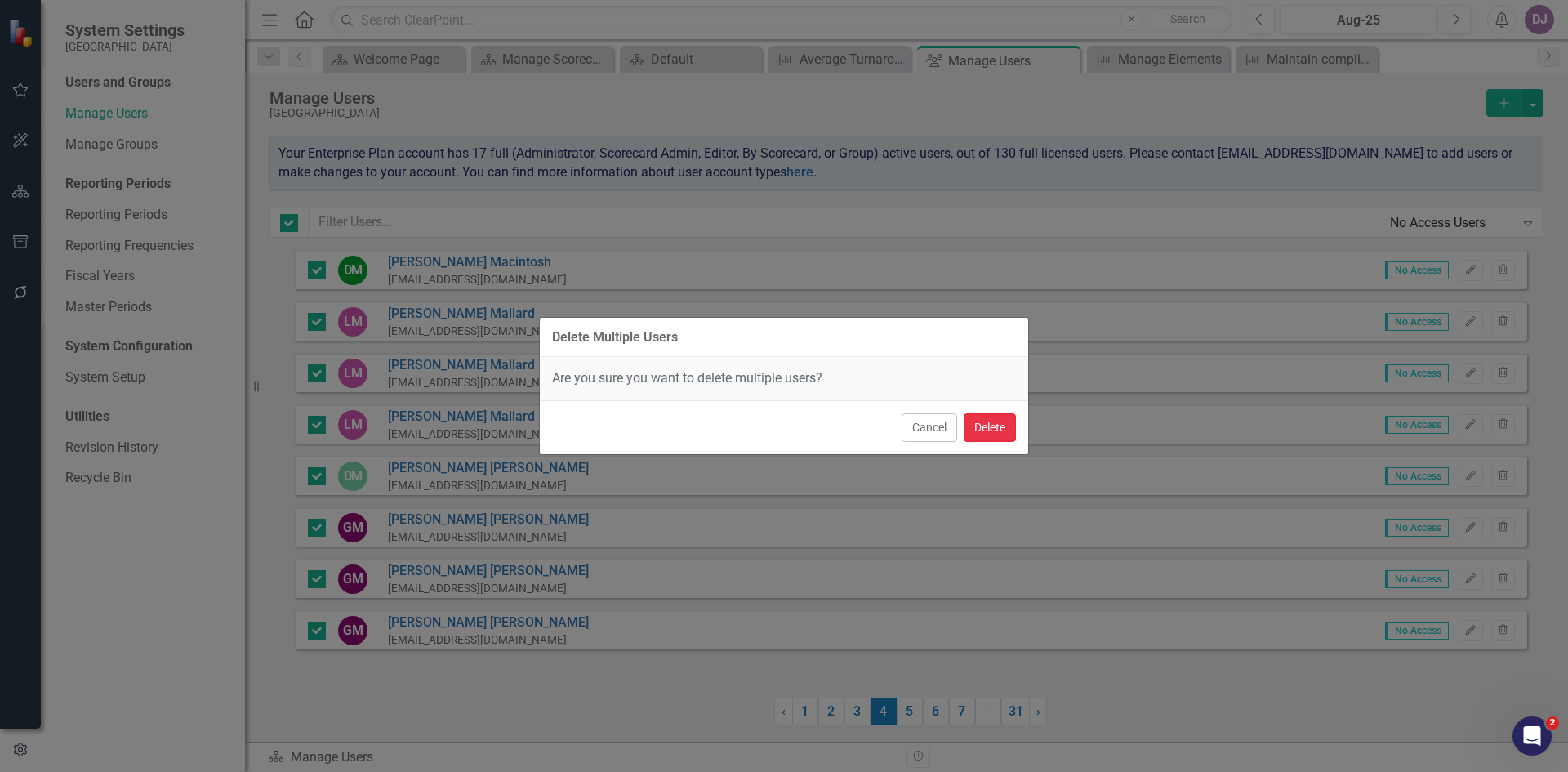
click at [996, 436] on button "Delete" at bounding box center [990, 427] width 52 height 29
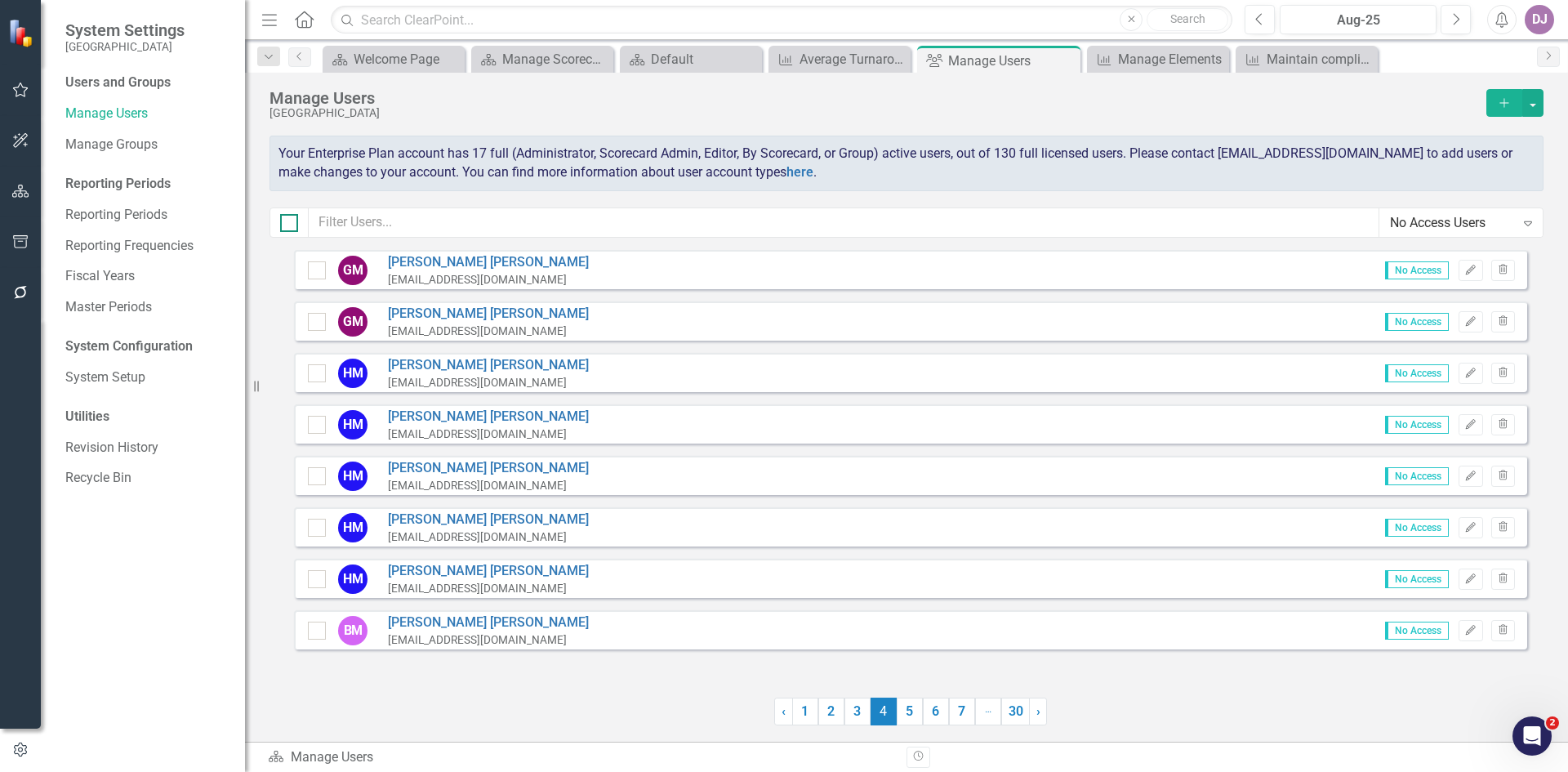
click at [288, 223] on input "checkbox" at bounding box center [285, 220] width 10 height 11
click at [1532, 102] on button "button" at bounding box center [1533, 103] width 21 height 28
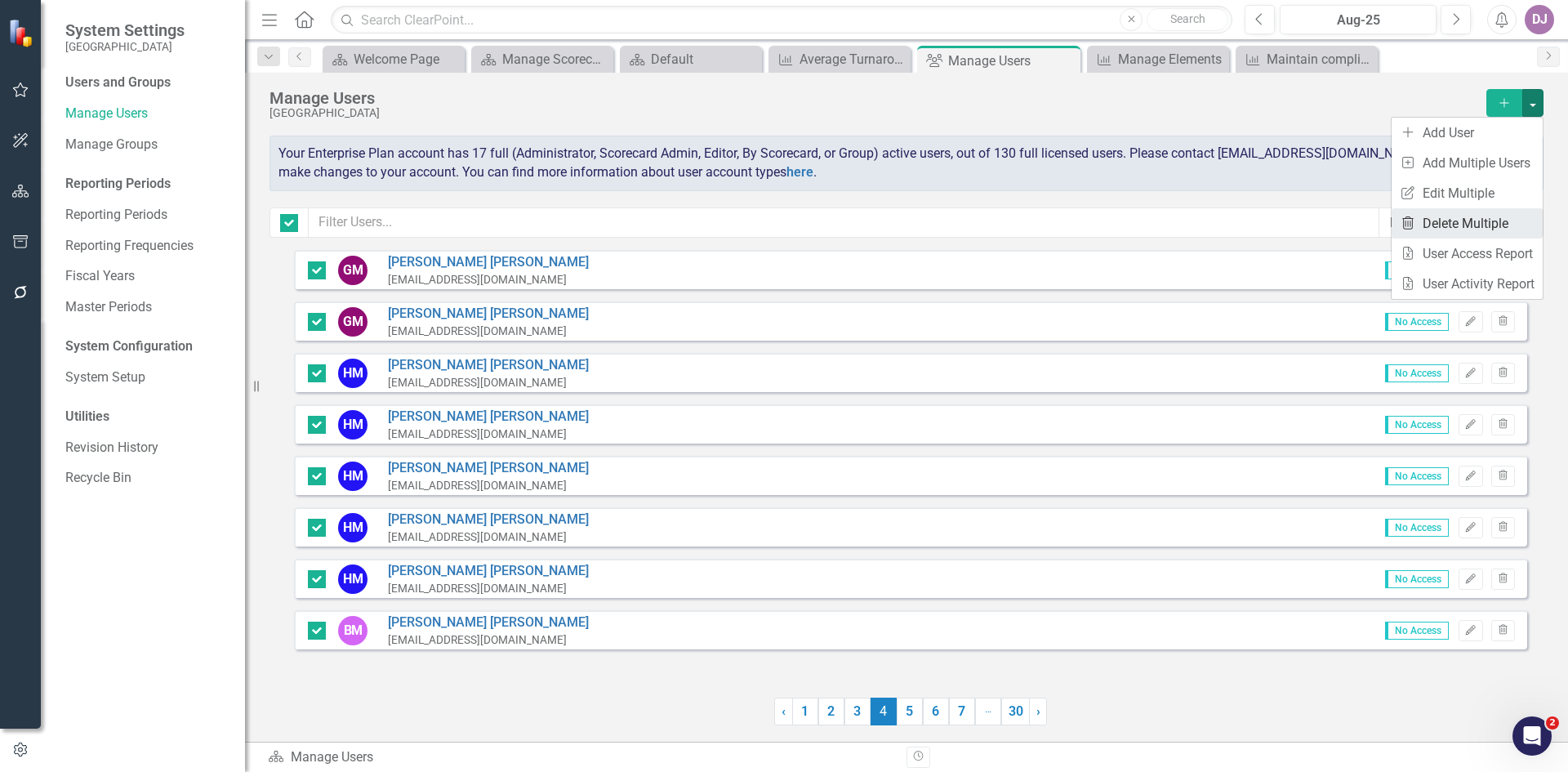
click at [1460, 216] on link "Trash Delete Multiple" at bounding box center [1467, 223] width 151 height 31
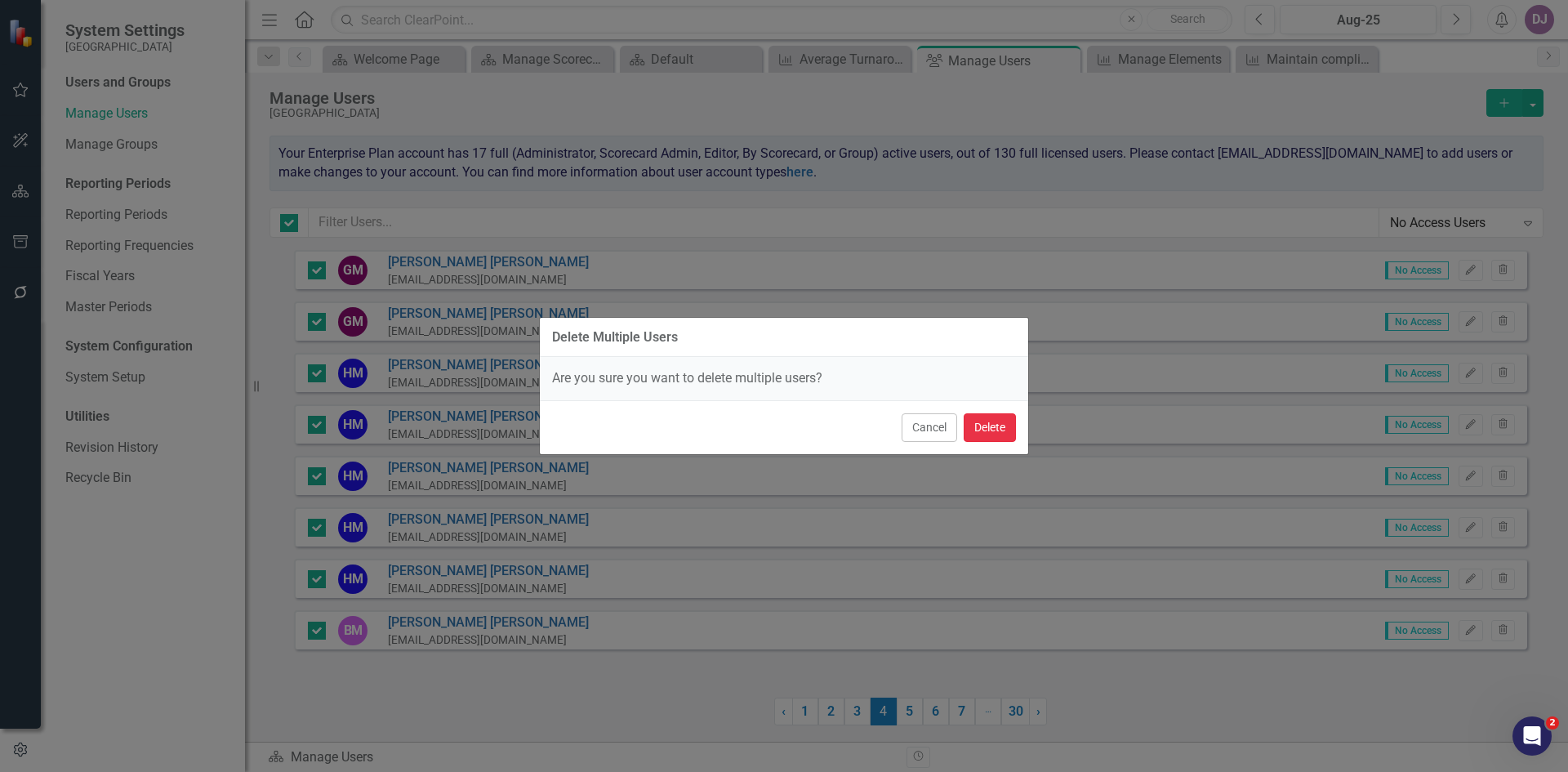
click at [984, 428] on button "Delete" at bounding box center [990, 427] width 52 height 29
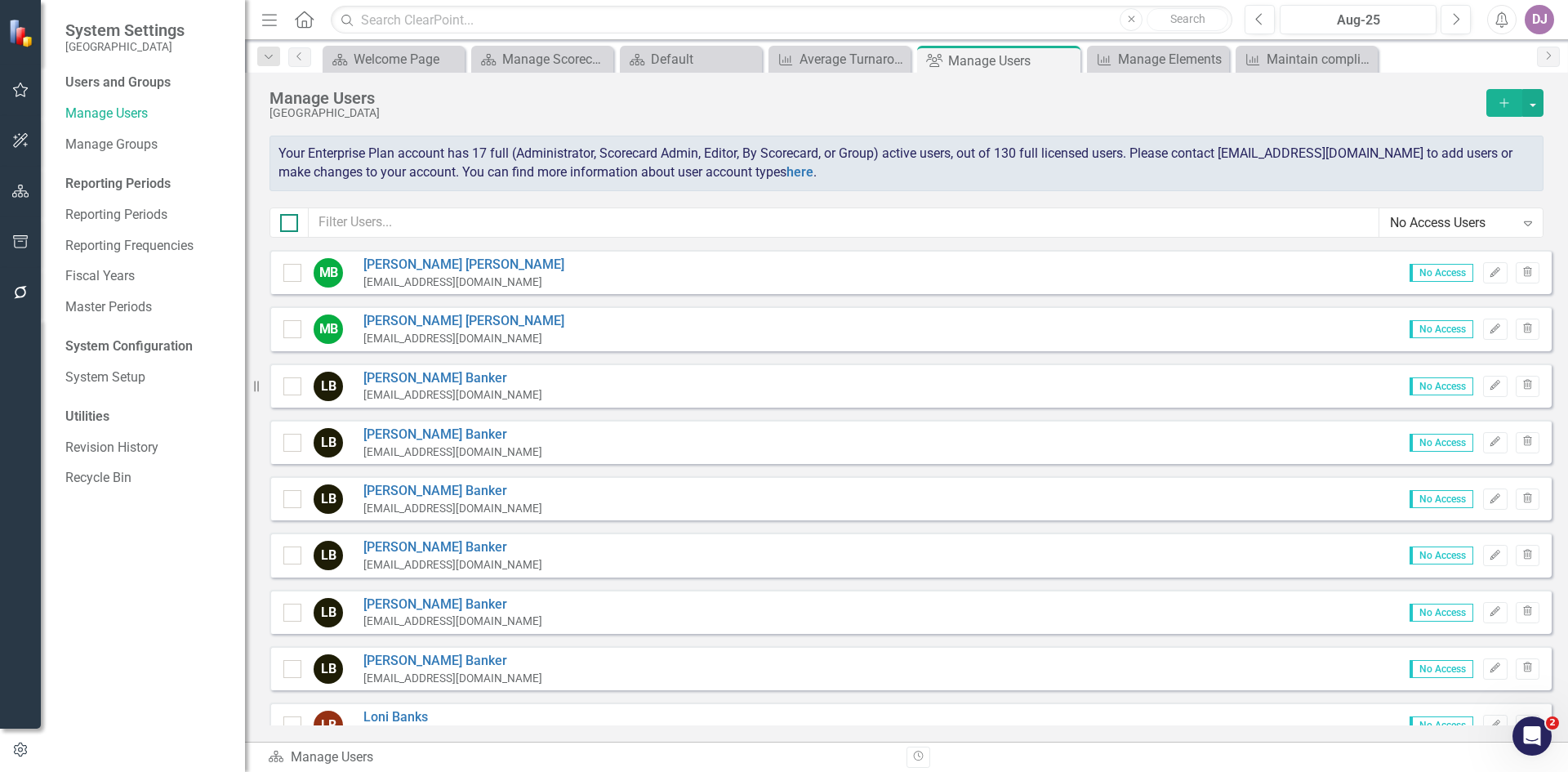
click at [287, 225] on div at bounding box center [289, 223] width 18 height 18
click at [287, 225] on input "checkbox" at bounding box center [285, 220] width 10 height 11
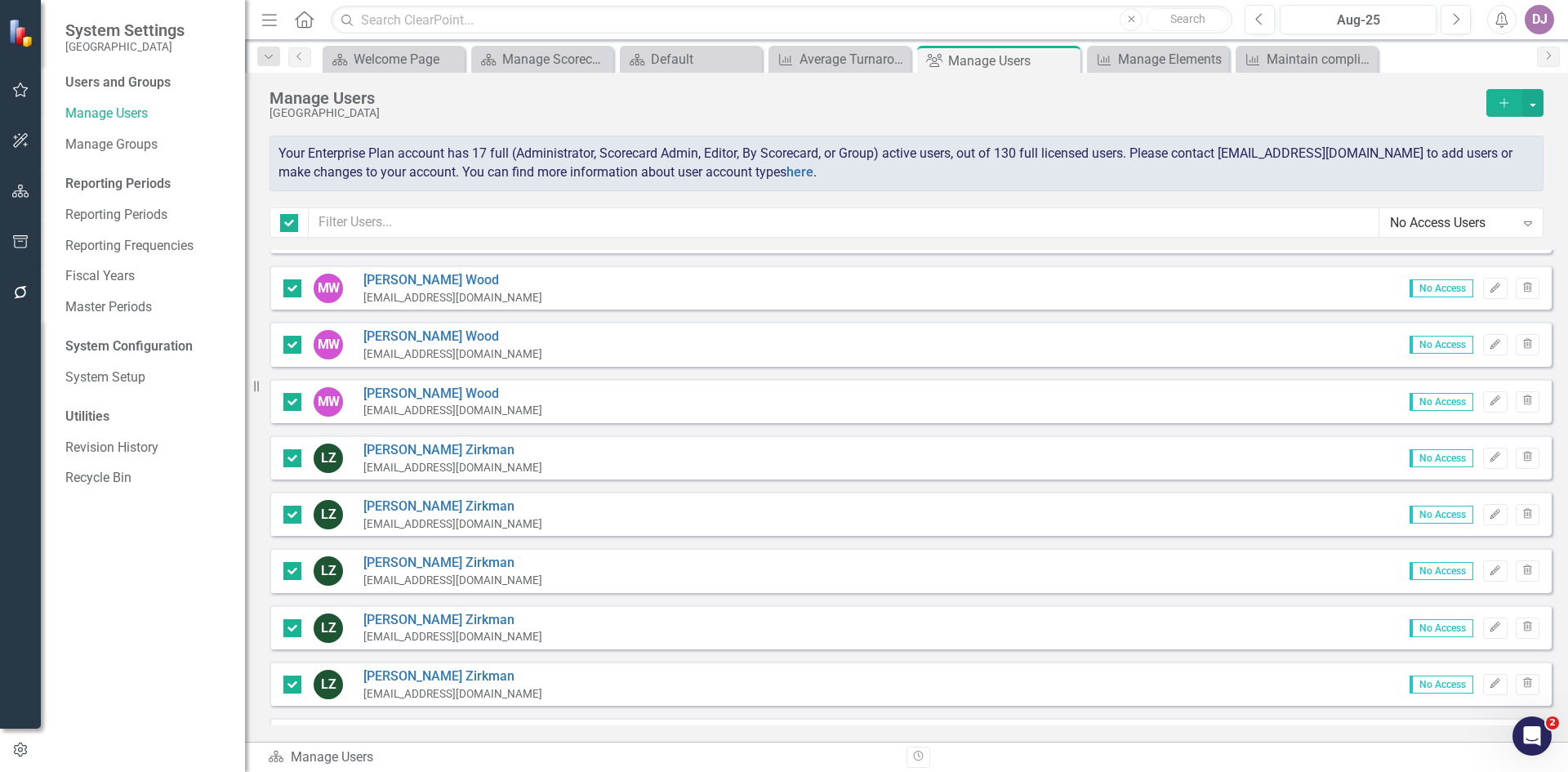
scroll to position [12522, 0]
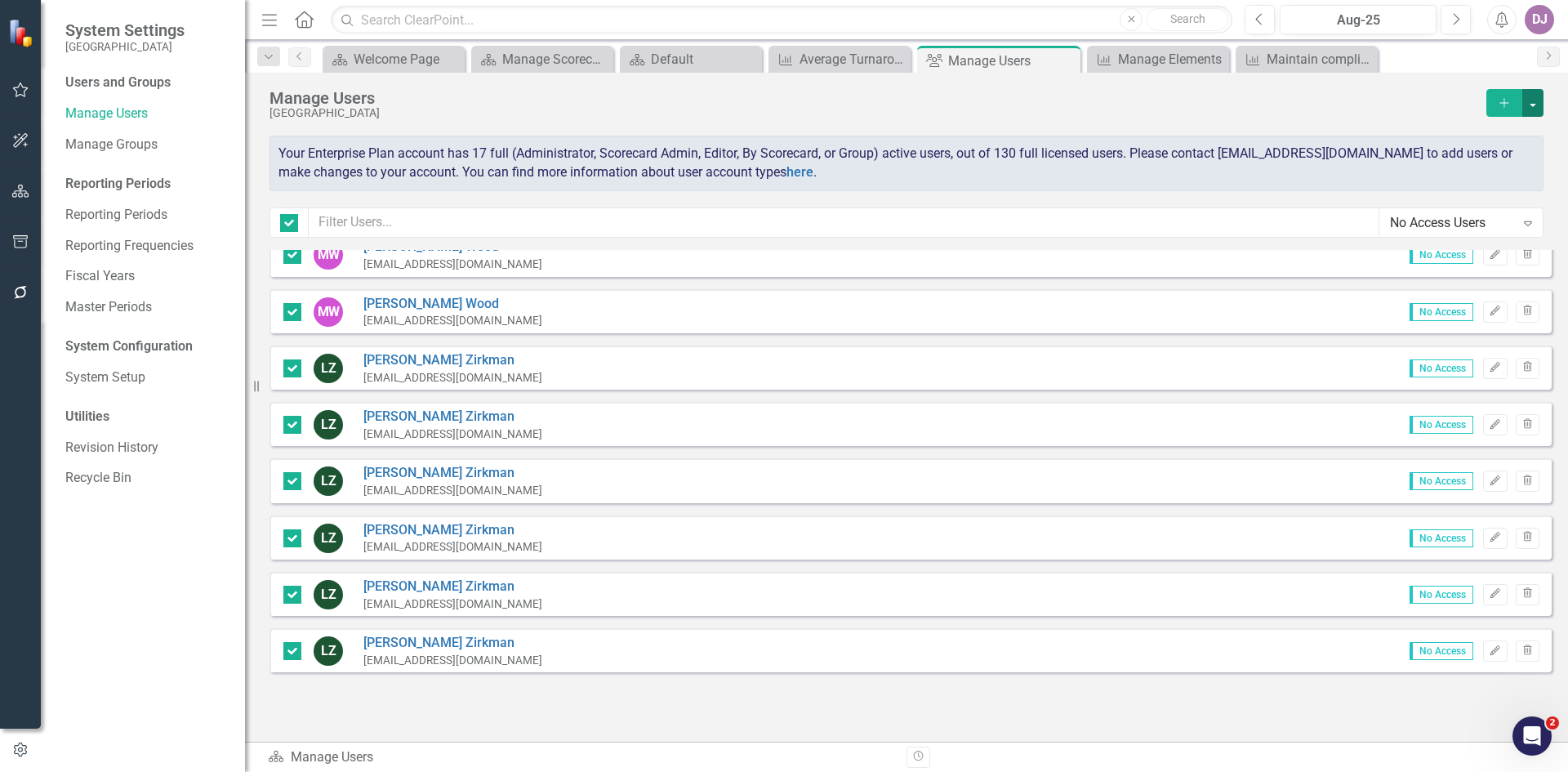
click at [1536, 106] on button "button" at bounding box center [1533, 103] width 21 height 28
click at [1505, 218] on link "Trash Delete Multiple" at bounding box center [1467, 223] width 151 height 31
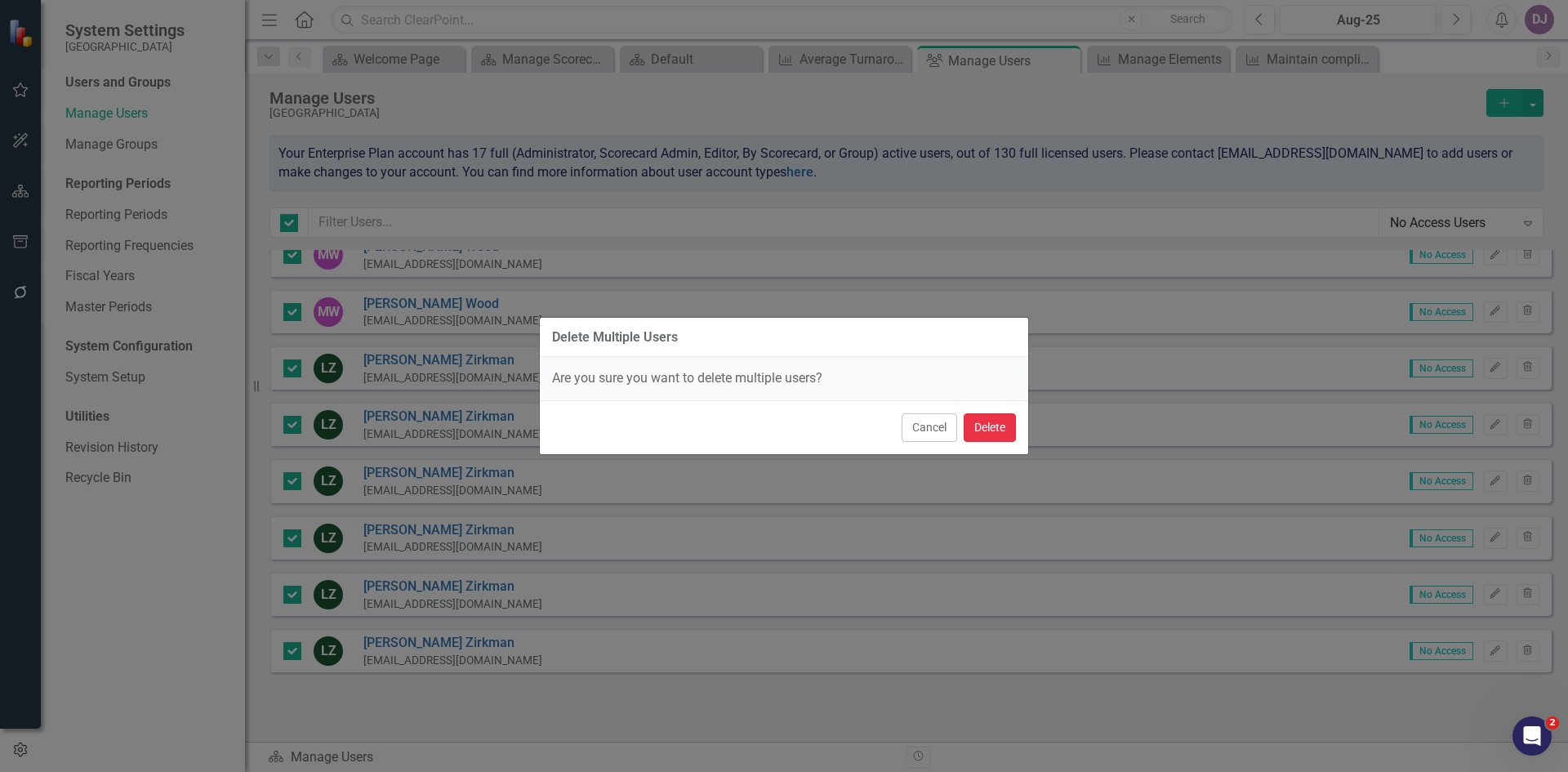
click at [1001, 433] on button "Delete" at bounding box center [990, 427] width 52 height 29
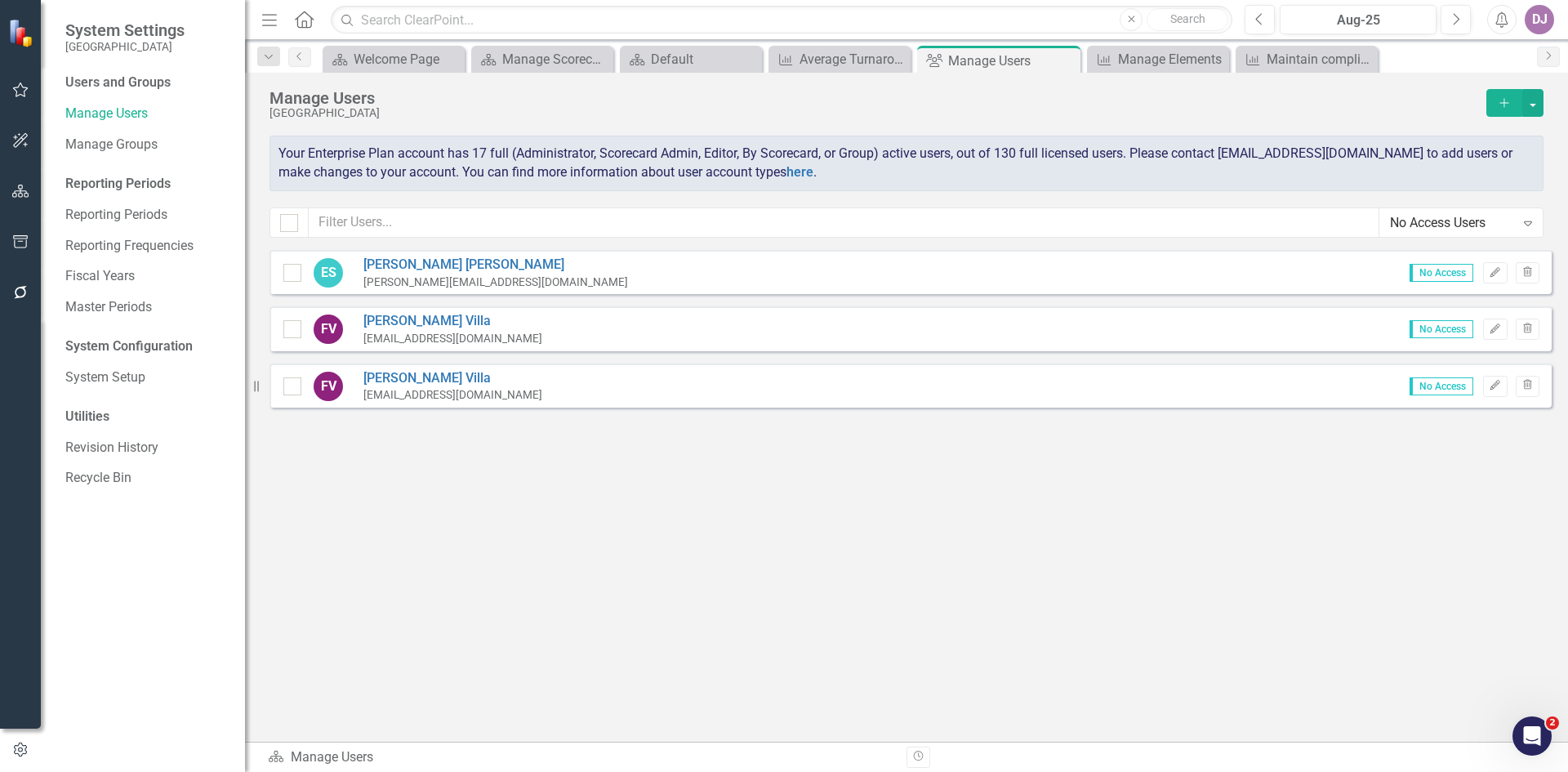
scroll to position [0, 0]
click at [289, 214] on input "checkbox" at bounding box center [285, 220] width 10 height 11
click at [1537, 104] on button "button" at bounding box center [1533, 103] width 21 height 28
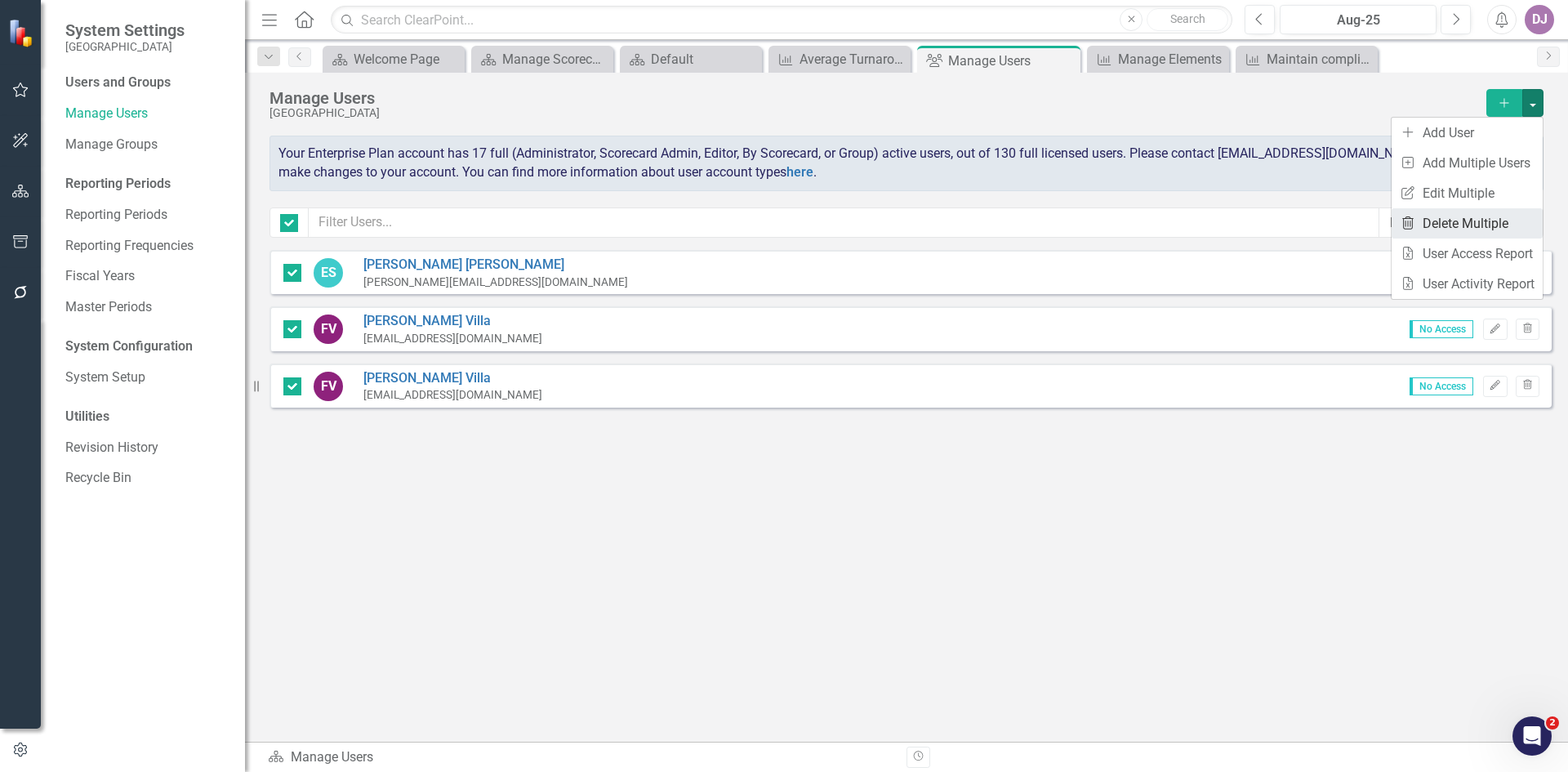
click at [1478, 218] on link "Trash Delete Multiple" at bounding box center [1467, 223] width 151 height 31
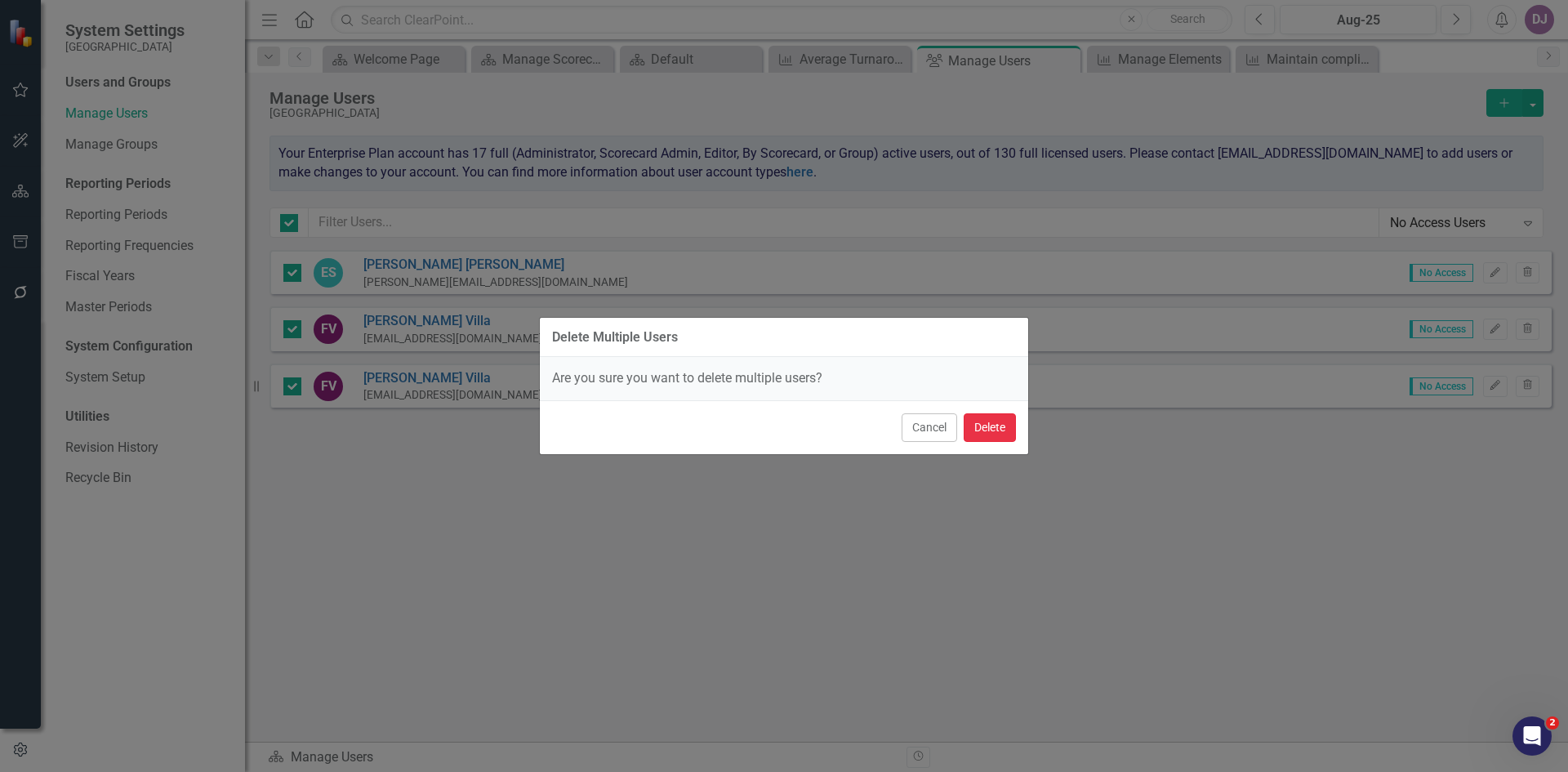
click at [986, 430] on button "Delete" at bounding box center [990, 427] width 52 height 29
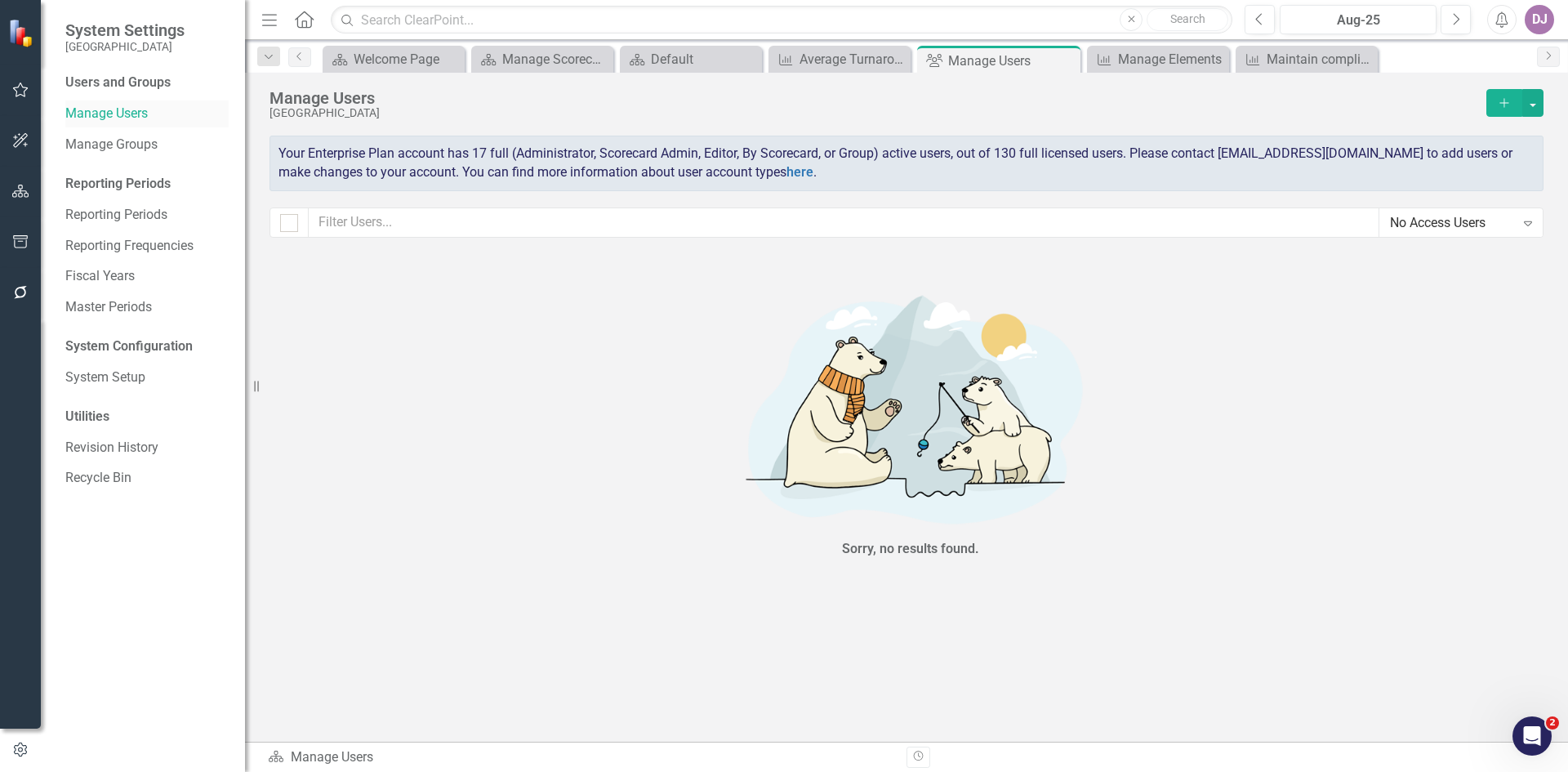
click at [136, 116] on link "Manage Users" at bounding box center [147, 113] width 164 height 18
click at [1536, 103] on button "button" at bounding box center [1533, 103] width 21 height 28
click at [1443, 134] on link "icon.addUser Add User" at bounding box center [1467, 132] width 151 height 31
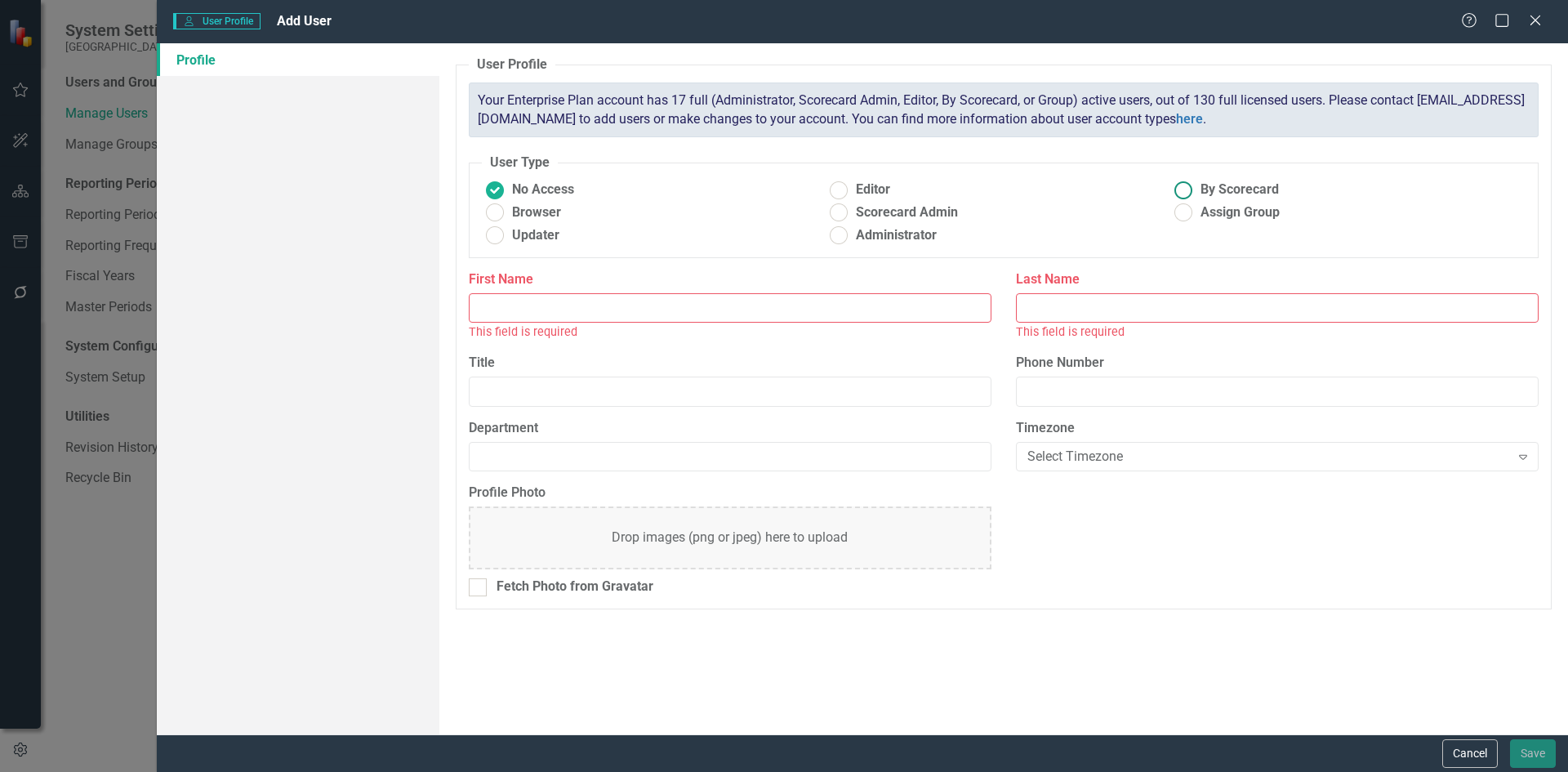
click at [1188, 190] on ins at bounding box center [1184, 190] width 25 height 25
click at [1188, 190] on input "By Scorecard" at bounding box center [1184, 190] width 25 height 25
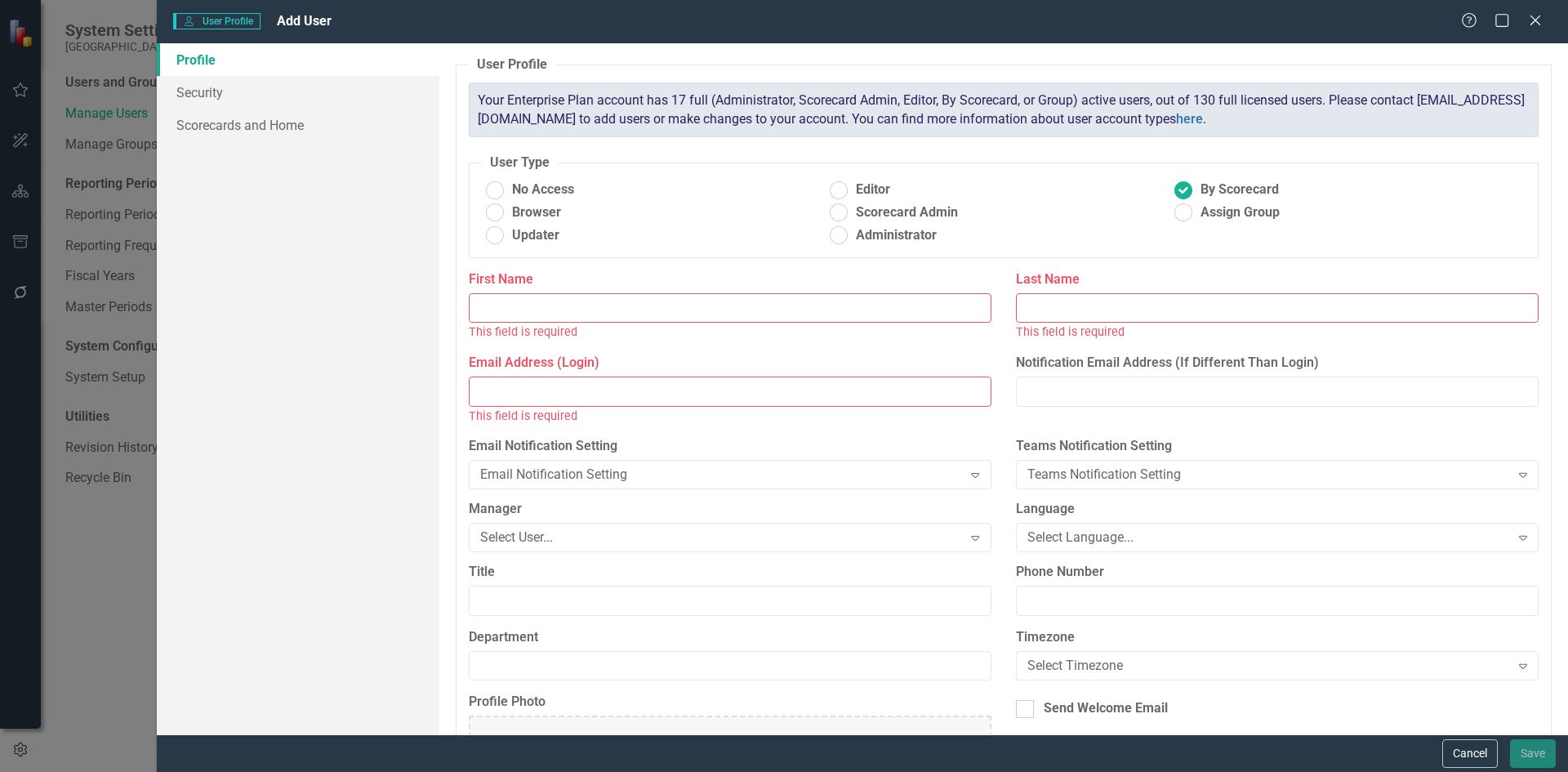
click at [513, 305] on input "First Name" at bounding box center [730, 308] width 522 height 31
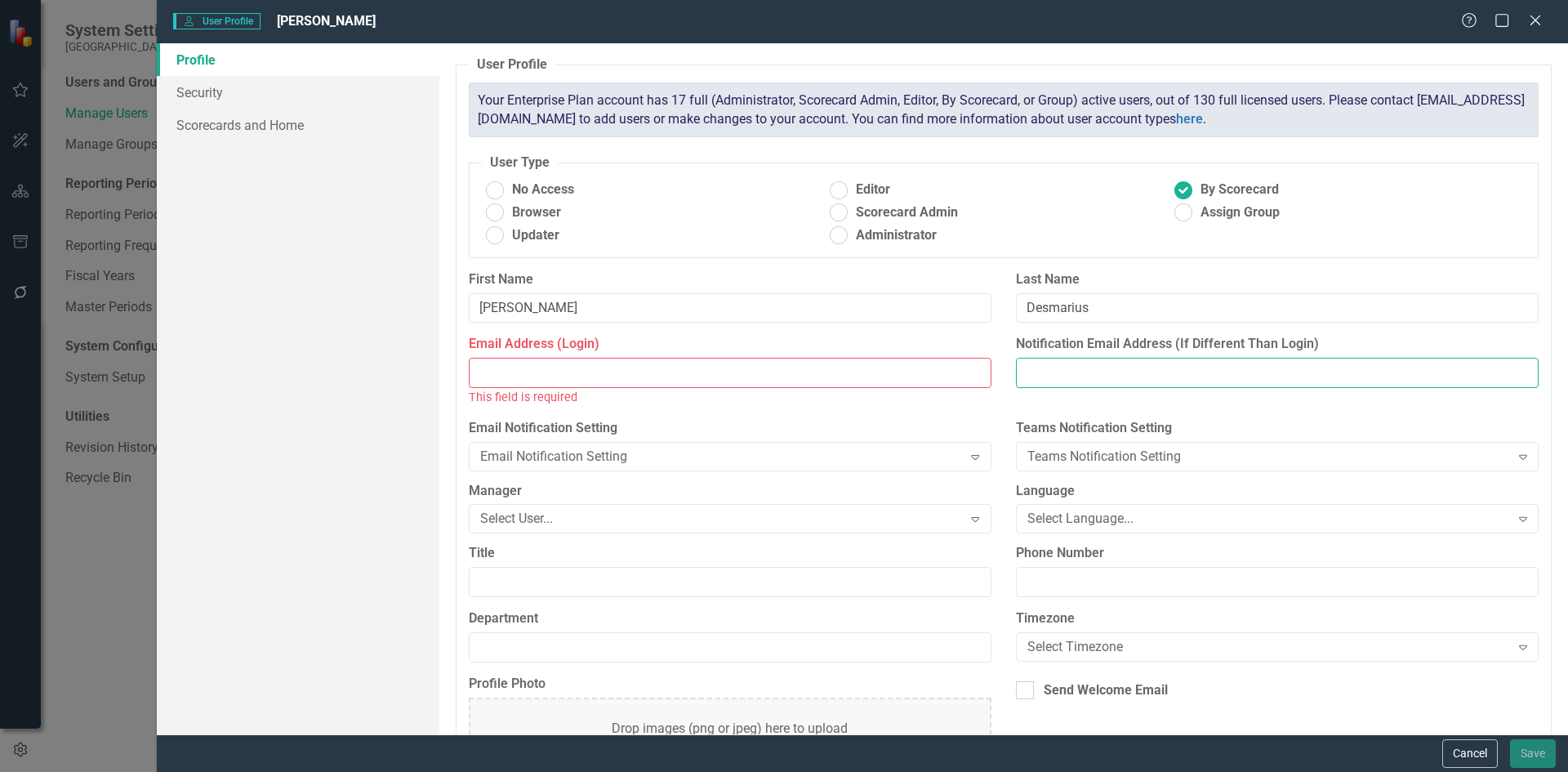
click at [1087, 372] on input "Notification Email Address (If Different Than Login)" at bounding box center [1277, 373] width 522 height 31
click at [542, 364] on input "Email Address (Login)" at bounding box center [730, 373] width 522 height 31
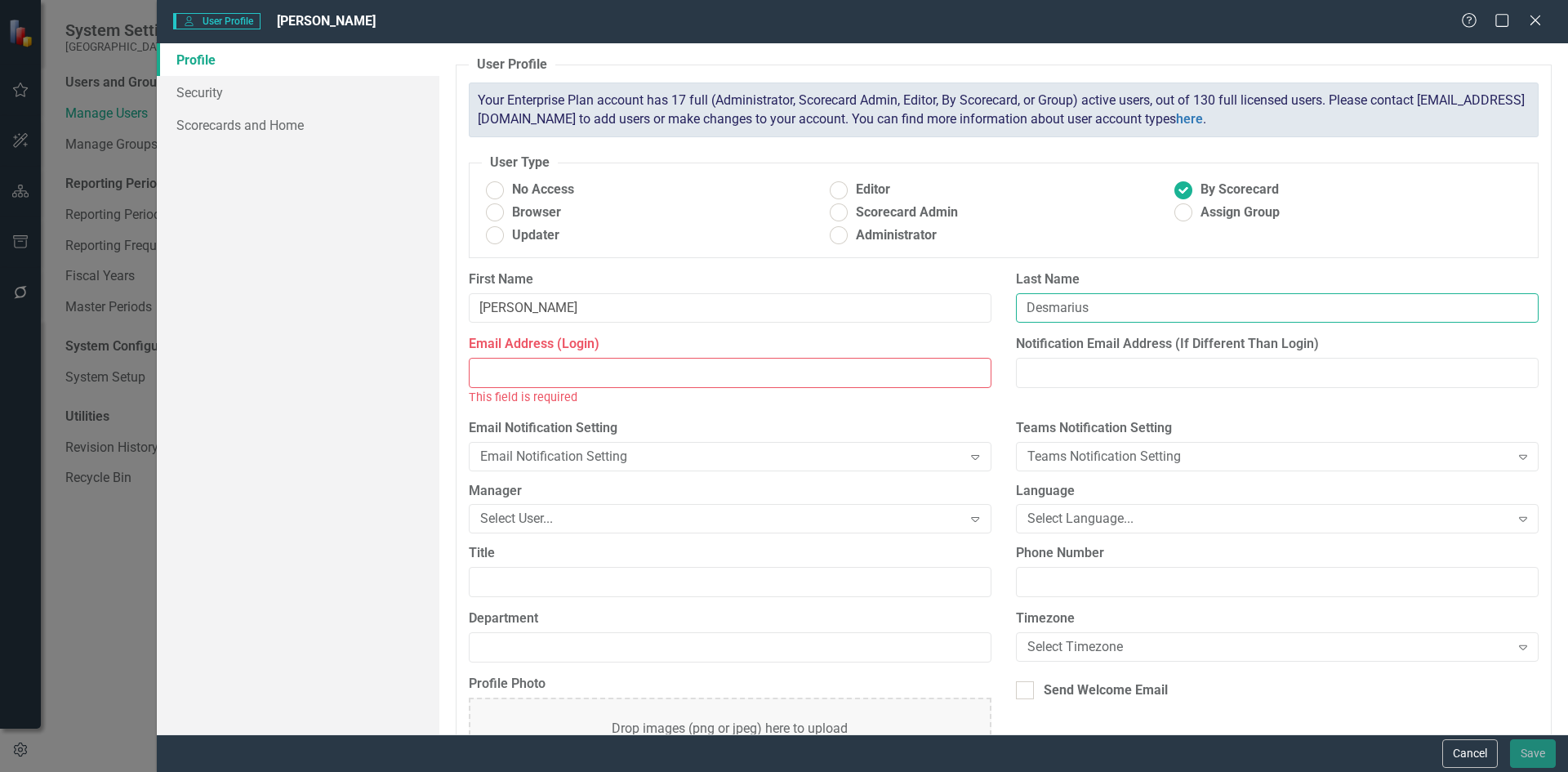
drag, startPoint x: 1065, startPoint y: 311, endPoint x: 1093, endPoint y: 306, distance: 28.4
click at [1067, 311] on input "Desmarius" at bounding box center [1277, 308] width 522 height 31
drag, startPoint x: 1065, startPoint y: 307, endPoint x: 1104, endPoint y: 309, distance: 39.1
click at [1074, 307] on input "Desmarius" at bounding box center [1277, 308] width 522 height 31
click at [520, 386] on input "Email Address (Login)" at bounding box center [730, 373] width 522 height 31
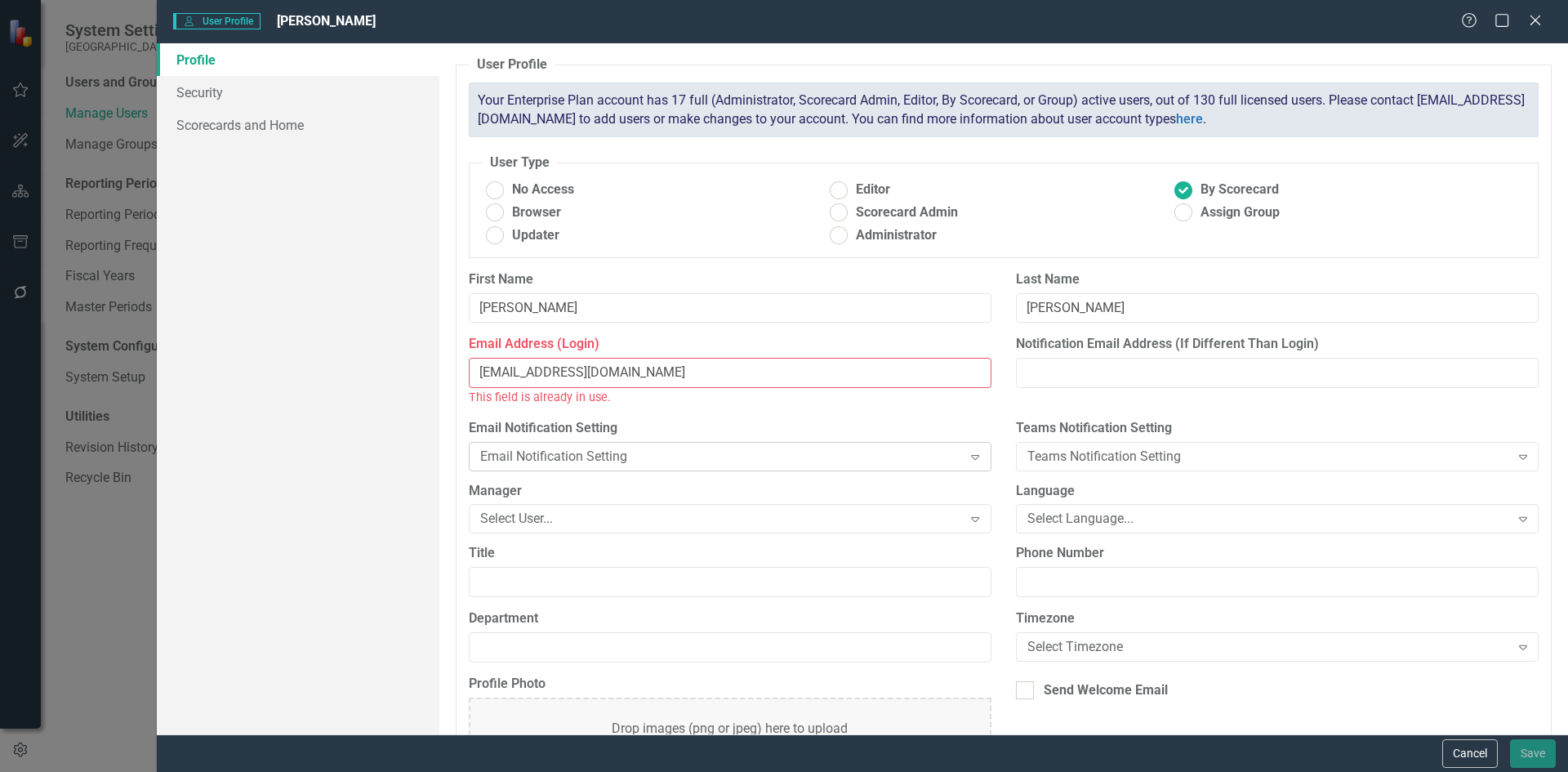
click at [675, 458] on div "Email Notification Setting" at bounding box center [722, 456] width 483 height 18
click at [640, 404] on div "This field is already in use." at bounding box center [730, 397] width 522 height 18
click at [1469, 753] on button "Cancel" at bounding box center [1470, 754] width 55 height 29
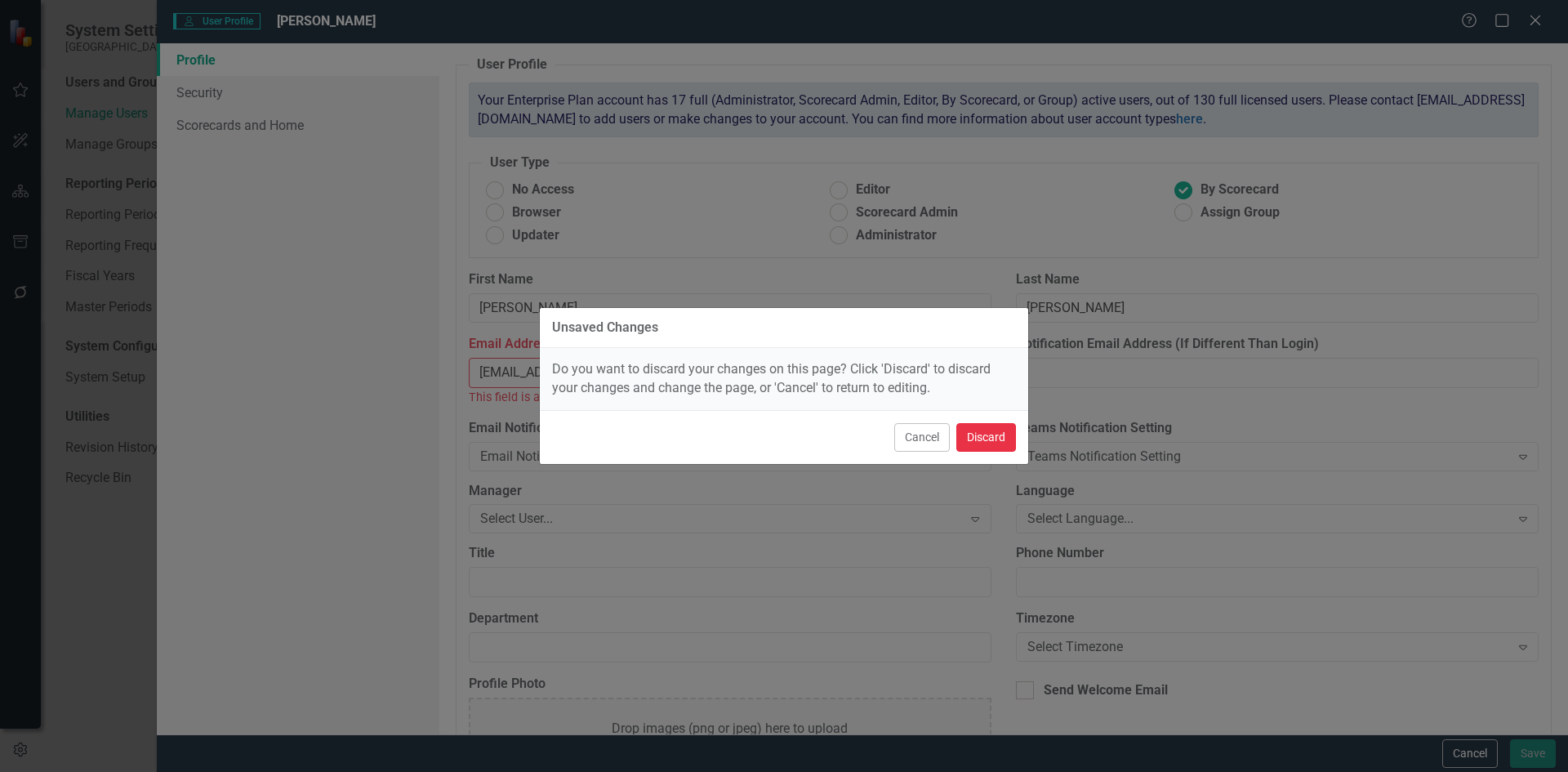
click at [1004, 436] on button "Discard" at bounding box center [986, 438] width 60 height 29
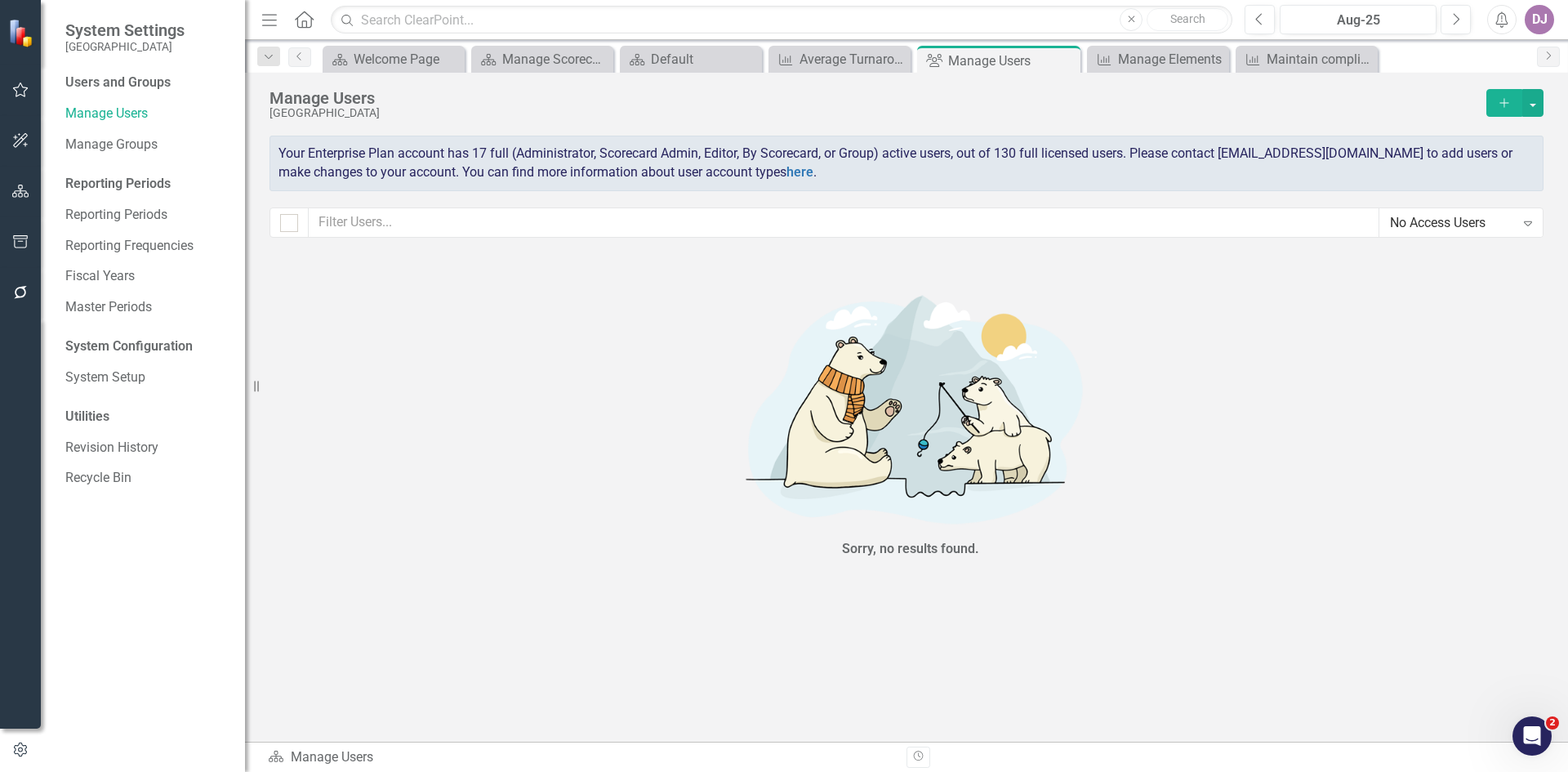
click at [1529, 223] on icon "Expand" at bounding box center [1528, 222] width 17 height 13
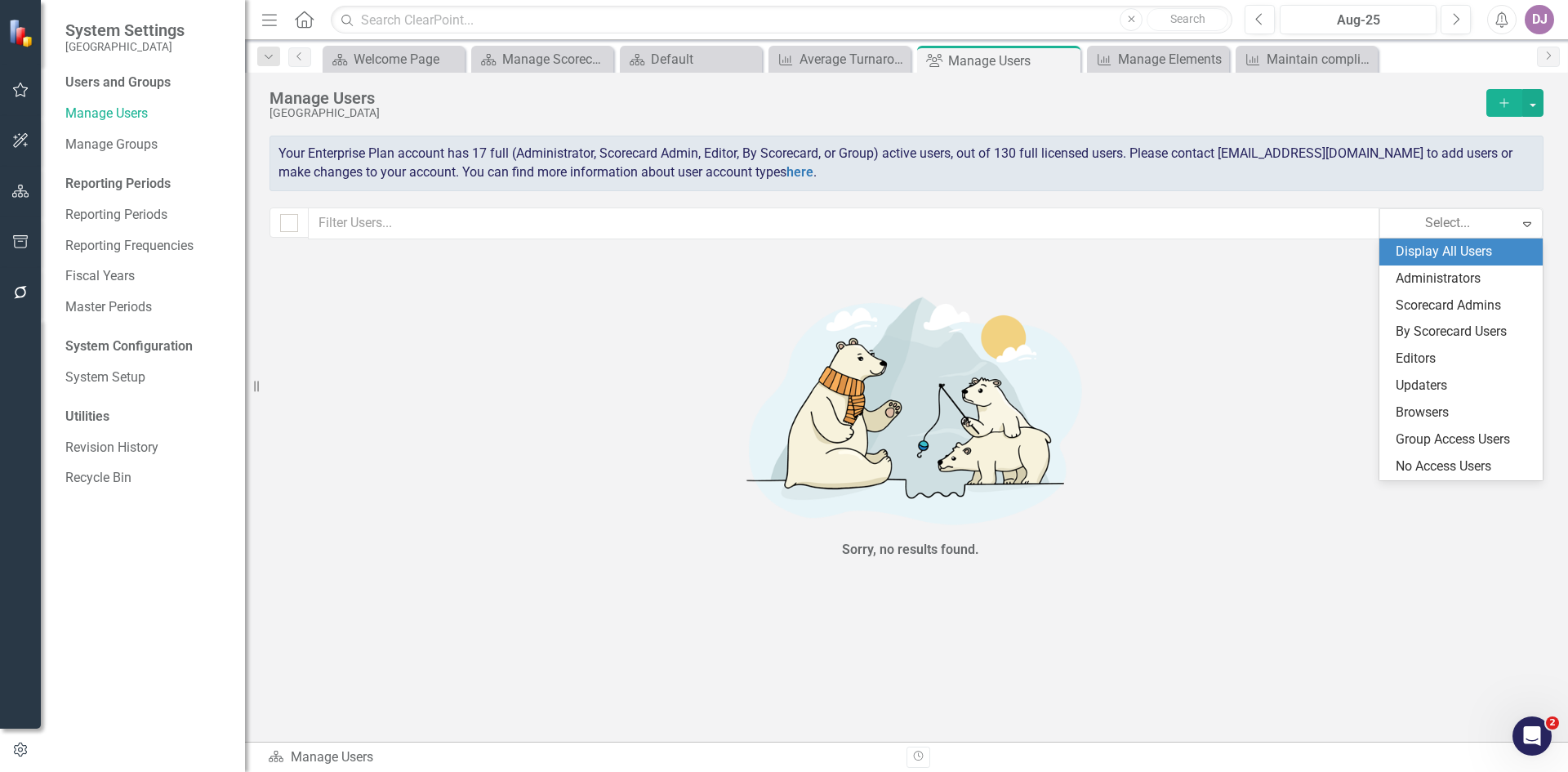
click at [1504, 247] on div "Display All Users" at bounding box center [1464, 251] width 137 height 18
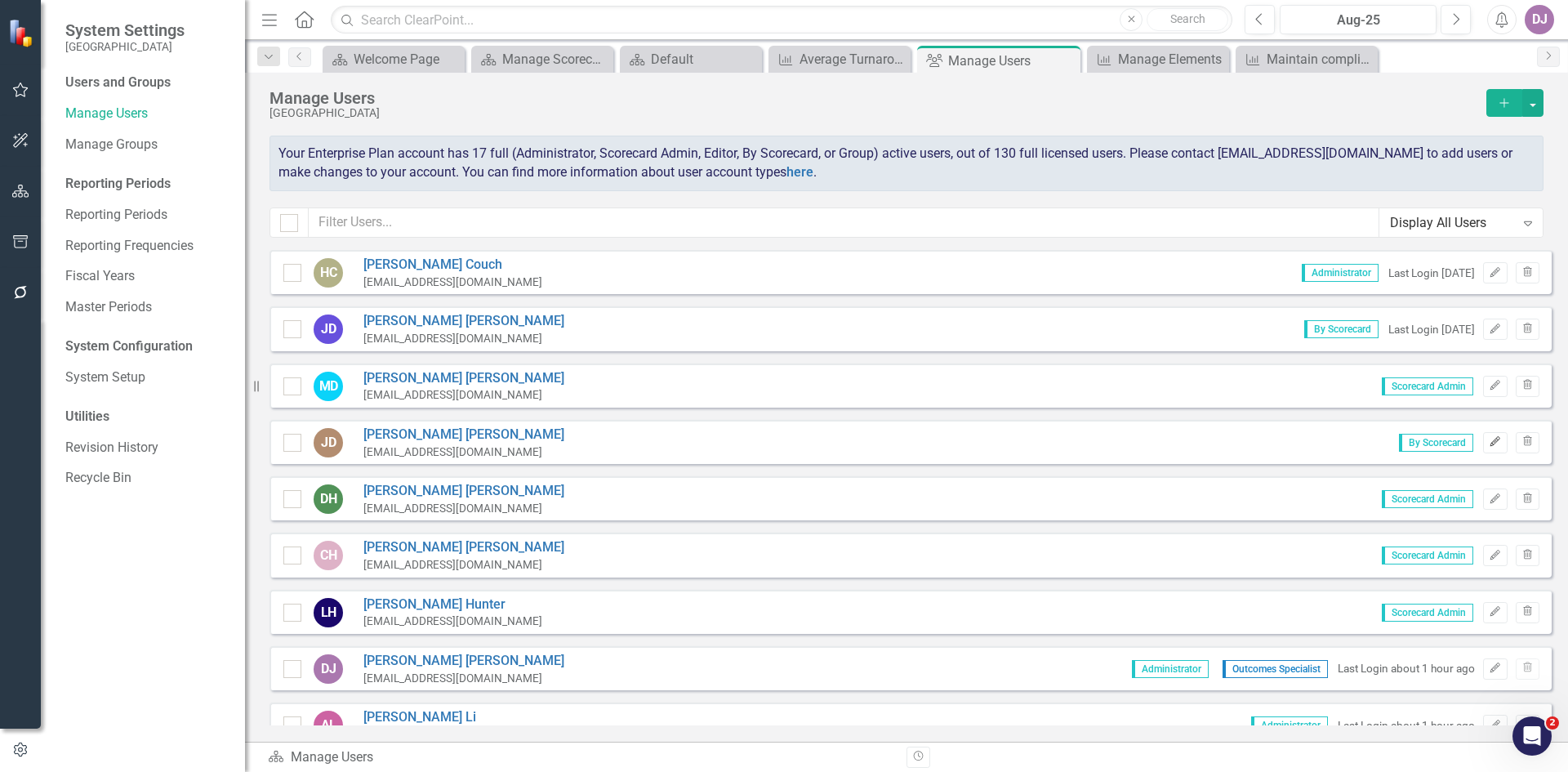
click at [1491, 441] on icon "button" at bounding box center [1495, 441] width 10 height 10
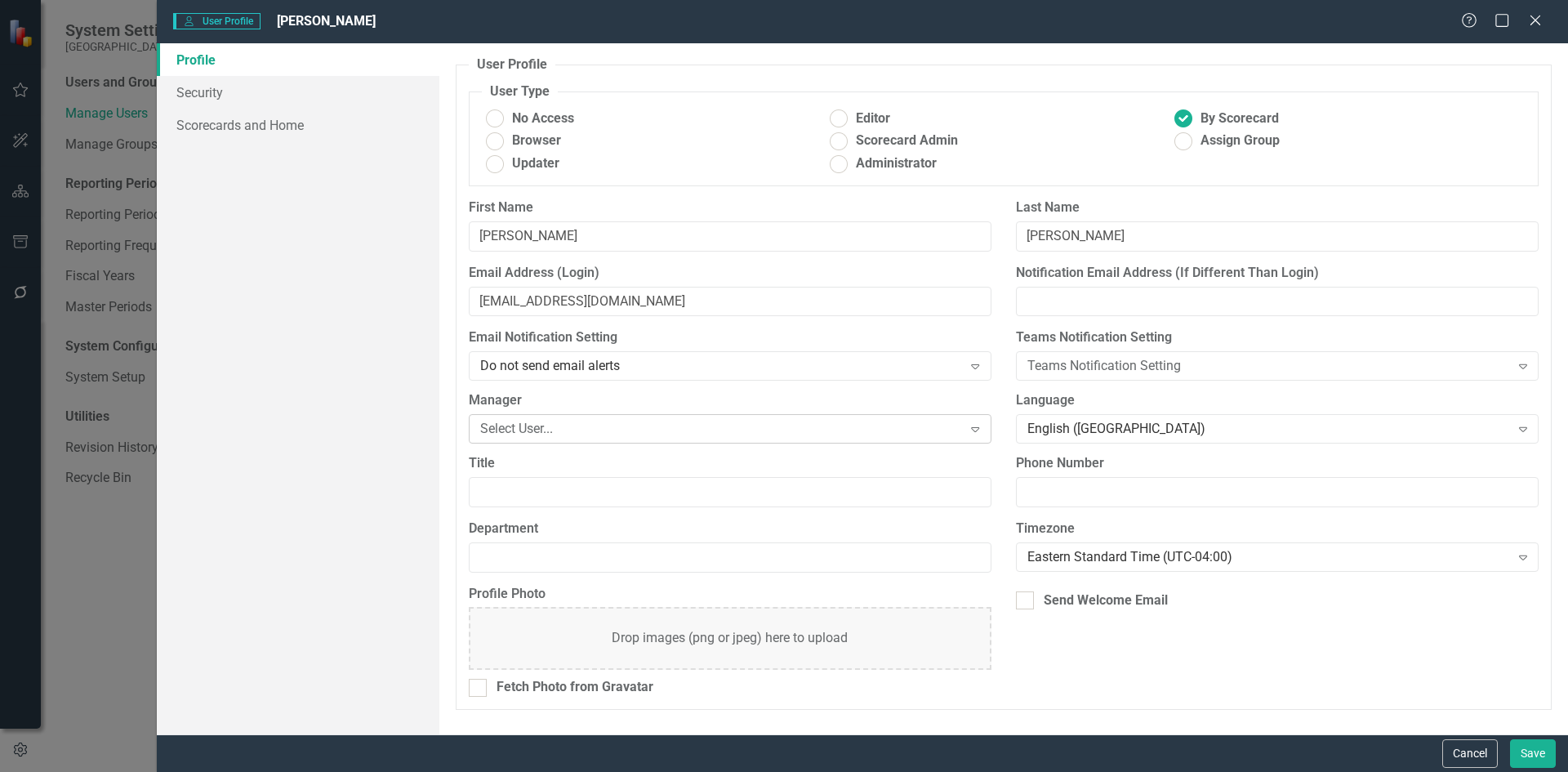
click at [985, 429] on div "Expand" at bounding box center [976, 429] width 30 height 26
click at [1396, 502] on input "Phone Number" at bounding box center [1277, 492] width 522 height 31
click at [252, 131] on link "Scorecards and Home" at bounding box center [298, 124] width 283 height 32
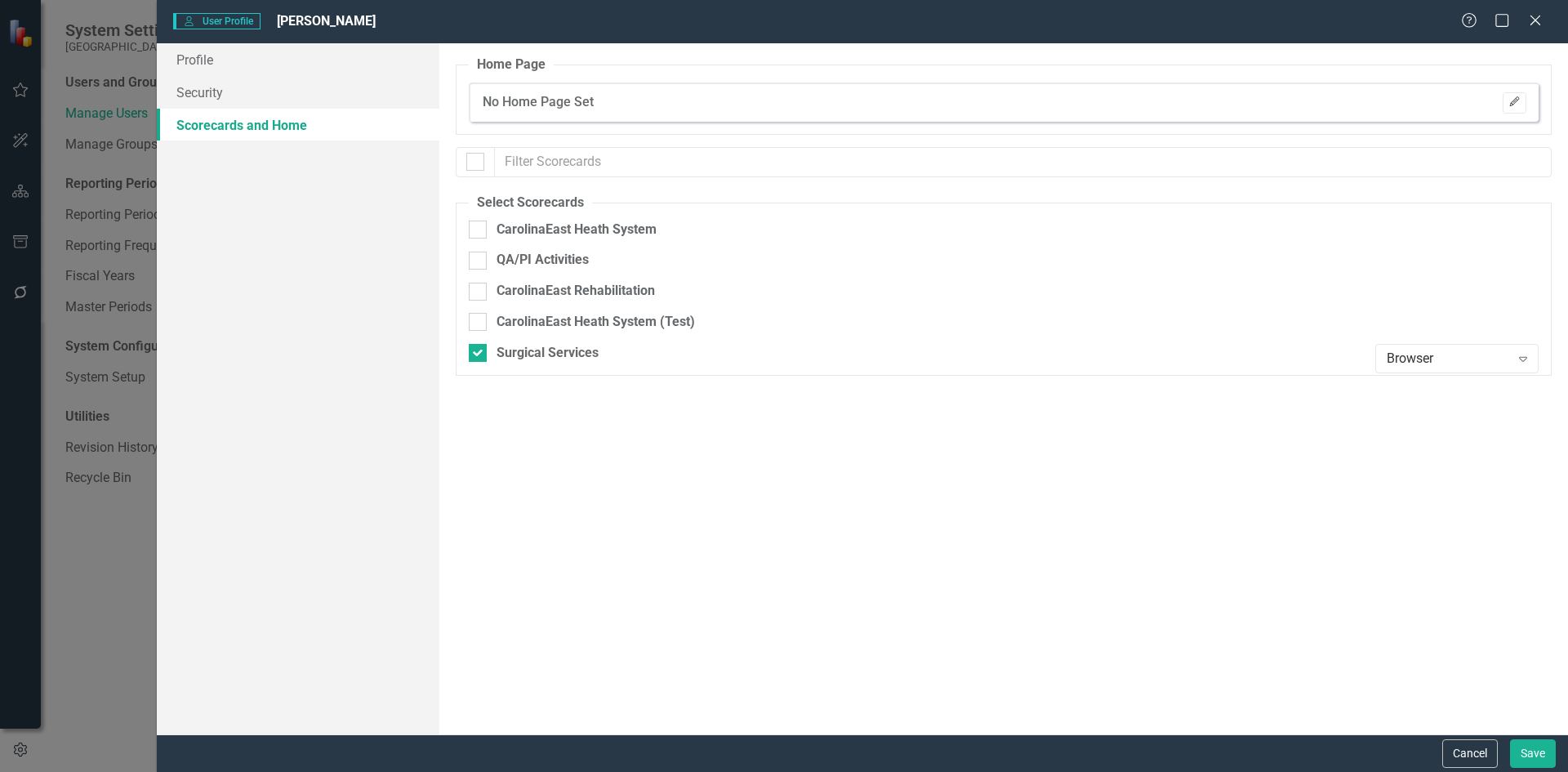
click at [1517, 103] on icon "Edit" at bounding box center [1515, 102] width 12 height 10
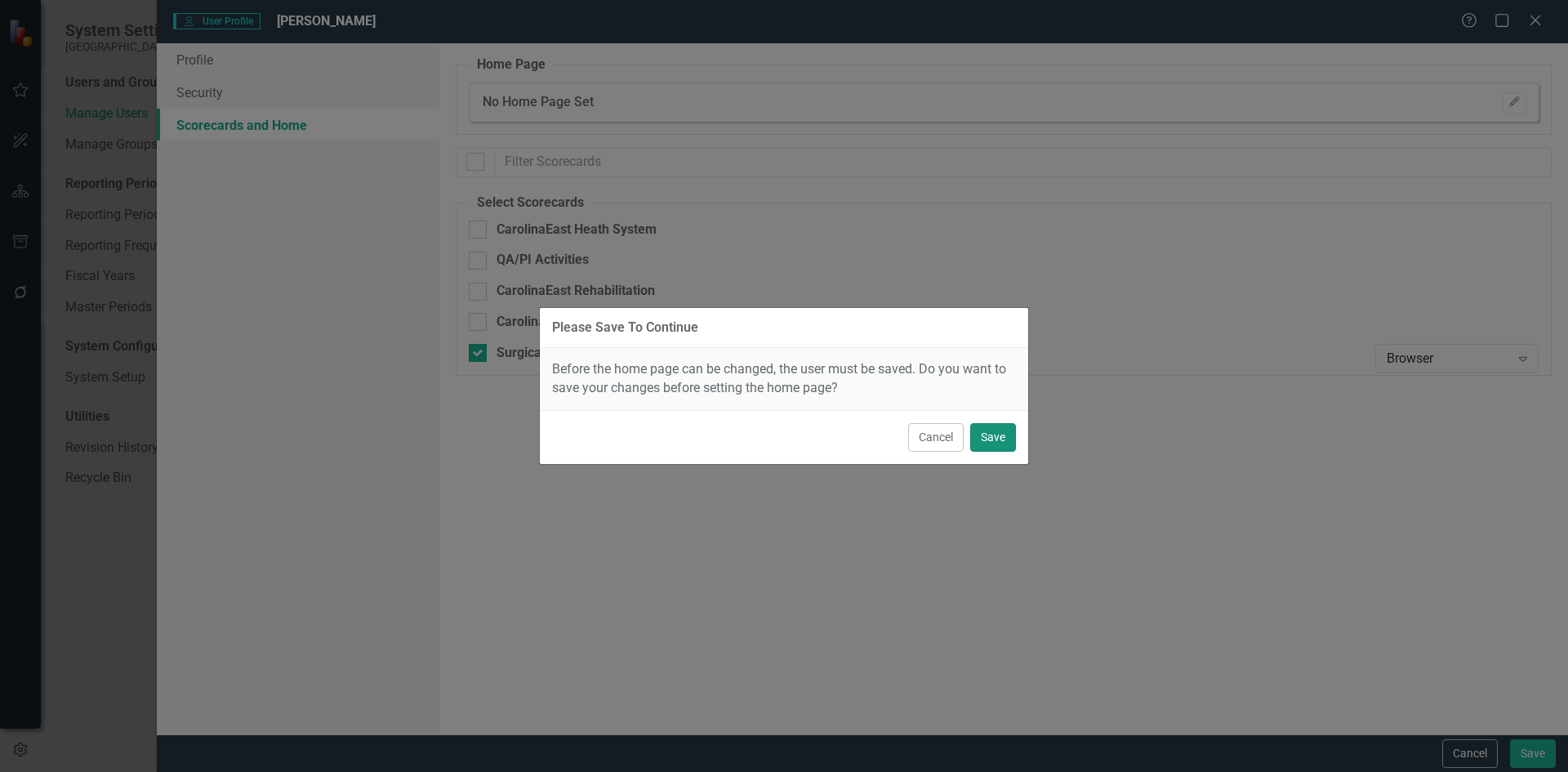
click at [993, 442] on button "Save" at bounding box center [993, 438] width 46 height 29
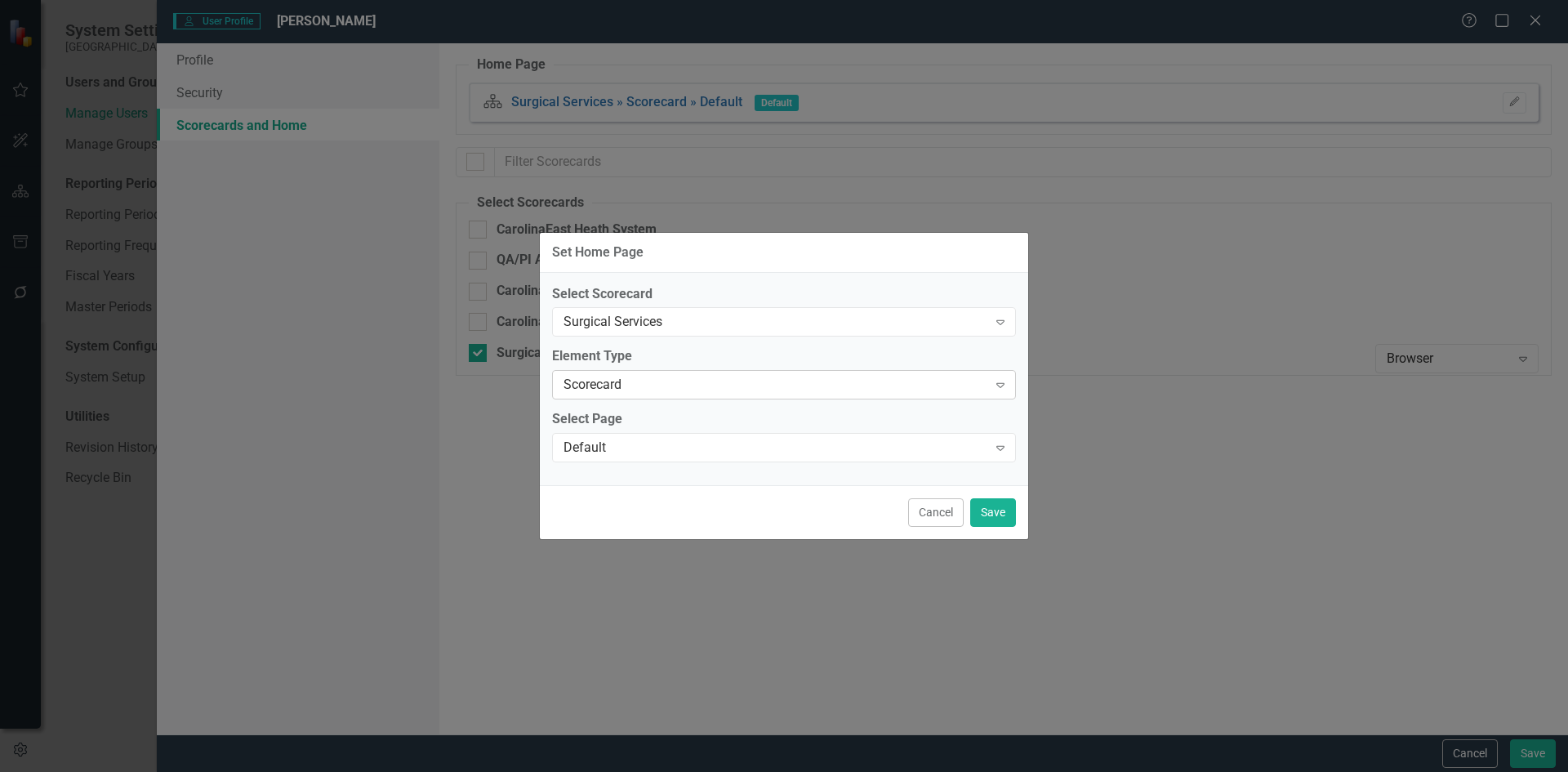
click at [999, 390] on icon "Expand" at bounding box center [1000, 384] width 17 height 13
click at [1177, 409] on div "Set Home Page Select Scorecard Surgical Services Expand Element Type Scorecard …" at bounding box center [784, 386] width 1568 height 772
click at [1005, 453] on icon "Expand" at bounding box center [1000, 447] width 17 height 13
click at [1003, 513] on button "Save" at bounding box center [993, 512] width 46 height 29
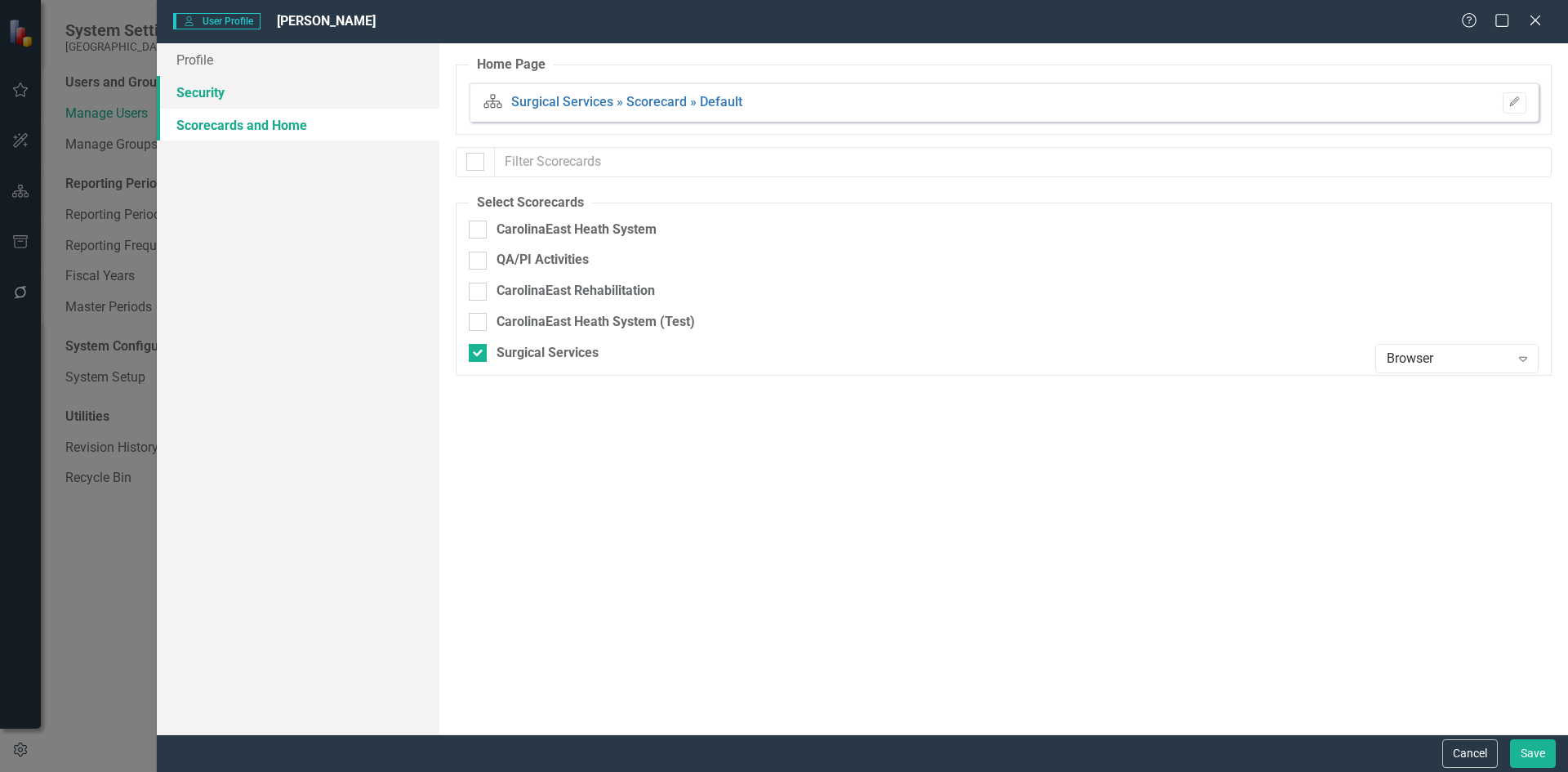
click at [216, 96] on link "Security" at bounding box center [298, 92] width 283 height 32
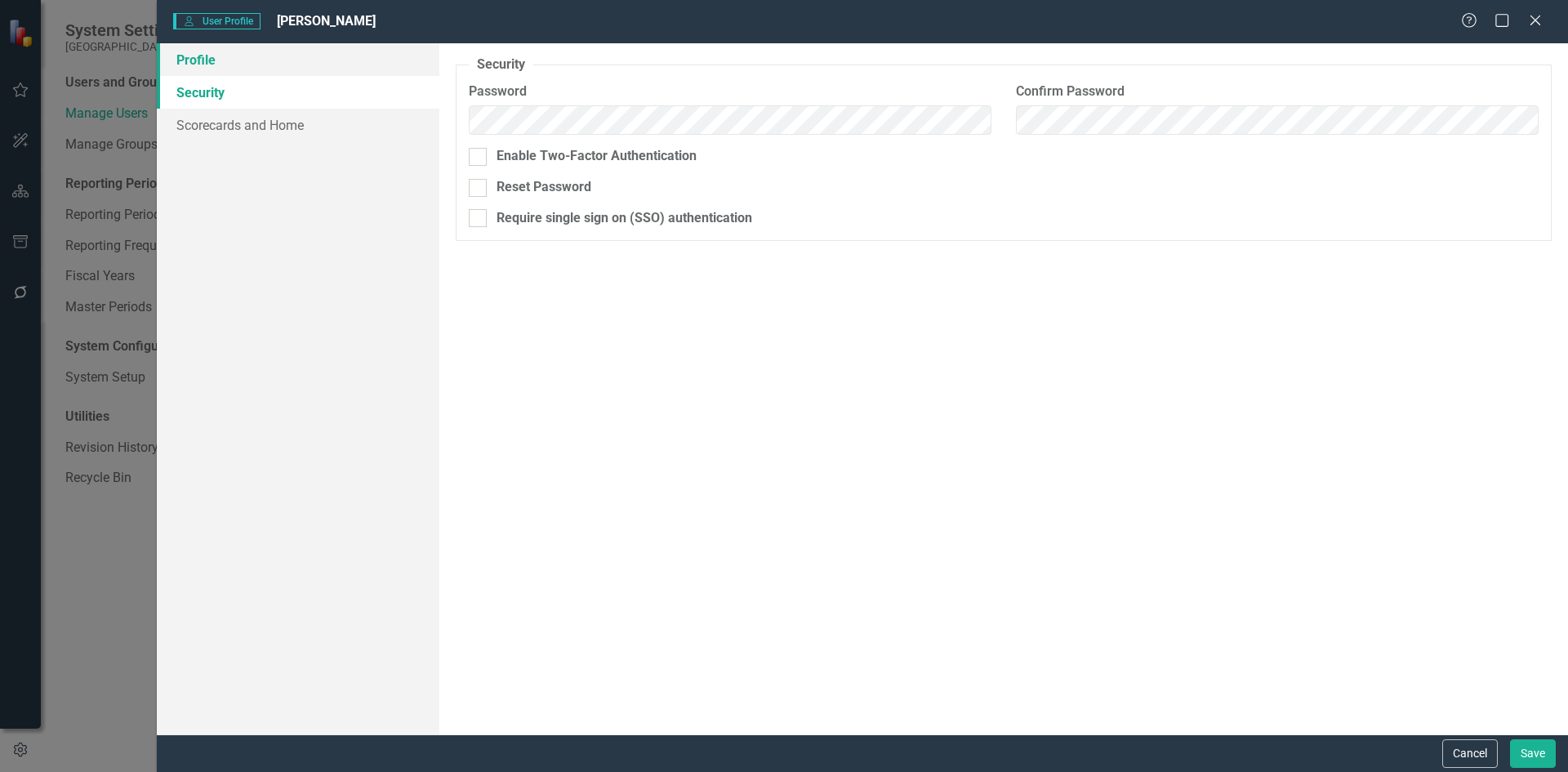
click at [209, 65] on link "Profile" at bounding box center [298, 59] width 283 height 32
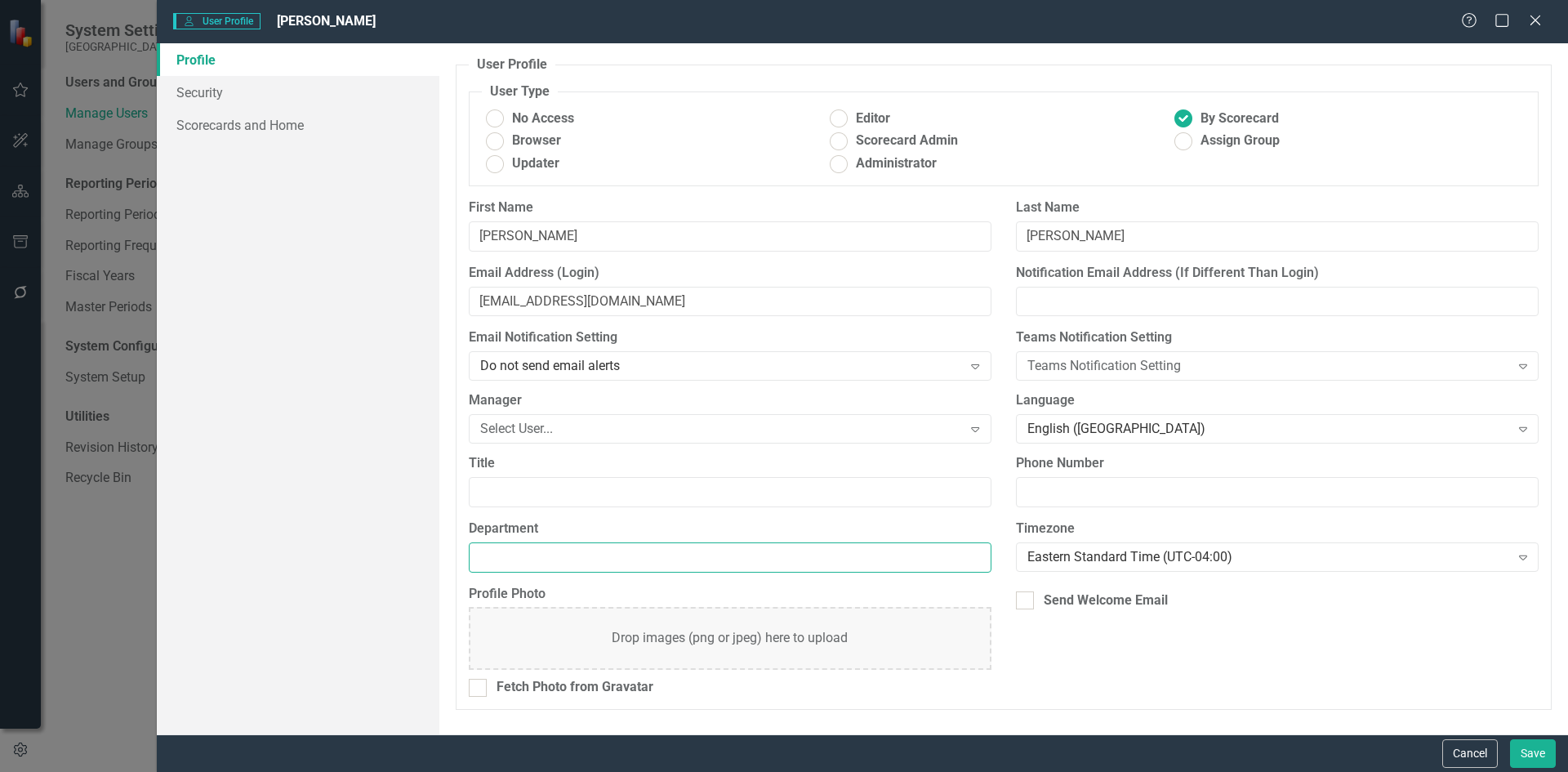
click at [537, 556] on input "Department" at bounding box center [730, 558] width 522 height 31
click at [488, 490] on input "Title" at bounding box center [730, 492] width 522 height 31
click at [1534, 759] on button "Save" at bounding box center [1533, 754] width 46 height 29
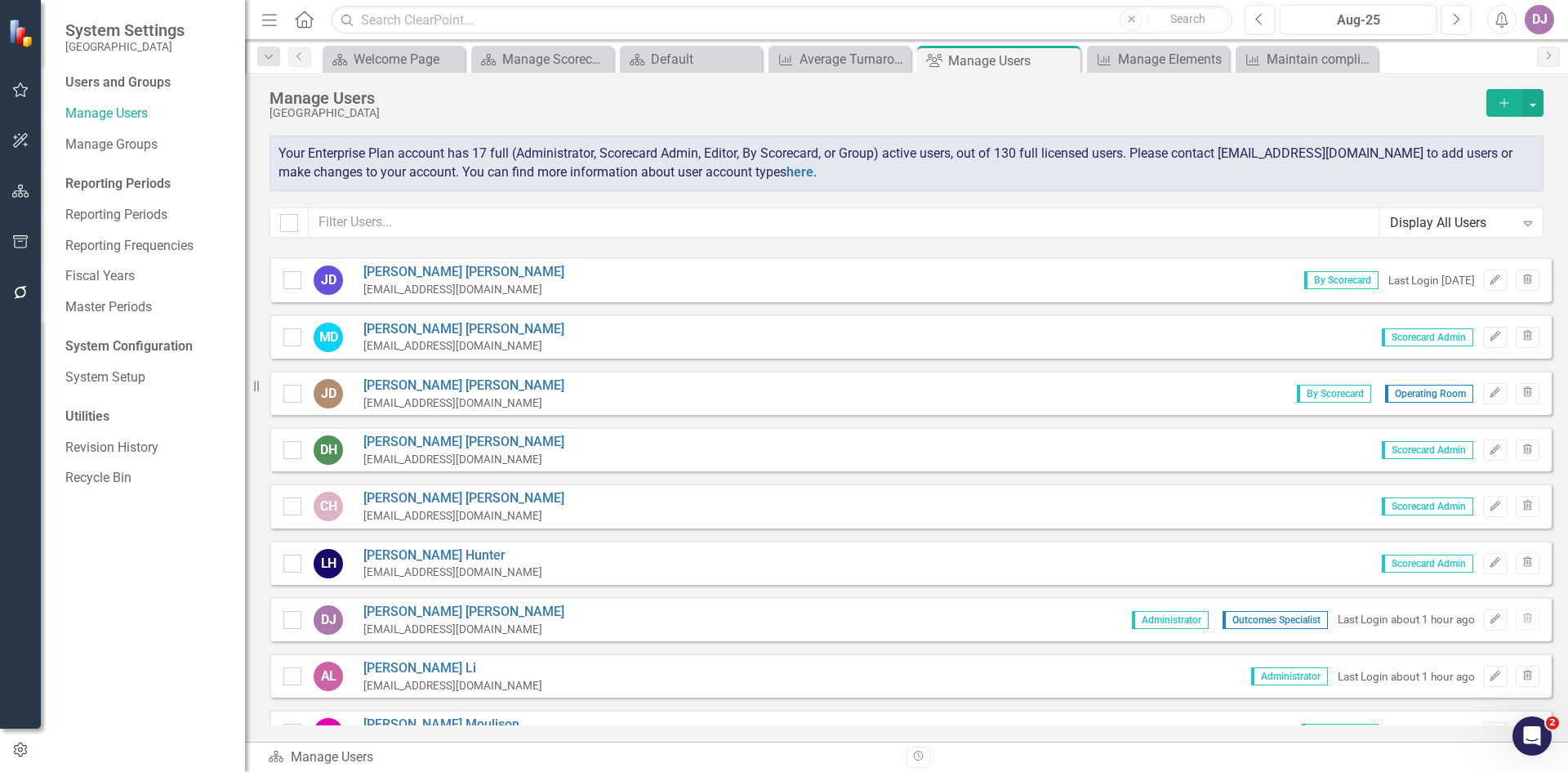
scroll to position [39, 0]
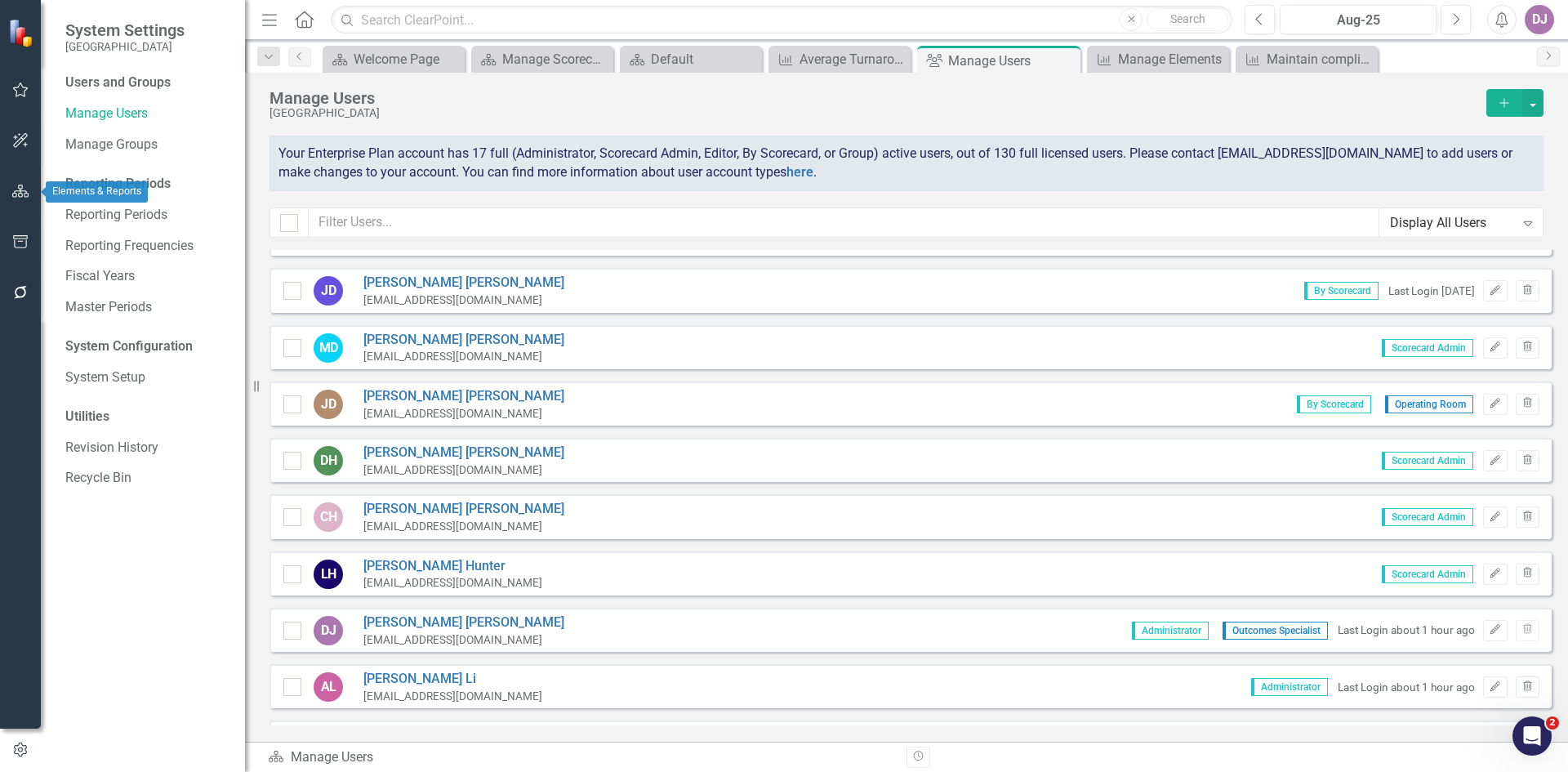
click at [26, 192] on icon "button" at bounding box center [21, 191] width 18 height 13
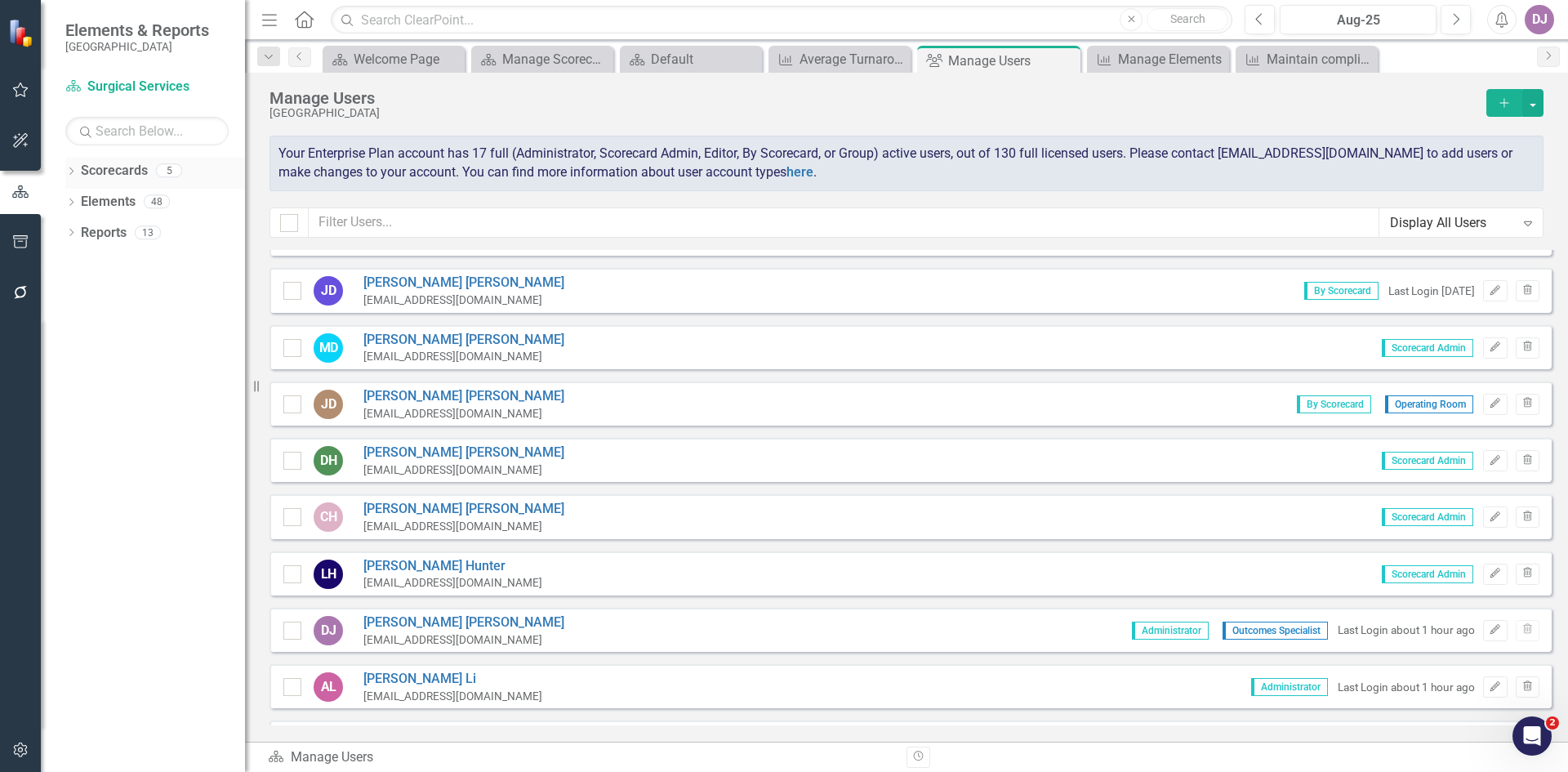
click at [122, 175] on link "Scorecards" at bounding box center [114, 171] width 67 height 18
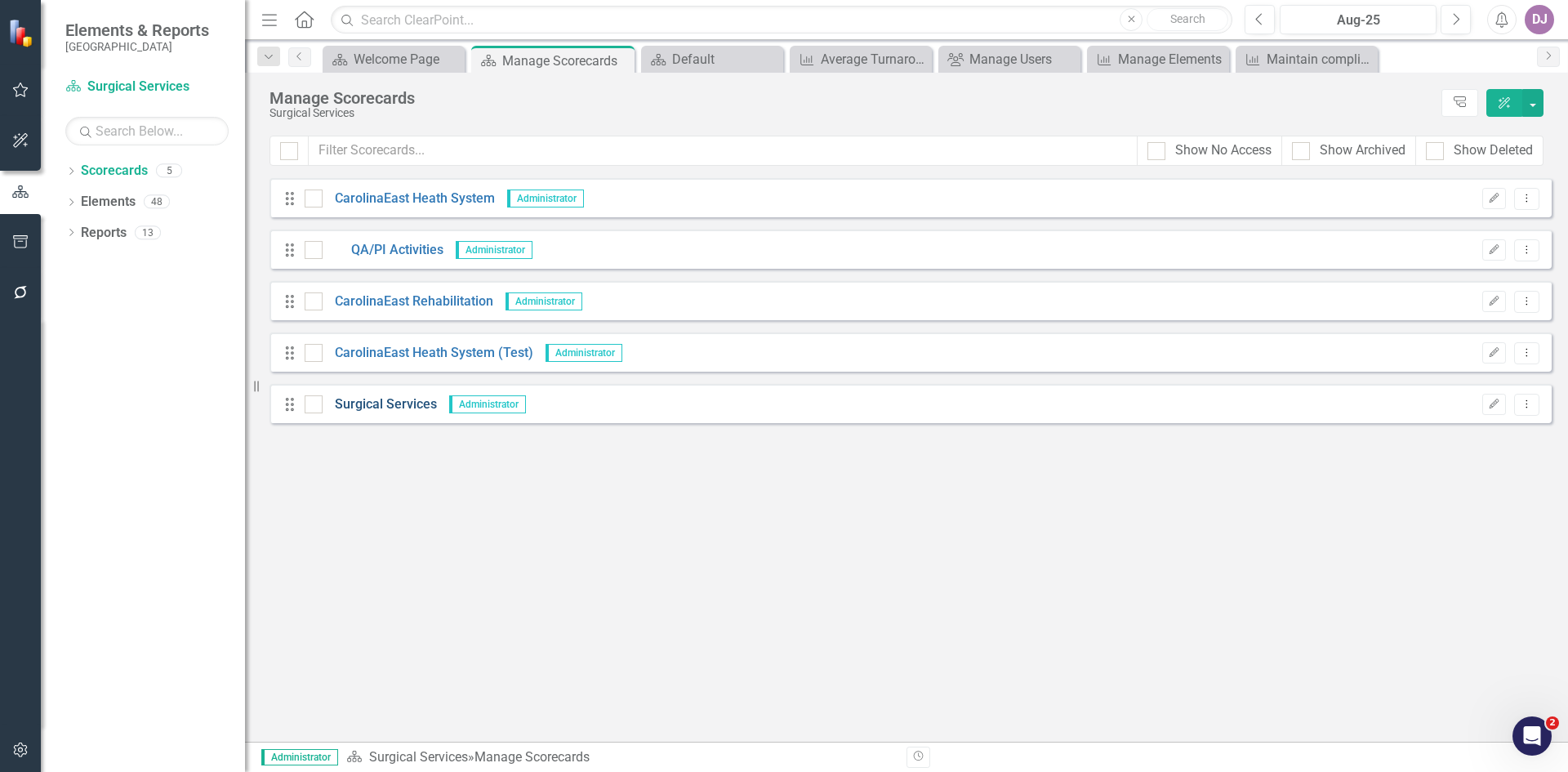
click at [389, 408] on link "Surgical Services" at bounding box center [380, 404] width 115 height 18
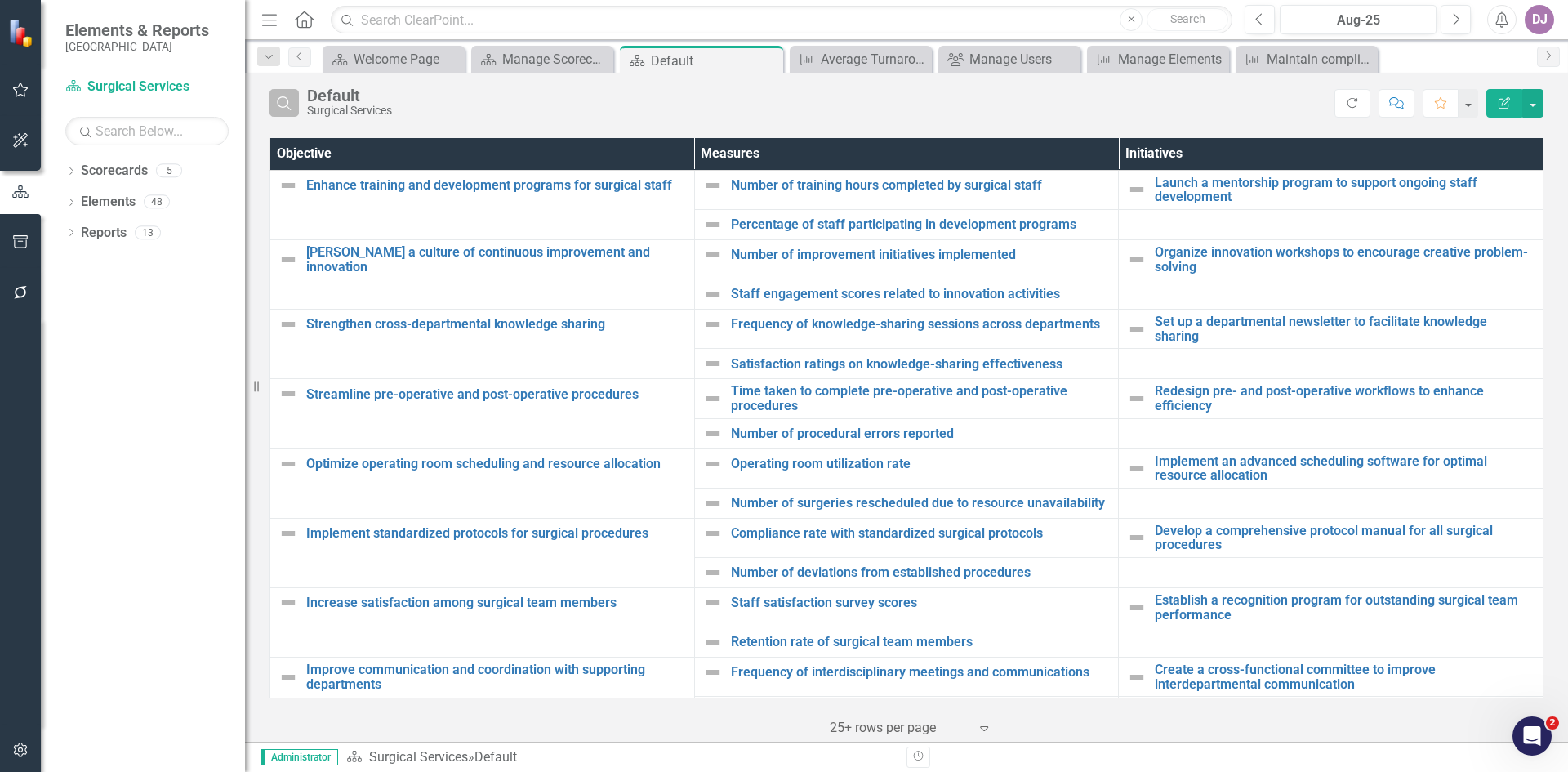
click at [291, 111] on button "Search" at bounding box center [284, 103] width 30 height 28
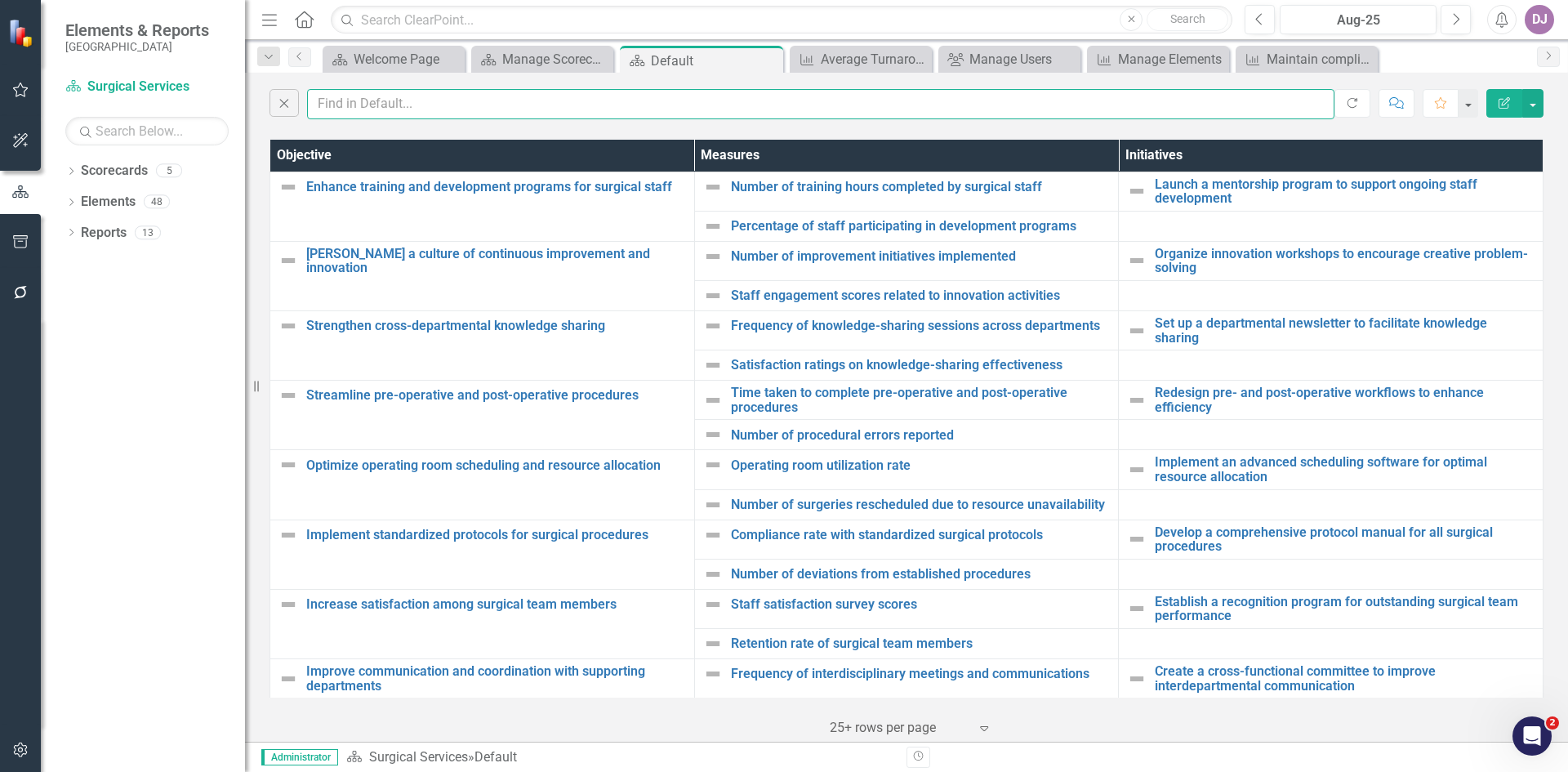
click at [1324, 106] on input "text" at bounding box center [821, 104] width 1027 height 31
click at [287, 106] on icon "button" at bounding box center [284, 103] width 9 height 9
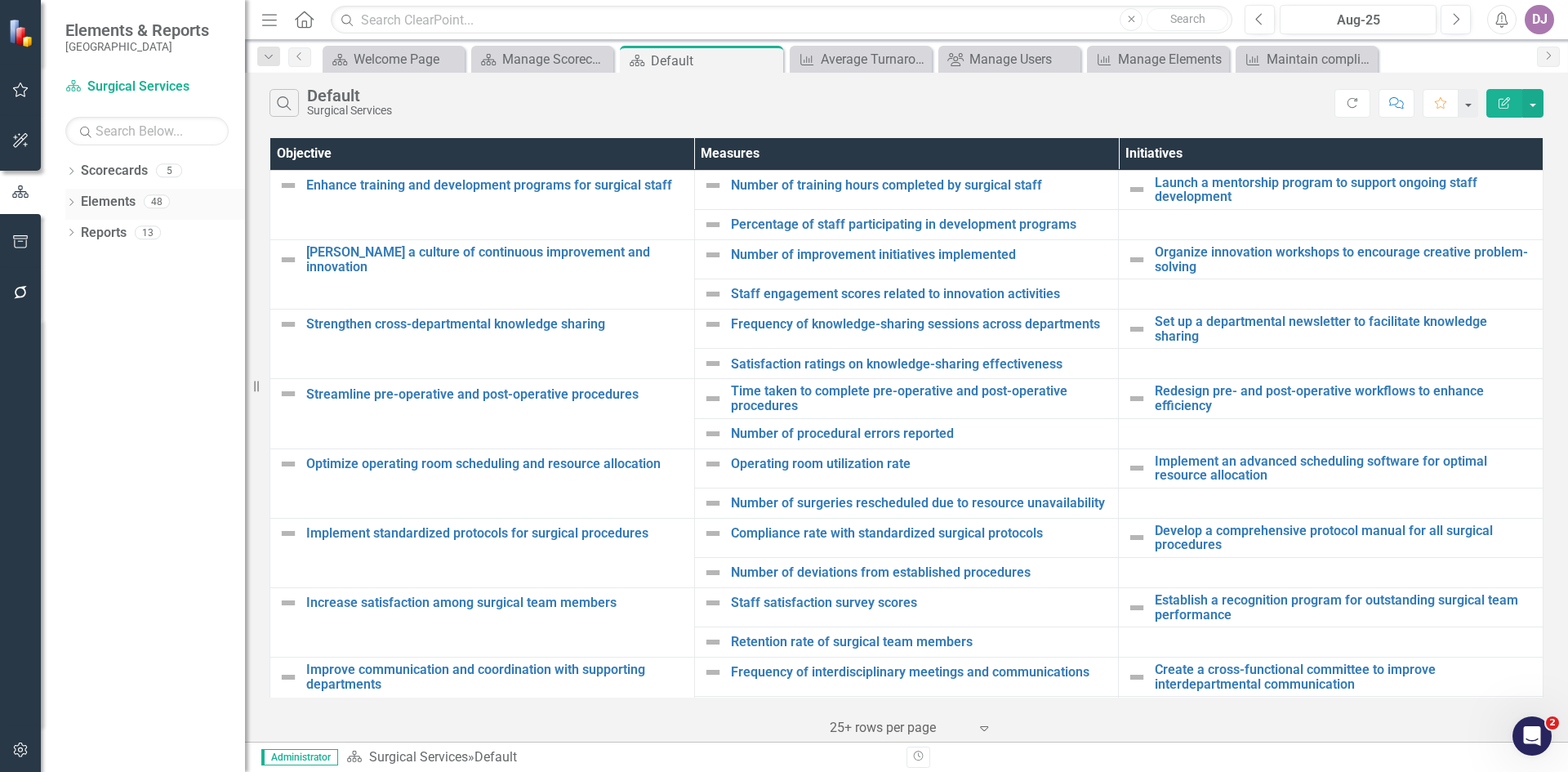
click at [123, 204] on link "Elements" at bounding box center [108, 201] width 55 height 18
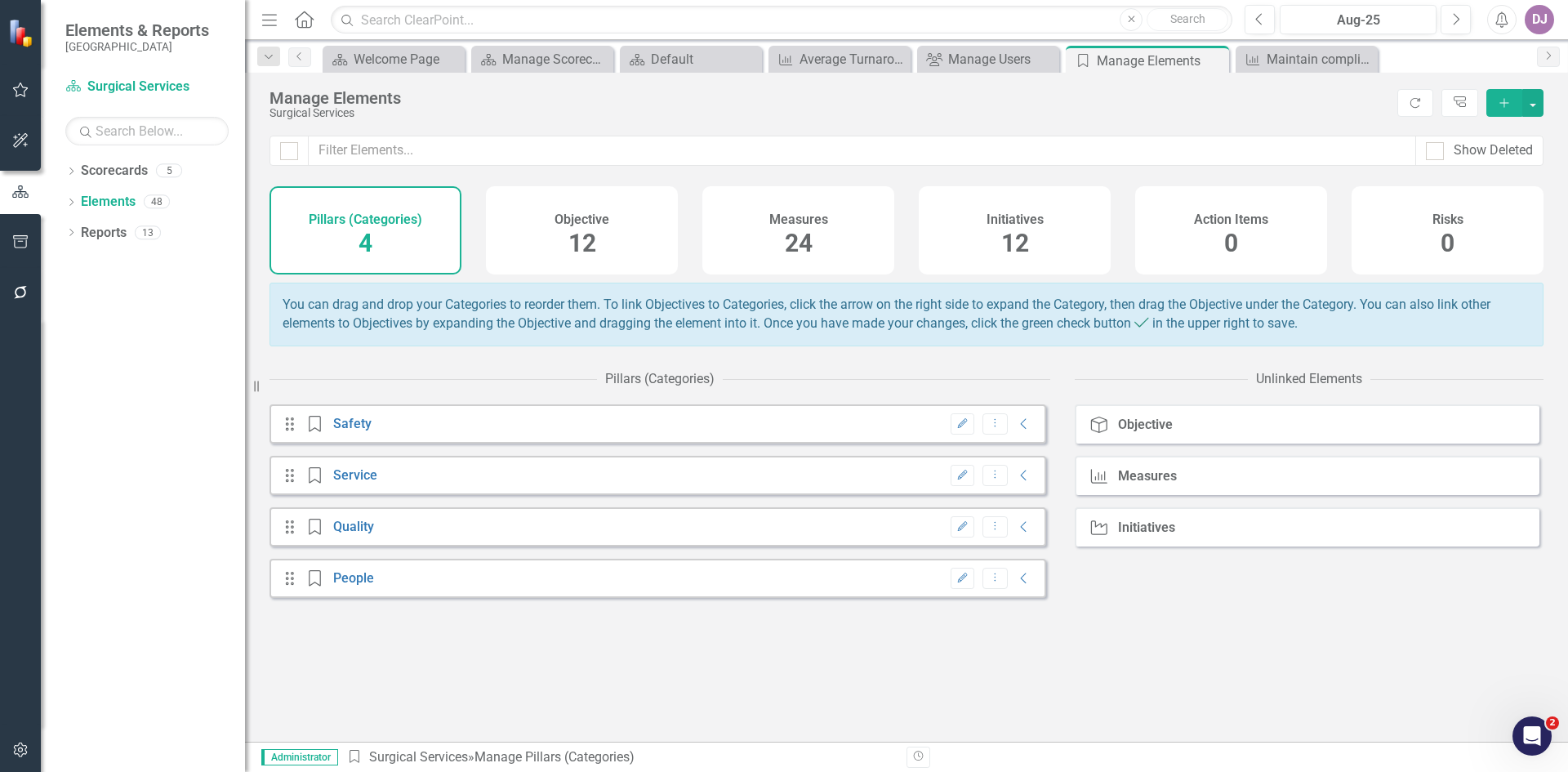
click at [807, 249] on span "24" at bounding box center [799, 242] width 28 height 29
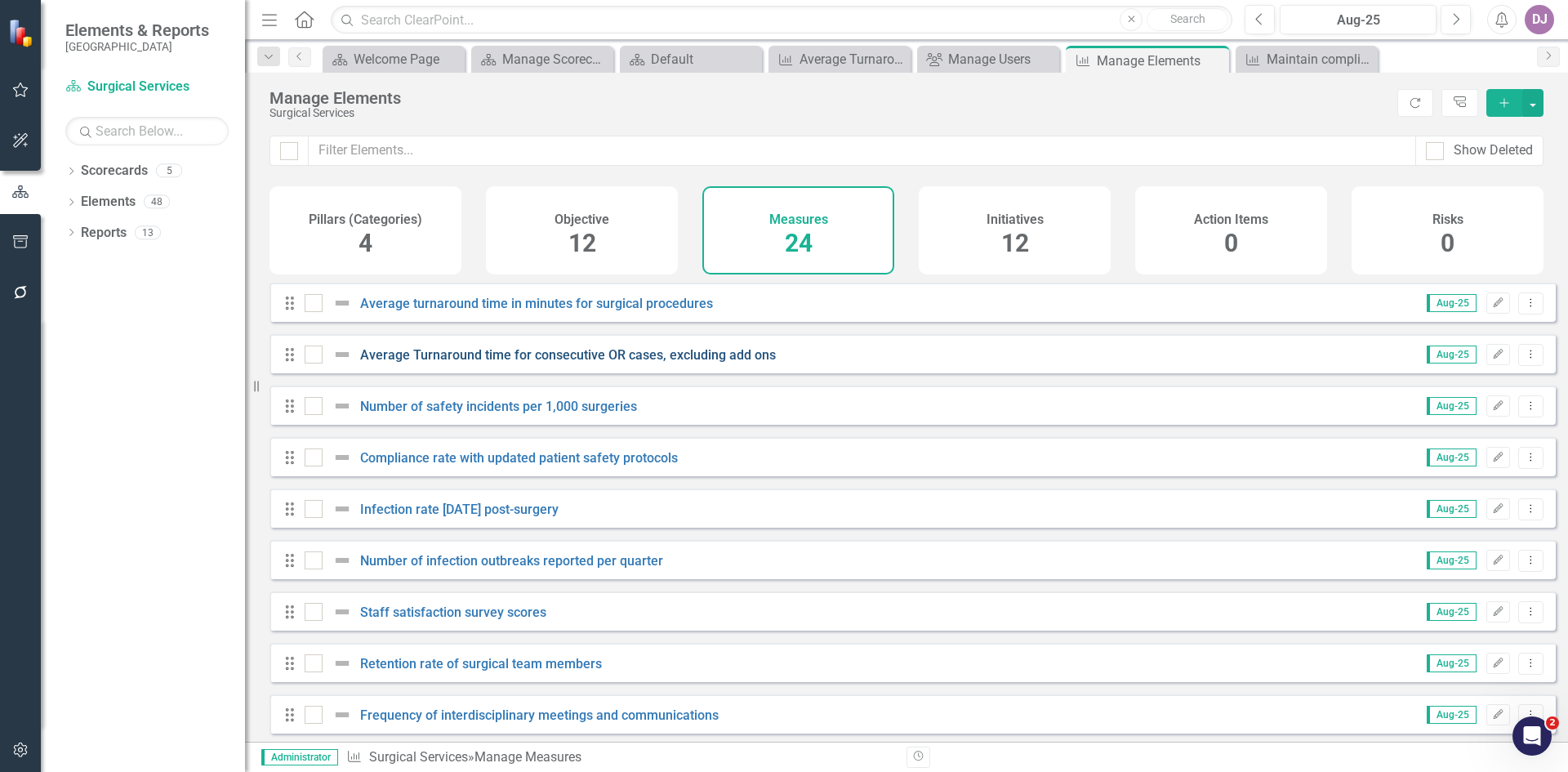
click at [541, 362] on link "Average Turnaround time for consecutive OR cases, excluding add ons" at bounding box center [568, 355] width 416 height 16
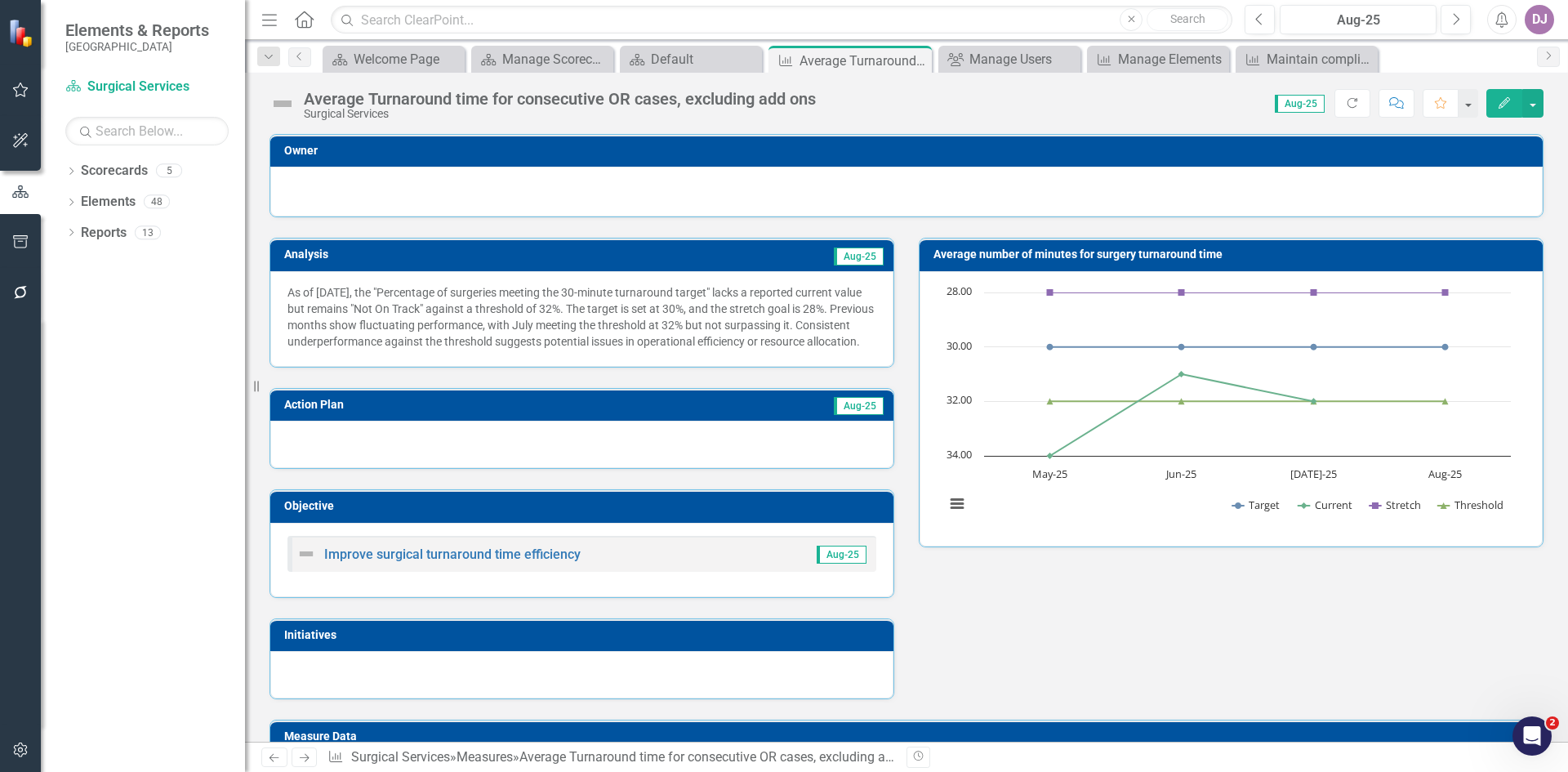
click at [1510, 107] on icon "Edit" at bounding box center [1504, 102] width 15 height 11
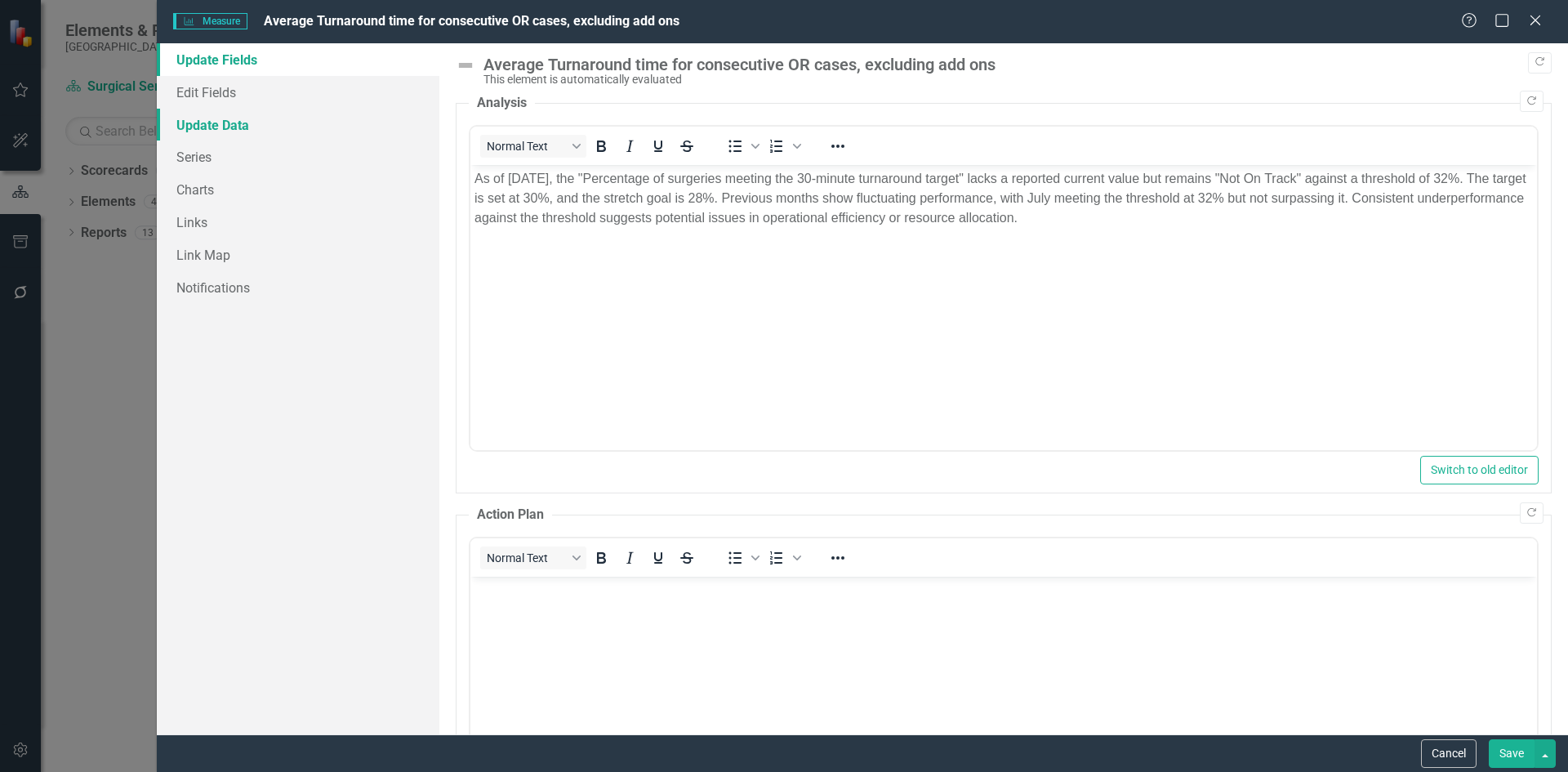
click at [214, 127] on link "Update Data" at bounding box center [298, 124] width 283 height 32
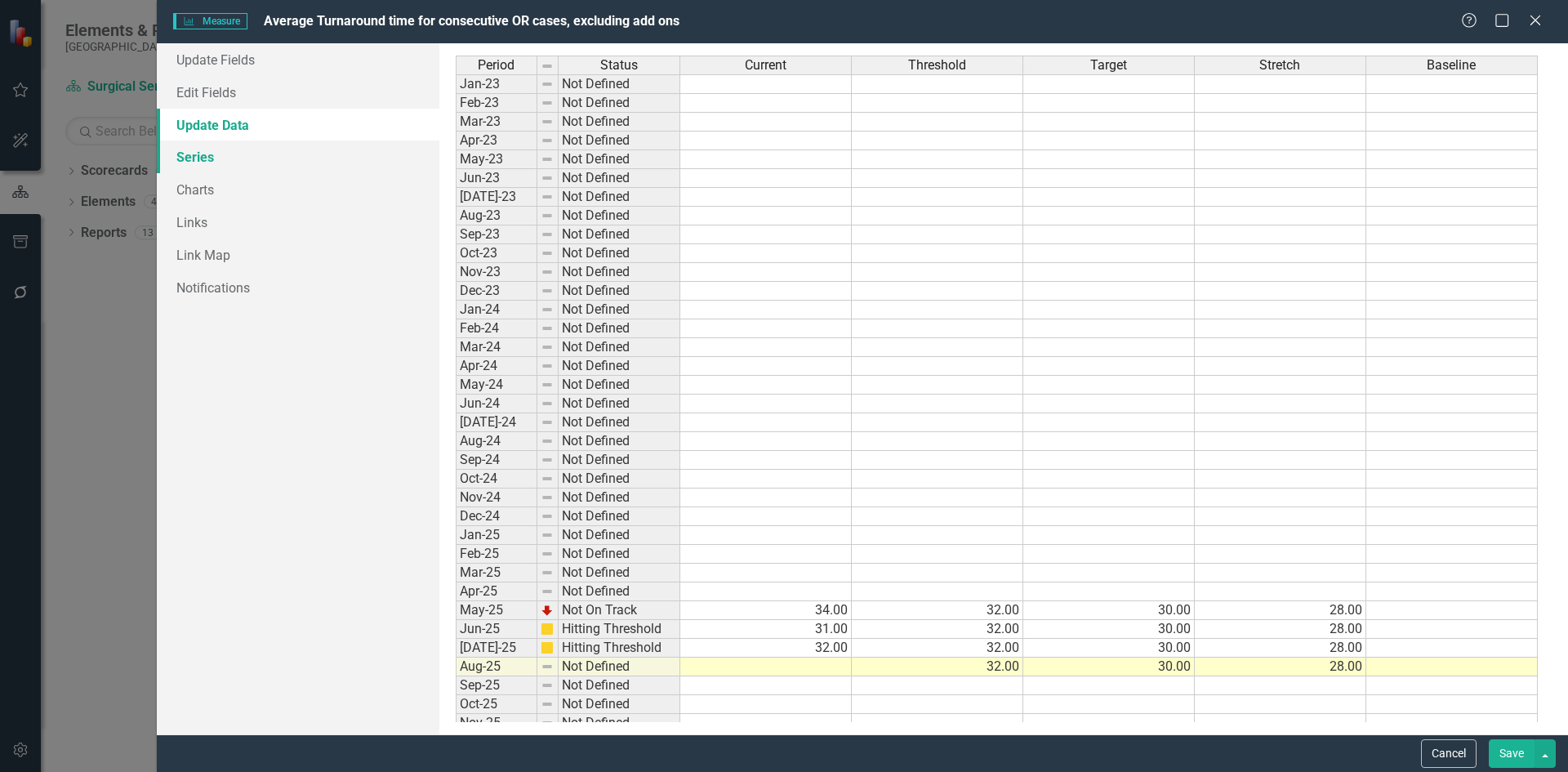
click at [203, 157] on link "Series" at bounding box center [298, 157] width 283 height 32
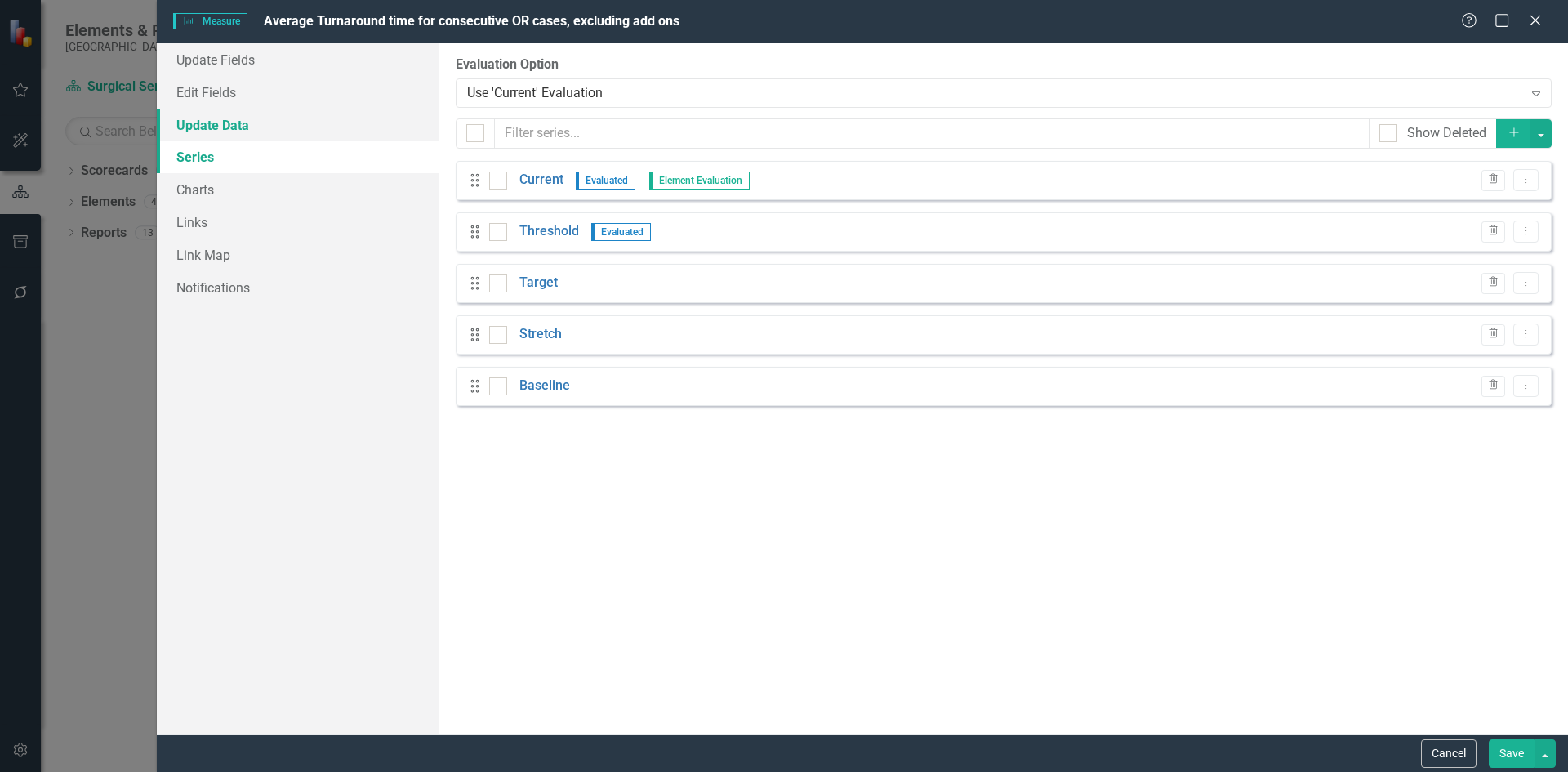
click at [220, 120] on link "Update Data" at bounding box center [298, 124] width 283 height 32
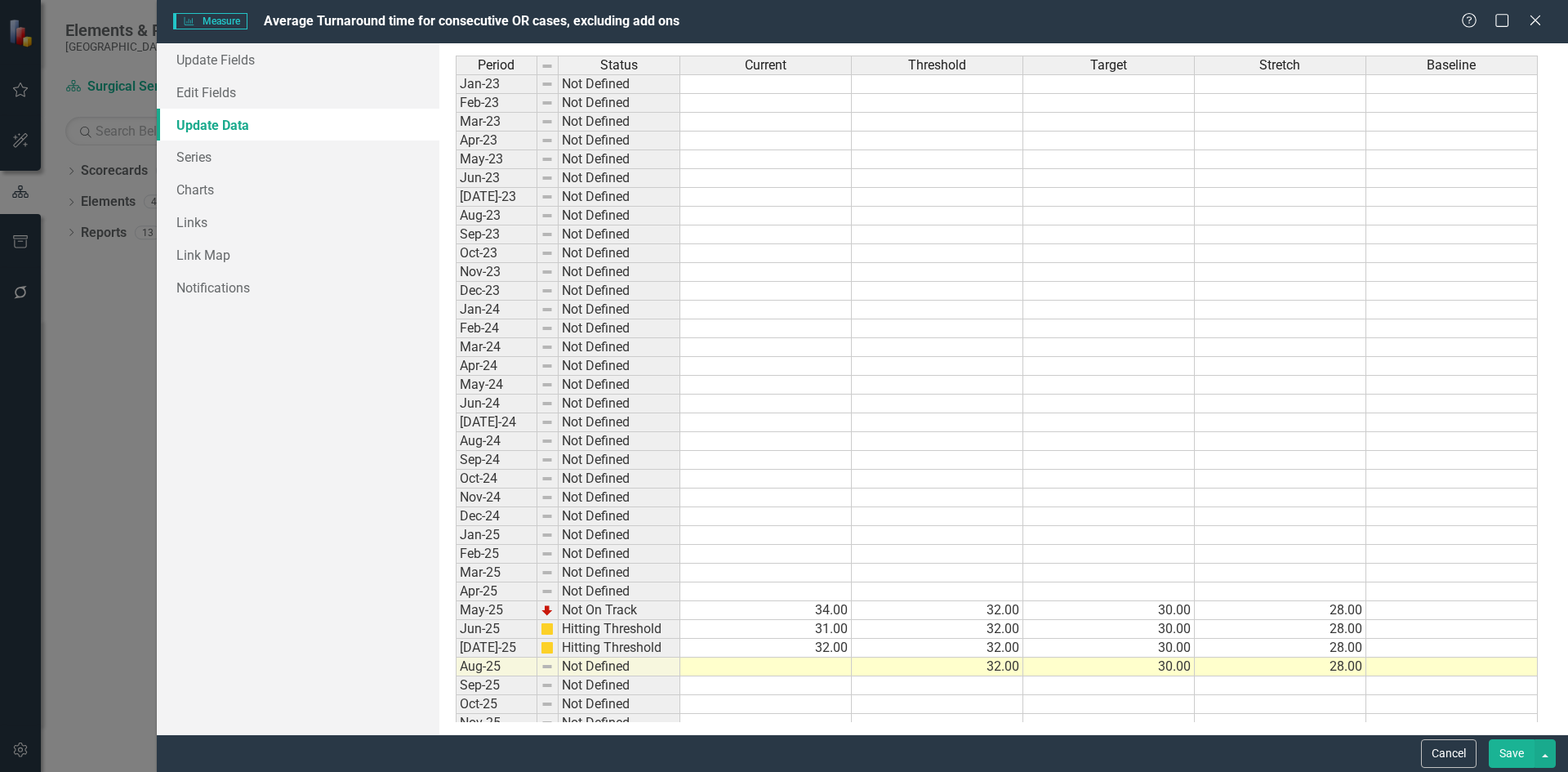
click at [728, 175] on td at bounding box center [766, 178] width 172 height 18
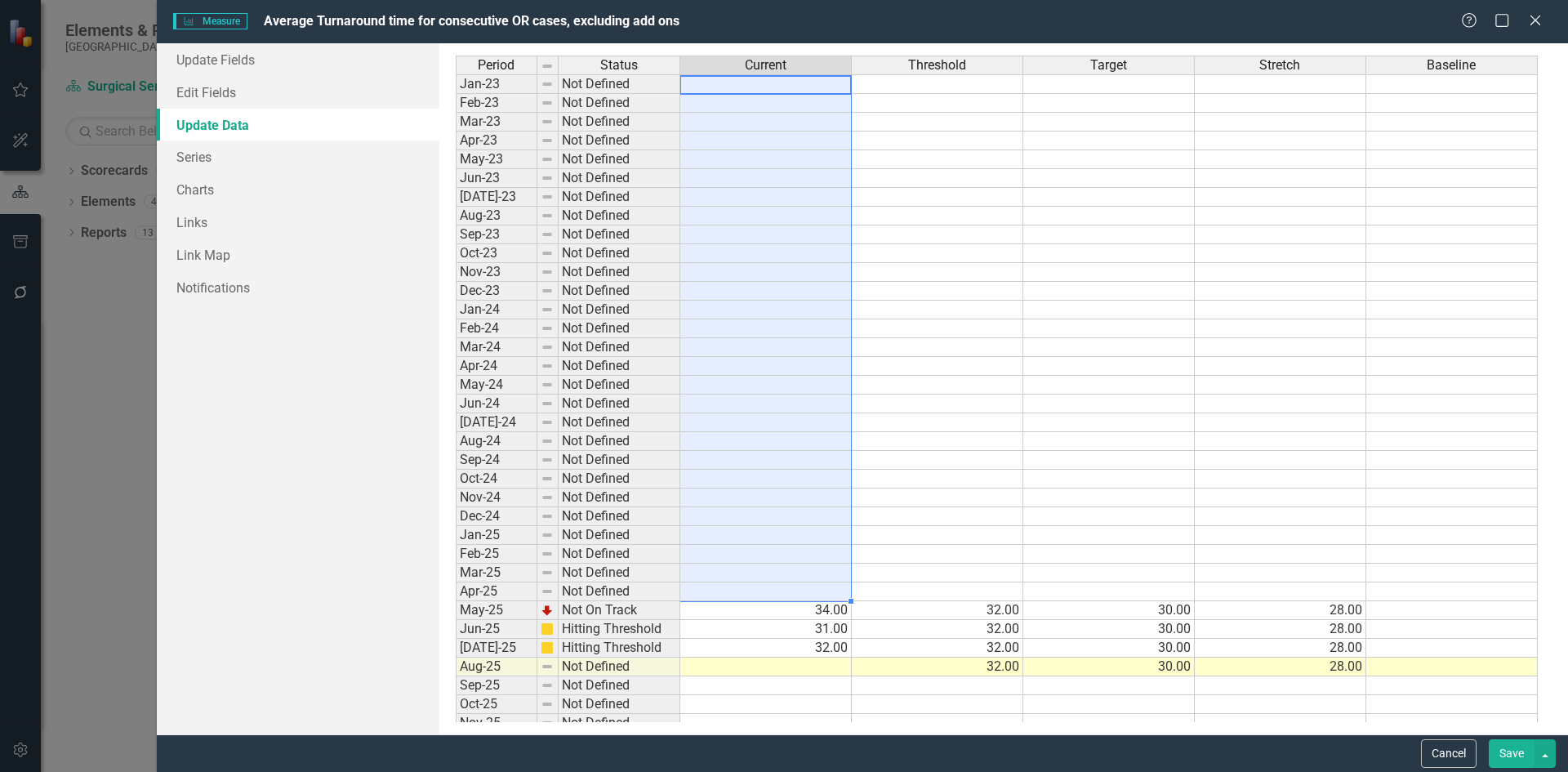
drag, startPoint x: 746, startPoint y: 80, endPoint x: 707, endPoint y: 592, distance: 513.5
click at [697, 586] on tbody "Jan-23 Not Defined Feb-23 Not Defined Mar-23 Not Defined Apr-23 Not Defined May…" at bounding box center [997, 413] width 1082 height 677
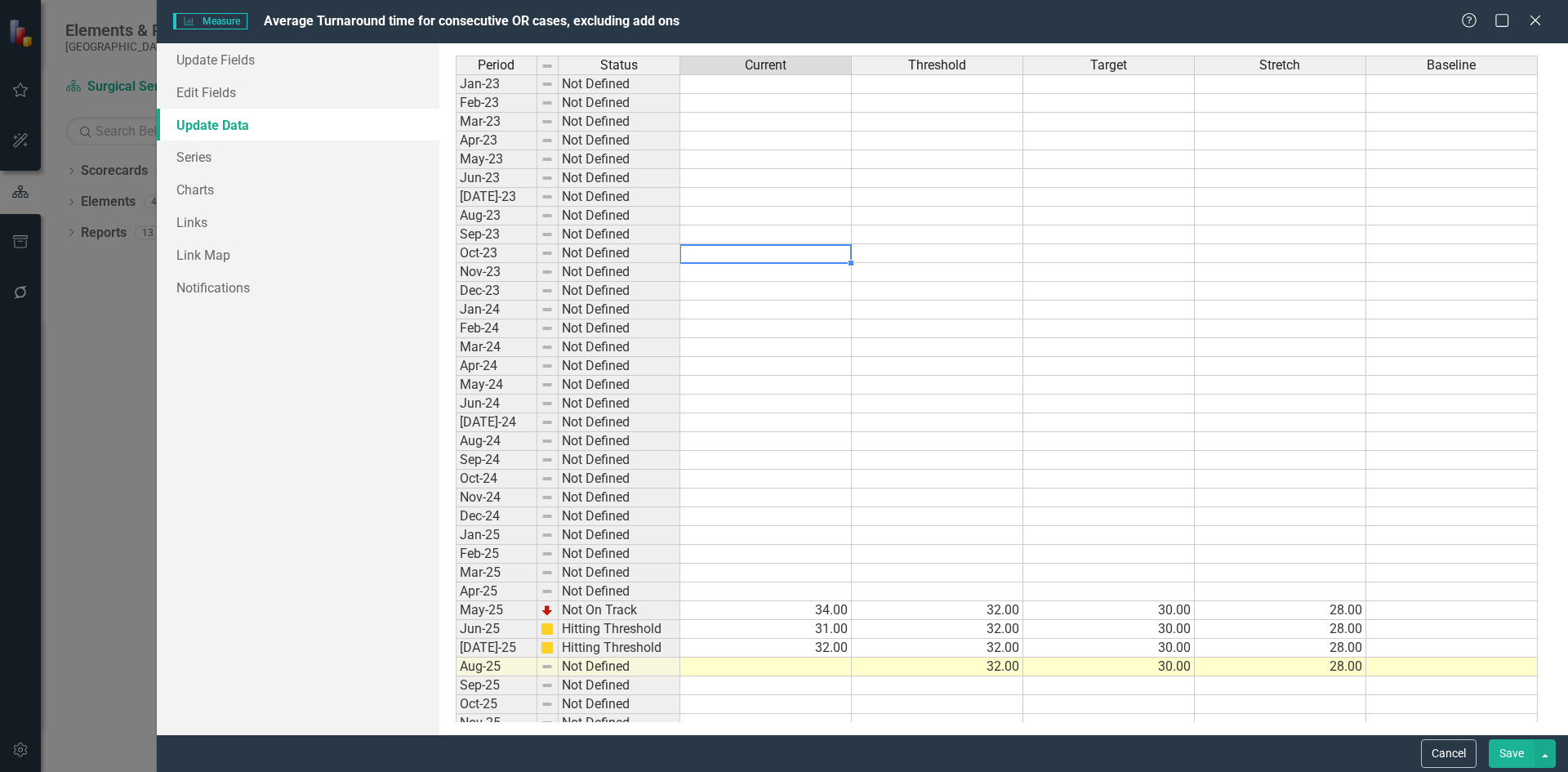
click at [748, 256] on td at bounding box center [766, 253] width 172 height 18
click at [215, 159] on link "Series" at bounding box center [298, 157] width 283 height 32
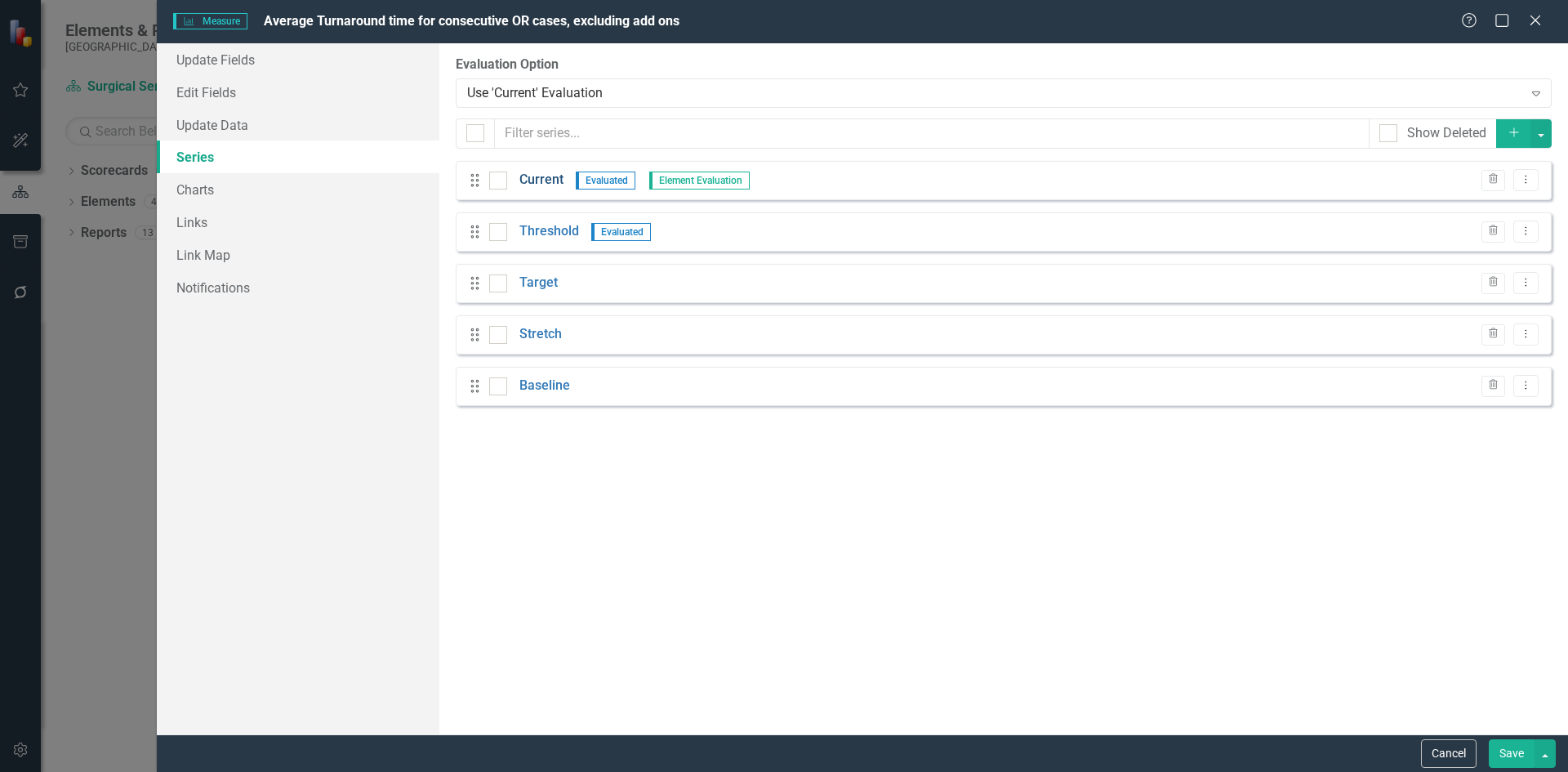
click at [556, 178] on link "Current" at bounding box center [542, 179] width 44 height 18
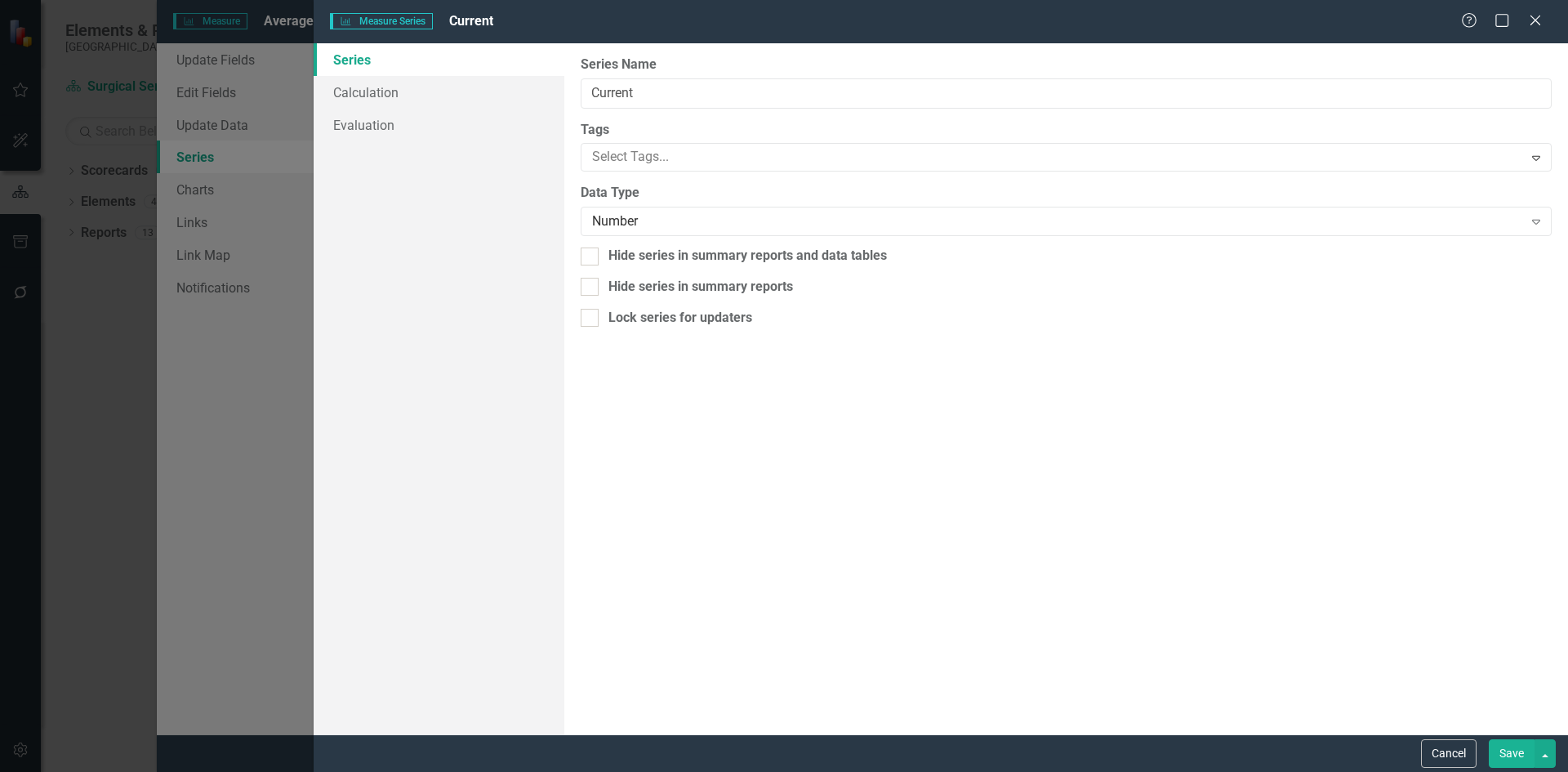
click at [556, 178] on div "Measure Series Measure Series Current Help Maximize Close Series Calculation Ev…" at bounding box center [784, 386] width 1568 height 772
click at [385, 125] on link "Evaluation" at bounding box center [438, 124] width 251 height 32
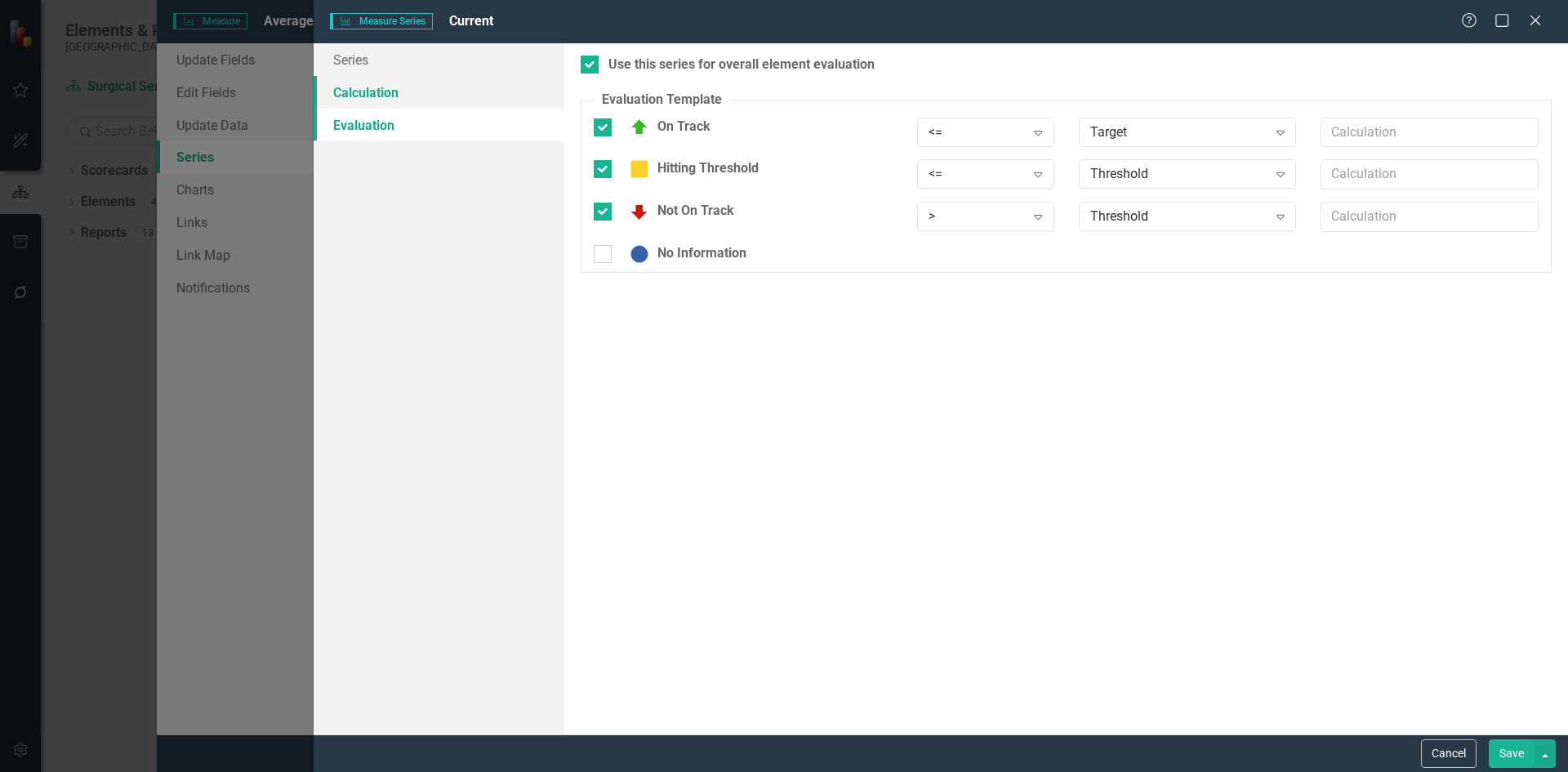
click at [378, 102] on link "Calculation" at bounding box center [438, 92] width 251 height 32
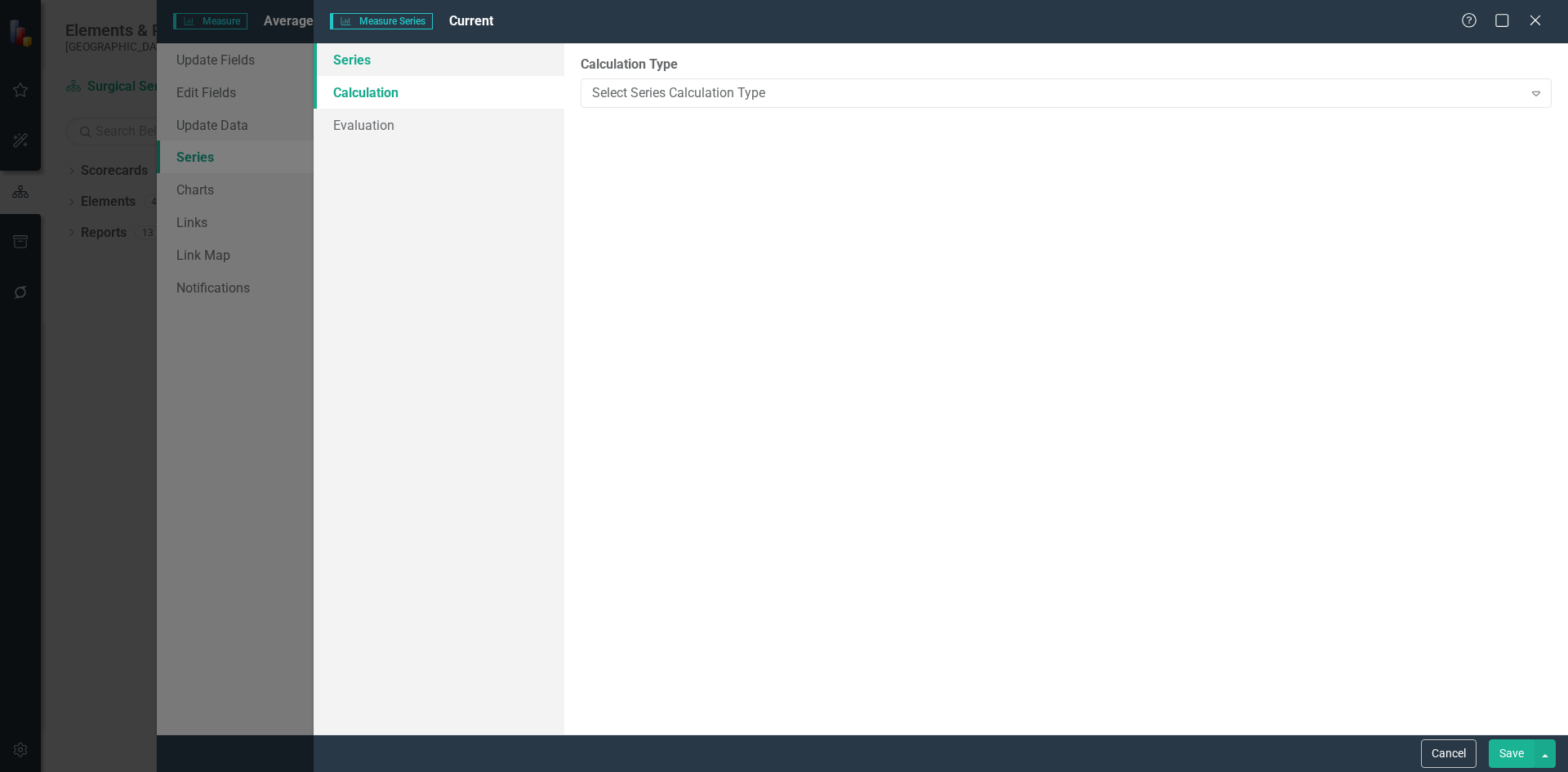
click at [367, 59] on link "Series" at bounding box center [438, 59] width 251 height 32
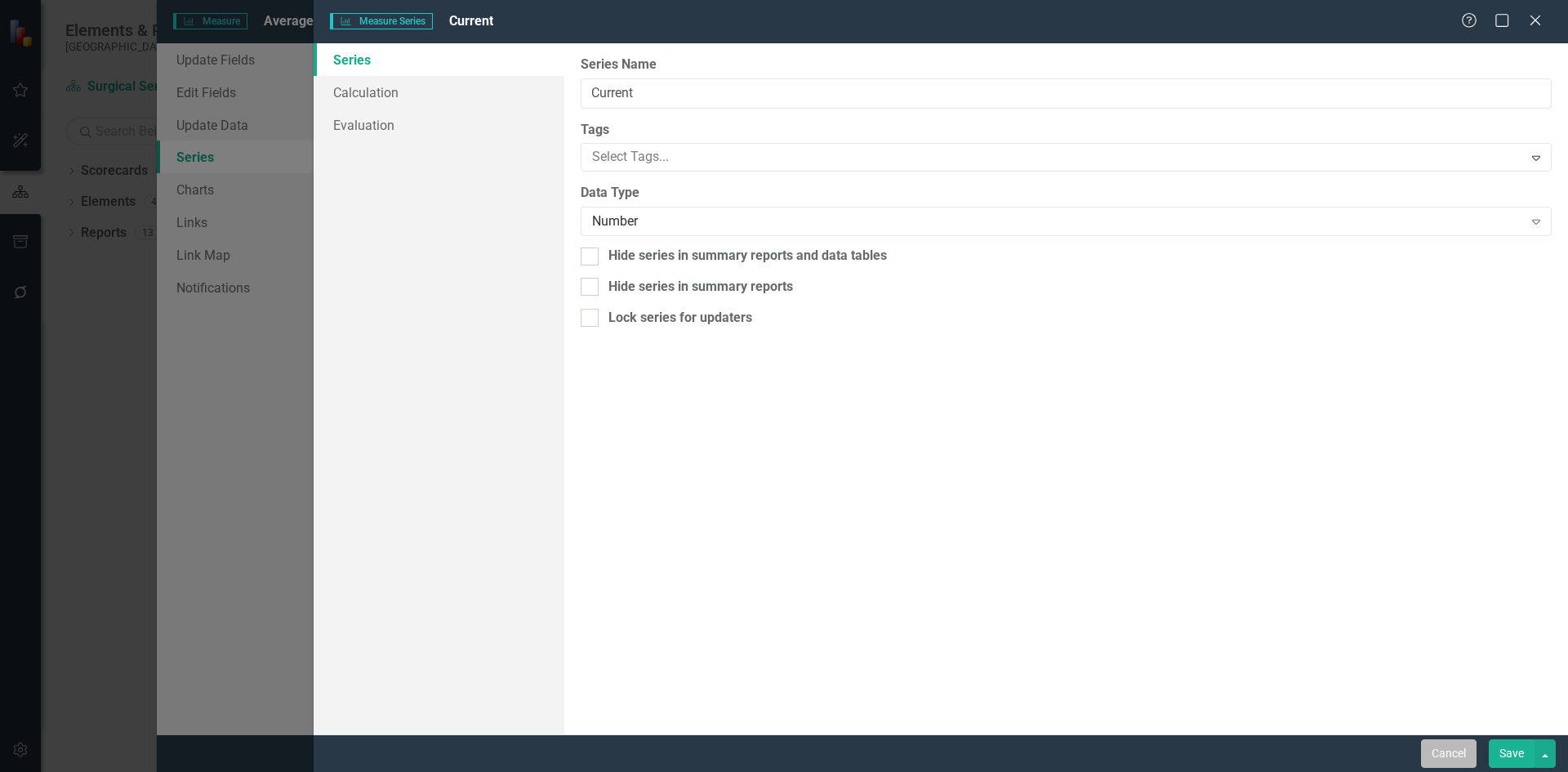
click at [1452, 755] on button "Cancel" at bounding box center [1448, 754] width 55 height 29
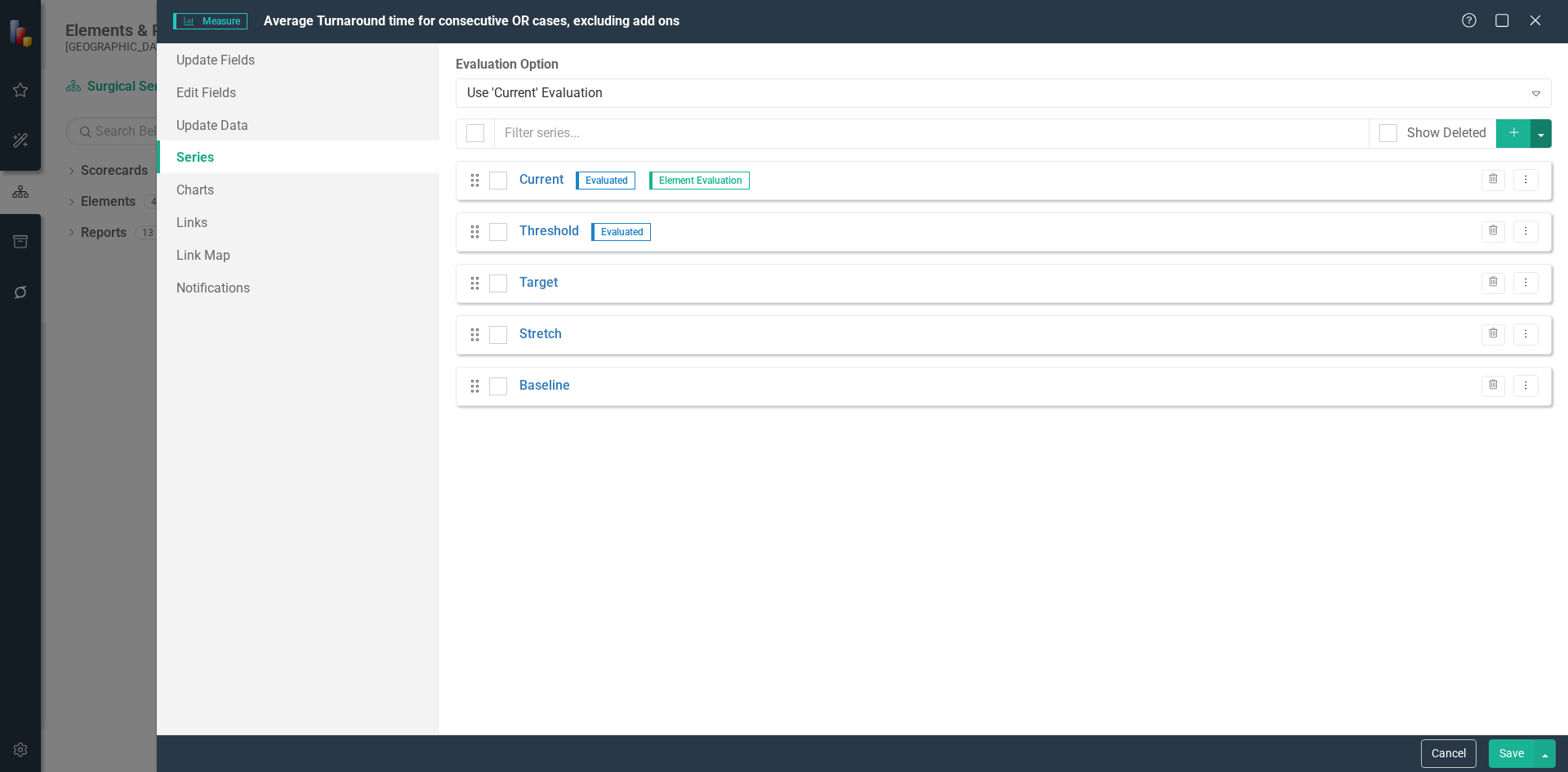
click at [1542, 135] on button "button" at bounding box center [1541, 133] width 21 height 29
click at [1513, 132] on icon "button" at bounding box center [1514, 133] width 9 height 9
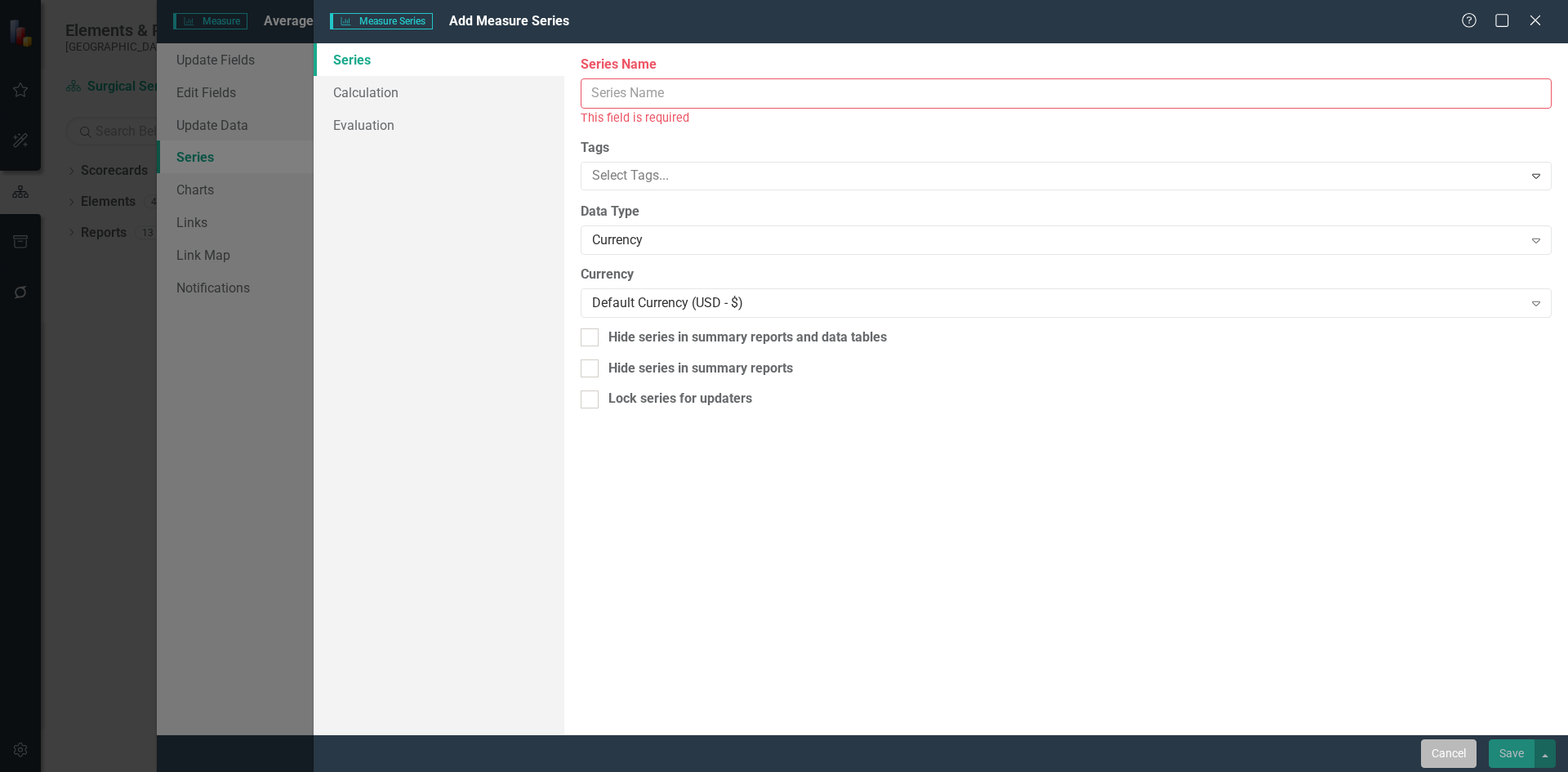
click at [1466, 754] on button "Cancel" at bounding box center [1448, 754] width 55 height 29
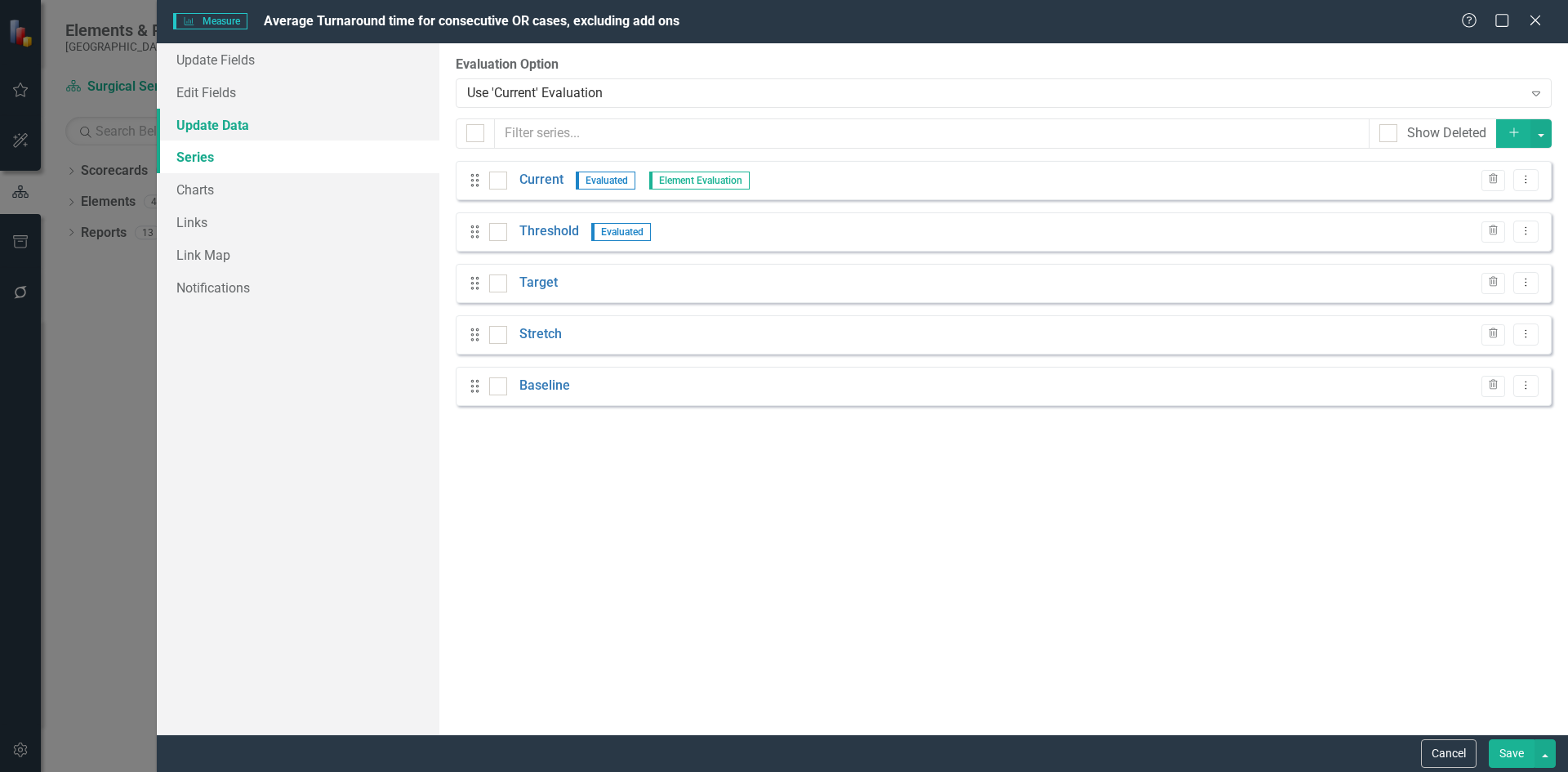
click at [206, 123] on link "Update Data" at bounding box center [298, 124] width 283 height 32
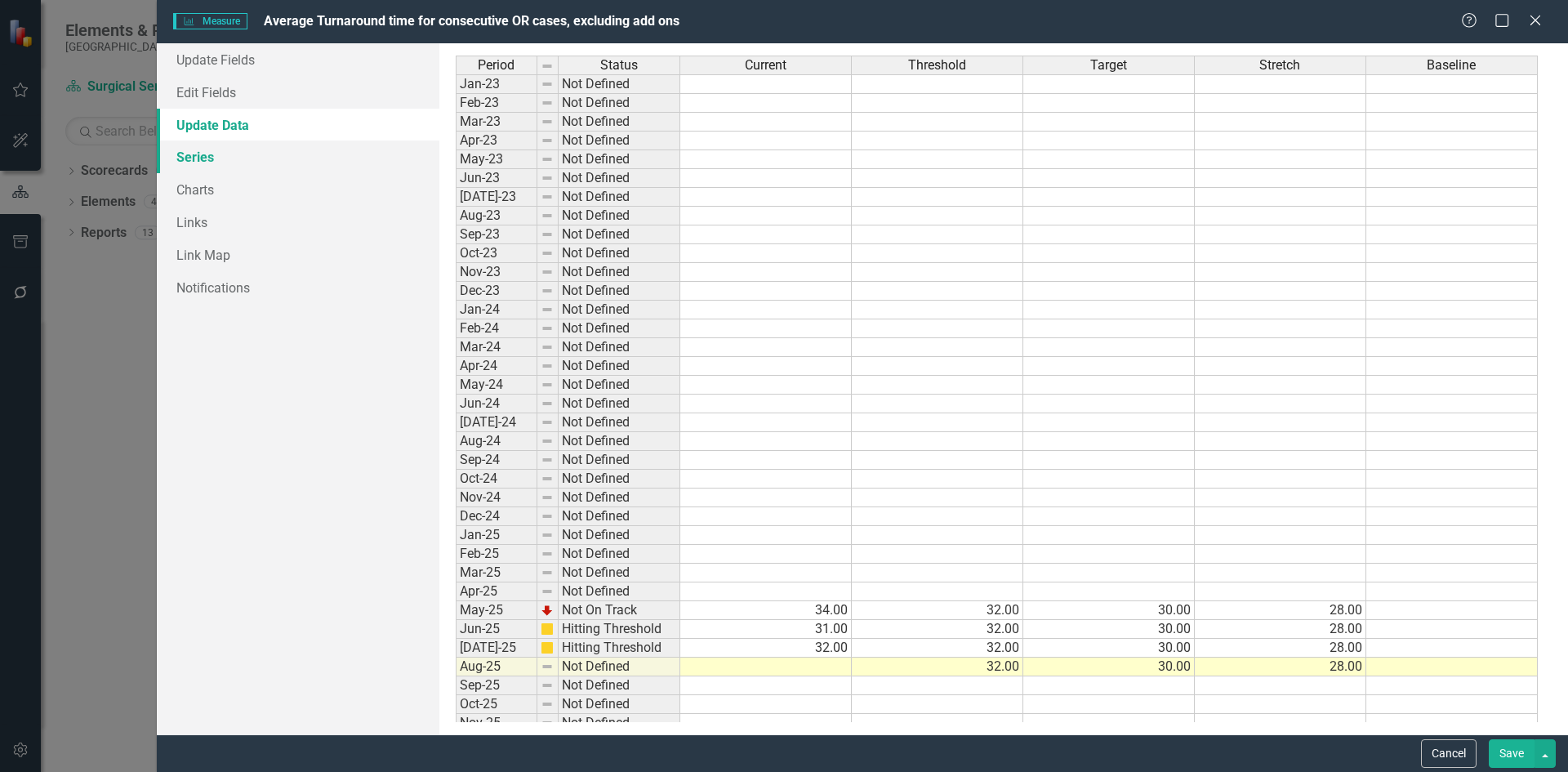
click at [223, 165] on link "Series" at bounding box center [298, 157] width 283 height 32
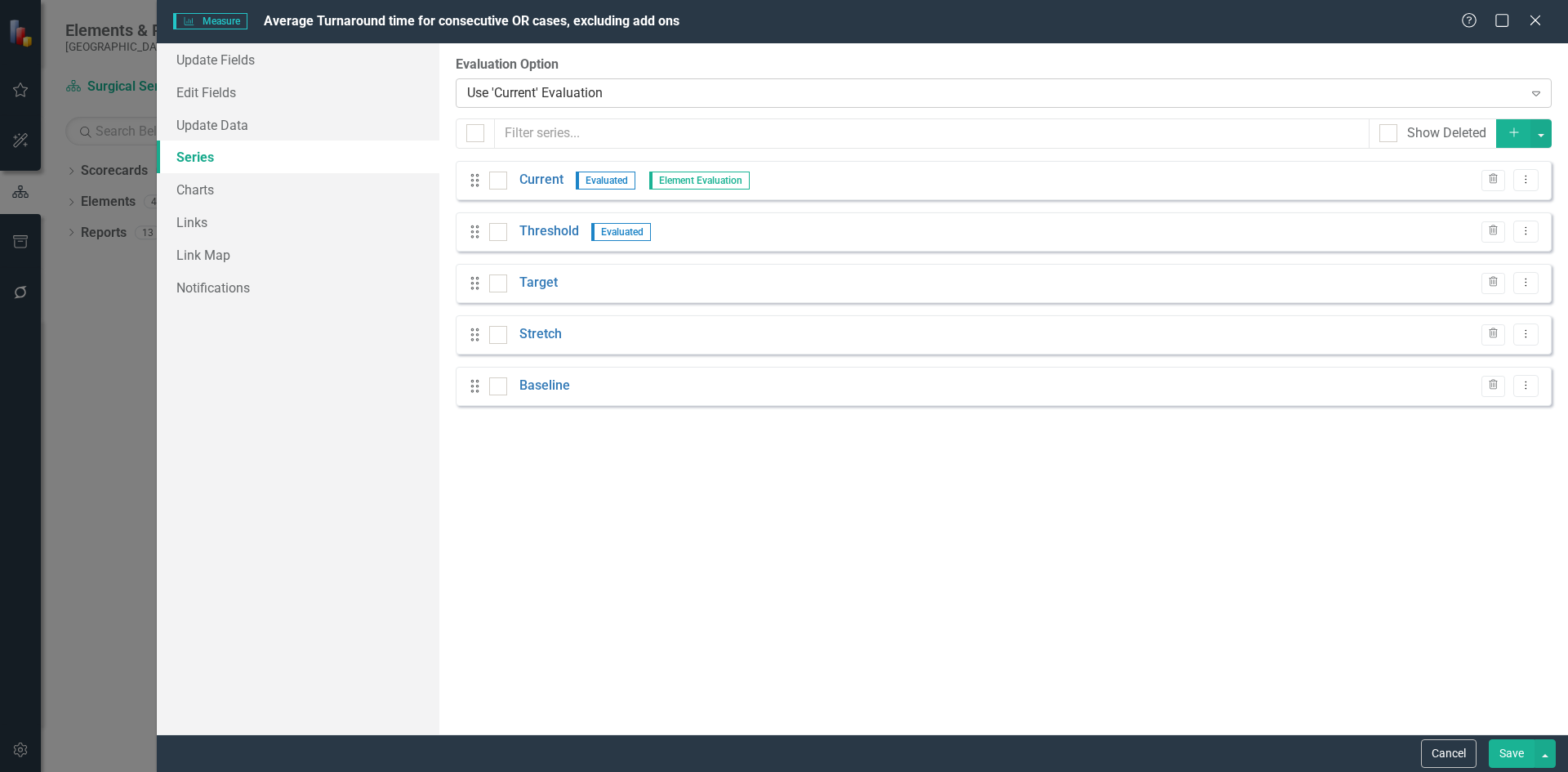
click at [1533, 93] on icon at bounding box center [1536, 95] width 8 height 5
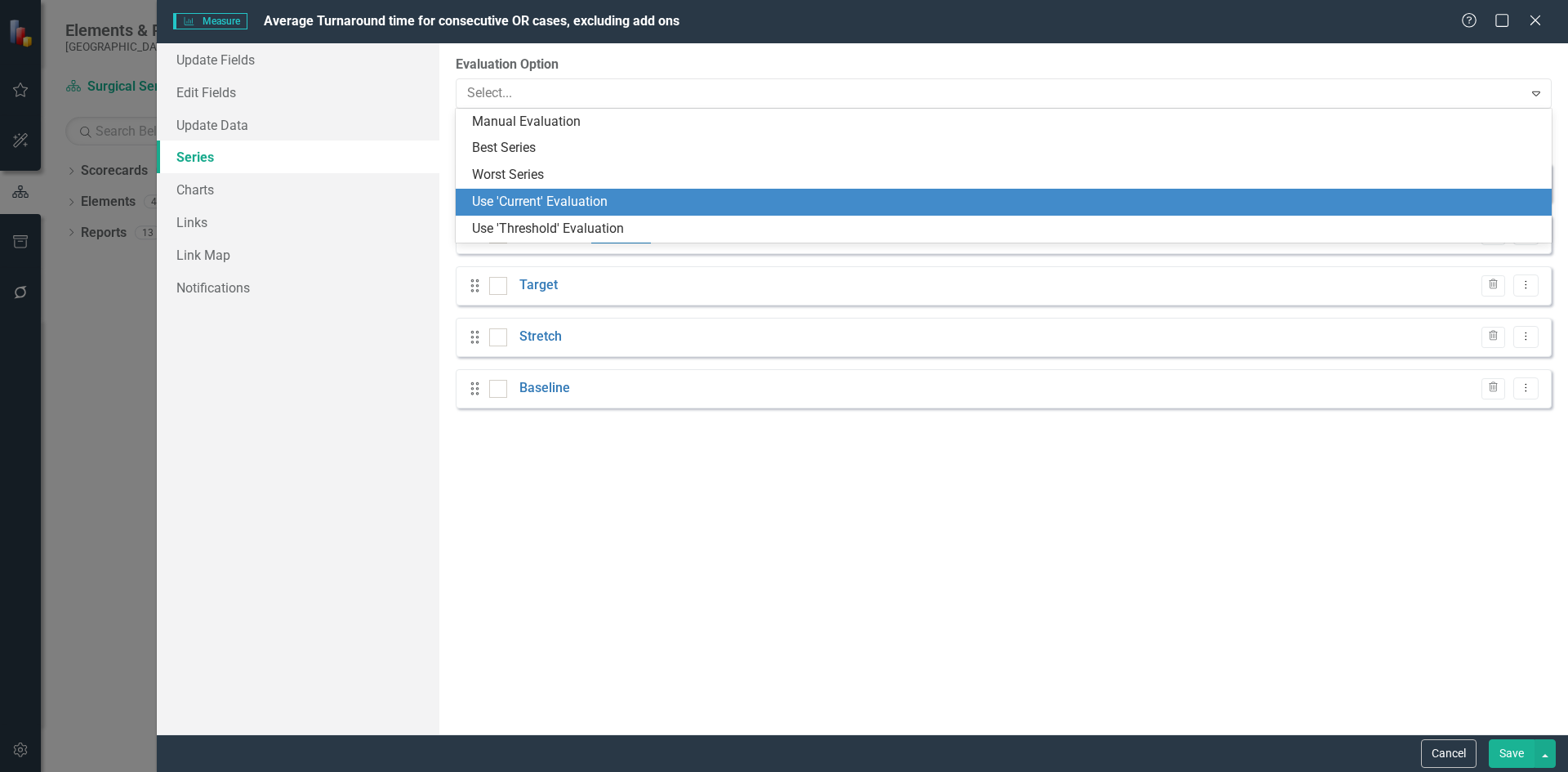
click at [560, 196] on div "Use 'Current' Evaluation" at bounding box center [1007, 201] width 1070 height 18
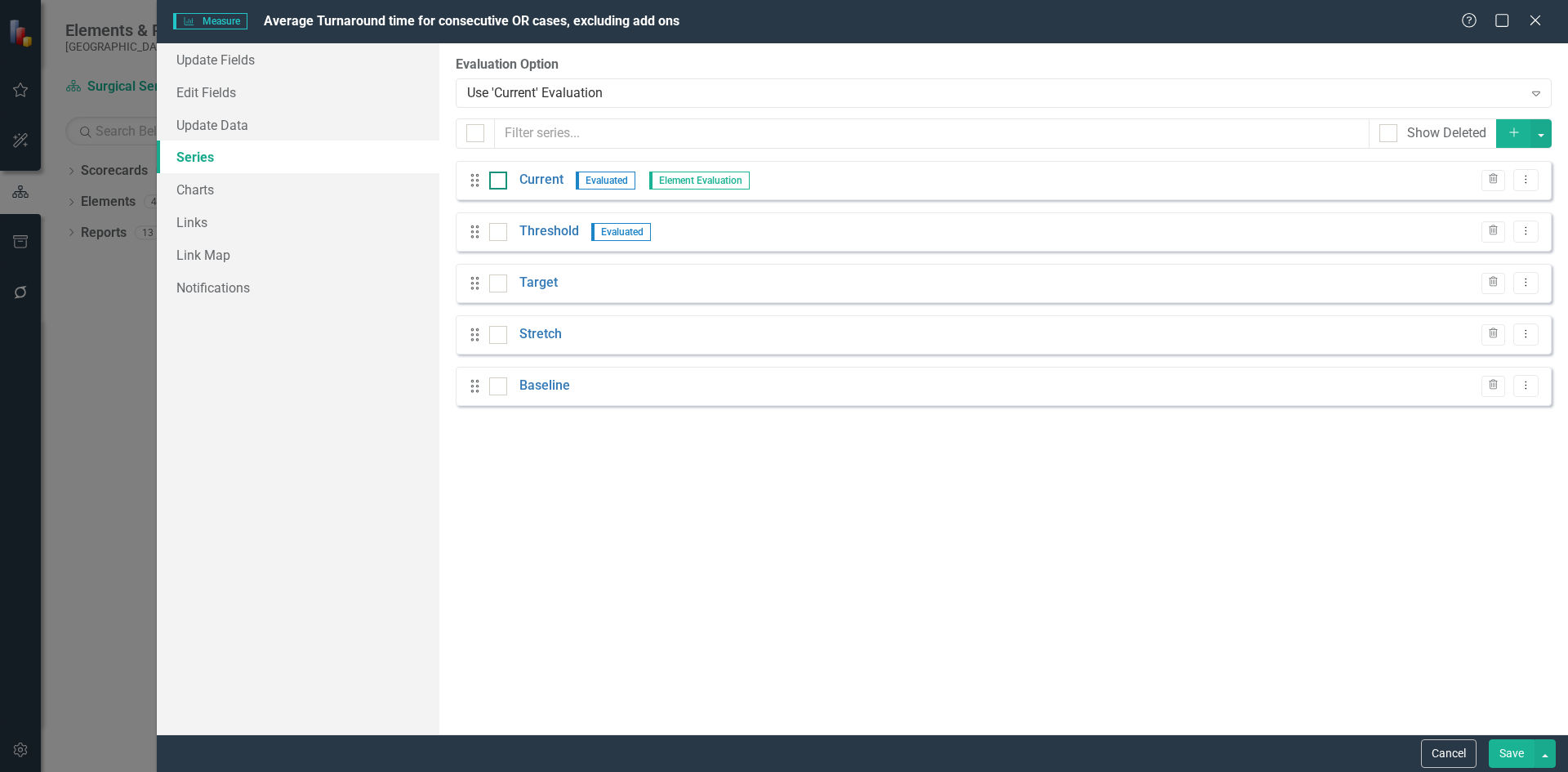
click at [500, 185] on div at bounding box center [498, 180] width 18 height 18
click at [500, 182] on input "checkbox" at bounding box center [494, 177] width 10 height 11
click at [542, 177] on link "Current" at bounding box center [542, 179] width 44 height 18
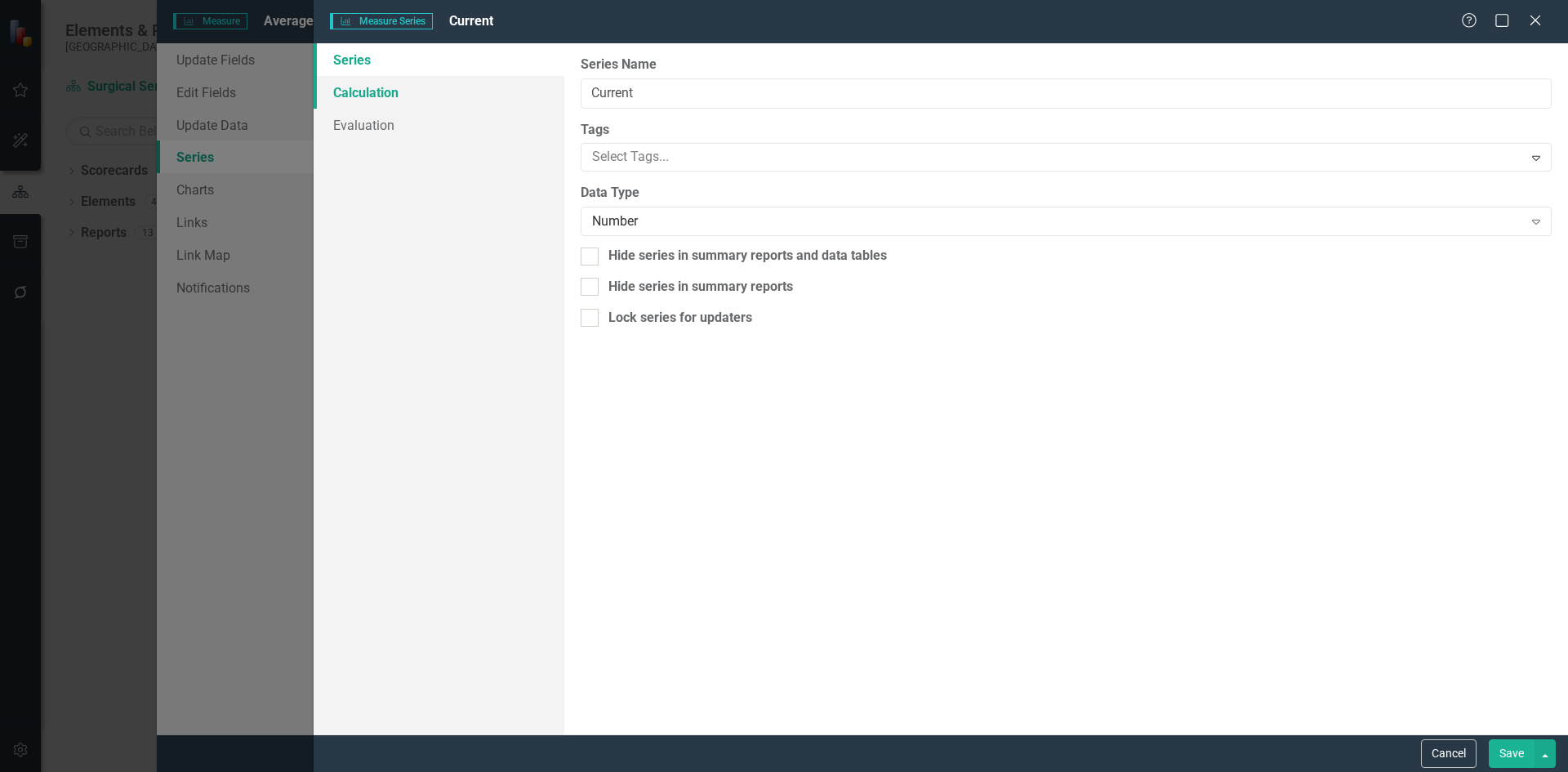
click at [401, 99] on link "Calculation" at bounding box center [438, 92] width 251 height 32
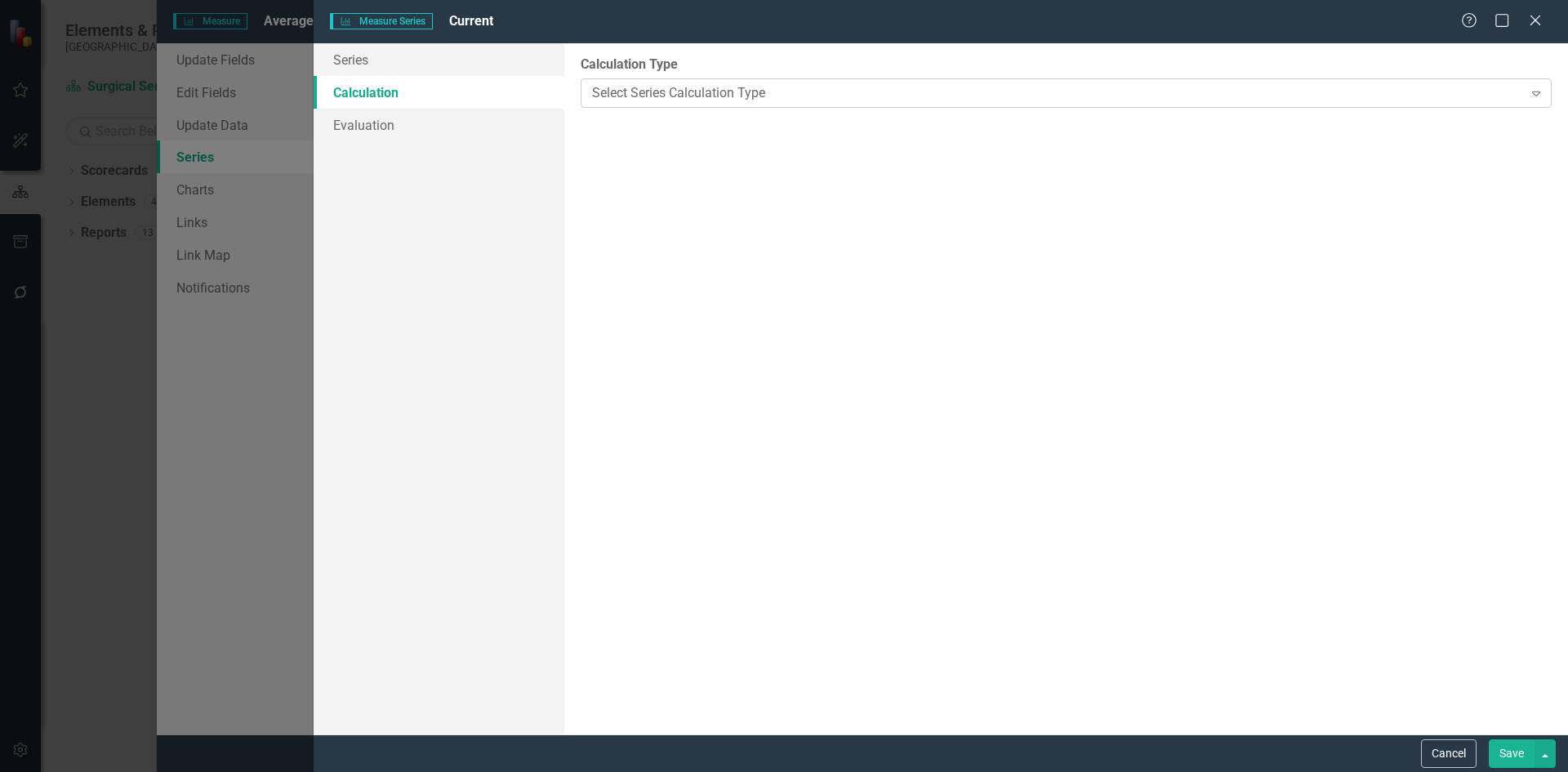
click at [1535, 97] on icon "Expand" at bounding box center [1536, 93] width 17 height 13
click at [1120, 404] on div "By default, series in ClearPoint are not calculated. So, if you leave the form …" at bounding box center [1066, 389] width 1004 height 691
click at [389, 132] on link "Evaluation" at bounding box center [438, 124] width 251 height 32
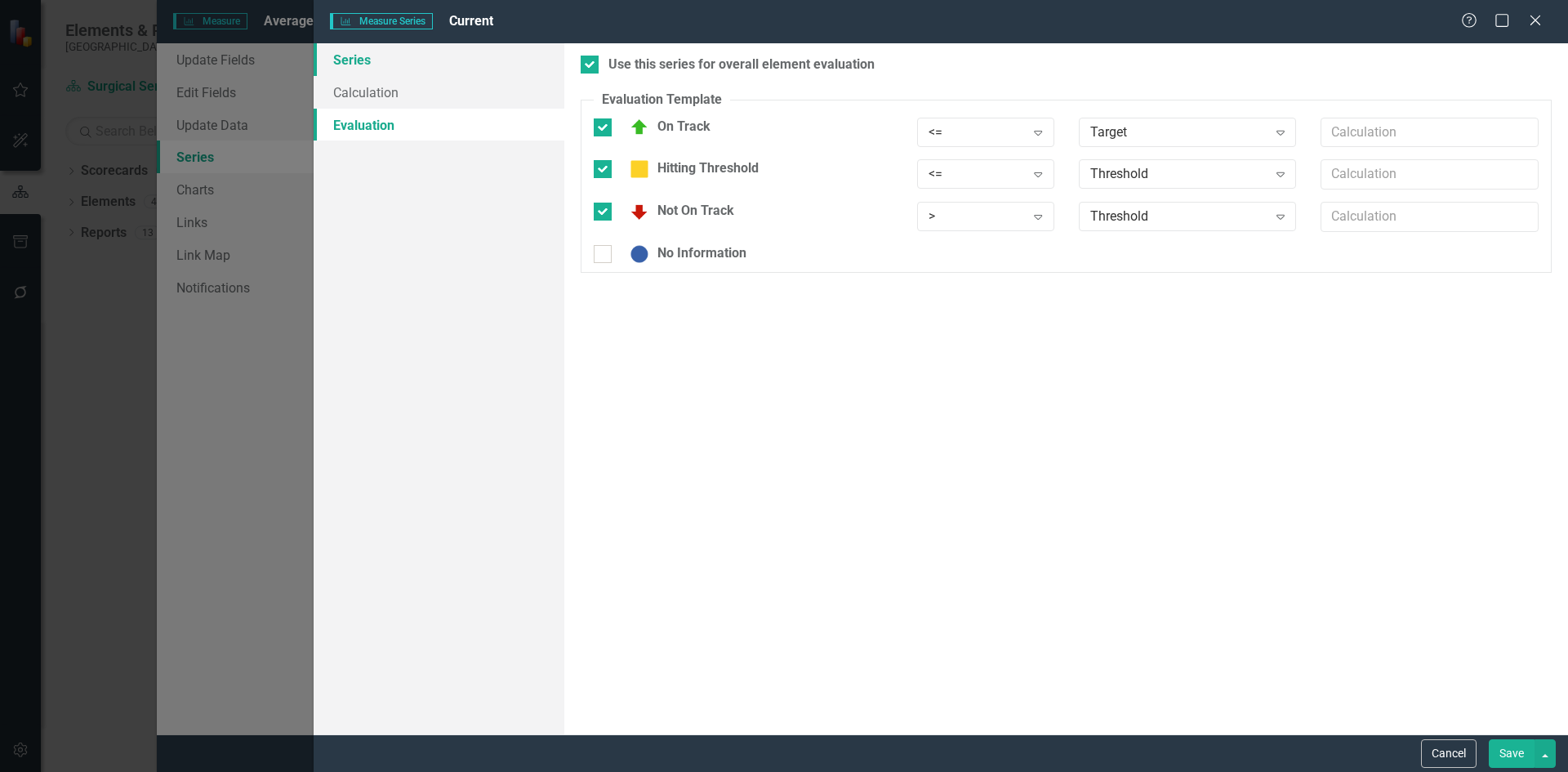
click at [369, 60] on link "Series" at bounding box center [438, 59] width 251 height 32
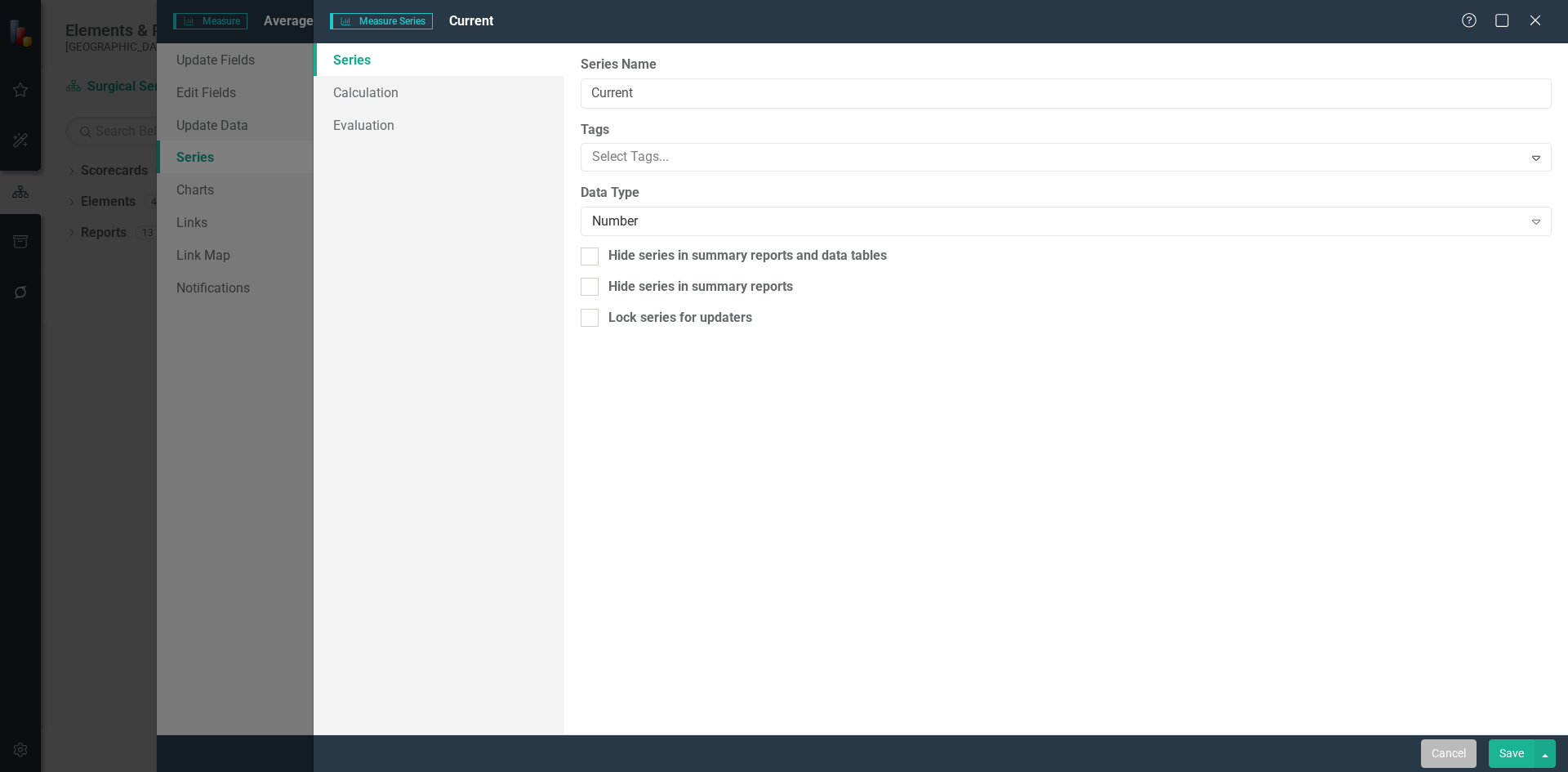
click at [1462, 759] on button "Cancel" at bounding box center [1448, 754] width 55 height 29
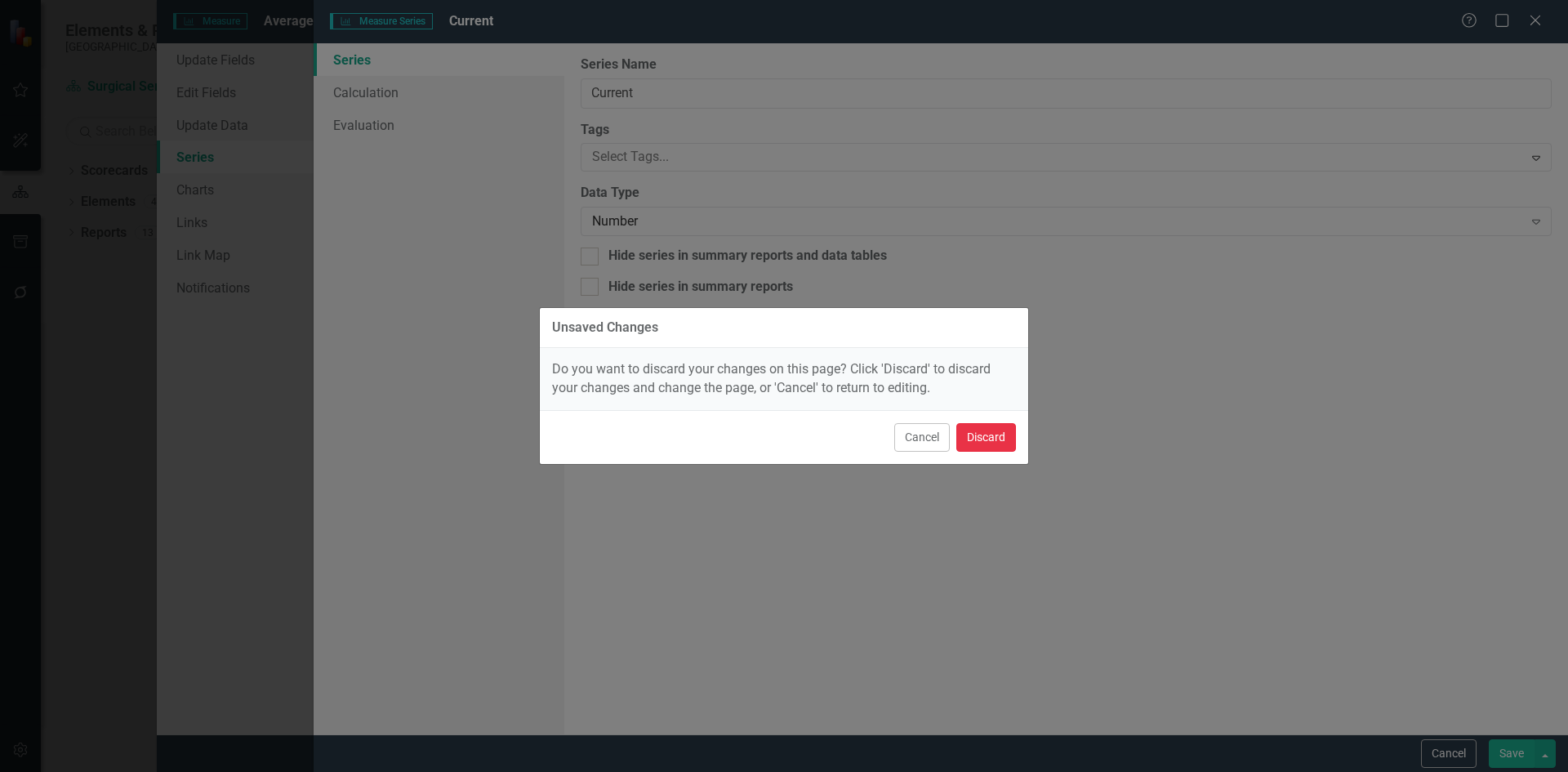
click at [990, 436] on button "Discard" at bounding box center [986, 438] width 60 height 29
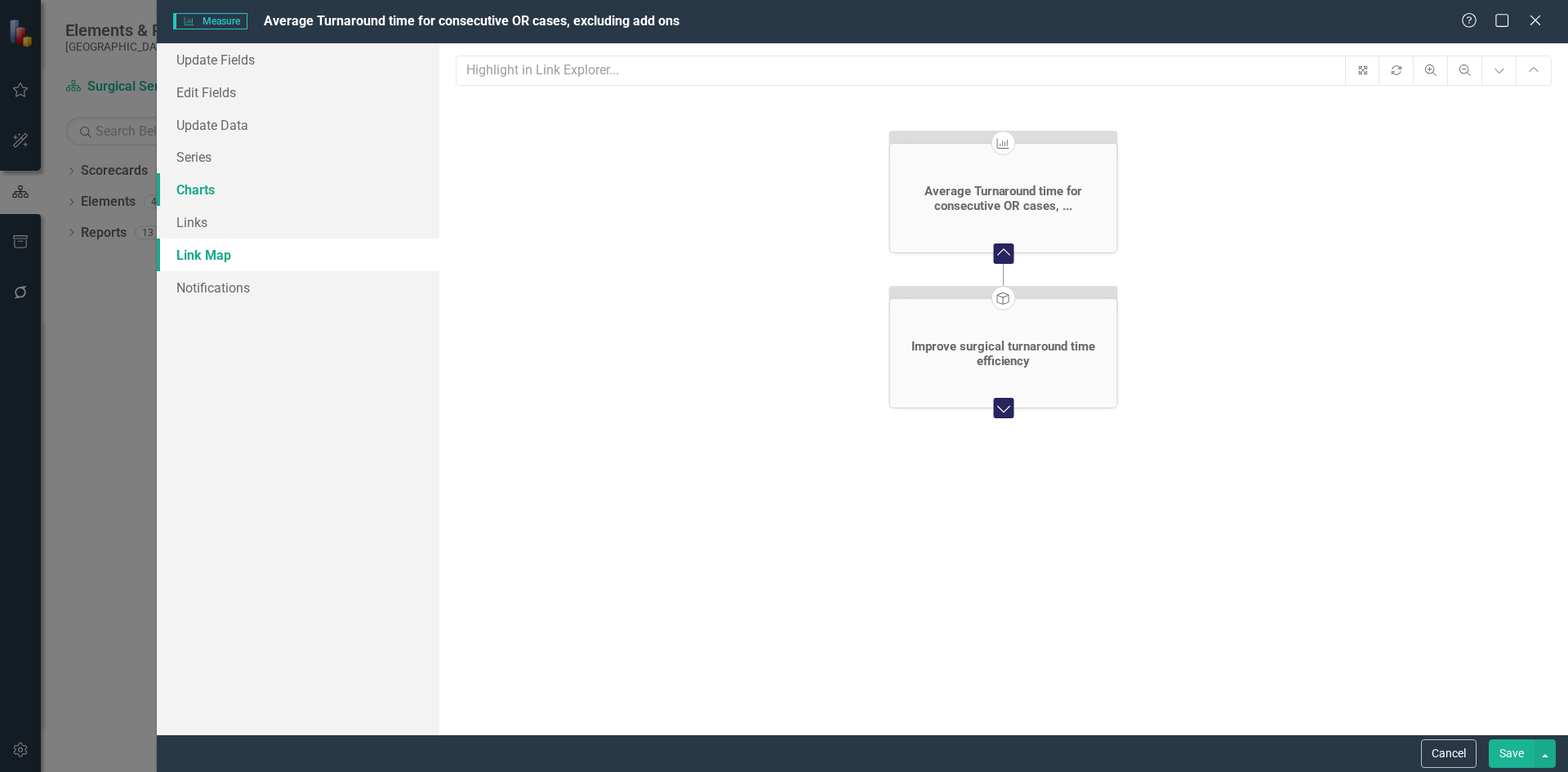
click at [209, 184] on link "Charts" at bounding box center [298, 189] width 283 height 32
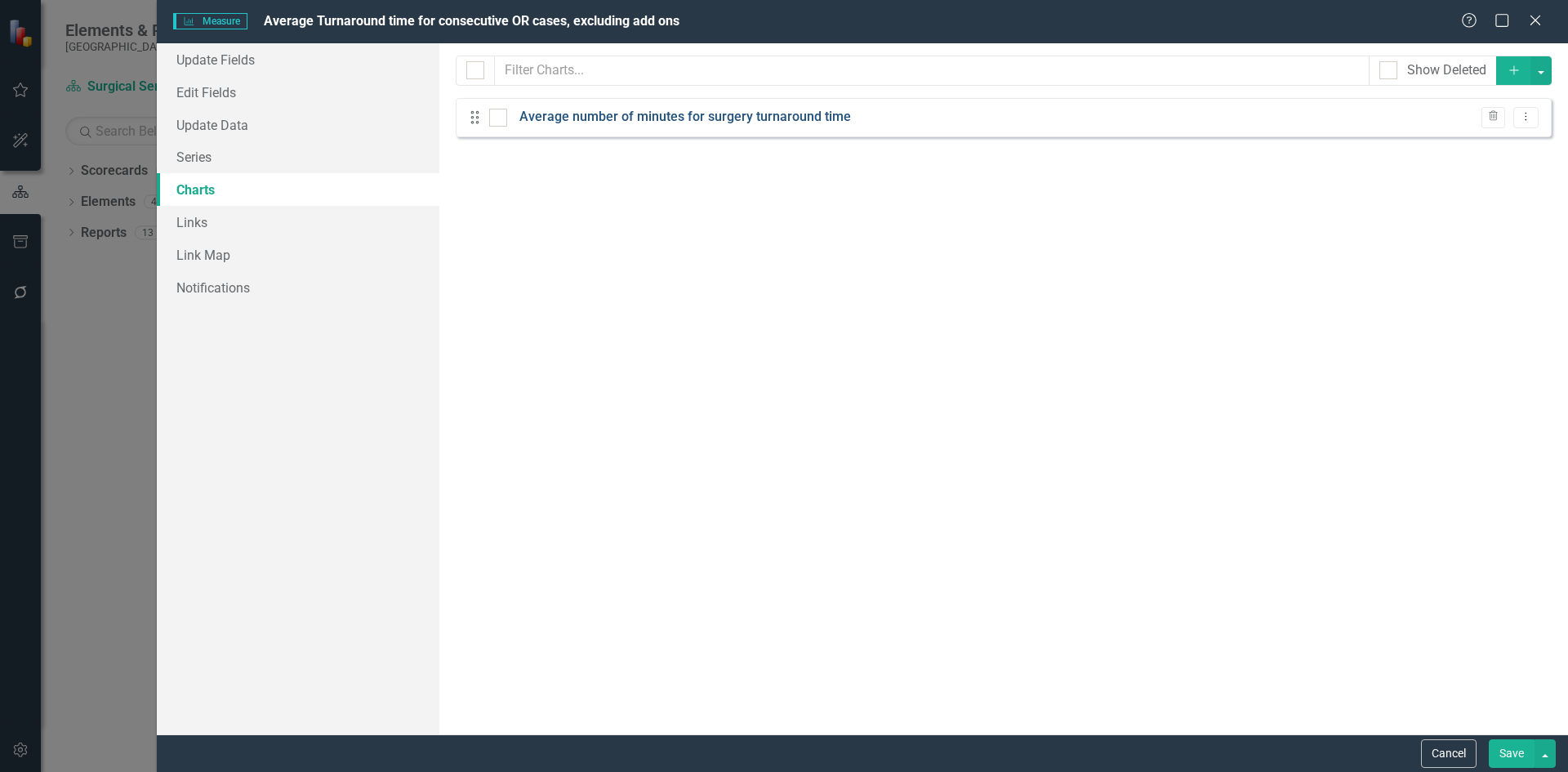
click at [780, 120] on link "Average number of minutes for surgery turnaround time" at bounding box center [685, 116] width 332 height 18
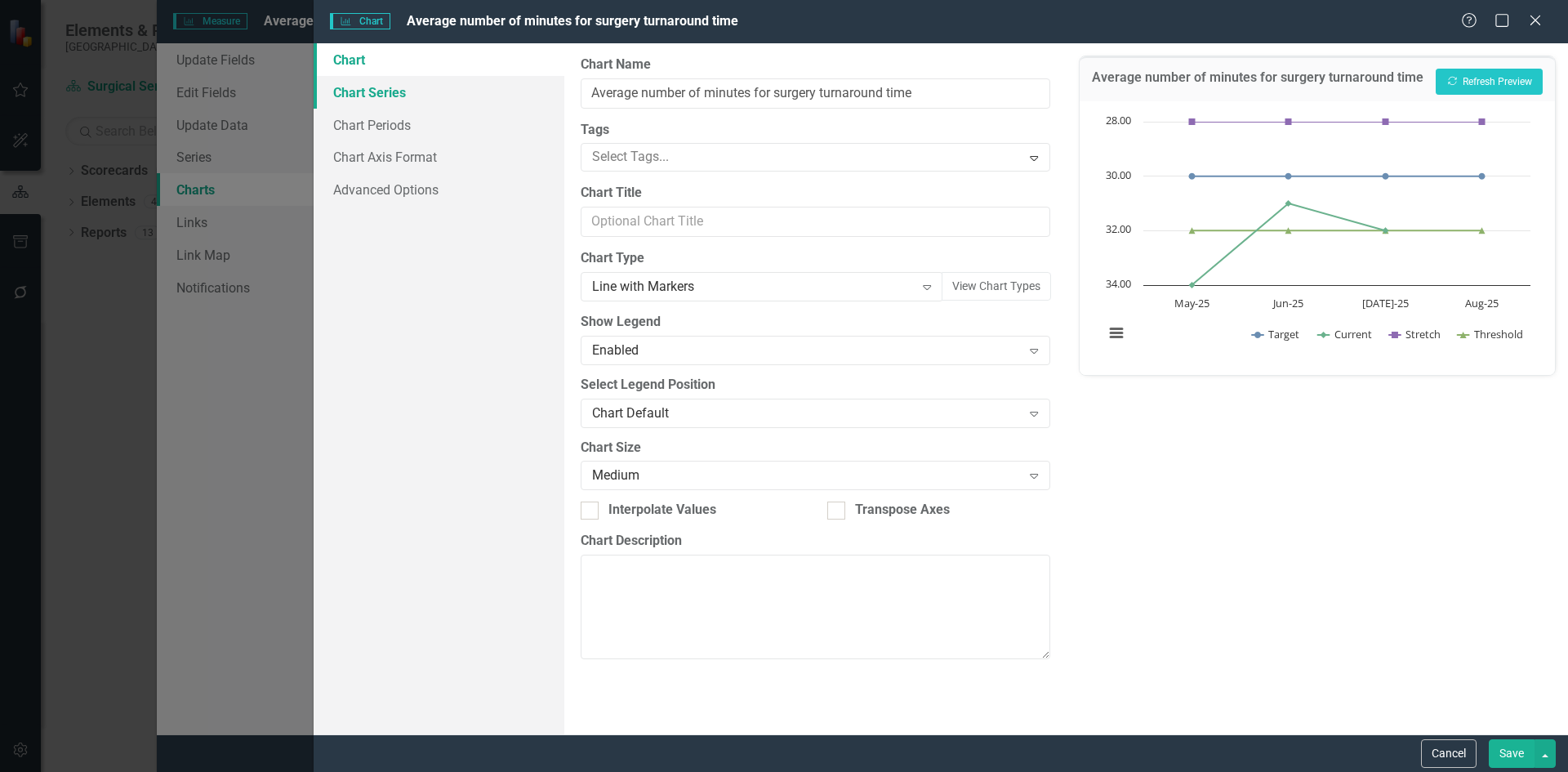
click at [401, 93] on link "Chart Series" at bounding box center [438, 92] width 251 height 32
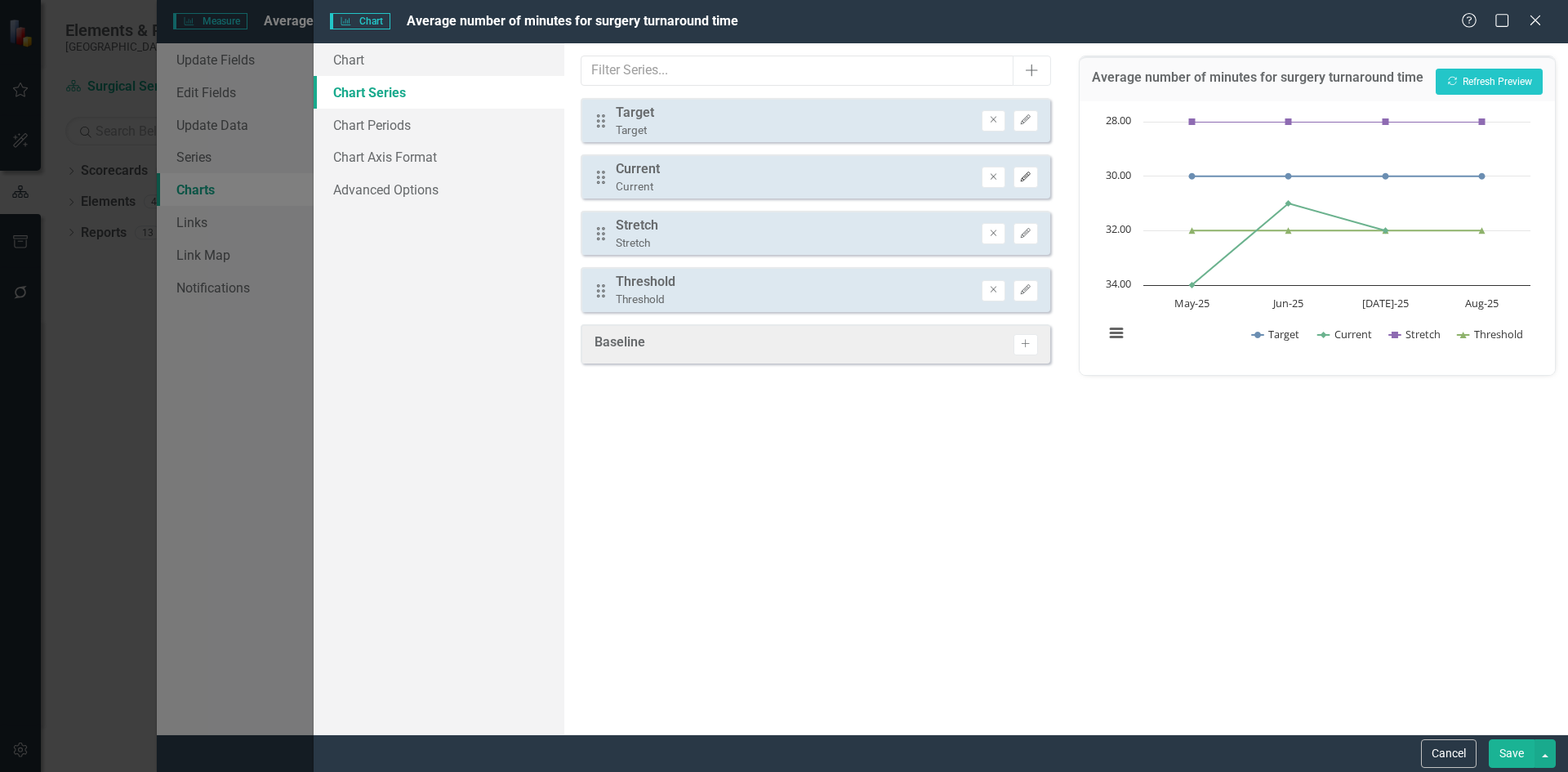
click at [1031, 181] on icon "Edit" at bounding box center [1026, 177] width 12 height 10
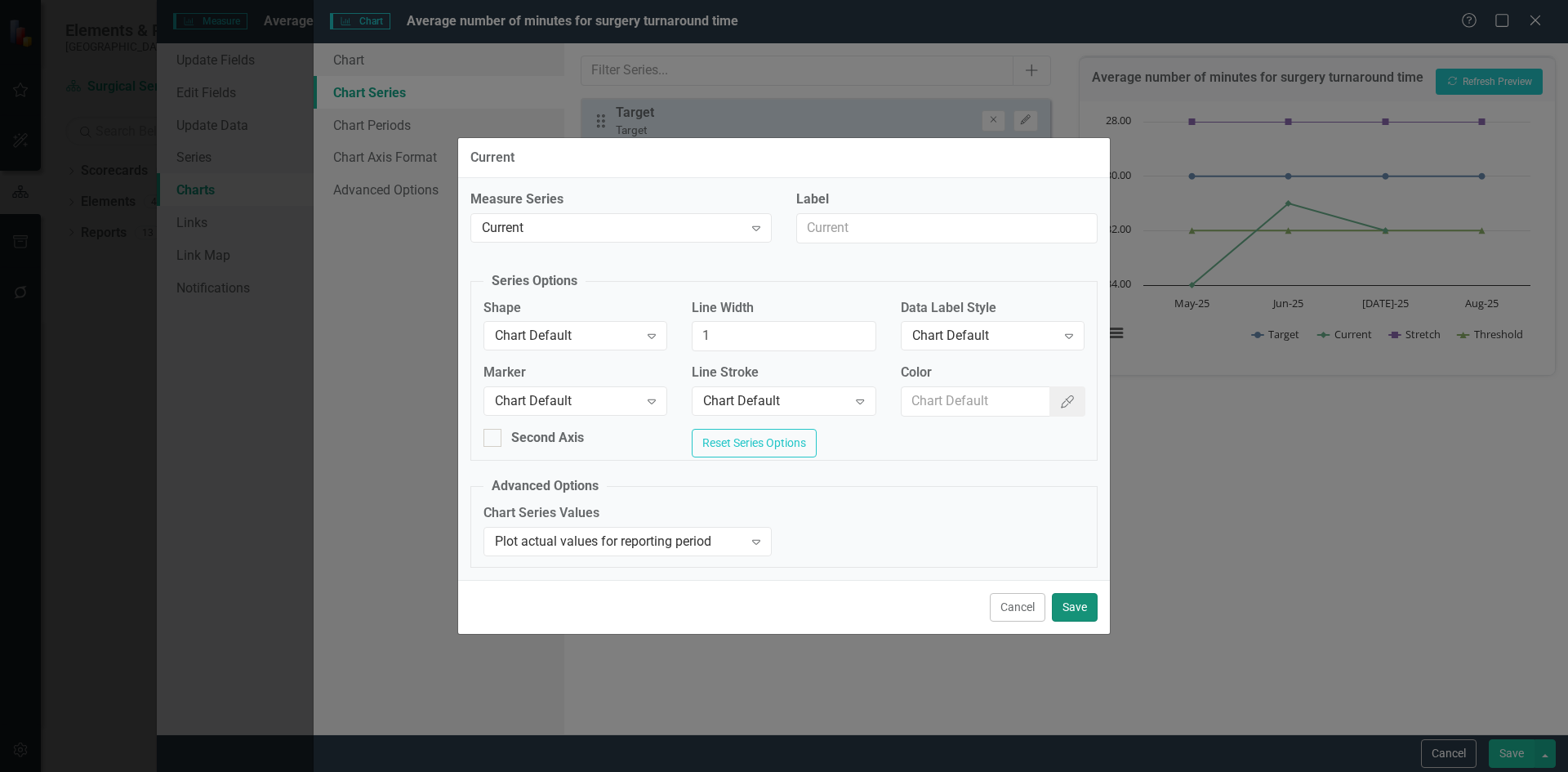
click at [1074, 615] on button "Save" at bounding box center [1074, 607] width 46 height 29
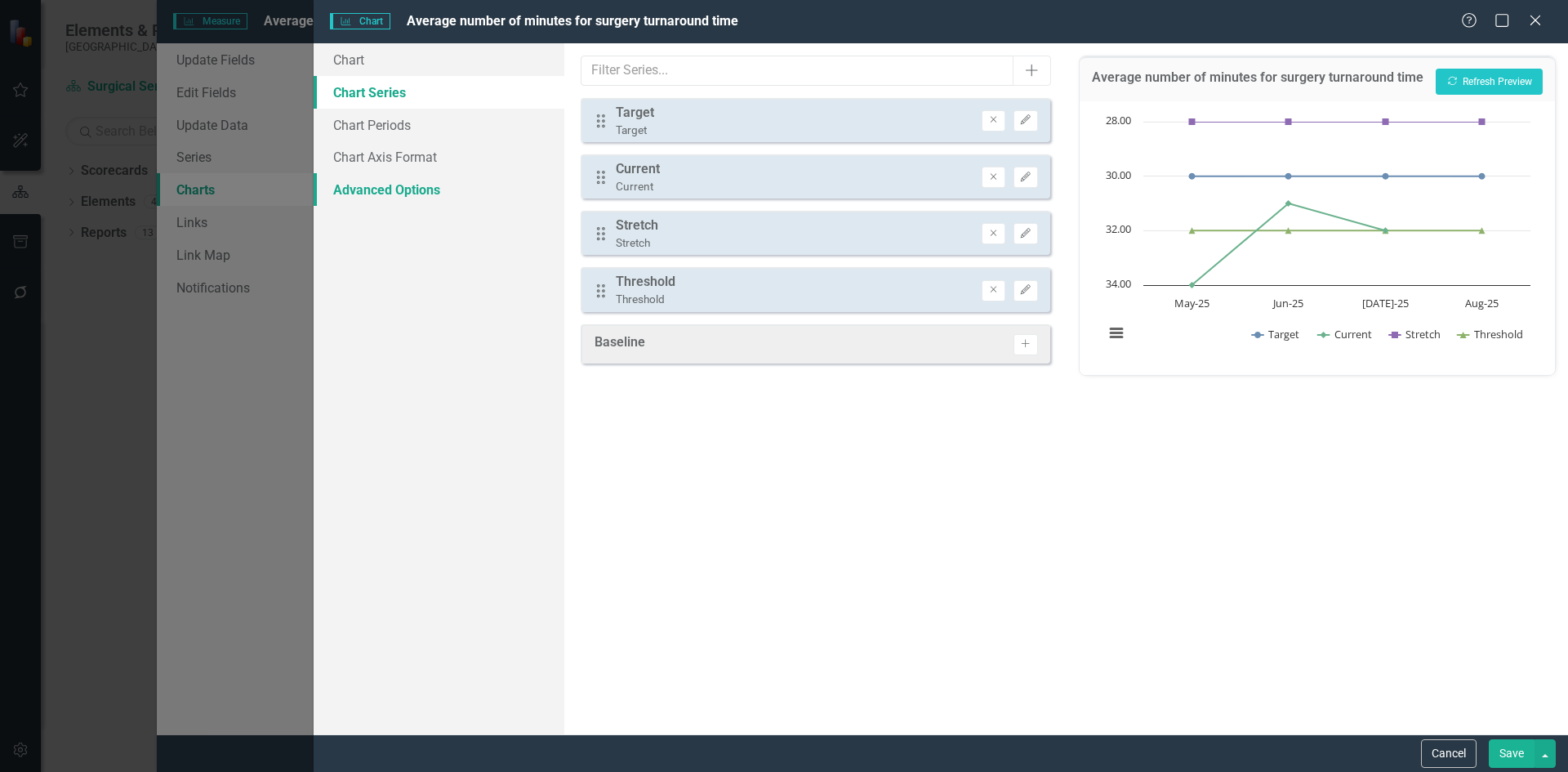
click at [407, 197] on link "Advanced Options" at bounding box center [438, 189] width 251 height 32
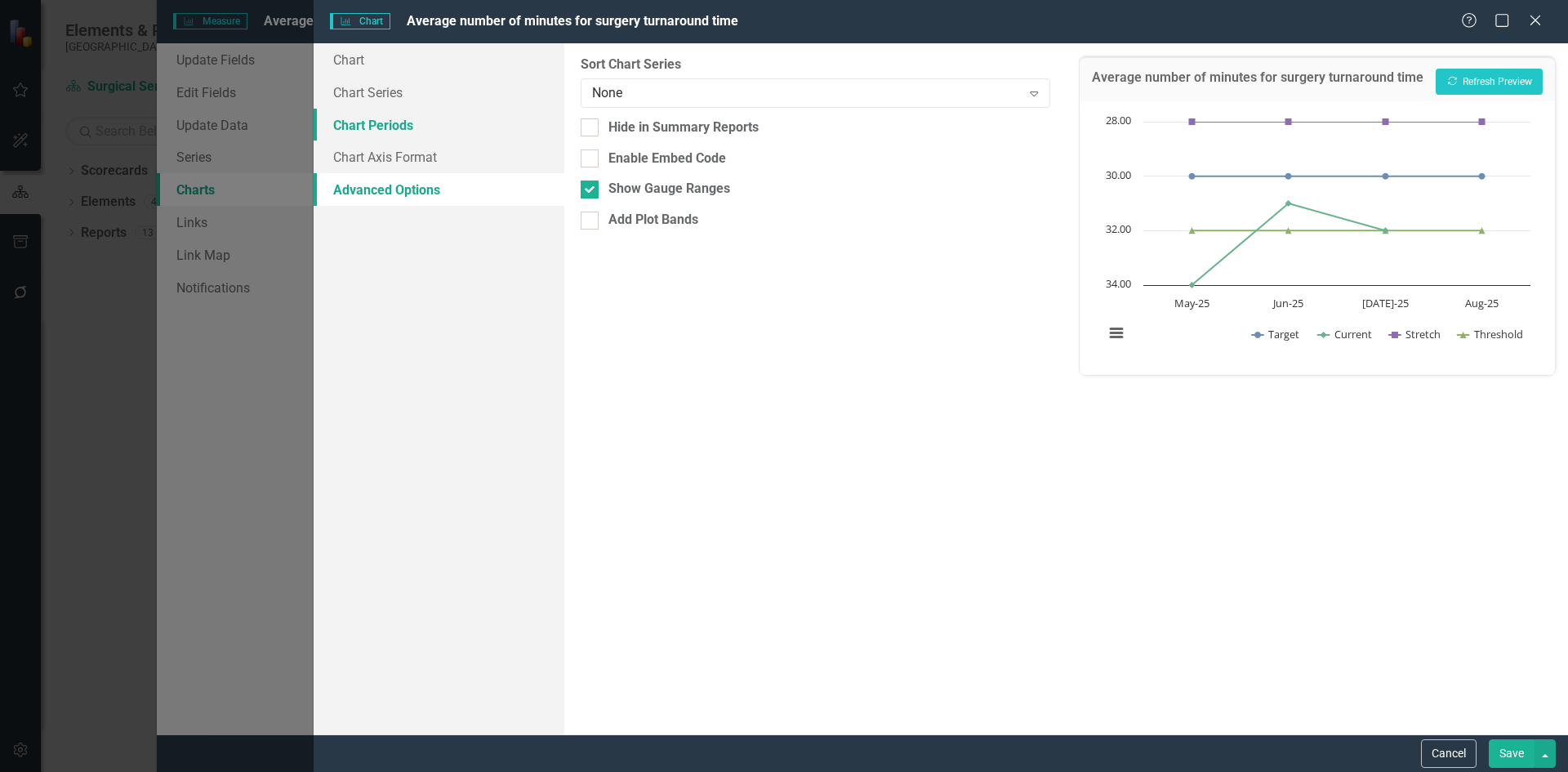
click at [404, 135] on link "Chart Periods" at bounding box center [438, 124] width 251 height 32
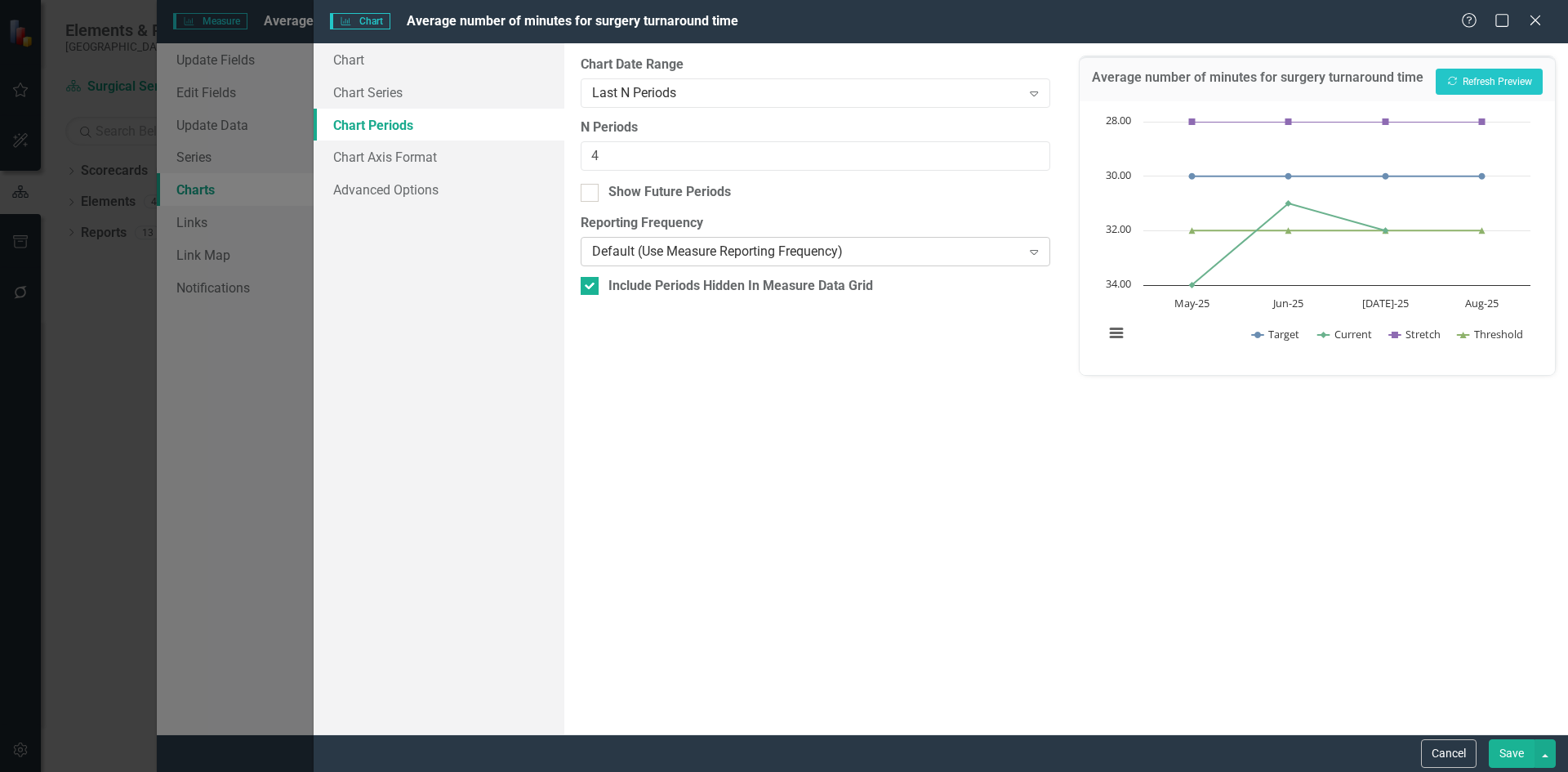
click at [1032, 252] on icon at bounding box center [1033, 253] width 8 height 5
click at [1502, 755] on button "Save" at bounding box center [1512, 754] width 46 height 29
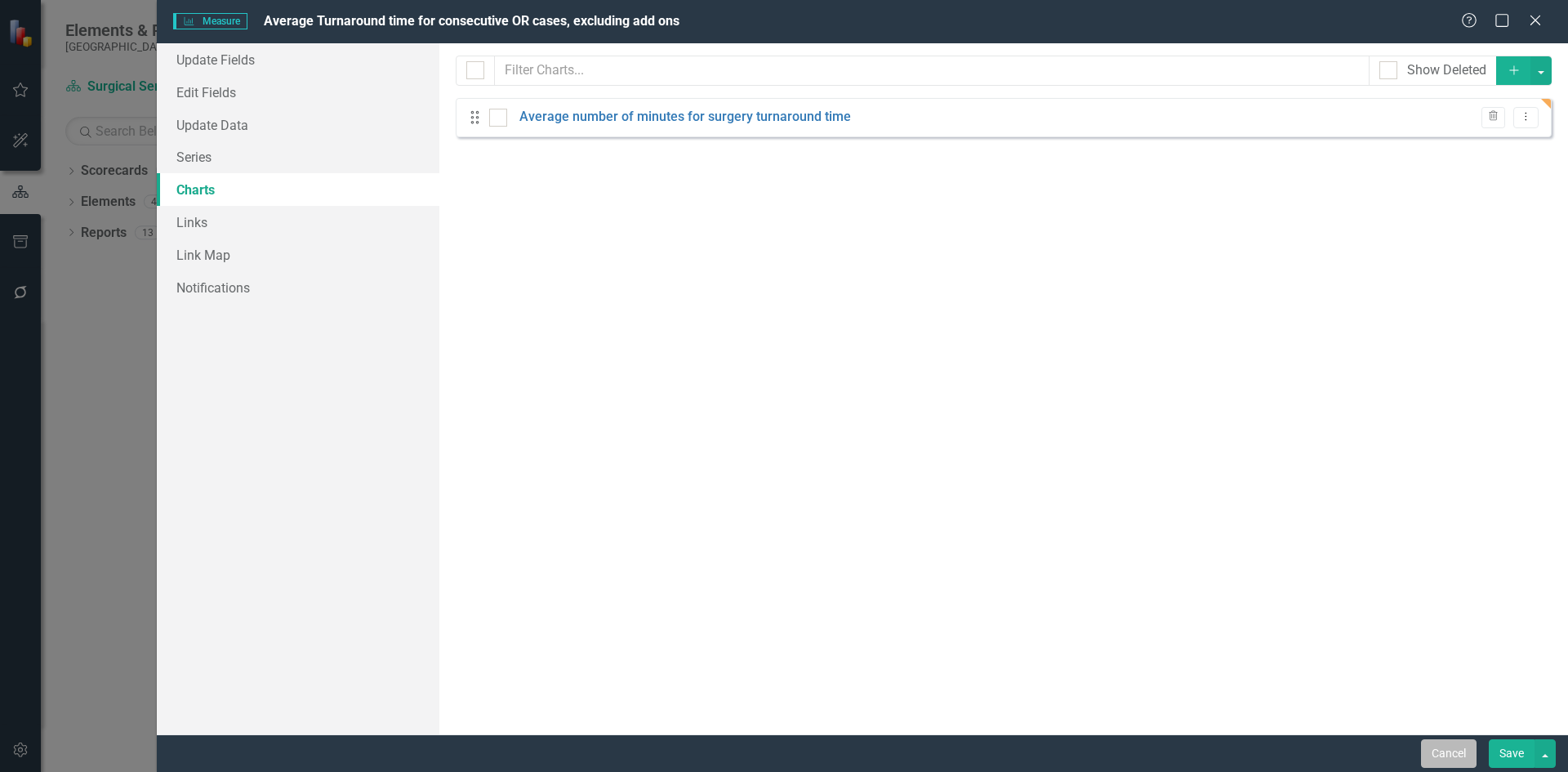
click at [1433, 746] on button "Cancel" at bounding box center [1448, 754] width 55 height 29
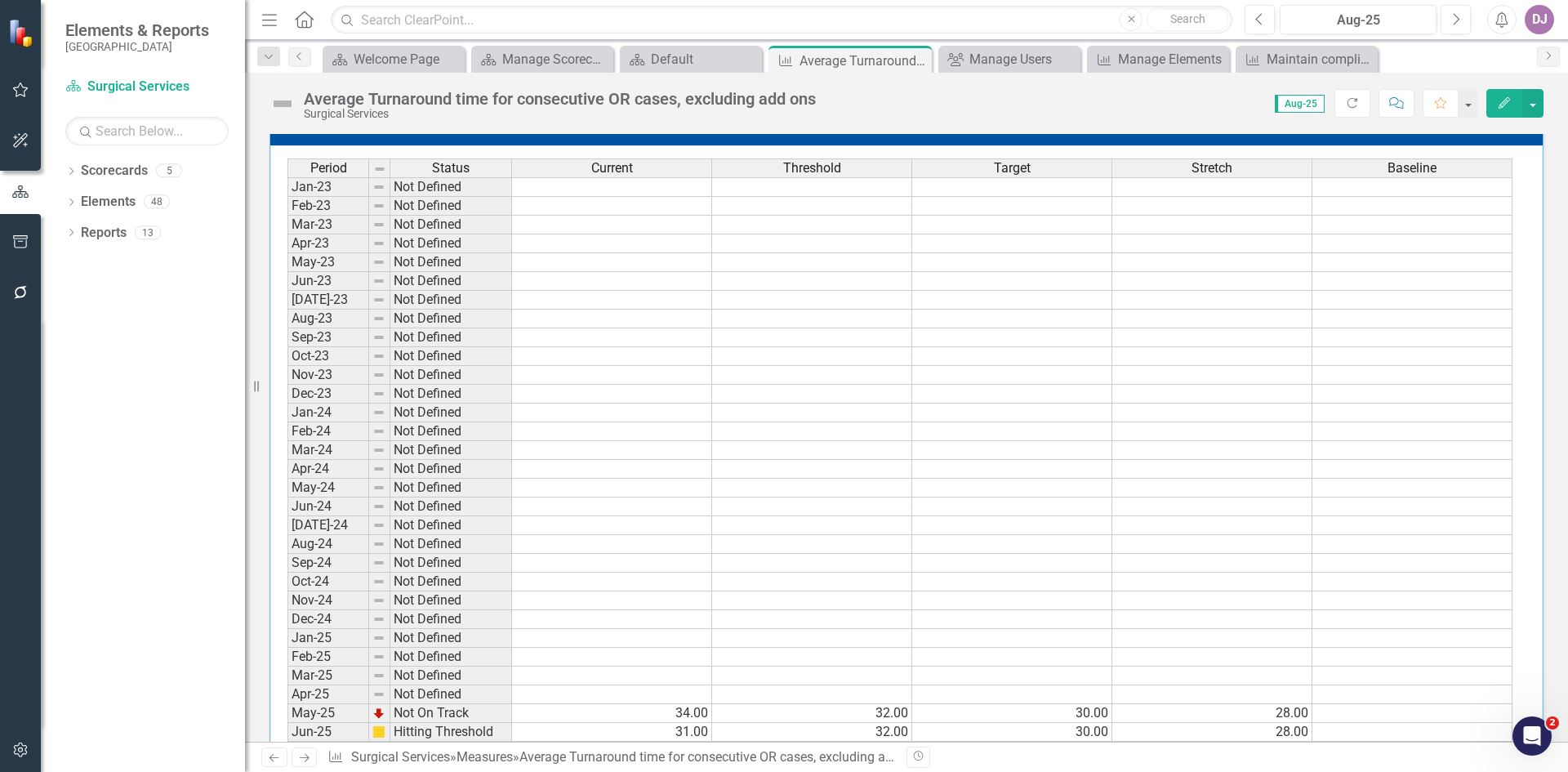
scroll to position [594, 0]
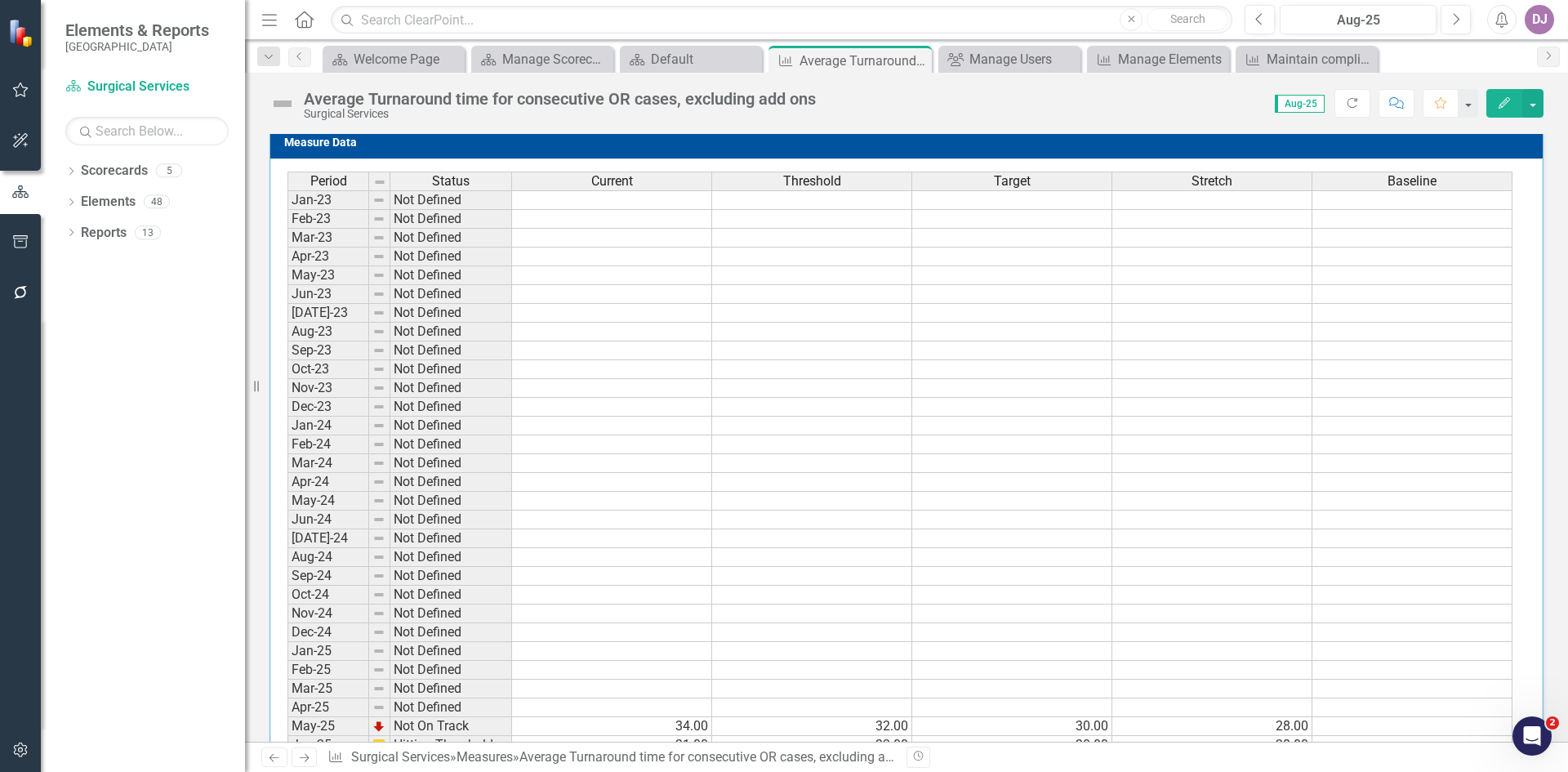
click at [345, 149] on h3 "Measure Data" at bounding box center [909, 143] width 1250 height 12
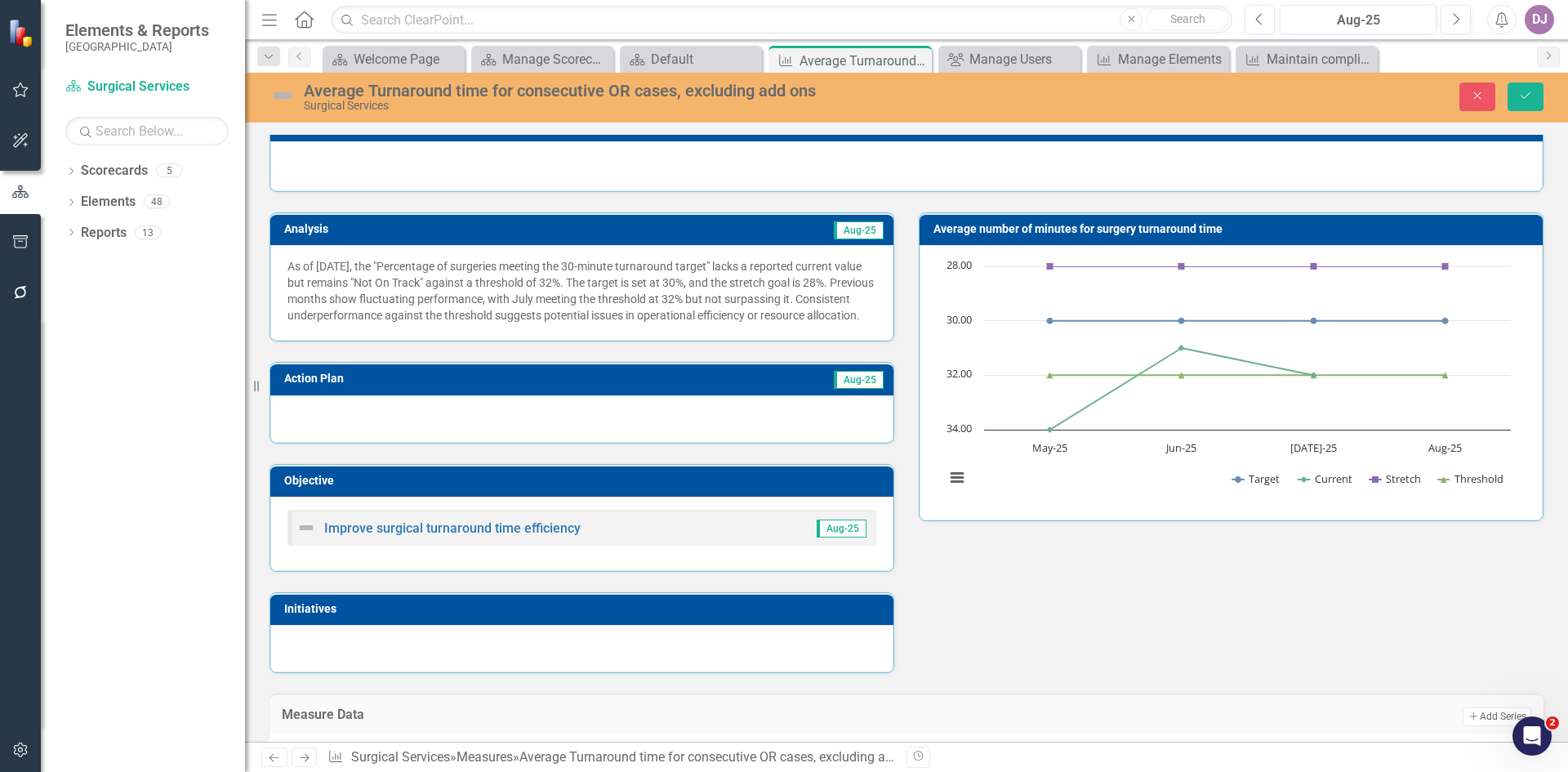
scroll to position [0, 0]
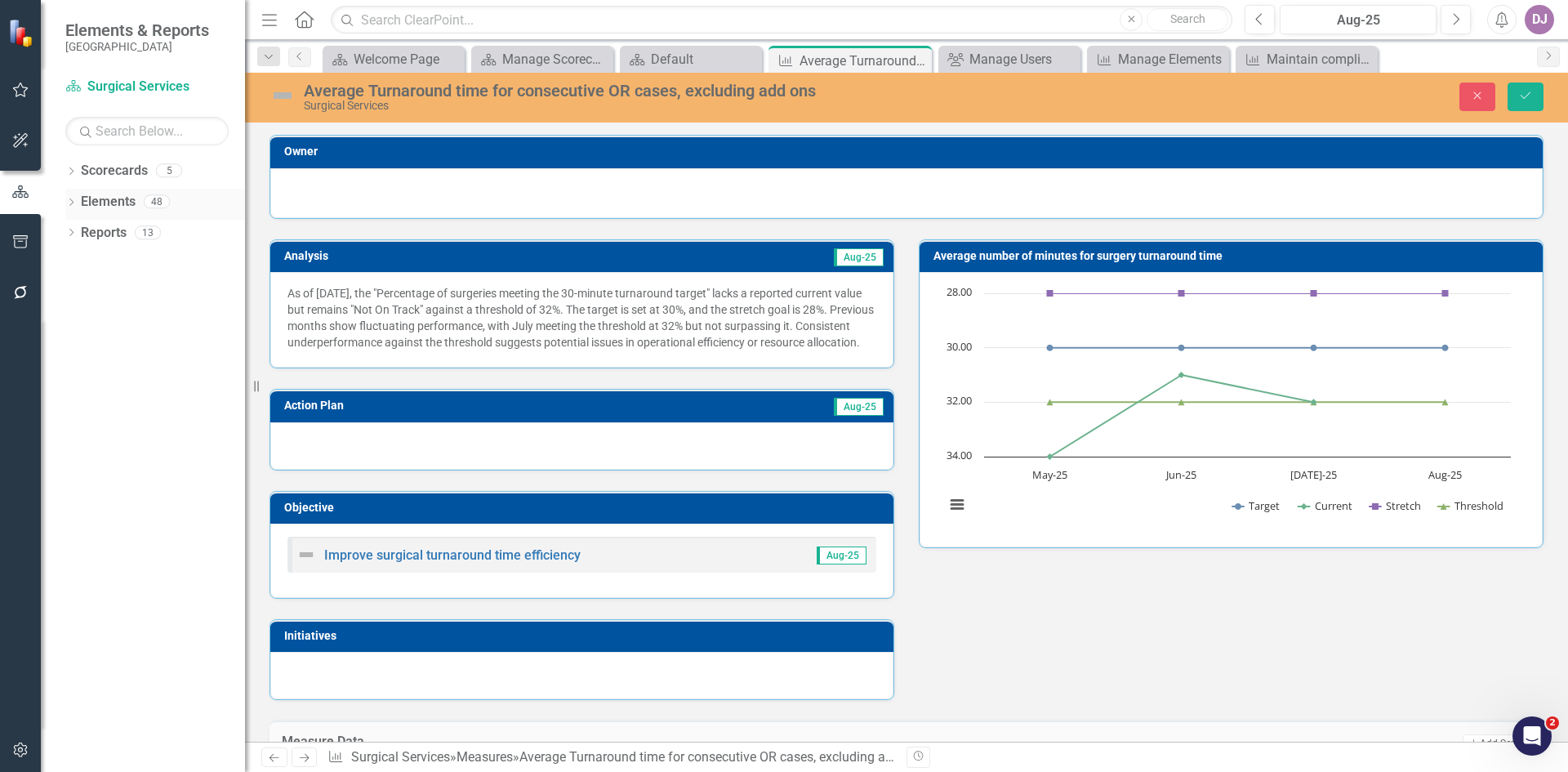
click at [107, 199] on link "Elements" at bounding box center [108, 201] width 55 height 18
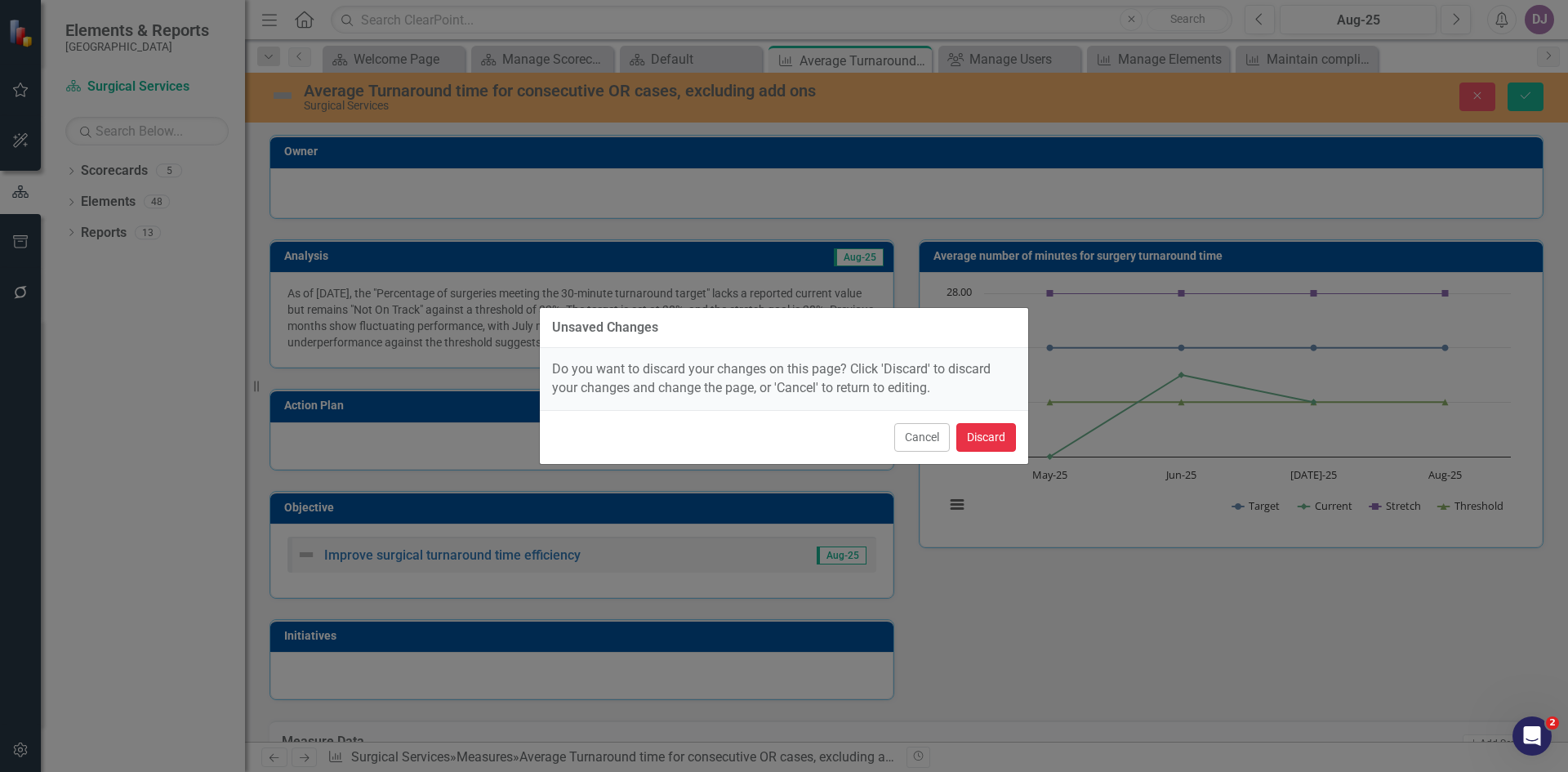
click at [981, 436] on button "Discard" at bounding box center [986, 438] width 60 height 29
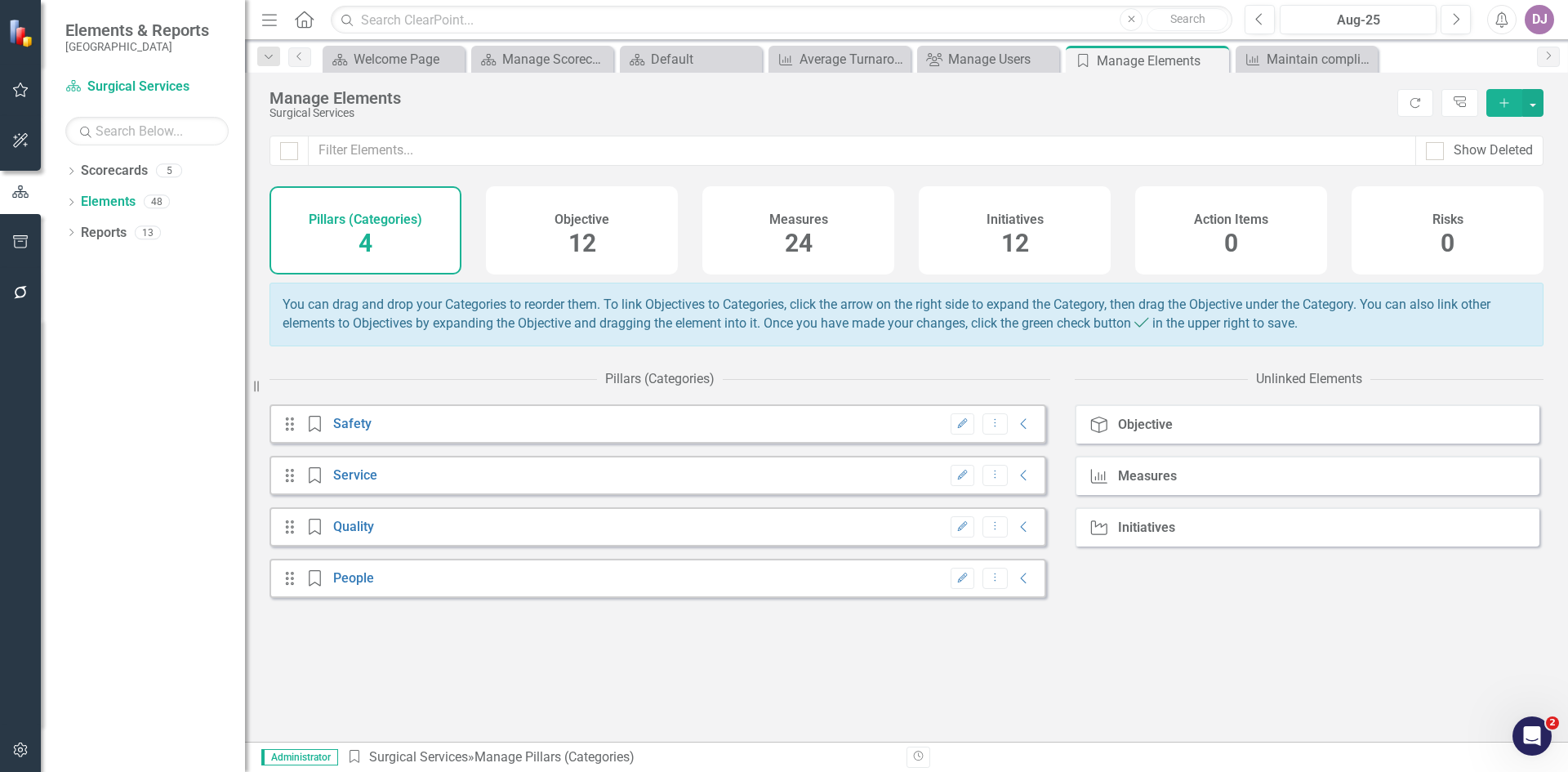
click at [811, 247] on span "24" at bounding box center [799, 242] width 28 height 29
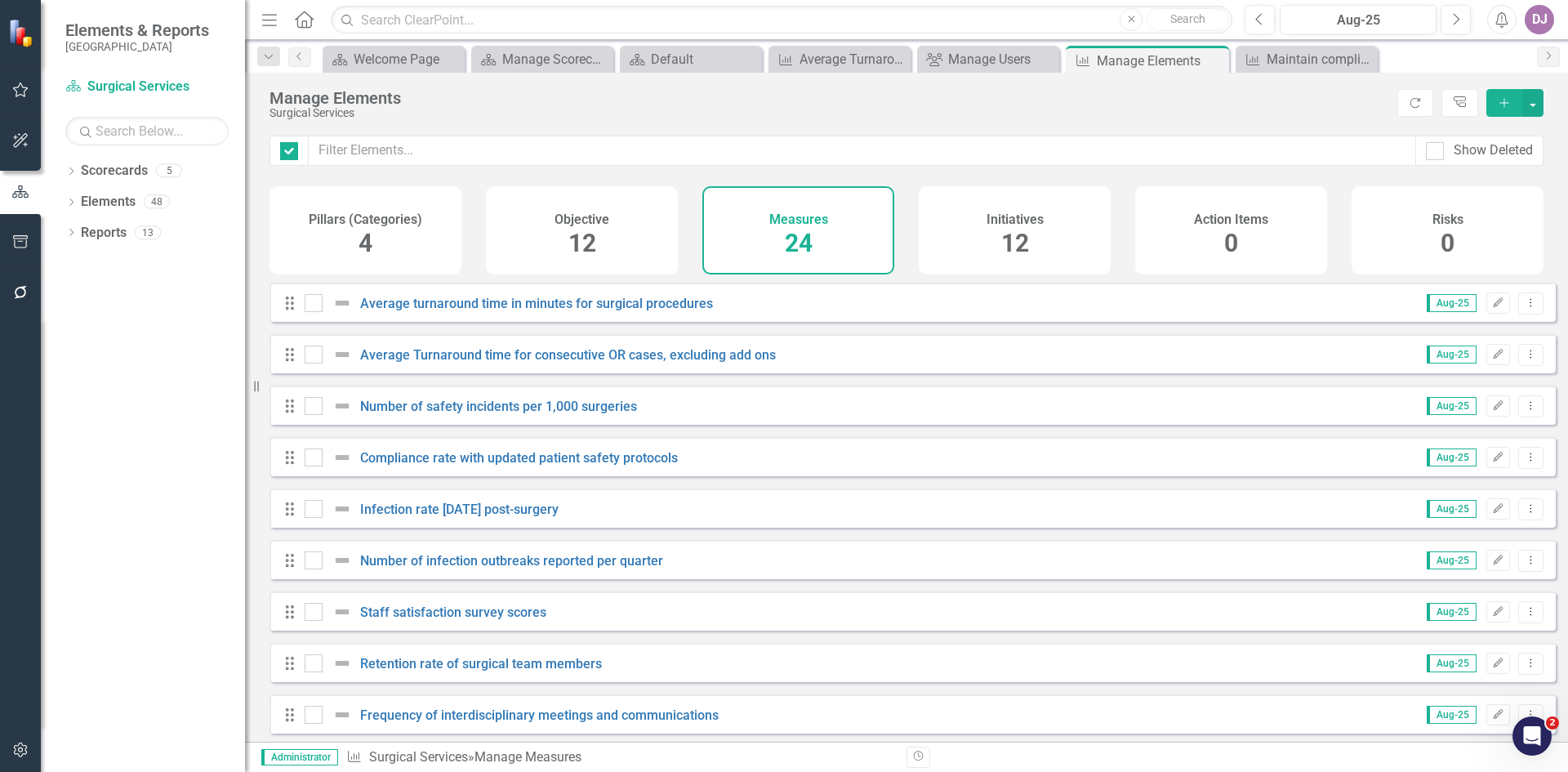
checkbox input "false"
click at [1492, 360] on icon "Edit" at bounding box center [1498, 354] width 12 height 10
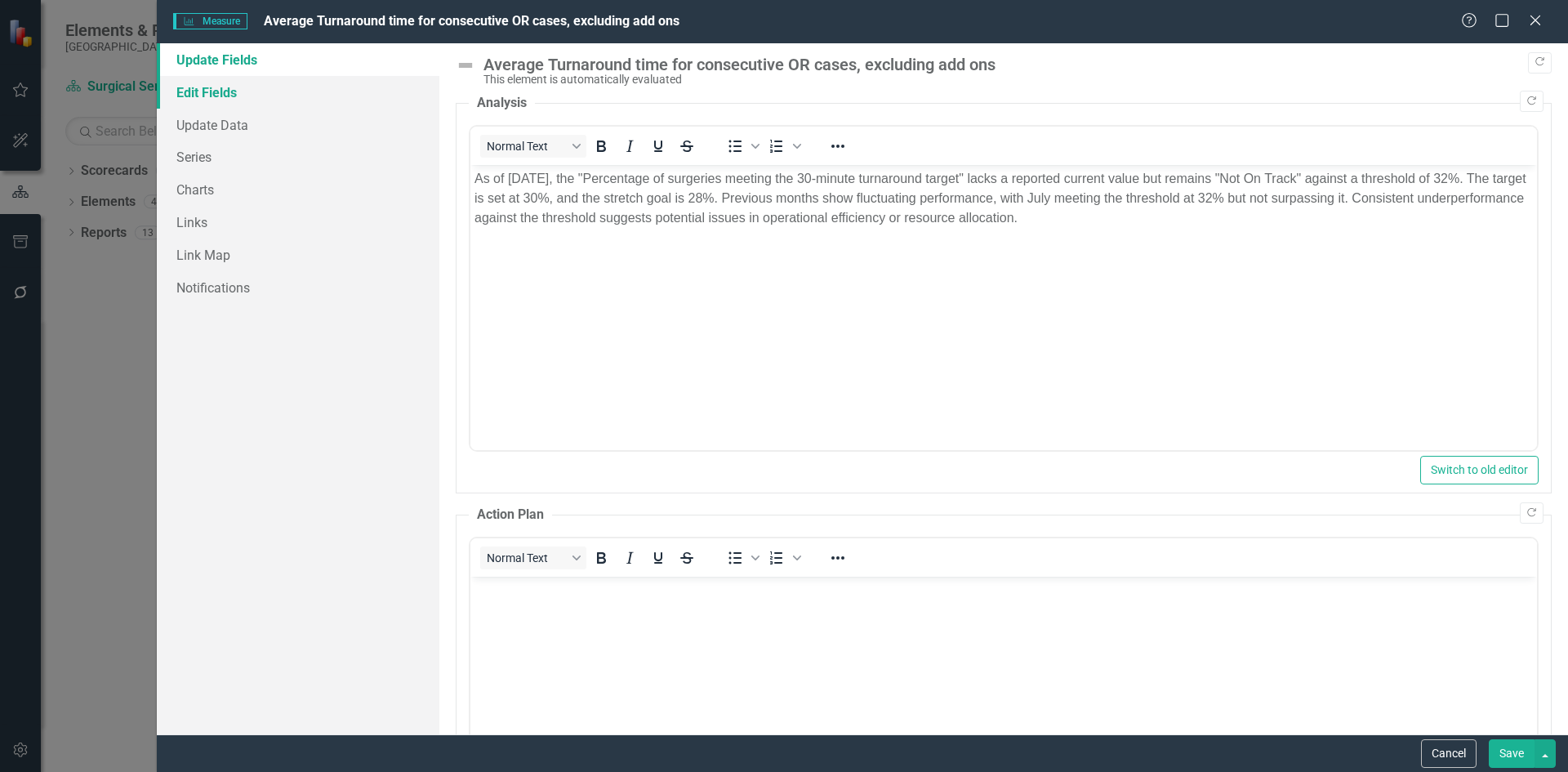
click at [214, 94] on link "Edit Fields" at bounding box center [298, 92] width 283 height 32
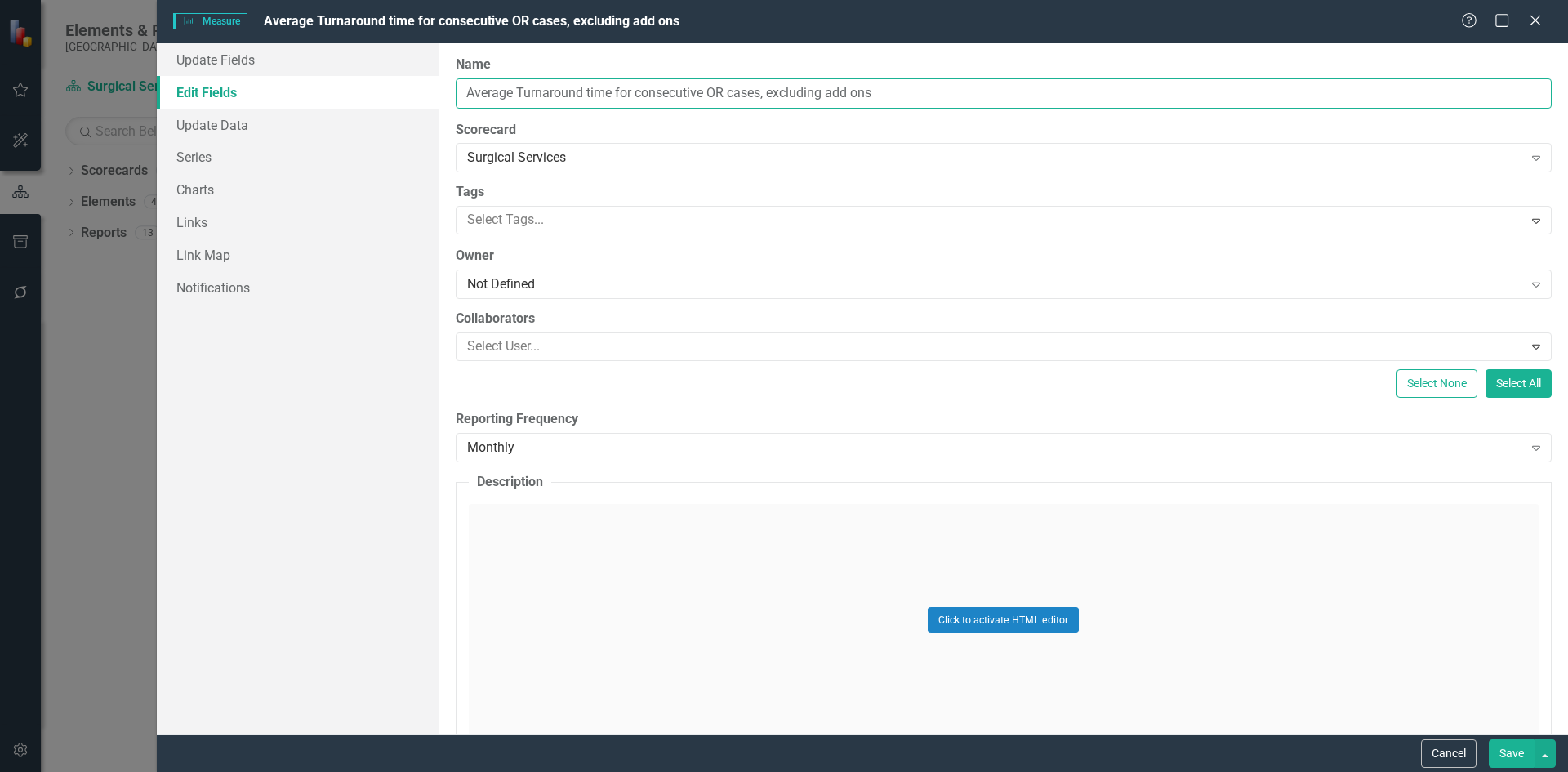
drag, startPoint x: 878, startPoint y: 88, endPoint x: 444, endPoint y: 49, distance: 435.7
click at [444, 49] on div "ClearPoint Can Do More! How ClearPoint Can Help Close Enterprise plans can auto…" at bounding box center [1004, 389] width 1129 height 691
click at [234, 127] on link "Update Data" at bounding box center [298, 124] width 283 height 32
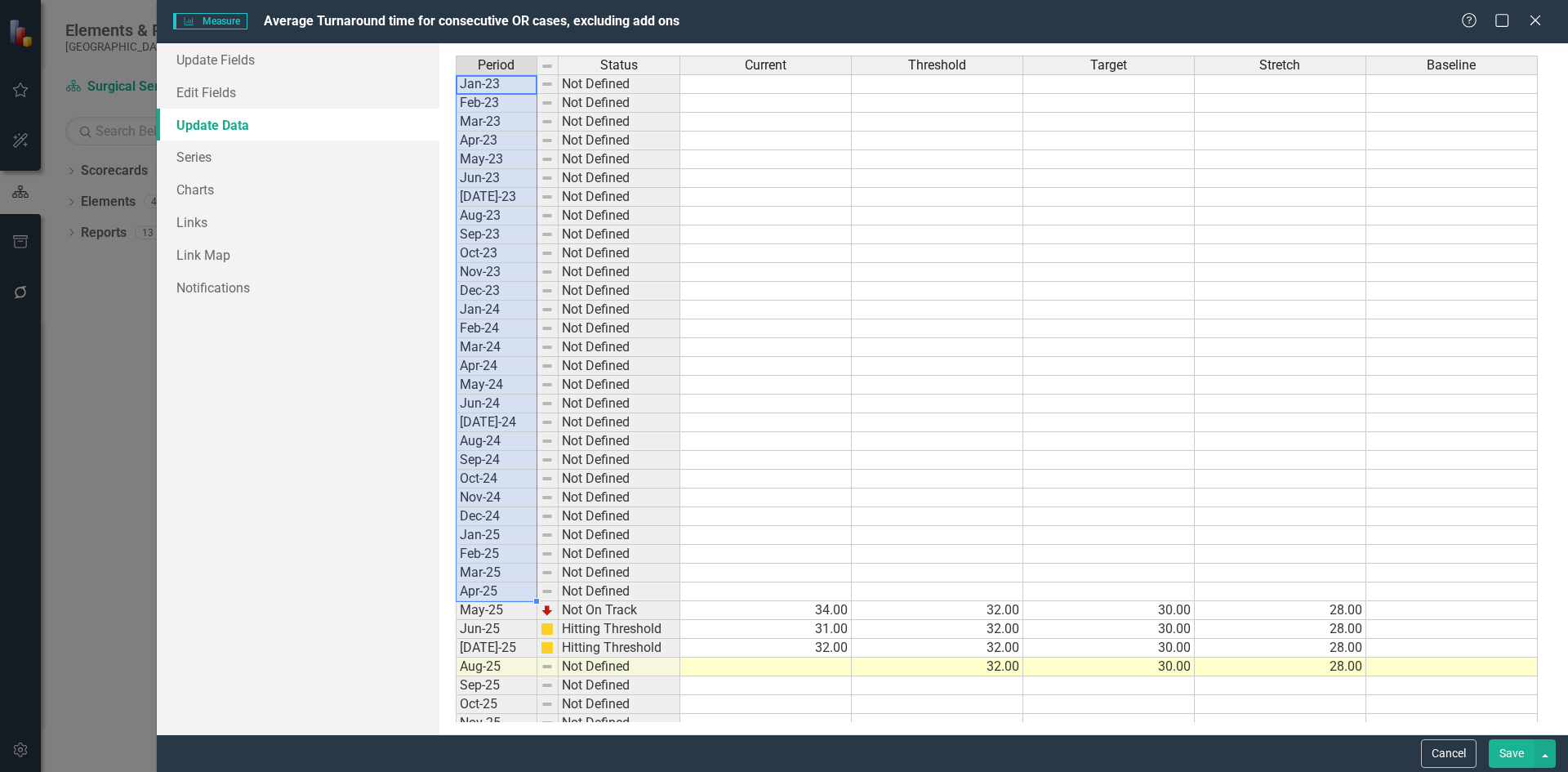
drag, startPoint x: 512, startPoint y: 89, endPoint x: 487, endPoint y: 587, distance: 498.6
click at [487, 587] on tbody "Jan-23 Not Defined Feb-23 Not Defined Mar-23 Not Defined Apr-23 Not Defined May…" at bounding box center [568, 413] width 225 height 677
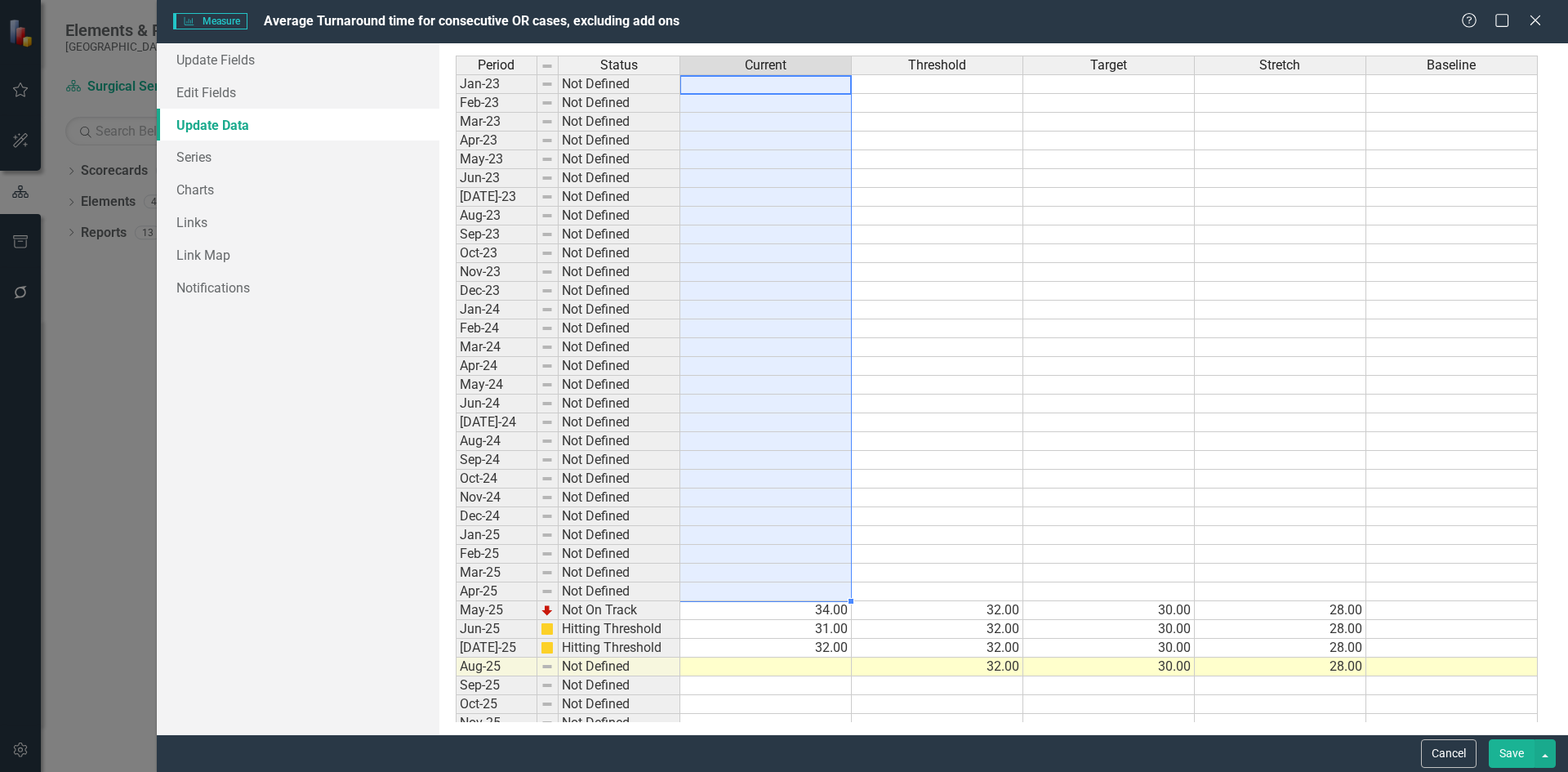
drag, startPoint x: 755, startPoint y: 88, endPoint x: 719, endPoint y: 474, distance: 387.7
click at [456, 582] on div "Period Status Current Threshold Target Stretch Baseline Jan-23 Not Defined Feb-…" at bounding box center [456, 403] width 0 height 696
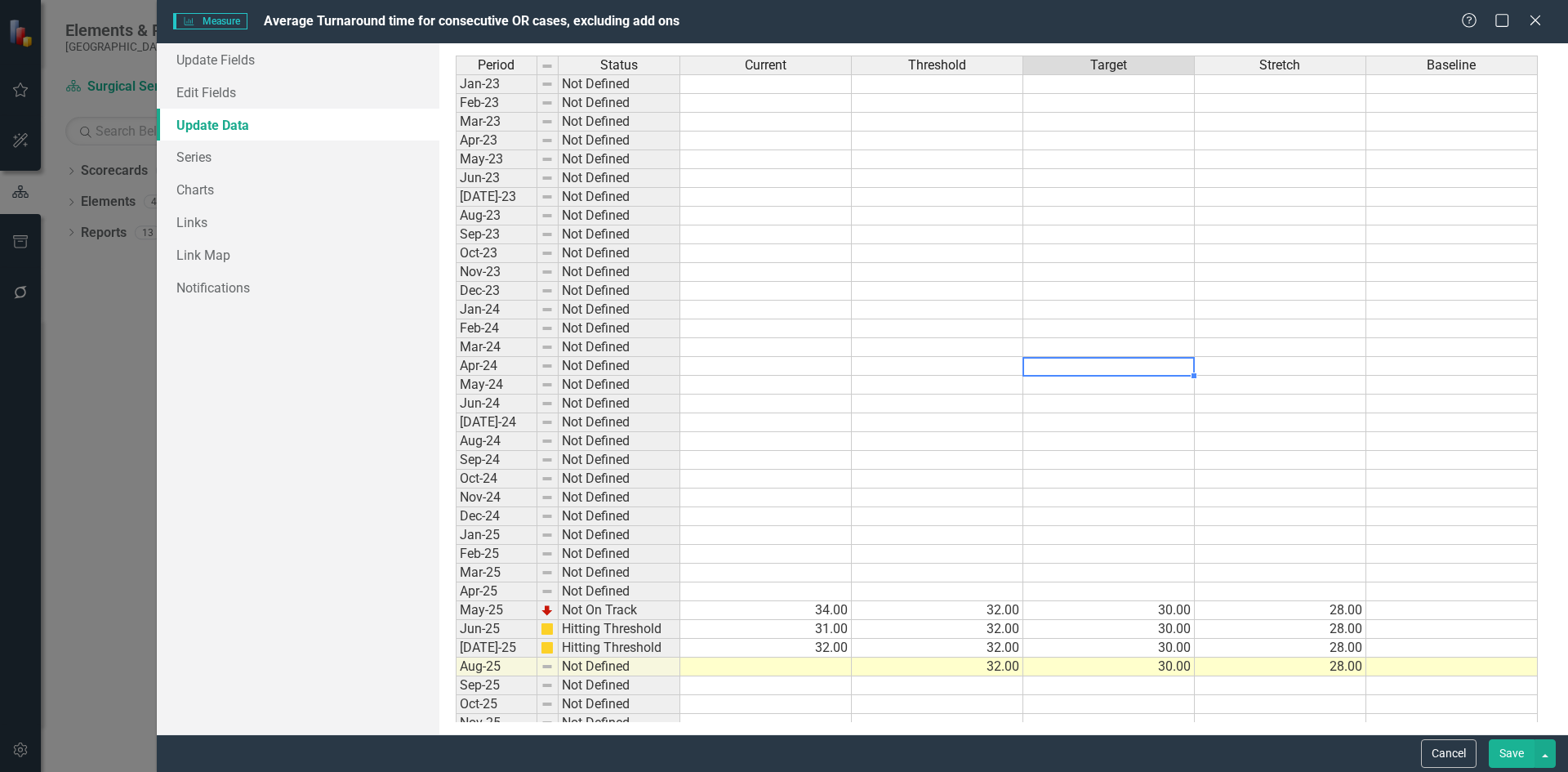
click at [1063, 369] on td at bounding box center [1110, 366] width 172 height 18
click at [215, 157] on link "Series" at bounding box center [298, 157] width 283 height 32
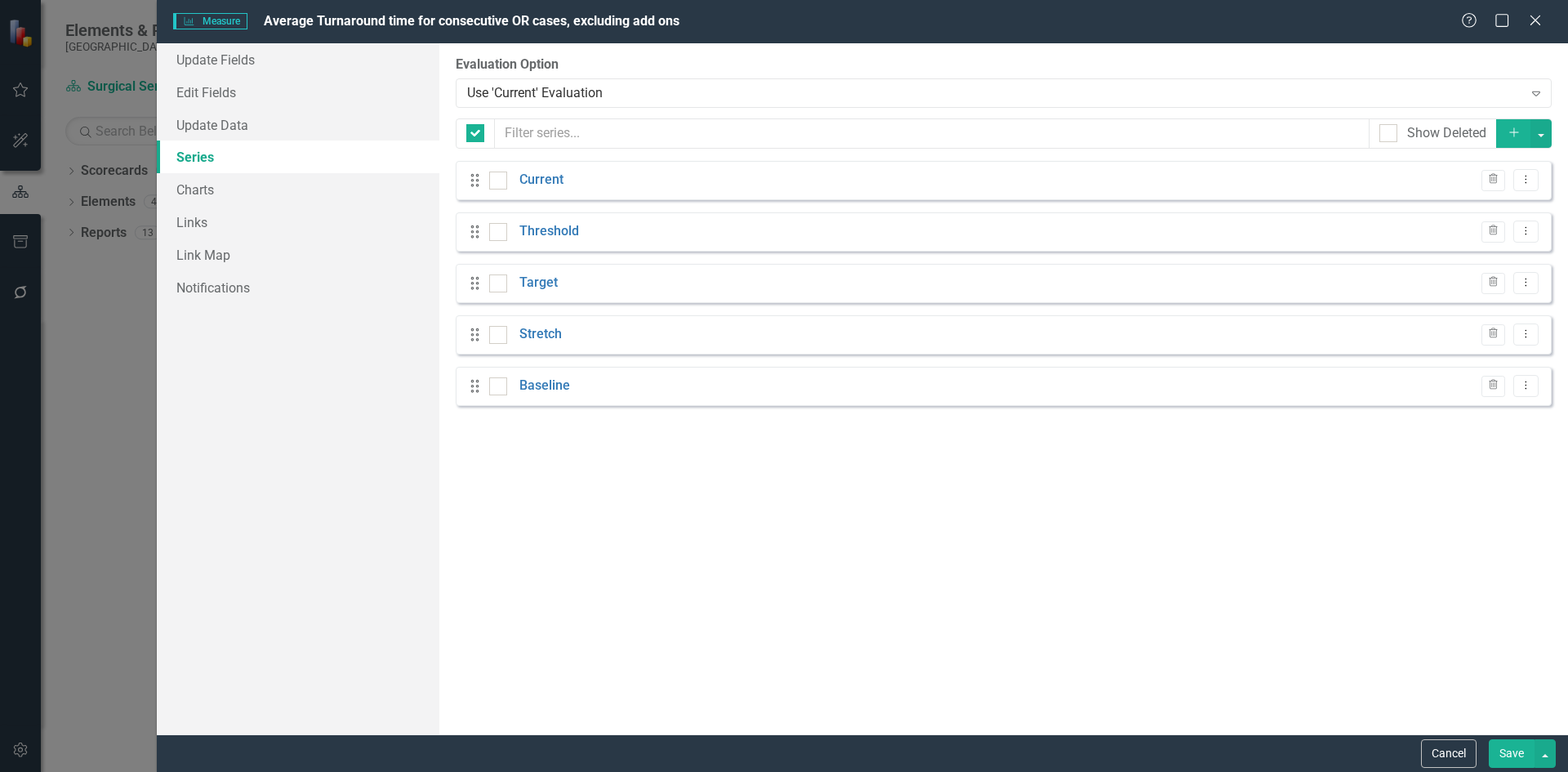
checkbox input "false"
click at [1536, 184] on button "Dropdown Menu" at bounding box center [1526, 179] width 25 height 22
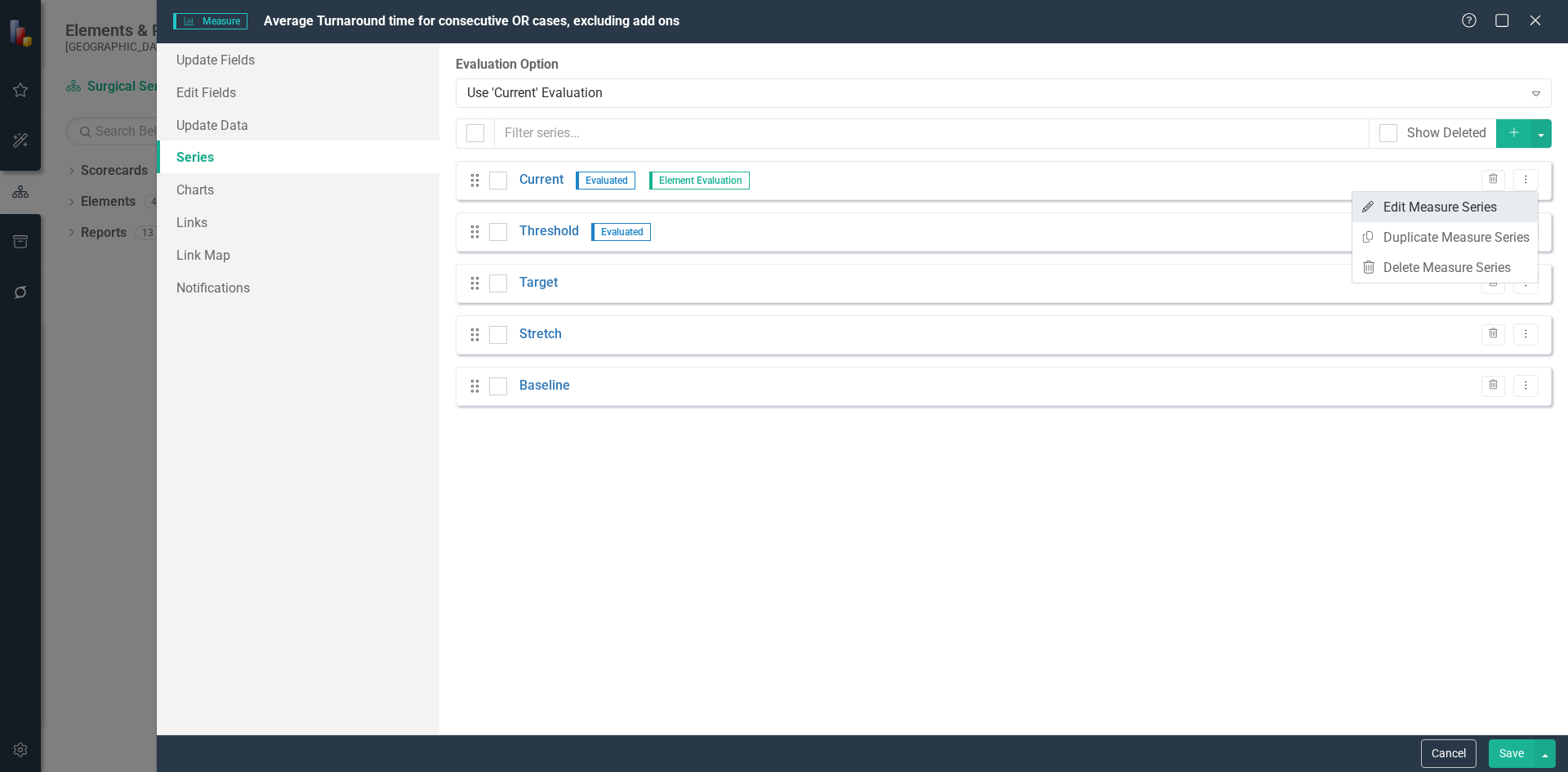
click at [1470, 208] on link "Edit Edit Measure Series" at bounding box center [1446, 207] width 186 height 31
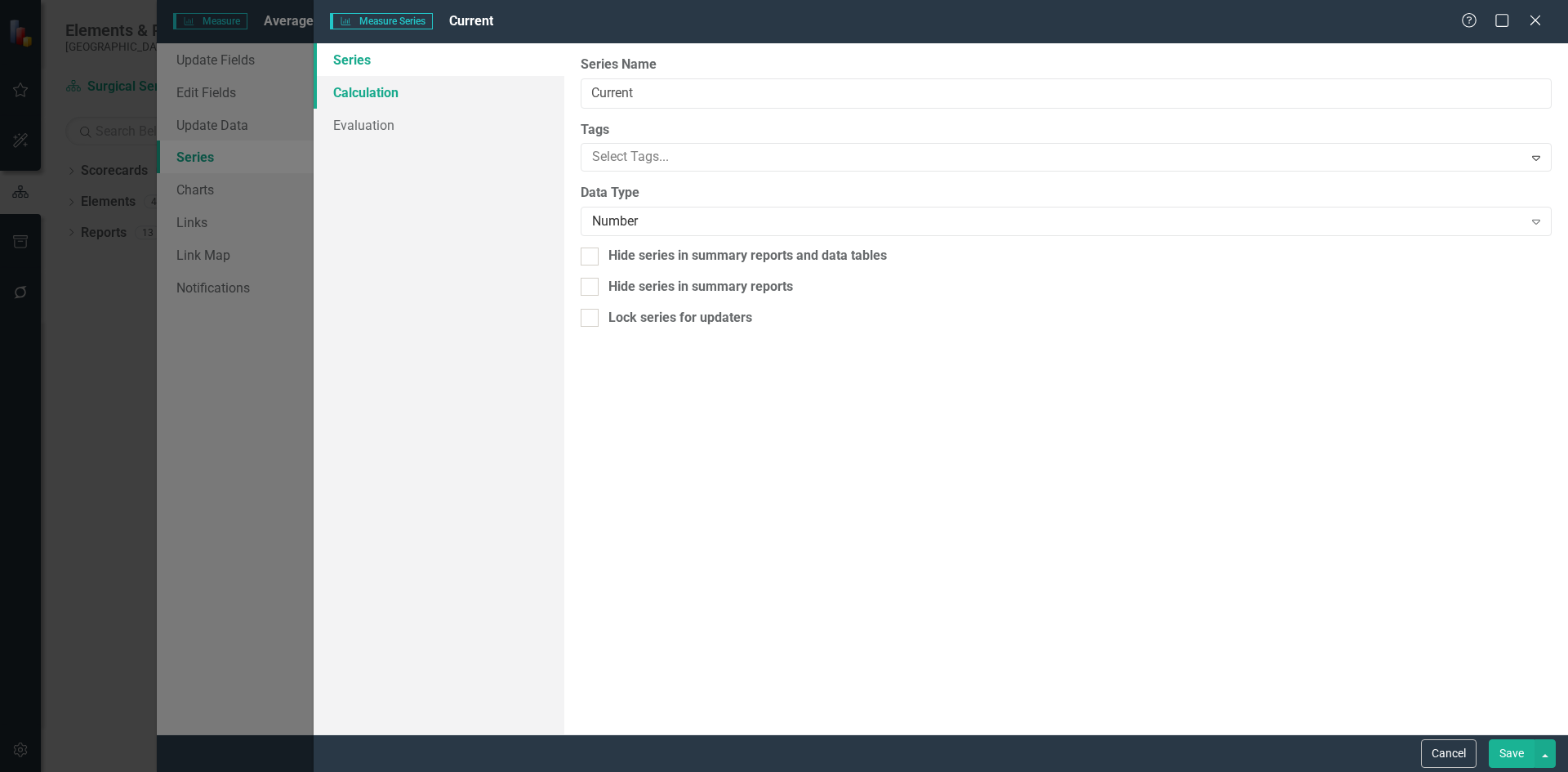
click at [367, 96] on link "Calculation" at bounding box center [438, 92] width 251 height 32
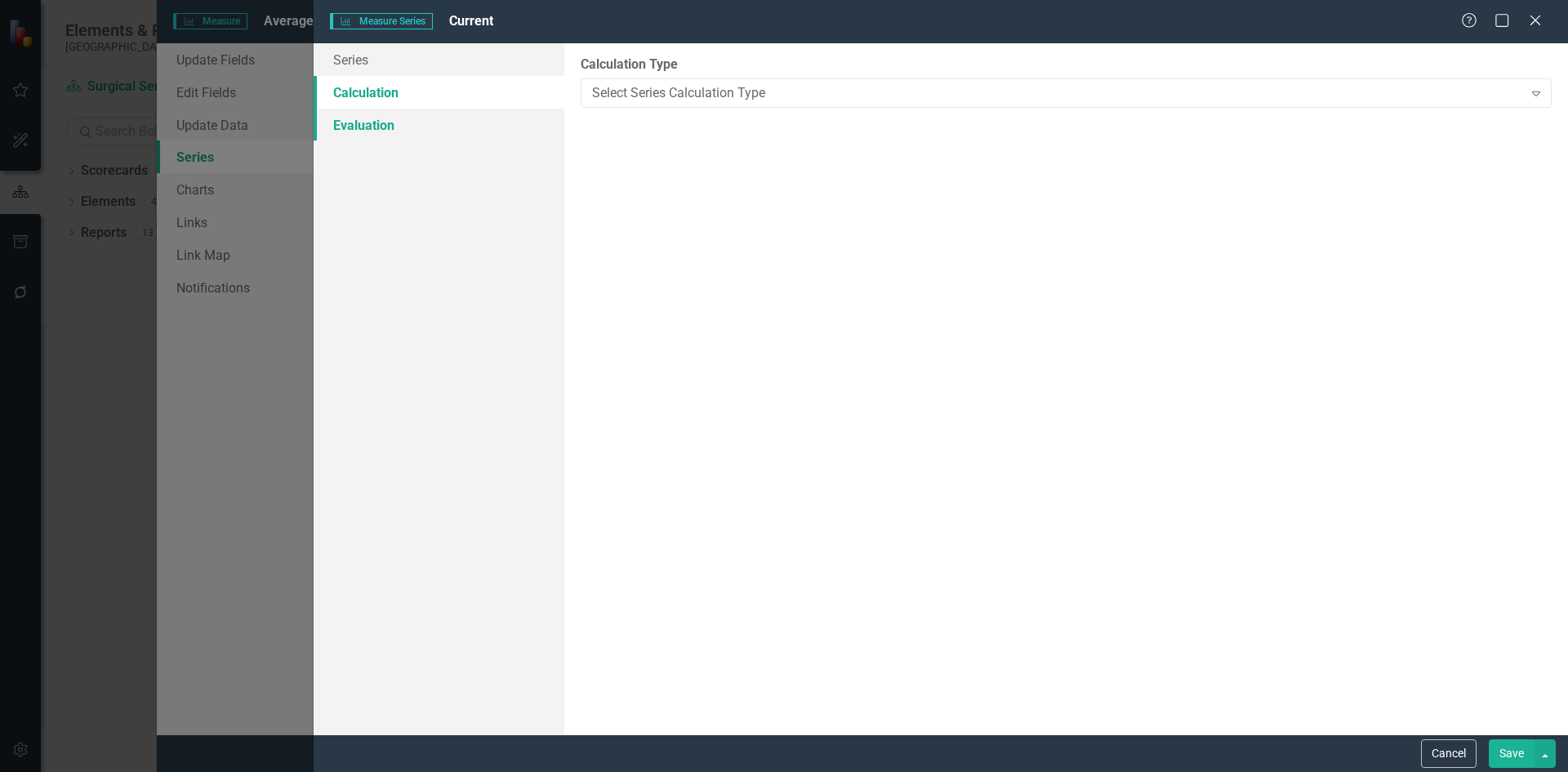
click at [369, 122] on link "Evaluation" at bounding box center [438, 124] width 251 height 32
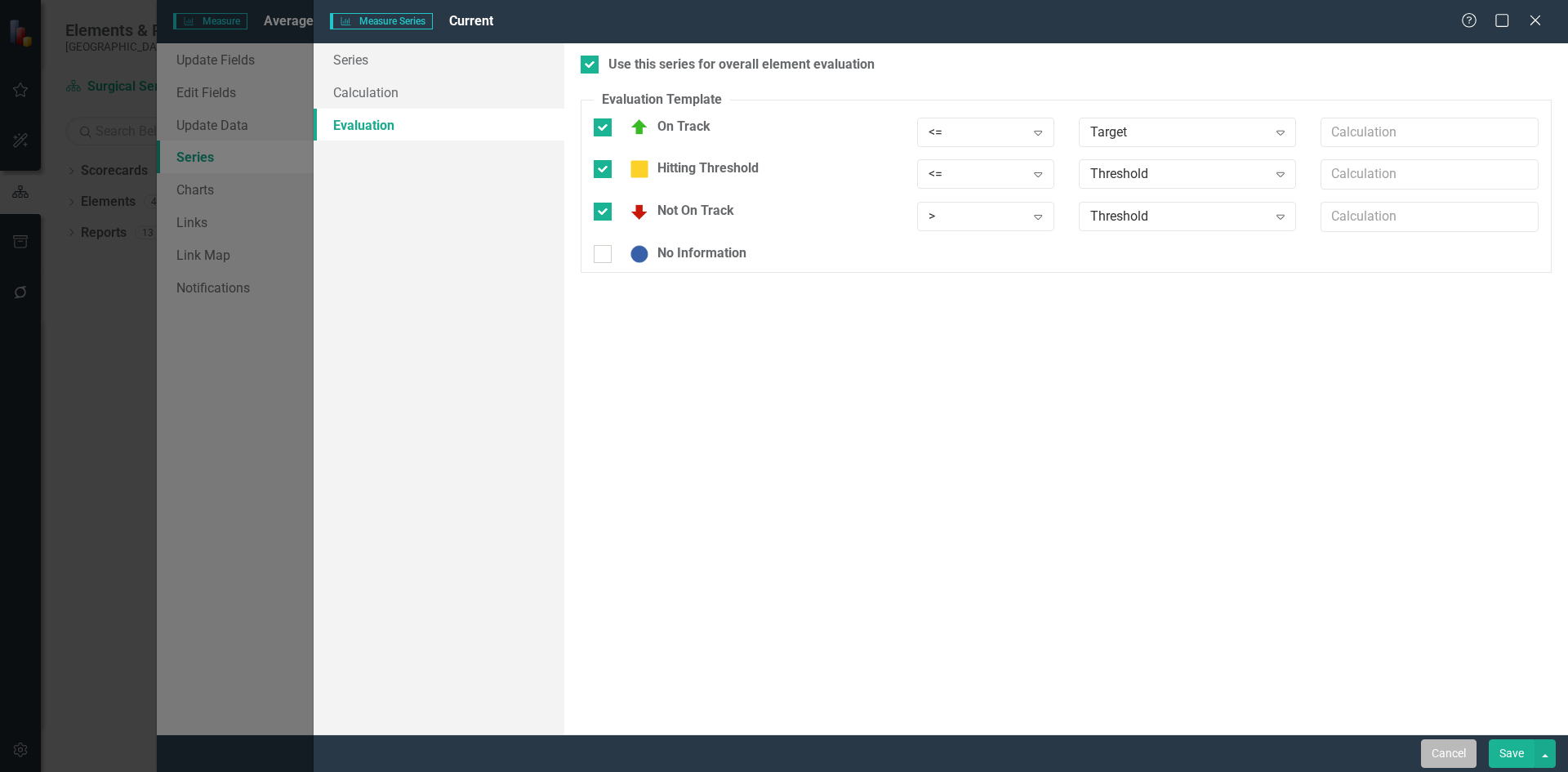
click at [1450, 761] on button "Cancel" at bounding box center [1448, 754] width 55 height 29
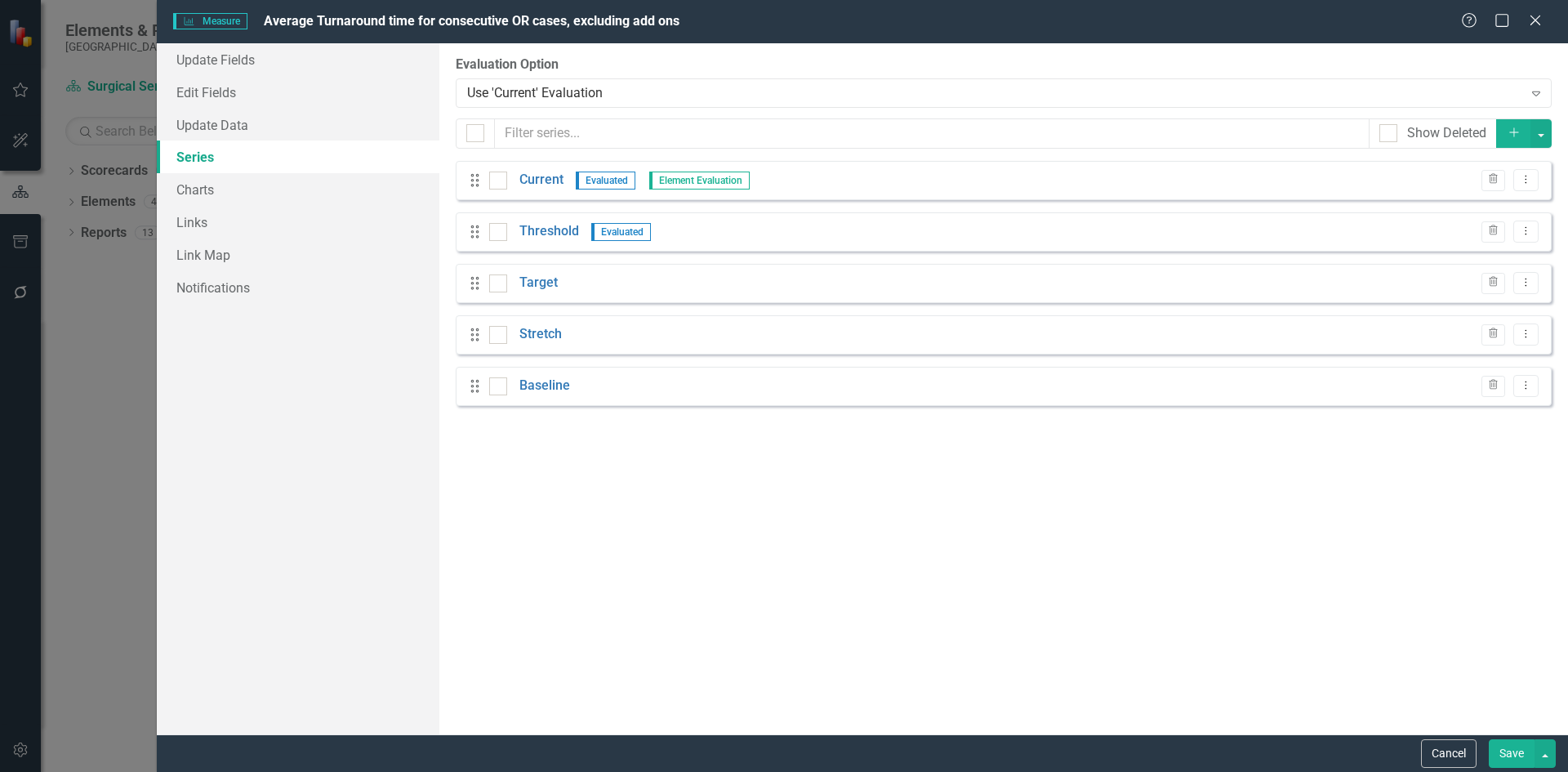
click at [1450, 761] on button "Cancel" at bounding box center [1448, 754] width 55 height 29
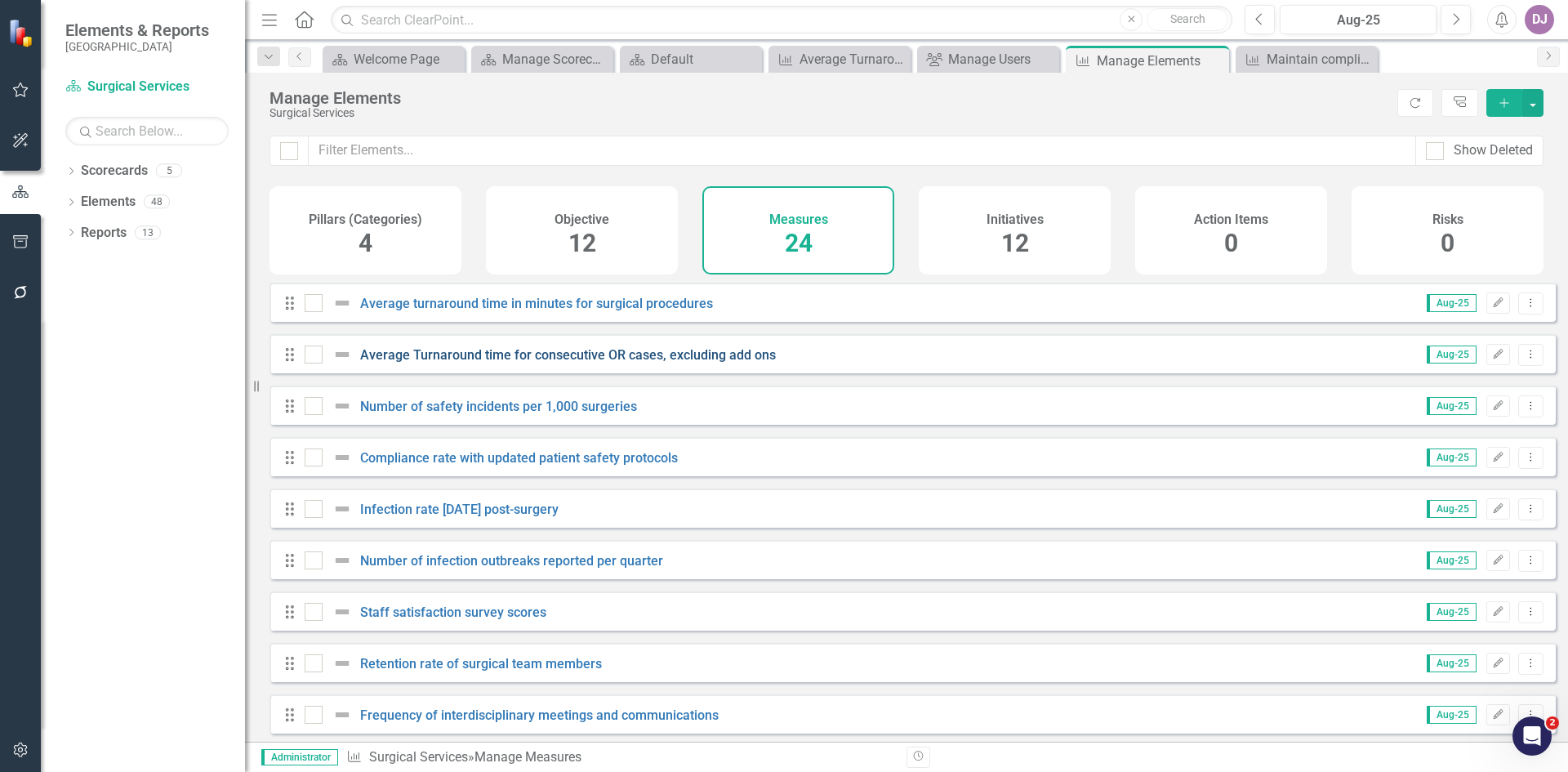
click at [755, 362] on link "Average Turnaround time for consecutive OR cases, excluding add ons" at bounding box center [568, 355] width 416 height 16
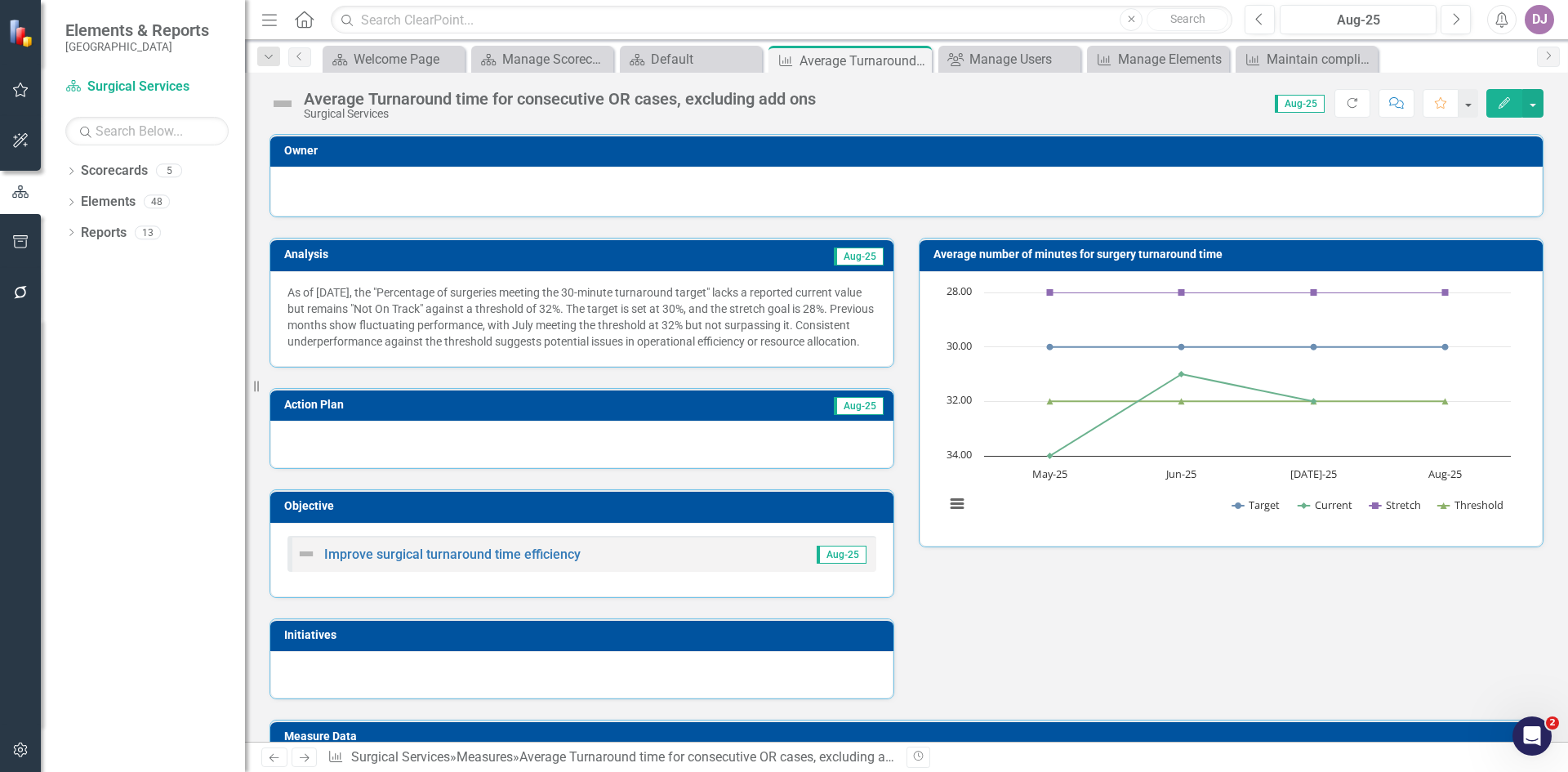
click at [955, 255] on h3 "Average number of minutes for surgery turnaround time" at bounding box center [1234, 255] width 601 height 12
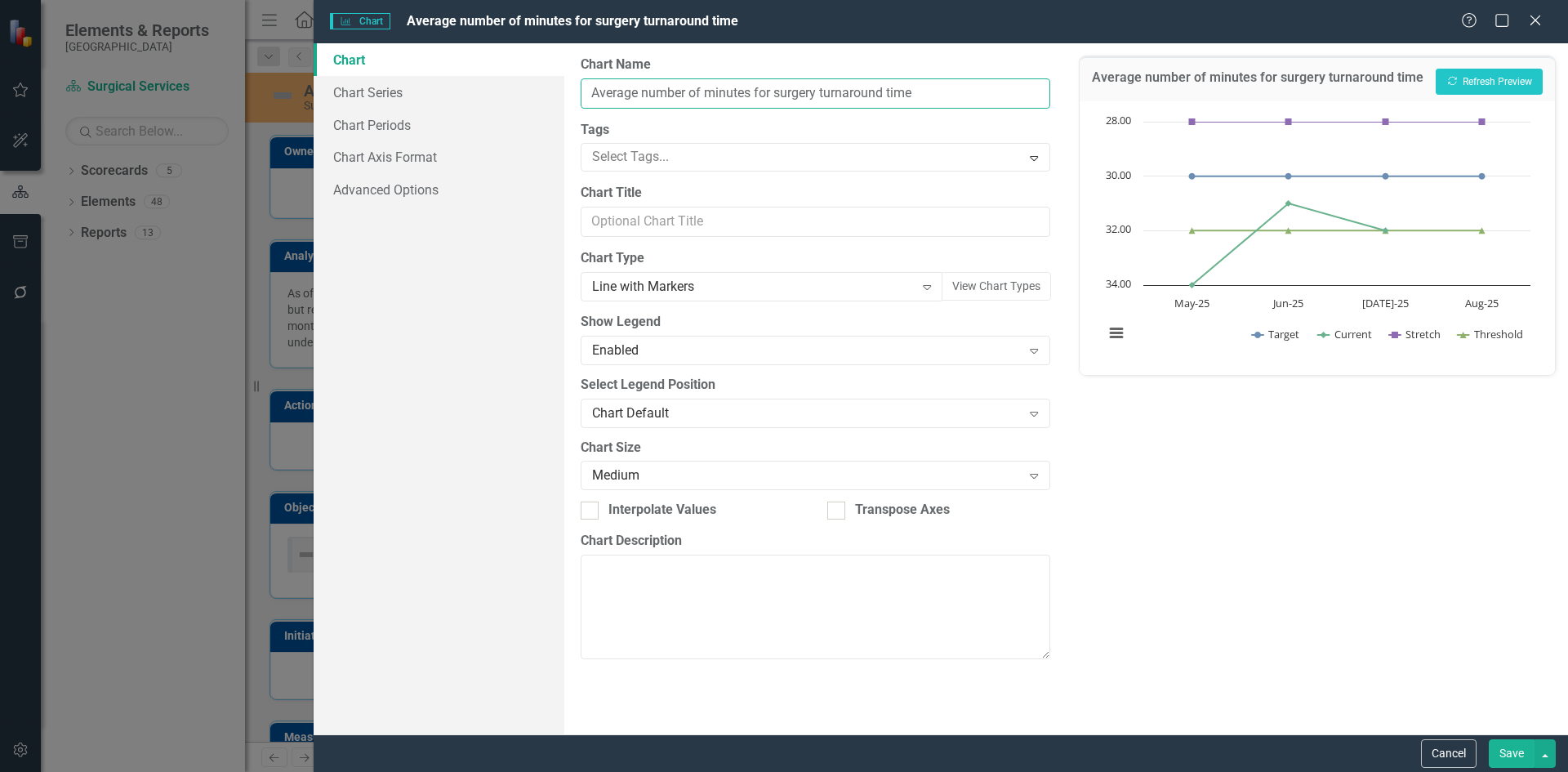
drag, startPoint x: 941, startPoint y: 102, endPoint x: 579, endPoint y: 89, distance: 362.2
click at [579, 89] on div "From this page, you can define the name, type, and size of the chart. You can a…" at bounding box center [815, 389] width 501 height 691
paste input "text"
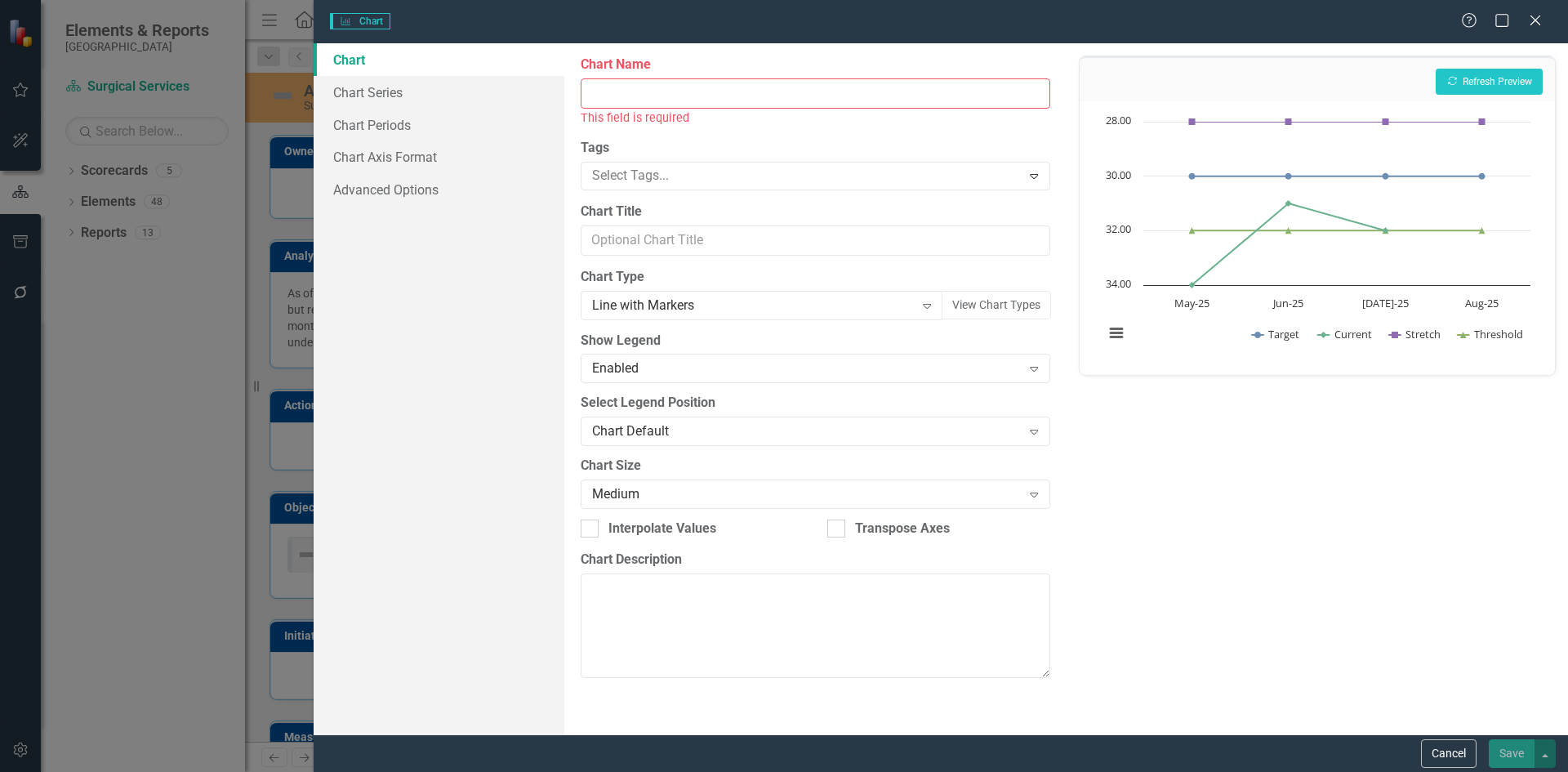
click at [598, 93] on input "Chart Name" at bounding box center [816, 94] width 469 height 31
paste input "text"
drag, startPoint x: 644, startPoint y: 26, endPoint x: 646, endPoint y: 93, distance: 67.0
click at [646, 93] on form "Charts Chart Help Maximize Close Chart Chart Series Chart Periods Chart Axis Fo…" at bounding box center [941, 386] width 1255 height 772
click at [1456, 761] on button "Cancel" at bounding box center [1448, 754] width 55 height 29
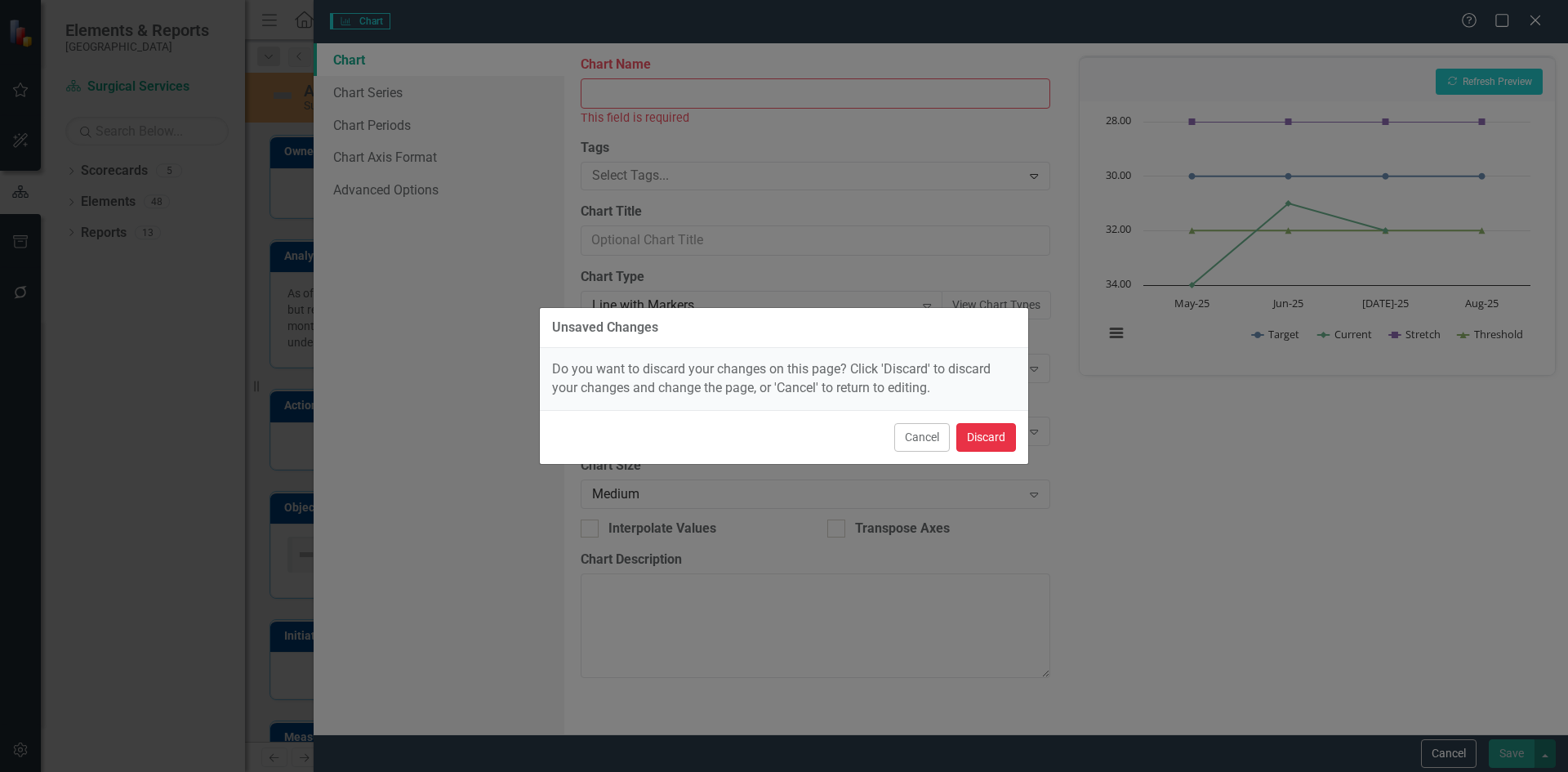
click at [1002, 439] on button "Discard" at bounding box center [986, 438] width 60 height 29
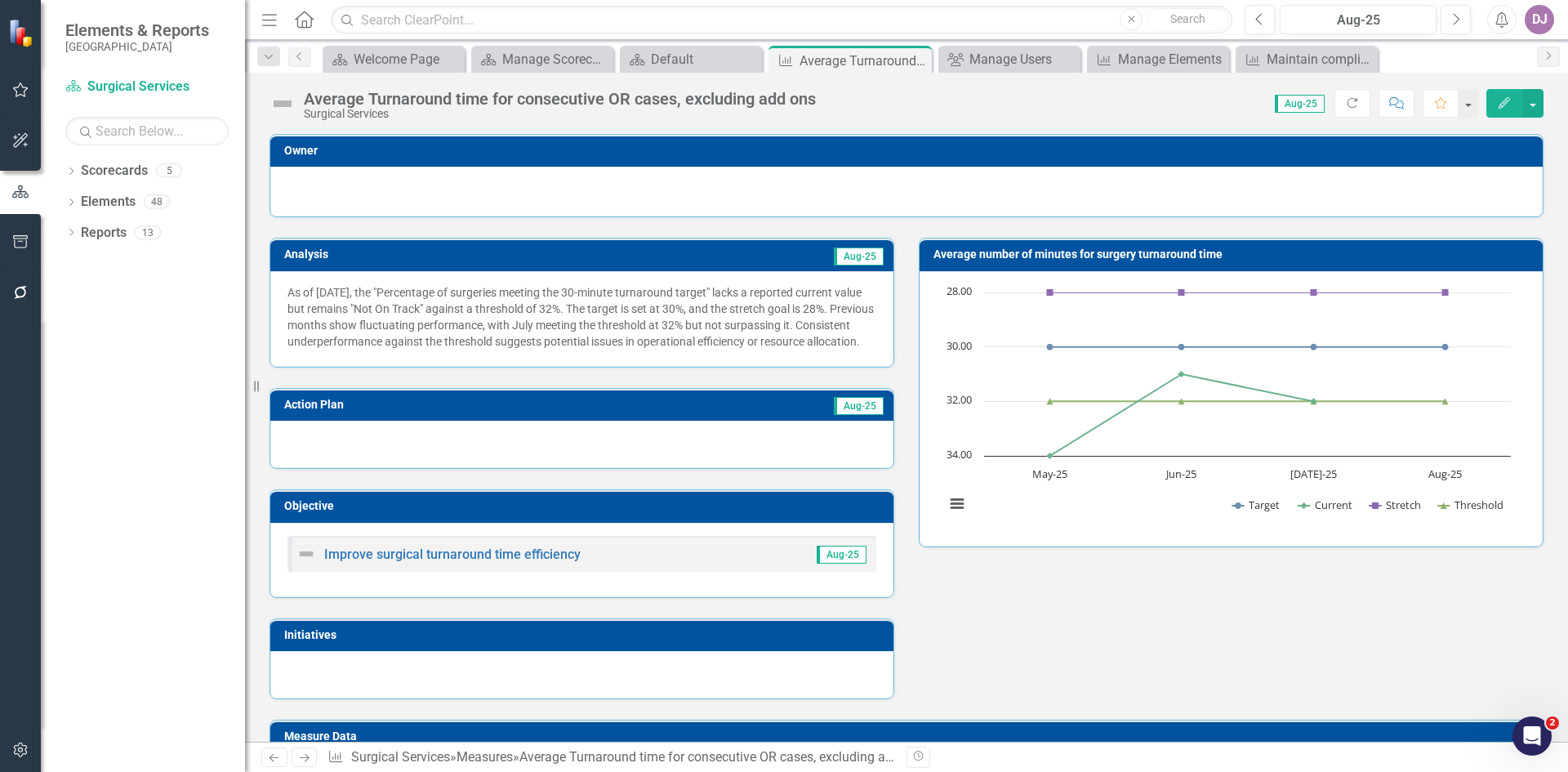
click at [420, 93] on div "Average Turnaround time for consecutive OR cases, excluding add ons" at bounding box center [559, 99] width 512 height 18
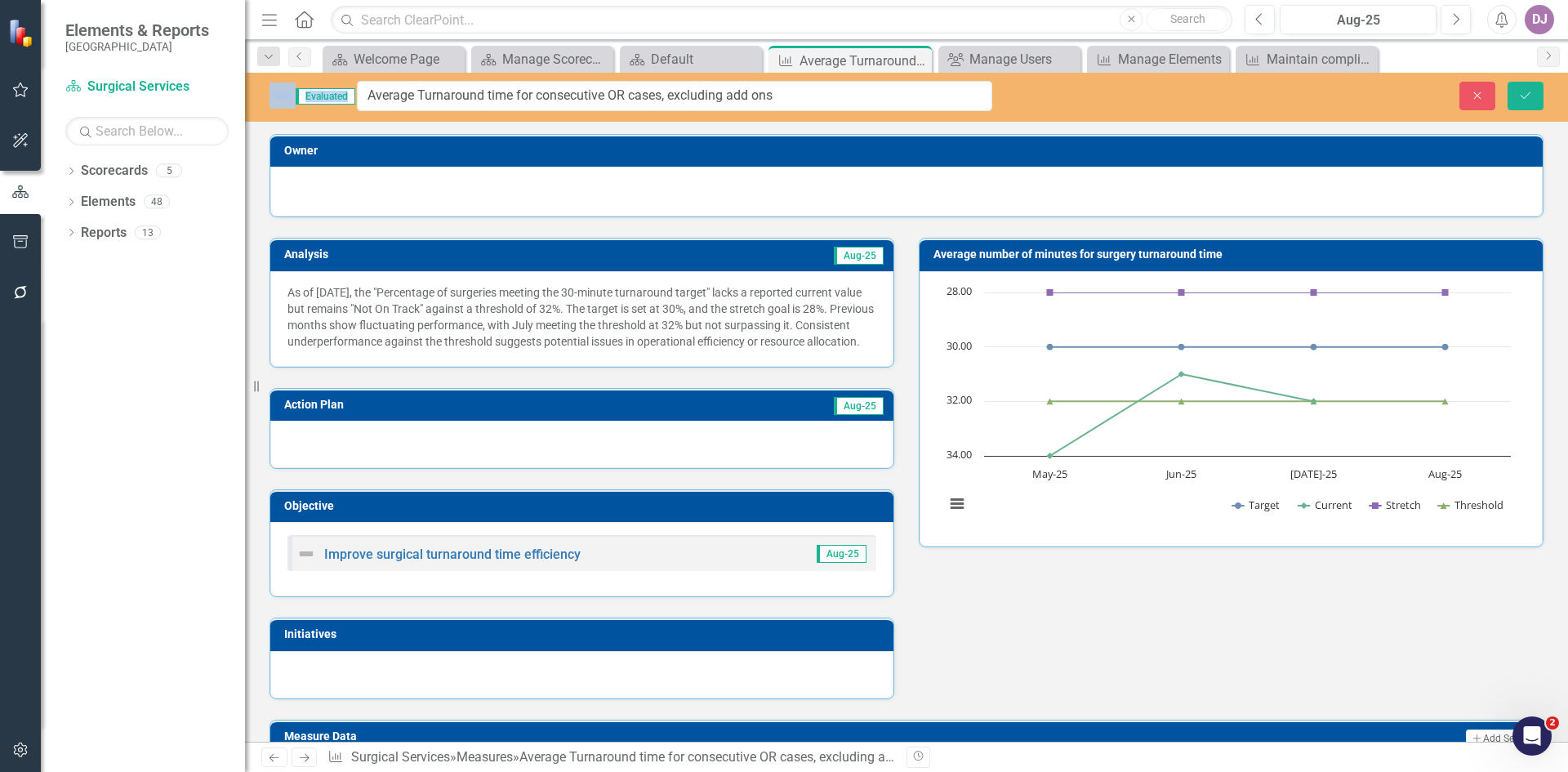
drag, startPoint x: 308, startPoint y: 98, endPoint x: 802, endPoint y: 102, distance: 494.0
drag, startPoint x: 808, startPoint y: 97, endPoint x: 386, endPoint y: 81, distance: 422.3
click at [386, 81] on input "Average Turnaround time for consecutive OR cases, excluding add ons" at bounding box center [675, 95] width 635 height 31
click at [1524, 100] on icon "Save" at bounding box center [1525, 95] width 15 height 11
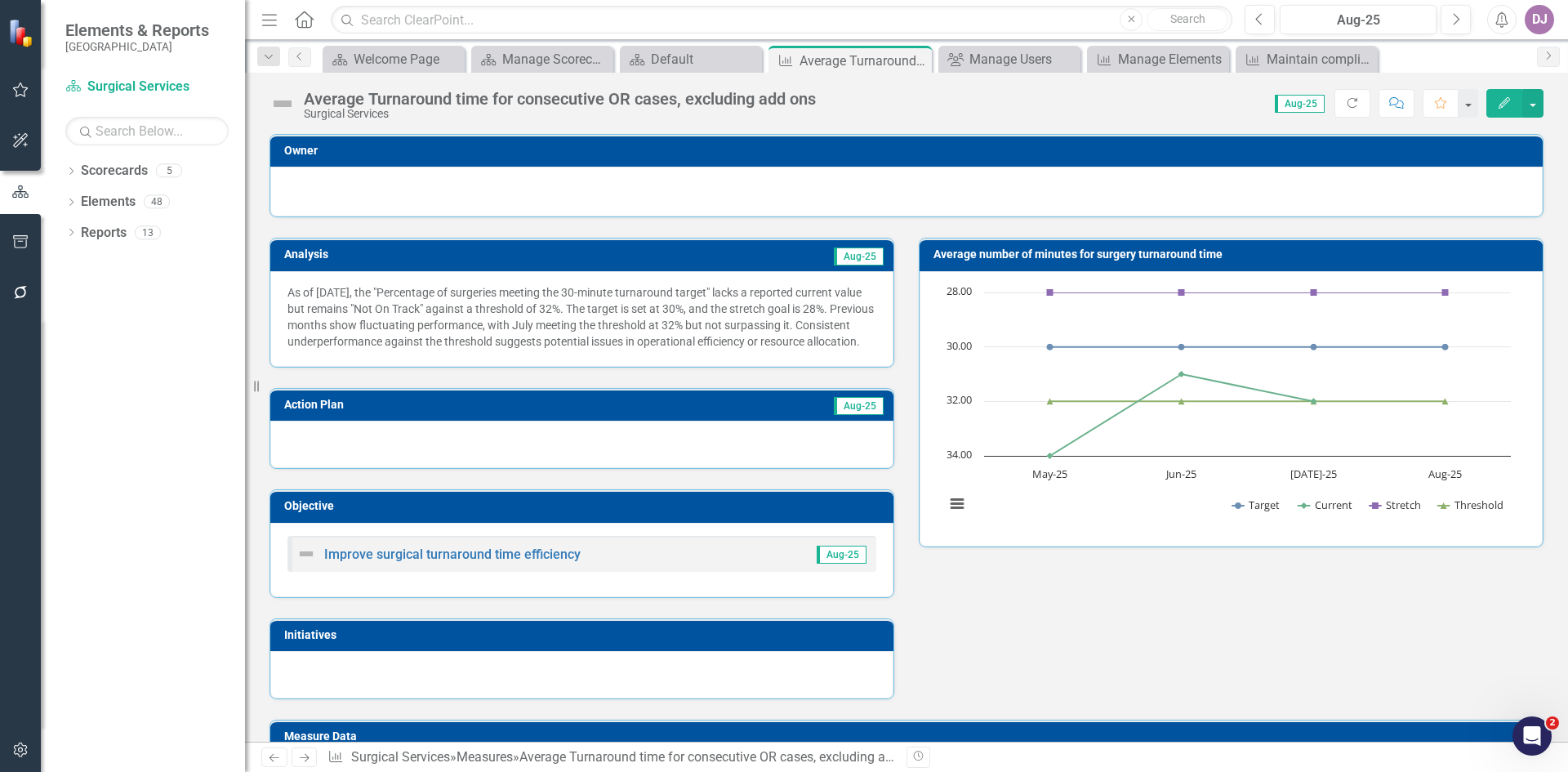
click at [1184, 254] on h3 "Average number of minutes for surgery turnaround time" at bounding box center [1234, 255] width 601 height 12
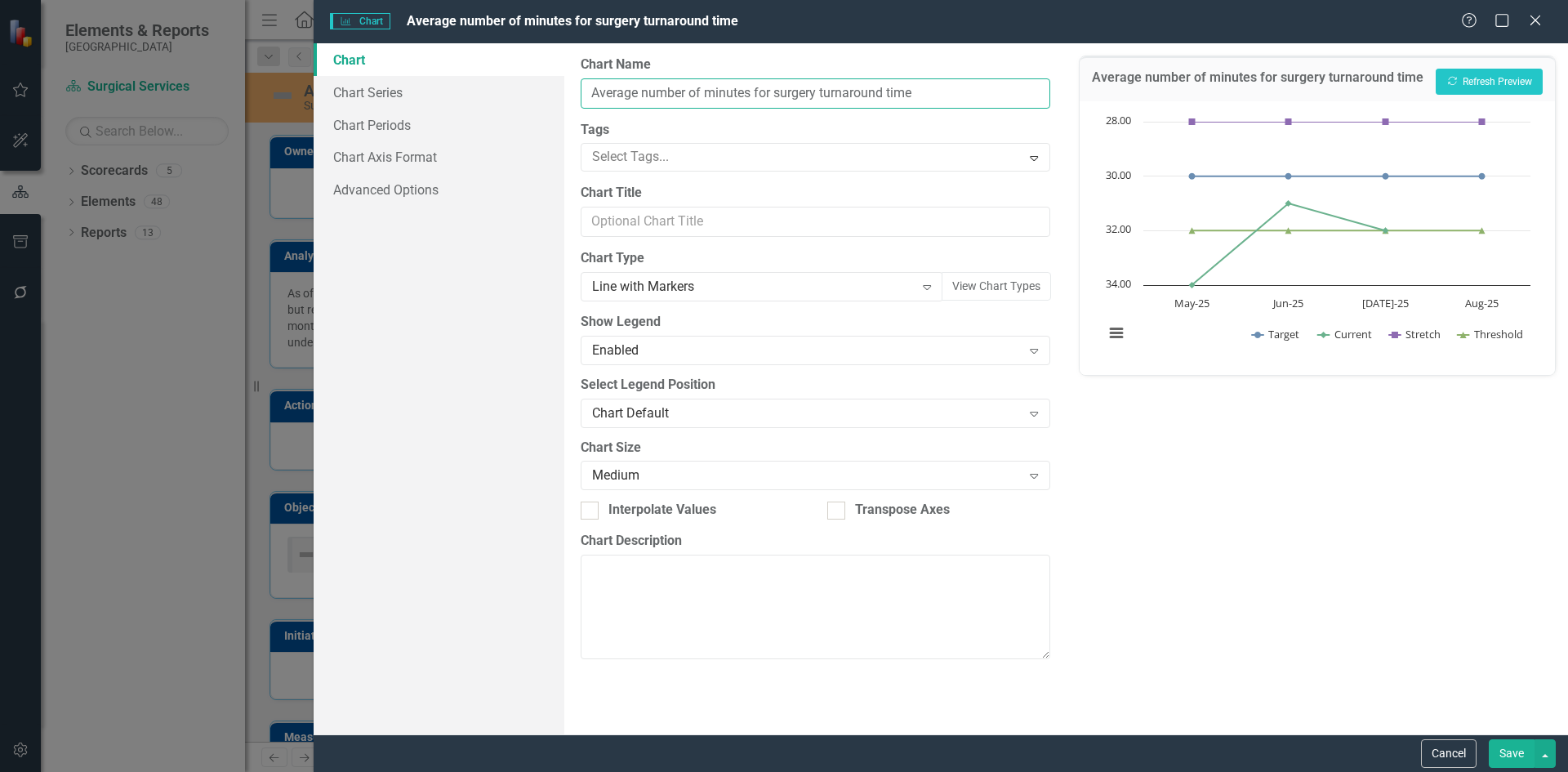
drag, startPoint x: 593, startPoint y: 87, endPoint x: 923, endPoint y: 63, distance: 330.9
click at [923, 63] on div "Chart Name Average number of minutes for surgery turnaround time" at bounding box center [816, 81] width 469 height 53
paste input "Turnaround time for consecutive OR cases, excluding add ons"
type input "Average Turnaround time for consecutive OR cases, excluding add ons"
click at [932, 287] on icon "Expand" at bounding box center [927, 286] width 17 height 13
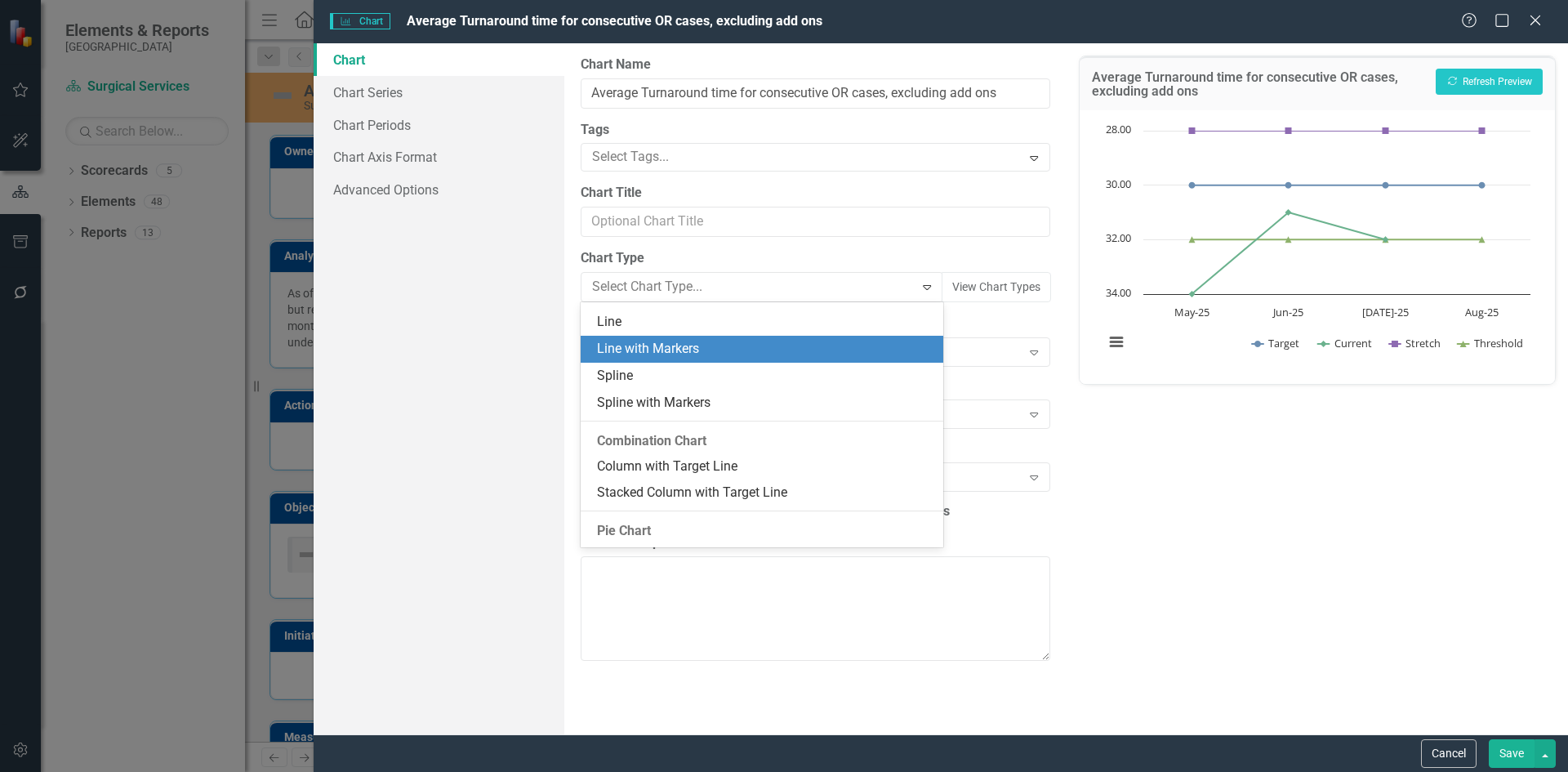
scroll to position [872, 0]
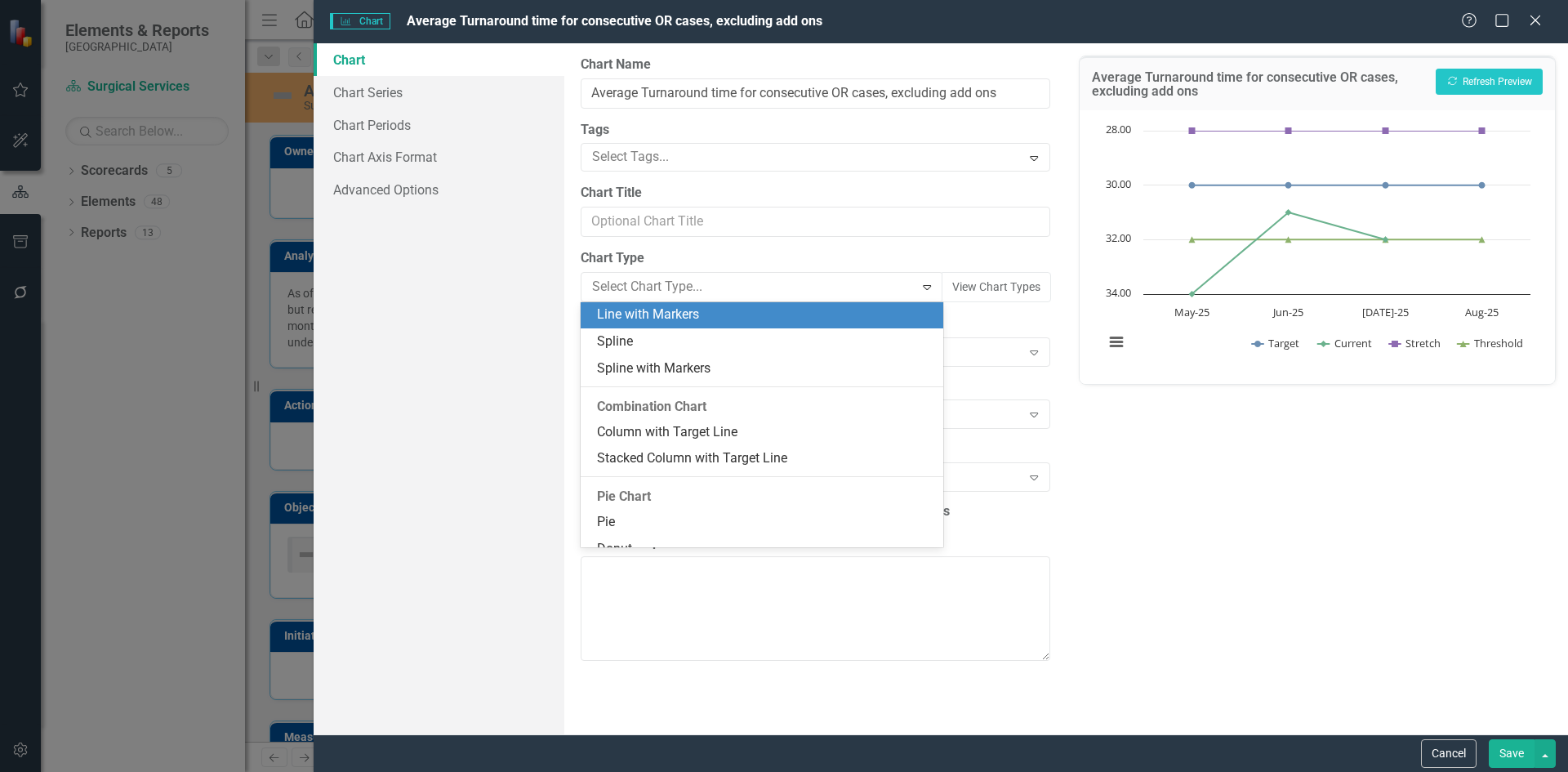
click at [774, 323] on div "Line with Markers" at bounding box center [765, 314] width 336 height 18
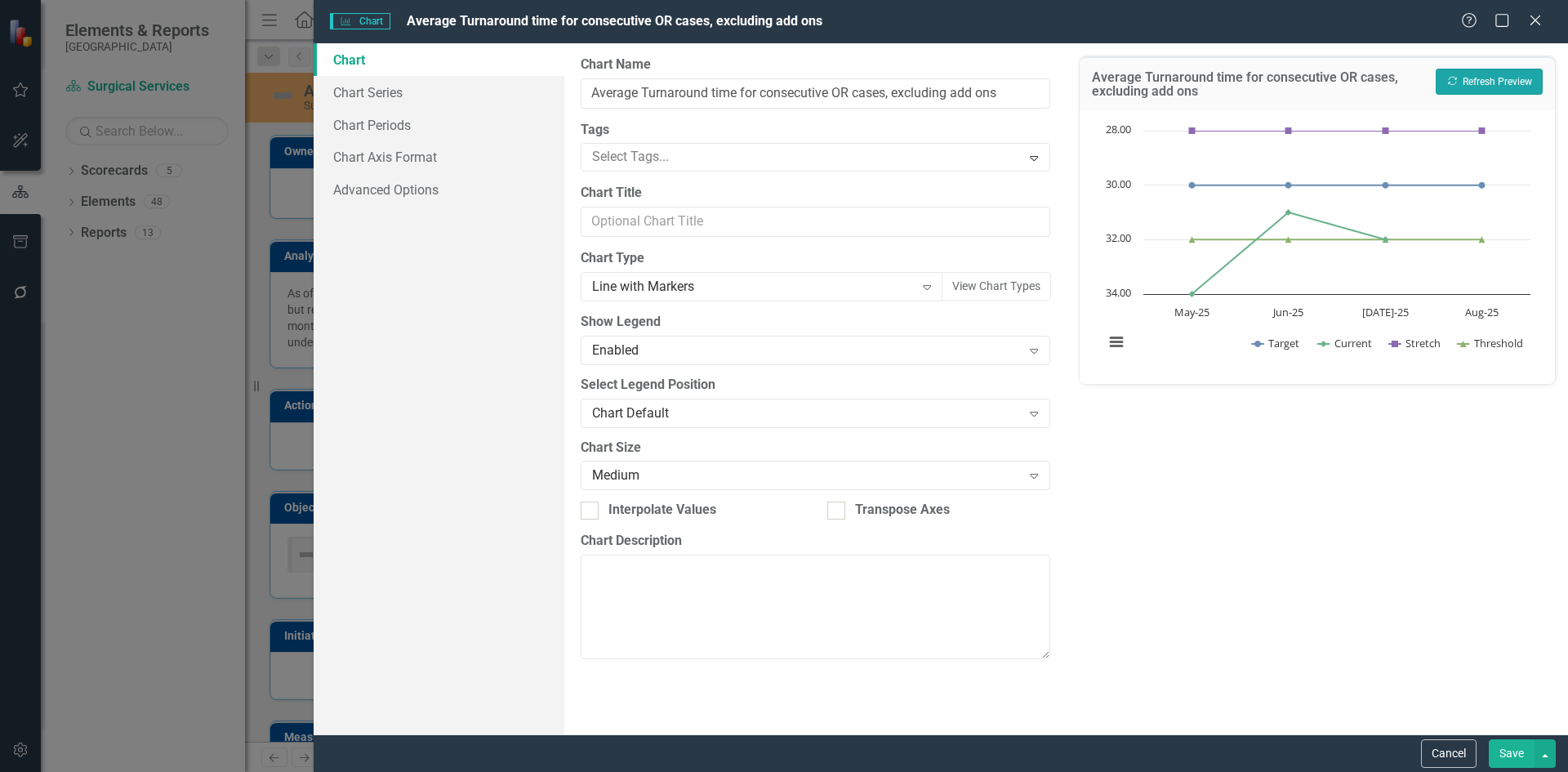
click at [1484, 91] on button "Recalculate Refresh Preview" at bounding box center [1489, 81] width 107 height 26
click at [1110, 341] on button "View chart menu, Chart" at bounding box center [1116, 342] width 23 height 23
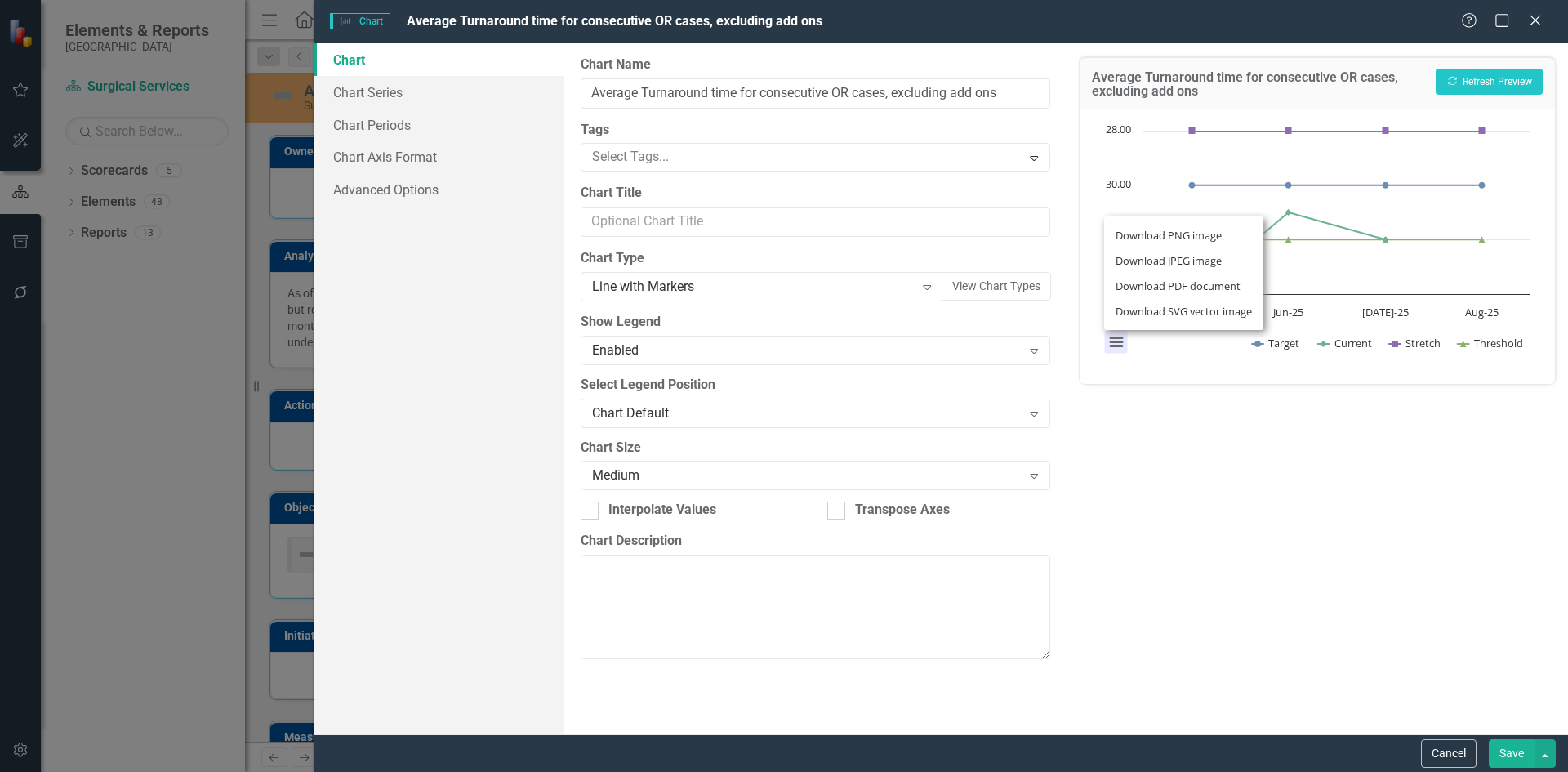
click at [1110, 341] on div "Download PNG image Download JPEG image Download PDF document Download SVG vecto…" at bounding box center [1184, 273] width 206 height 159
click at [403, 94] on link "Chart Series" at bounding box center [438, 92] width 251 height 32
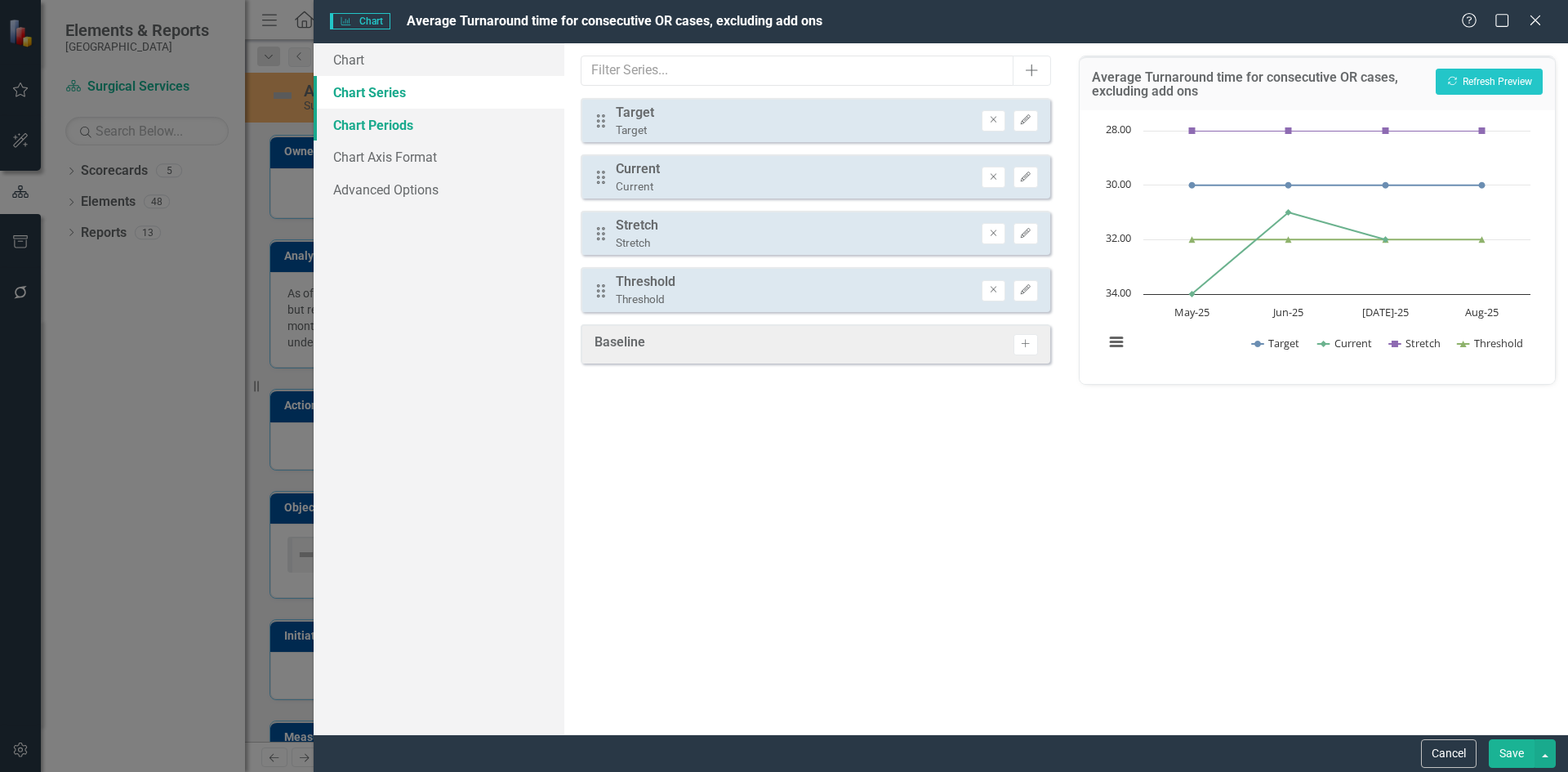
click at [403, 121] on link "Chart Periods" at bounding box center [438, 124] width 251 height 32
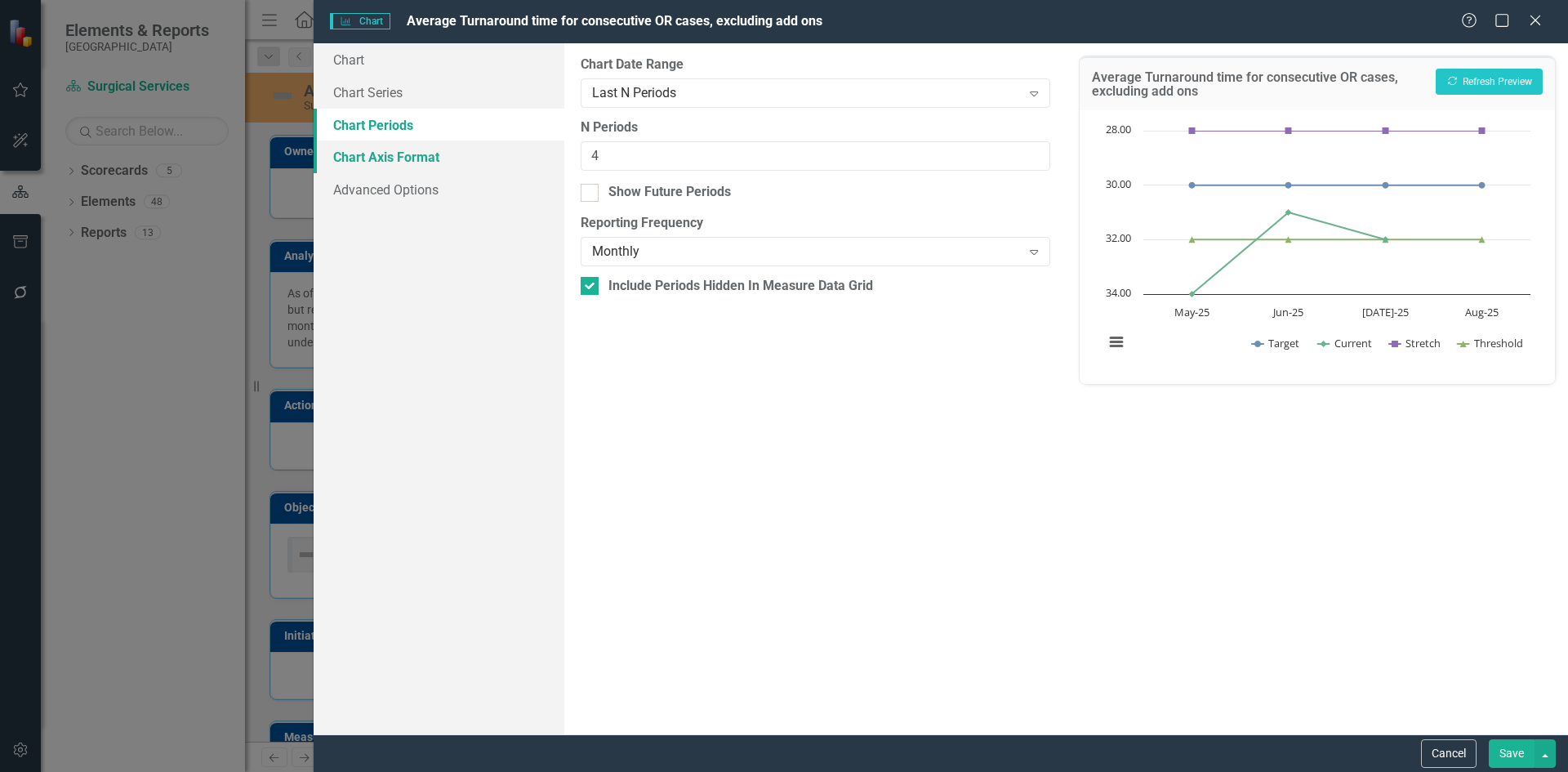
click at [427, 165] on link "Chart Axis Format" at bounding box center [438, 157] width 251 height 32
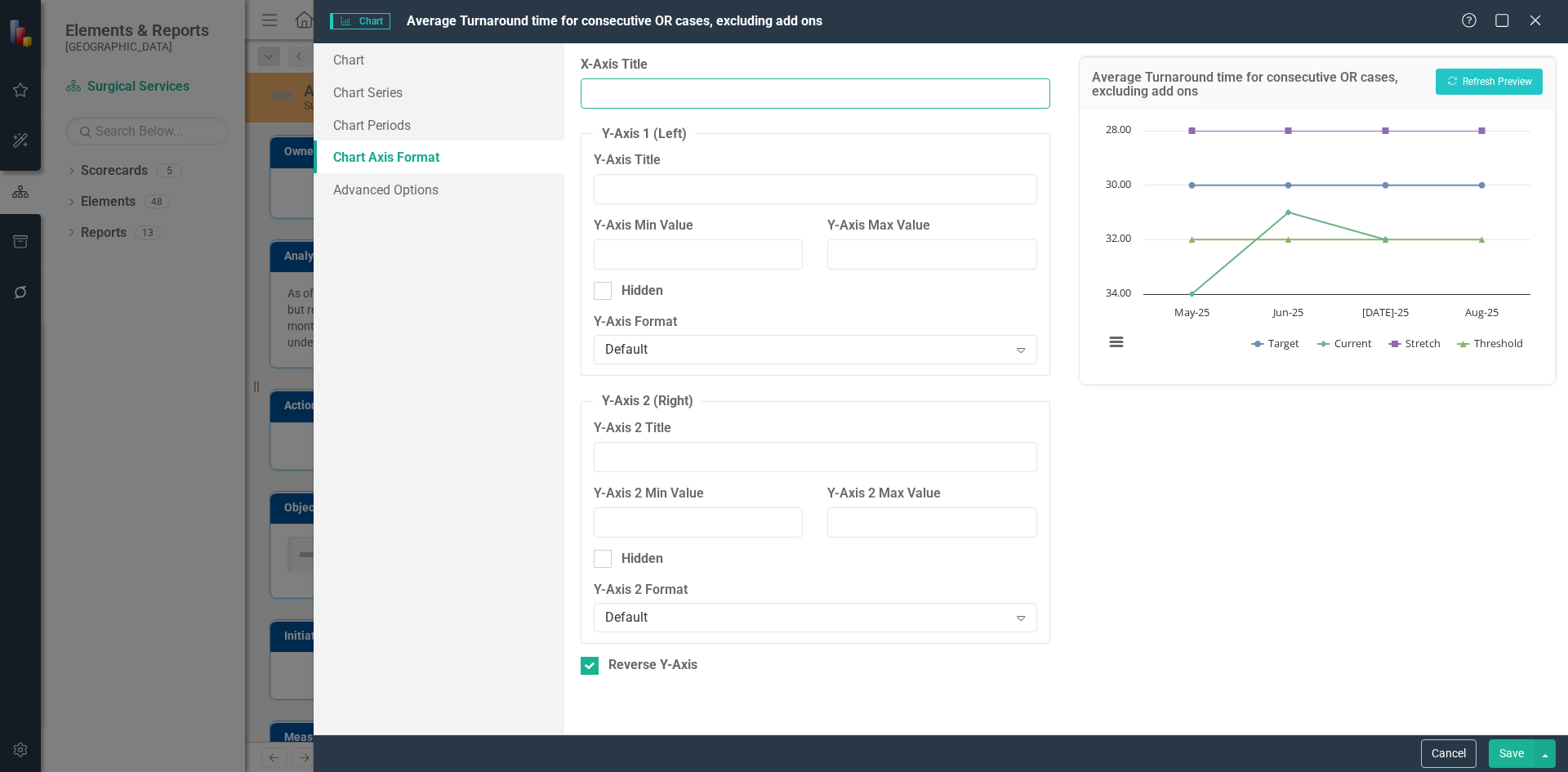
click at [655, 96] on input "X-Axis Title" at bounding box center [816, 94] width 469 height 31
type input "Month"
click at [637, 188] on input "Y-Axis Title" at bounding box center [816, 189] width 443 height 31
type input "Average Number of Minutes"
click at [1514, 764] on button "Save" at bounding box center [1512, 754] width 46 height 29
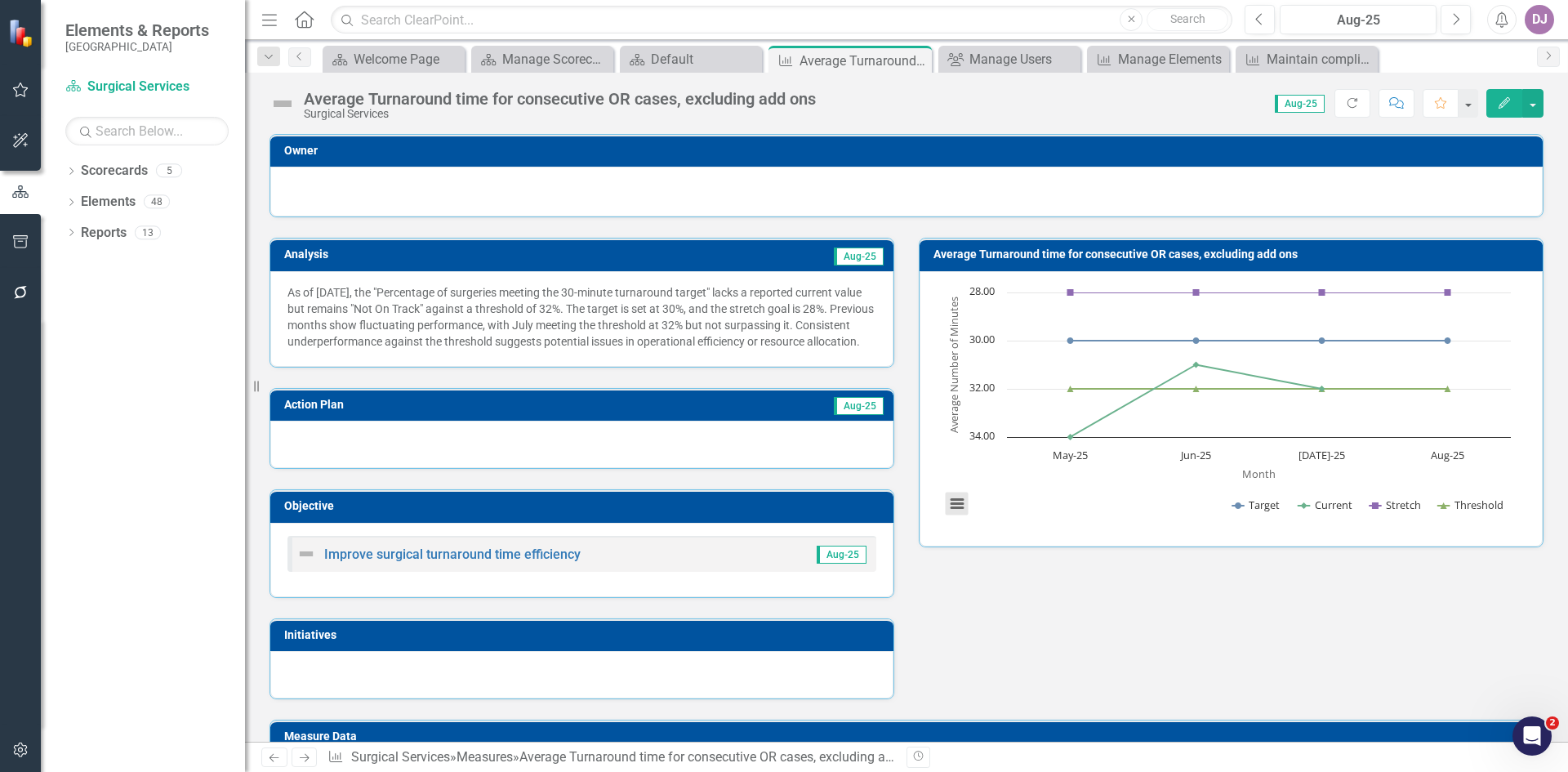
click at [956, 507] on button "View chart menu, Chart" at bounding box center [957, 504] width 23 height 23
click at [956, 507] on div "Download PNG image Download JPEG image Download PDF document Download SVG vecto…" at bounding box center [1025, 435] width 206 height 159
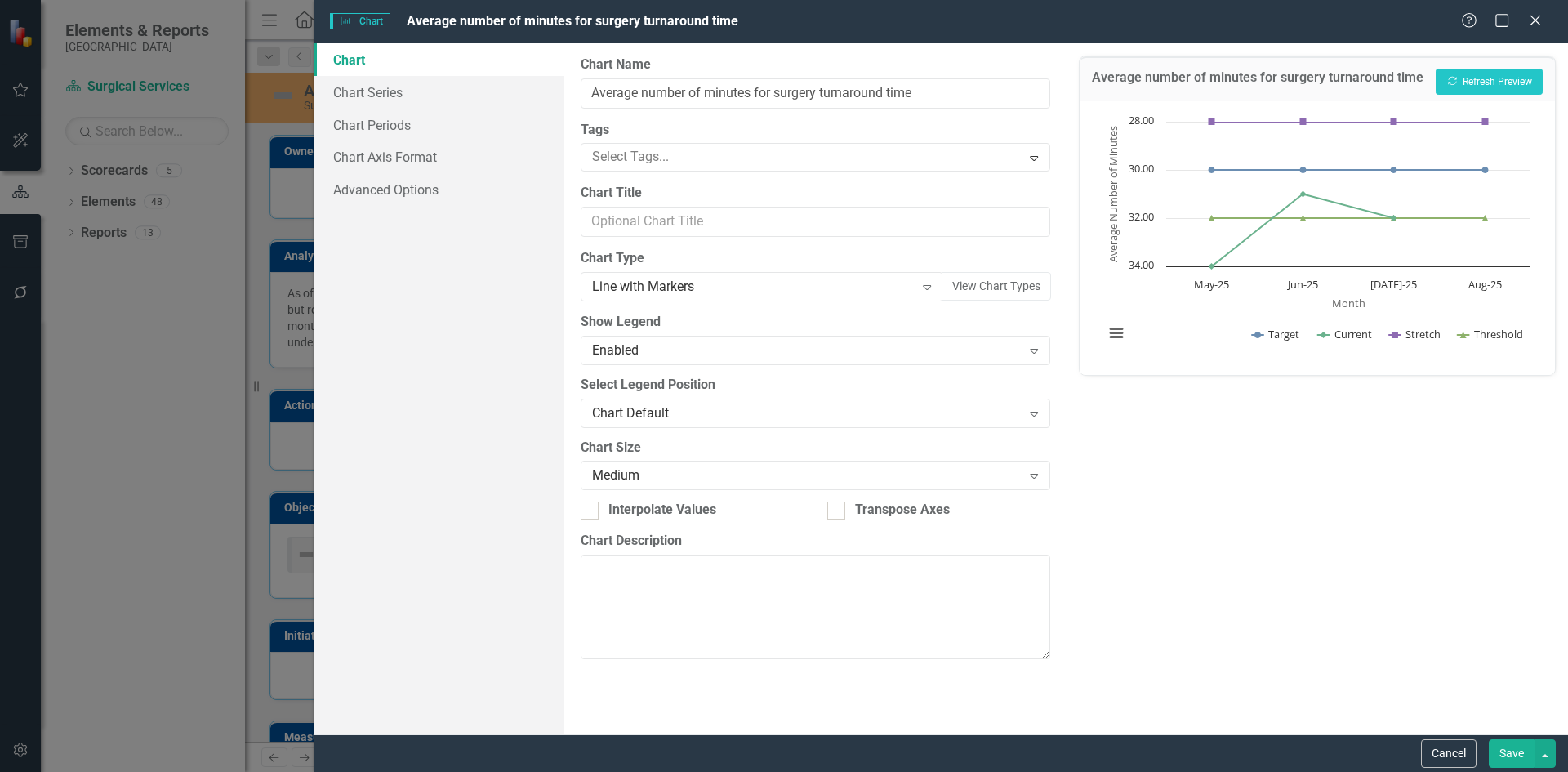
type input "Average Turnaround time for consecutive OR cases, excluding add ons"
click at [390, 194] on link "Advanced Options" at bounding box center [438, 189] width 251 height 32
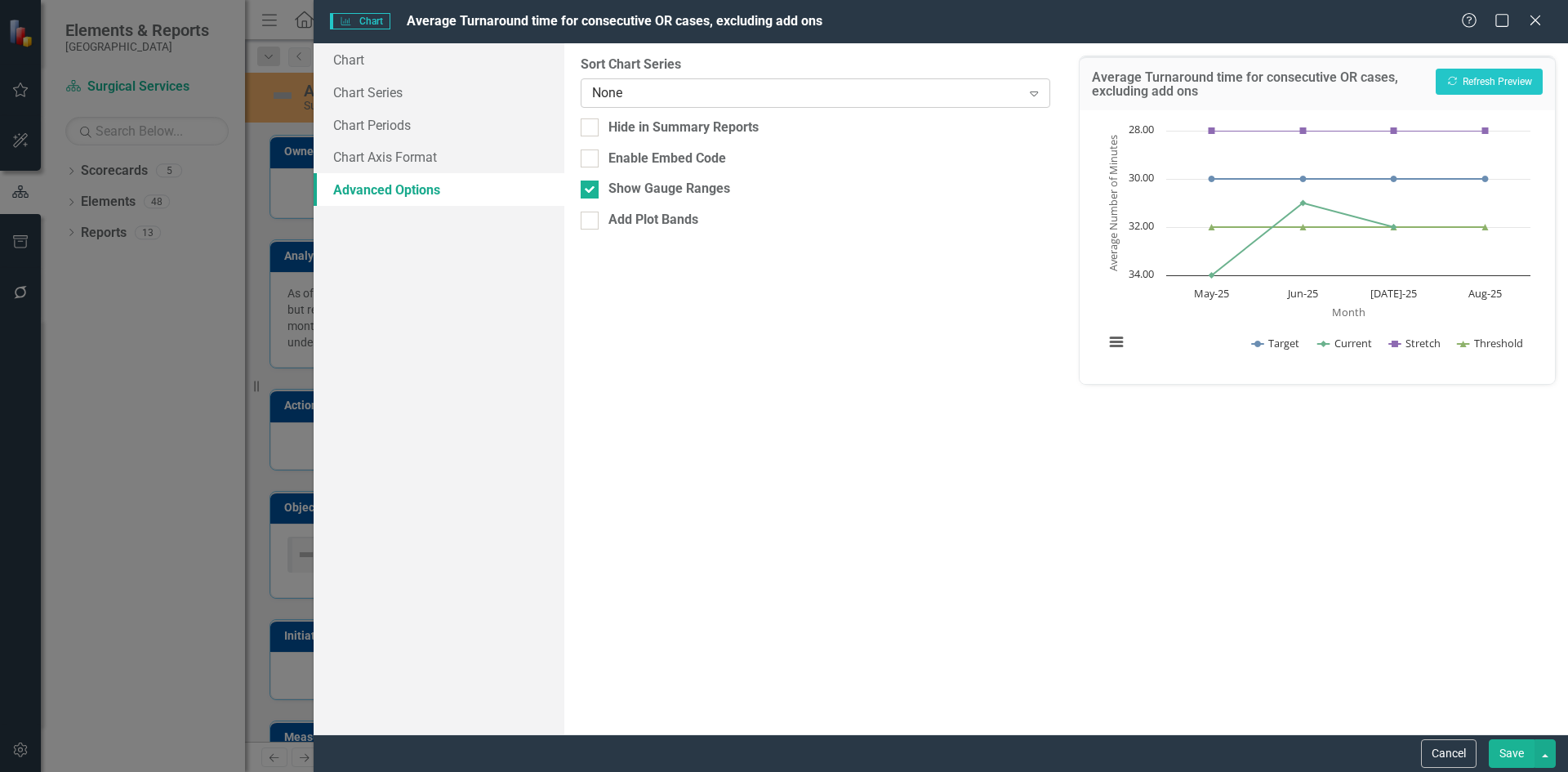
click at [1037, 92] on icon "Expand" at bounding box center [1033, 93] width 17 height 13
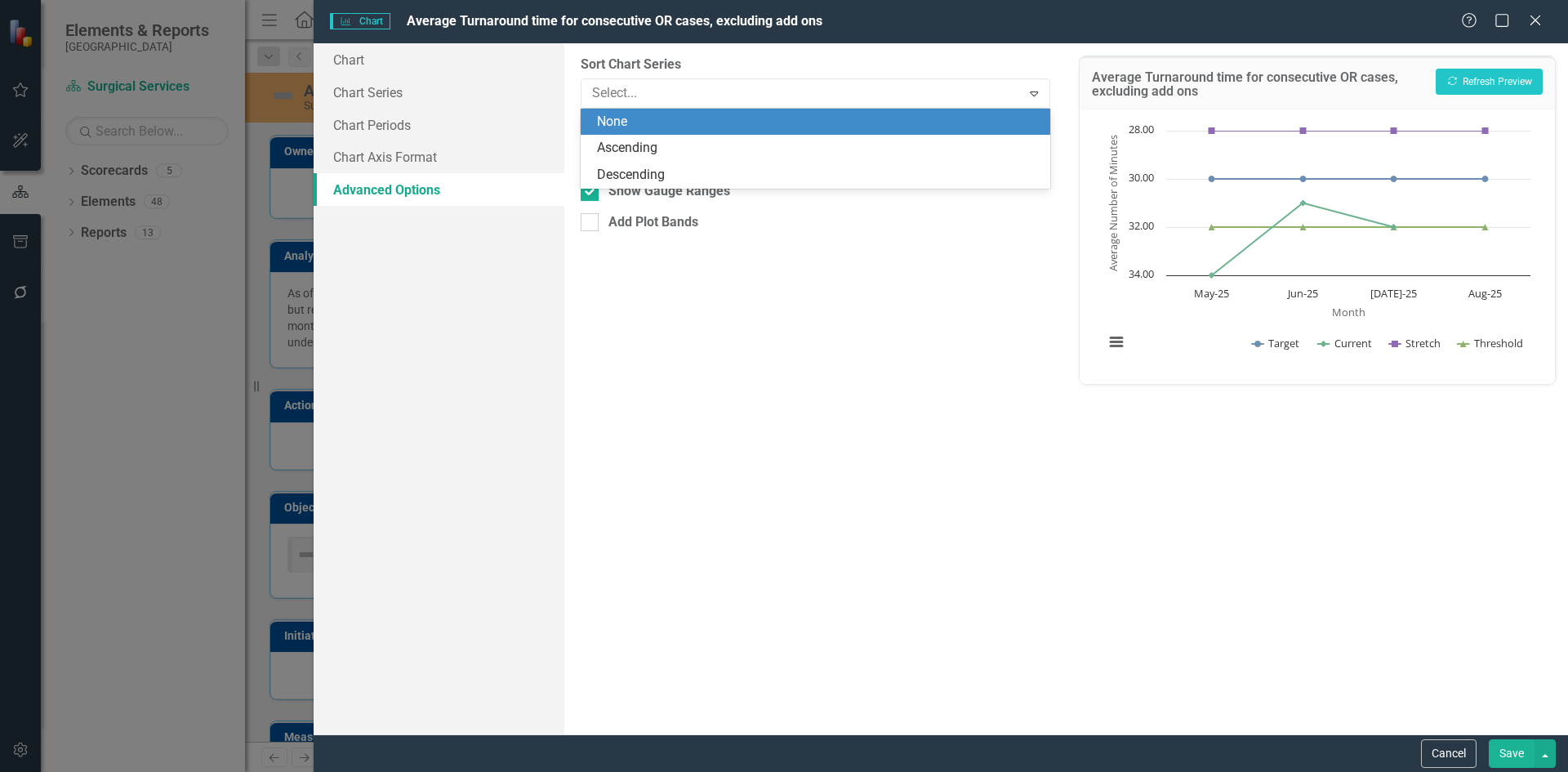
click at [651, 117] on div "None" at bounding box center [818, 122] width 443 height 18
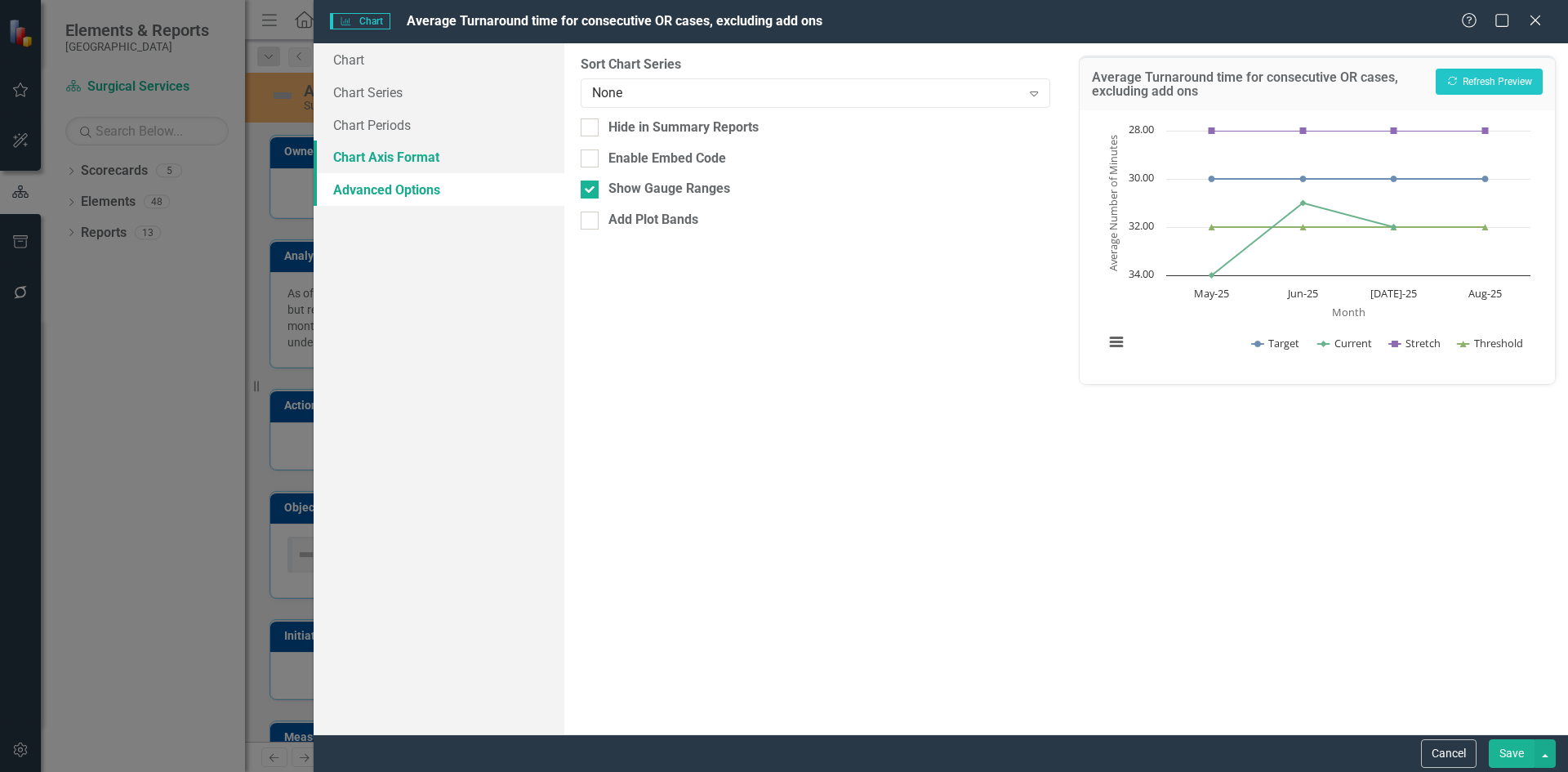
click at [374, 156] on link "Chart Axis Format" at bounding box center [438, 157] width 251 height 32
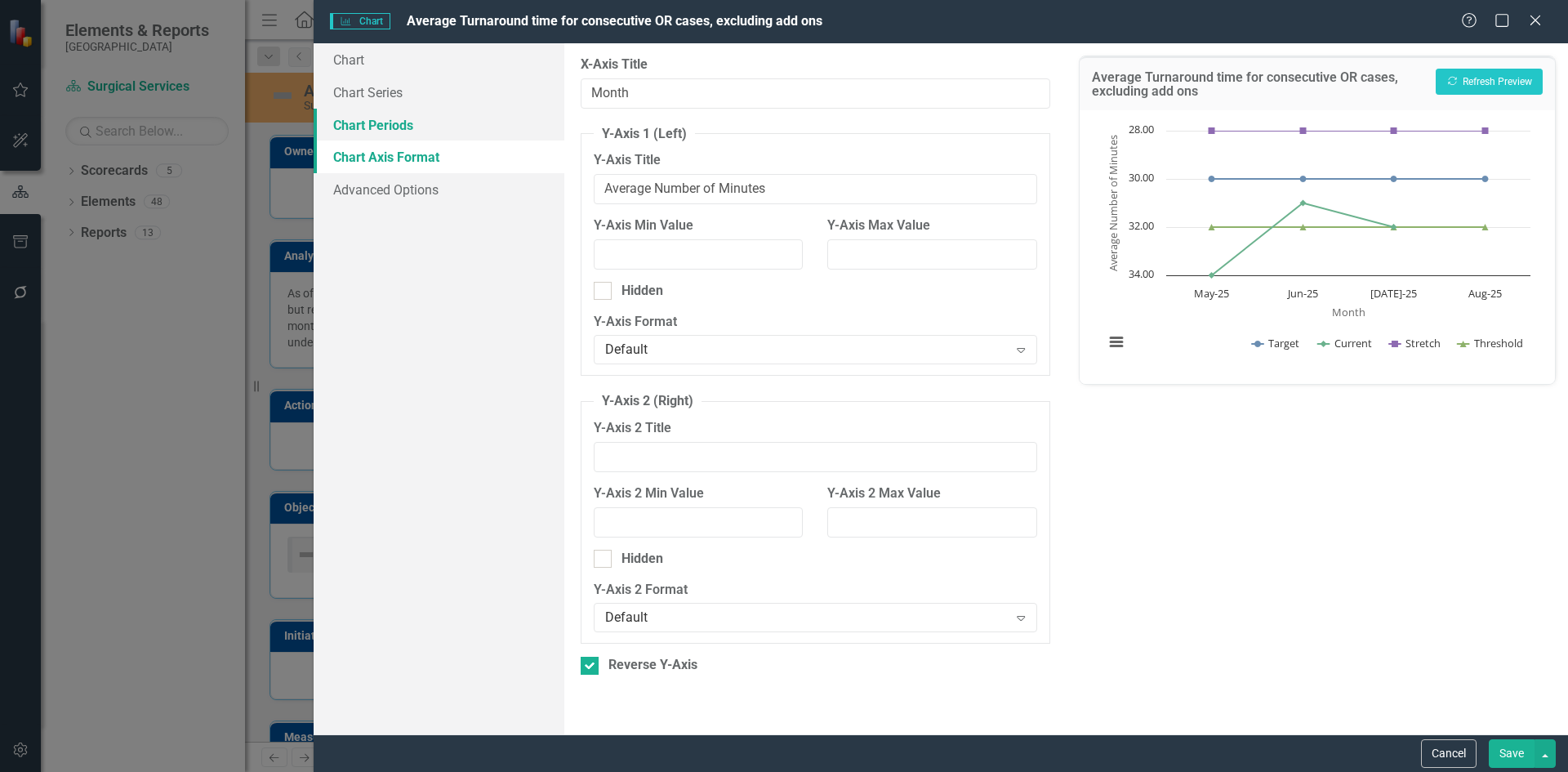
click at [384, 130] on link "Chart Periods" at bounding box center [438, 124] width 251 height 32
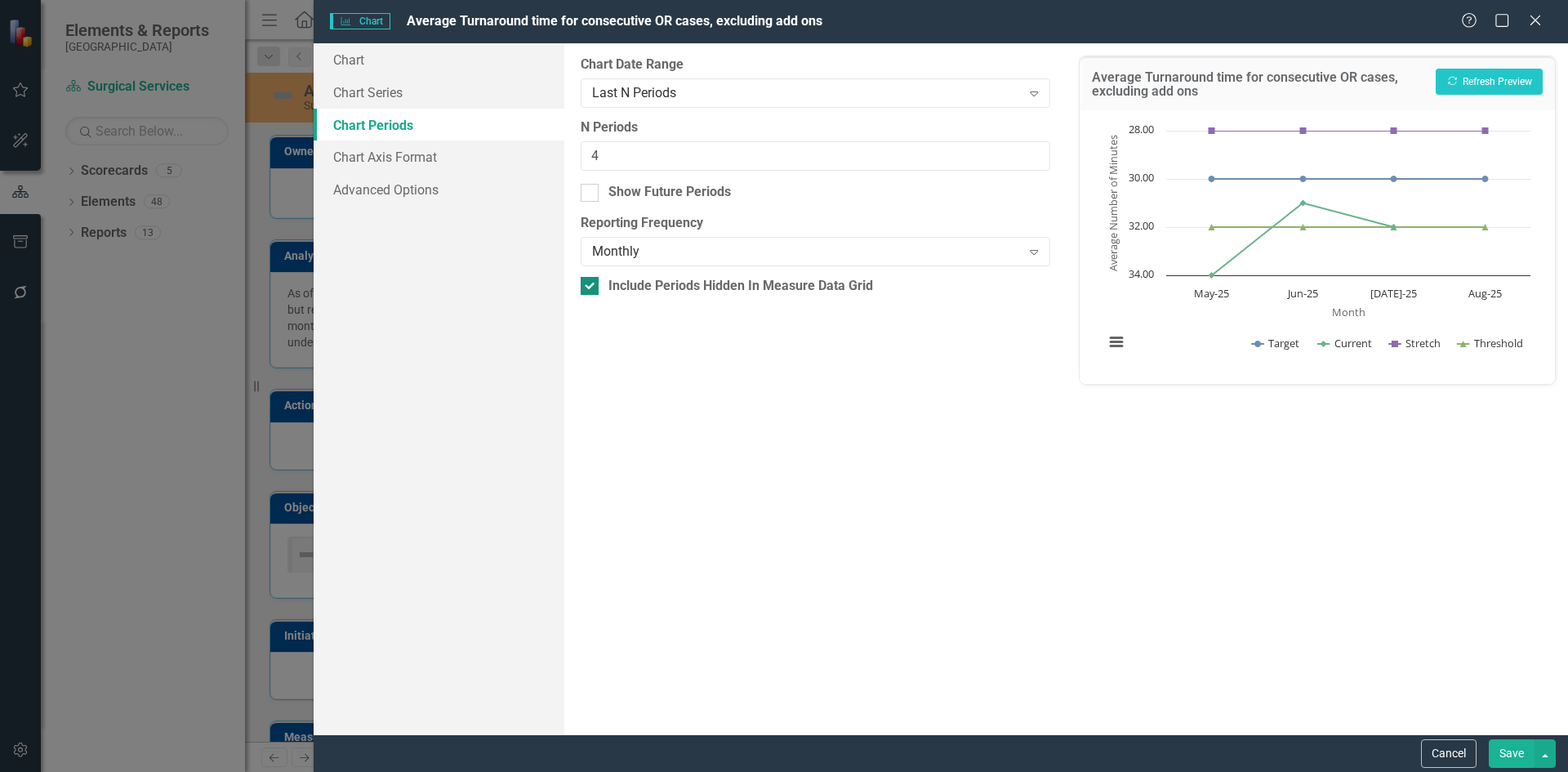
click at [594, 294] on div at bounding box center [590, 285] width 18 height 18
click at [592, 288] on input "Include Periods Hidden In Measure Data Grid" at bounding box center [586, 282] width 10 height 11
checkbox input "false"
click at [1485, 80] on button "Recalculate Refresh Preview" at bounding box center [1489, 81] width 107 height 26
click at [1515, 754] on button "Save" at bounding box center [1512, 754] width 46 height 29
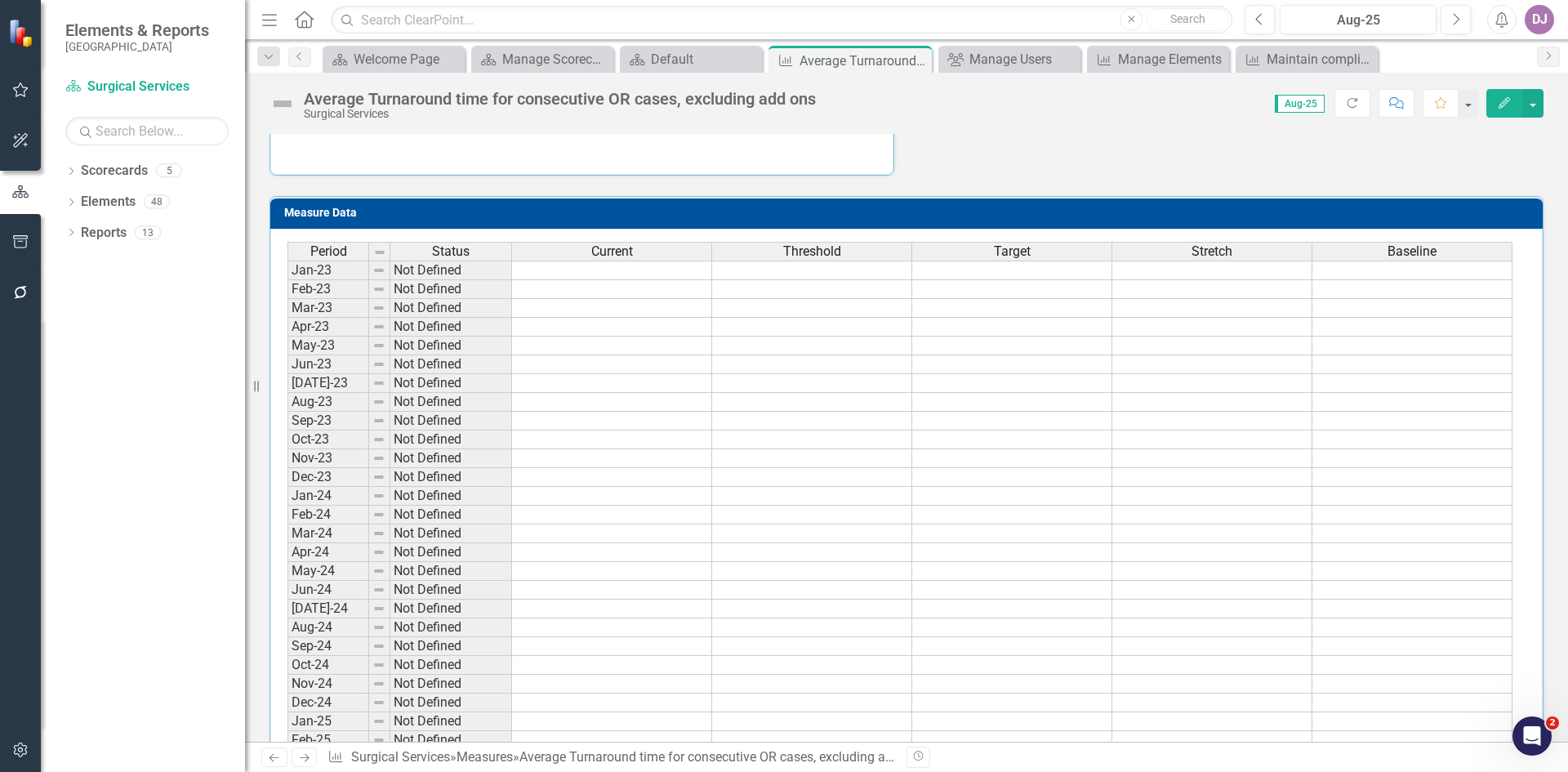
scroll to position [538, 0]
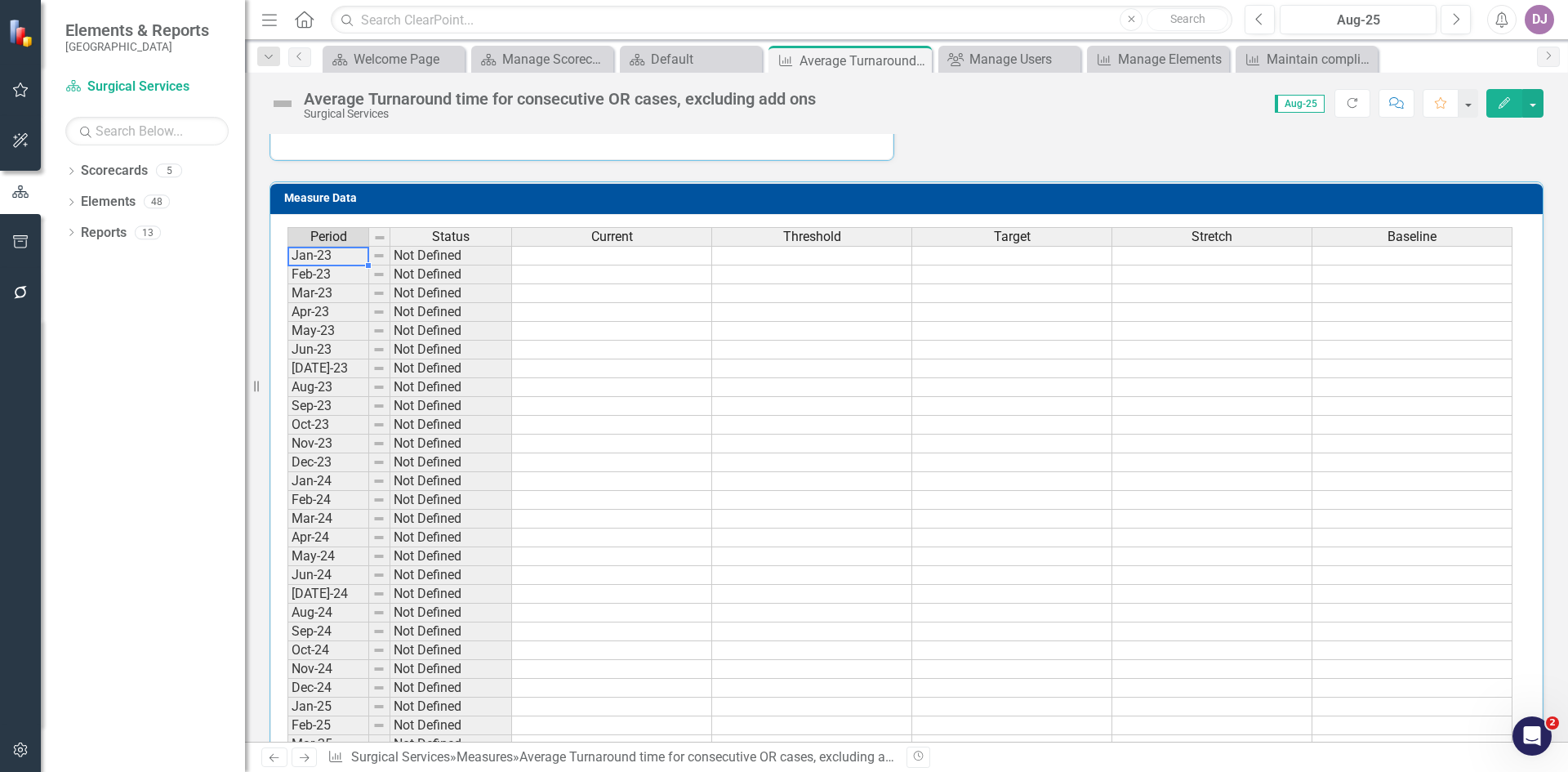
click at [338, 265] on td "Jan-23" at bounding box center [328, 256] width 81 height 19
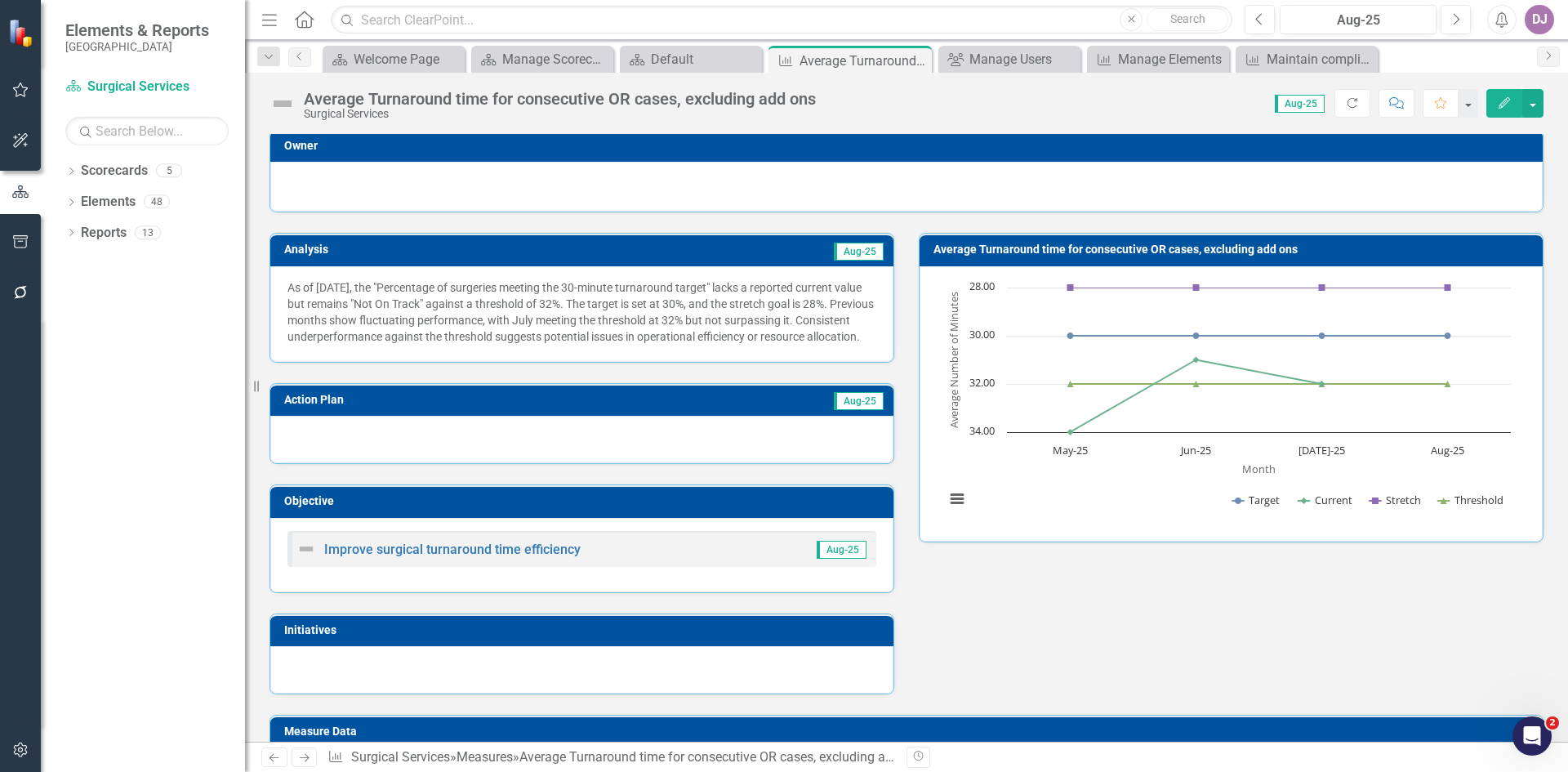
scroll to position [0, 0]
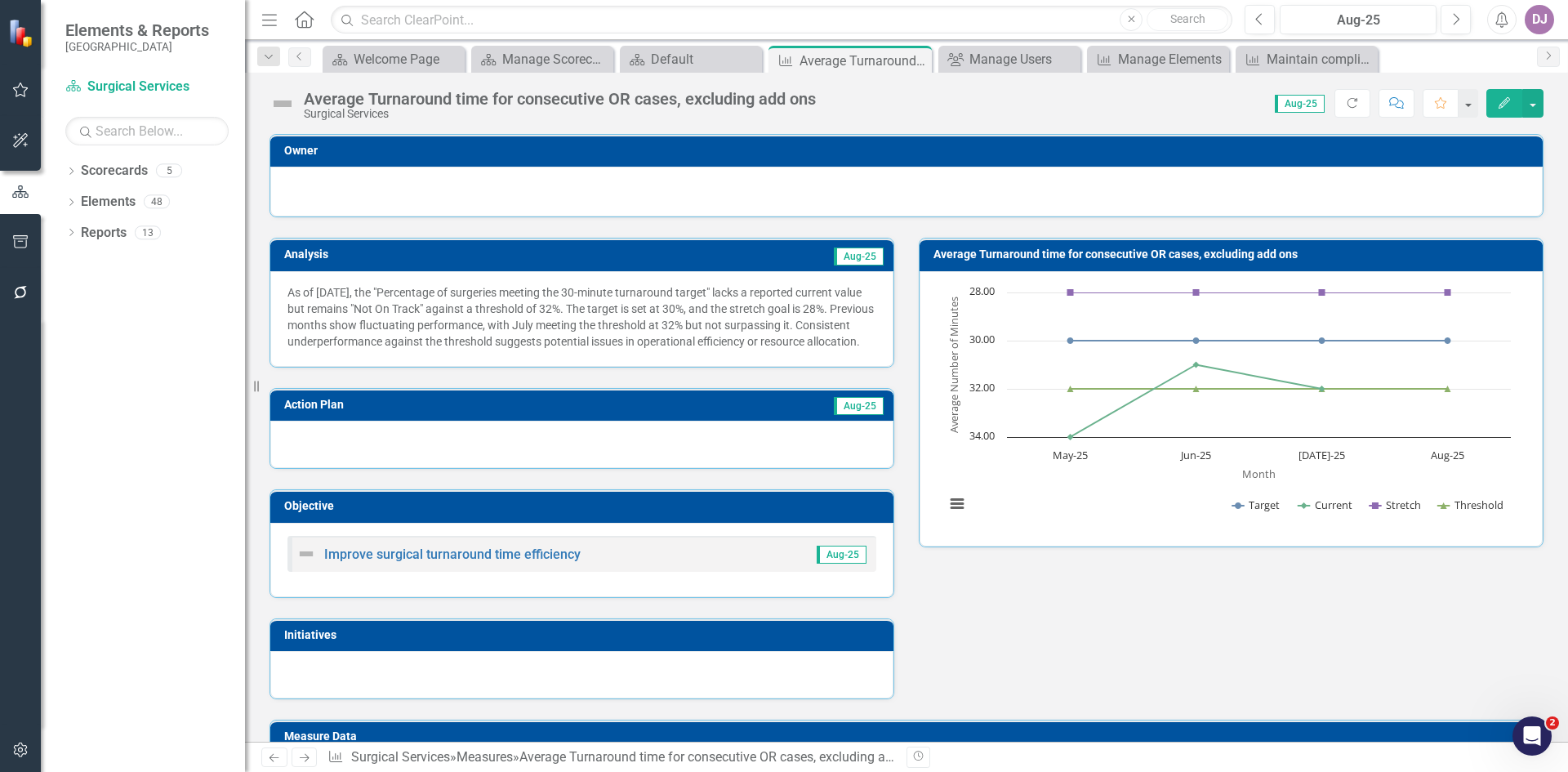
click at [1504, 102] on icon "Edit" at bounding box center [1504, 102] width 15 height 11
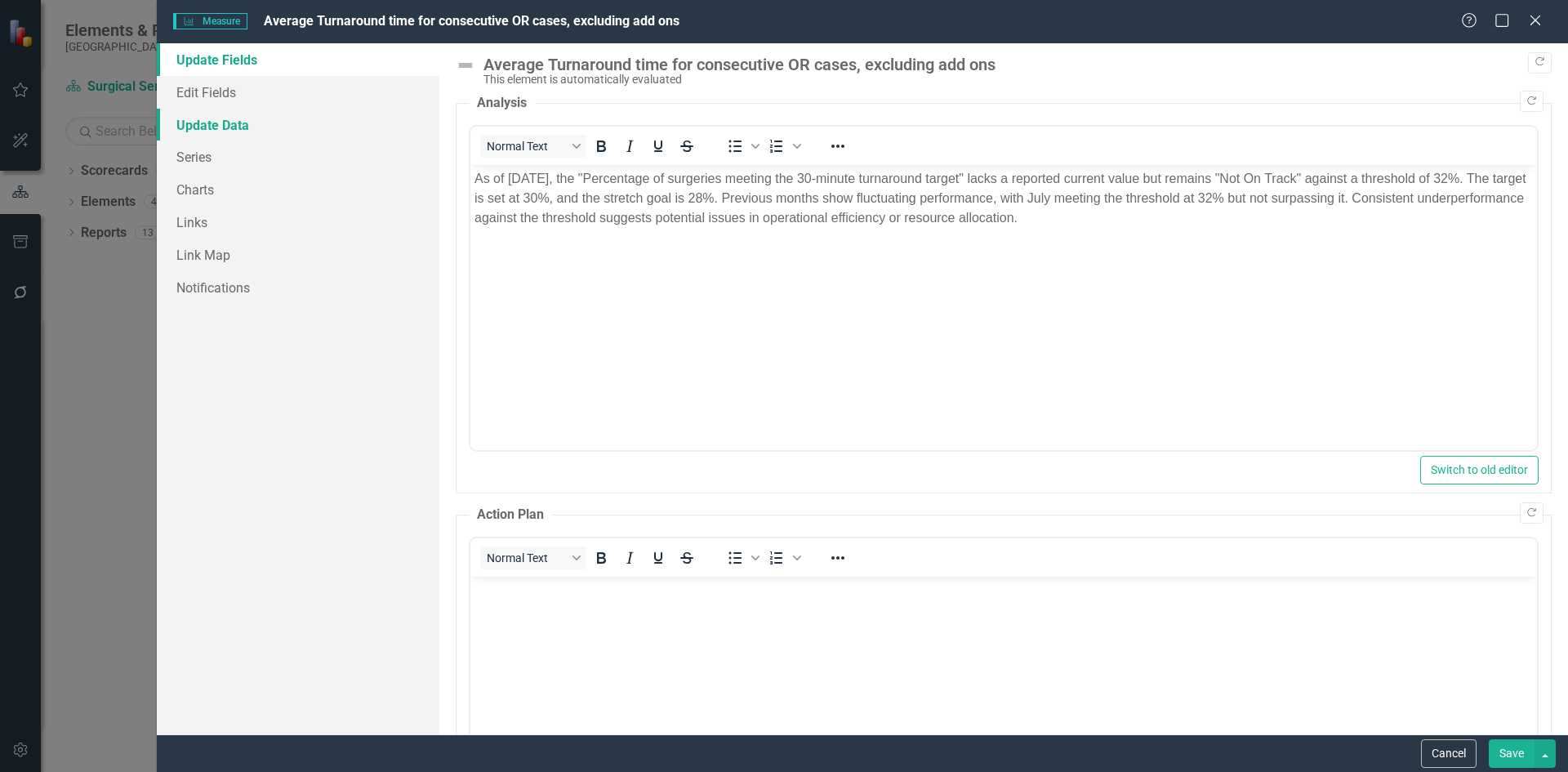
click at [212, 125] on link "Update Data" at bounding box center [298, 124] width 283 height 32
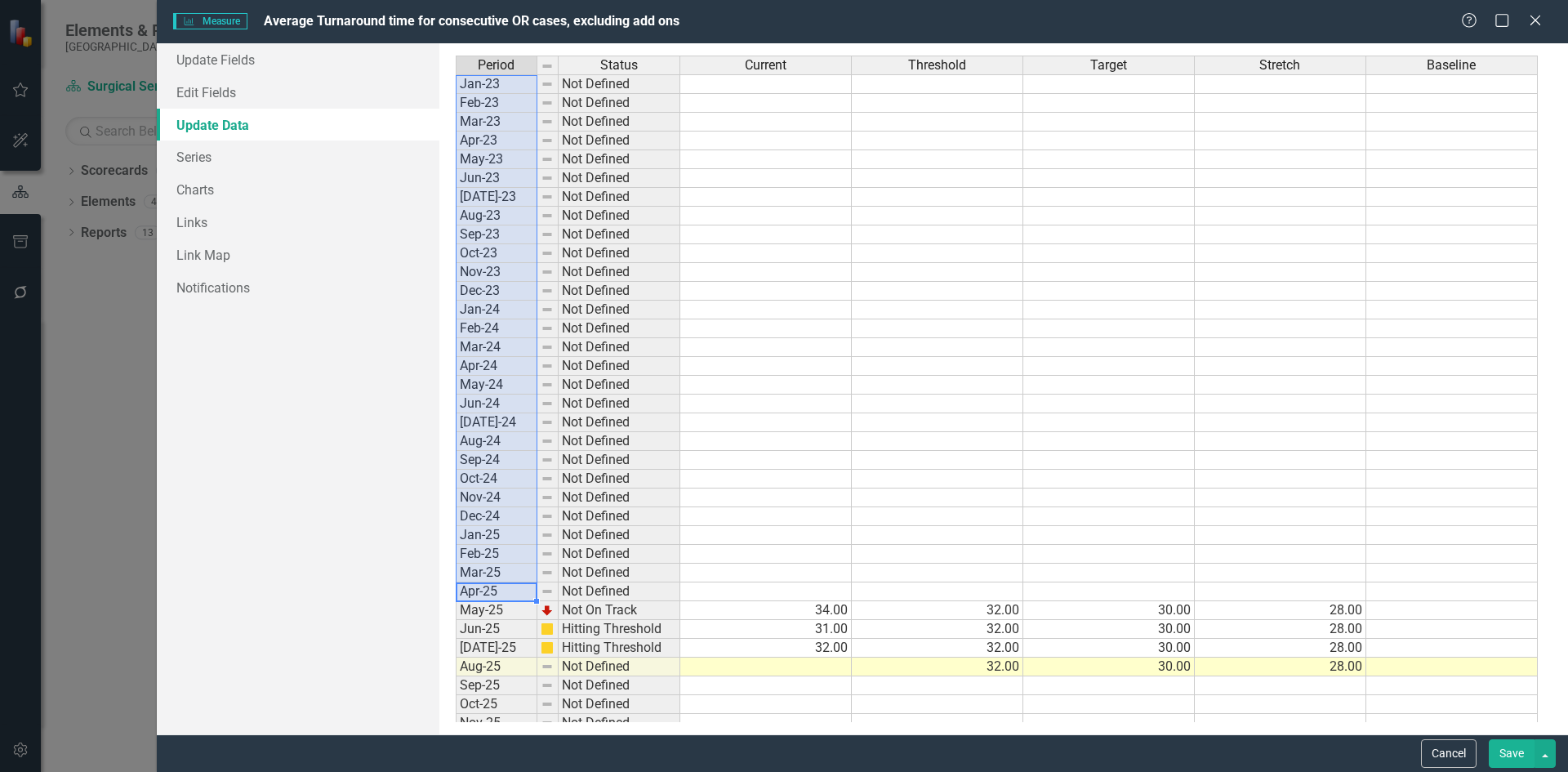
drag, startPoint x: 487, startPoint y: 596, endPoint x: 500, endPoint y: 86, distance: 510.2
click at [500, 86] on tbody "Jan-23 Not Defined Feb-23 Not Defined Mar-23 Not Defined Apr-23 Not Defined May…" at bounding box center [568, 413] width 225 height 677
click at [316, 234] on link "Links" at bounding box center [298, 221] width 283 height 32
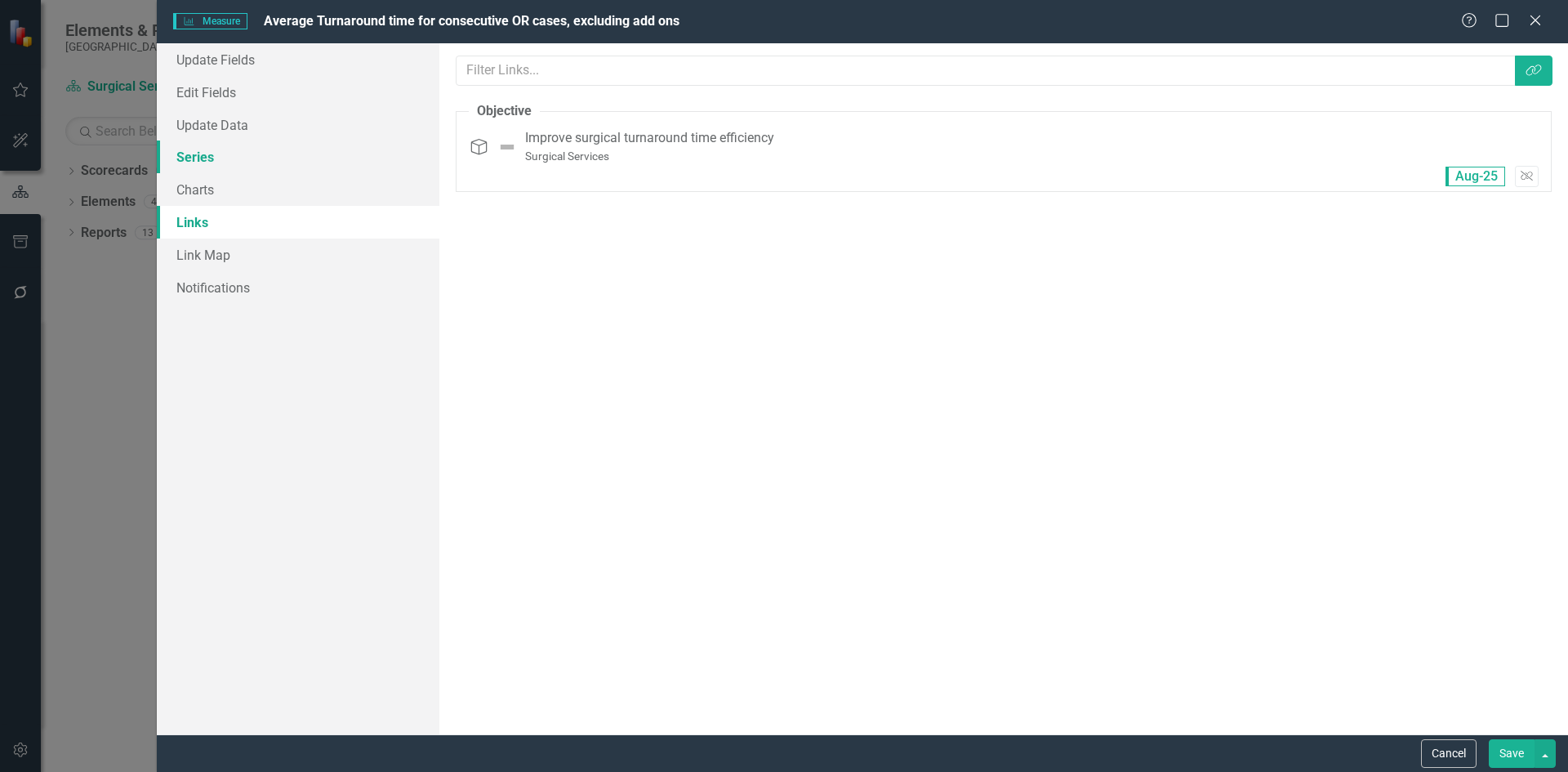
click at [220, 163] on link "Series" at bounding box center [298, 157] width 283 height 32
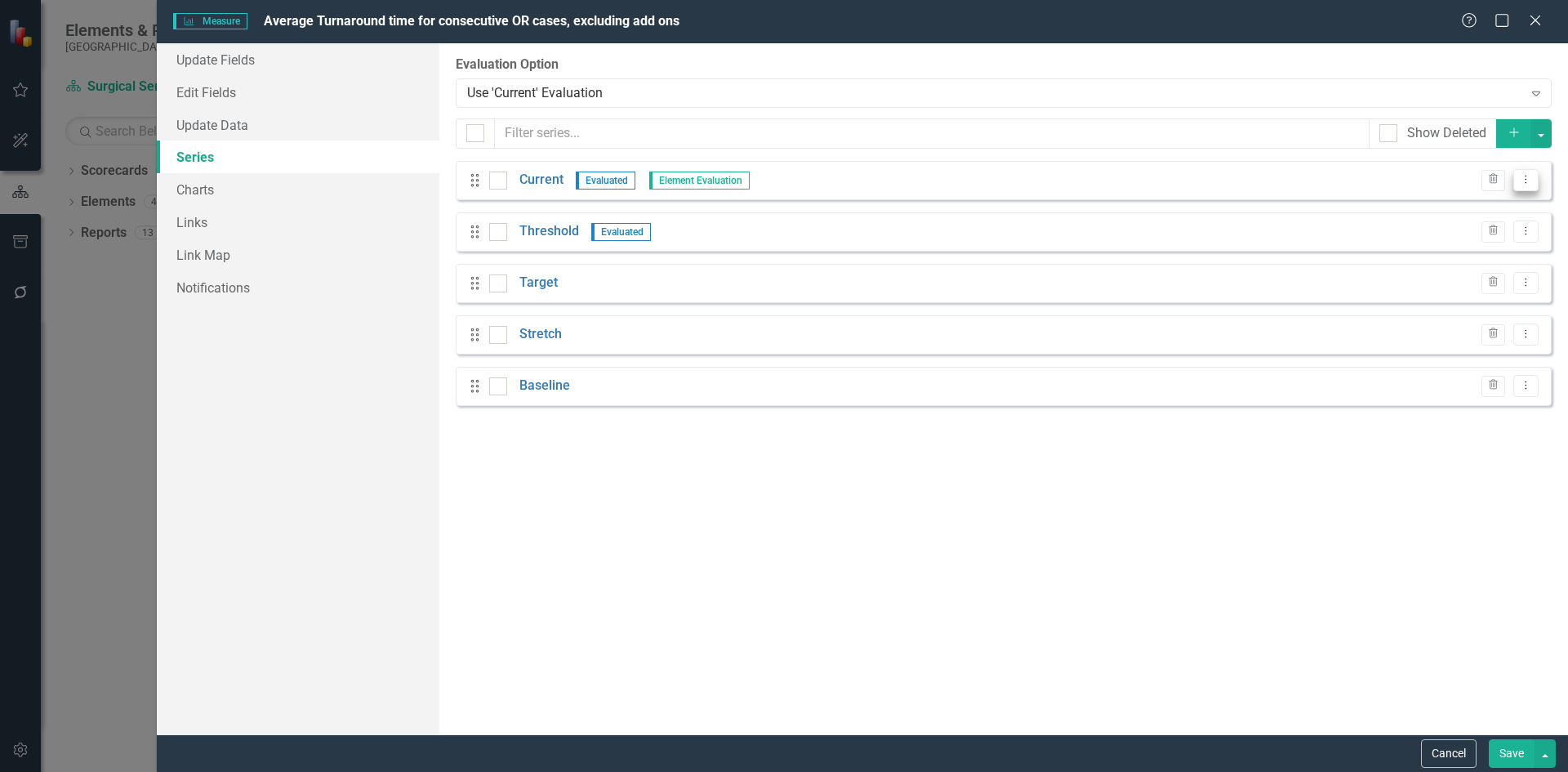
click at [1527, 185] on icon "Dropdown Menu" at bounding box center [1526, 179] width 14 height 11
click at [1494, 201] on link "Edit Edit Measure Series" at bounding box center [1446, 207] width 186 height 31
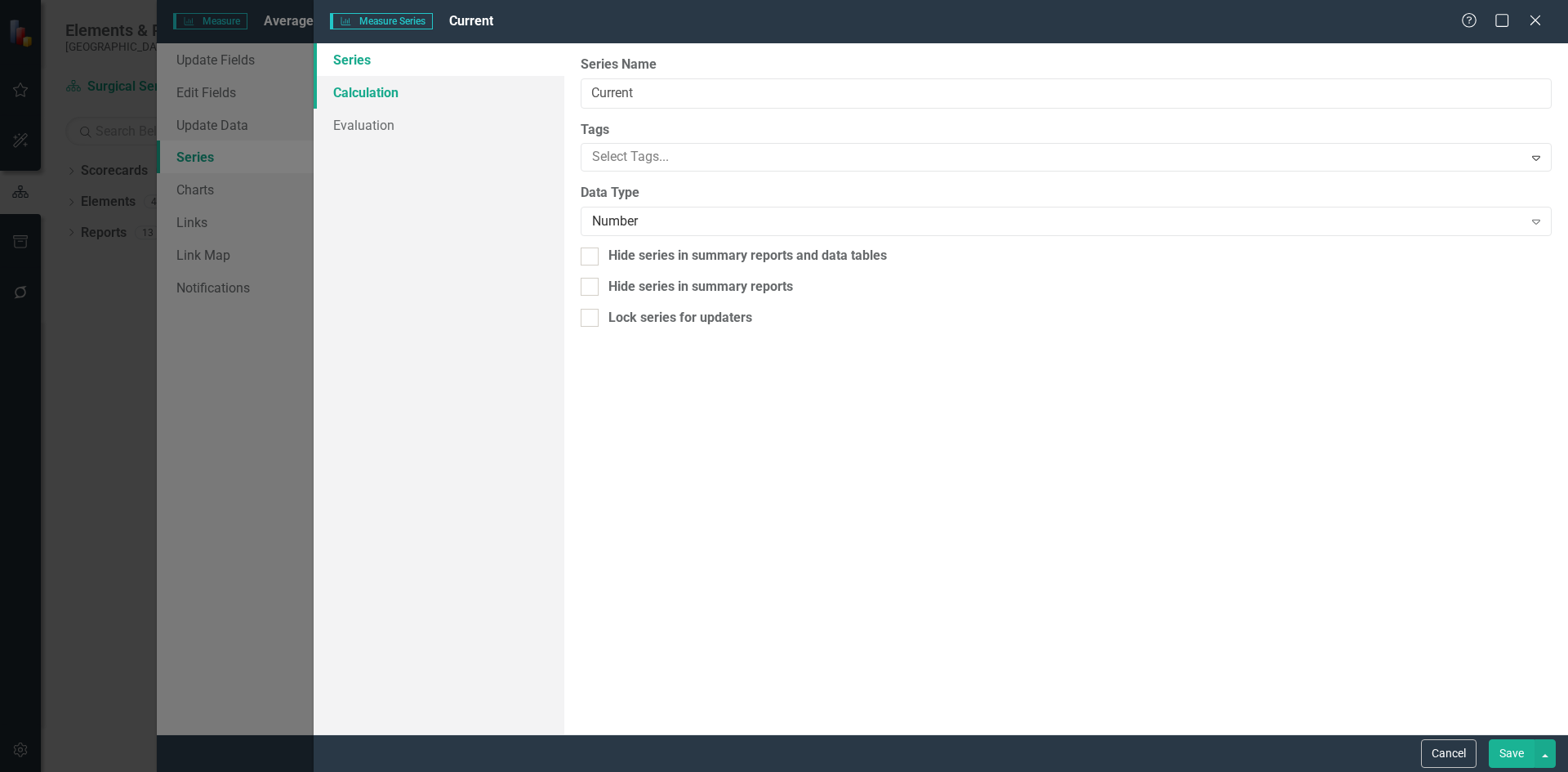
click at [397, 97] on link "Calculation" at bounding box center [438, 92] width 251 height 32
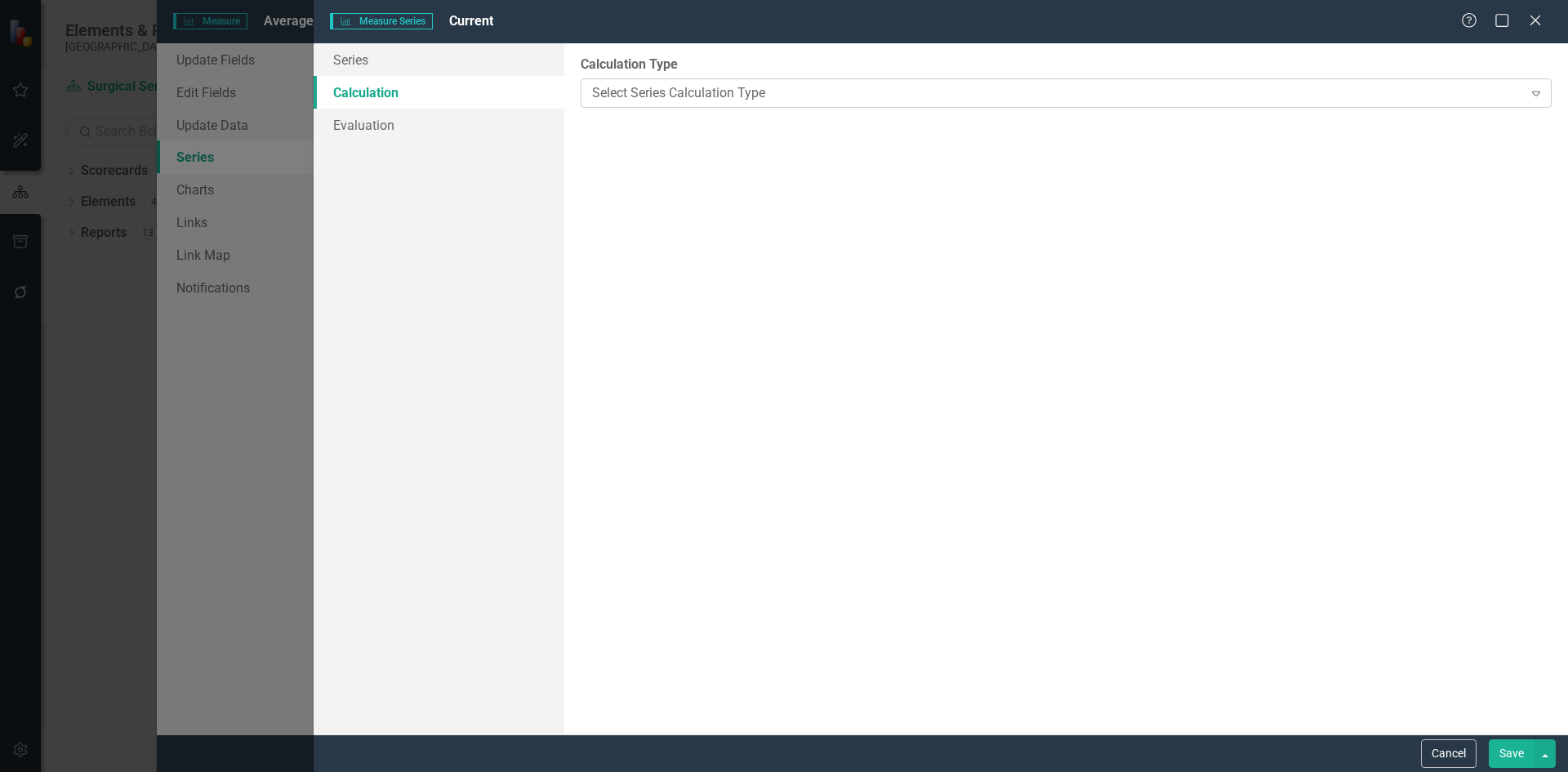
click at [1547, 94] on div "Expand" at bounding box center [1536, 93] width 30 height 26
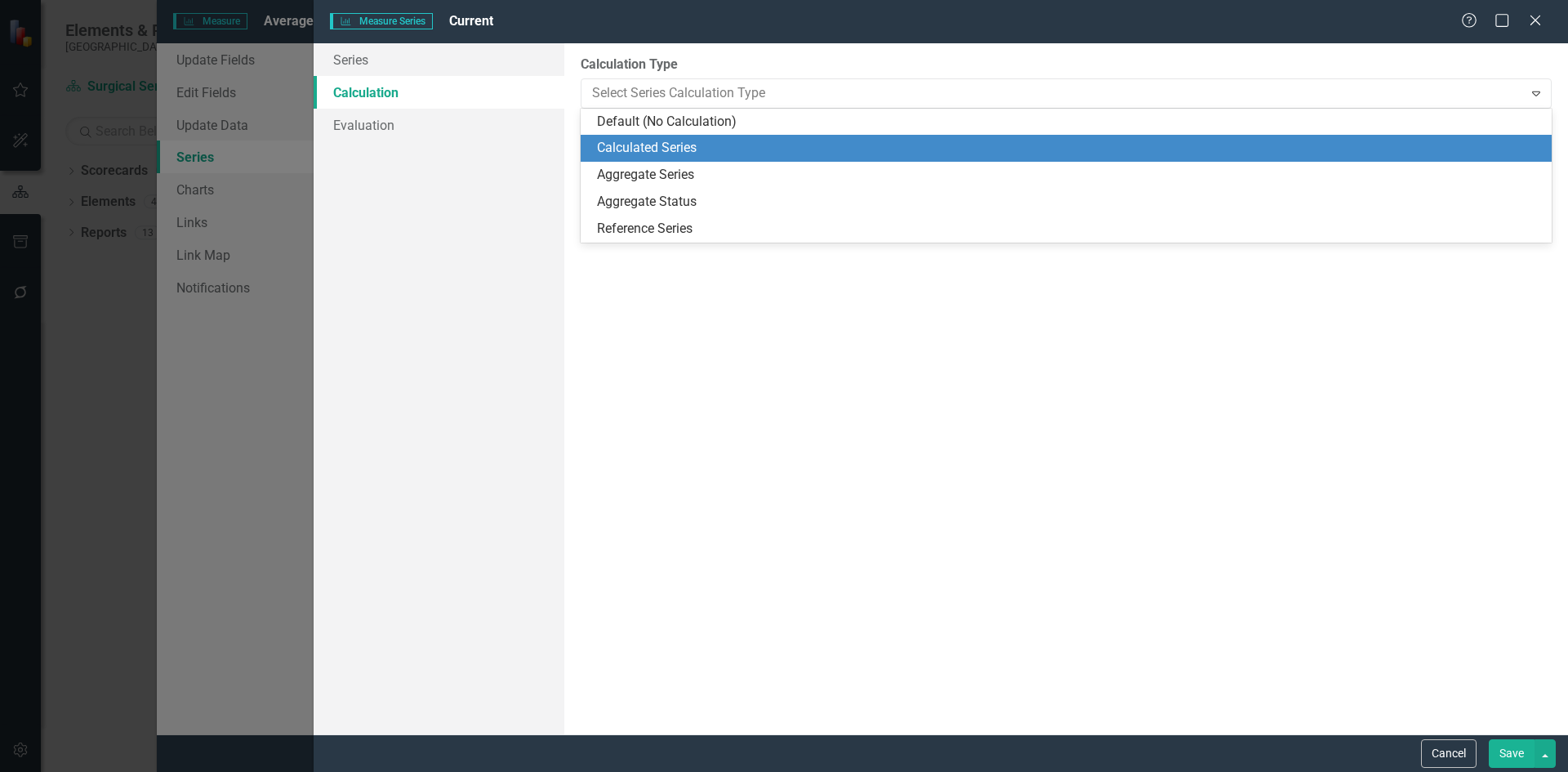
click at [761, 152] on div "Calculated Series" at bounding box center [1069, 148] width 945 height 18
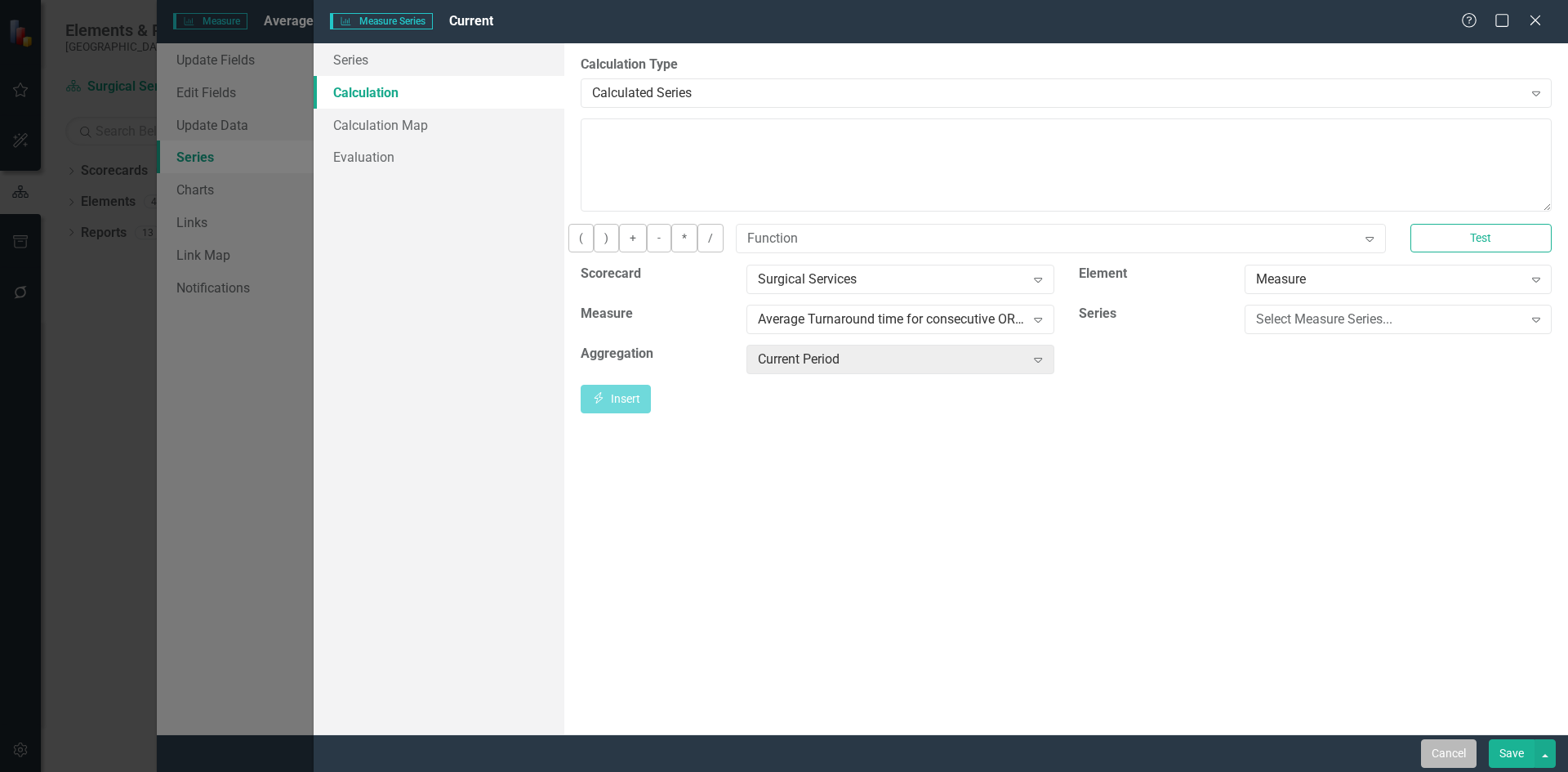
click at [1446, 754] on button "Cancel" at bounding box center [1448, 754] width 55 height 29
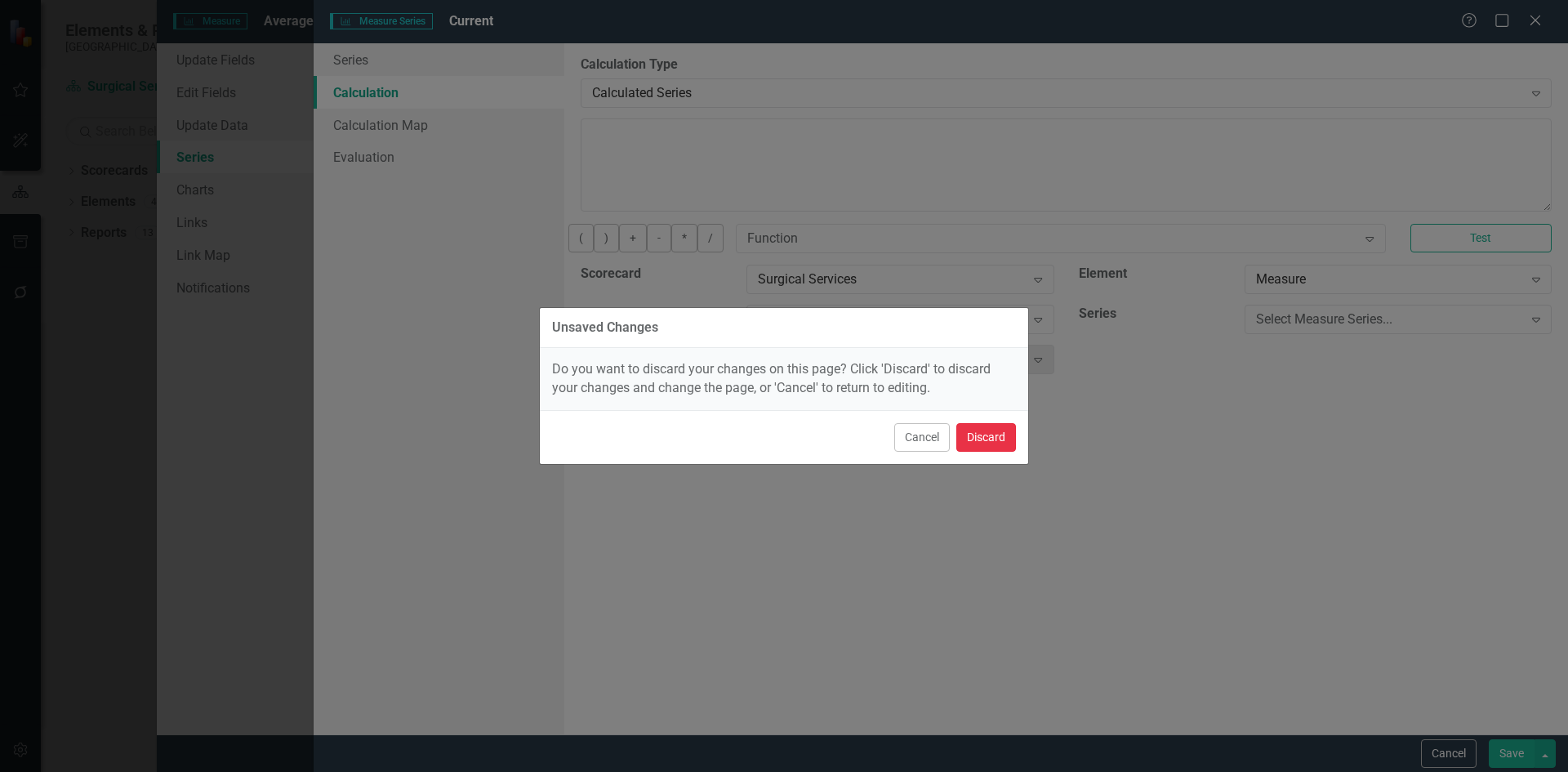
click at [1002, 448] on button "Discard" at bounding box center [986, 438] width 60 height 29
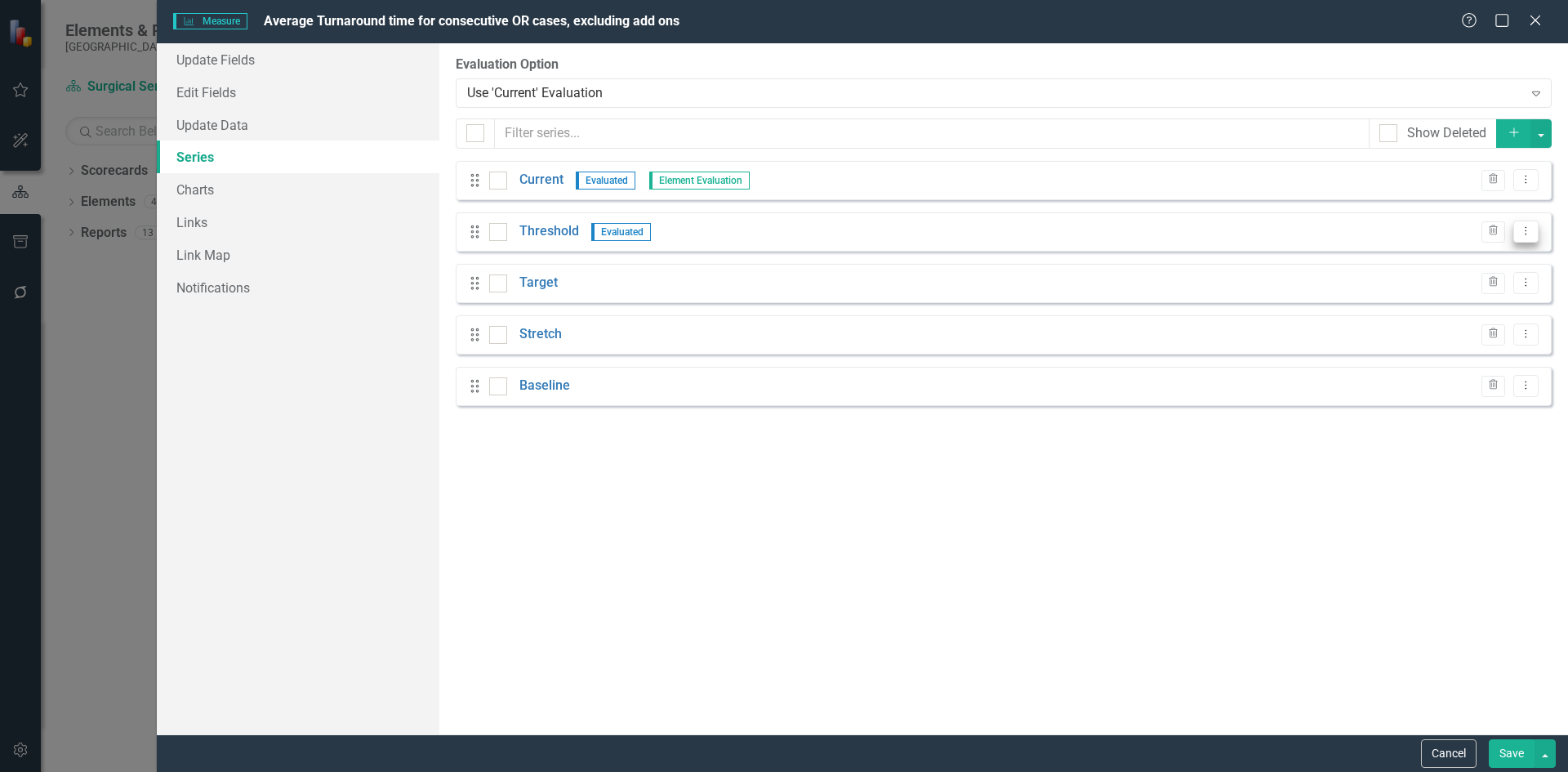
click at [1529, 231] on icon "Dropdown Menu" at bounding box center [1526, 231] width 14 height 11
click at [1487, 256] on link "Edit Edit Measure Series" at bounding box center [1446, 258] width 186 height 31
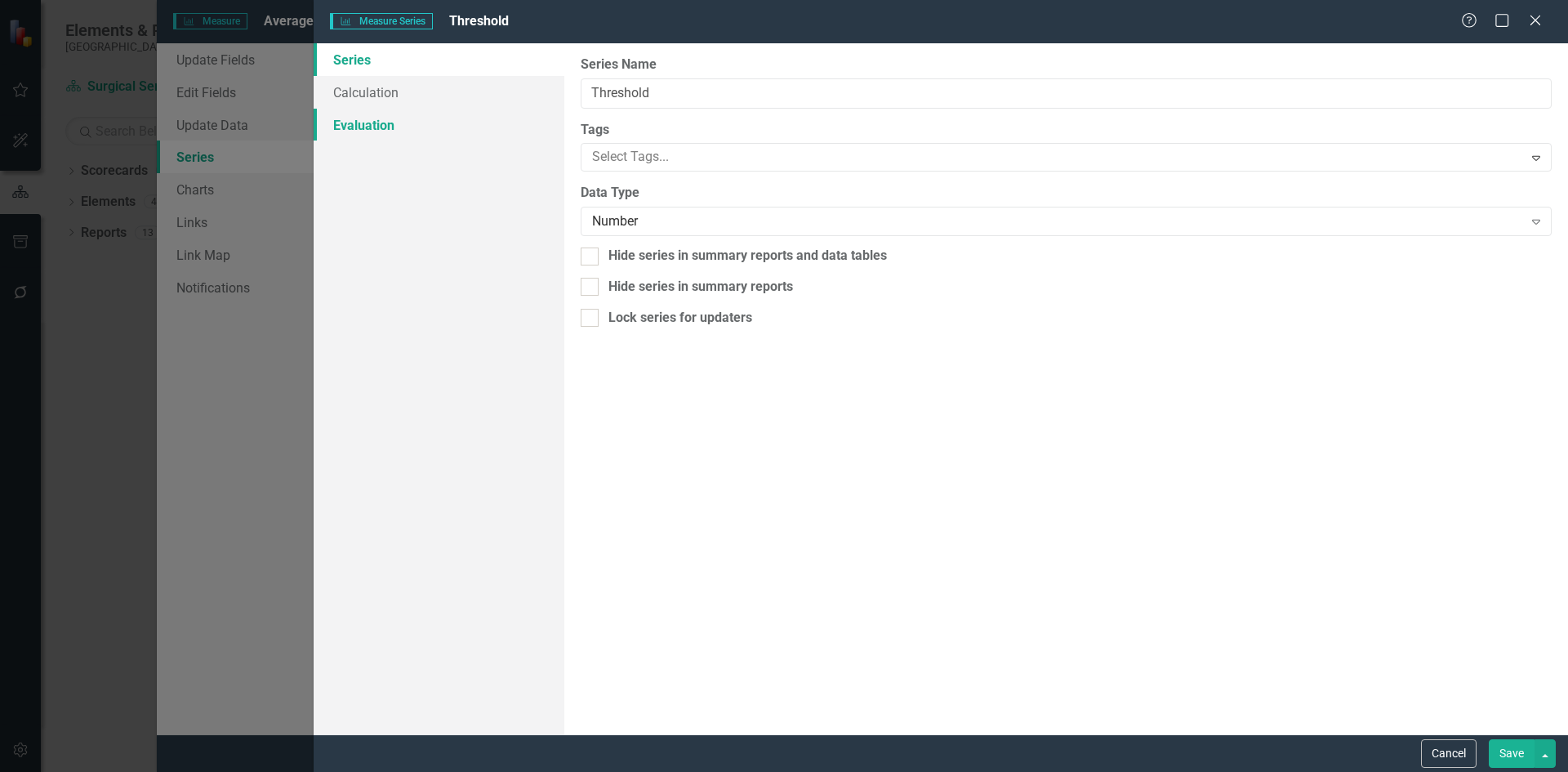
click at [386, 124] on link "Evaluation" at bounding box center [438, 124] width 251 height 32
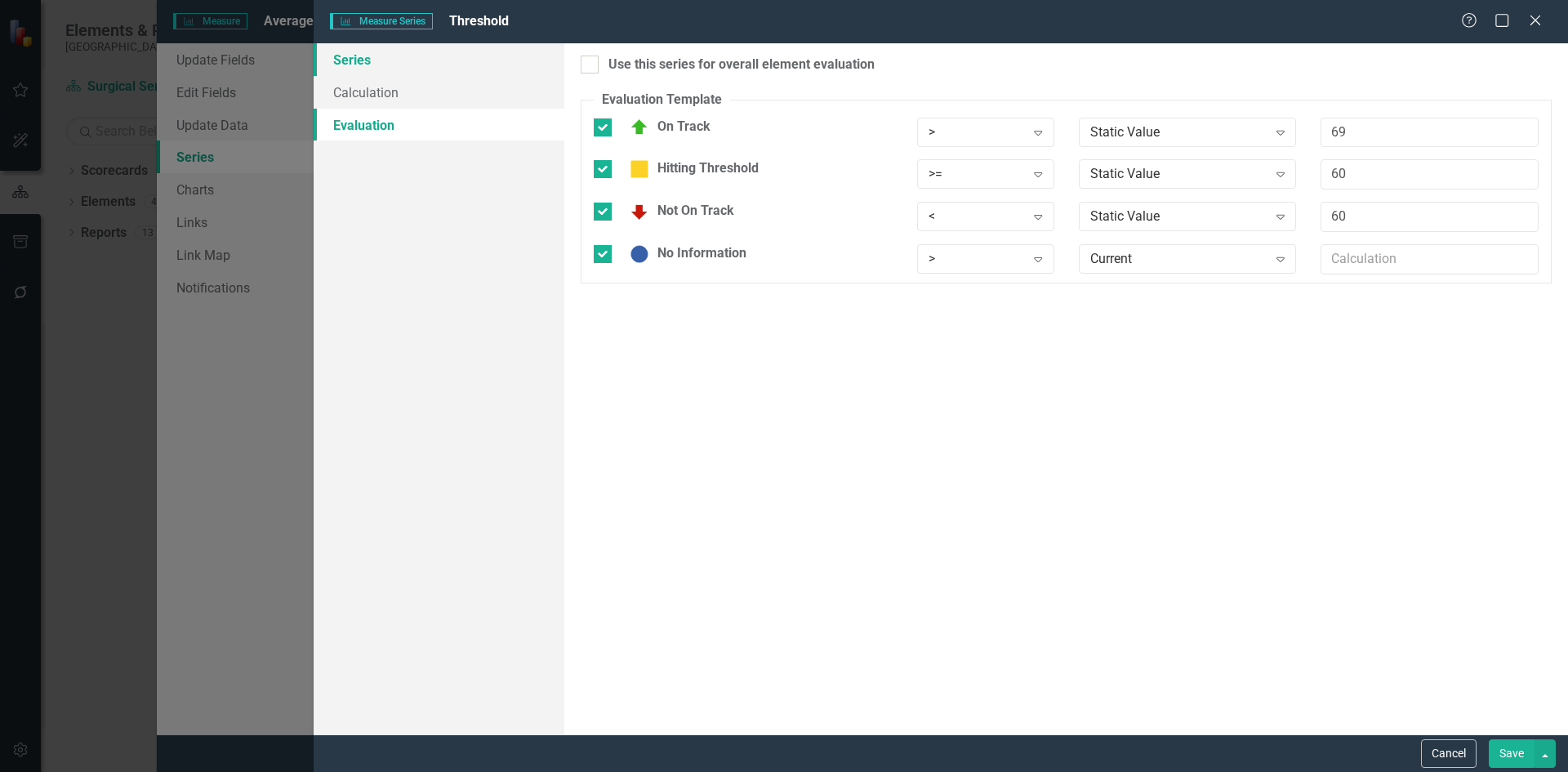
click at [363, 67] on link "Series" at bounding box center [438, 59] width 251 height 32
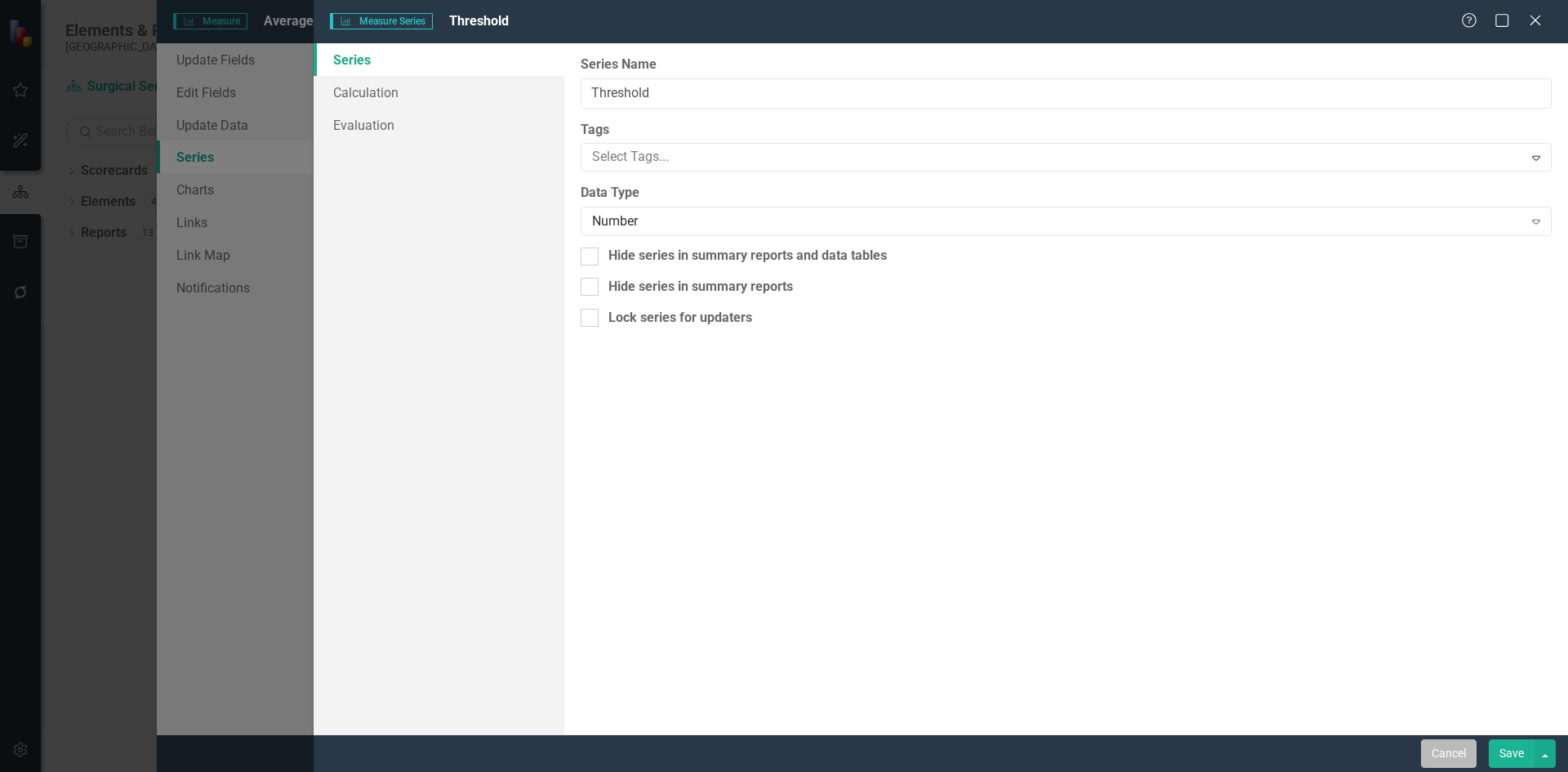
click at [1459, 760] on button "Cancel" at bounding box center [1448, 754] width 55 height 29
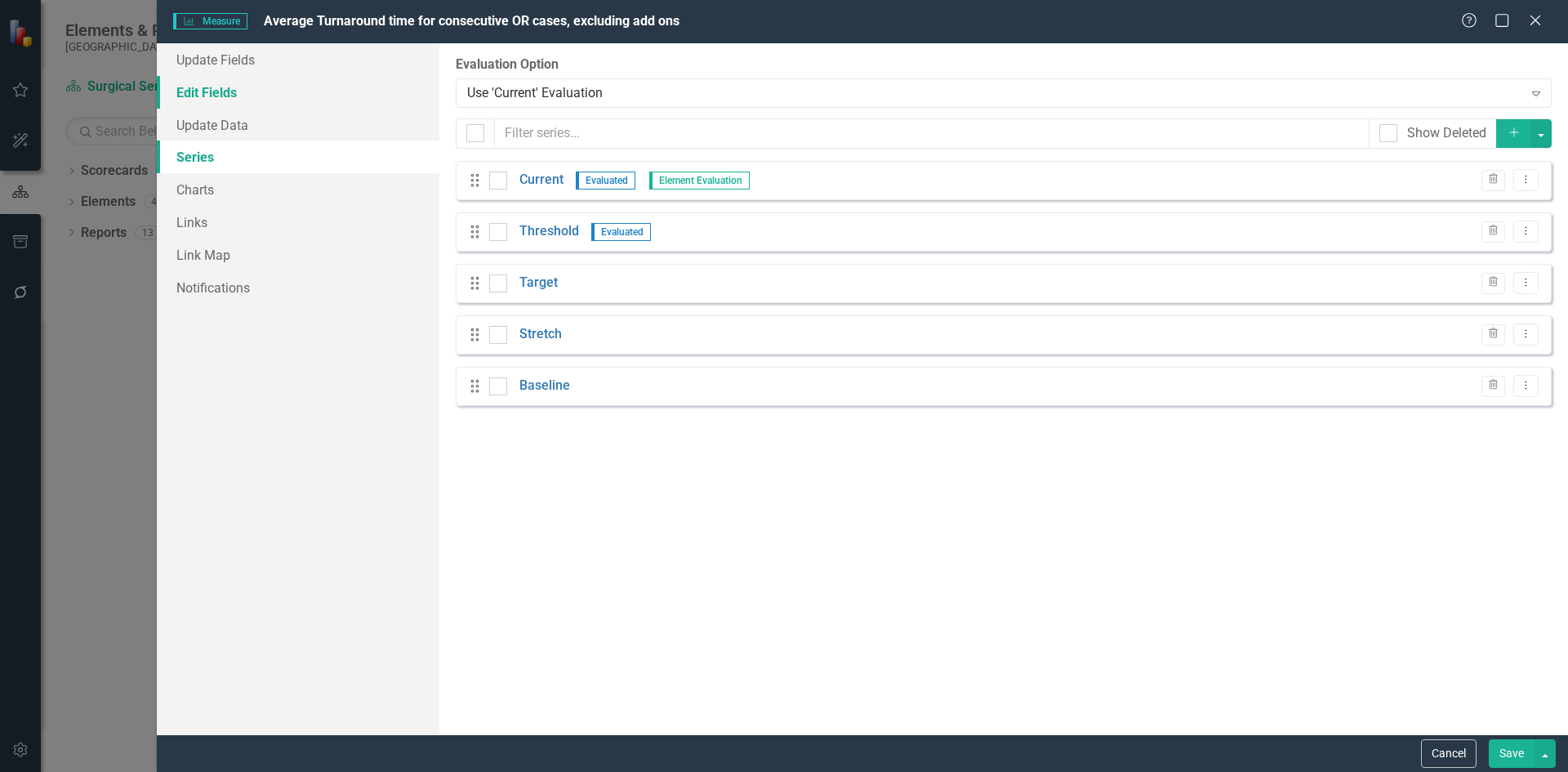
click at [219, 95] on link "Edit Fields" at bounding box center [298, 92] width 283 height 32
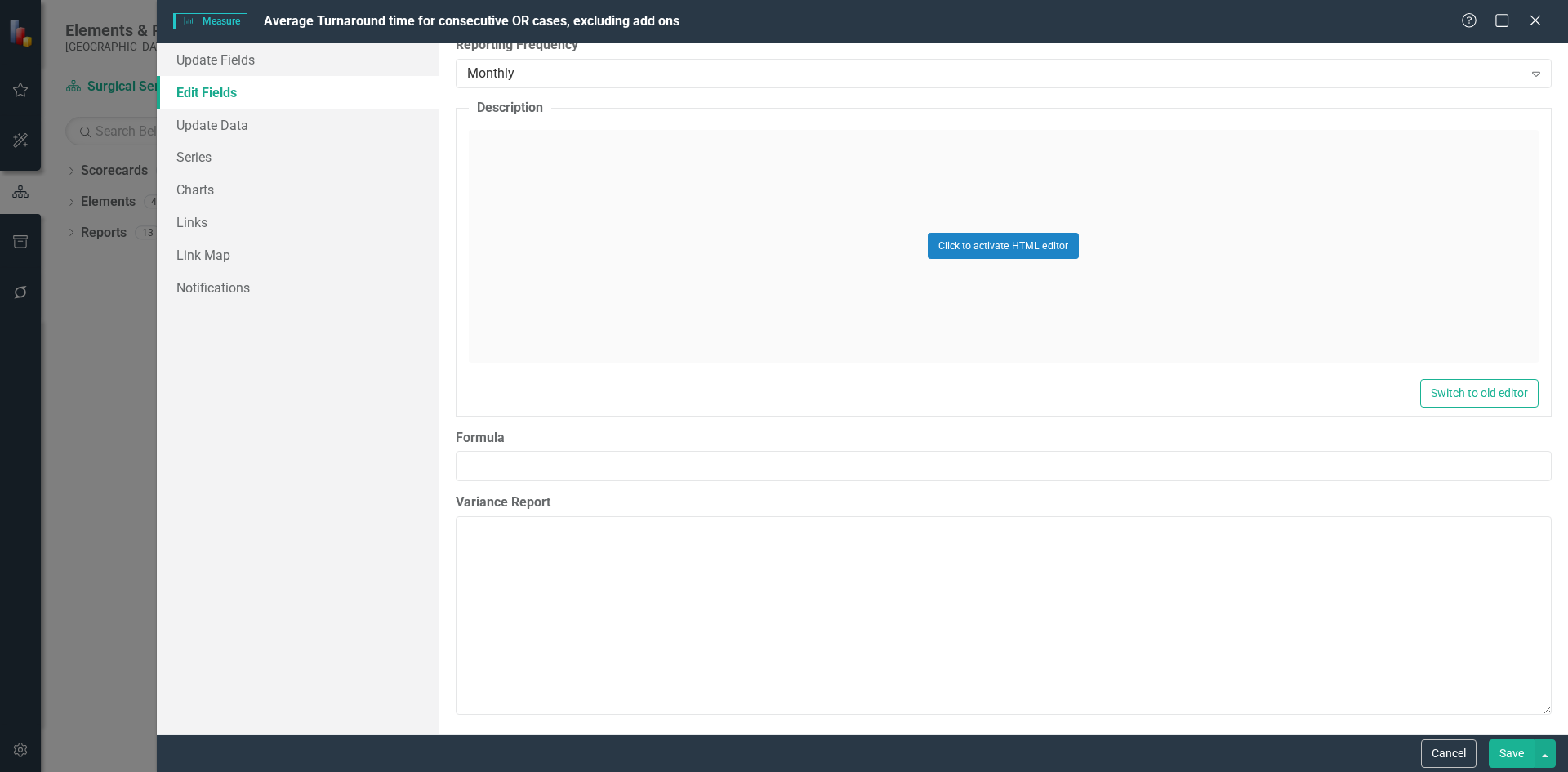
scroll to position [379, 0]
click at [494, 470] on input "Formula" at bounding box center [1004, 461] width 1096 height 31
click at [212, 162] on link "Series" at bounding box center [298, 157] width 283 height 32
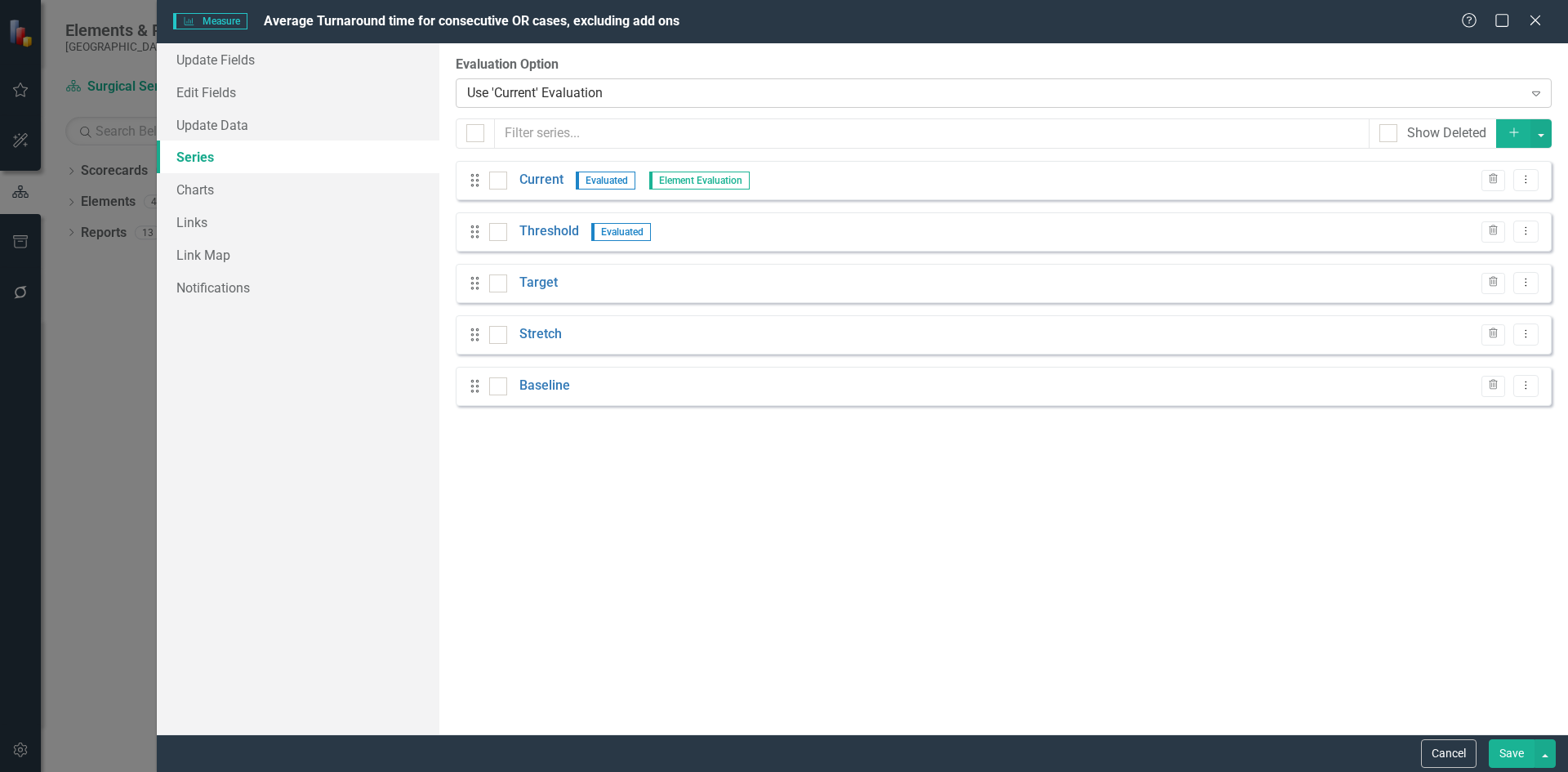
click at [1538, 95] on icon "Expand" at bounding box center [1536, 93] width 17 height 13
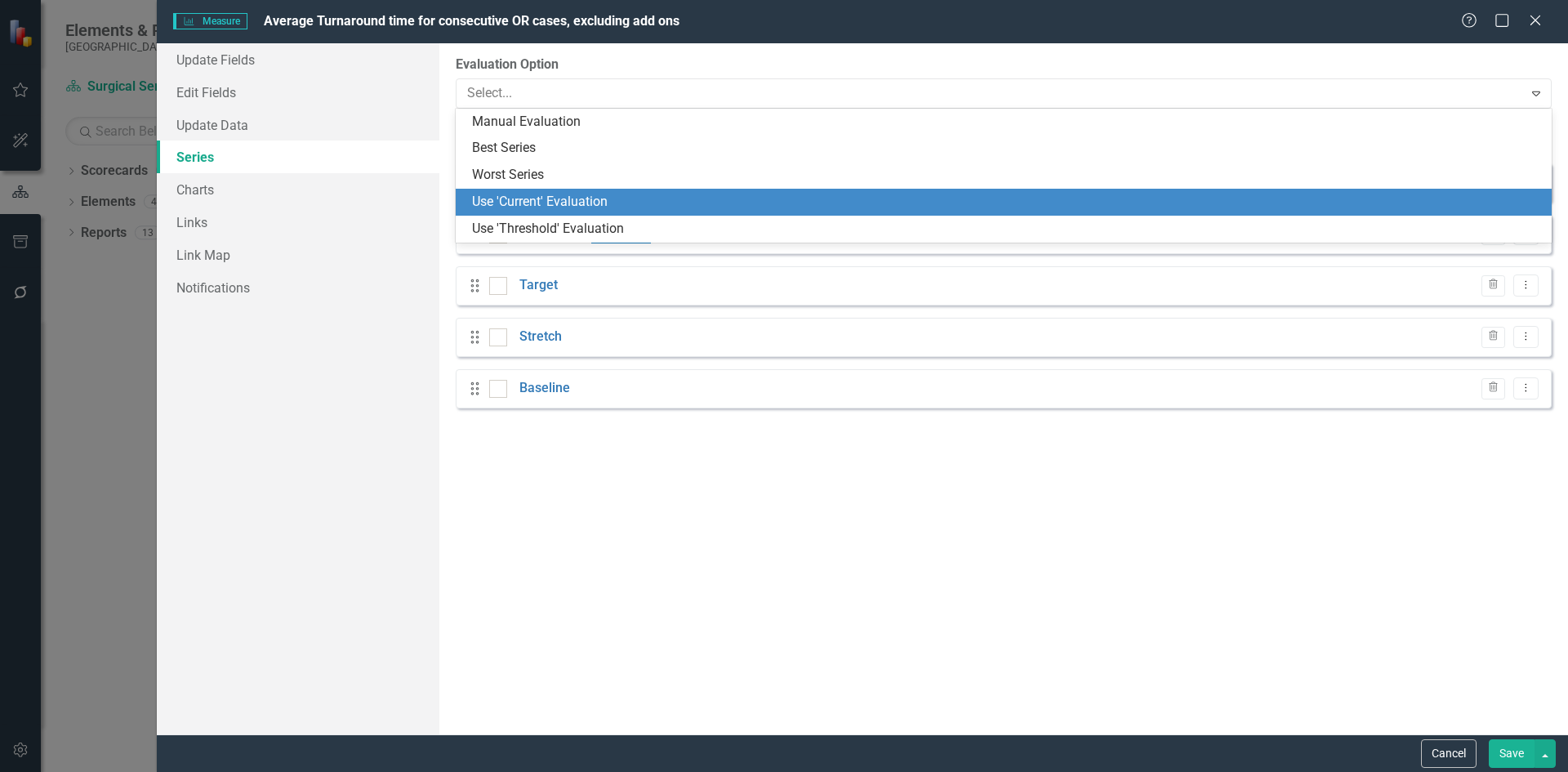
click at [596, 204] on div "Use 'Current' Evaluation" at bounding box center [1007, 201] width 1070 height 18
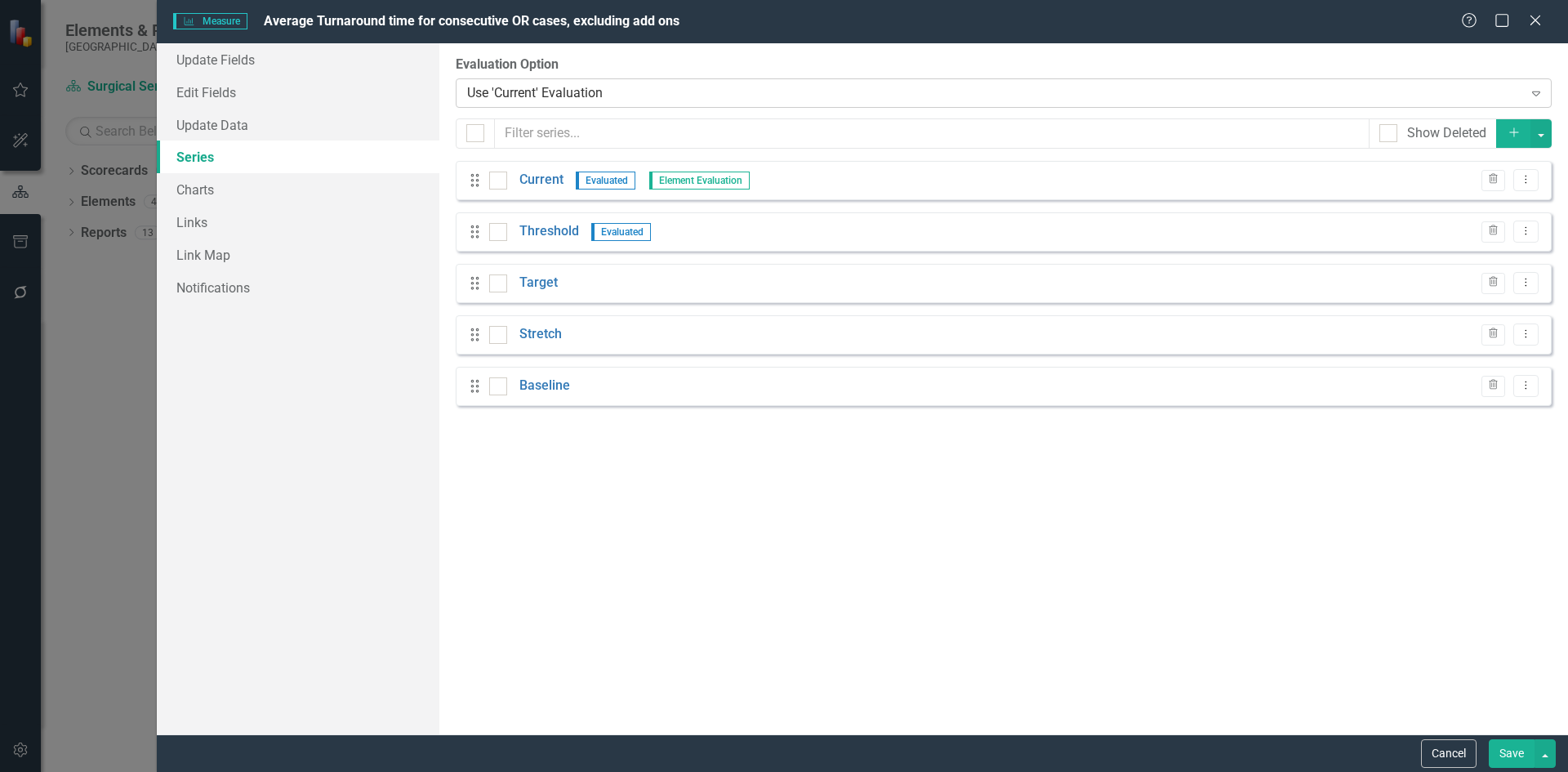
click at [1544, 93] on icon "Expand" at bounding box center [1536, 93] width 17 height 13
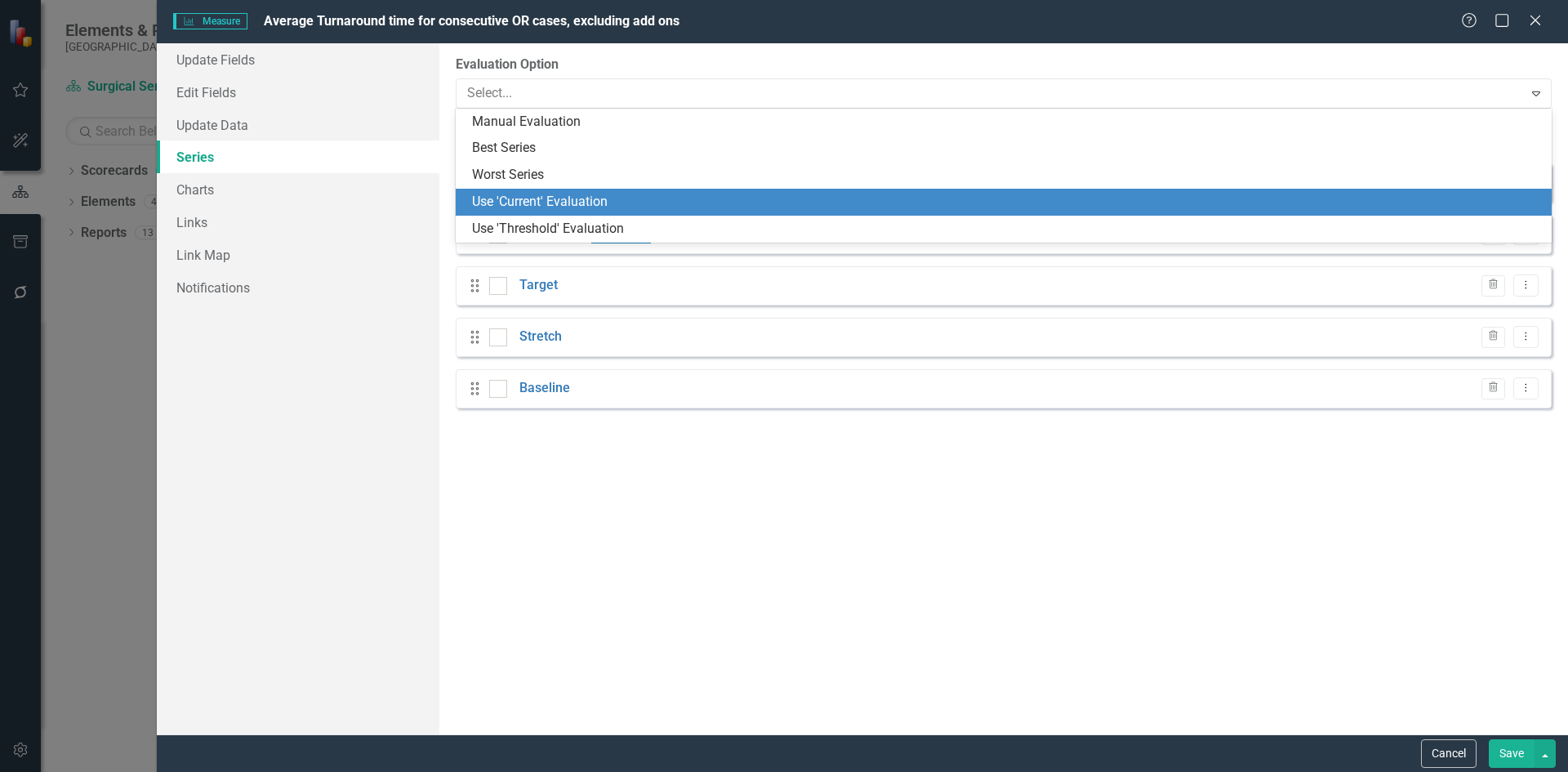
click at [573, 200] on div "Use 'Current' Evaluation" at bounding box center [1007, 201] width 1070 height 18
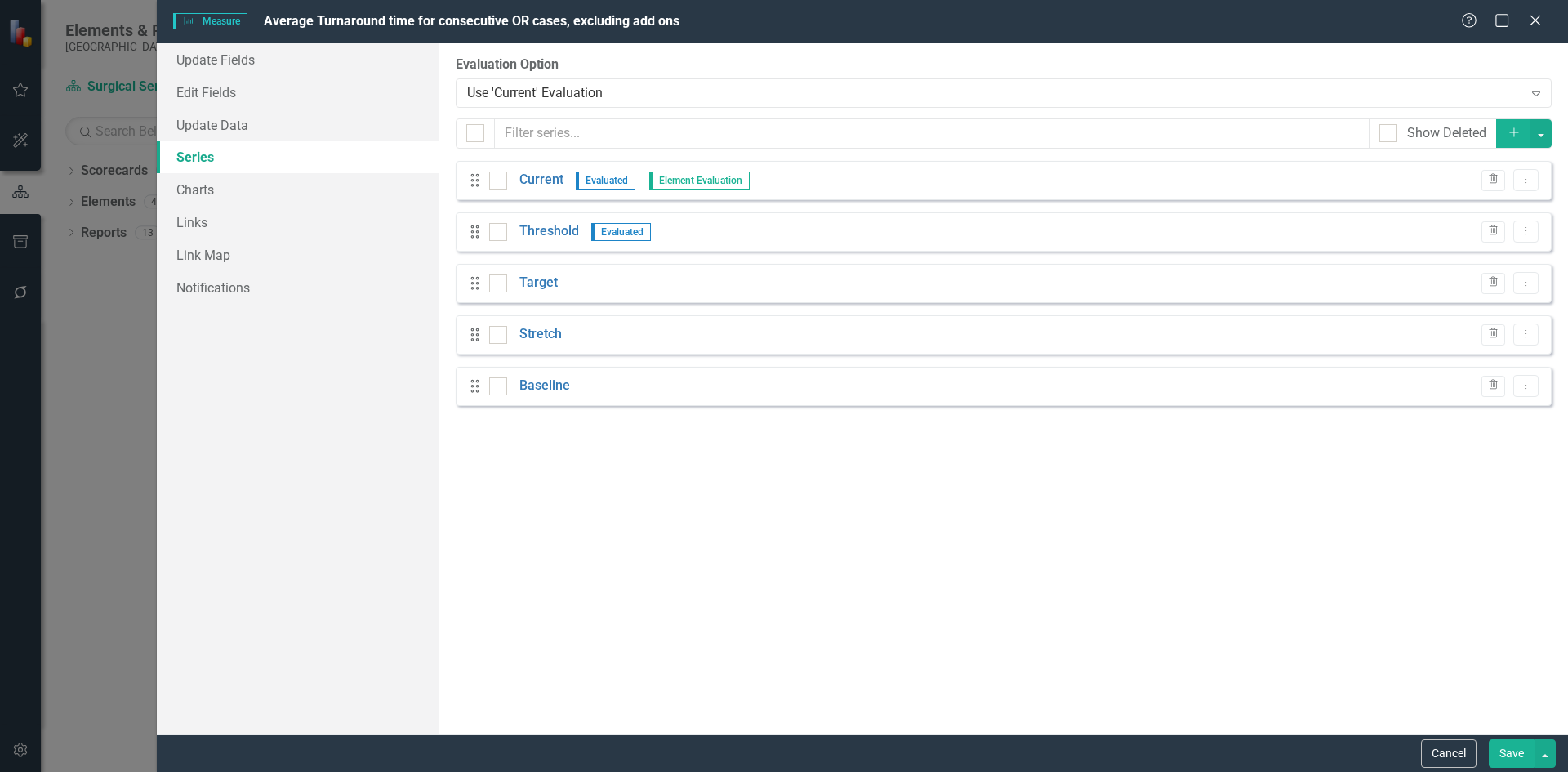
click at [124, 410] on div "Measure Measure Average Turnaround time for consecutive OR cases, excluding add…" at bounding box center [784, 386] width 1568 height 772
click at [1445, 753] on button "Cancel" at bounding box center [1448, 754] width 55 height 29
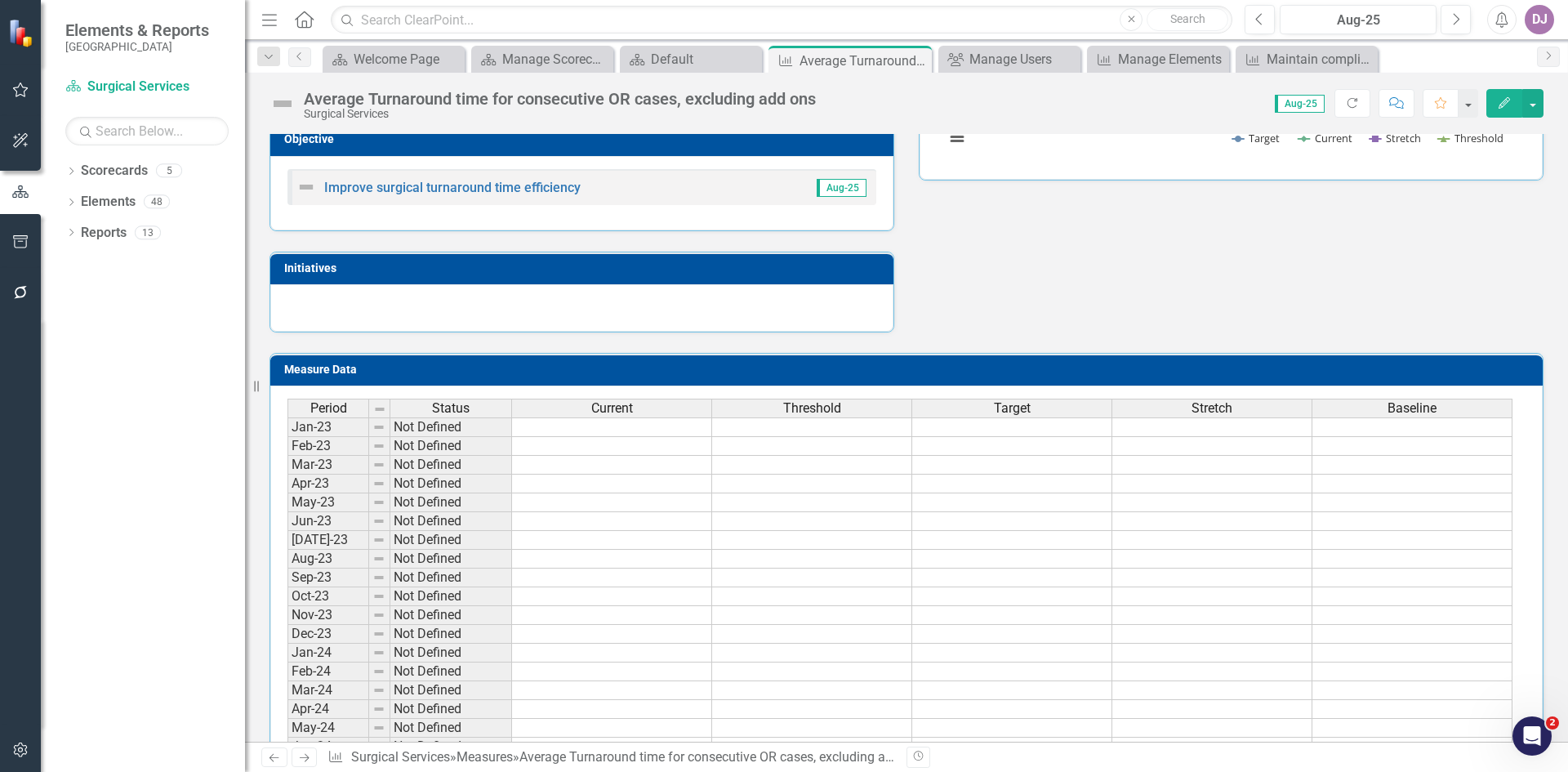
scroll to position [0, 0]
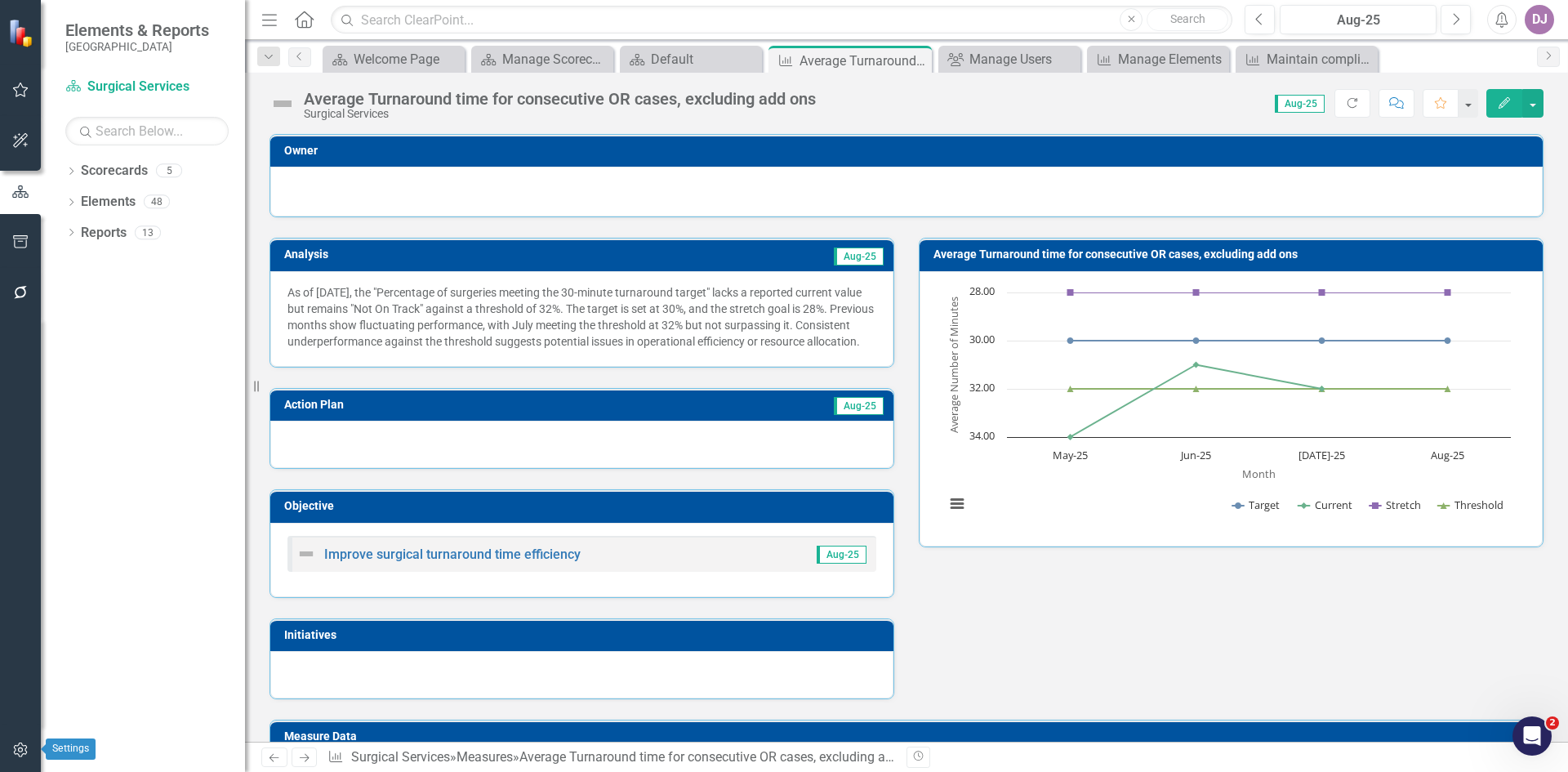
click at [26, 751] on icon "button" at bounding box center [21, 749] width 18 height 13
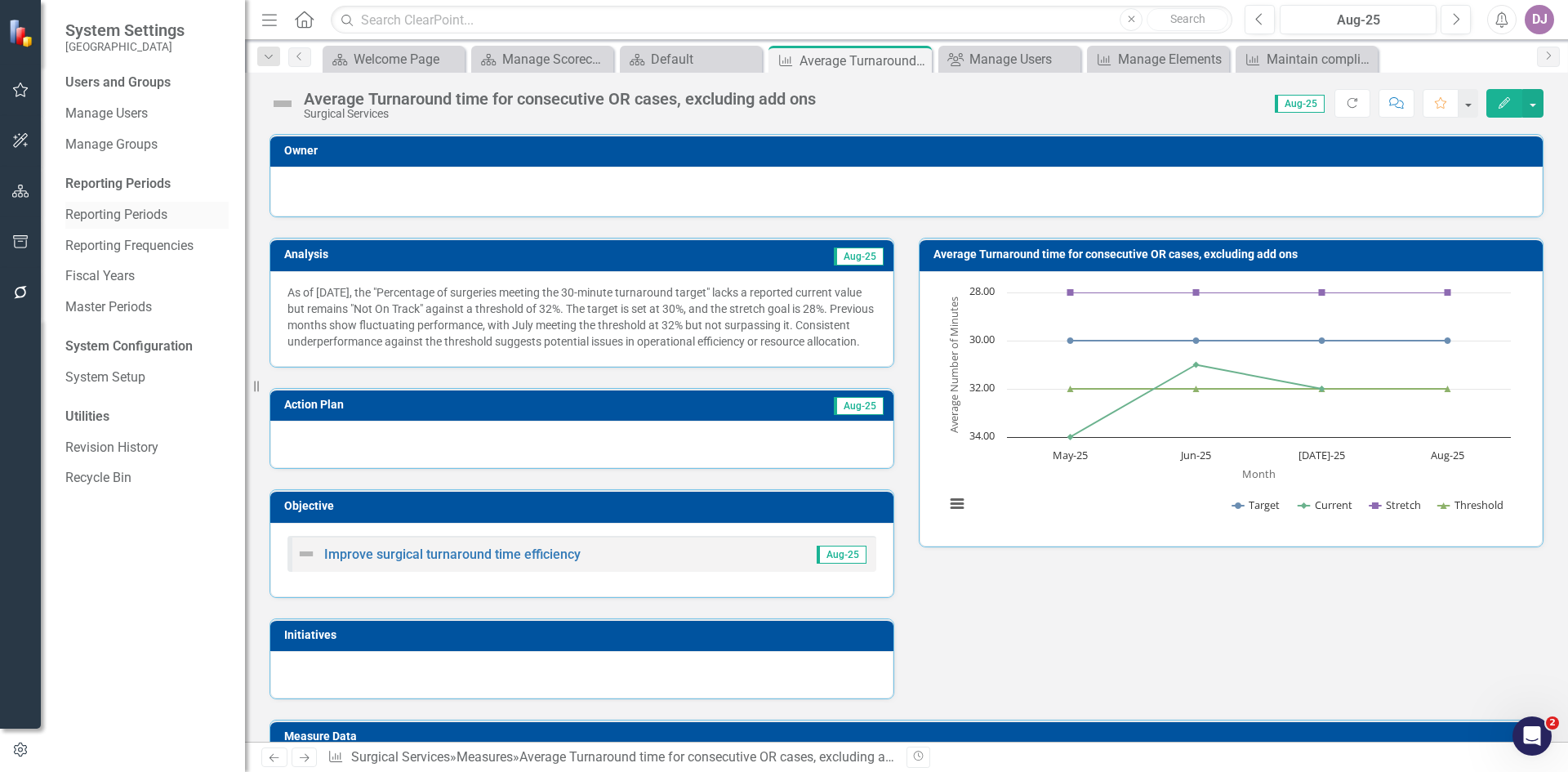
click at [165, 215] on link "Reporting Periods" at bounding box center [147, 214] width 164 height 18
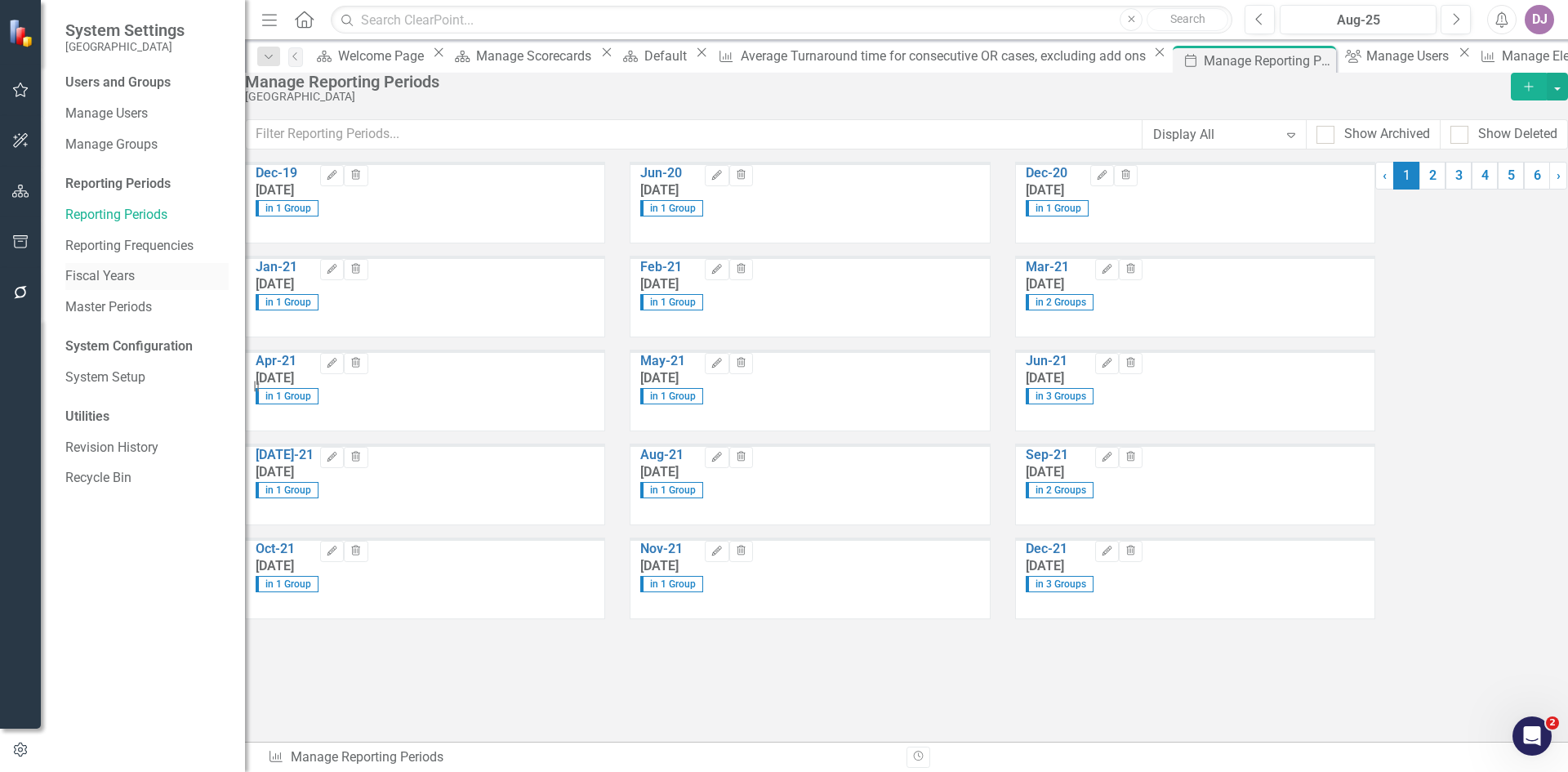
click at [146, 277] on link "Fiscal Years" at bounding box center [147, 276] width 164 height 18
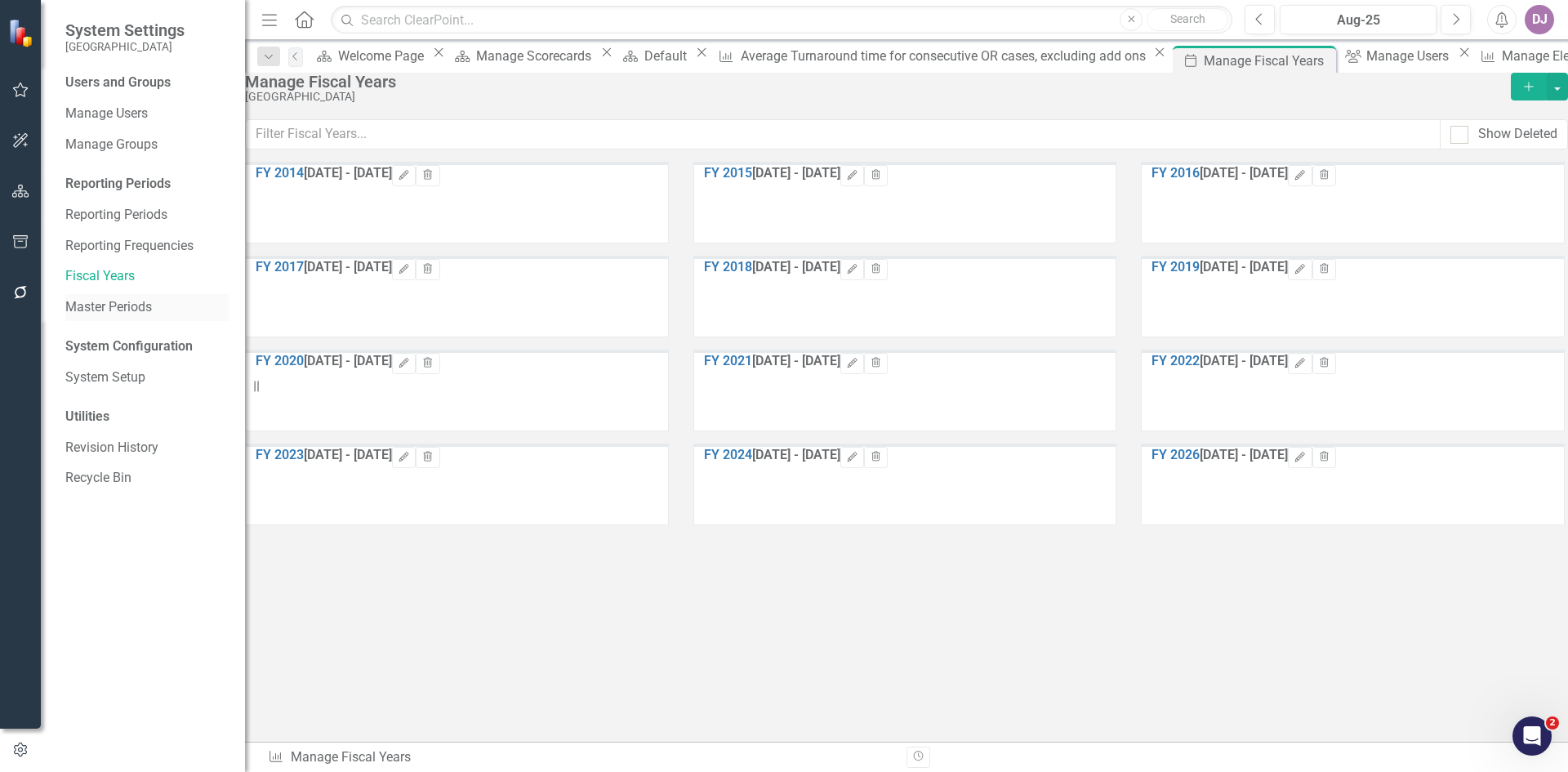
click at [138, 301] on link "Master Periods" at bounding box center [147, 307] width 164 height 18
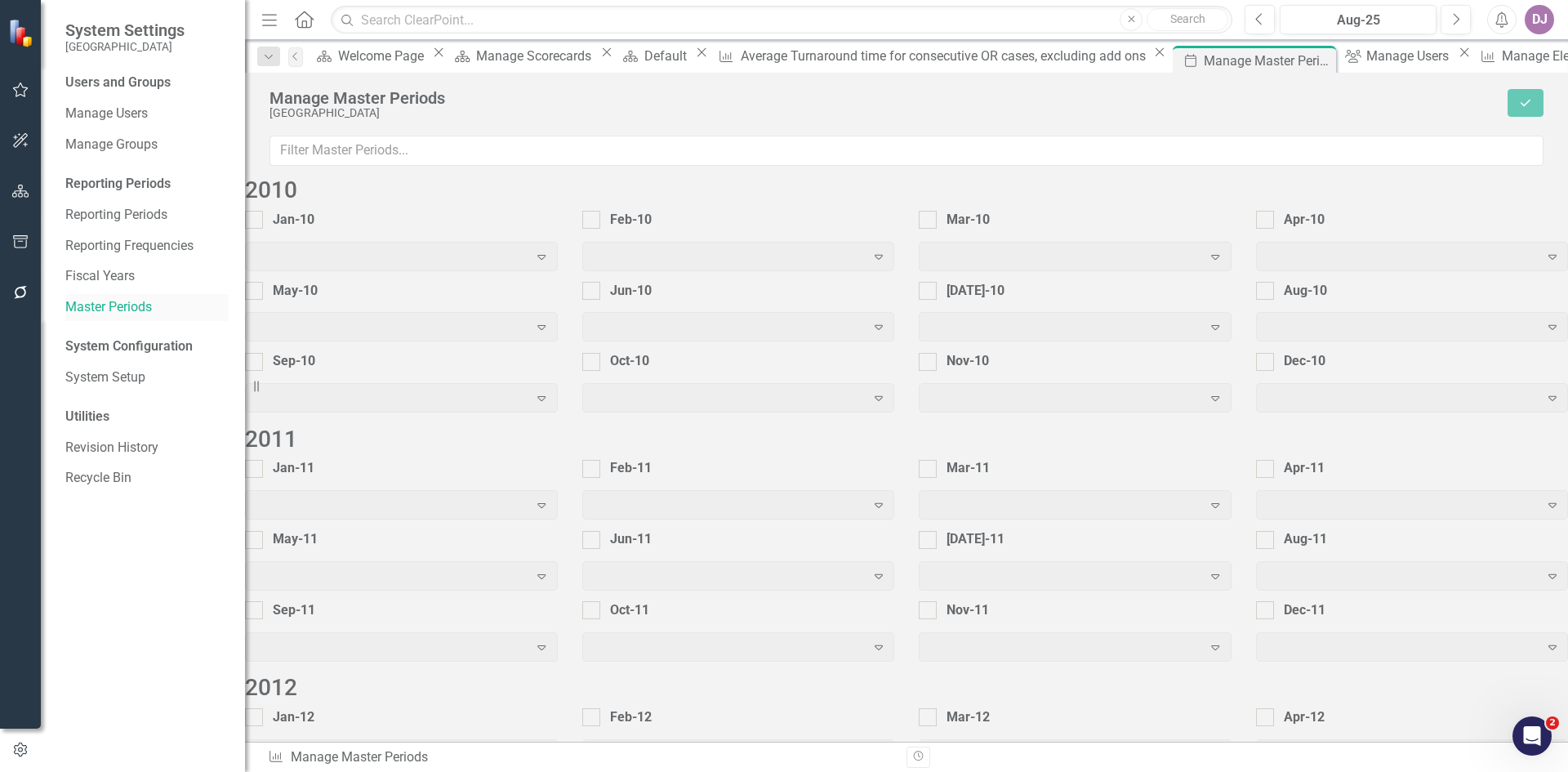
checkbox input "true"
click at [123, 277] on link "Fiscal Years" at bounding box center [147, 276] width 164 height 18
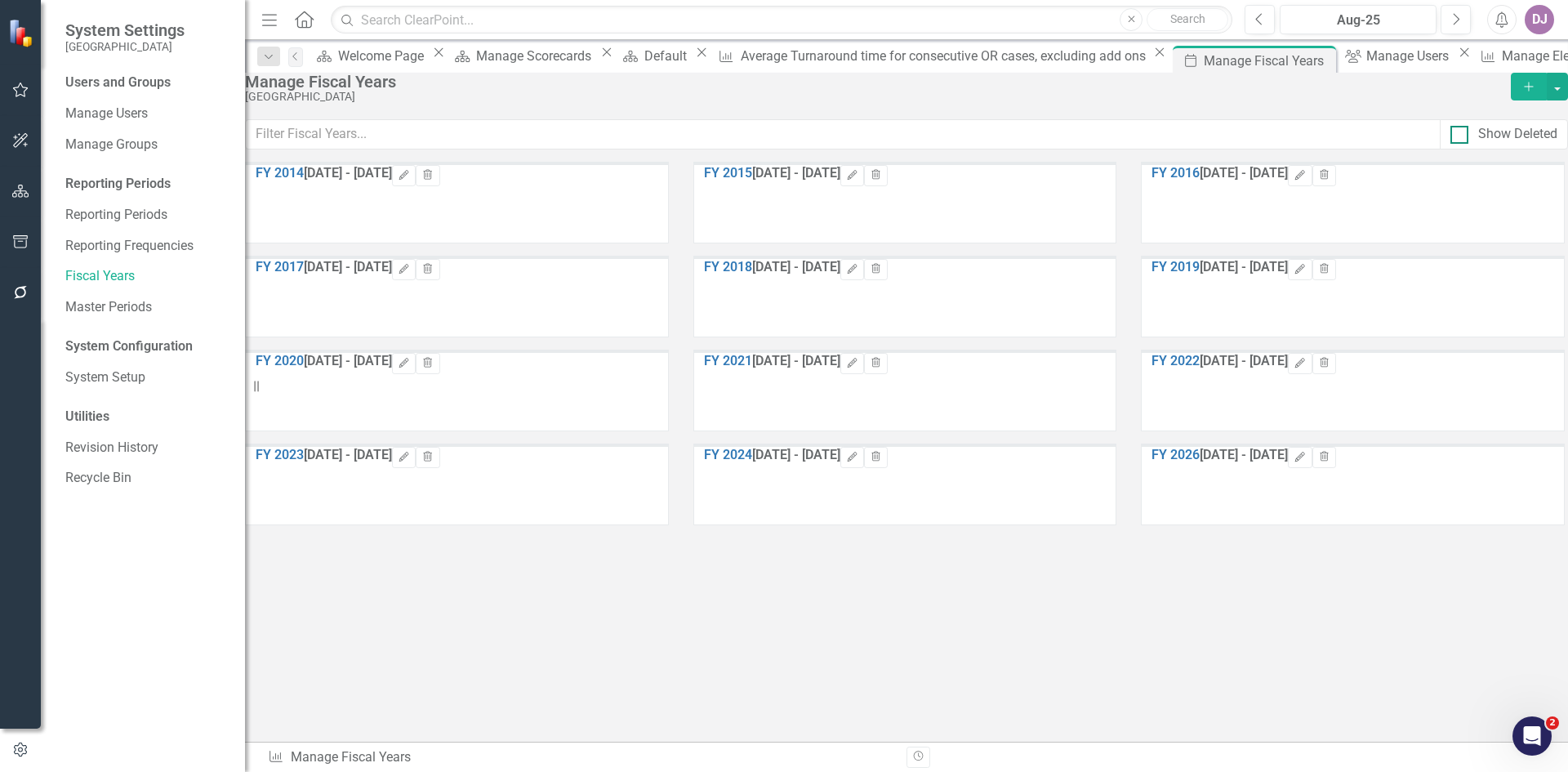
click at [1451, 144] on div at bounding box center [1460, 135] width 18 height 18
click at [1451, 137] on input "Show Deleted" at bounding box center [1456, 131] width 10 height 11
checkbox input "true"
click at [858, 462] on icon "Edit" at bounding box center [852, 457] width 12 height 10
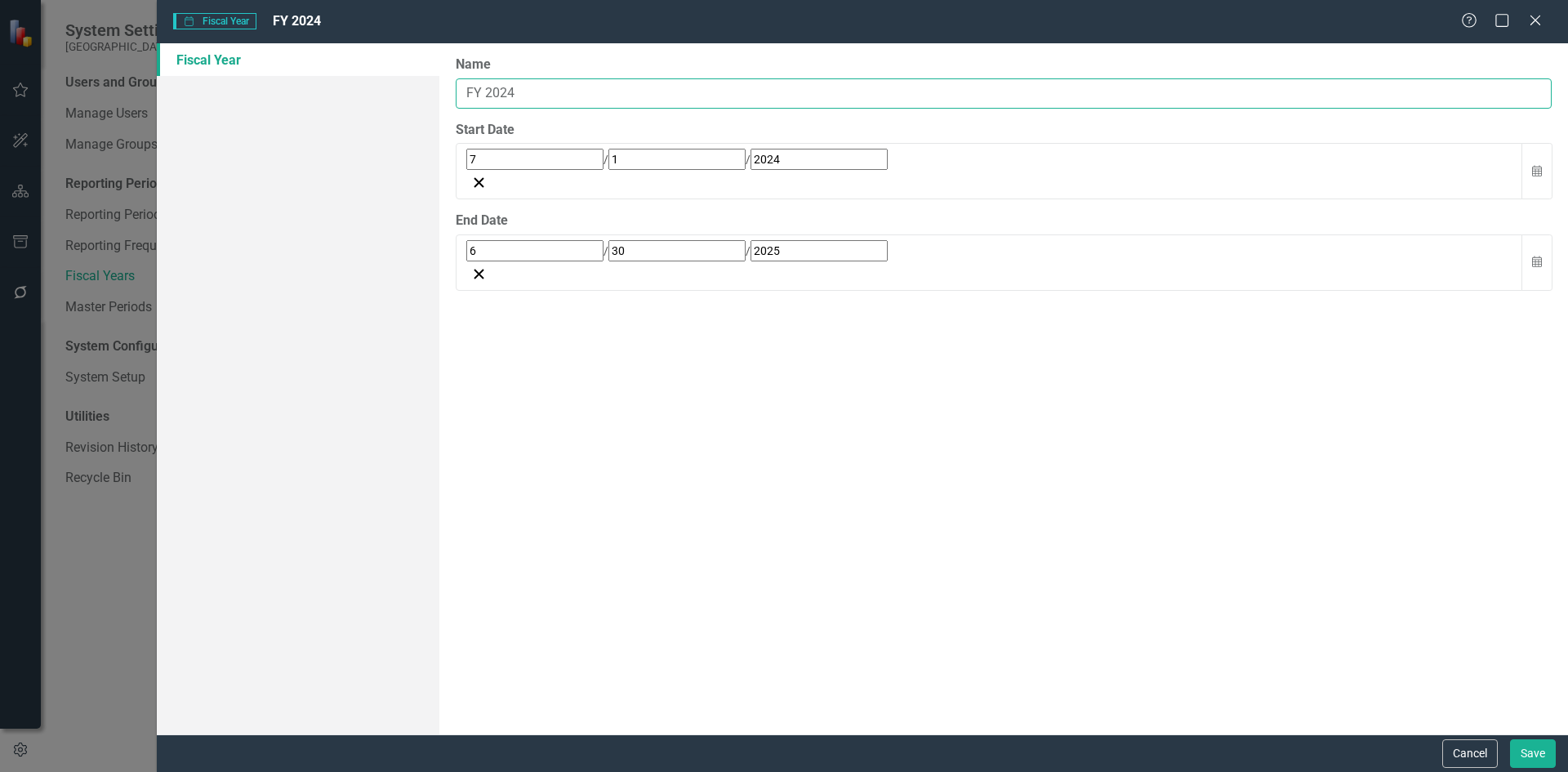
click at [507, 90] on input "FY 2024" at bounding box center [1004, 94] width 1096 height 31
type input "FY 2025"
click at [1541, 758] on button "Save" at bounding box center [1533, 754] width 46 height 29
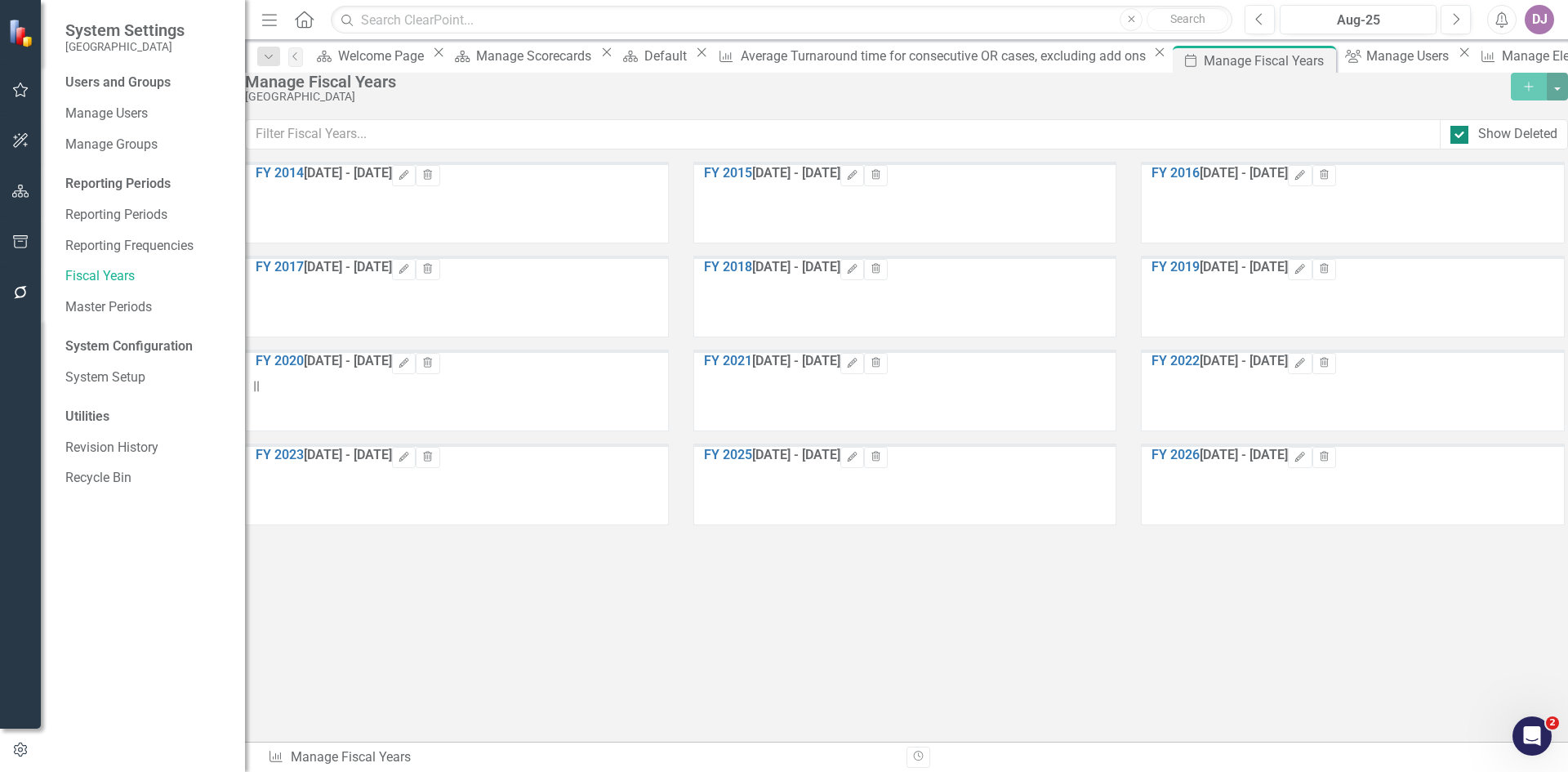
click at [1451, 137] on input "Show Deleted" at bounding box center [1456, 131] width 10 height 11
checkbox input "false"
